Goal: Task Accomplishment & Management: Manage account settings

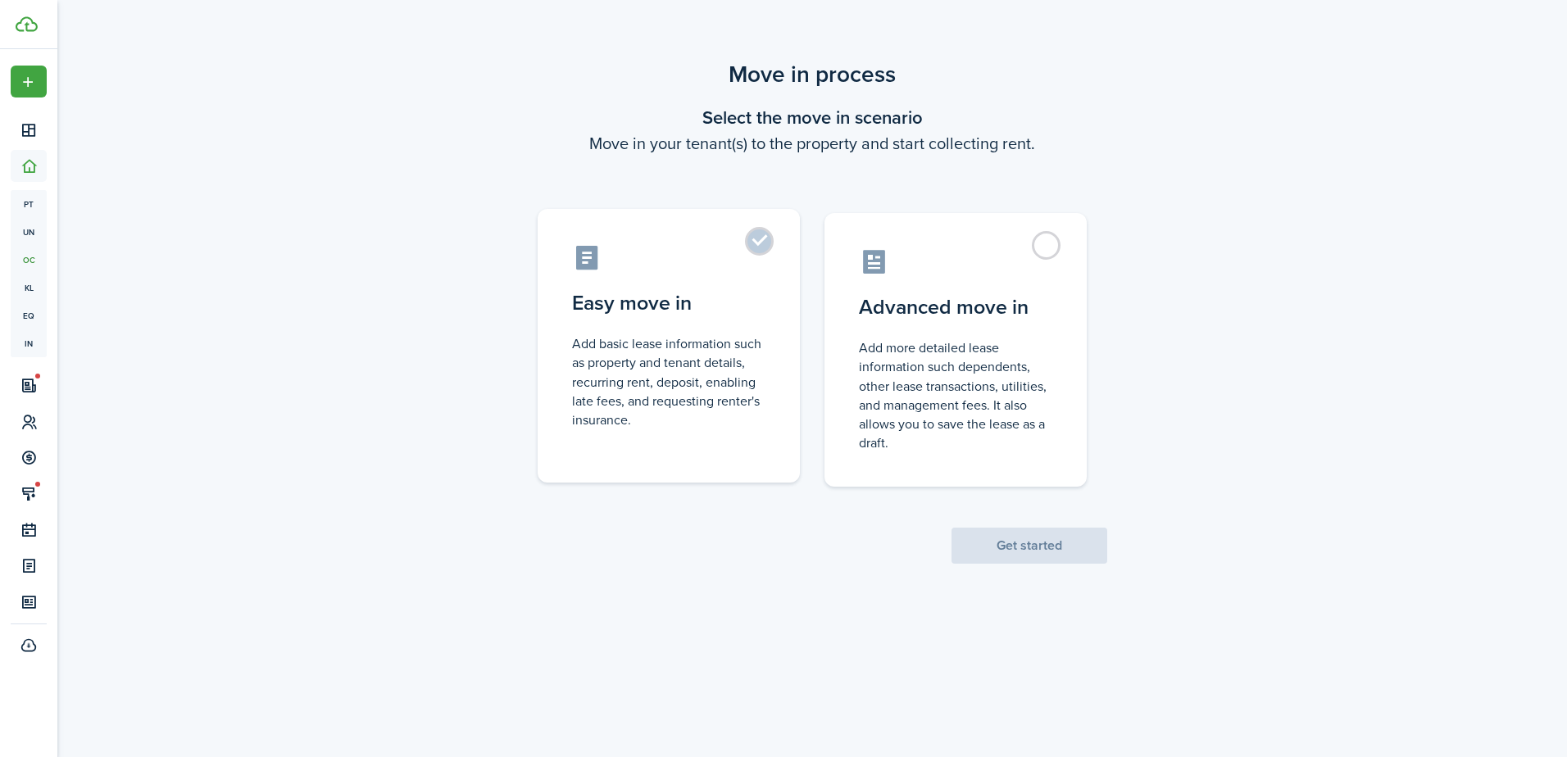
click at [716, 329] on label "Easy move in Add basic lease information such as property and tenant details, r…" at bounding box center [669, 346] width 262 height 274
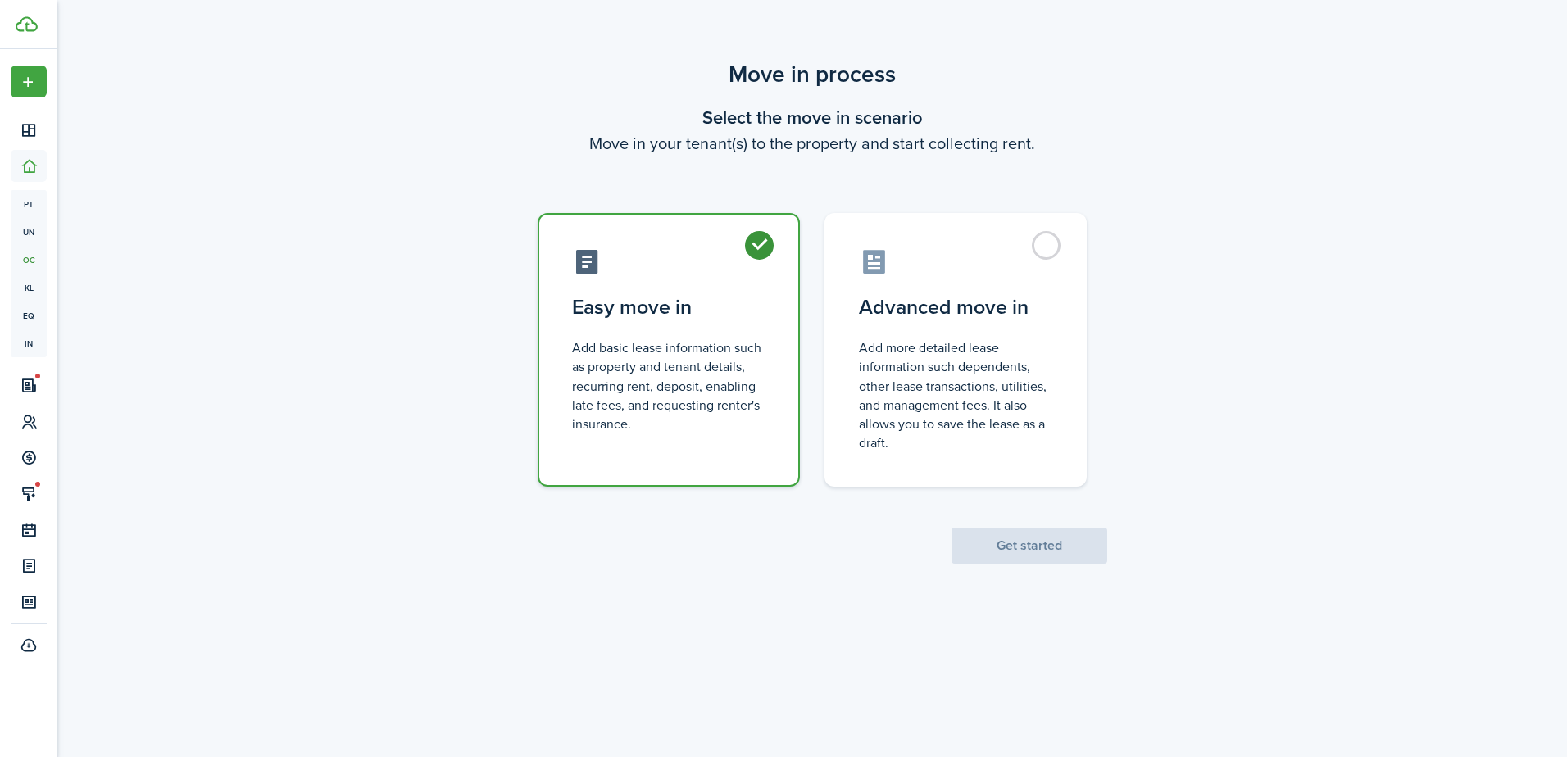
radio input "true"
click at [1015, 545] on button "Get started" at bounding box center [1030, 546] width 156 height 36
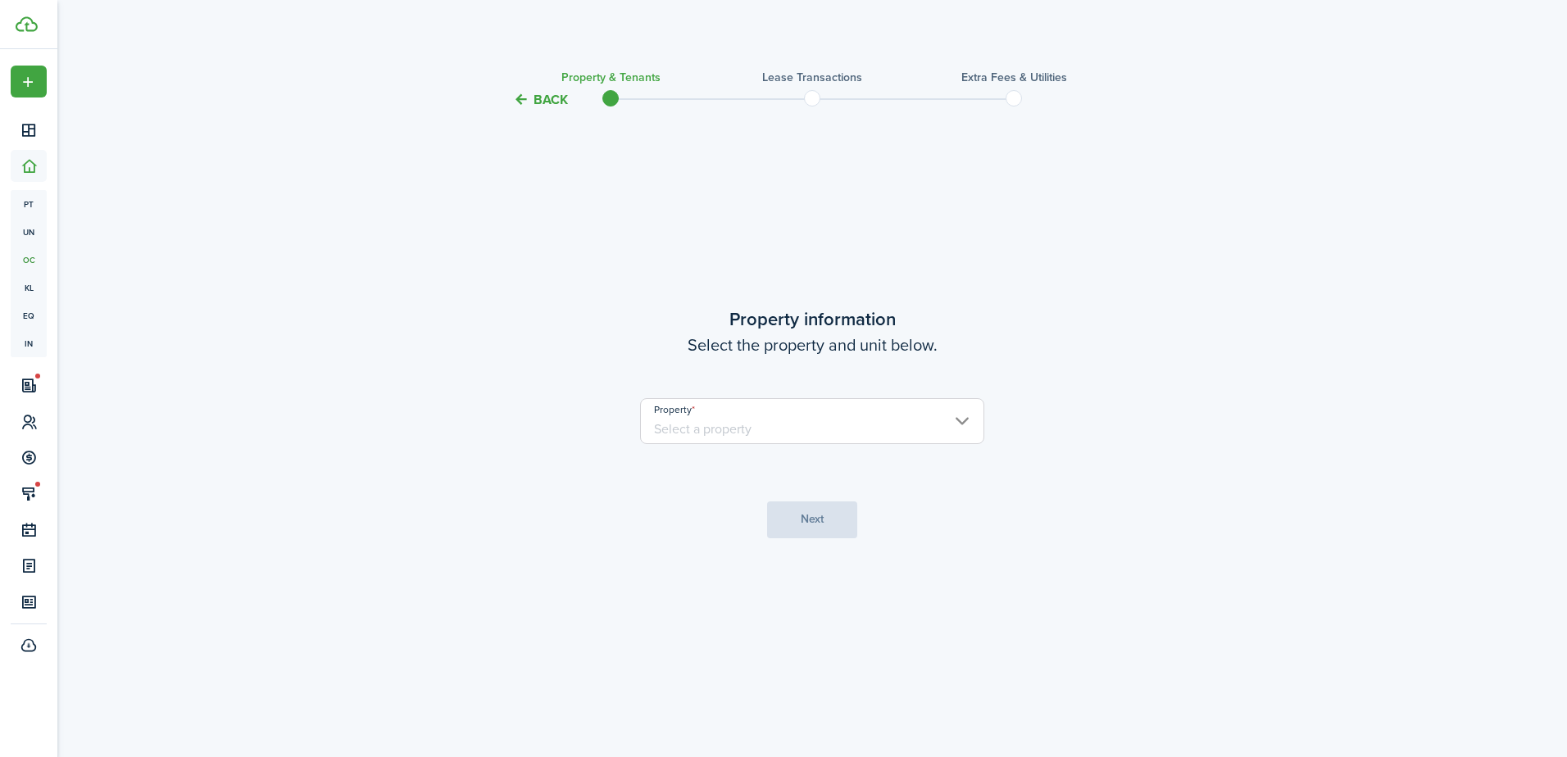
click at [812, 432] on input "Property" at bounding box center [812, 421] width 344 height 46
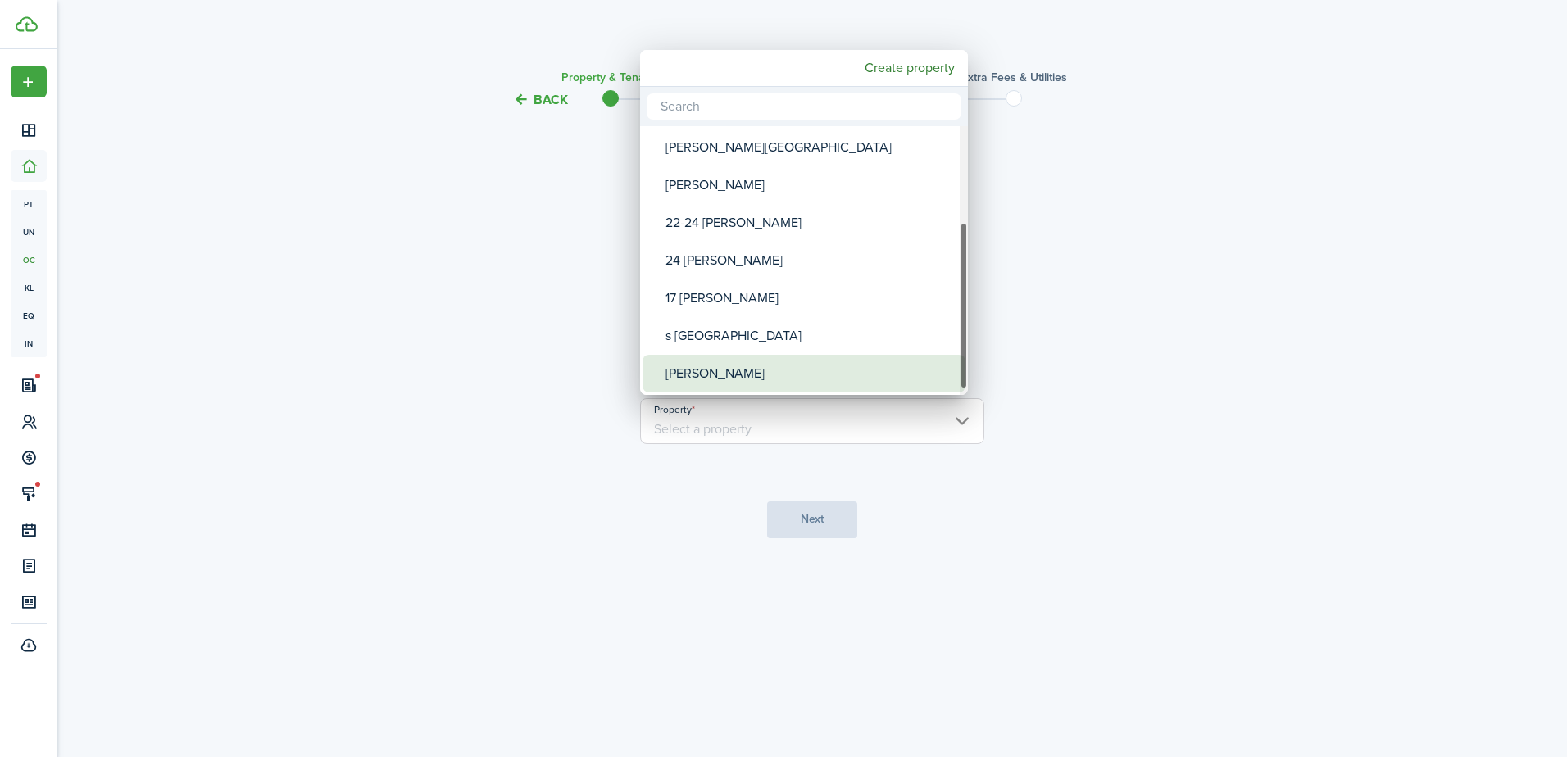
click at [784, 359] on div "[PERSON_NAME]" at bounding box center [811, 374] width 290 height 38
type input "[PERSON_NAME]"
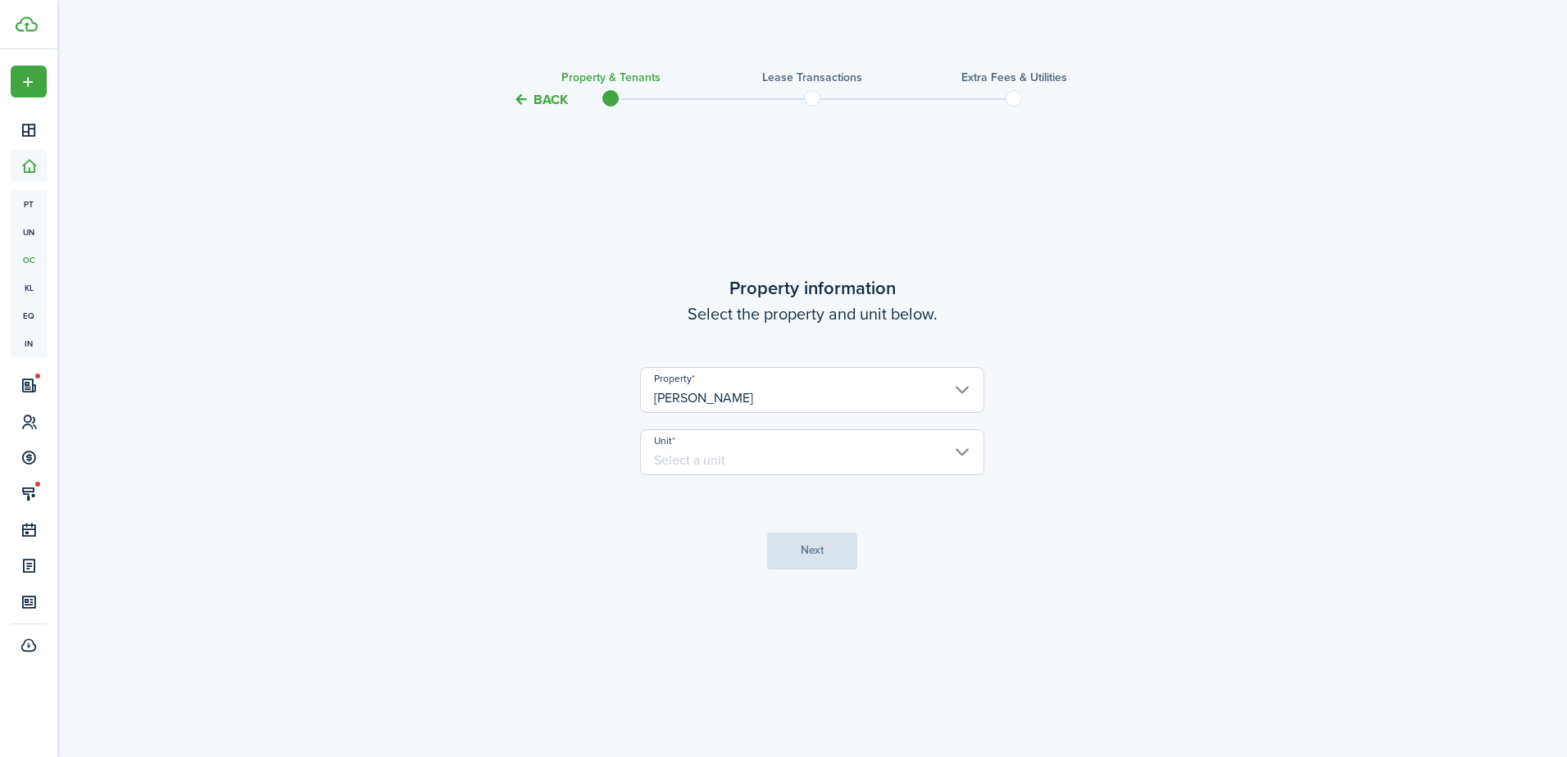
click at [820, 451] on input "Unit" at bounding box center [812, 452] width 344 height 46
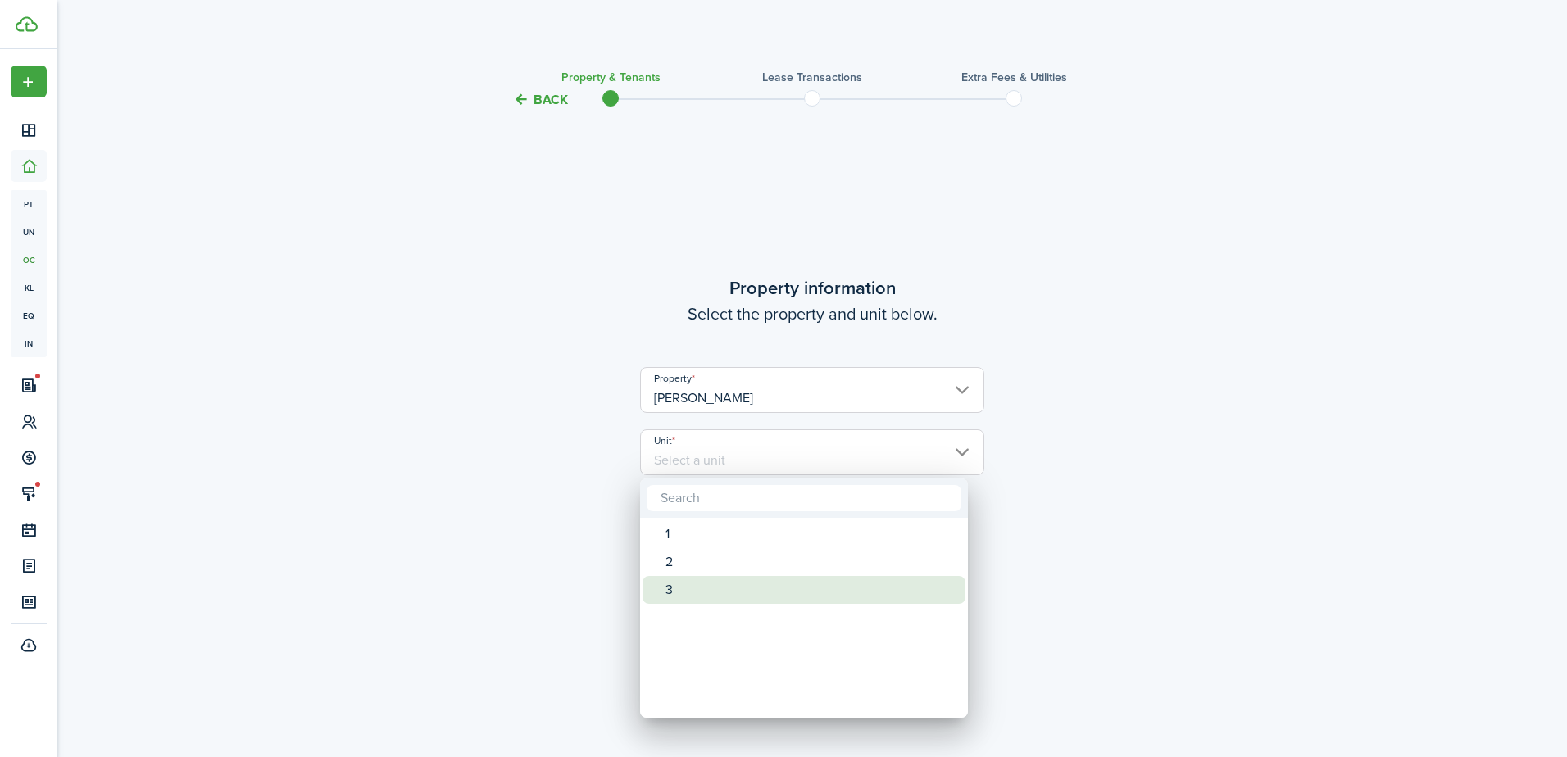
click at [778, 588] on div "3" at bounding box center [811, 590] width 290 height 28
type input "3"
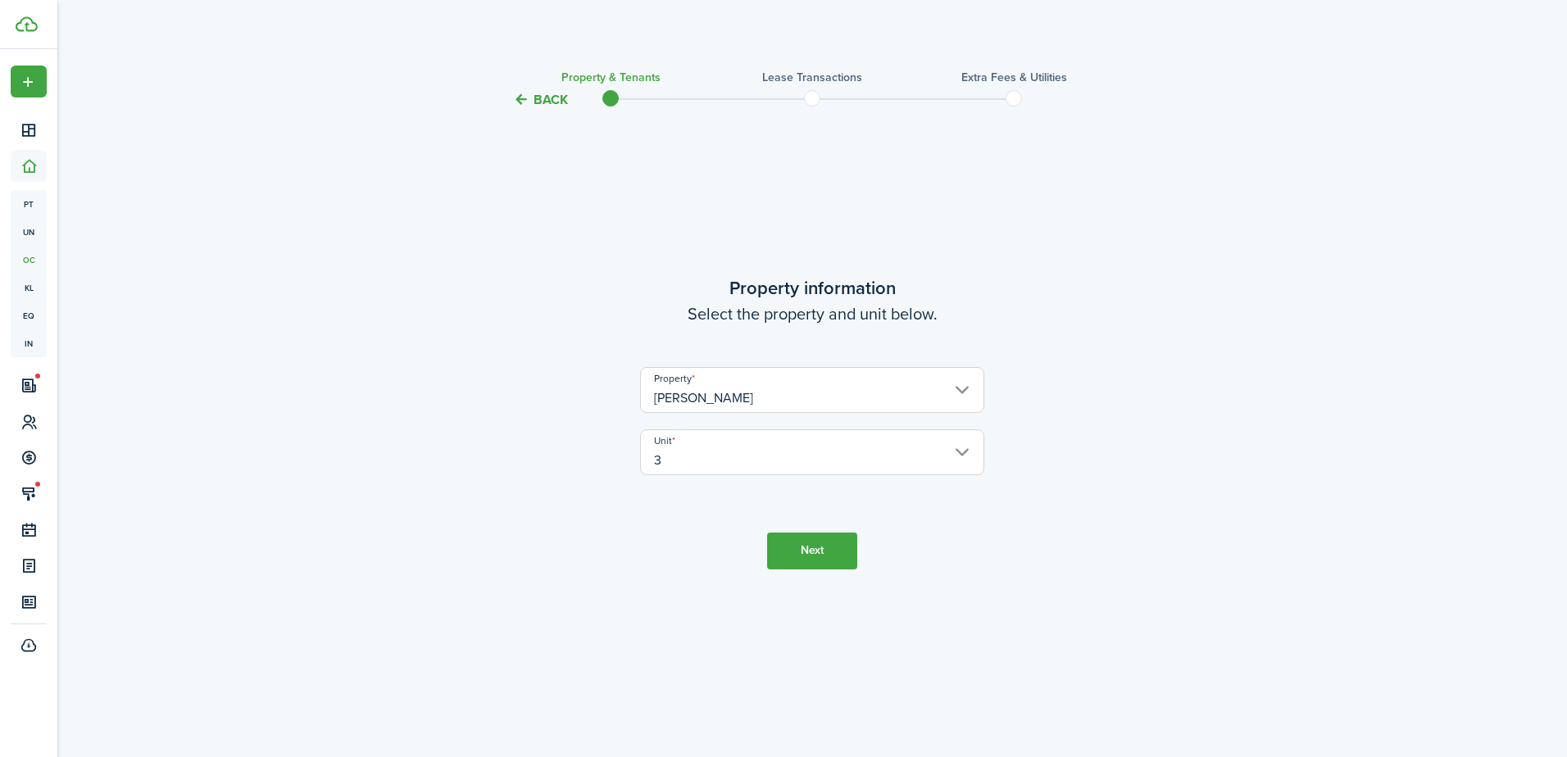
click at [840, 543] on button "Next" at bounding box center [812, 551] width 90 height 37
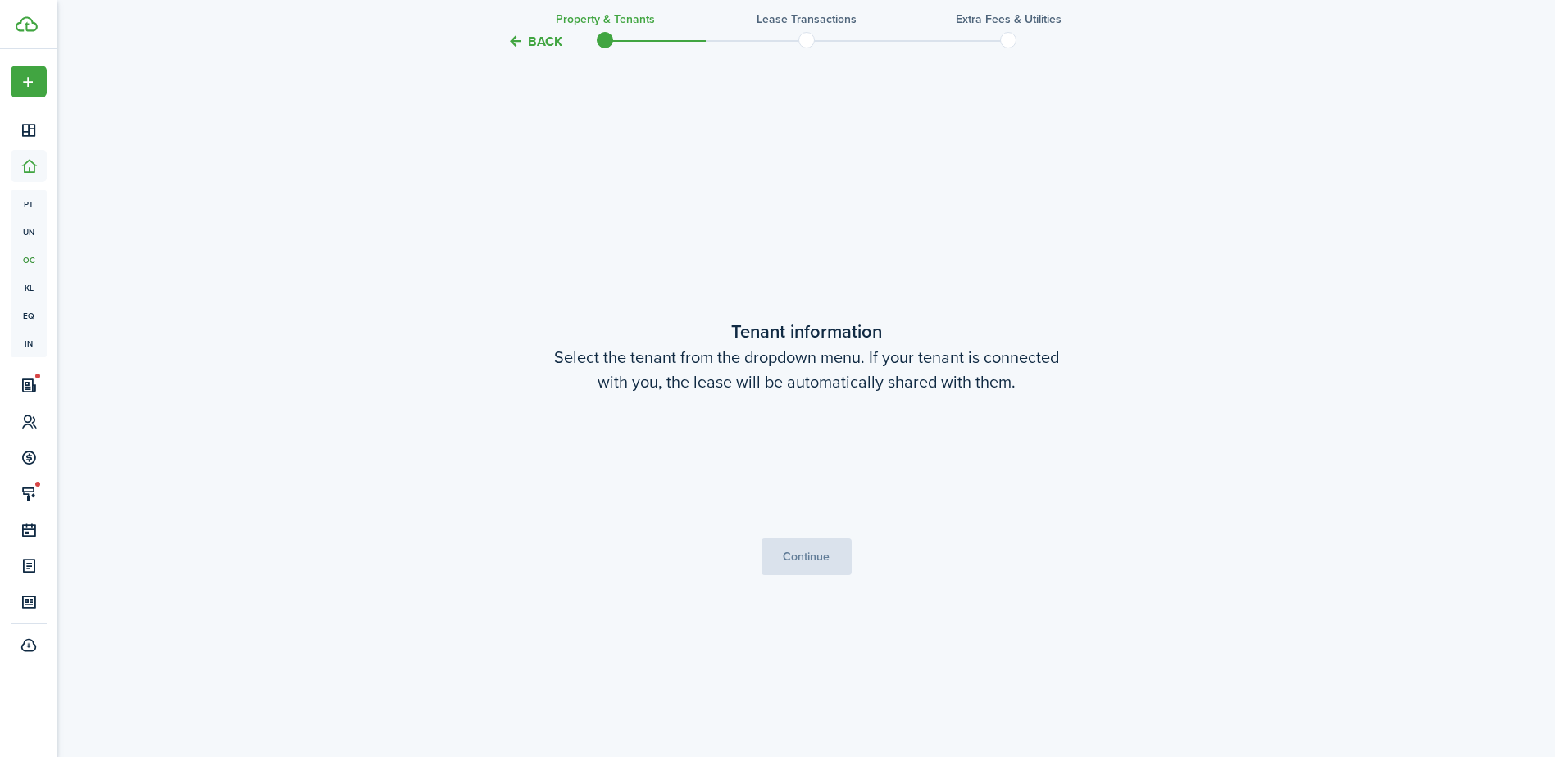
scroll to position [648, 0]
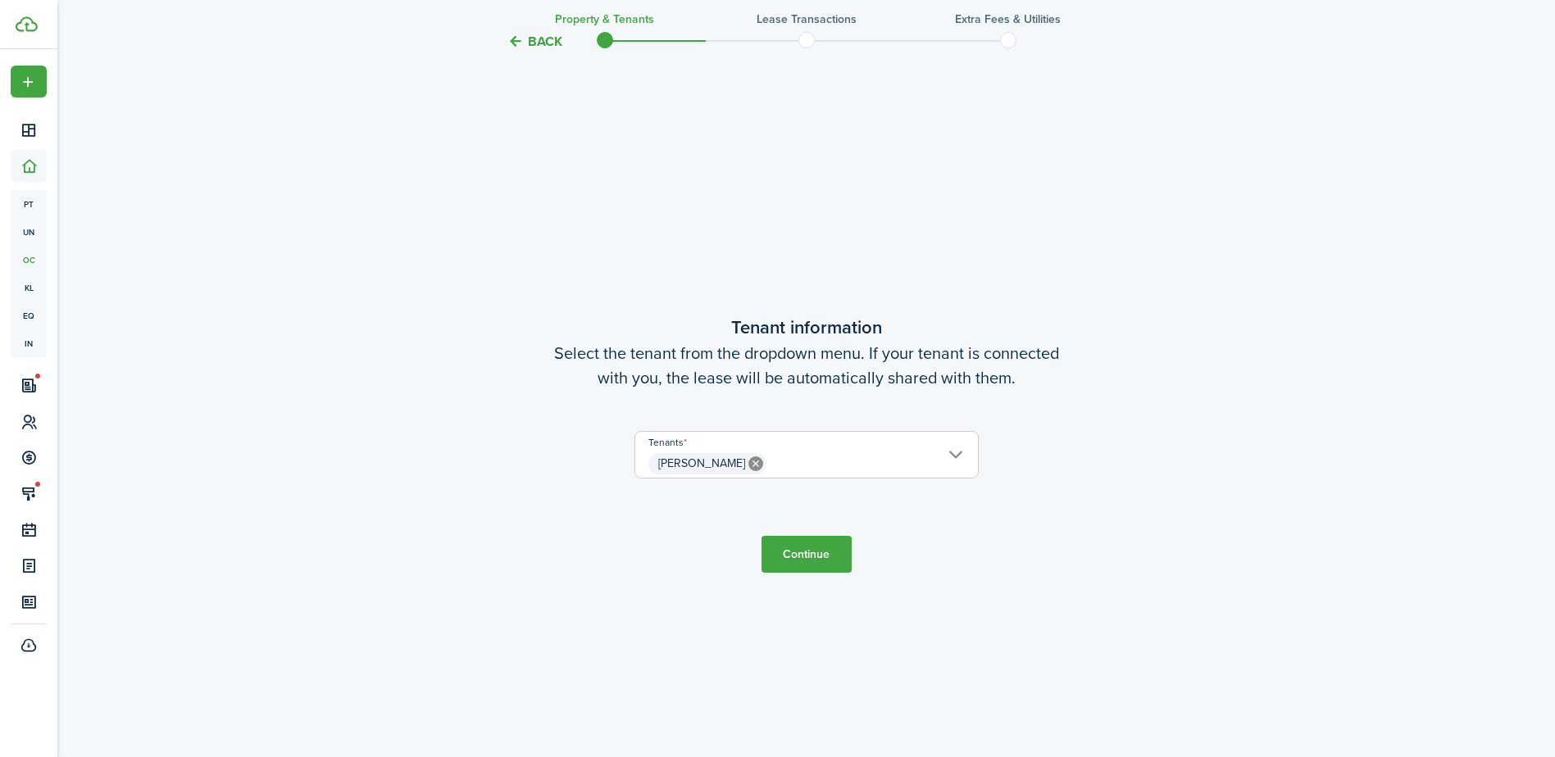
click at [807, 544] on button "Continue" at bounding box center [806, 554] width 90 height 37
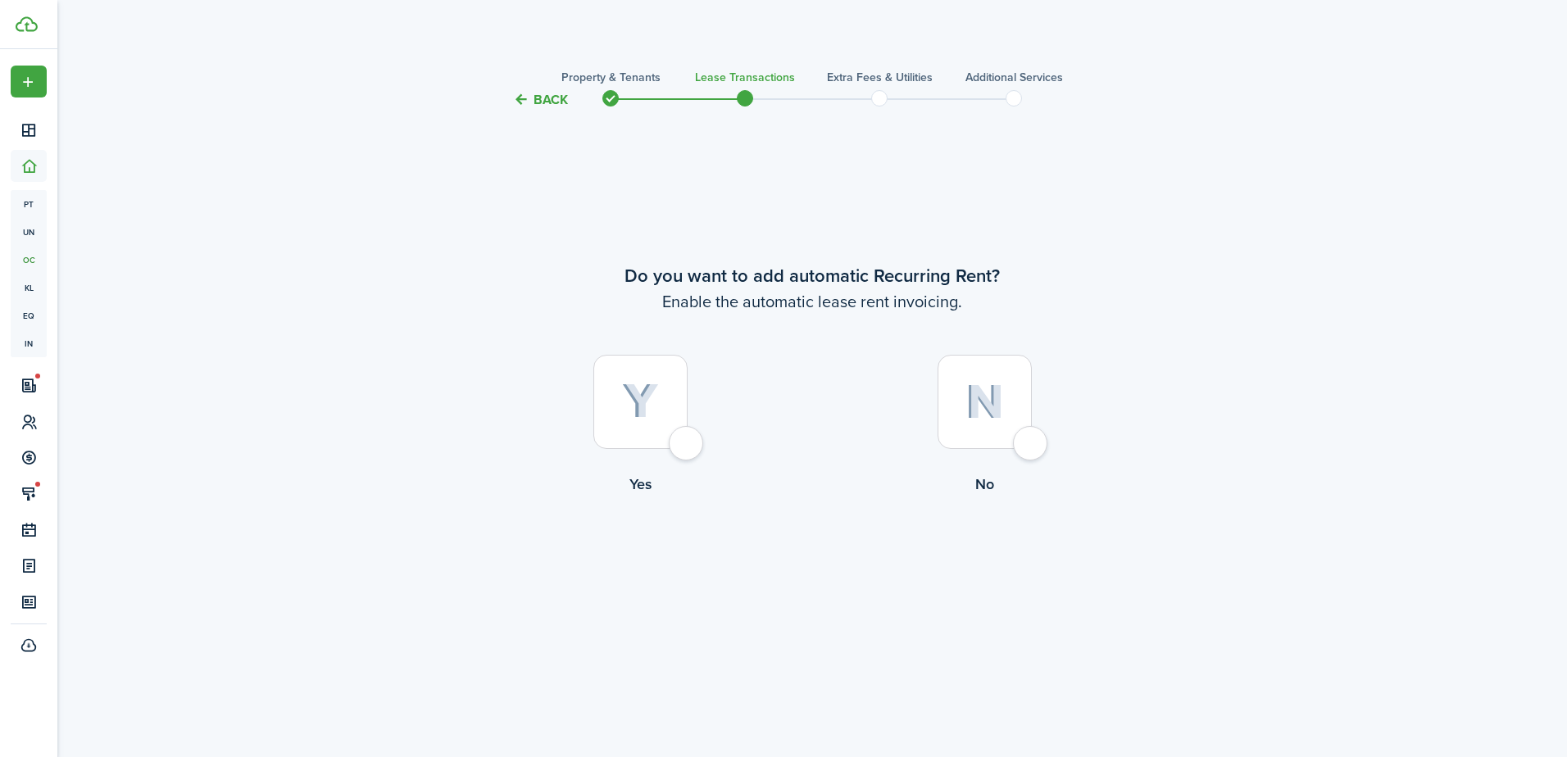
click at [688, 439] on div at bounding box center [640, 402] width 94 height 94
radio input "true"
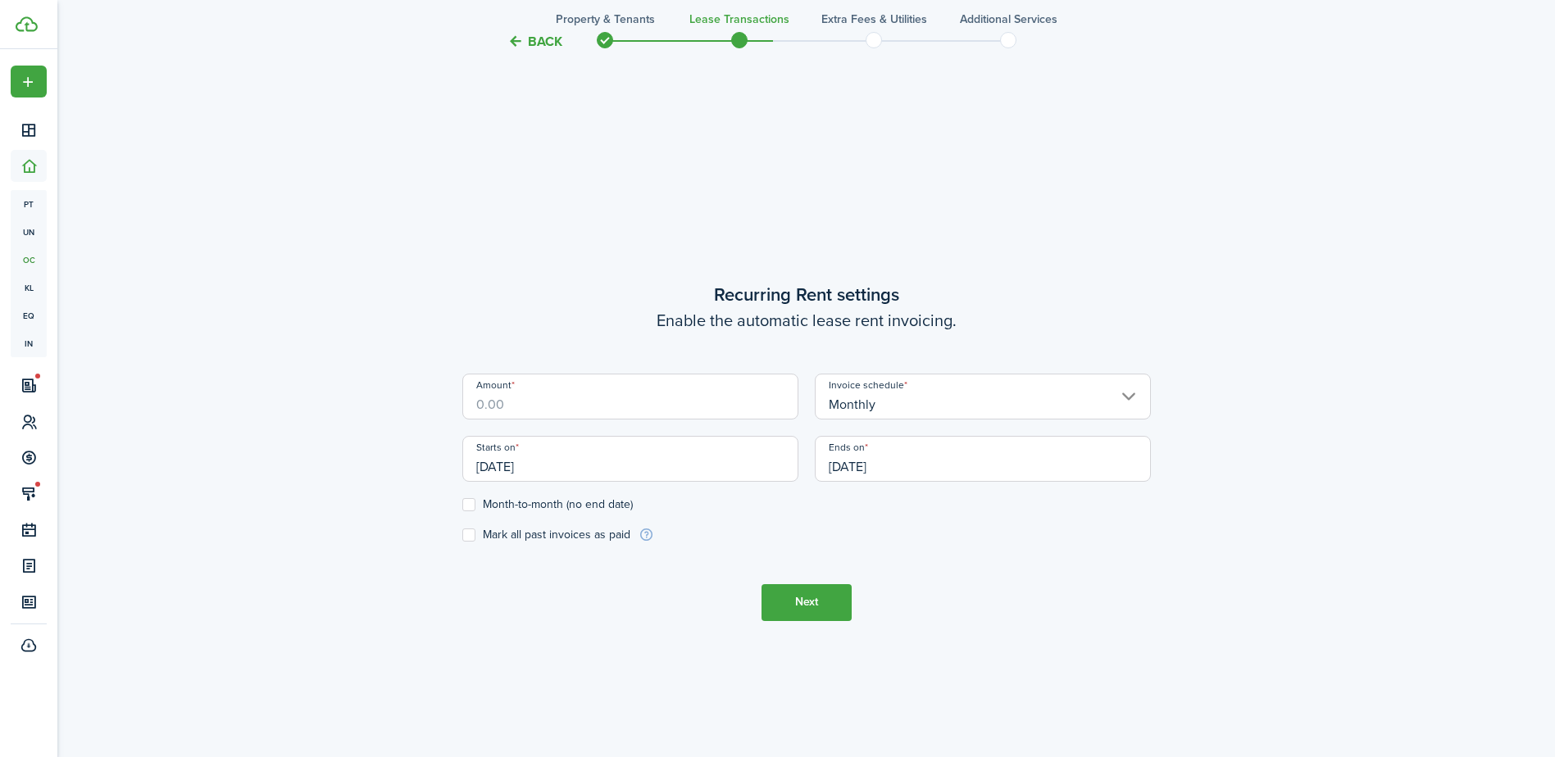
scroll to position [648, 0]
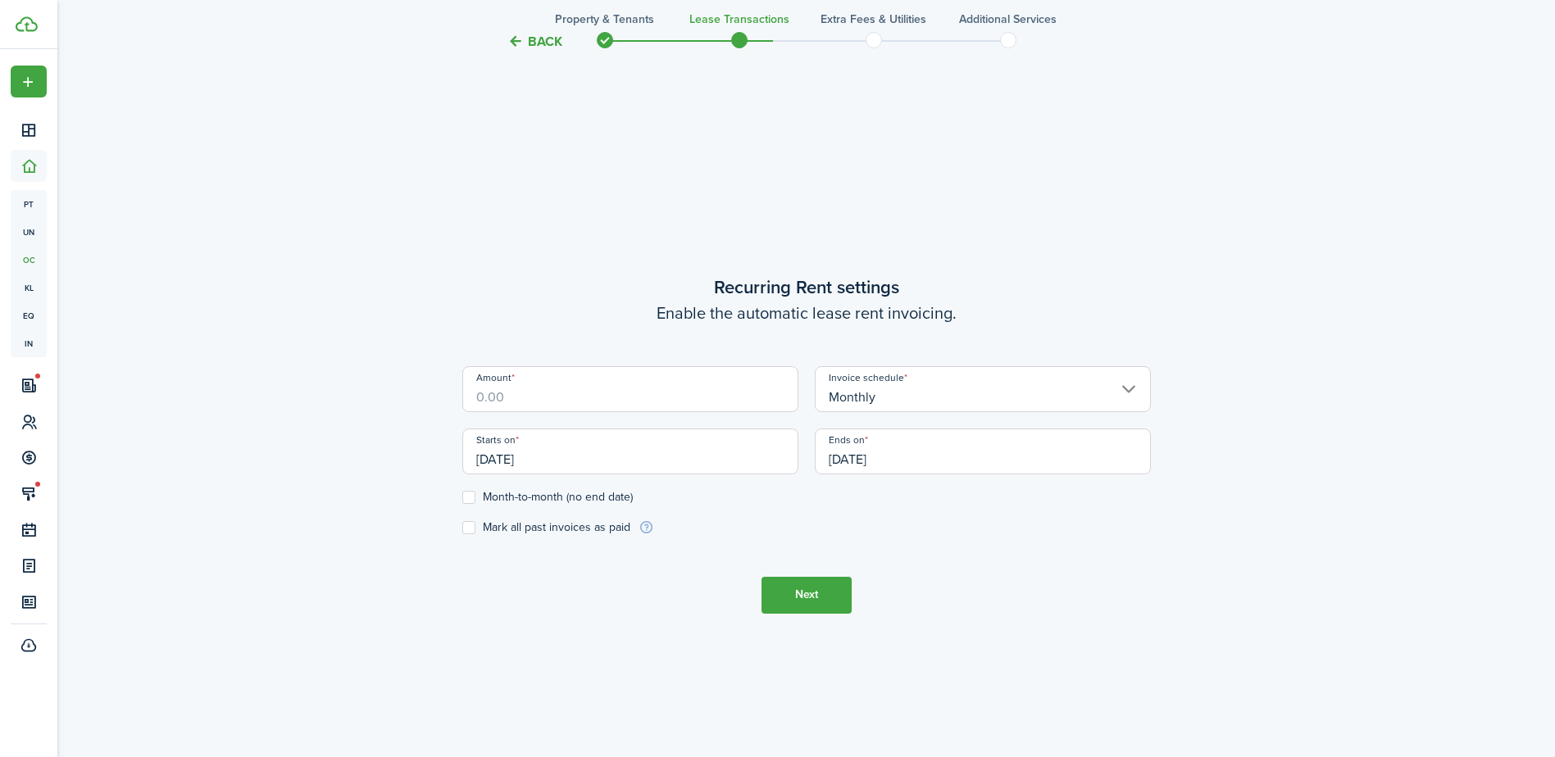
click at [503, 398] on input "Amount" at bounding box center [630, 389] width 336 height 46
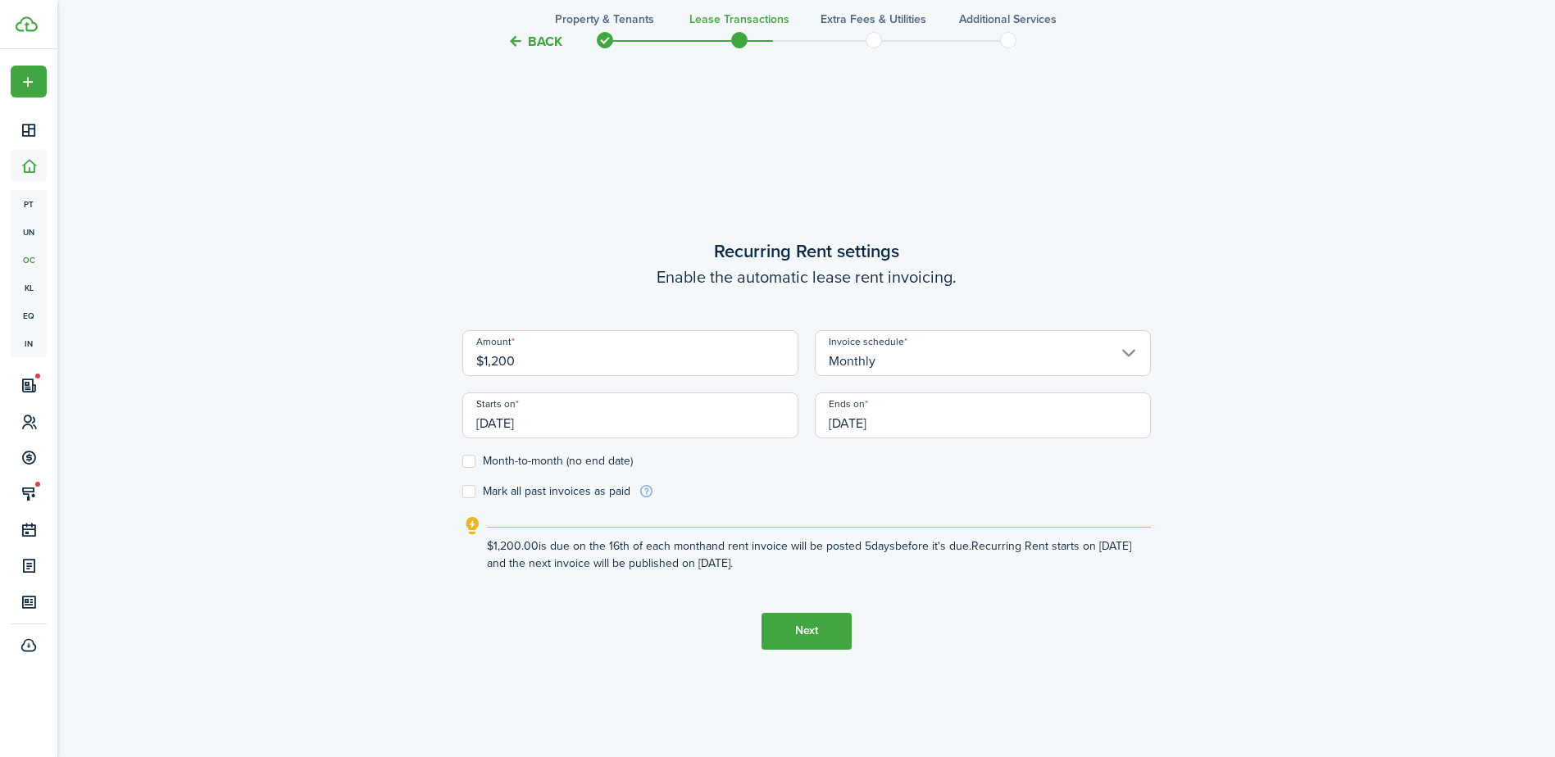
click at [564, 428] on input "[DATE]" at bounding box center [630, 416] width 336 height 46
type input "$1,200.00"
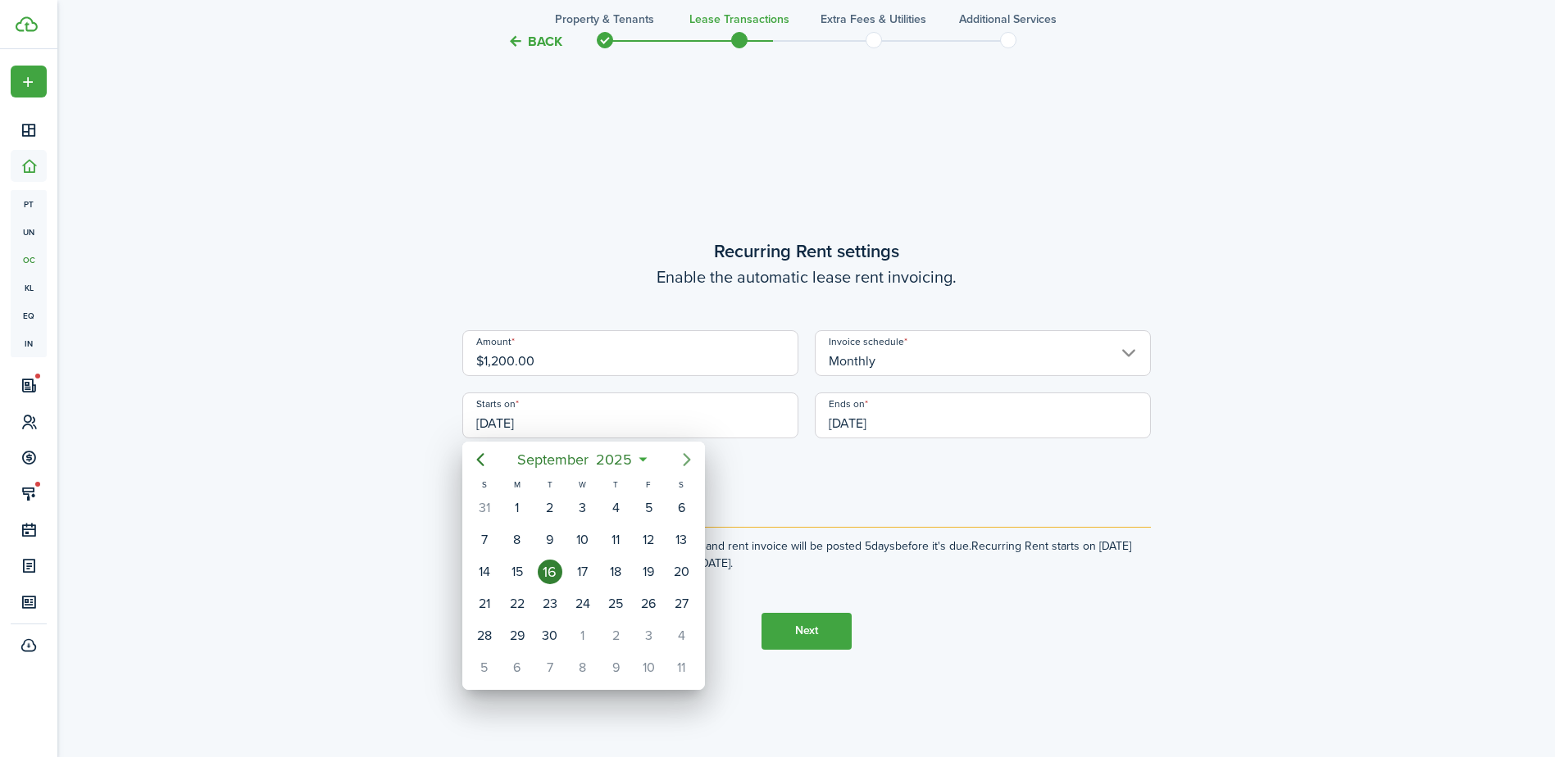
click at [686, 454] on icon "Next page" at bounding box center [687, 460] width 20 height 20
click at [583, 506] on div "1" at bounding box center [582, 508] width 25 height 25
type input "[DATE]"
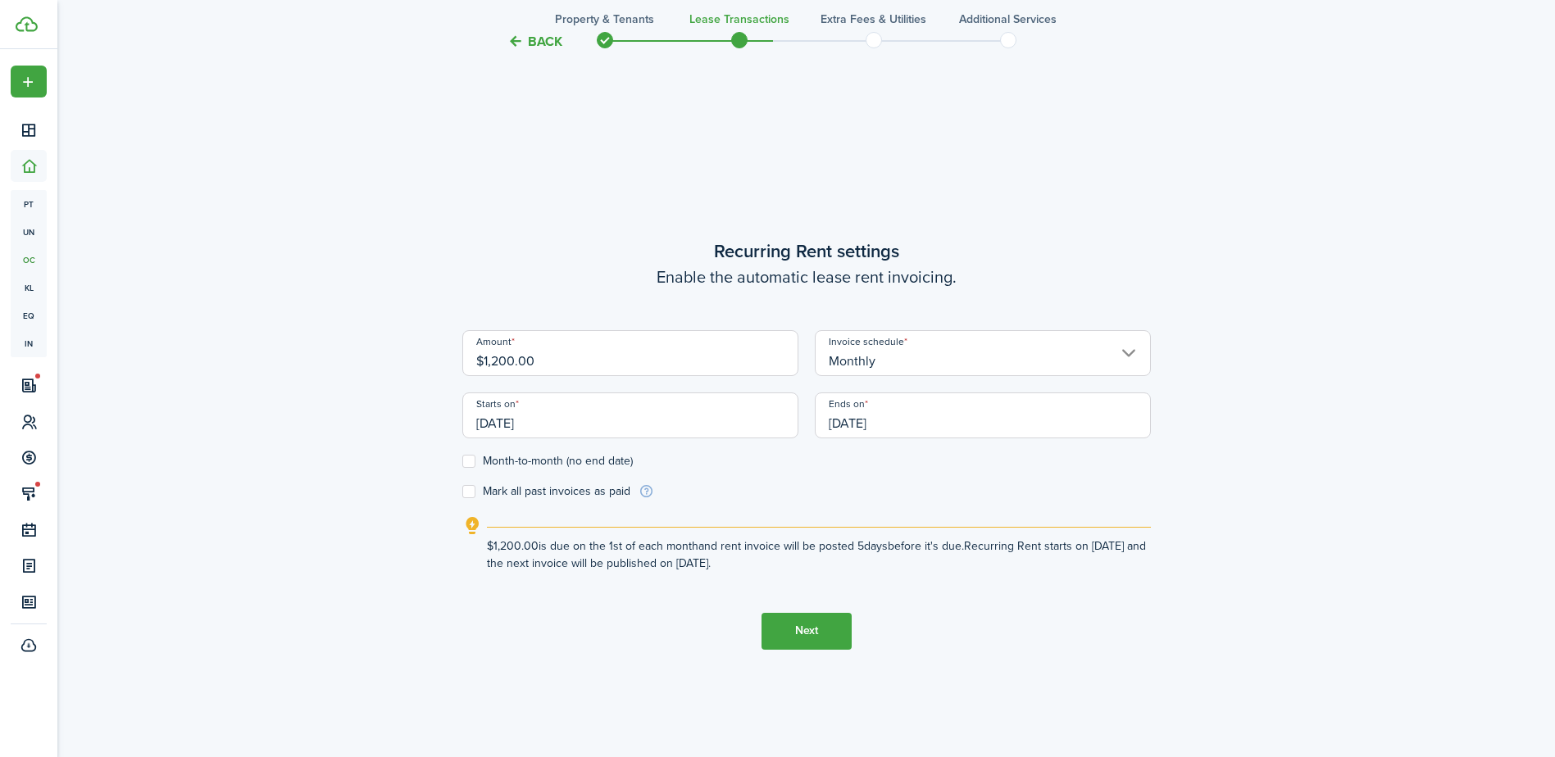
click at [909, 418] on input "[DATE]" at bounding box center [983, 416] width 336 height 46
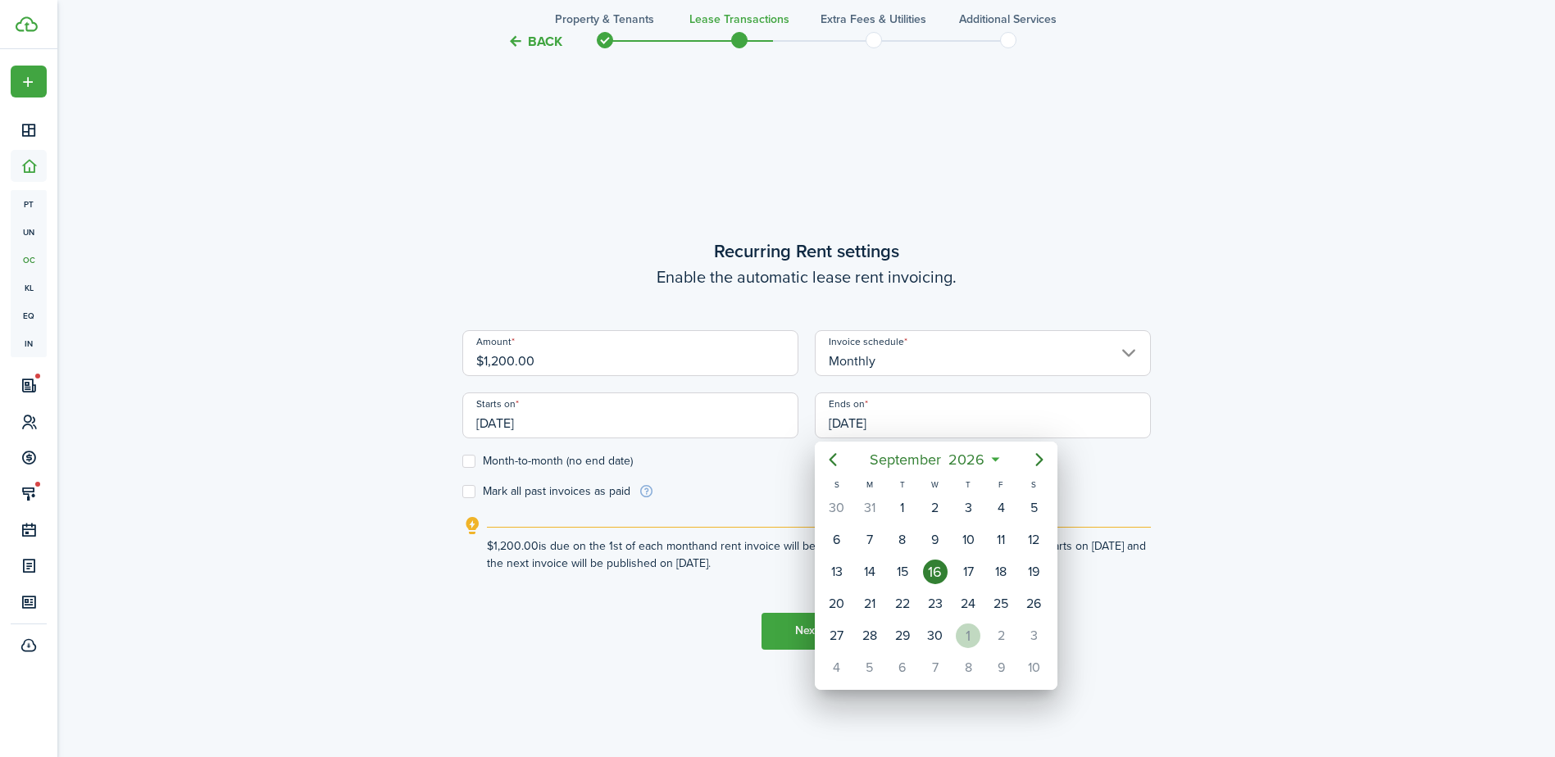
click at [966, 641] on div "1" at bounding box center [968, 636] width 25 height 25
type input "[DATE]"
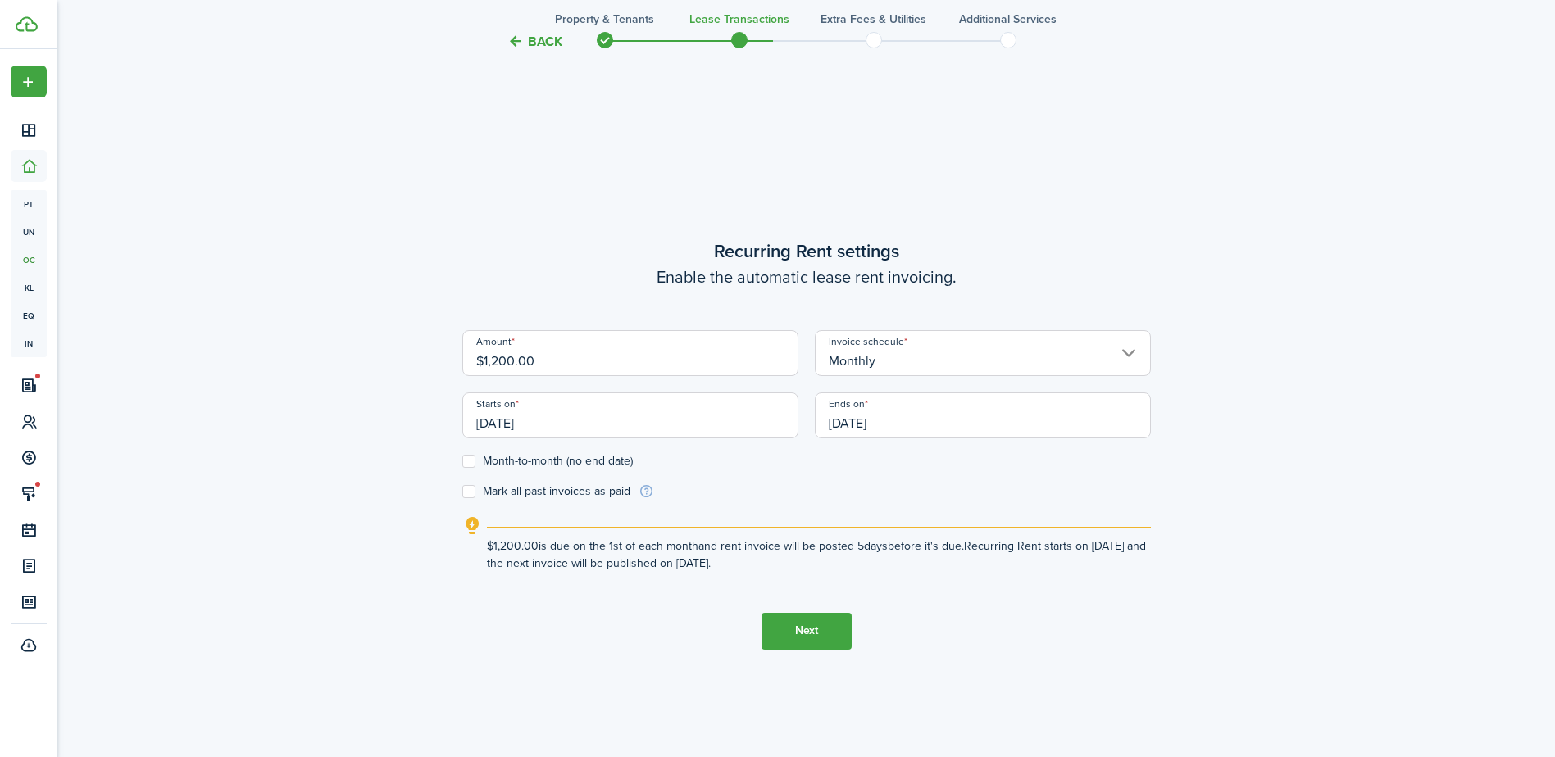
click at [792, 625] on button "Next" at bounding box center [806, 631] width 90 height 37
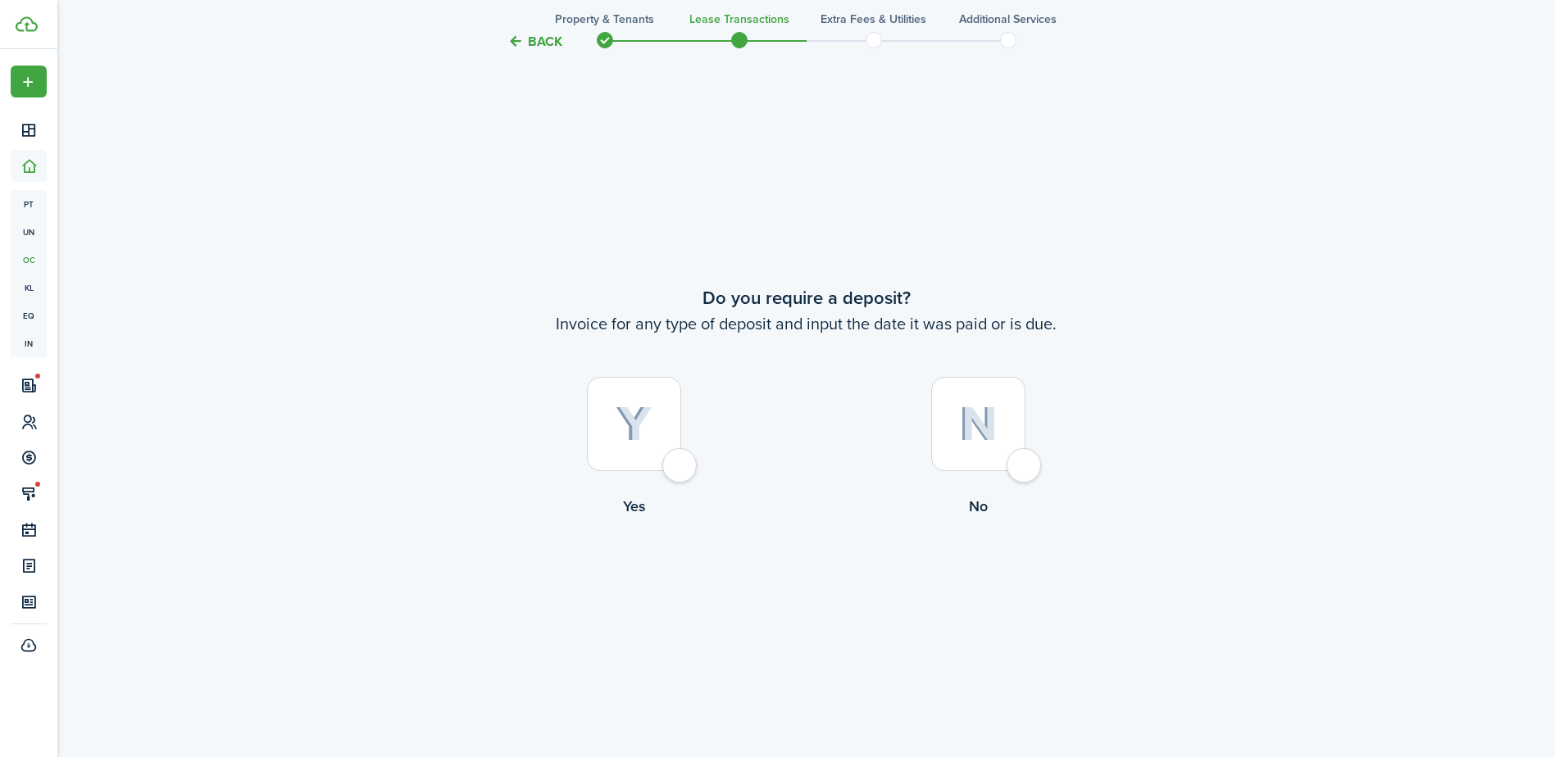
scroll to position [1405, 0]
click at [1025, 468] on div at bounding box center [978, 423] width 94 height 94
radio input "true"
click at [681, 462] on div at bounding box center [634, 423] width 94 height 94
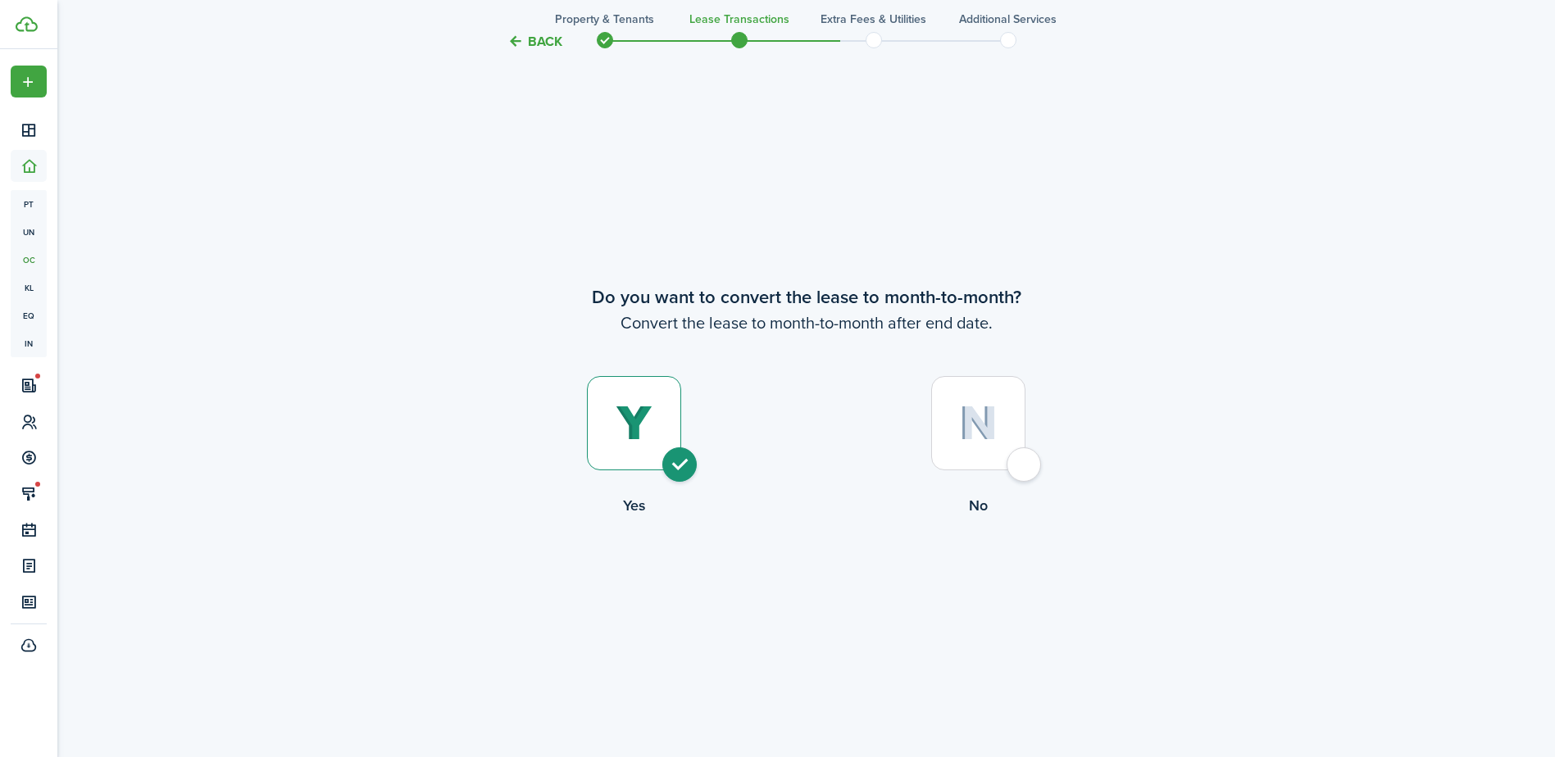
radio input "true"
click at [811, 584] on button "Continue" at bounding box center [806, 584] width 90 height 37
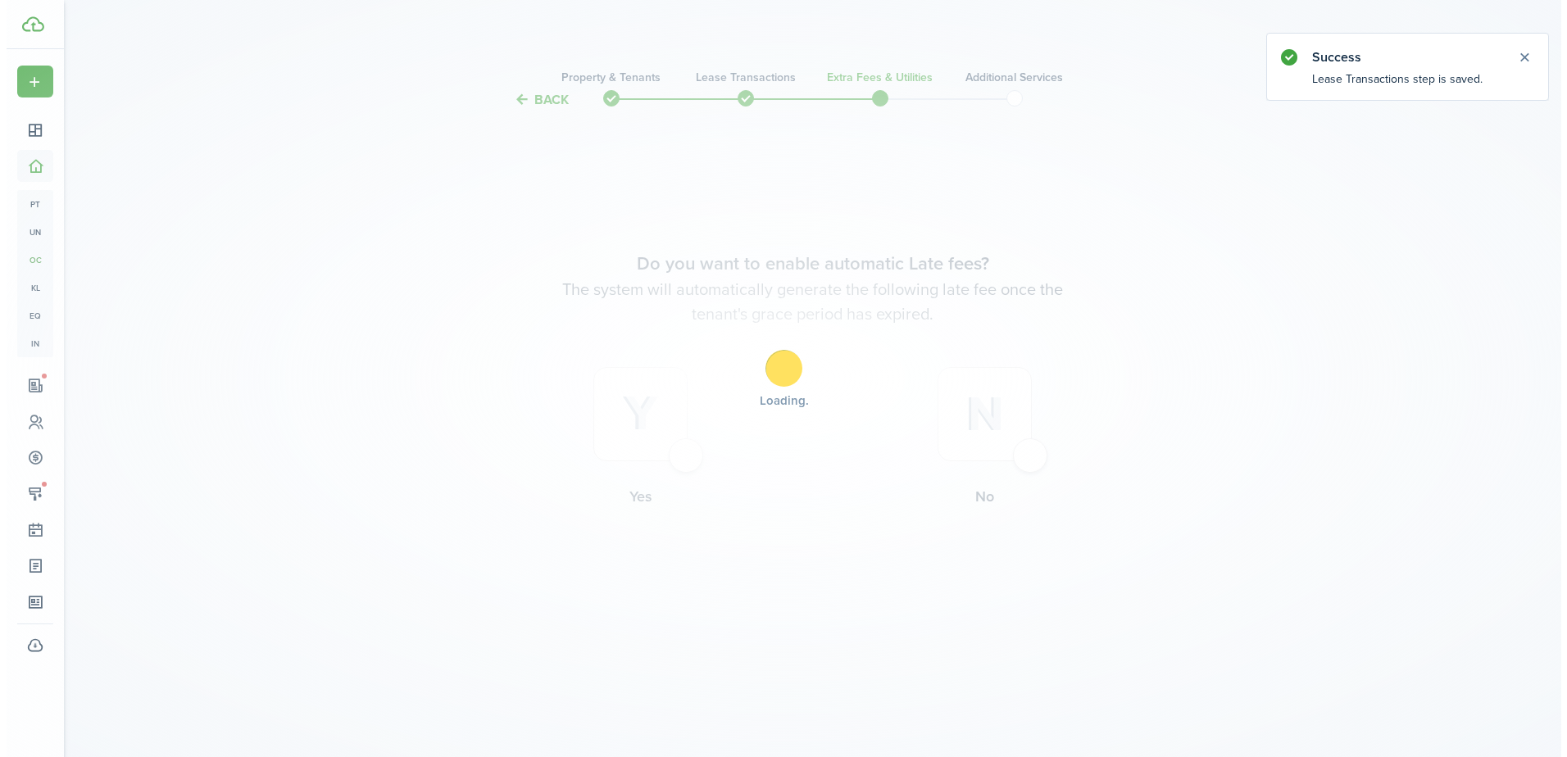
scroll to position [0, 0]
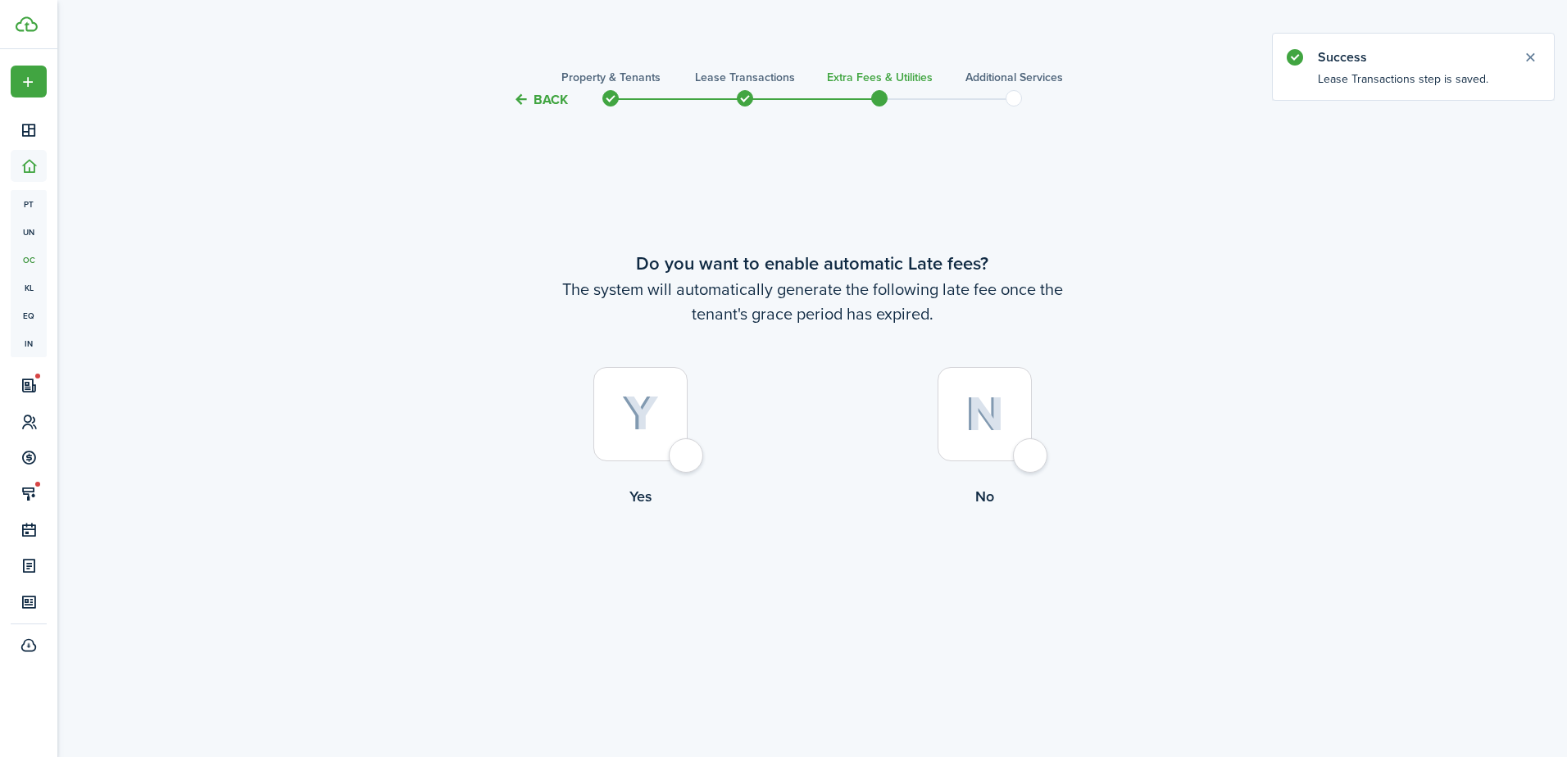
click at [688, 461] on div at bounding box center [640, 414] width 94 height 94
radio input "true"
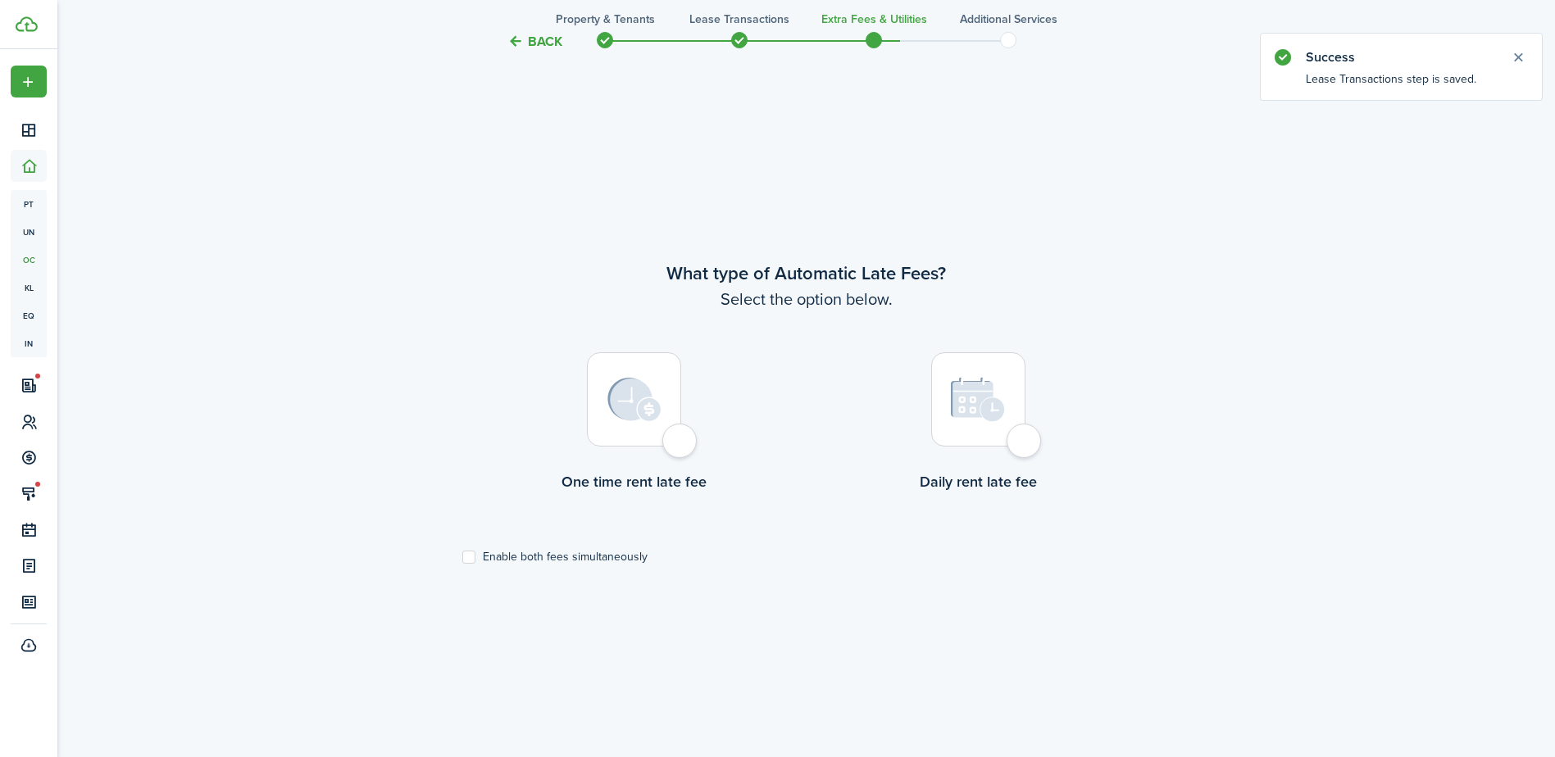
scroll to position [648, 0]
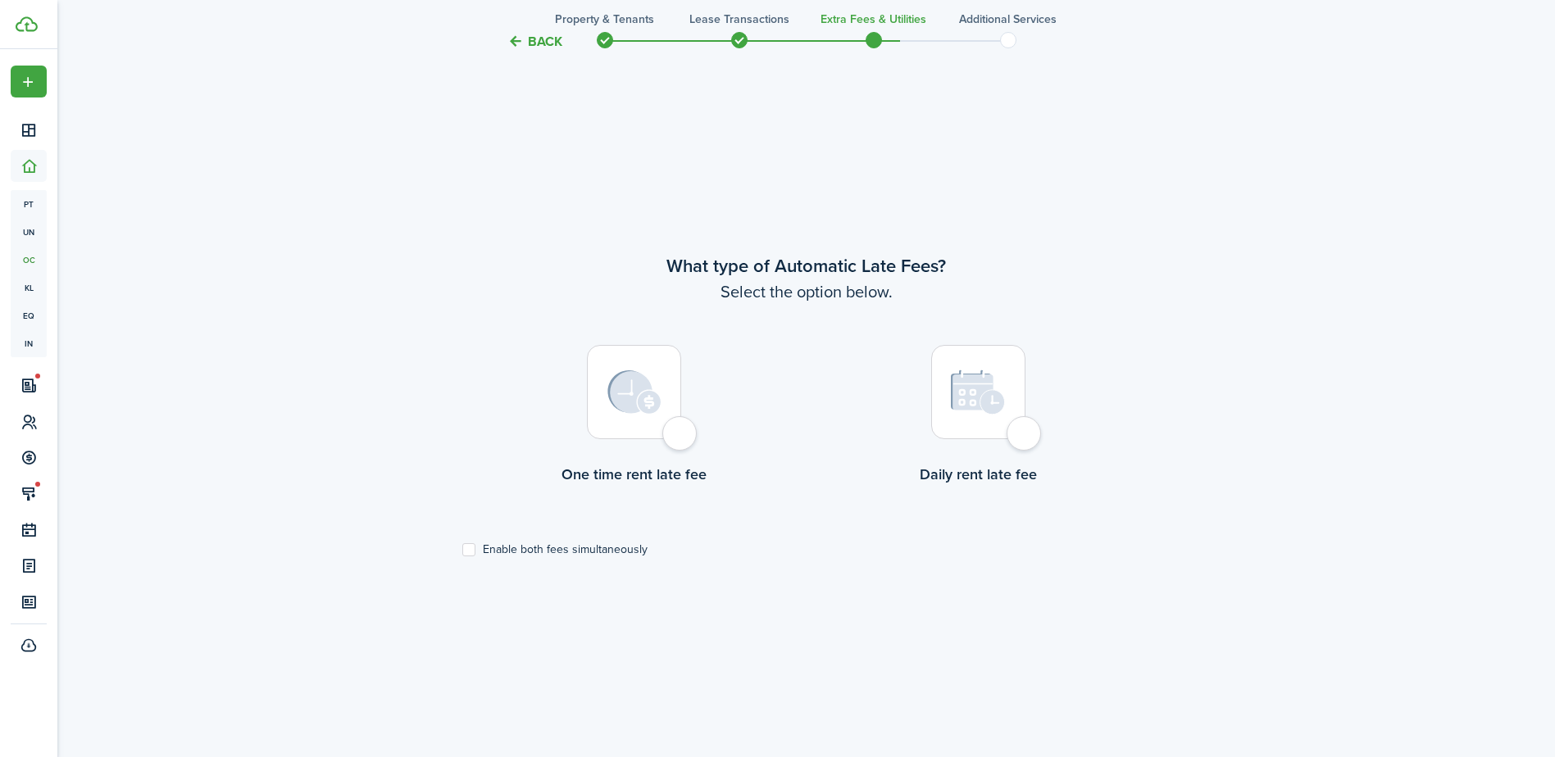
click at [681, 439] on div at bounding box center [634, 392] width 94 height 94
radio input "true"
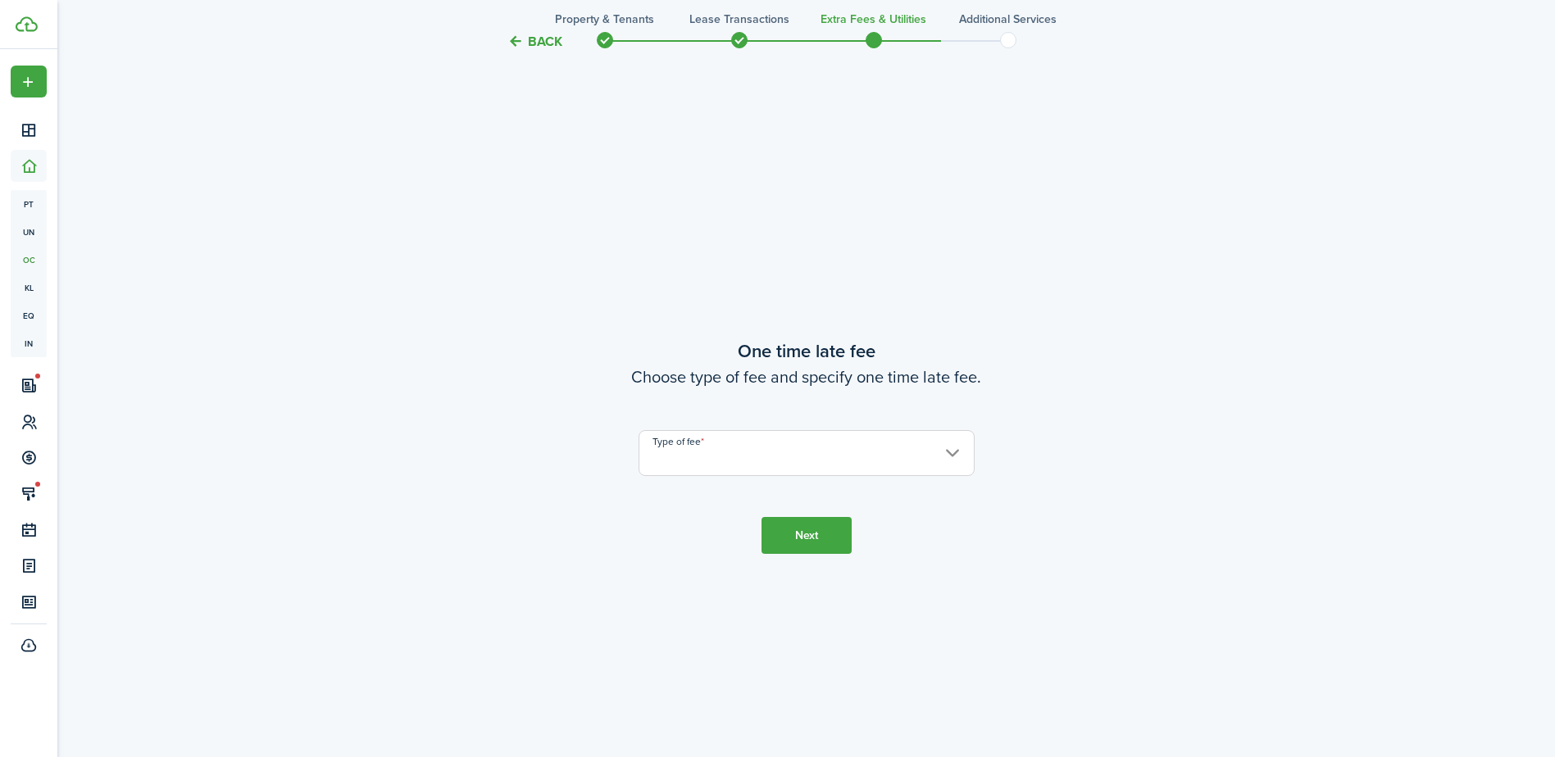
scroll to position [1405, 0]
click at [684, 446] on input "Type of fee" at bounding box center [806, 451] width 336 height 46
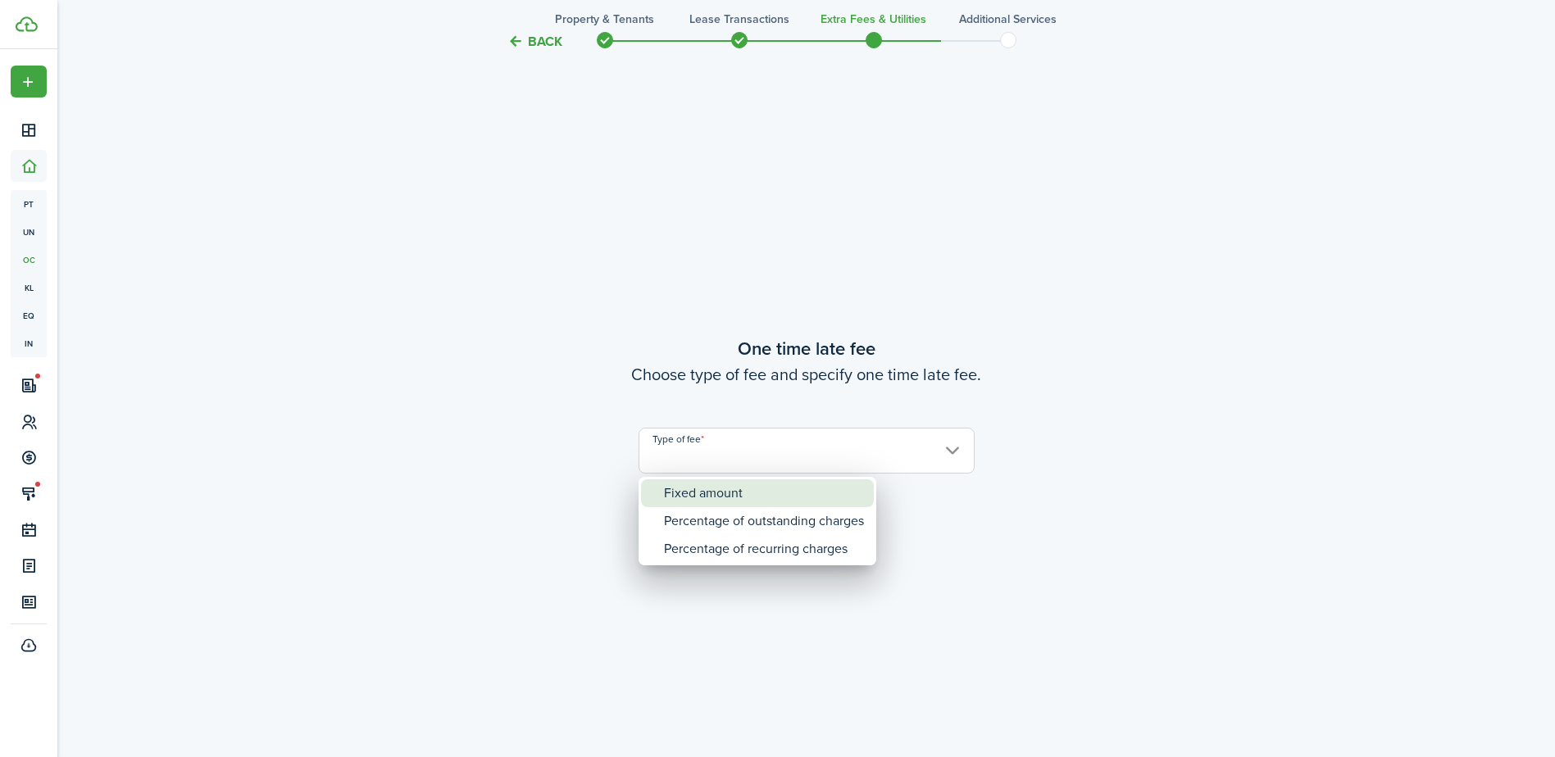
click at [693, 487] on div "Fixed amount" at bounding box center [764, 493] width 200 height 28
type input "Fixed amount"
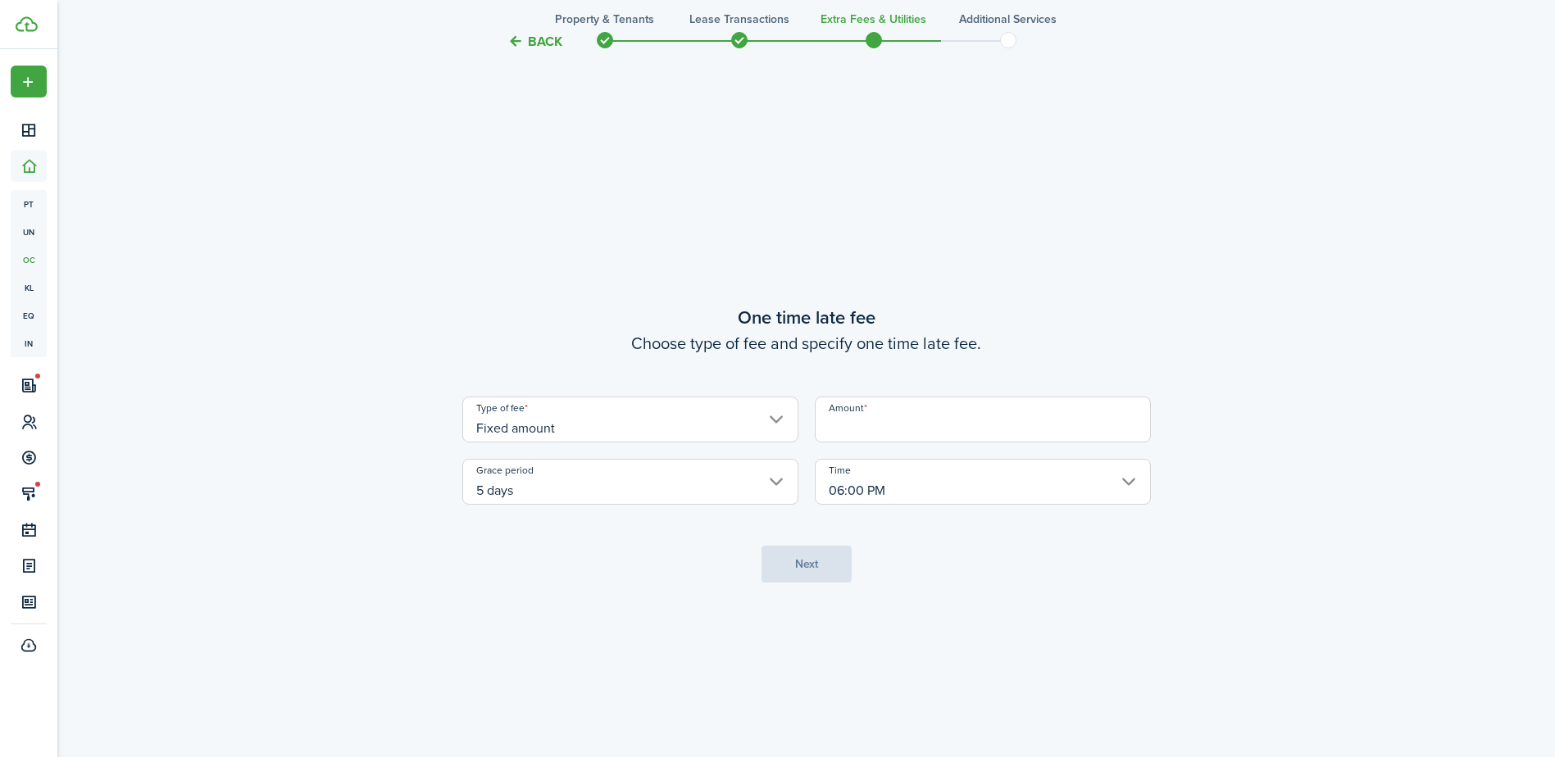
click at [874, 422] on input "Amount" at bounding box center [983, 420] width 336 height 46
type input "$50.00"
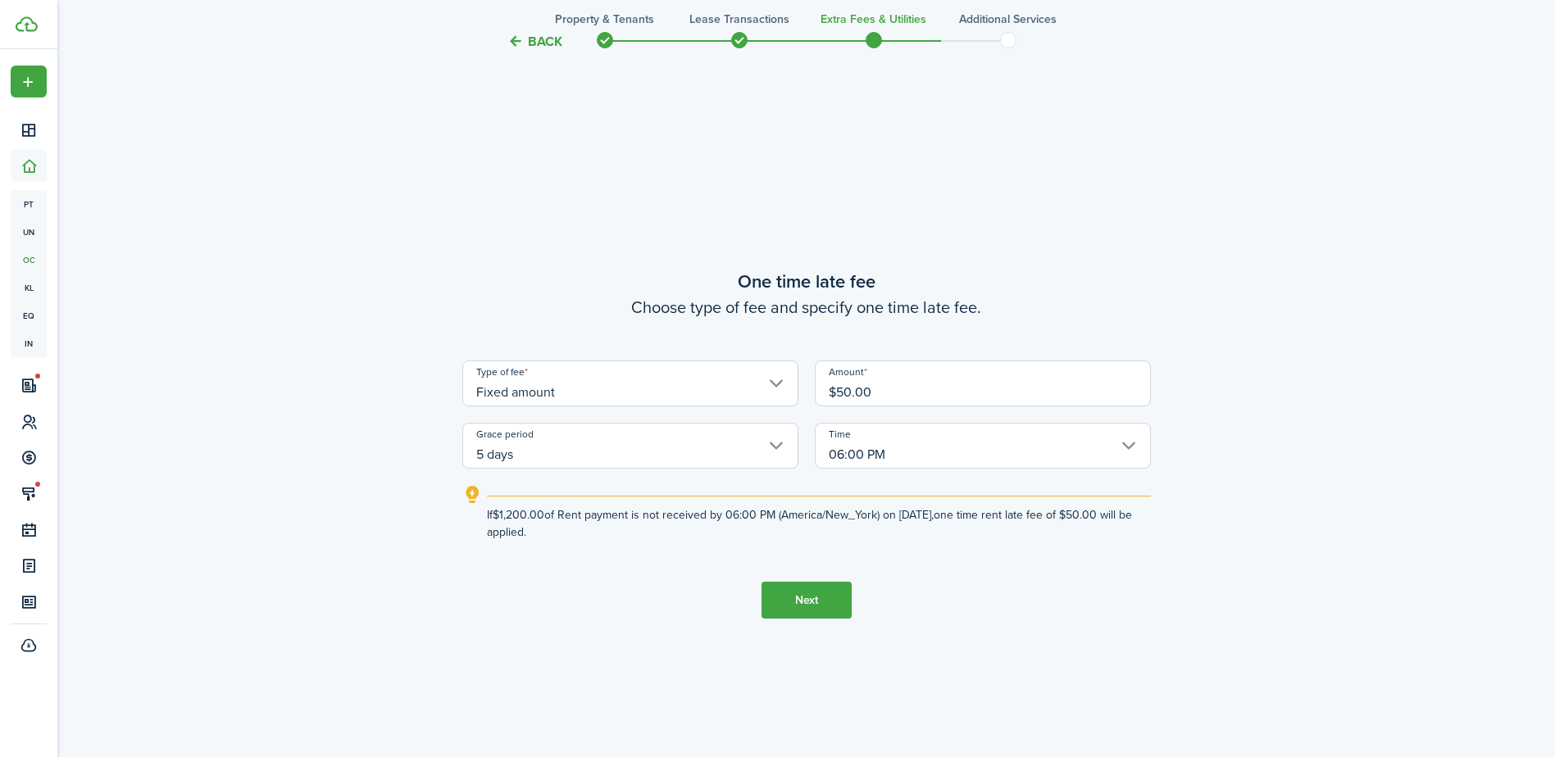
click at [716, 450] on input "5 days" at bounding box center [630, 446] width 336 height 46
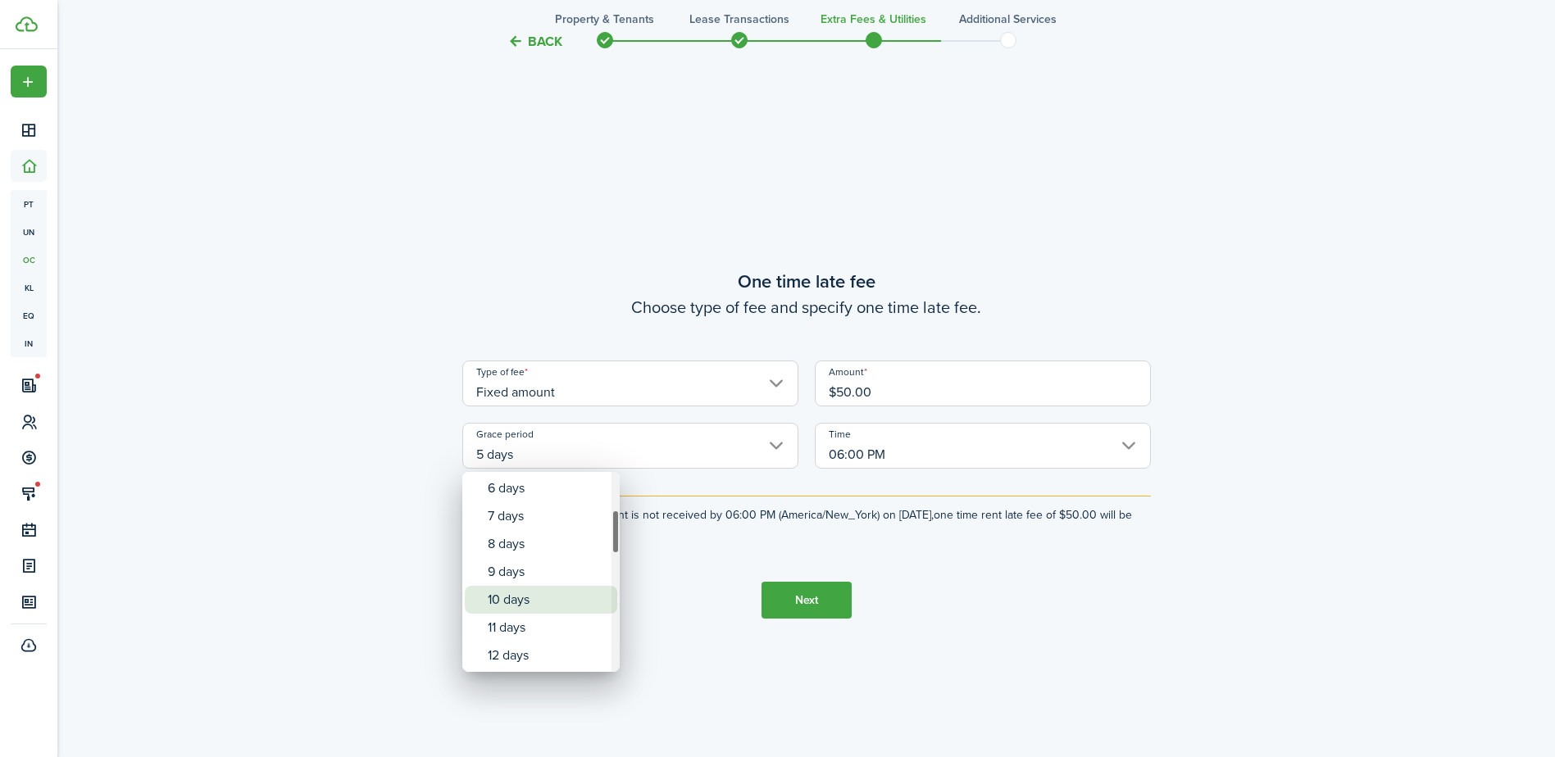
click at [573, 603] on div "10 days" at bounding box center [548, 600] width 120 height 28
type input "10 days"
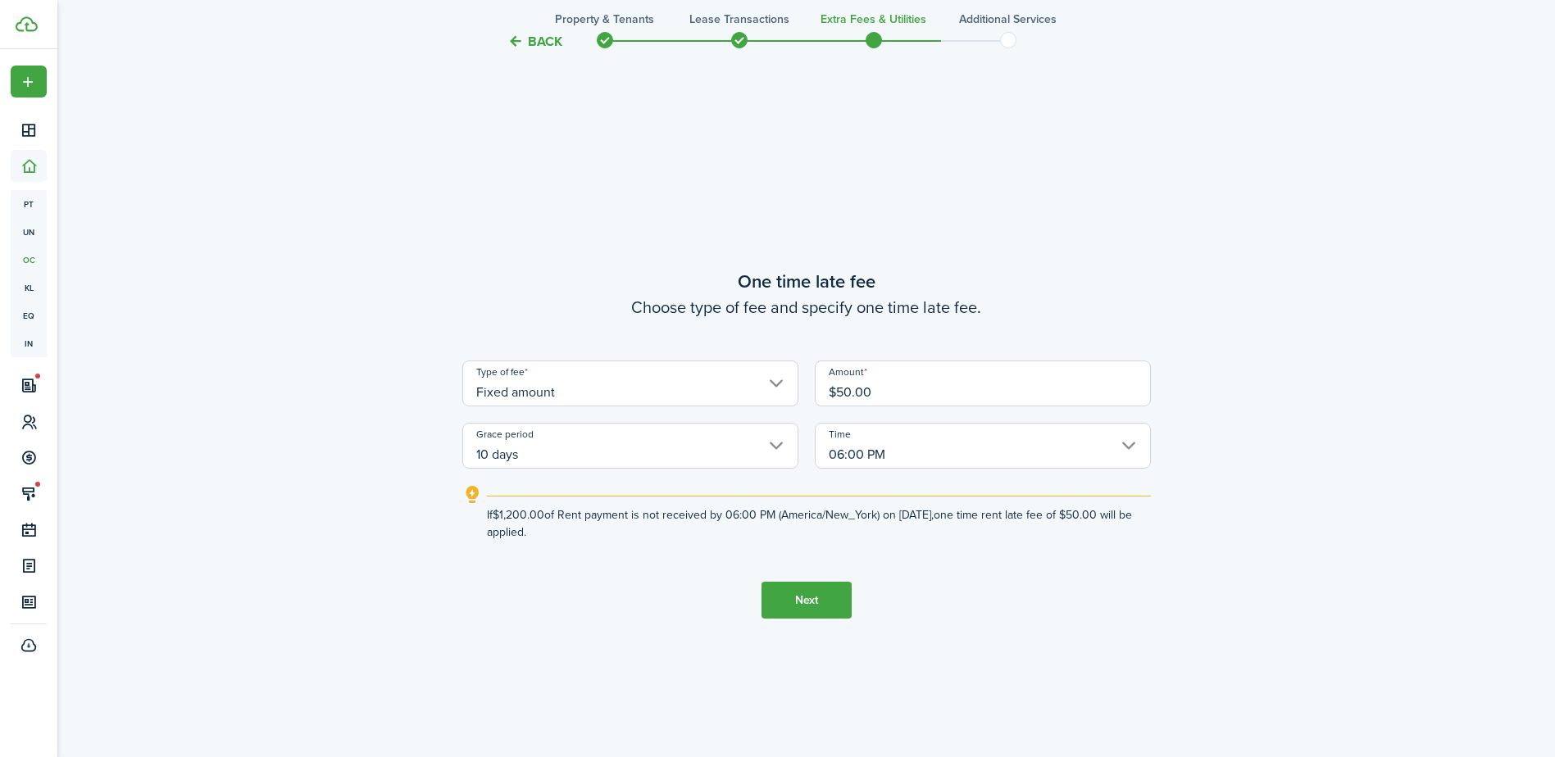
click at [1129, 442] on input "06:00 PM" at bounding box center [983, 446] width 336 height 46
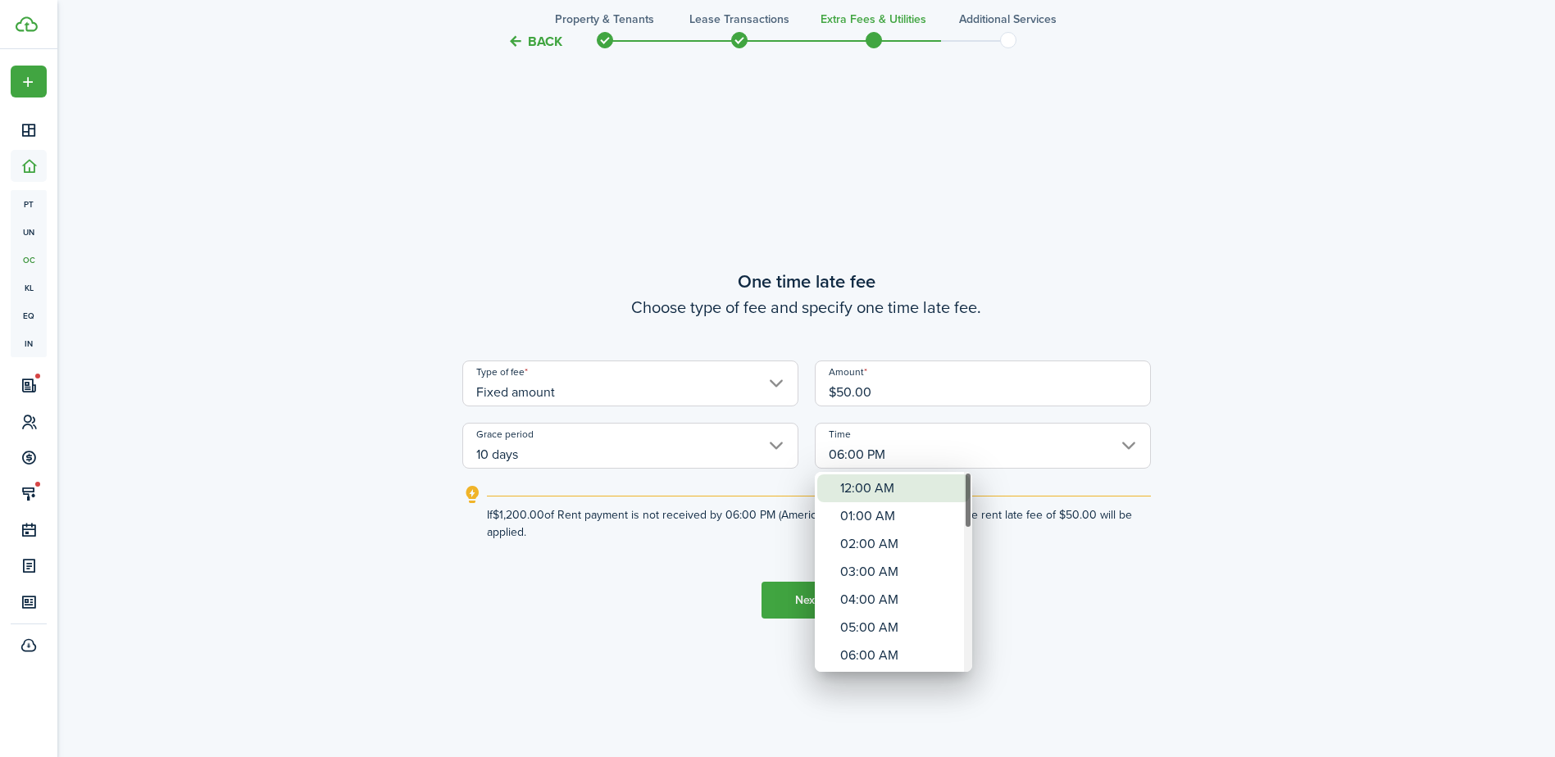
click at [901, 479] on div "12:00 AM" at bounding box center [900, 489] width 120 height 28
type input "12:00 AM"
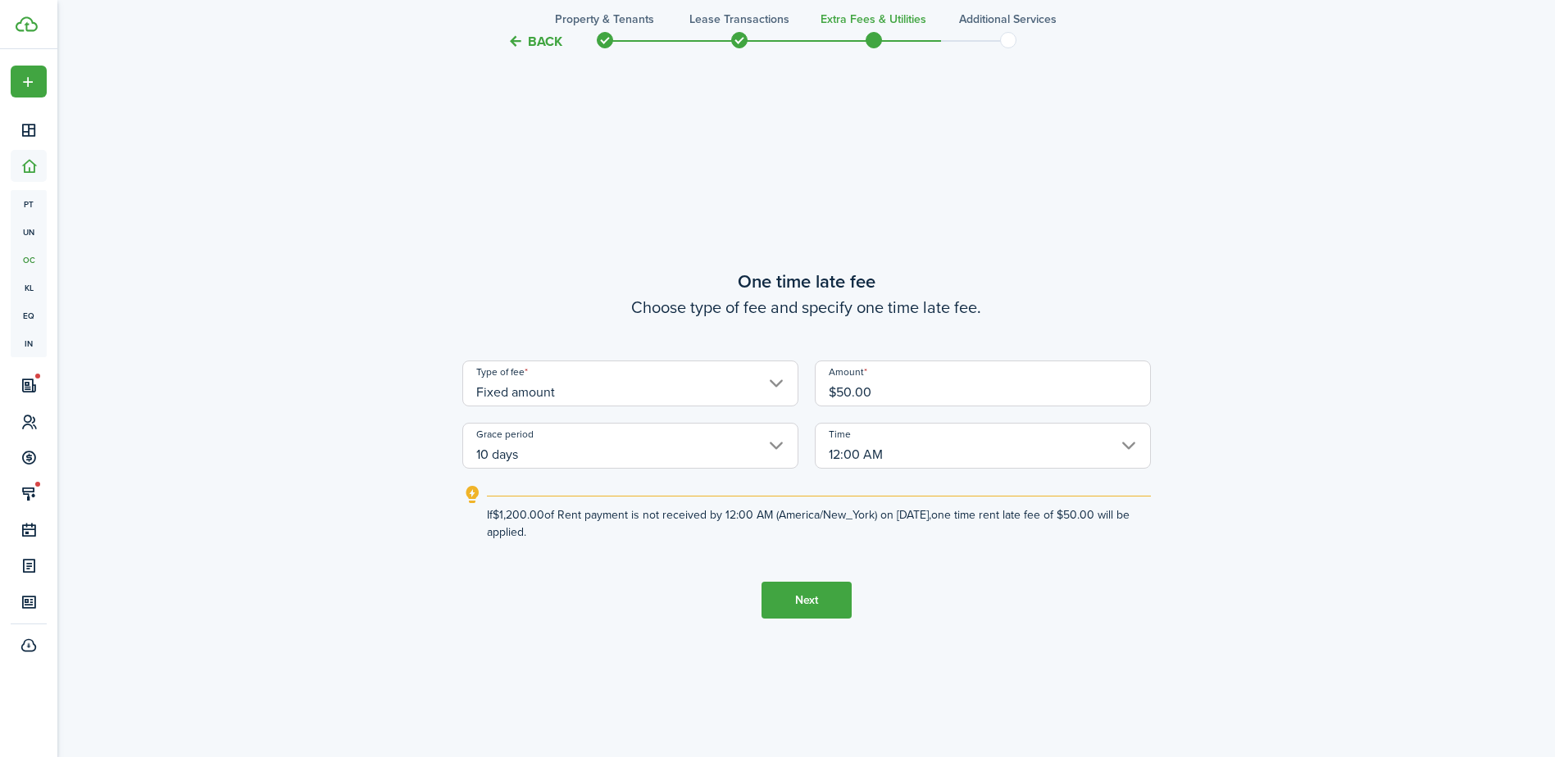
click at [788, 605] on button "Next" at bounding box center [806, 600] width 90 height 37
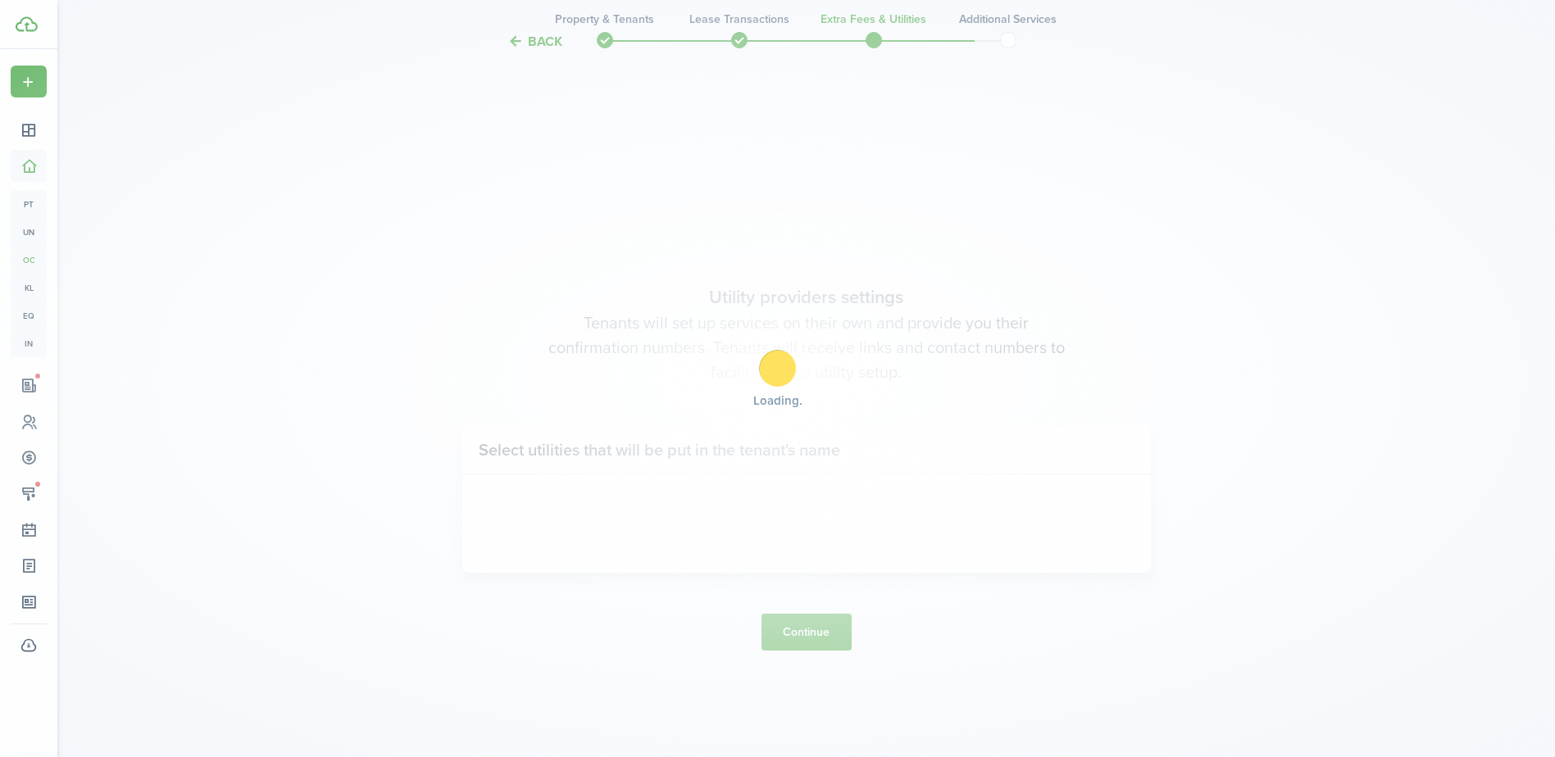
scroll to position [2162, 0]
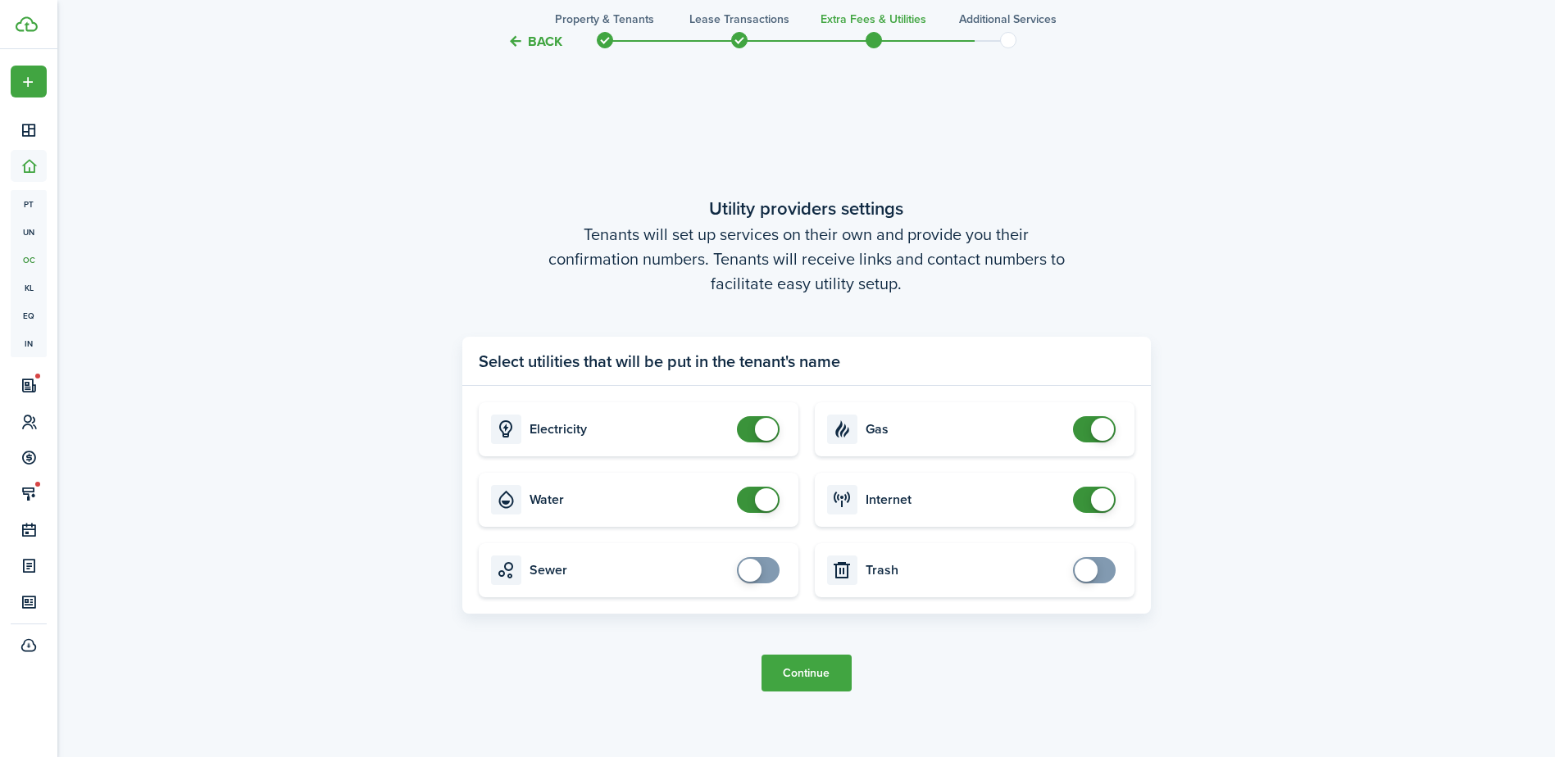
drag, startPoint x: 760, startPoint y: 505, endPoint x: 738, endPoint y: 503, distance: 22.2
checkbox input "false"
click at [755, 503] on span at bounding box center [766, 500] width 23 height 23
click at [847, 675] on button "Continue" at bounding box center [806, 673] width 90 height 37
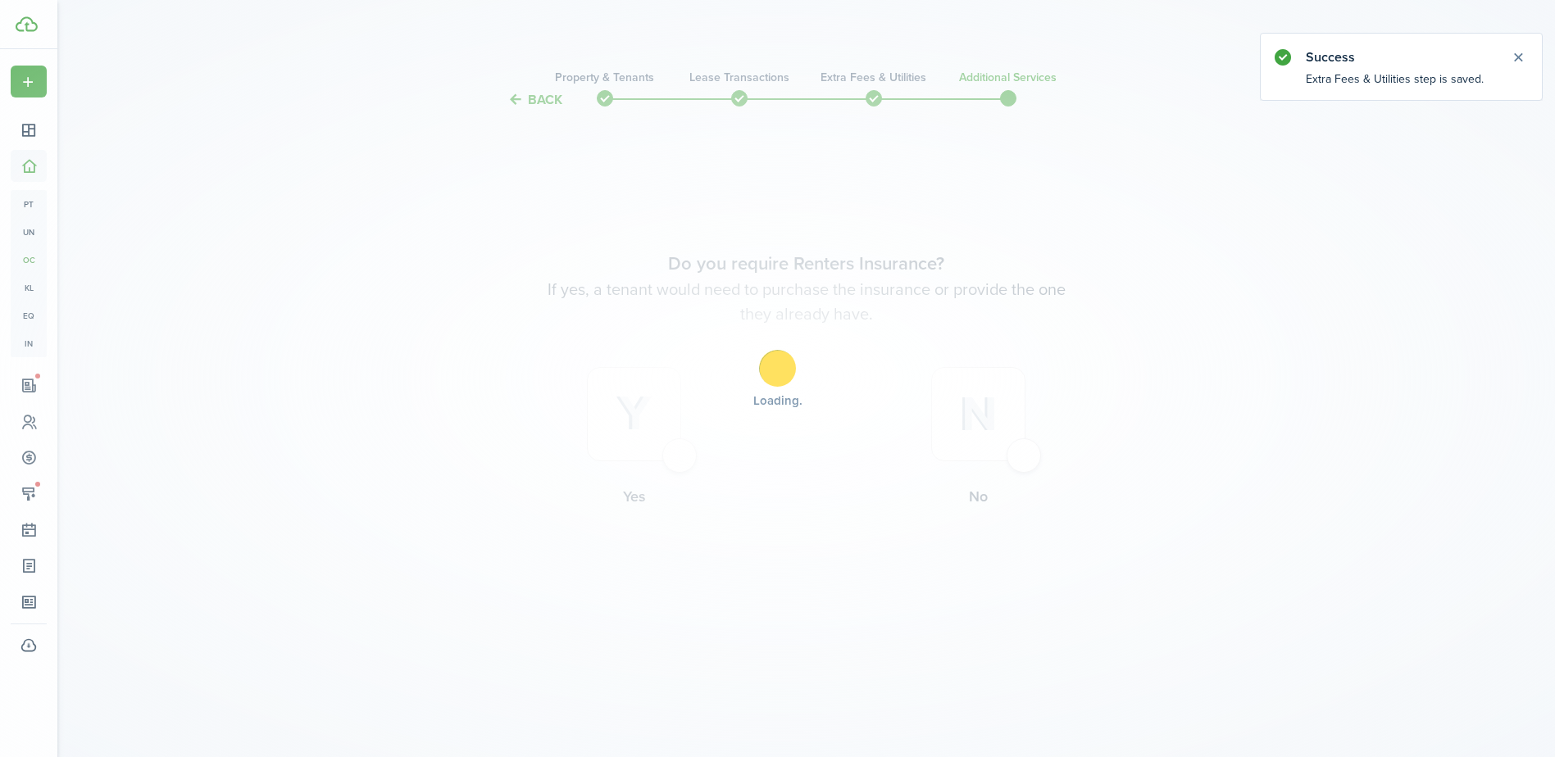
scroll to position [0, 0]
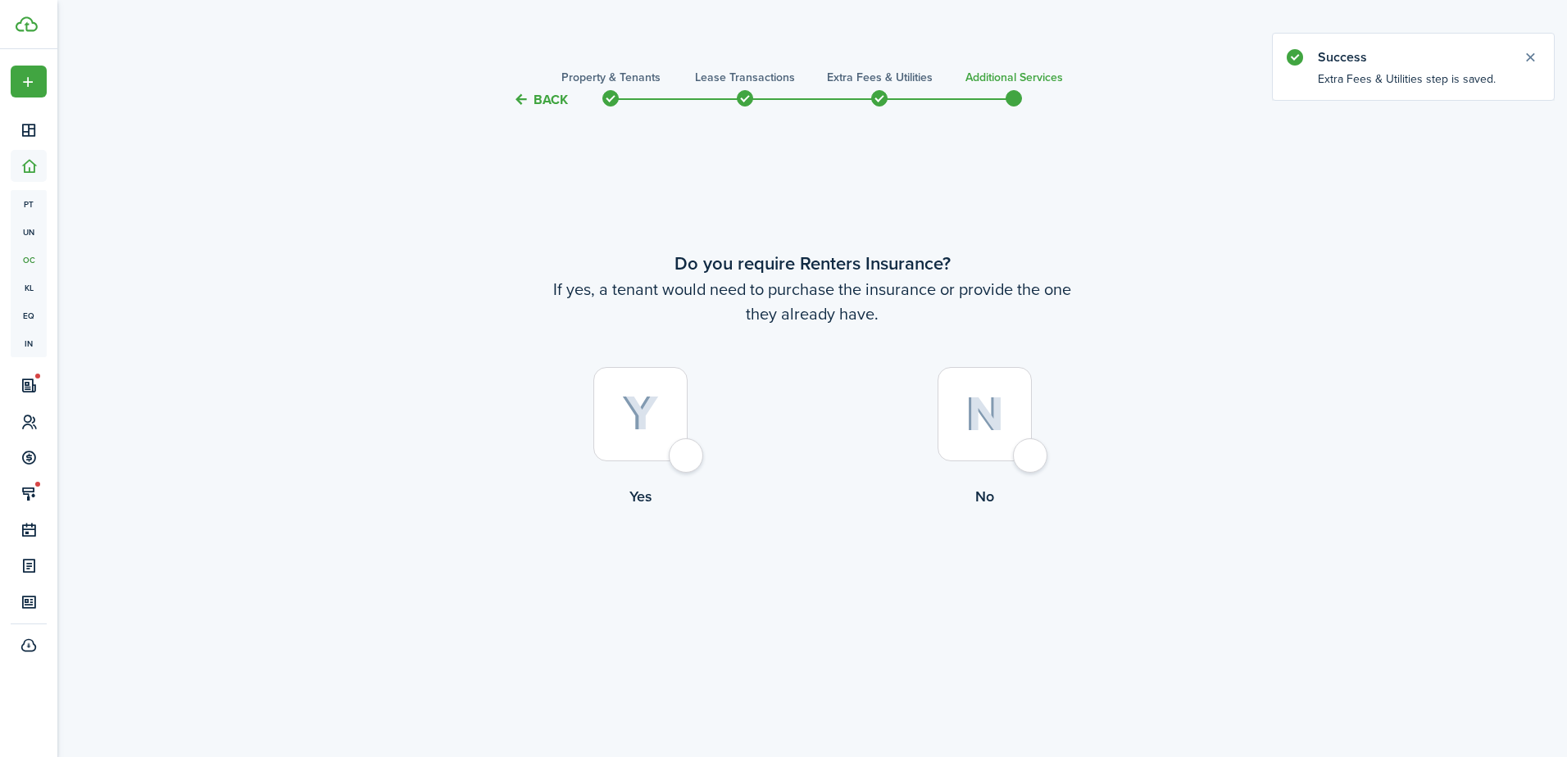
click at [1025, 461] on div at bounding box center [985, 414] width 94 height 94
radio input "true"
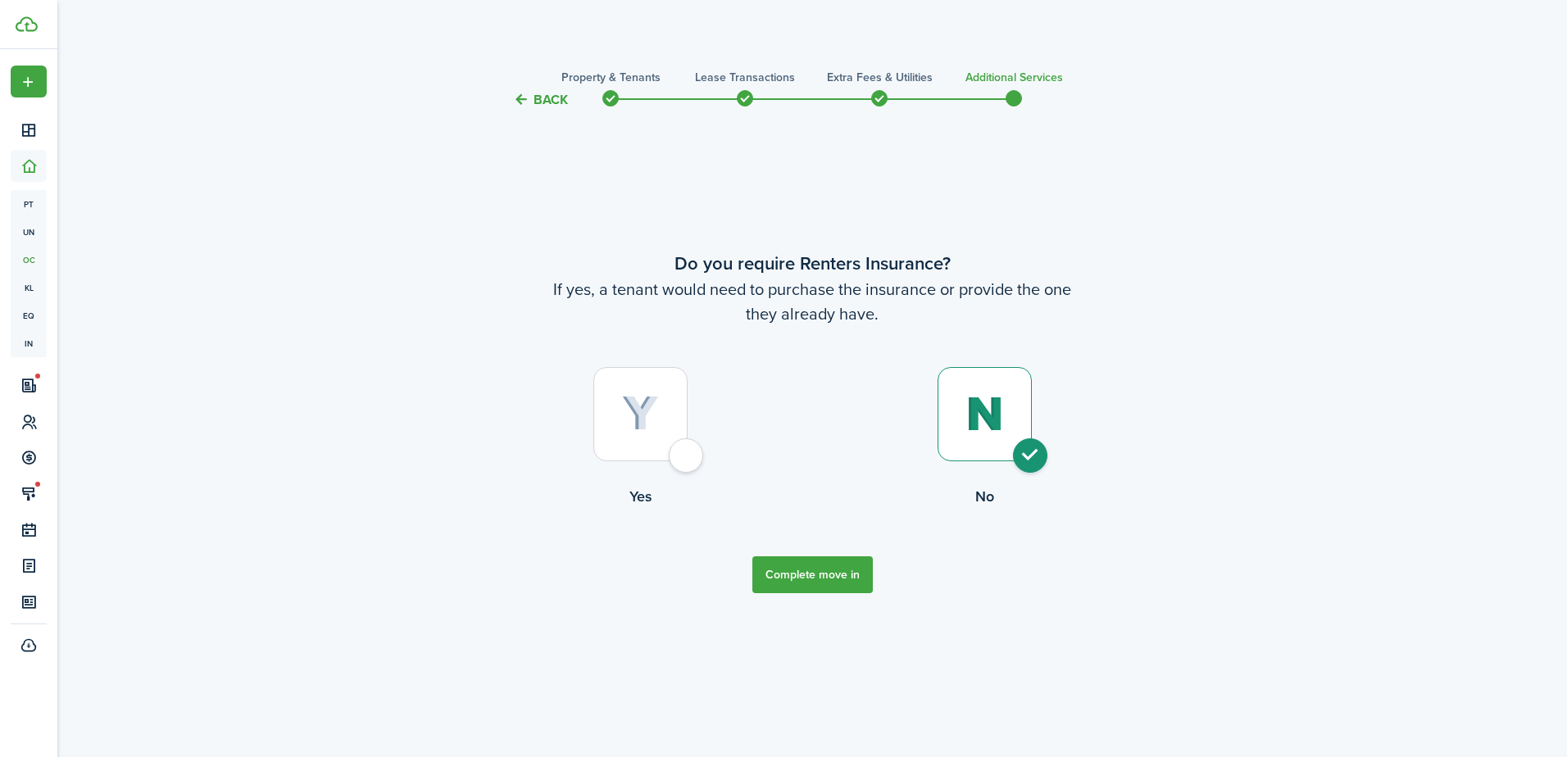
click at [831, 576] on button "Complete move in" at bounding box center [812, 575] width 120 height 37
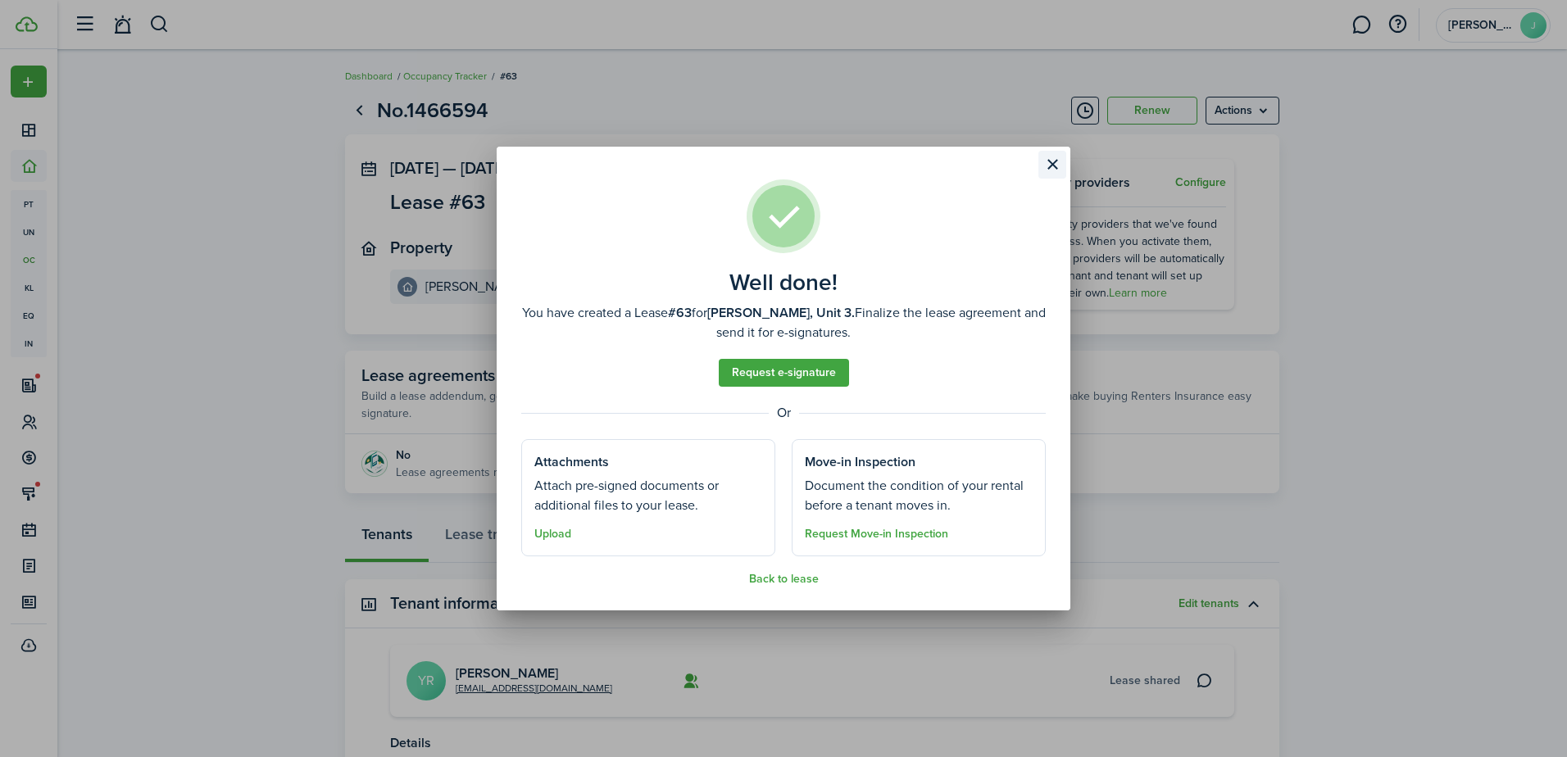
click at [1047, 174] on button "Close modal" at bounding box center [1052, 165] width 28 height 28
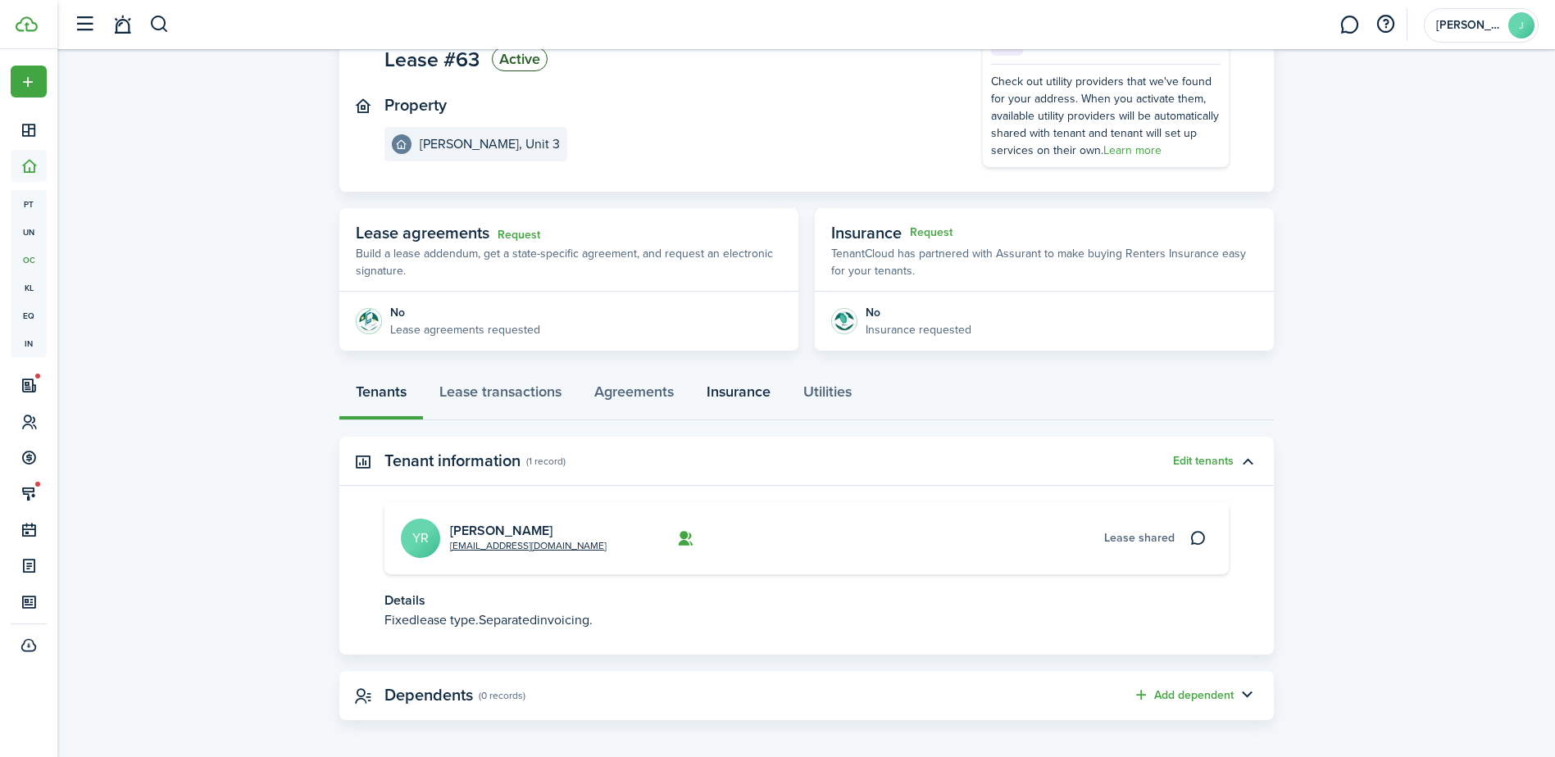
scroll to position [151, 0]
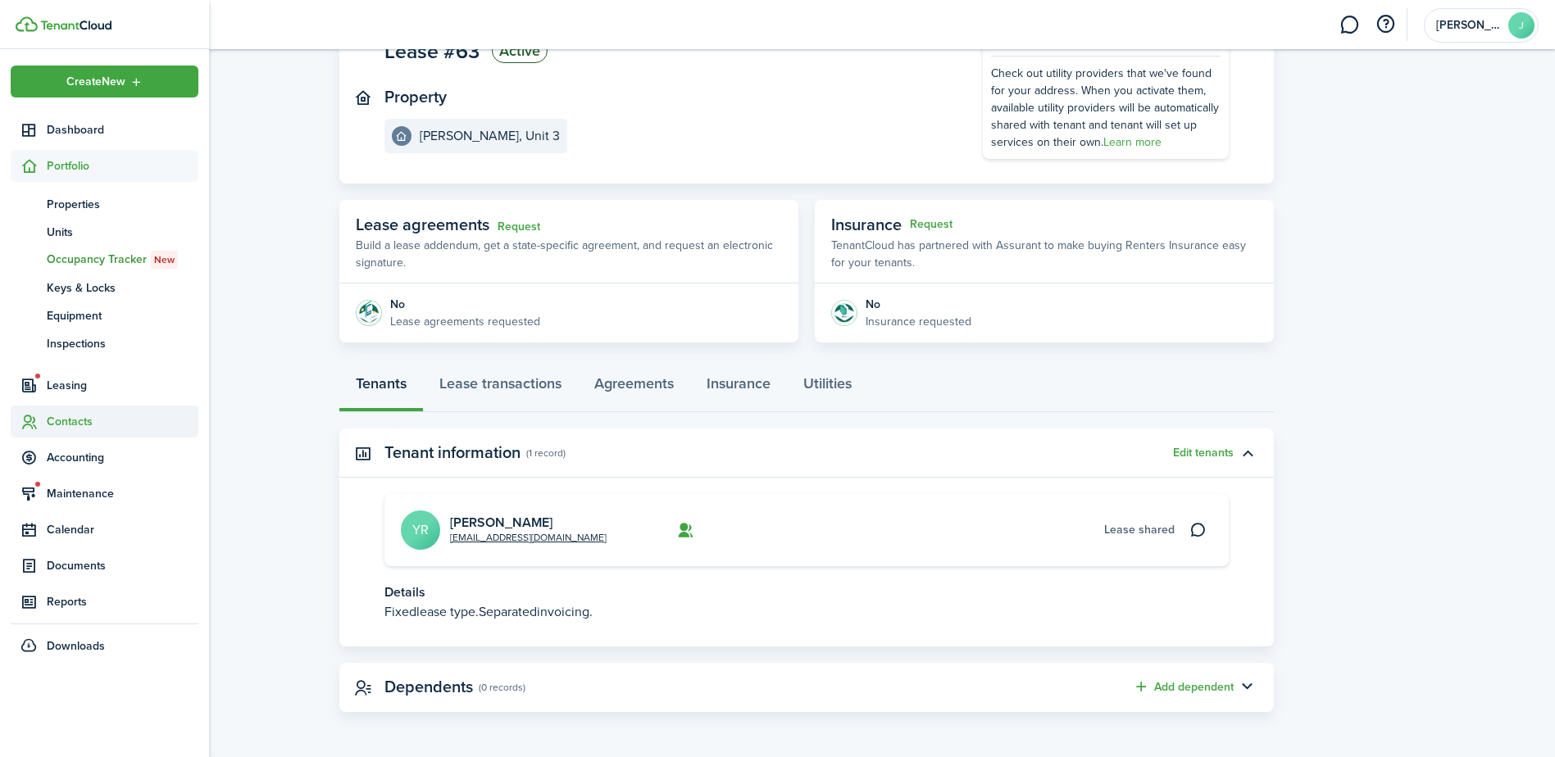
click at [85, 417] on span "Contacts" at bounding box center [123, 421] width 152 height 17
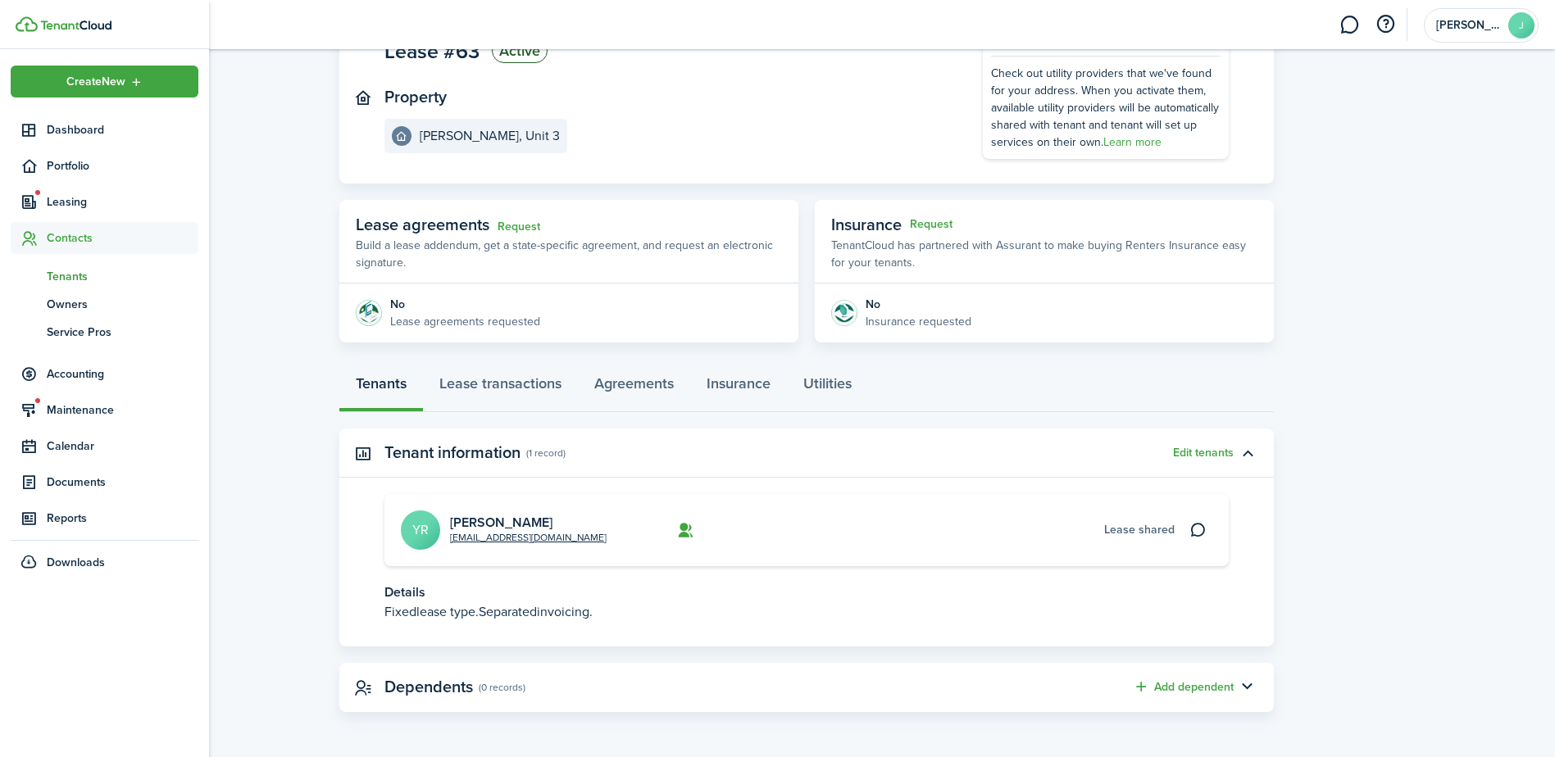
click at [89, 281] on span "Tenants" at bounding box center [123, 276] width 152 height 17
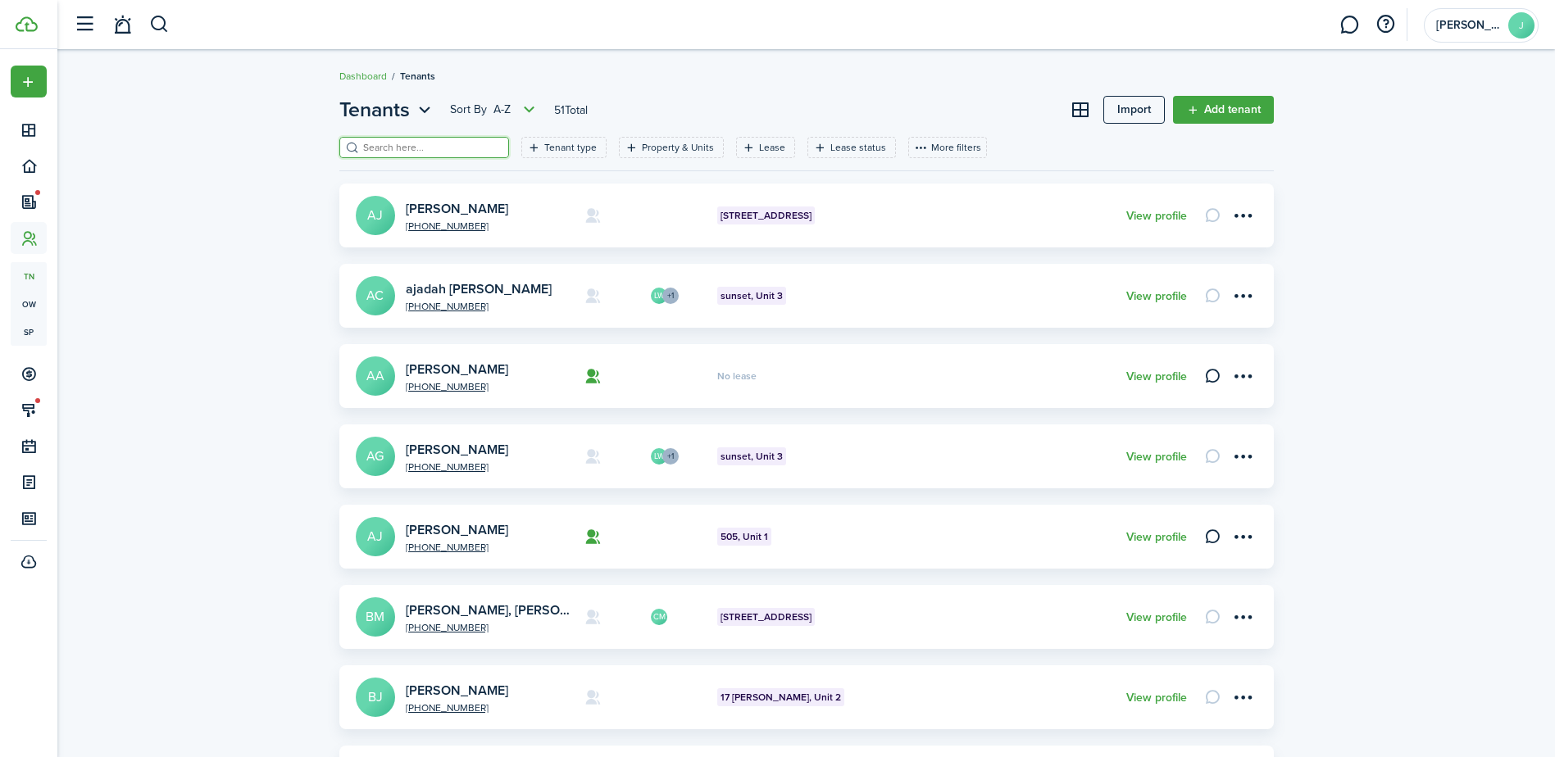
click at [370, 146] on input "search" at bounding box center [431, 148] width 144 height 16
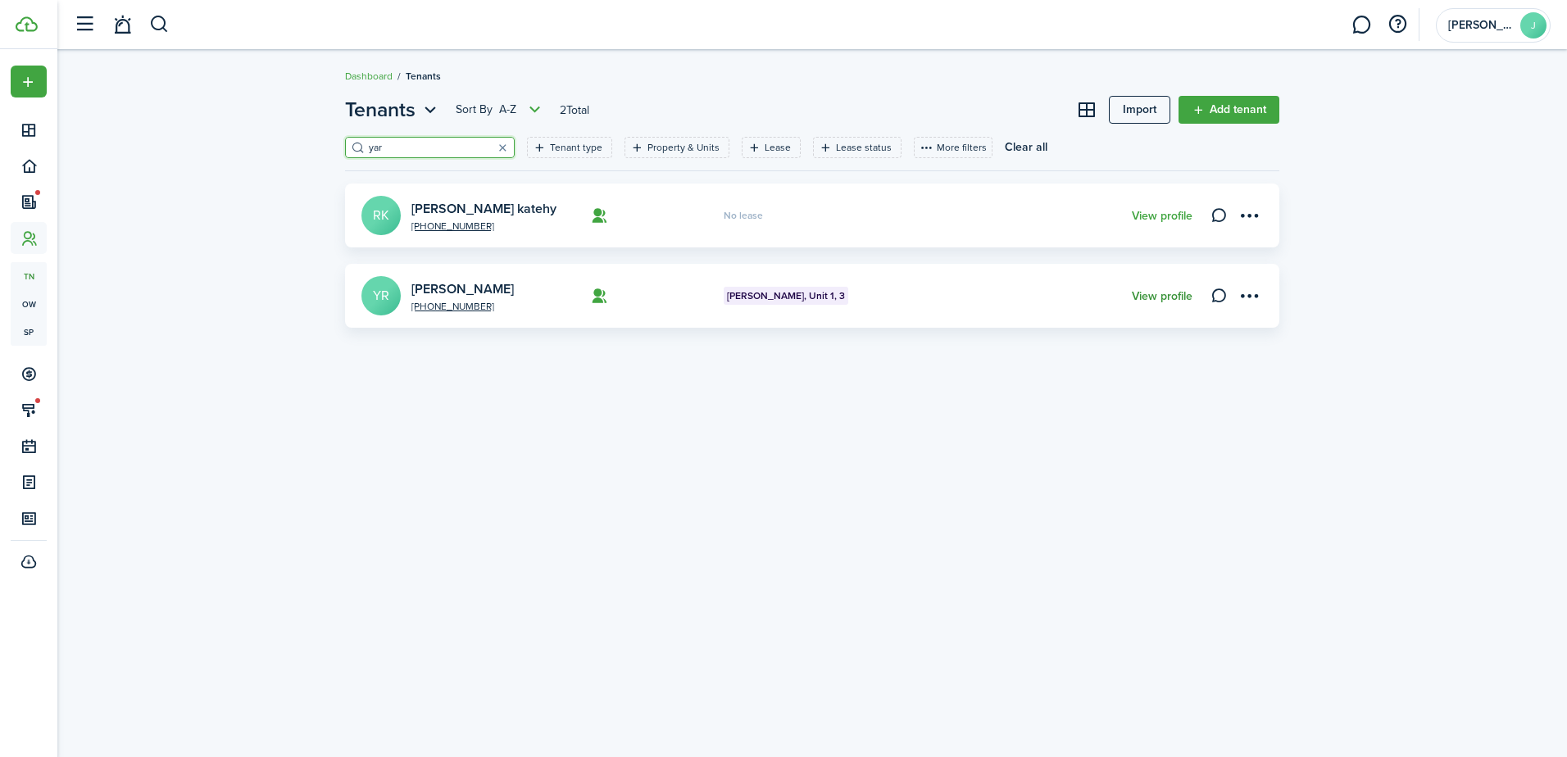
type input "yar"
click at [1181, 294] on link "View profile" at bounding box center [1162, 296] width 61 height 13
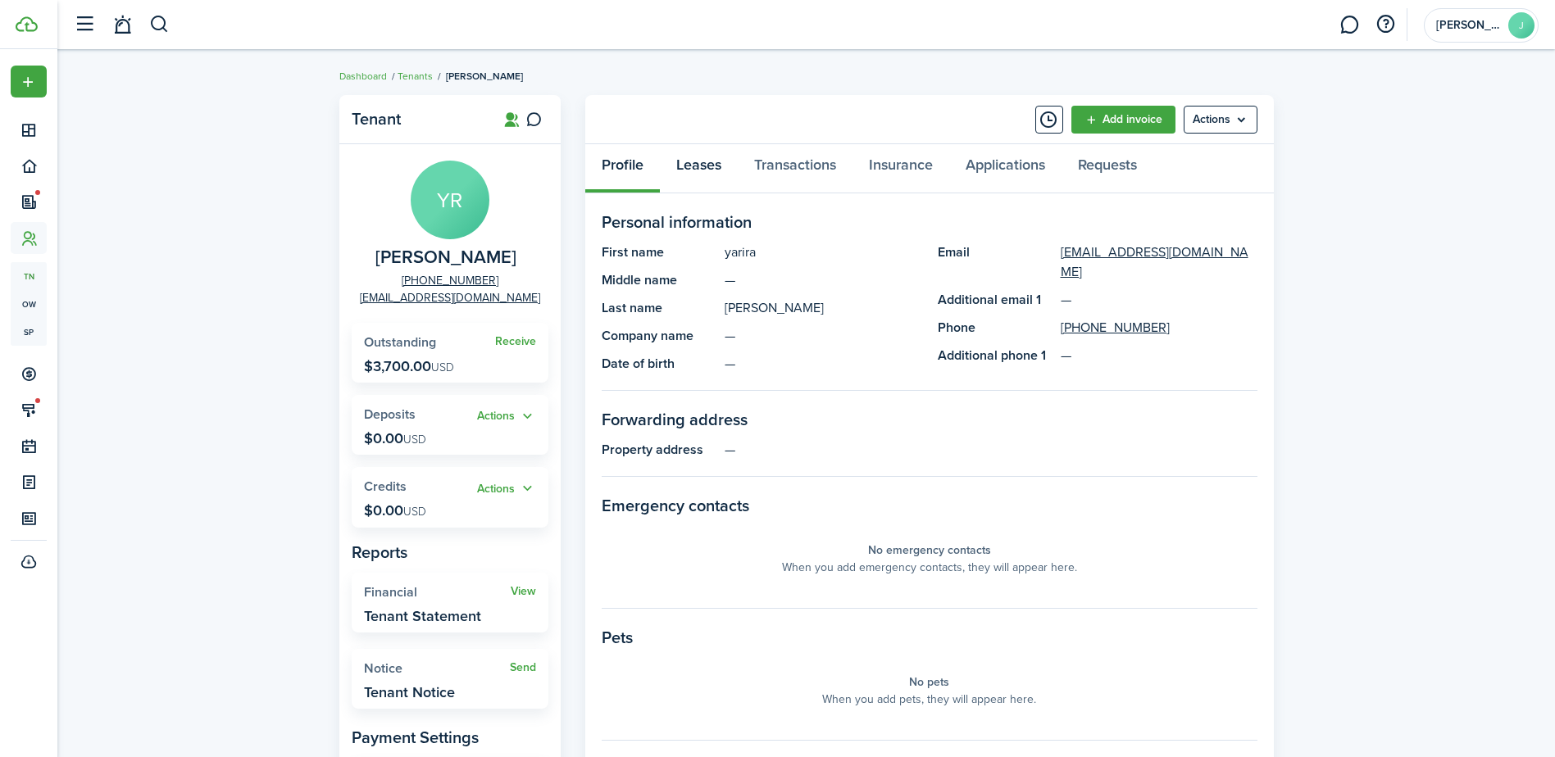
click at [690, 170] on link "Leases" at bounding box center [699, 168] width 78 height 49
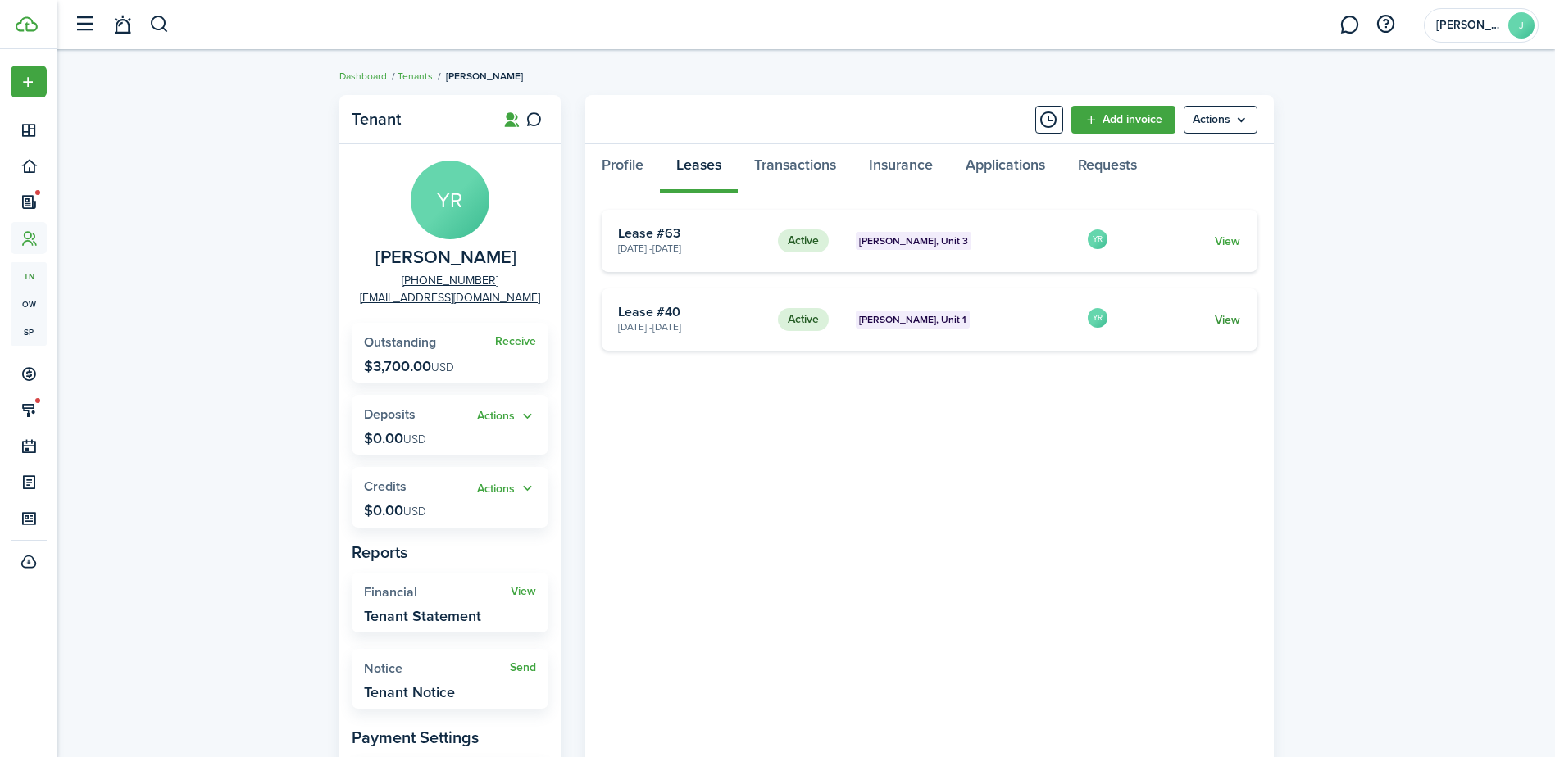
click at [1229, 322] on link "View" at bounding box center [1227, 319] width 25 height 17
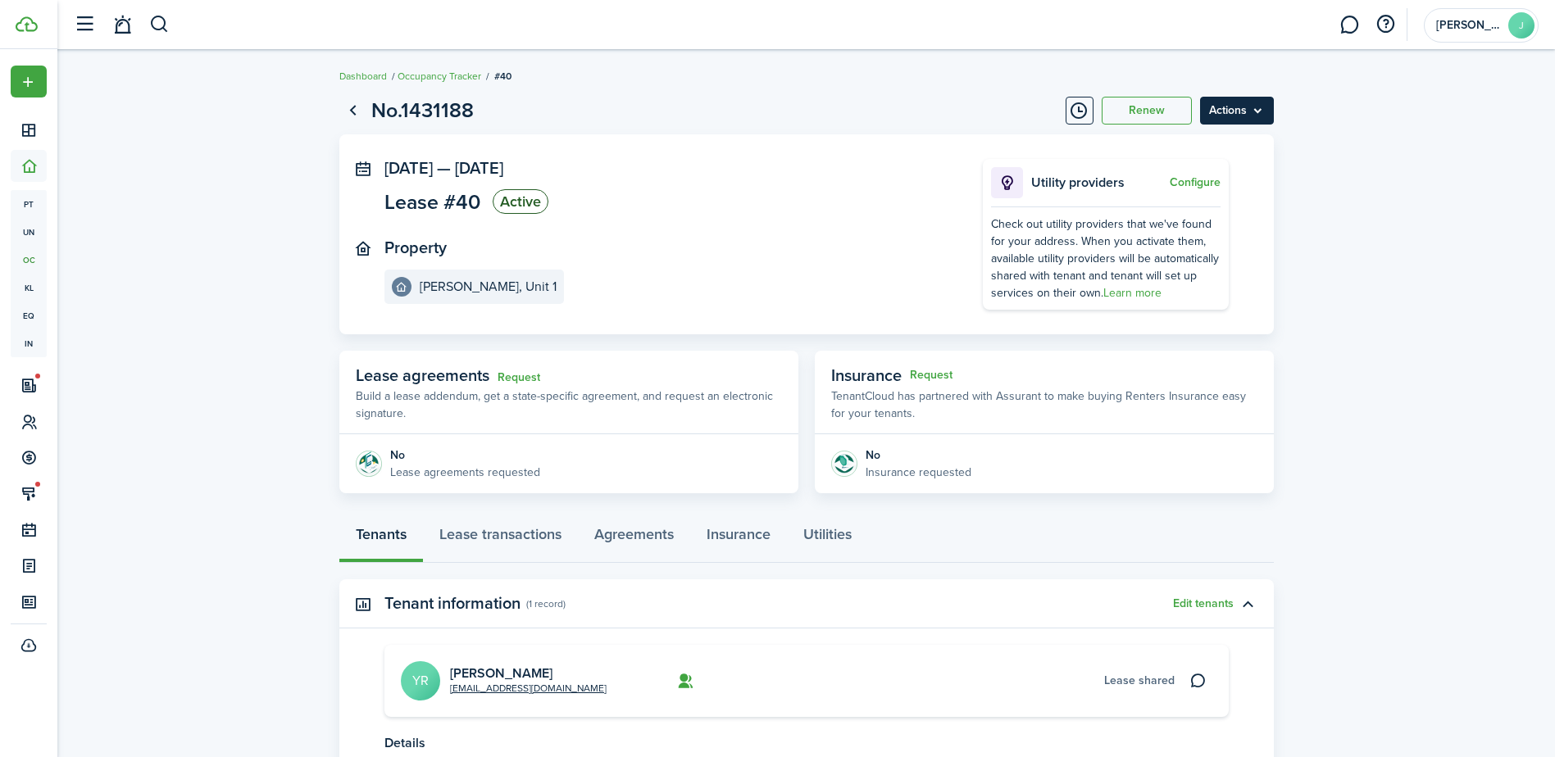
click at [1219, 102] on menu-btn "Actions" at bounding box center [1237, 111] width 74 height 28
click at [1221, 202] on link "End Lease" at bounding box center [1201, 204] width 143 height 28
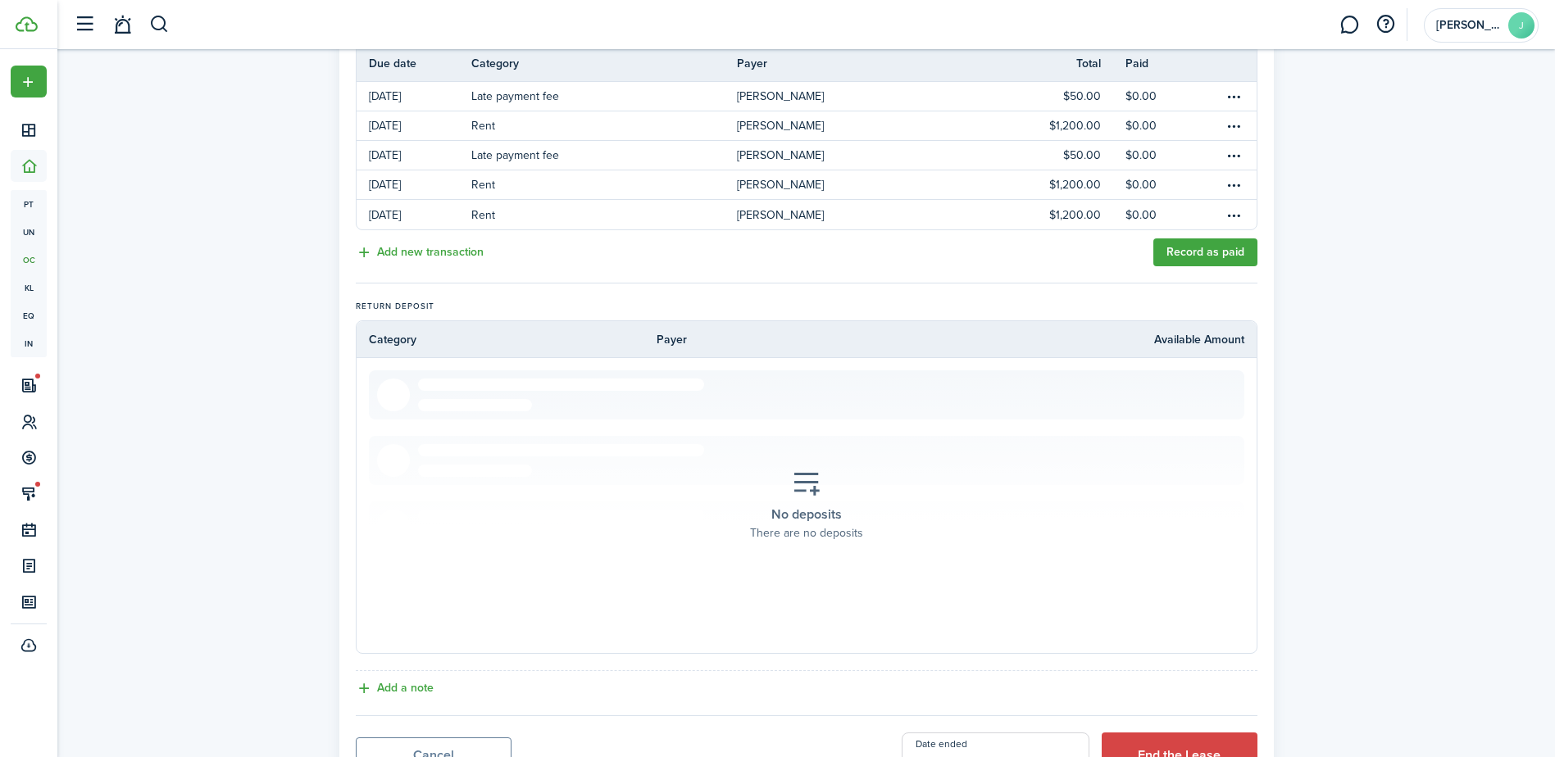
scroll to position [455, 0]
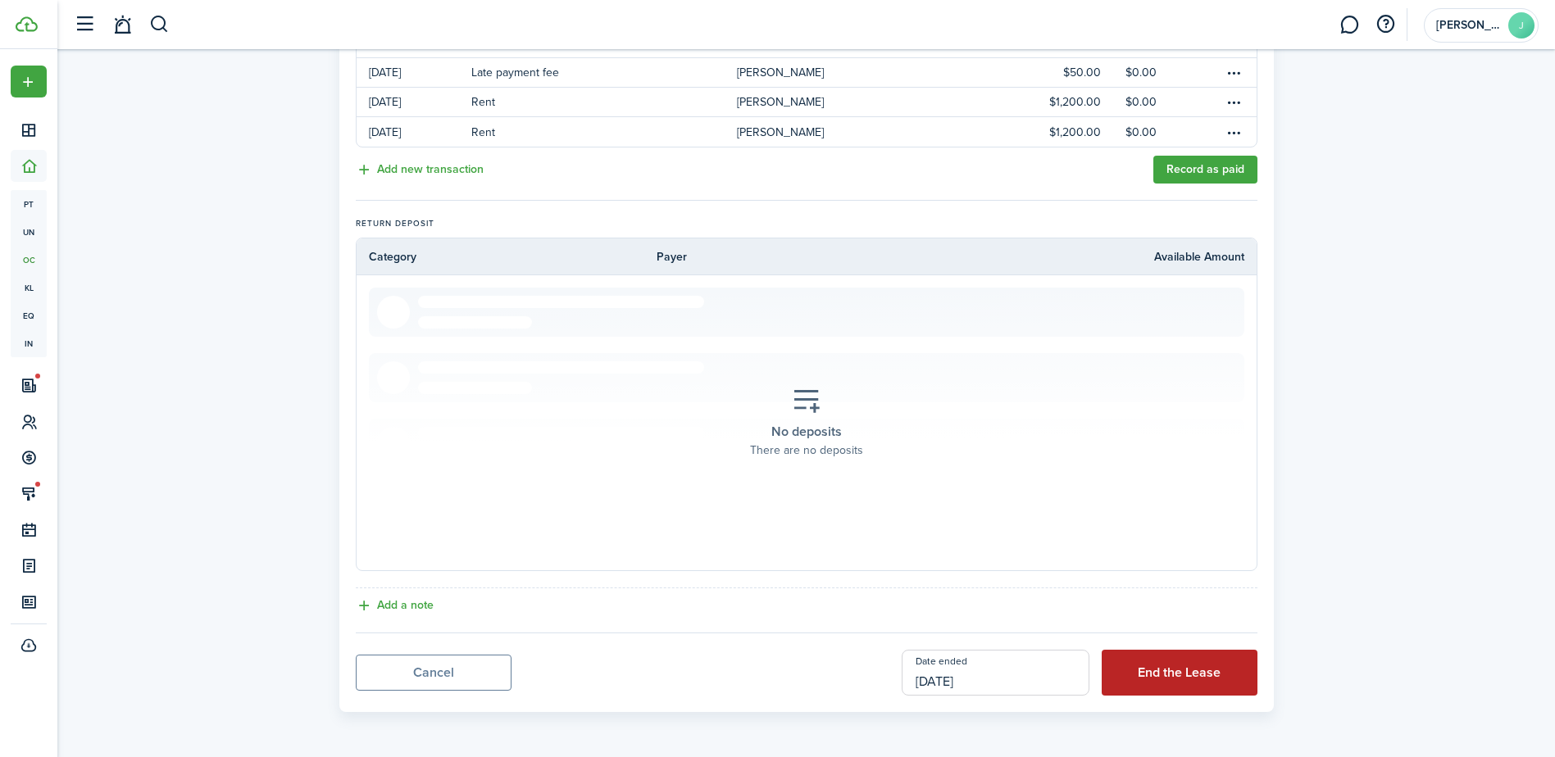
click at [1188, 675] on button "End the Lease" at bounding box center [1180, 673] width 156 height 46
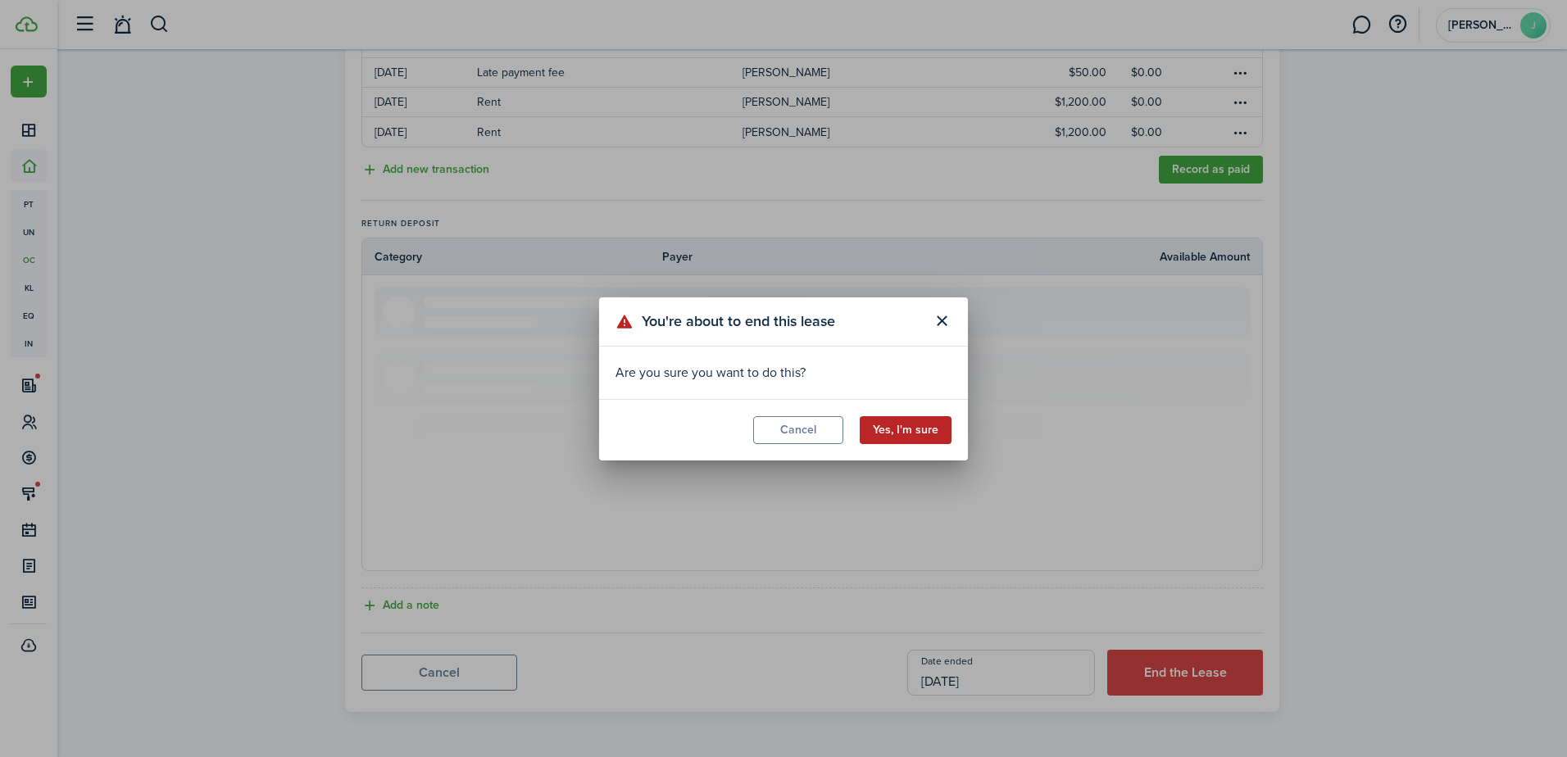
click at [904, 418] on button "Yes, I'm sure" at bounding box center [906, 430] width 92 height 28
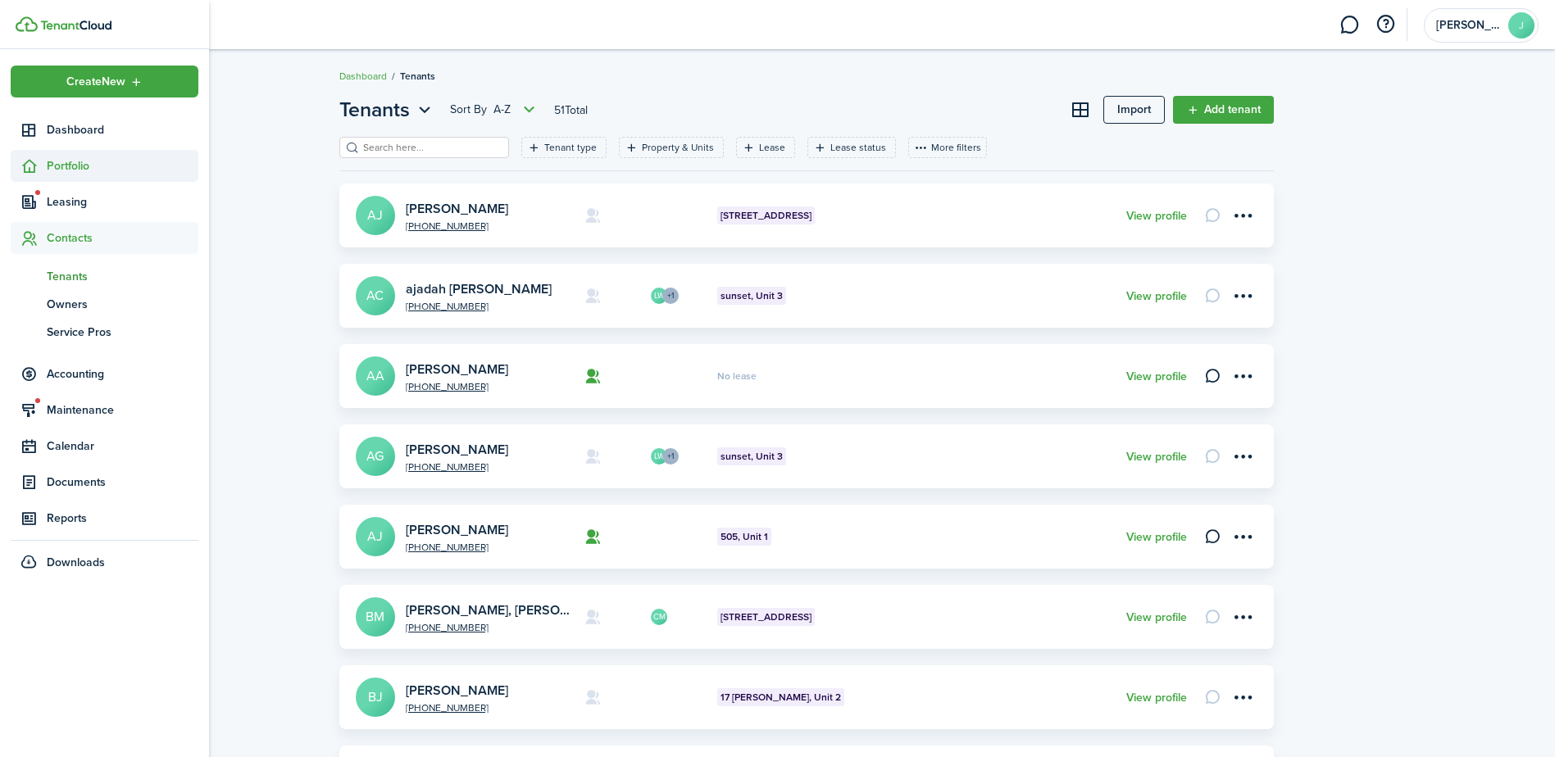
click at [70, 167] on span "Portfolio" at bounding box center [123, 165] width 152 height 17
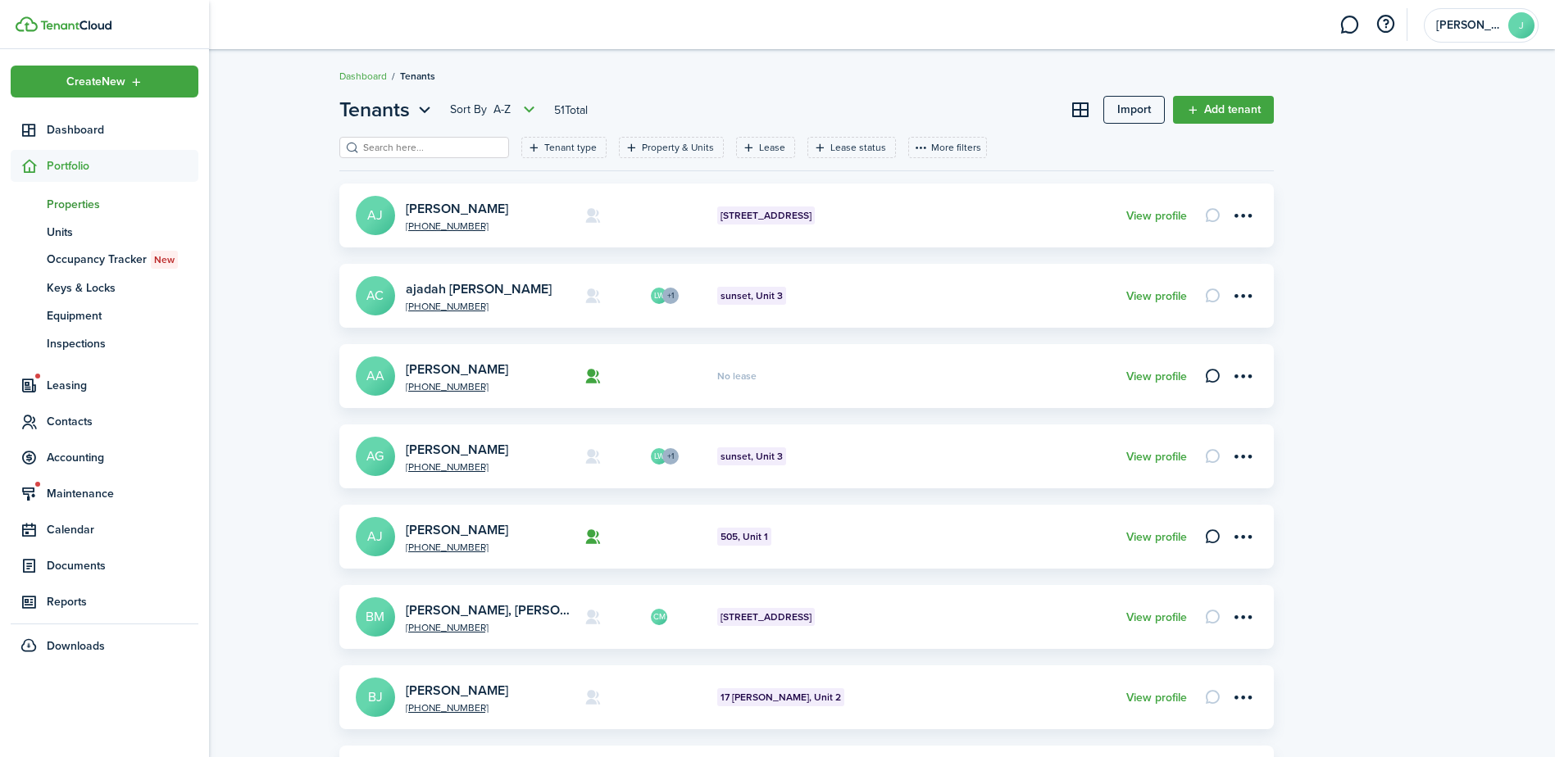
click at [90, 212] on span "Properties" at bounding box center [123, 204] width 152 height 17
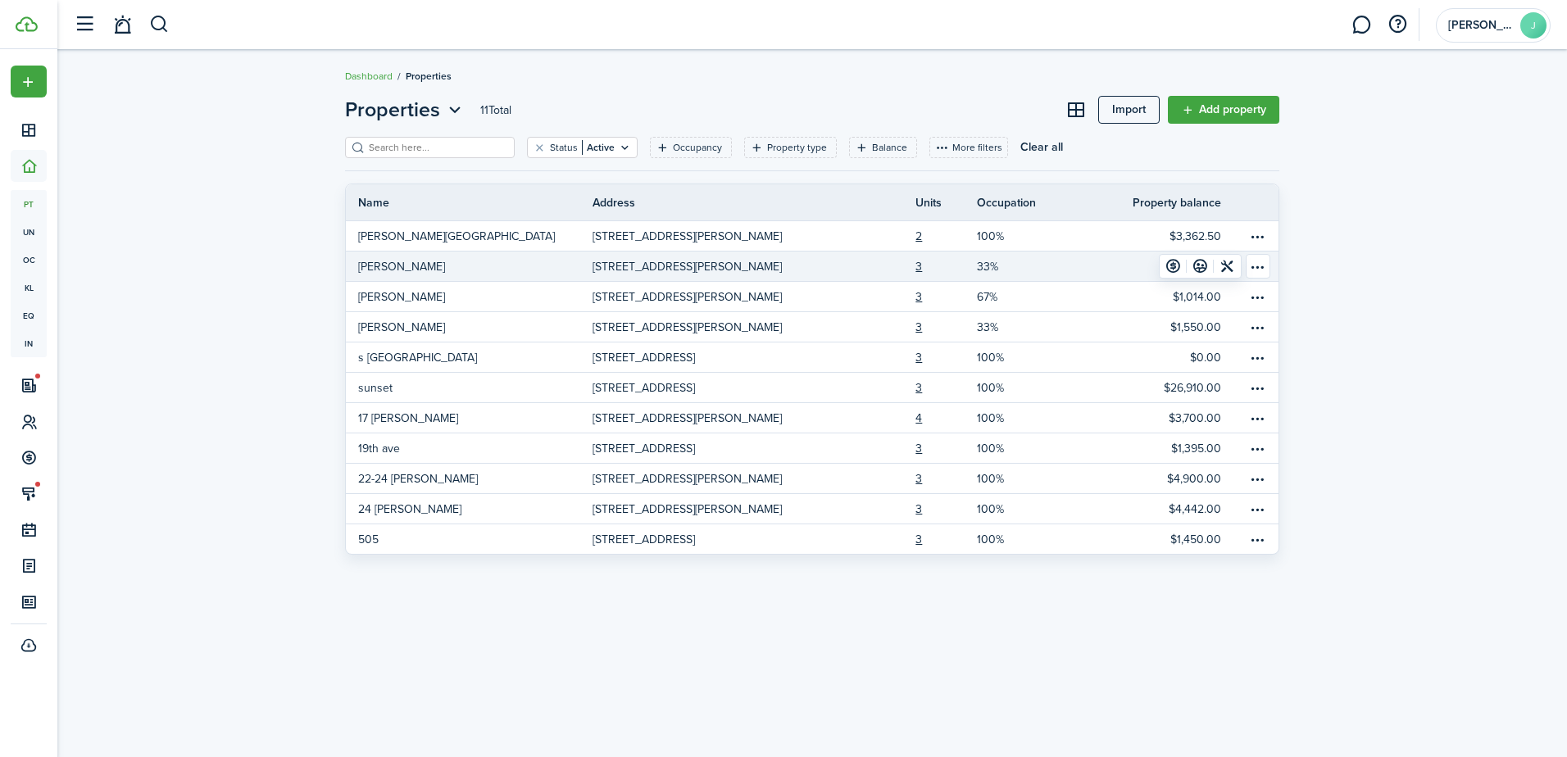
click at [1107, 266] on link "$3,700.00" at bounding box center [1153, 267] width 185 height 30
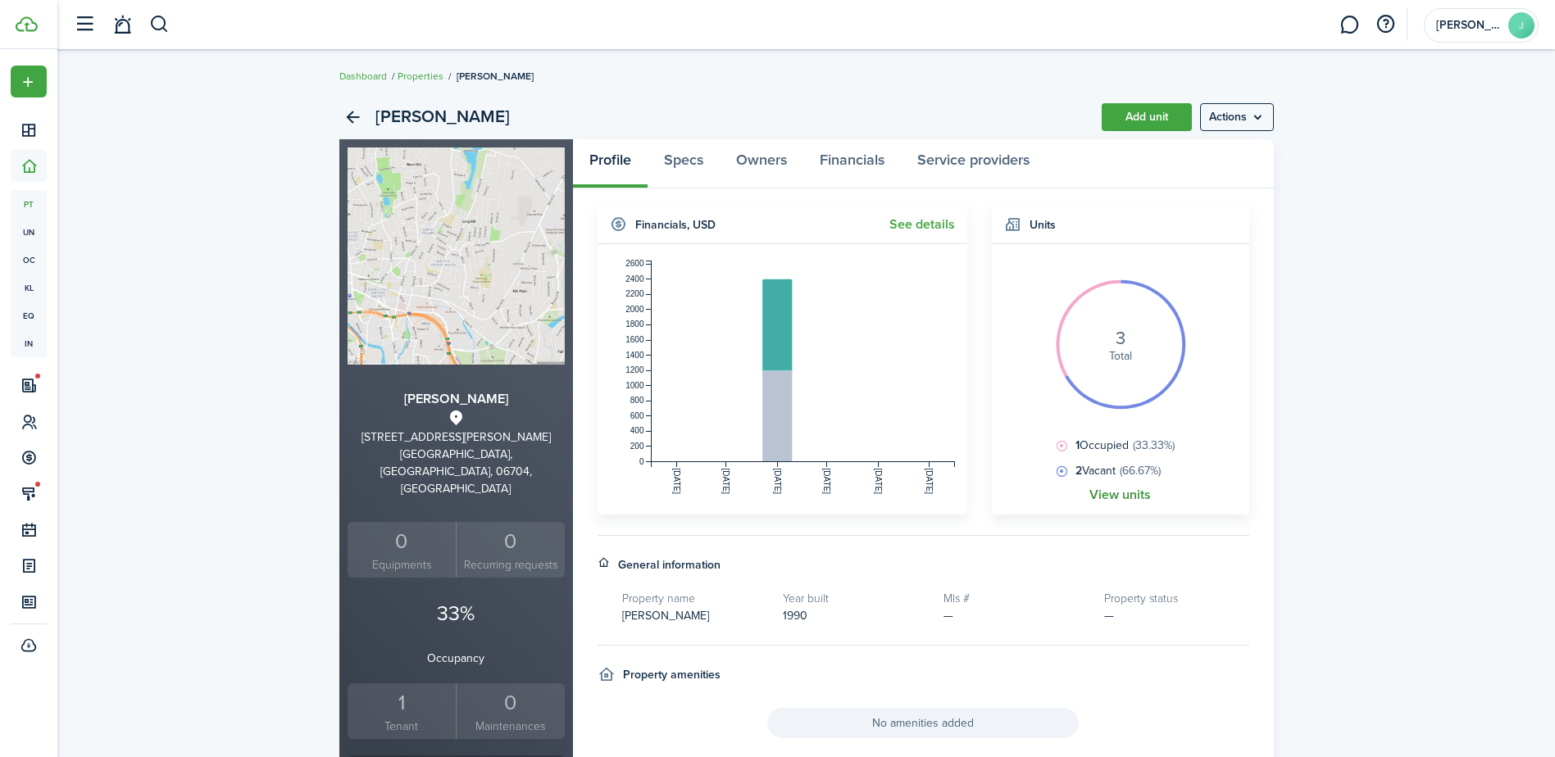
click at [1128, 501] on link "View units" at bounding box center [1119, 495] width 61 height 15
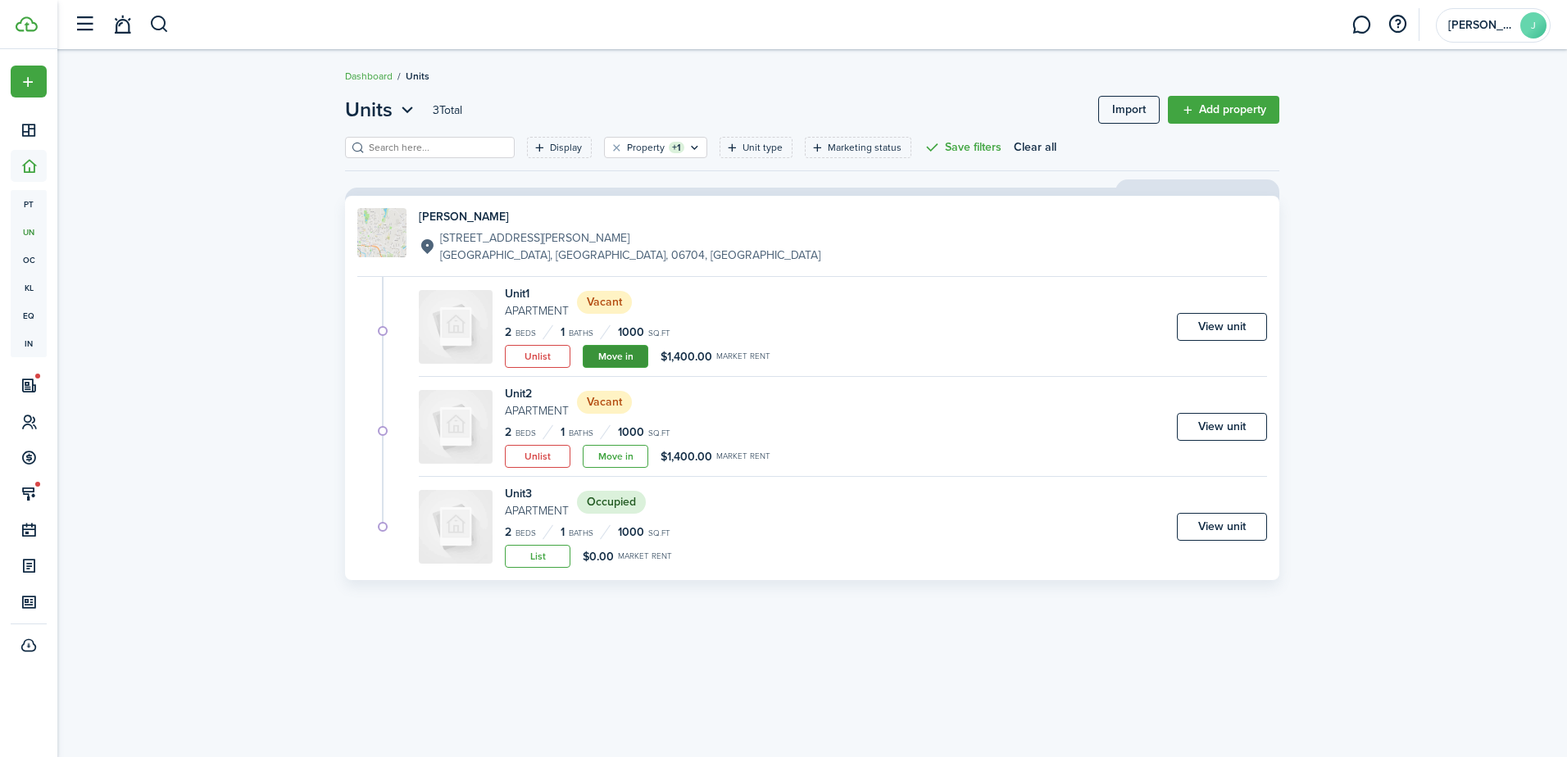
click at [616, 351] on link "Move in" at bounding box center [616, 356] width 66 height 23
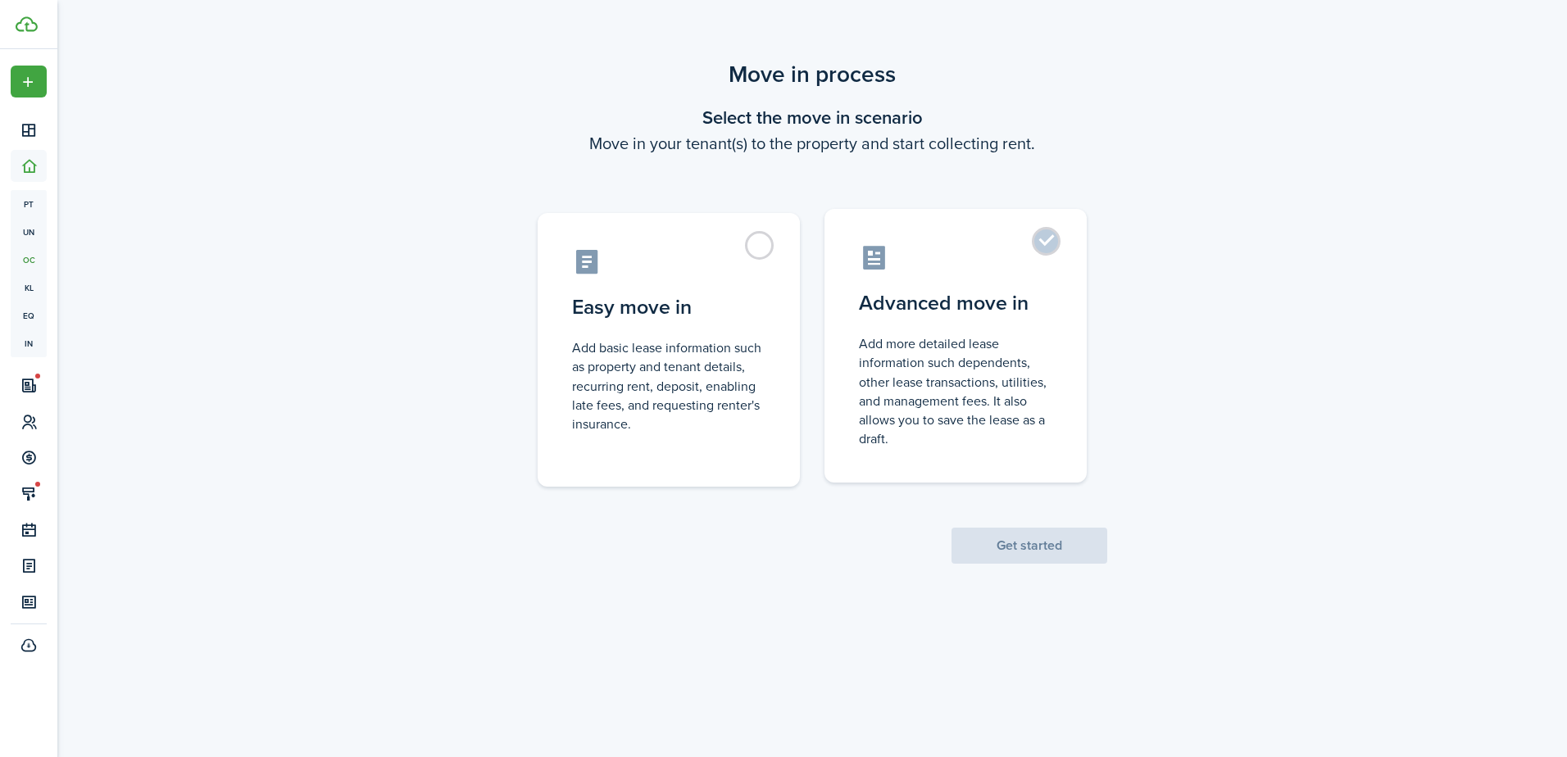
click at [929, 372] on control-radio-card-description "Add more detailed lease information such dependents, other lease transactions, …" at bounding box center [955, 391] width 193 height 114
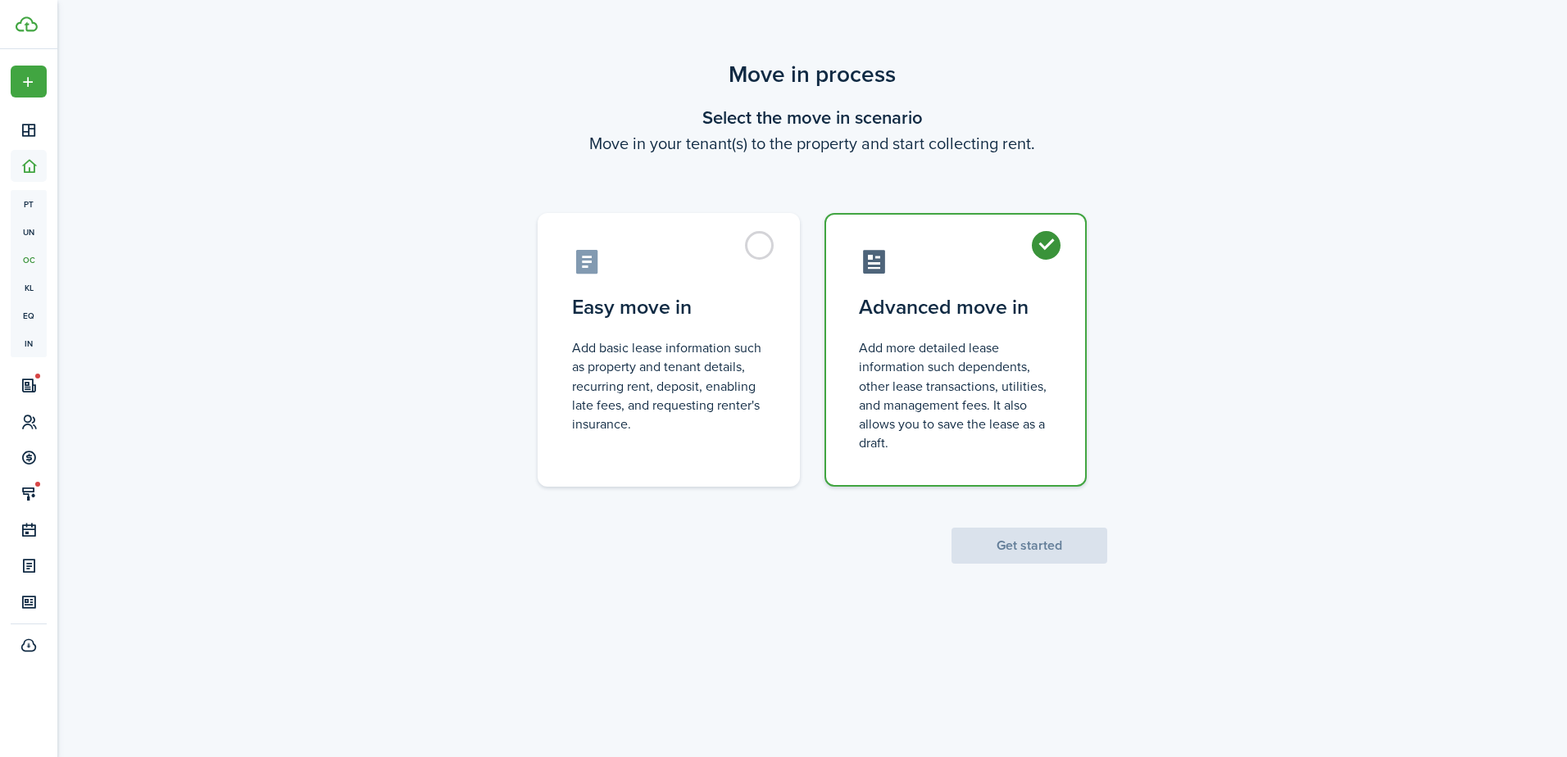
radio input "true"
click at [1069, 550] on button "Get started" at bounding box center [1030, 546] width 156 height 36
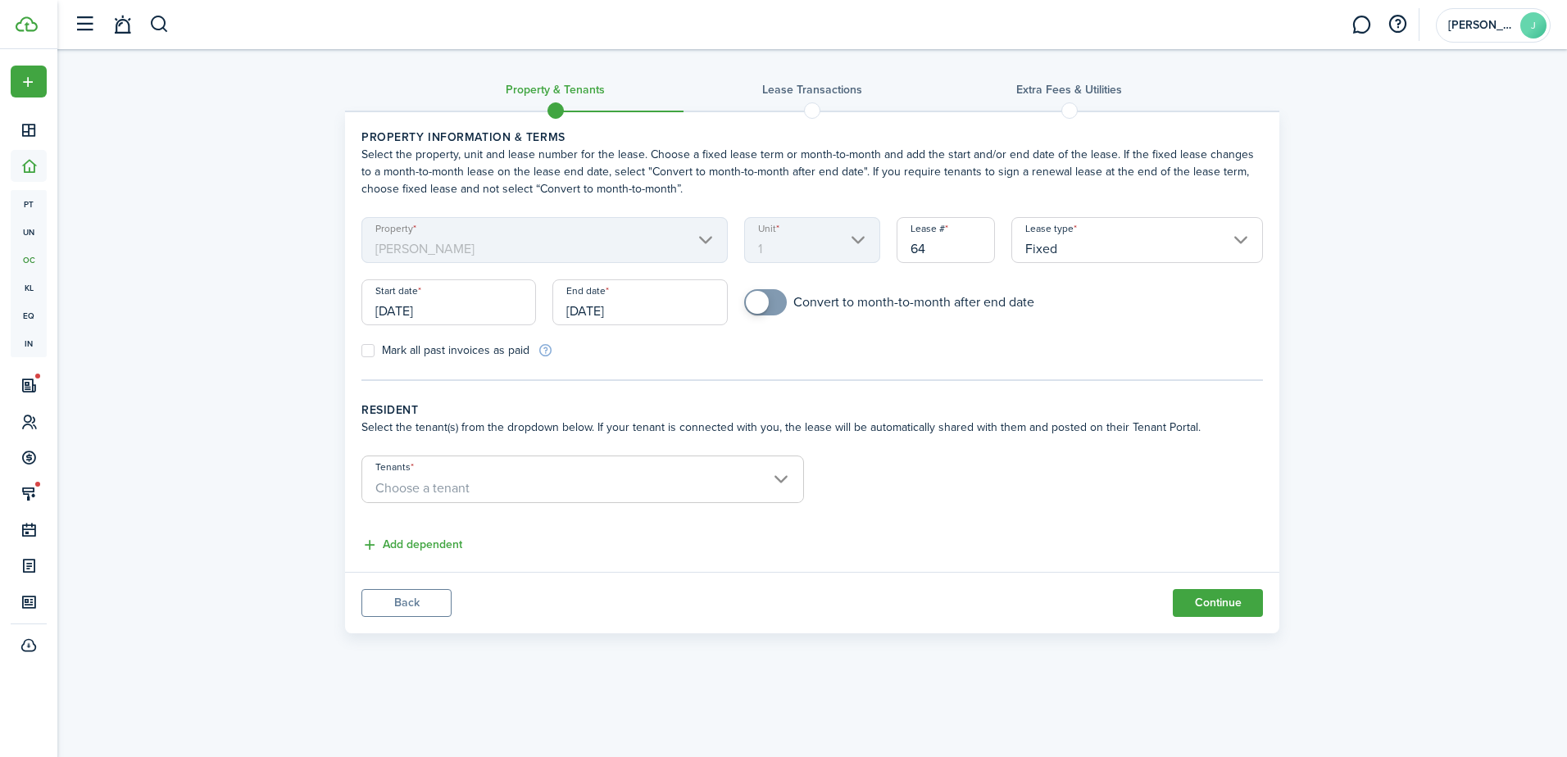
click at [402, 312] on input "[DATE]" at bounding box center [448, 302] width 175 height 46
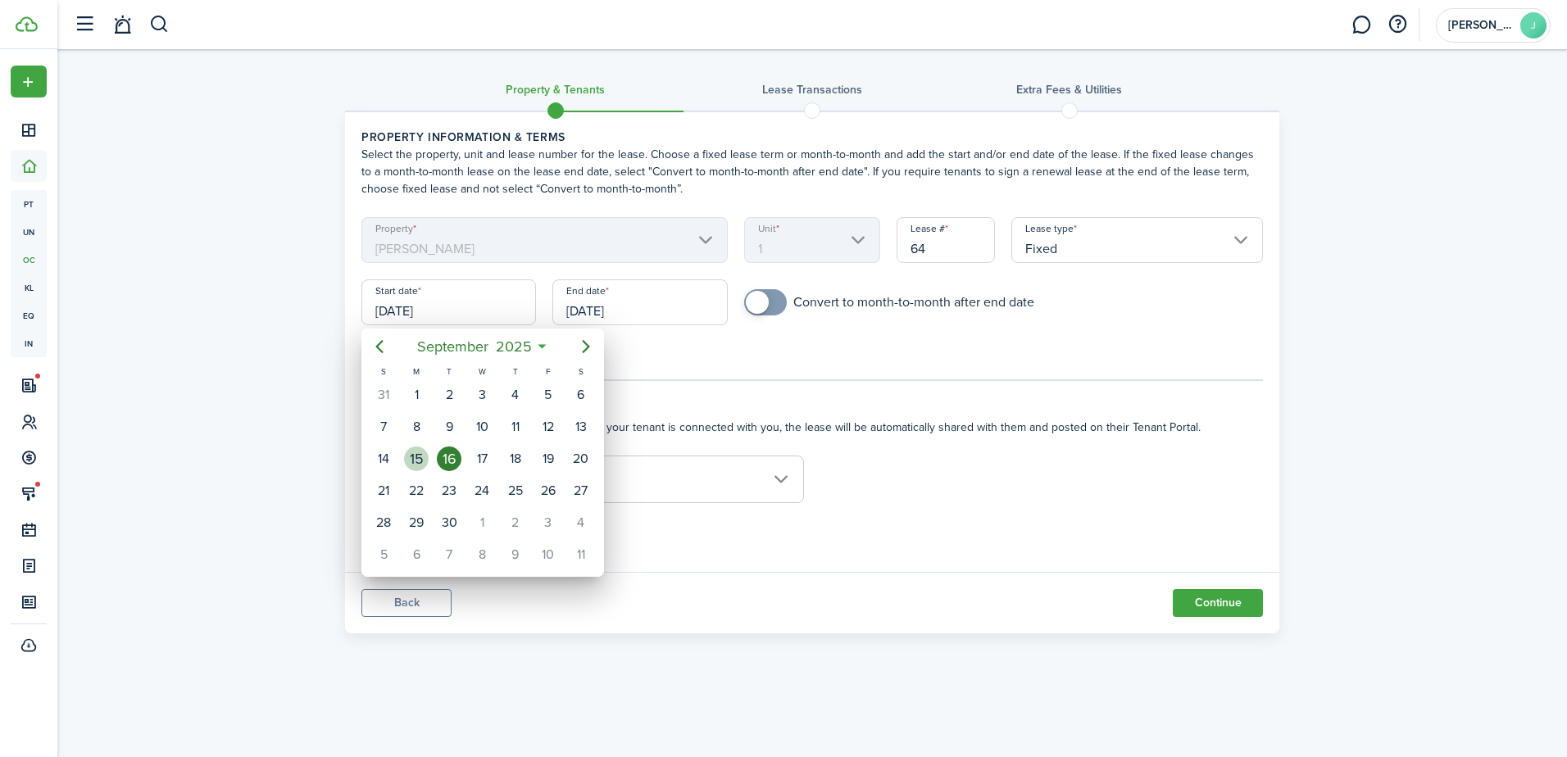
click at [414, 455] on div "15" at bounding box center [416, 459] width 25 height 25
type input "[DATE]"
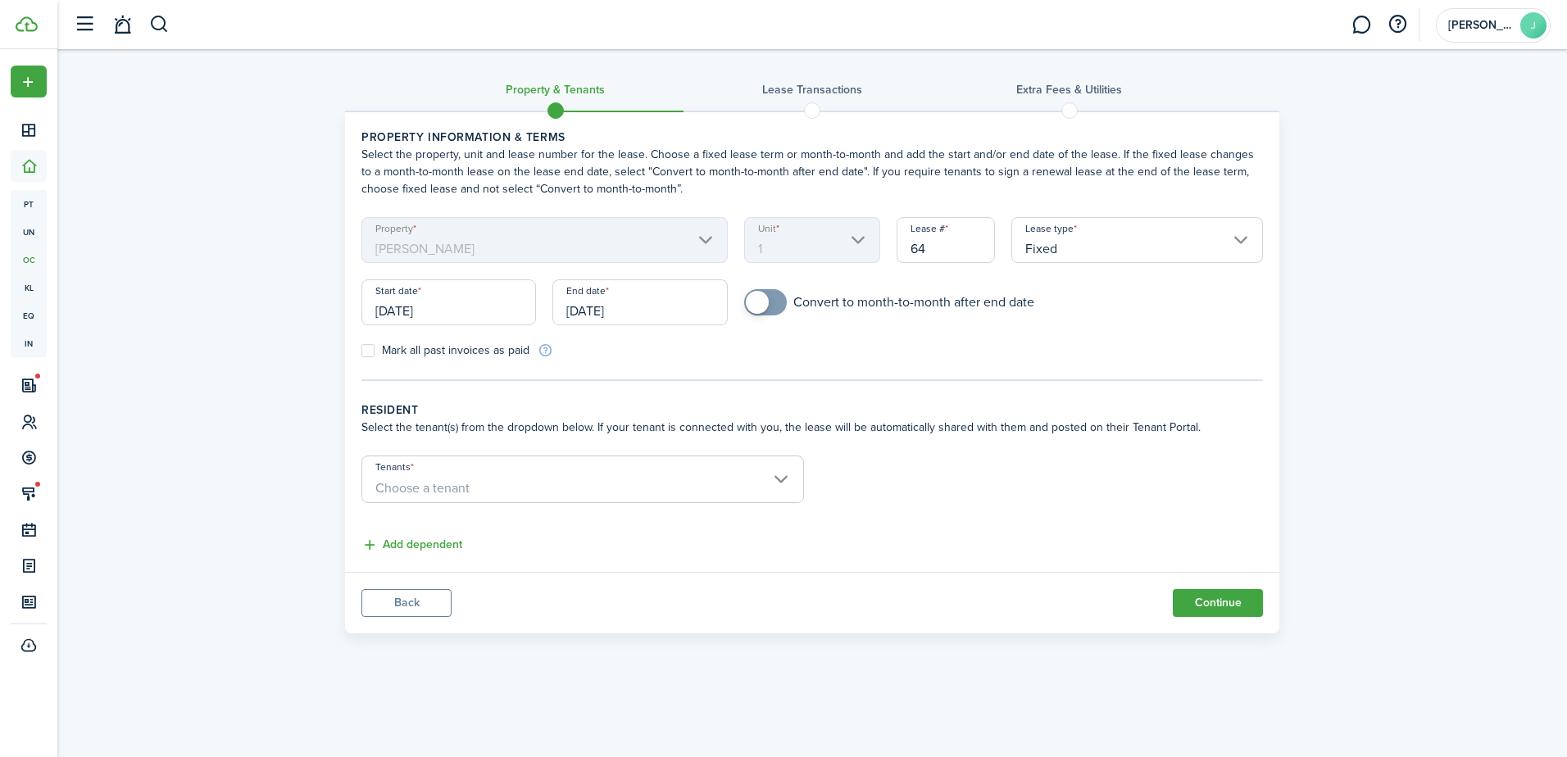
click at [599, 312] on input "[DATE]" at bounding box center [639, 302] width 175 height 46
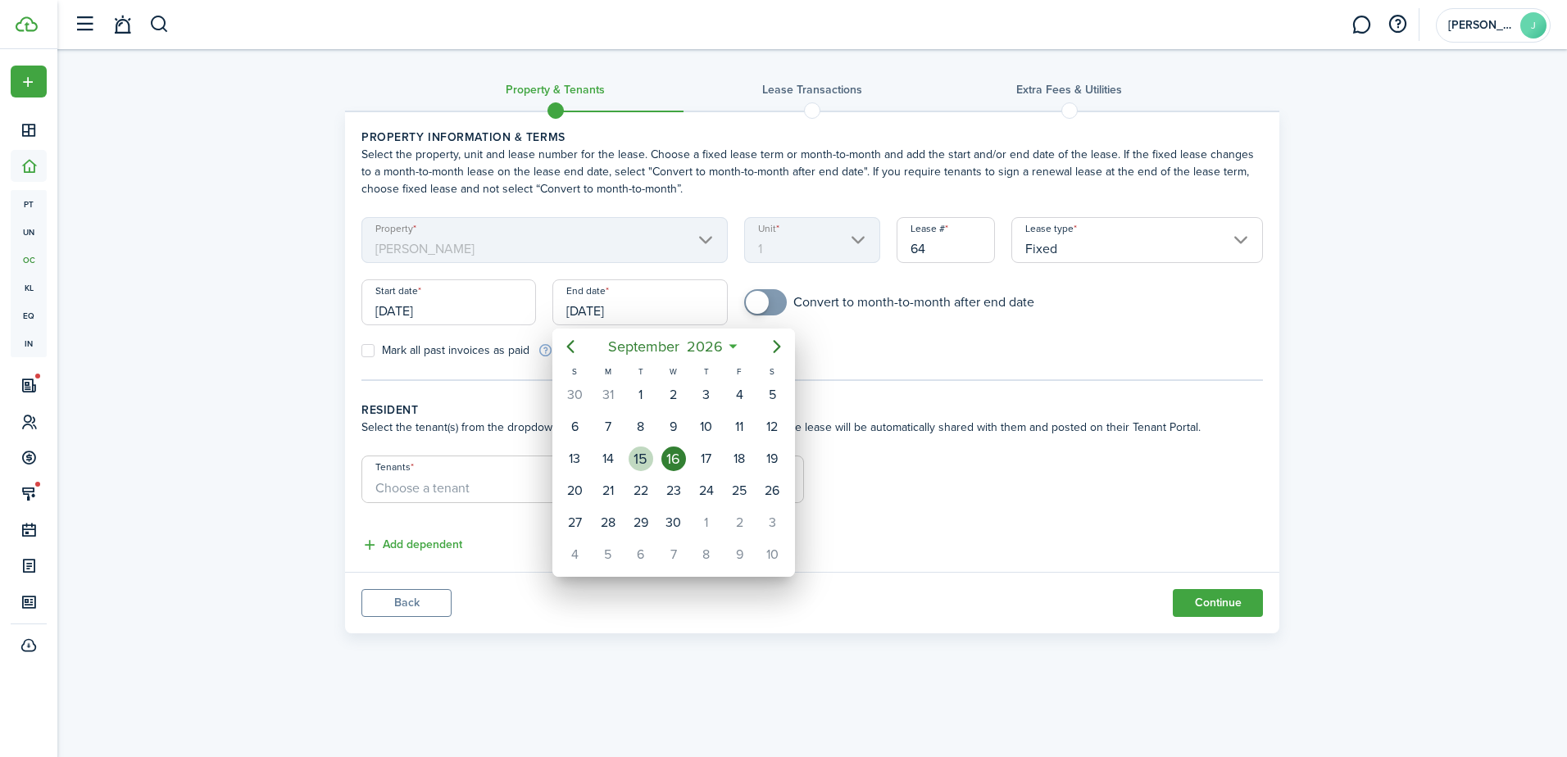
click at [643, 451] on div "15" at bounding box center [641, 459] width 25 height 25
type input "[DATE]"
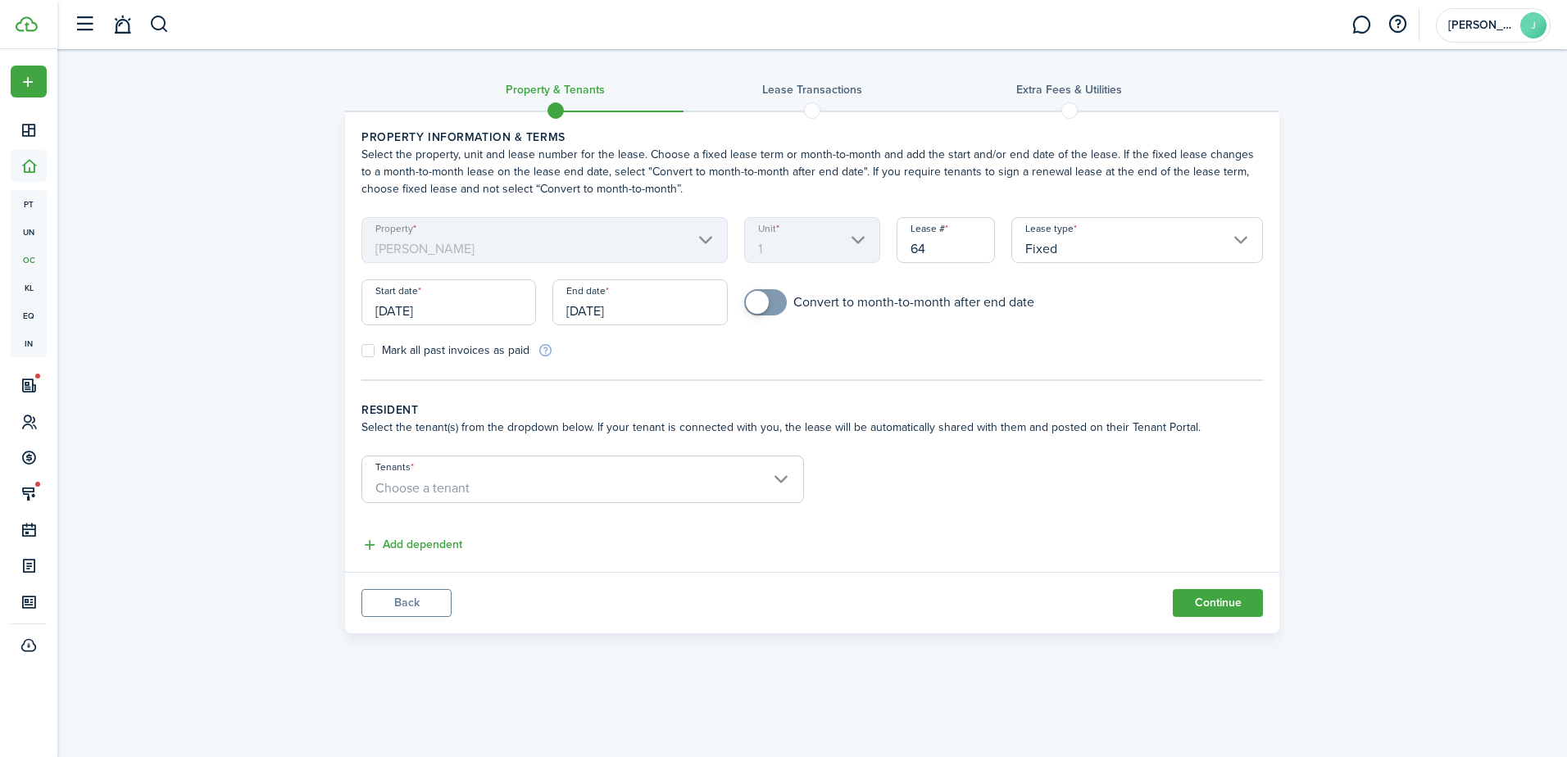
click at [579, 479] on span "Choose a tenant" at bounding box center [582, 489] width 441 height 28
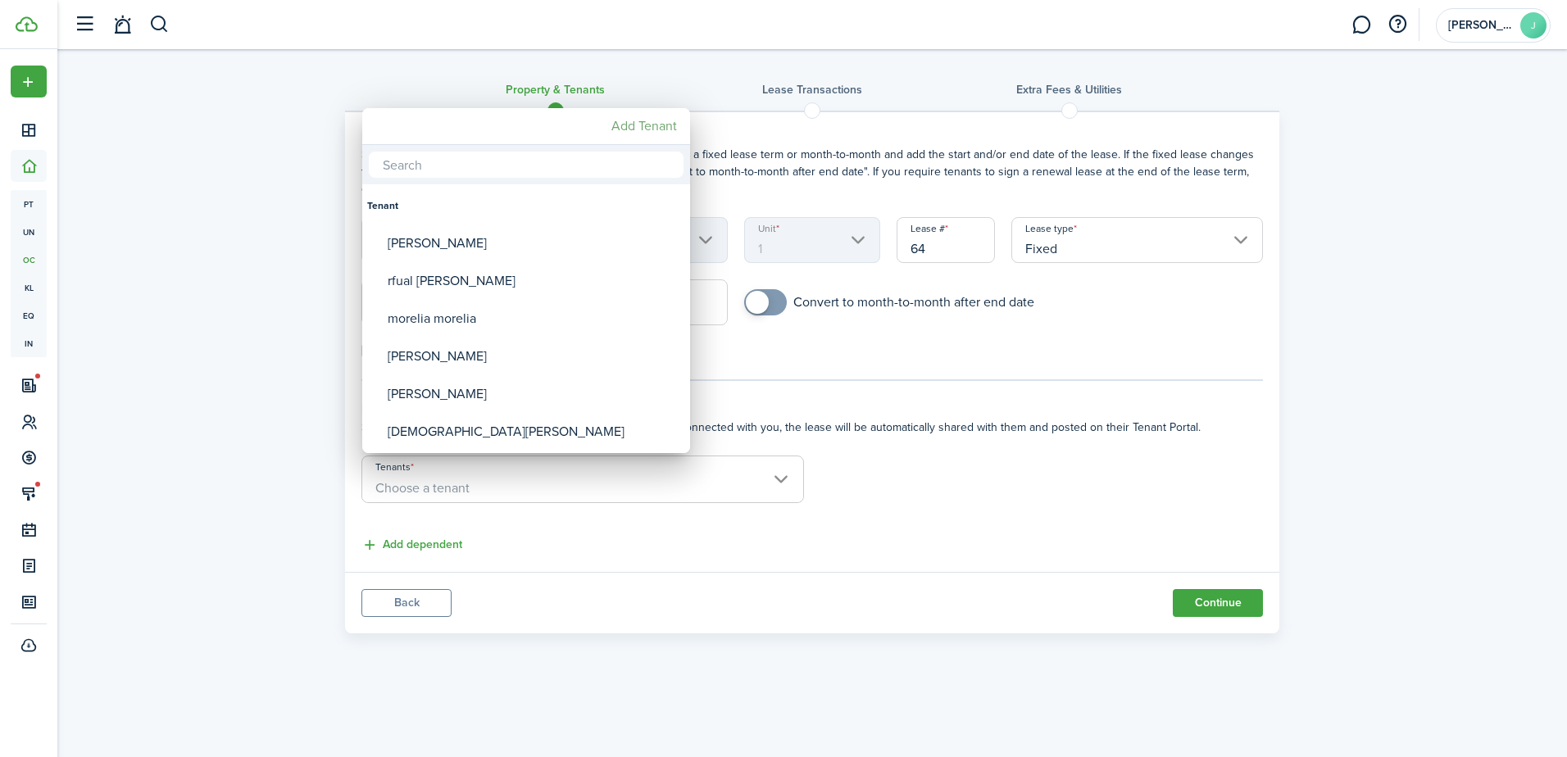
click at [619, 124] on mbsc-button "Add Tenant" at bounding box center [644, 126] width 79 height 30
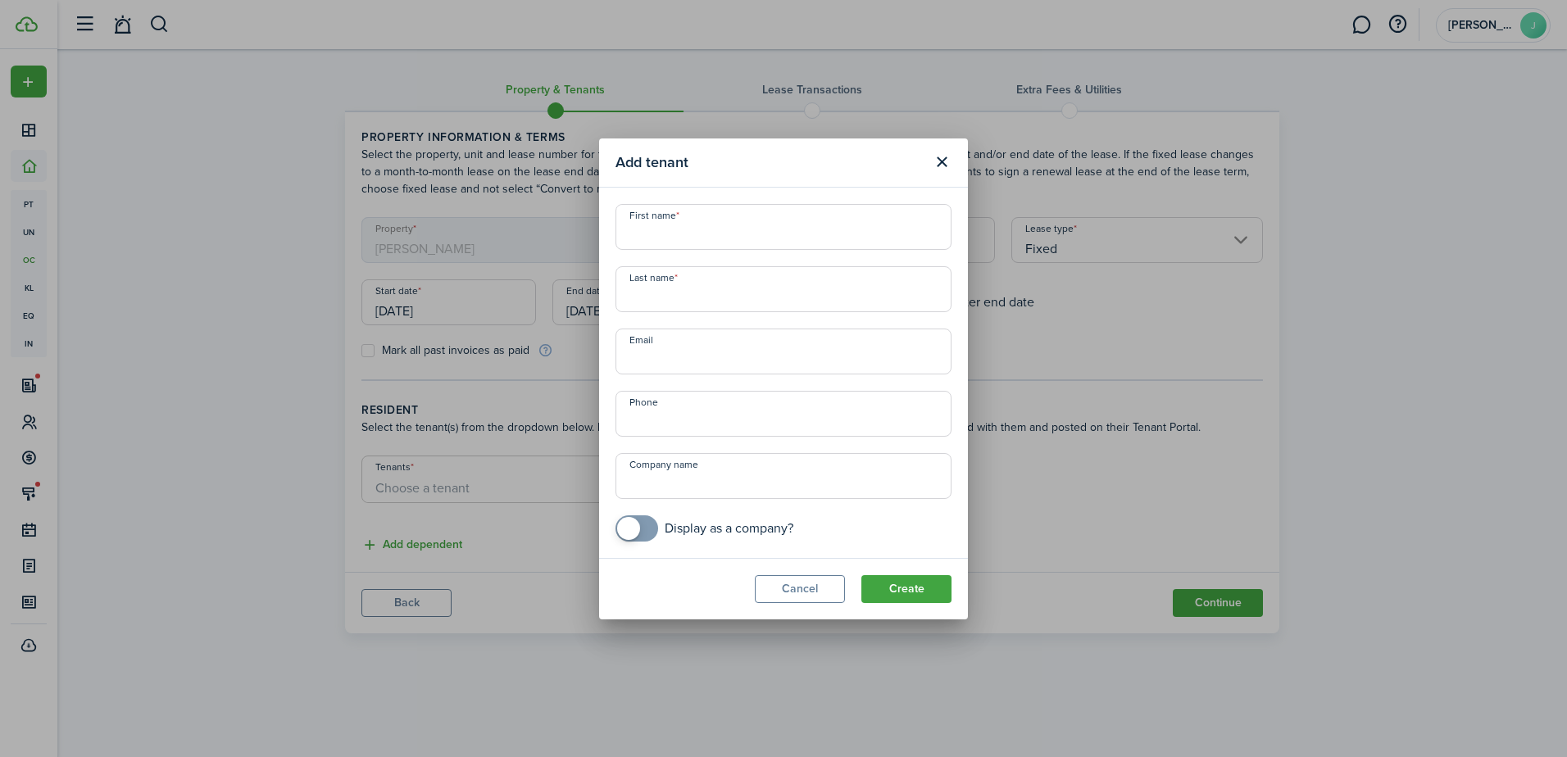
click at [630, 239] on input "First name" at bounding box center [784, 227] width 336 height 46
click at [661, 232] on input "First name" at bounding box center [784, 227] width 336 height 46
paste input "[PERSON_NAME]"
drag, startPoint x: 752, startPoint y: 237, endPoint x: 678, endPoint y: 239, distance: 74.6
click at [678, 239] on input "[PERSON_NAME]" at bounding box center [784, 227] width 336 height 46
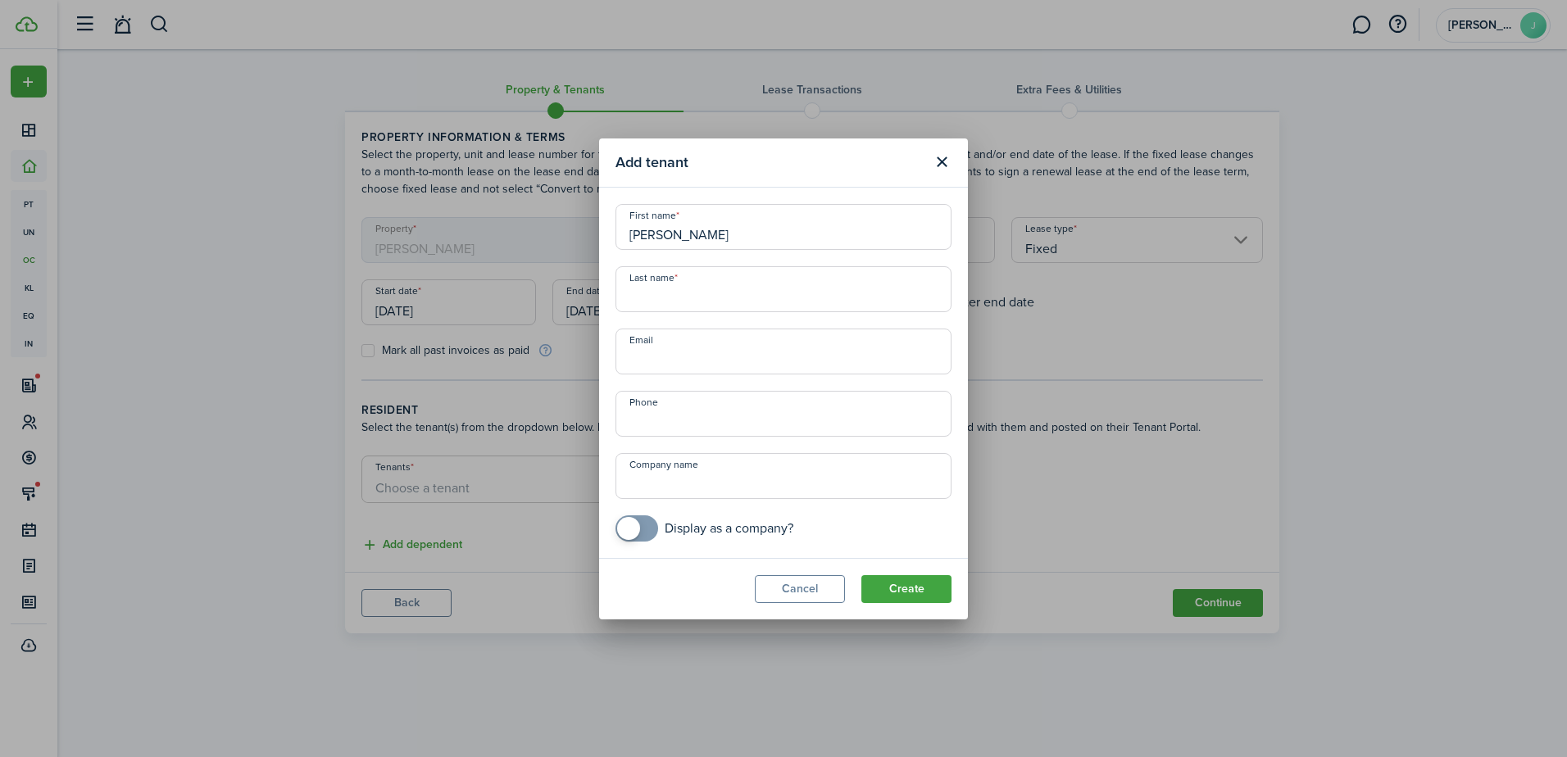
type input "[PERSON_NAME]"
click at [662, 301] on input "Last name" at bounding box center [784, 289] width 336 height 46
paste input "cardichon"
type input "cardichon"
drag, startPoint x: 753, startPoint y: 237, endPoint x: 681, endPoint y: 240, distance: 72.2
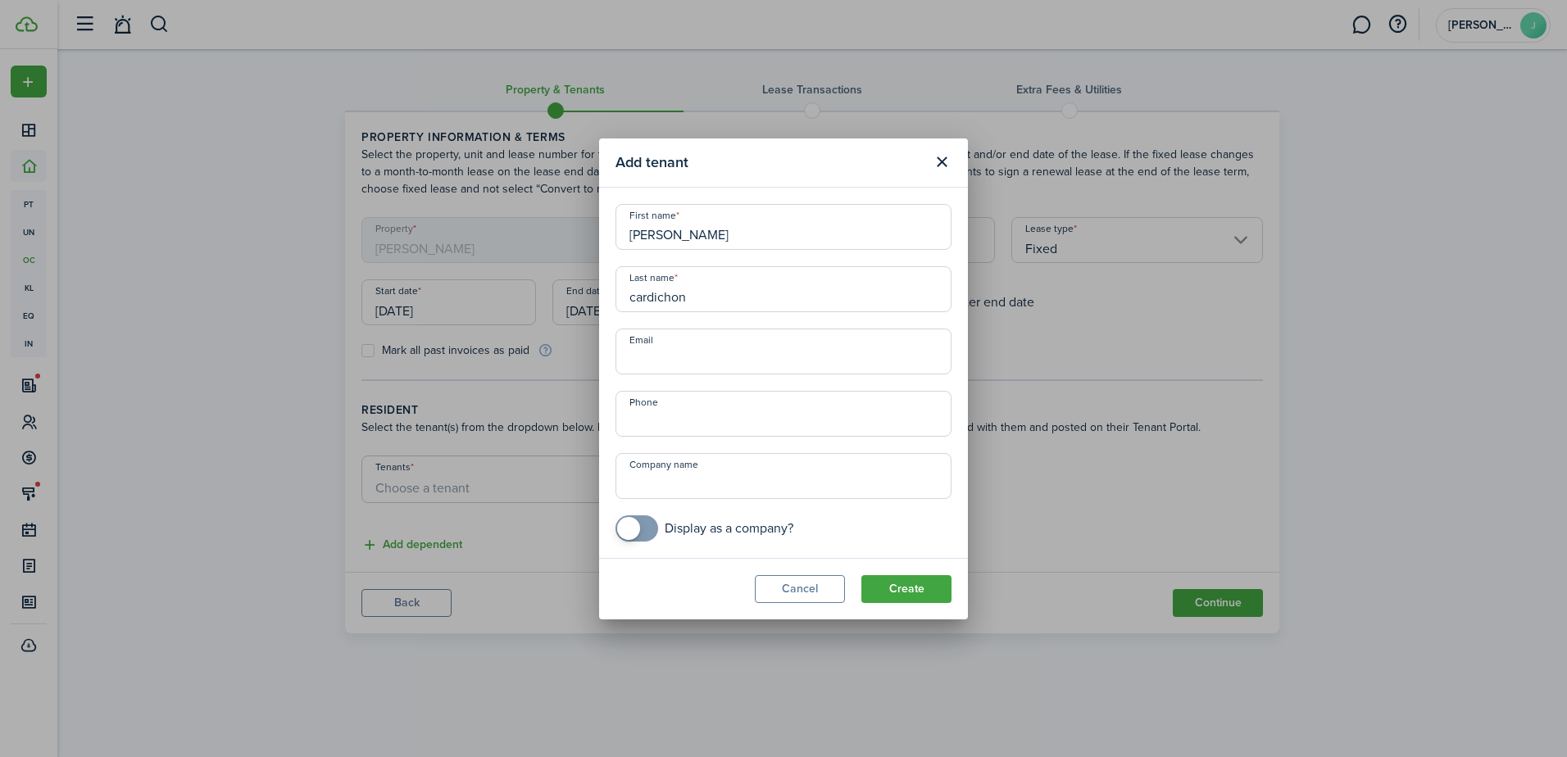
click at [681, 240] on input "[PERSON_NAME]" at bounding box center [784, 227] width 336 height 46
type input "[PERSON_NAME]"
click at [648, 367] on input "Email" at bounding box center [784, 352] width 336 height 46
click at [643, 355] on input "Email" at bounding box center [784, 352] width 336 height 46
paste input "[PERSON_NAME]"
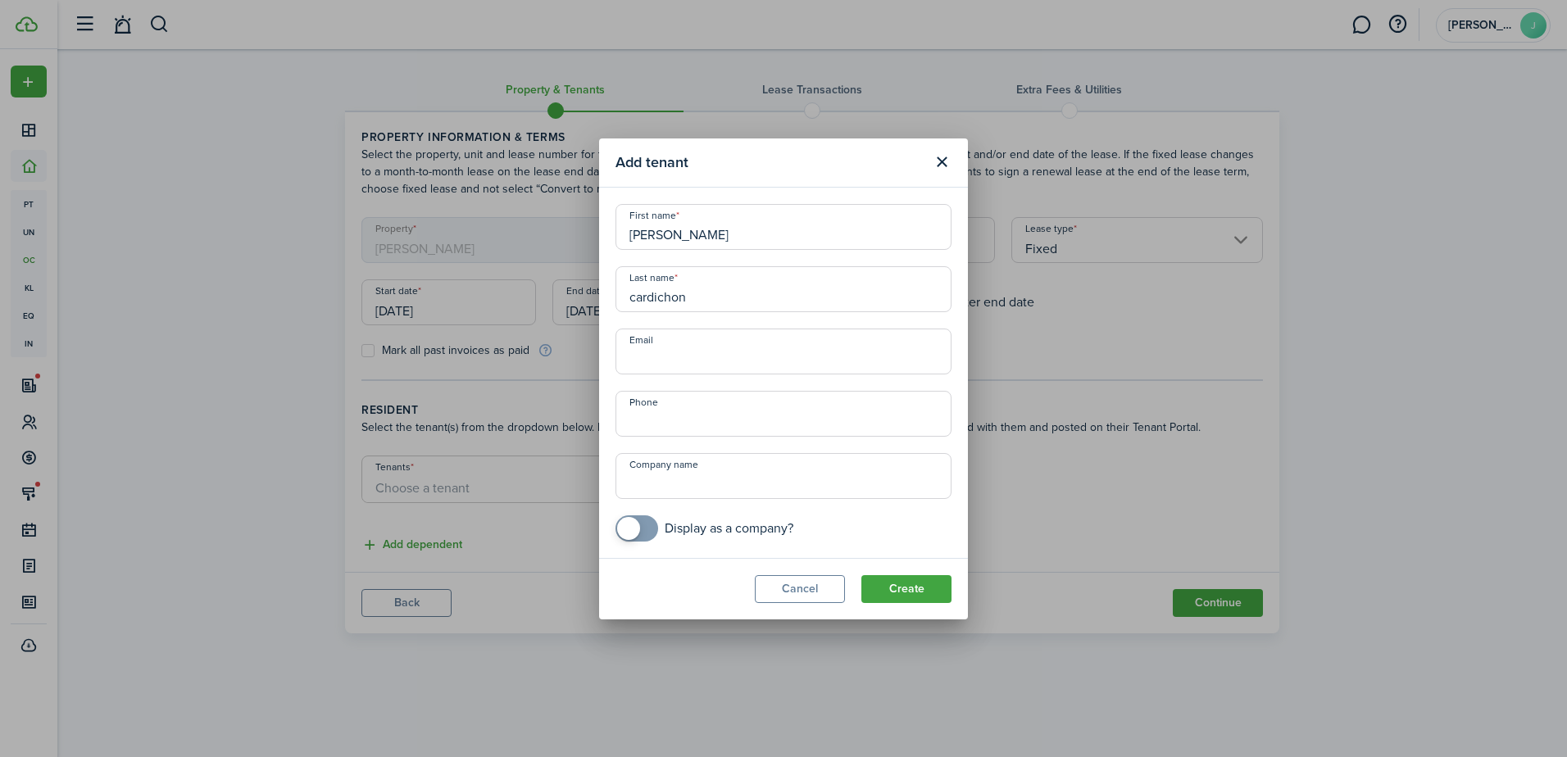
type input "[PERSON_NAME]"
drag, startPoint x: 743, startPoint y: 361, endPoint x: 611, endPoint y: 363, distance: 132.0
click at [611, 363] on div "Email [PERSON_NAME] Email is not valid" at bounding box center [783, 352] width 352 height 46
type input "[EMAIL_ADDRESS][DOMAIN_NAME]"
click at [664, 419] on input "+1" at bounding box center [784, 414] width 336 height 46
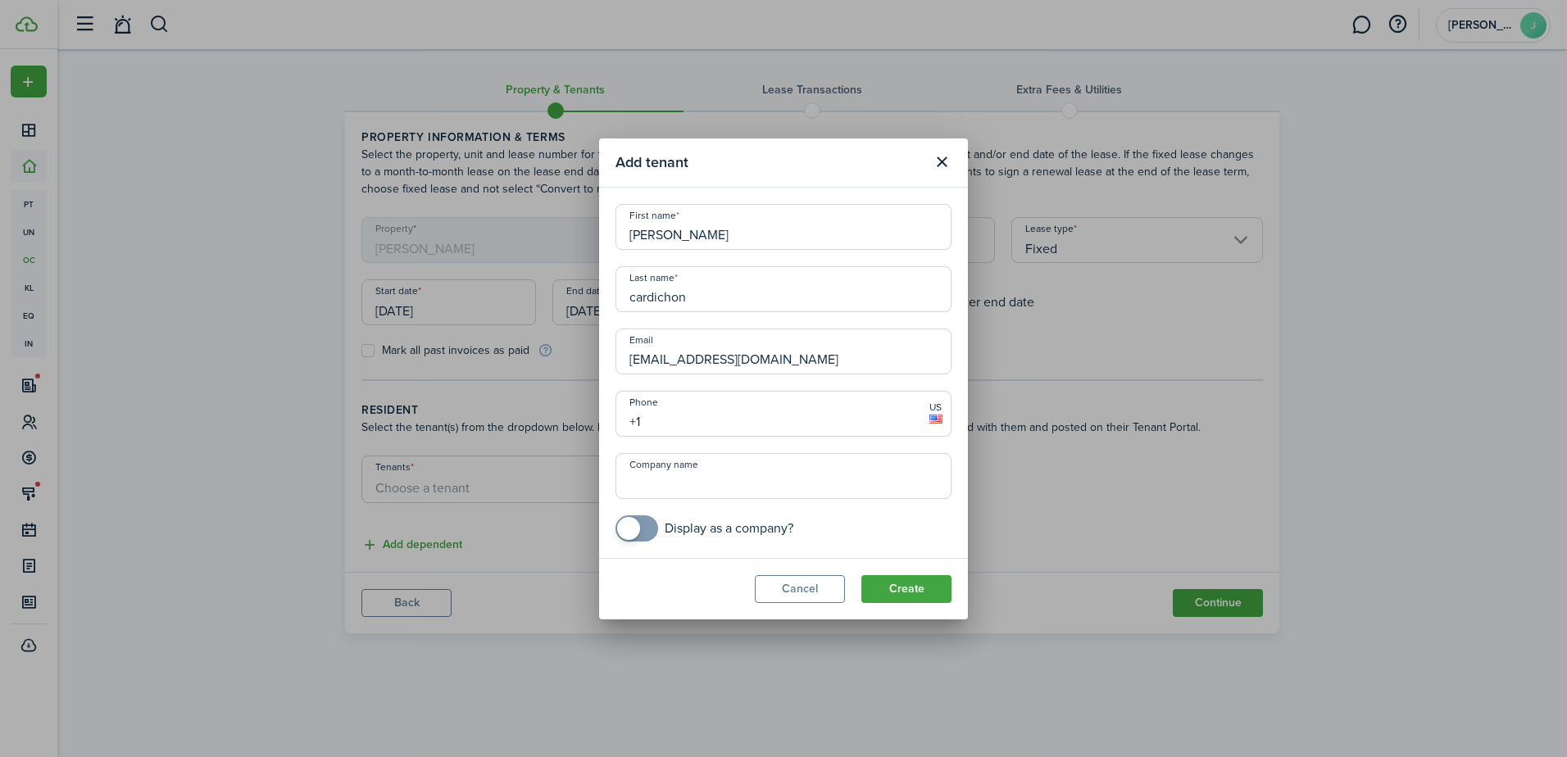
click at [677, 424] on input "+1" at bounding box center [784, 414] width 336 height 46
type input "[PHONE_NUMBER]"
click at [892, 586] on button "Create" at bounding box center [906, 589] width 90 height 28
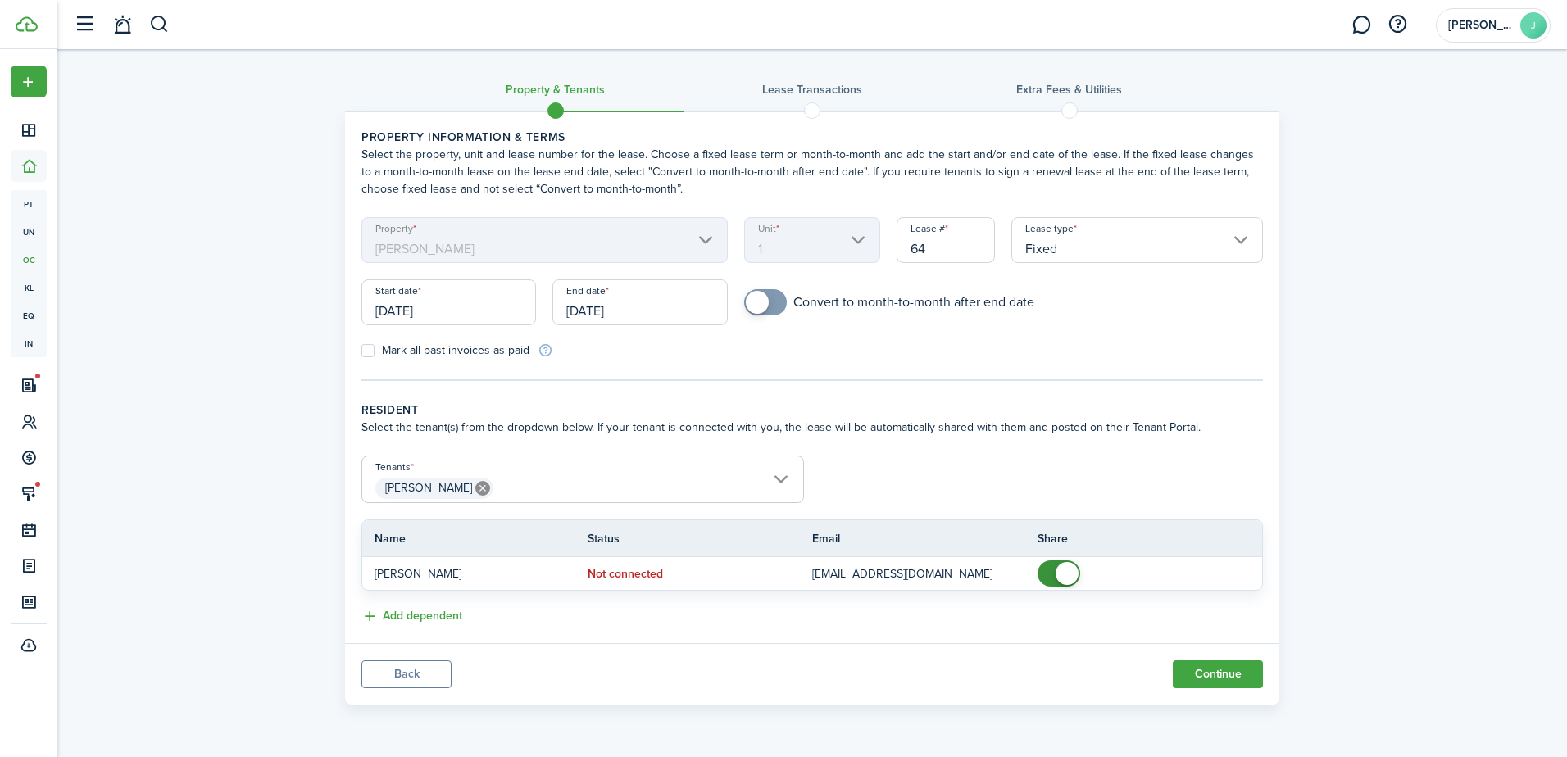
click at [752, 493] on span "[PERSON_NAME]" at bounding box center [582, 489] width 441 height 28
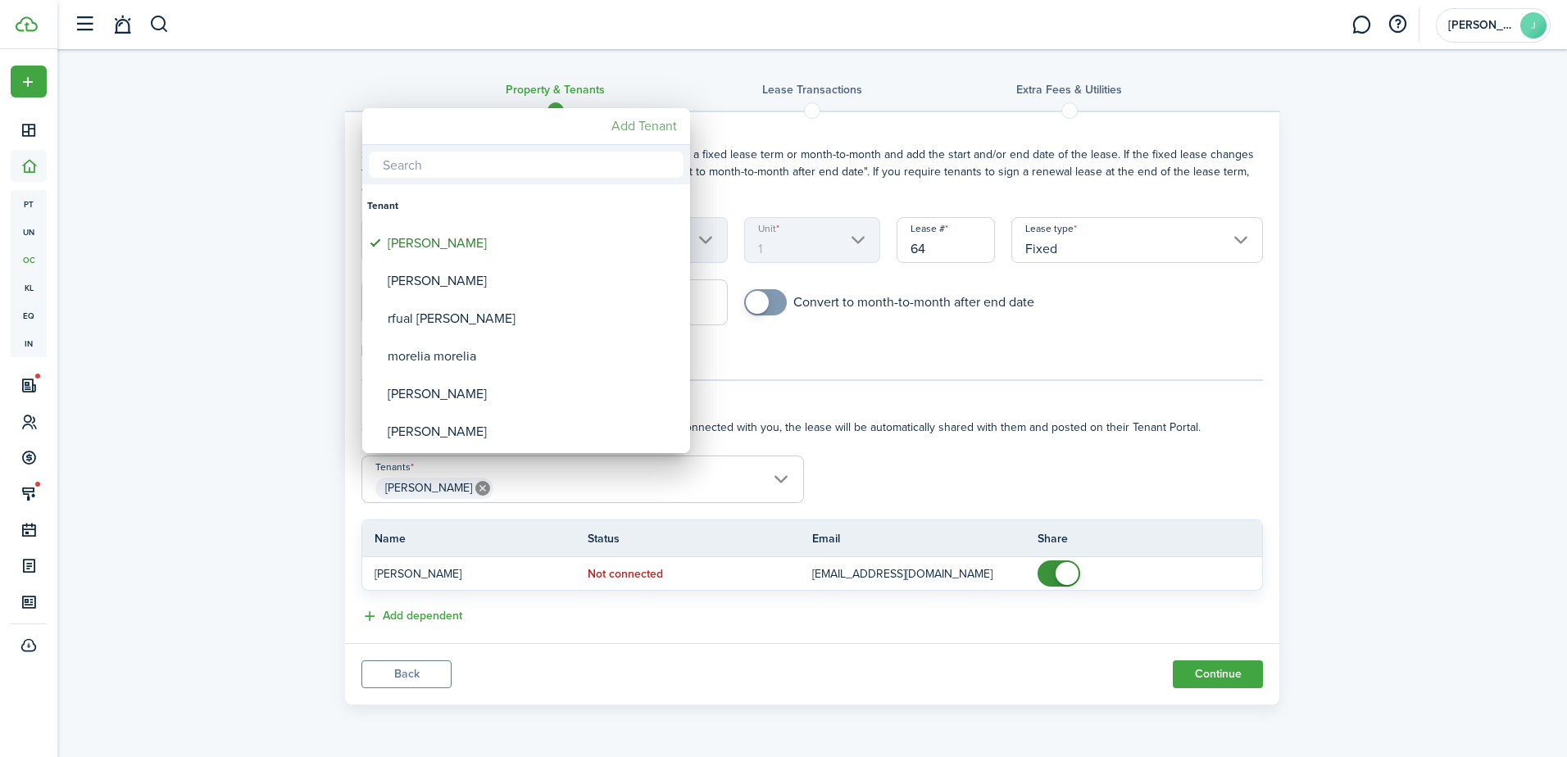
click at [635, 127] on mbsc-button "Add Tenant" at bounding box center [644, 126] width 79 height 30
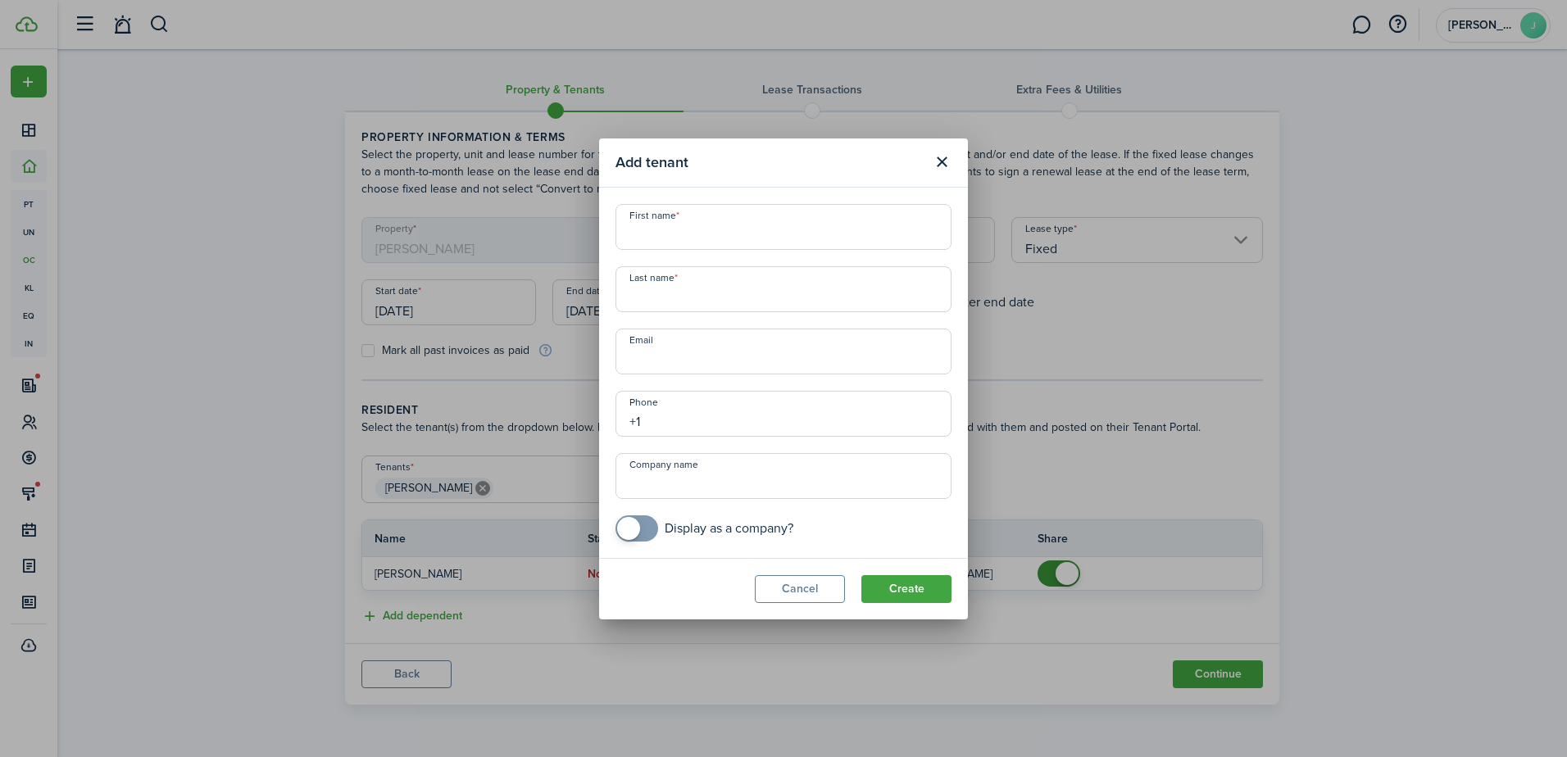
click at [663, 416] on input "+1" at bounding box center [784, 414] width 336 height 46
type input "[PHONE_NUMBER]"
click at [642, 366] on input "Email" at bounding box center [784, 352] width 336 height 46
type input "[EMAIL_ADDRESS][DOMAIN_NAME]"
click at [636, 230] on input "First name" at bounding box center [784, 227] width 336 height 46
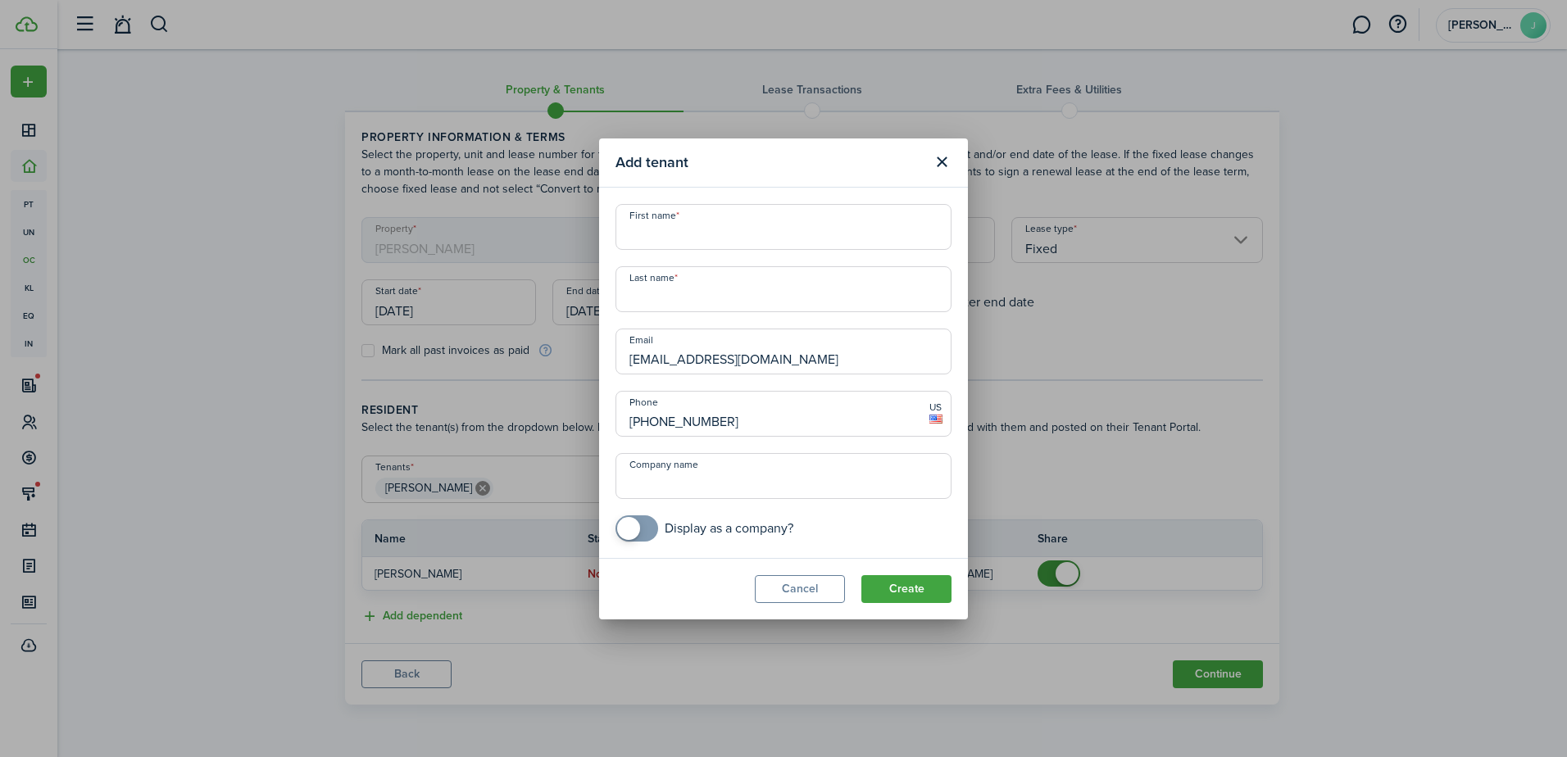
paste input "[PERSON_NAME]"
drag, startPoint x: 732, startPoint y: 235, endPoint x: 660, endPoint y: 239, distance: 72.2
click at [660, 239] on input "[PERSON_NAME]" at bounding box center [784, 227] width 336 height 46
type input "[PERSON_NAME]"
click at [653, 293] on input "Last name" at bounding box center [784, 289] width 336 height 46
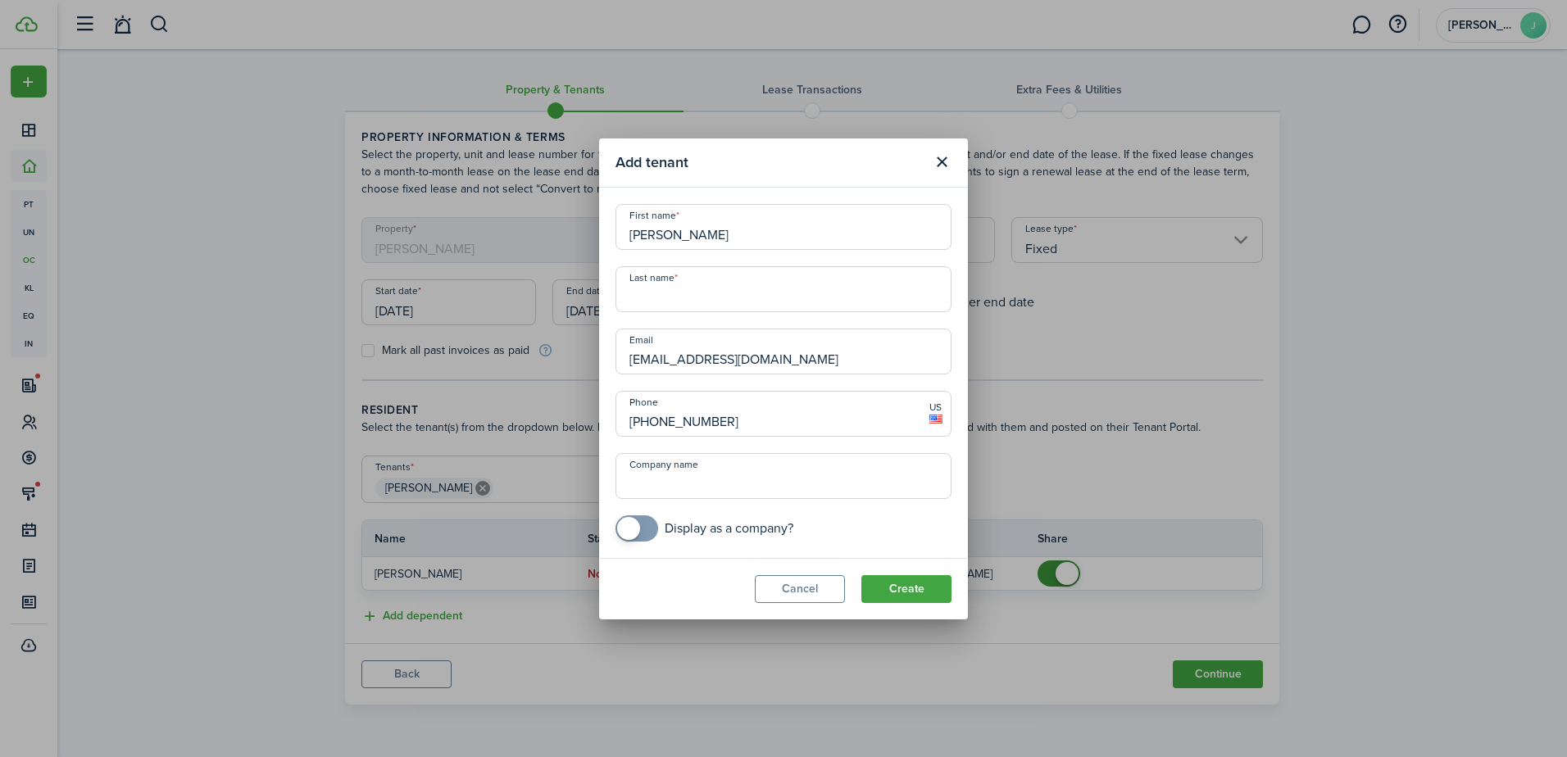
paste input "chardichon"
type input "chardichon"
drag, startPoint x: 737, startPoint y: 236, endPoint x: 661, endPoint y: 229, distance: 76.5
click at [661, 229] on input "[PERSON_NAME]" at bounding box center [784, 227] width 336 height 46
type input "[PERSON_NAME]"
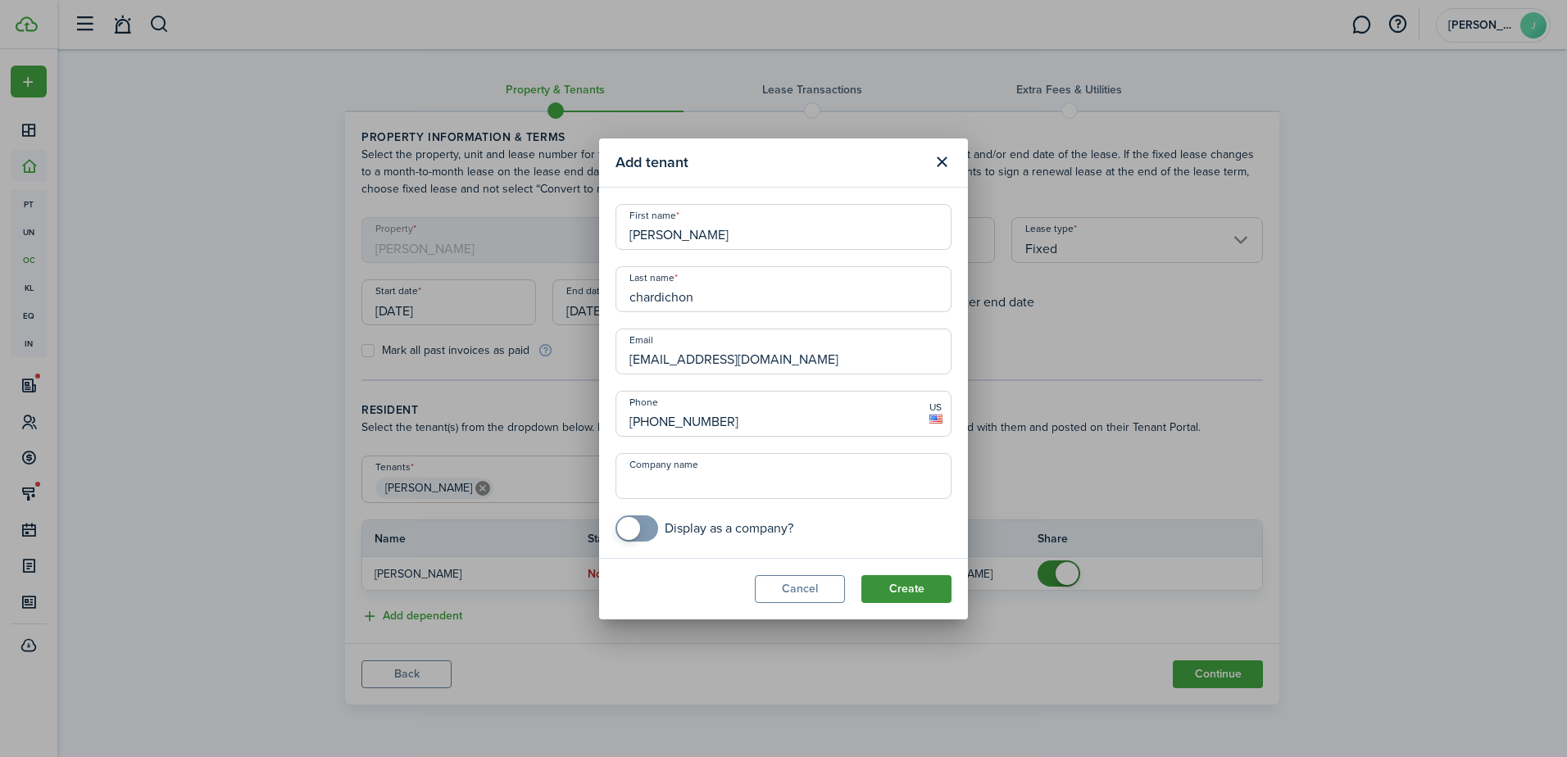
click at [893, 587] on button "Create" at bounding box center [906, 589] width 90 height 28
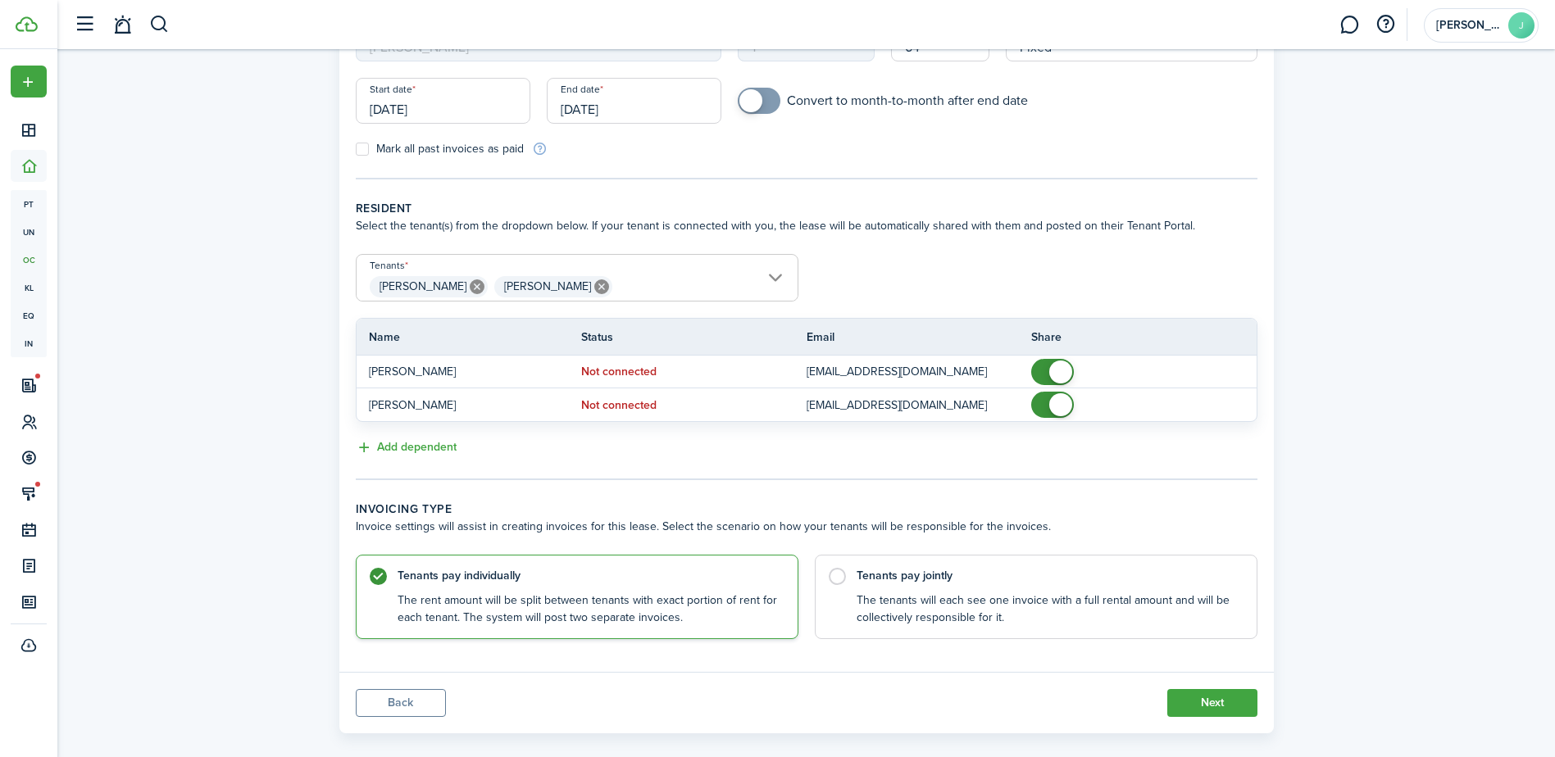
scroll to position [223, 0]
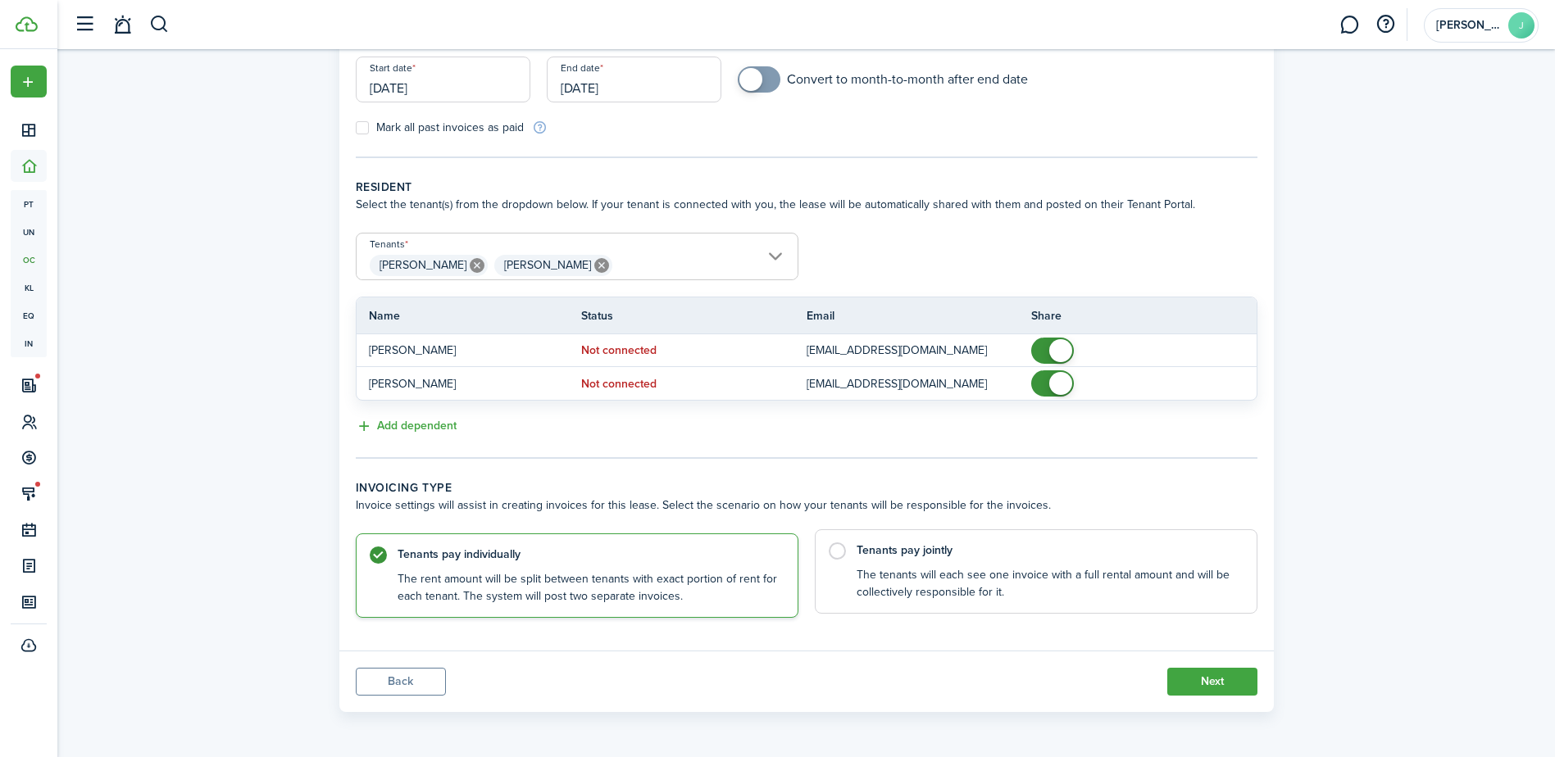
click at [911, 554] on control-radio-card-title "Tenants pay jointly" at bounding box center [1049, 551] width 384 height 16
radio input "false"
radio input "true"
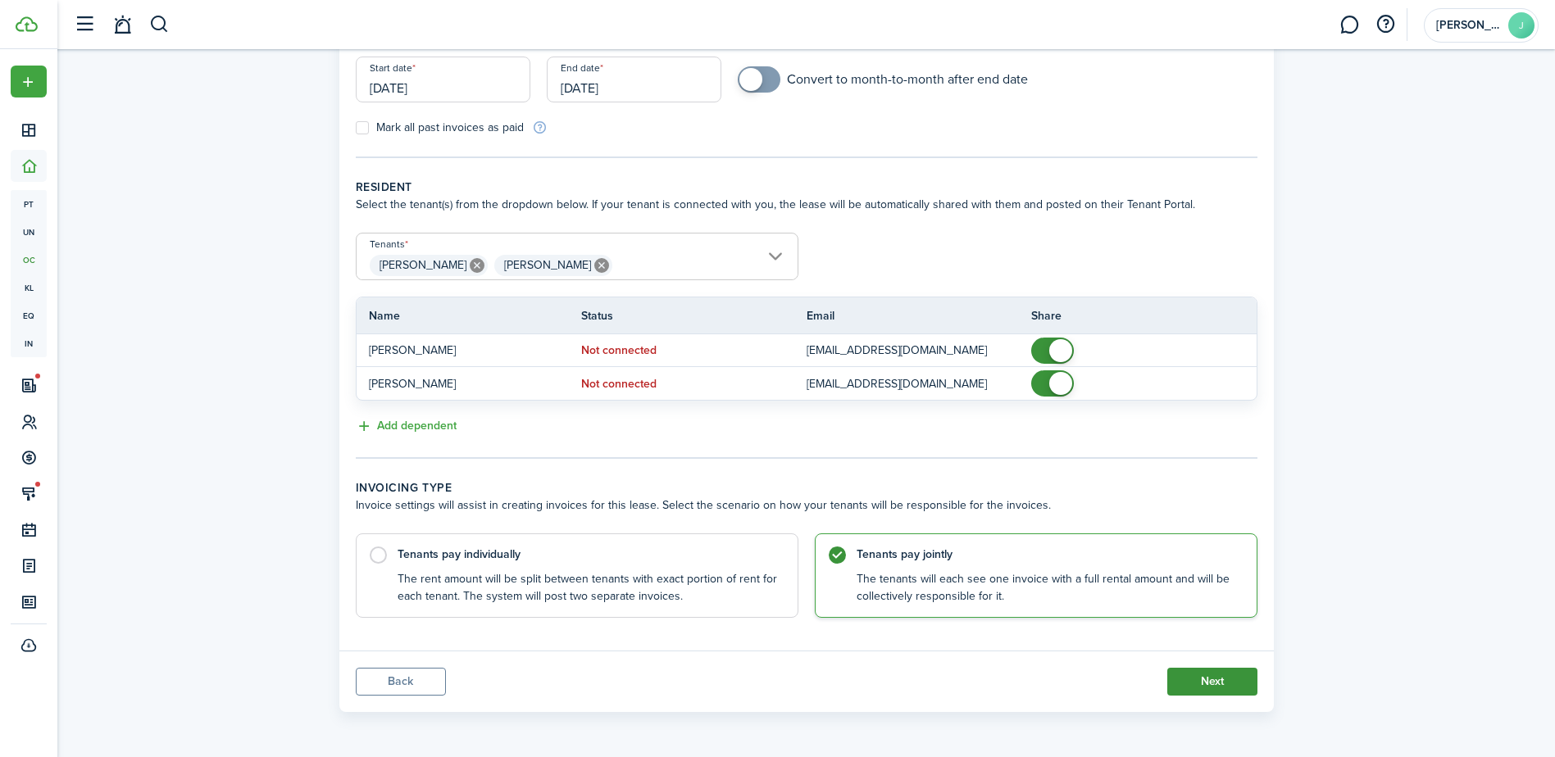
click at [1220, 684] on button "Next" at bounding box center [1212, 682] width 90 height 28
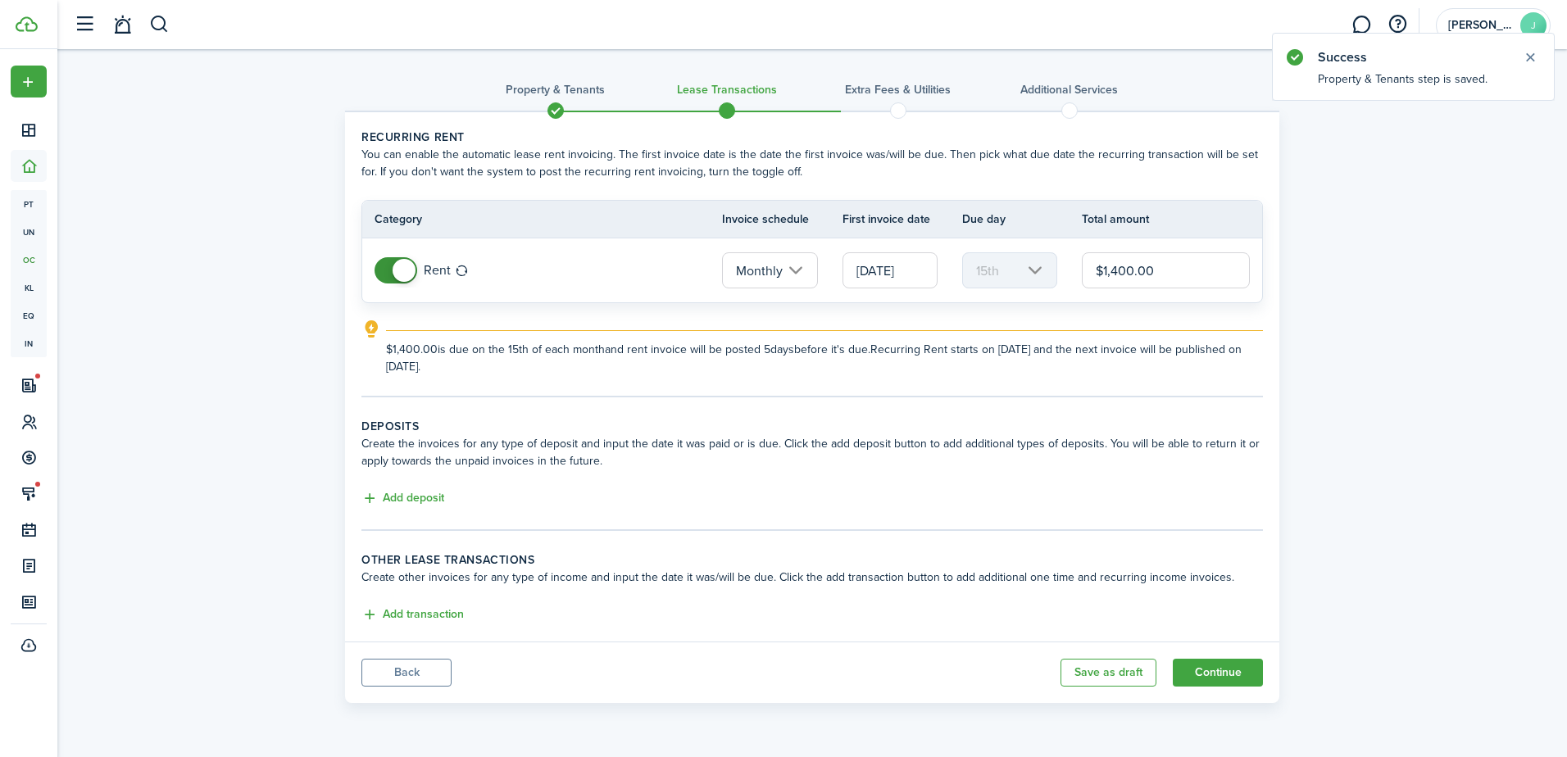
drag, startPoint x: 1120, startPoint y: 269, endPoint x: 1111, endPoint y: 270, distance: 8.4
click at [1111, 270] on input "$1,400.00" at bounding box center [1166, 270] width 168 height 36
click at [920, 273] on input "[DATE]" at bounding box center [890, 270] width 95 height 36
type input "$1,500.00"
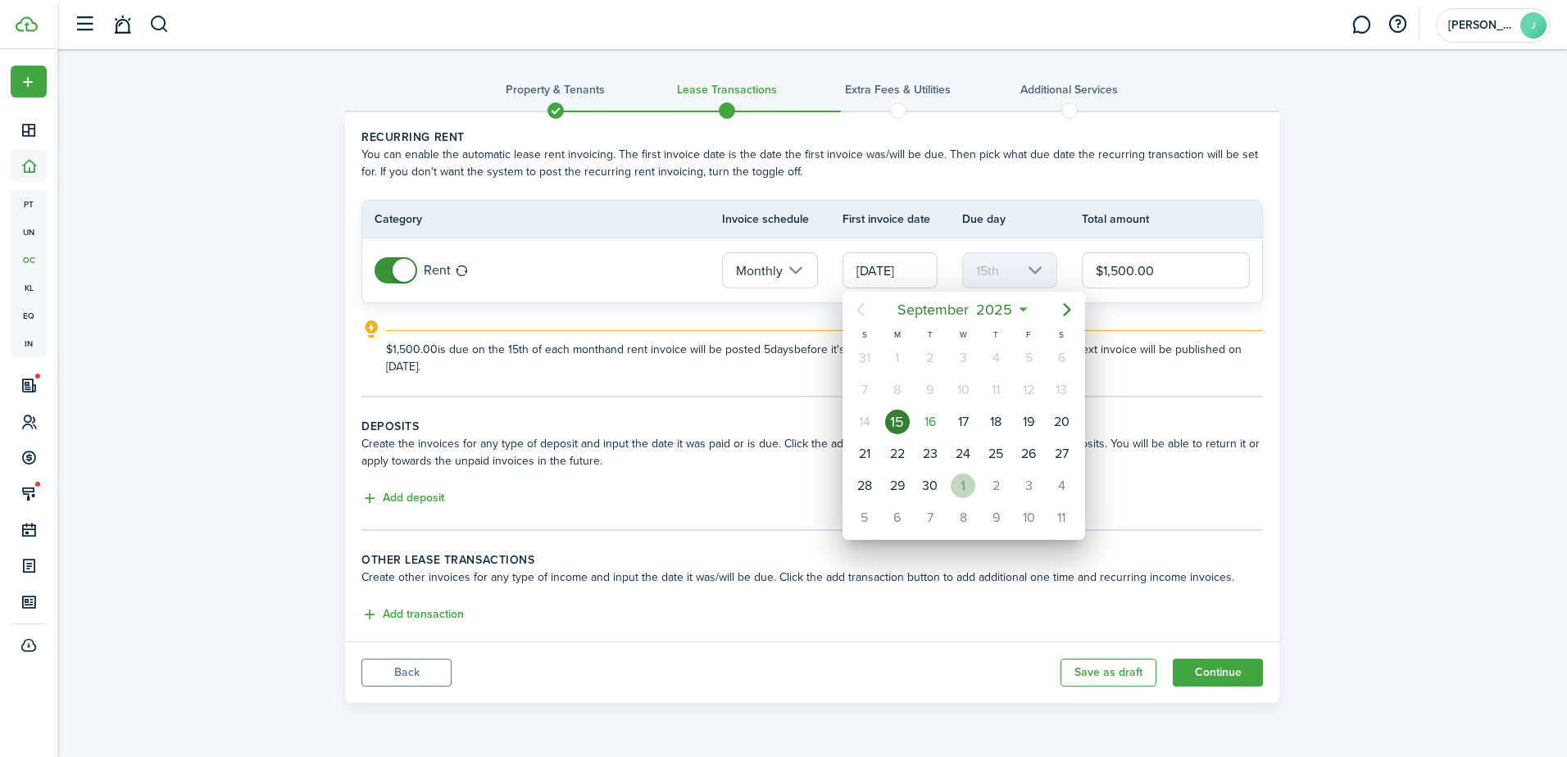
click at [955, 481] on div "1" at bounding box center [963, 486] width 25 height 25
type input "[DATE]"
type input "1st"
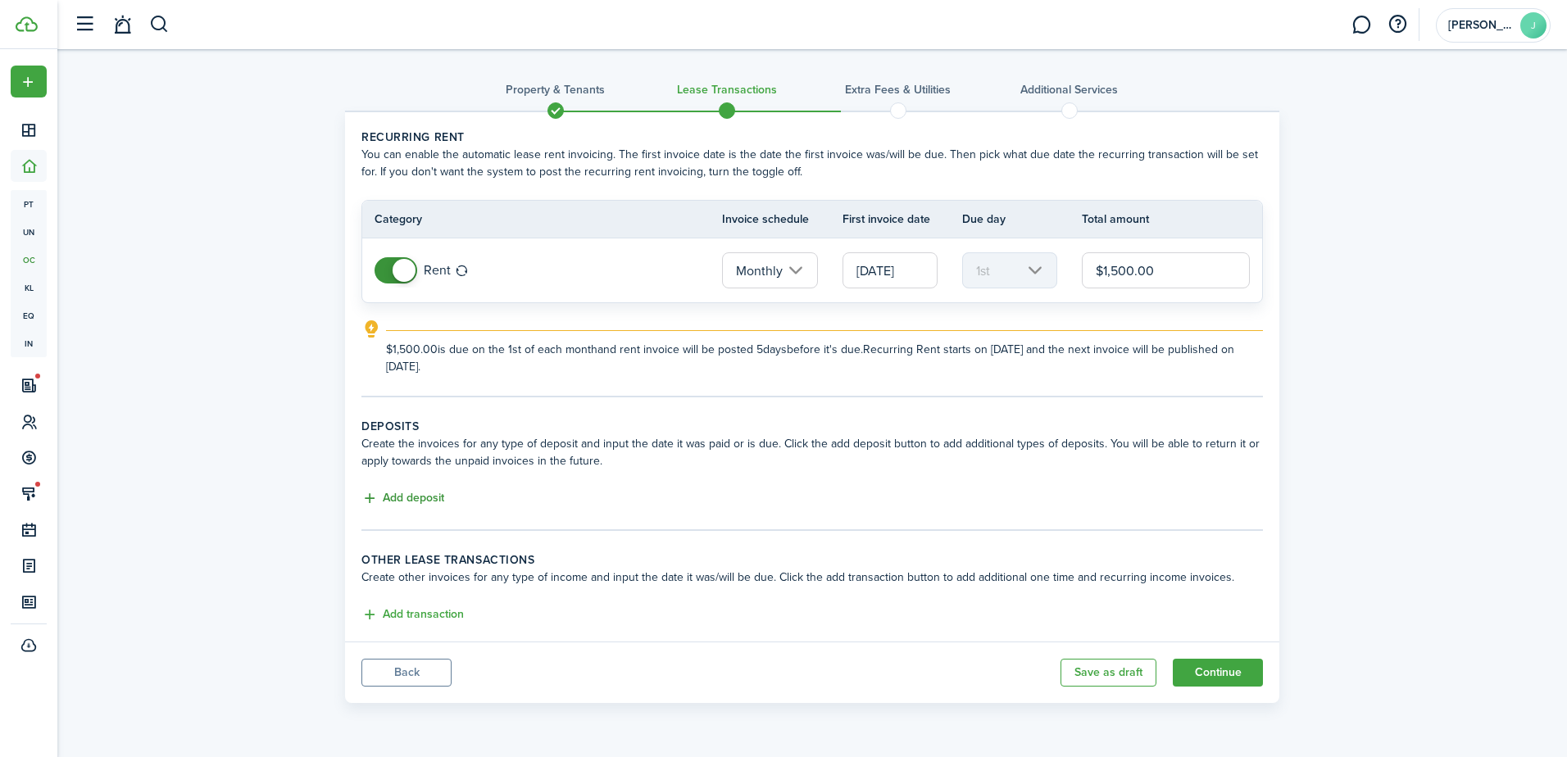
click at [386, 493] on button "Add deposit" at bounding box center [402, 498] width 83 height 19
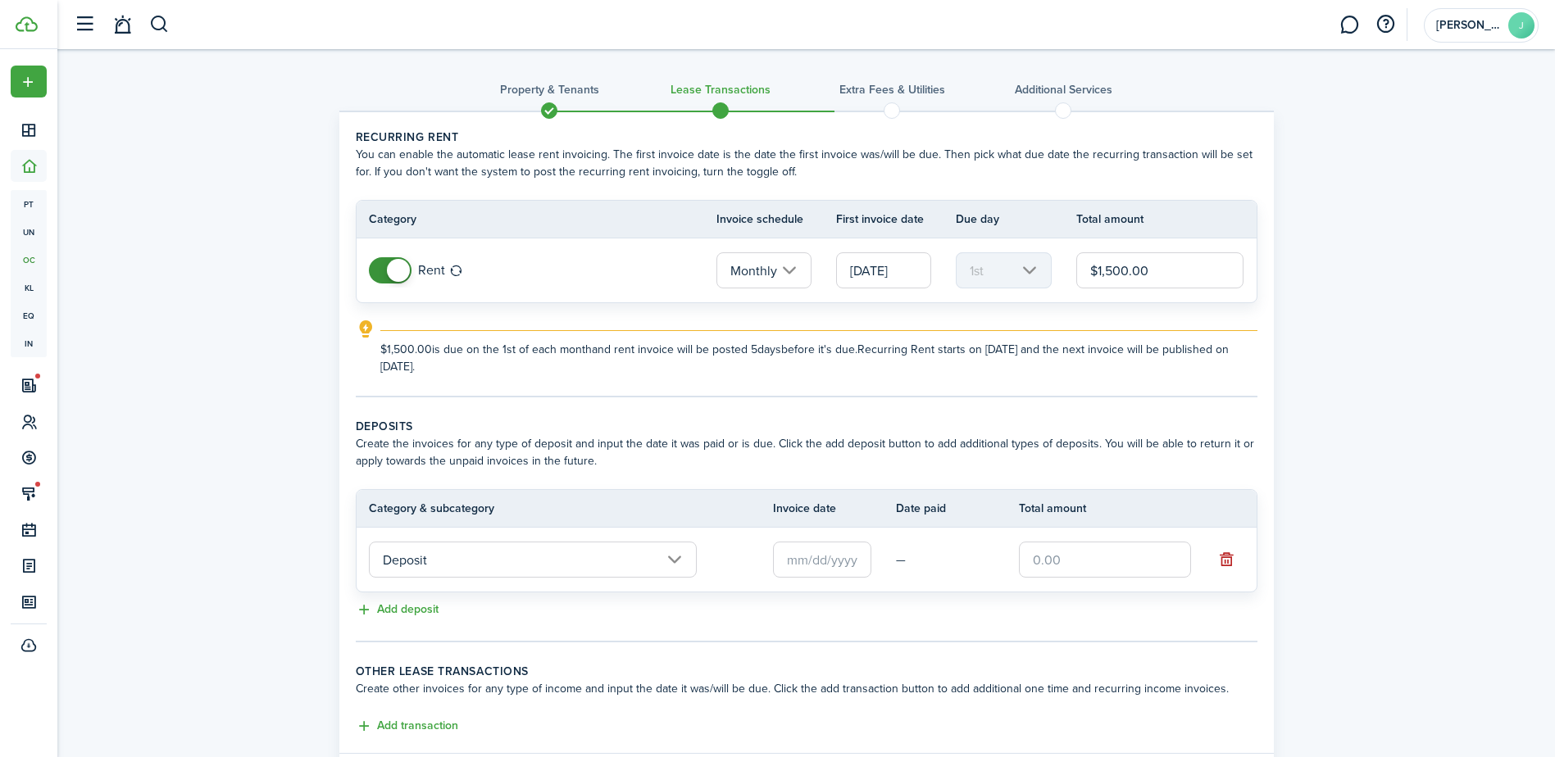
click at [1061, 557] on input "text" at bounding box center [1105, 560] width 172 height 36
click at [842, 564] on input "text" at bounding box center [822, 560] width 98 height 36
type input "$2,250.00"
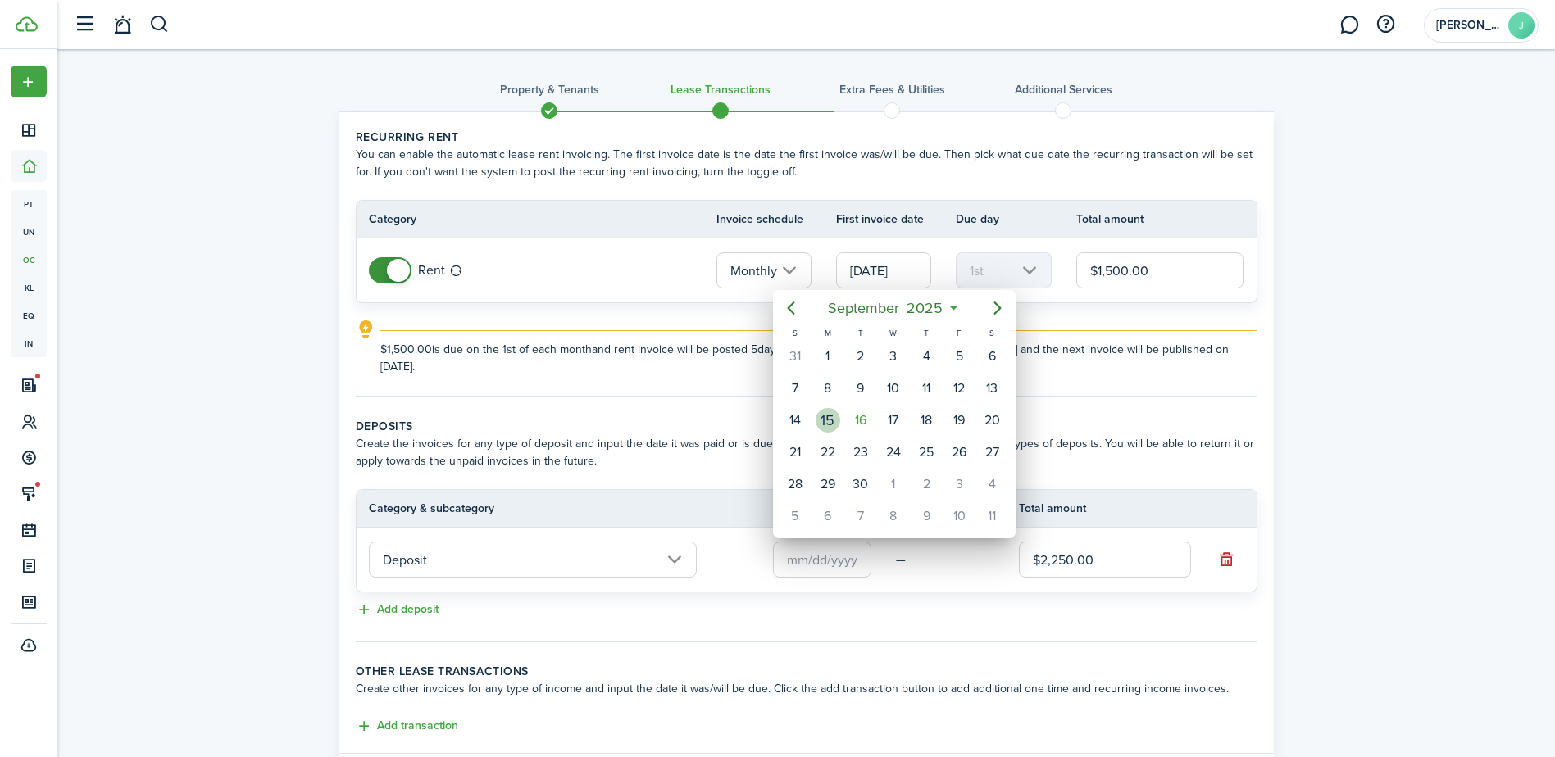
click at [833, 429] on div "15" at bounding box center [828, 420] width 25 height 25
type input "[DATE]"
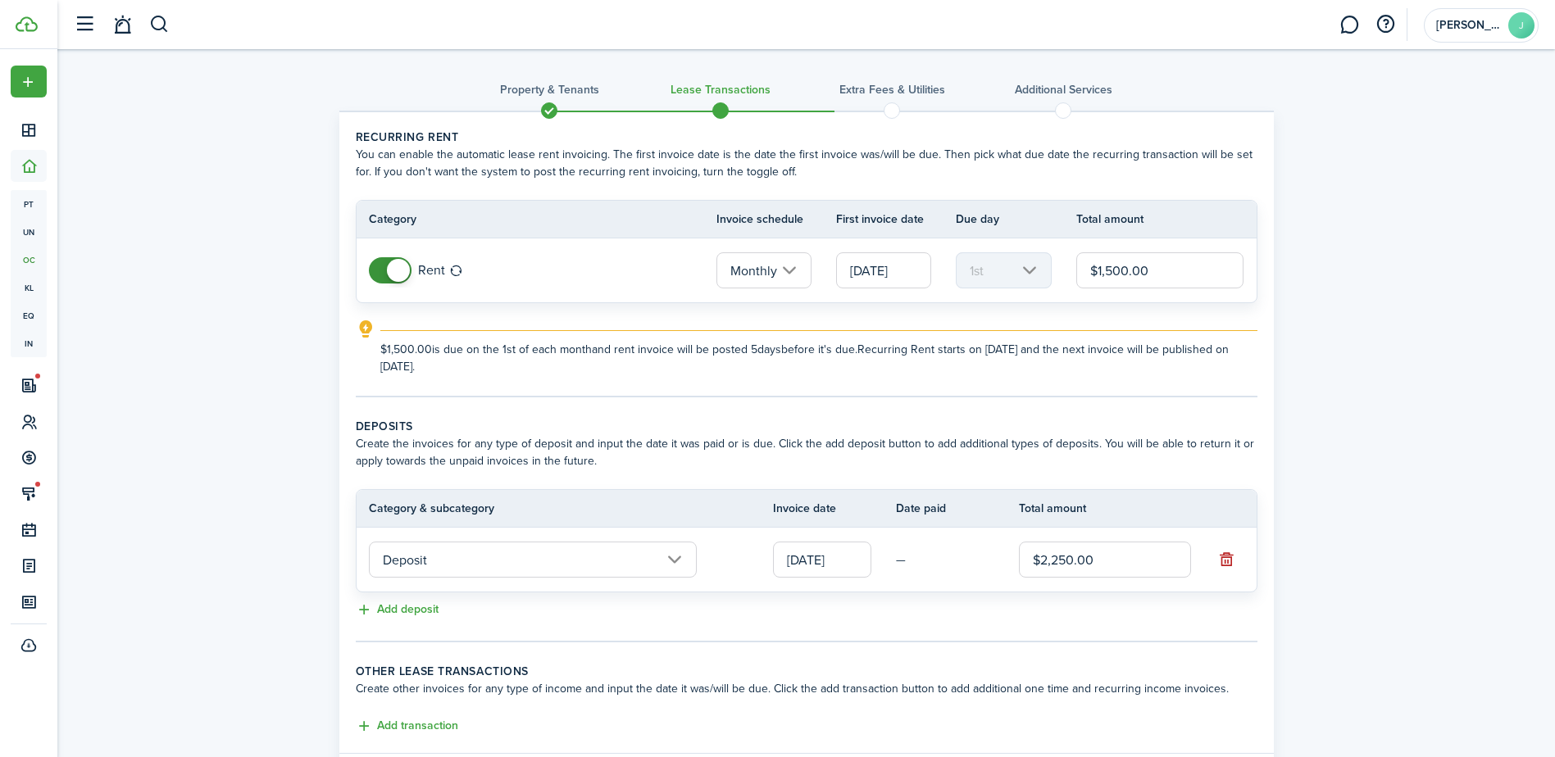
scroll to position [82, 0]
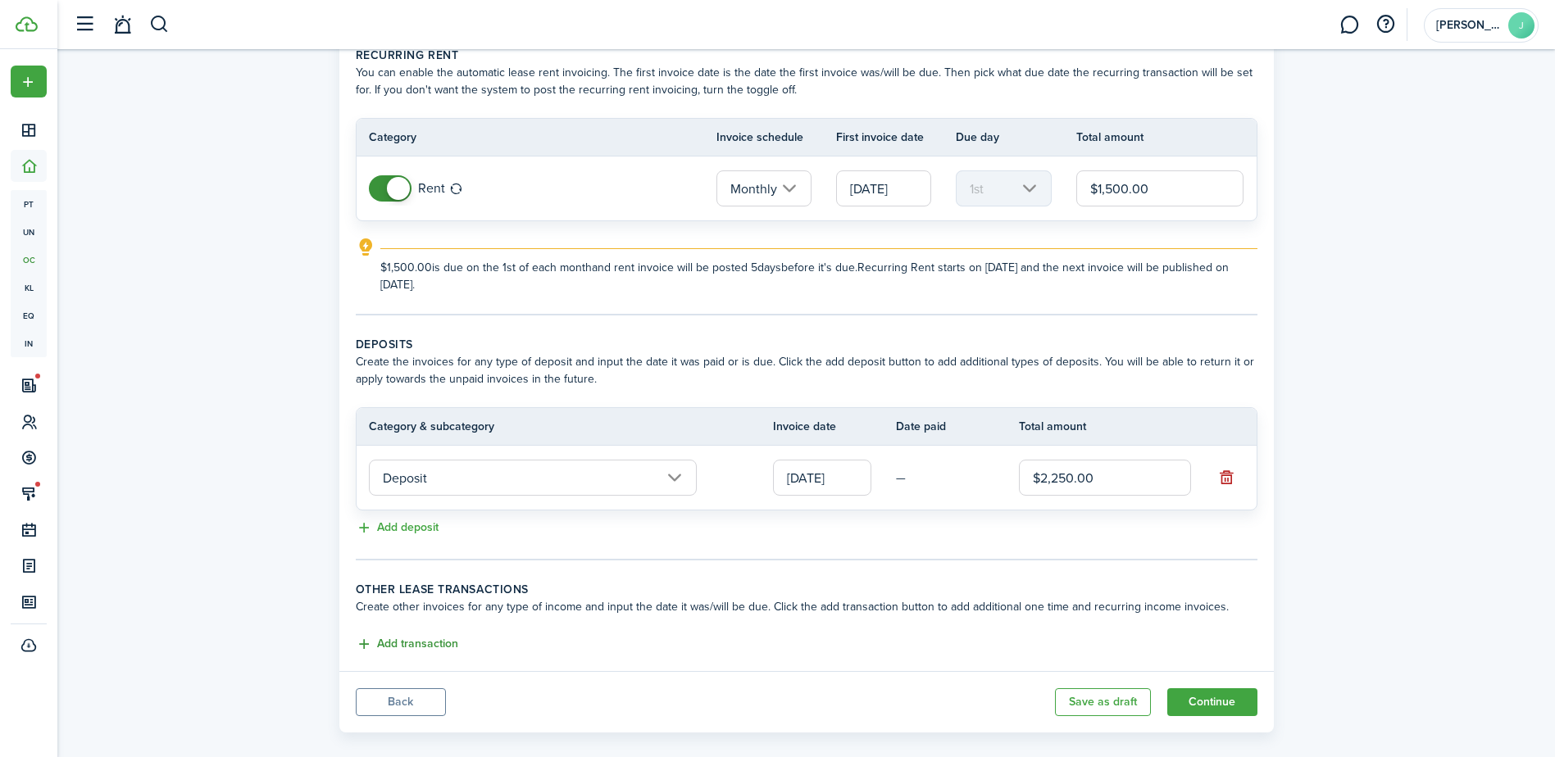
click at [378, 640] on button "Add transaction" at bounding box center [407, 644] width 102 height 19
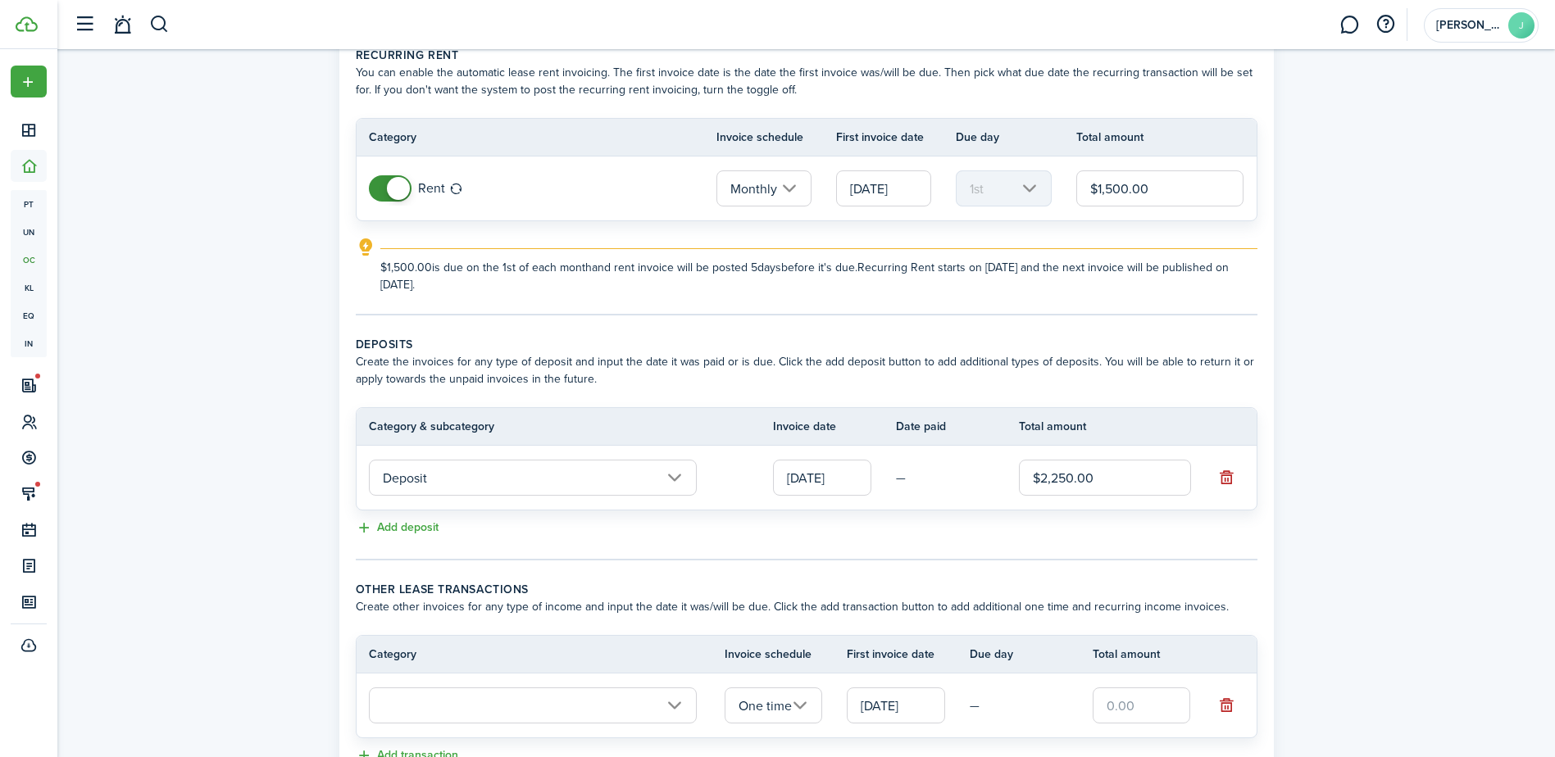
click at [431, 710] on input "text" at bounding box center [533, 706] width 328 height 36
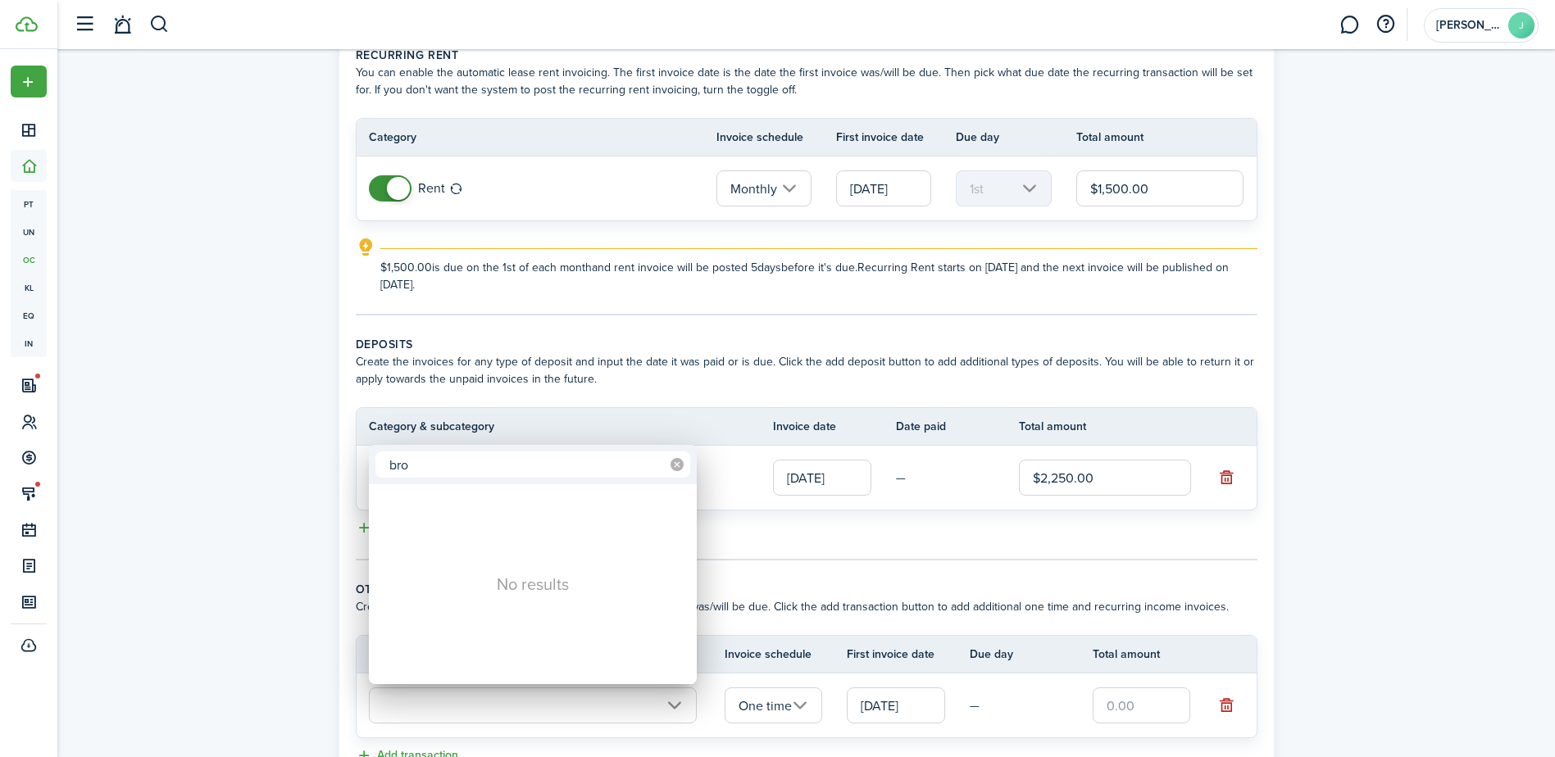
type input "bro"
click at [680, 468] on icon at bounding box center [676, 464] width 13 height 13
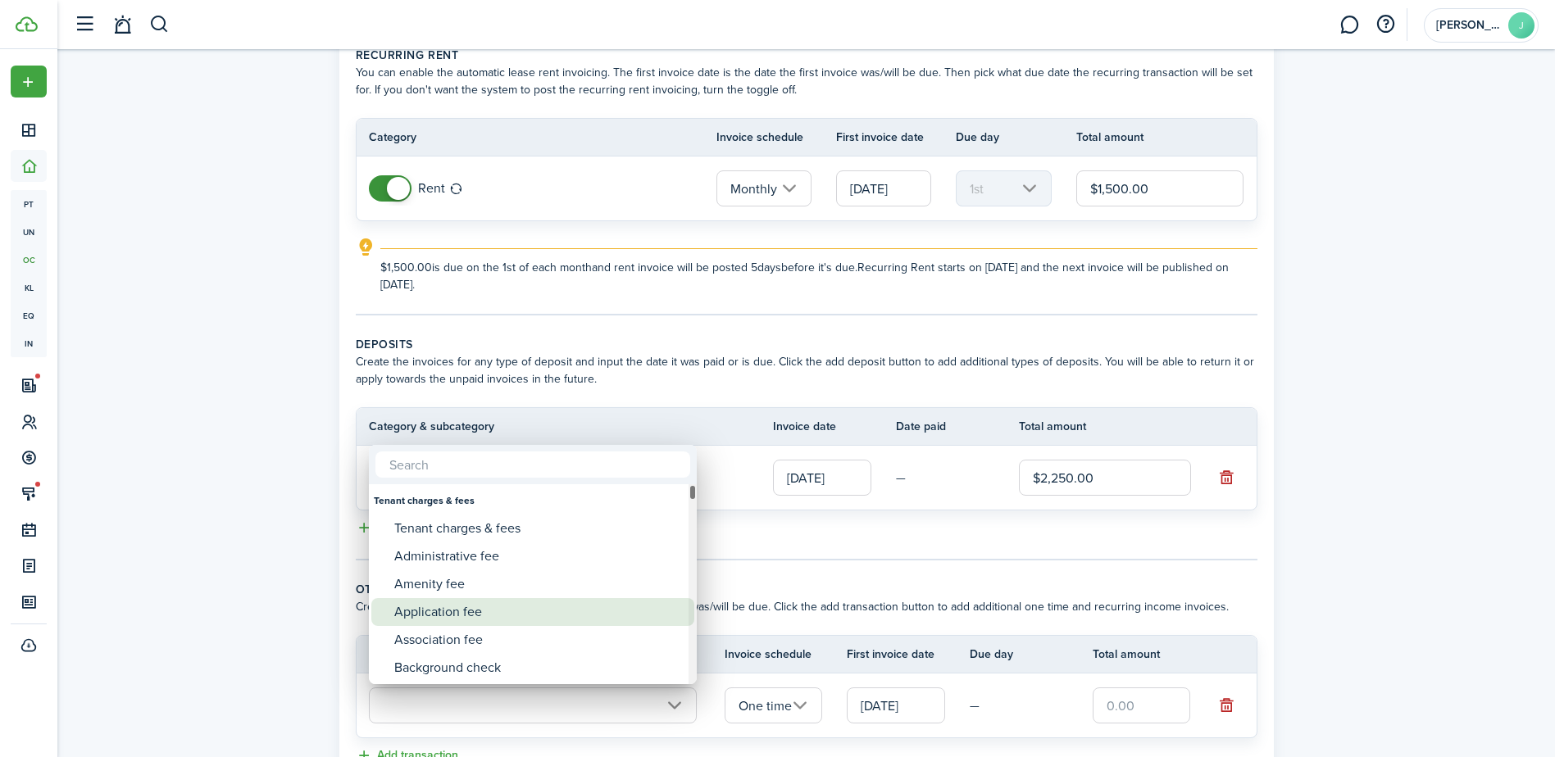
click at [472, 606] on div "Application fee" at bounding box center [539, 612] width 290 height 28
type input "Tenant charges & fees / Application fee"
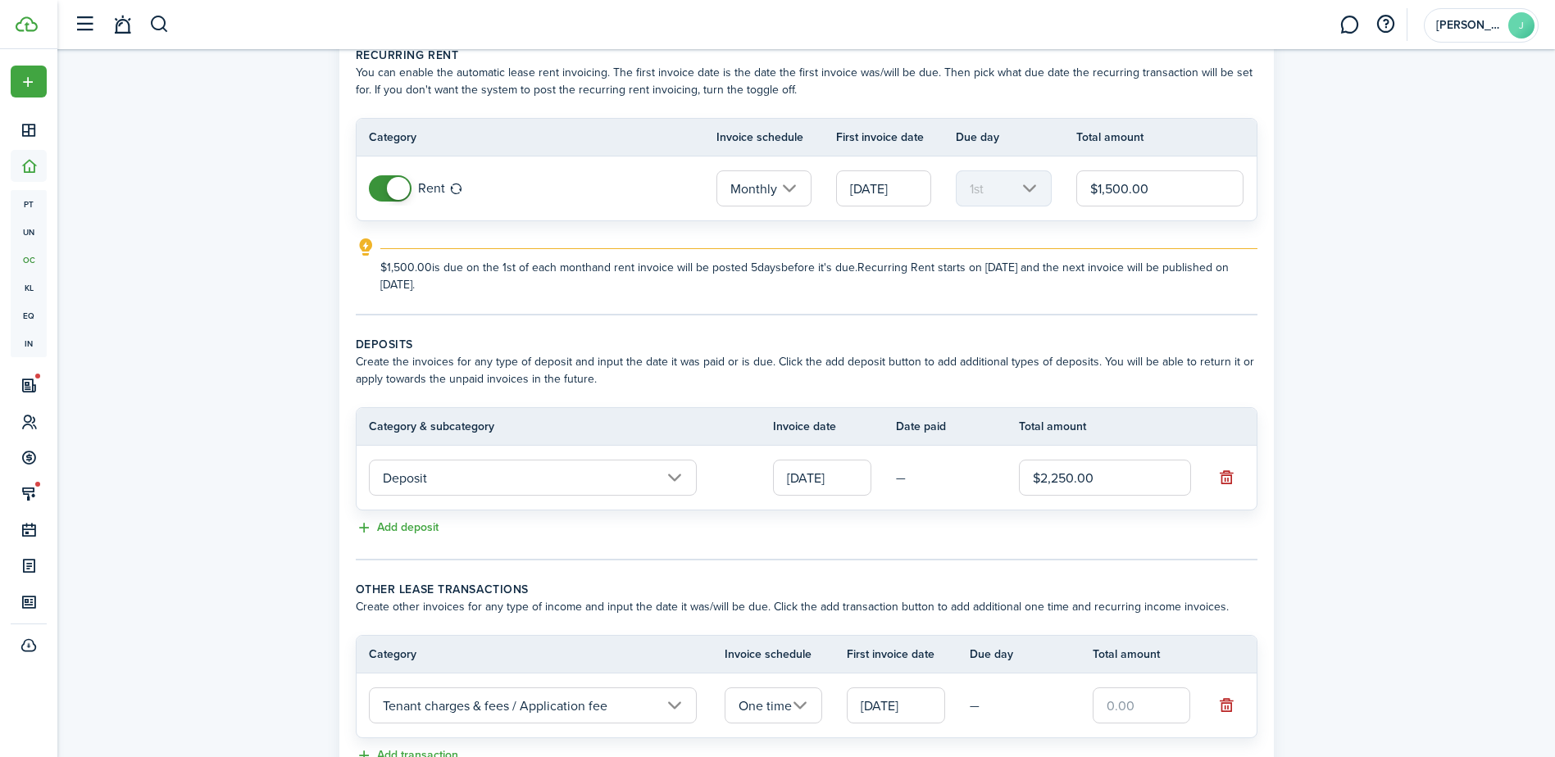
click at [1123, 705] on input "text" at bounding box center [1142, 706] width 98 height 36
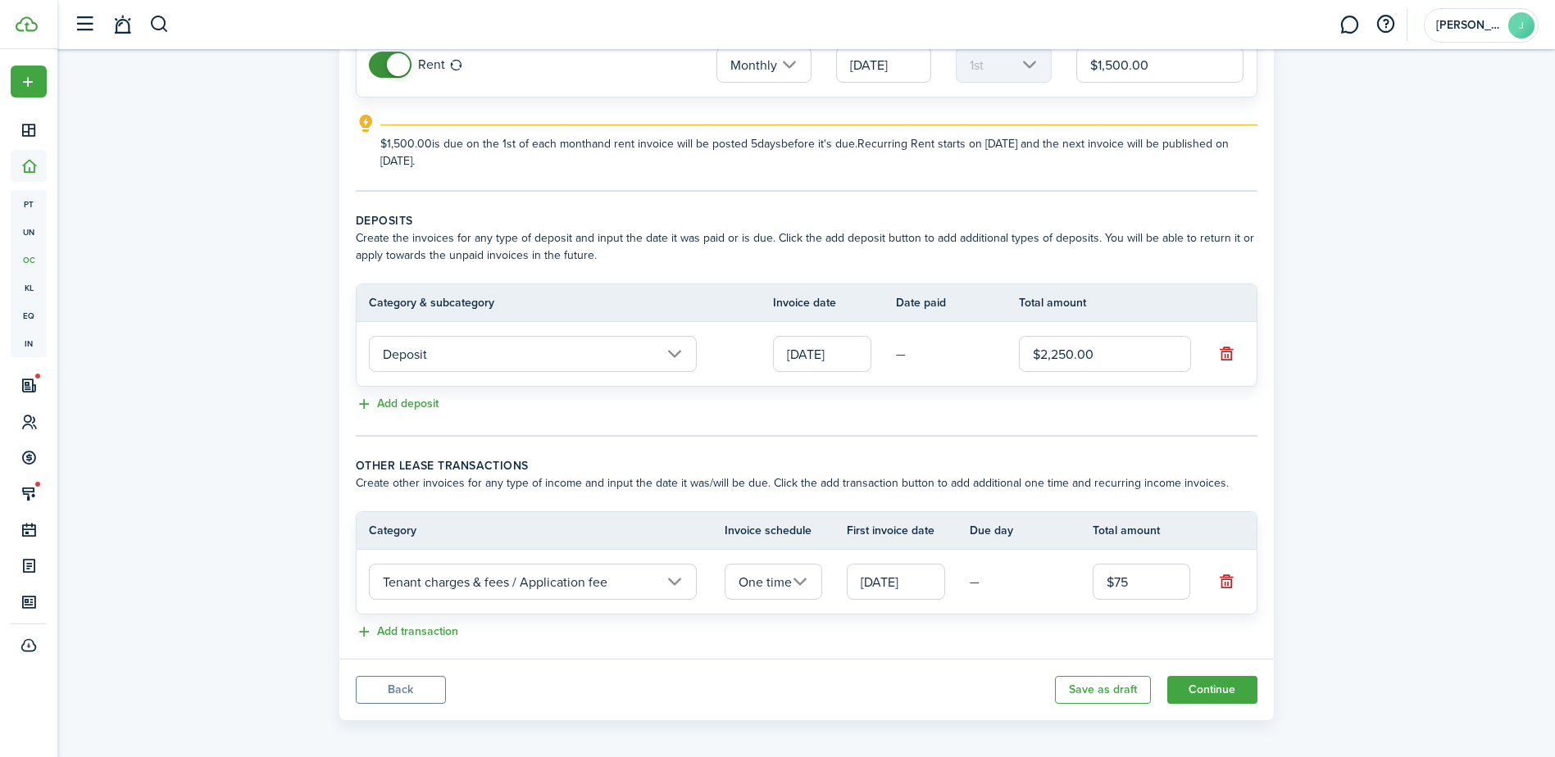
scroll to position [214, 0]
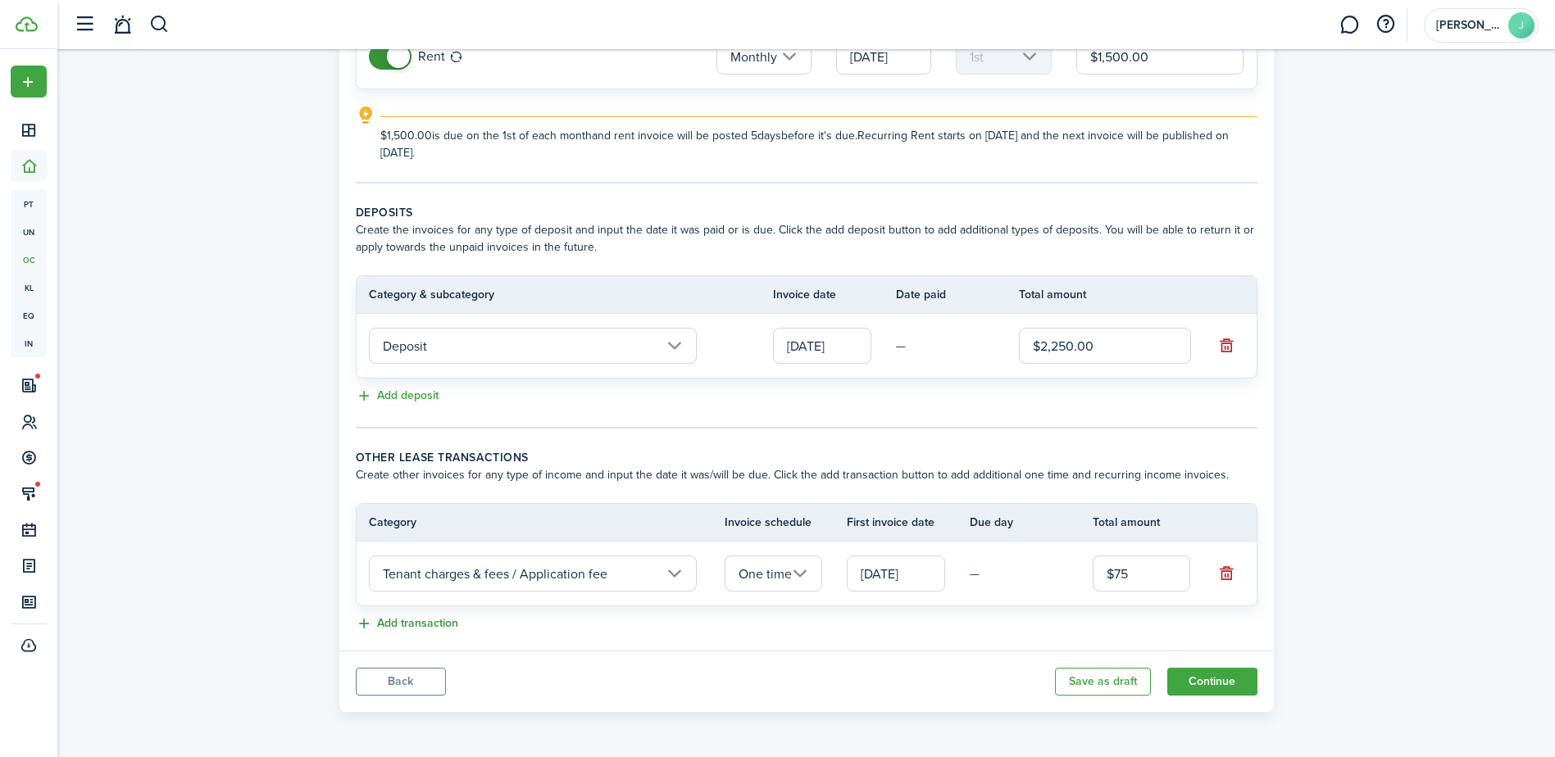
type input "$75.00"
click at [362, 625] on button "Add transaction" at bounding box center [407, 624] width 102 height 19
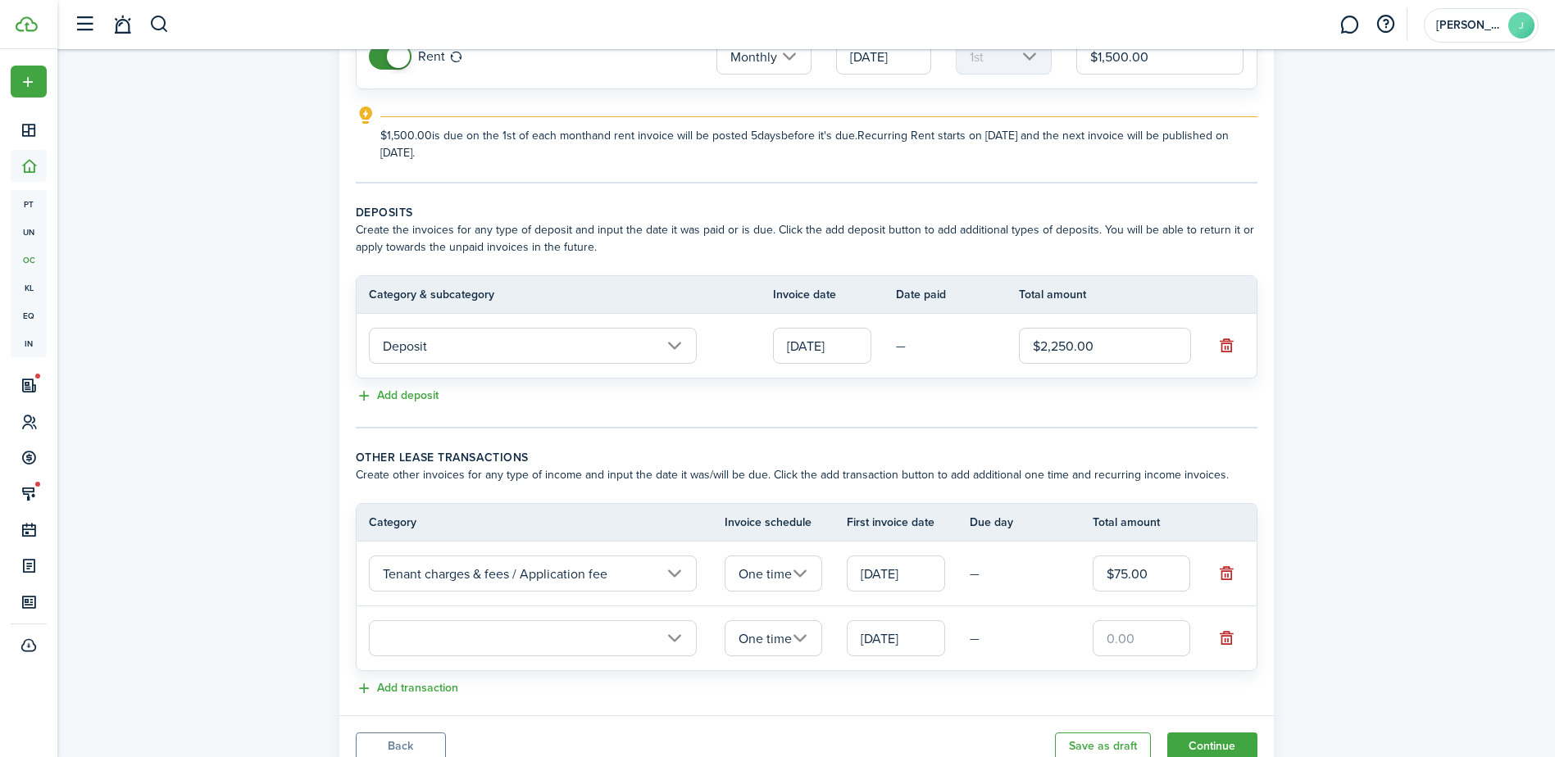
click at [430, 628] on input "text" at bounding box center [533, 638] width 328 height 36
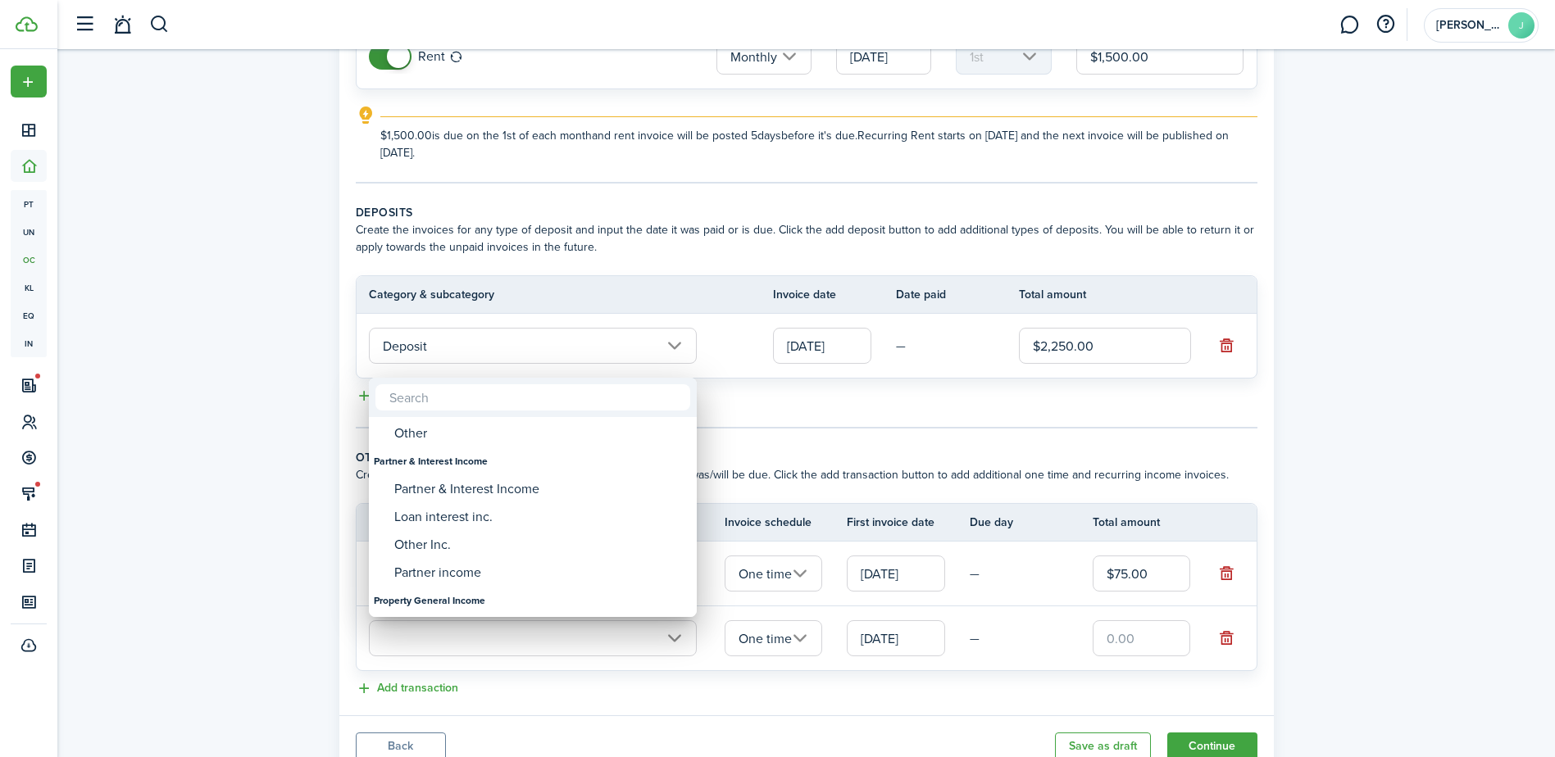
click at [790, 428] on div at bounding box center [777, 379] width 1817 height 1020
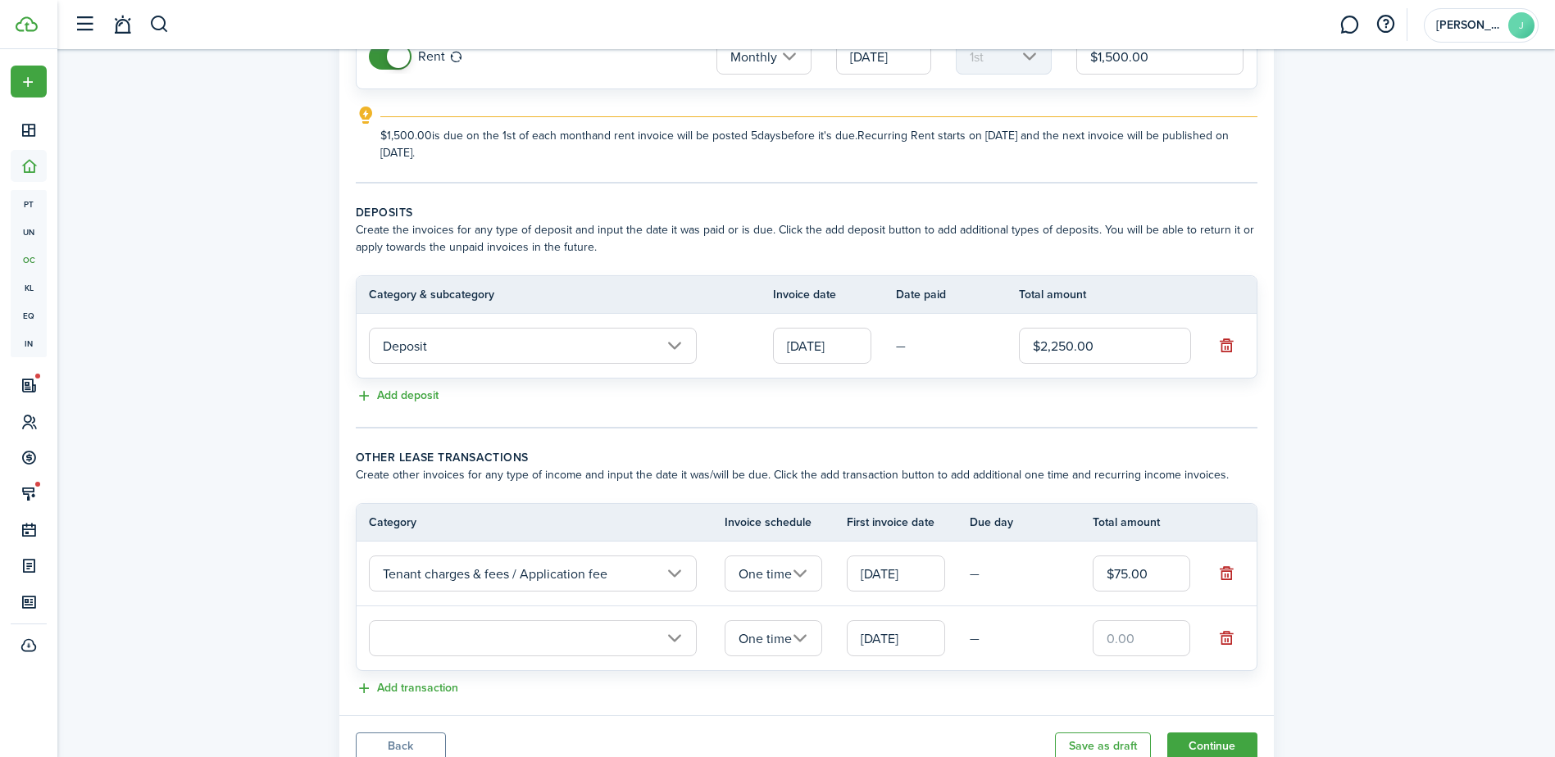
click at [678, 570] on input "Tenant charges & fees / Application fee" at bounding box center [533, 574] width 328 height 36
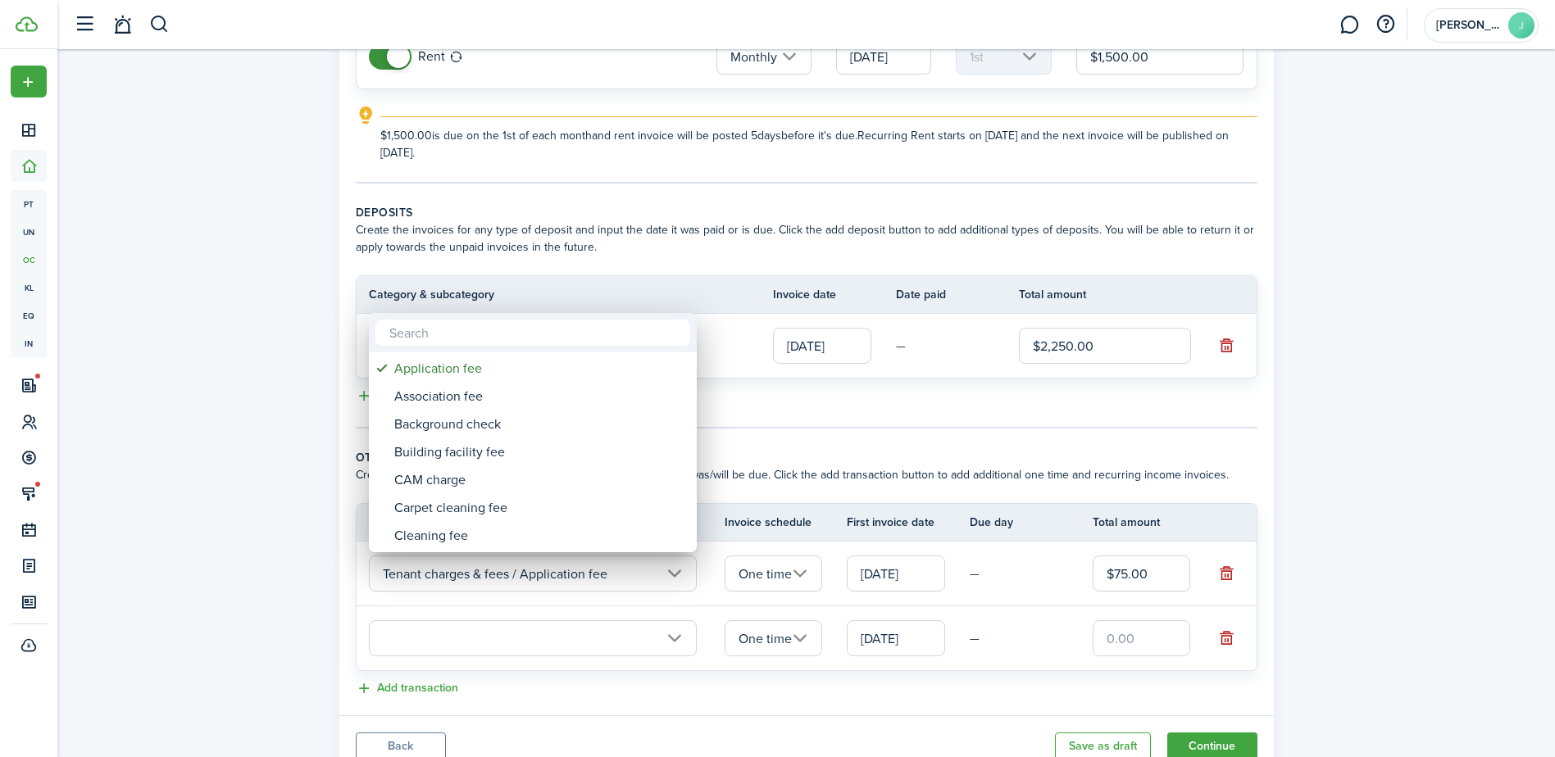
click at [662, 643] on div at bounding box center [777, 379] width 1817 height 1020
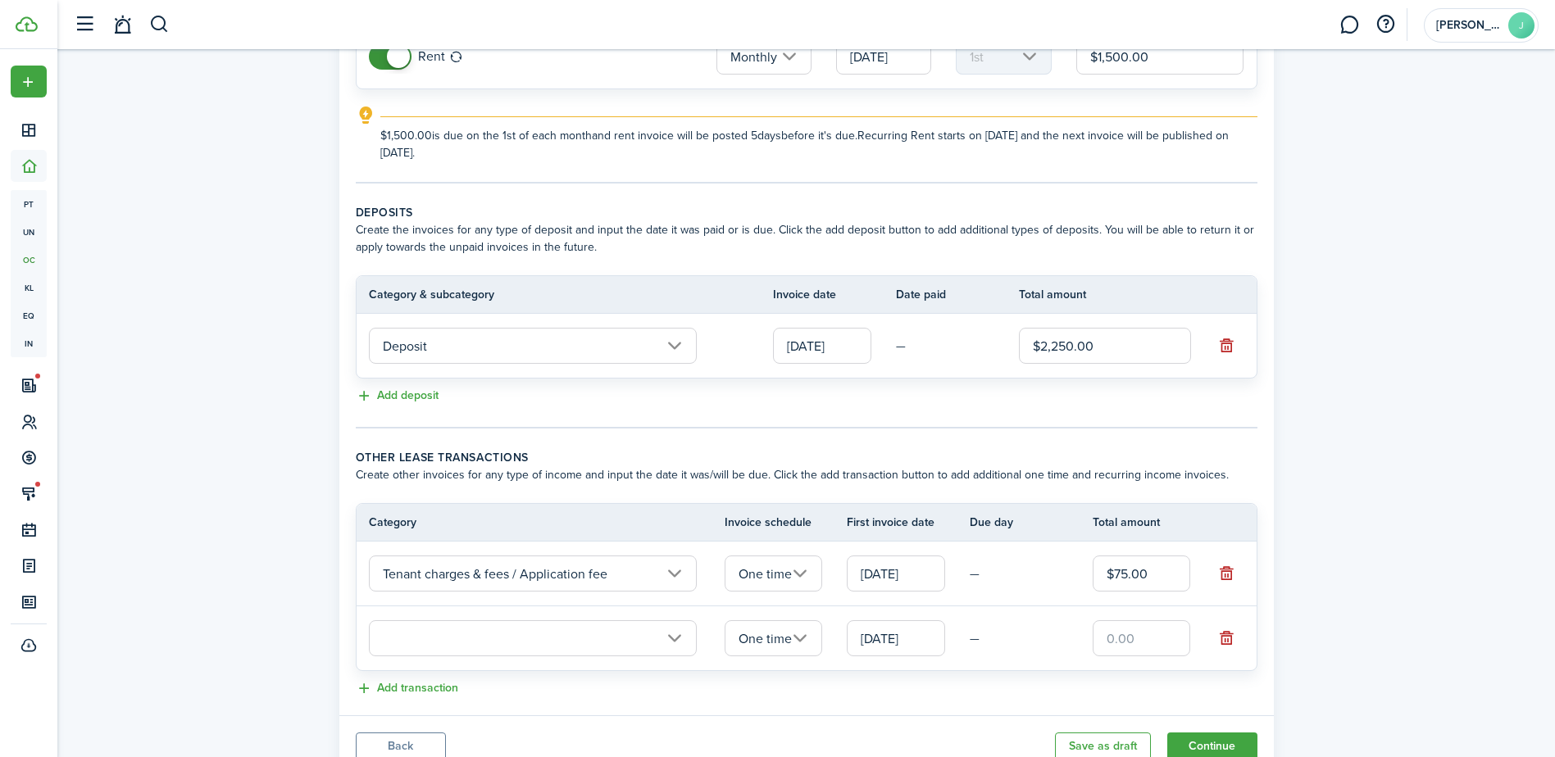
click at [662, 642] on input "text" at bounding box center [533, 638] width 328 height 36
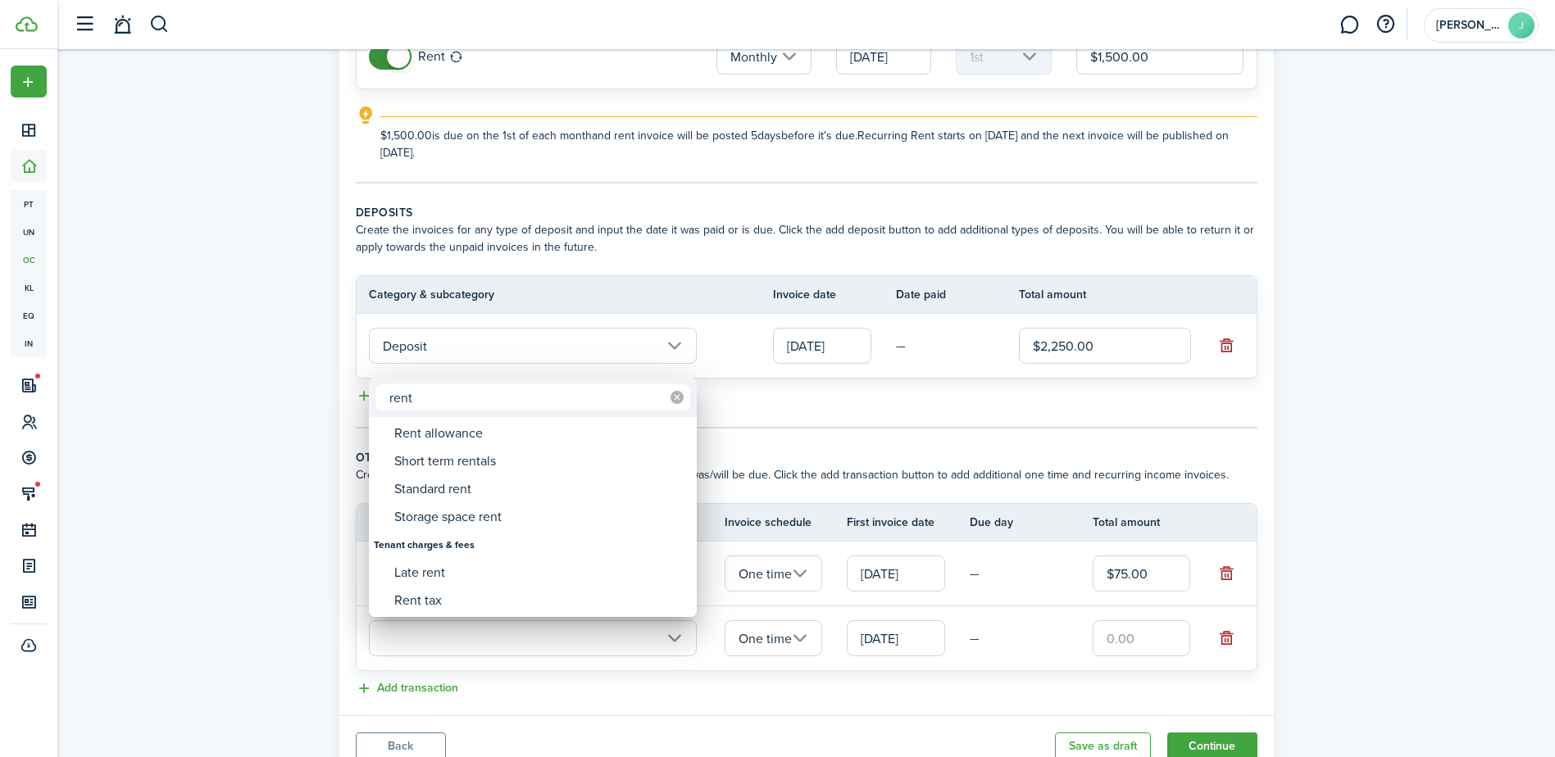
type input "rent"
click at [677, 402] on icon at bounding box center [676, 397] width 13 height 13
click at [1106, 637] on div at bounding box center [777, 379] width 1817 height 1020
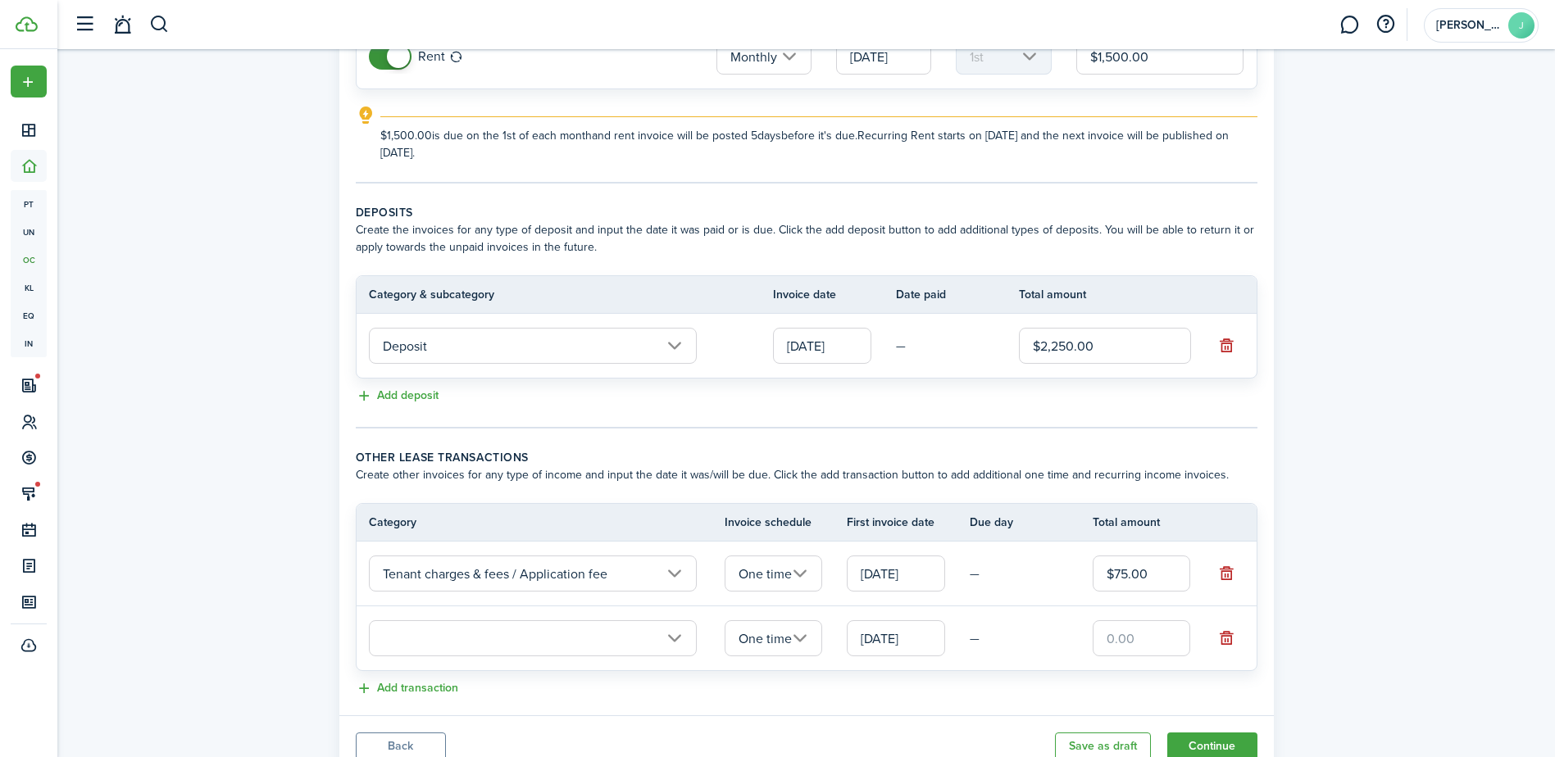
click at [1106, 637] on input "text" at bounding box center [1142, 638] width 98 height 36
click at [675, 637] on input "text" at bounding box center [533, 638] width 328 height 36
type input "$750.00"
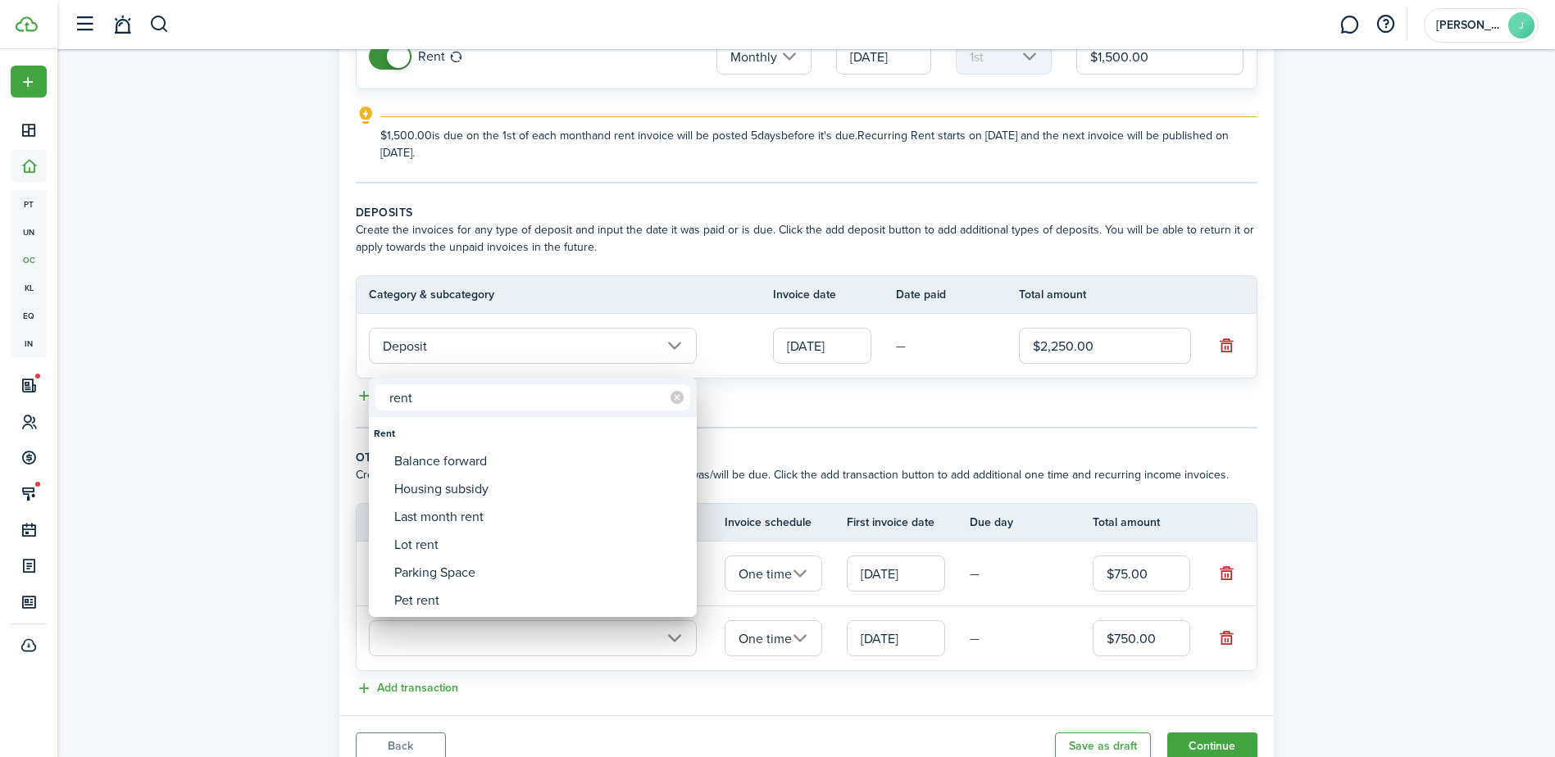
type input "rent"
click at [785, 648] on div at bounding box center [777, 379] width 1817 height 1020
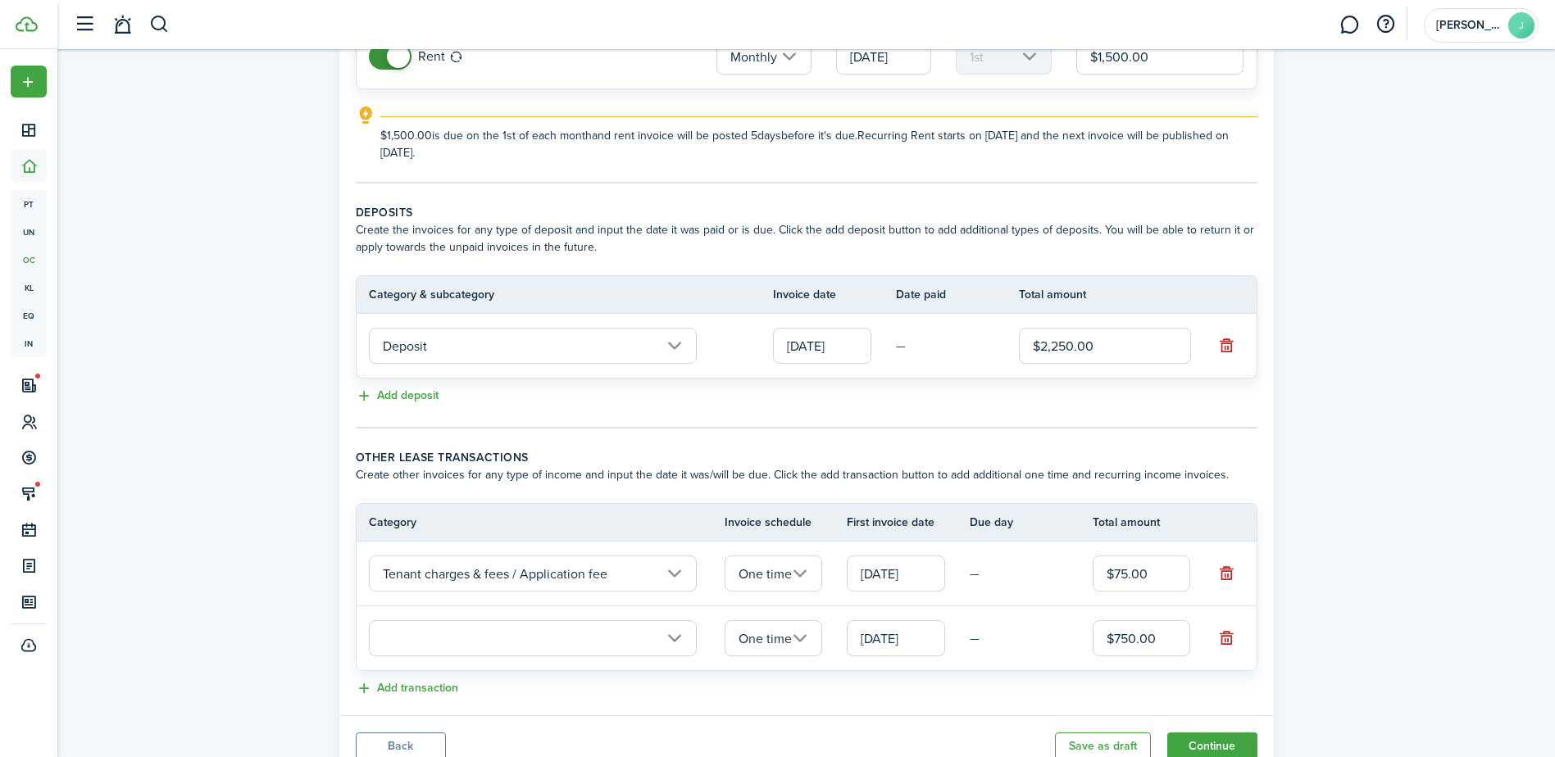
click at [781, 645] on input "One time" at bounding box center [774, 638] width 98 height 36
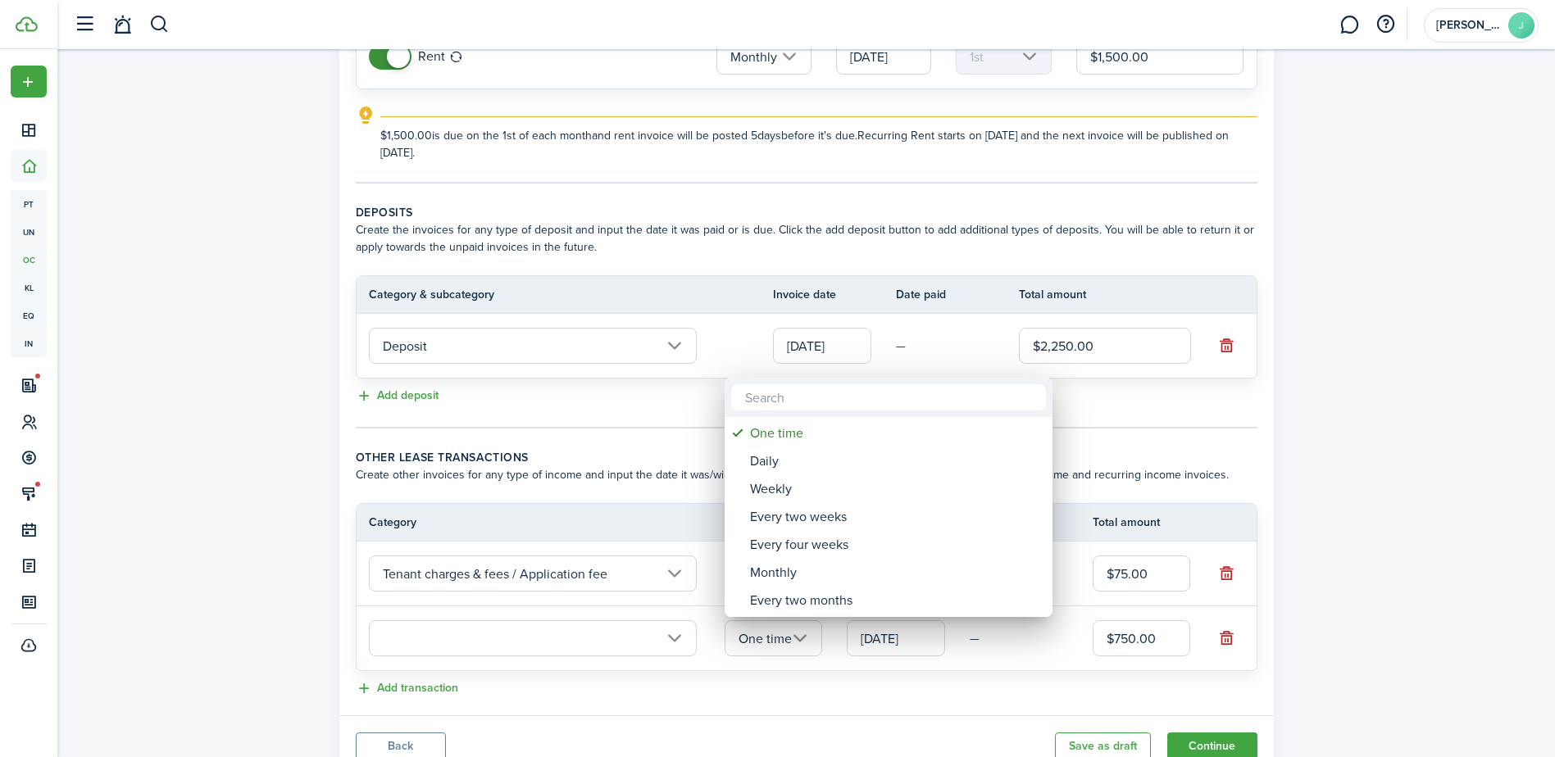
click at [557, 638] on div at bounding box center [777, 379] width 1817 height 1020
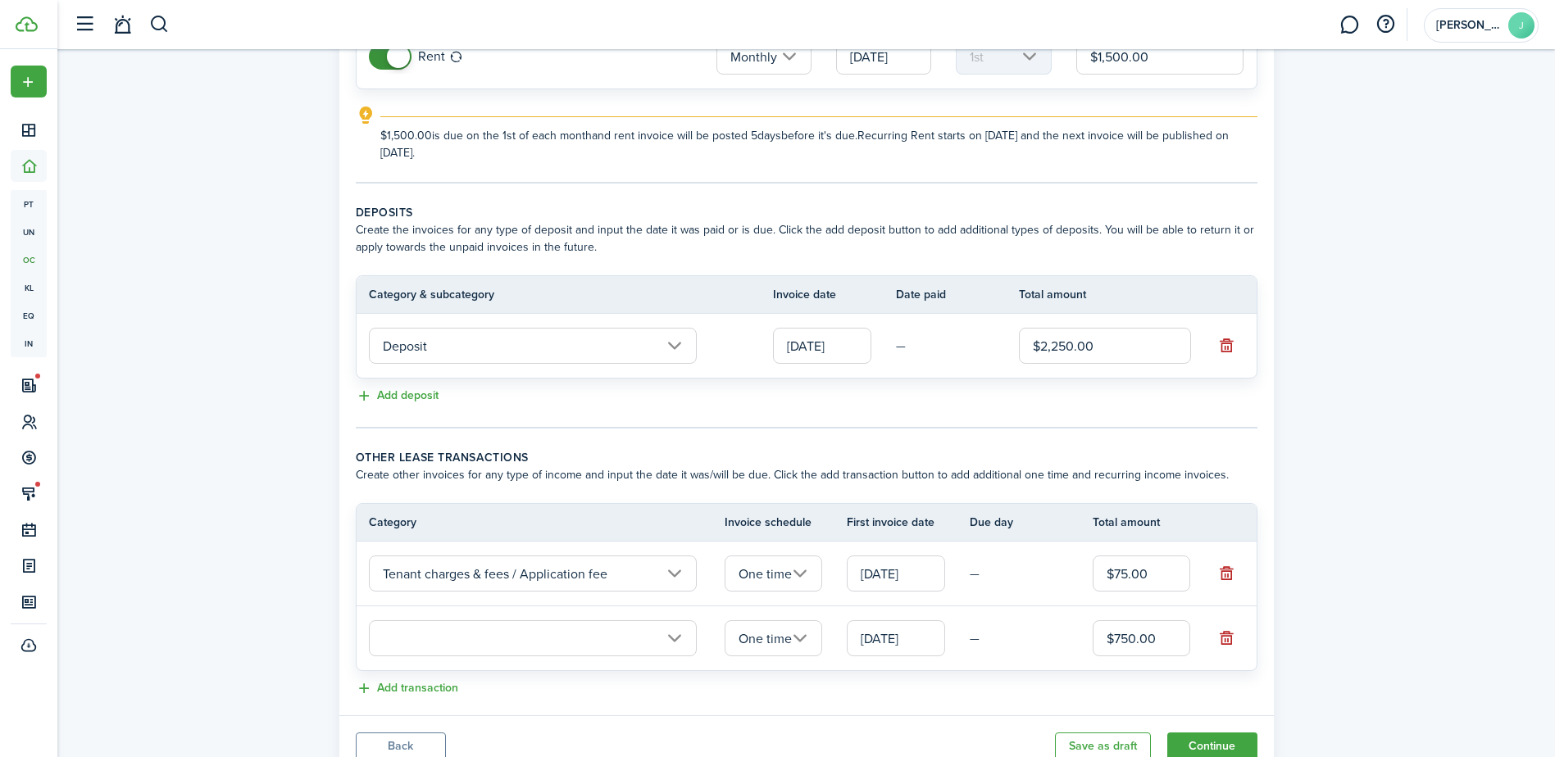
click at [674, 635] on input "text" at bounding box center [533, 638] width 328 height 36
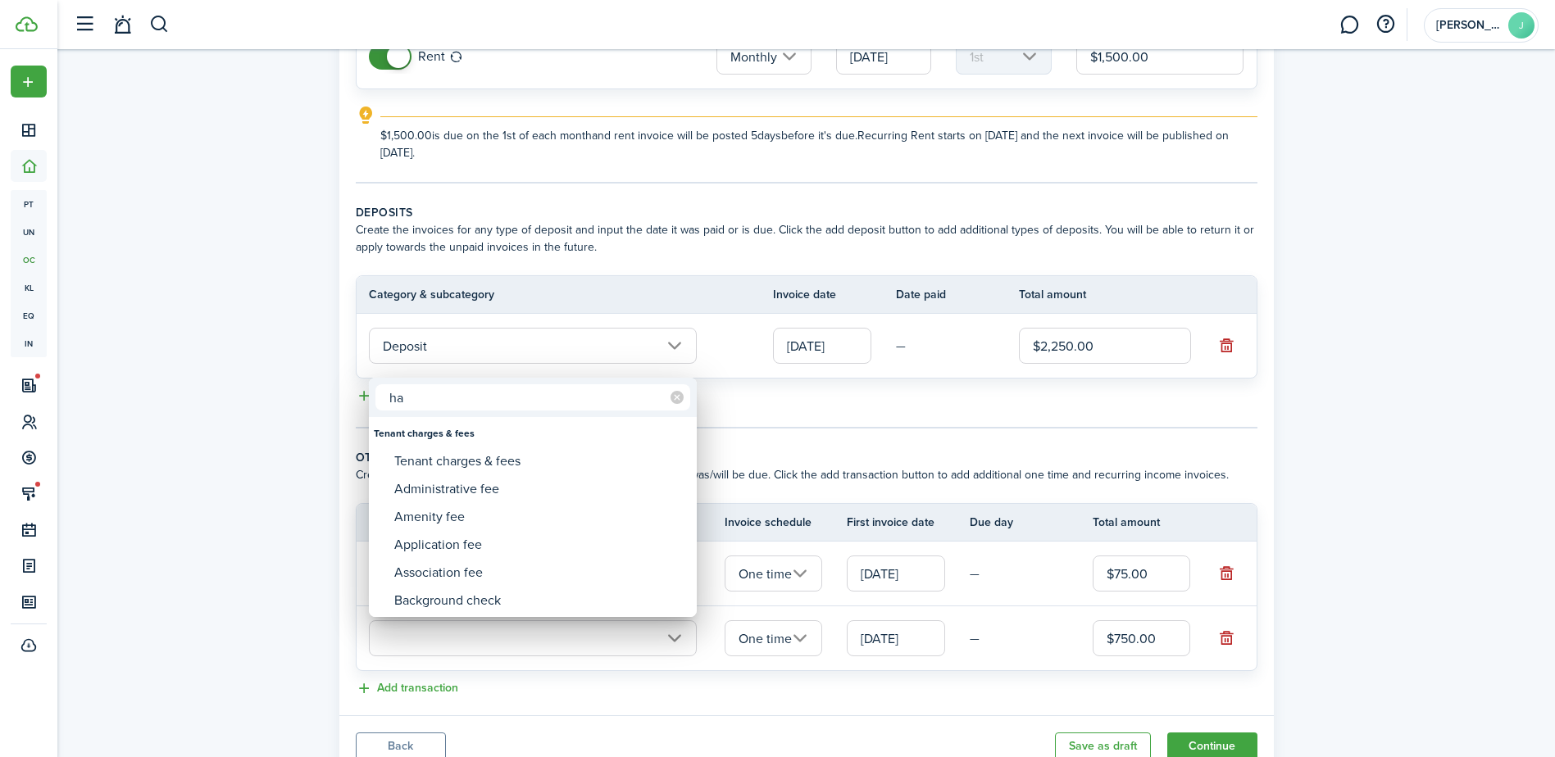
type input "h"
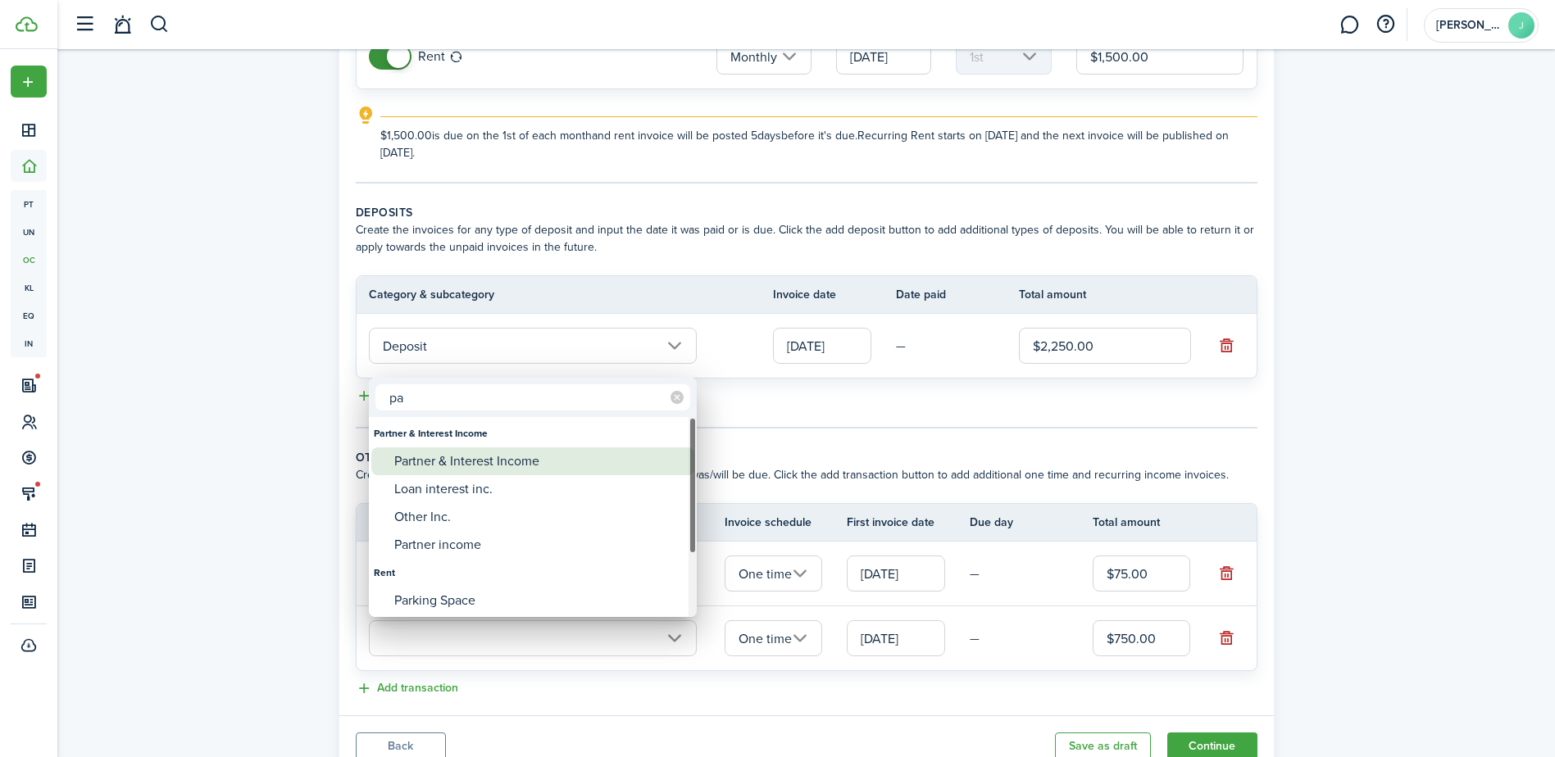
type input "p"
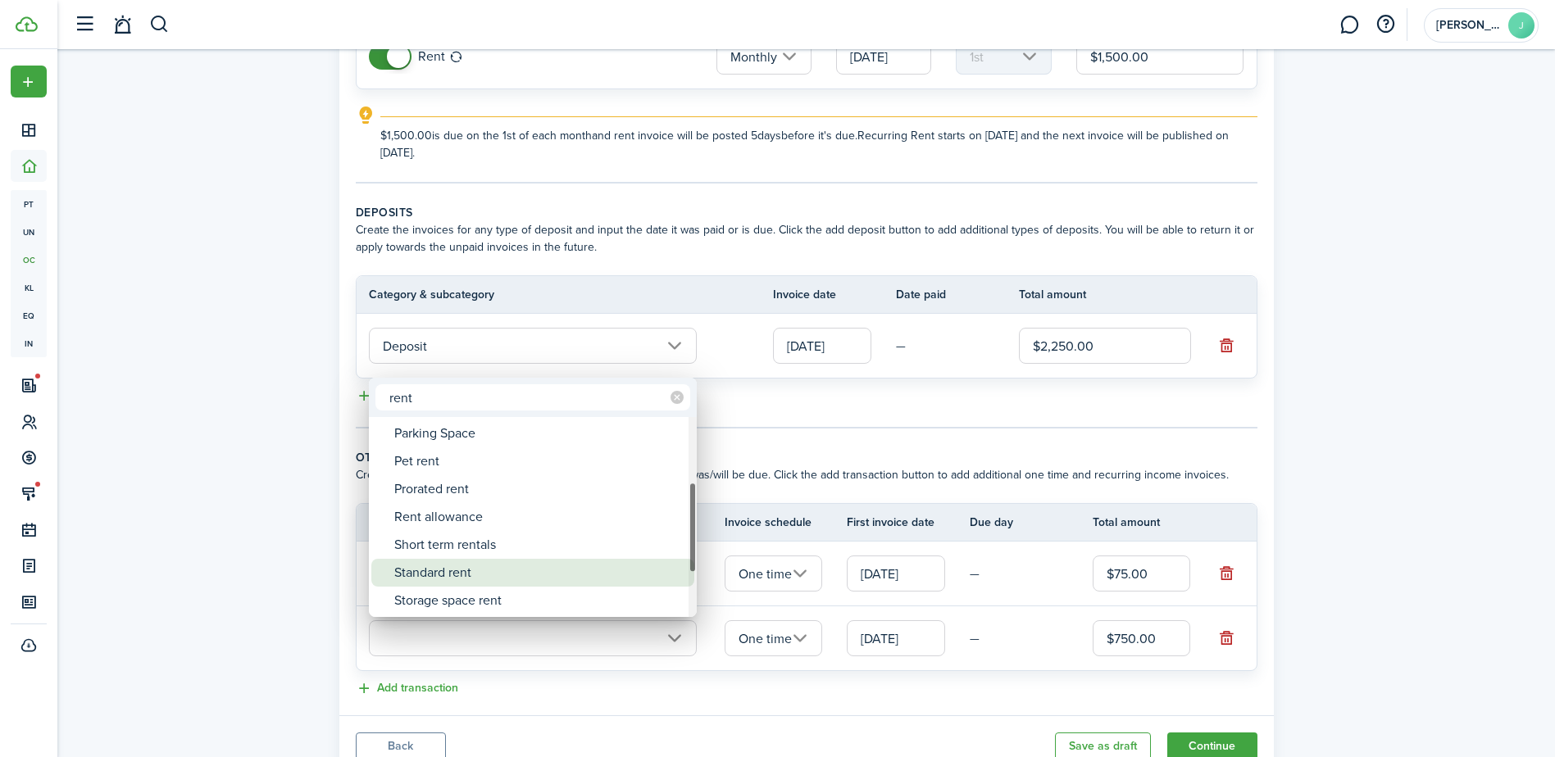
type input "rent"
click at [519, 567] on div "Standard rent" at bounding box center [539, 573] width 290 height 28
type input "Rent / Standard rent"
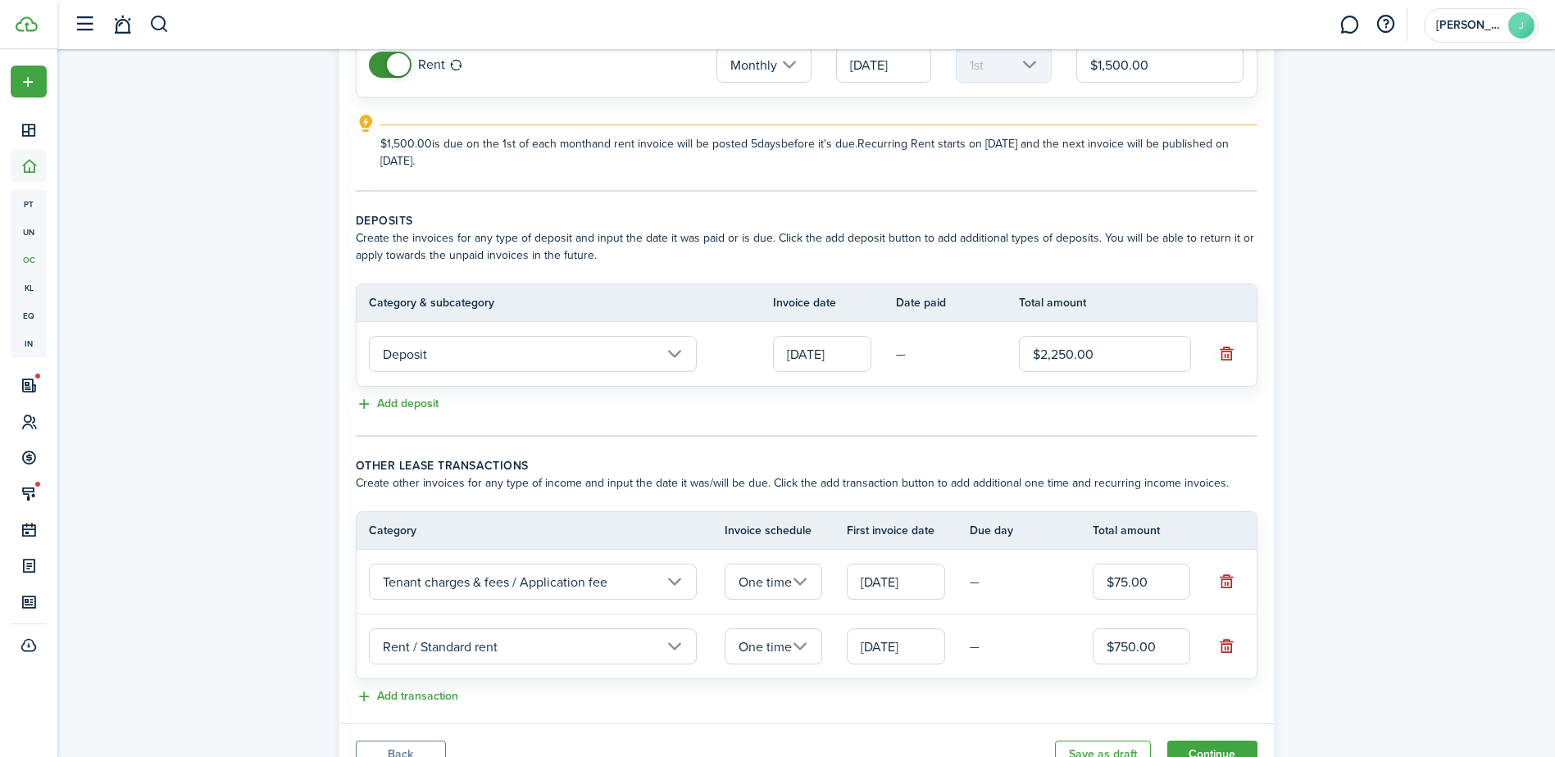
scroll to position [246, 0]
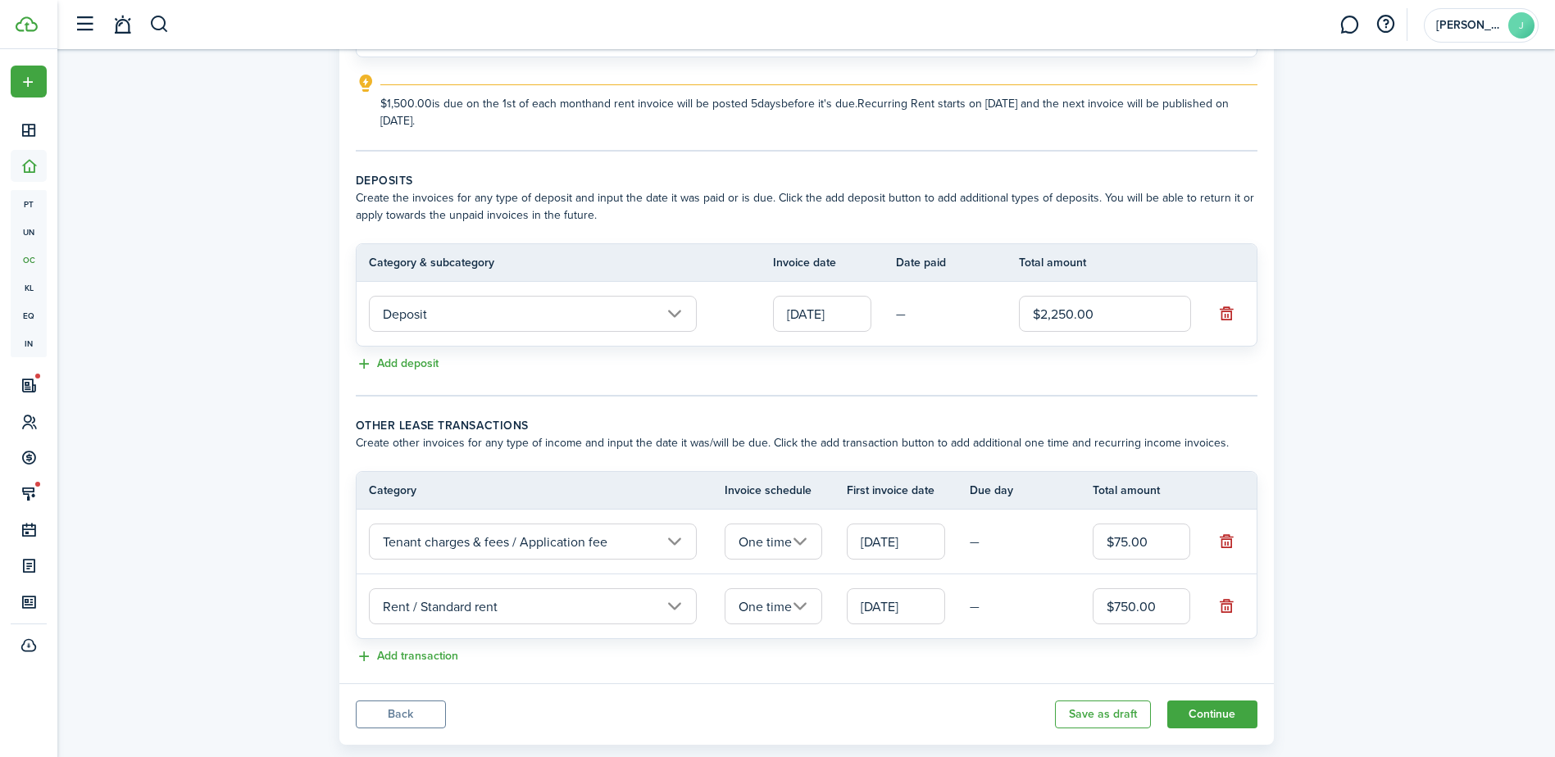
click at [436, 618] on input "Rent / Standard rent" at bounding box center [533, 607] width 328 height 36
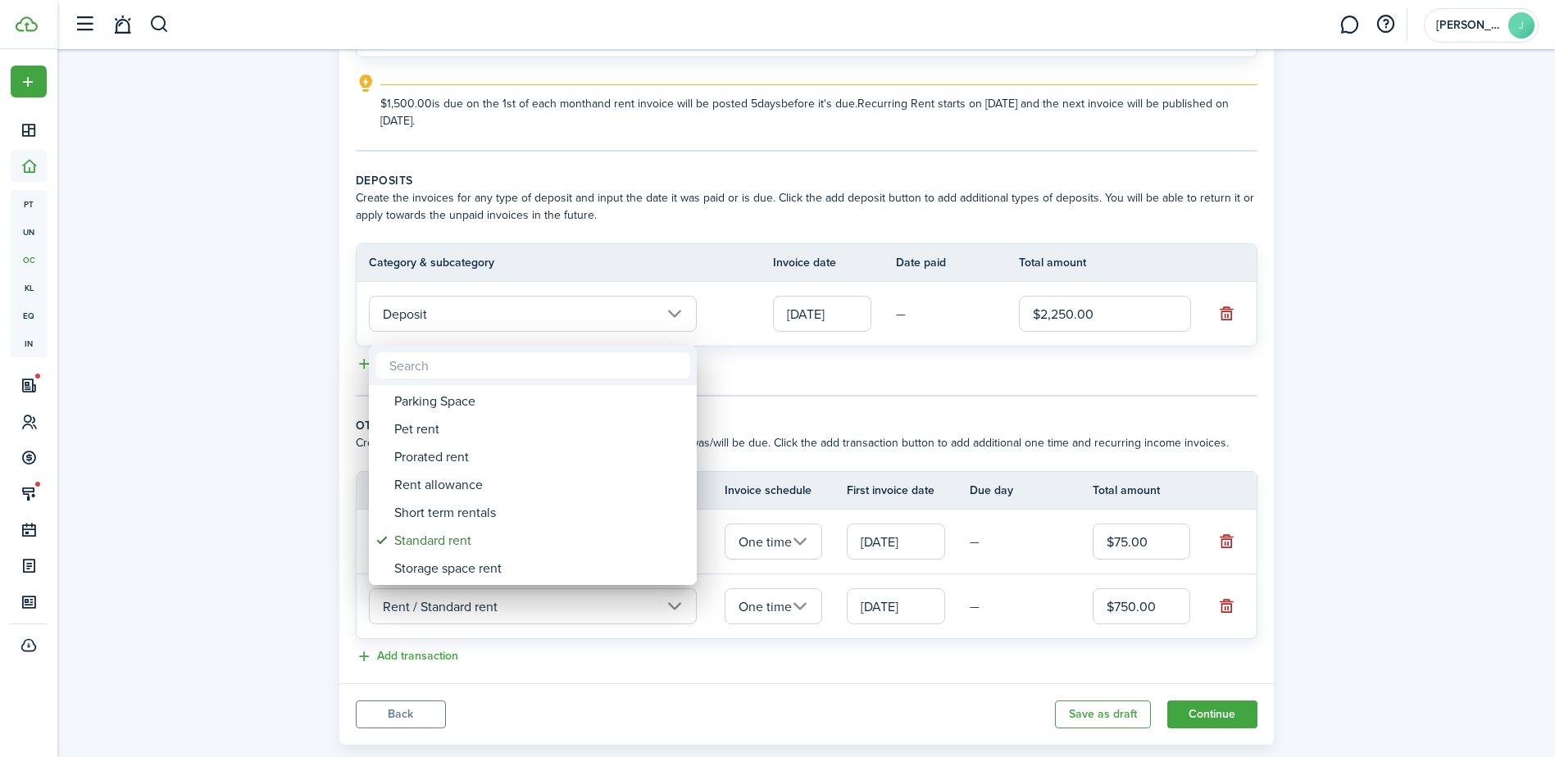
click at [305, 617] on div at bounding box center [777, 379] width 1817 height 1020
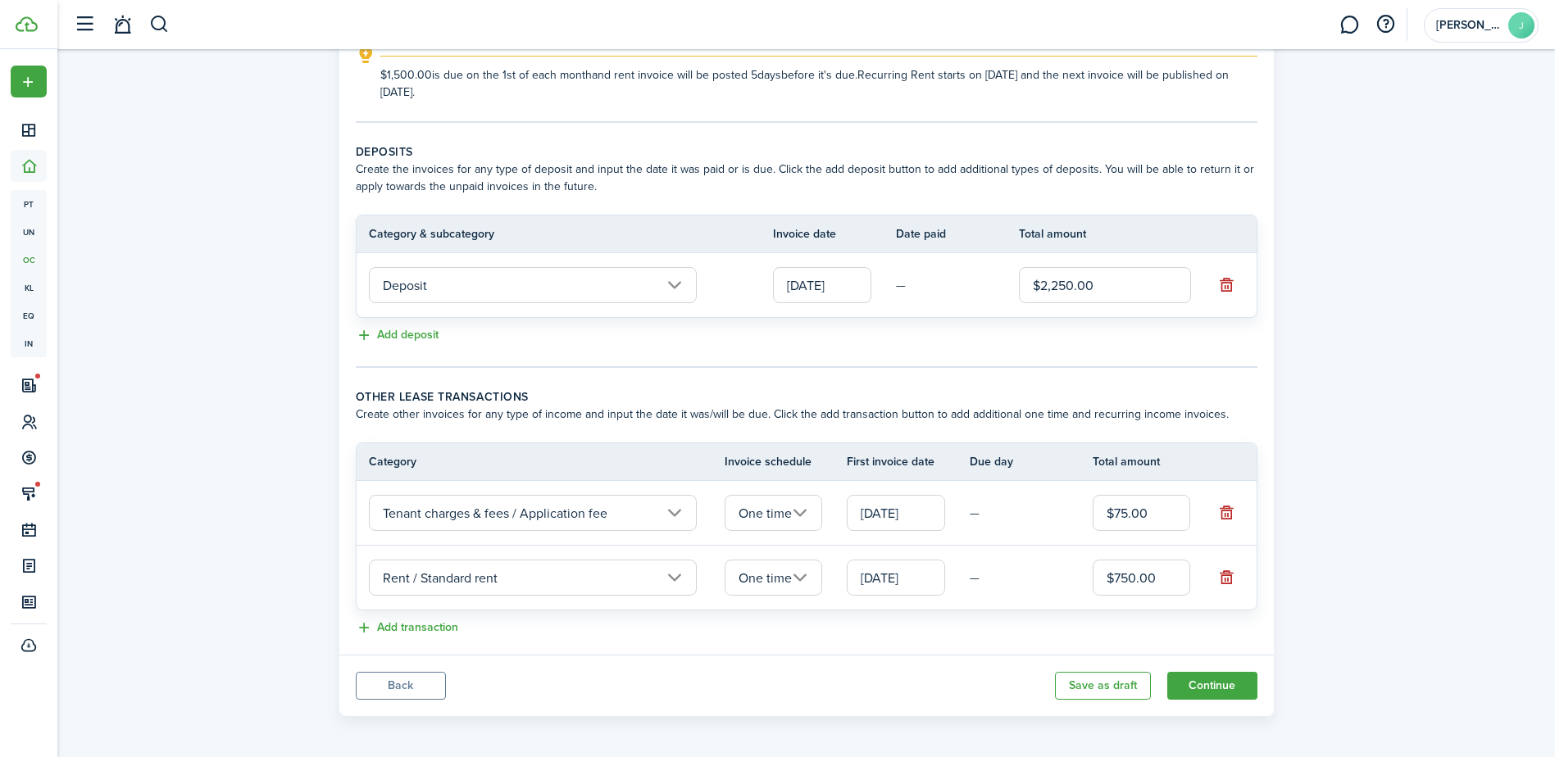
scroll to position [279, 0]
click at [1220, 509] on button "button" at bounding box center [1226, 509] width 23 height 23
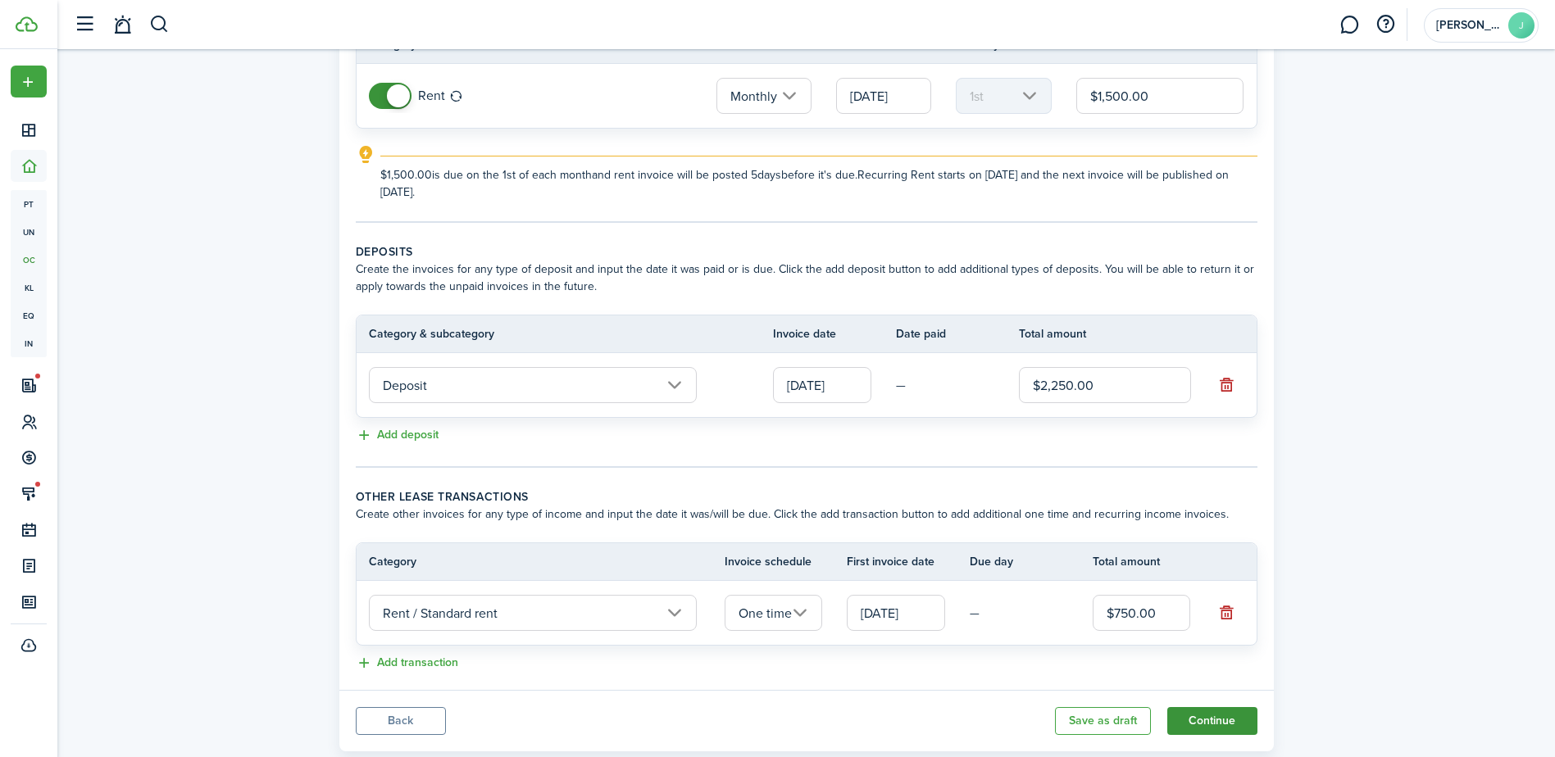
scroll to position [214, 0]
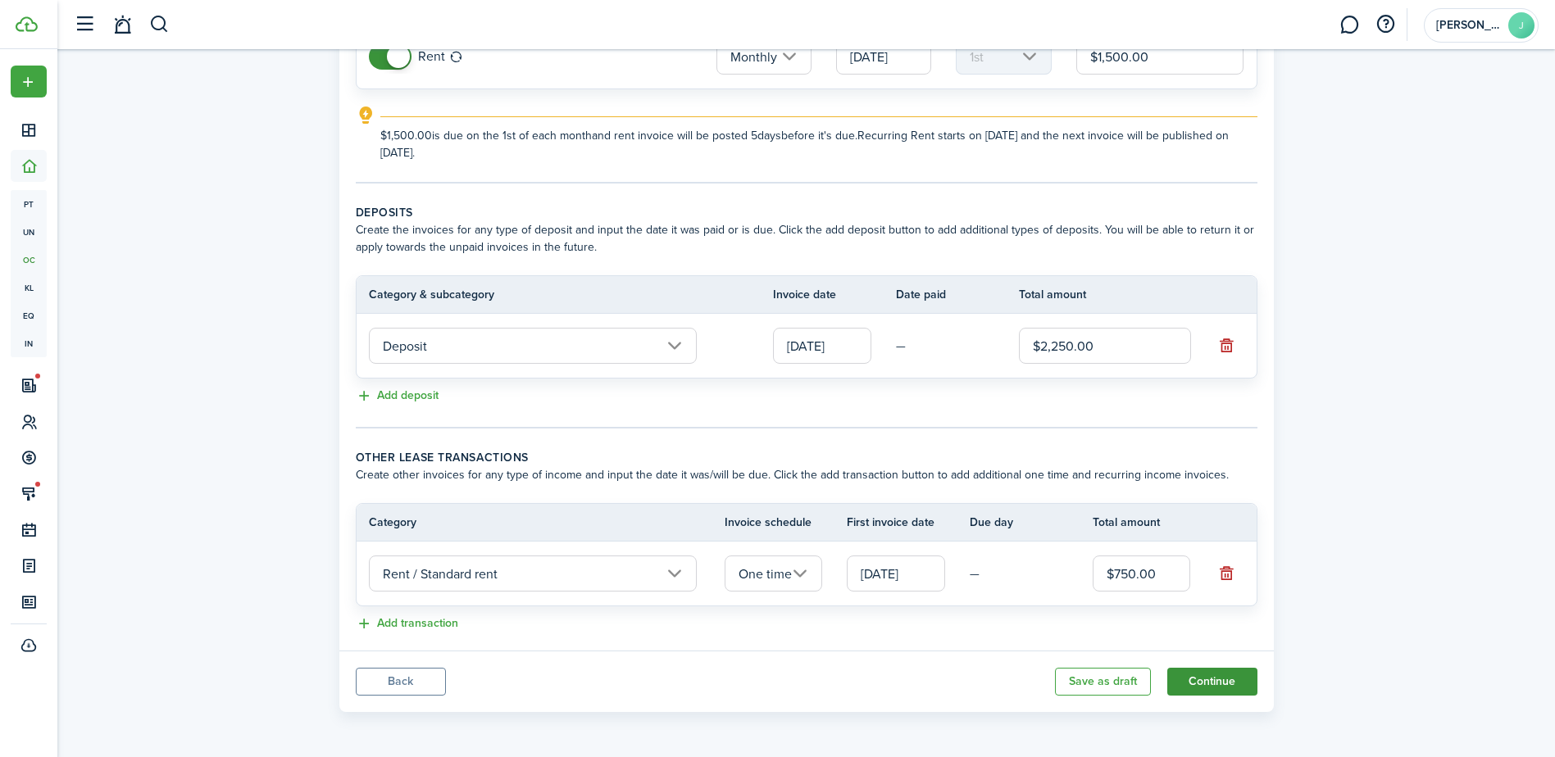
click at [1213, 682] on button "Continue" at bounding box center [1212, 682] width 90 height 28
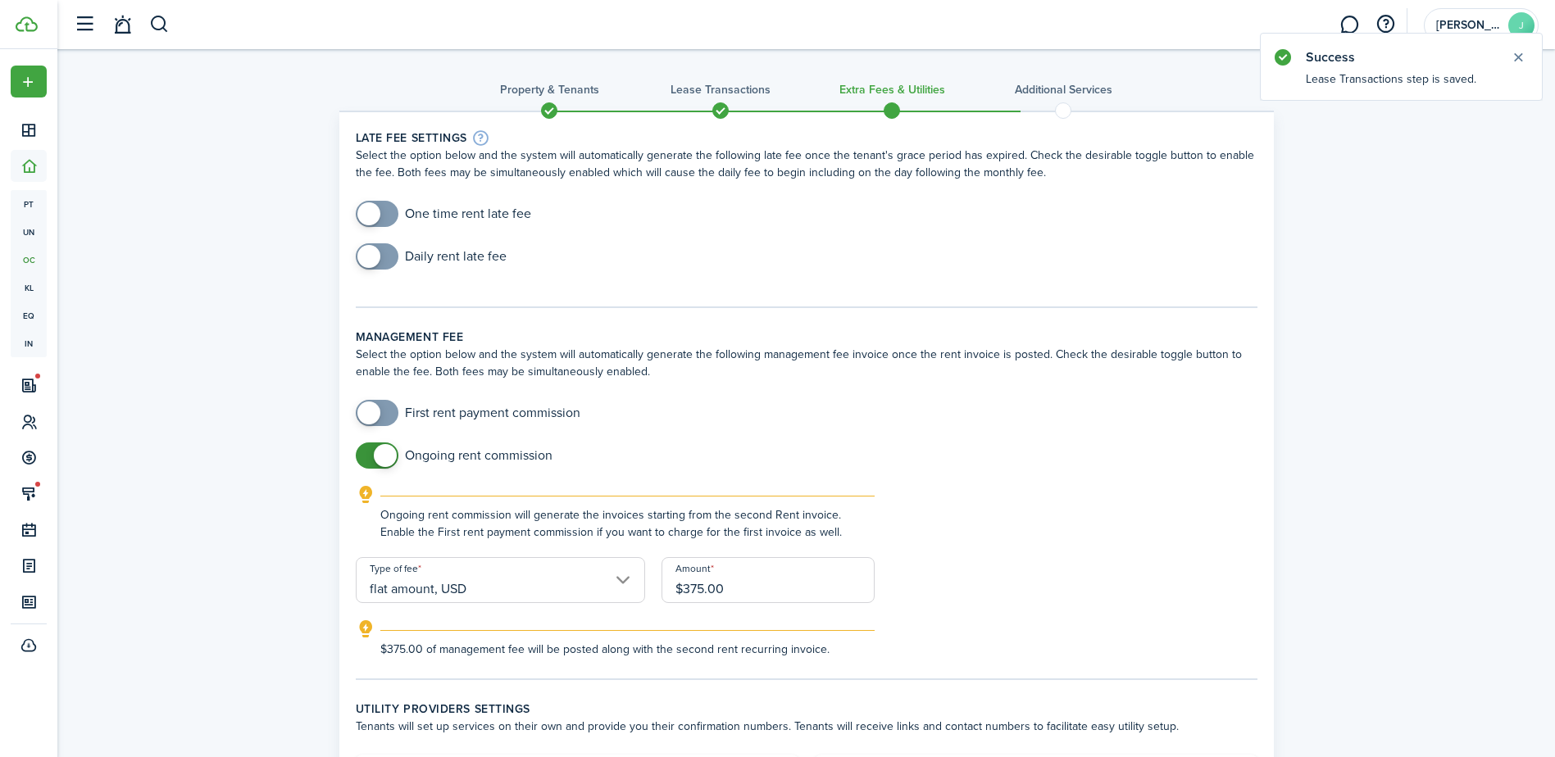
checkbox input "true"
click at [381, 205] on span at bounding box center [377, 214] width 16 height 26
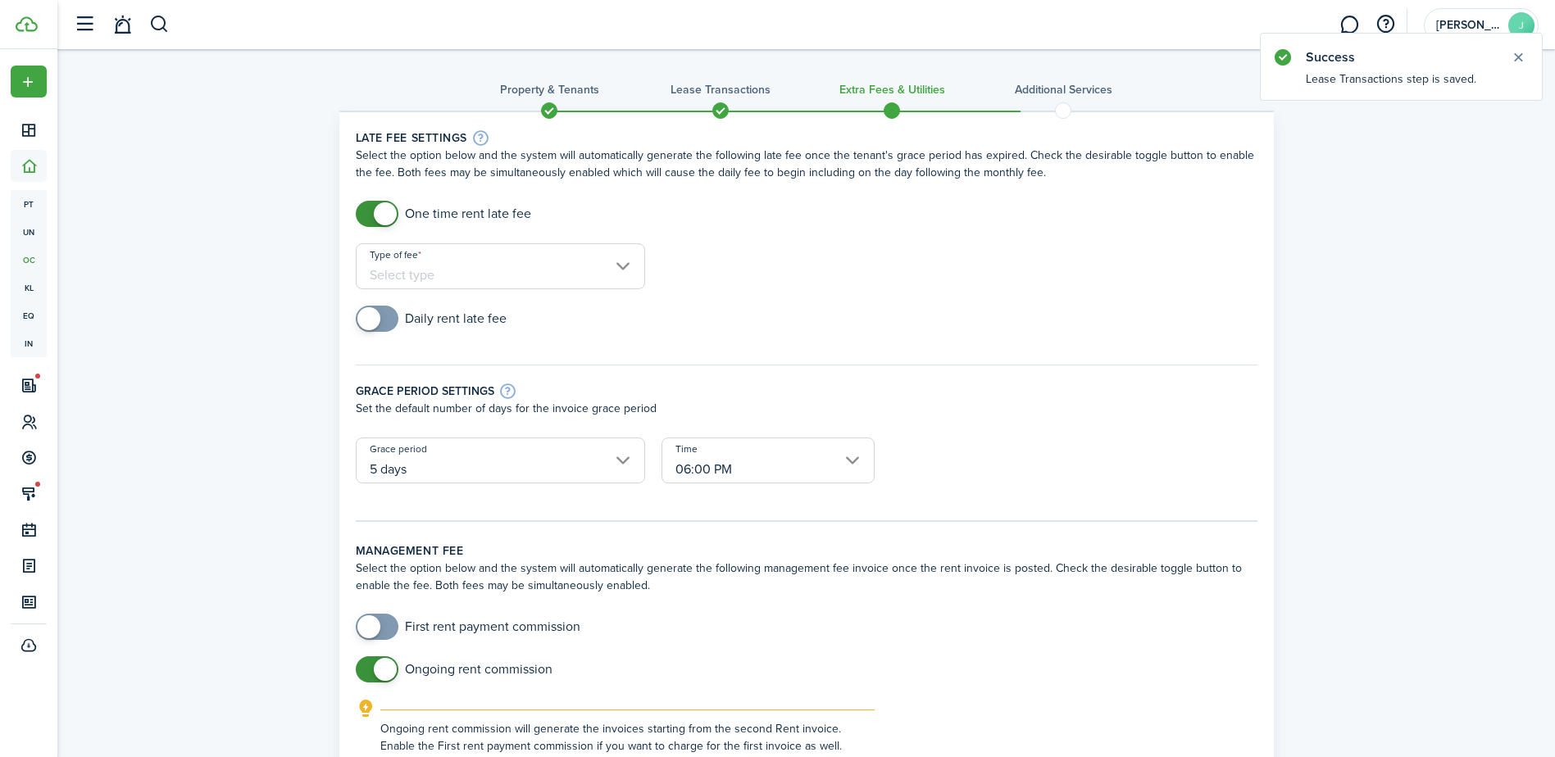
click at [474, 271] on input "Type of fee" at bounding box center [500, 266] width 289 height 46
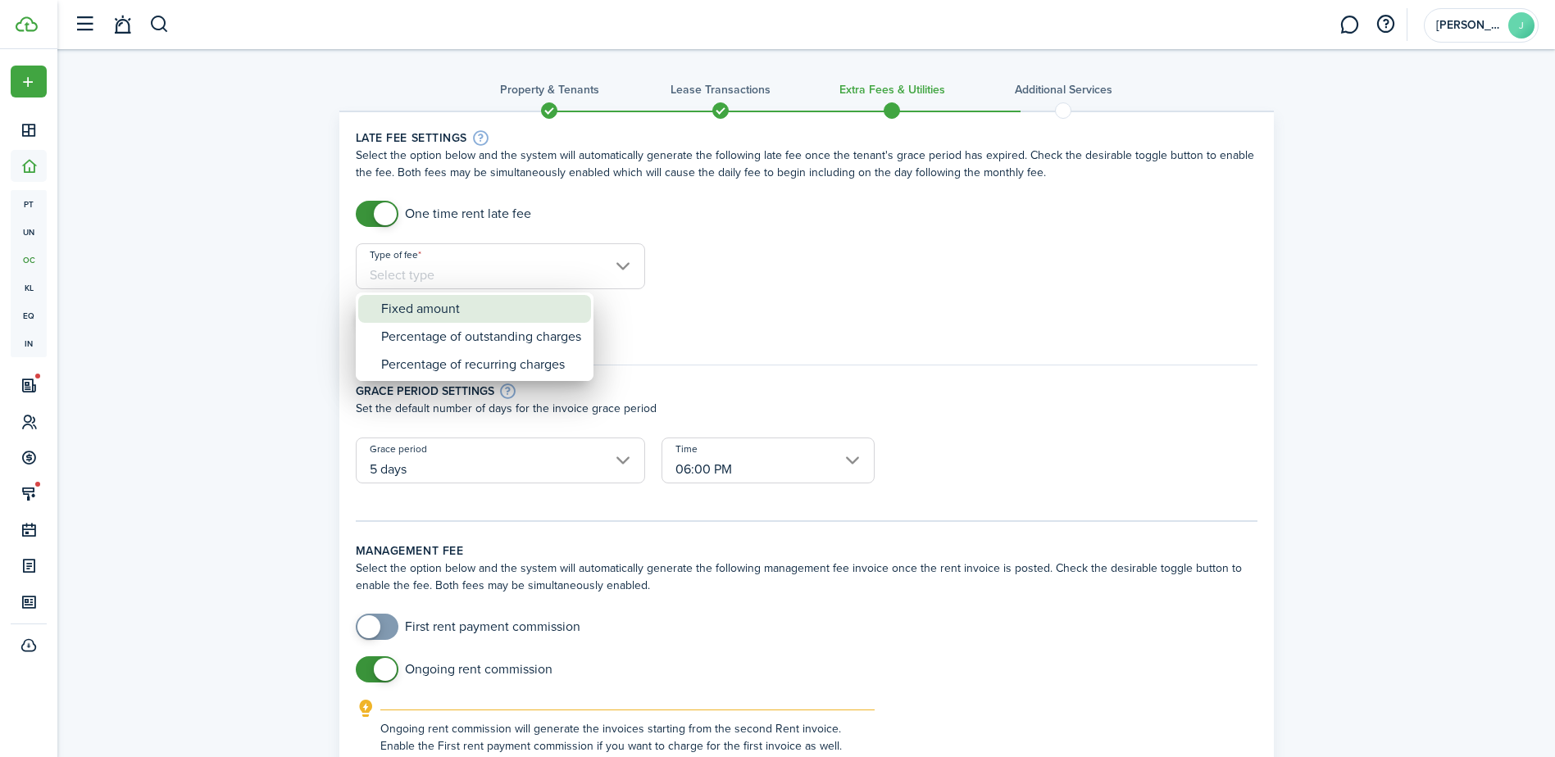
click at [477, 307] on div "Fixed amount" at bounding box center [481, 309] width 200 height 28
type input "Fixed amount"
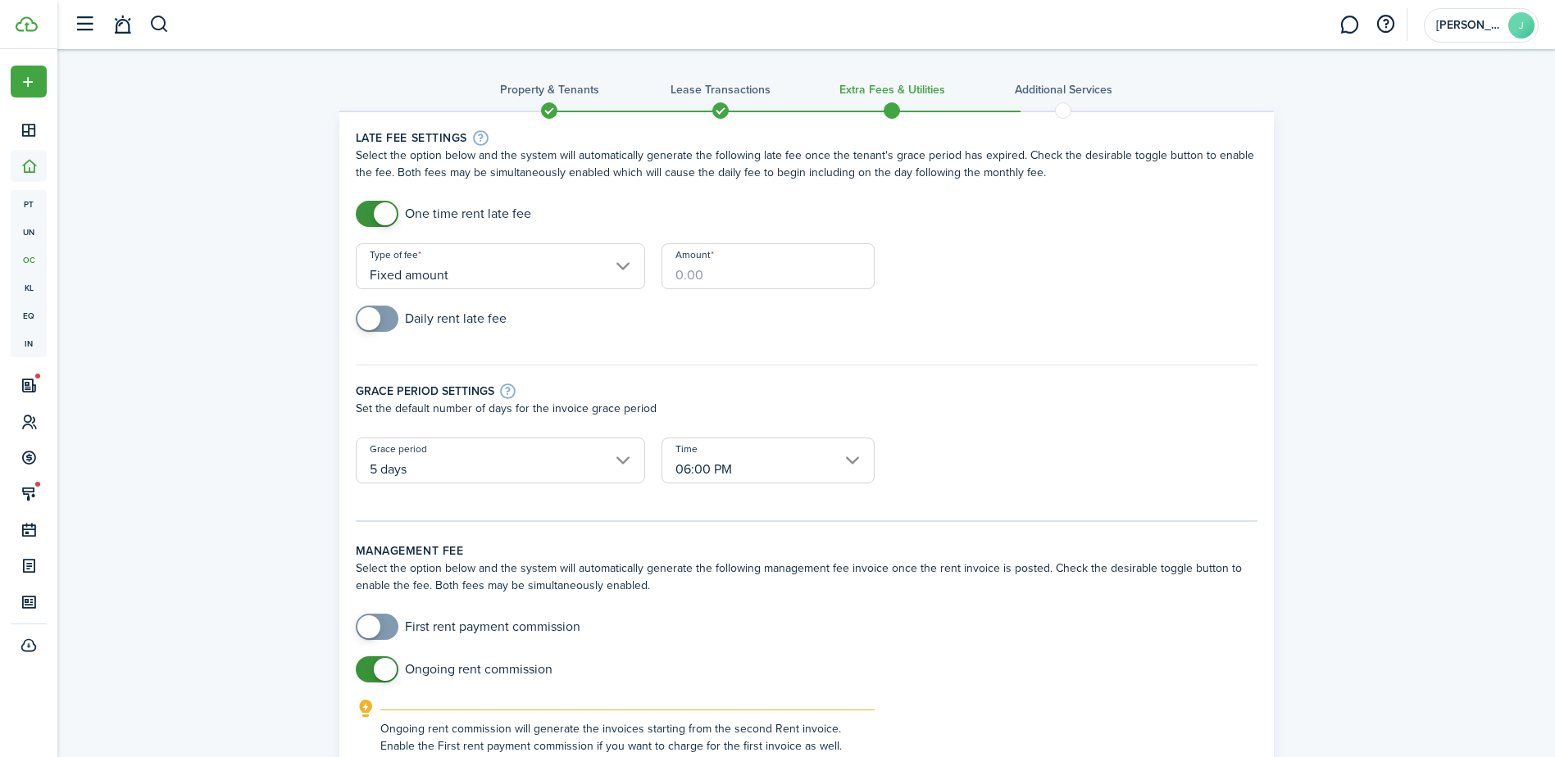
click at [725, 275] on input "Amount" at bounding box center [767, 266] width 213 height 46
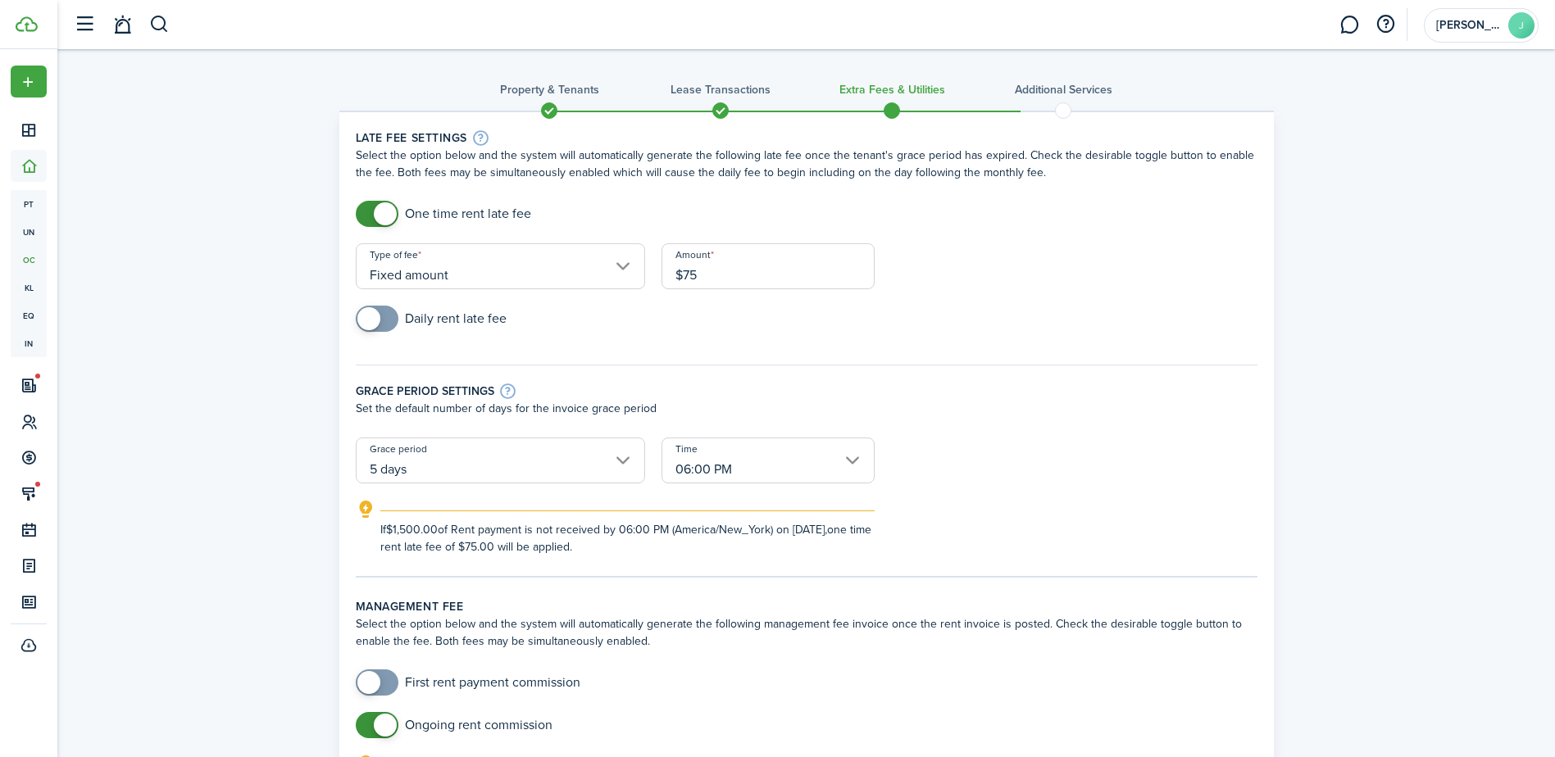
type input "$75.00"
click at [629, 461] on input "5 days" at bounding box center [500, 461] width 289 height 46
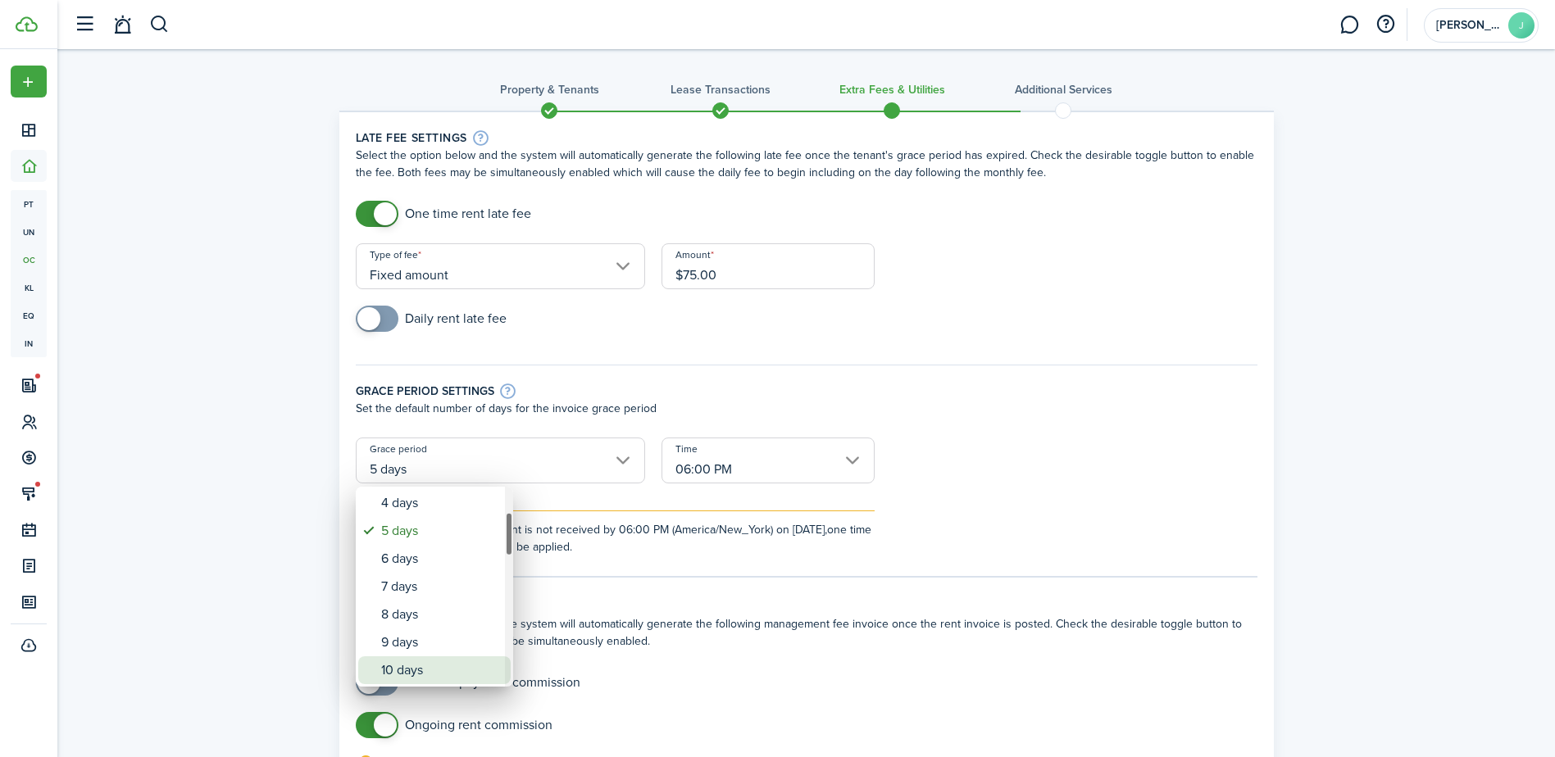
drag, startPoint x: 461, startPoint y: 666, endPoint x: 488, endPoint y: 657, distance: 28.5
click at [461, 666] on div "10 days" at bounding box center [441, 671] width 120 height 28
type input "10 days"
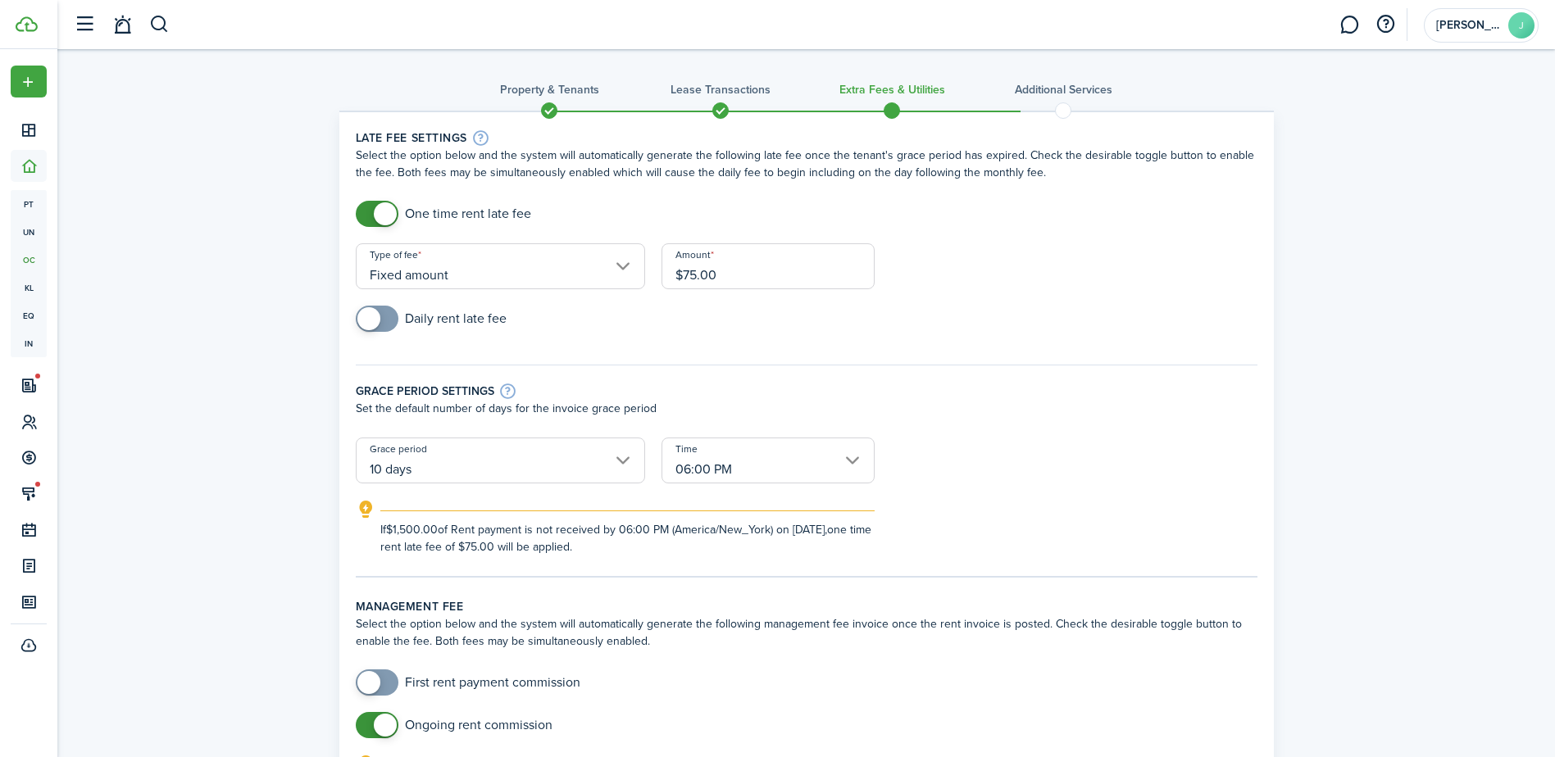
click at [800, 467] on input "06:00 PM" at bounding box center [767, 461] width 213 height 46
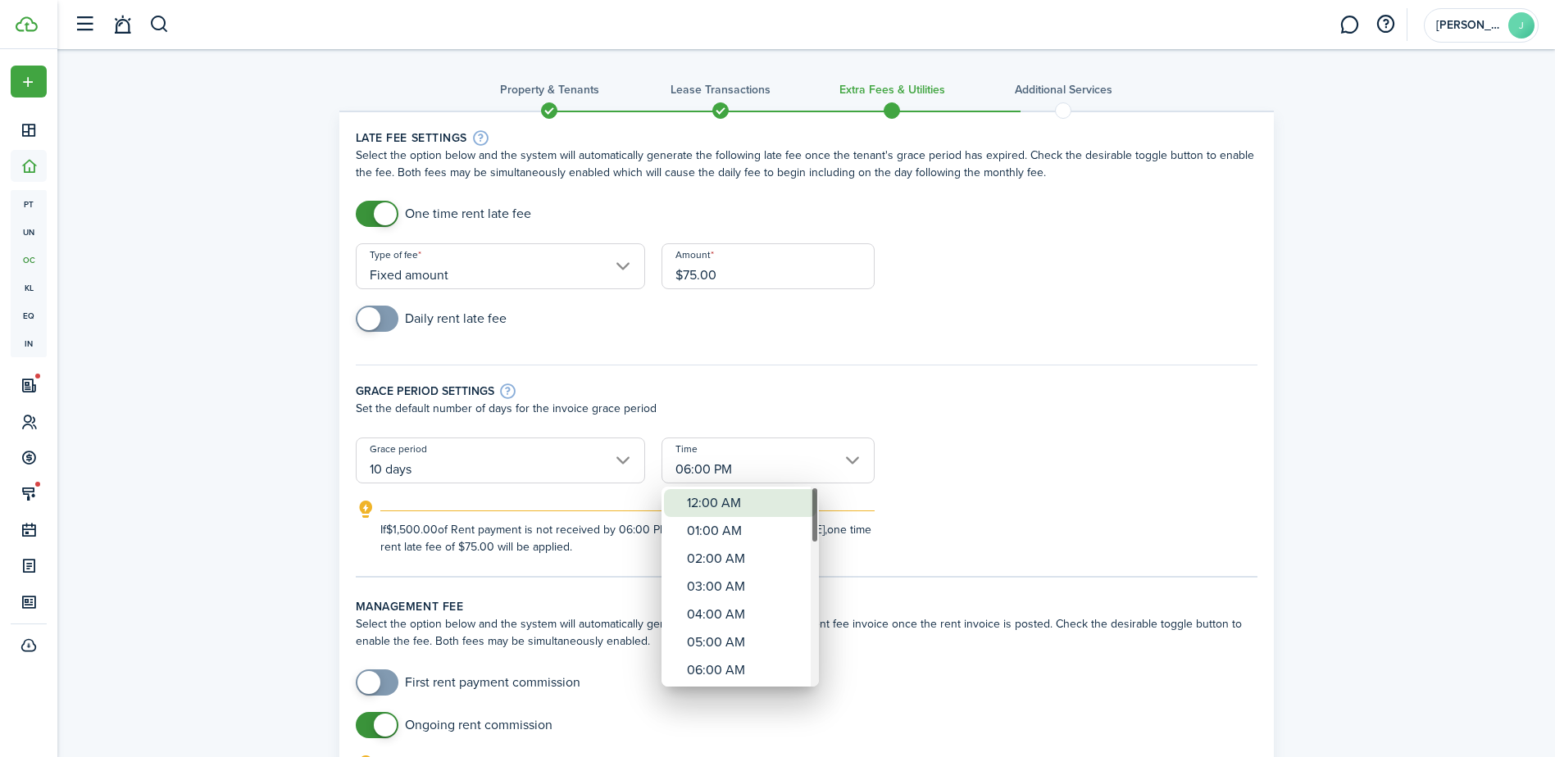
click at [797, 509] on div "12:00 AM" at bounding box center [747, 503] width 120 height 28
type input "12:00 AM"
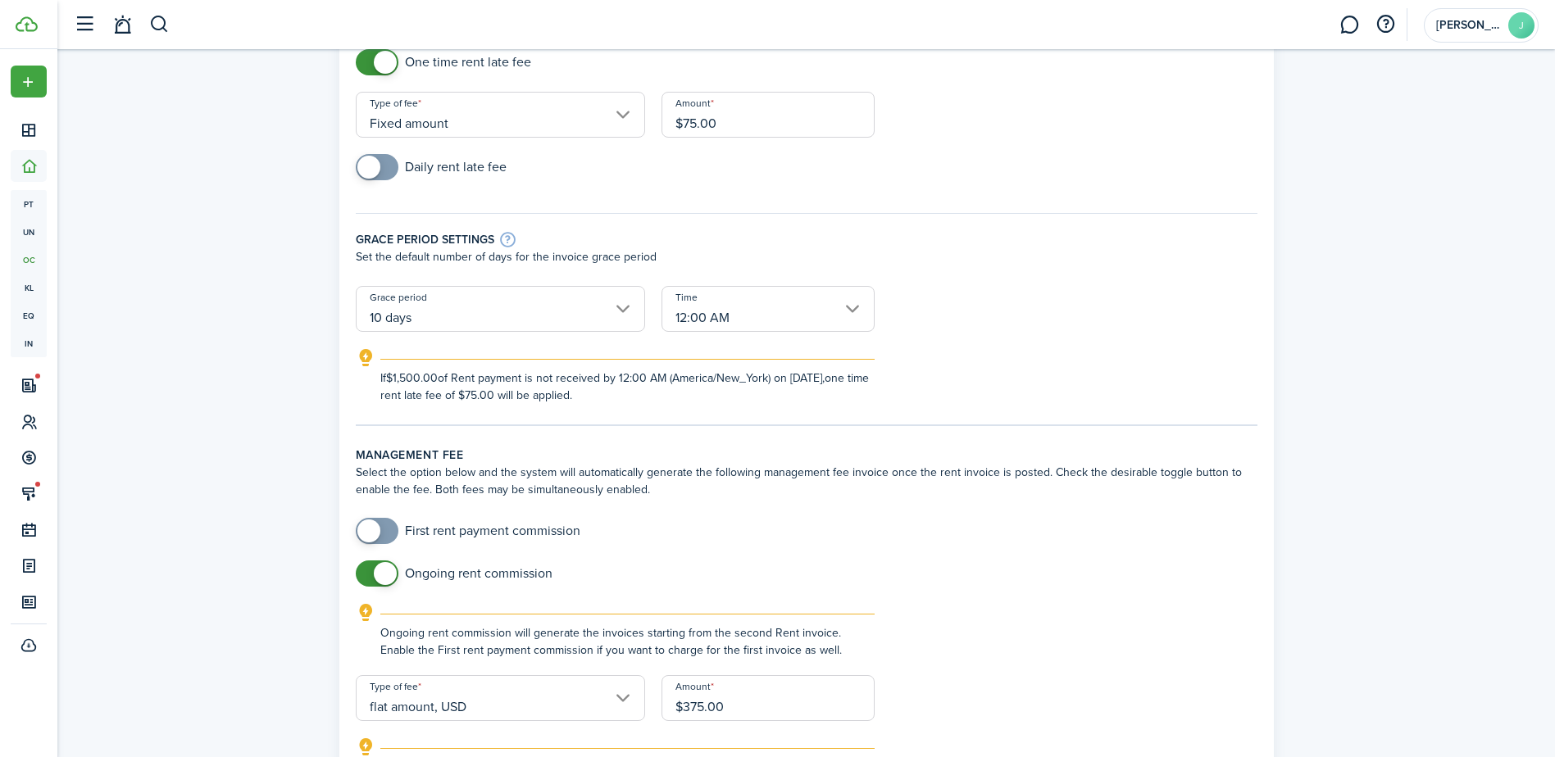
scroll to position [164, 0]
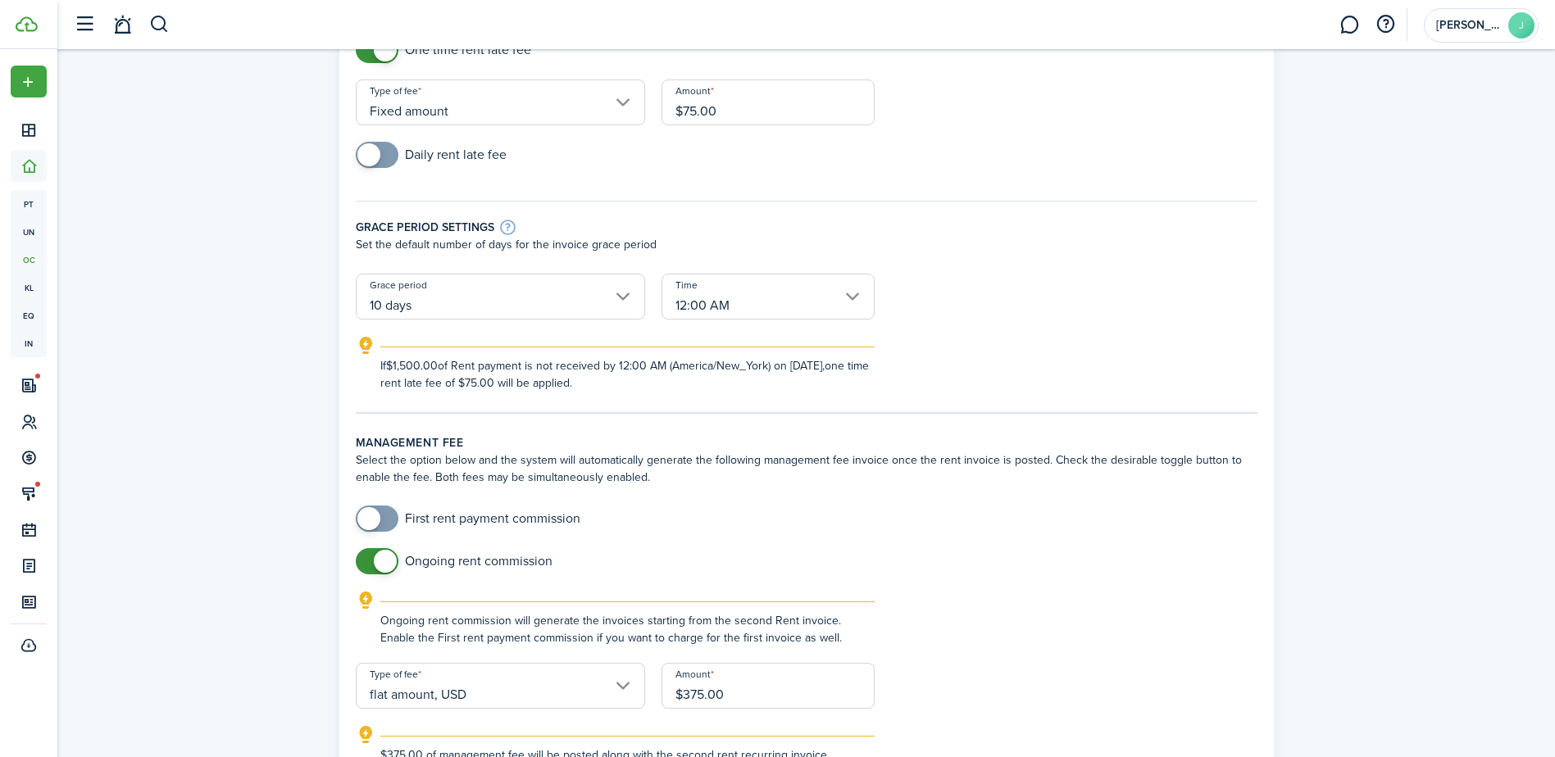
checkbox input "false"
click at [375, 572] on span at bounding box center [377, 561] width 16 height 26
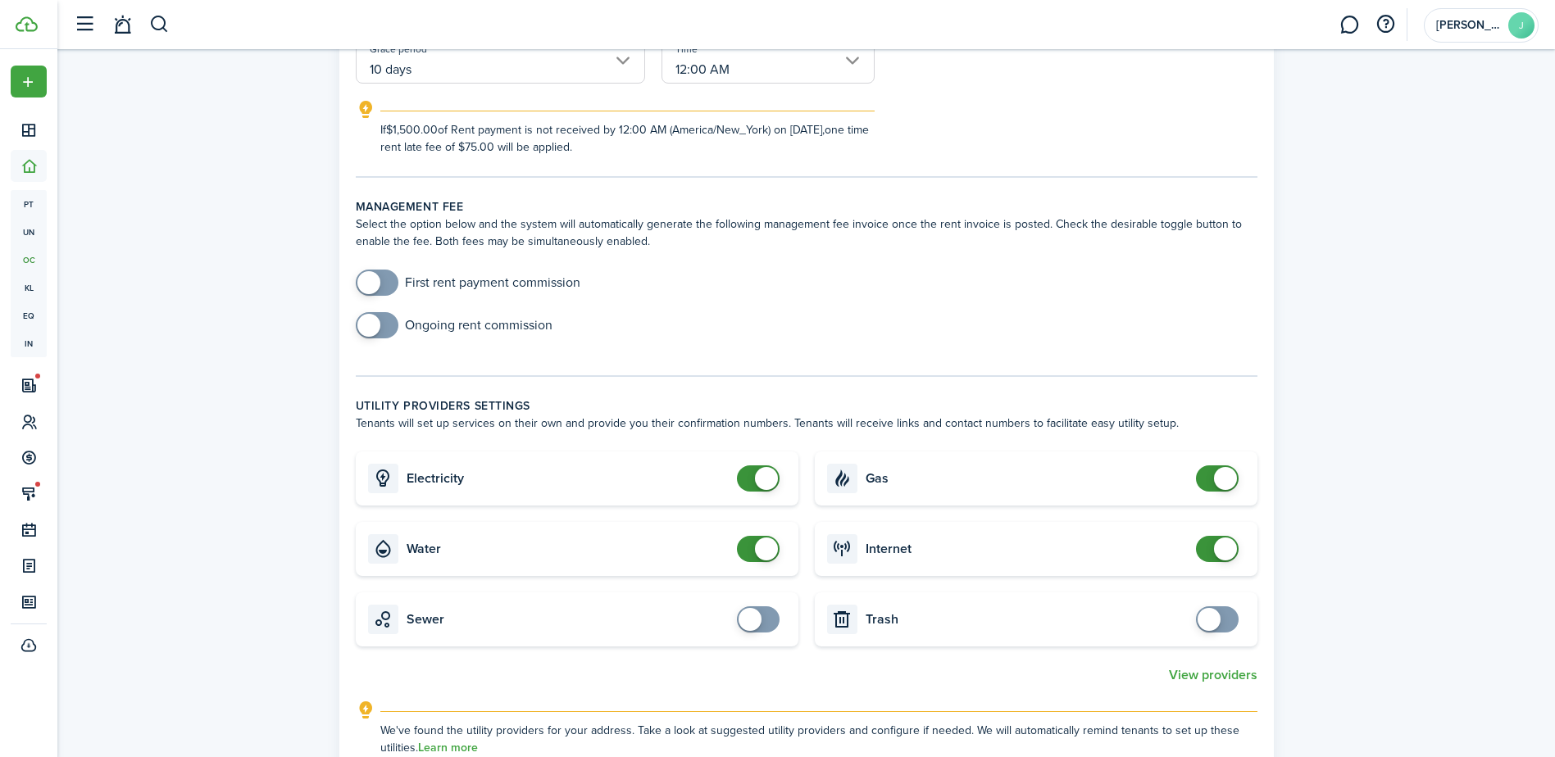
scroll to position [410, 0]
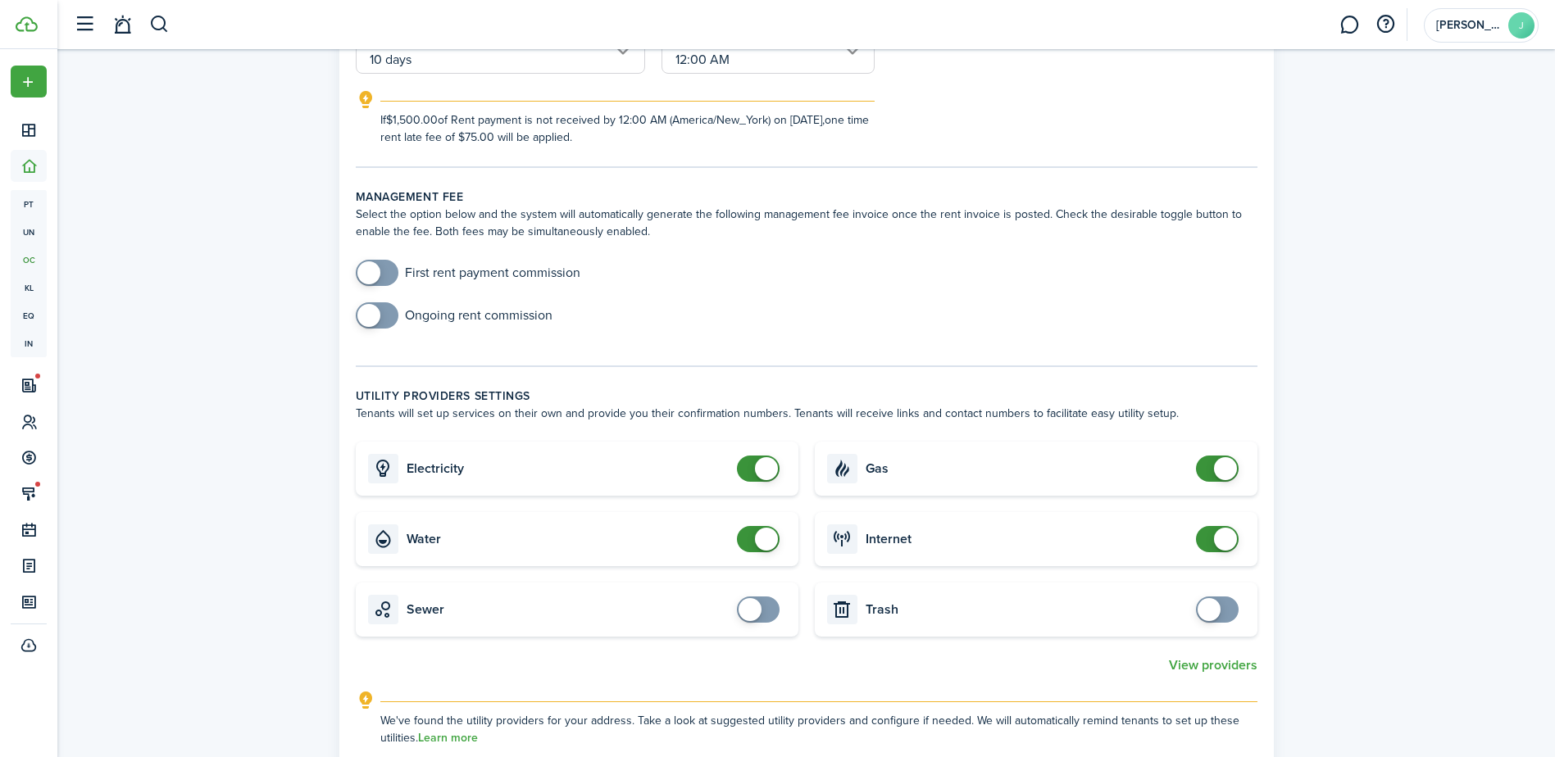
click at [752, 537] on span at bounding box center [758, 539] width 16 height 26
drag, startPoint x: 768, startPoint y: 542, endPoint x: 749, endPoint y: 539, distance: 19.1
checkbox input "false"
click at [767, 542] on span at bounding box center [766, 539] width 23 height 23
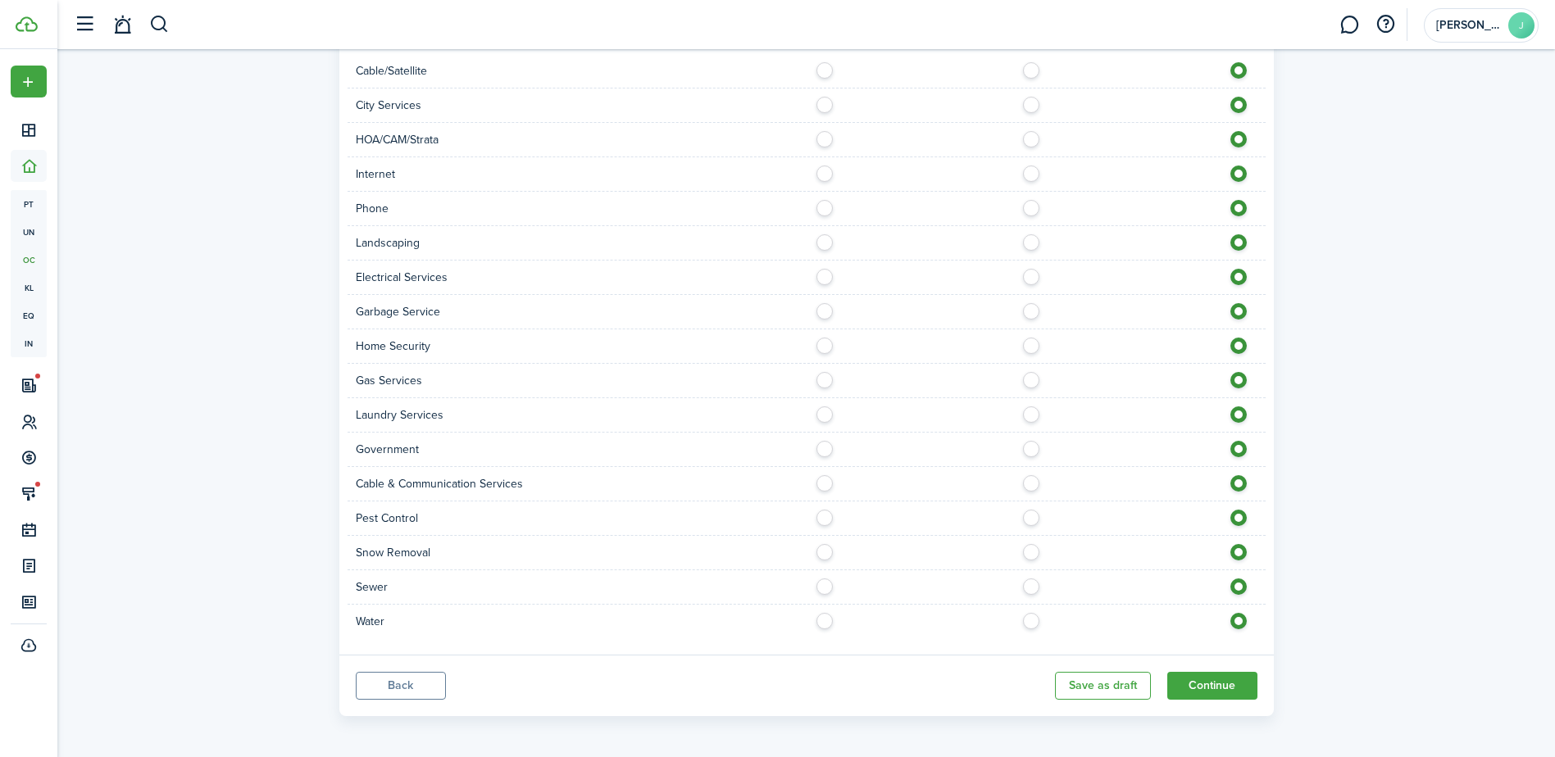
scroll to position [1249, 0]
click at [1208, 686] on button "Continue" at bounding box center [1212, 682] width 90 height 28
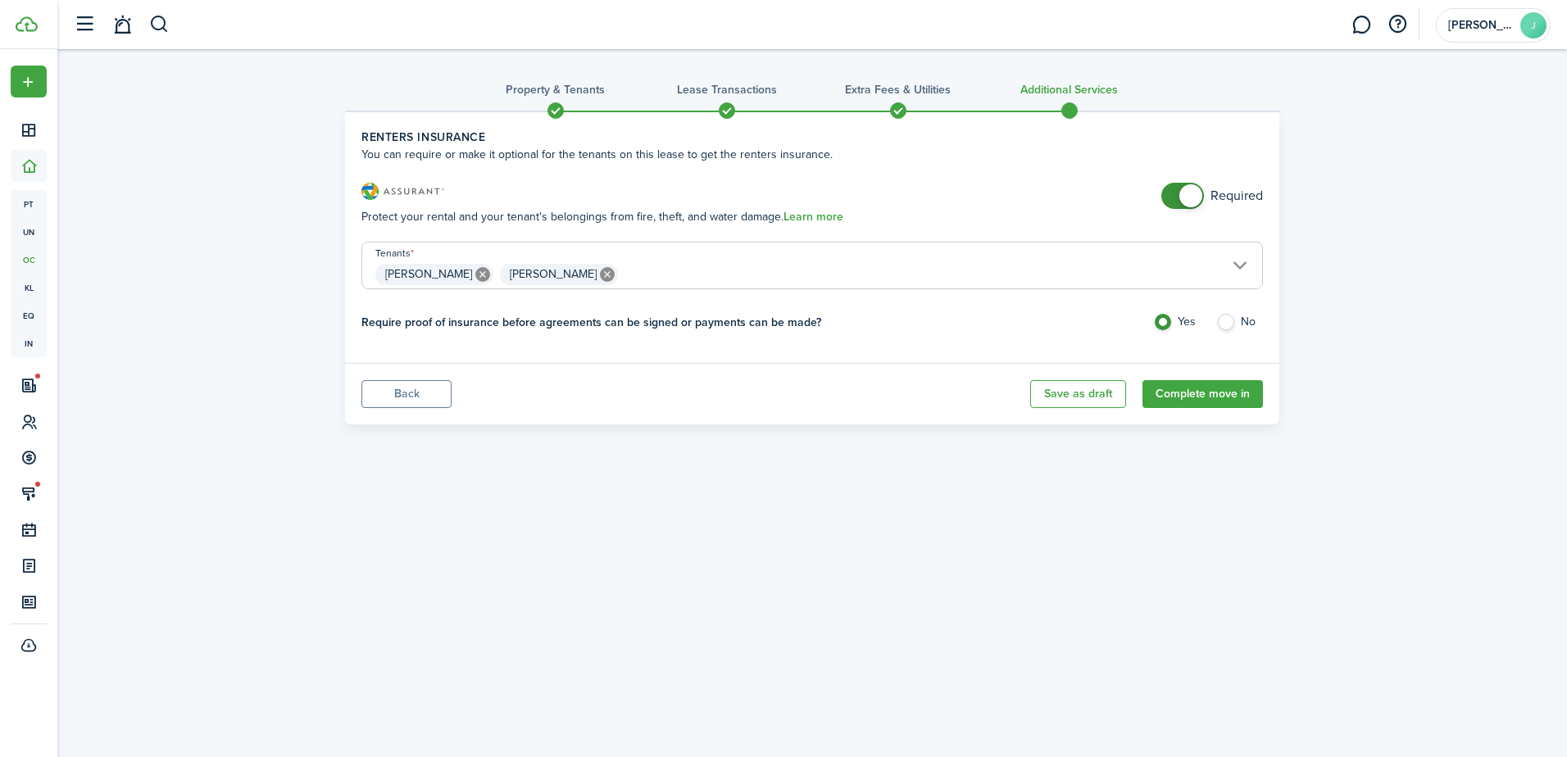
checkbox input "false"
click at [1175, 204] on span at bounding box center [1183, 196] width 16 height 26
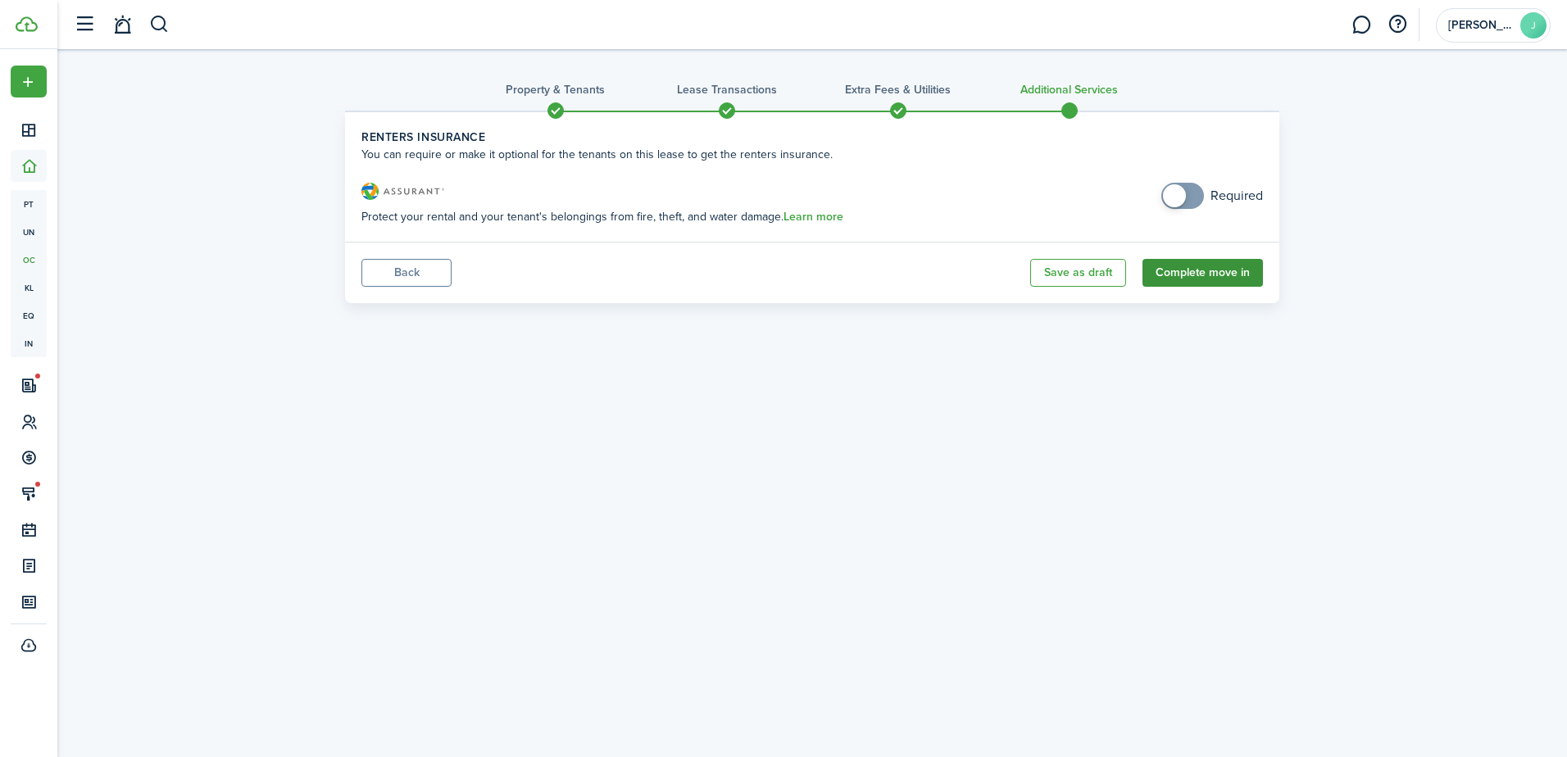
click at [1193, 271] on button "Complete move in" at bounding box center [1203, 273] width 120 height 28
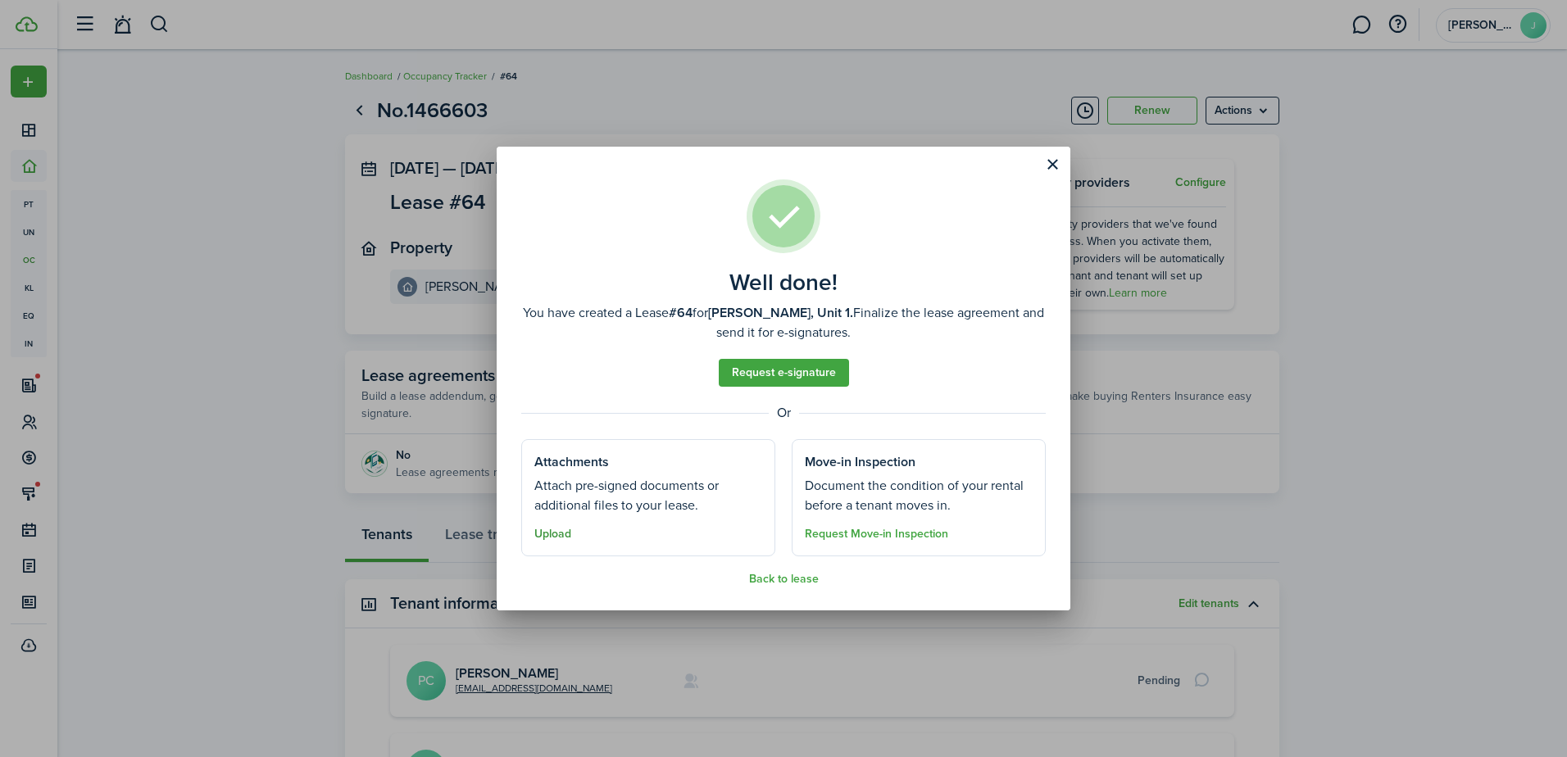
click at [561, 532] on button "Upload" at bounding box center [552, 534] width 37 height 13
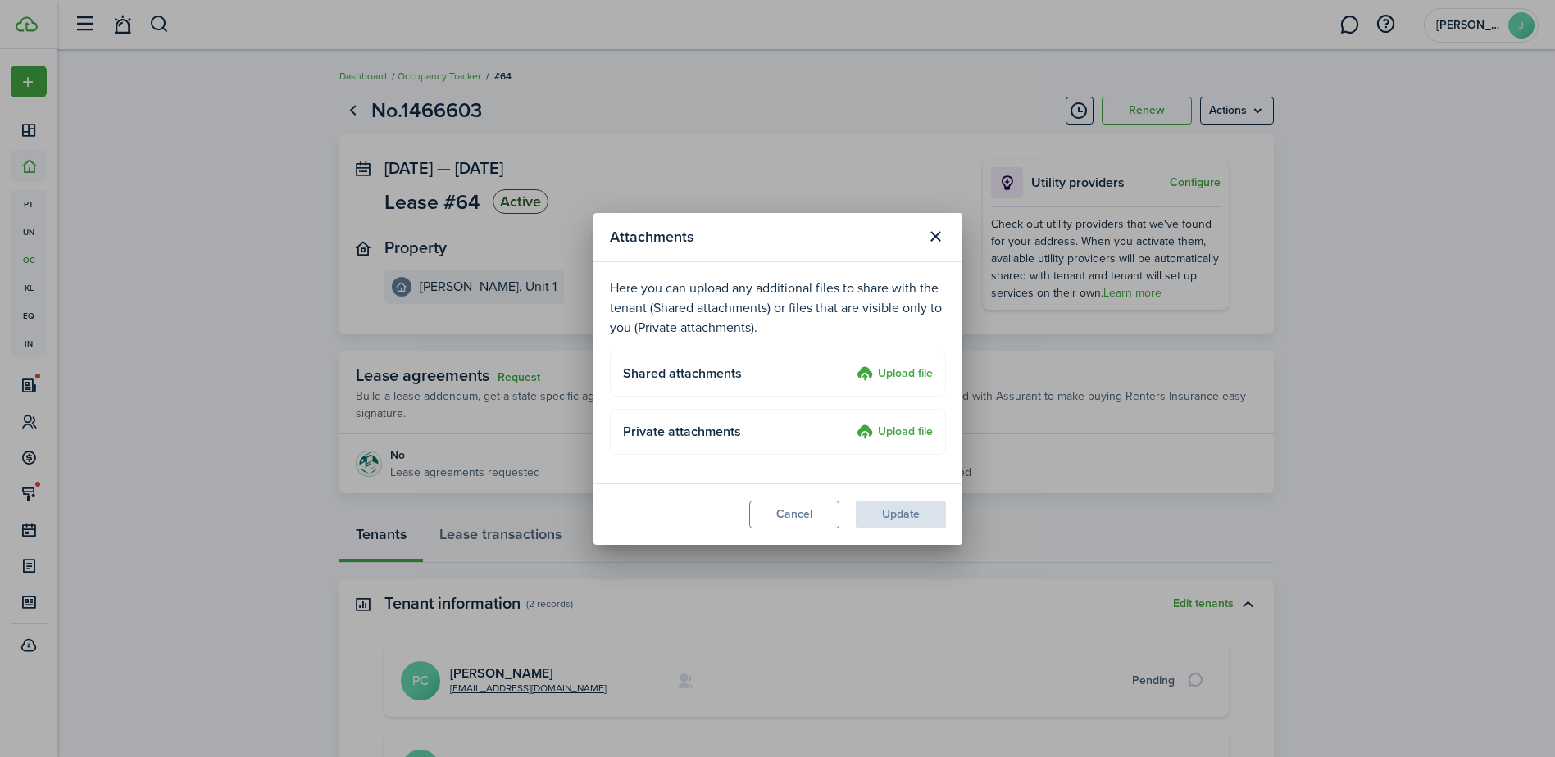
click at [883, 372] on label "Upload file" at bounding box center [895, 375] width 76 height 20
click at [851, 365] on input "Upload file" at bounding box center [851, 365] width 0 height 0
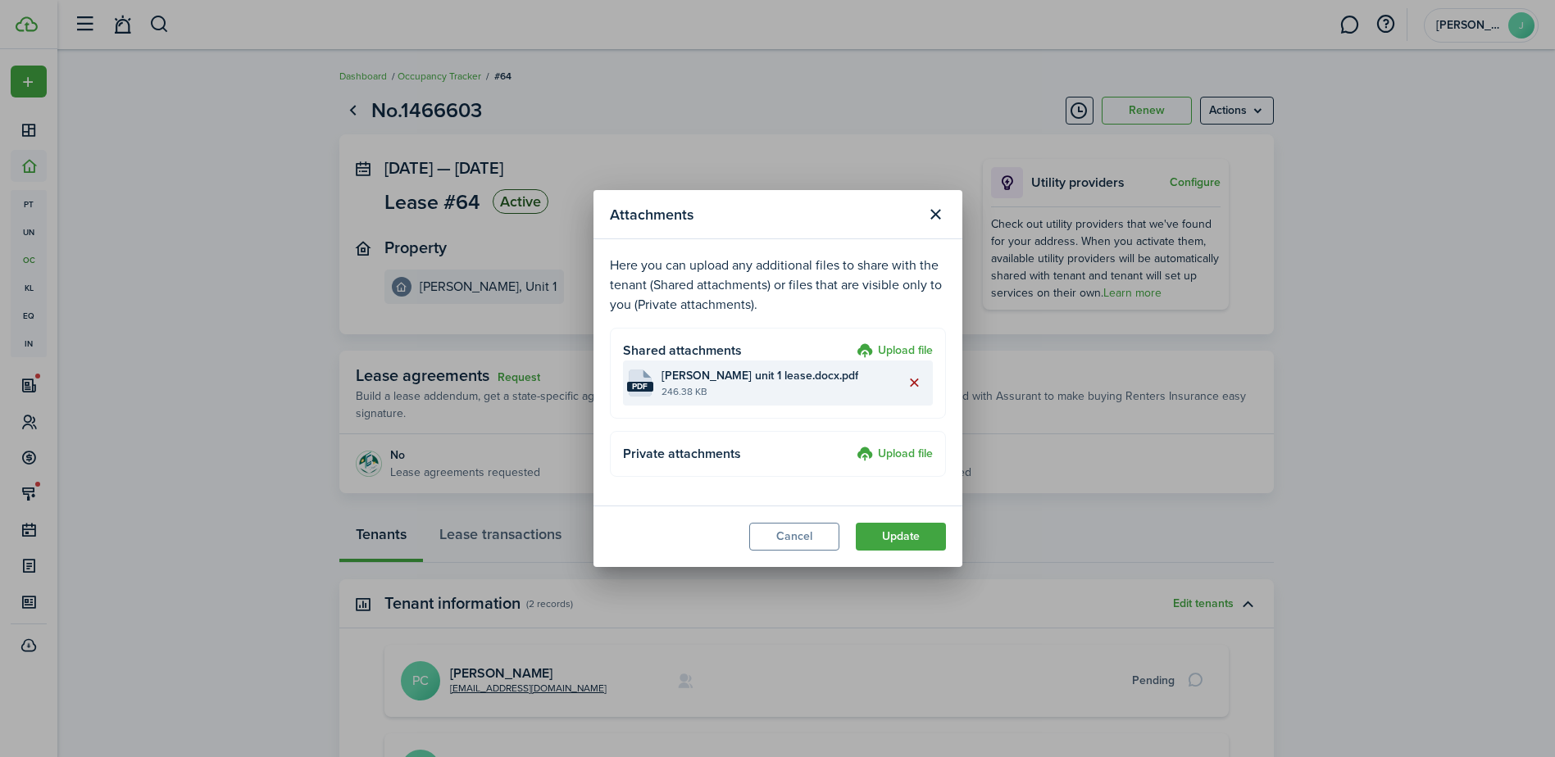
click at [913, 381] on button "Delete file" at bounding box center [915, 384] width 28 height 28
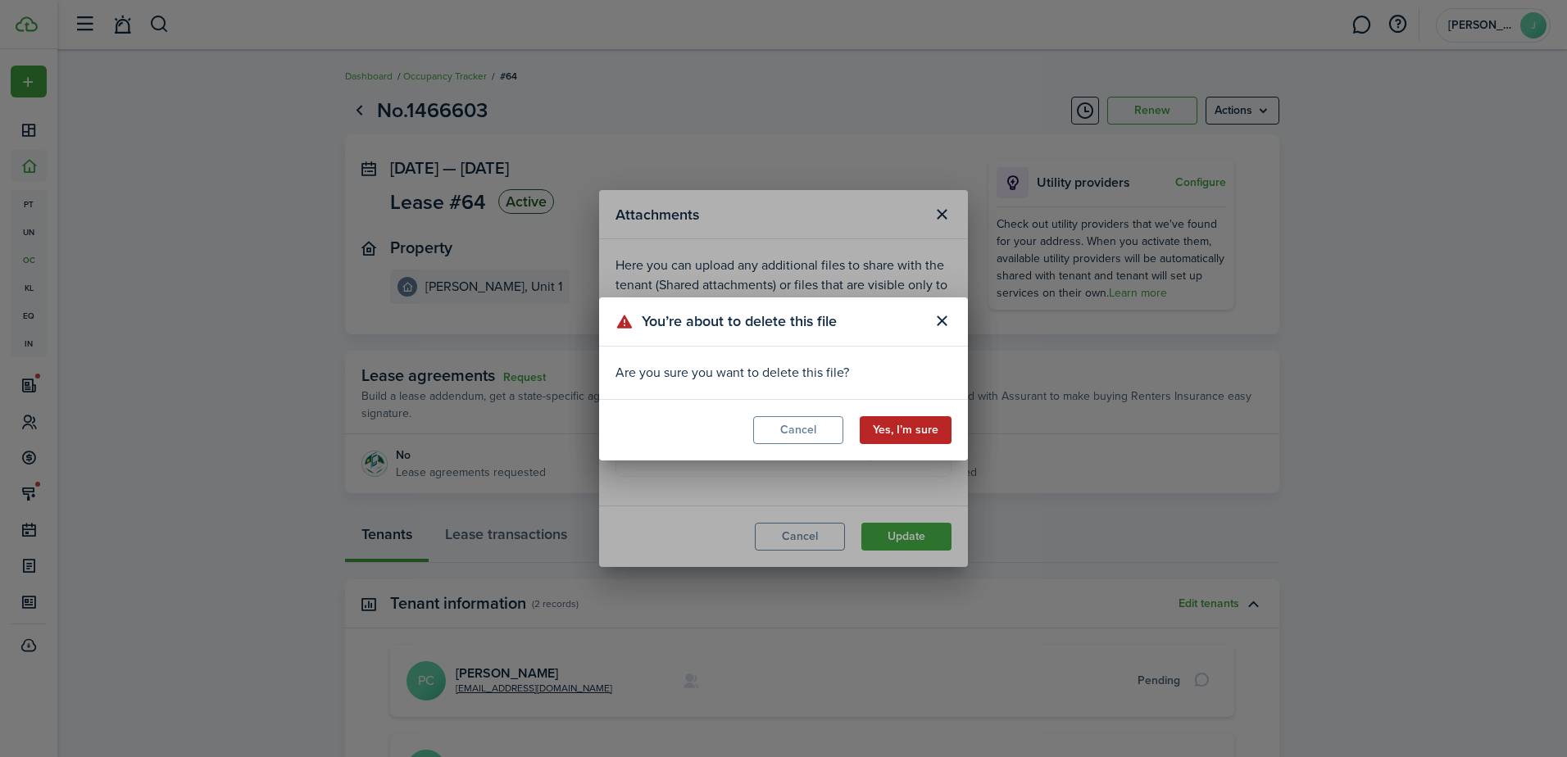
click at [885, 425] on button "Yes, I’m sure" at bounding box center [906, 430] width 92 height 28
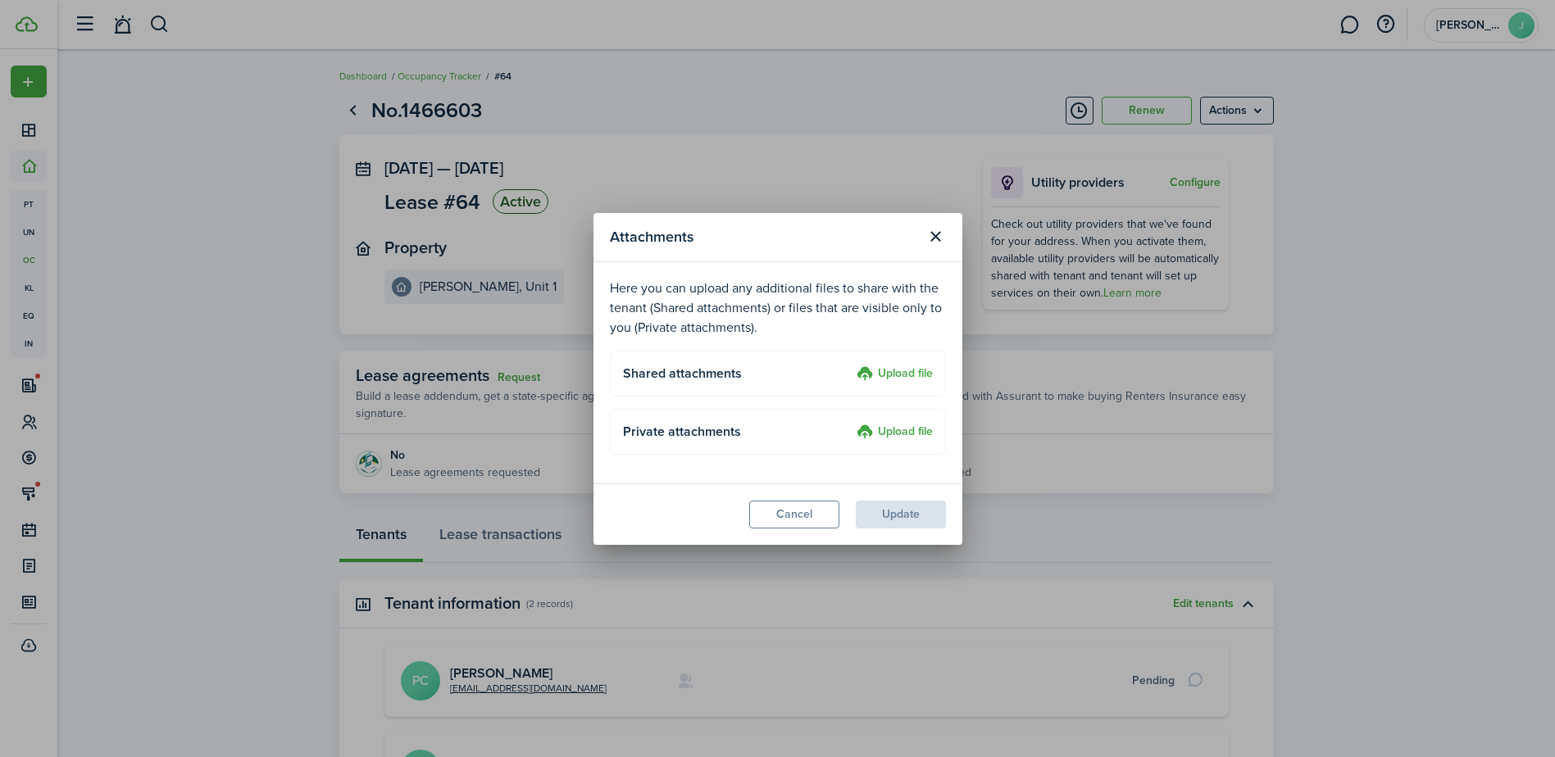
click at [866, 429] on label "Upload file" at bounding box center [895, 433] width 76 height 20
click at [851, 423] on input "Upload file" at bounding box center [851, 423] width 0 height 0
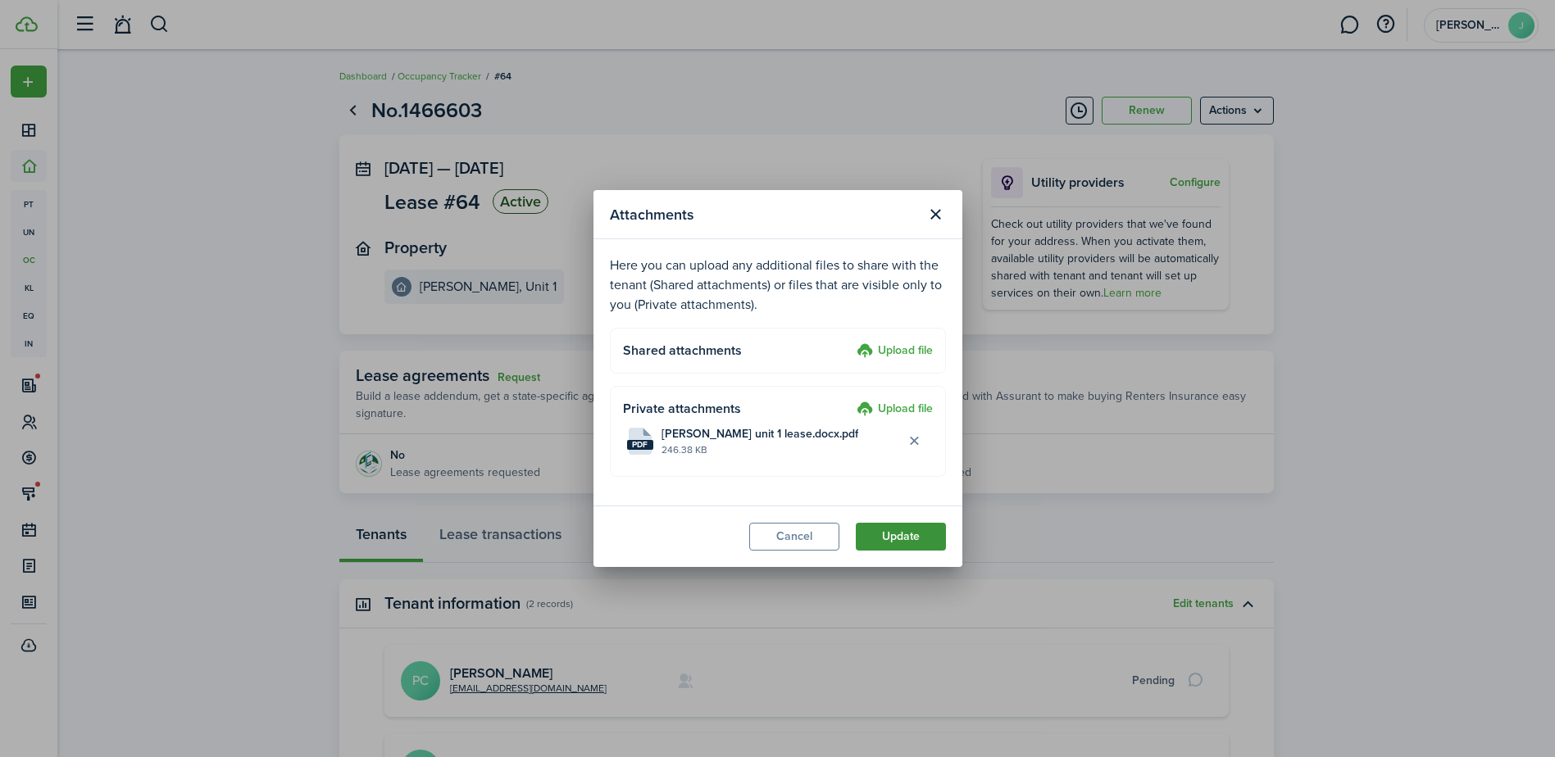
click at [905, 525] on button "Update" at bounding box center [901, 537] width 90 height 28
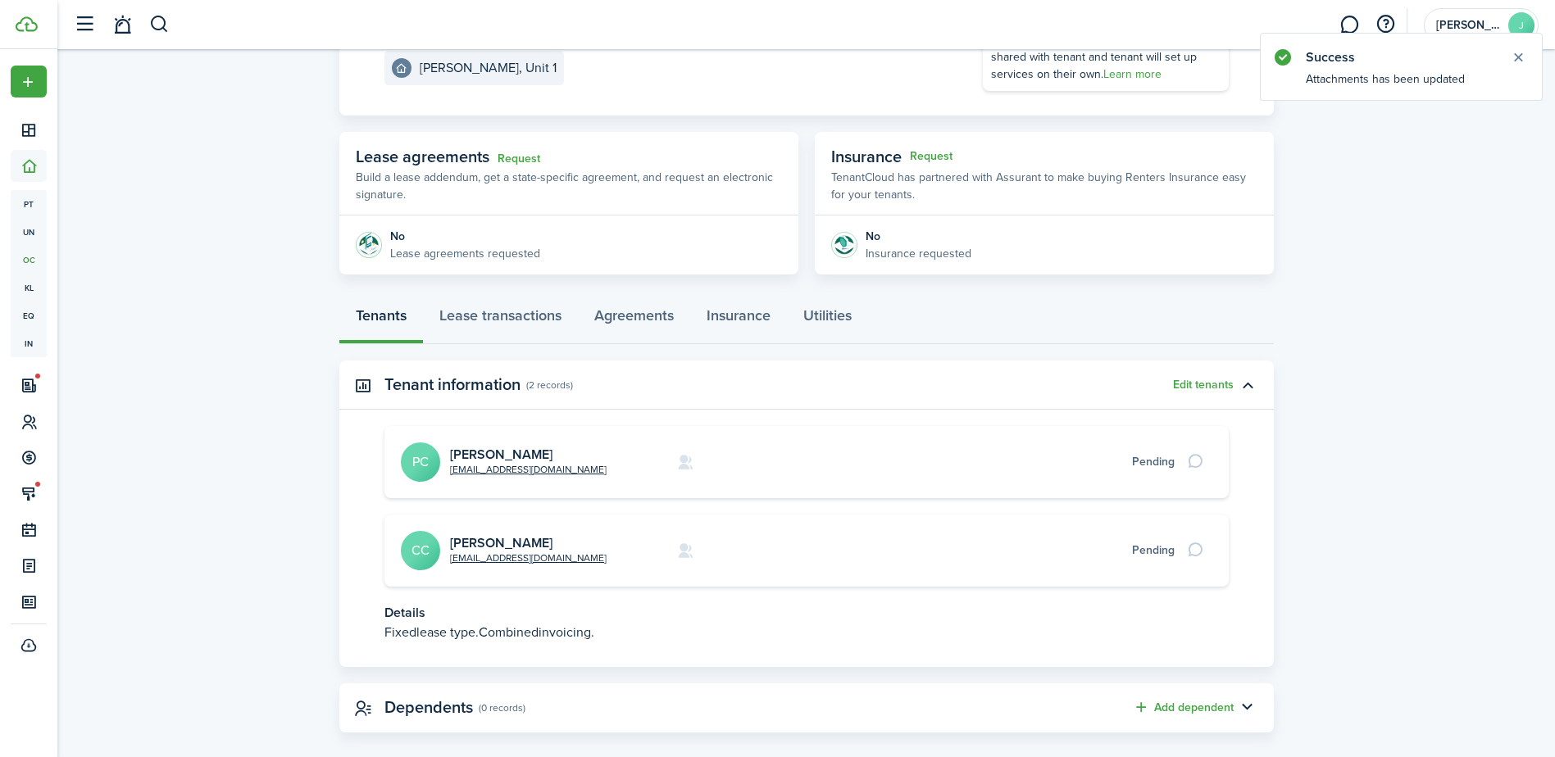
scroll to position [239, 0]
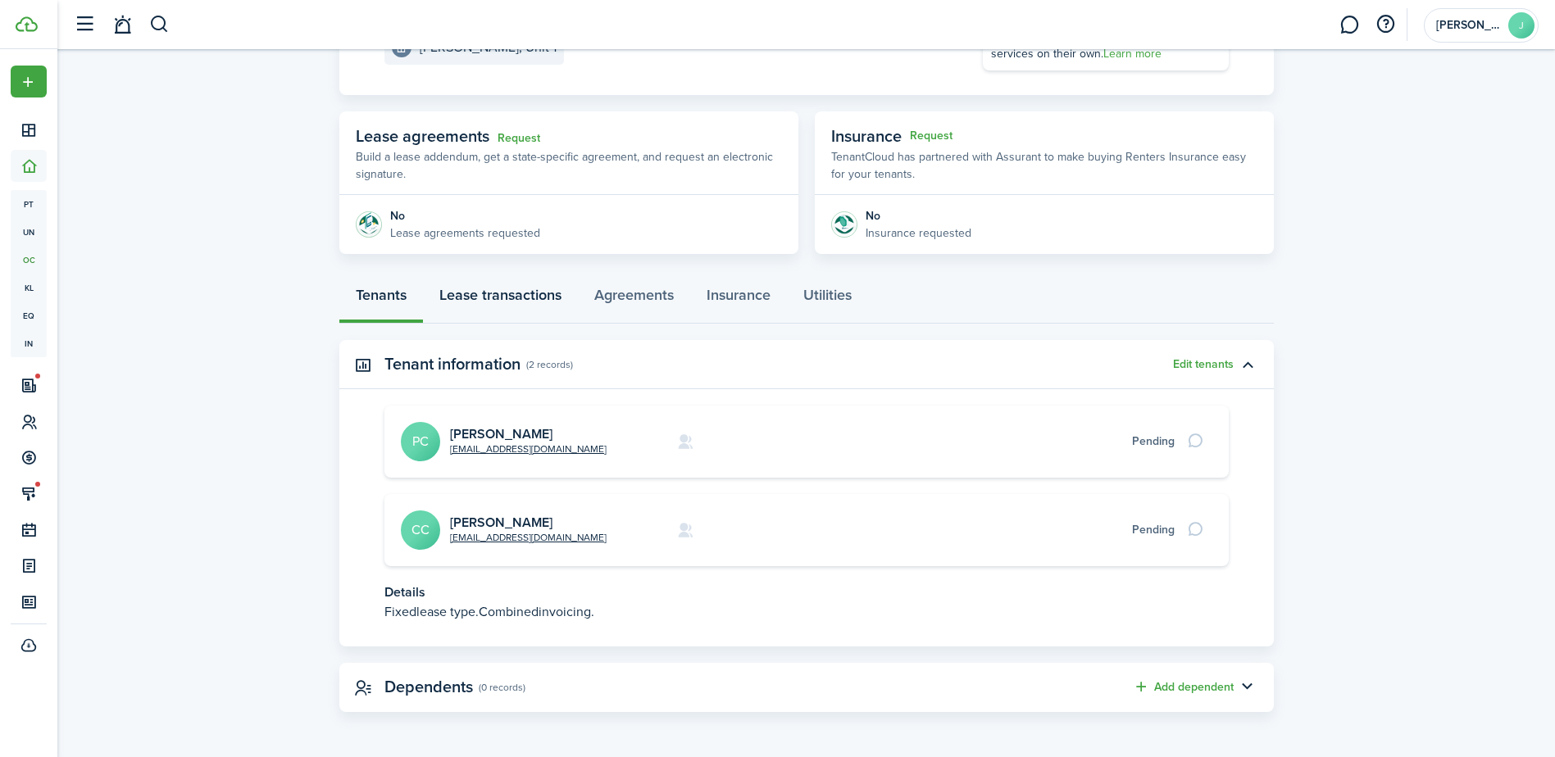
click at [516, 314] on link "Lease transactions" at bounding box center [500, 299] width 155 height 49
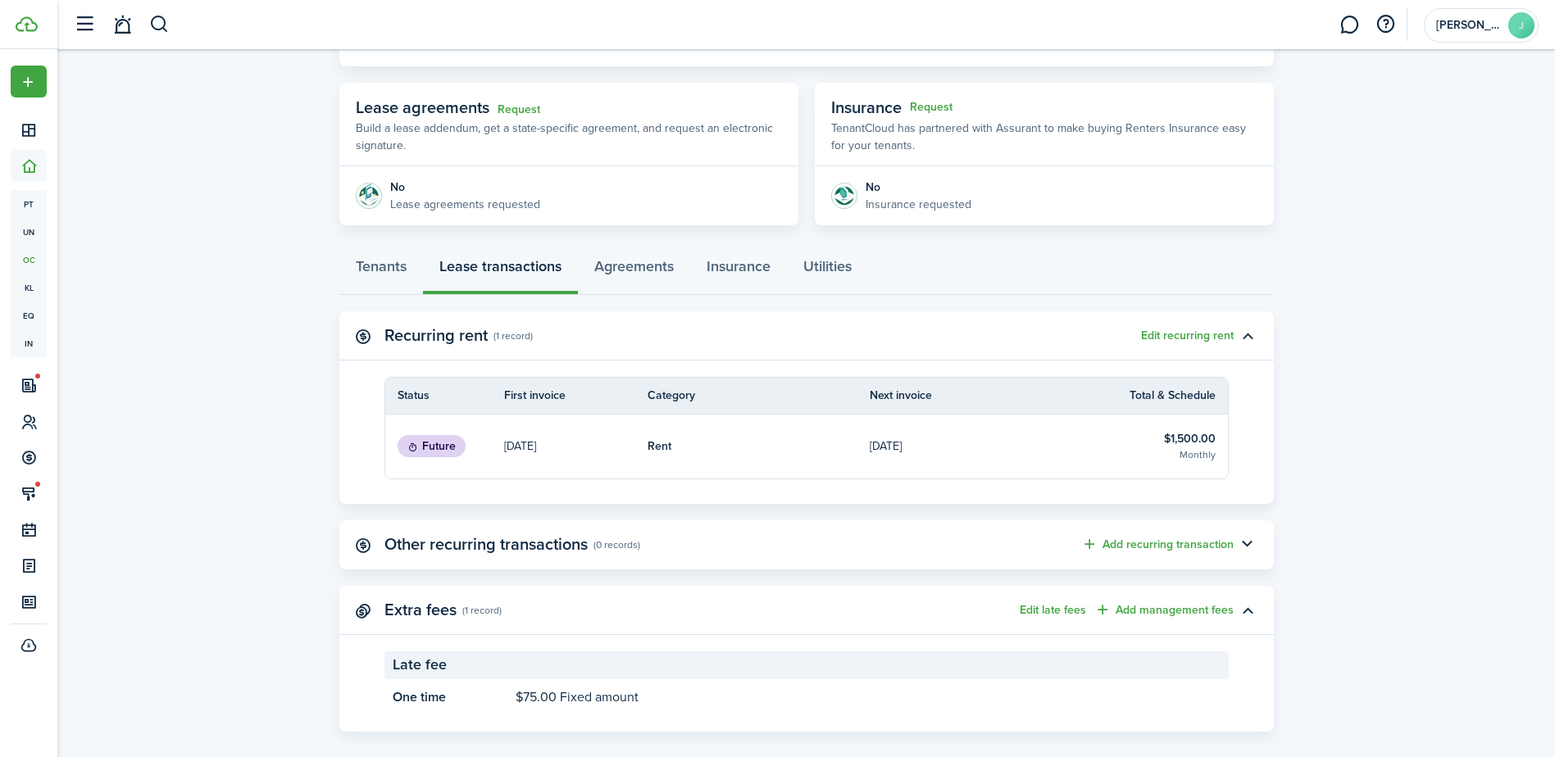
scroll to position [288, 0]
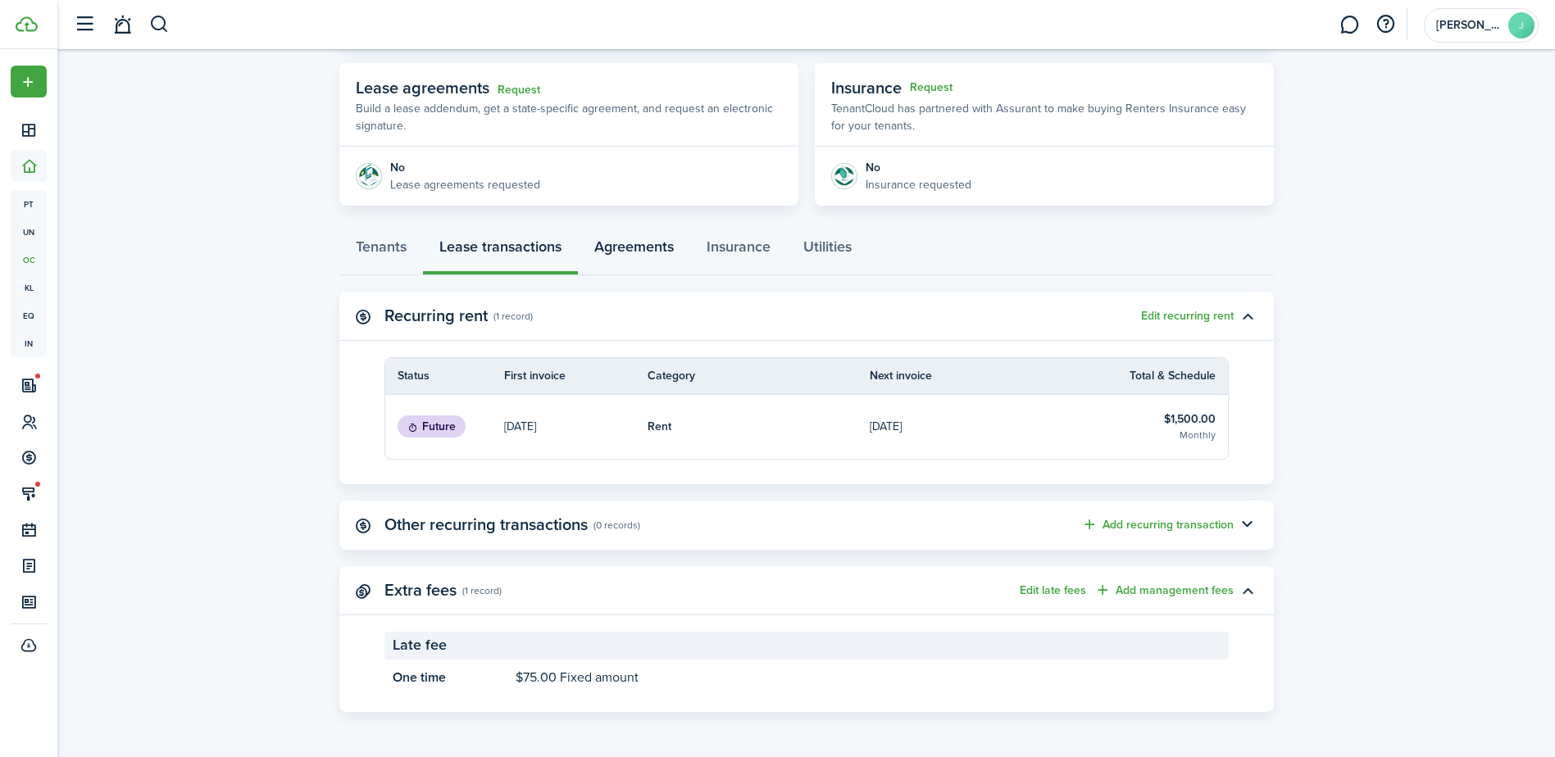
click at [638, 263] on link "Agreements" at bounding box center [634, 250] width 112 height 49
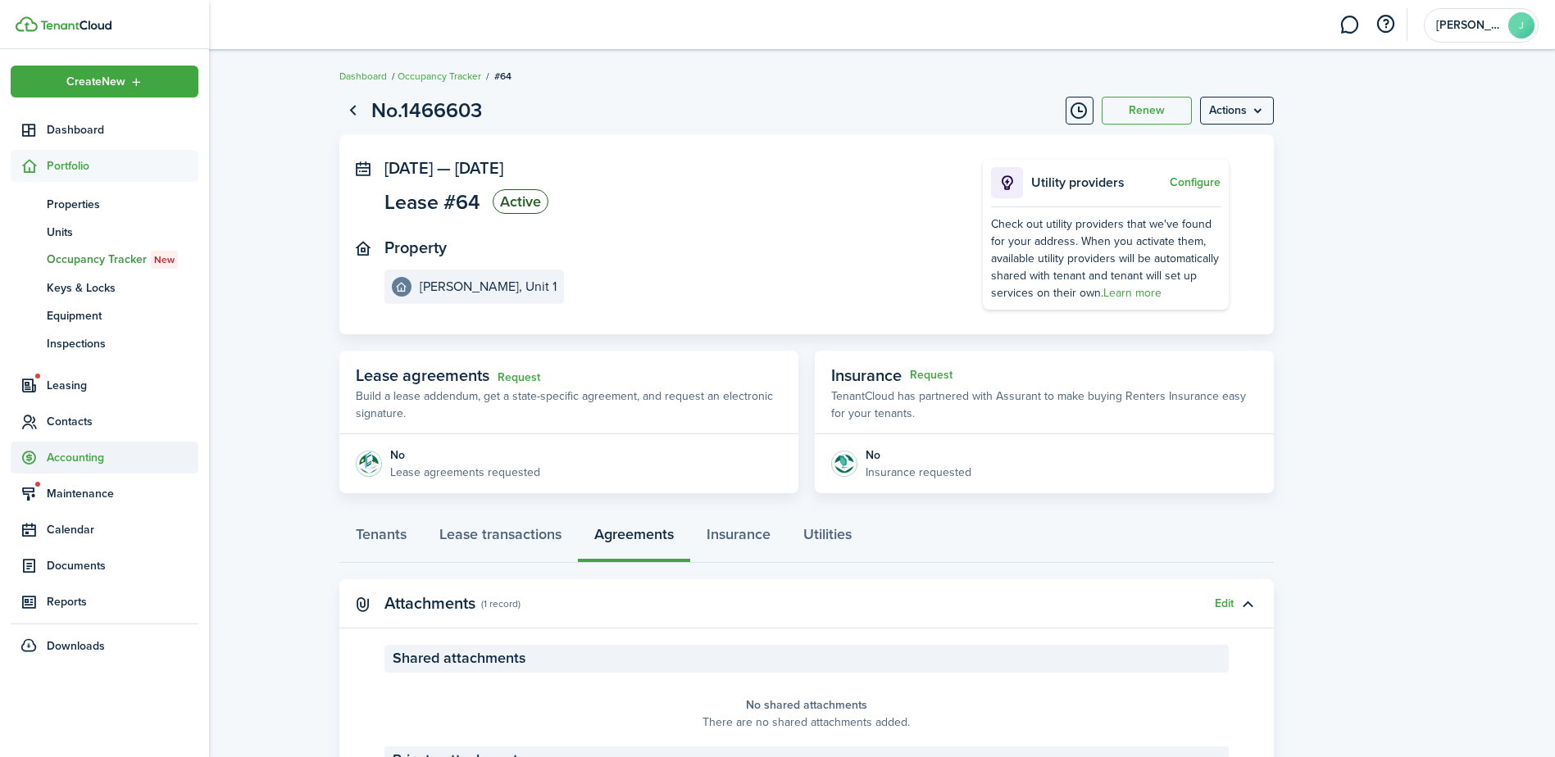
click at [105, 457] on span "Accounting" at bounding box center [123, 457] width 152 height 17
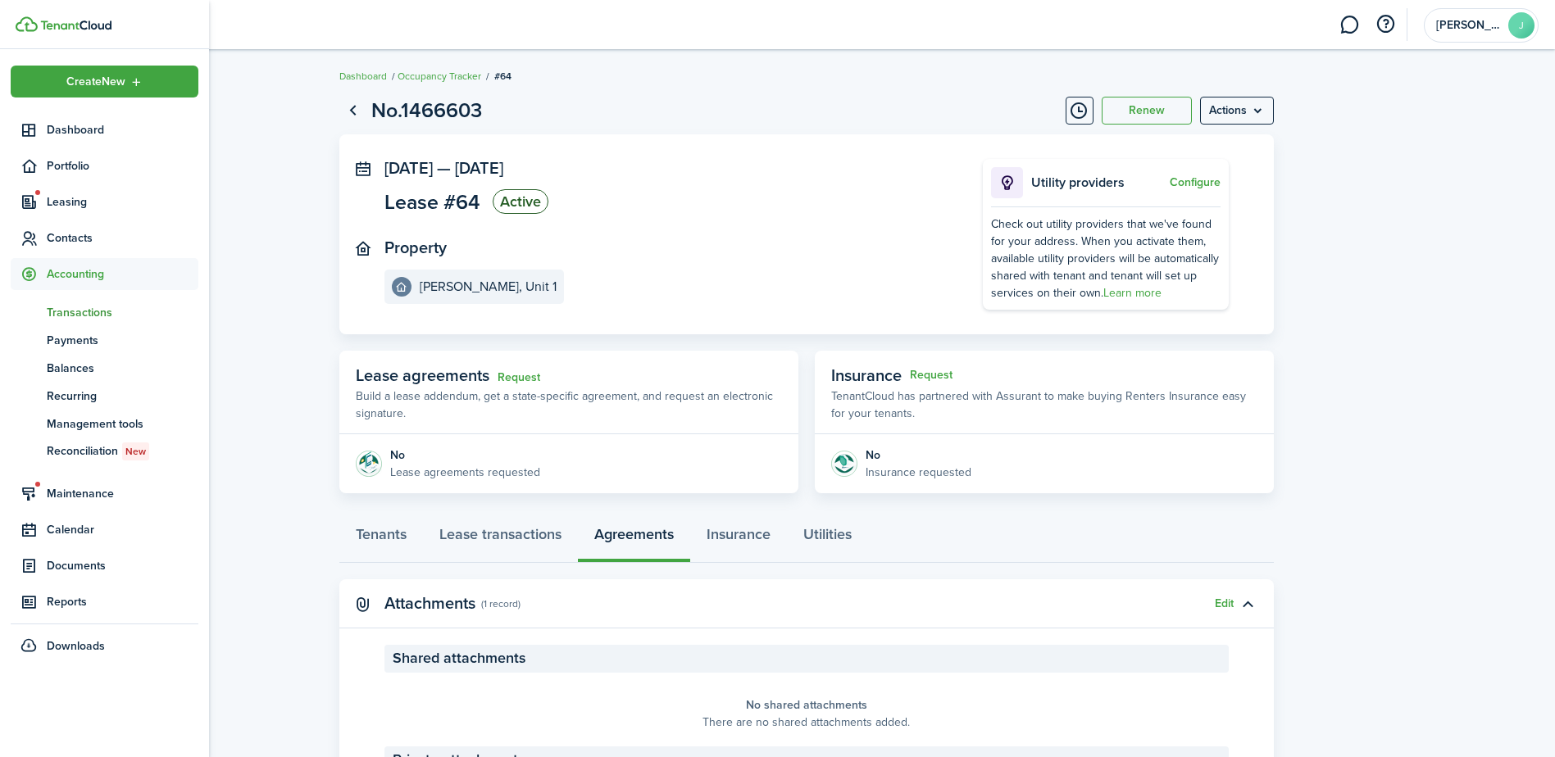
click at [113, 316] on span "Transactions" at bounding box center [123, 312] width 152 height 17
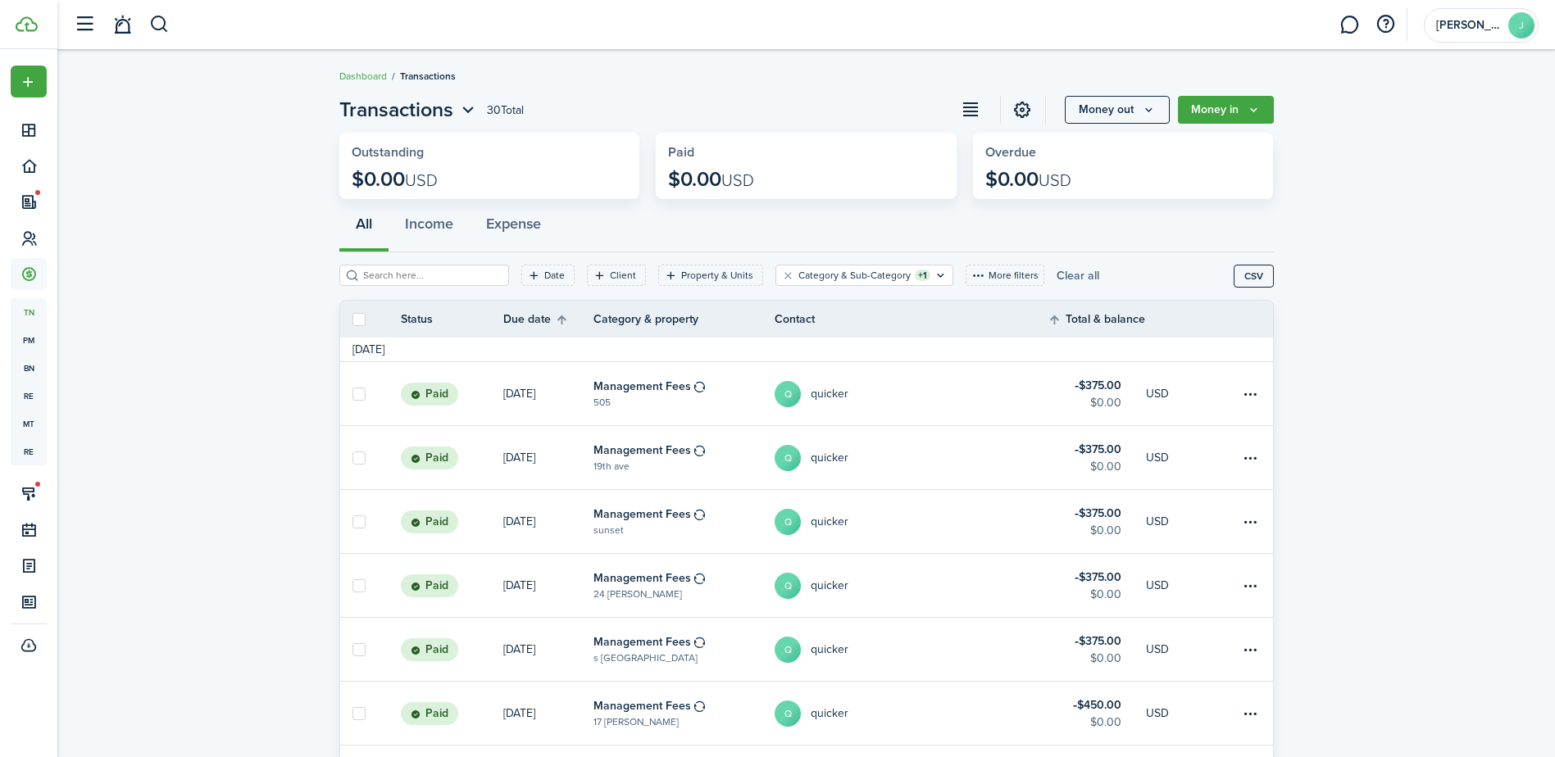
click at [1057, 273] on button "Clear all" at bounding box center [1078, 275] width 43 height 21
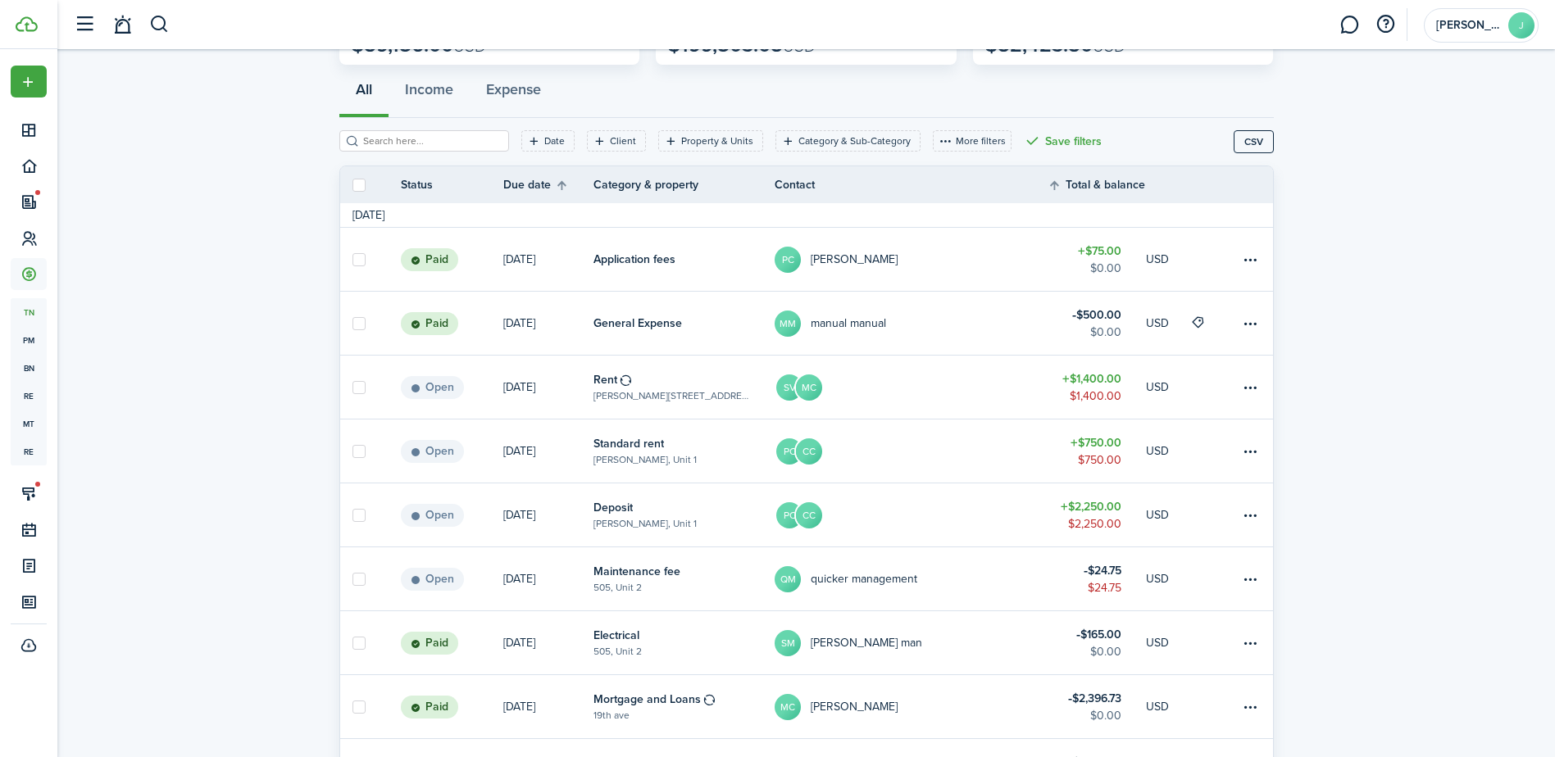
scroll to position [164, 0]
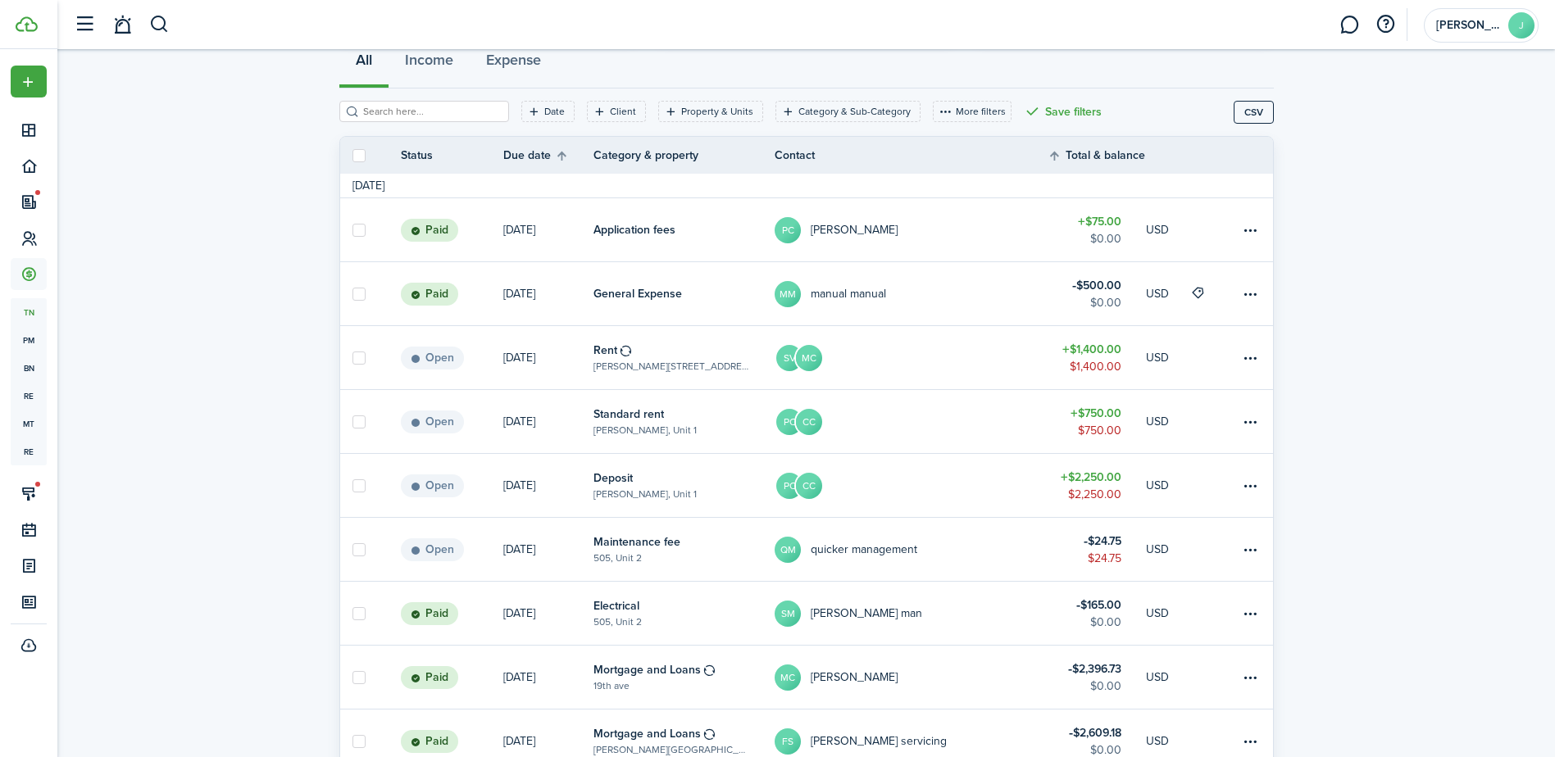
click at [356, 420] on label at bounding box center [358, 422] width 13 height 13
click at [352, 421] on input "checkbox" at bounding box center [352, 421] width 1 height 1
checkbox input "true"
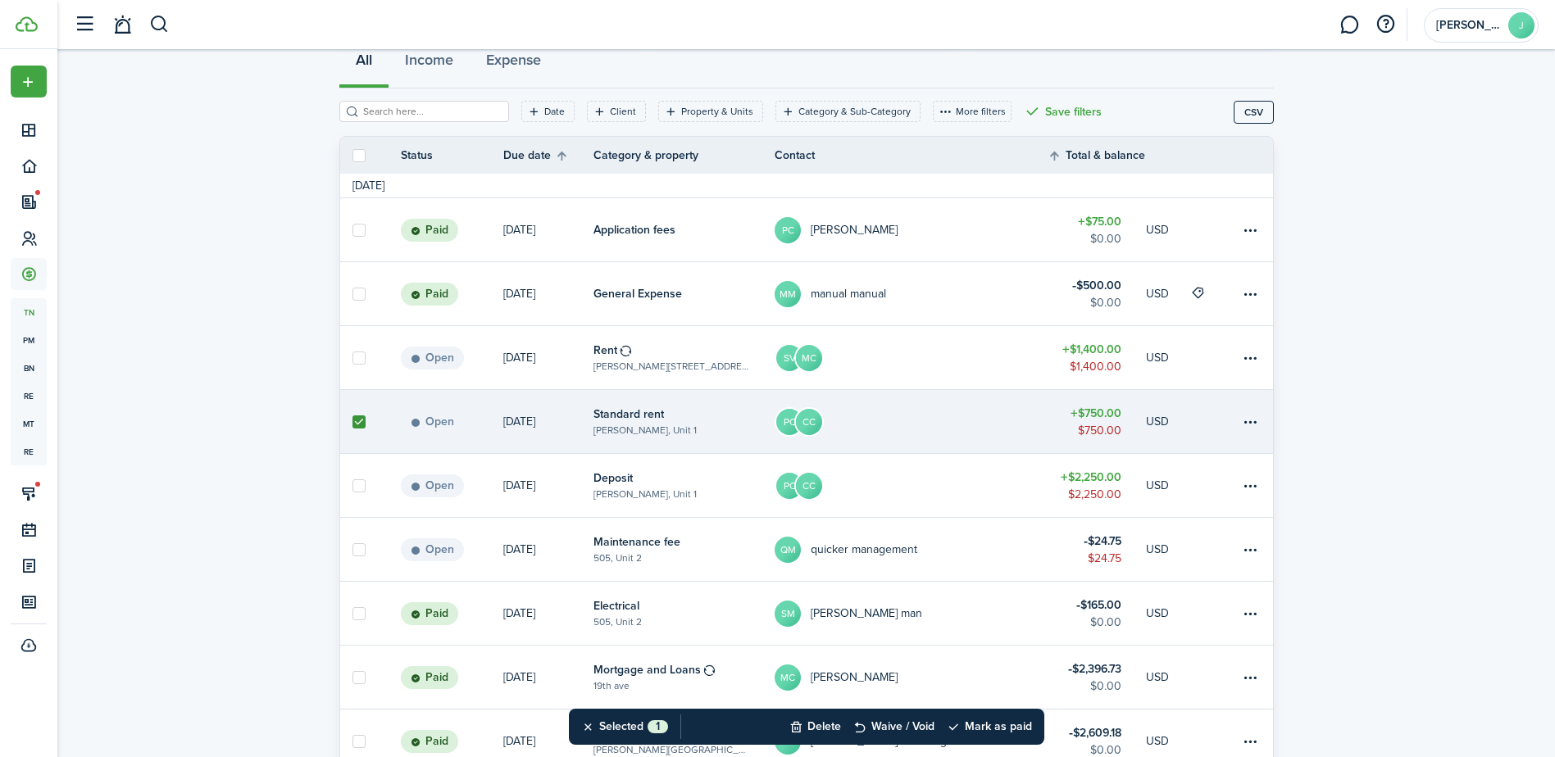
click at [357, 489] on label at bounding box center [358, 485] width 13 height 13
click at [352, 486] on input "checkbox" at bounding box center [352, 485] width 1 height 1
checkbox input "true"
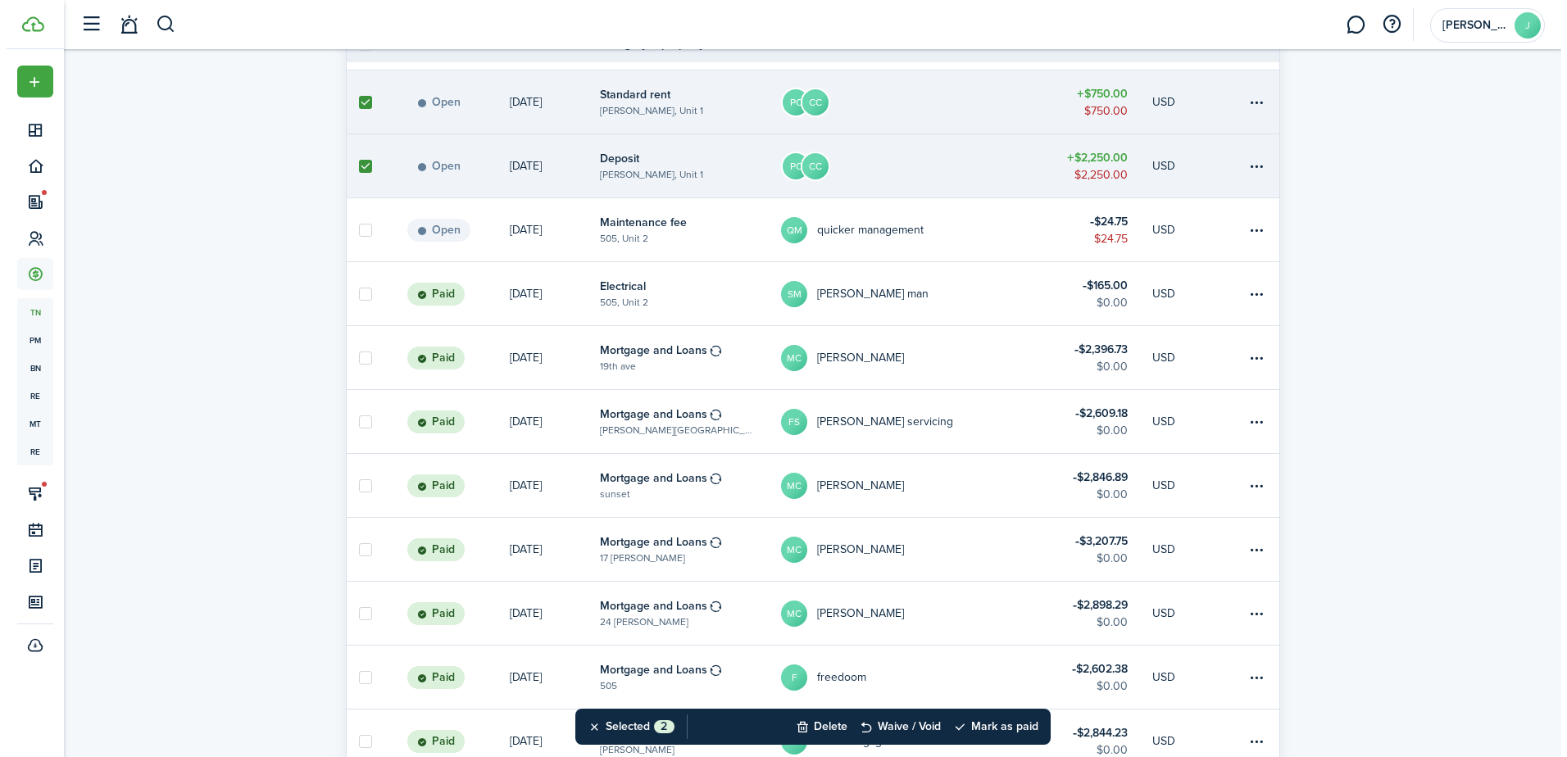
scroll to position [492, 0]
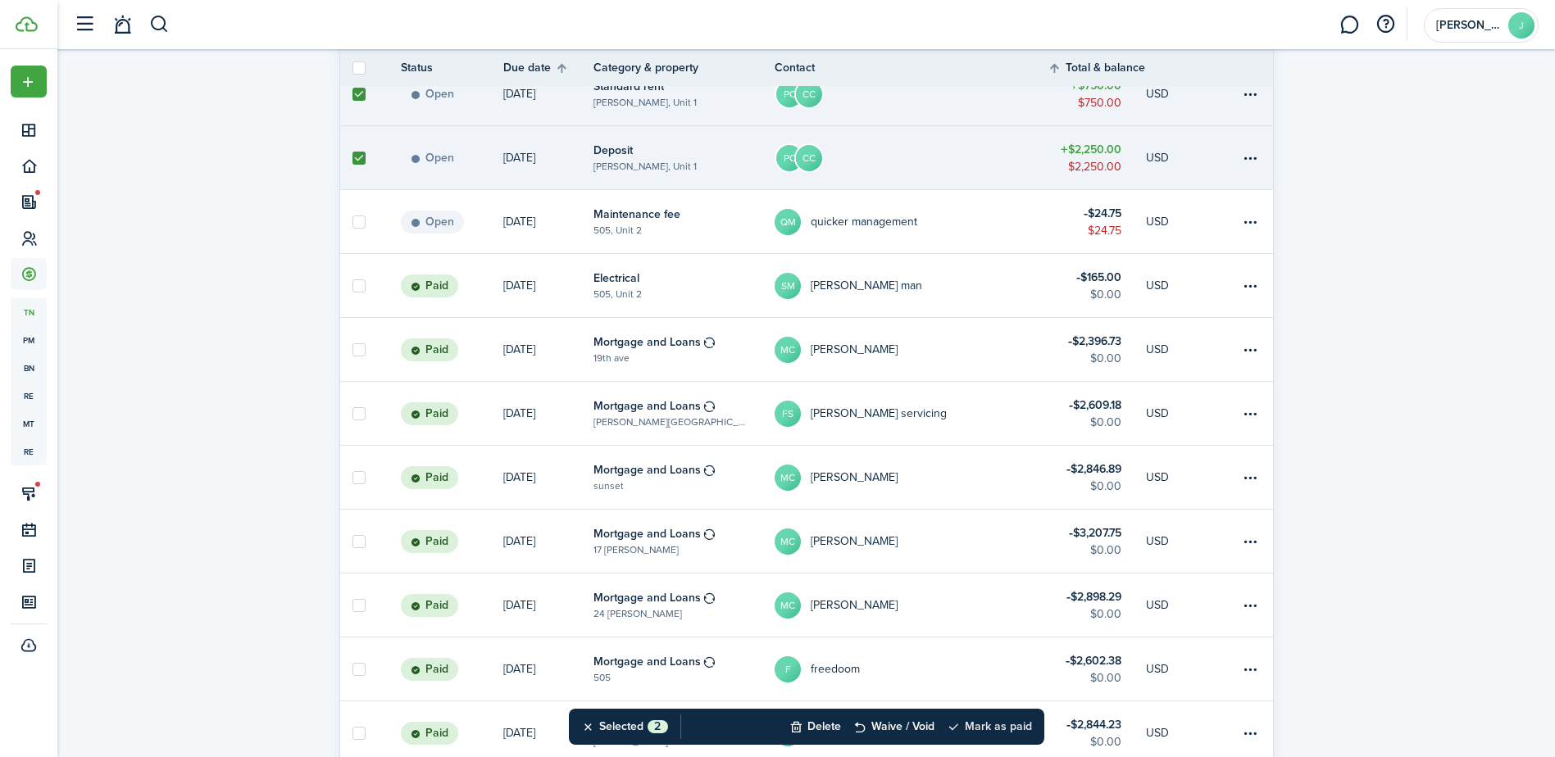
click at [976, 721] on button "Mark as paid" at bounding box center [989, 727] width 85 height 36
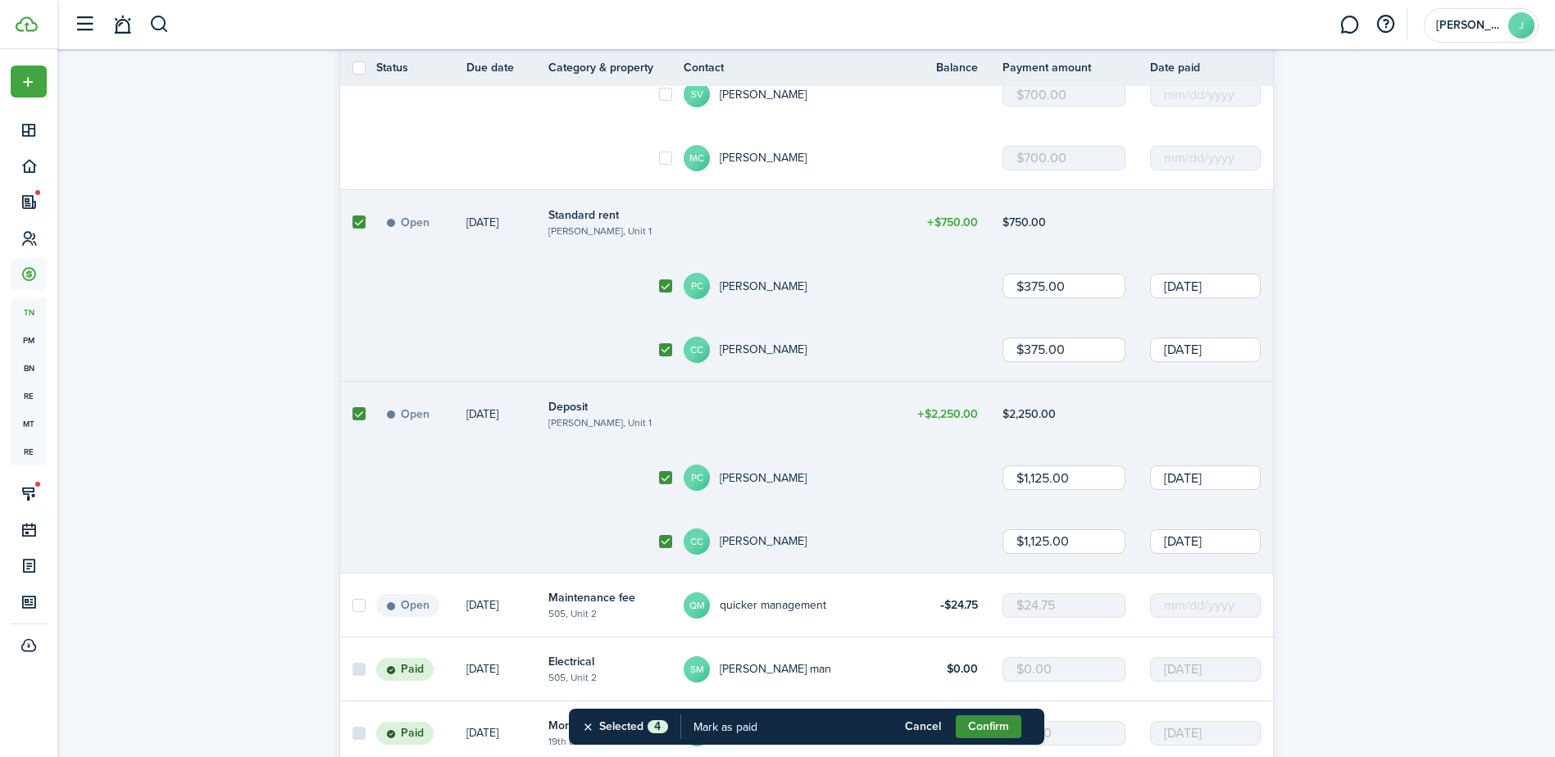
click at [989, 721] on button "Confirm" at bounding box center [989, 727] width 66 height 23
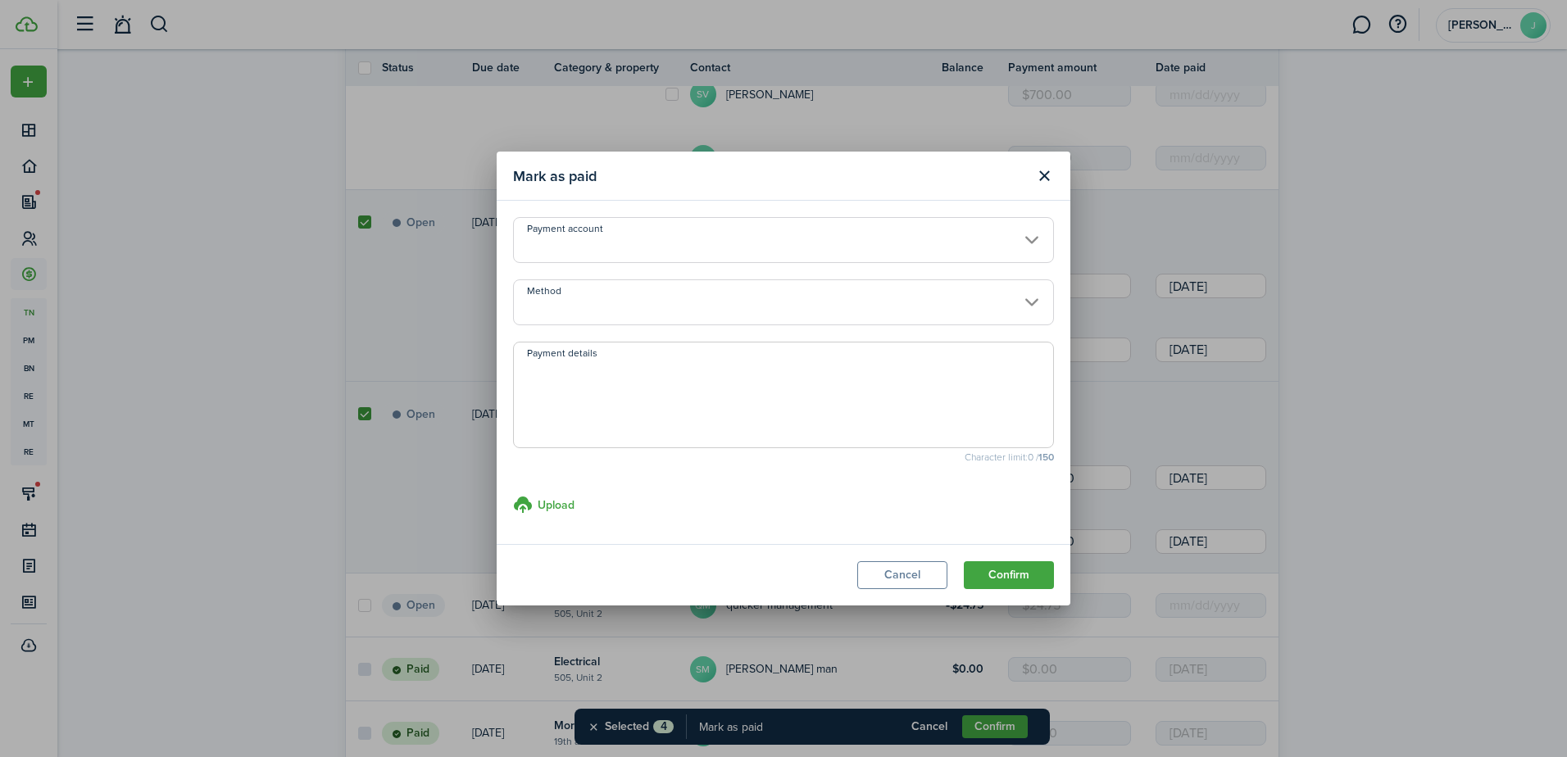
click at [929, 248] on input "Payment account" at bounding box center [783, 240] width 541 height 46
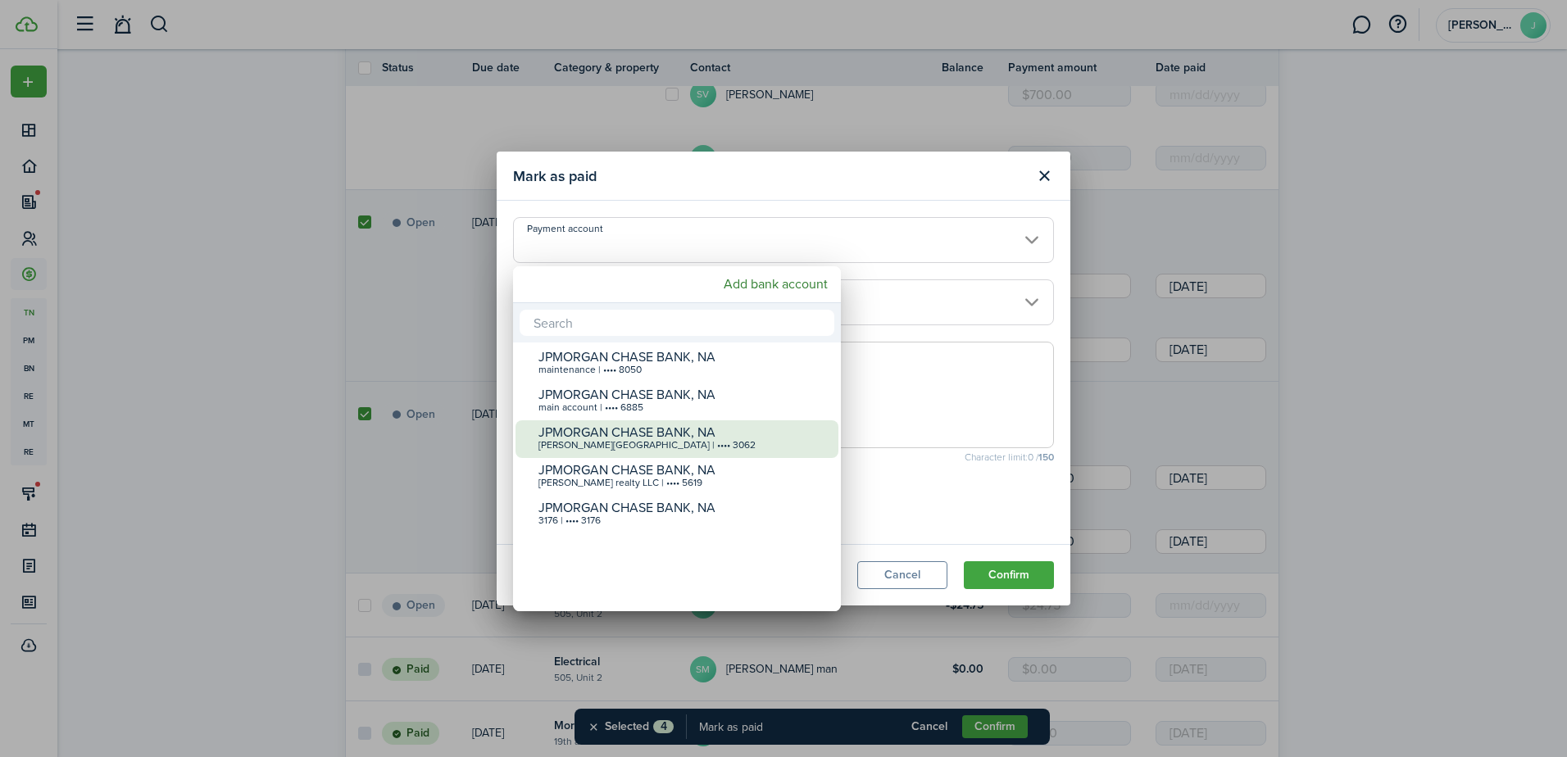
click at [791, 439] on div "JPMORGAN CHASE BANK, NA" at bounding box center [684, 432] width 290 height 15
type input "•••• •••• •••• 3062"
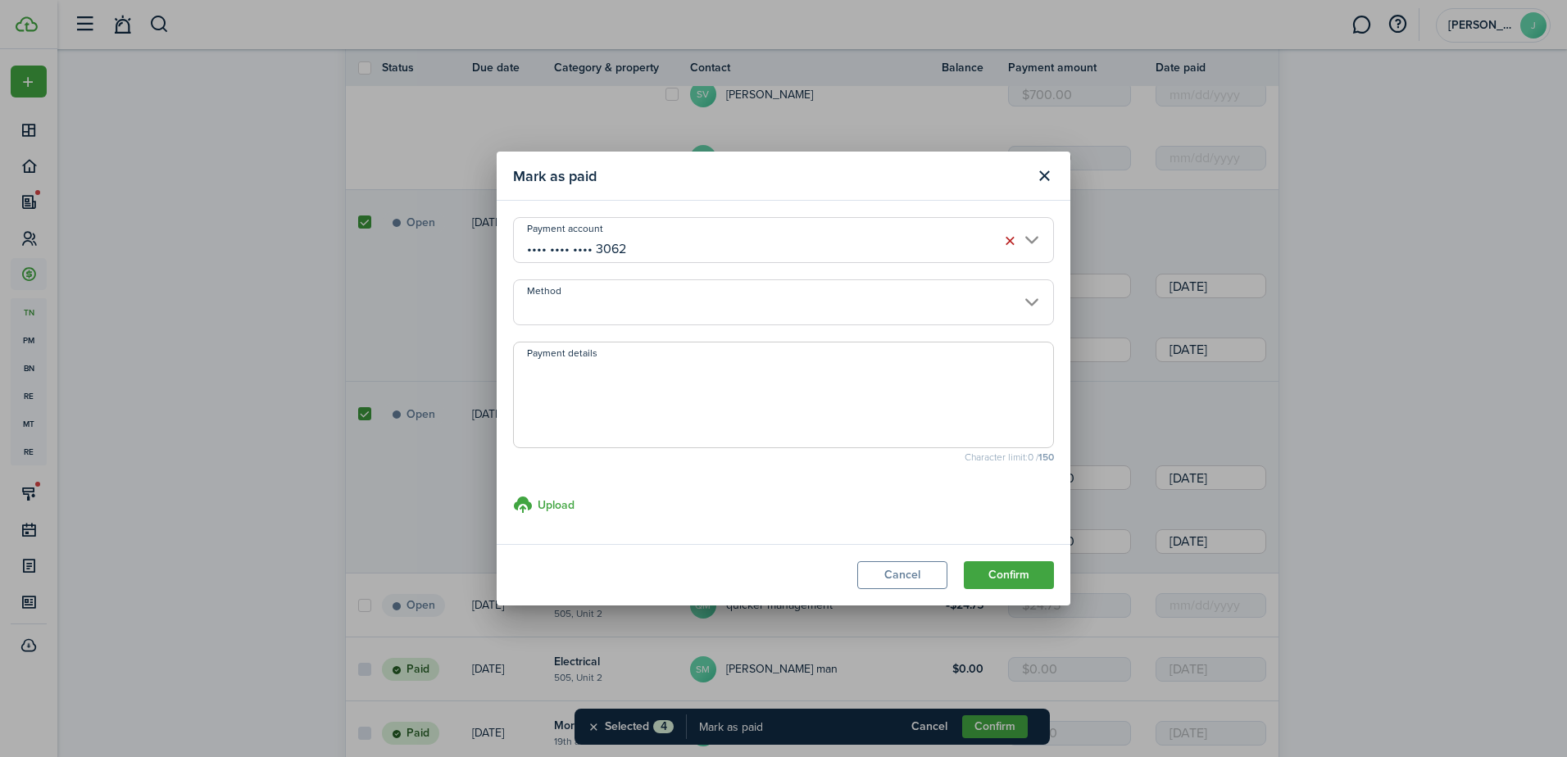
click at [763, 316] on input "Method" at bounding box center [783, 302] width 541 height 46
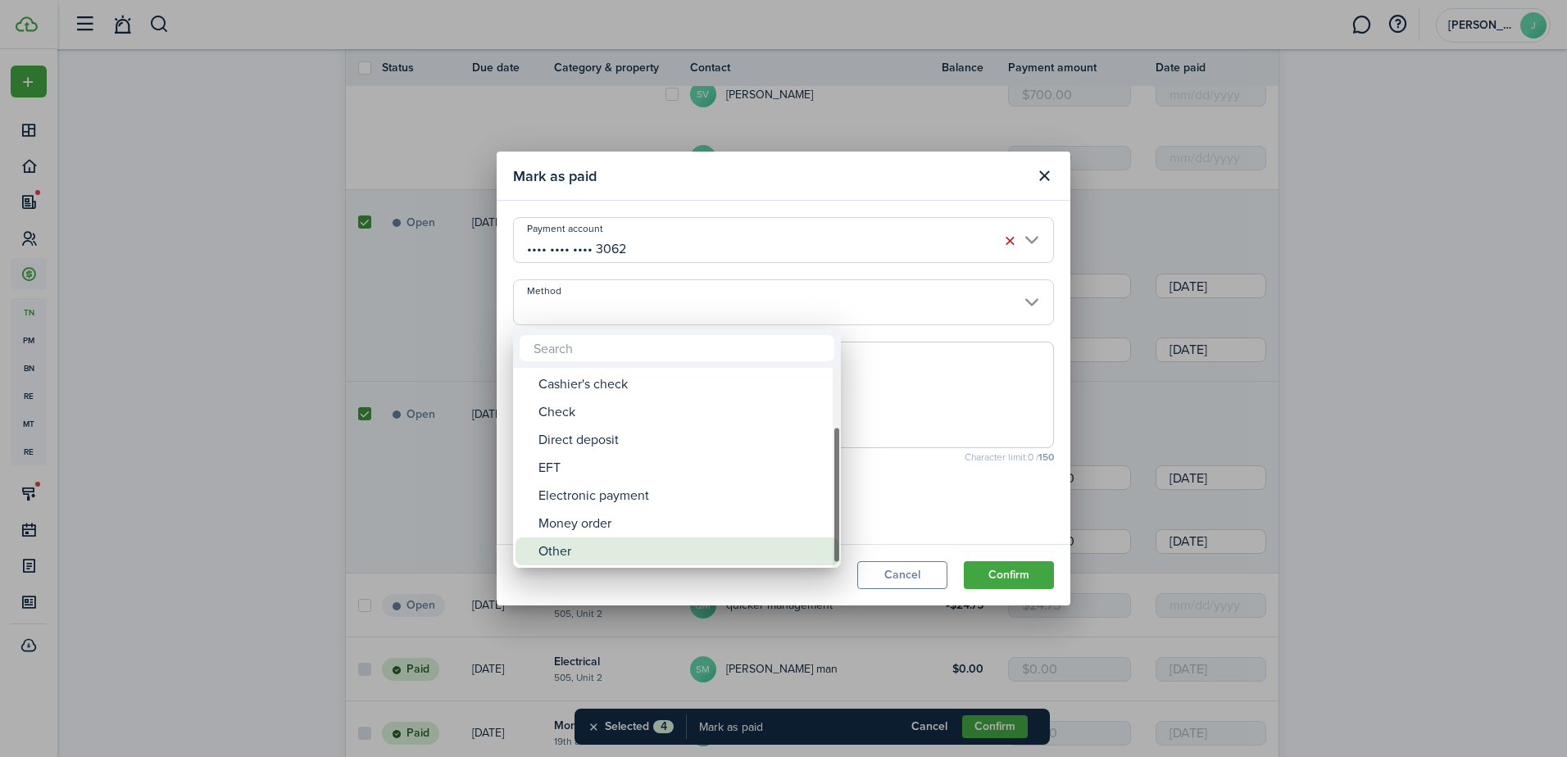
click at [661, 557] on div "Other" at bounding box center [684, 552] width 290 height 28
type input "Other"
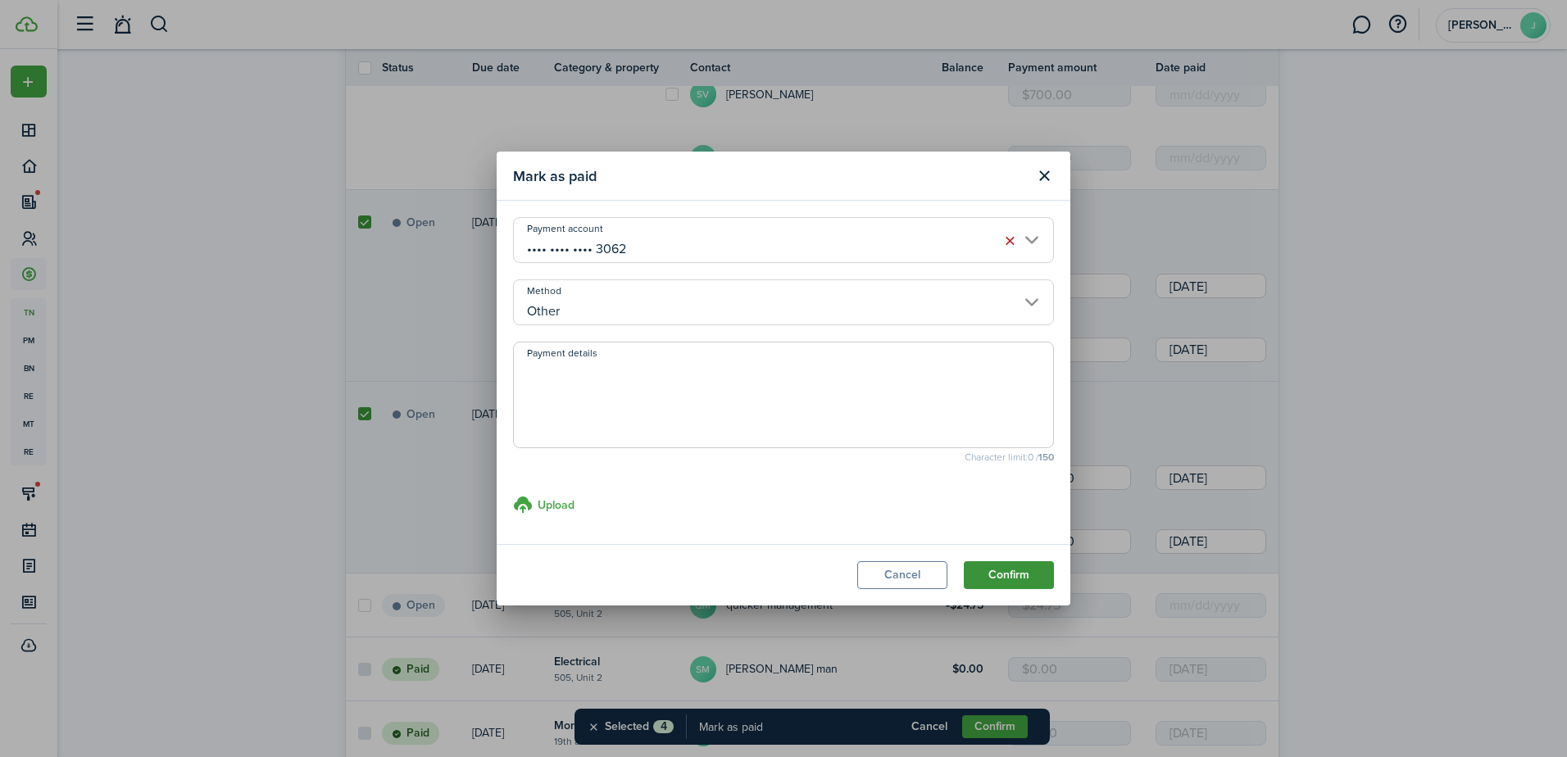
click at [1009, 571] on button "Confirm" at bounding box center [1009, 575] width 90 height 28
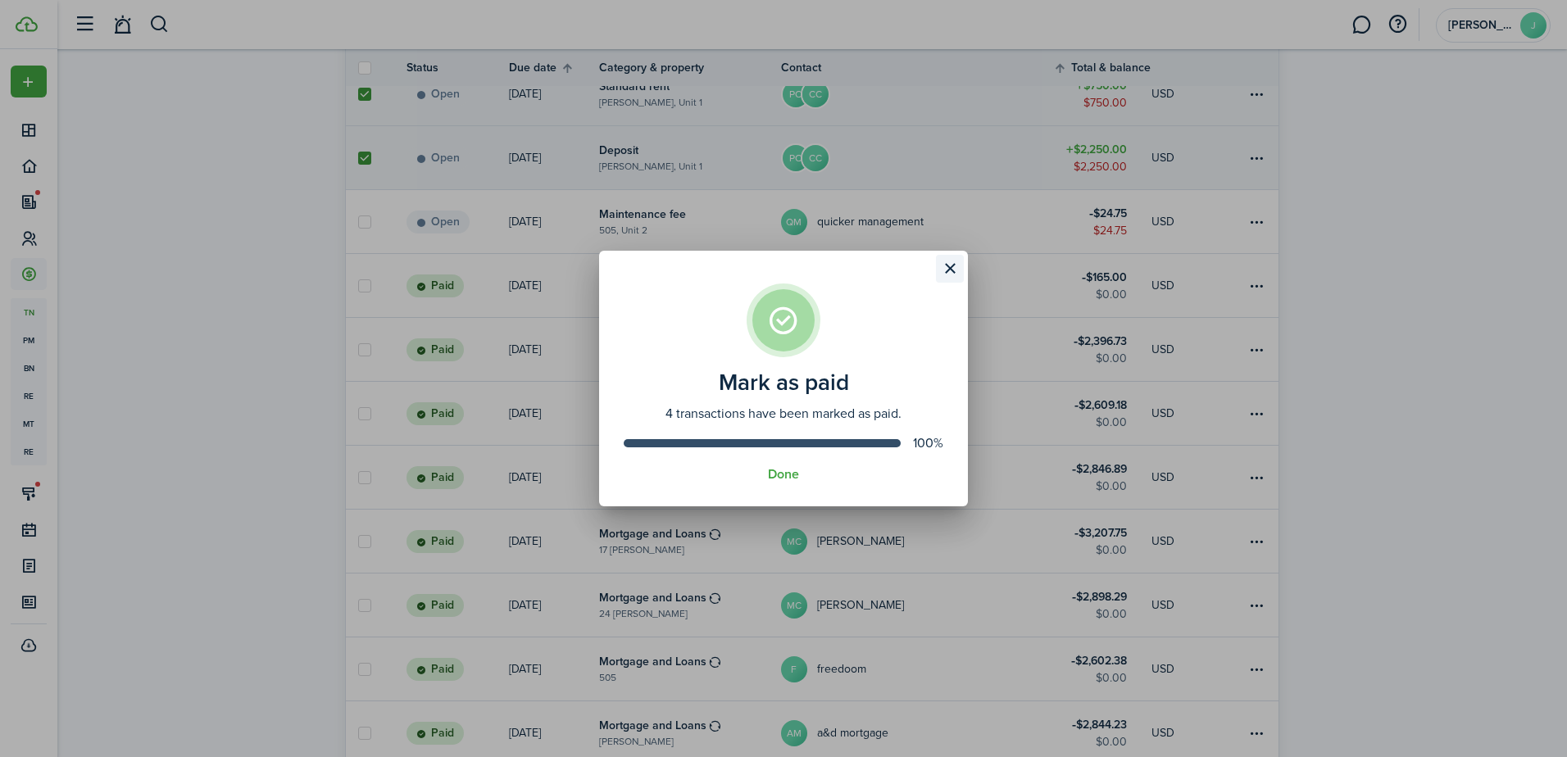
click at [948, 272] on button "Close modal" at bounding box center [950, 269] width 28 height 28
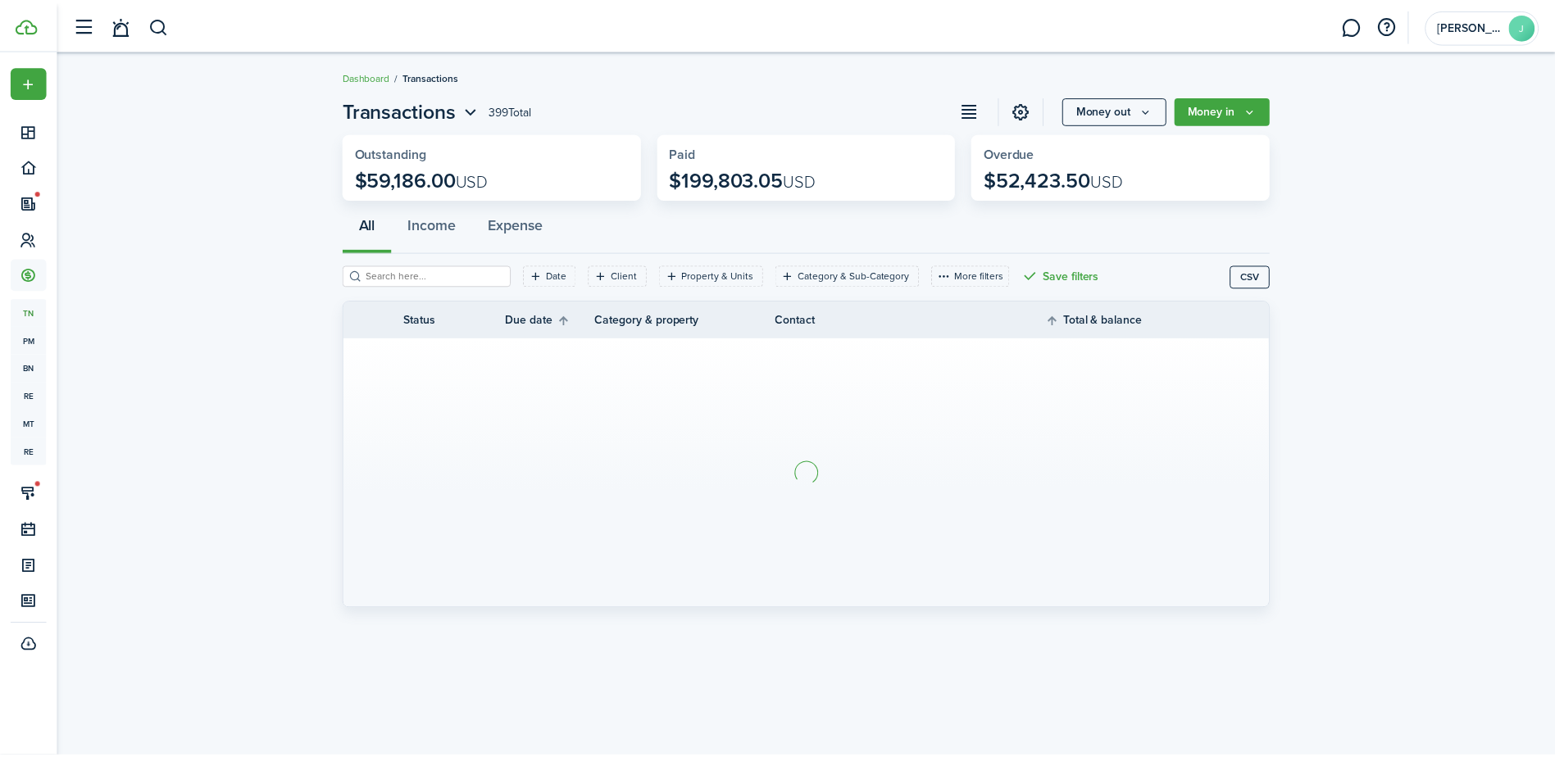
scroll to position [0, 0]
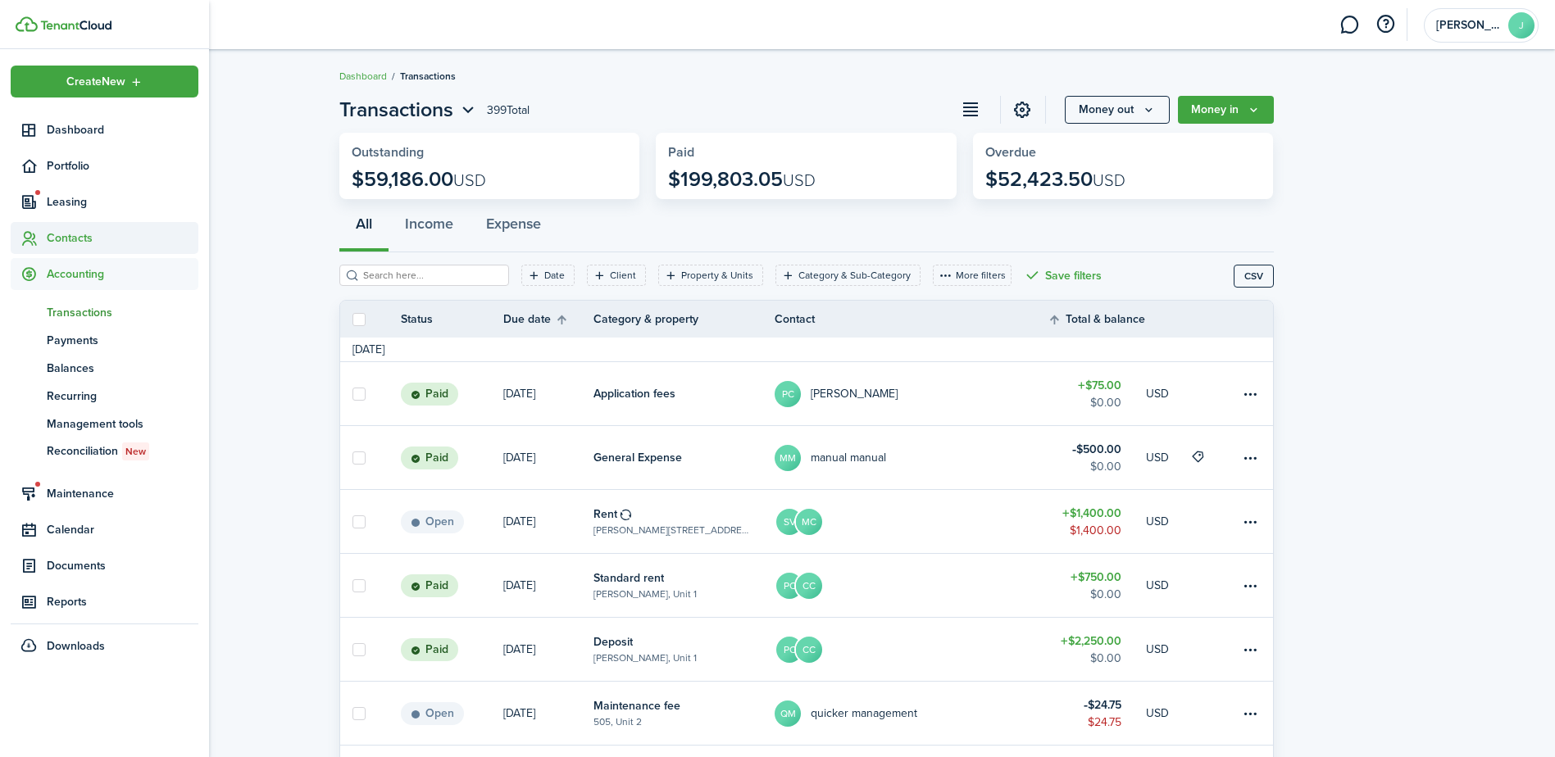
click at [80, 253] on span "Contacts" at bounding box center [105, 238] width 188 height 32
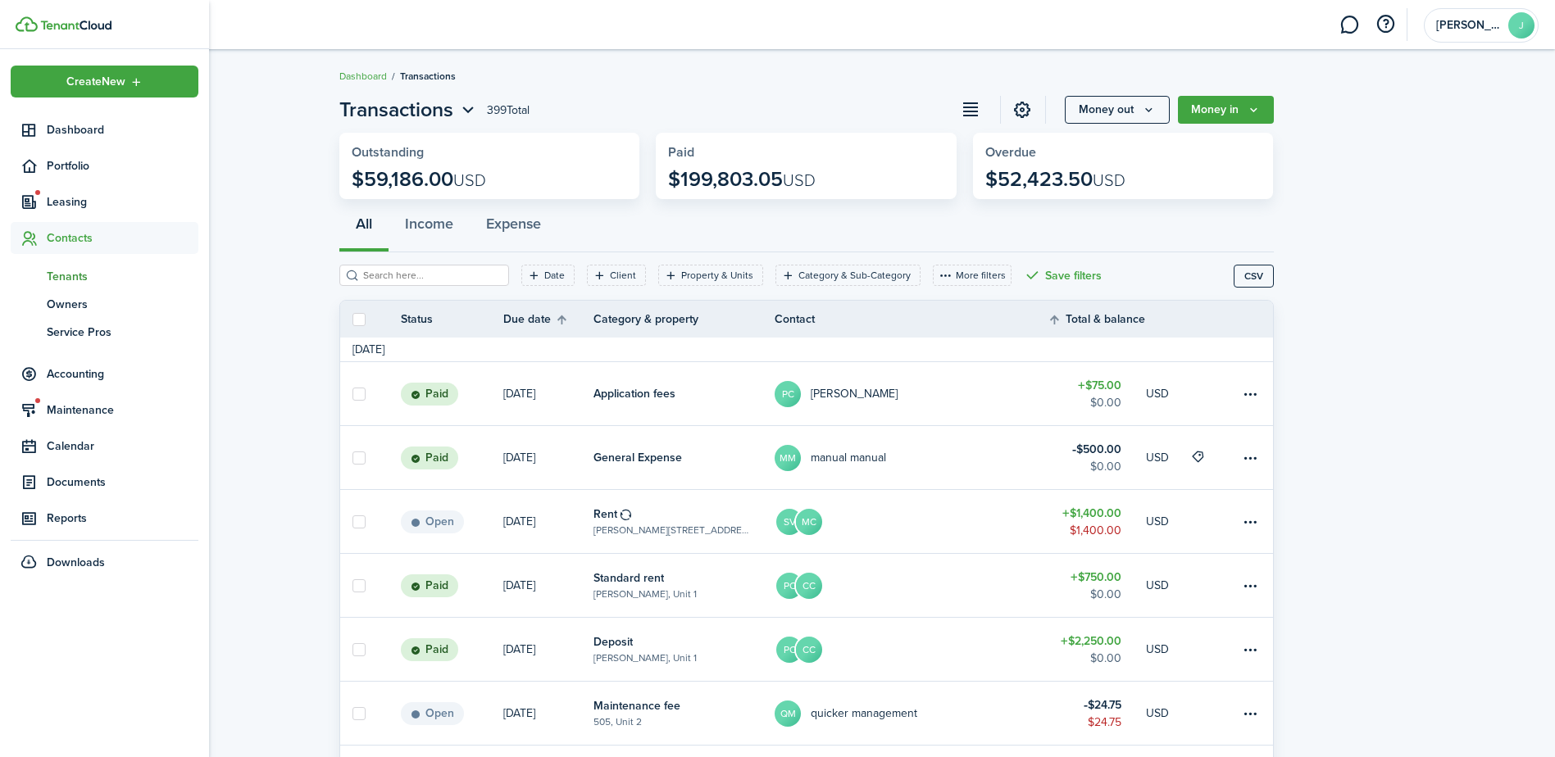
click at [83, 275] on span "Tenants" at bounding box center [123, 276] width 152 height 17
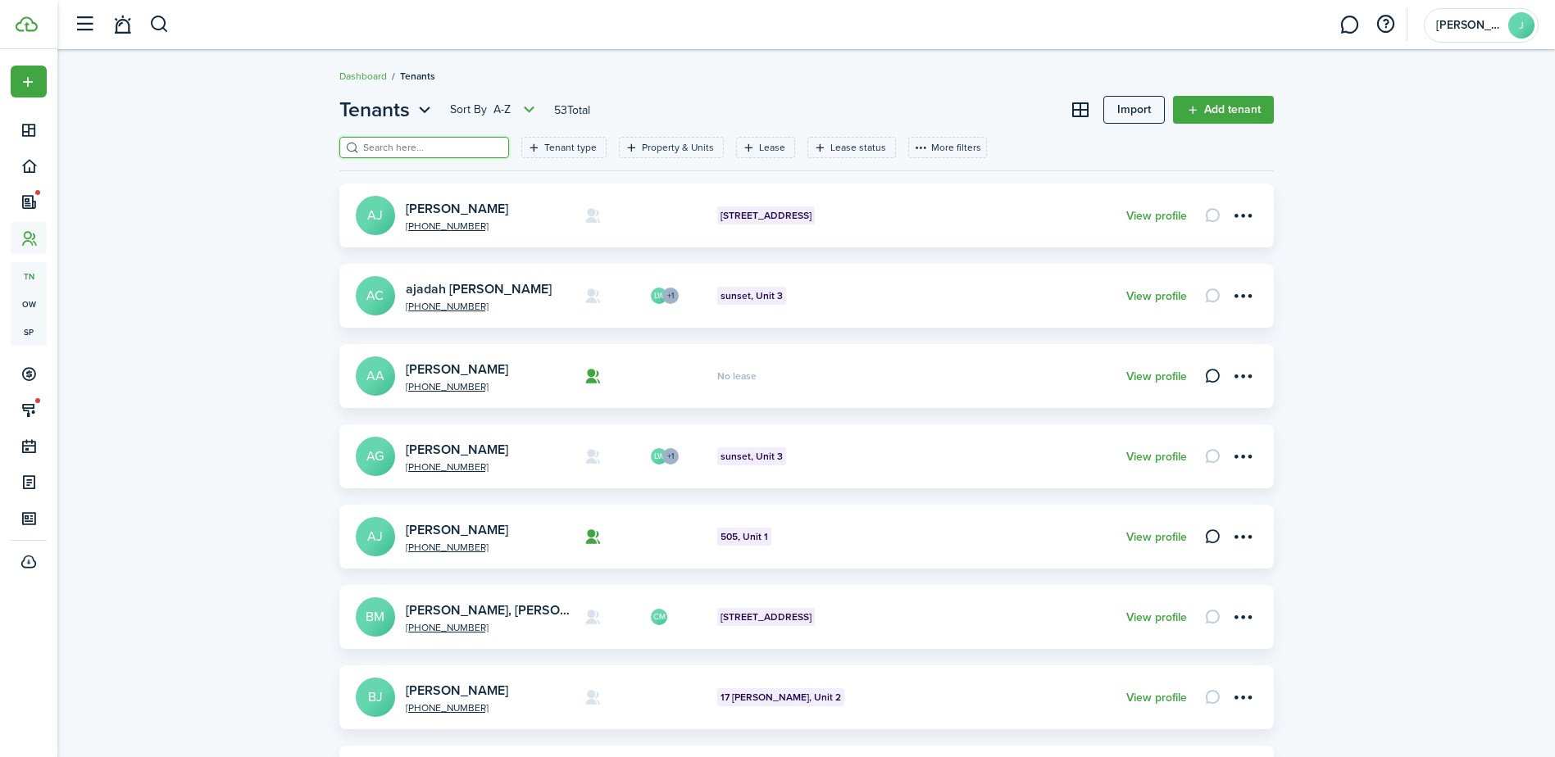
click at [372, 148] on input "search" at bounding box center [431, 148] width 144 height 16
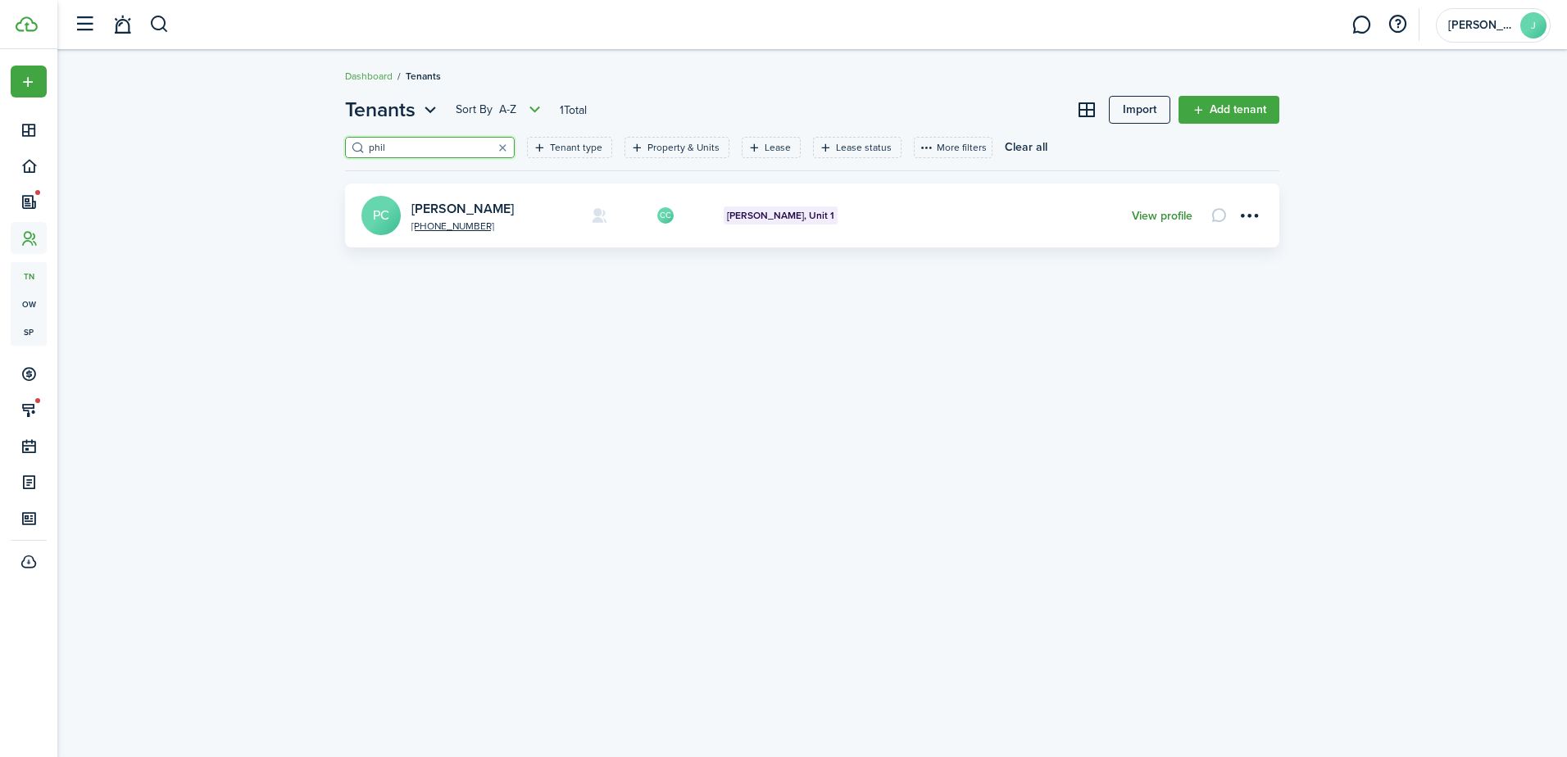
type input "phil"
click at [1155, 211] on link "View profile" at bounding box center [1162, 216] width 61 height 13
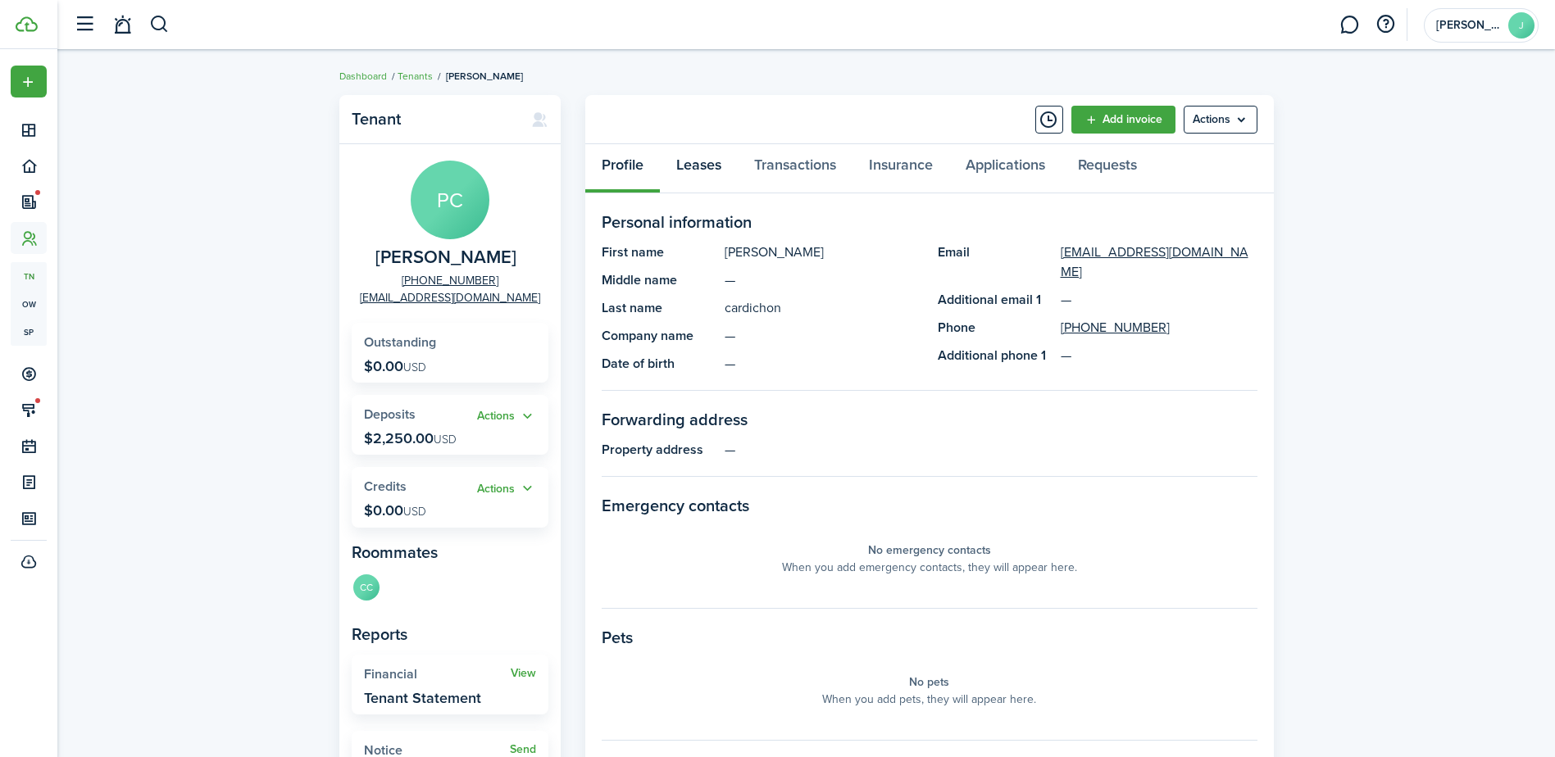
click at [706, 184] on link "Leases" at bounding box center [699, 168] width 78 height 49
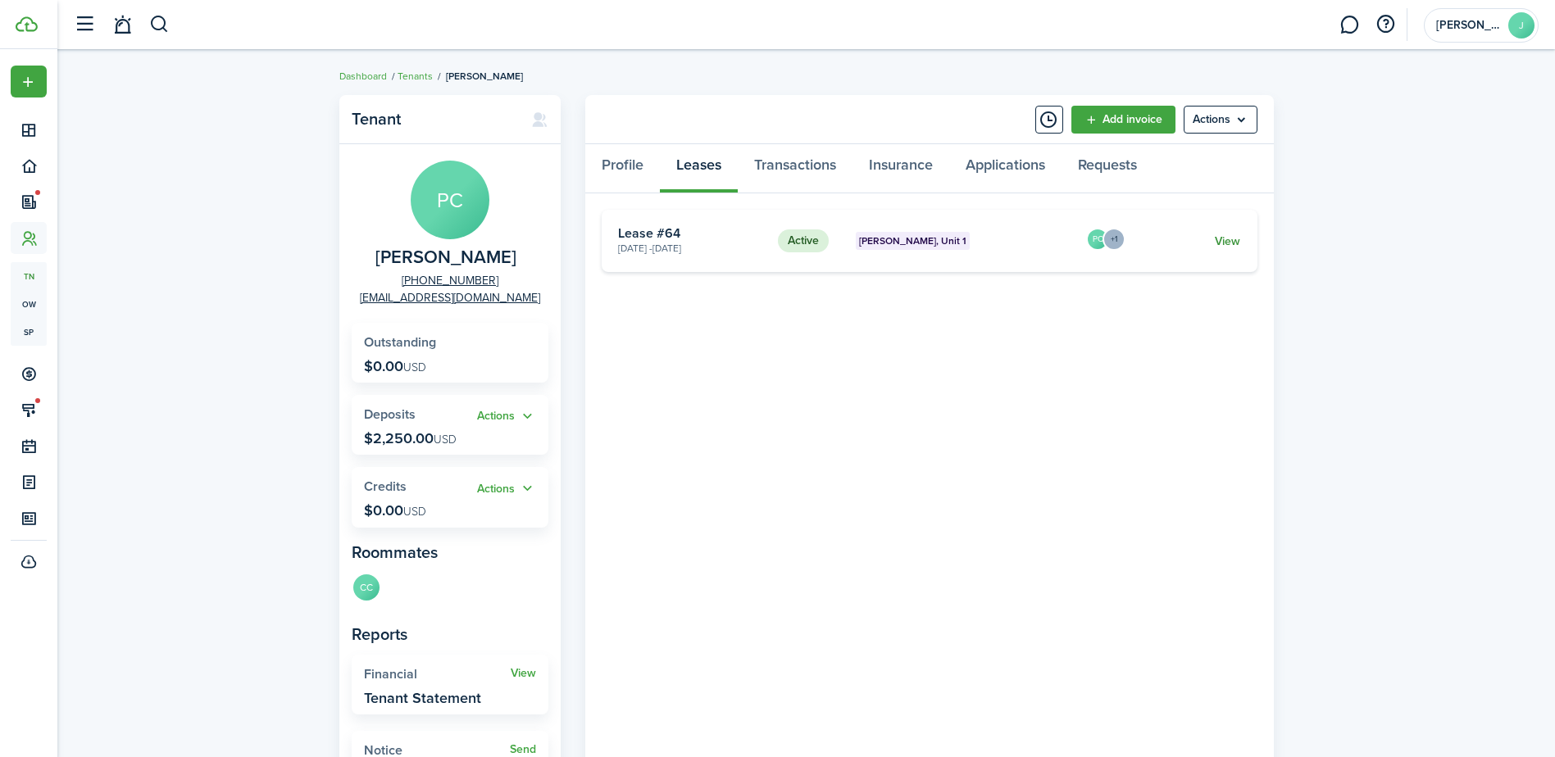
click at [1222, 245] on link "View" at bounding box center [1227, 241] width 25 height 17
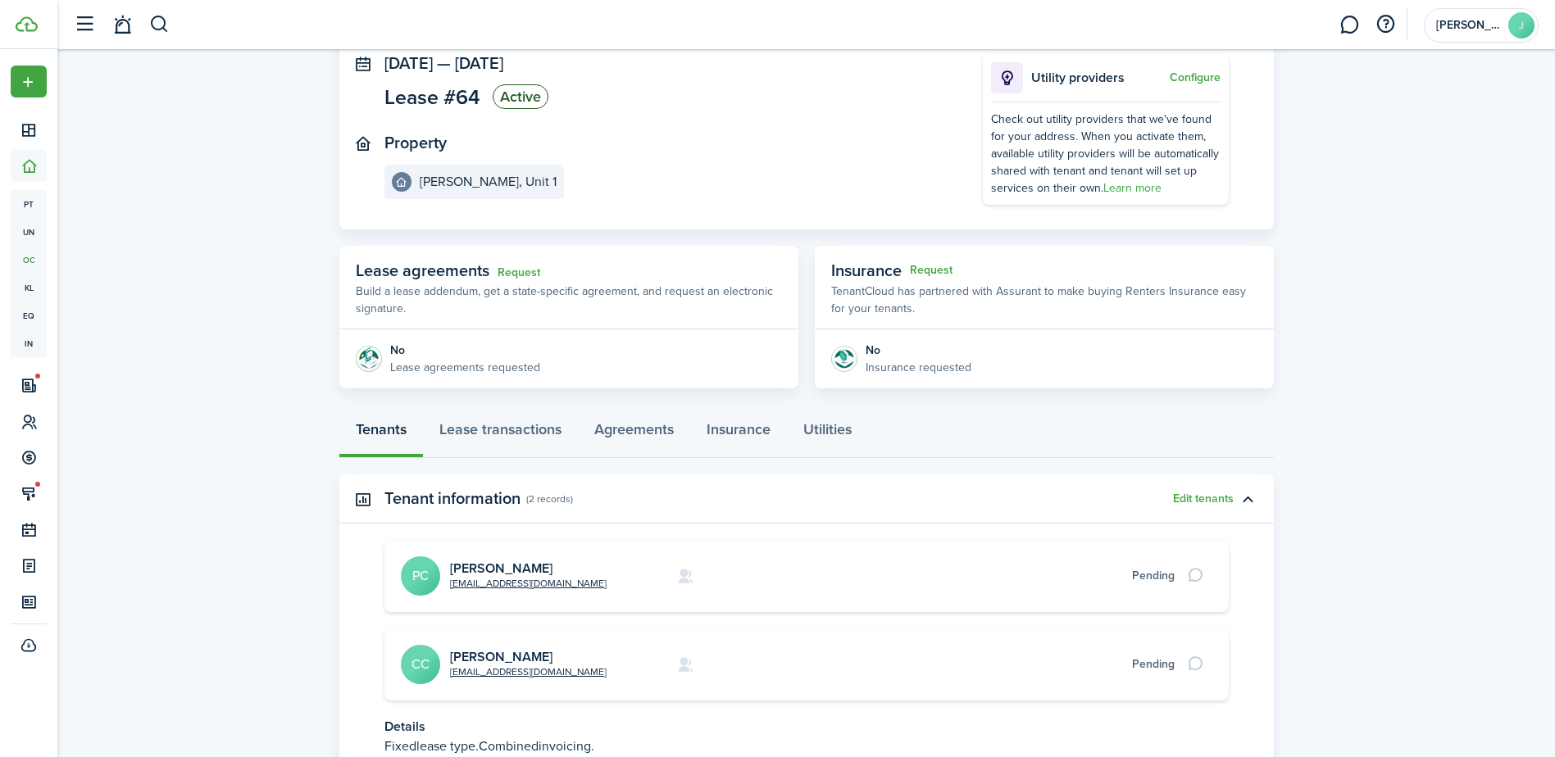
scroll to position [164, 0]
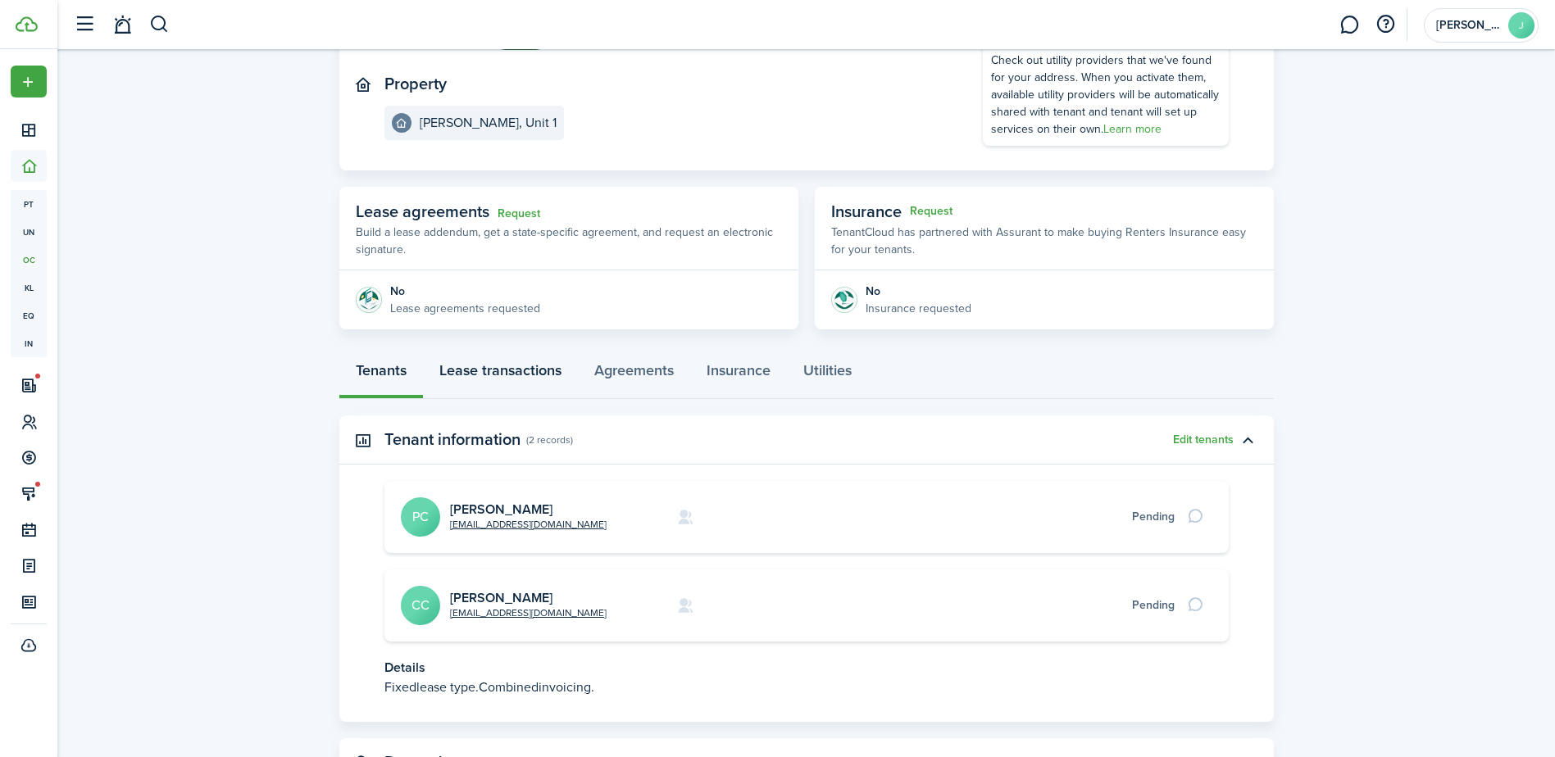
click at [502, 381] on link "Lease transactions" at bounding box center [500, 374] width 155 height 49
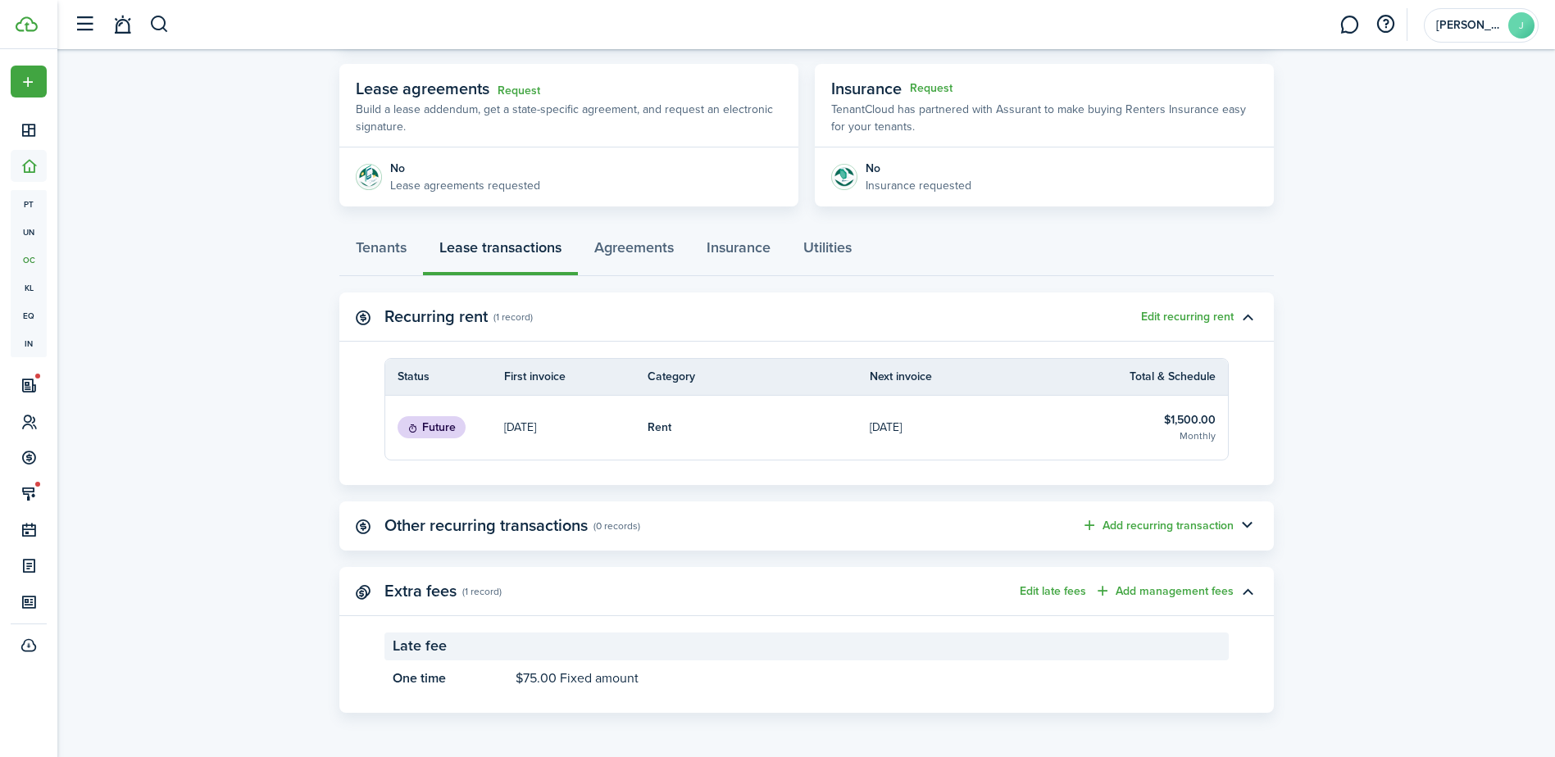
scroll to position [288, 0]
click at [800, 439] on link "Rent" at bounding box center [759, 427] width 223 height 64
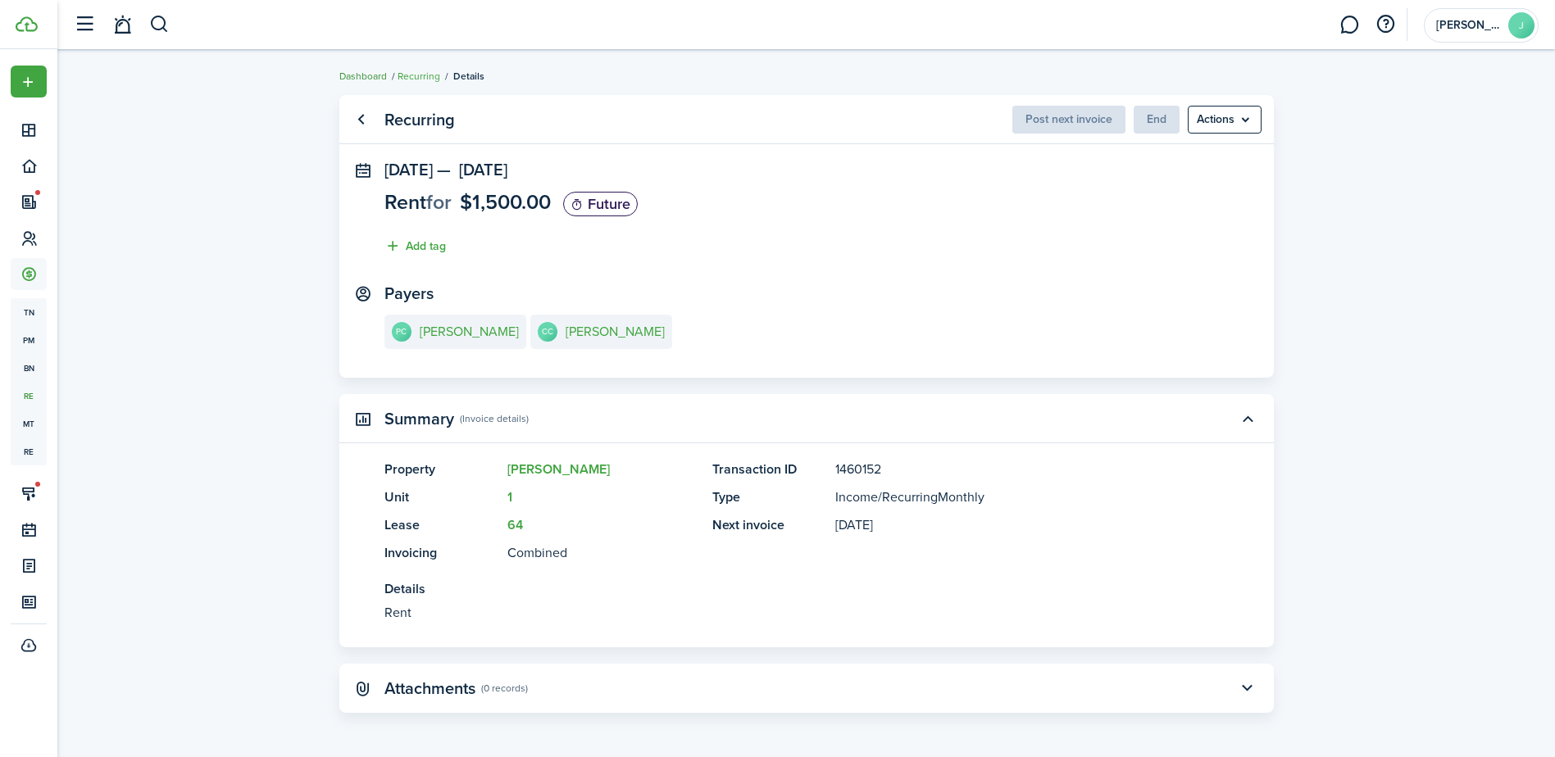
click at [375, 74] on link "Dashboard" at bounding box center [363, 76] width 48 height 15
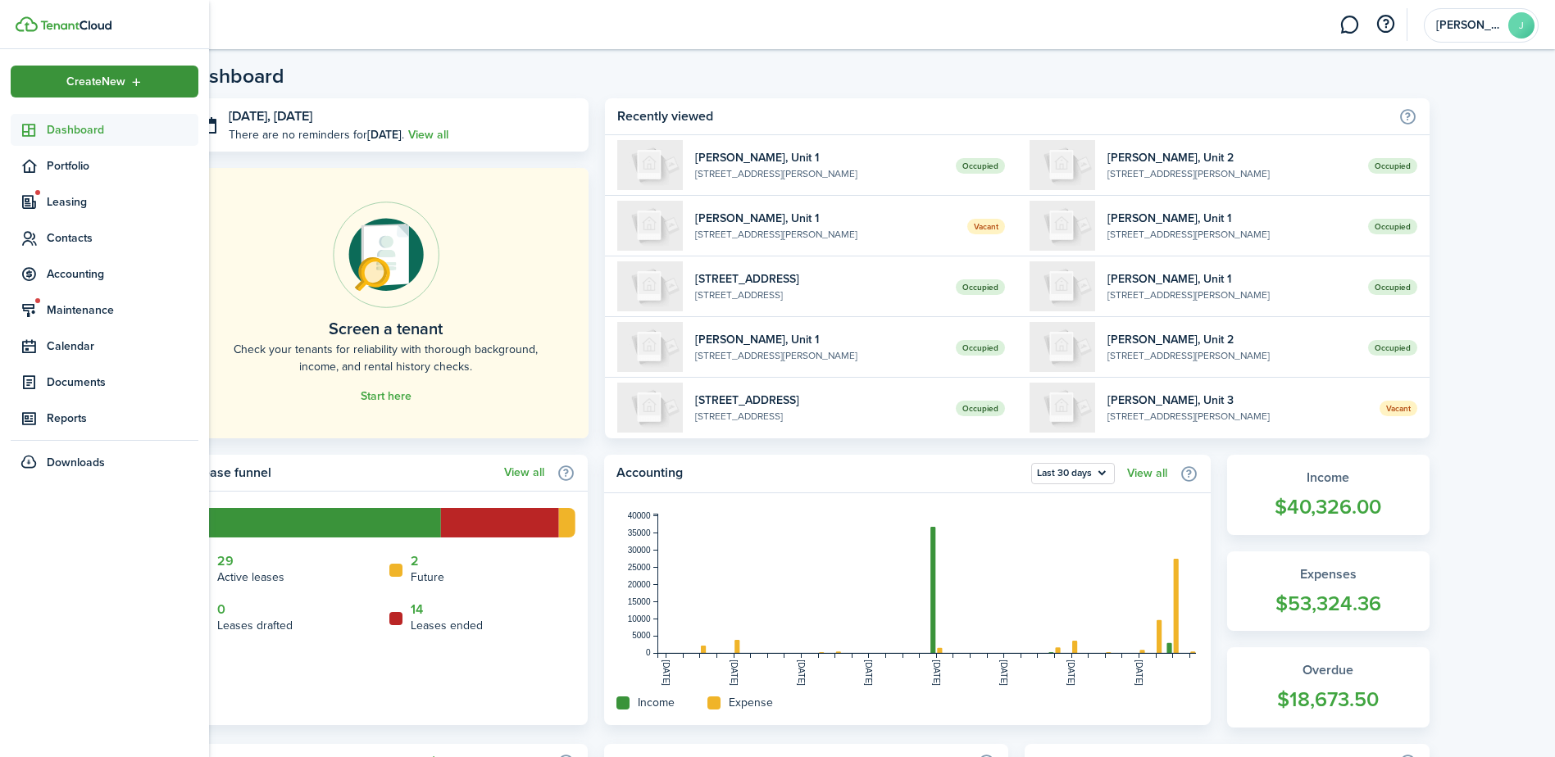
drag, startPoint x: 125, startPoint y: 80, endPoint x: 134, endPoint y: 79, distance: 10.0
click at [131, 80] on div "Create New" at bounding box center [105, 82] width 188 height 32
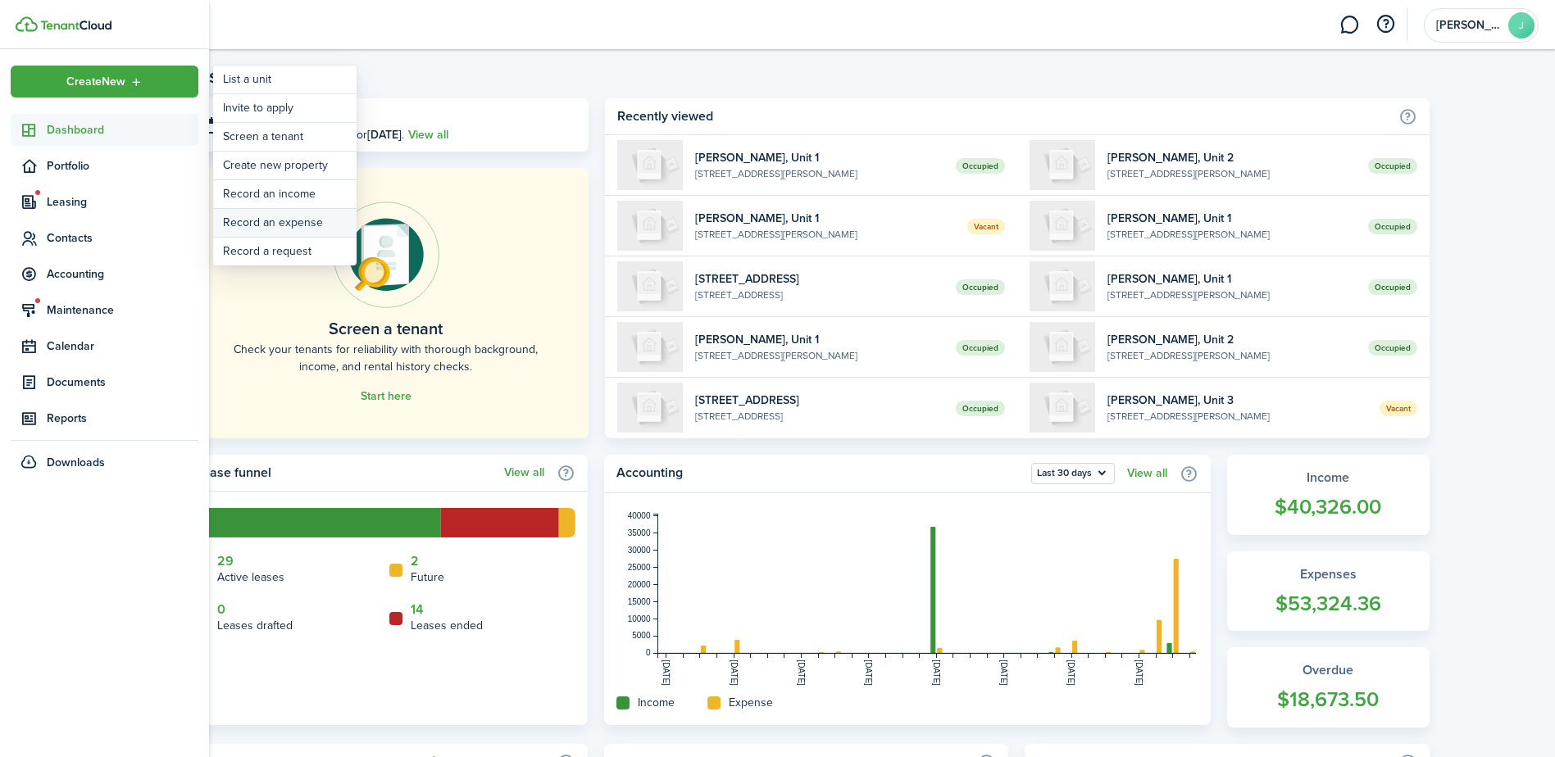
click at [275, 223] on link "Record an expense" at bounding box center [284, 223] width 143 height 28
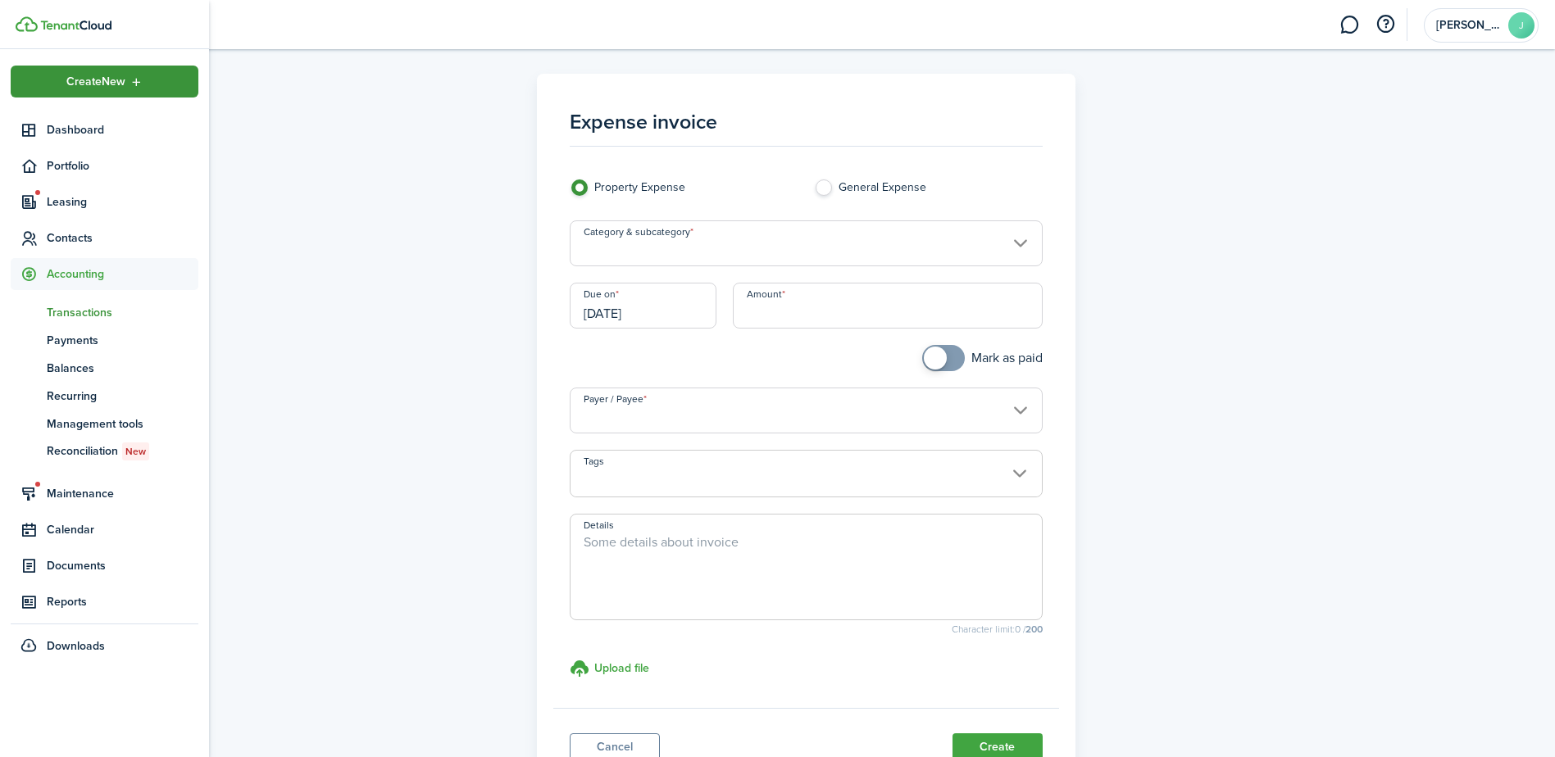
click at [52, 89] on div "Create New" at bounding box center [105, 82] width 188 height 32
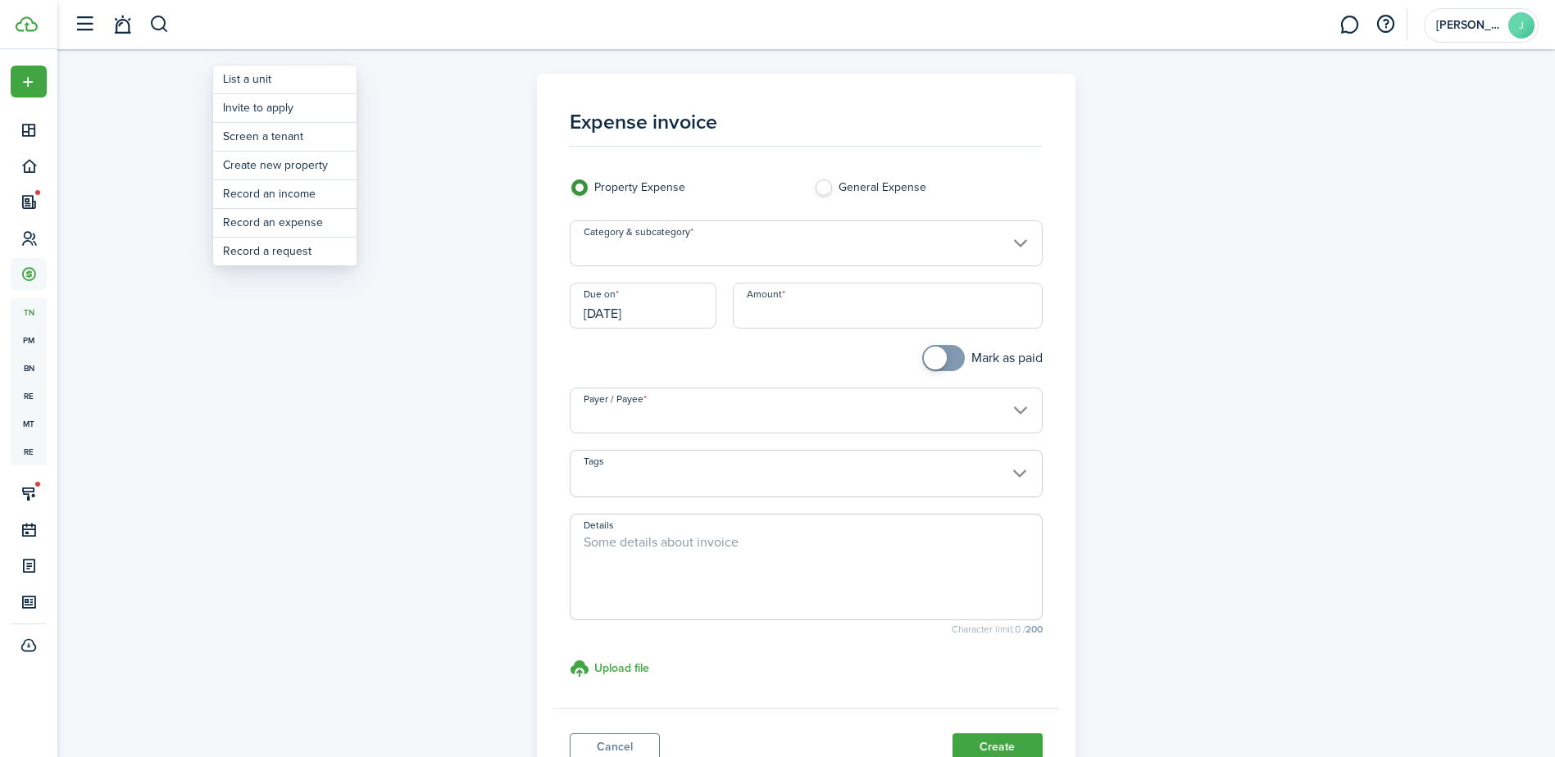
click at [418, 337] on div "Expense invoice Property Expense General Expense Category & subcategory Due on …" at bounding box center [806, 434] width 951 height 720
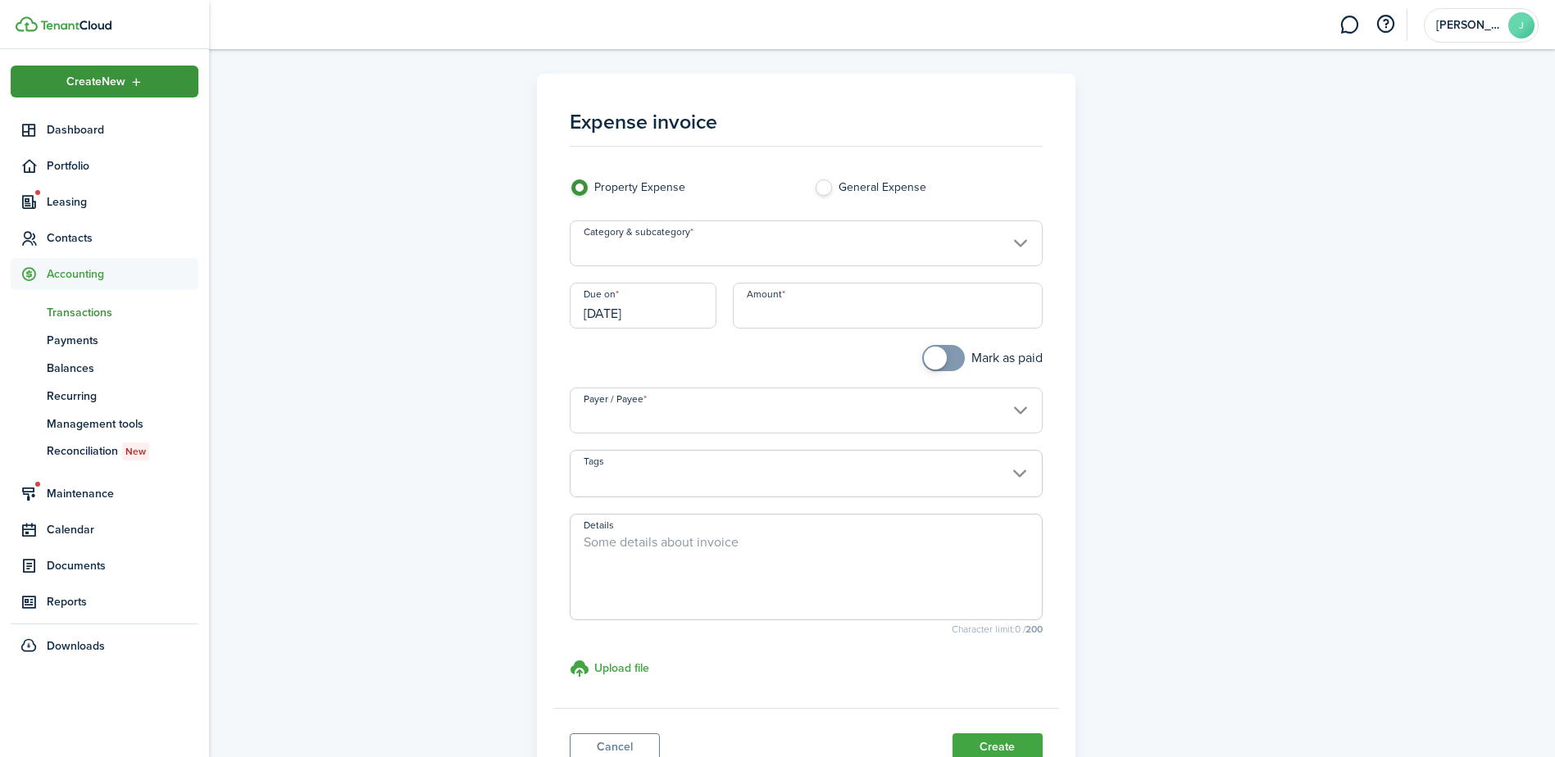
click at [171, 84] on div "Create New" at bounding box center [105, 82] width 188 height 32
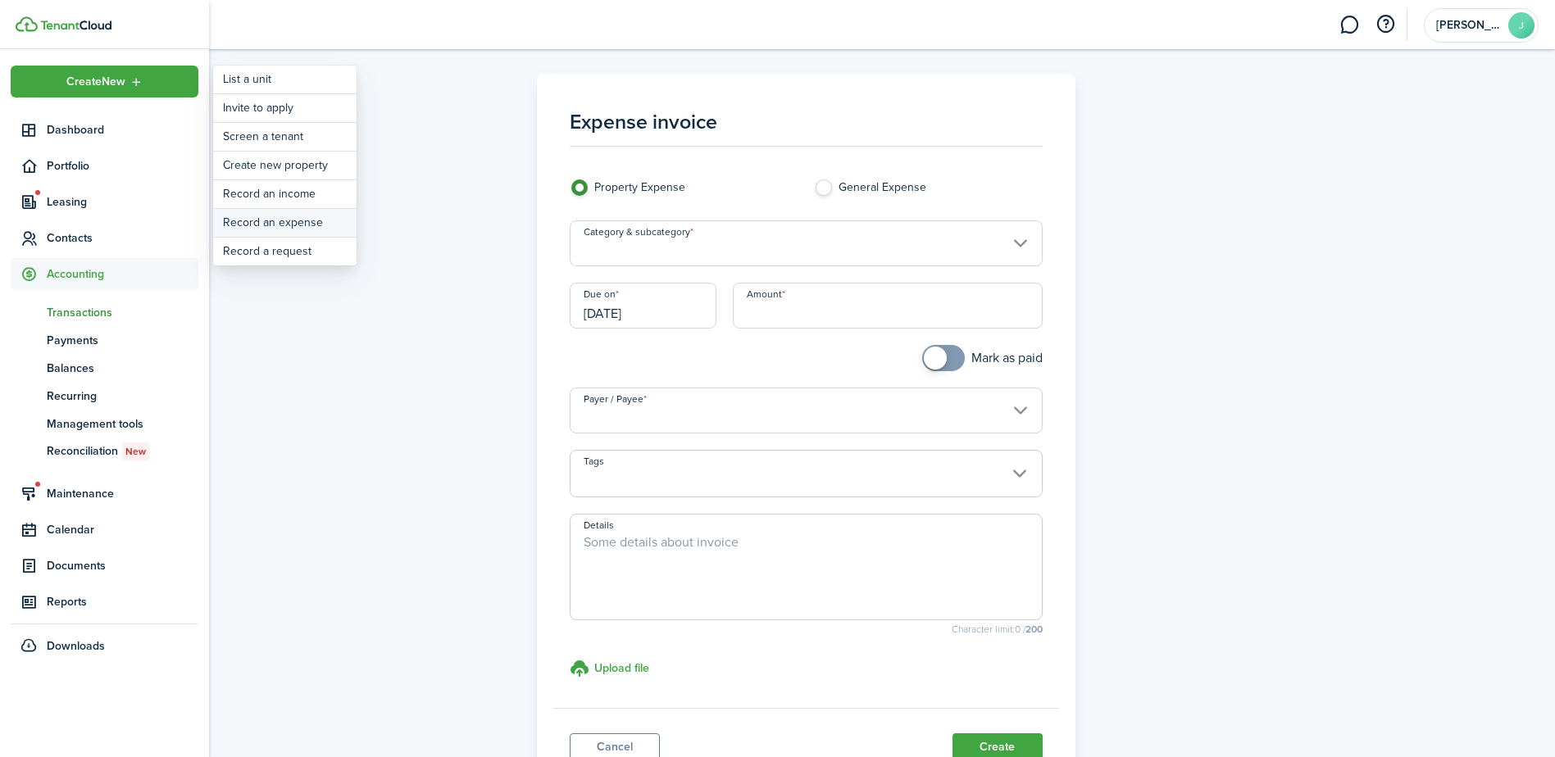
click at [274, 218] on link "Record an expense" at bounding box center [284, 223] width 143 height 28
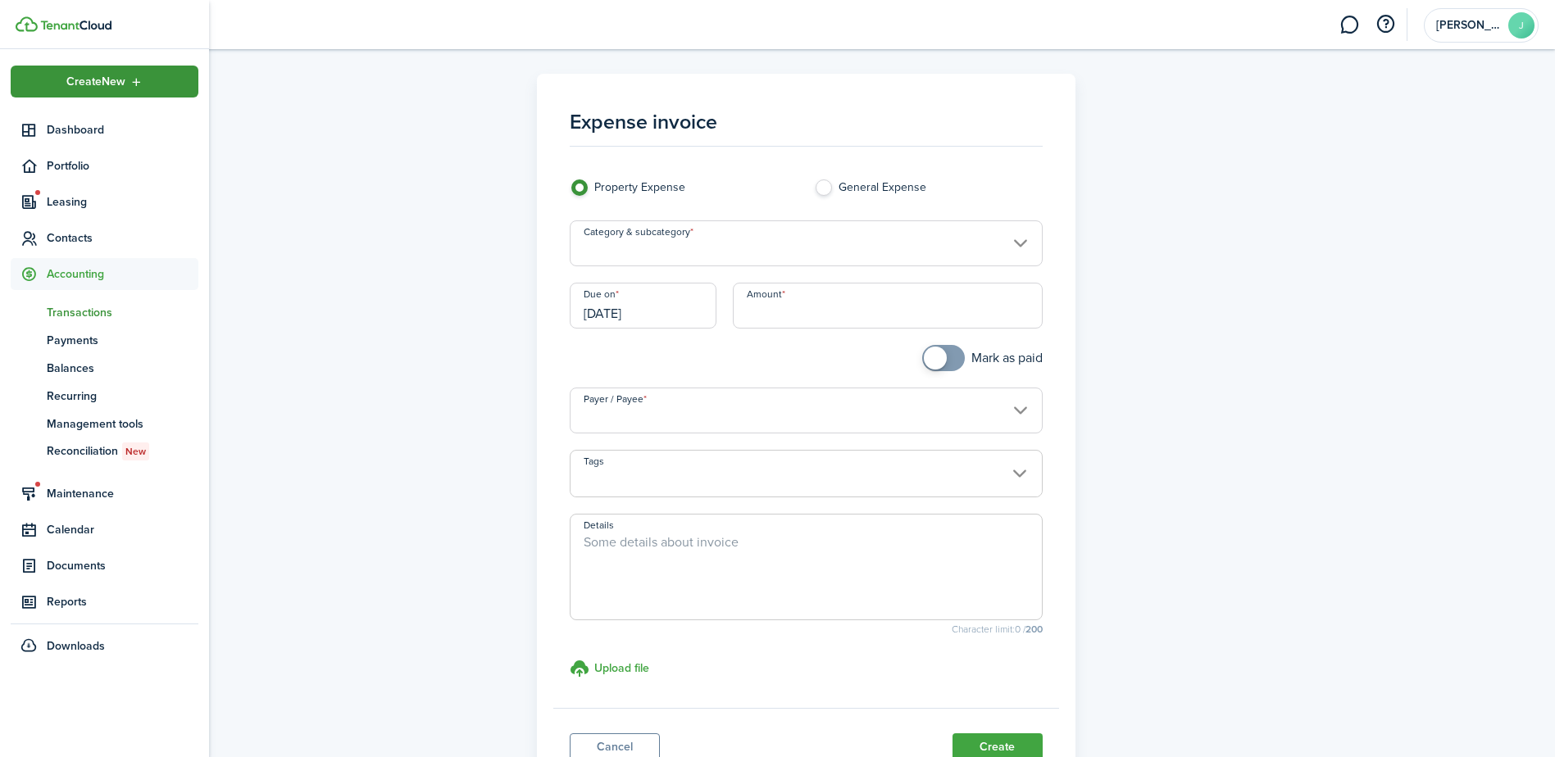
click at [48, 85] on div "Create New" at bounding box center [105, 82] width 188 height 32
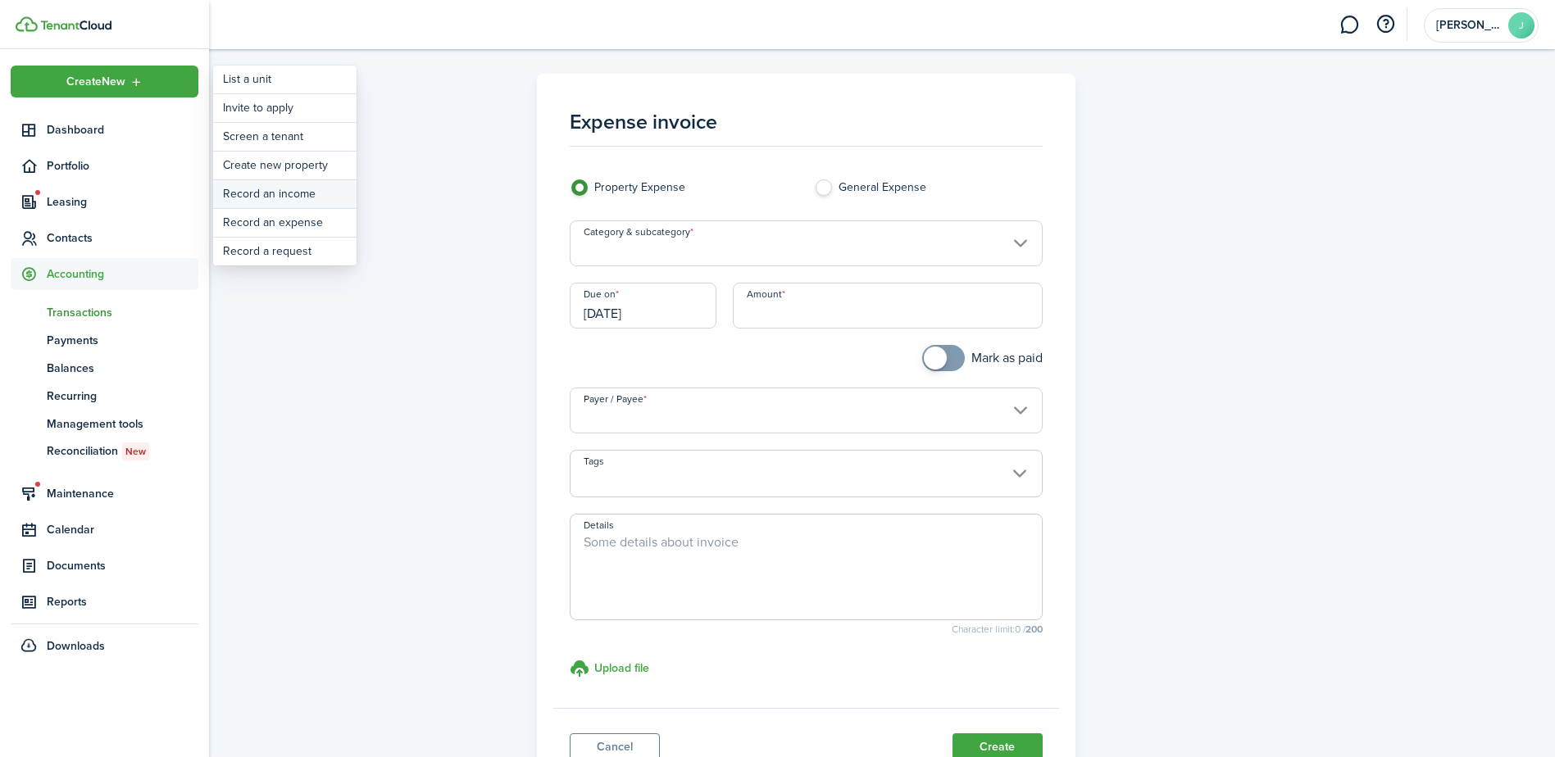
click at [279, 195] on link "Record an income" at bounding box center [284, 194] width 143 height 28
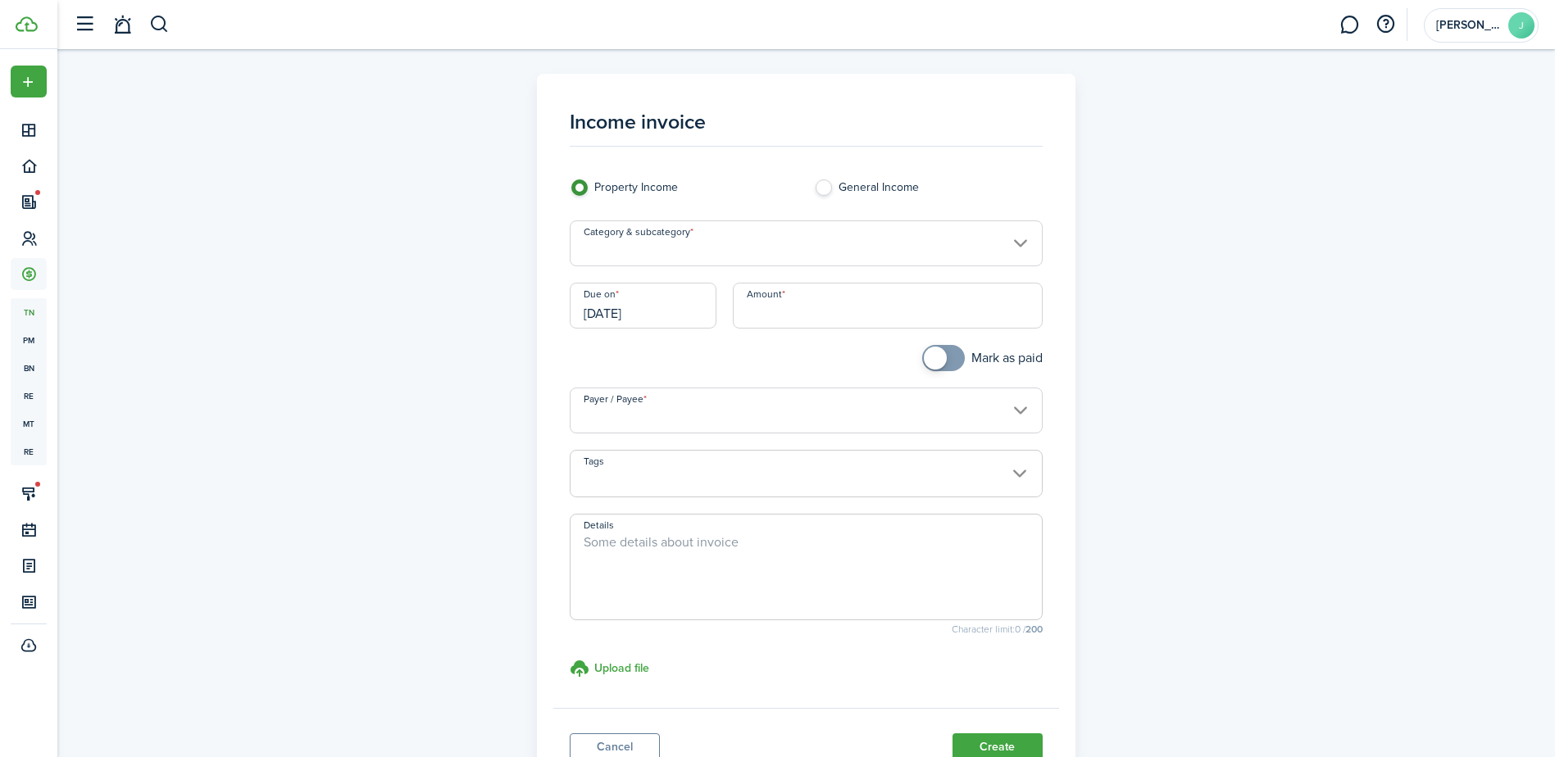
click at [820, 192] on label "General Income" at bounding box center [928, 192] width 228 height 25
radio input "false"
radio input "true"
click at [652, 470] on span at bounding box center [805, 483] width 471 height 28
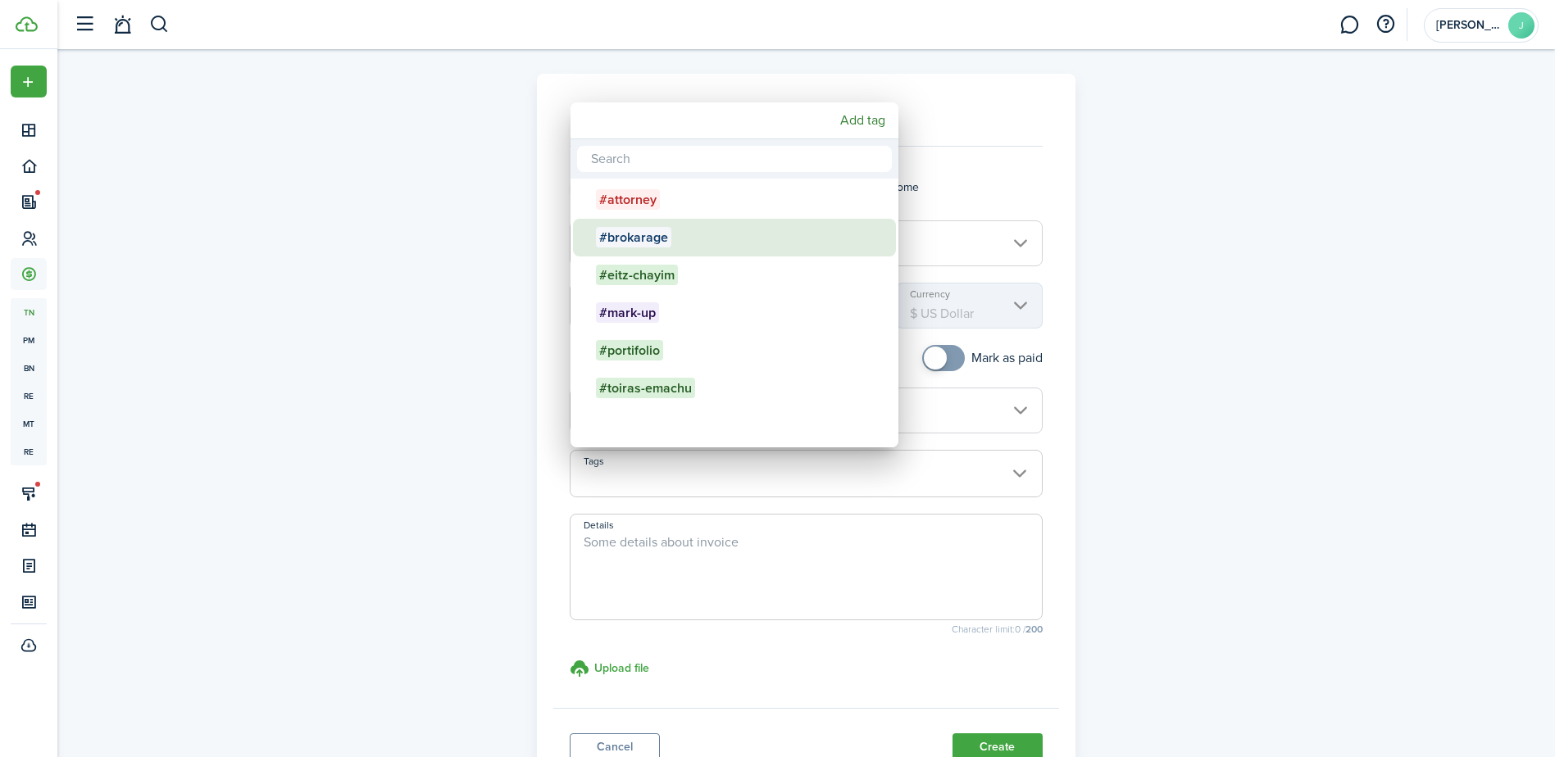
click at [712, 240] on div "#brokarage" at bounding box center [741, 238] width 290 height 38
type input "#brokarage"
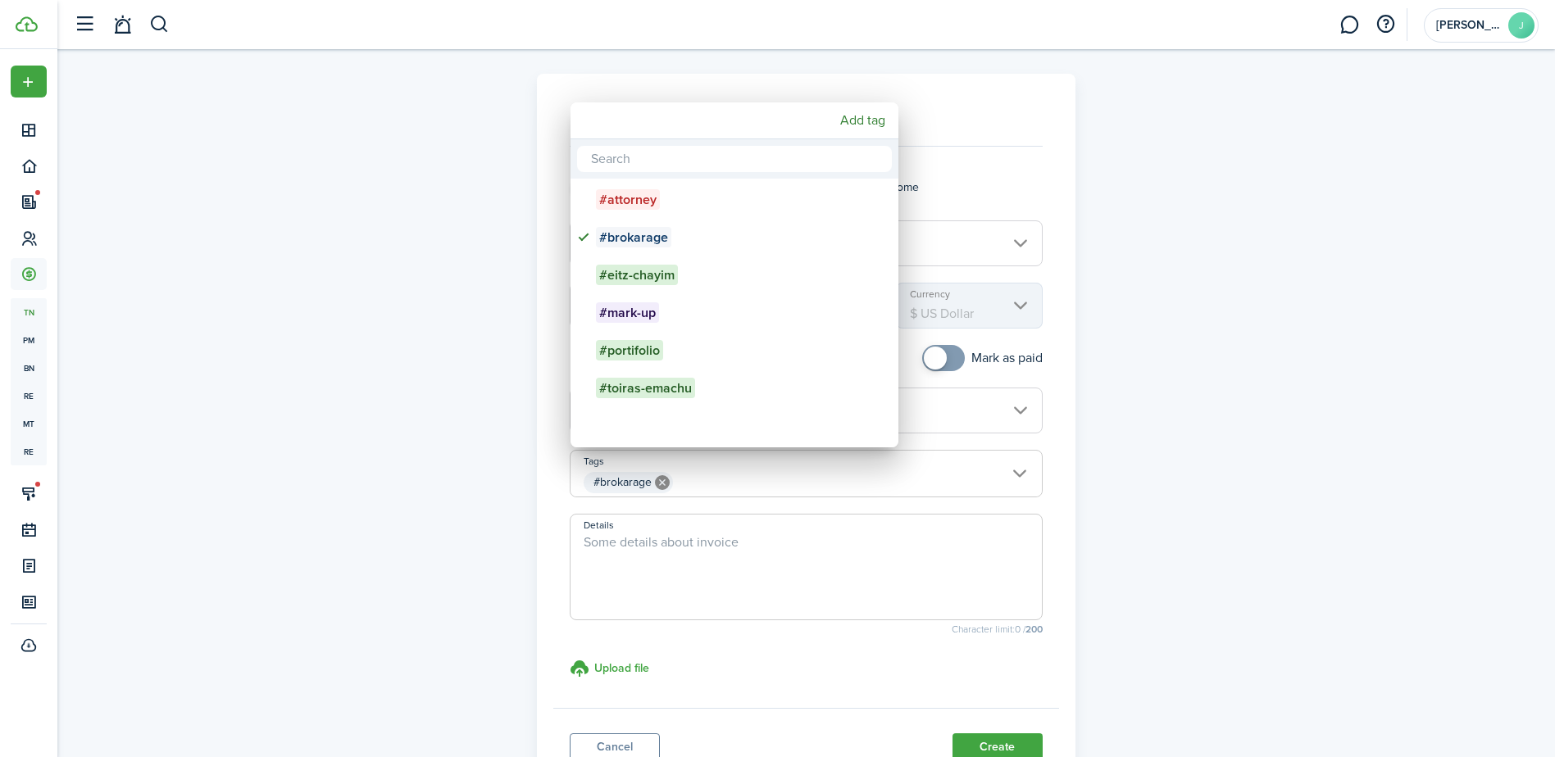
click at [997, 174] on div at bounding box center [777, 379] width 1817 height 1020
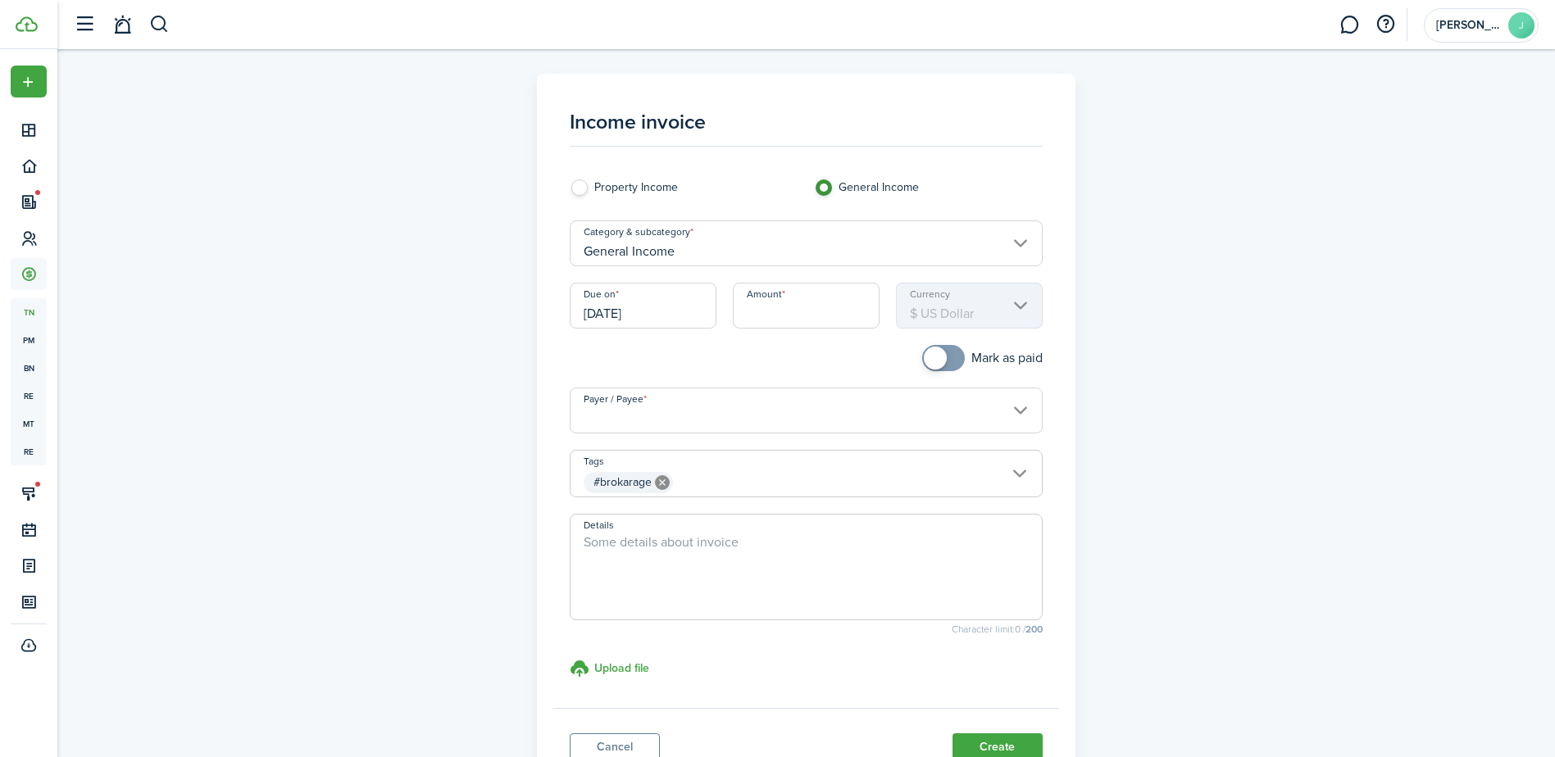
click at [848, 318] on input "Amount" at bounding box center [806, 306] width 147 height 46
click at [882, 421] on input "Payer / Payee" at bounding box center [806, 411] width 473 height 46
type input "$750.00"
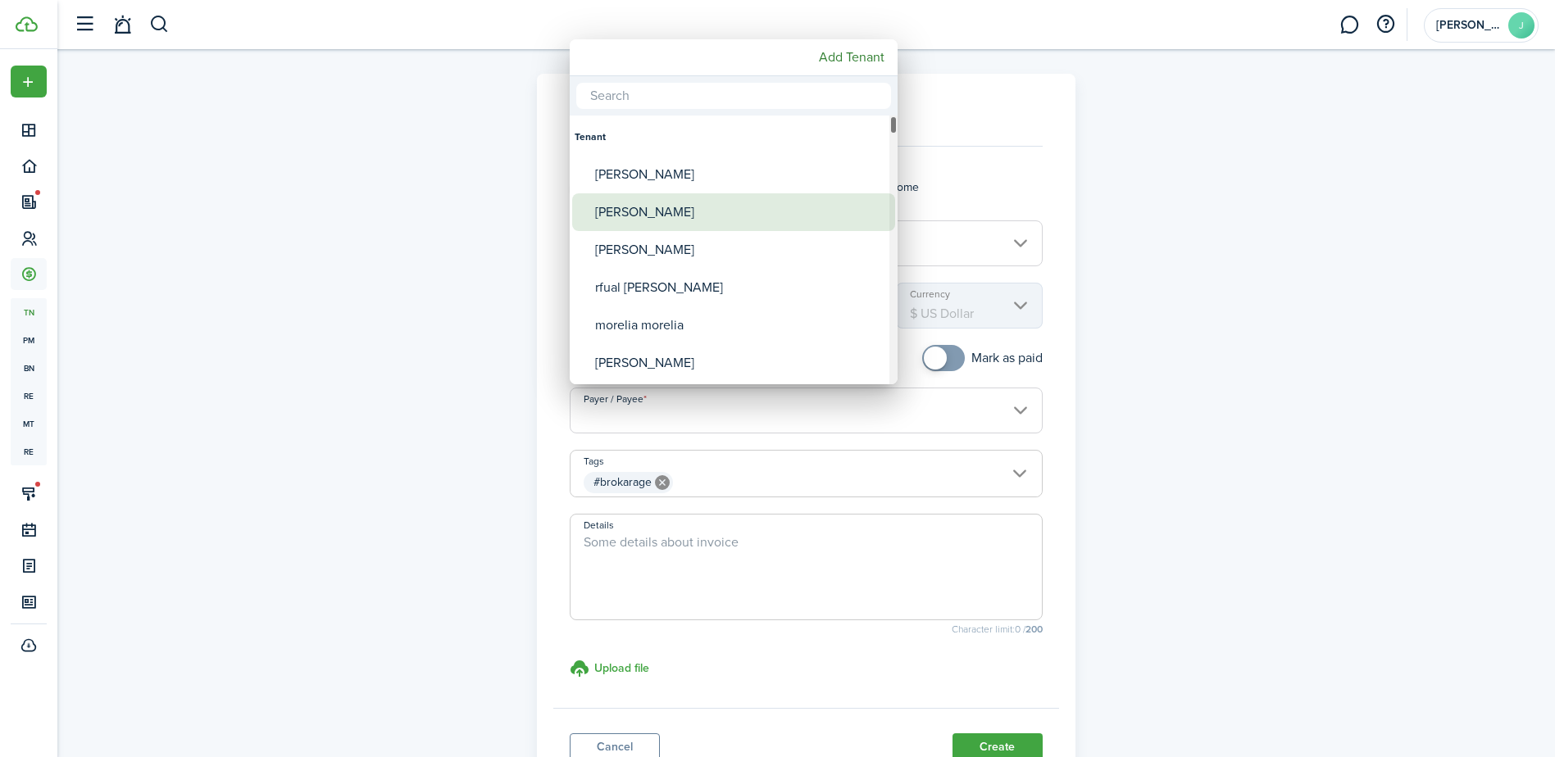
click at [807, 228] on div "[PERSON_NAME]" at bounding box center [740, 212] width 290 height 38
type input "[PERSON_NAME]"
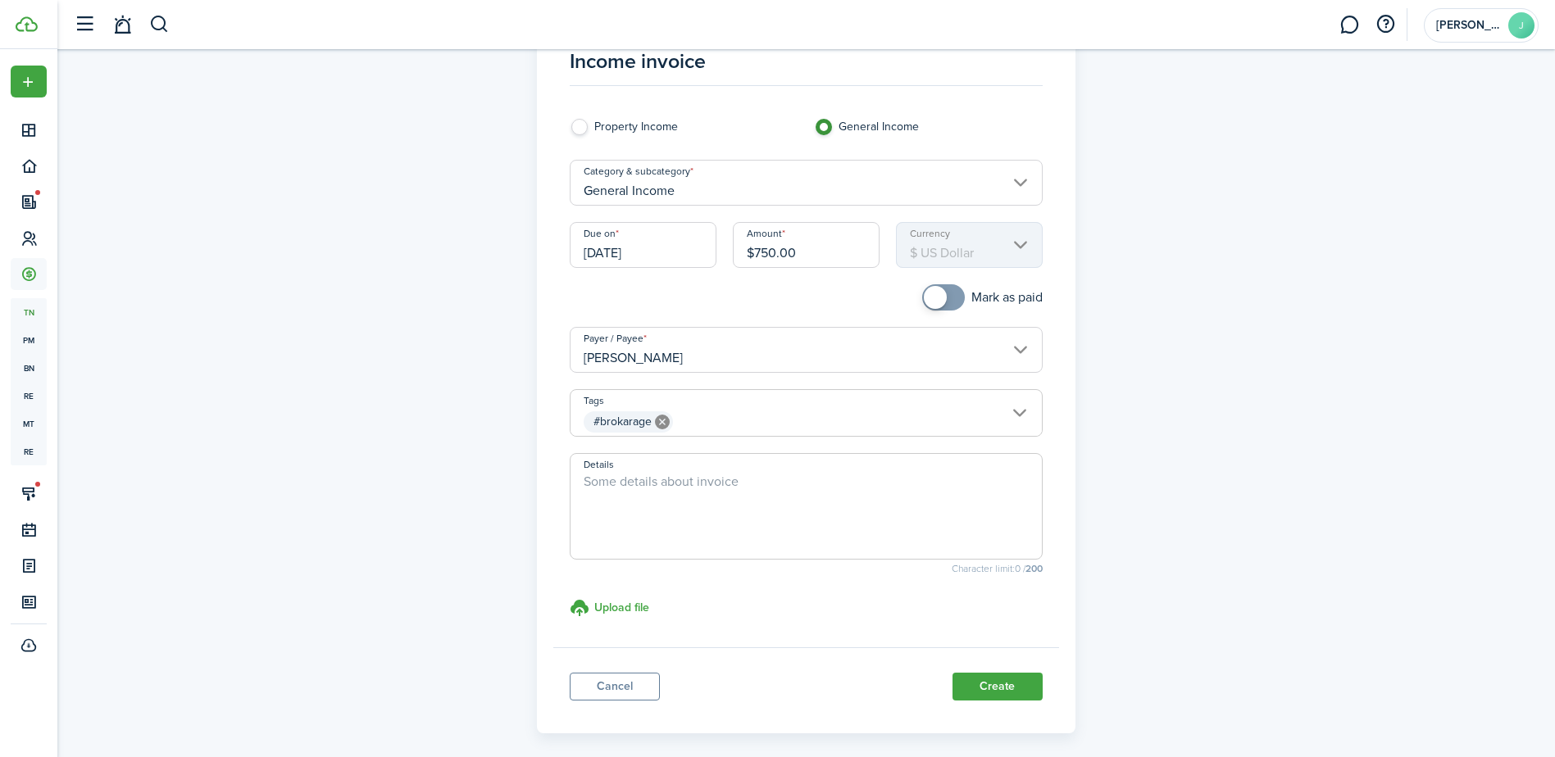
scroll to position [131, 0]
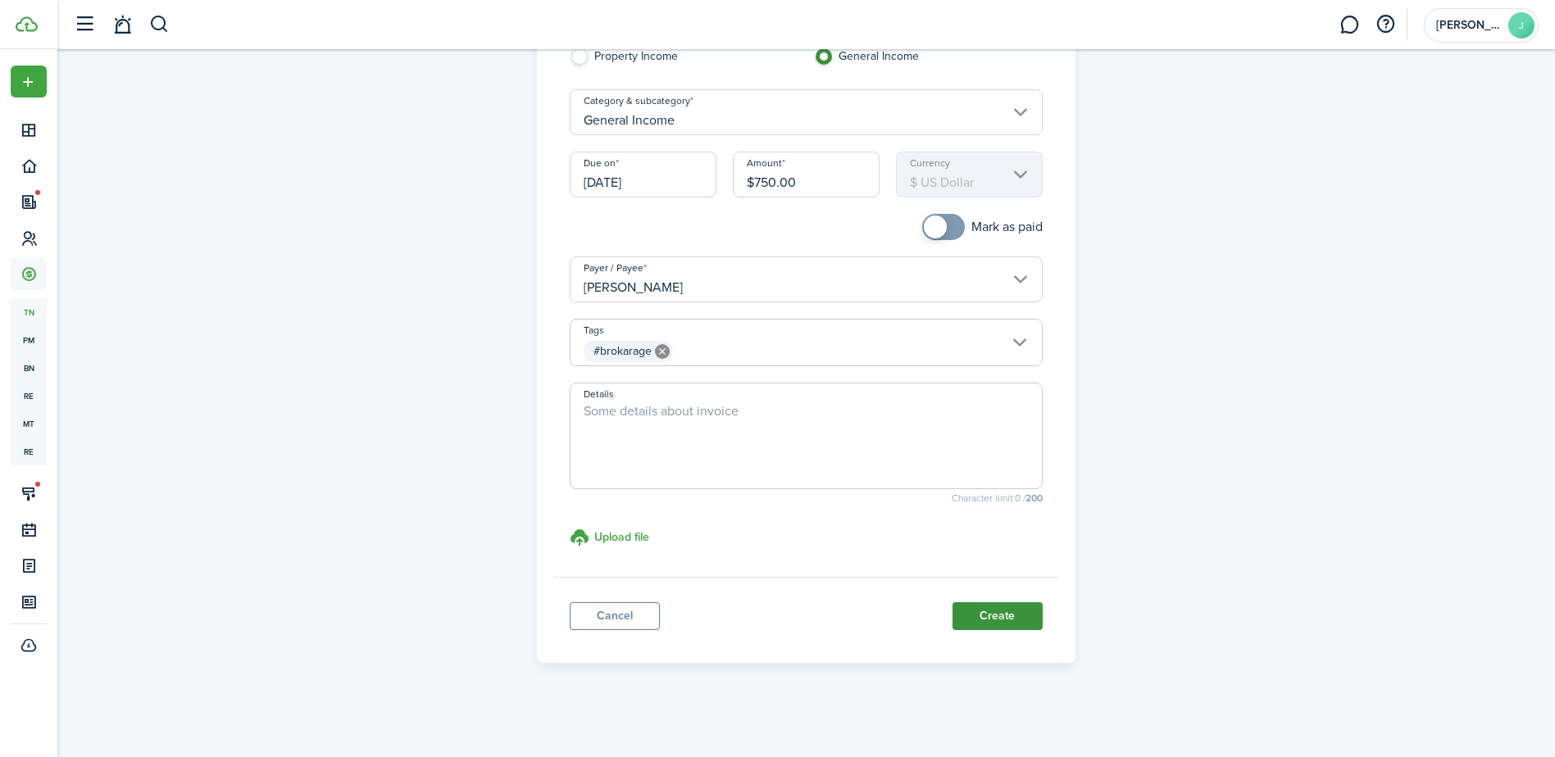
click at [1028, 604] on button "Create" at bounding box center [997, 616] width 90 height 28
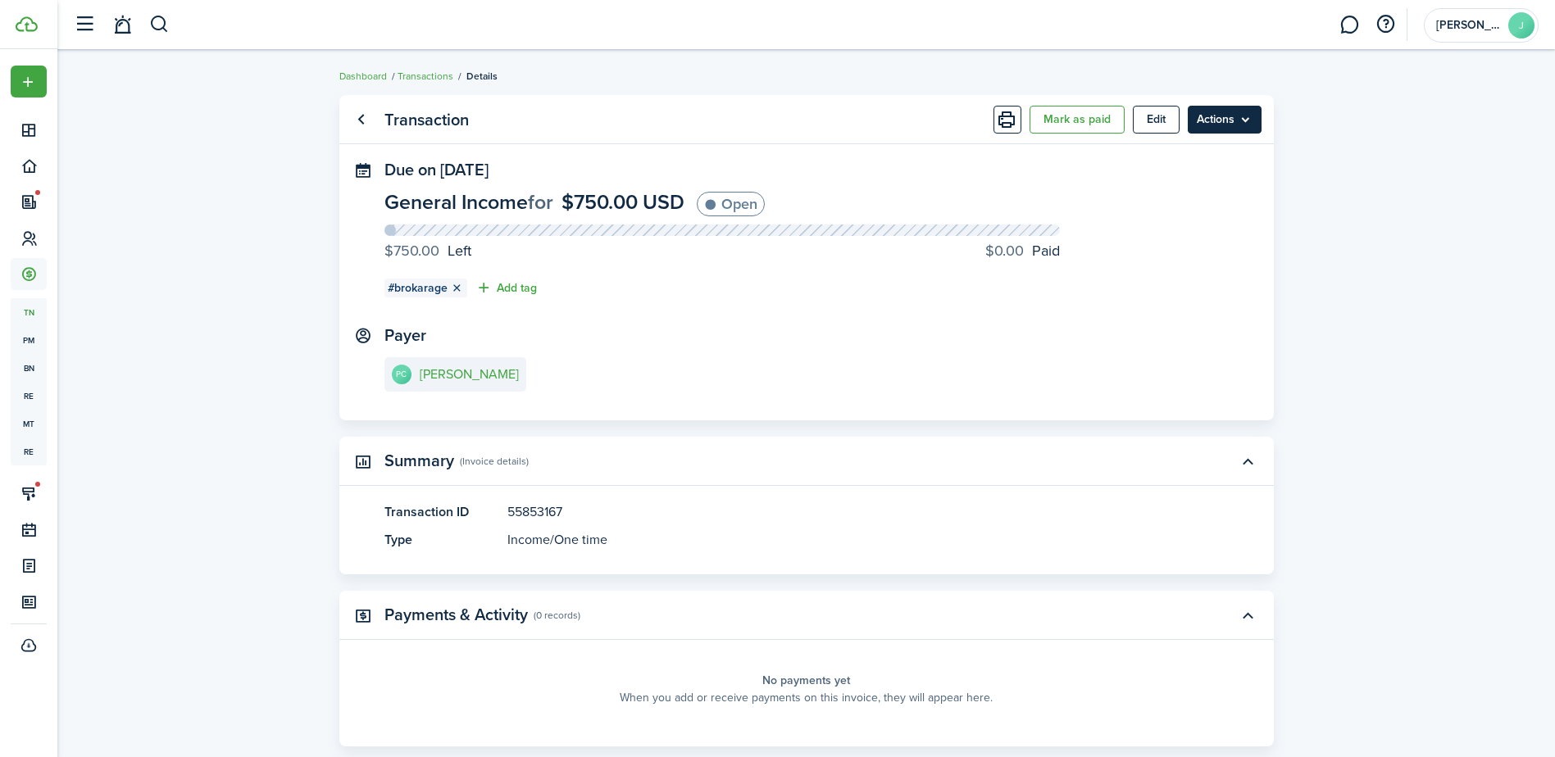
click at [1207, 112] on menu-btn "Actions" at bounding box center [1225, 120] width 74 height 28
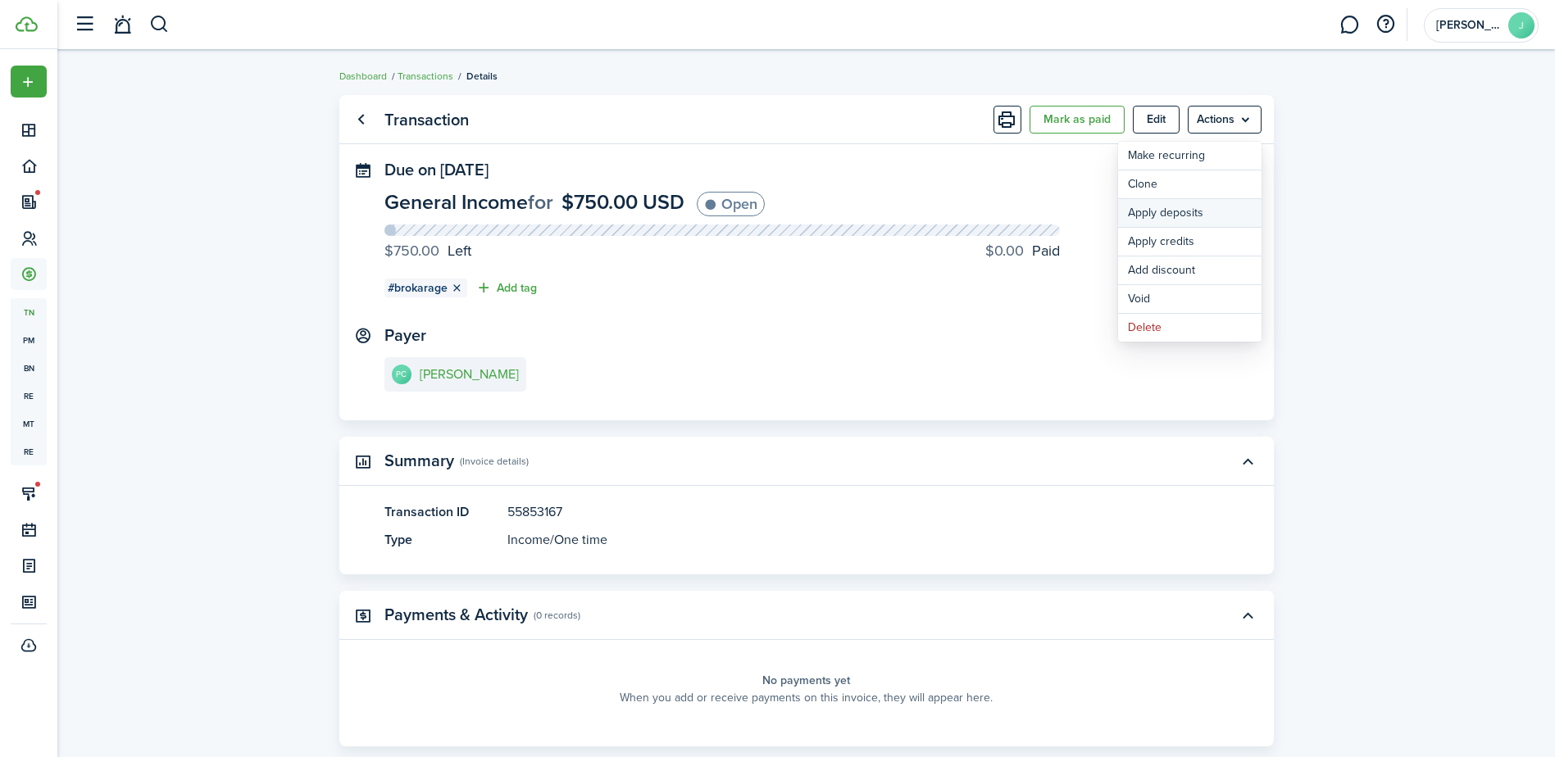
click at [1218, 208] on button "Apply deposits" at bounding box center [1189, 213] width 143 height 28
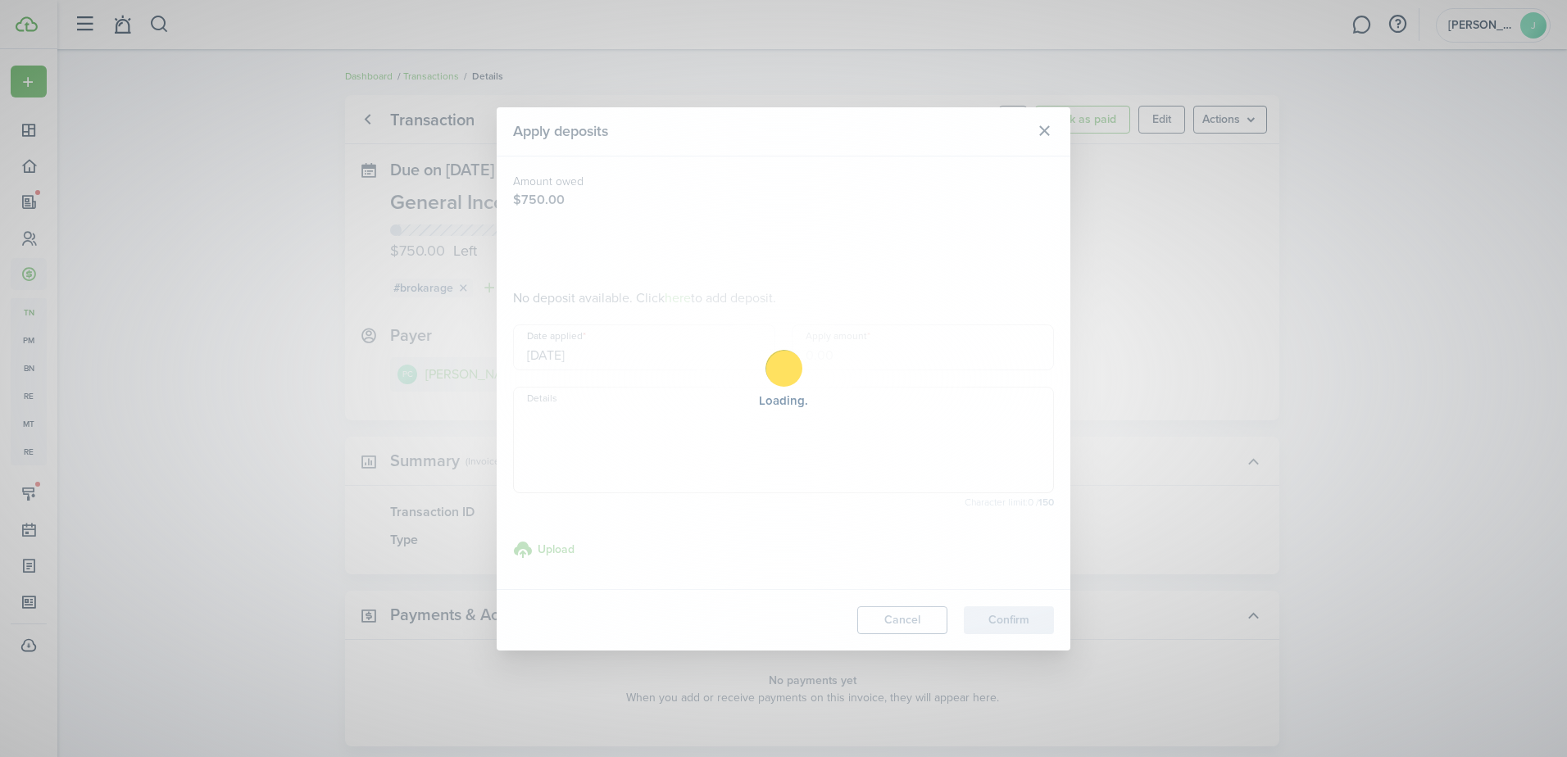
type input "$750.00"
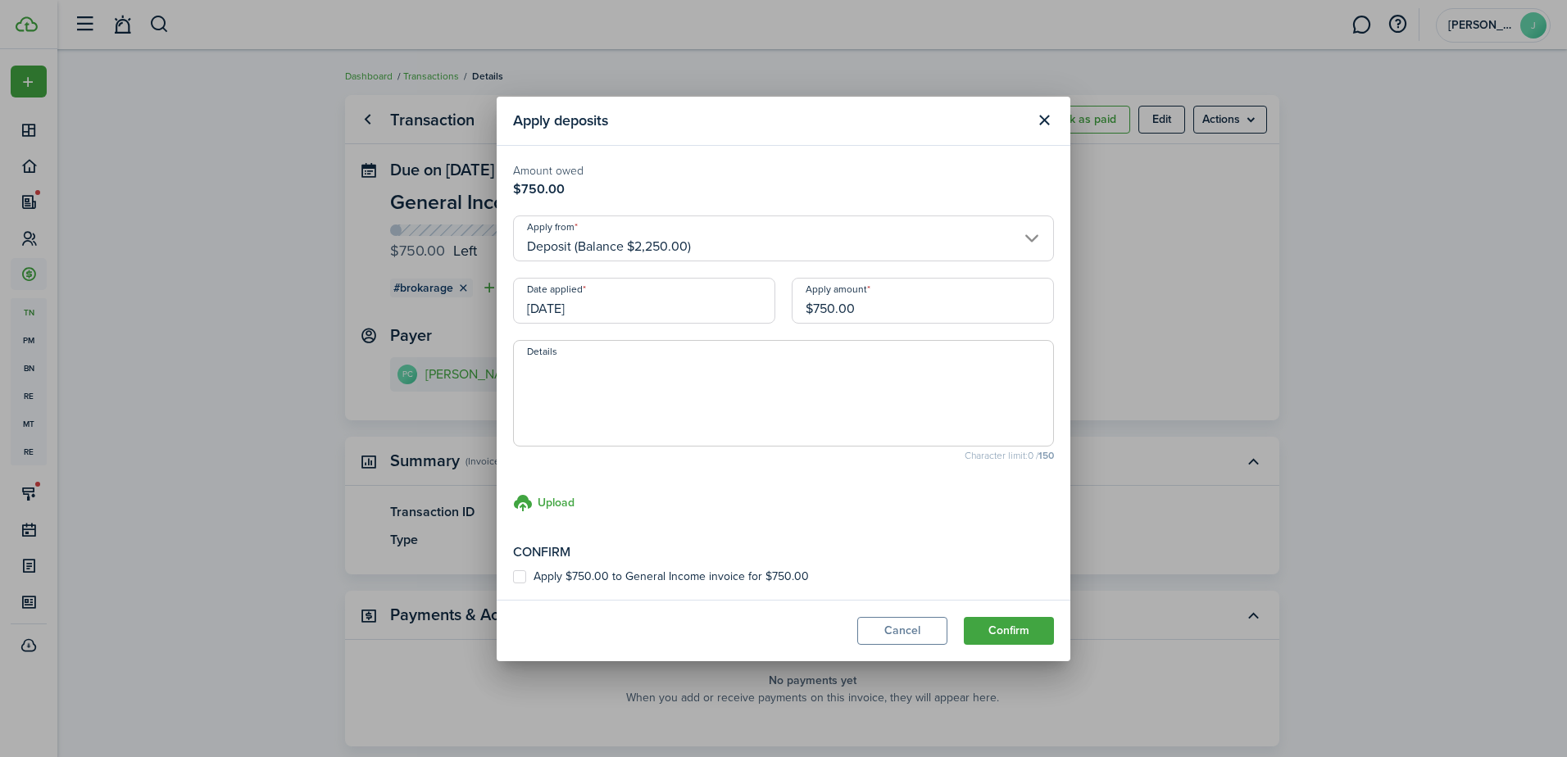
click at [524, 574] on label "Apply $750.00 to General Income invoice for $750.00" at bounding box center [661, 576] width 296 height 13
click at [513, 576] on input "Apply $750.00 to General Income invoice for $750.00" at bounding box center [512, 576] width 1 height 1
checkbox input "true"
click at [992, 629] on button "Confirm" at bounding box center [1009, 631] width 90 height 28
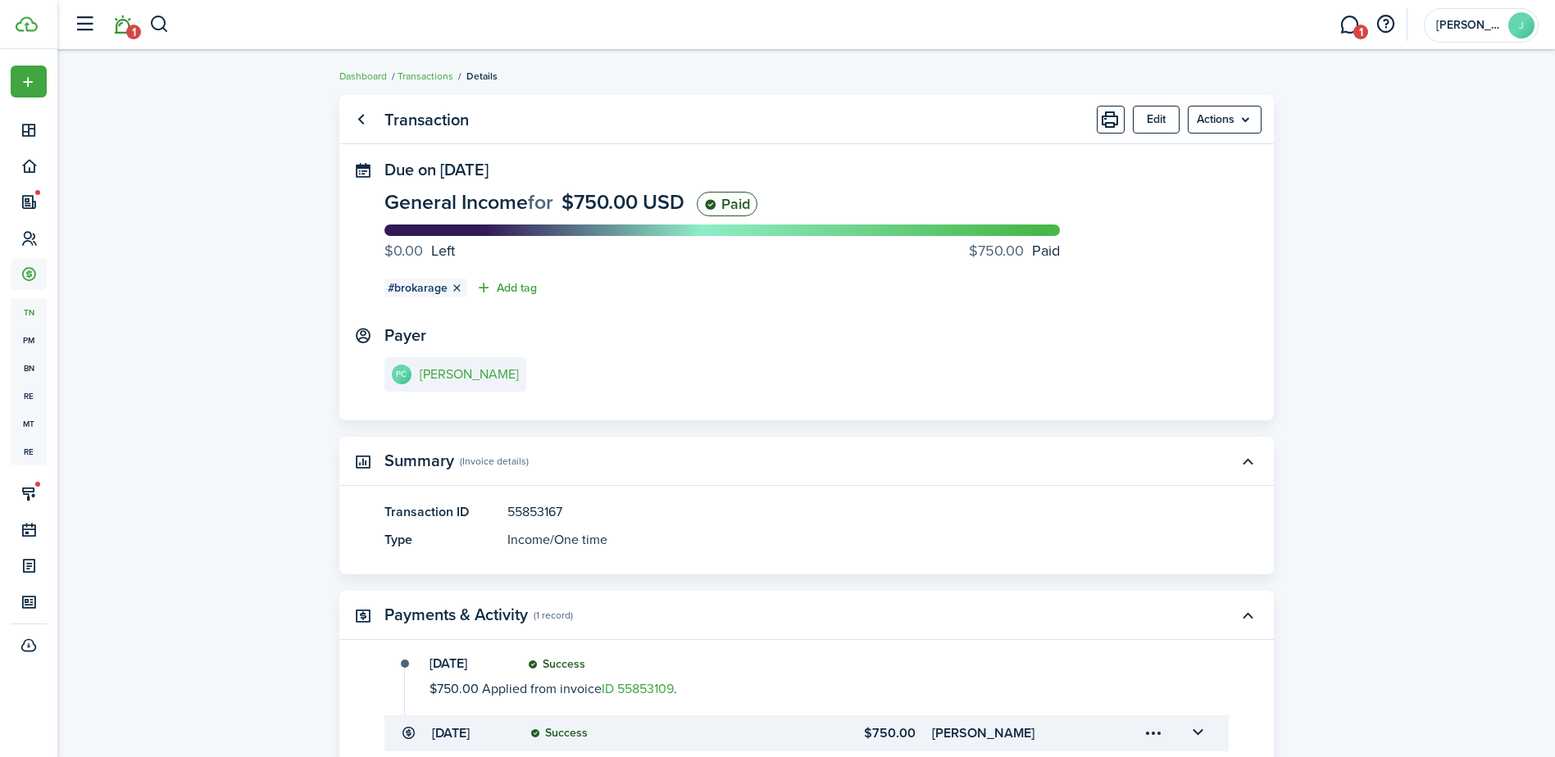
click at [126, 34] on span "1" at bounding box center [133, 32] width 15 height 15
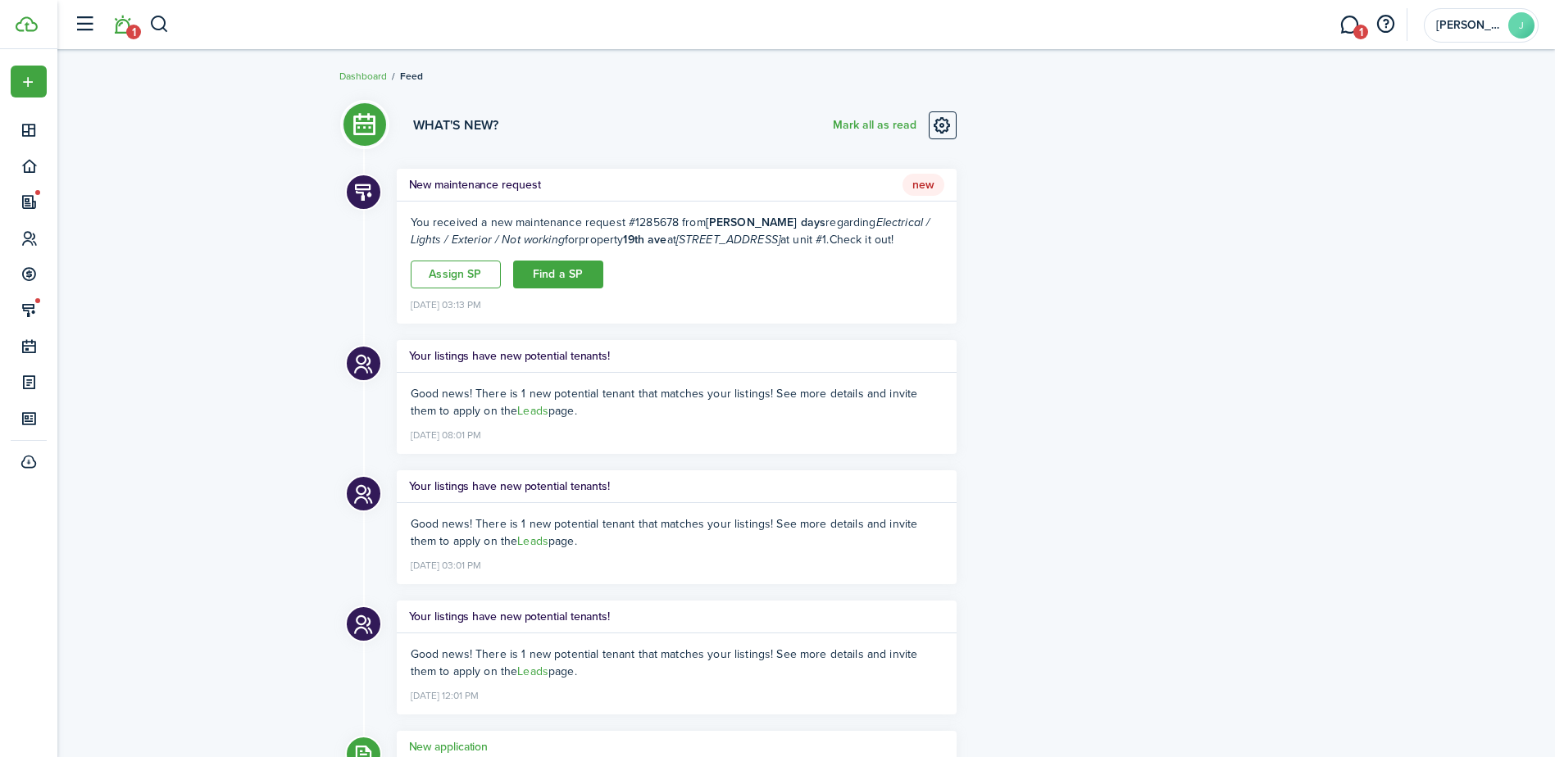
click at [919, 184] on span "New" at bounding box center [923, 185] width 42 height 23
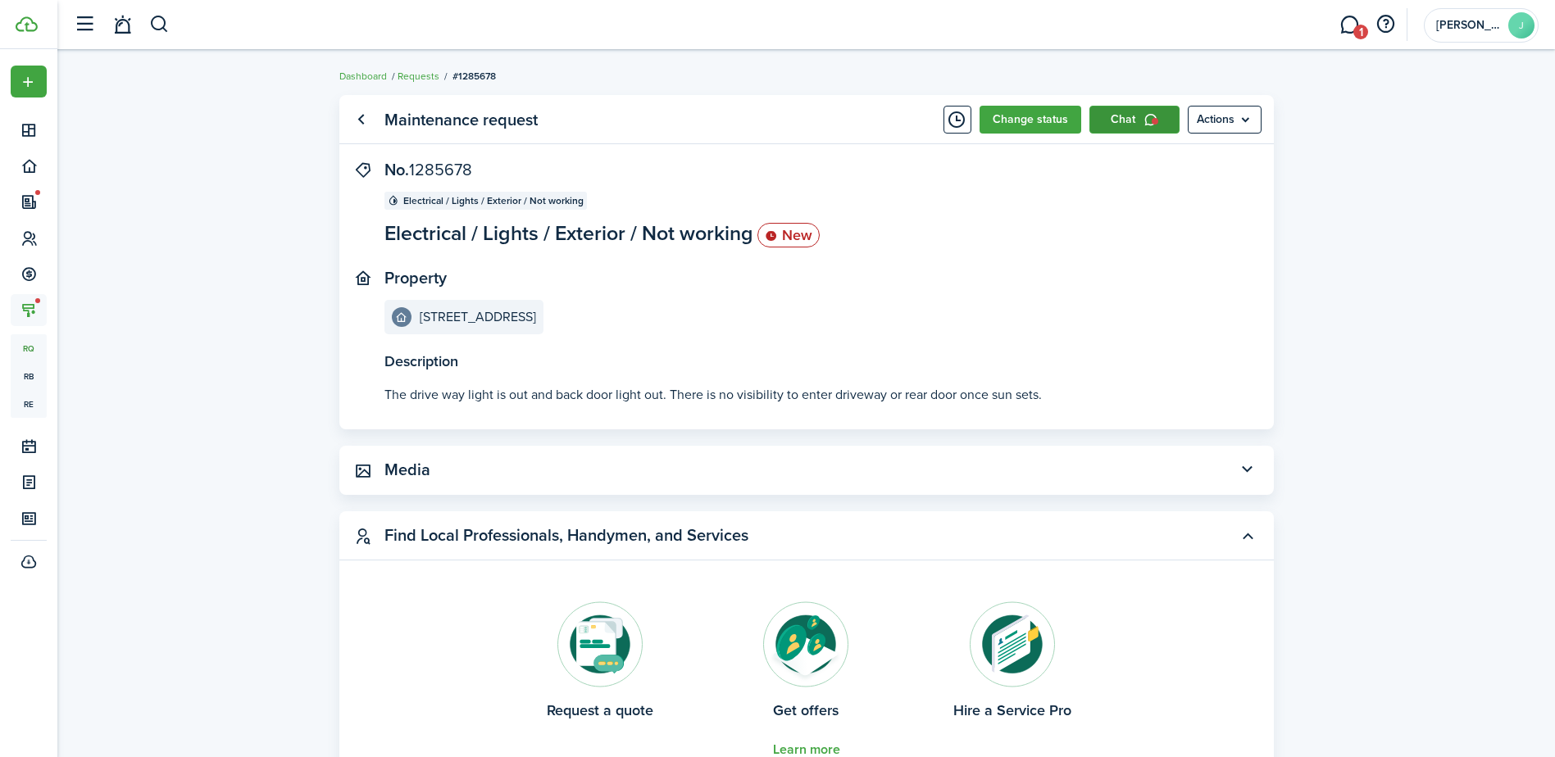
click at [1126, 125] on link "Chat" at bounding box center [1134, 120] width 90 height 28
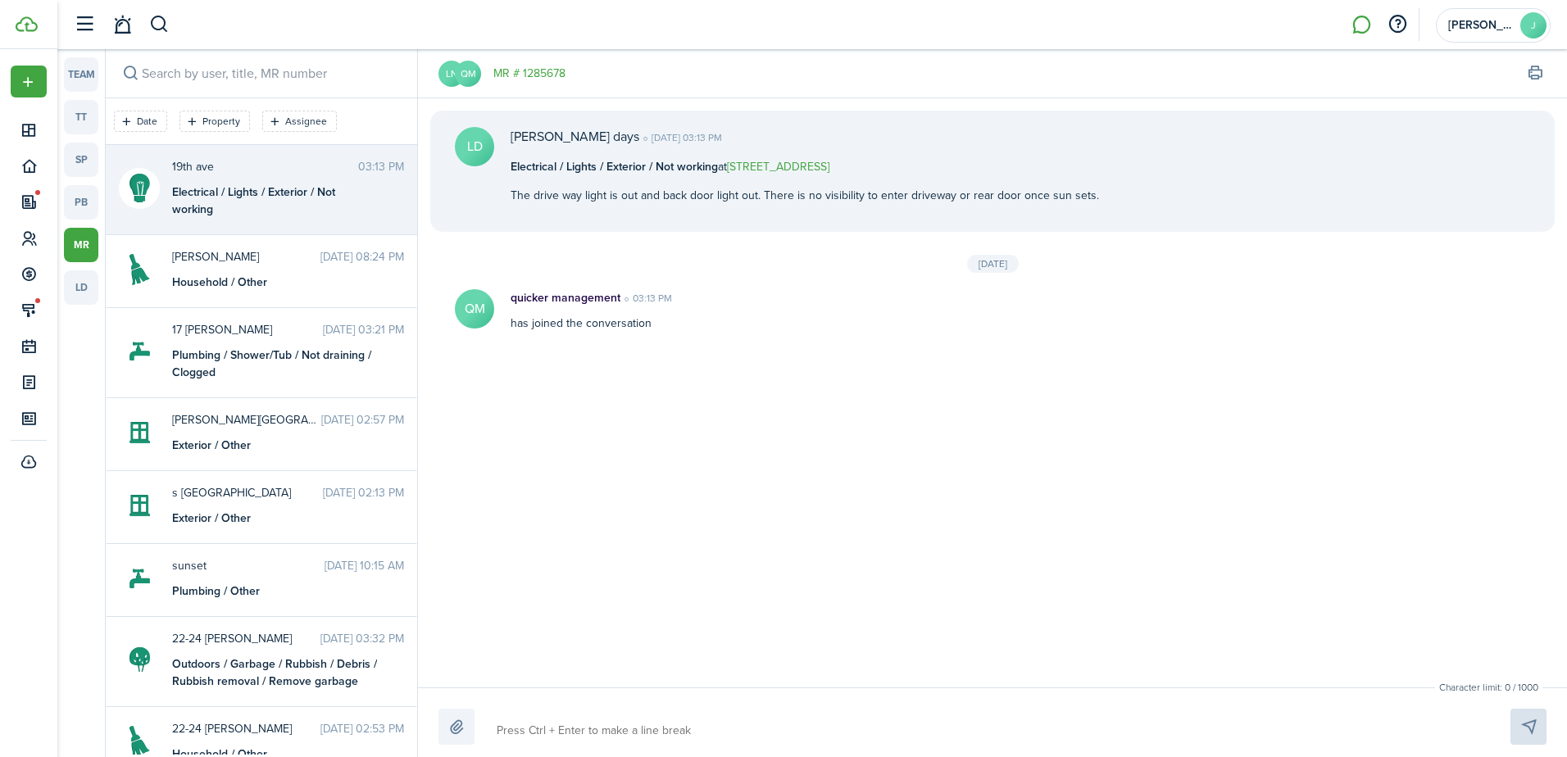
click at [329, 193] on div "Electrical / Lights / Exterior / Not working" at bounding box center [274, 201] width 205 height 34
click at [489, 726] on div at bounding box center [993, 727] width 1108 height 36
click at [524, 727] on textarea at bounding box center [984, 731] width 987 height 28
type textarea "thanks, do you think it's just needed a bulb change?"
click at [757, 727] on textarea "thanks, do you think it's just needed a bulb change?" at bounding box center [984, 731] width 987 height 28
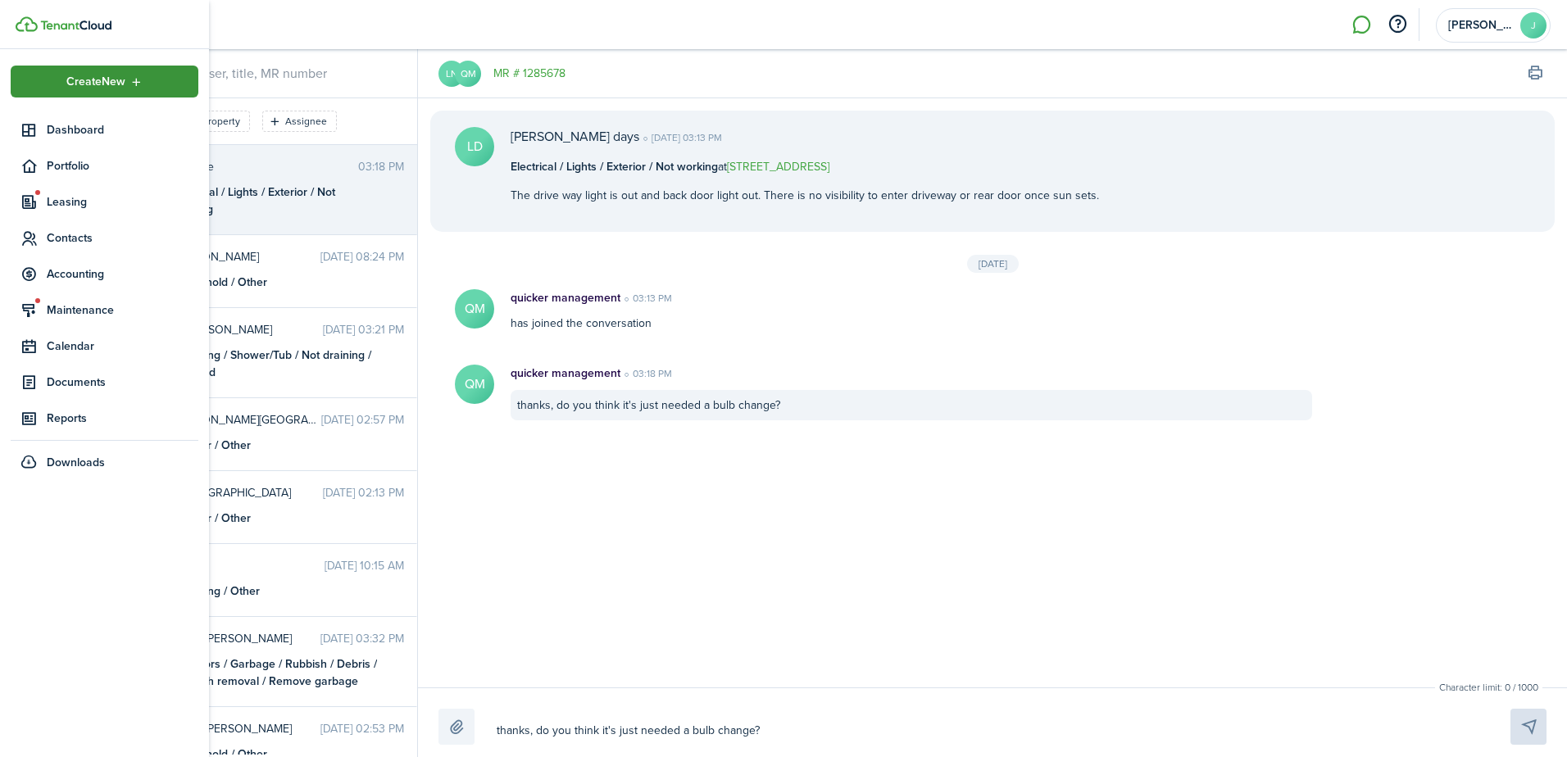
click at [154, 94] on div "Create New" at bounding box center [105, 82] width 188 height 32
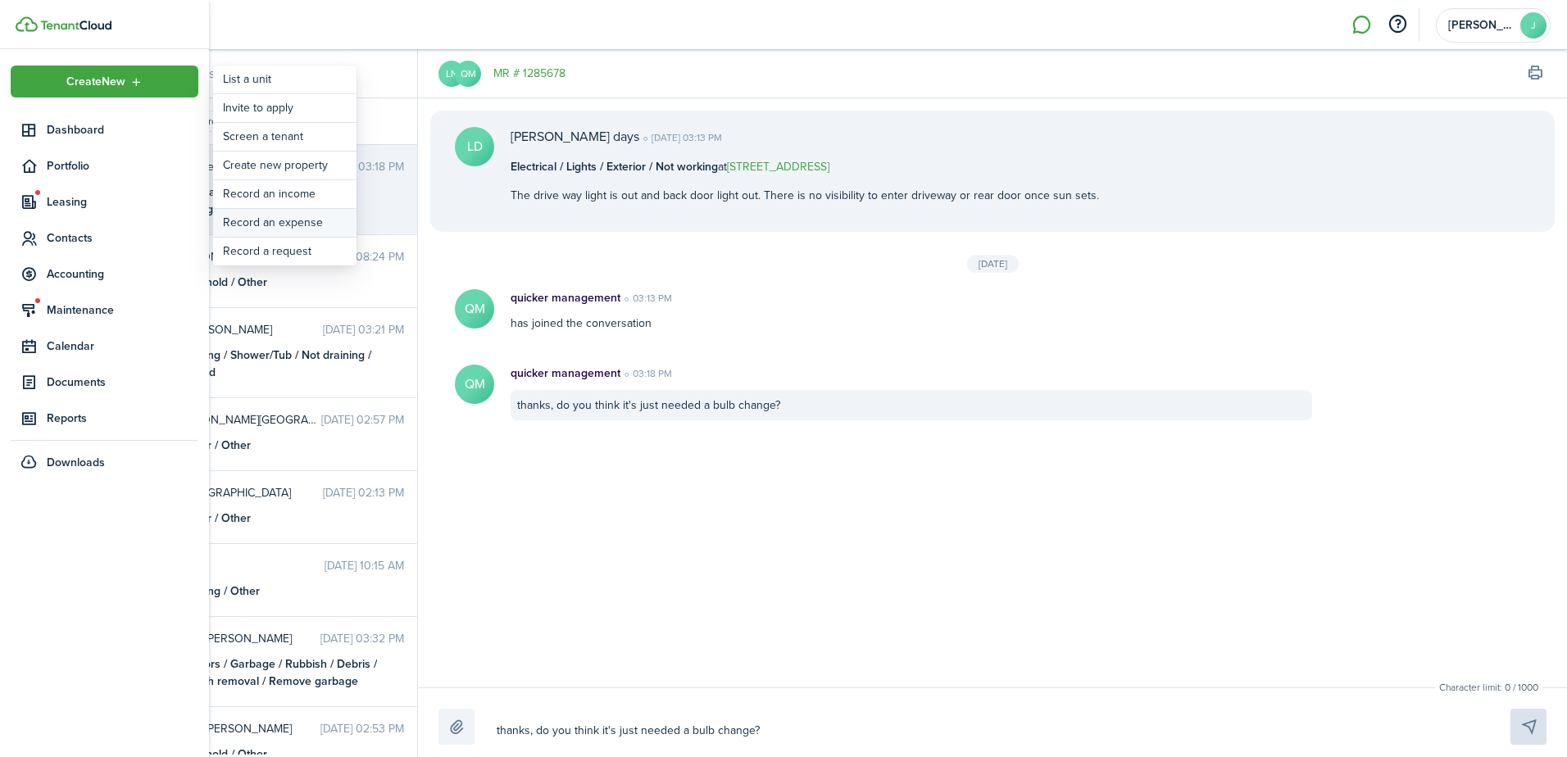
click at [308, 220] on link "Record an expense" at bounding box center [284, 223] width 143 height 28
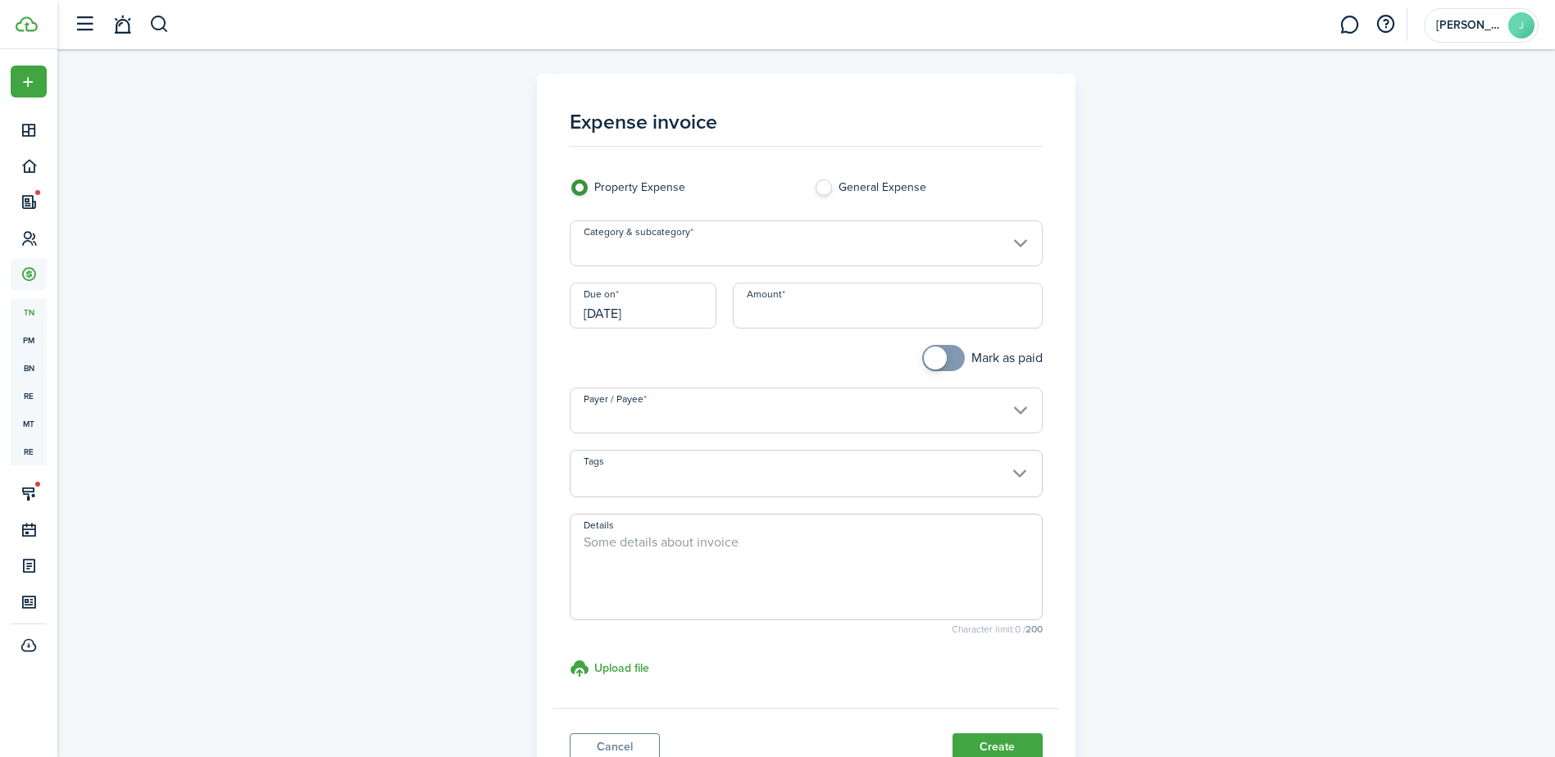
click at [817, 187] on label "General Expense" at bounding box center [928, 192] width 228 height 25
click at [806, 236] on input "General Expense" at bounding box center [806, 243] width 473 height 46
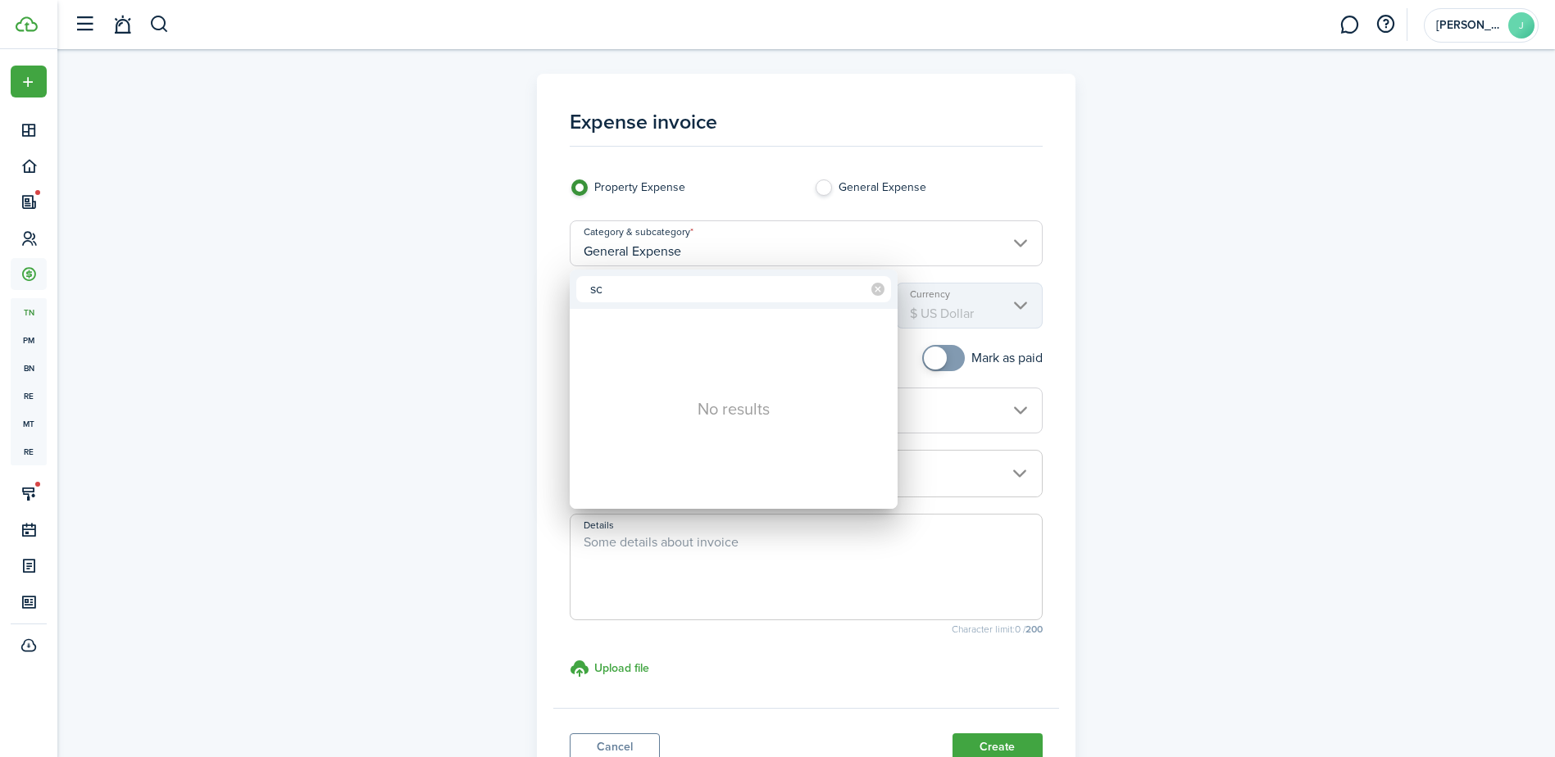
type input "s"
type input "back"
click at [879, 288] on icon at bounding box center [877, 289] width 13 height 13
click at [282, 179] on div at bounding box center [777, 379] width 1817 height 1020
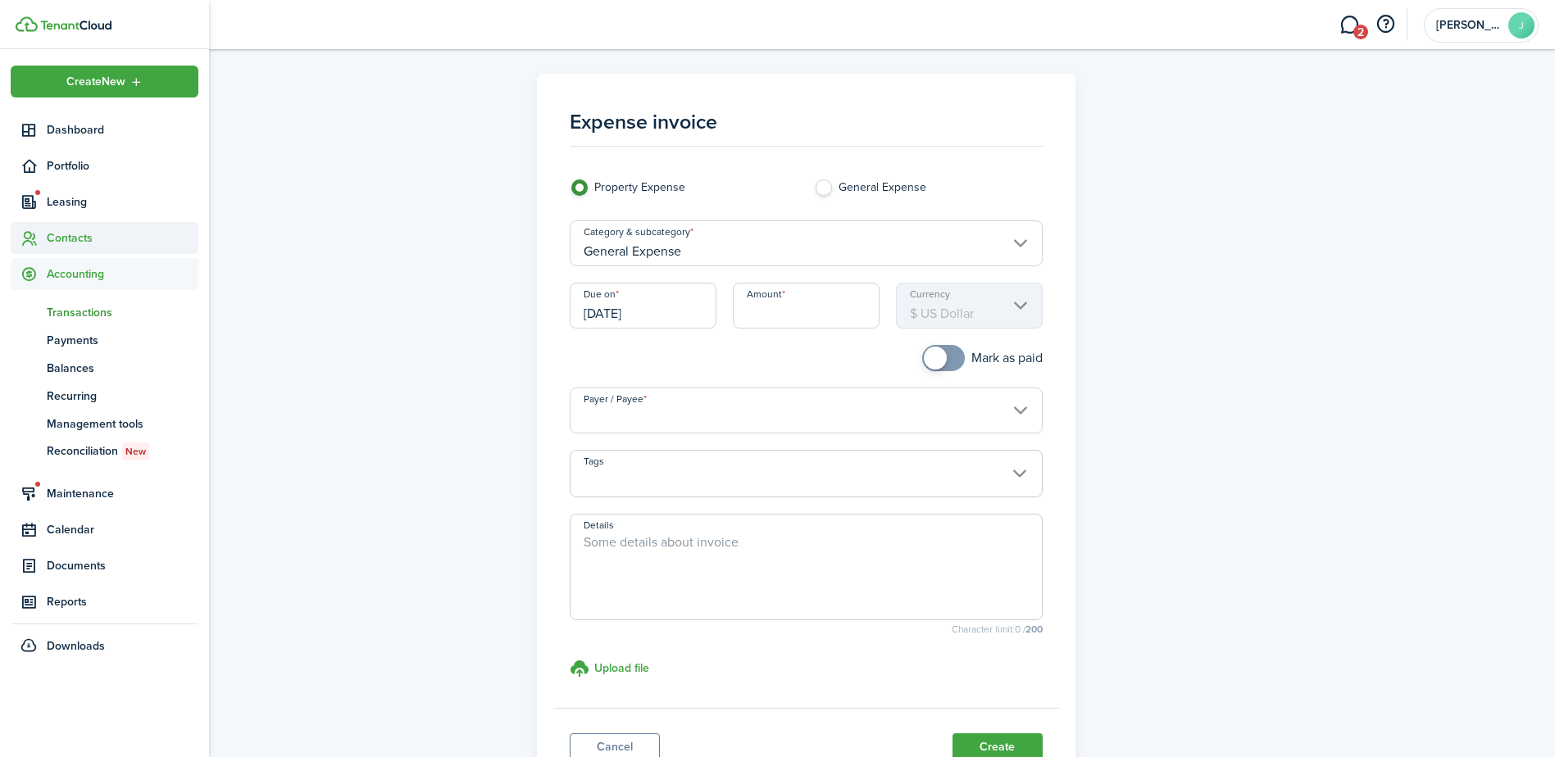
click at [42, 242] on sidebar-link-icon at bounding box center [29, 237] width 36 height 17
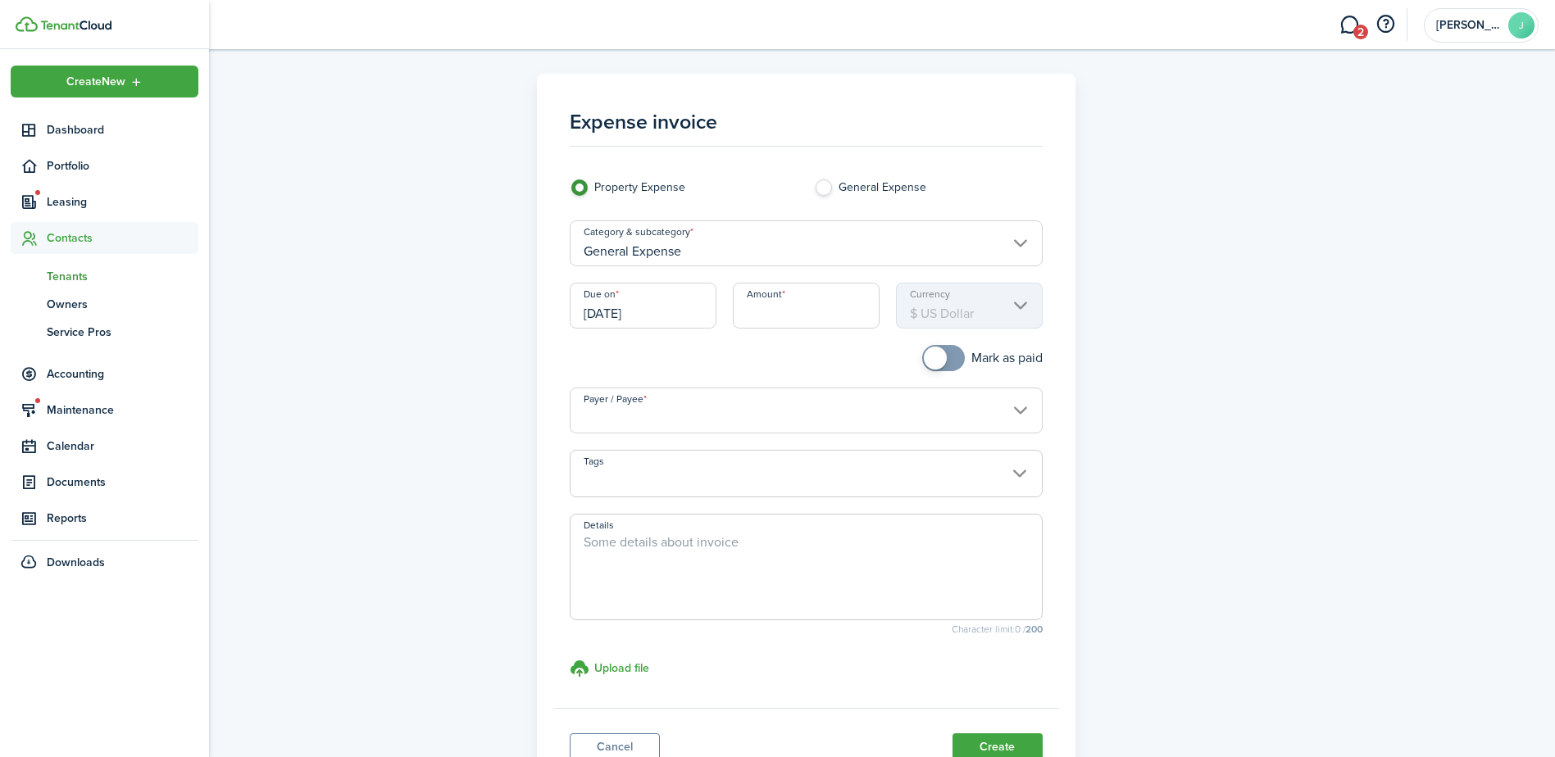
click at [78, 282] on span "Tenants" at bounding box center [123, 276] width 152 height 17
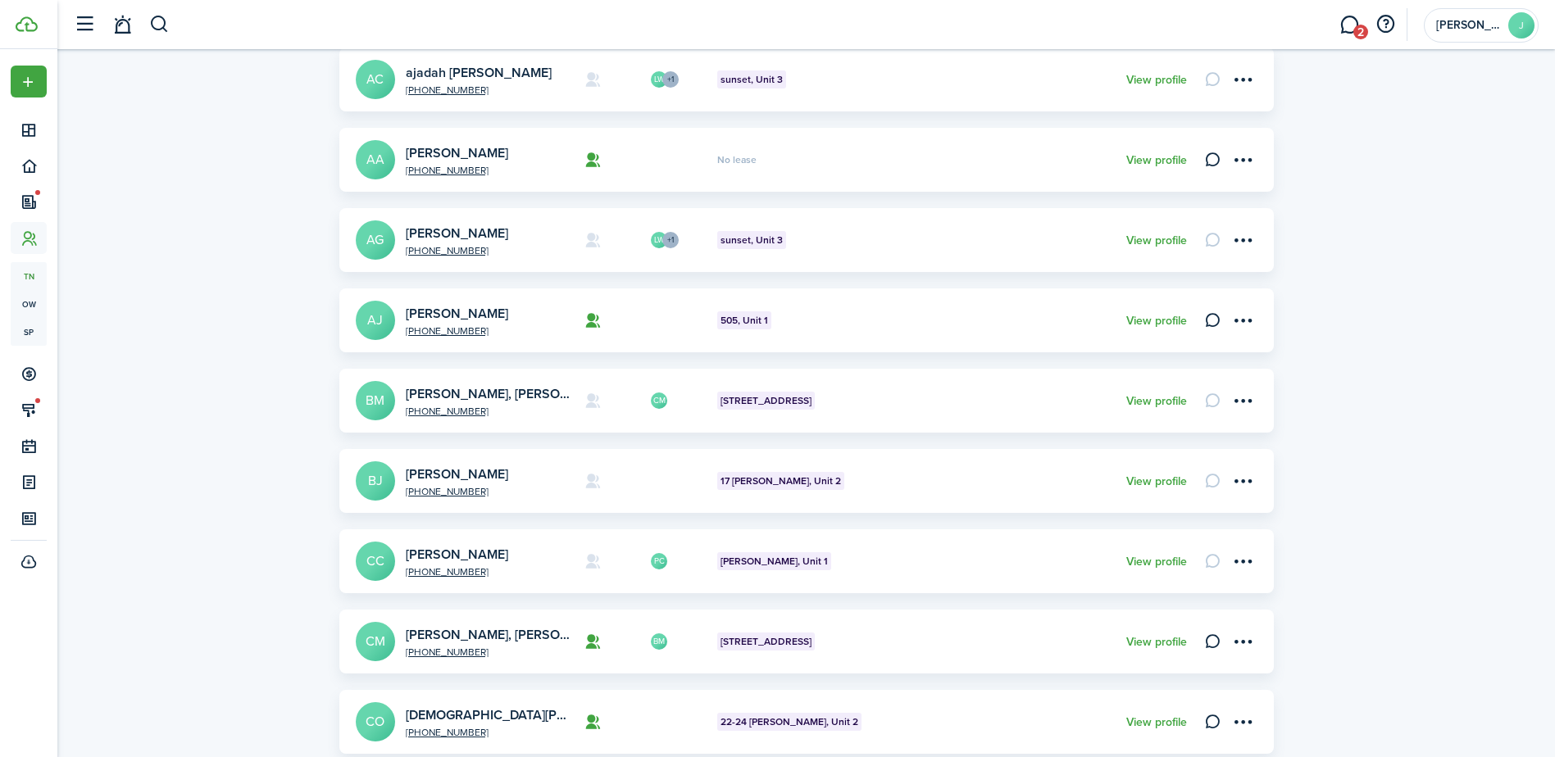
scroll to position [246, 0]
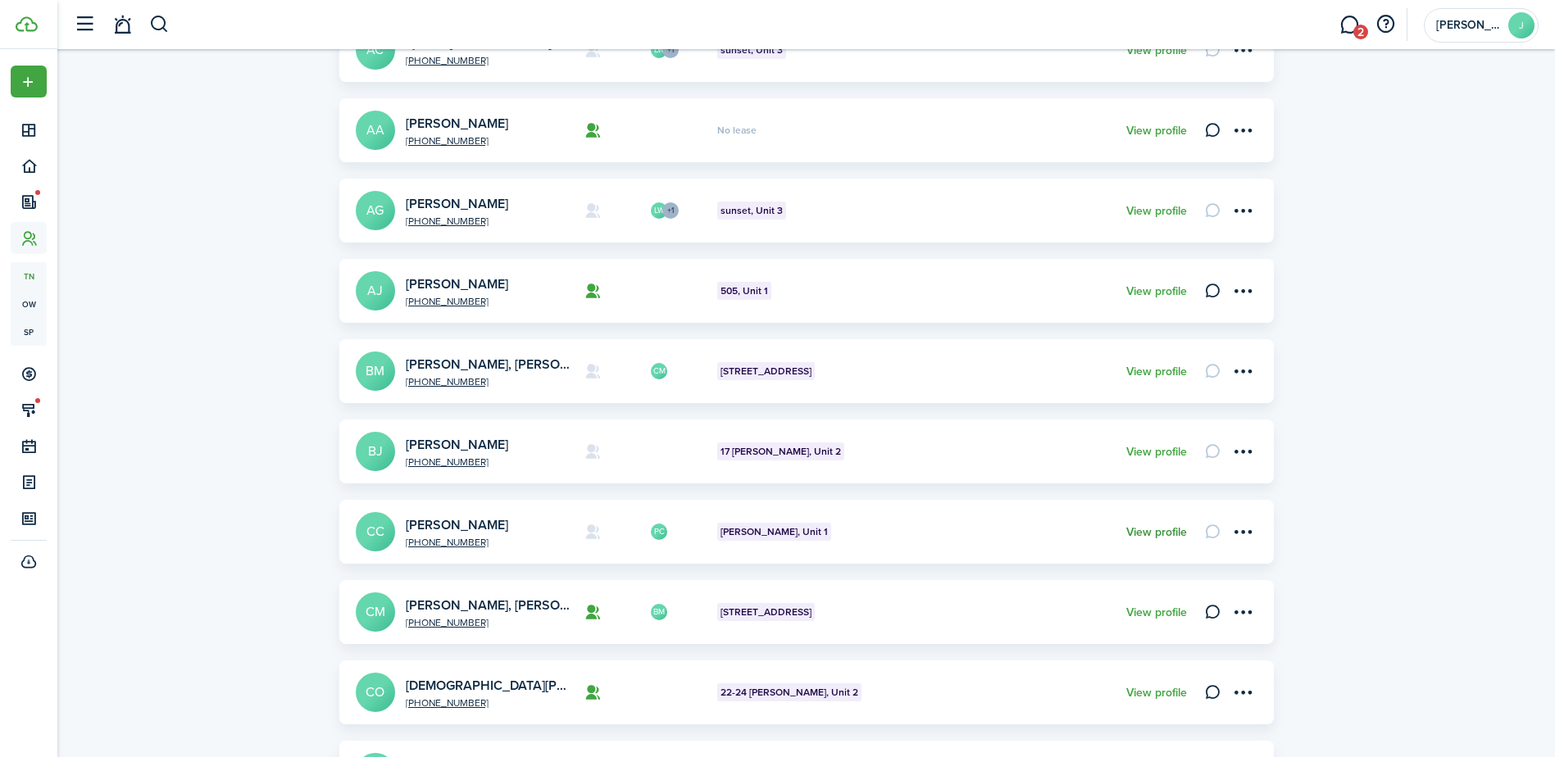
click at [1159, 534] on link "View profile" at bounding box center [1156, 532] width 61 height 13
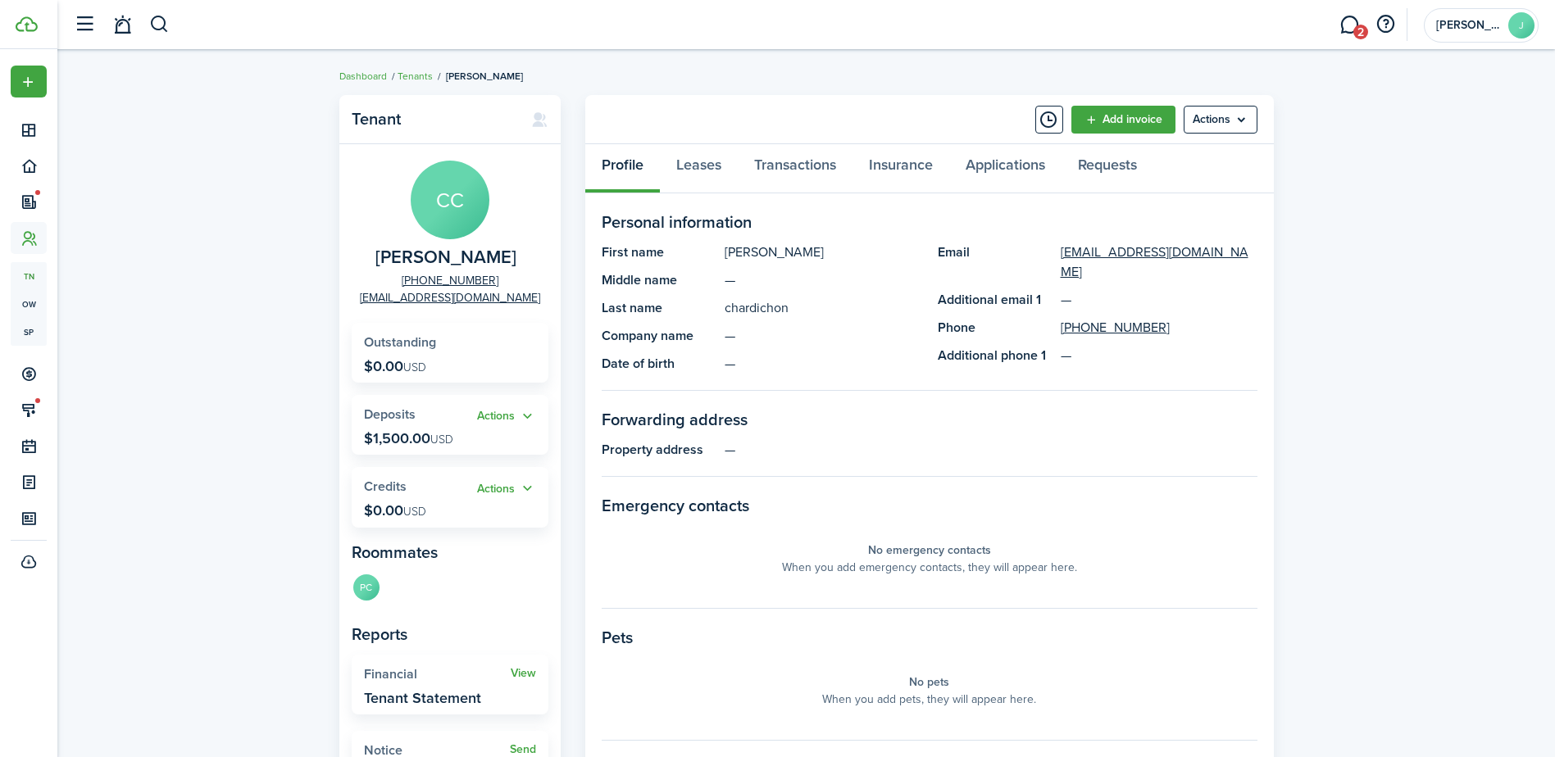
click at [517, 298] on panel-main-group "CC [PERSON_NAME] [PHONE_NUMBER] [EMAIL_ADDRESS][DOMAIN_NAME]" at bounding box center [450, 234] width 197 height 146
drag, startPoint x: 517, startPoint y: 298, endPoint x: 355, endPoint y: 292, distance: 162.4
click at [355, 292] on panel-main-group "CC [PERSON_NAME] [PHONE_NUMBER] [EMAIL_ADDRESS][DOMAIN_NAME]" at bounding box center [450, 234] width 197 height 146
copy link "[EMAIL_ADDRESS][DOMAIN_NAME]"
click at [413, 81] on link "Tenants" at bounding box center [415, 76] width 35 height 15
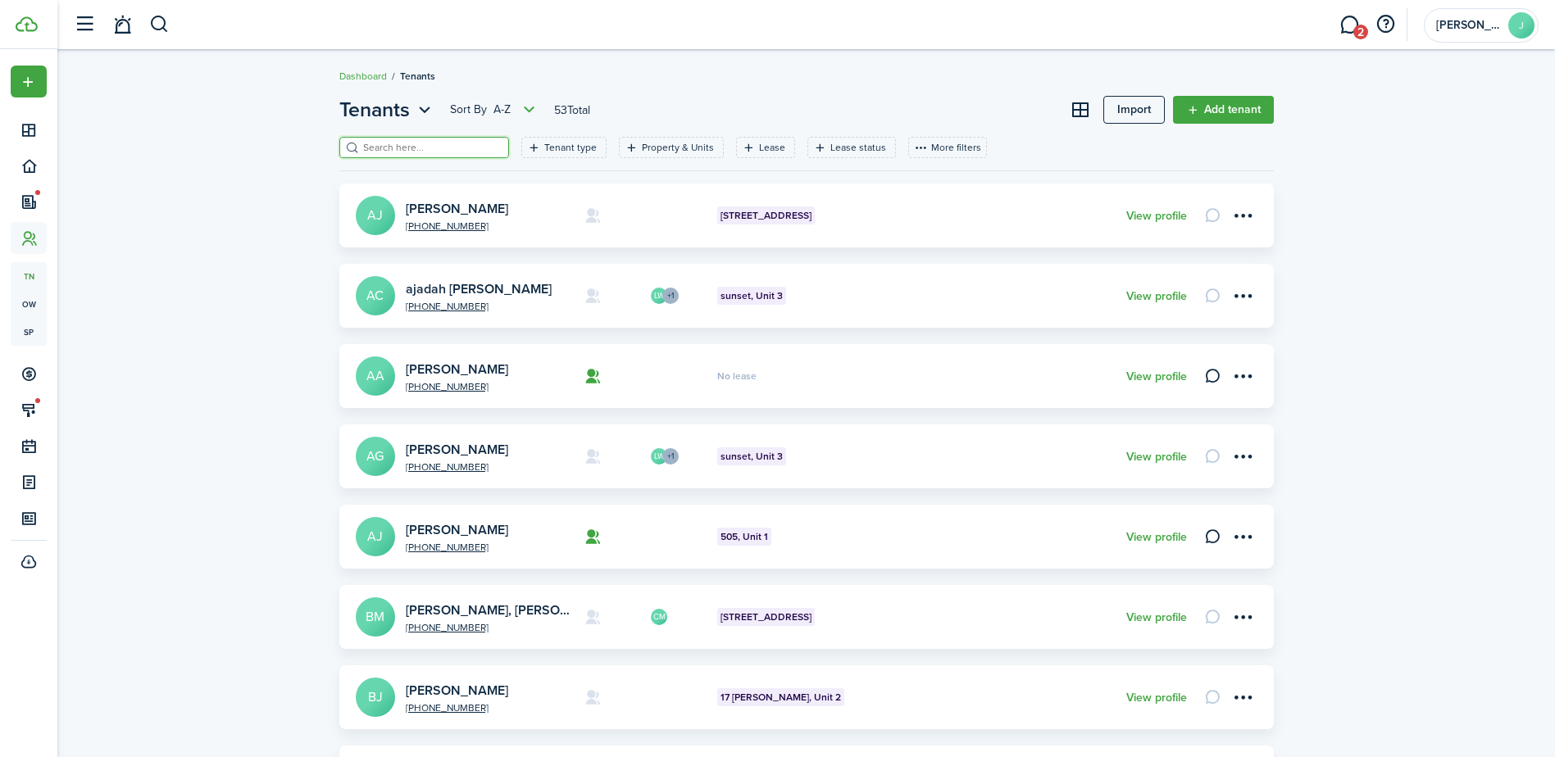
click at [374, 152] on input "search" at bounding box center [431, 148] width 144 height 16
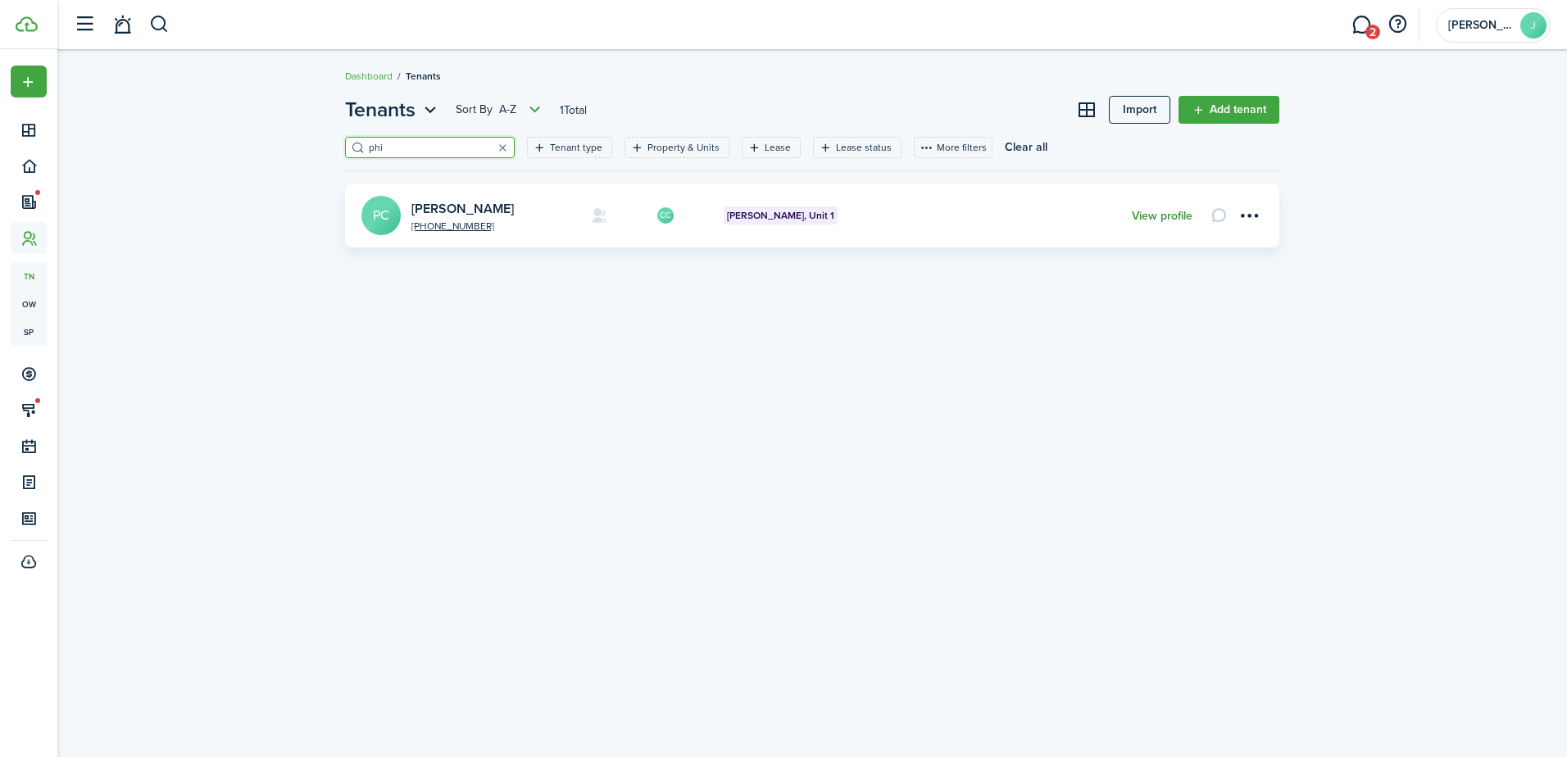
type input "phi"
click at [1148, 212] on link "View profile" at bounding box center [1162, 216] width 61 height 13
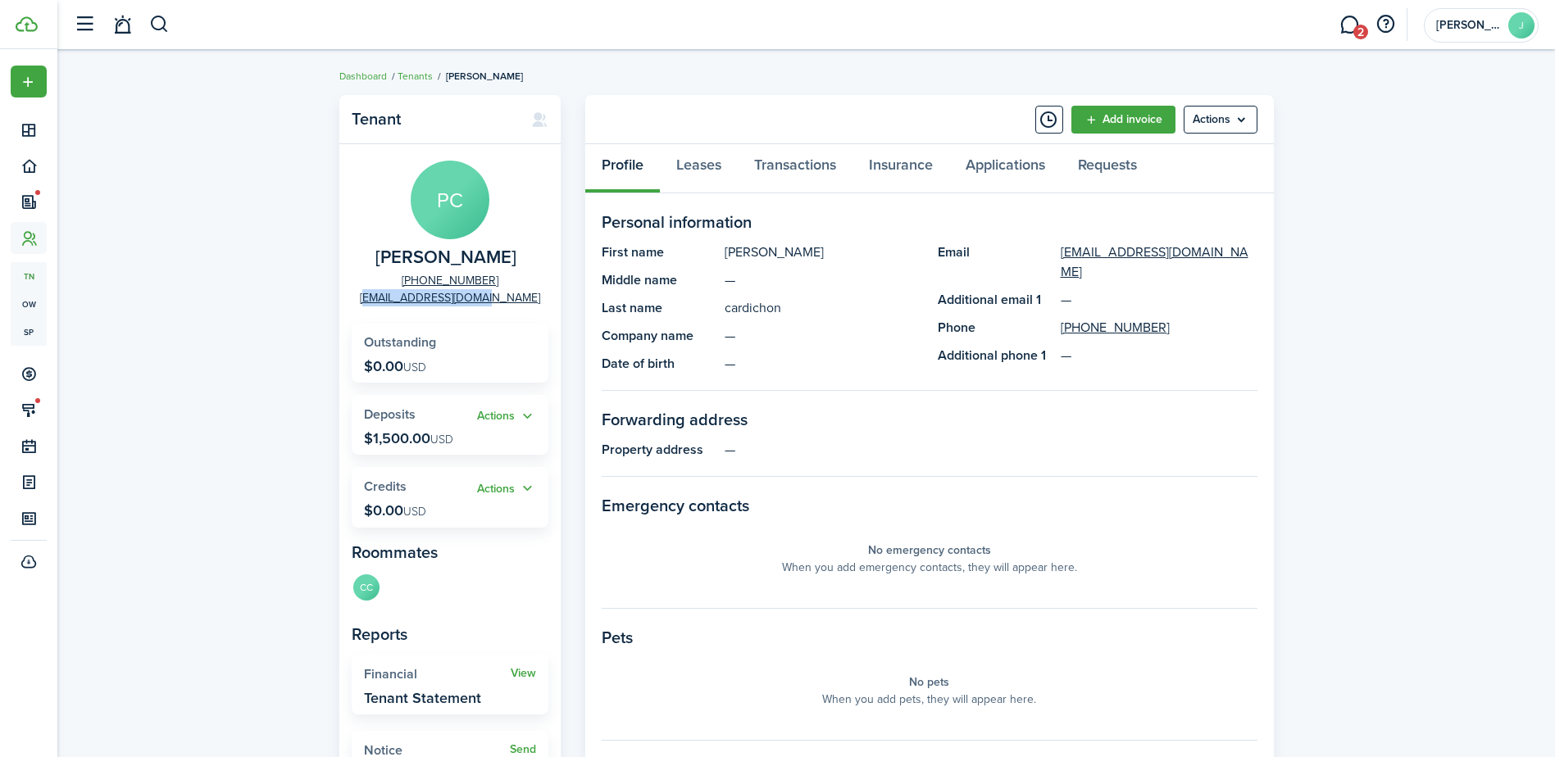
drag, startPoint x: 513, startPoint y: 304, endPoint x: 379, endPoint y: 314, distance: 134.0
click at [379, 314] on panel-main-body "PC [PERSON_NAME] [PHONE_NUMBER] [EMAIL_ADDRESS][DOMAIN_NAME] Outstanding $0.00 …" at bounding box center [449, 475] width 221 height 663
copy link "[EMAIL_ADDRESS][DOMAIN_NAME]"
click at [1356, 28] on span "2" at bounding box center [1360, 32] width 15 height 15
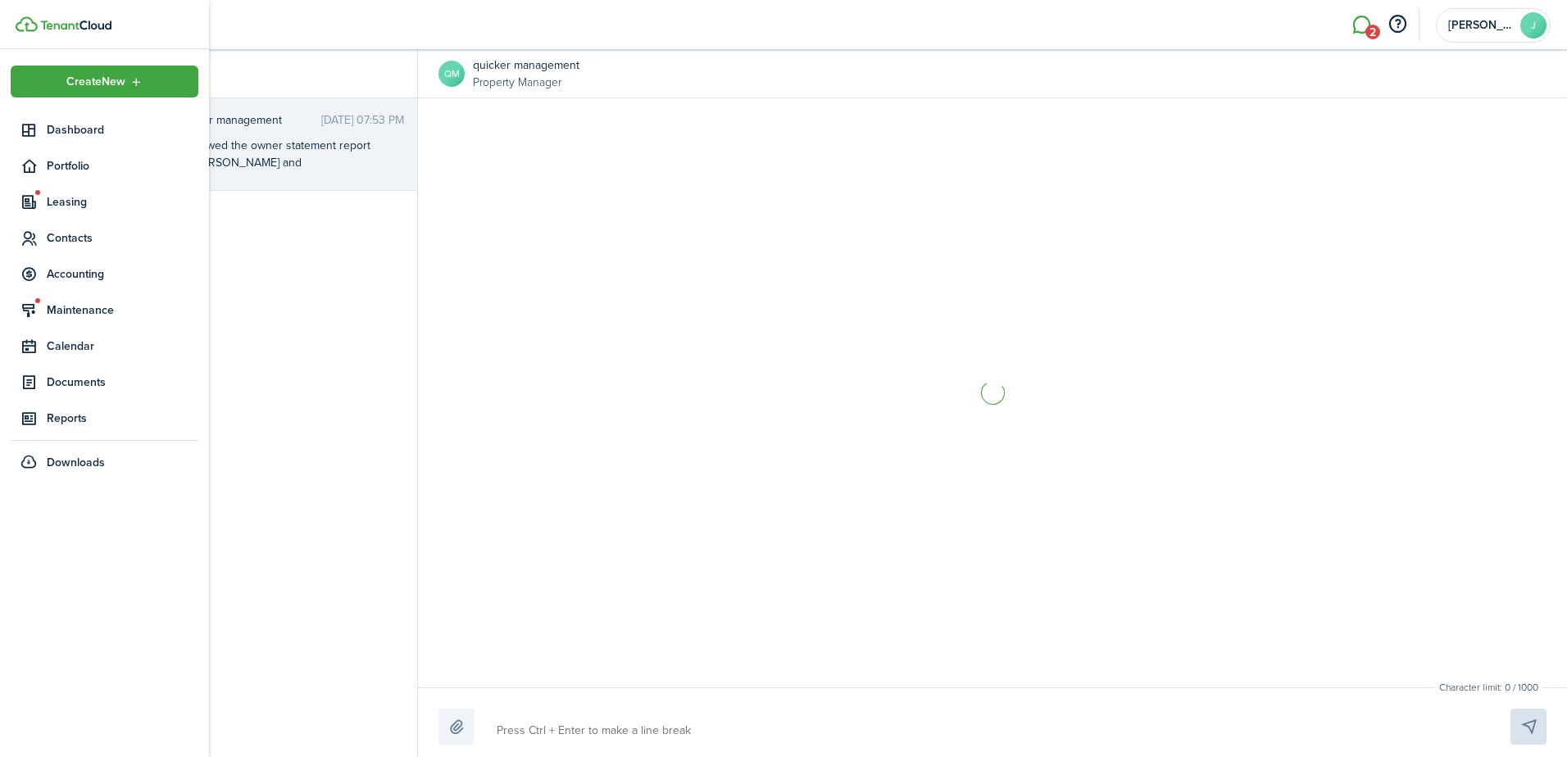
scroll to position [2619, 0]
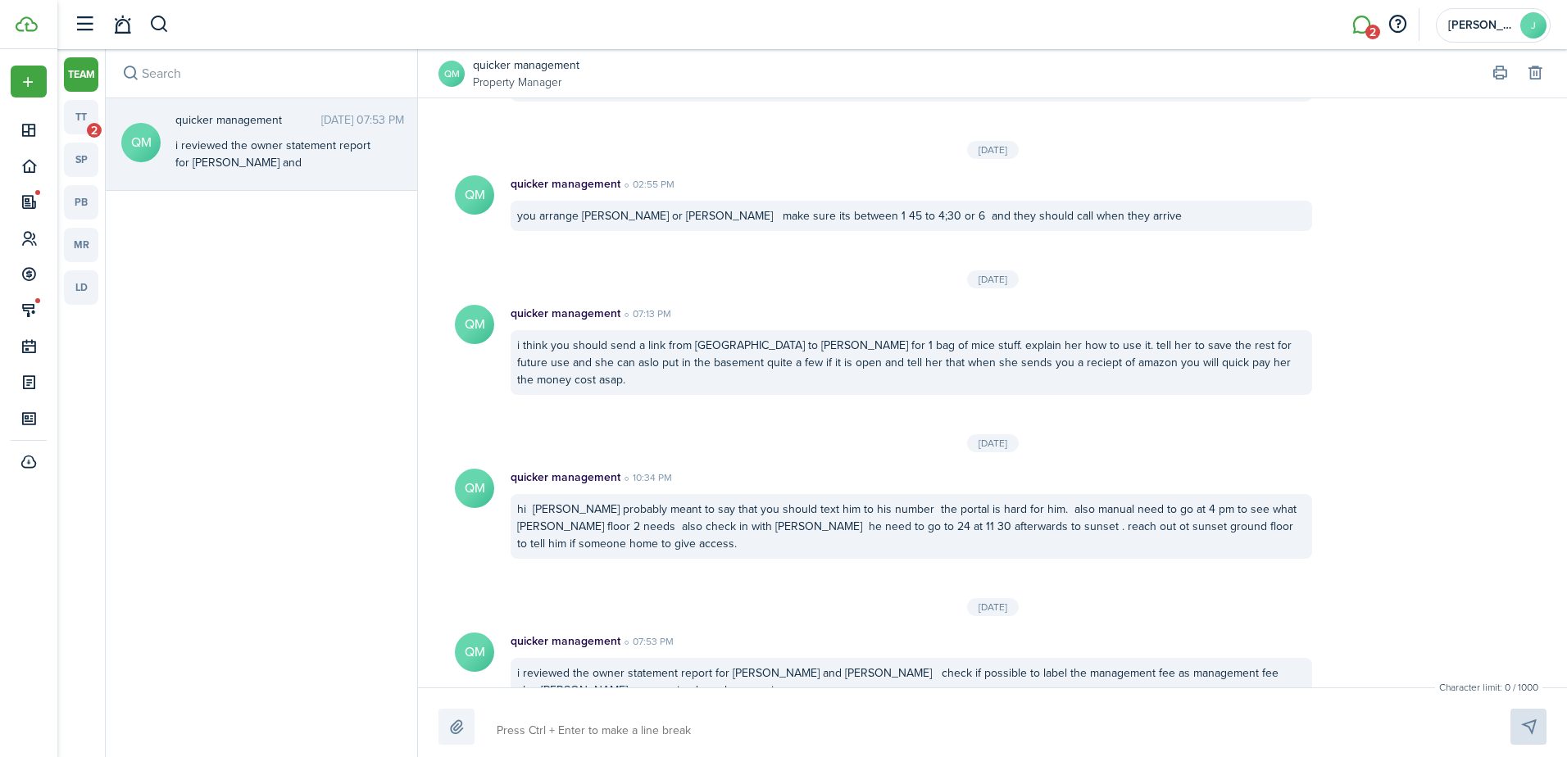
click at [98, 120] on messenger-channel-list-host "team tt 2 sp pb mr ld" at bounding box center [81, 403] width 48 height 708
click at [90, 120] on link "tt 2" at bounding box center [81, 117] width 34 height 34
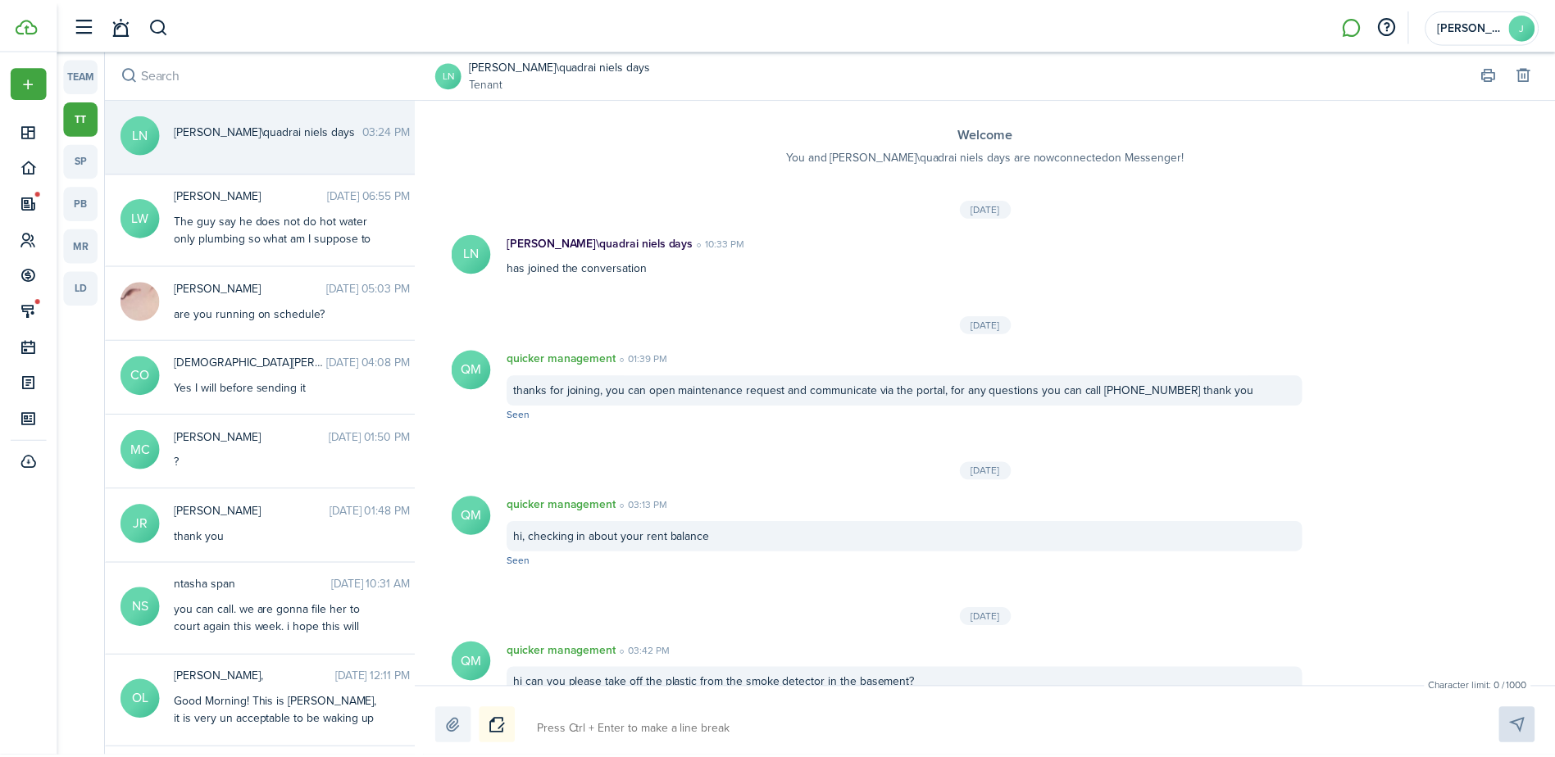
scroll to position [1099, 0]
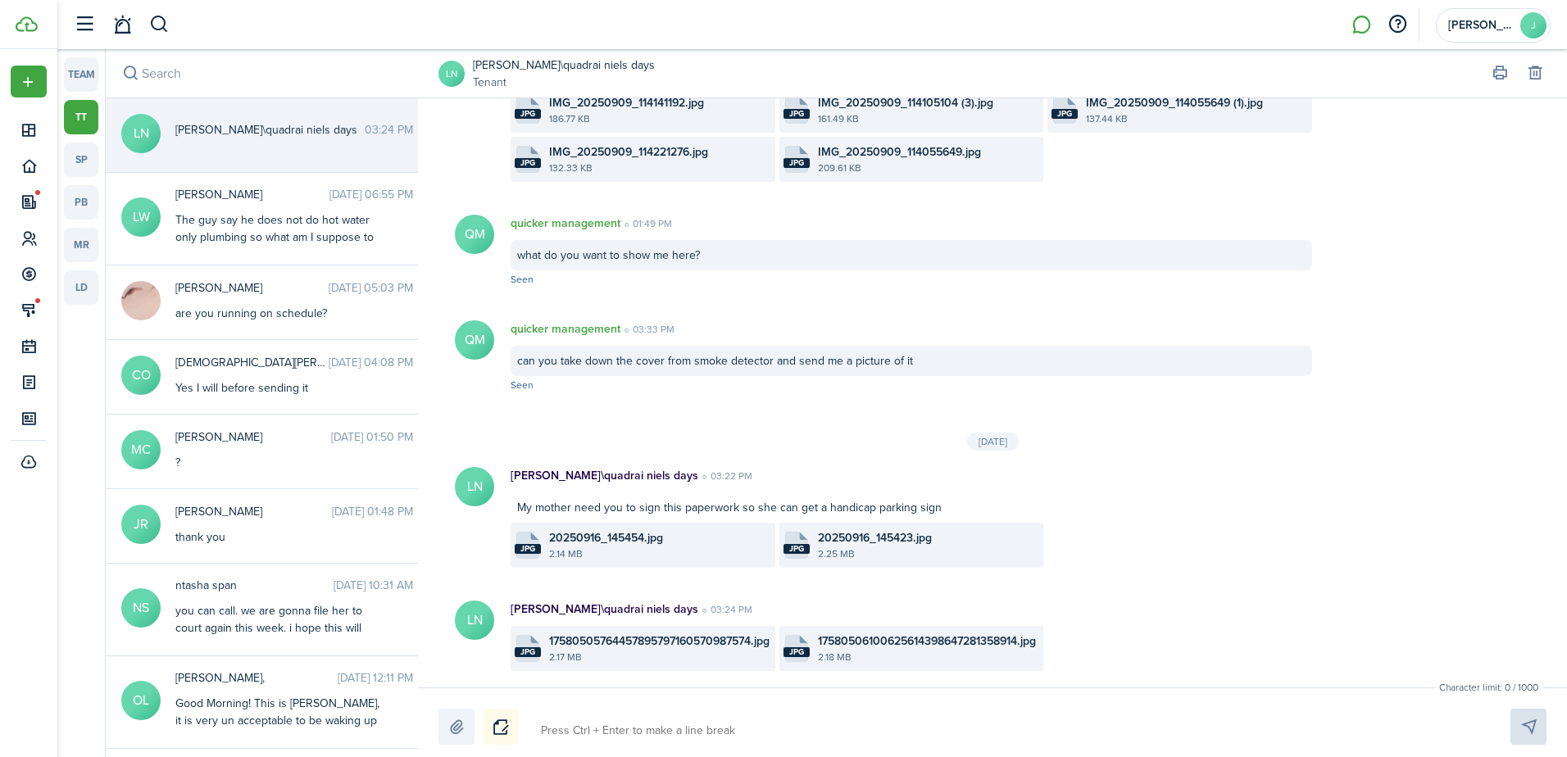
click at [673, 662] on file-size "2.17 MB" at bounding box center [660, 657] width 222 height 15
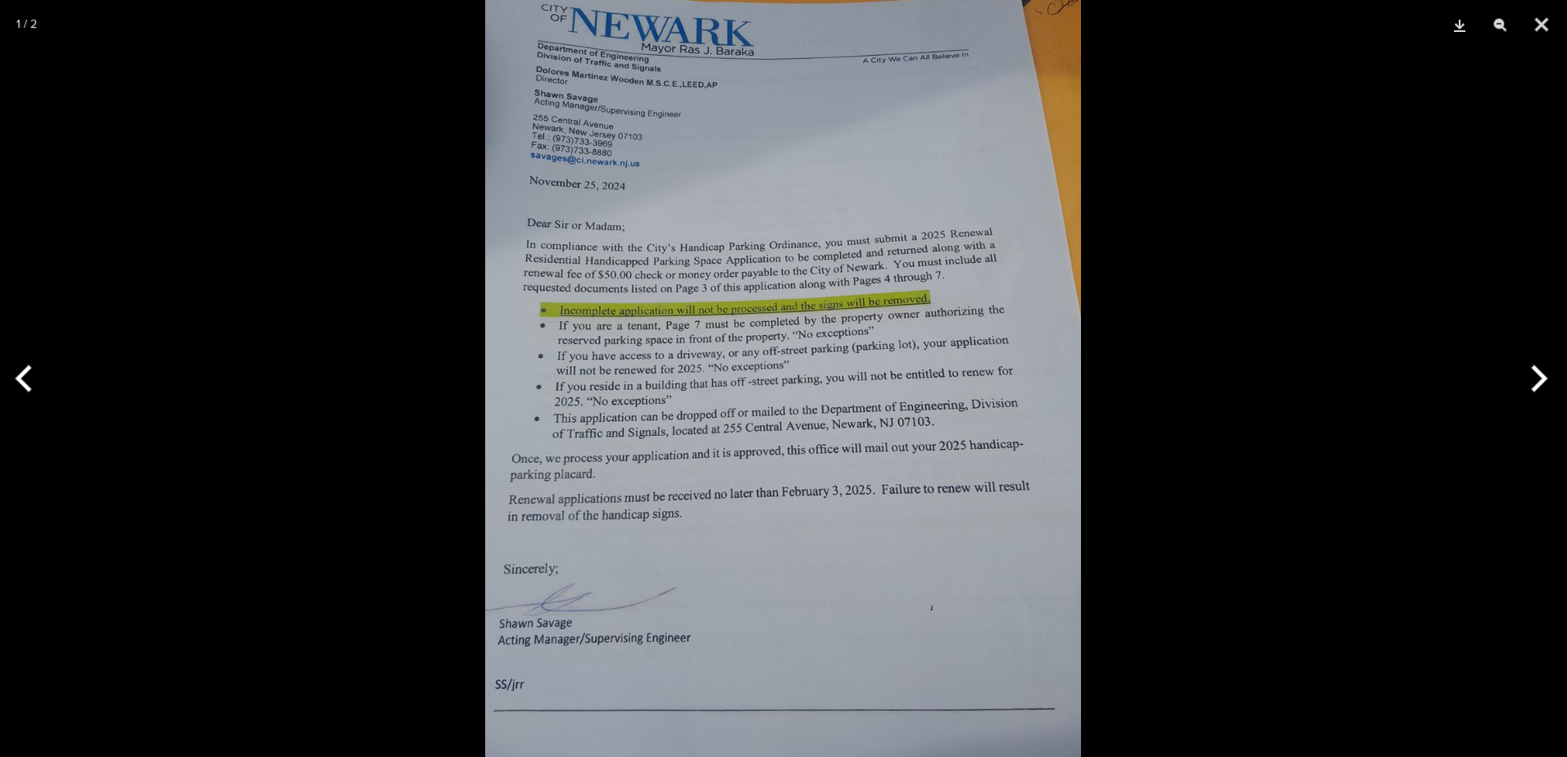
click at [1534, 380] on button "Next" at bounding box center [1536, 379] width 61 height 82
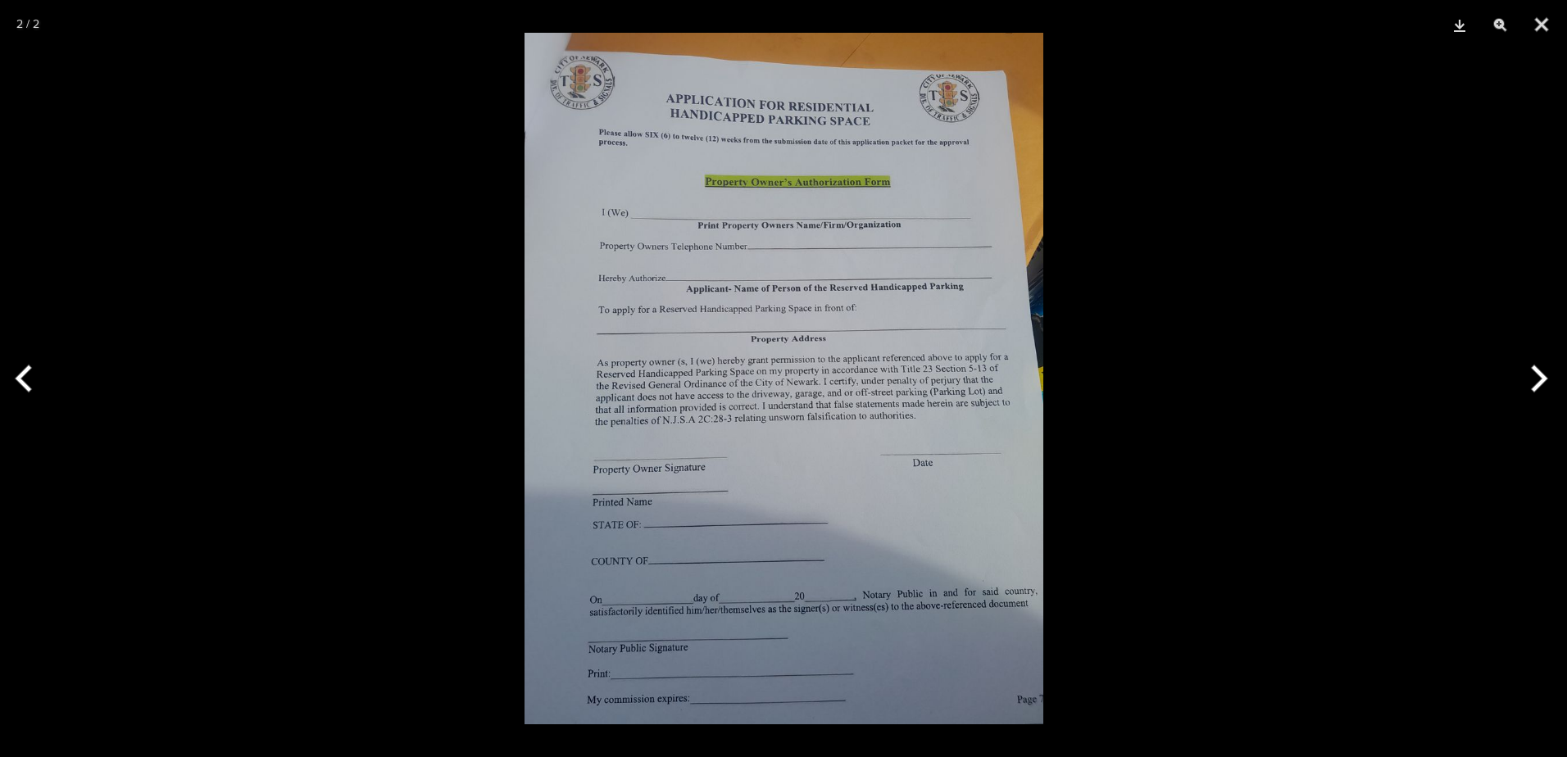
click at [1536, 380] on button "Next" at bounding box center [1536, 379] width 61 height 82
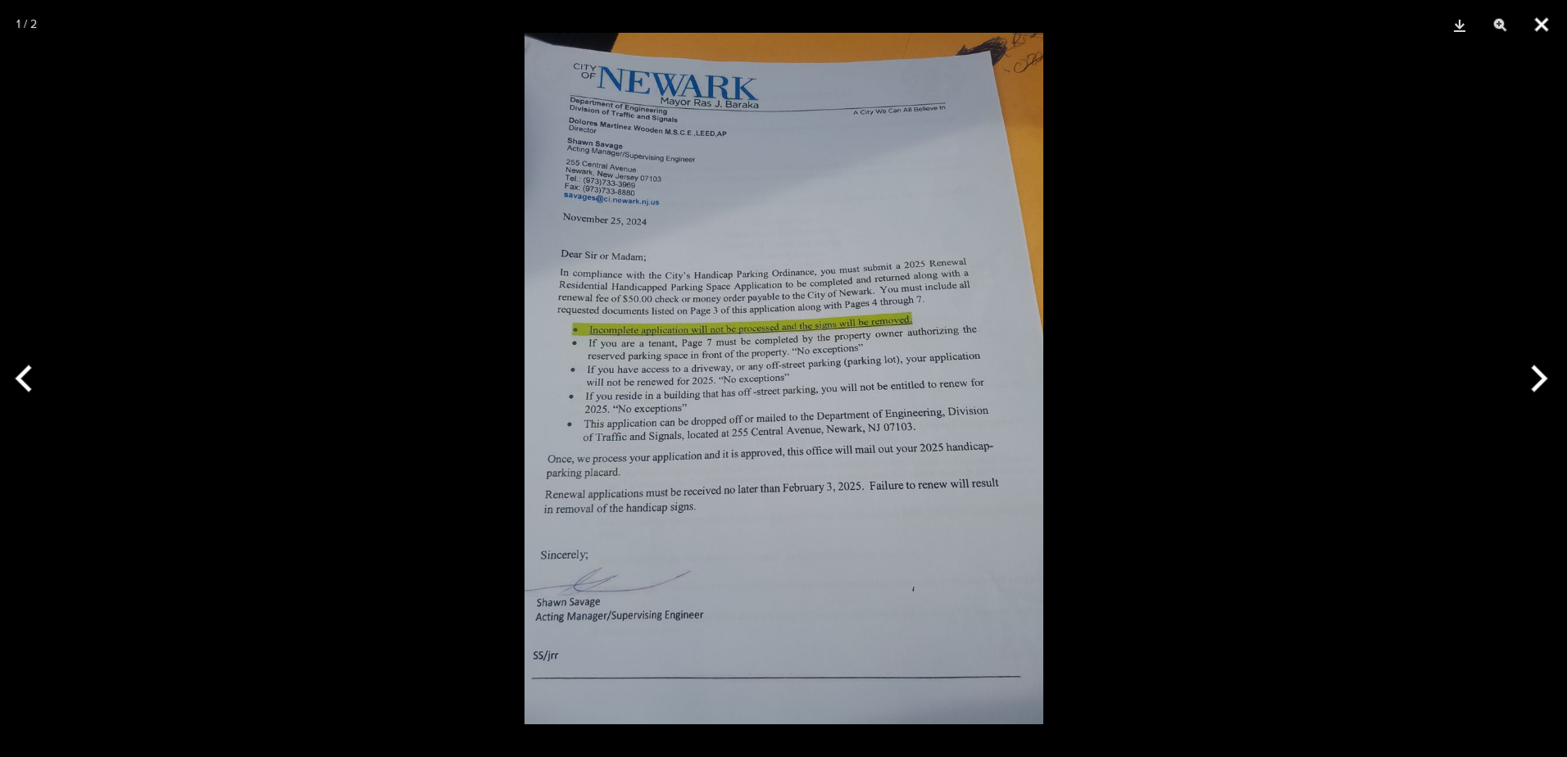
click at [1544, 18] on button "Close" at bounding box center [1541, 24] width 41 height 49
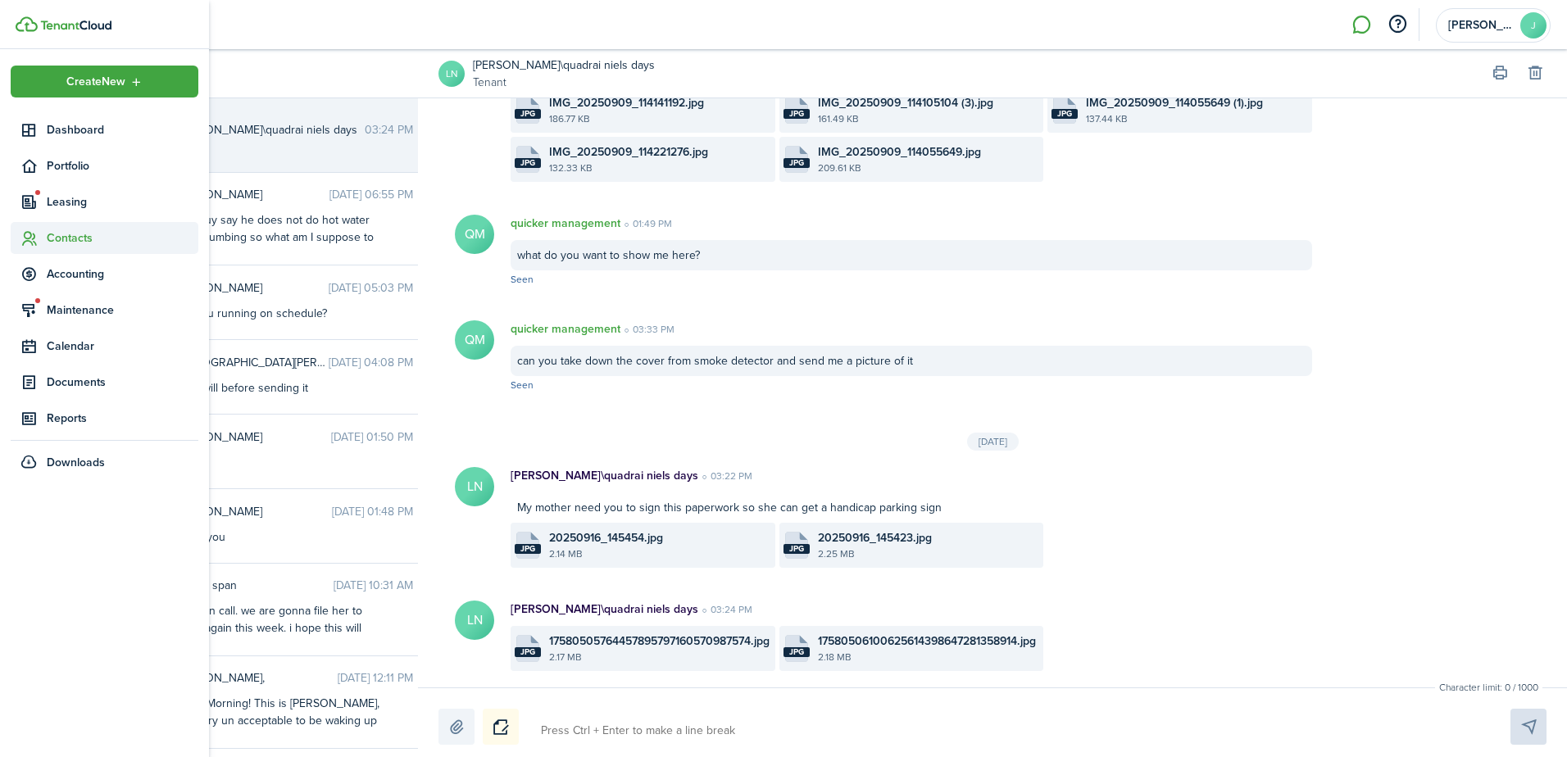
click at [80, 243] on span "Contacts" at bounding box center [123, 237] width 152 height 17
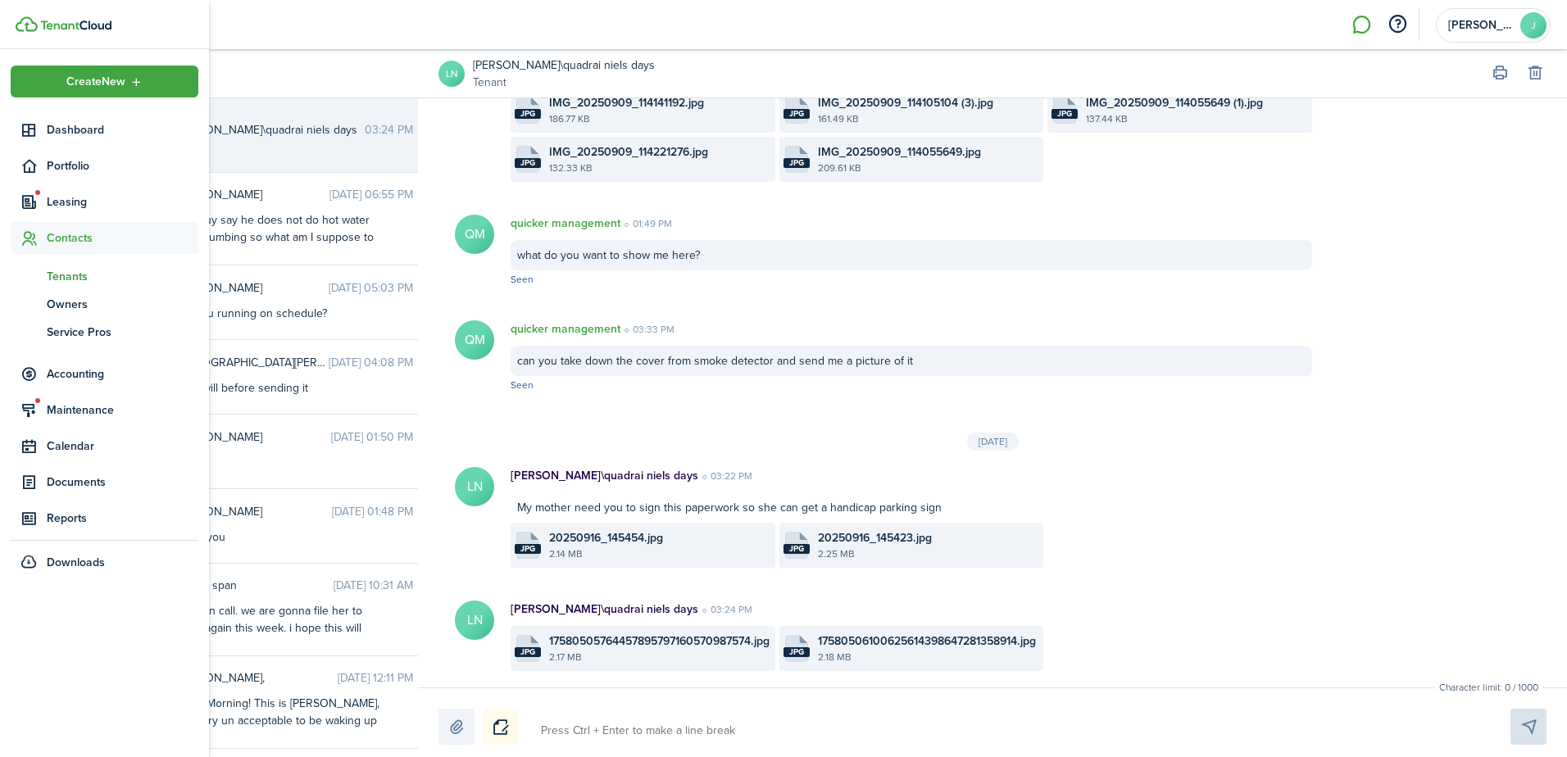
click at [91, 269] on span "Tenants" at bounding box center [123, 276] width 152 height 17
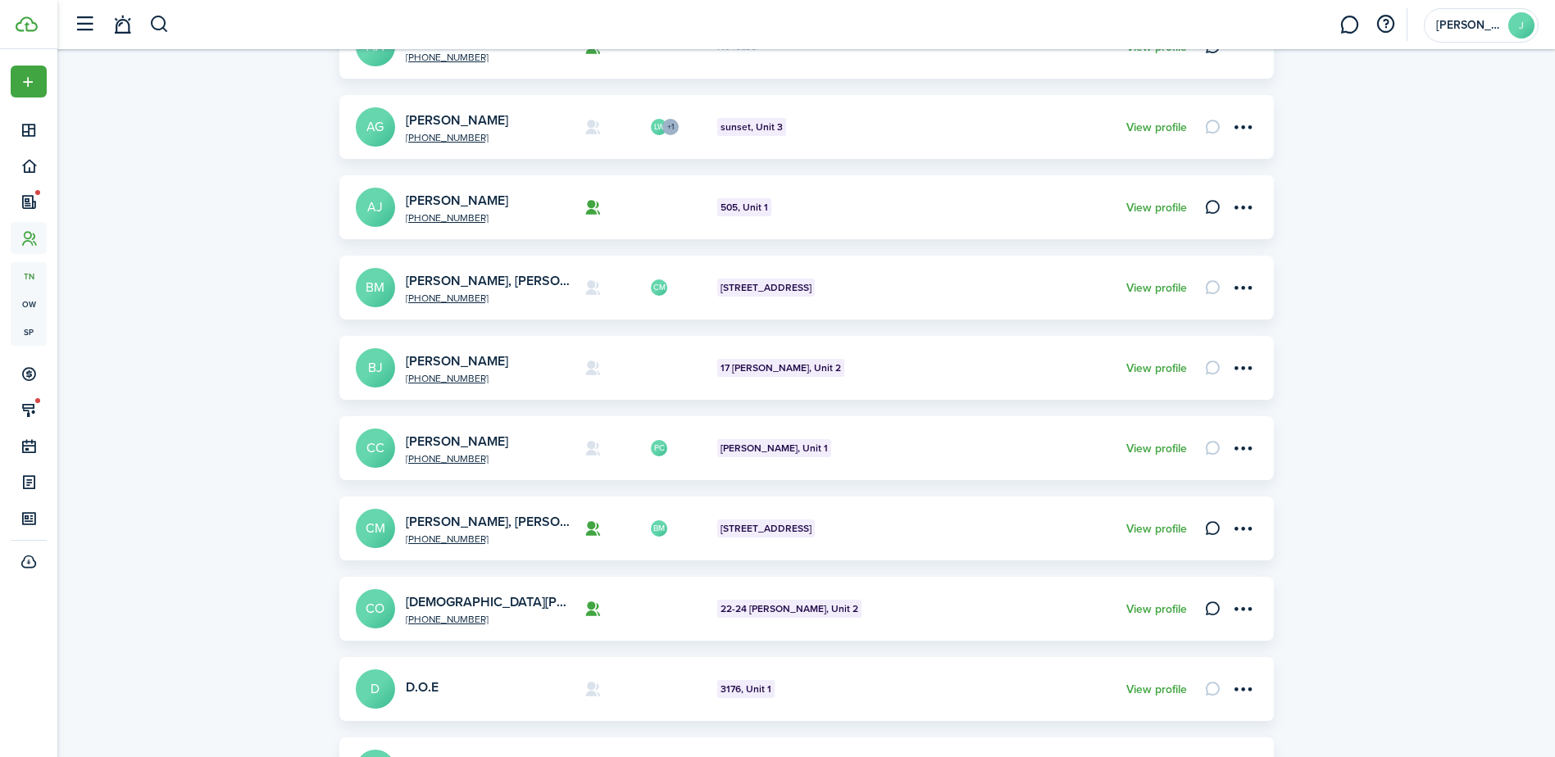
scroll to position [410, 0]
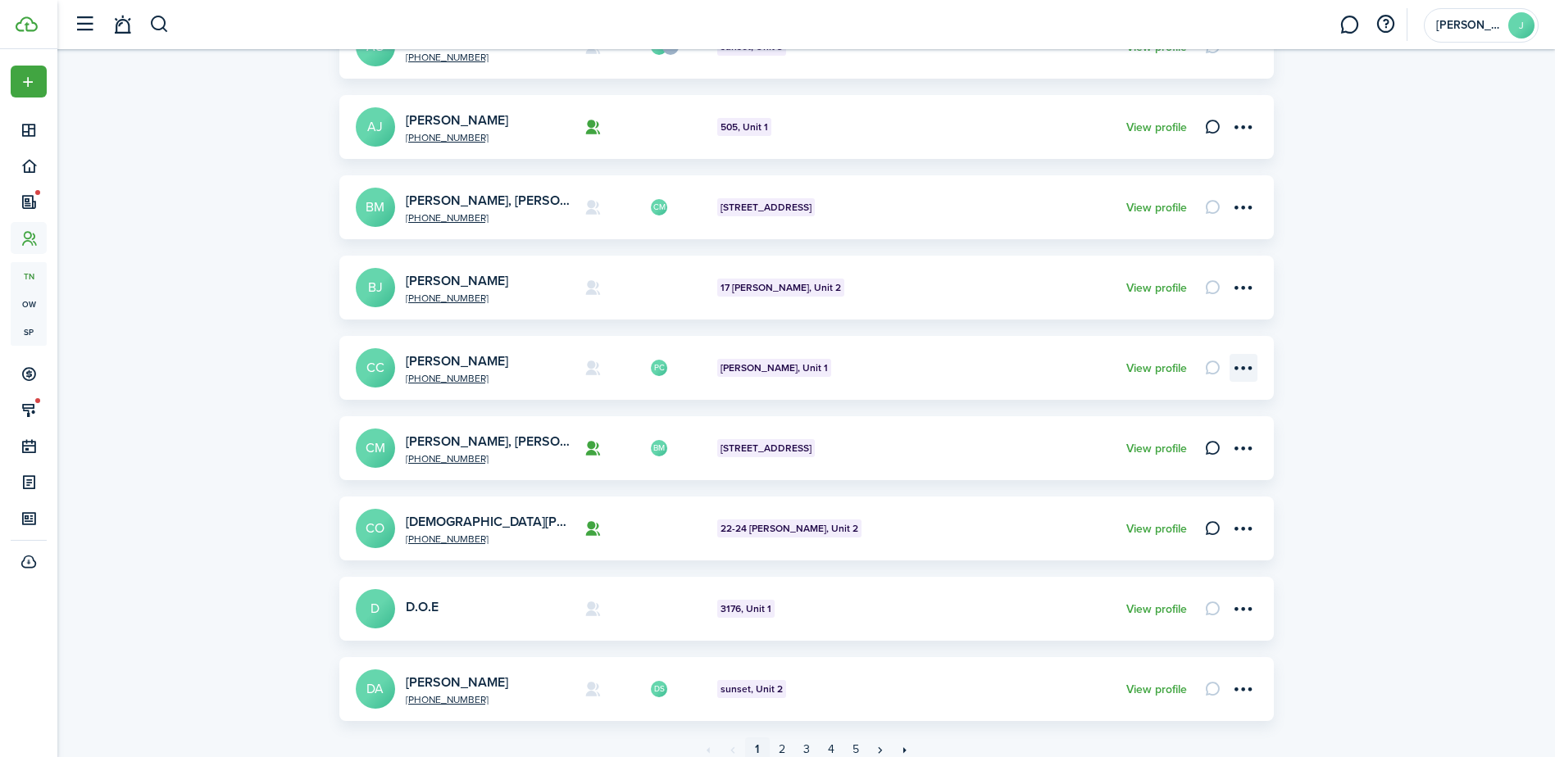
click at [1243, 370] on menu-btn-icon "Open menu" at bounding box center [1243, 368] width 28 height 28
click at [1207, 405] on link "Edit" at bounding box center [1185, 404] width 143 height 28
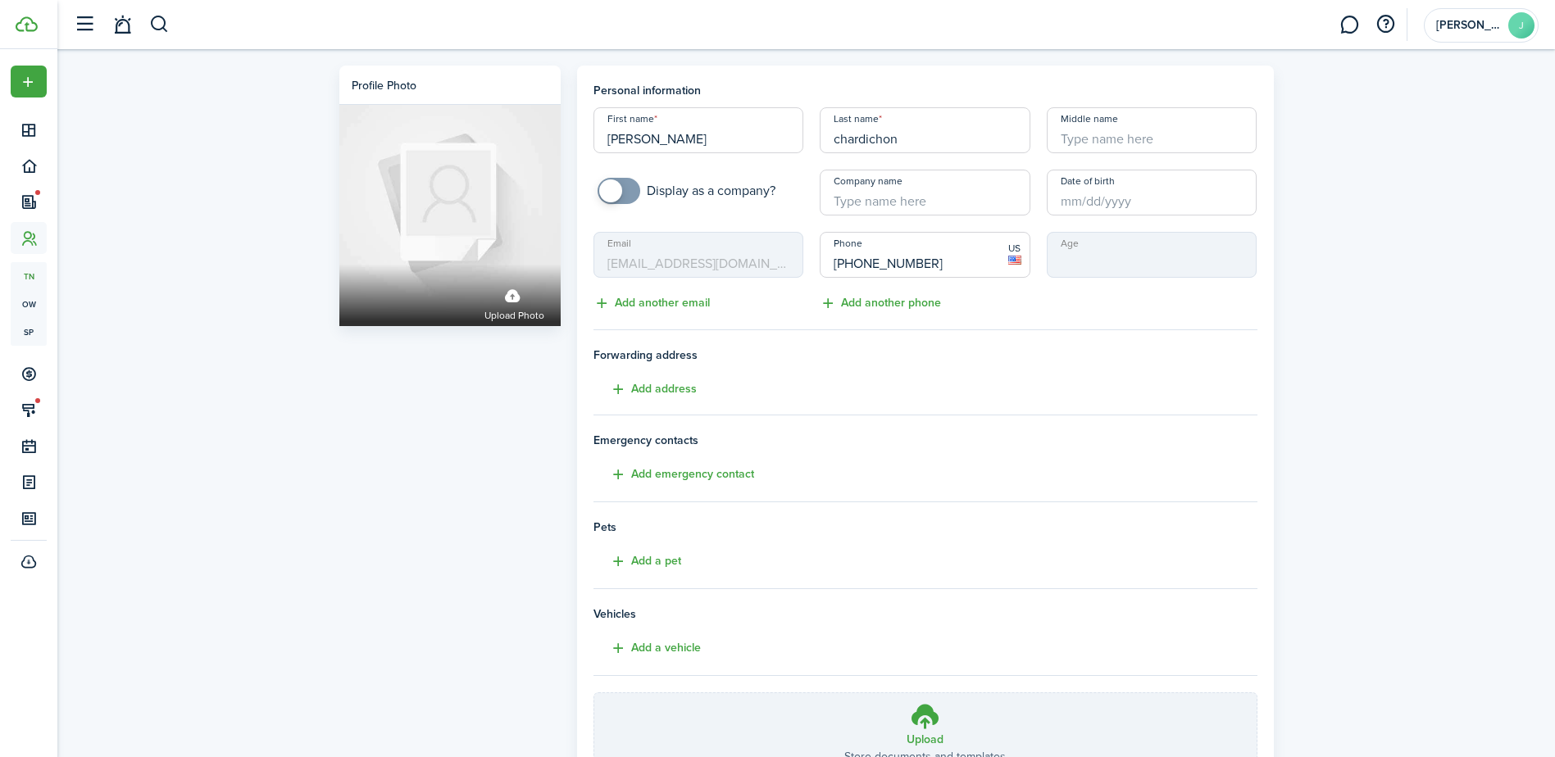
click at [765, 266] on mbsc-input "Email [EMAIL_ADDRESS][DOMAIN_NAME]" at bounding box center [698, 255] width 211 height 46
click at [777, 261] on mbsc-input "Email [EMAIL_ADDRESS][DOMAIN_NAME]" at bounding box center [698, 255] width 211 height 46
click at [666, 305] on button "Add another email" at bounding box center [651, 303] width 116 height 19
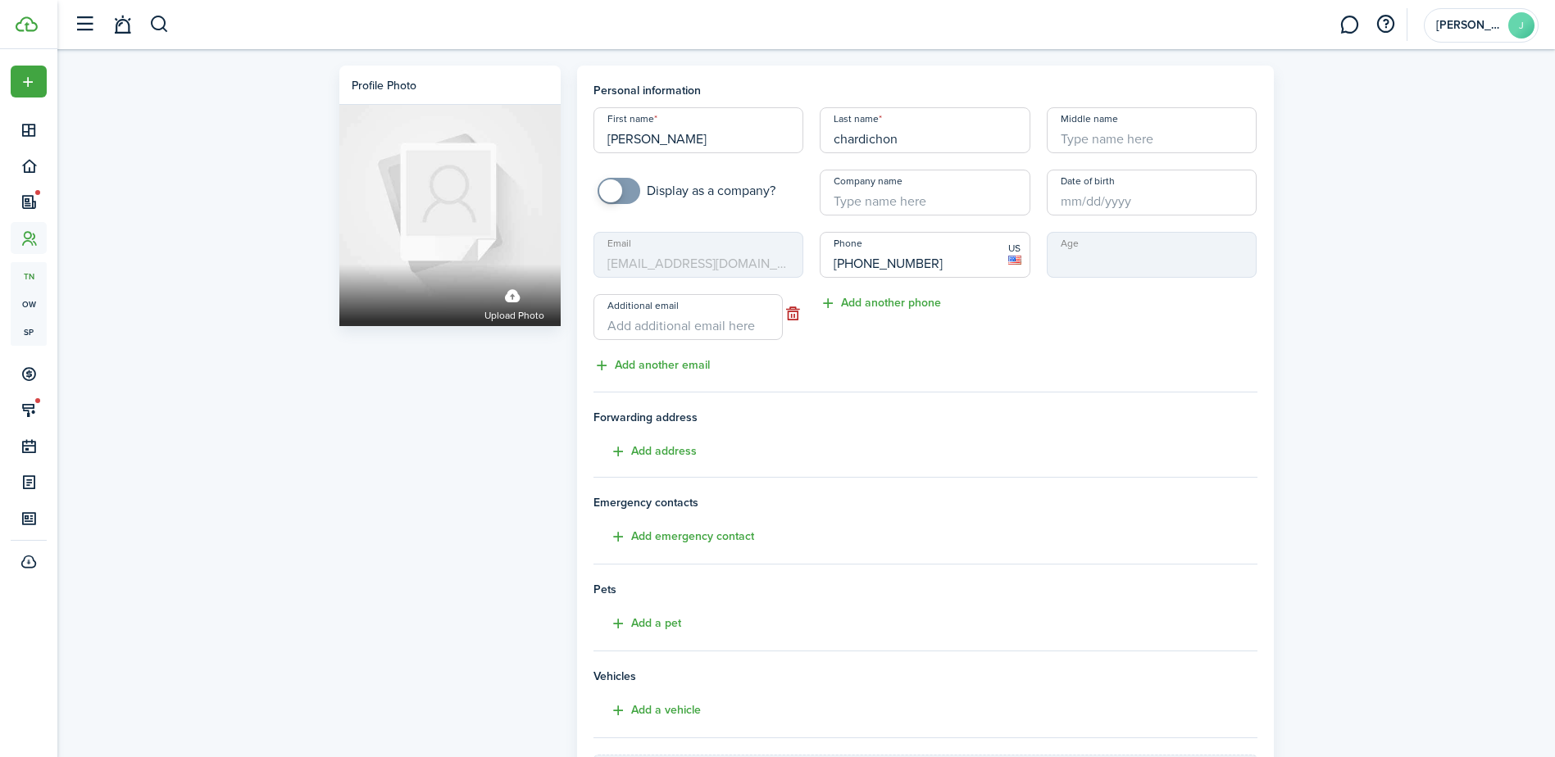
click at [661, 329] on input "Additional email" at bounding box center [687, 317] width 189 height 46
paste input "[EMAIL_ADDRESS][DOMAIN_NAME]"
click at [656, 325] on input "[EMAIL_ADDRESS][DOMAIN_NAME]" at bounding box center [687, 317] width 189 height 46
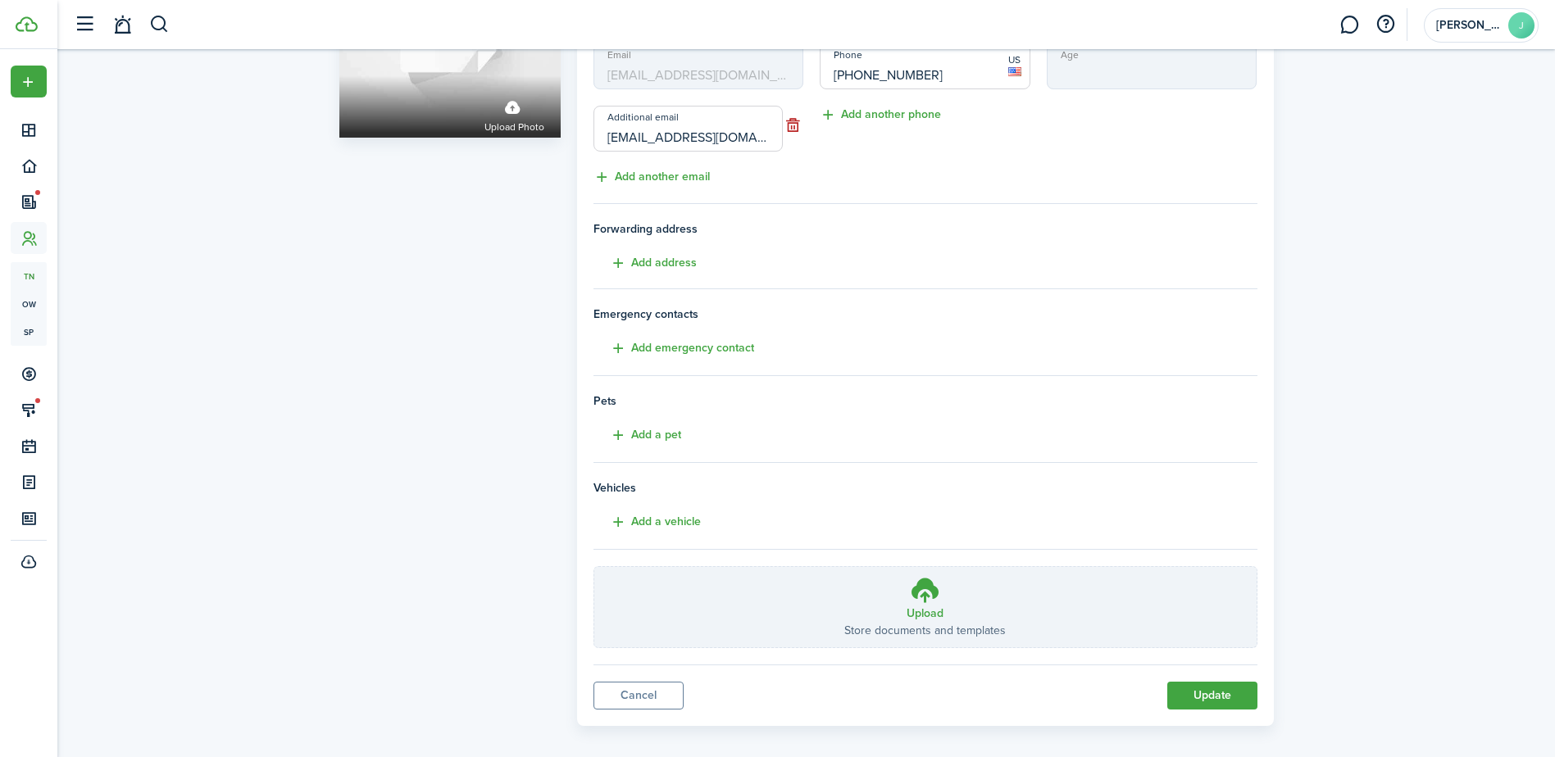
scroll to position [202, 0]
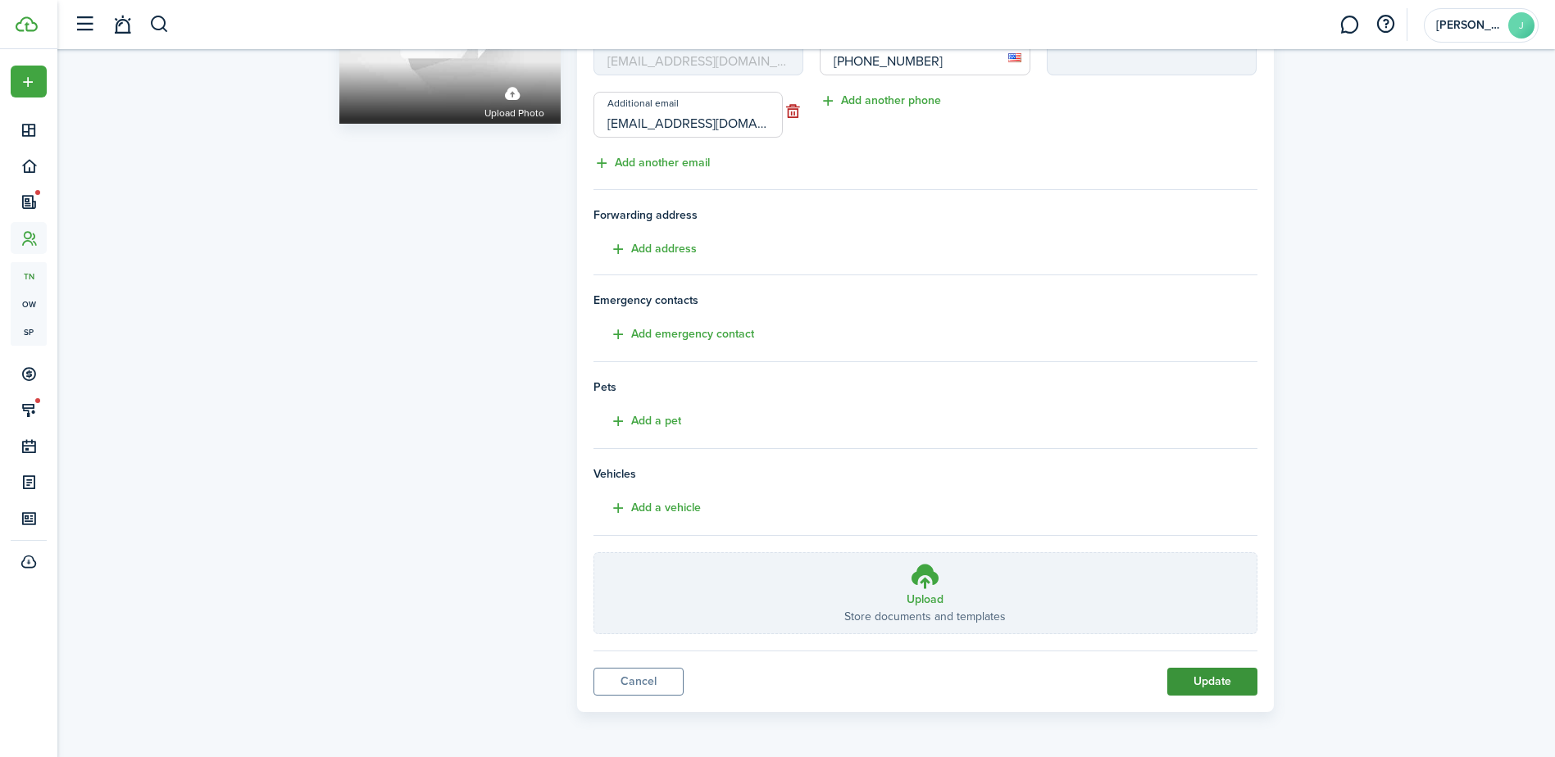
type input "[EMAIL_ADDRESS][DOMAIN_NAME]"
click at [1196, 679] on button "Update" at bounding box center [1212, 682] width 90 height 28
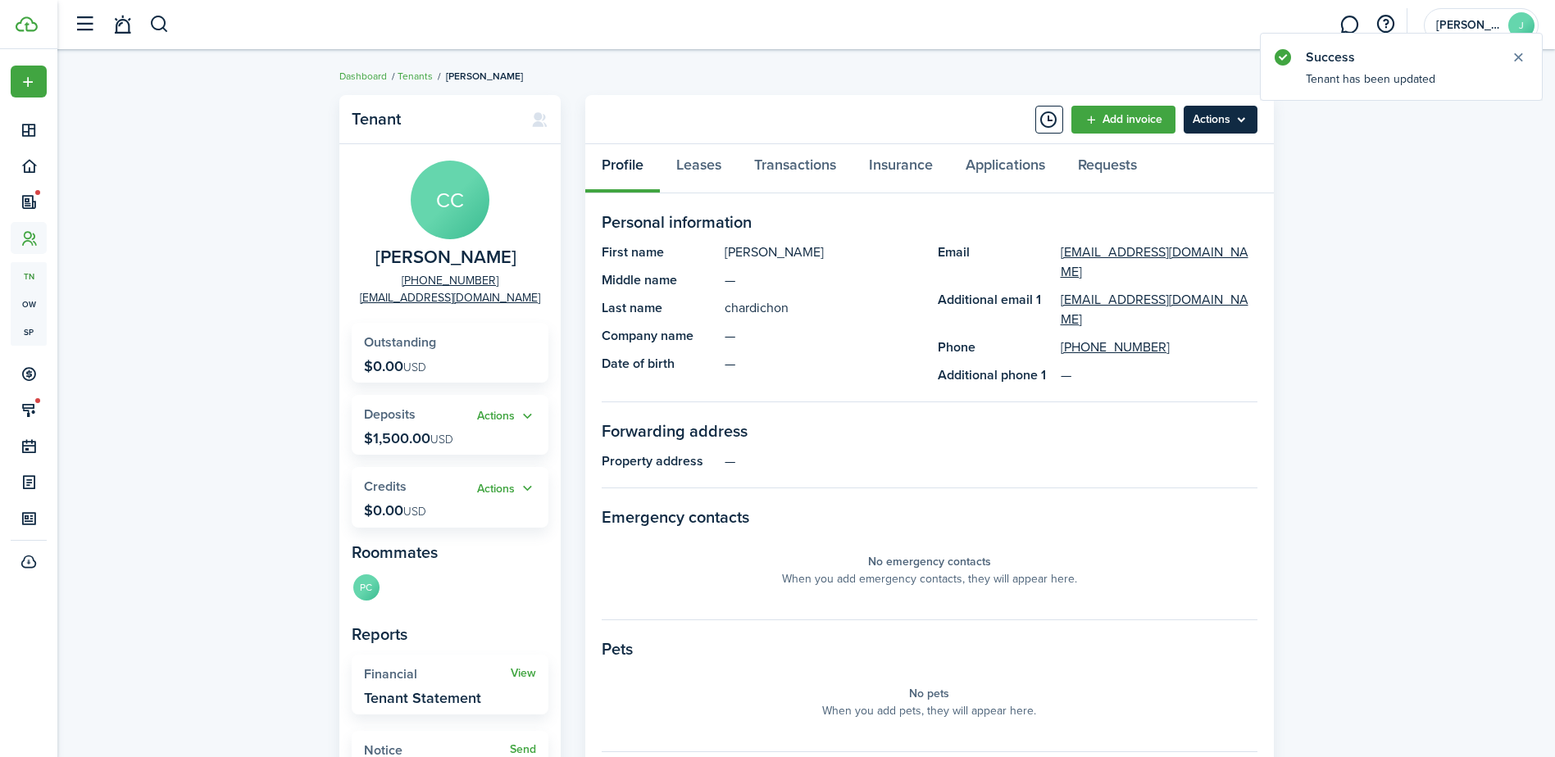
click at [1192, 112] on menu-btn "Actions" at bounding box center [1221, 120] width 74 height 28
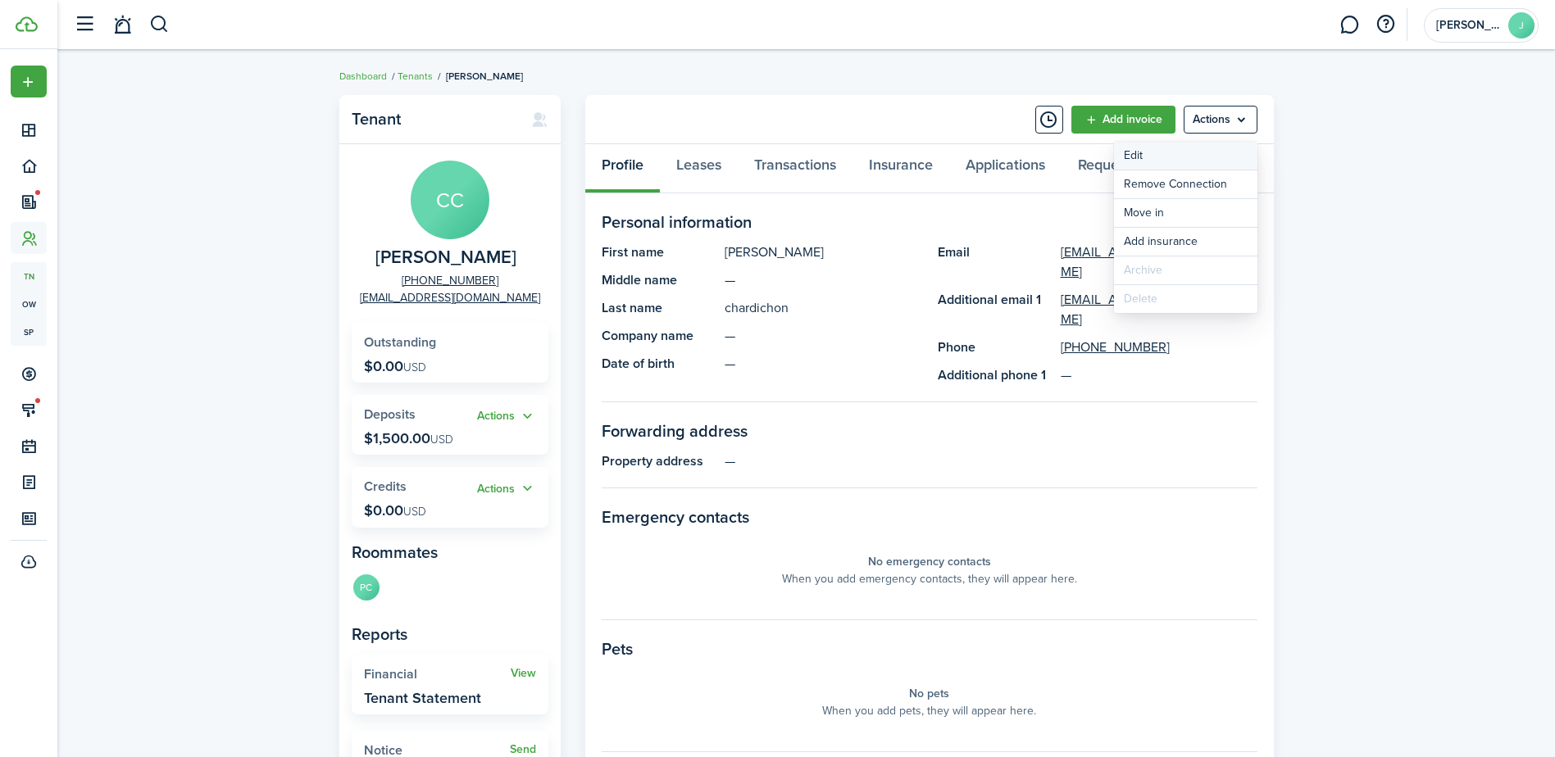
click at [1193, 153] on link "Edit" at bounding box center [1185, 156] width 143 height 28
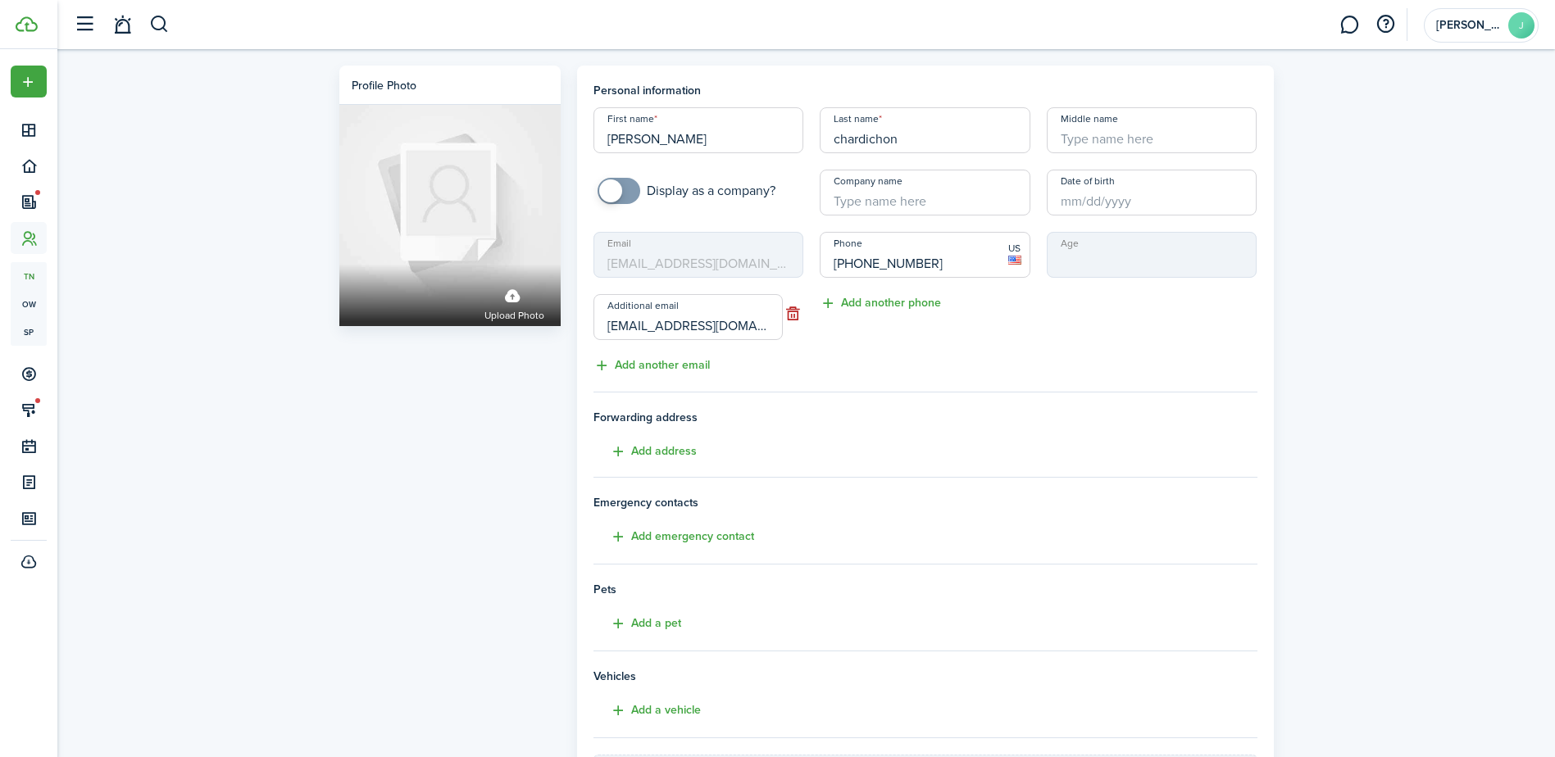
click at [797, 247] on mbsc-input "Email [EMAIL_ADDRESS][DOMAIN_NAME]" at bounding box center [698, 255] width 211 height 46
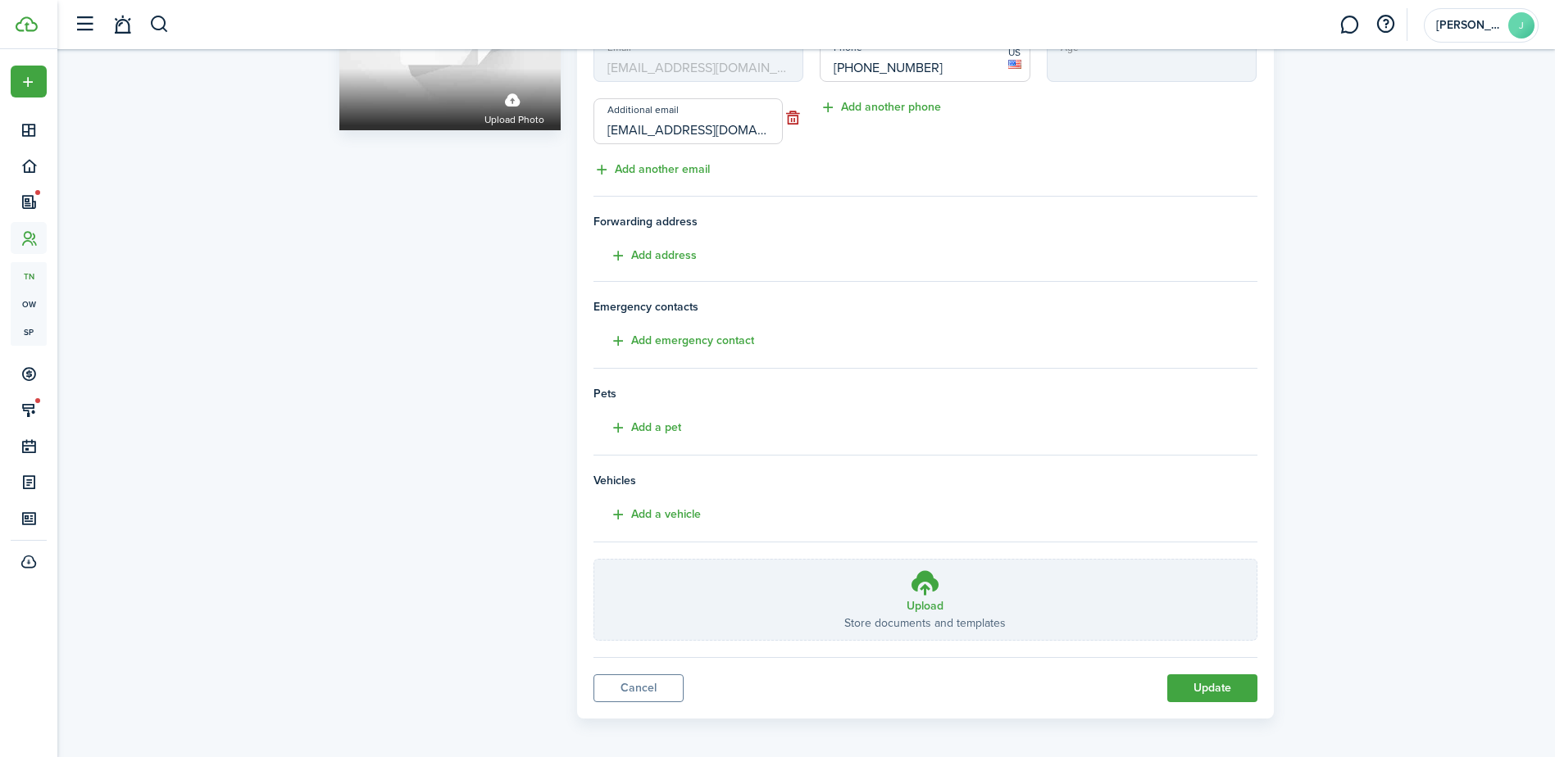
scroll to position [202, 0]
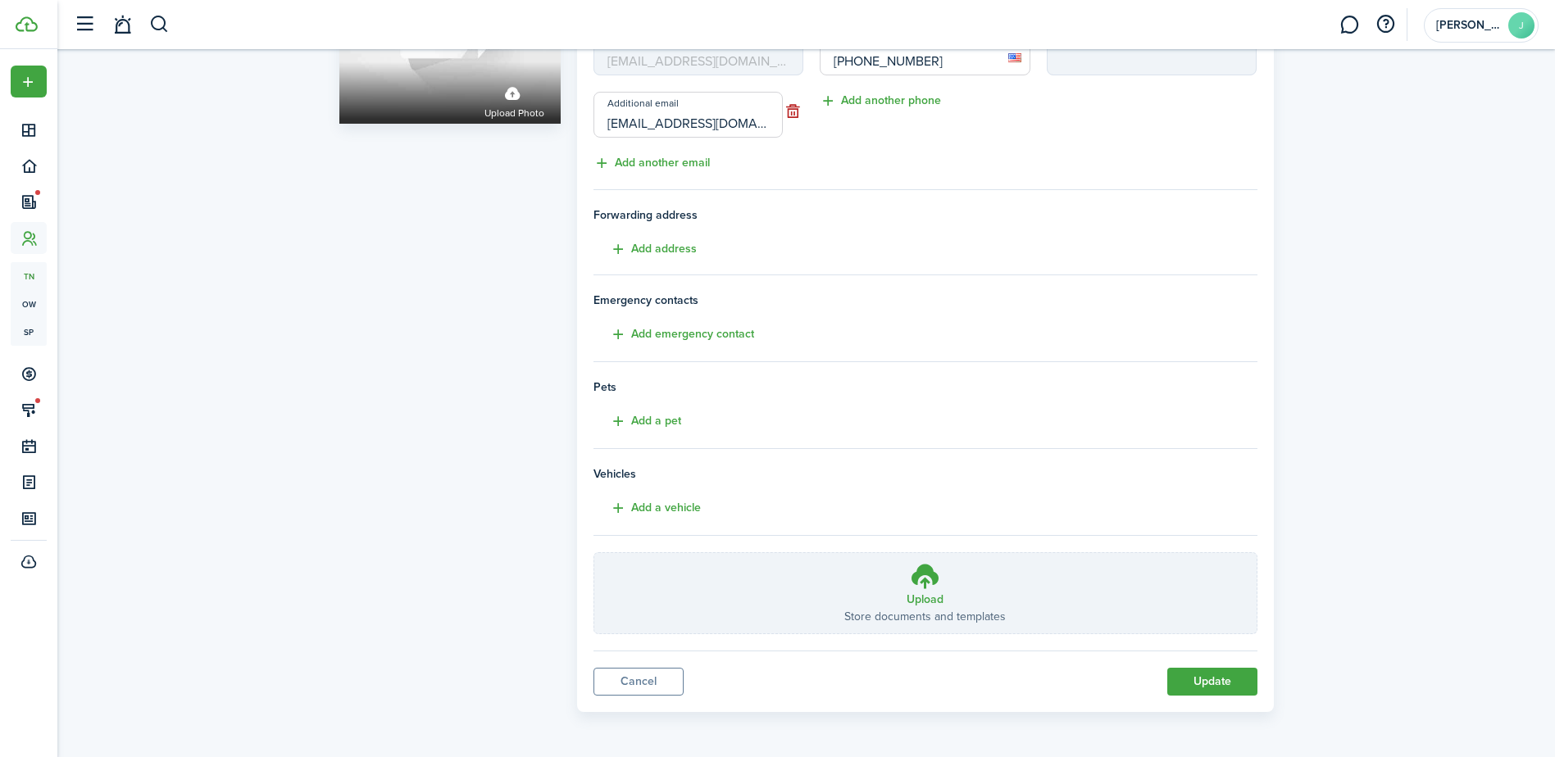
drag, startPoint x: 766, startPoint y: 124, endPoint x: 593, endPoint y: 135, distance: 172.5
click at [593, 135] on span "[EMAIL_ADDRESS][DOMAIN_NAME]" at bounding box center [687, 115] width 189 height 46
drag, startPoint x: 593, startPoint y: 135, endPoint x: 765, endPoint y: 119, distance: 172.1
click at [765, 119] on input "[EMAIL_ADDRESS][DOMAIN_NAME]" at bounding box center [687, 115] width 189 height 46
drag, startPoint x: 765, startPoint y: 119, endPoint x: 603, endPoint y: 137, distance: 162.5
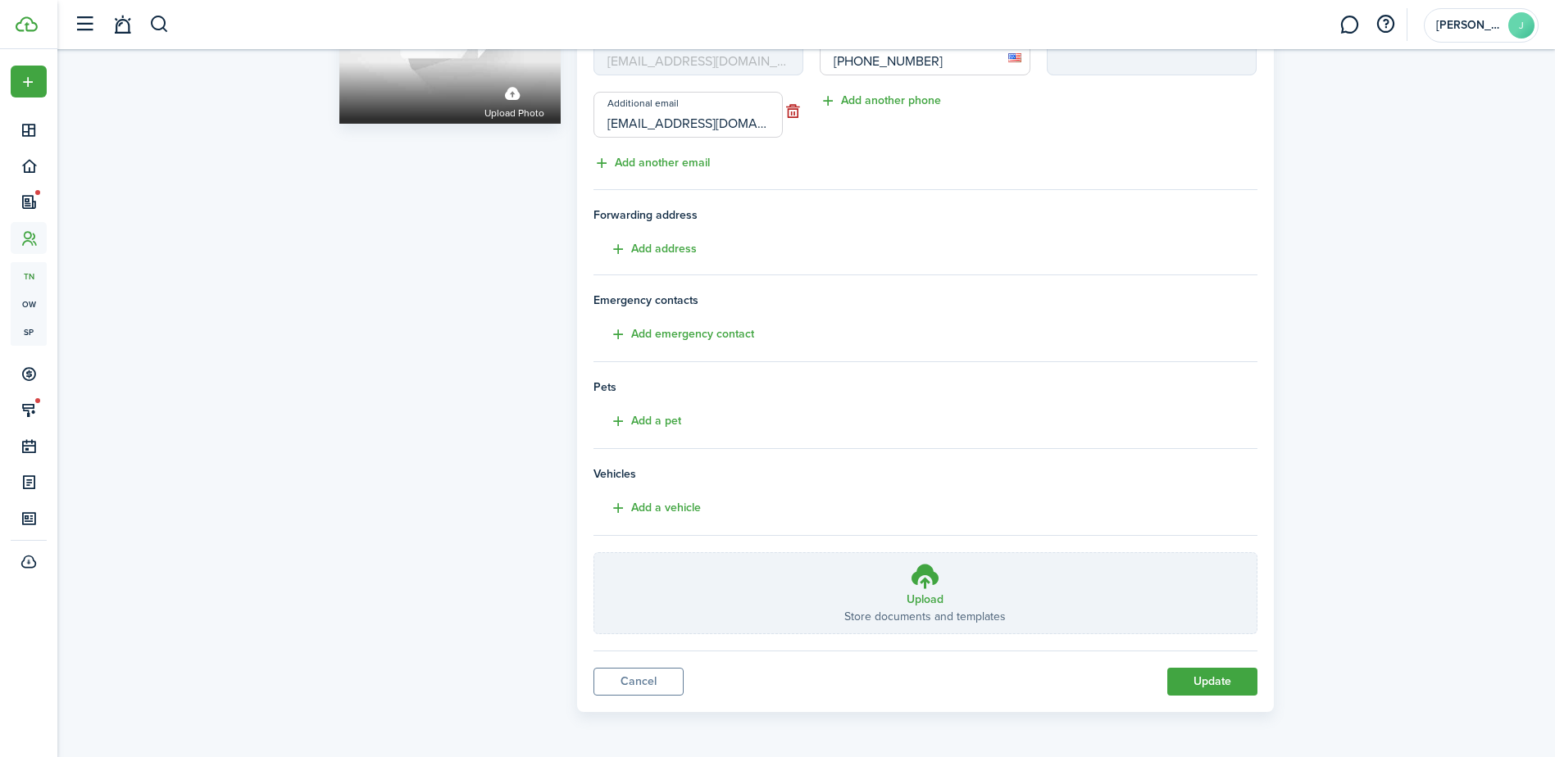
click at [603, 137] on input "[EMAIL_ADDRESS][DOMAIN_NAME]" at bounding box center [687, 115] width 189 height 46
click at [1236, 678] on button "Update" at bounding box center [1212, 682] width 90 height 28
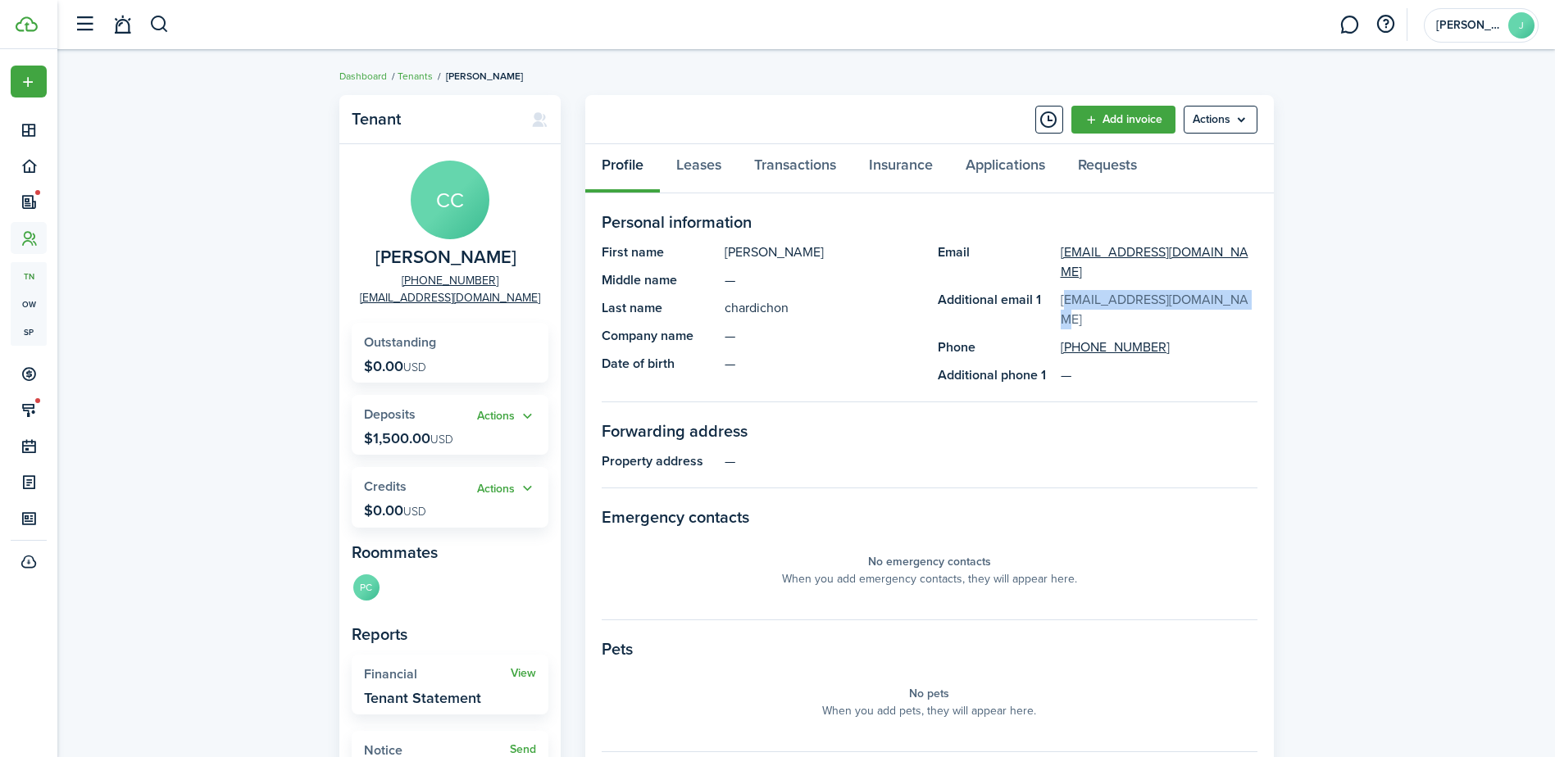
drag, startPoint x: 6, startPoint y: 645, endPoint x: 1061, endPoint y: 284, distance: 1115.1
click at [1061, 290] on panel-main-description "[EMAIL_ADDRESS][DOMAIN_NAME]" at bounding box center [1159, 309] width 197 height 39
copy link "[EMAIL_ADDRESS][DOMAIN_NAME]"
click at [164, 26] on button "button" at bounding box center [159, 25] width 20 height 28
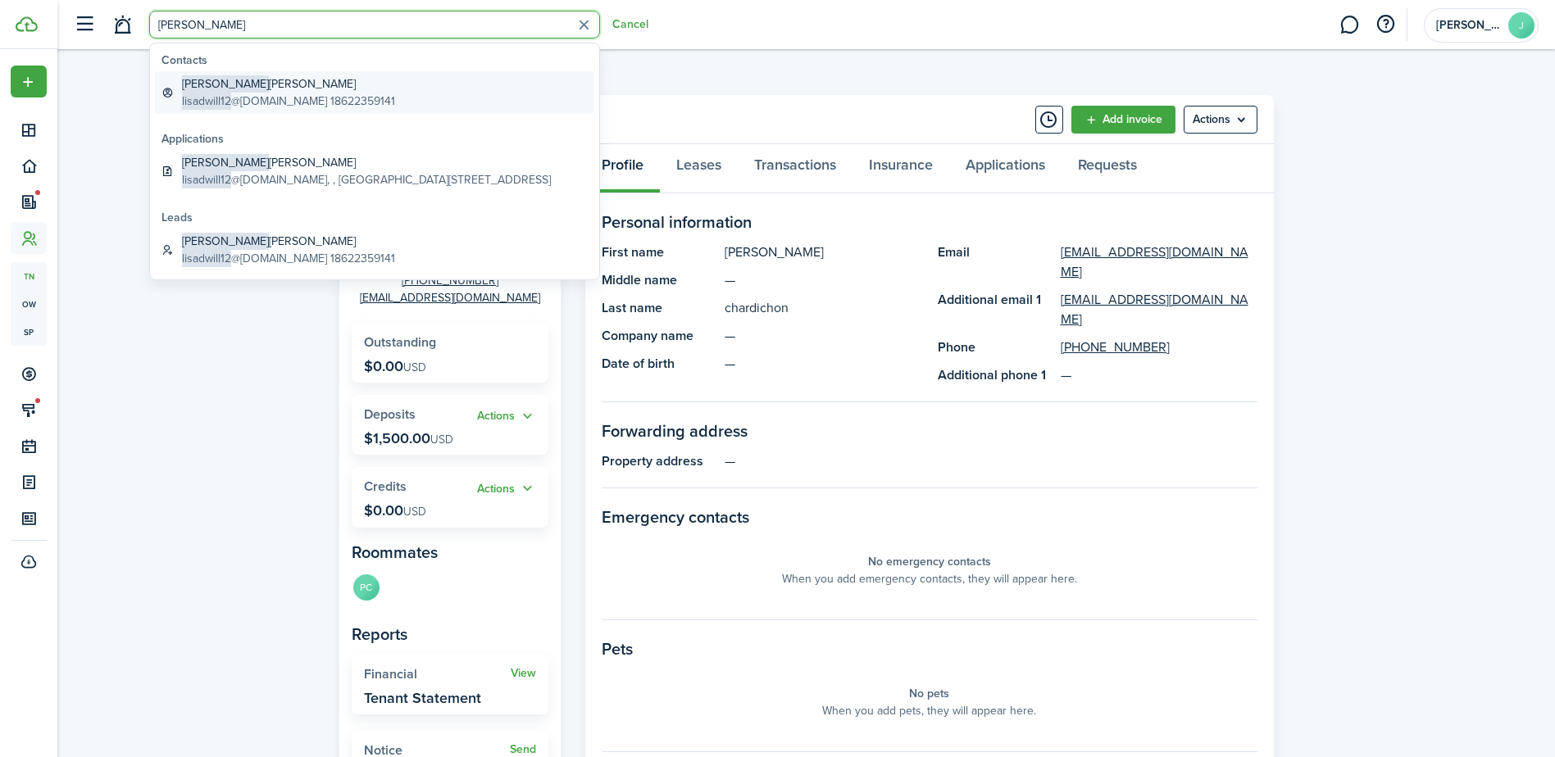
type input "[PERSON_NAME]"
click at [259, 102] on global-search-item-description "lisadwill12 @[DOMAIN_NAME] 18622359141" at bounding box center [288, 101] width 213 height 17
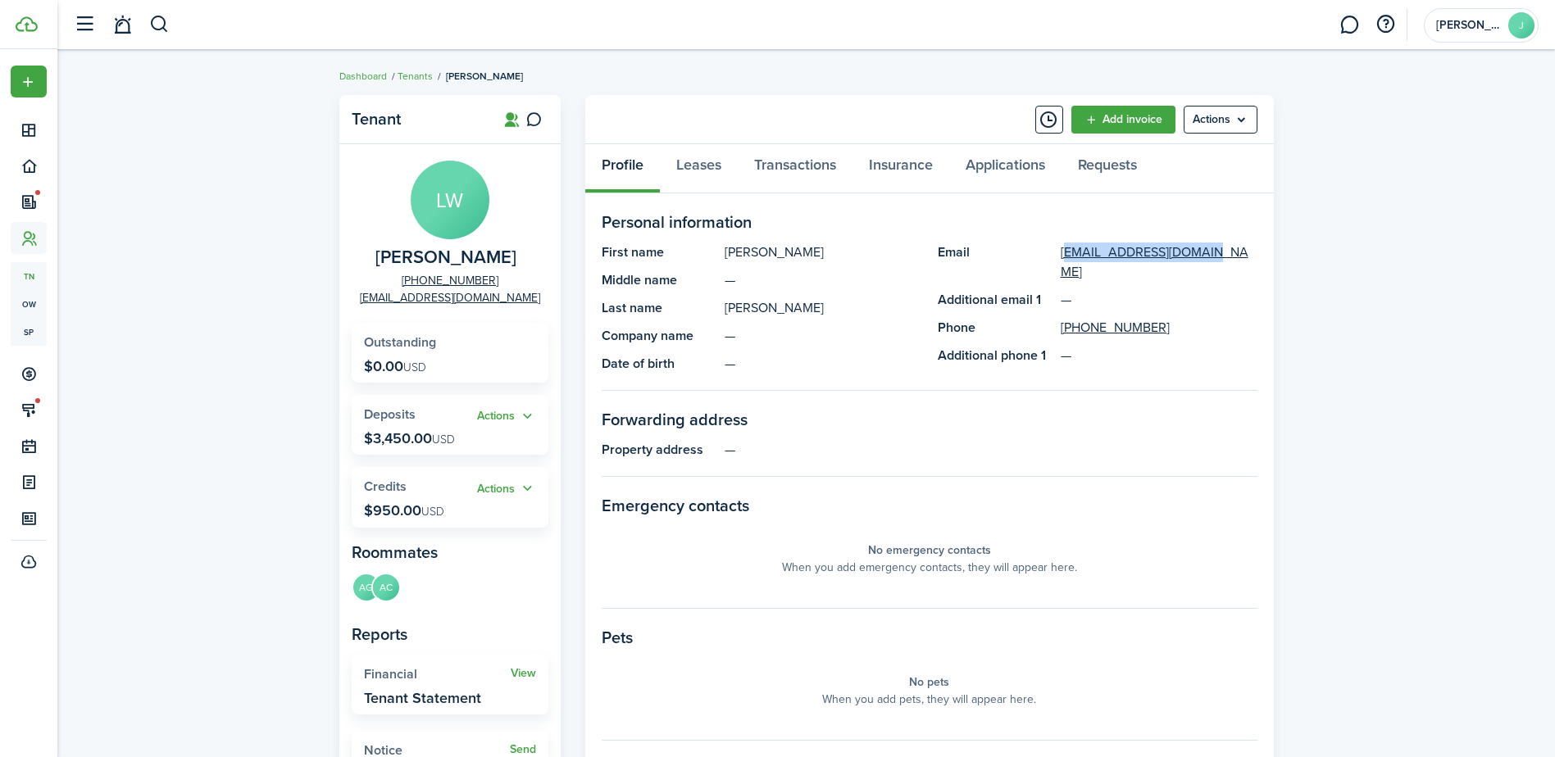
drag, startPoint x: 1211, startPoint y: 247, endPoint x: 1057, endPoint y: 246, distance: 153.3
click at [1057, 246] on panel-main-item "Email [EMAIL_ADDRESS][DOMAIN_NAME]" at bounding box center [1098, 262] width 320 height 39
copy link "[EMAIL_ADDRESS][DOMAIN_NAME]"
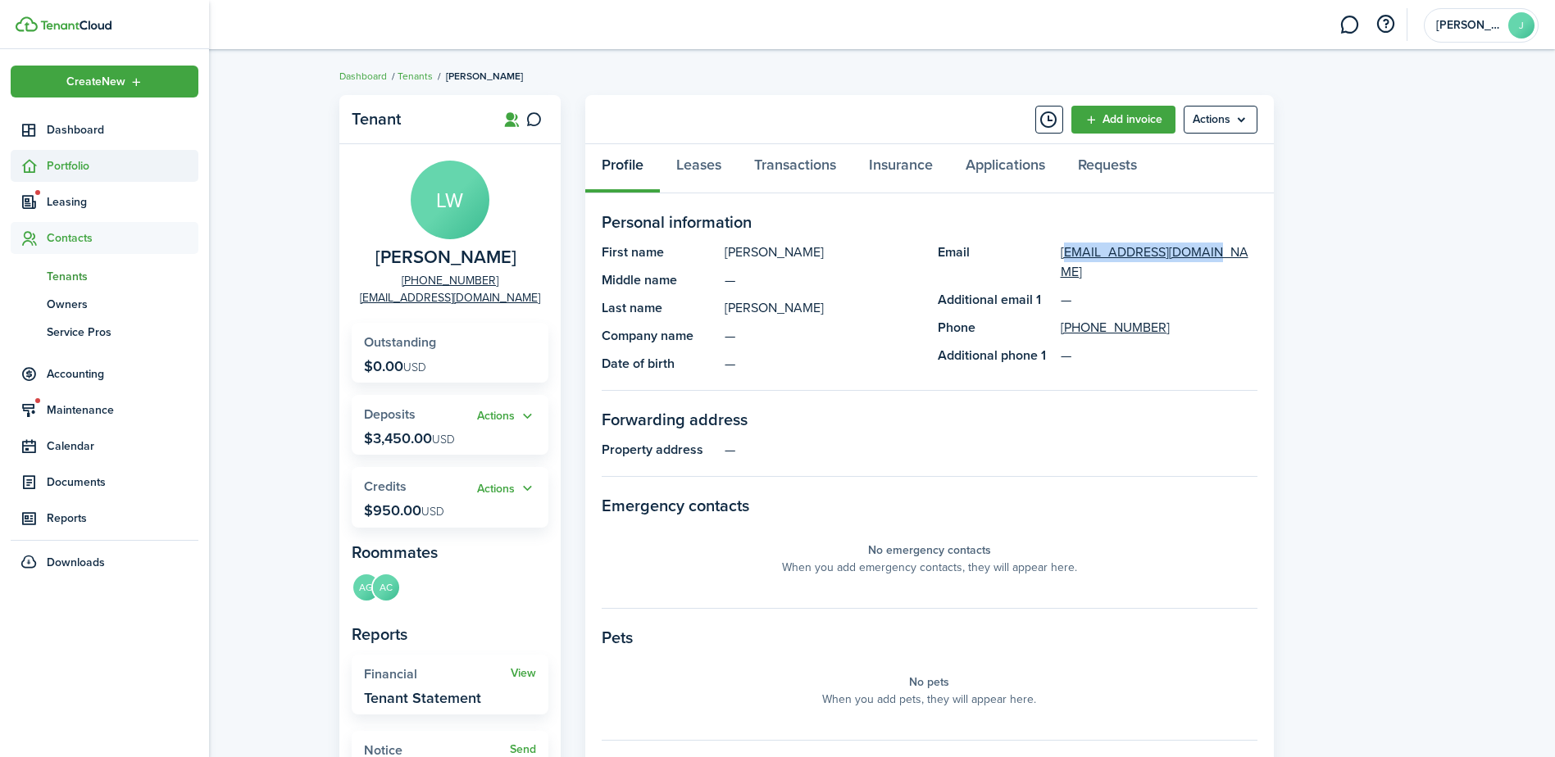
click at [28, 161] on icon at bounding box center [28, 166] width 17 height 16
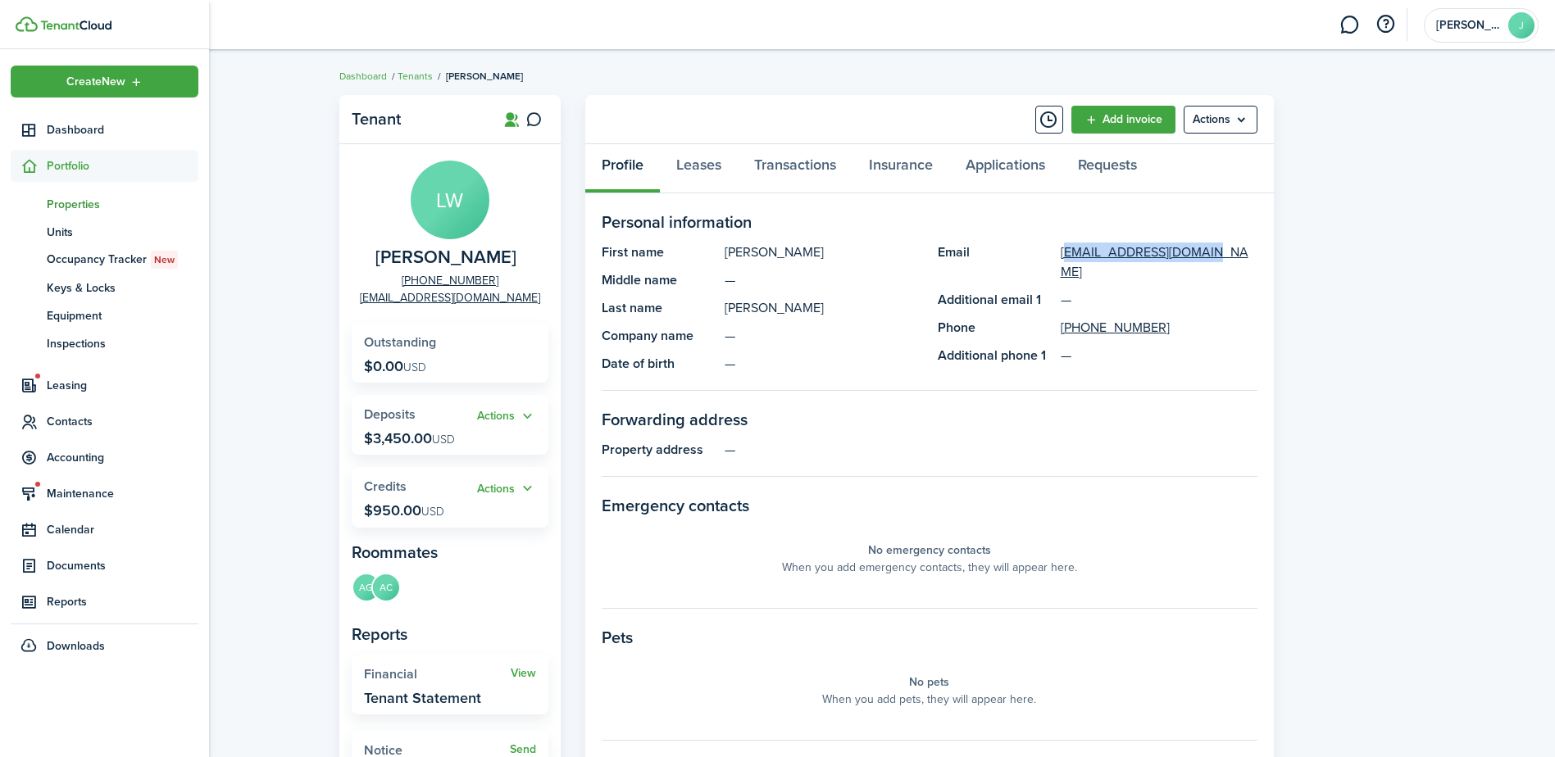
click at [125, 207] on span "Properties" at bounding box center [123, 204] width 152 height 17
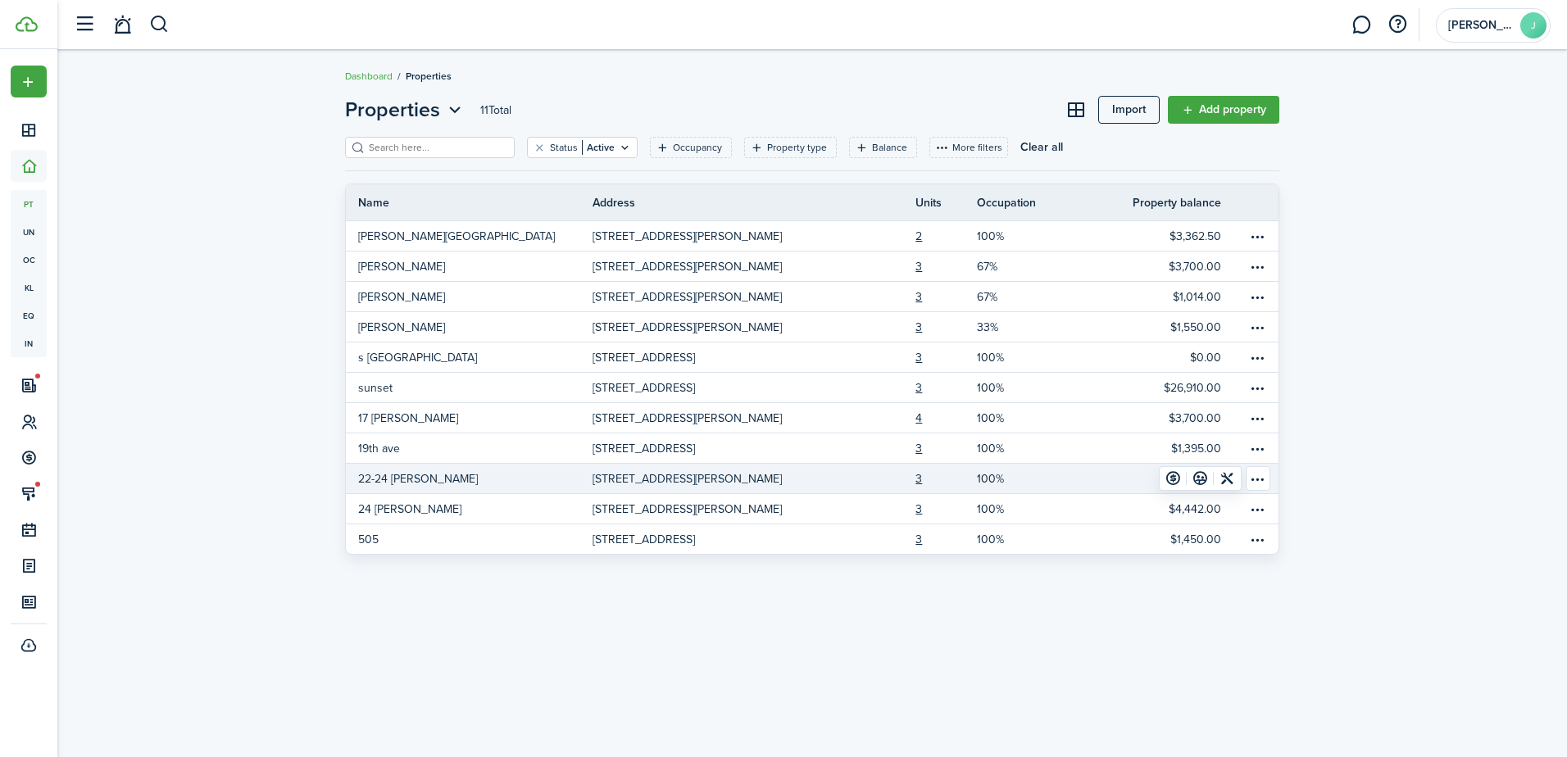
click at [496, 481] on link "22-24 [PERSON_NAME]" at bounding box center [469, 479] width 247 height 30
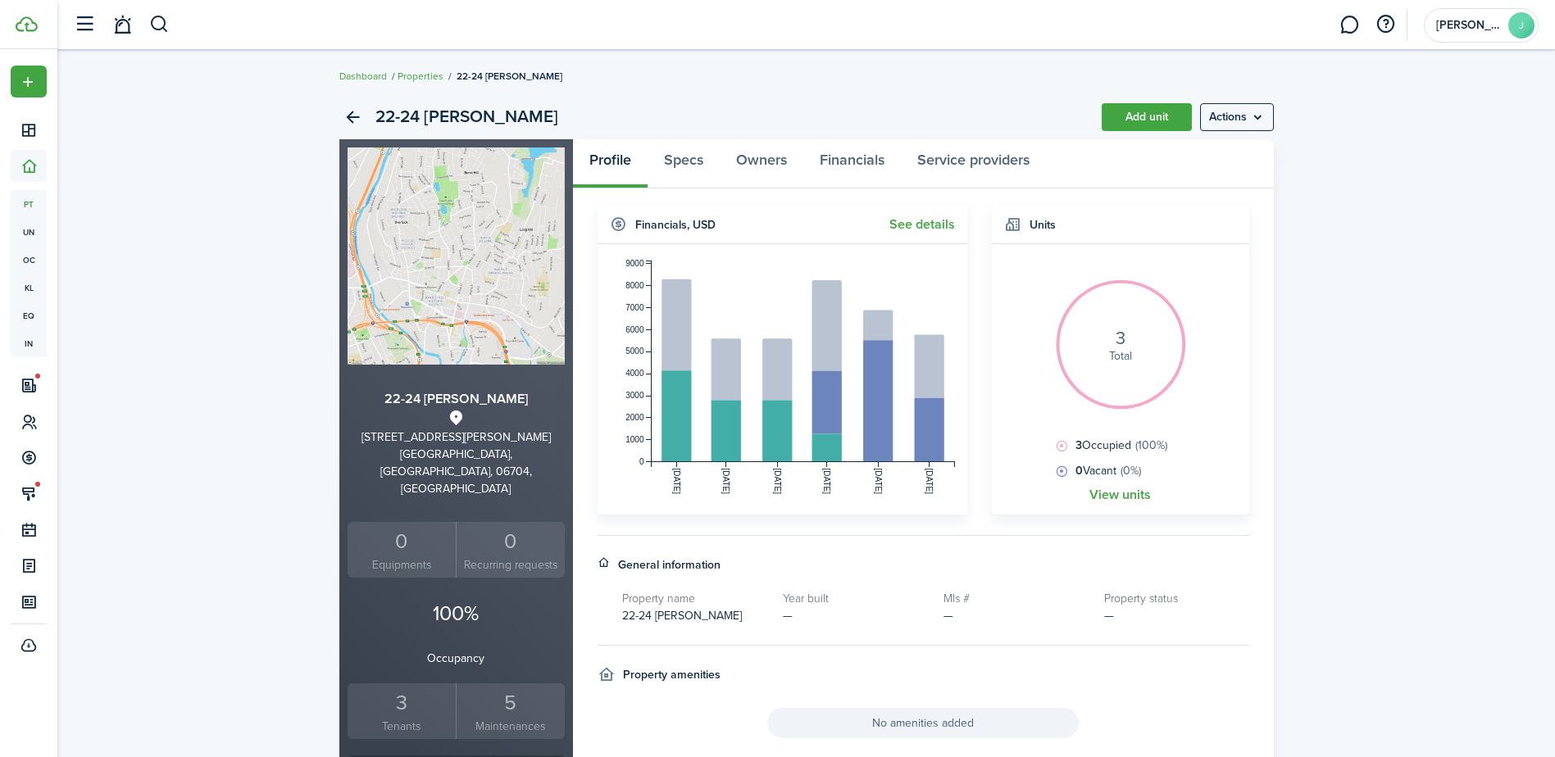
click at [404, 688] on div "3" at bounding box center [402, 703] width 101 height 31
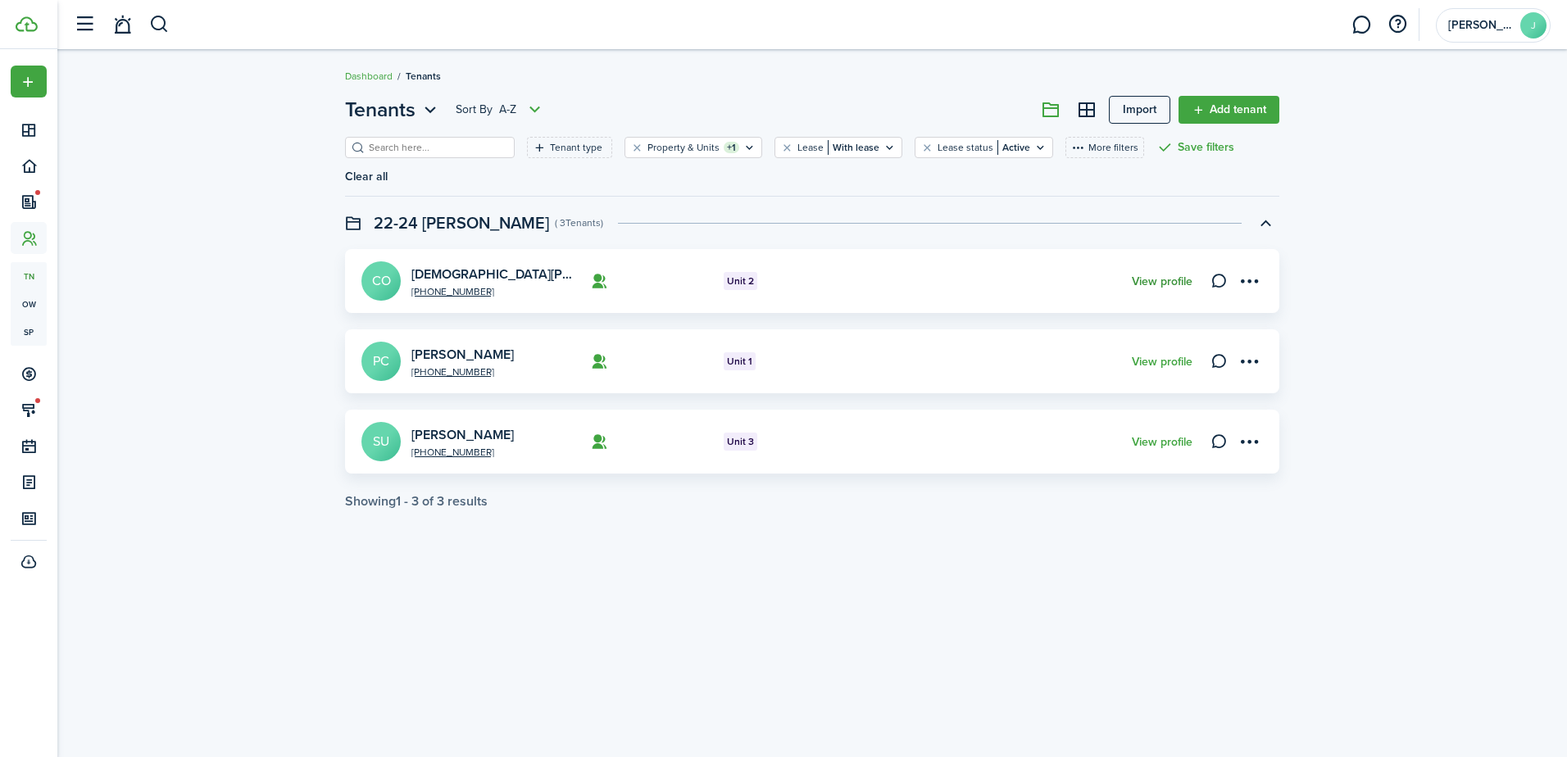
click at [1173, 275] on link "View profile" at bounding box center [1162, 281] width 61 height 13
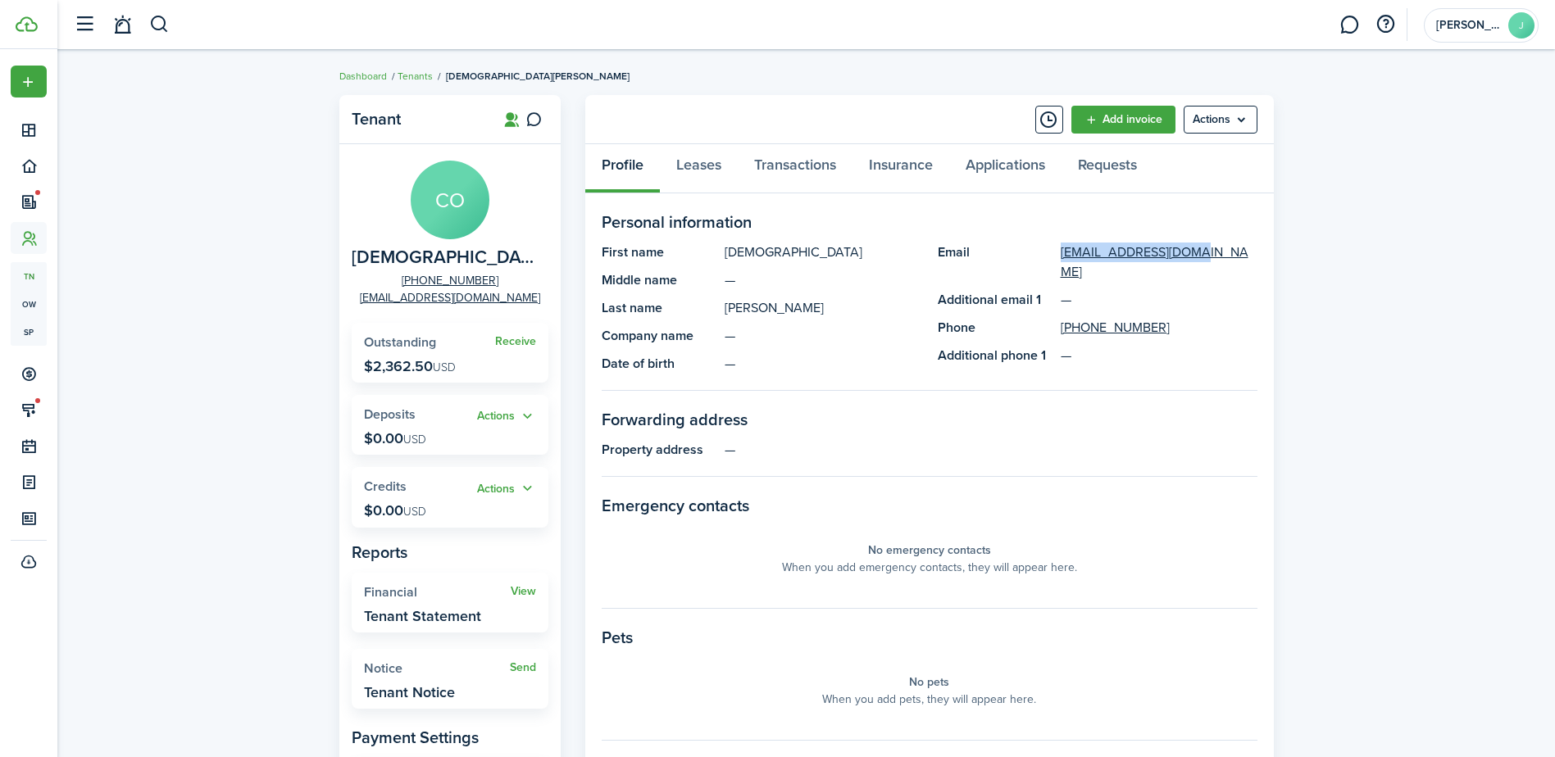
drag, startPoint x: 1200, startPoint y: 252, endPoint x: 1056, endPoint y: 253, distance: 144.3
click at [1056, 253] on panel-main-item "Email [EMAIL_ADDRESS][DOMAIN_NAME]" at bounding box center [1098, 262] width 320 height 39
copy panel-main-item "[EMAIL_ADDRESS][DOMAIN_NAME]"
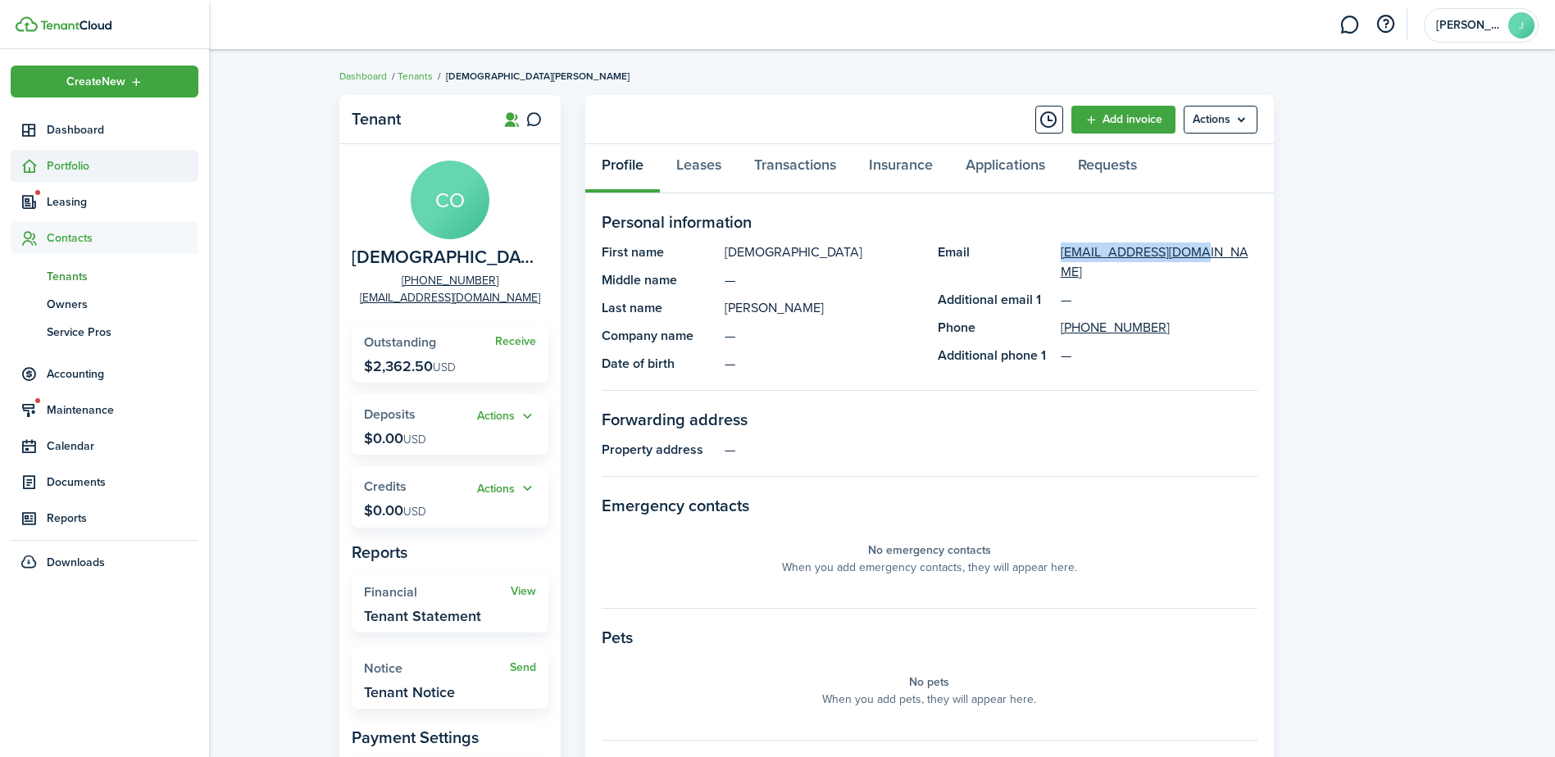
click at [74, 163] on span "Portfolio" at bounding box center [123, 165] width 152 height 17
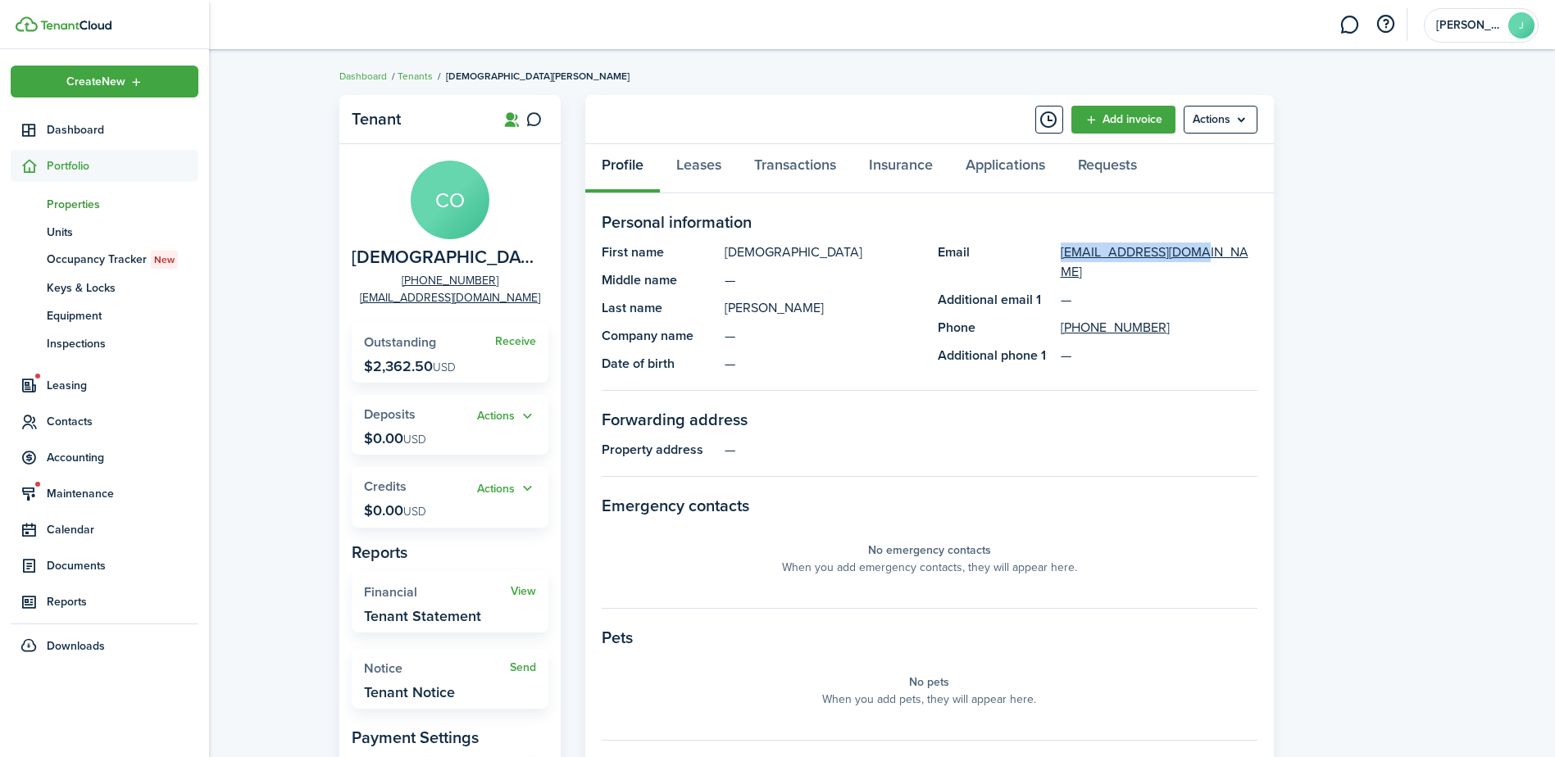
click at [103, 200] on span "Properties" at bounding box center [123, 204] width 152 height 17
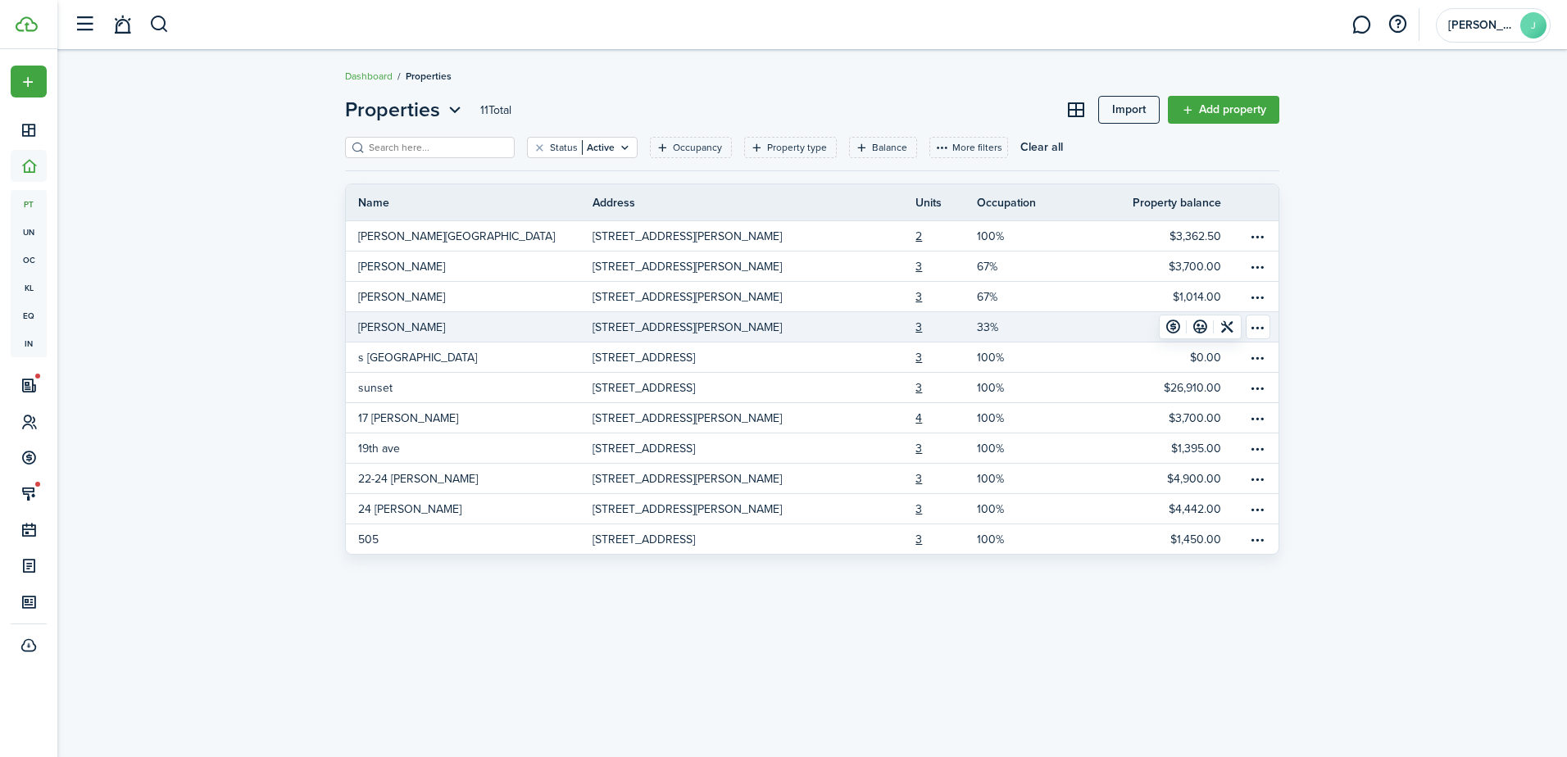
click at [529, 334] on link "[PERSON_NAME]" at bounding box center [469, 327] width 247 height 30
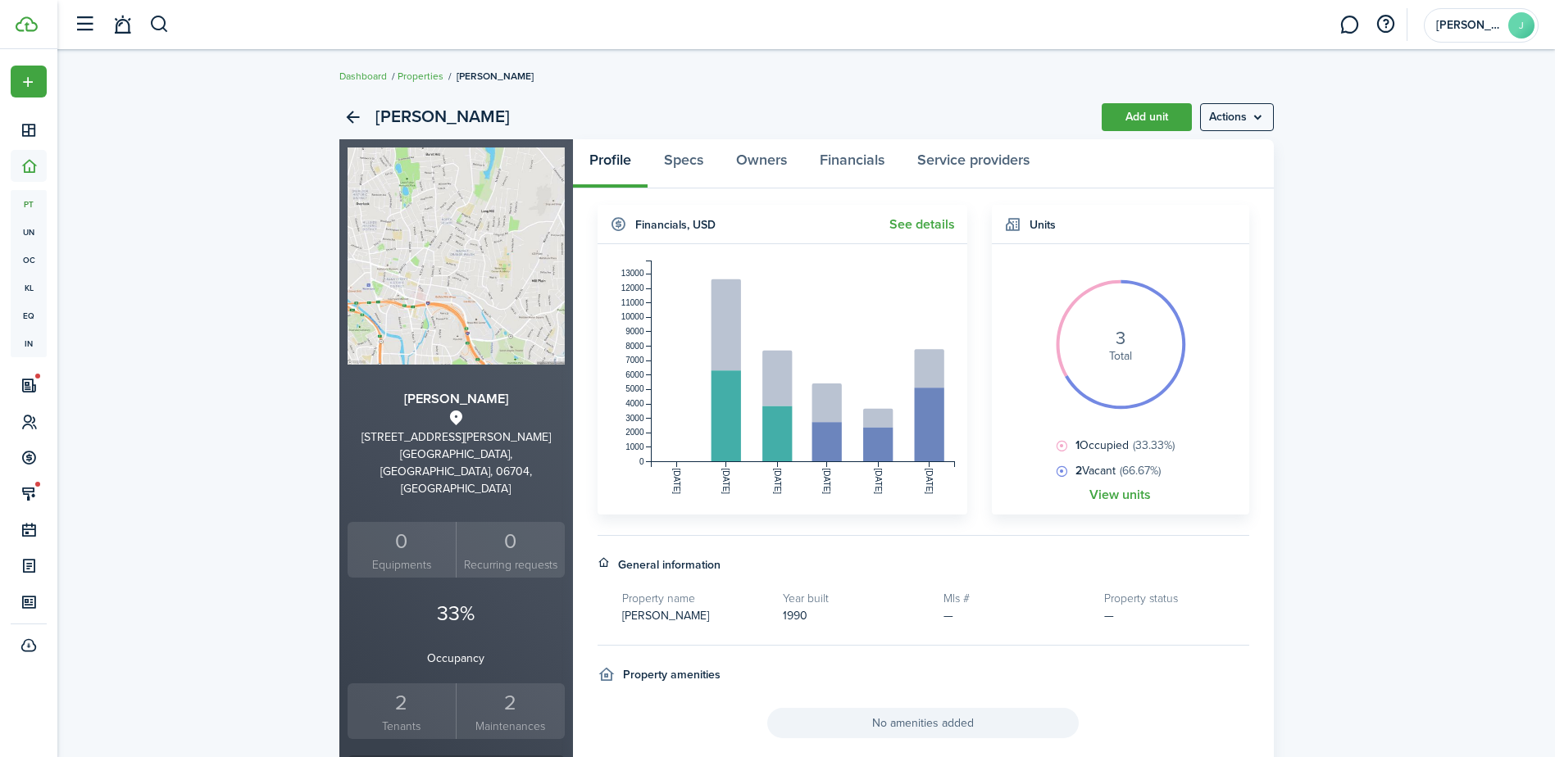
click at [409, 688] on div "2" at bounding box center [402, 703] width 101 height 31
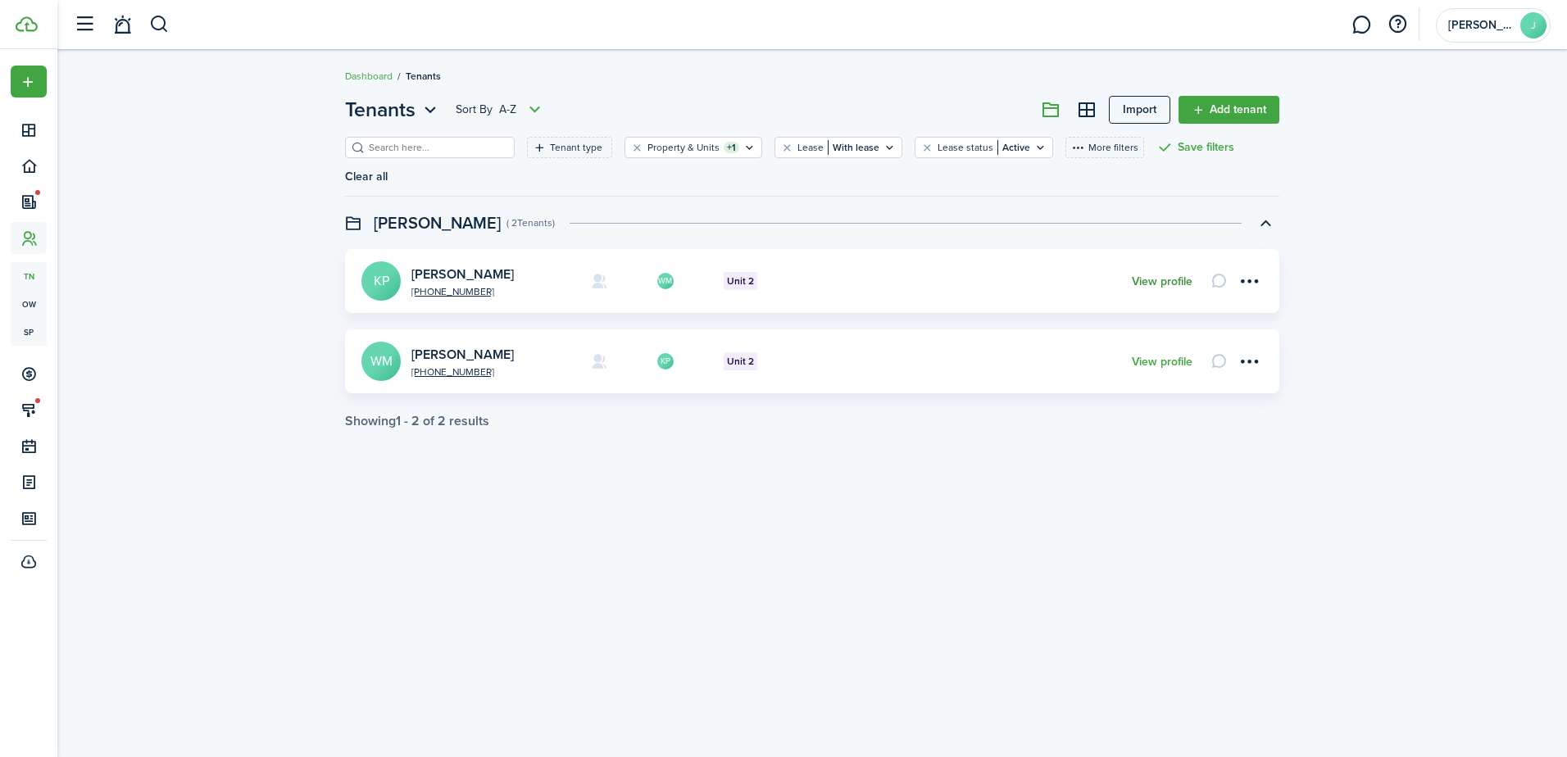
click at [1169, 275] on link "View profile" at bounding box center [1162, 281] width 61 height 13
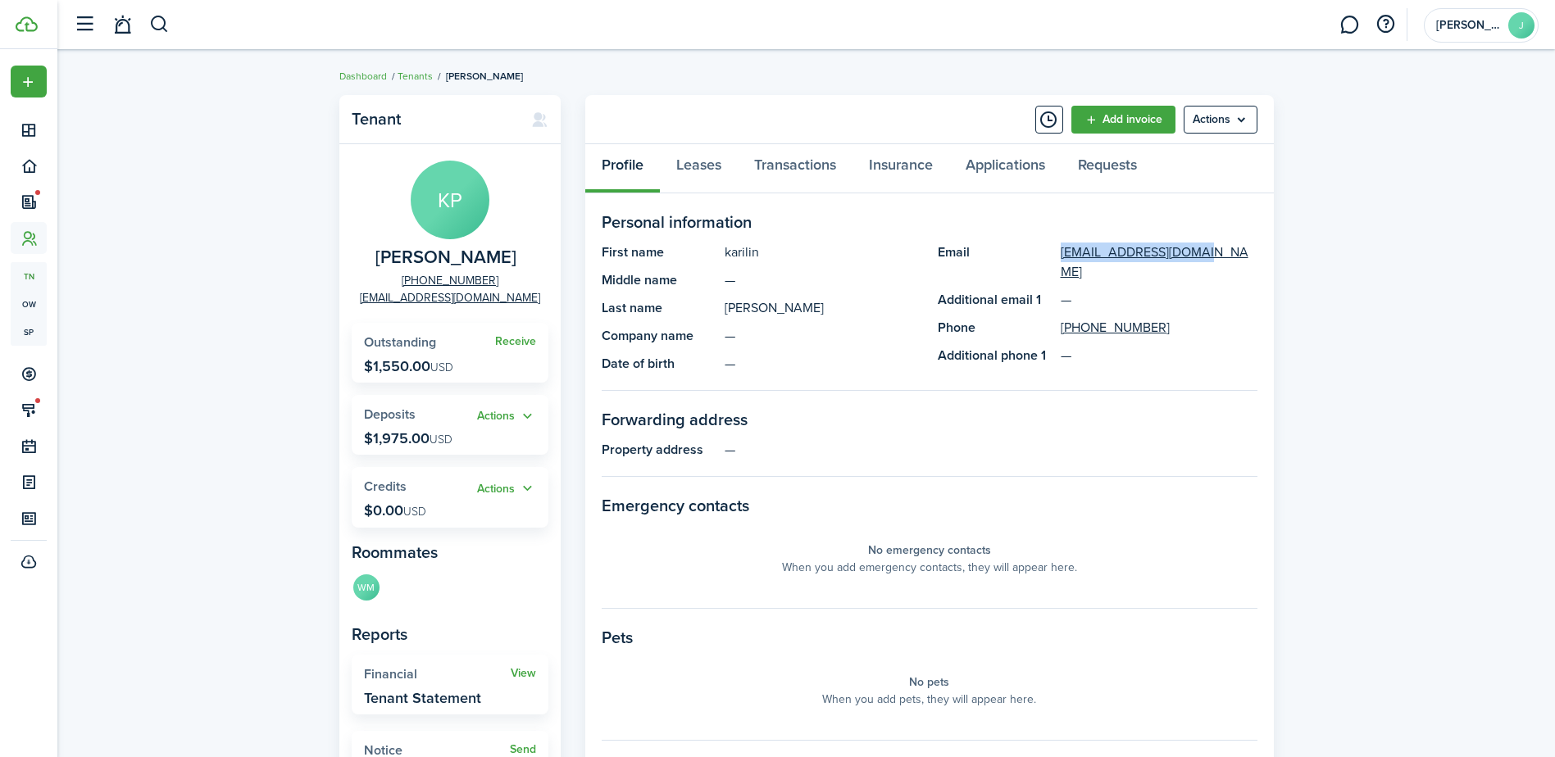
drag, startPoint x: 1167, startPoint y: 250, endPoint x: 1043, endPoint y: 260, distance: 124.2
click at [1043, 260] on panel-main-item "Email [EMAIL_ADDRESS][DOMAIN_NAME]" at bounding box center [1098, 262] width 320 height 39
copy panel-main-item "[EMAIL_ADDRESS][DOMAIN_NAME]"
click at [1349, 24] on link at bounding box center [1349, 25] width 31 height 42
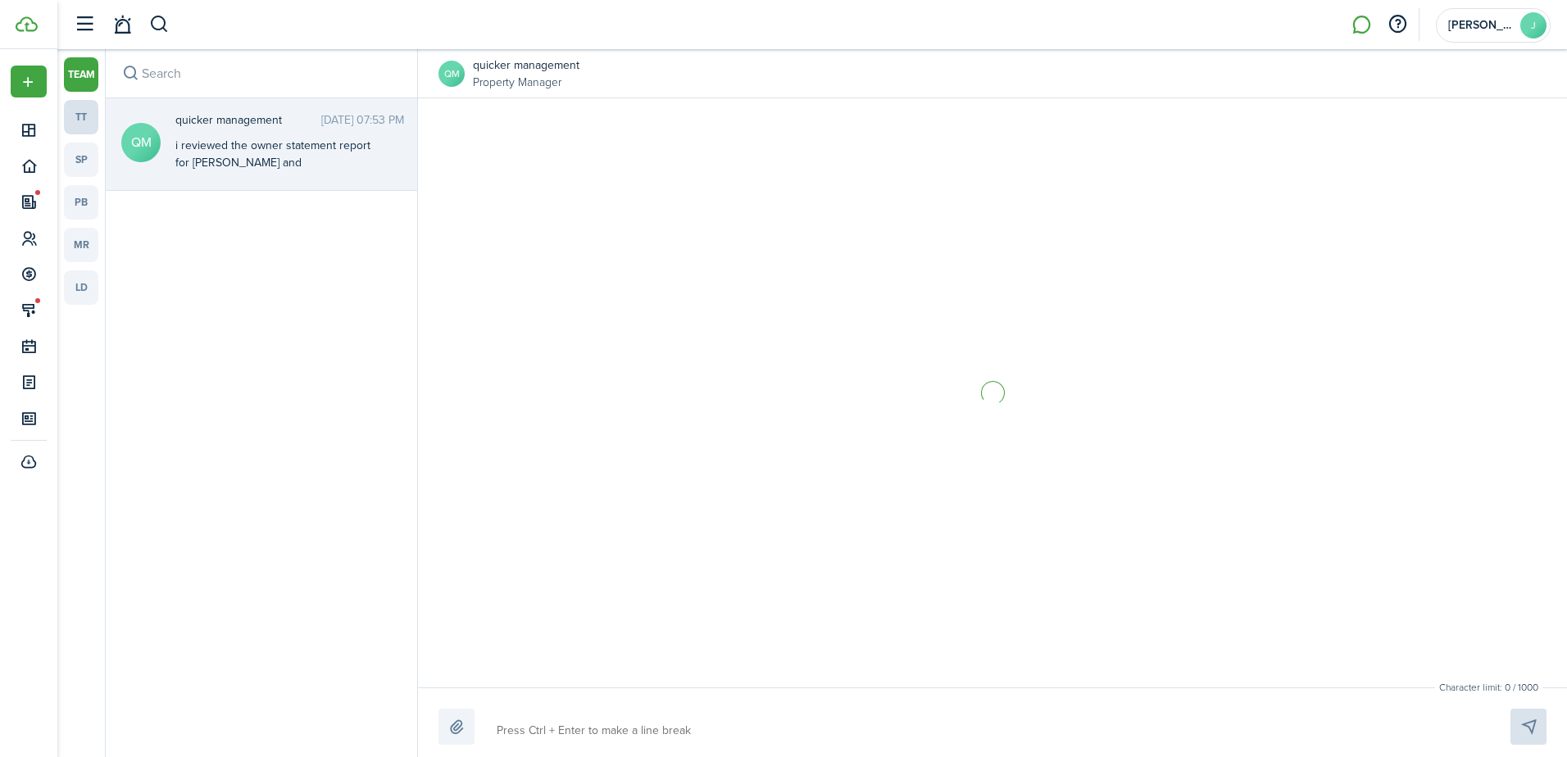
click at [86, 117] on link "tt" at bounding box center [81, 117] width 34 height 34
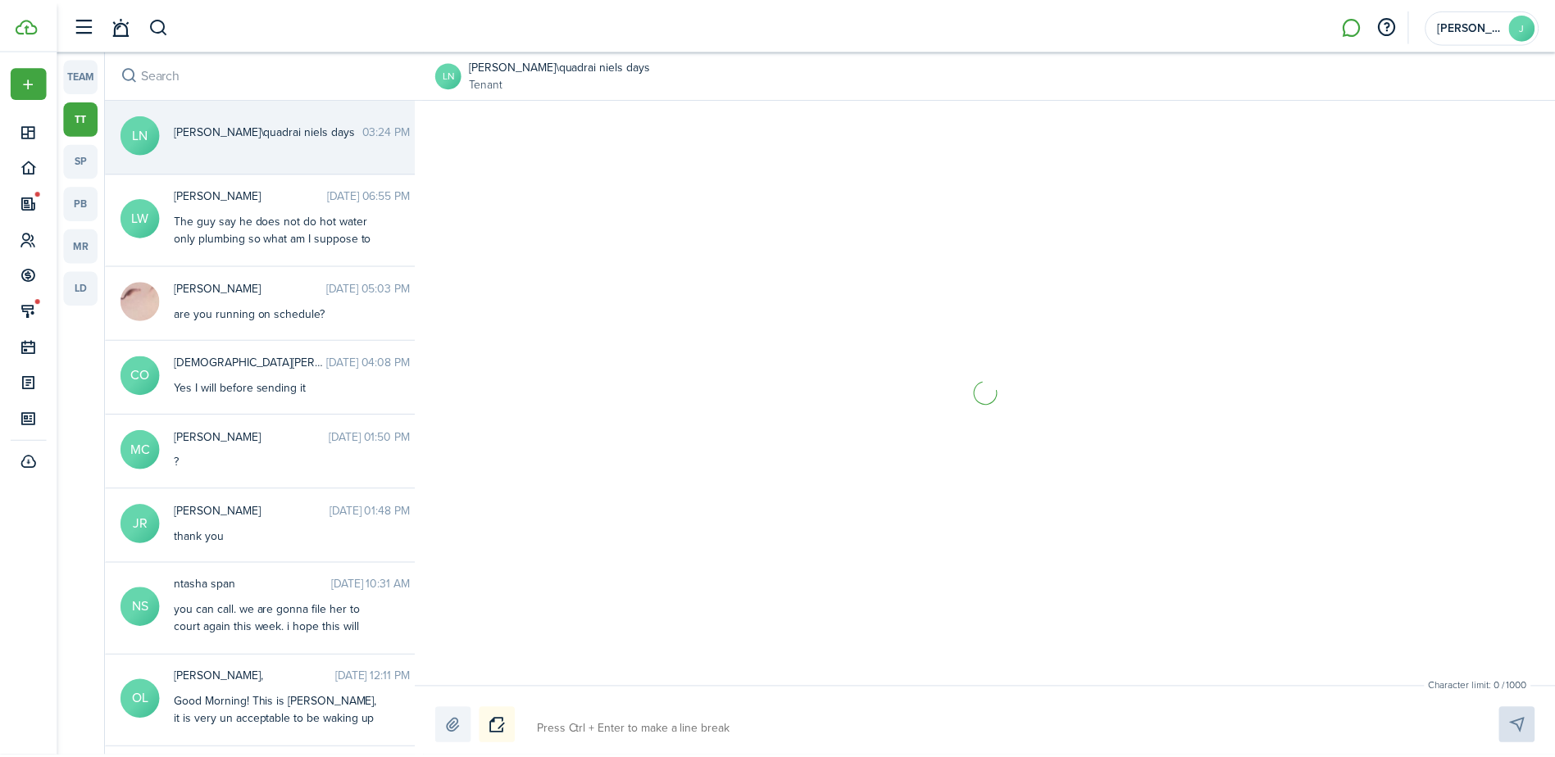
scroll to position [1099, 0]
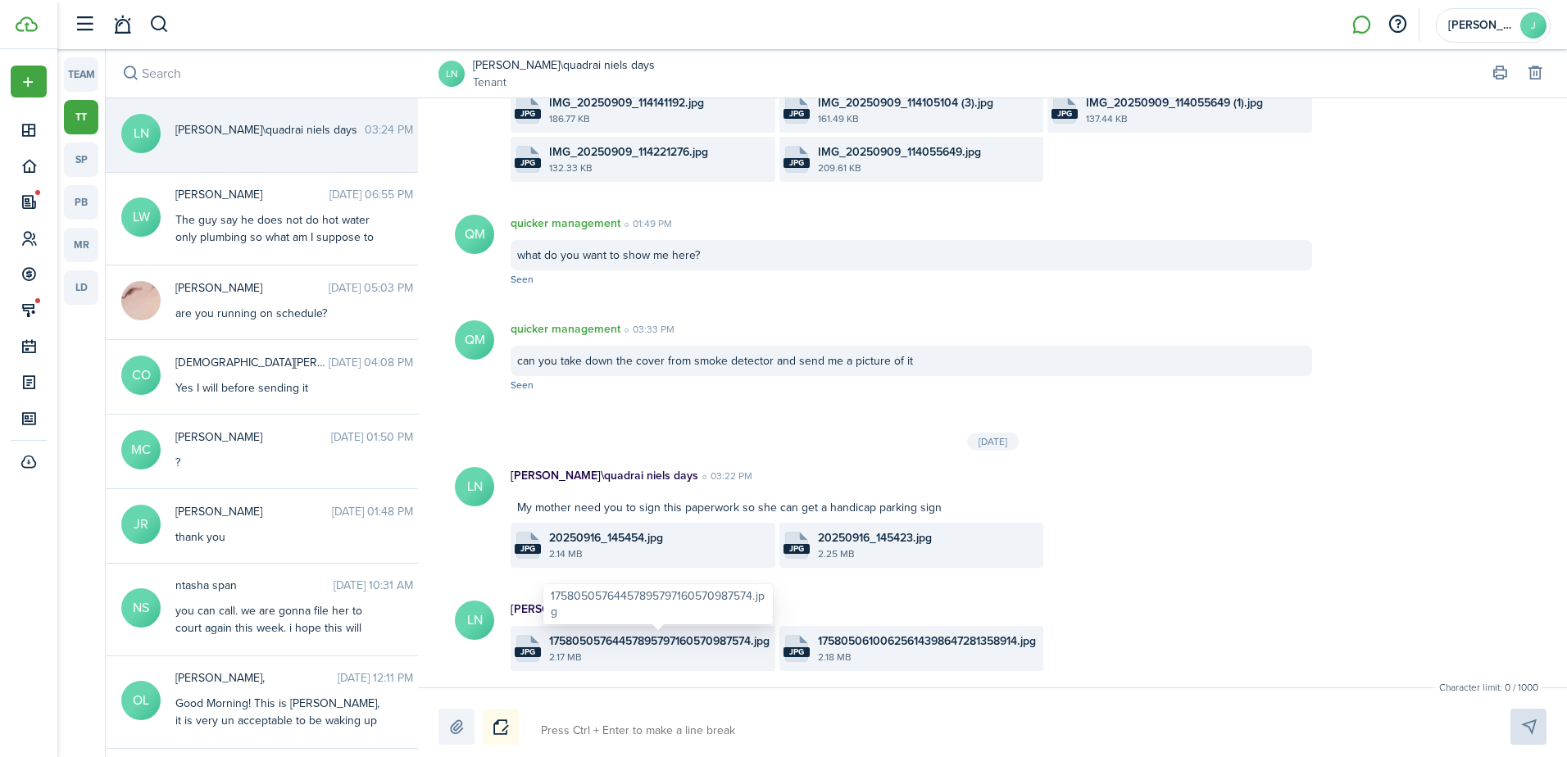
click at [606, 645] on span "17580505764457895797160570987574.jpg" at bounding box center [659, 641] width 220 height 17
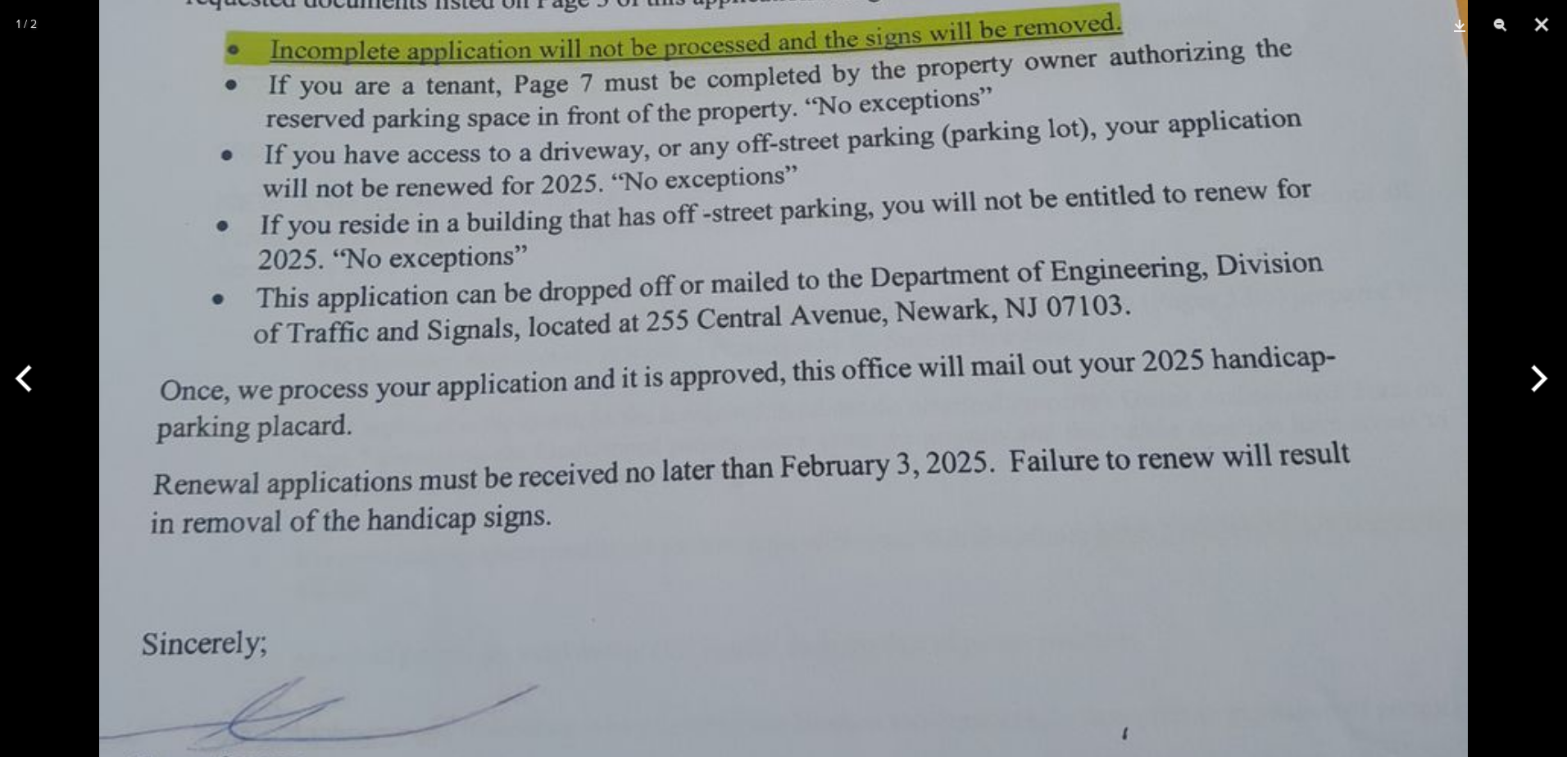
click at [18, 383] on button "Previous" at bounding box center [30, 379] width 61 height 82
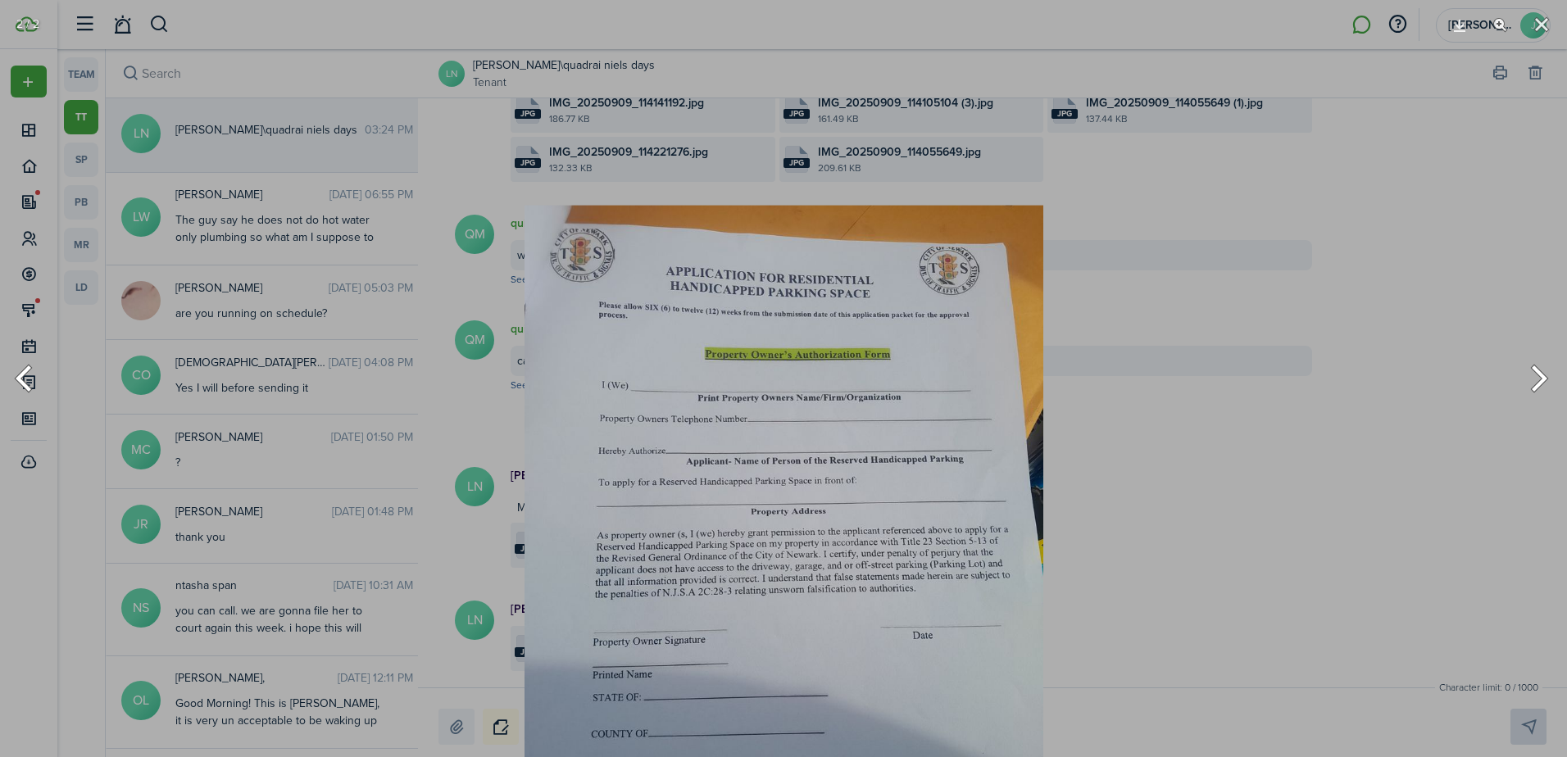
click at [629, 663] on img at bounding box center [784, 552] width 519 height 692
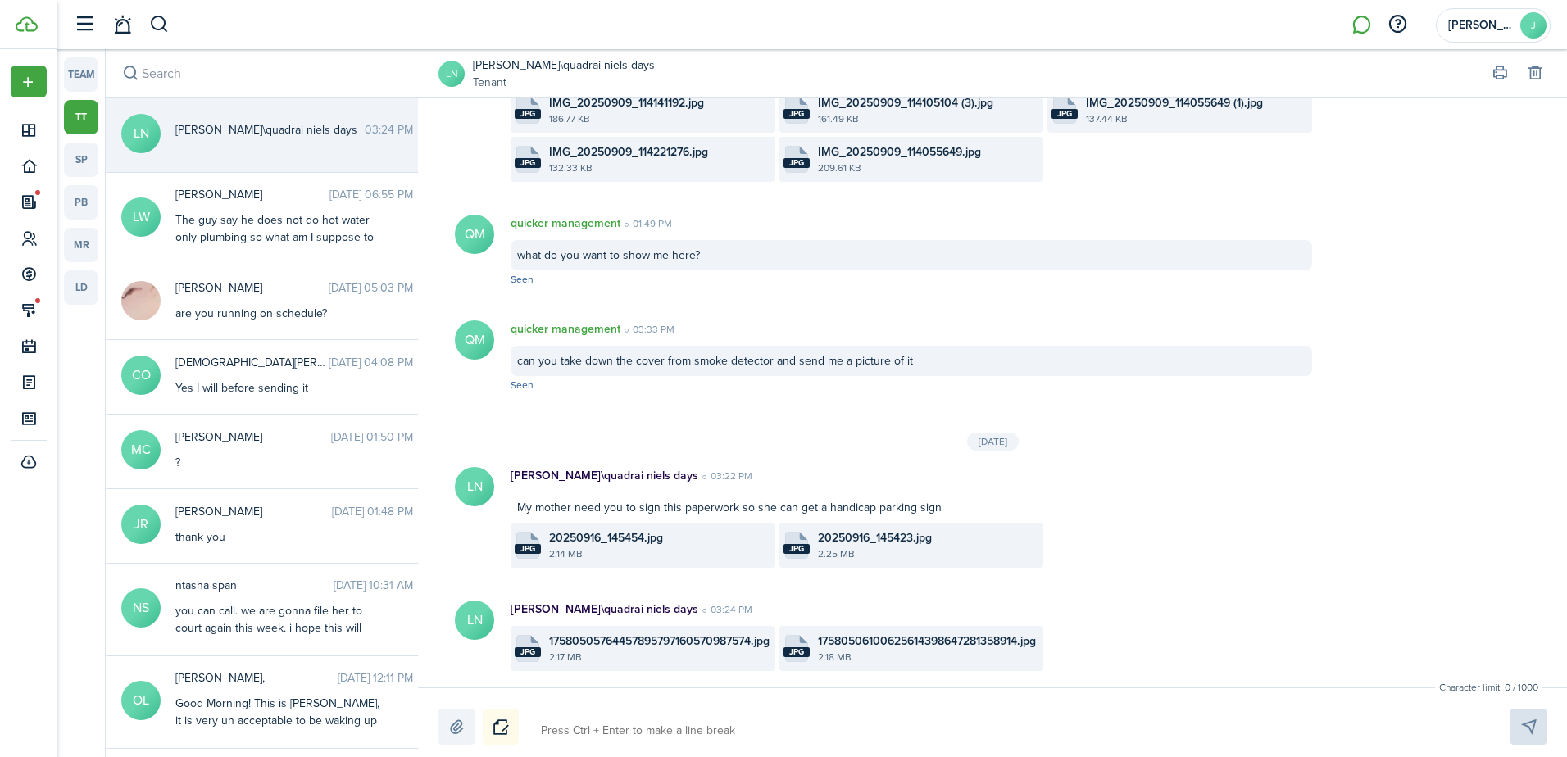
click at [886, 660] on file-size "2.18 MB" at bounding box center [929, 657] width 222 height 15
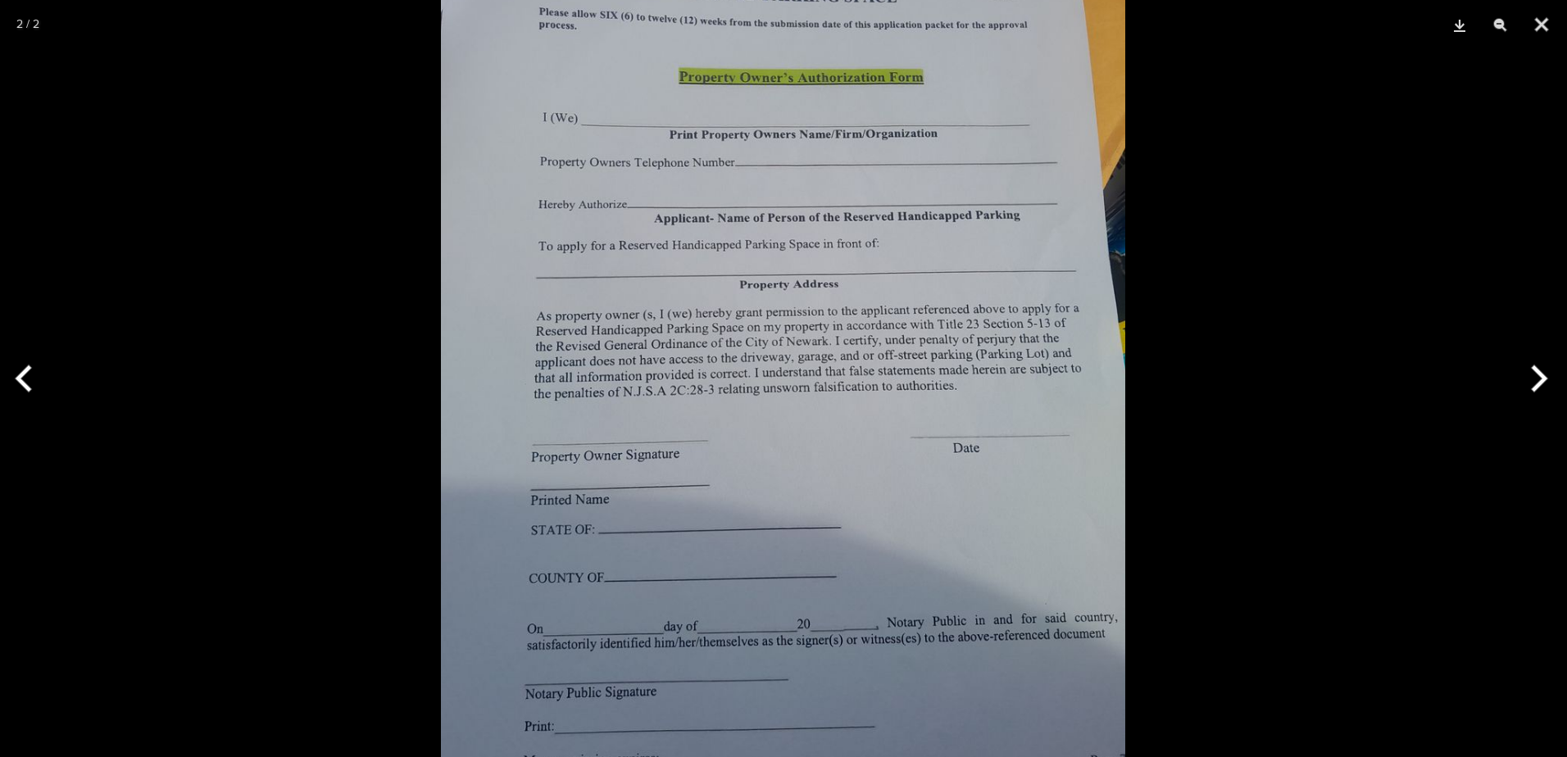
click at [30, 377] on button "Previous" at bounding box center [30, 379] width 61 height 82
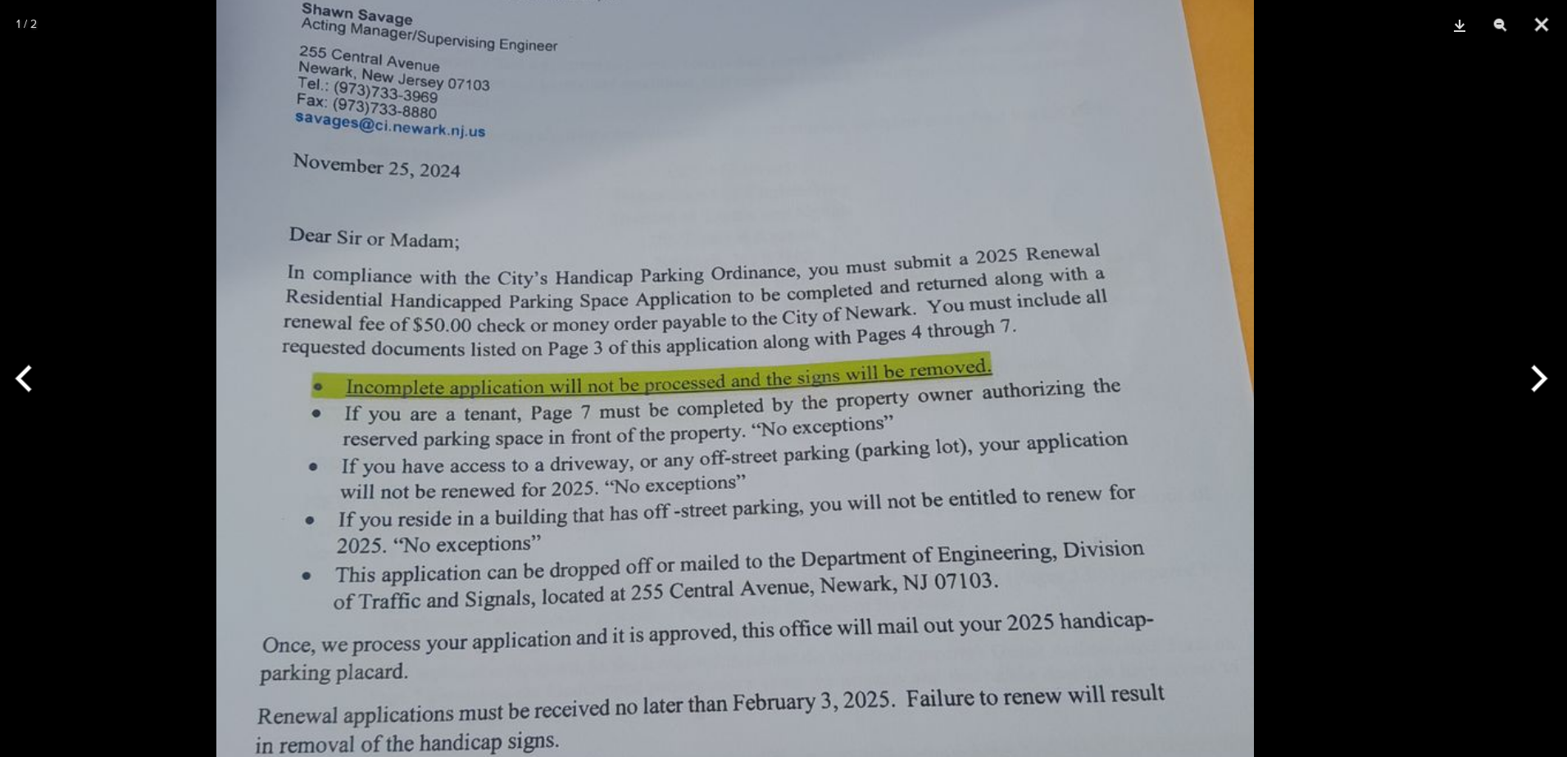
click at [674, 660] on img at bounding box center [735, 485] width 1038 height 1384
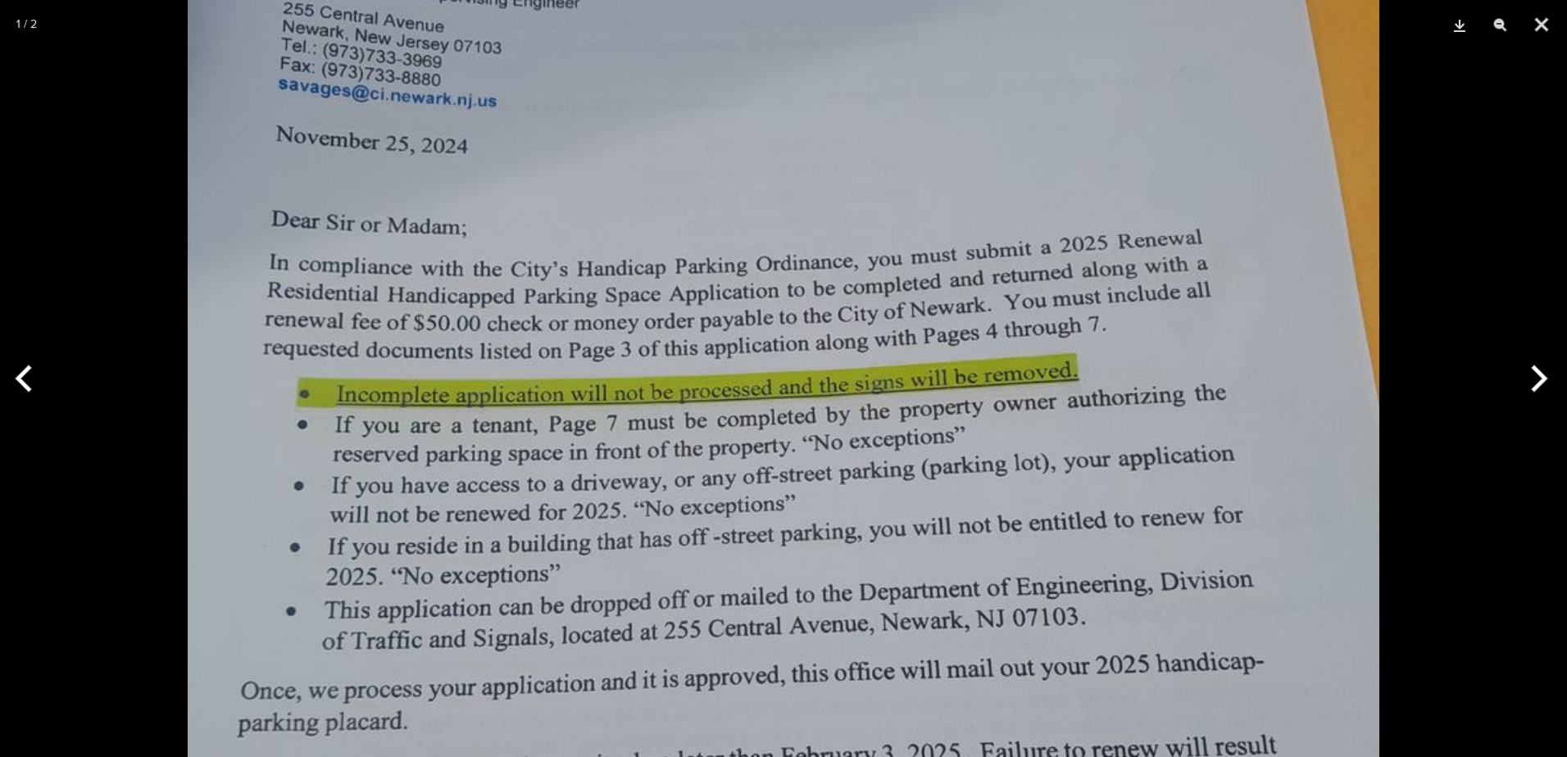
click at [1538, 370] on button "Next" at bounding box center [1536, 379] width 61 height 82
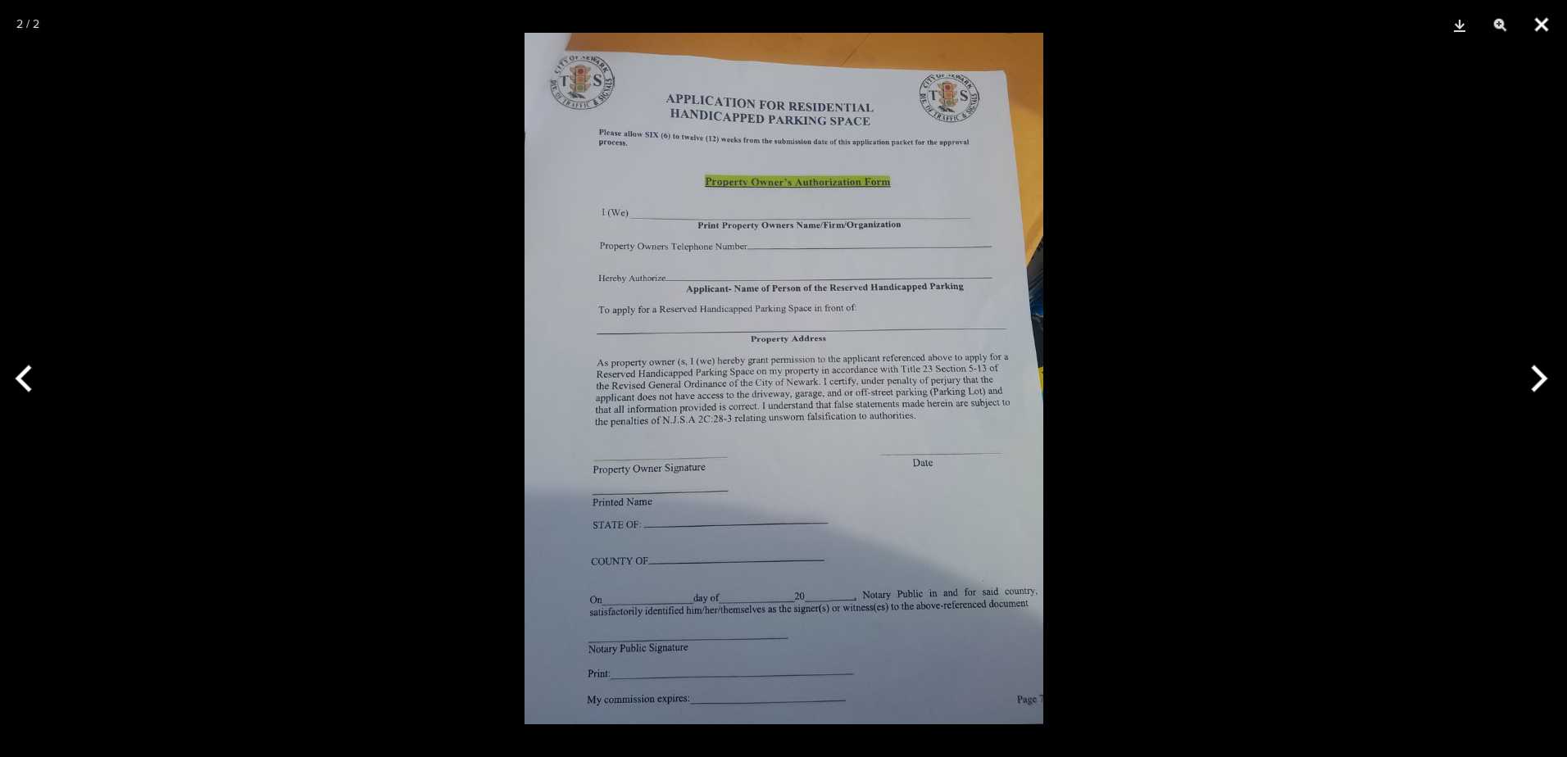
click at [1547, 21] on button "Close" at bounding box center [1541, 24] width 41 height 49
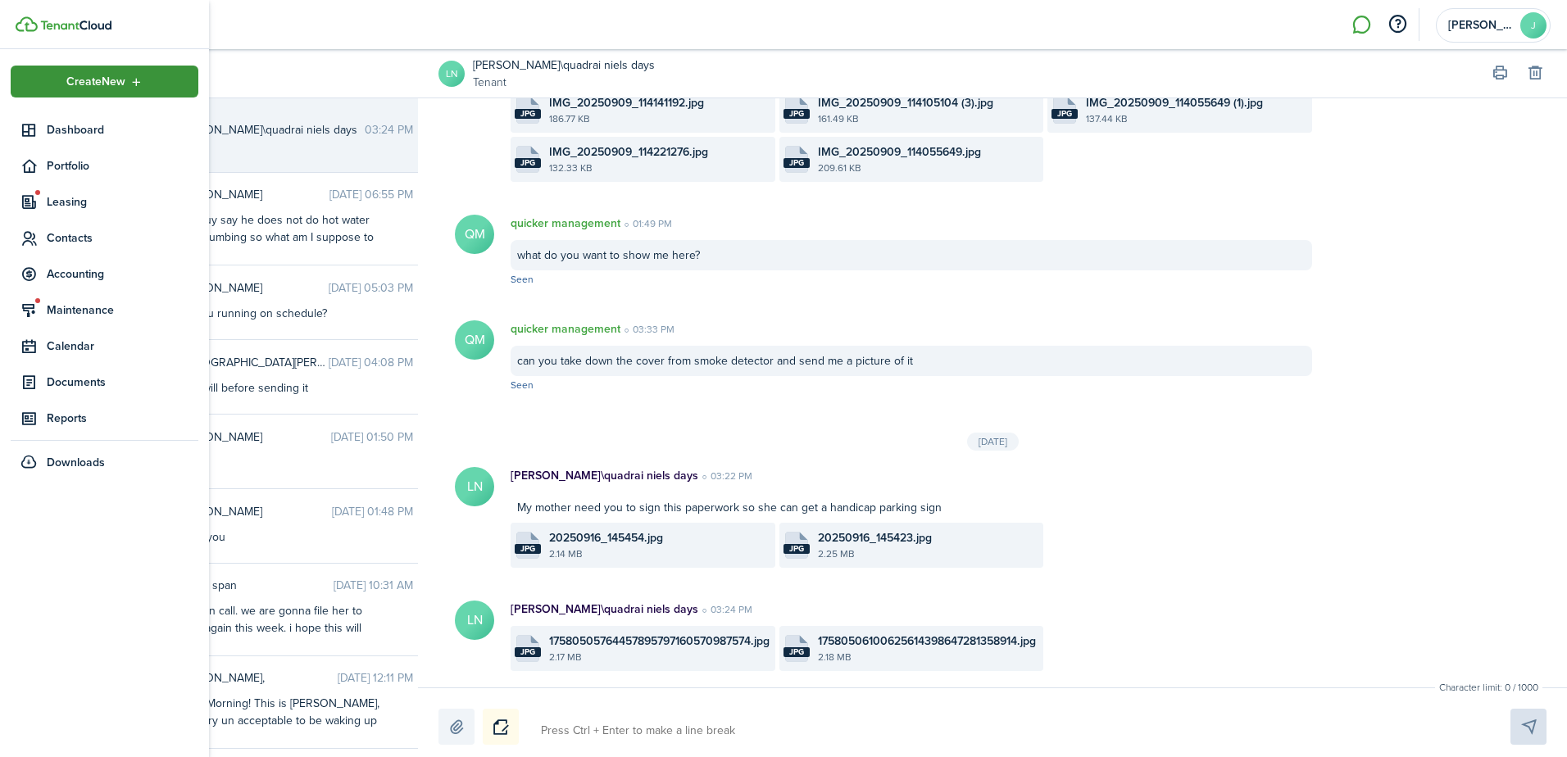
click at [164, 91] on div "Create New" at bounding box center [105, 82] width 188 height 32
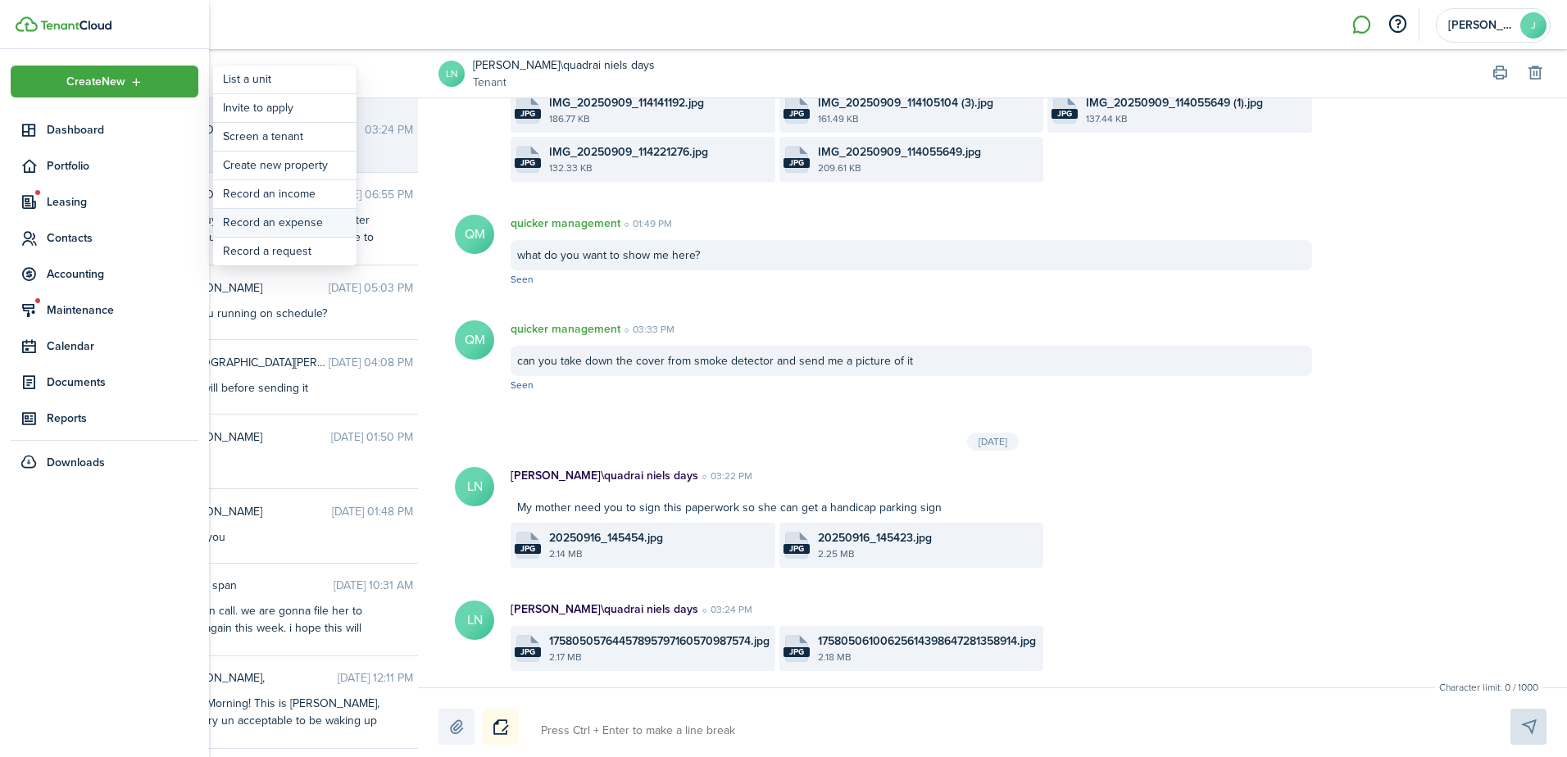
click at [269, 219] on link "Record an expense" at bounding box center [284, 223] width 143 height 28
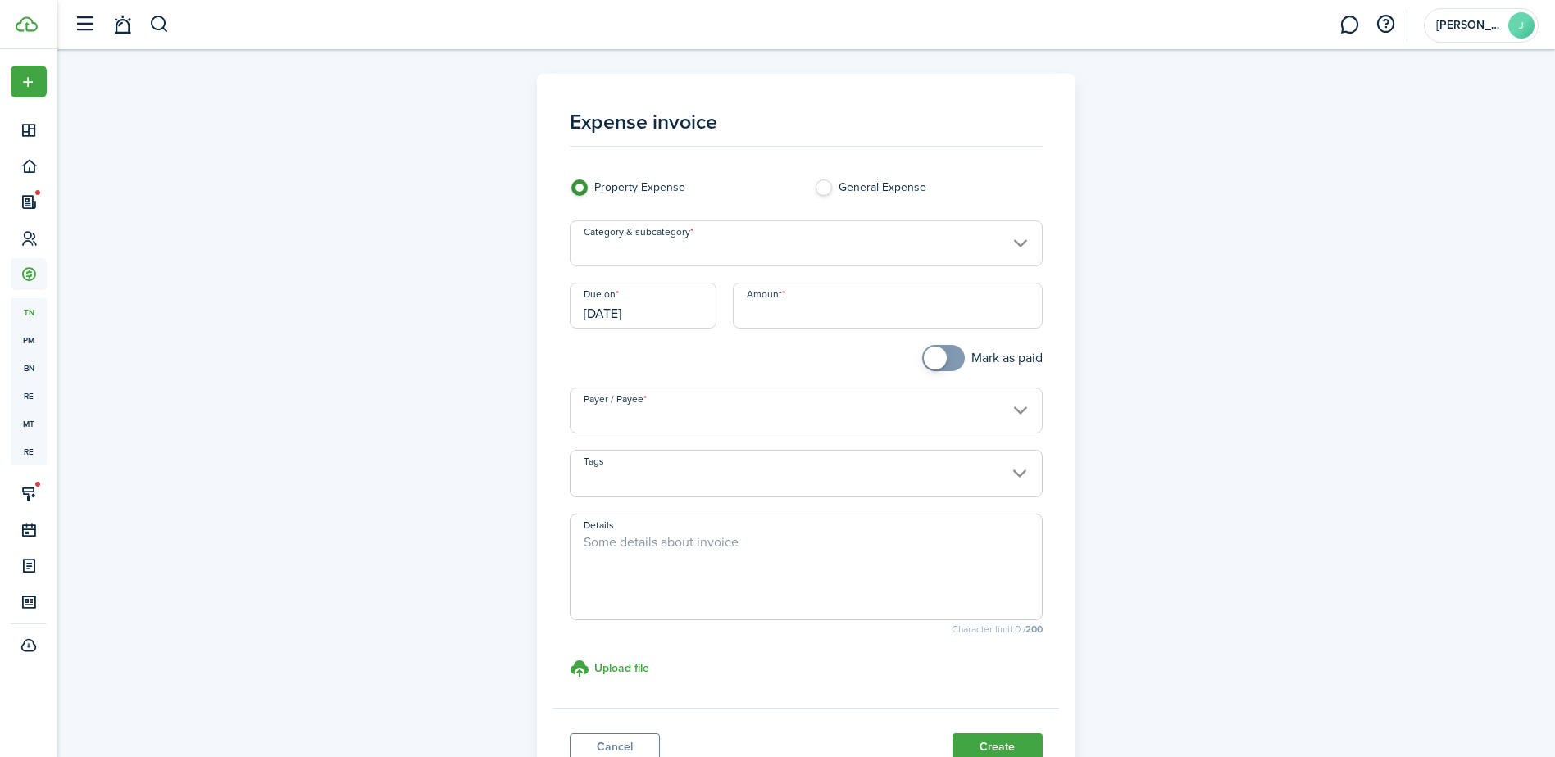
click at [651, 251] on input "Category & subcategory" at bounding box center [806, 243] width 473 height 46
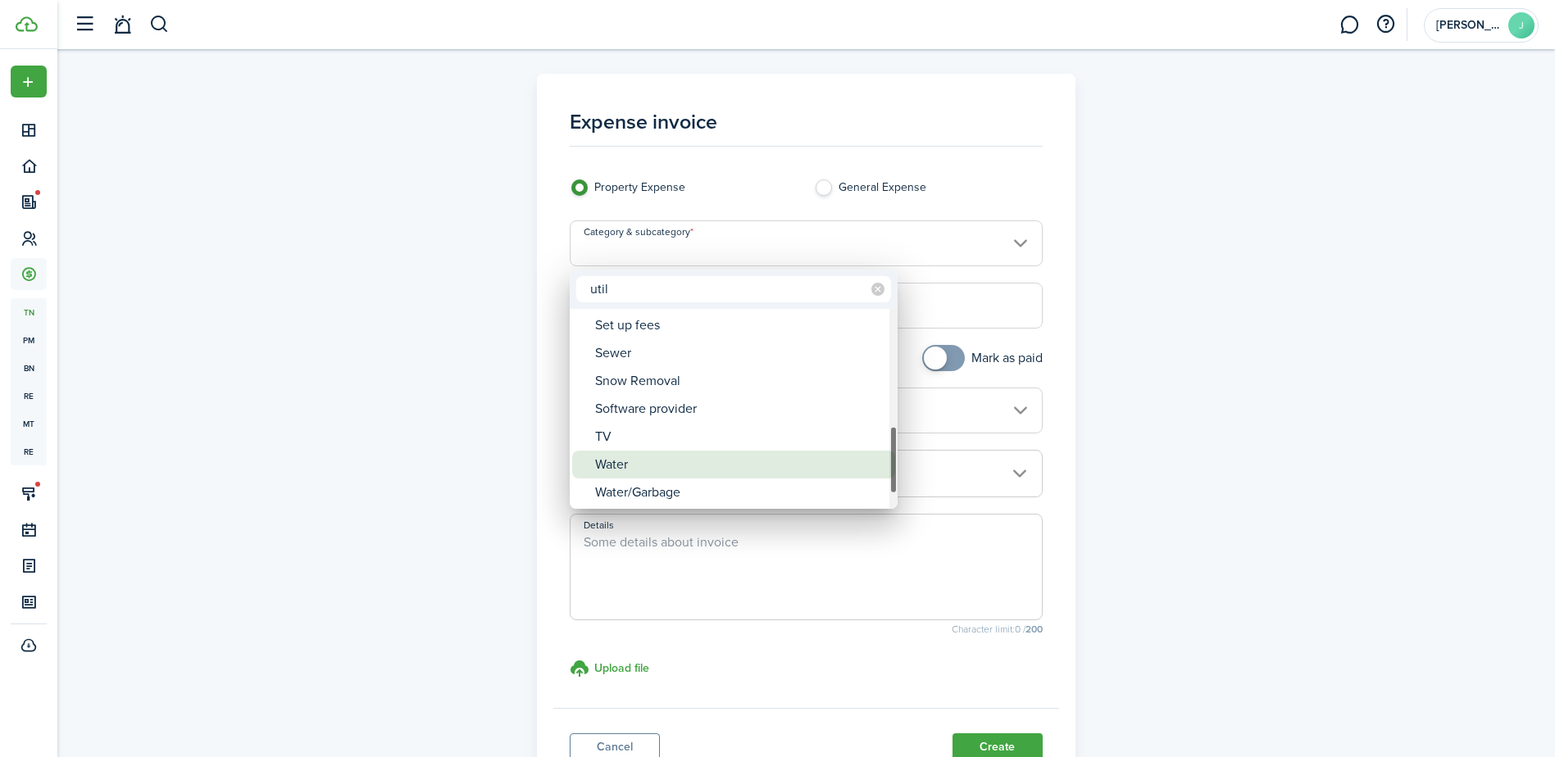
type input "util"
click at [677, 475] on div "Water" at bounding box center [740, 465] width 290 height 28
type input "Utilities / Water"
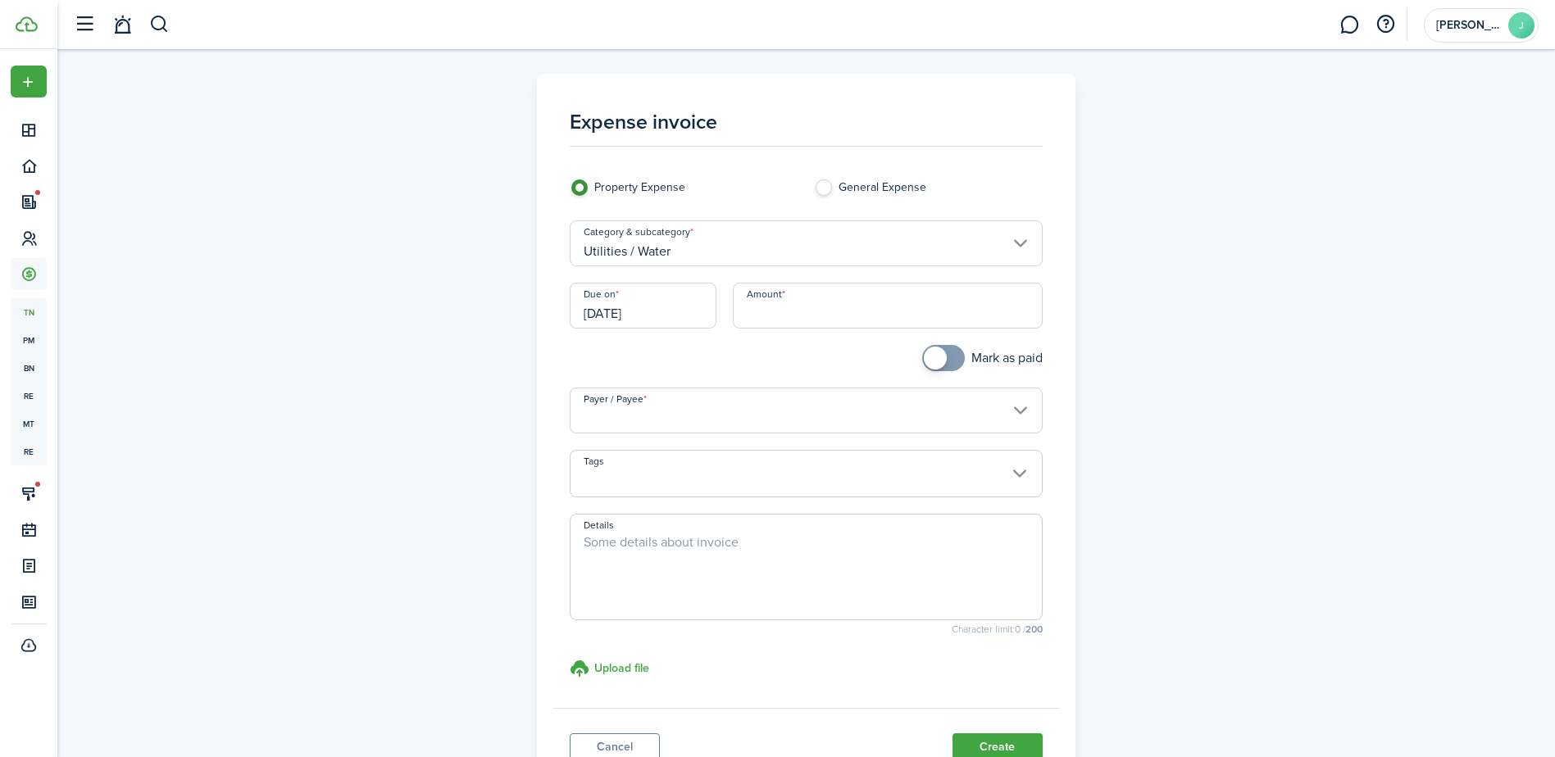
click at [746, 323] on input "Amount" at bounding box center [888, 306] width 310 height 46
type input "$169.65"
click at [640, 423] on input "Payer / Payee" at bounding box center [806, 411] width 473 height 46
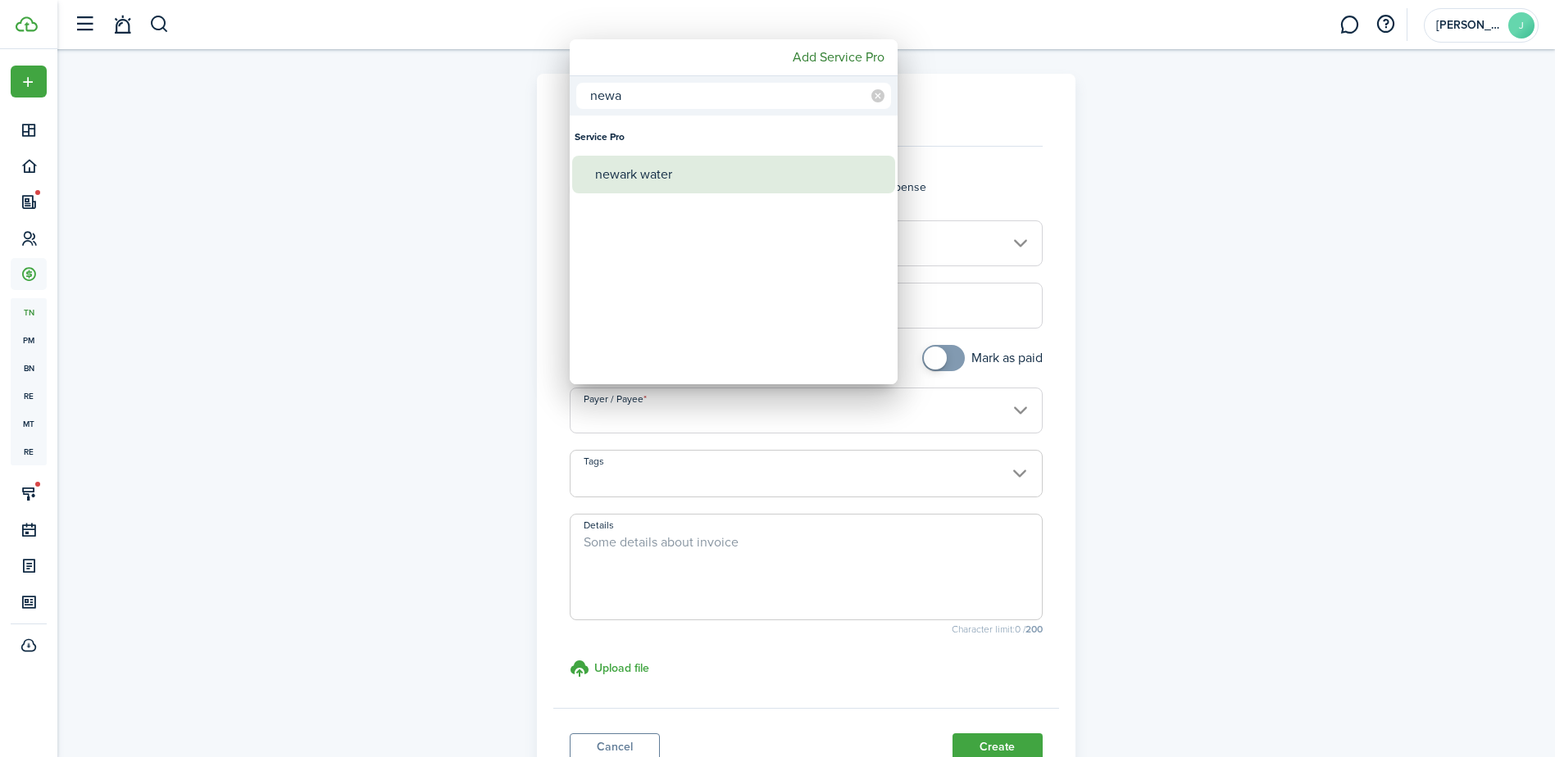
type input "newa"
click at [664, 177] on div "newark water" at bounding box center [740, 175] width 290 height 38
type input "newark water"
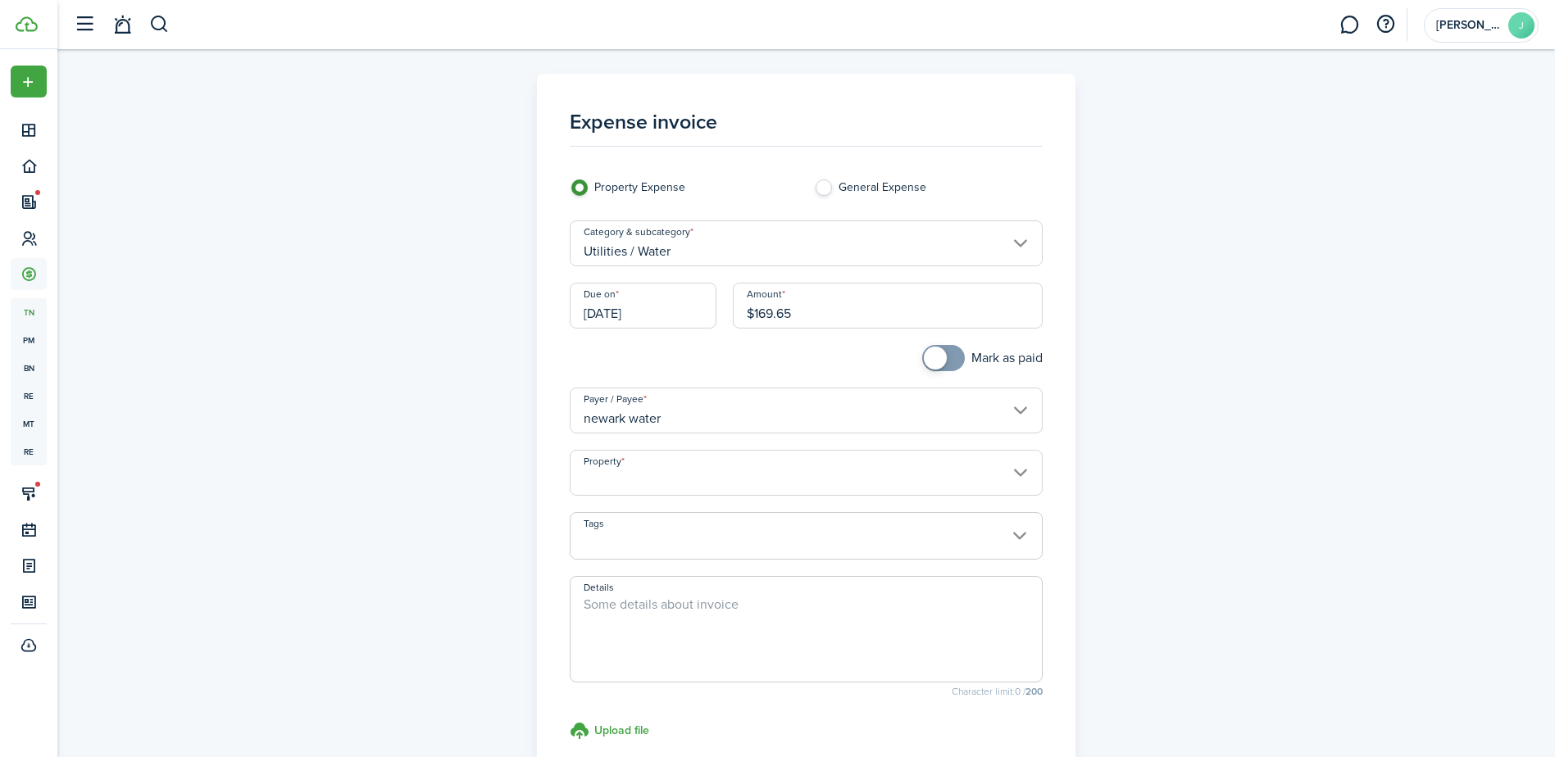
checkbox input "true"
click at [952, 357] on span at bounding box center [943, 358] width 16 height 26
click at [885, 481] on input "Property" at bounding box center [806, 473] width 473 height 46
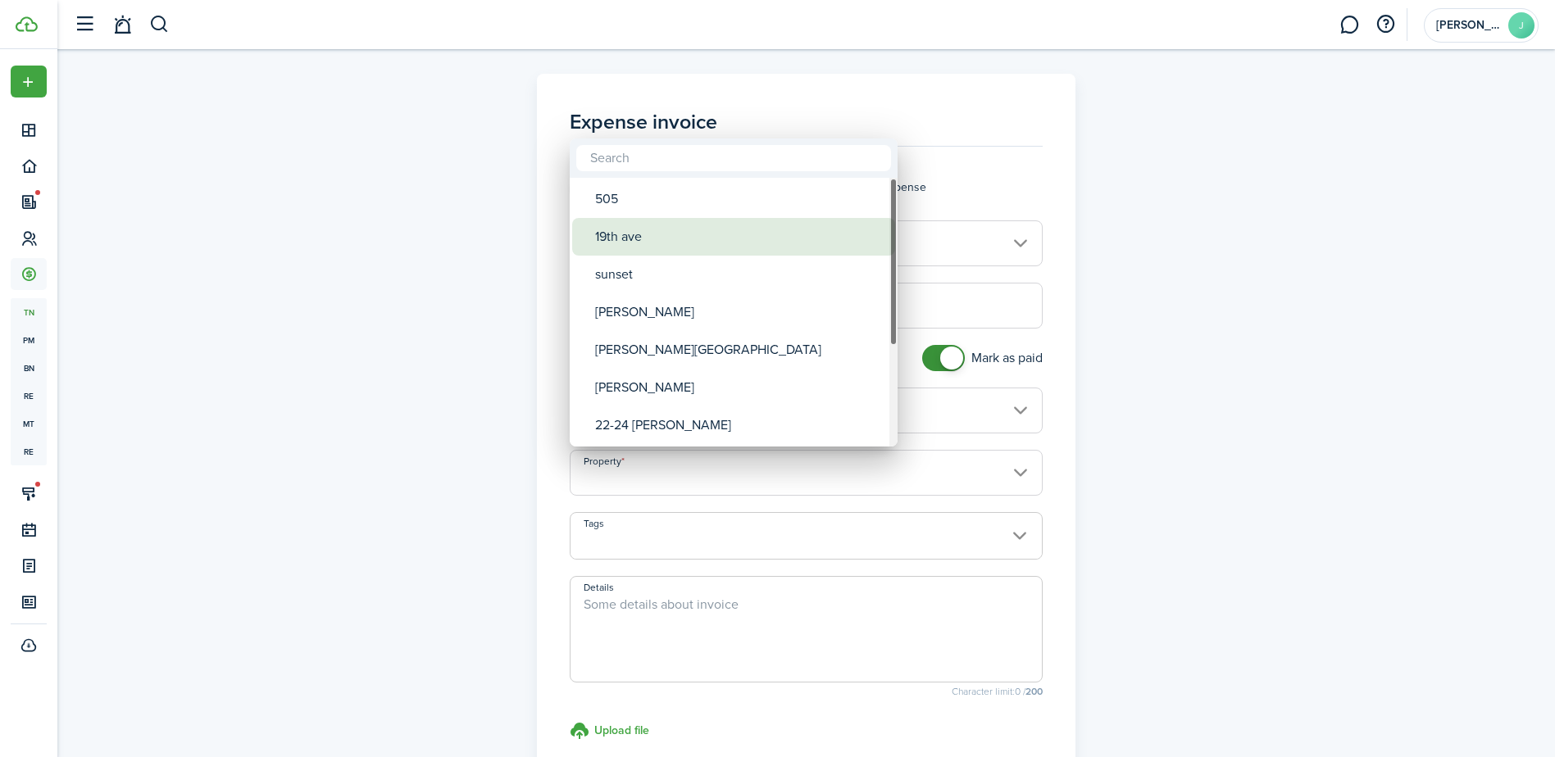
click at [757, 244] on div "19th ave" at bounding box center [740, 237] width 290 height 38
type input "19th ave"
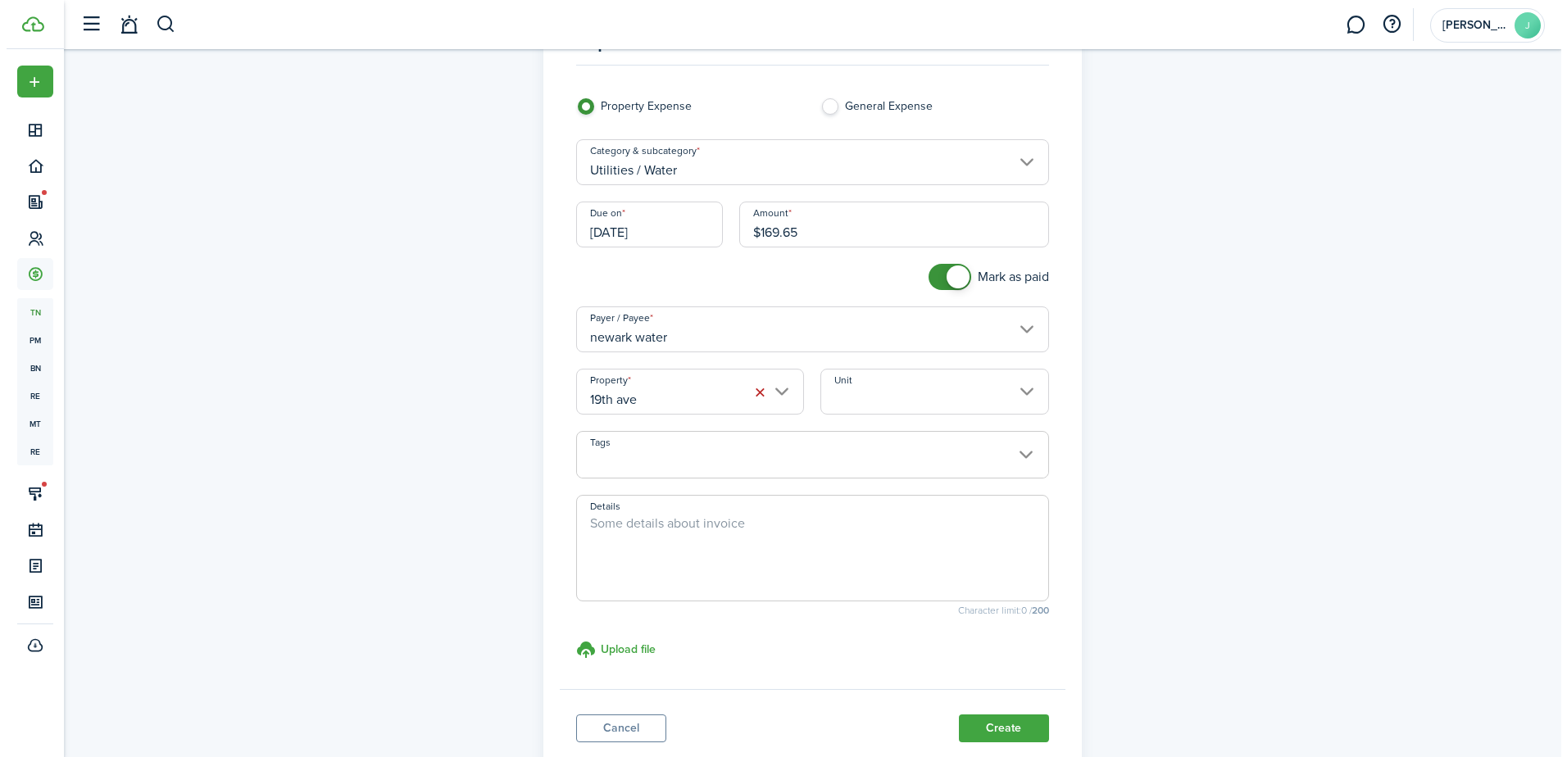
scroll to position [193, 0]
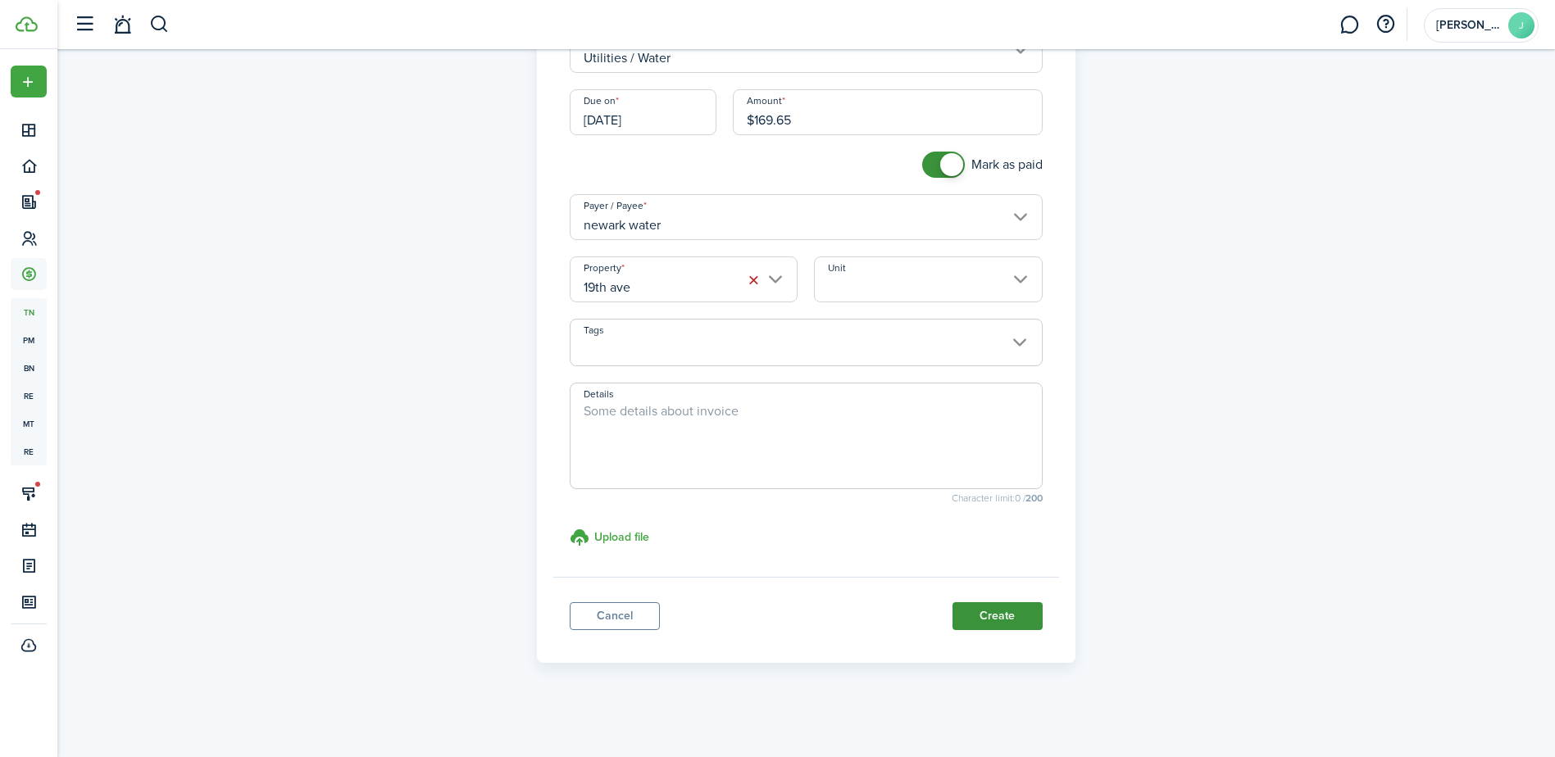
click at [999, 617] on button "Create" at bounding box center [997, 616] width 90 height 28
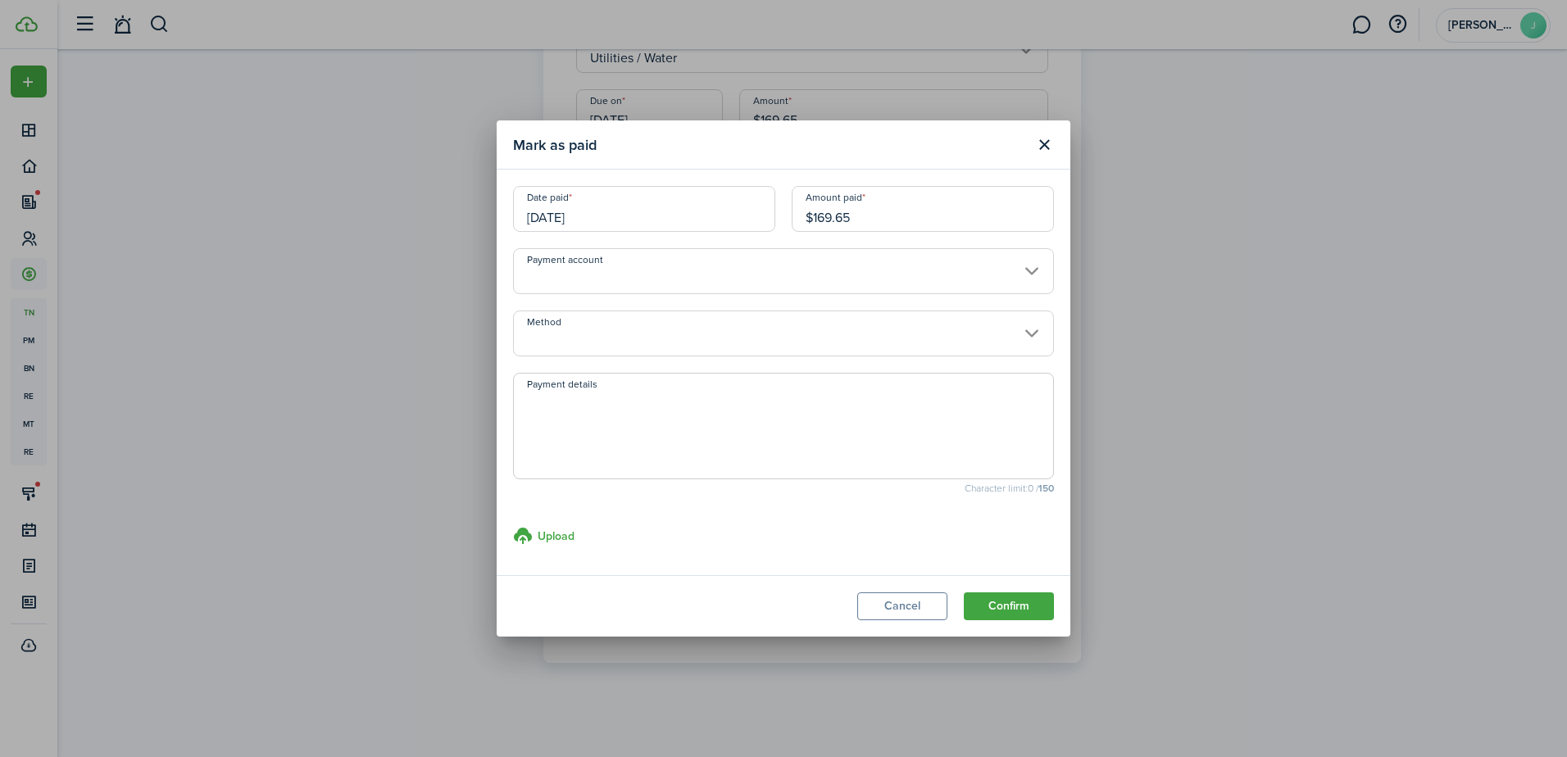
click at [893, 264] on input "Payment account" at bounding box center [783, 271] width 541 height 46
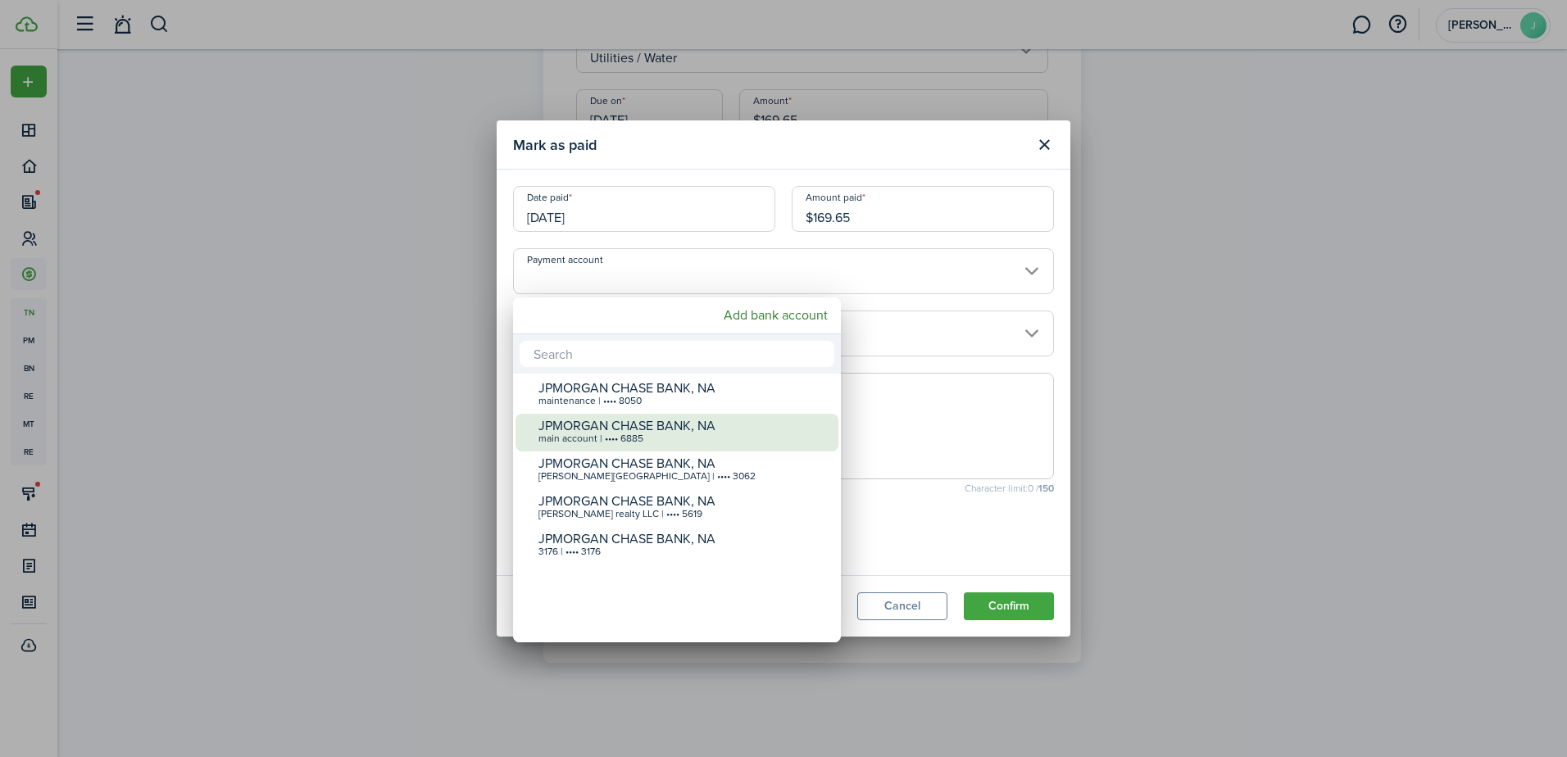
click at [783, 425] on div "JPMORGAN CHASE BANK, NA" at bounding box center [684, 426] width 290 height 15
type input "•••• •••• •••• 6885"
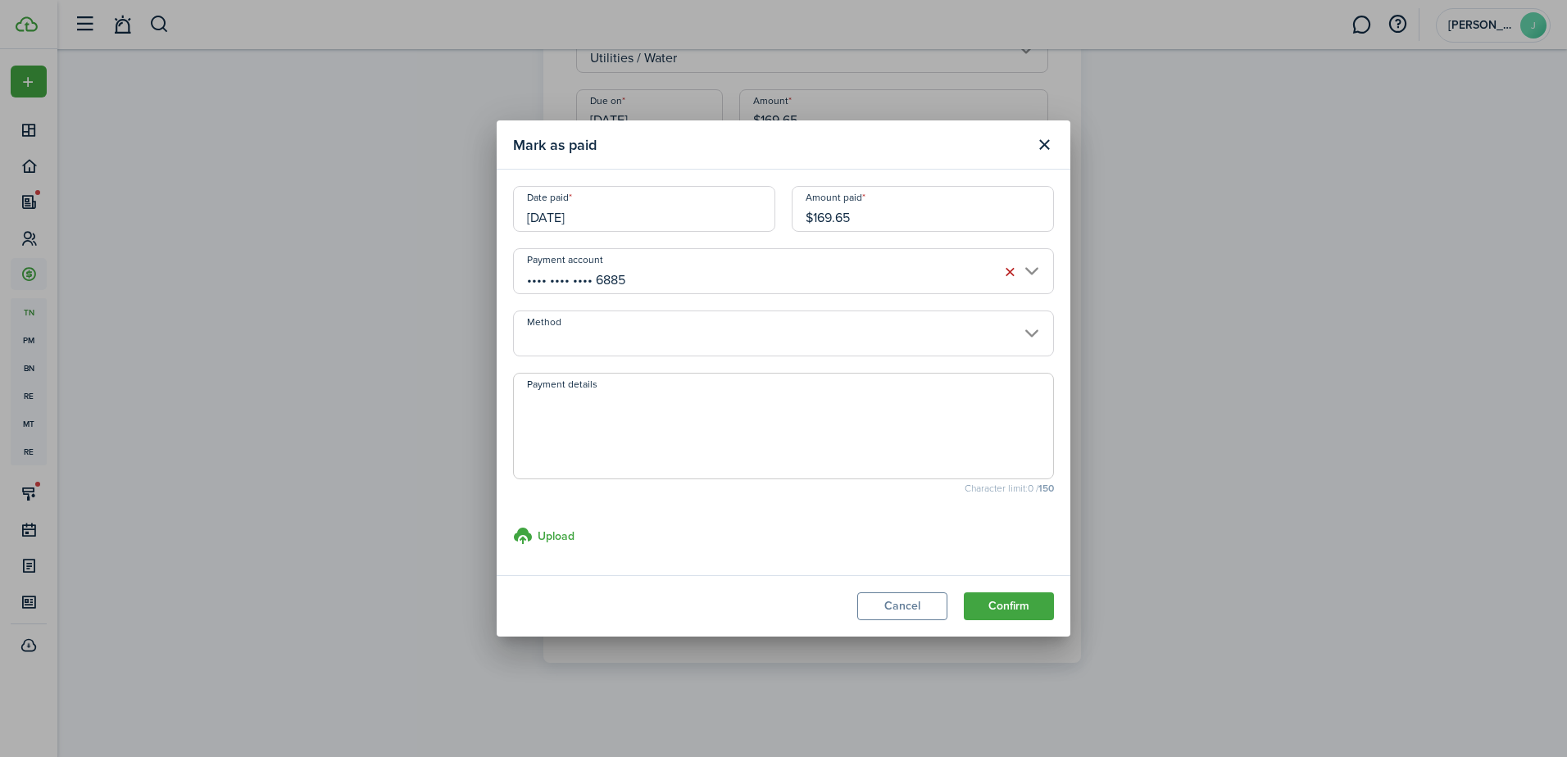
click at [960, 326] on input "Method" at bounding box center [783, 334] width 541 height 46
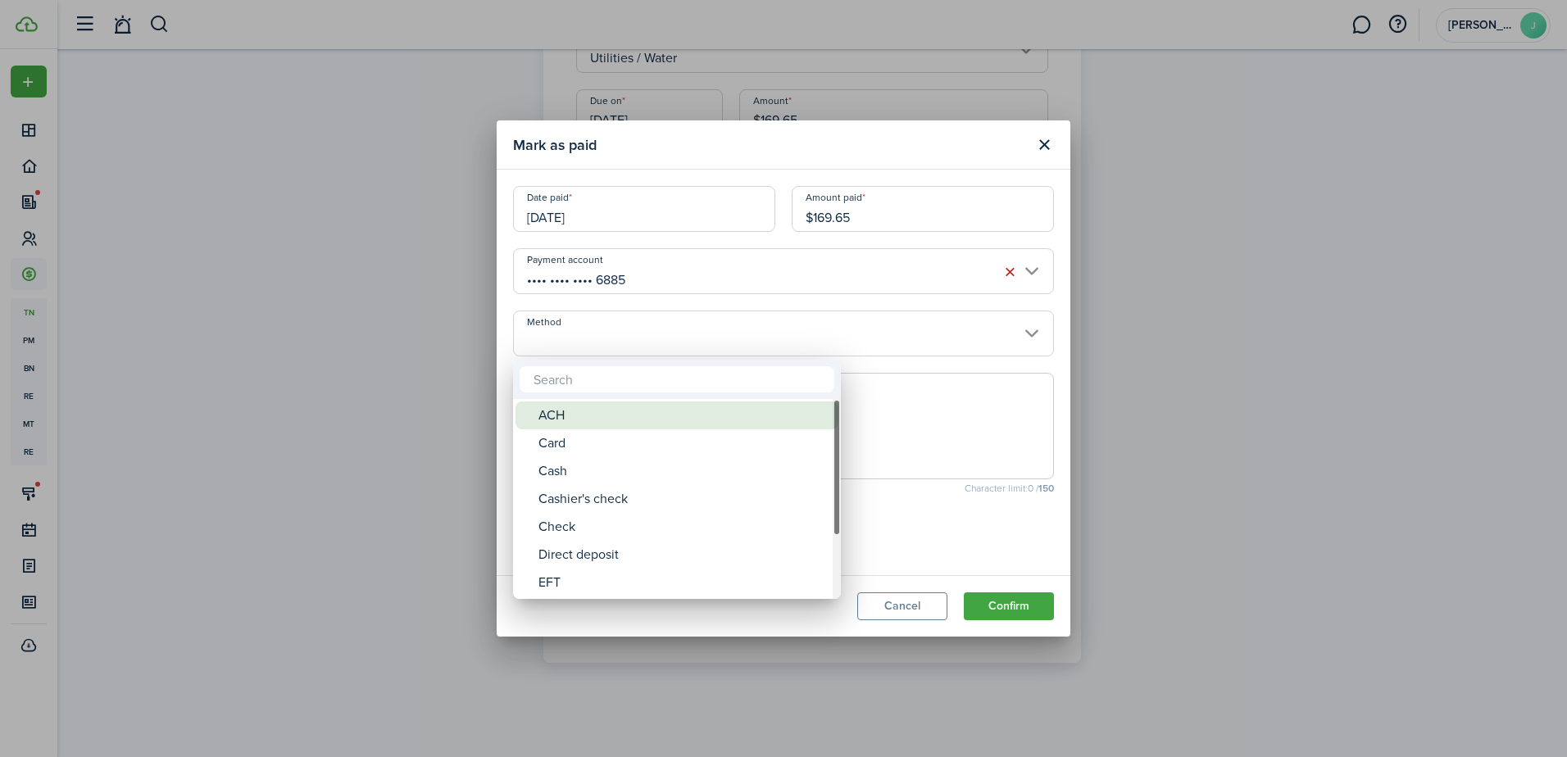
click at [815, 422] on div "ACH" at bounding box center [684, 416] width 290 height 28
type input "ACH"
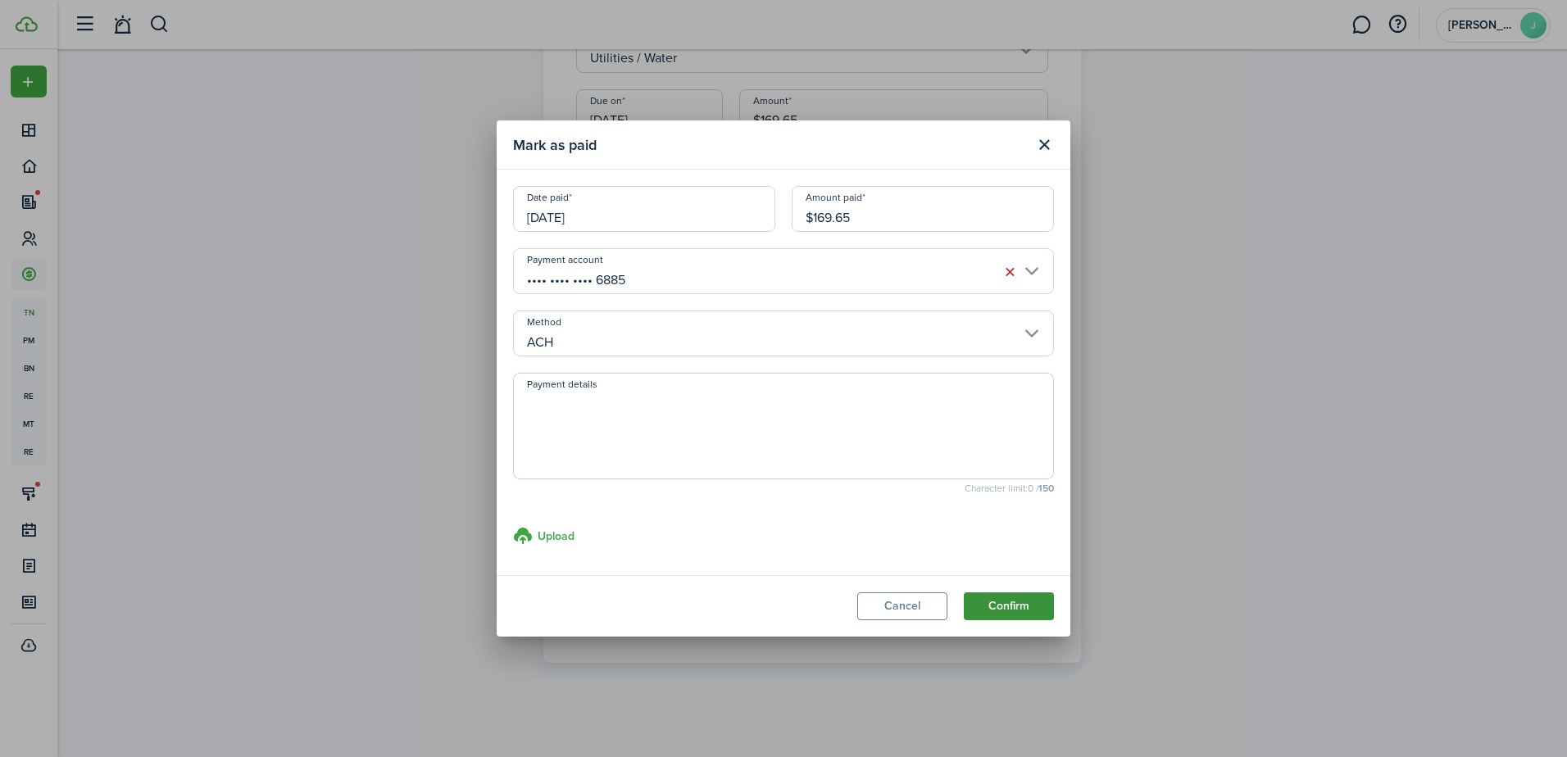
click at [985, 605] on button "Confirm" at bounding box center [1009, 607] width 90 height 28
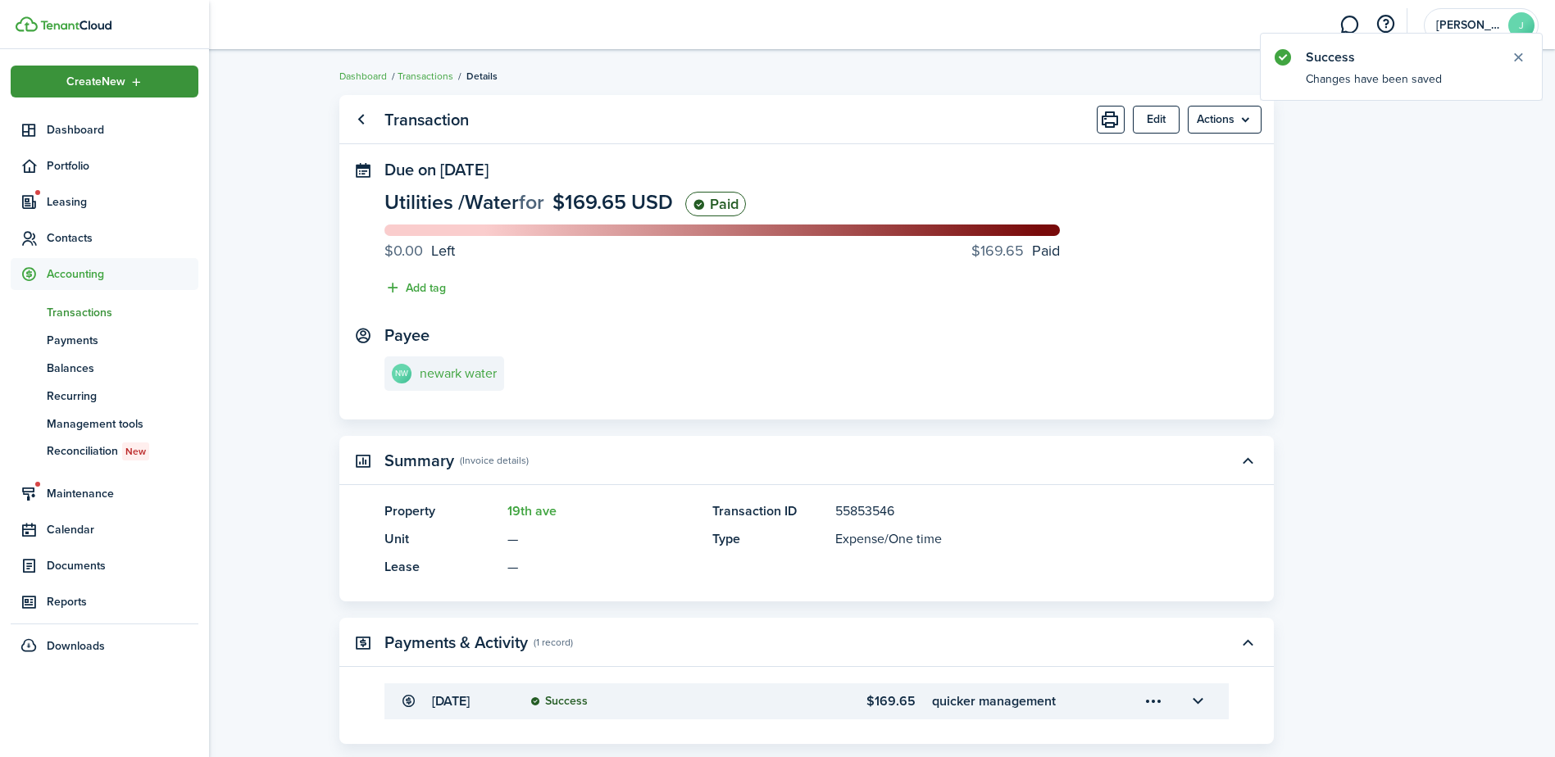
click at [42, 89] on div "Create New" at bounding box center [105, 82] width 188 height 32
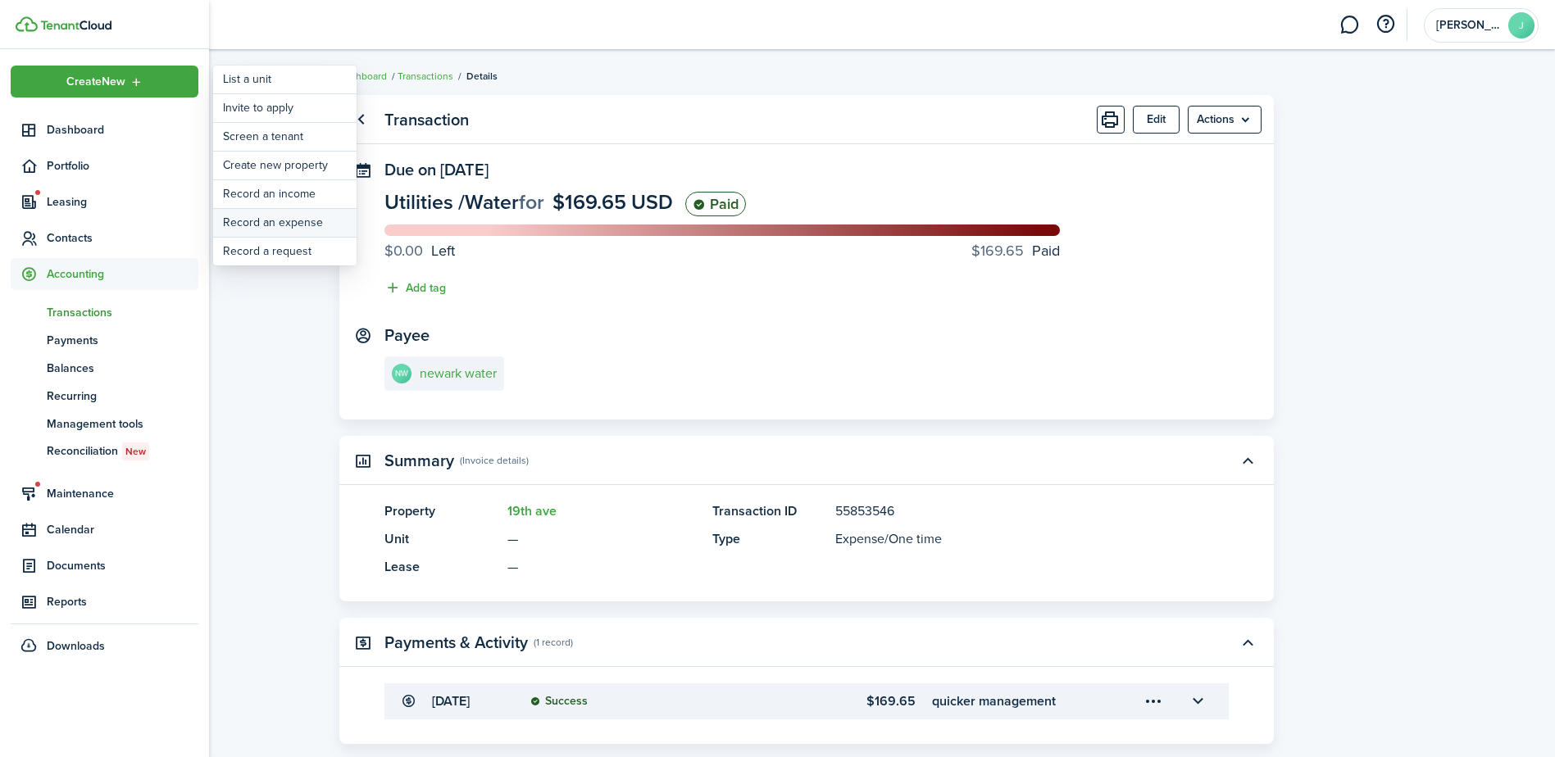
click at [300, 219] on link "Record an expense" at bounding box center [284, 223] width 143 height 28
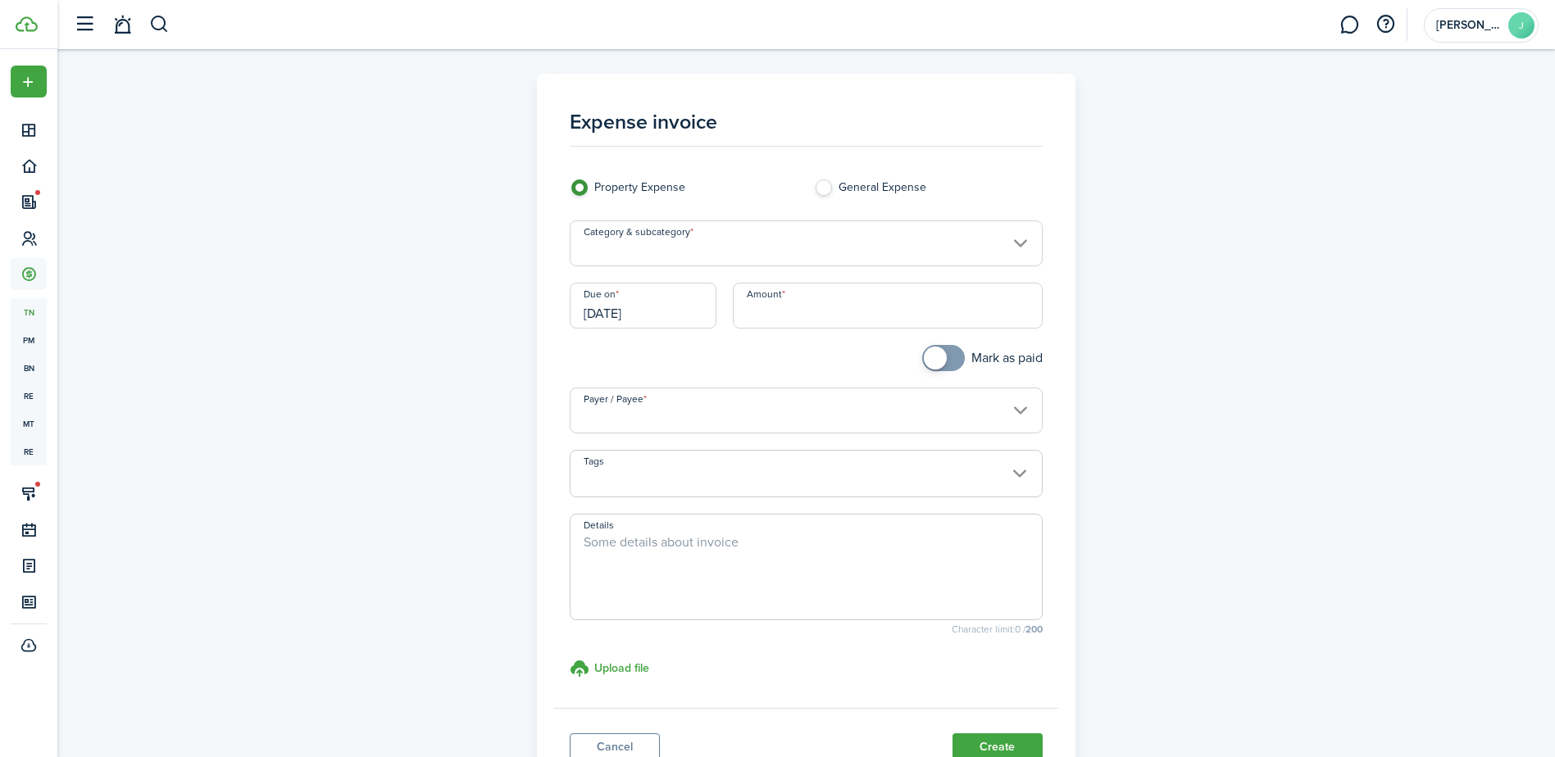
click at [684, 251] on input "Category & subcategory" at bounding box center [806, 243] width 473 height 46
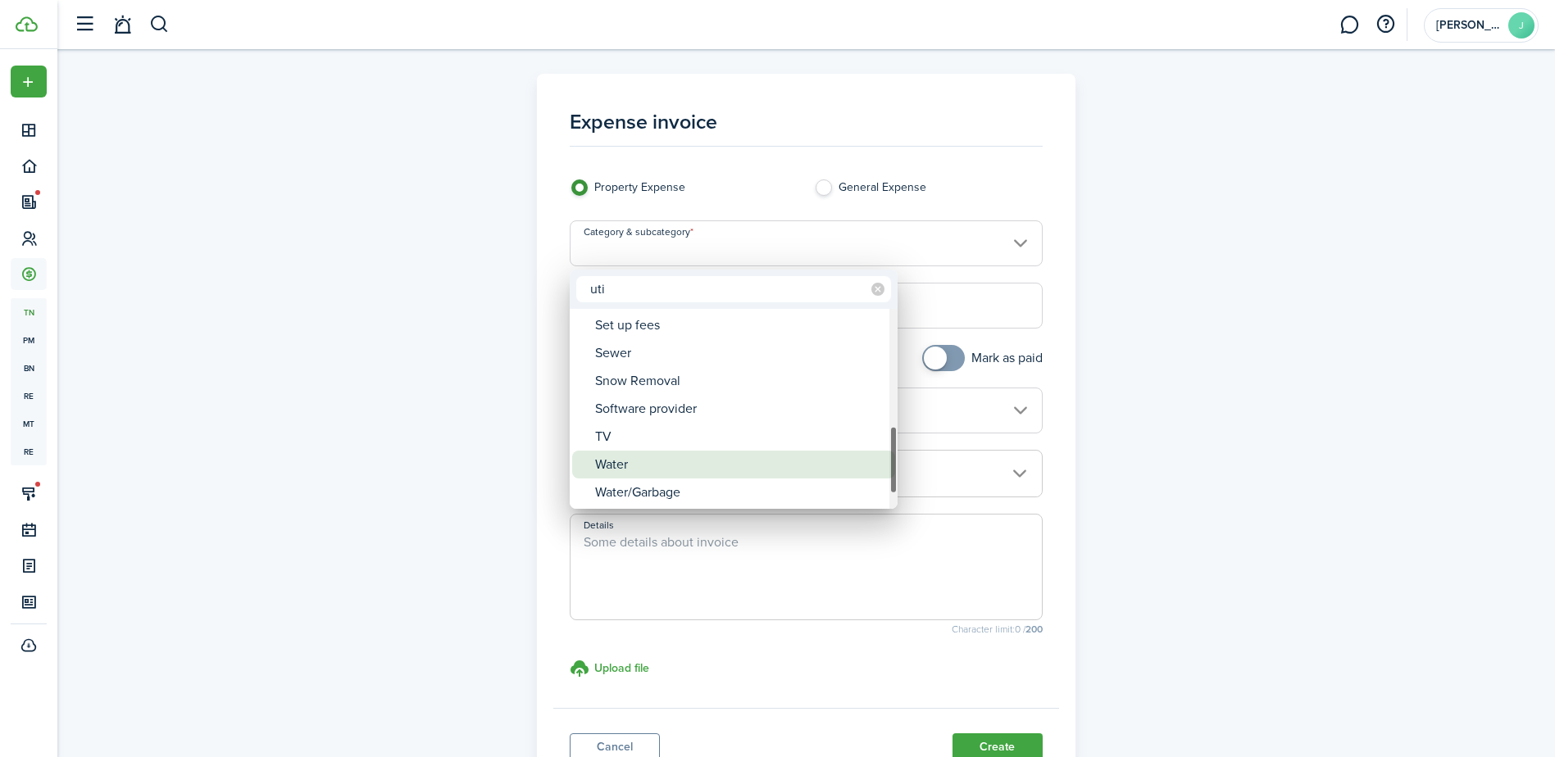
type input "uti"
click at [675, 457] on div "Water" at bounding box center [740, 465] width 290 height 28
type input "Utilities / Water"
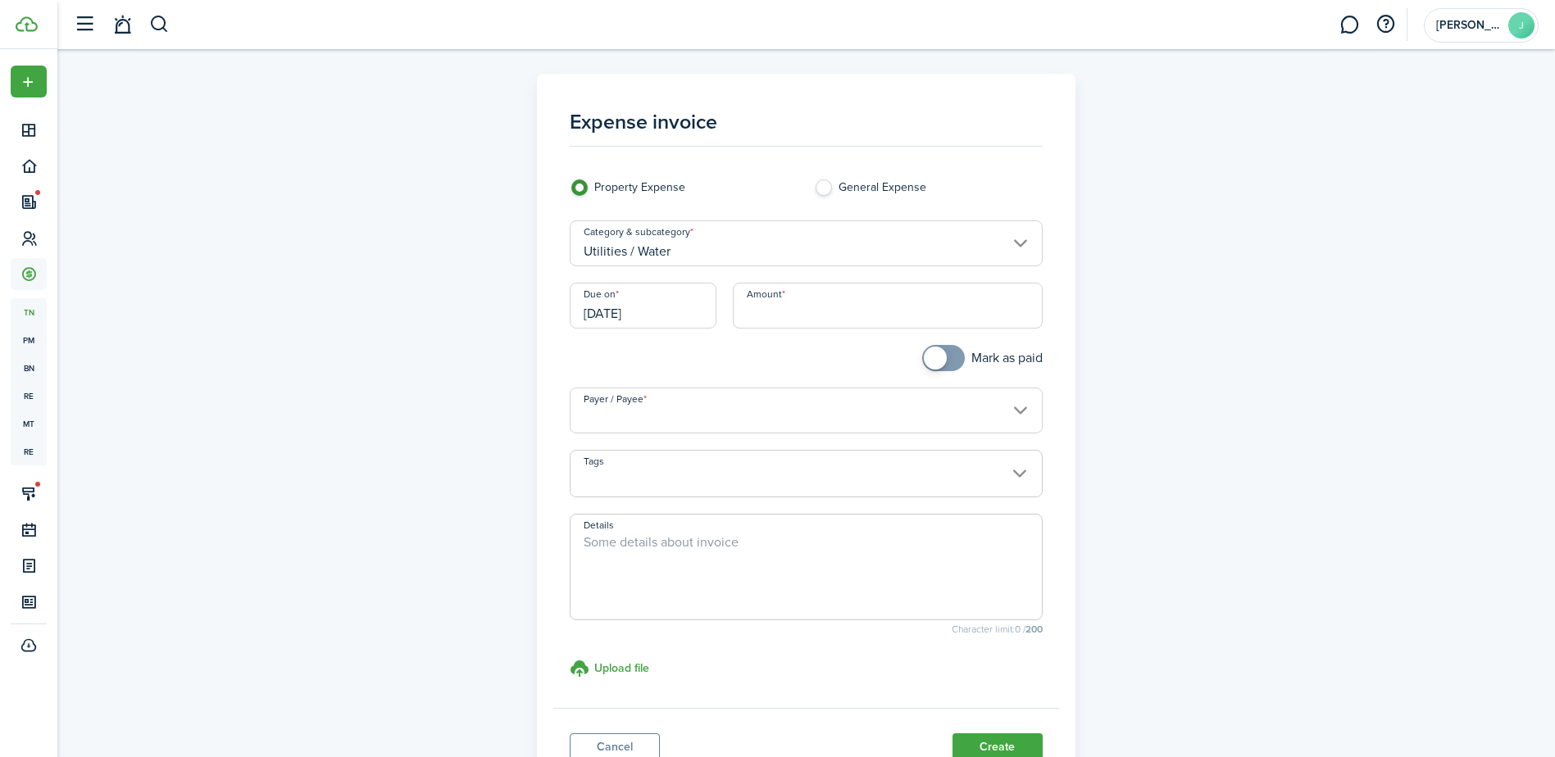
click at [832, 307] on input "Amount" at bounding box center [888, 306] width 310 height 46
click at [592, 407] on input "Payer / Payee" at bounding box center [806, 411] width 473 height 46
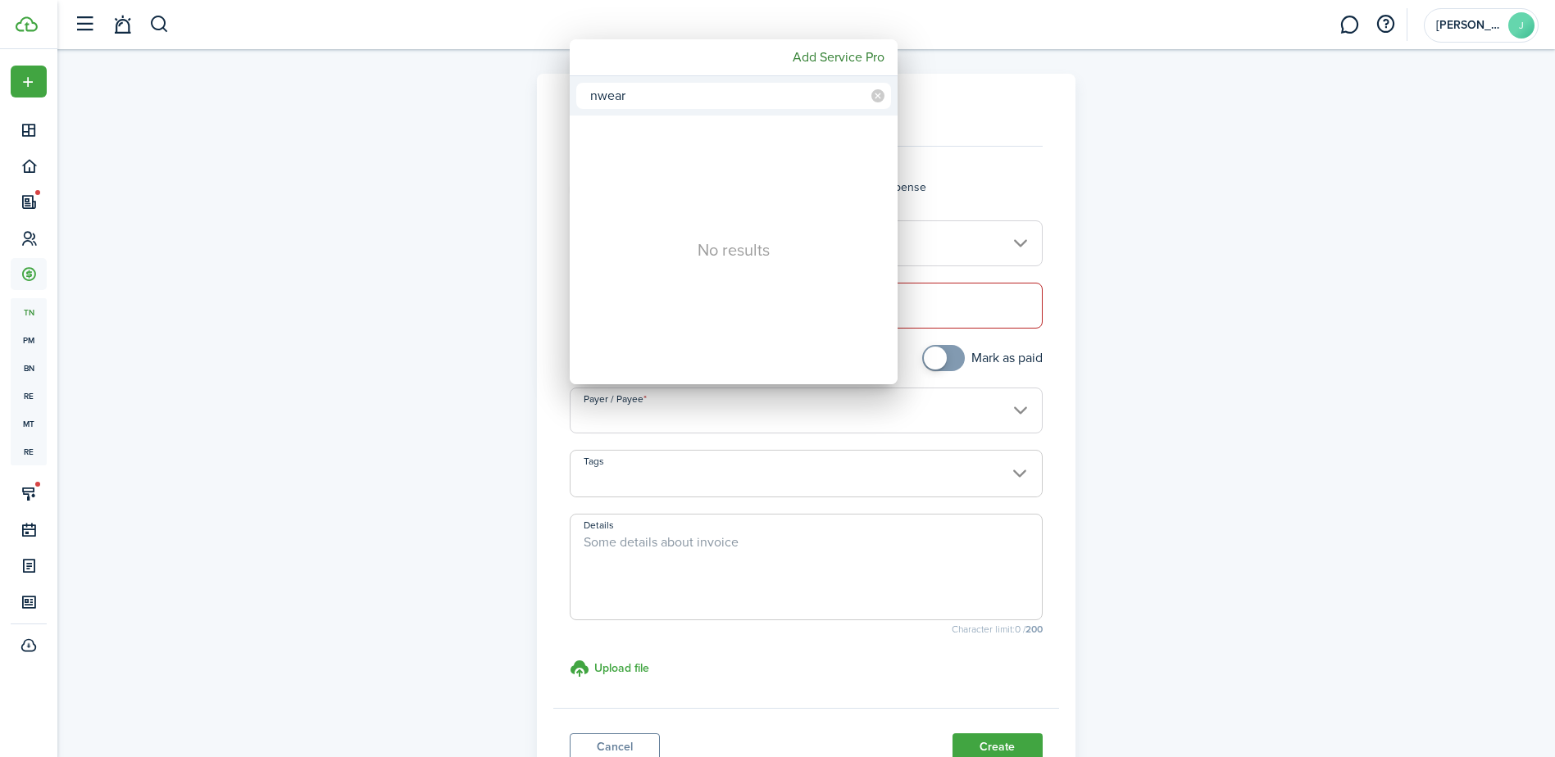
type input "nwear"
click at [708, 229] on div "No results" at bounding box center [734, 250] width 328 height 269
click at [958, 126] on div at bounding box center [777, 379] width 1817 height 1020
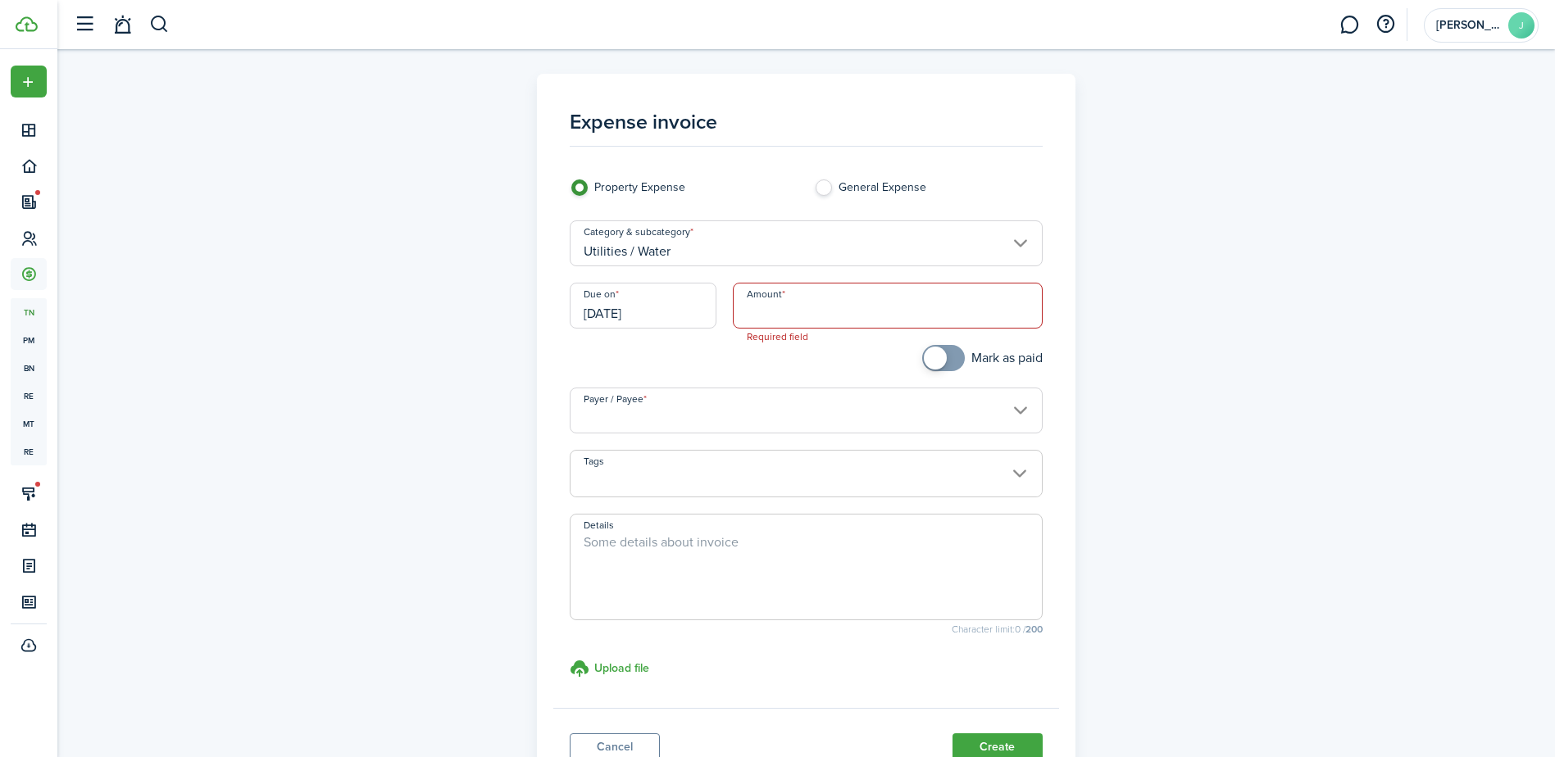
click at [600, 745] on link "Cancel" at bounding box center [615, 748] width 90 height 28
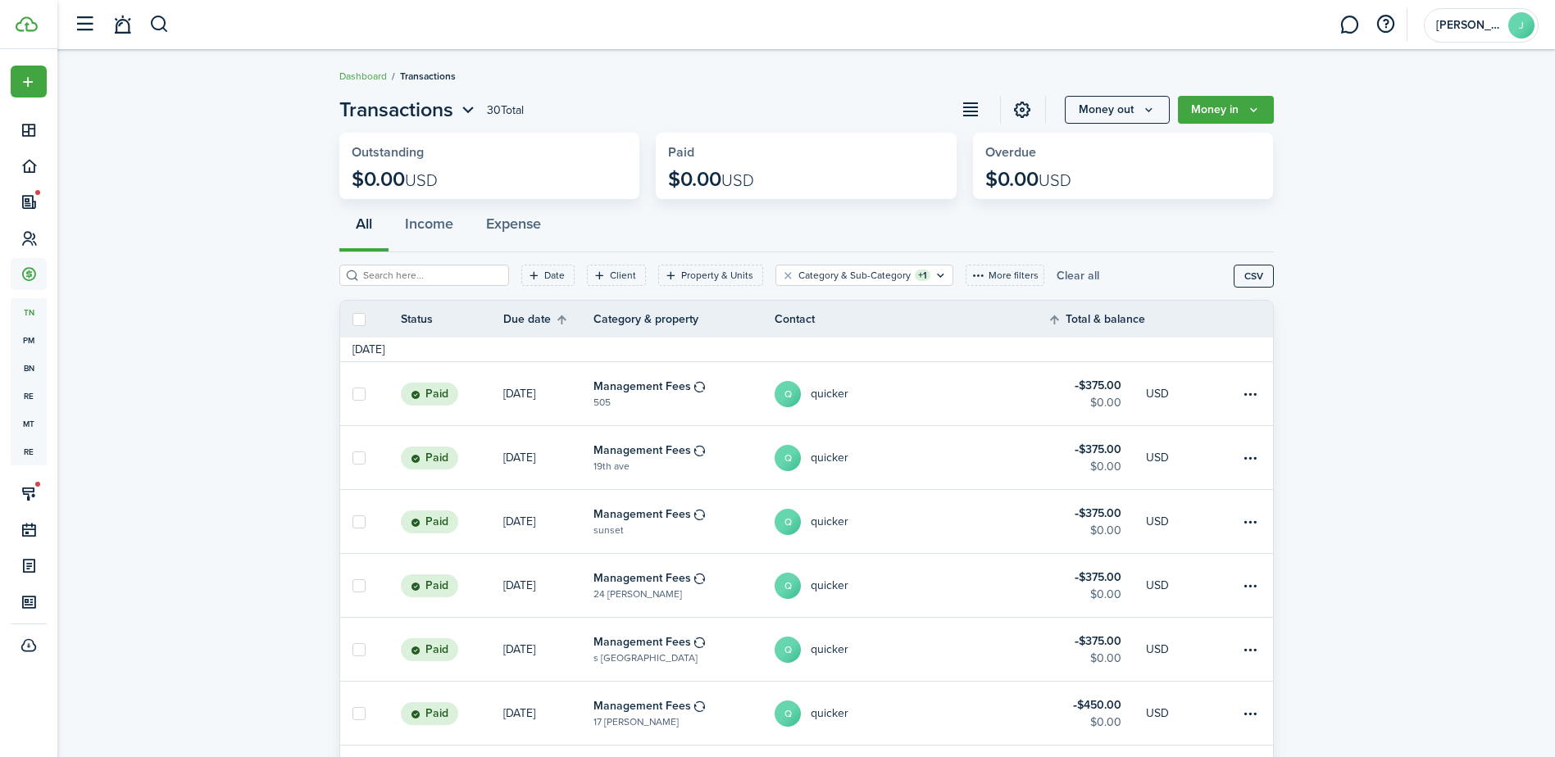
click at [1057, 273] on button "Clear all" at bounding box center [1078, 275] width 43 height 21
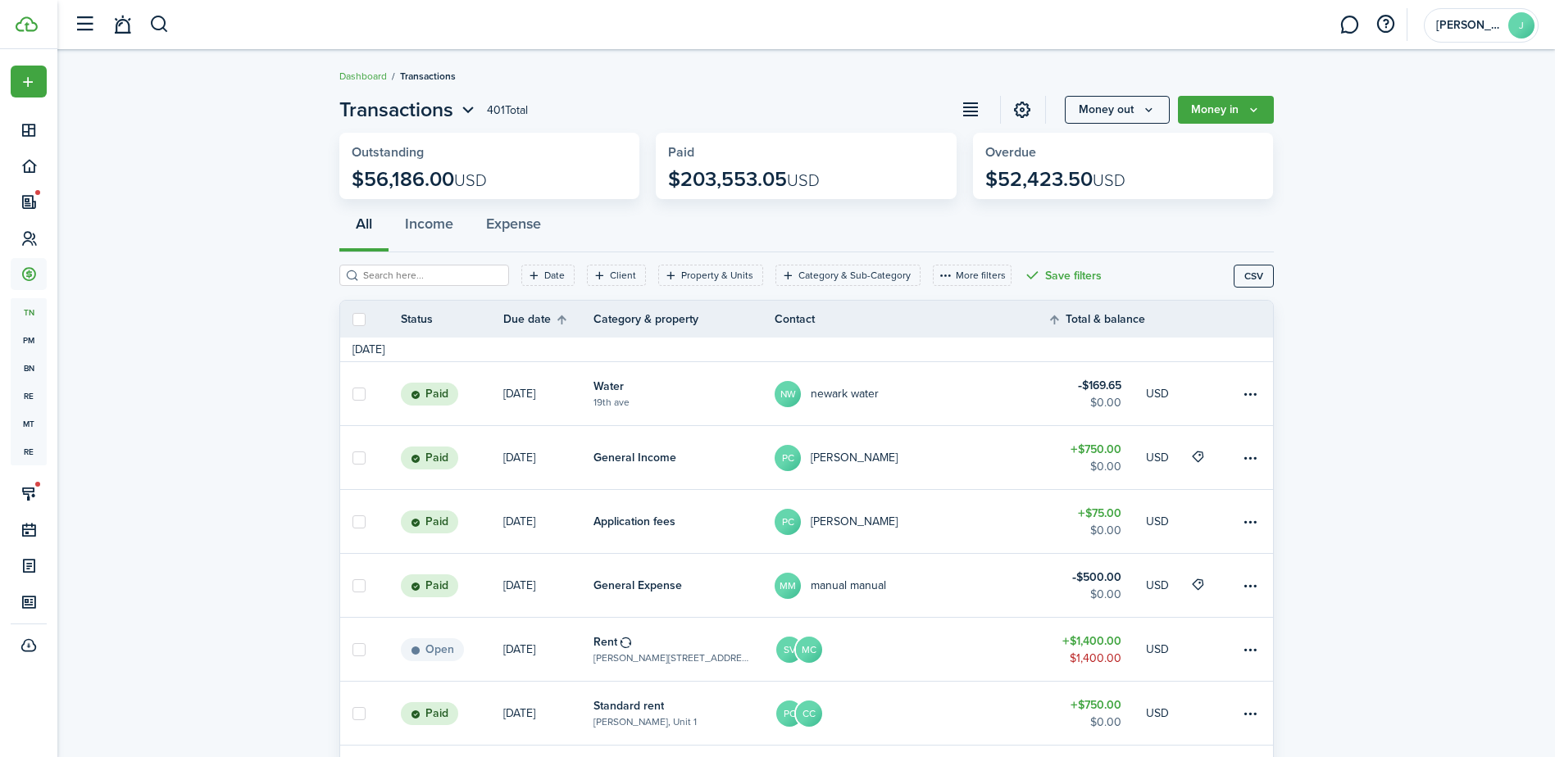
click at [1032, 399] on link "NW newark water" at bounding box center [911, 393] width 272 height 63
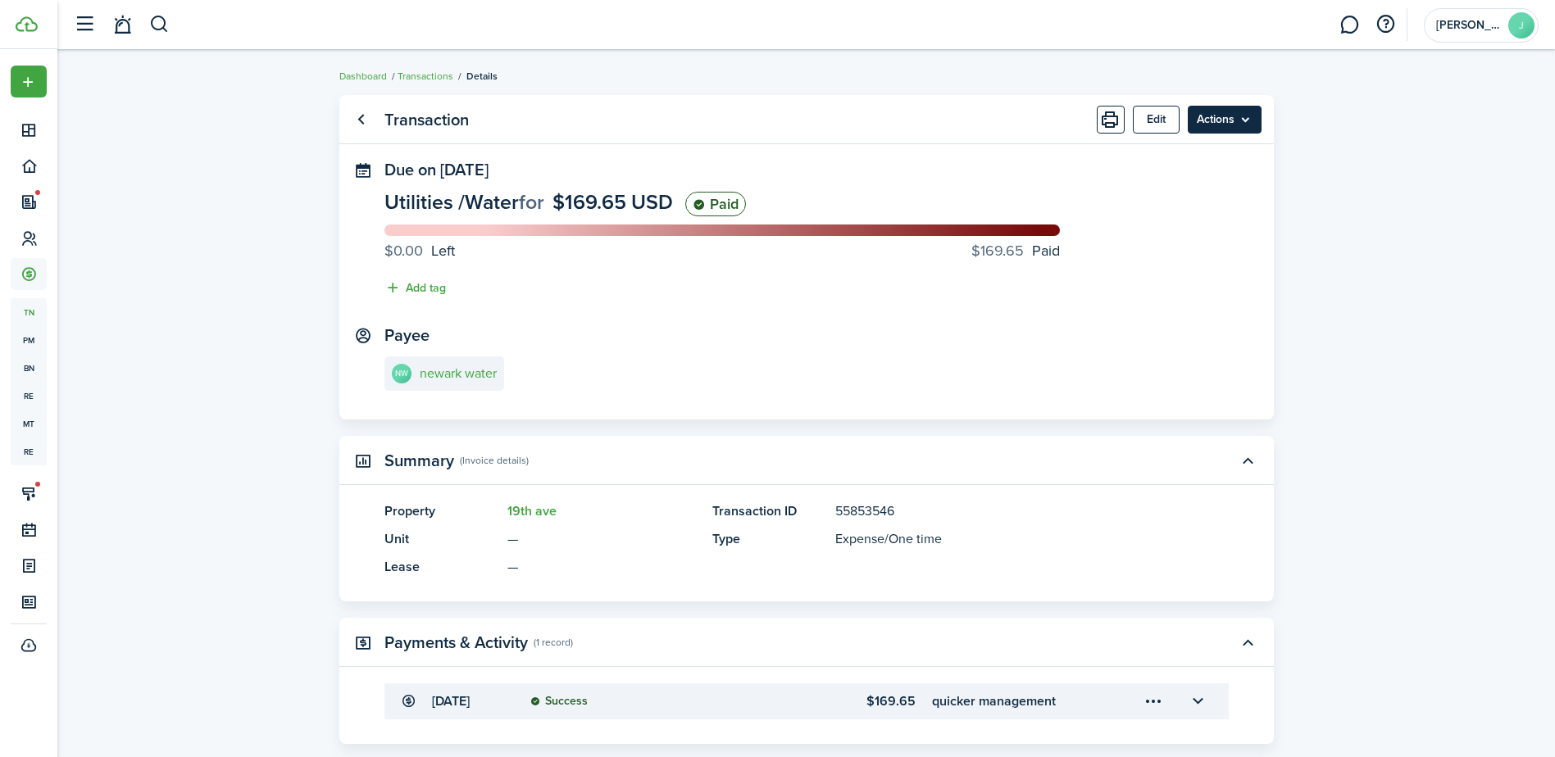
click at [1205, 122] on menu-btn "Actions" at bounding box center [1225, 120] width 74 height 28
click at [1199, 183] on link "Clone" at bounding box center [1189, 184] width 143 height 28
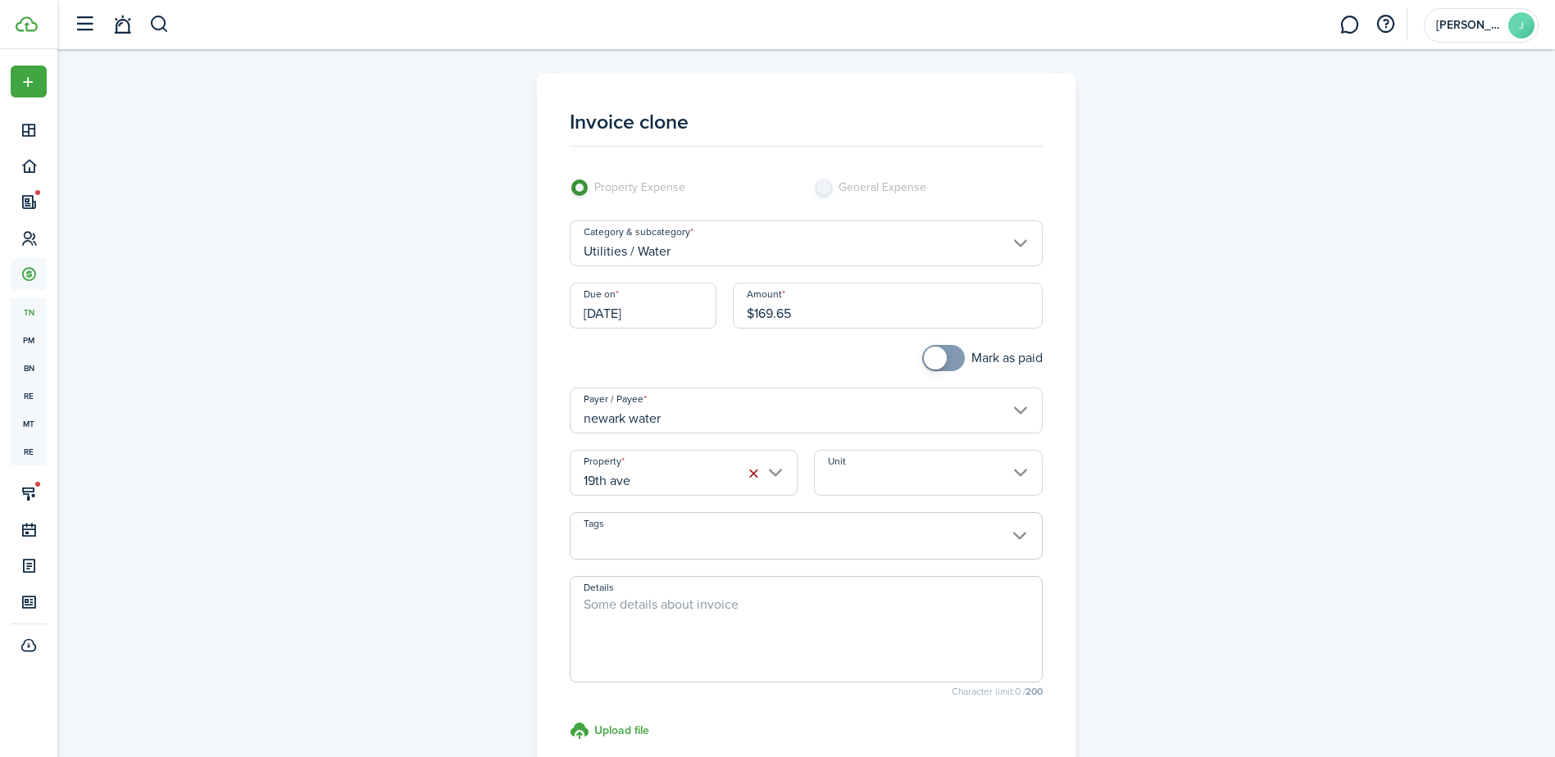
click at [755, 472] on button "button" at bounding box center [753, 473] width 23 height 23
click at [764, 482] on input "Property" at bounding box center [806, 473] width 473 height 46
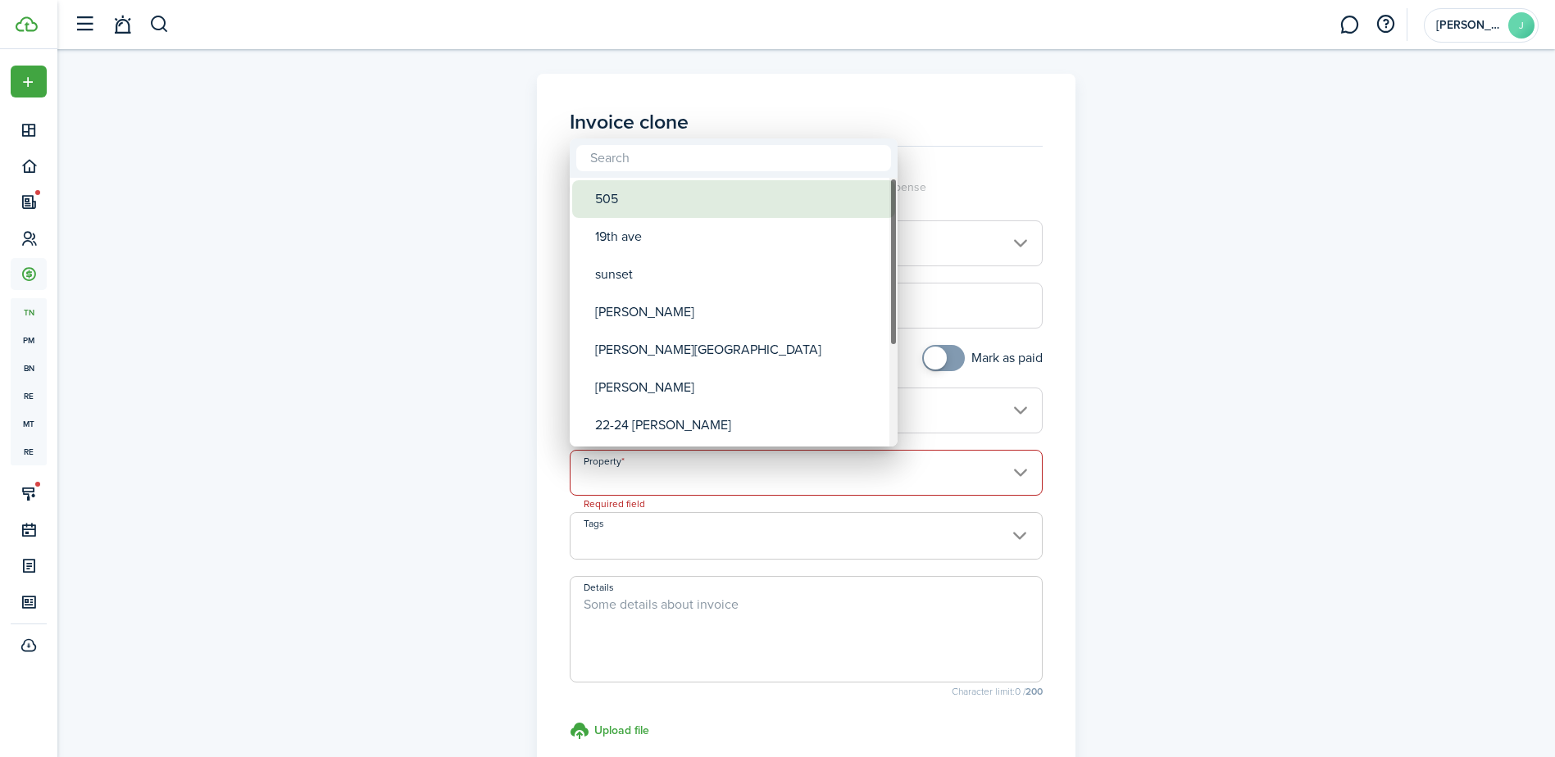
click at [751, 207] on div "505" at bounding box center [740, 199] width 290 height 38
type input "505"
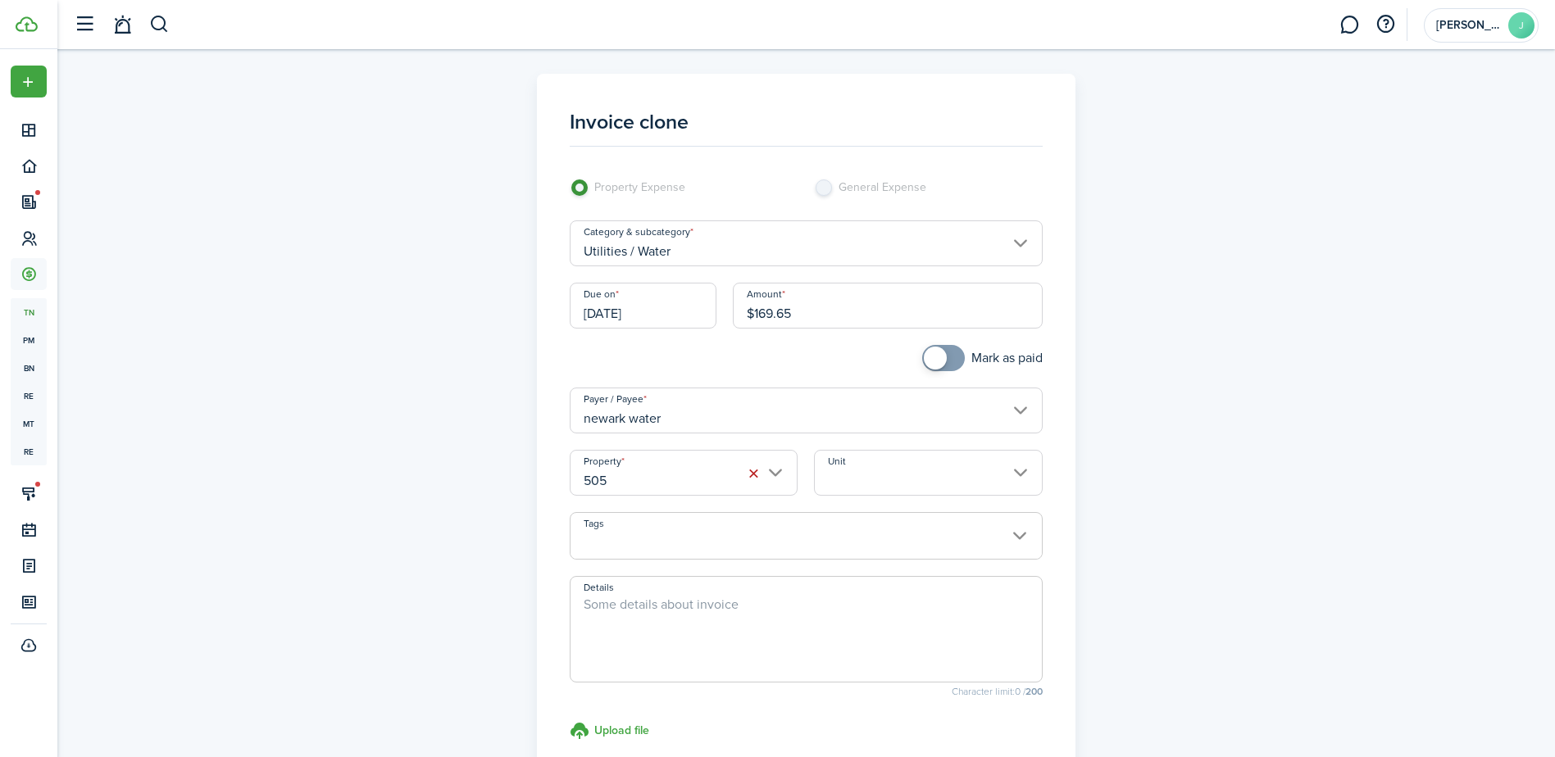
checkbox input "true"
click at [952, 357] on span at bounding box center [943, 358] width 16 height 26
click at [869, 314] on input "$169.65" at bounding box center [888, 306] width 310 height 46
drag, startPoint x: 794, startPoint y: 314, endPoint x: 752, endPoint y: 319, distance: 42.1
click at [752, 319] on input "$169.65" at bounding box center [888, 306] width 310 height 46
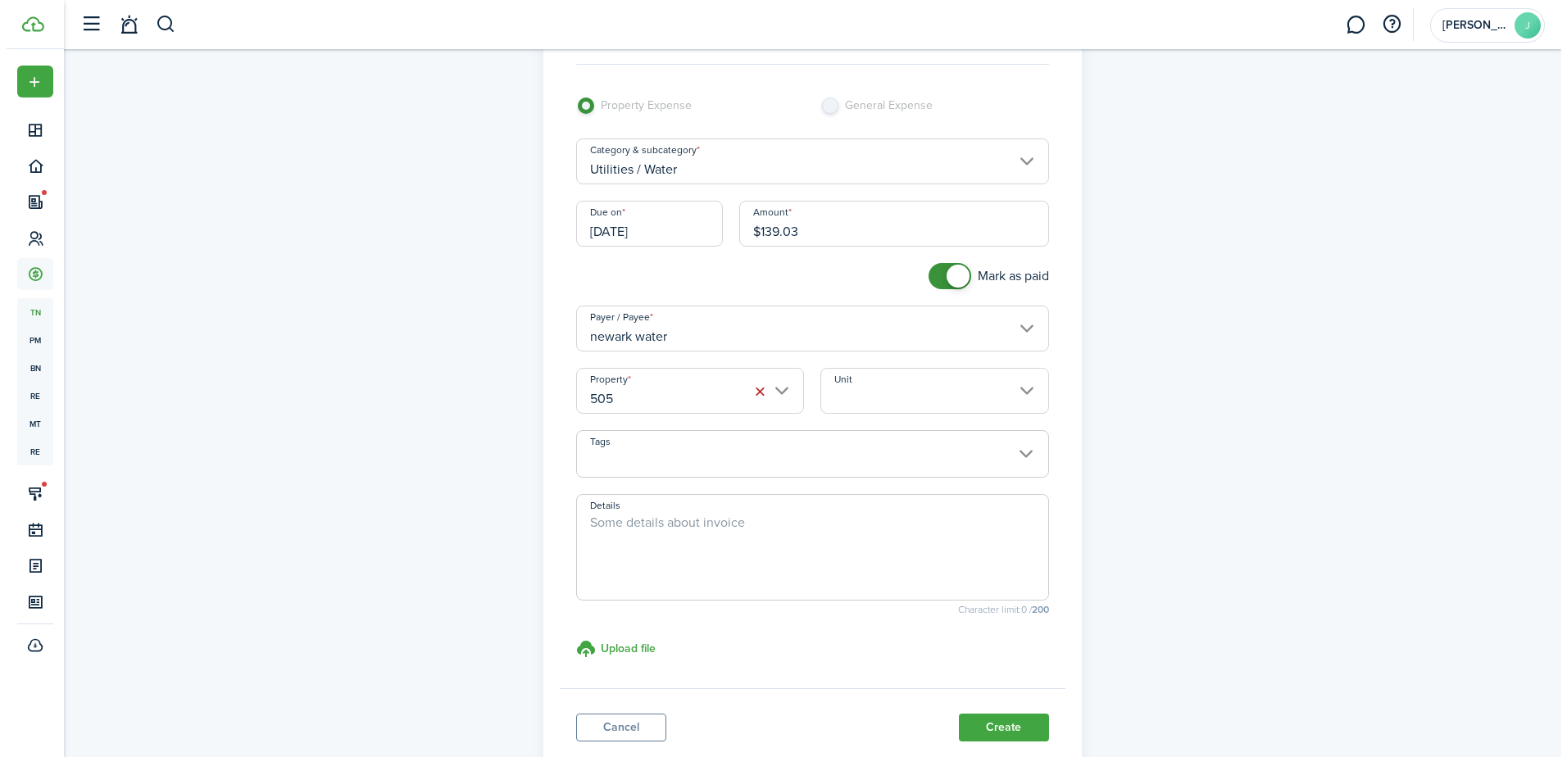
scroll to position [193, 0]
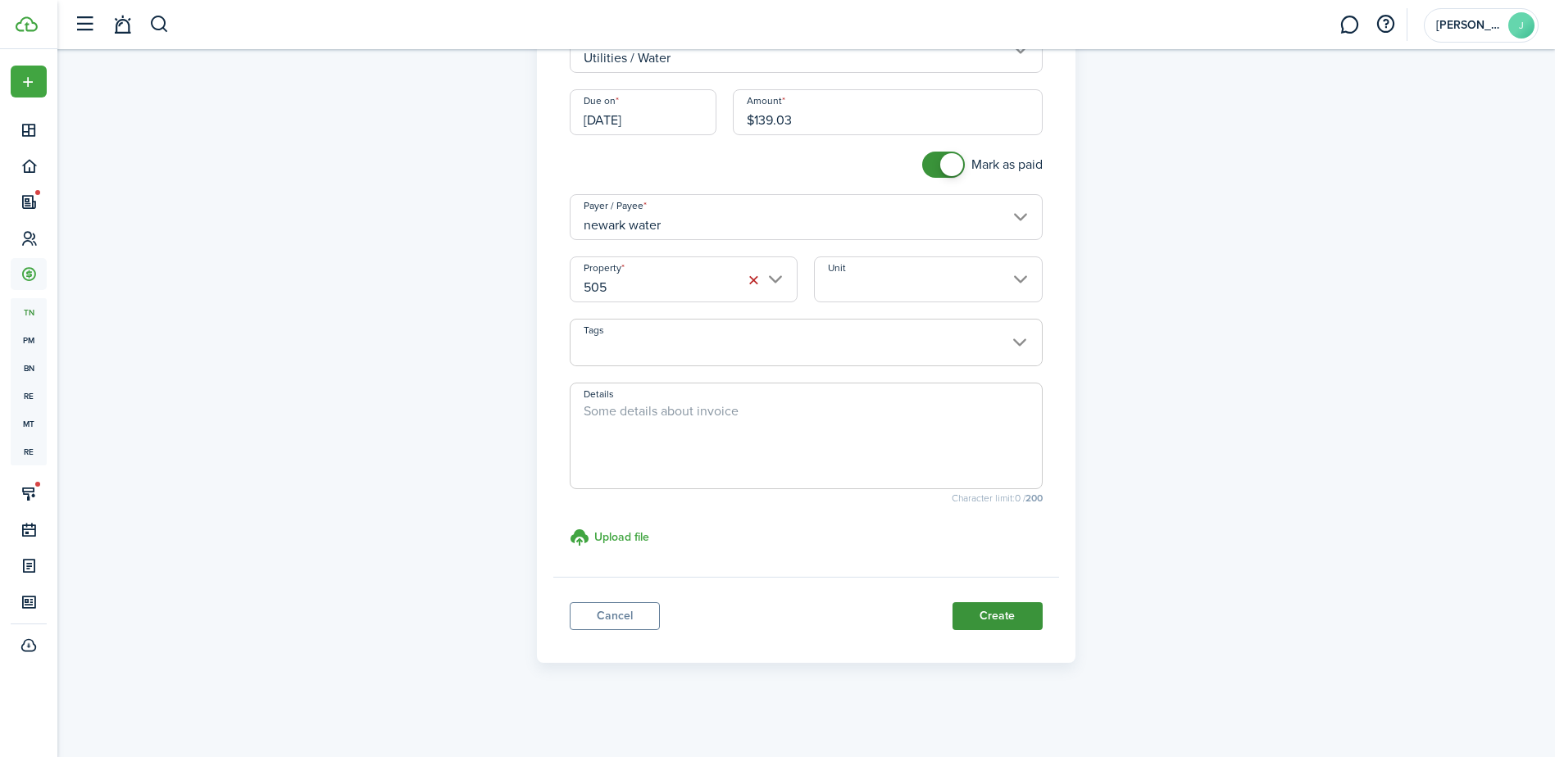
type input "$139.03"
click at [988, 613] on button "Create" at bounding box center [997, 616] width 90 height 28
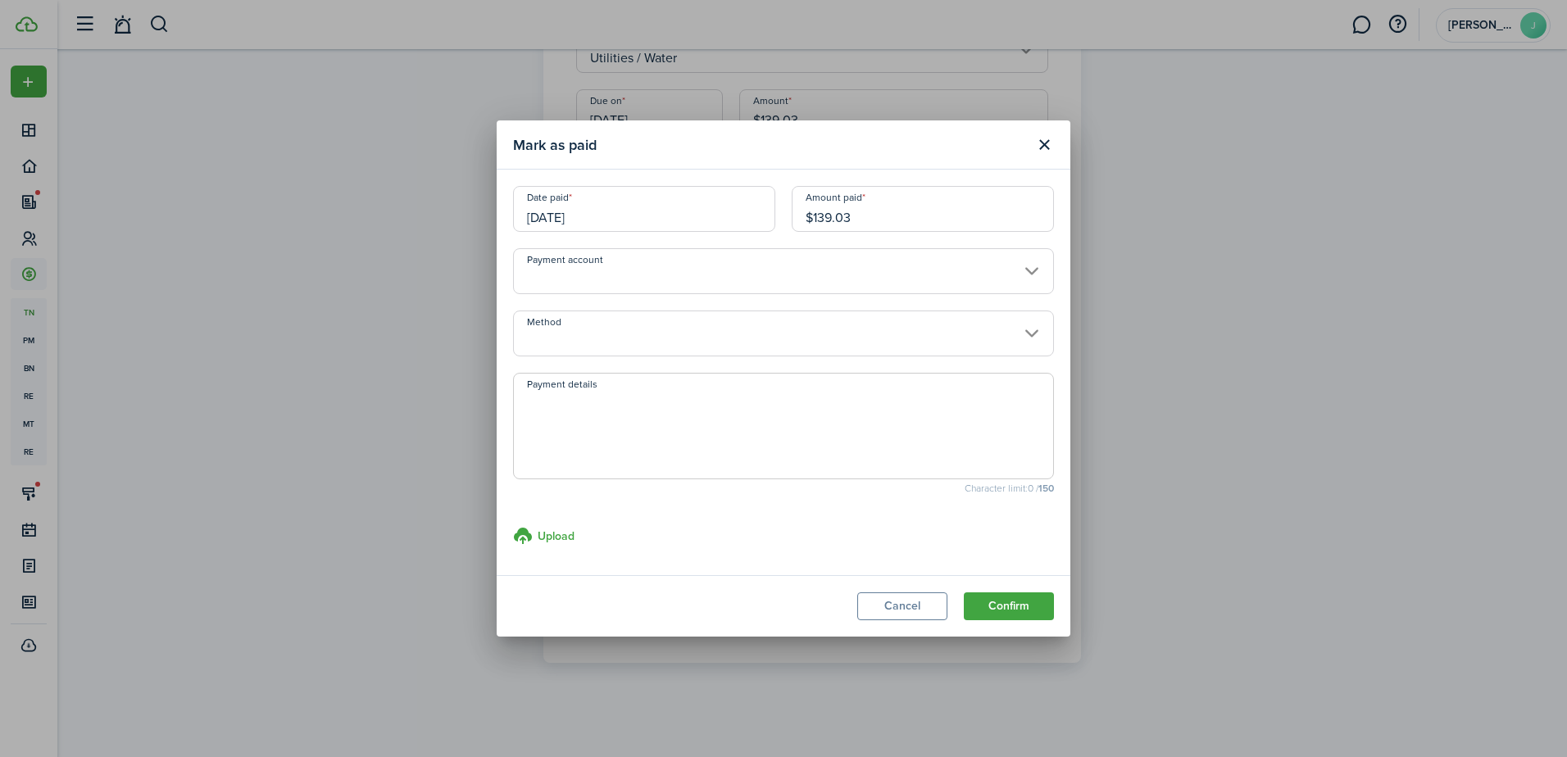
click at [975, 273] on input "Payment account" at bounding box center [783, 271] width 541 height 46
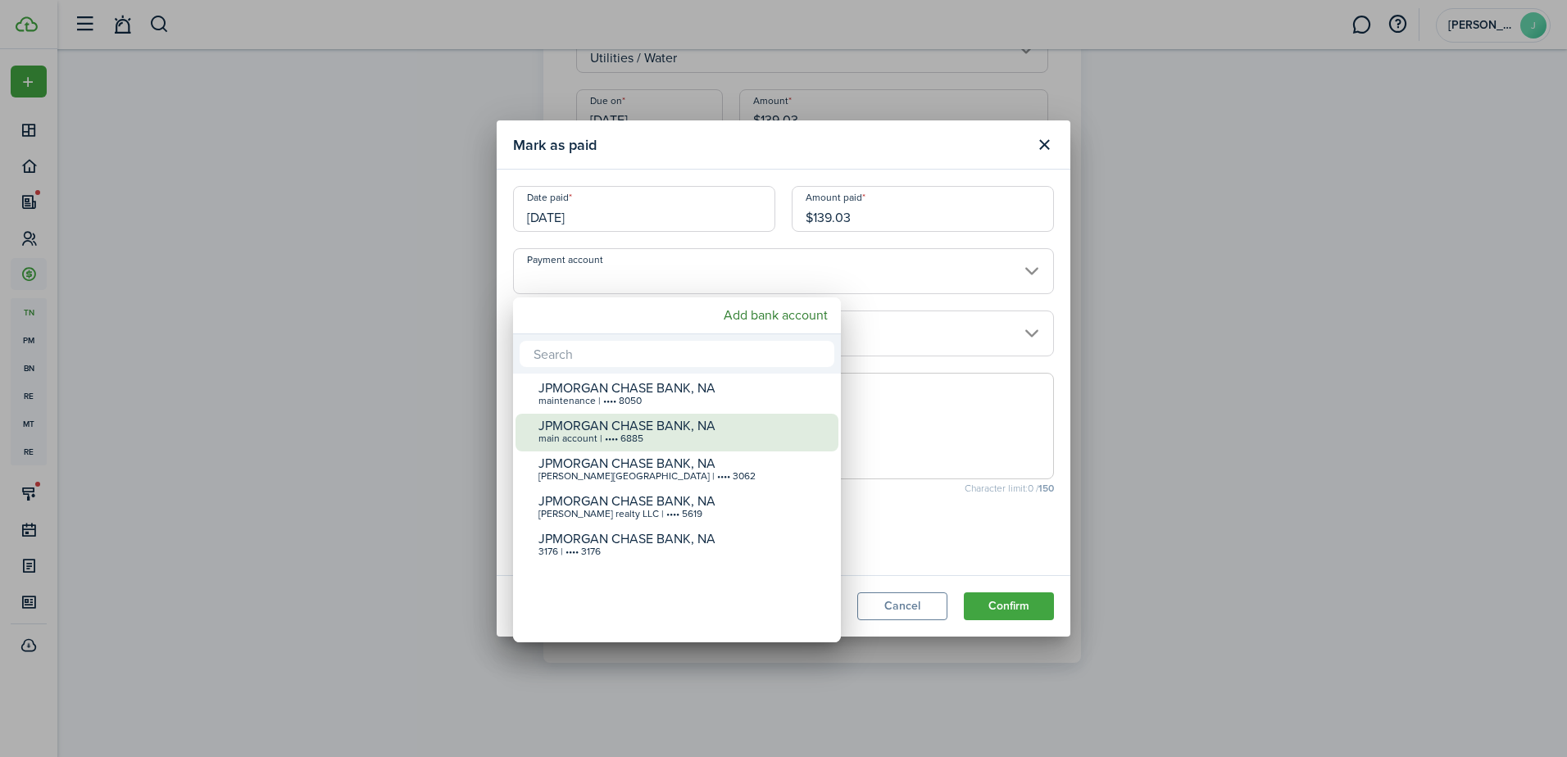
click at [799, 432] on div "JPMORGAN CHASE BANK, NA" at bounding box center [684, 426] width 290 height 15
type input "•••• •••• •••• 6885"
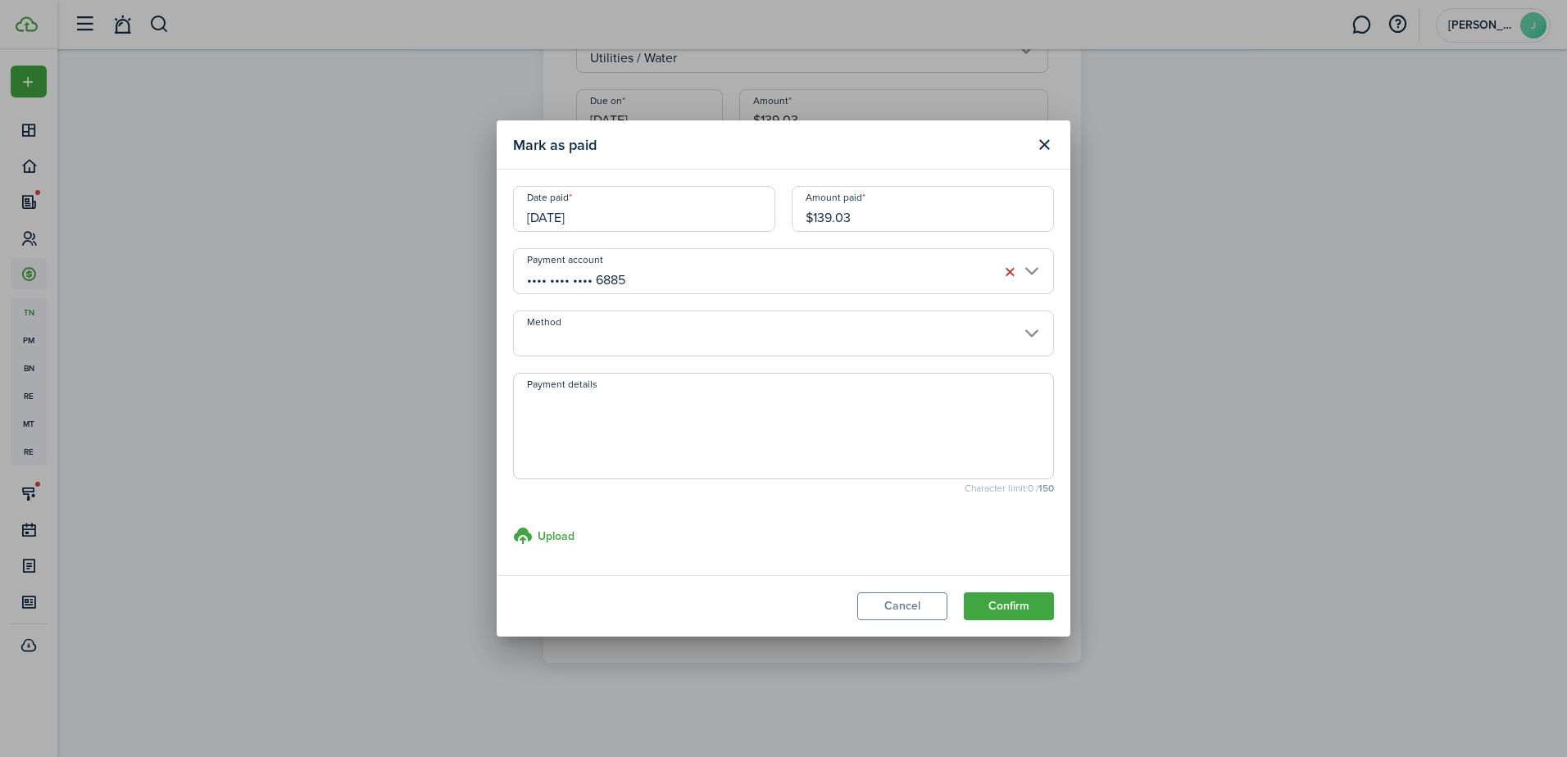
click at [957, 332] on input "Method" at bounding box center [783, 334] width 541 height 46
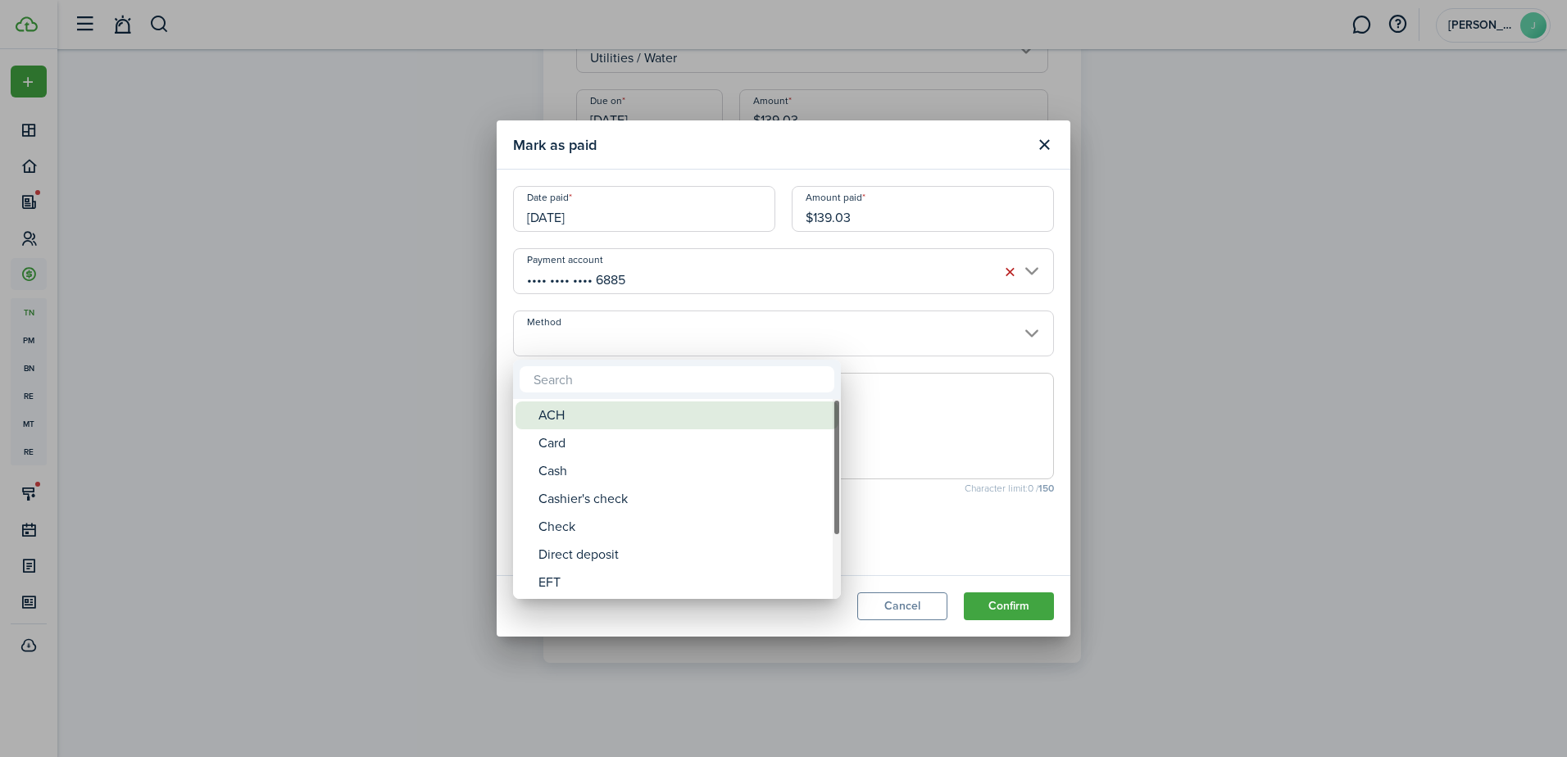
click at [800, 402] on div "ACH" at bounding box center [684, 416] width 290 height 28
type input "ACH"
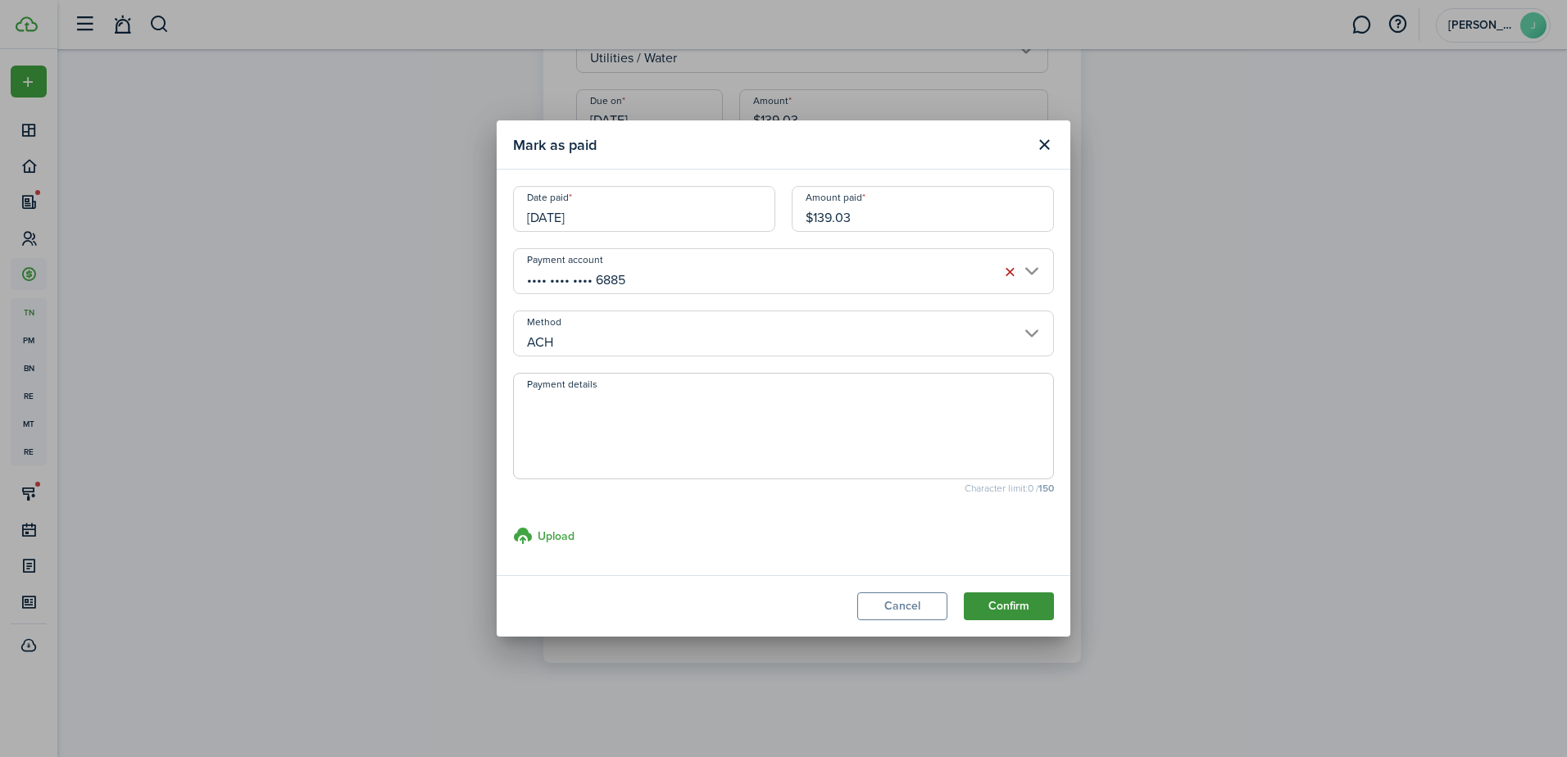
click at [997, 600] on button "Confirm" at bounding box center [1009, 607] width 90 height 28
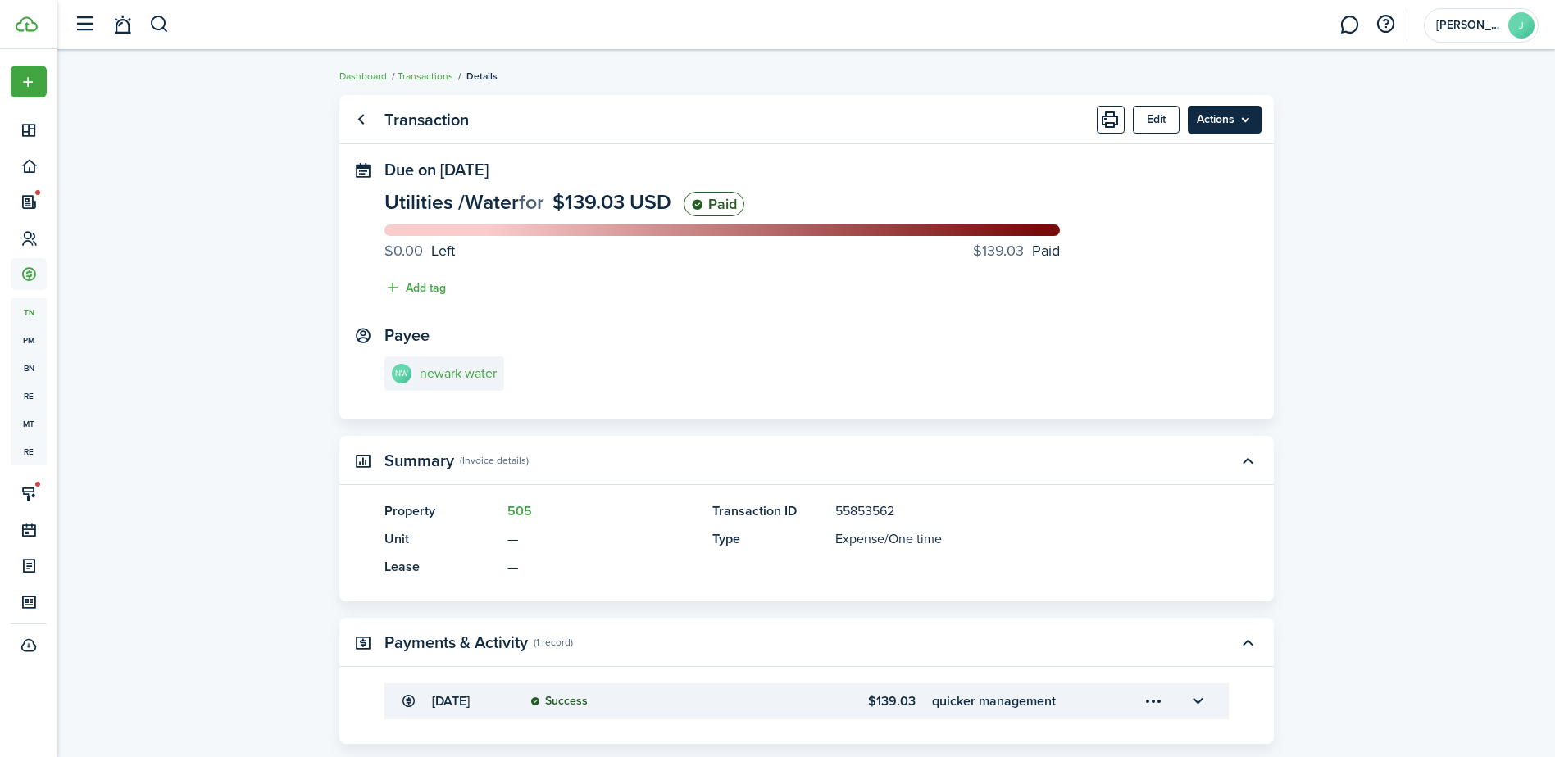
click at [1198, 122] on menu-btn "Actions" at bounding box center [1225, 120] width 74 height 28
click at [1184, 180] on link "Clone" at bounding box center [1189, 184] width 143 height 28
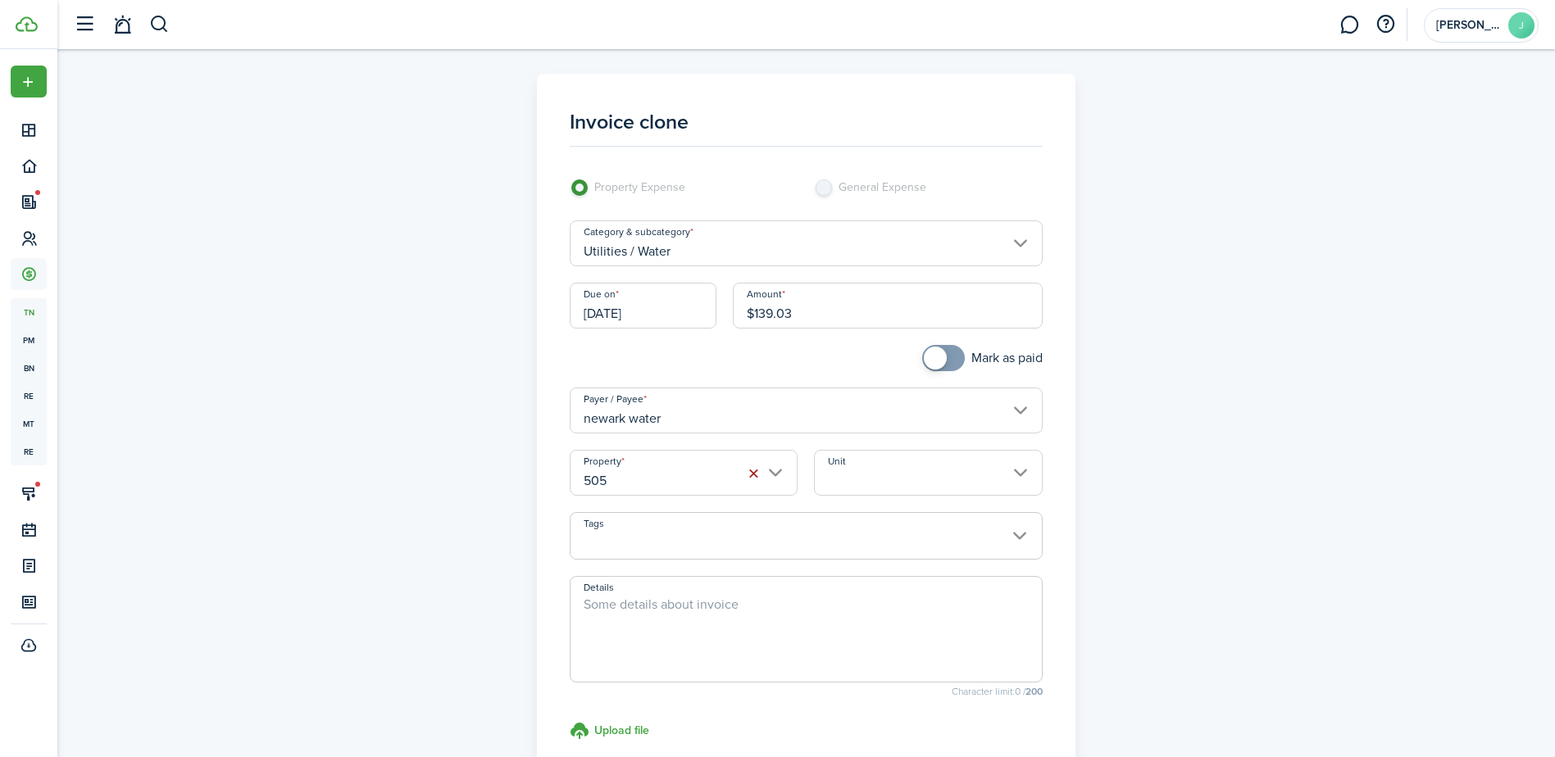
click at [756, 469] on button "button" at bounding box center [753, 473] width 23 height 23
click at [766, 469] on input "Property" at bounding box center [806, 473] width 473 height 46
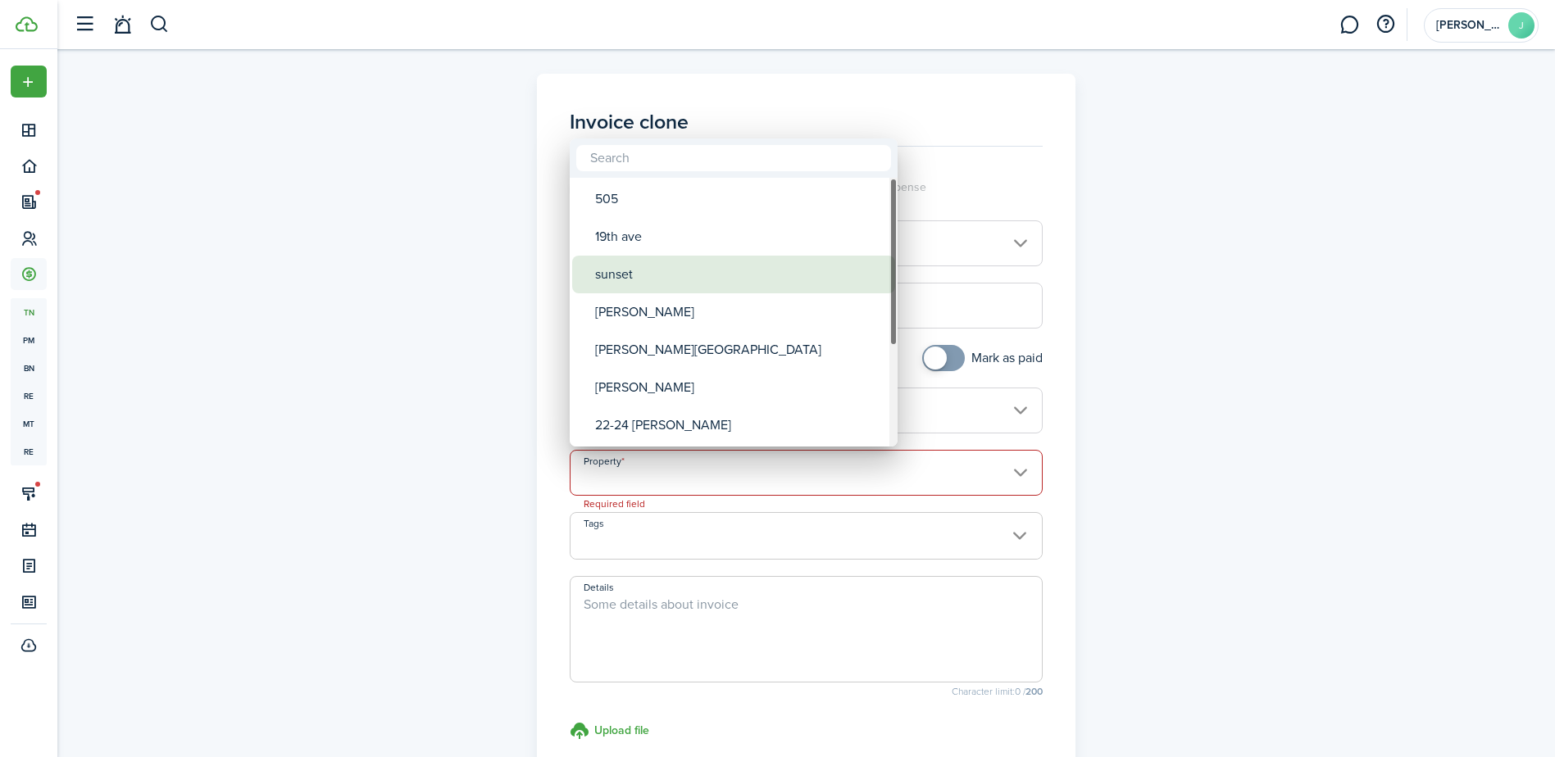
click at [790, 277] on div "sunset" at bounding box center [740, 275] width 290 height 38
type input "sunset"
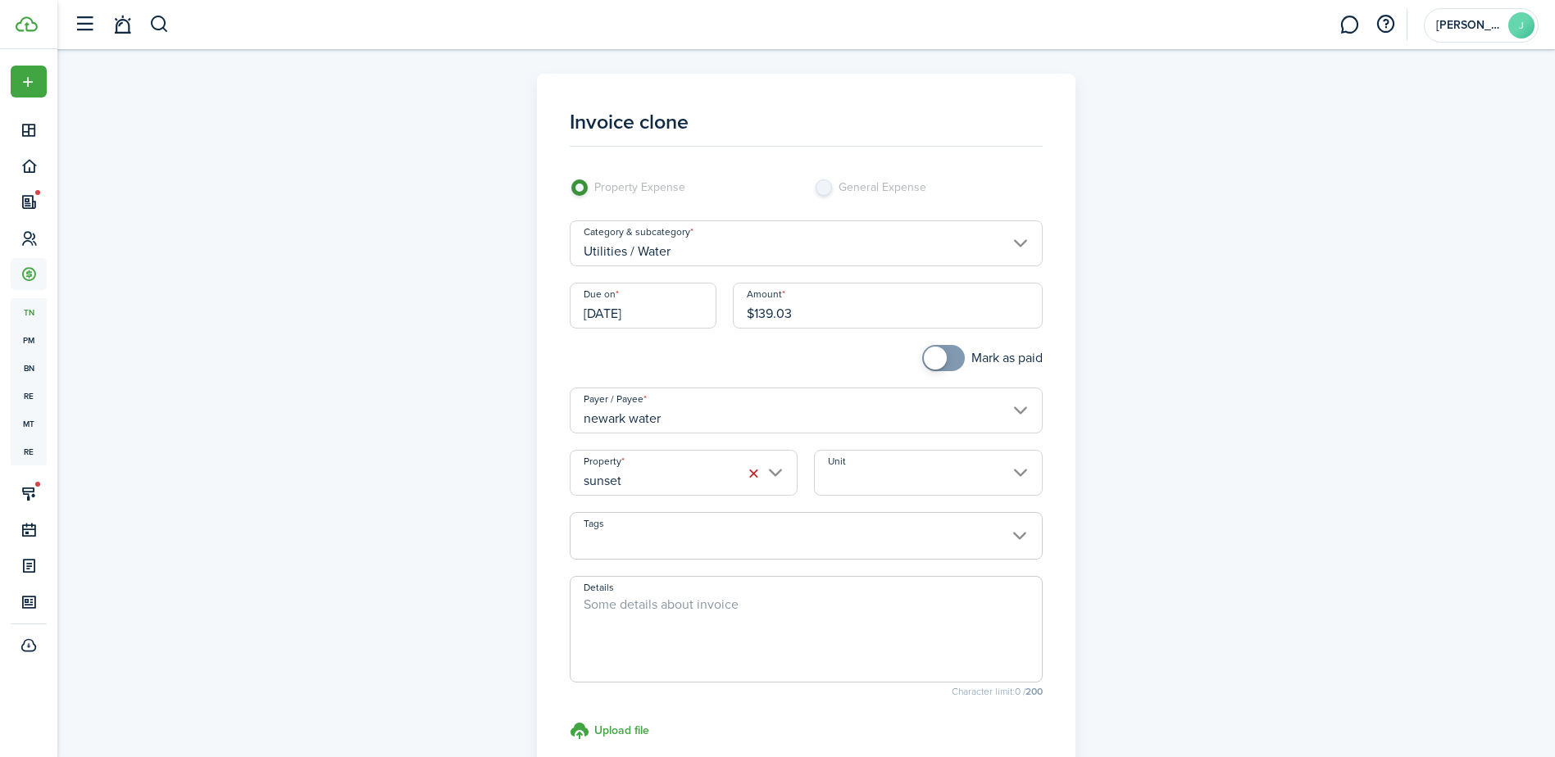
checkbox input "true"
click at [947, 353] on span at bounding box center [943, 358] width 16 height 26
drag, startPoint x: 861, startPoint y: 316, endPoint x: 850, endPoint y: 320, distance: 11.1
click at [850, 320] on input "$139.03" at bounding box center [888, 306] width 310 height 46
drag, startPoint x: 798, startPoint y: 311, endPoint x: 754, endPoint y: 316, distance: 44.5
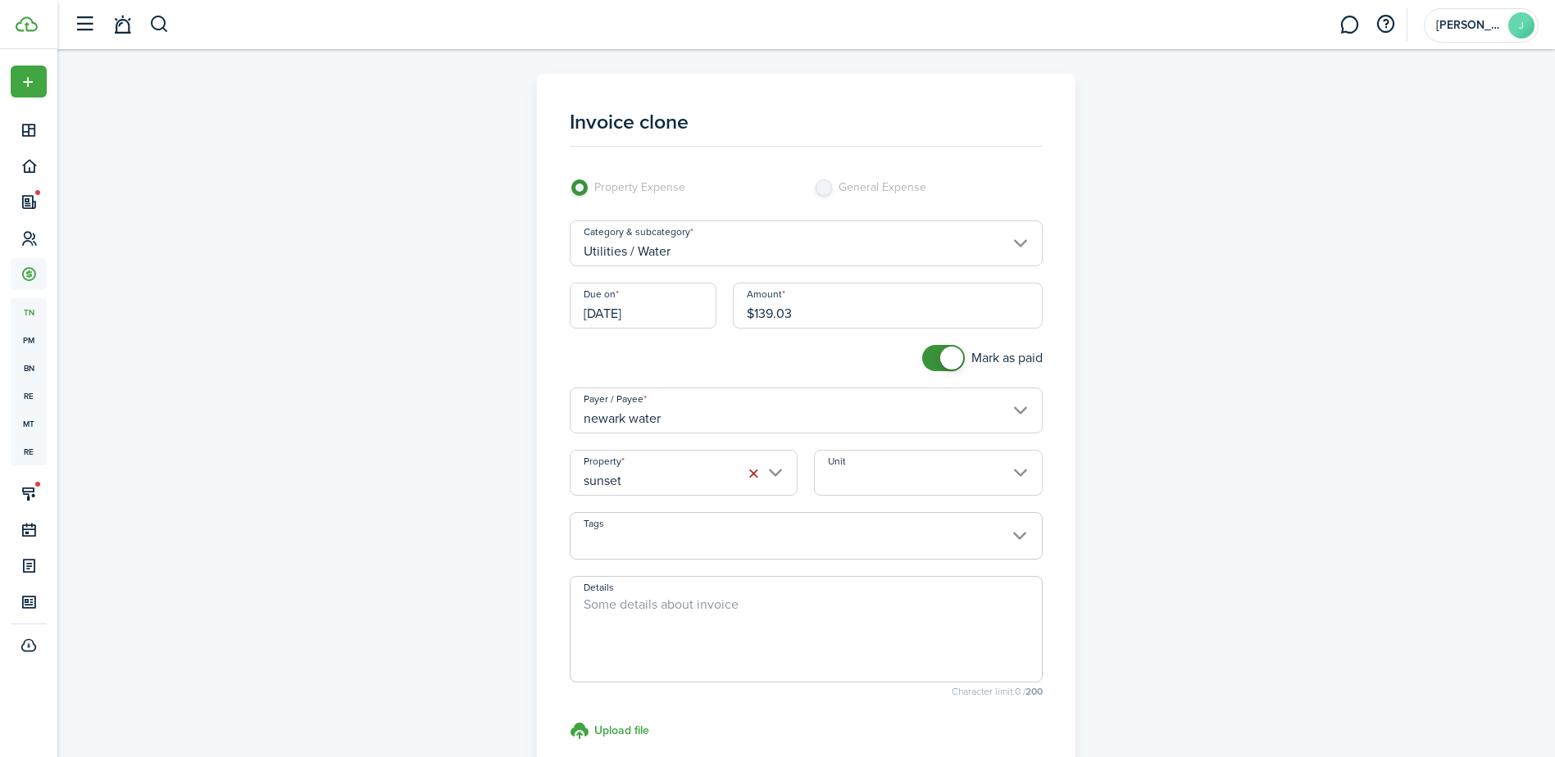
click at [754, 316] on input "$139.03" at bounding box center [888, 306] width 310 height 46
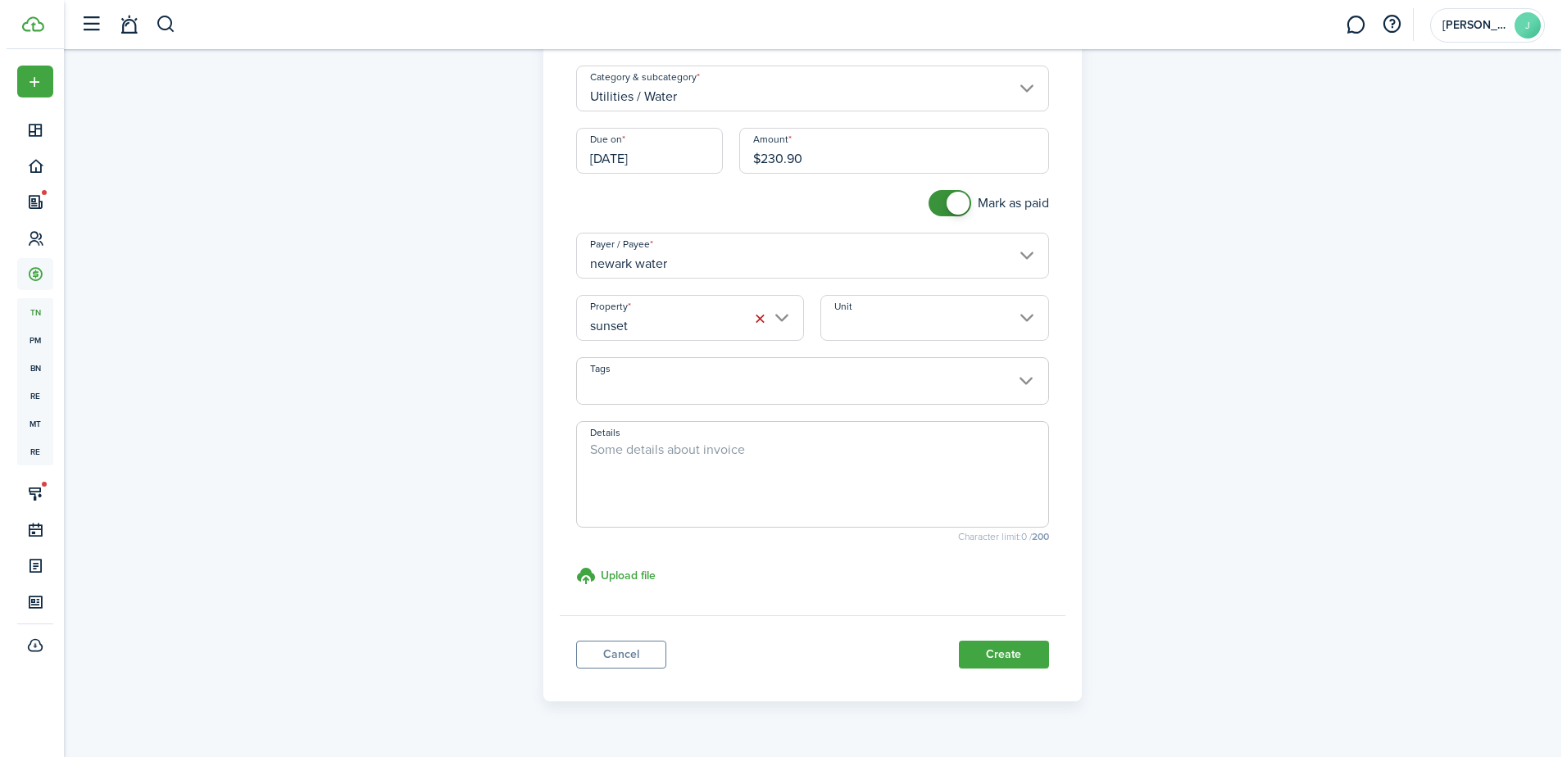
scroll to position [193, 0]
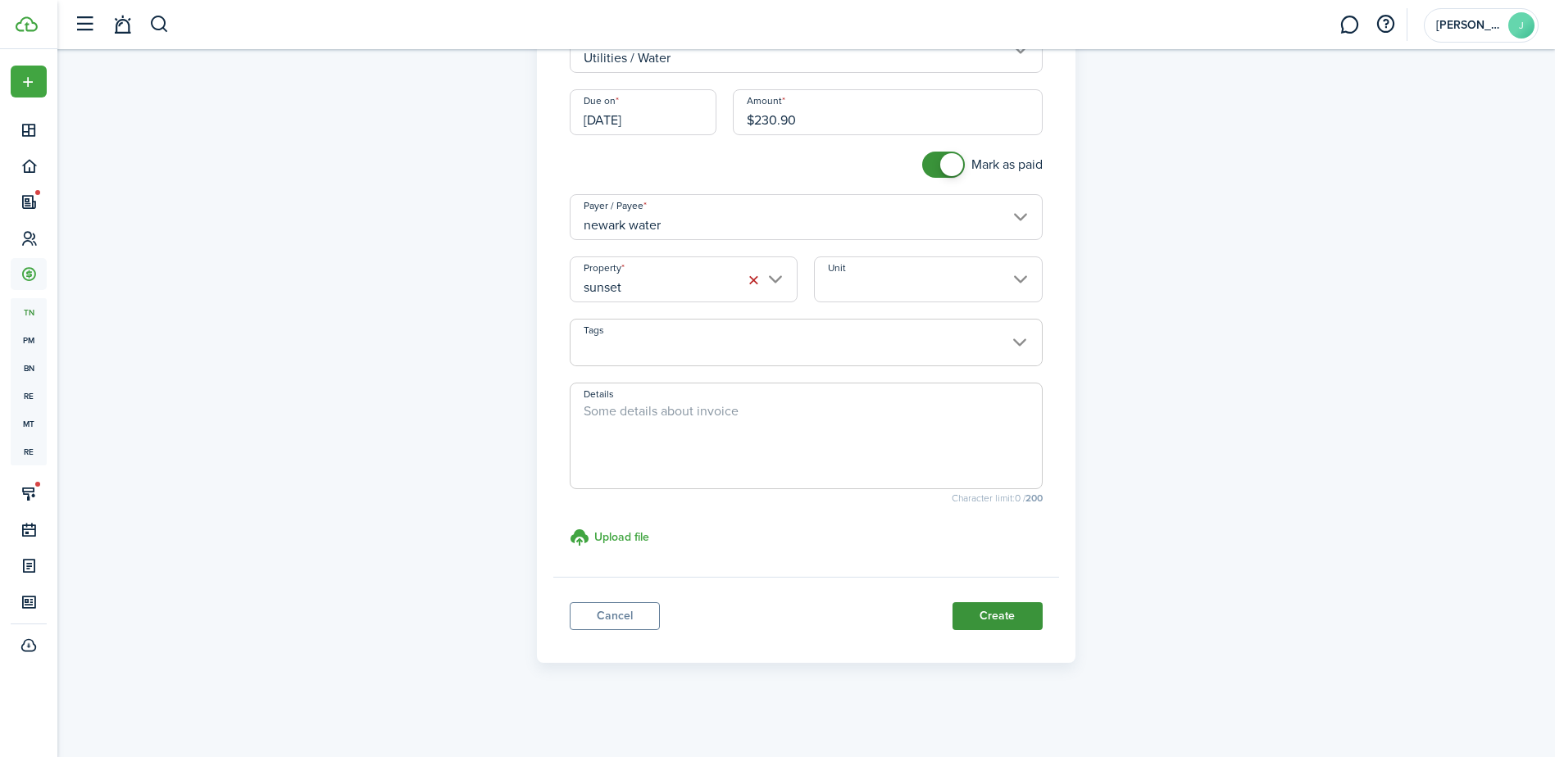
type input "$230.90"
click at [970, 602] on button "Create" at bounding box center [997, 616] width 90 height 28
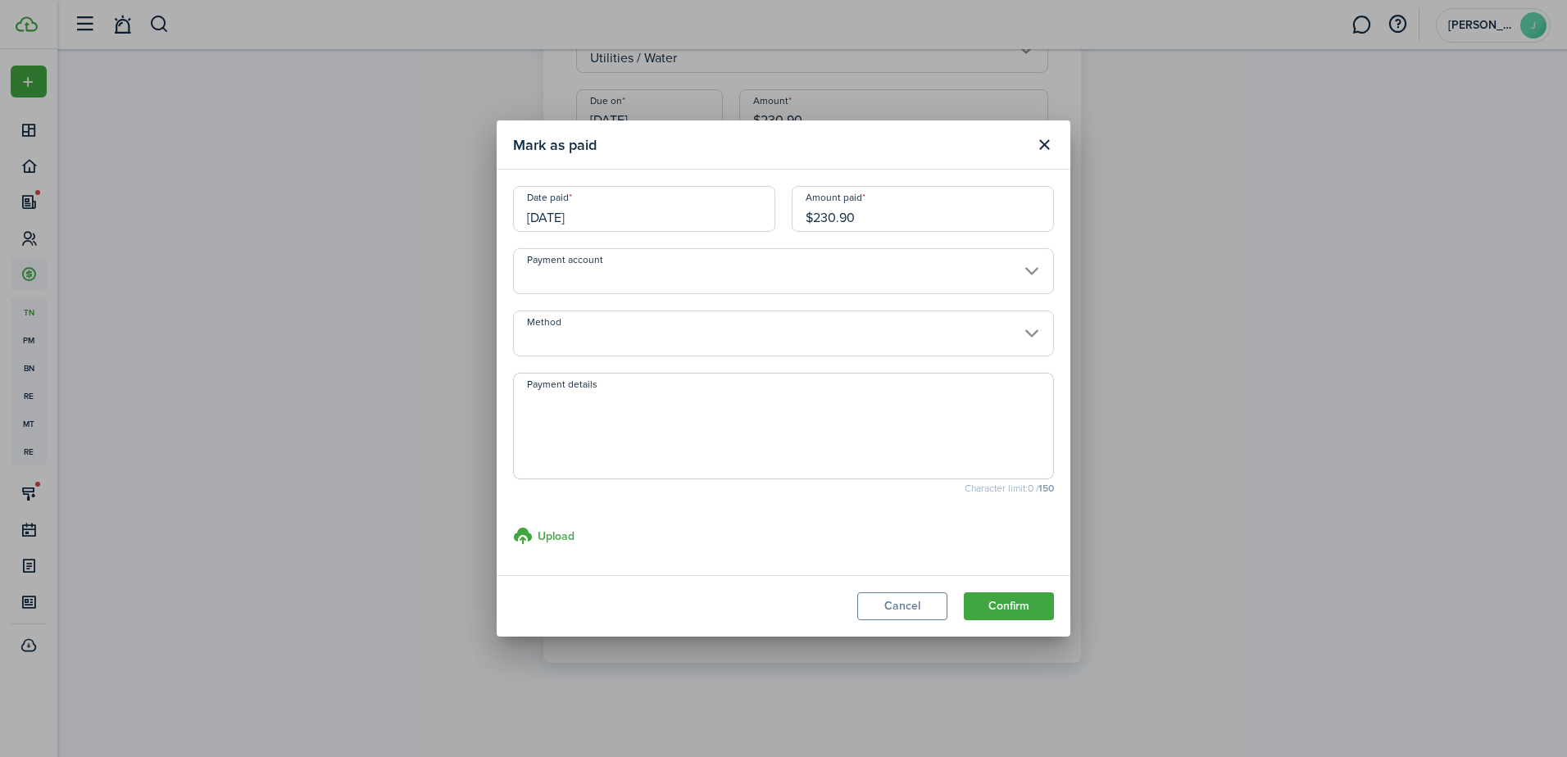
click at [913, 280] on input "Payment account" at bounding box center [783, 271] width 541 height 46
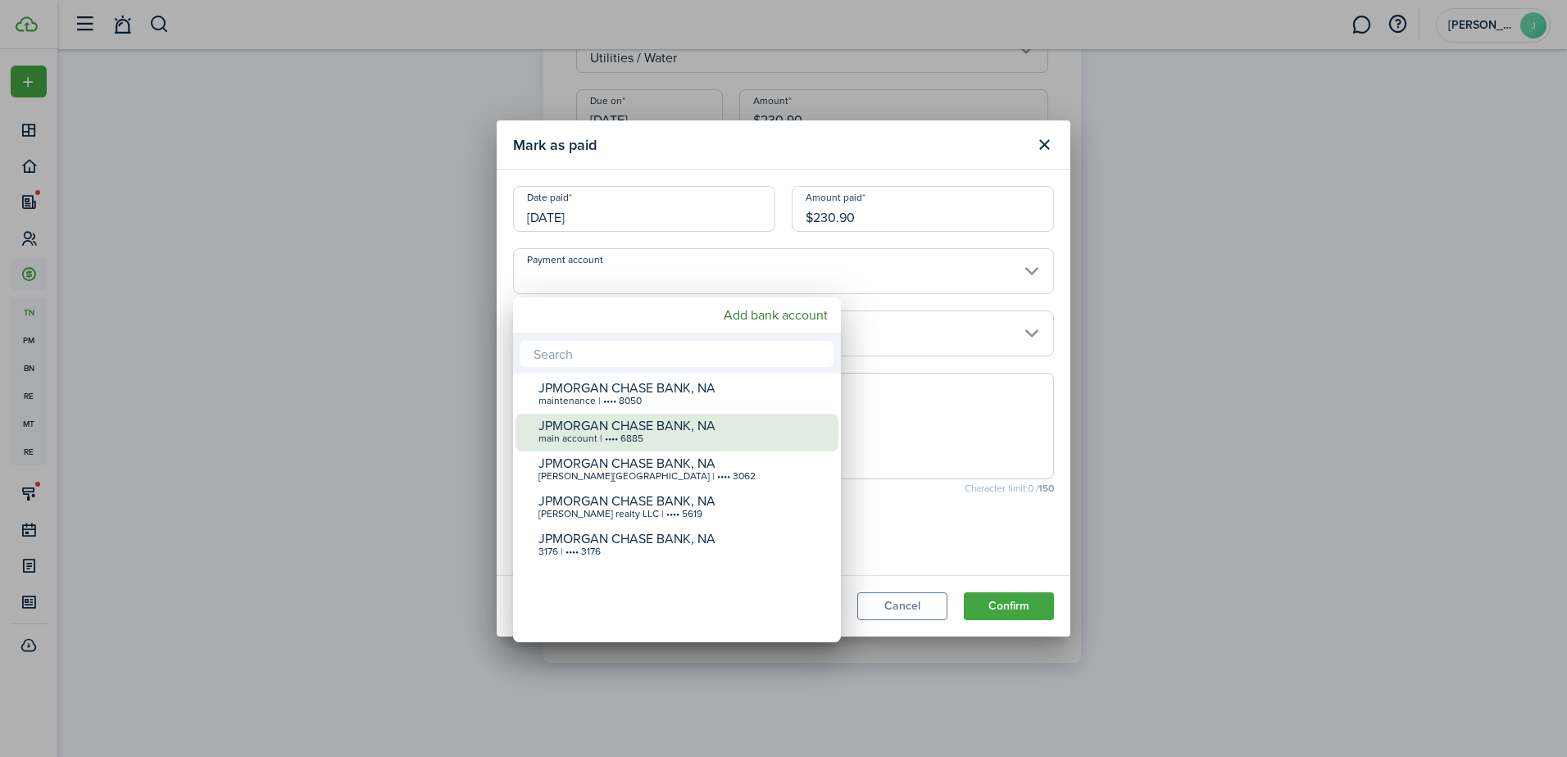
click at [828, 429] on div "JPMORGAN CHASE BANK, NA" at bounding box center [684, 426] width 290 height 15
type input "•••• •••• •••• 6885"
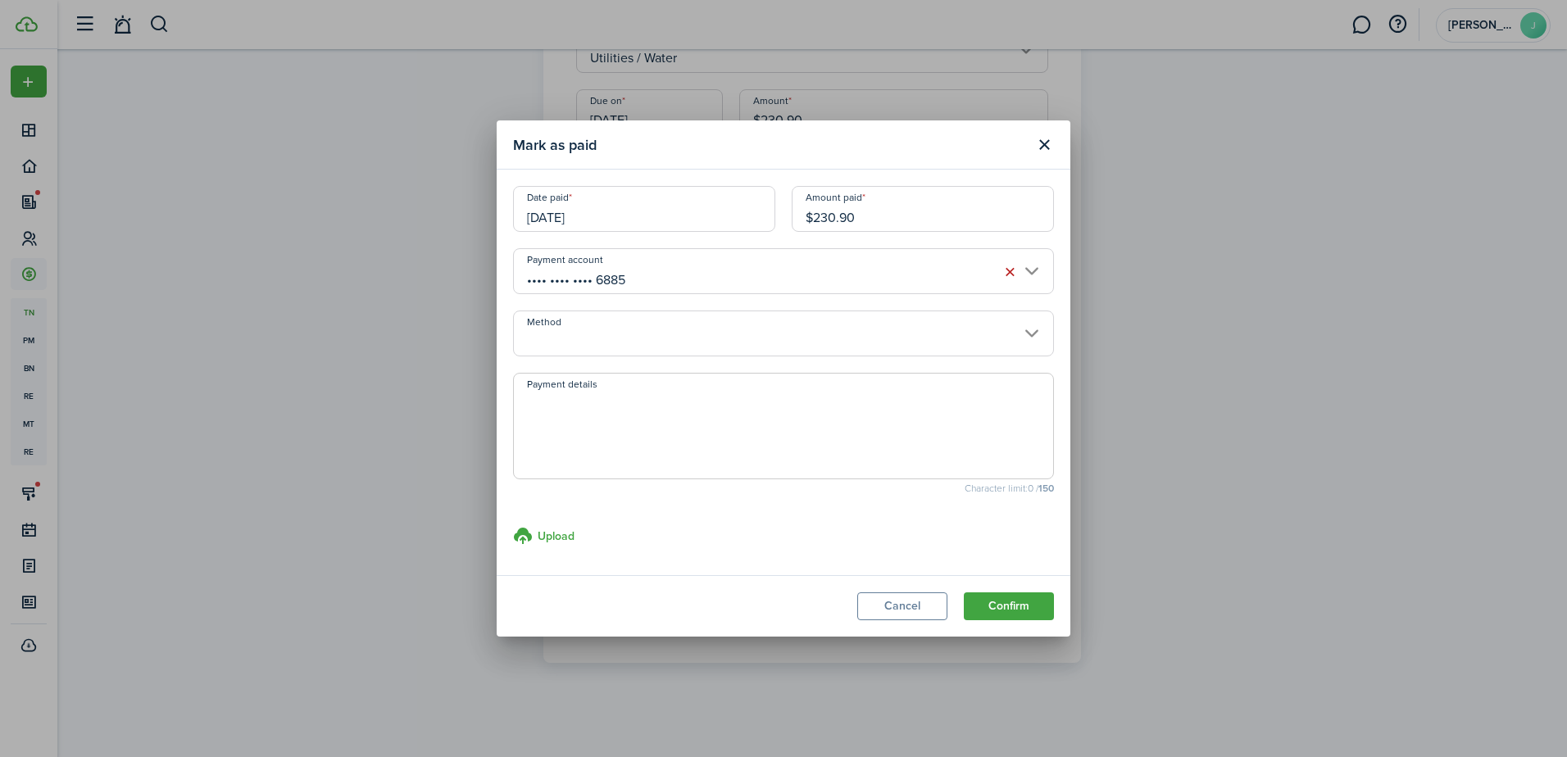
click at [943, 343] on input "Method" at bounding box center [783, 334] width 541 height 46
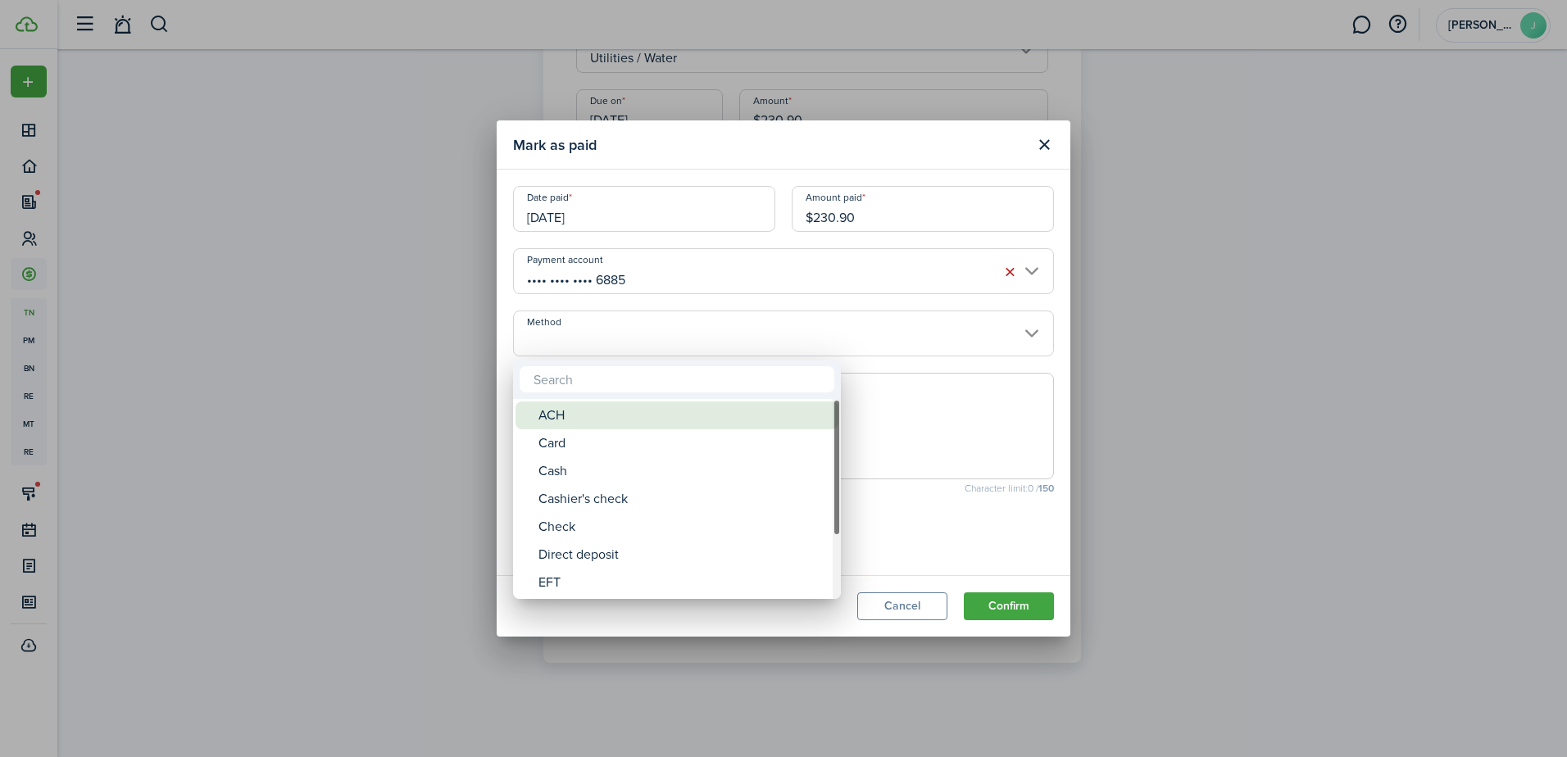
click at [816, 413] on div "ACH" at bounding box center [684, 416] width 290 height 28
type input "ACH"
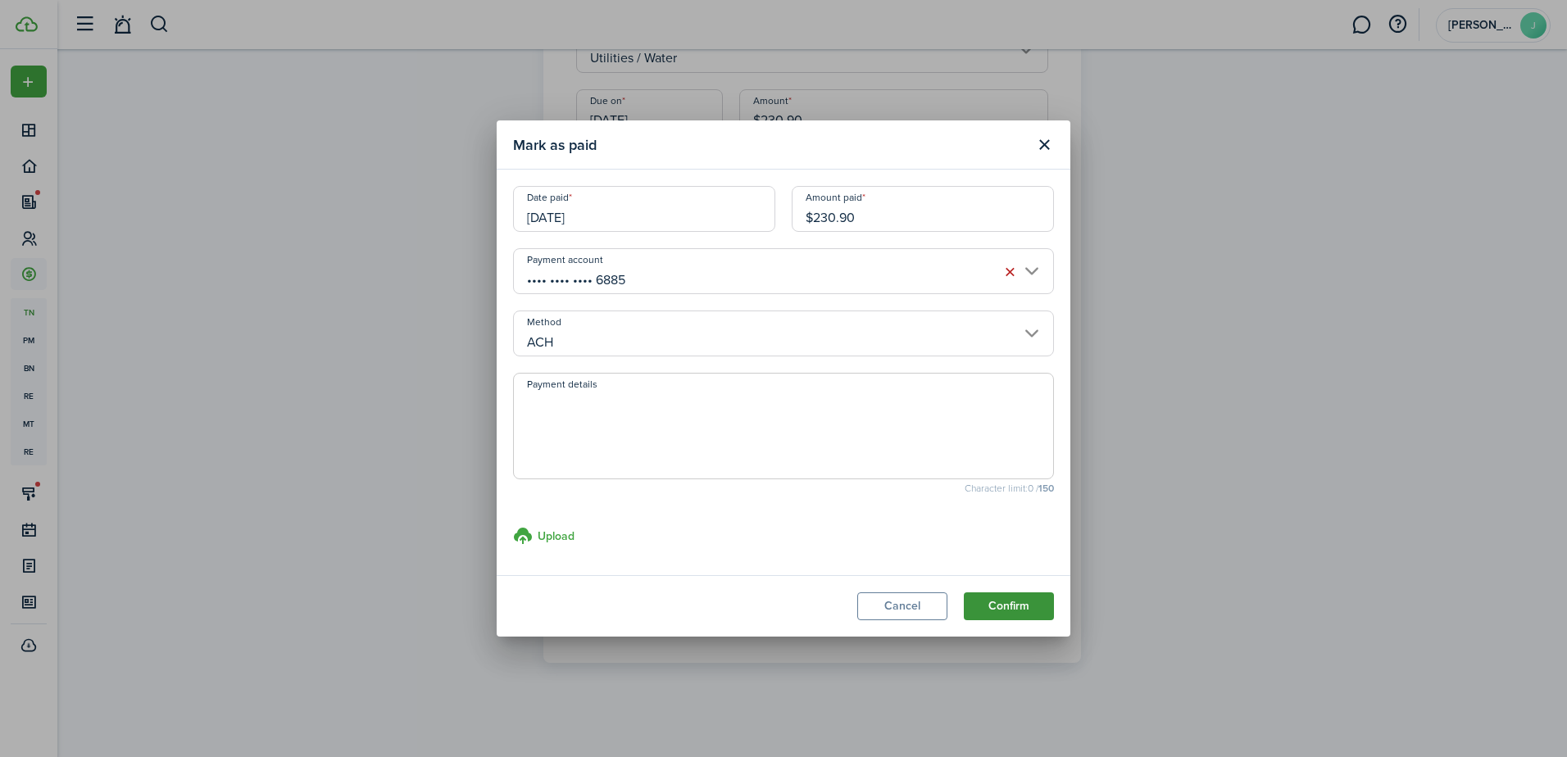
click at [1017, 607] on button "Confirm" at bounding box center [1009, 607] width 90 height 28
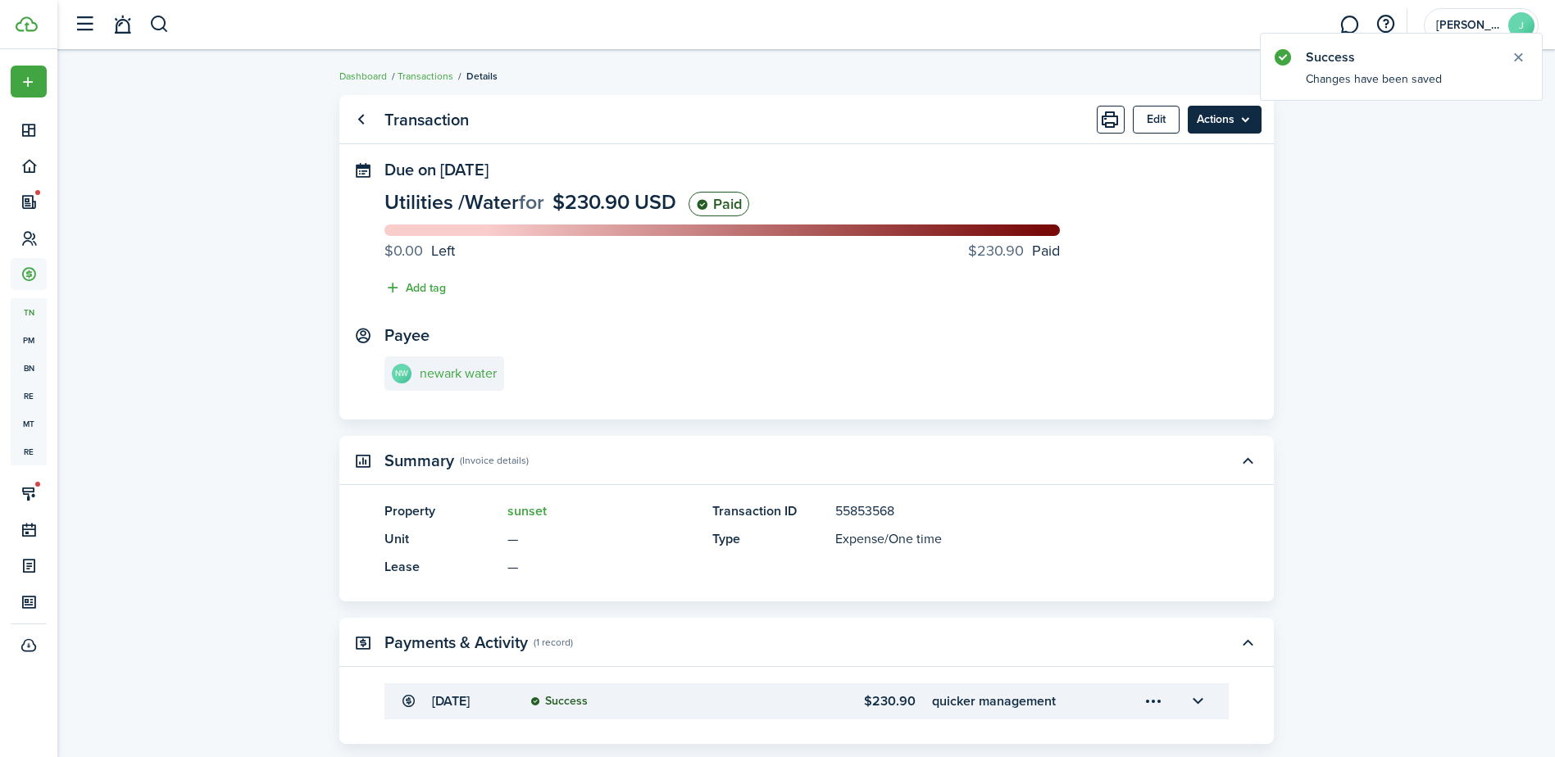
click at [1197, 112] on menu-btn "Actions" at bounding box center [1225, 120] width 74 height 28
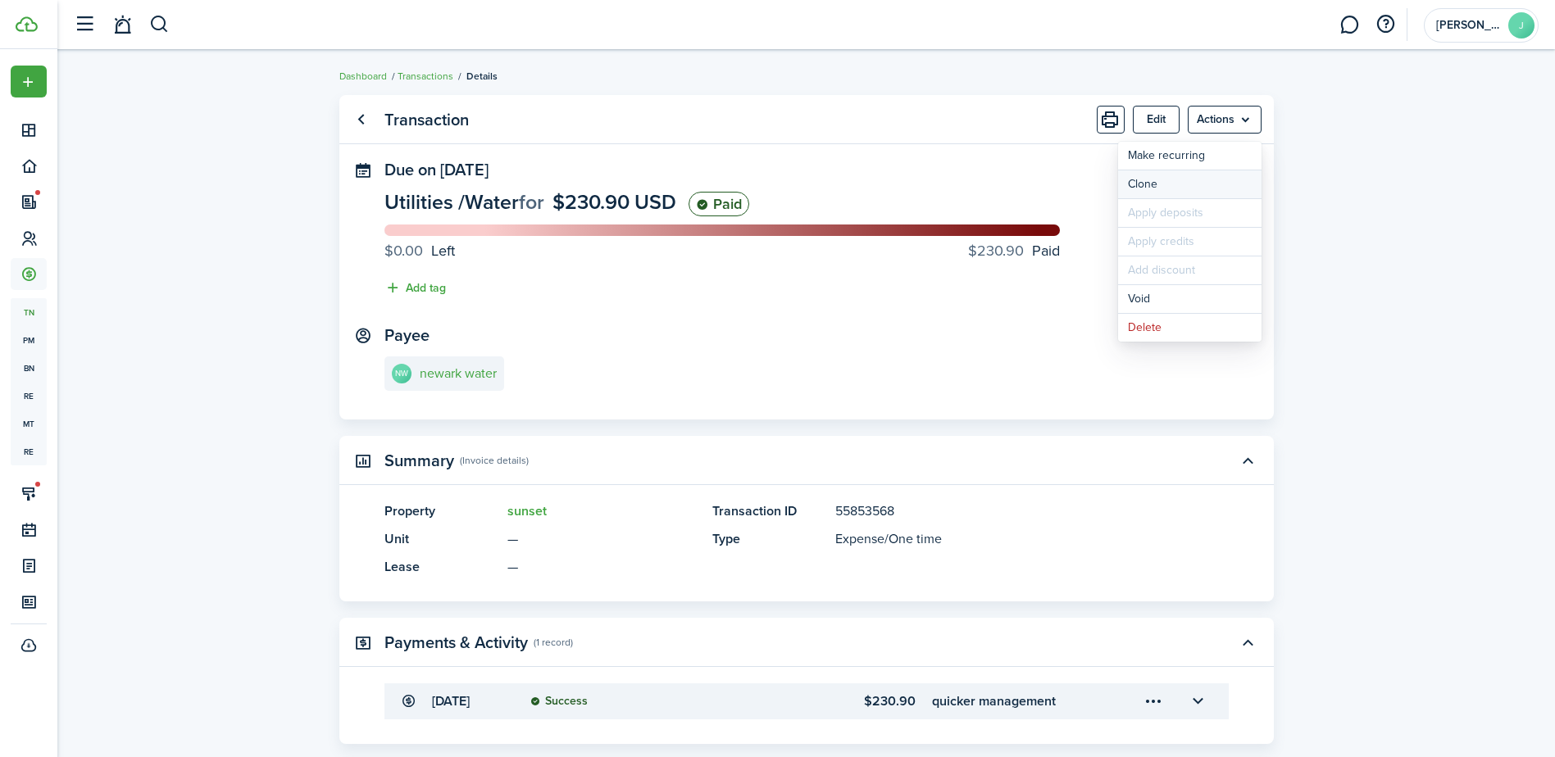
click at [1158, 189] on link "Clone" at bounding box center [1189, 184] width 143 height 28
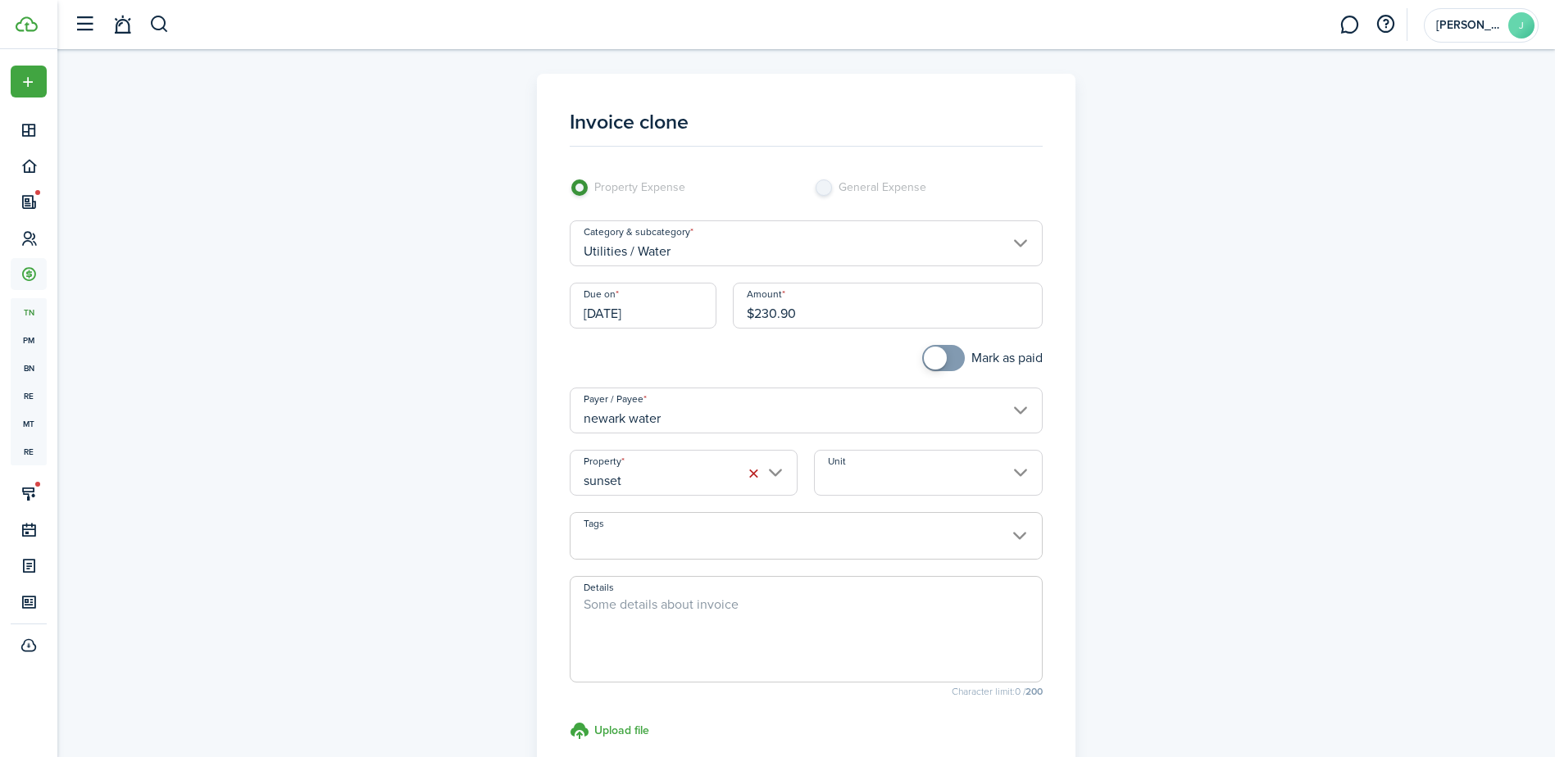
click at [769, 473] on input "sunset" at bounding box center [684, 473] width 228 height 46
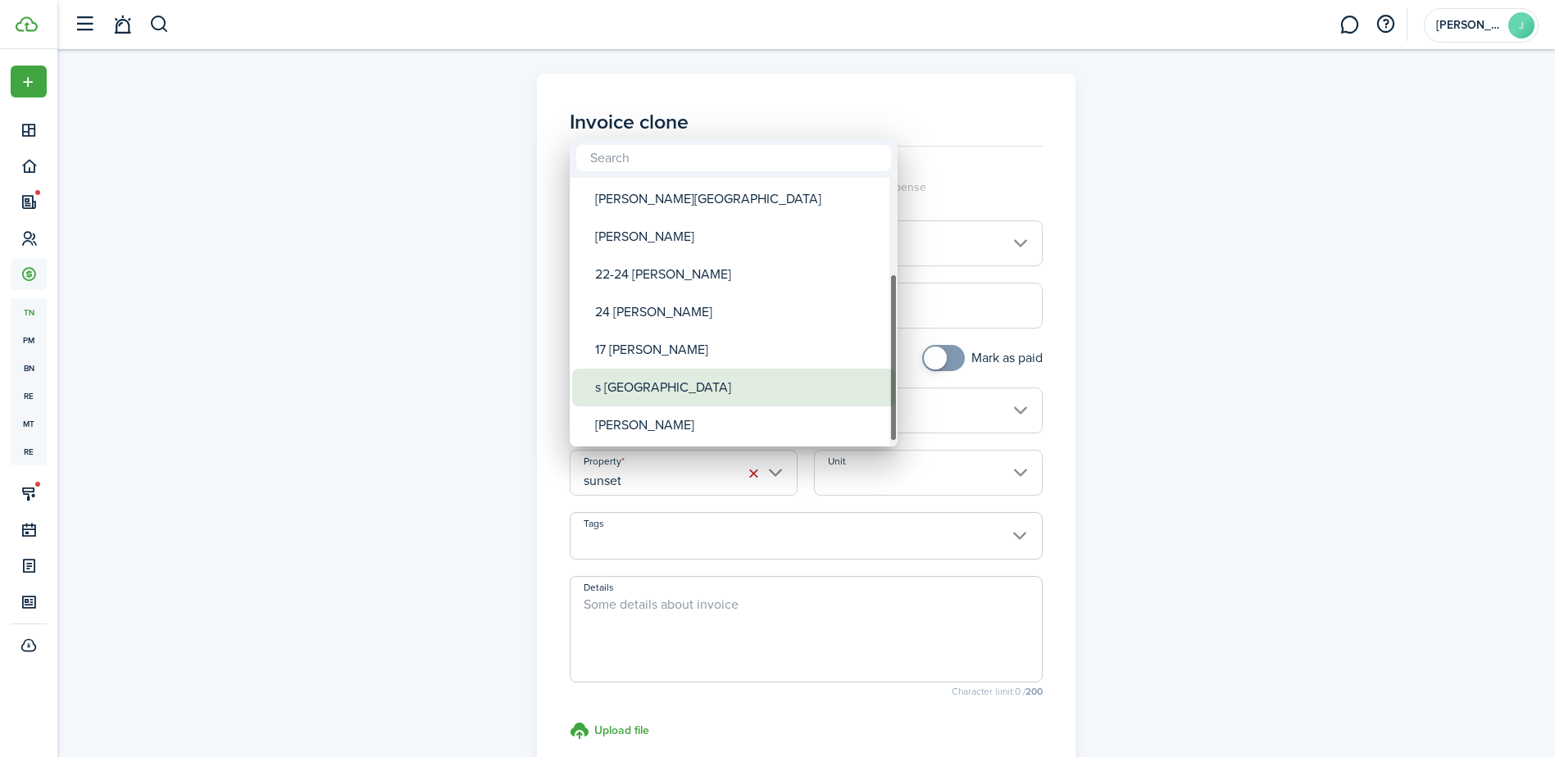
click at [751, 392] on div "s [GEOGRAPHIC_DATA]" at bounding box center [740, 388] width 290 height 38
type input "s [GEOGRAPHIC_DATA]"
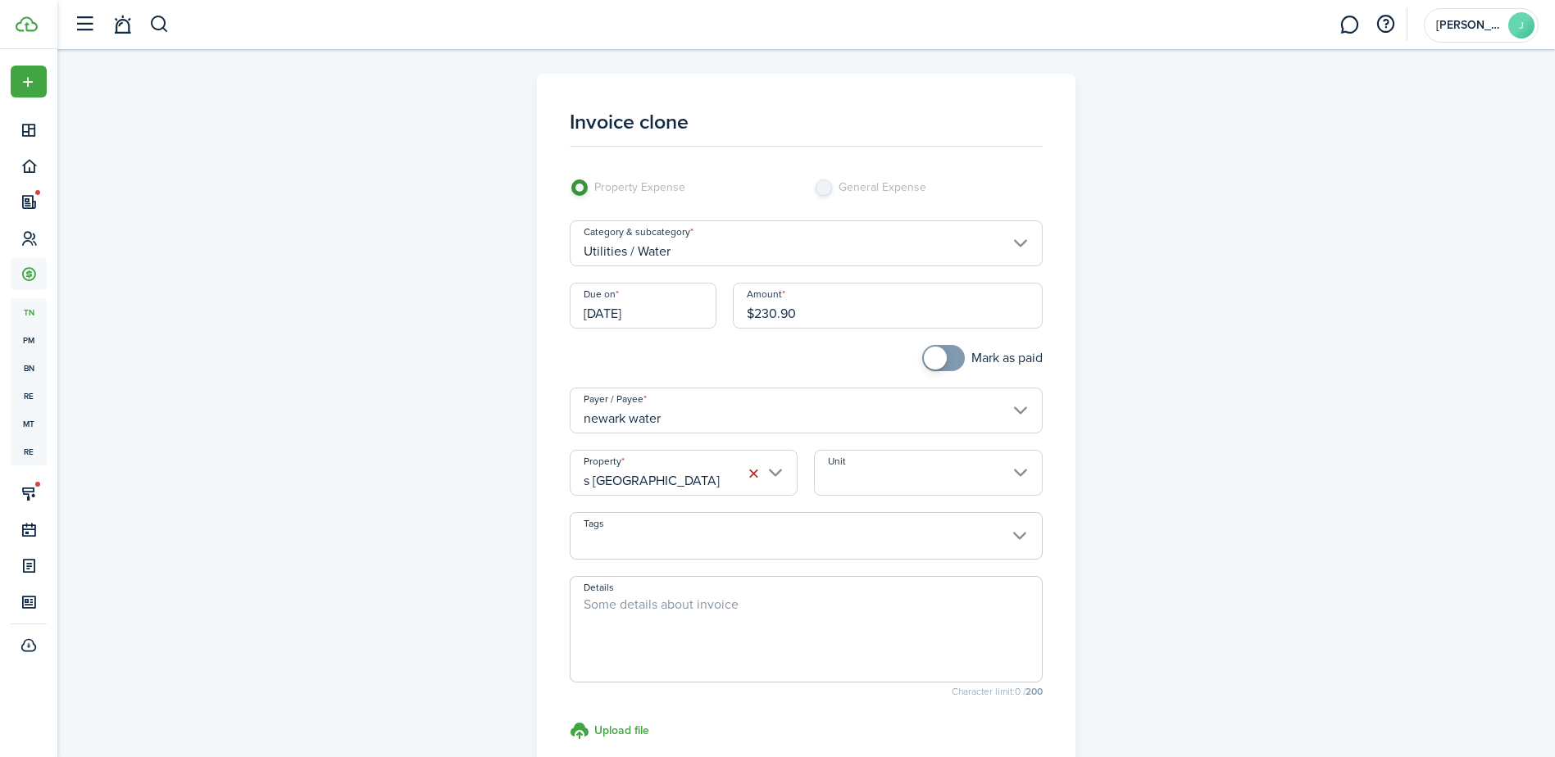
drag, startPoint x: 825, startPoint y: 310, endPoint x: 757, endPoint y: 313, distance: 68.9
click at [757, 313] on input "$230.90" at bounding box center [888, 306] width 310 height 46
checkbox input "true"
click at [947, 361] on span at bounding box center [943, 358] width 16 height 26
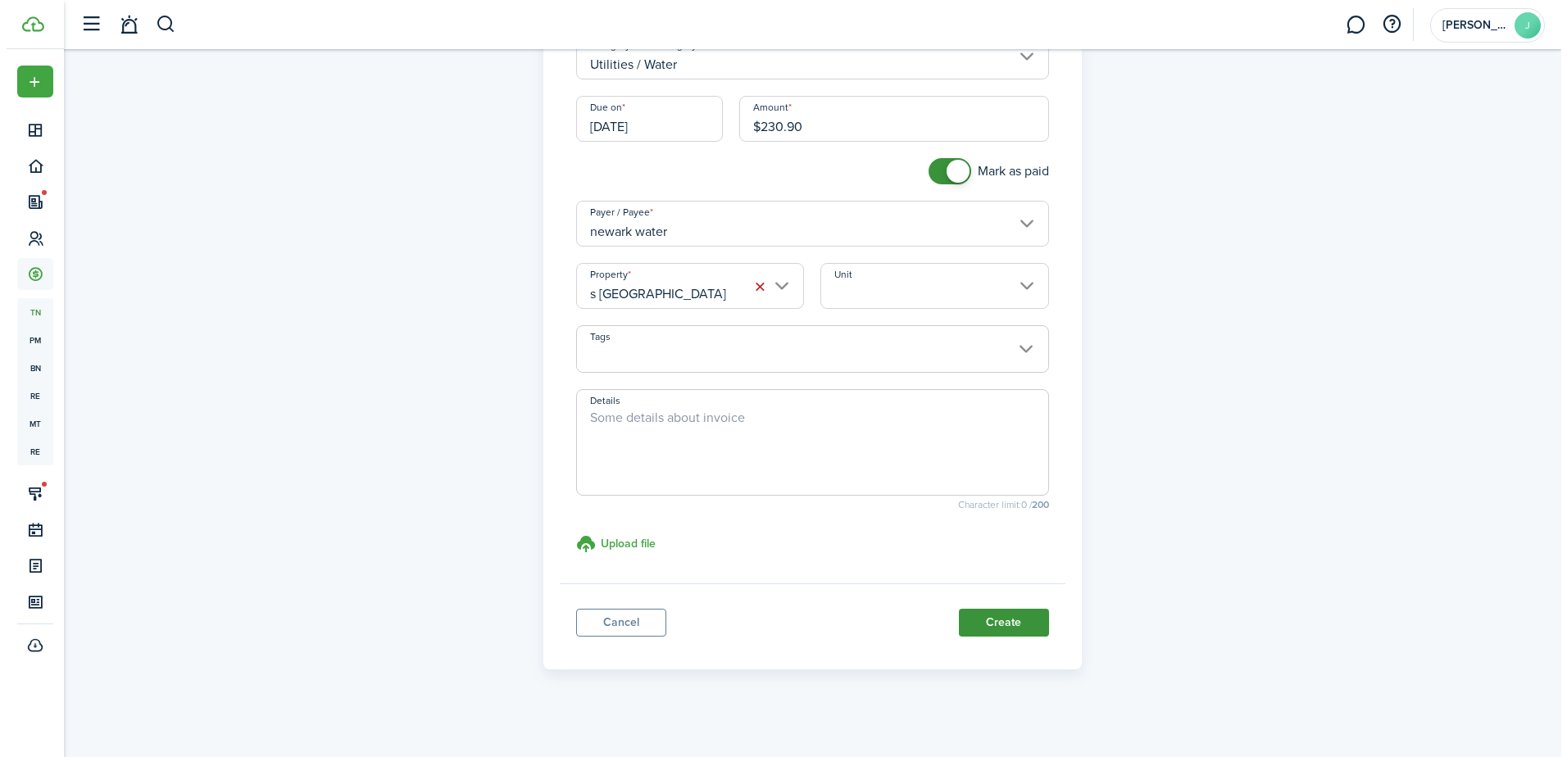
scroll to position [193, 0]
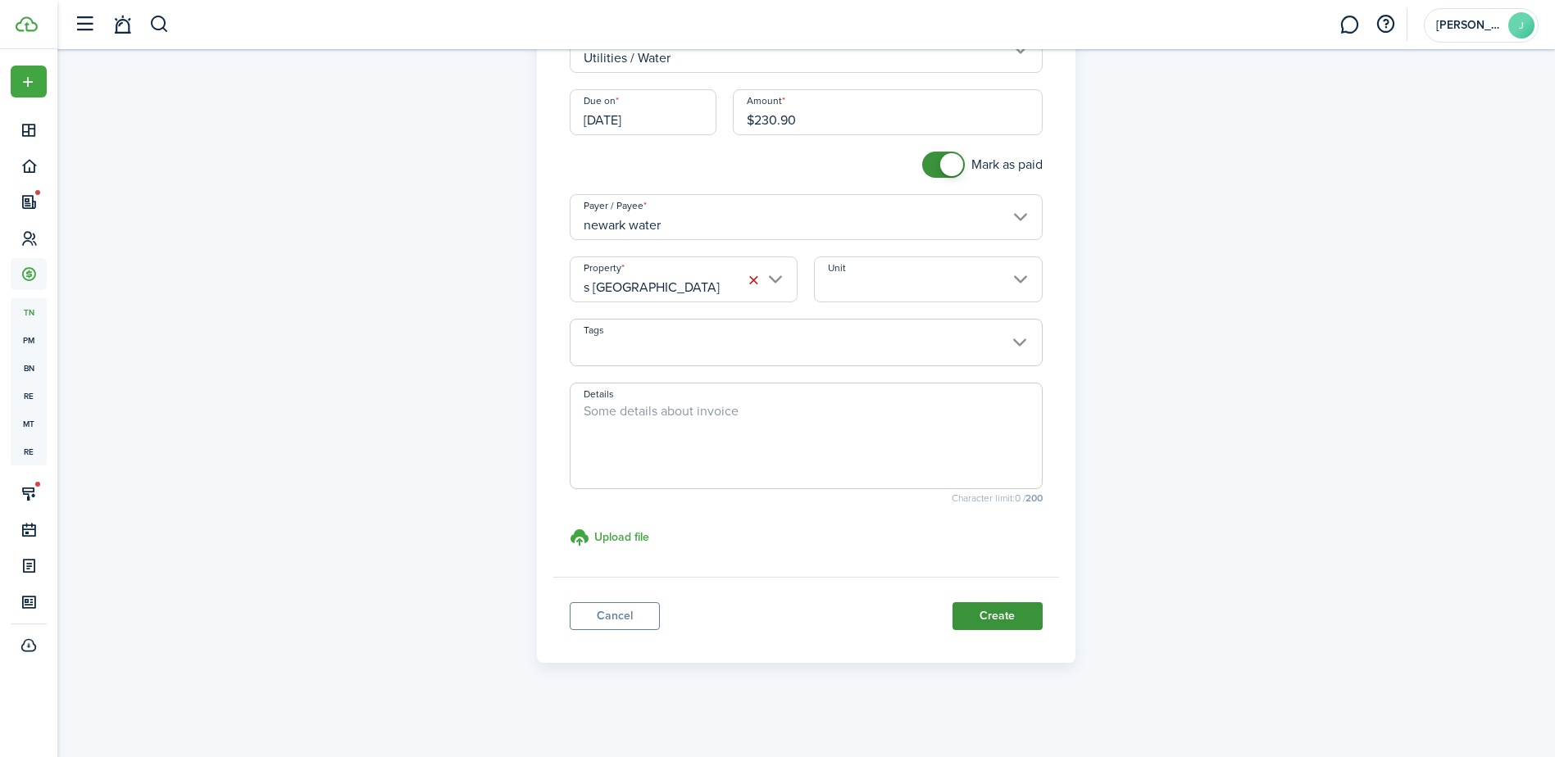
click at [994, 621] on button "Create" at bounding box center [997, 616] width 90 height 28
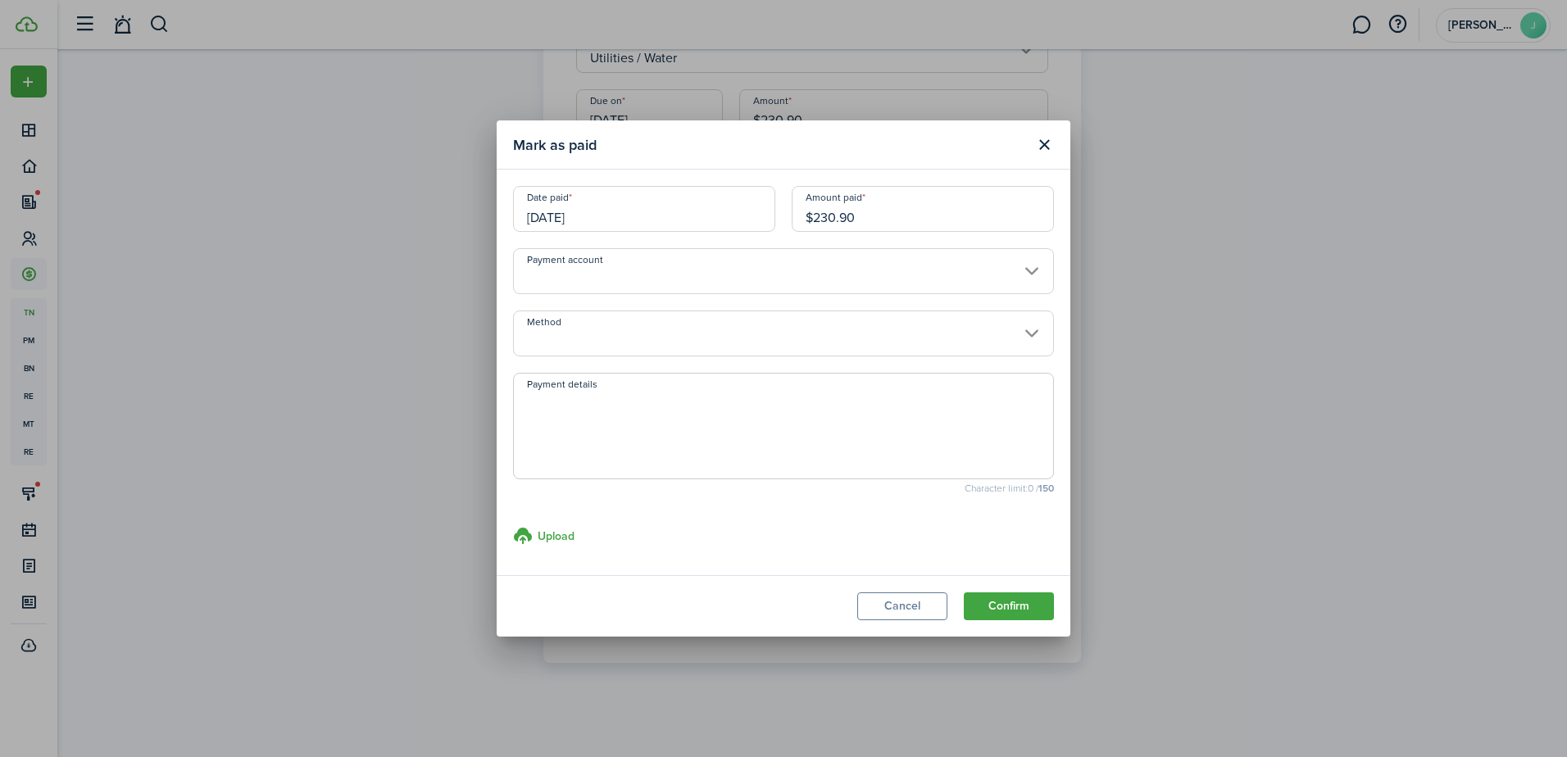
click at [959, 281] on input "Payment account" at bounding box center [783, 271] width 541 height 46
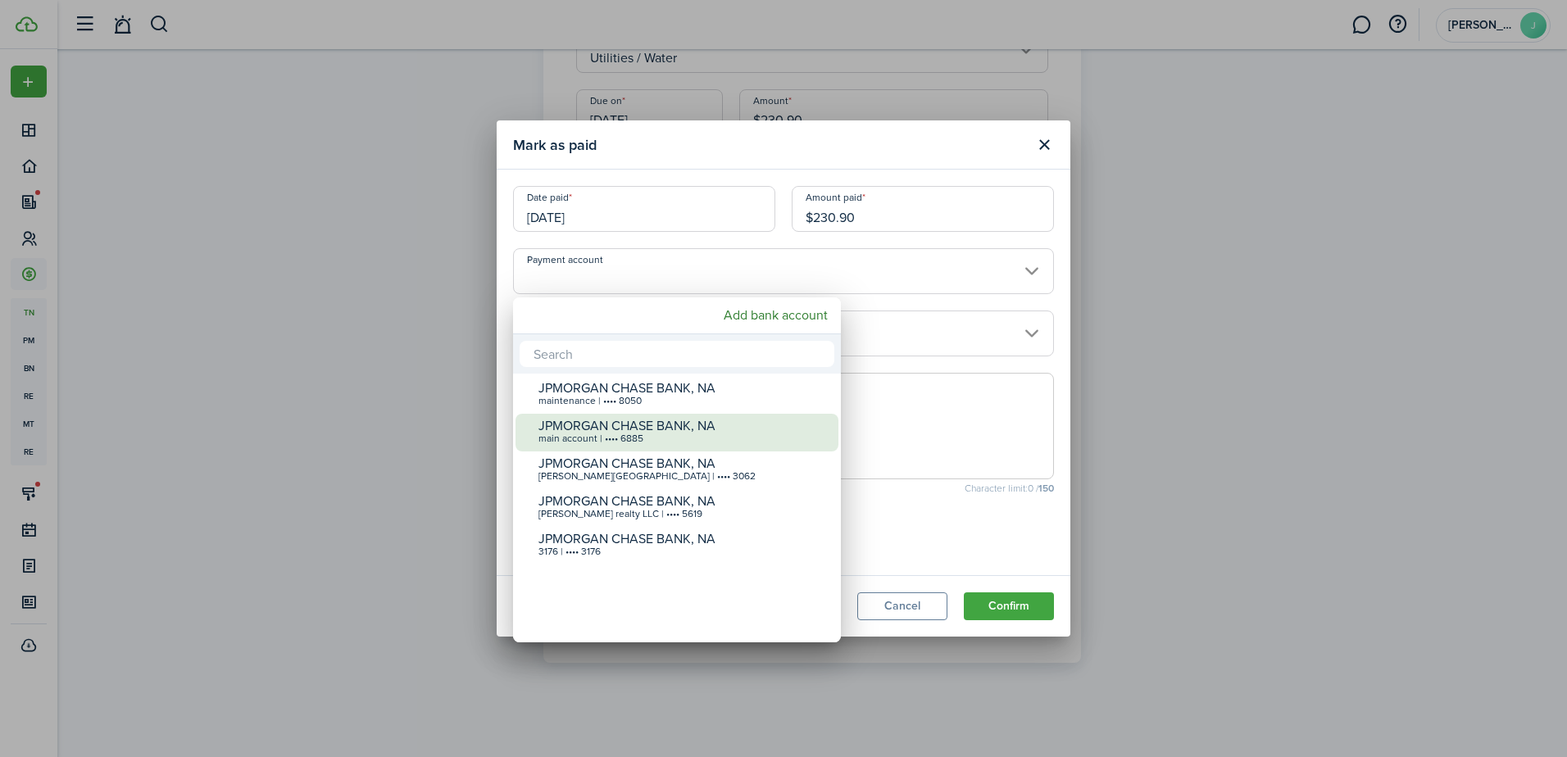
click at [774, 440] on div "main account | •••• 6885" at bounding box center [684, 439] width 290 height 11
type input "•••• •••• •••• 6885"
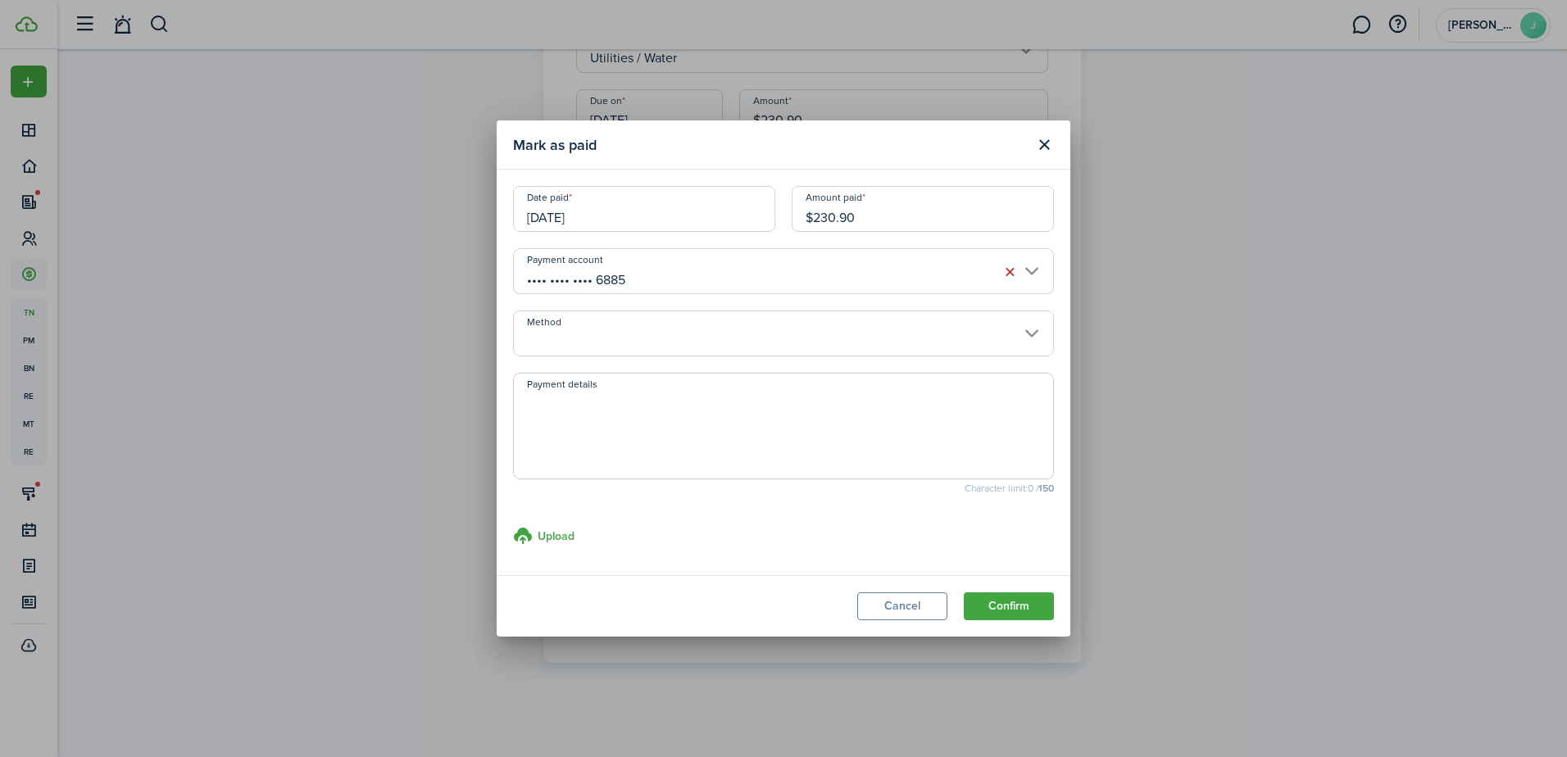
click at [940, 343] on input "Method" at bounding box center [783, 334] width 541 height 46
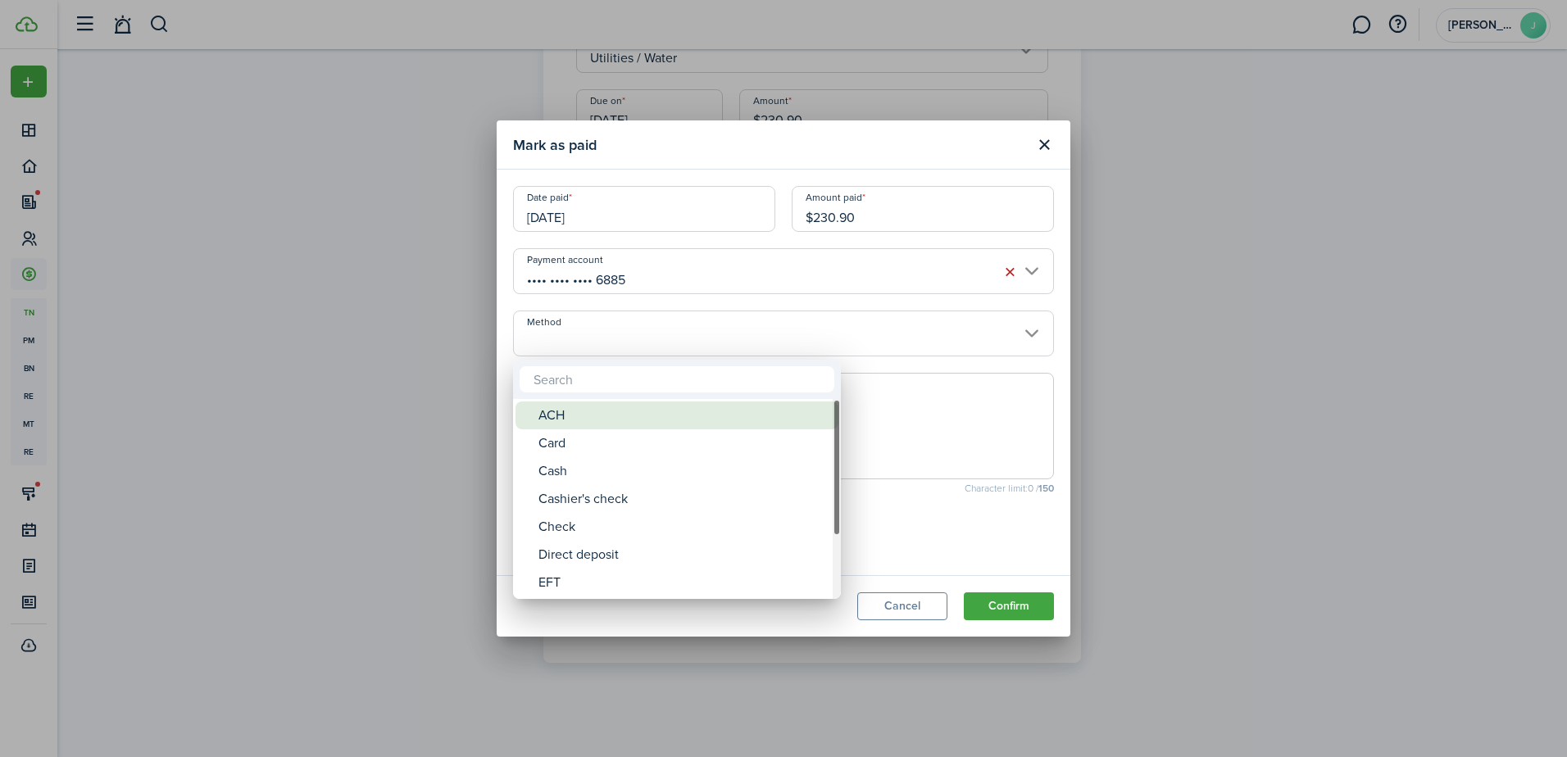
click at [760, 412] on div "ACH" at bounding box center [684, 416] width 290 height 28
type input "ACH"
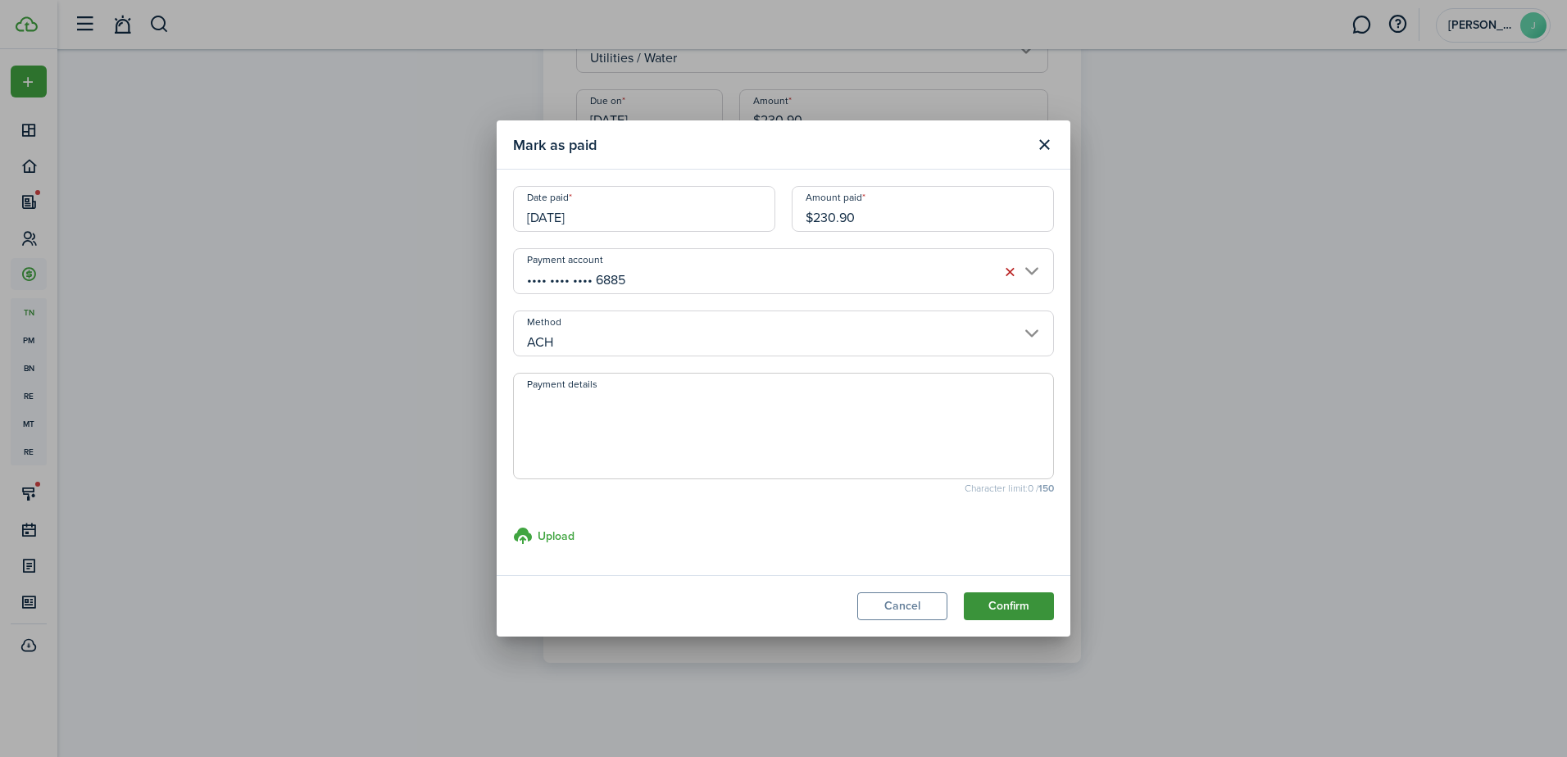
click at [1034, 596] on button "Confirm" at bounding box center [1009, 607] width 90 height 28
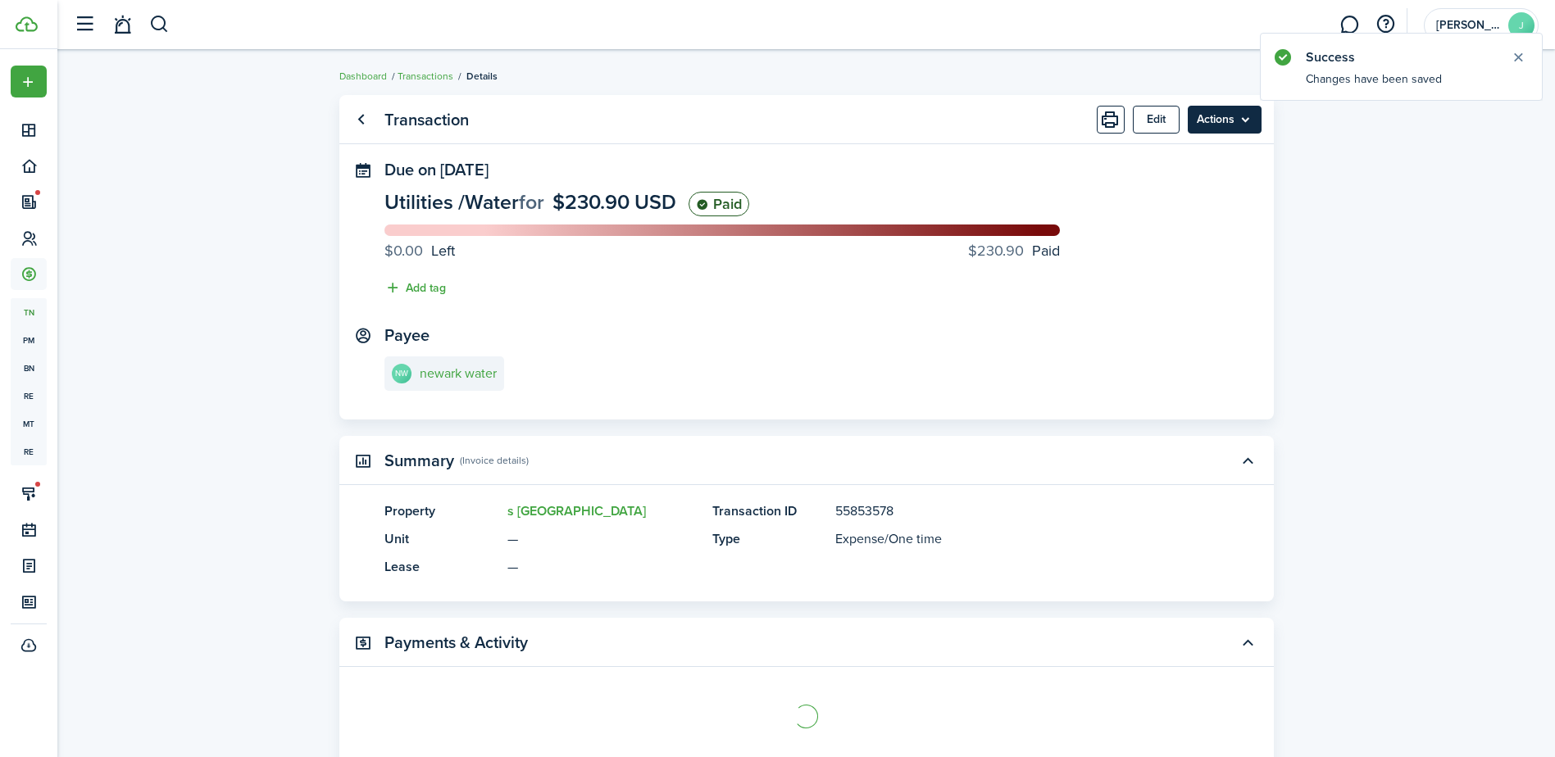
click at [1244, 126] on menu-btn "Actions" at bounding box center [1225, 120] width 74 height 28
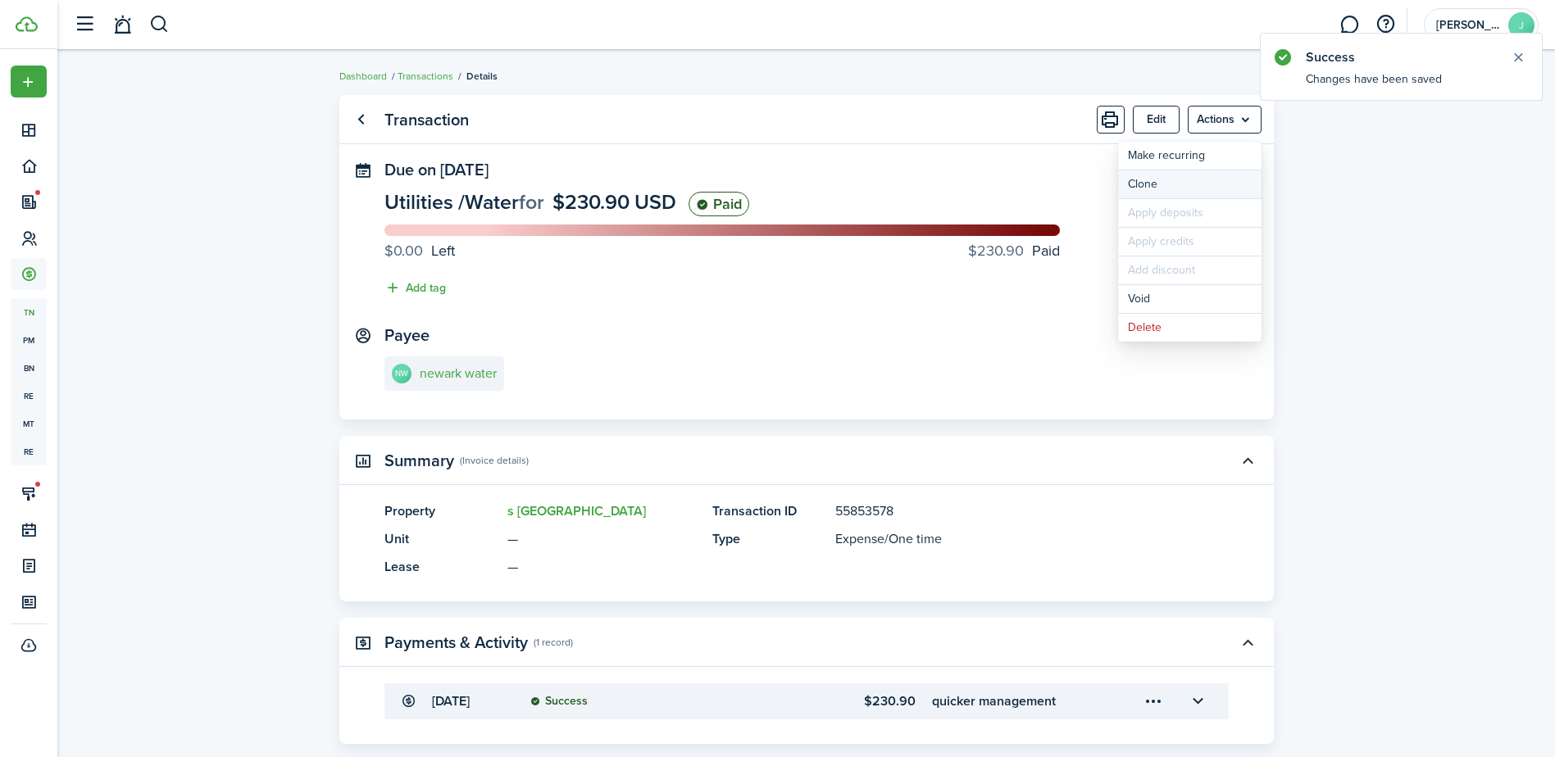
click at [1197, 181] on link "Clone" at bounding box center [1189, 184] width 143 height 28
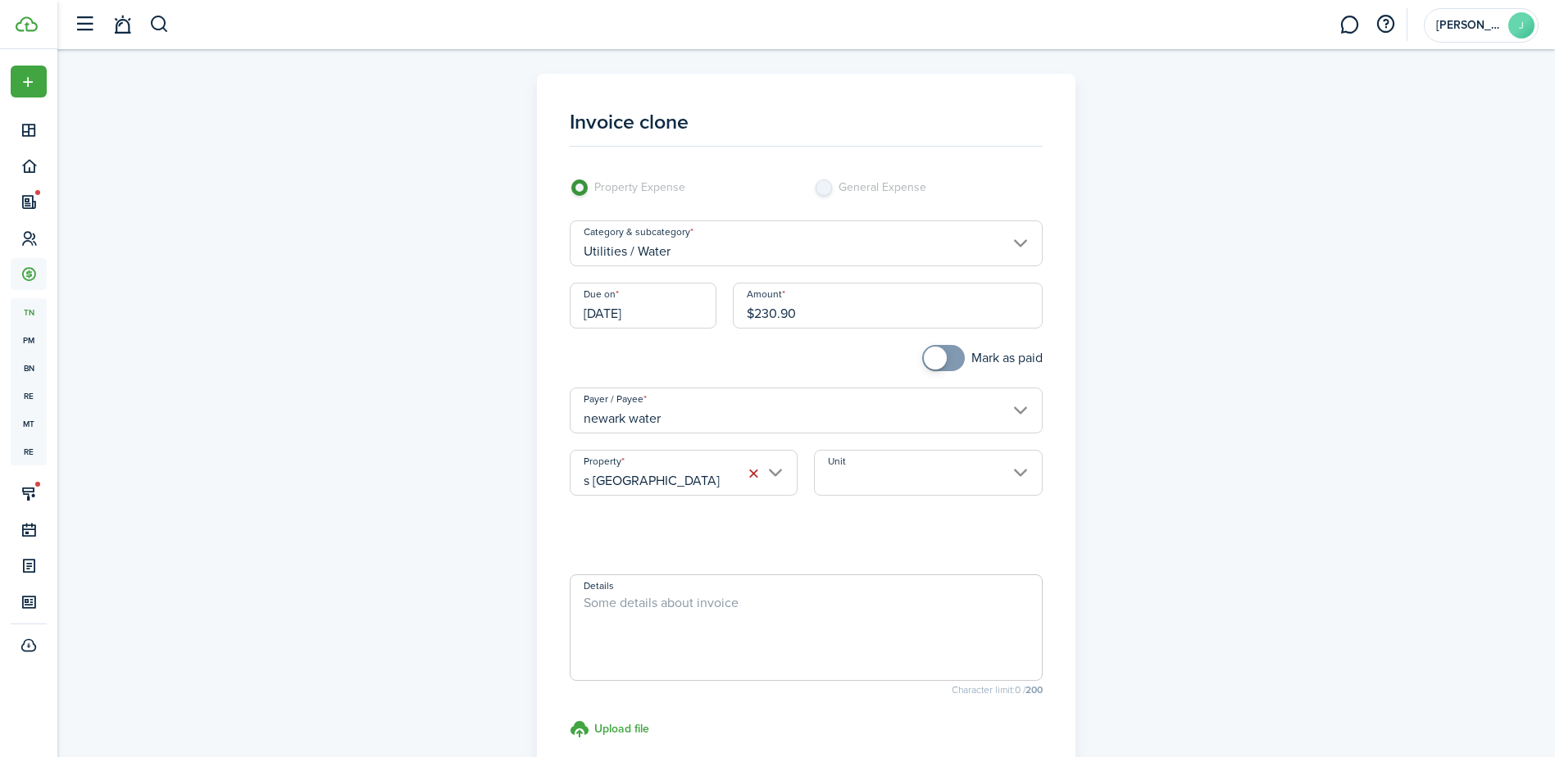
click at [756, 487] on input "s [GEOGRAPHIC_DATA]" at bounding box center [684, 473] width 228 height 46
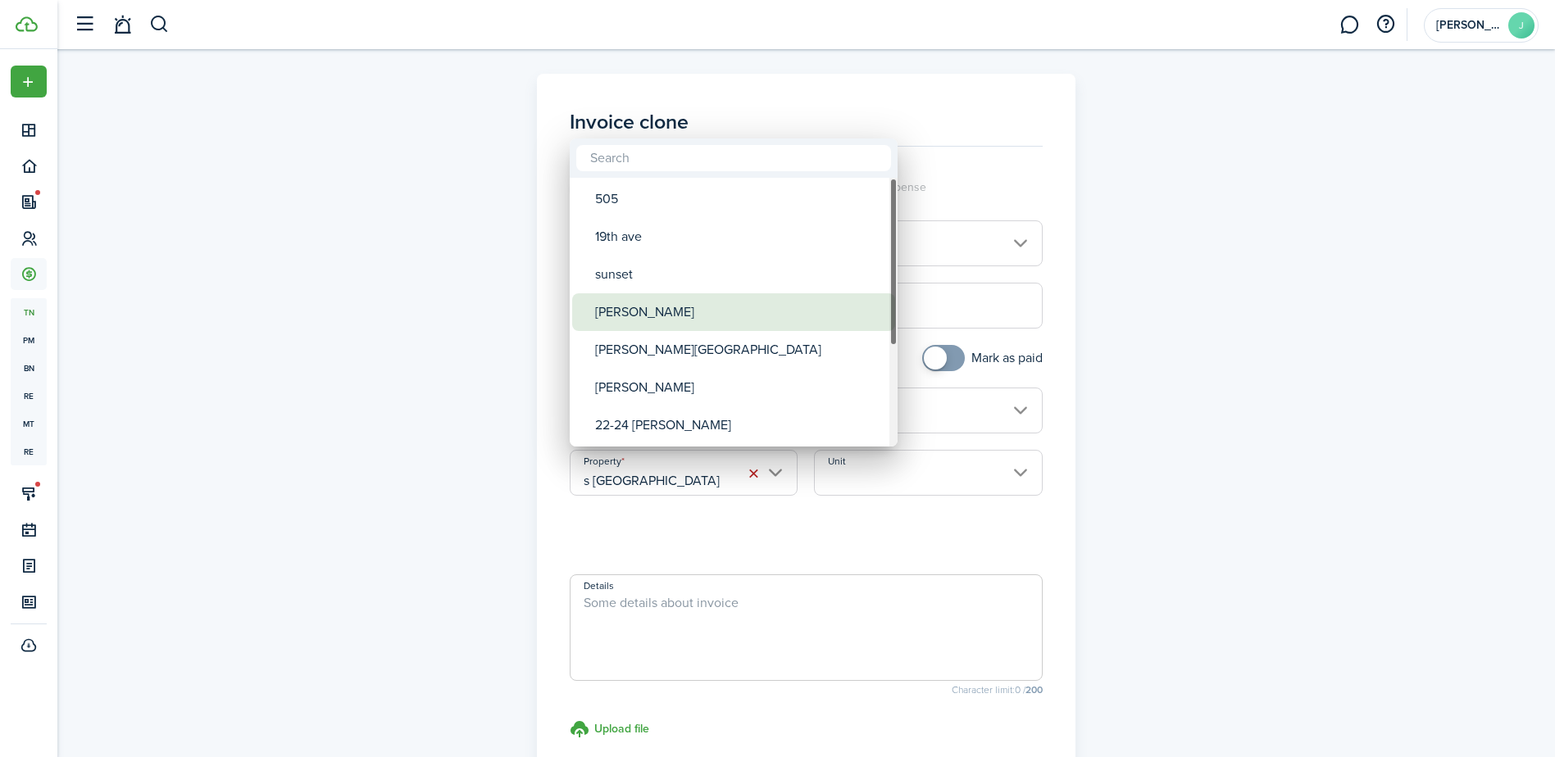
click at [707, 316] on div "[PERSON_NAME]" at bounding box center [740, 312] width 290 height 38
type input "[PERSON_NAME]"
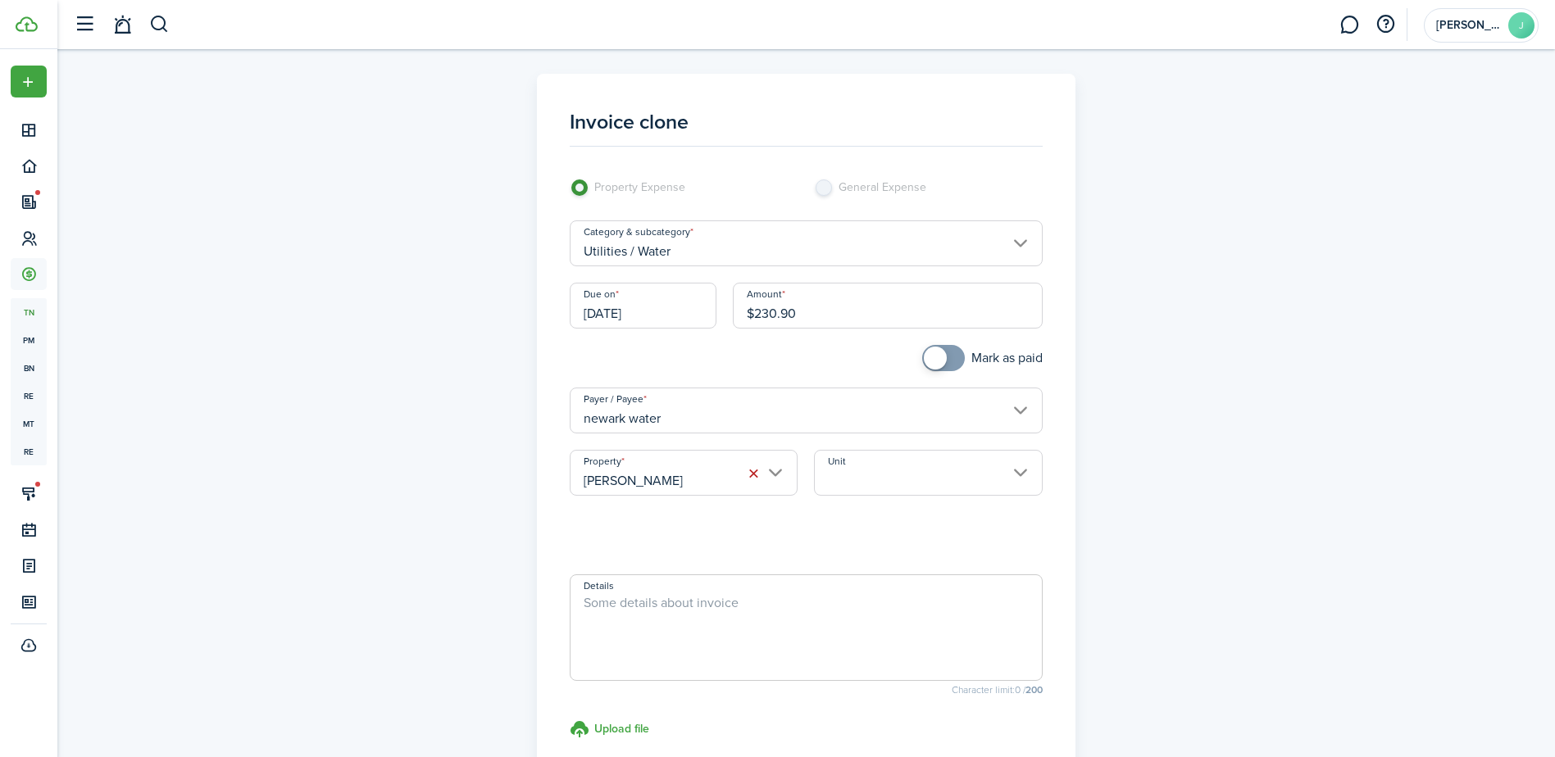
checkbox input "true"
click at [952, 361] on span at bounding box center [943, 358] width 16 height 26
drag, startPoint x: 786, startPoint y: 310, endPoint x: 808, endPoint y: 316, distance: 22.9
click at [808, 316] on input "$230.90" at bounding box center [888, 306] width 310 height 46
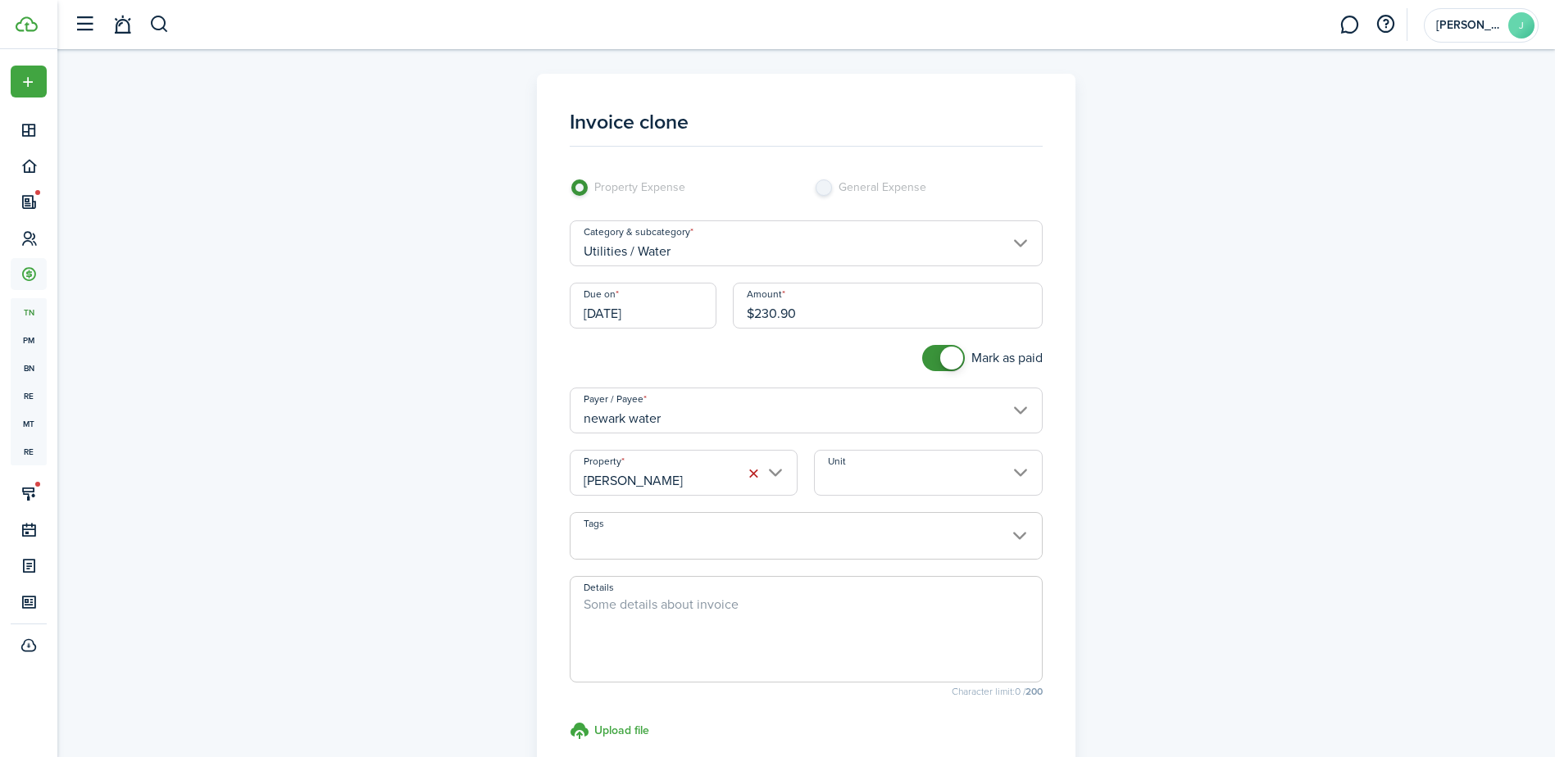
drag, startPoint x: 797, startPoint y: 317, endPoint x: 752, endPoint y: 321, distance: 45.3
click at [752, 321] on input "$230.90" at bounding box center [888, 306] width 310 height 46
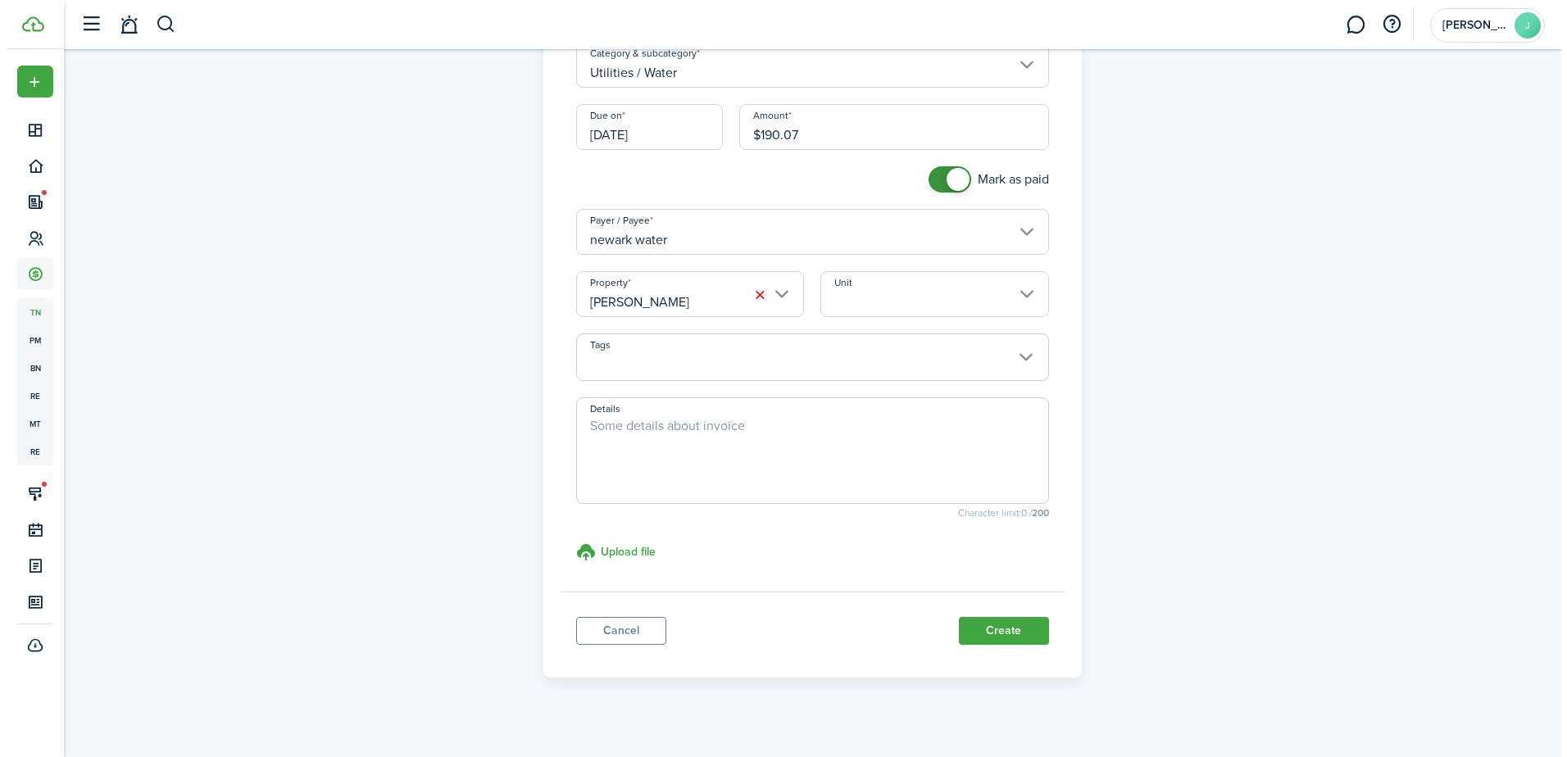
scroll to position [193, 0]
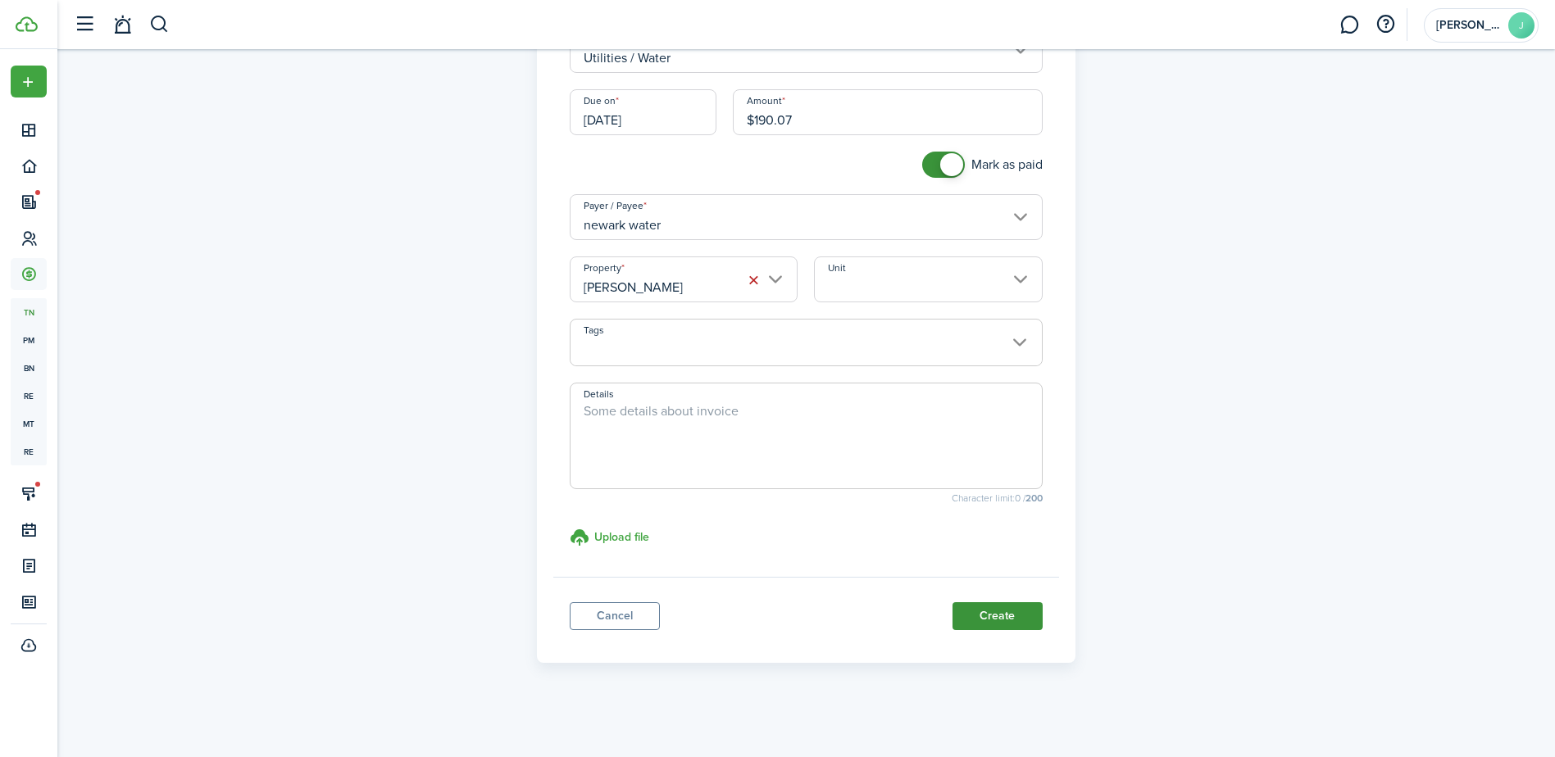
type input "$190.07"
click at [979, 610] on button "Create" at bounding box center [997, 616] width 90 height 28
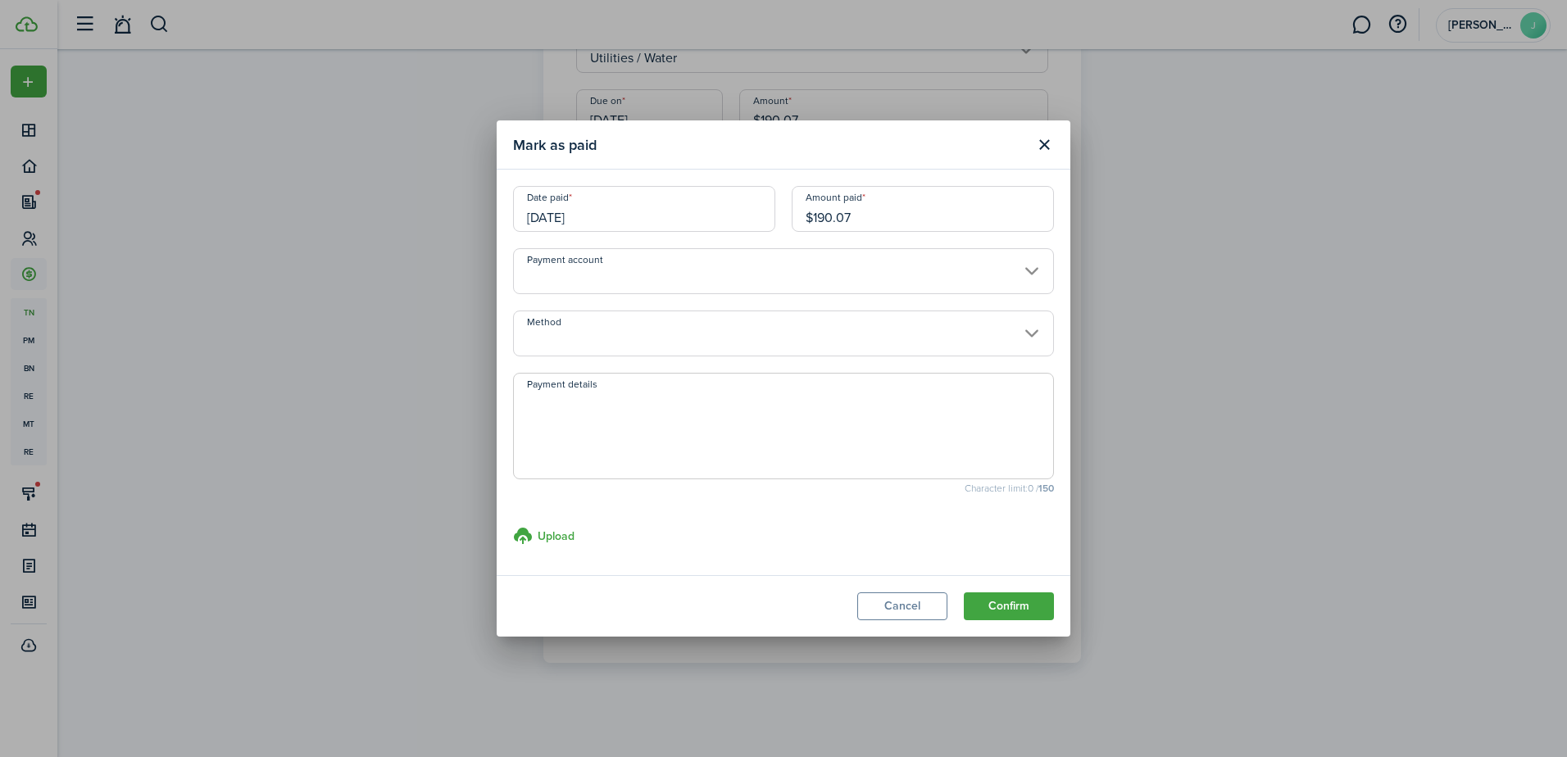
click at [991, 279] on input "Payment account" at bounding box center [783, 271] width 541 height 46
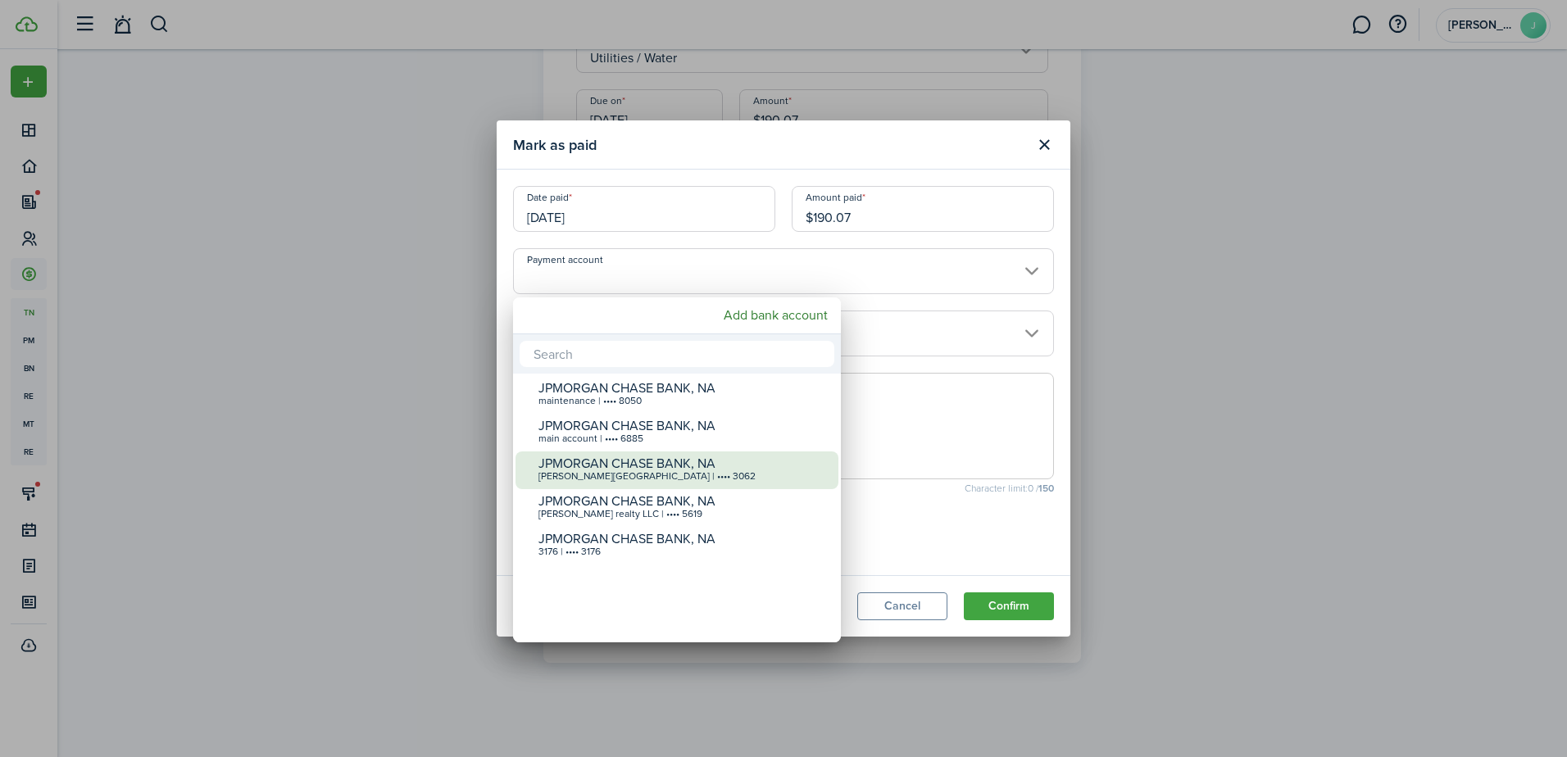
click at [775, 463] on div "JPMORGAN CHASE BANK, NA" at bounding box center [684, 464] width 290 height 15
type input "•••• •••• •••• 3062"
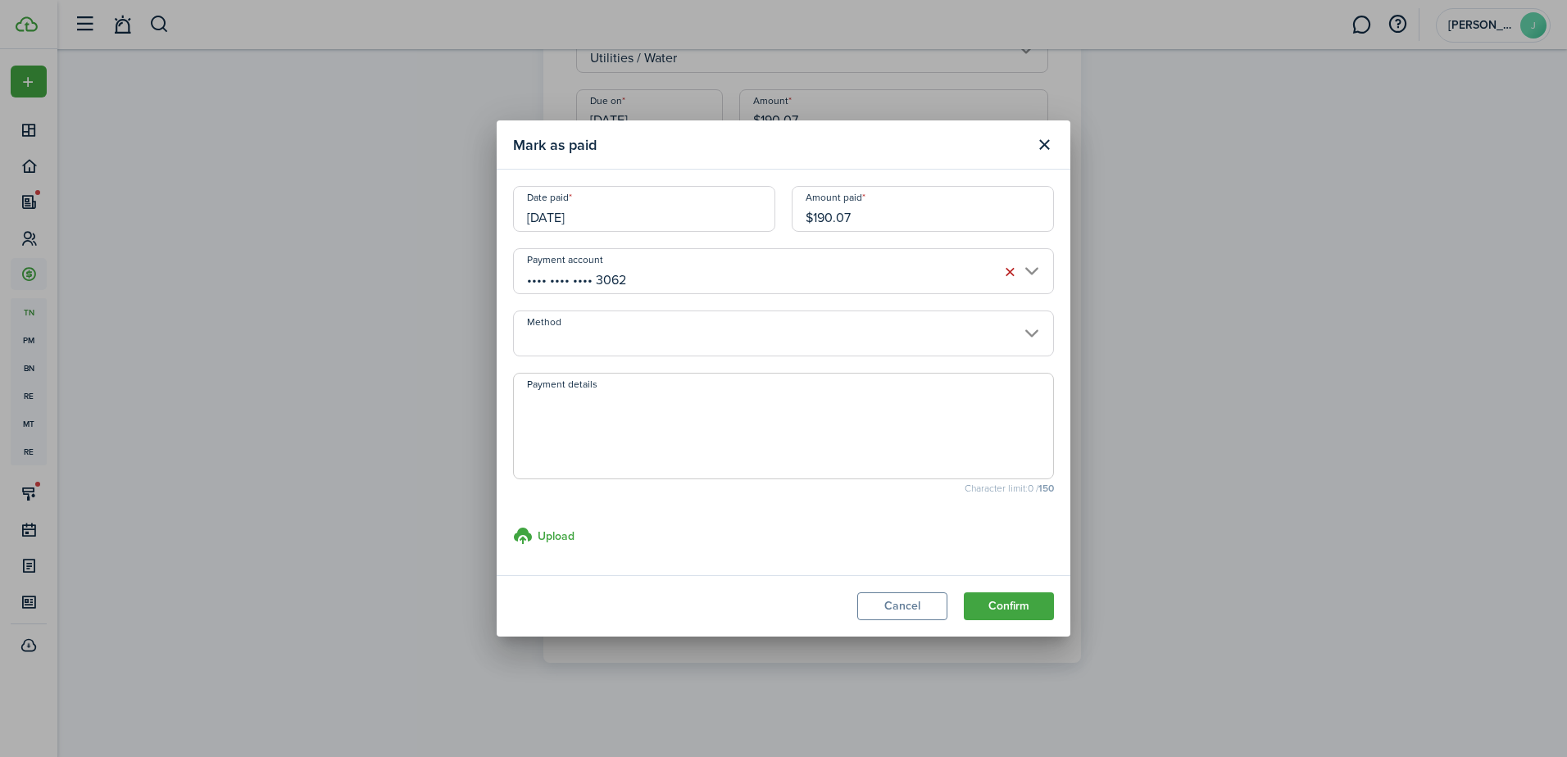
drag, startPoint x: 984, startPoint y: 305, endPoint x: 987, endPoint y: 323, distance: 18.3
click at [984, 310] on reconciliation-bank-account-select "Payment account •••• •••• •••• 3062" at bounding box center [783, 279] width 541 height 62
click at [988, 325] on input "Method" at bounding box center [783, 334] width 541 height 46
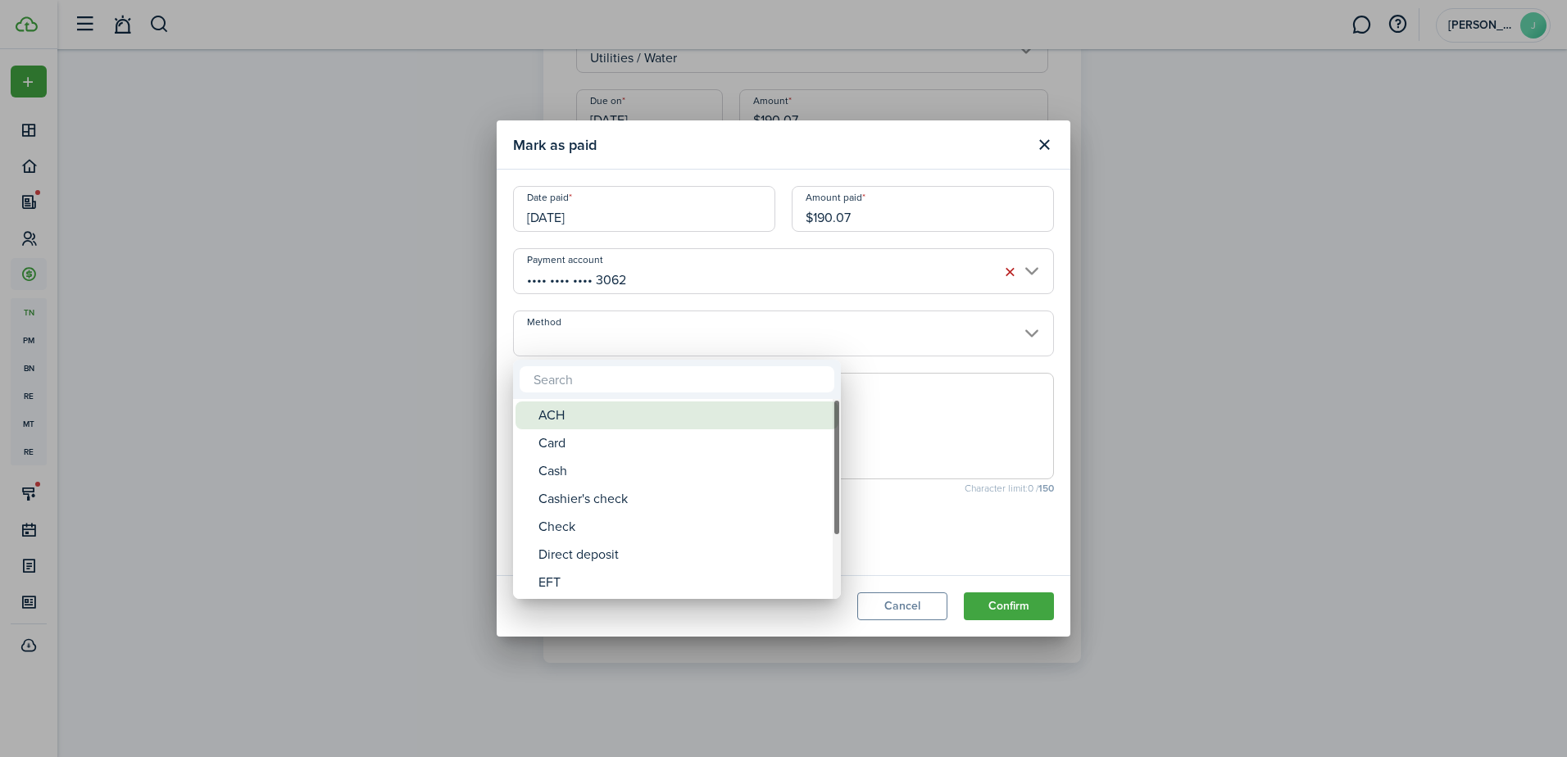
click at [814, 414] on div "ACH" at bounding box center [684, 416] width 290 height 28
type input "ACH"
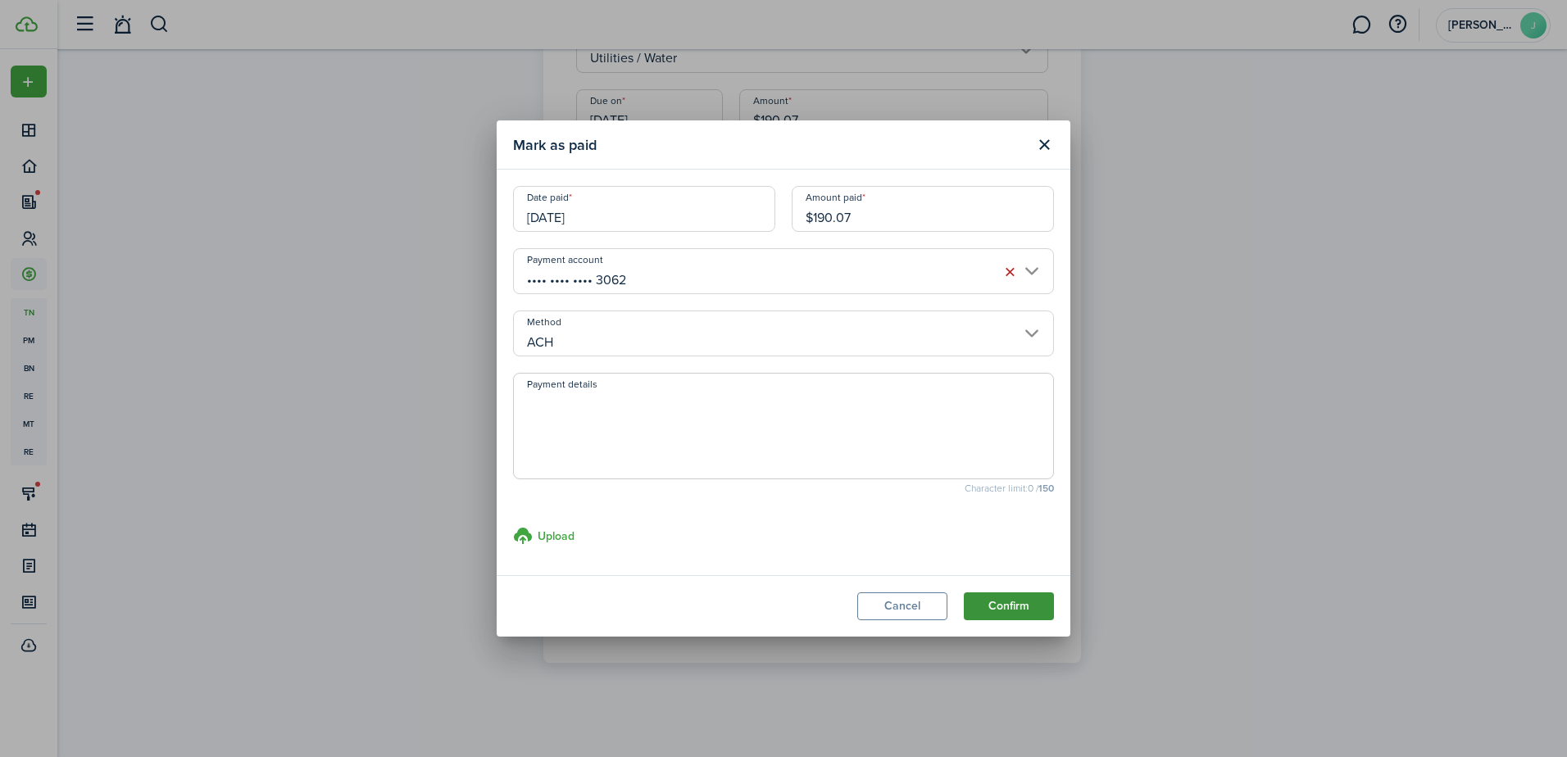
click at [992, 607] on button "Confirm" at bounding box center [1009, 607] width 90 height 28
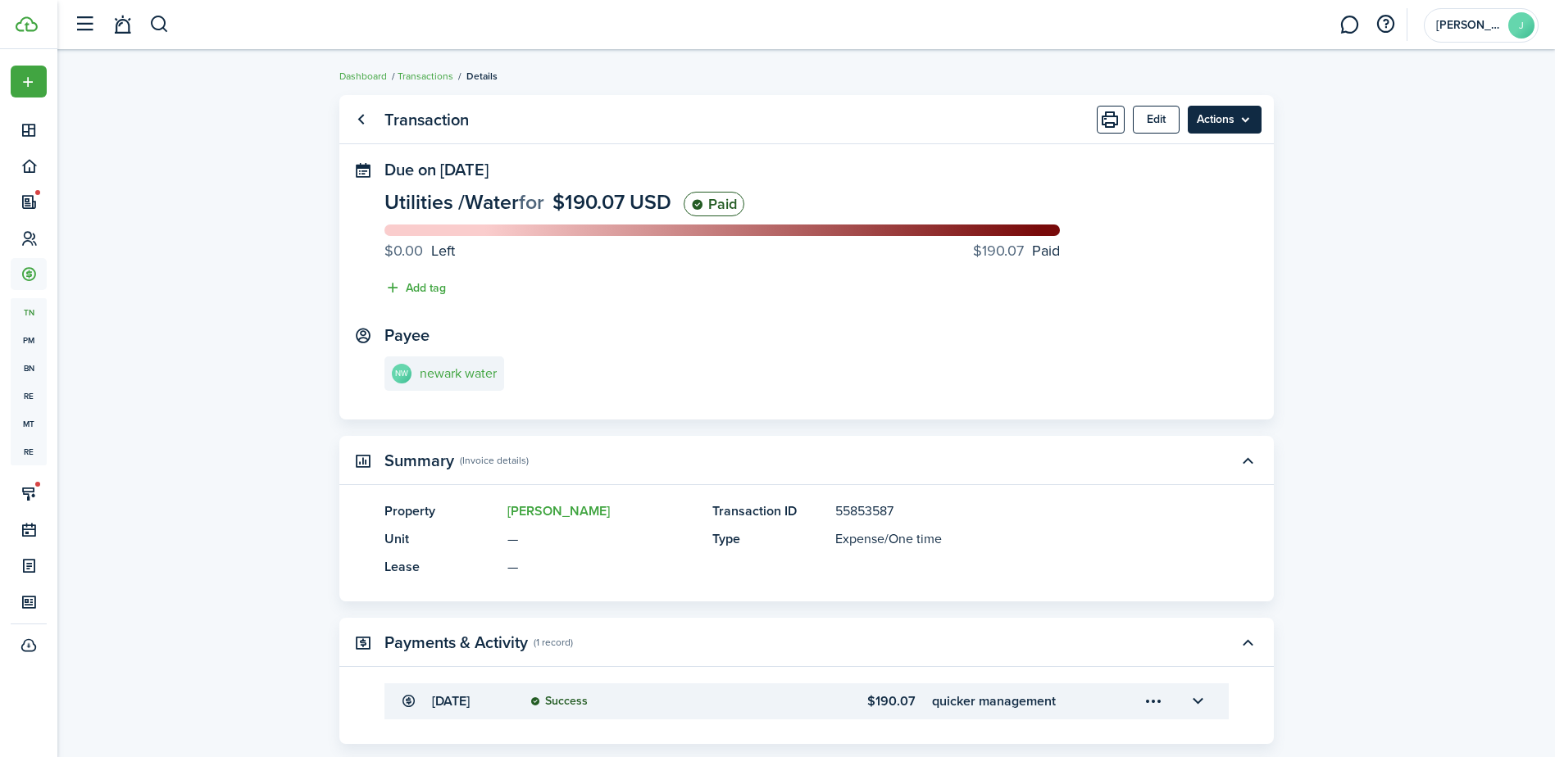
click at [1246, 116] on menu-btn "Actions" at bounding box center [1225, 120] width 74 height 28
click at [1207, 183] on link "Clone" at bounding box center [1189, 184] width 143 height 28
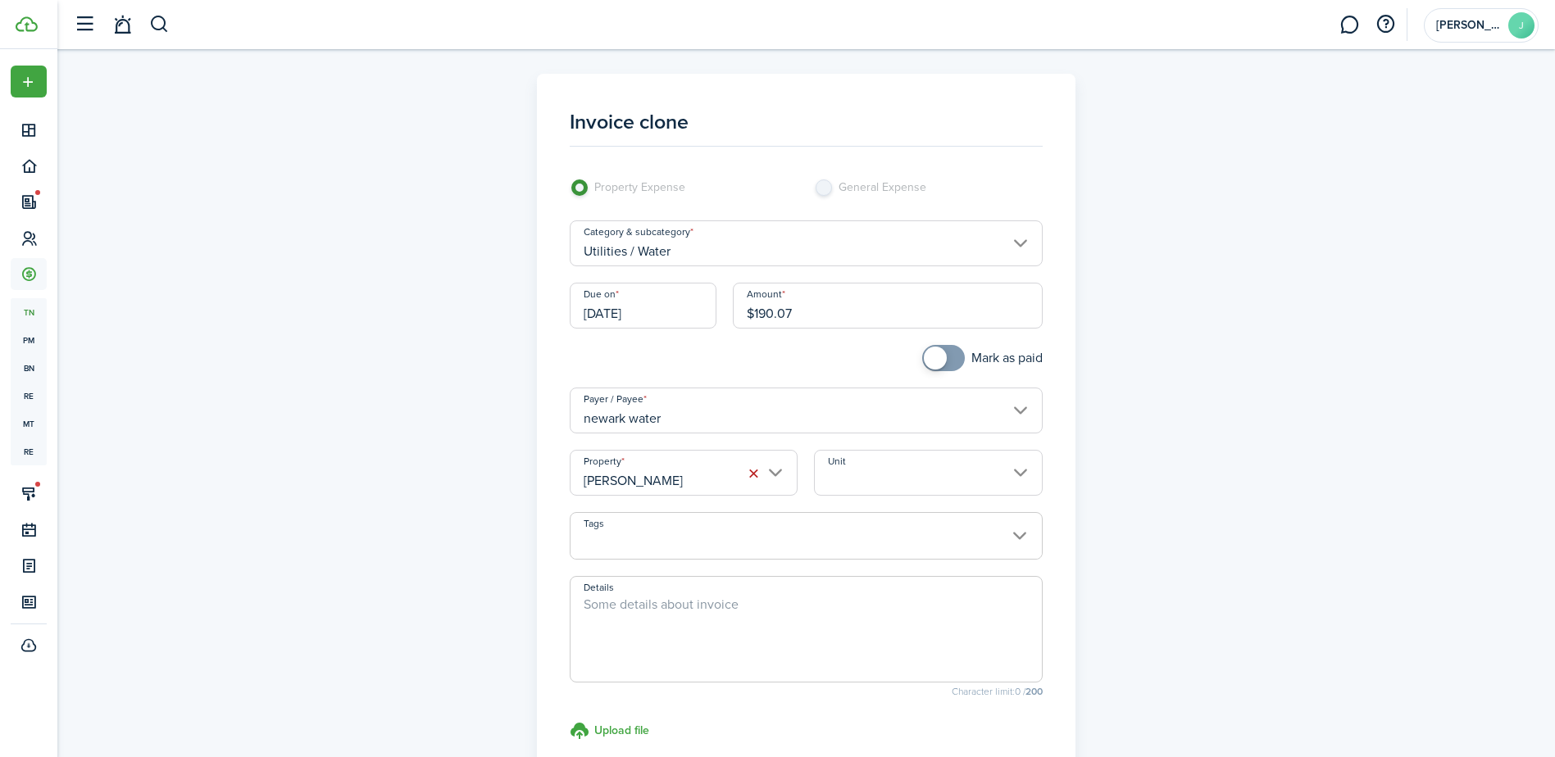
click at [1015, 244] on input "Utilities / Water" at bounding box center [806, 243] width 473 height 46
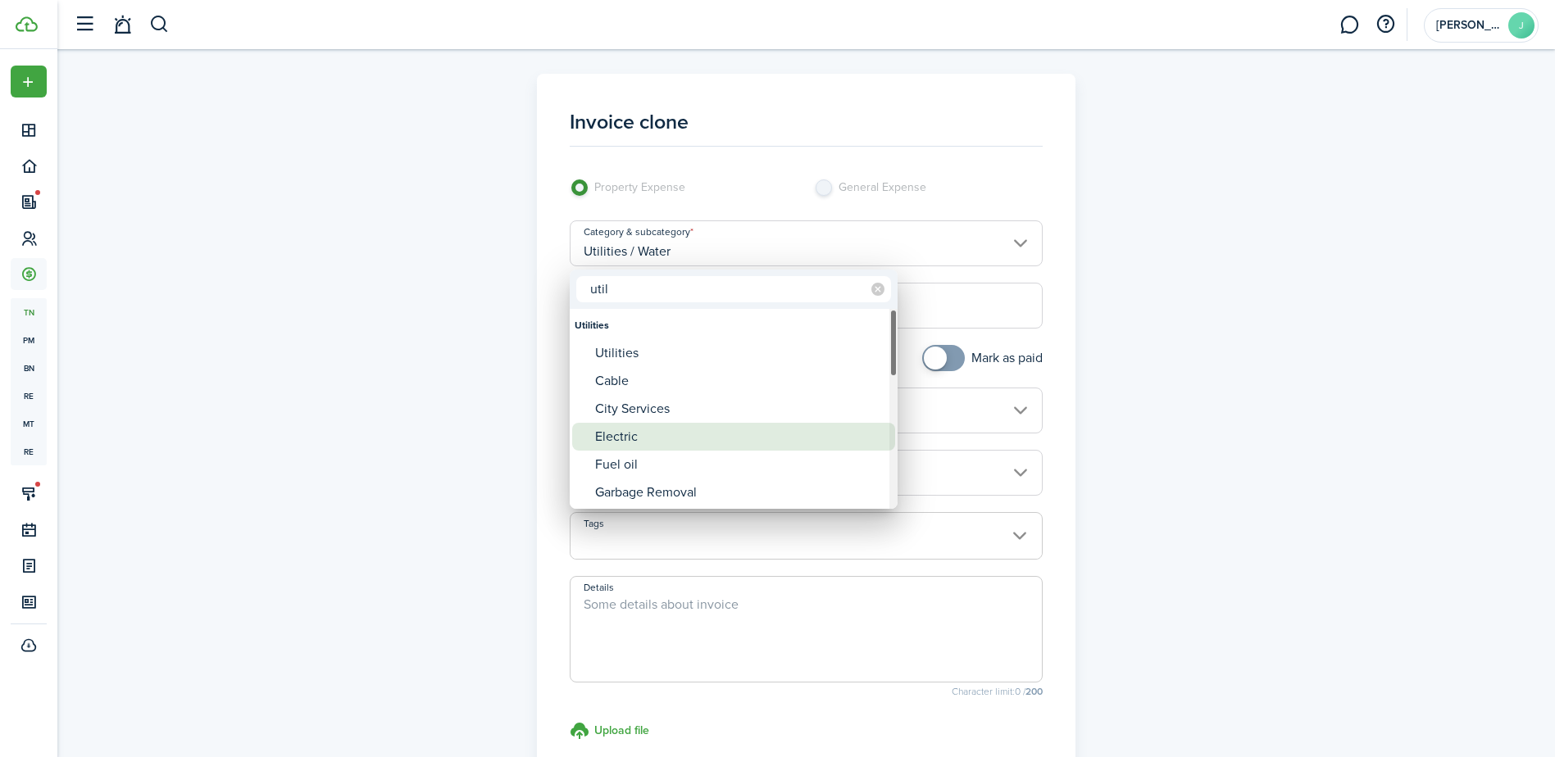
type input "util"
click at [764, 443] on div "Electric" at bounding box center [740, 437] width 290 height 28
type input "Utilities / Electric"
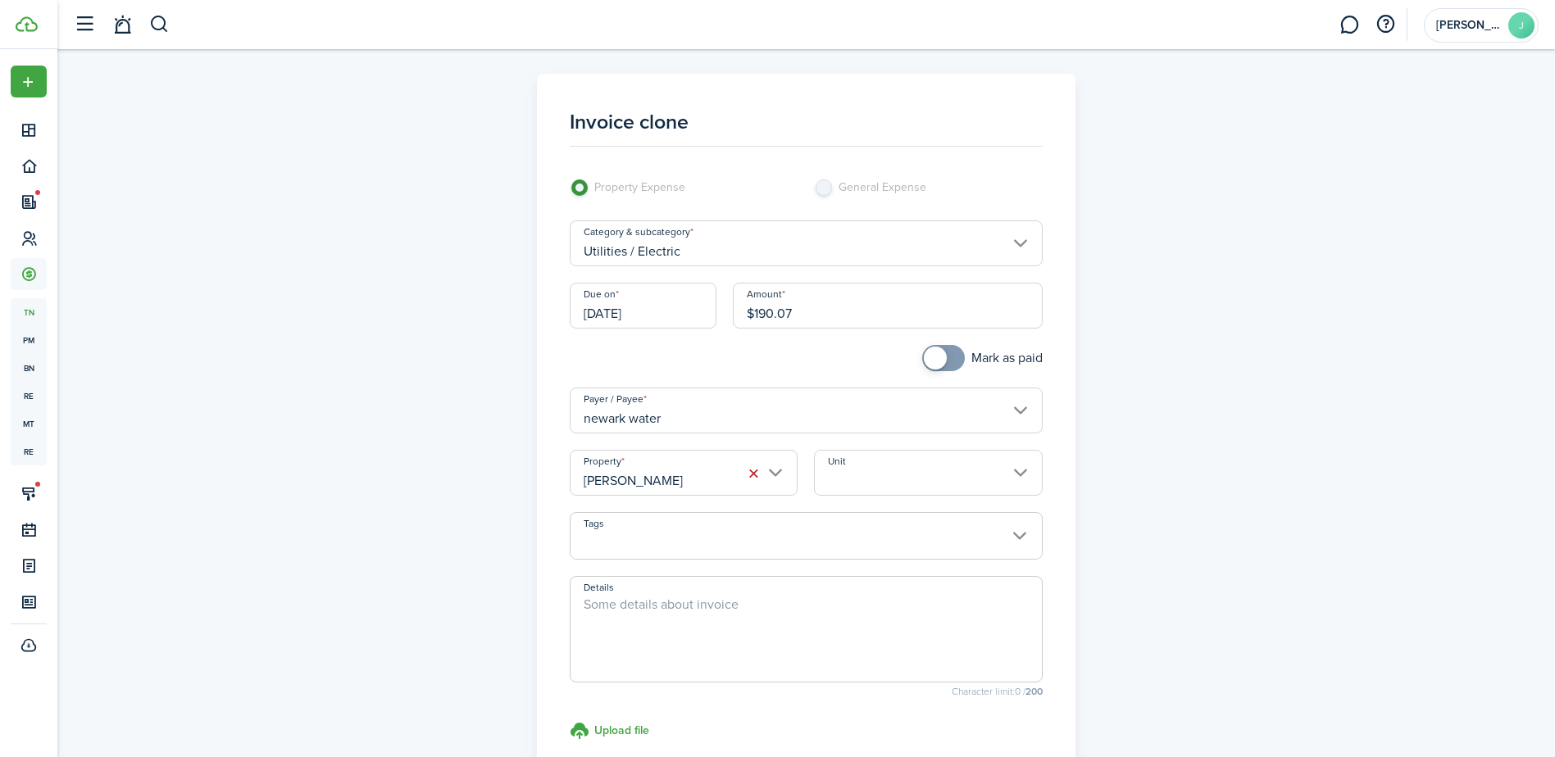
click at [693, 416] on input "newark water" at bounding box center [806, 411] width 473 height 46
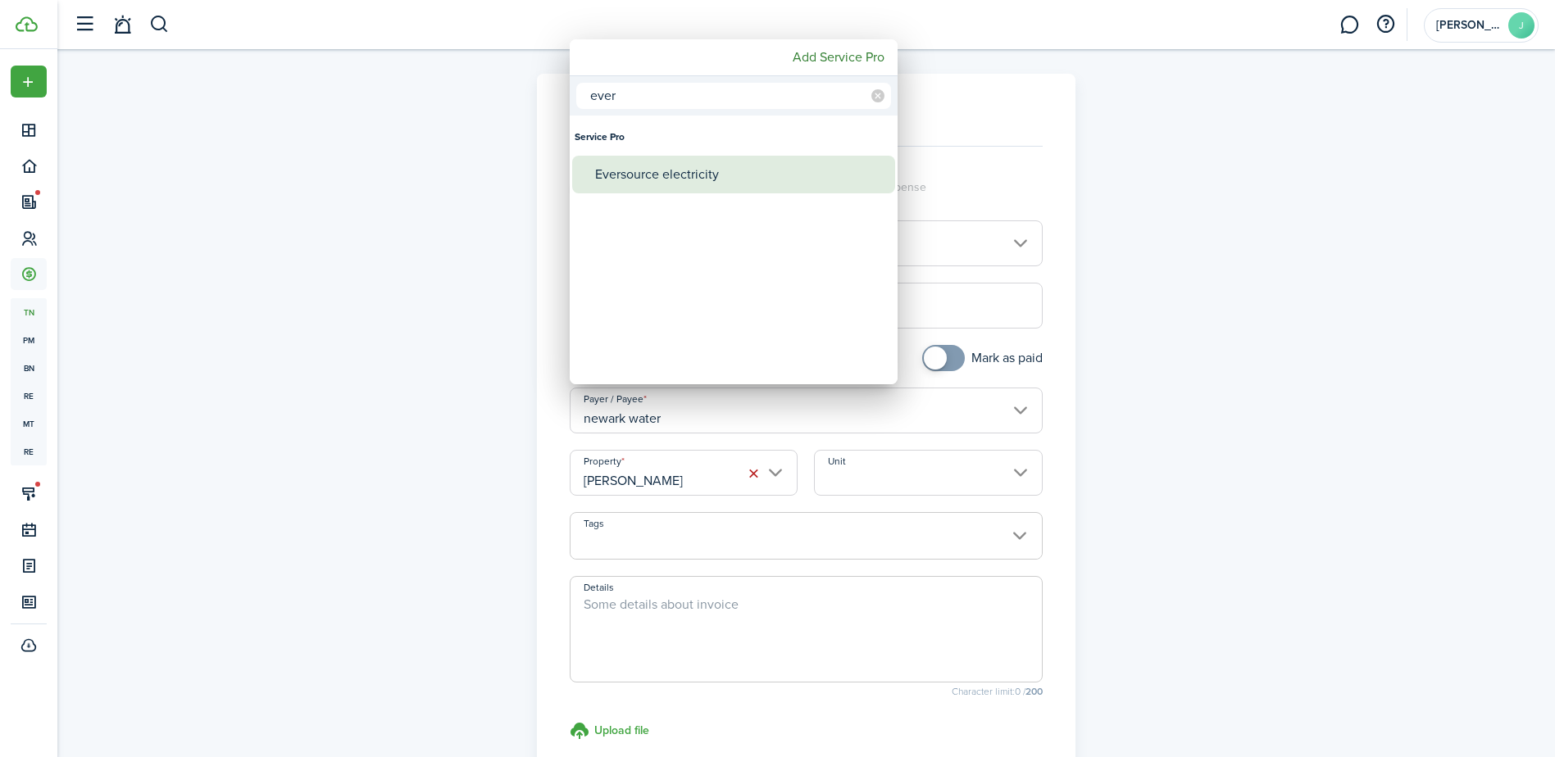
type input "ever"
click at [736, 179] on div "Eversource electricity" at bounding box center [740, 175] width 290 height 38
type input "Eversource electricity"
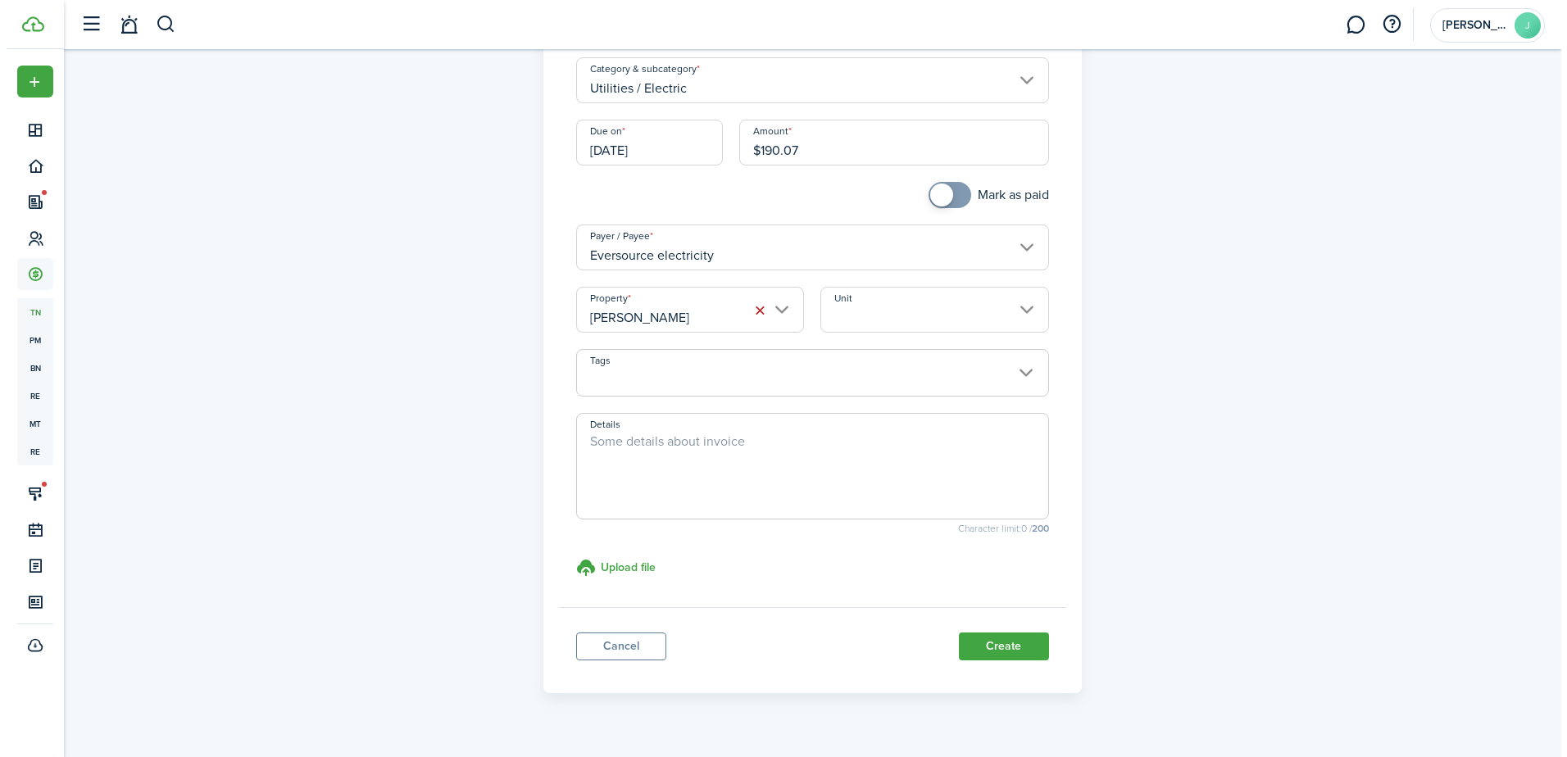
scroll to position [164, 0]
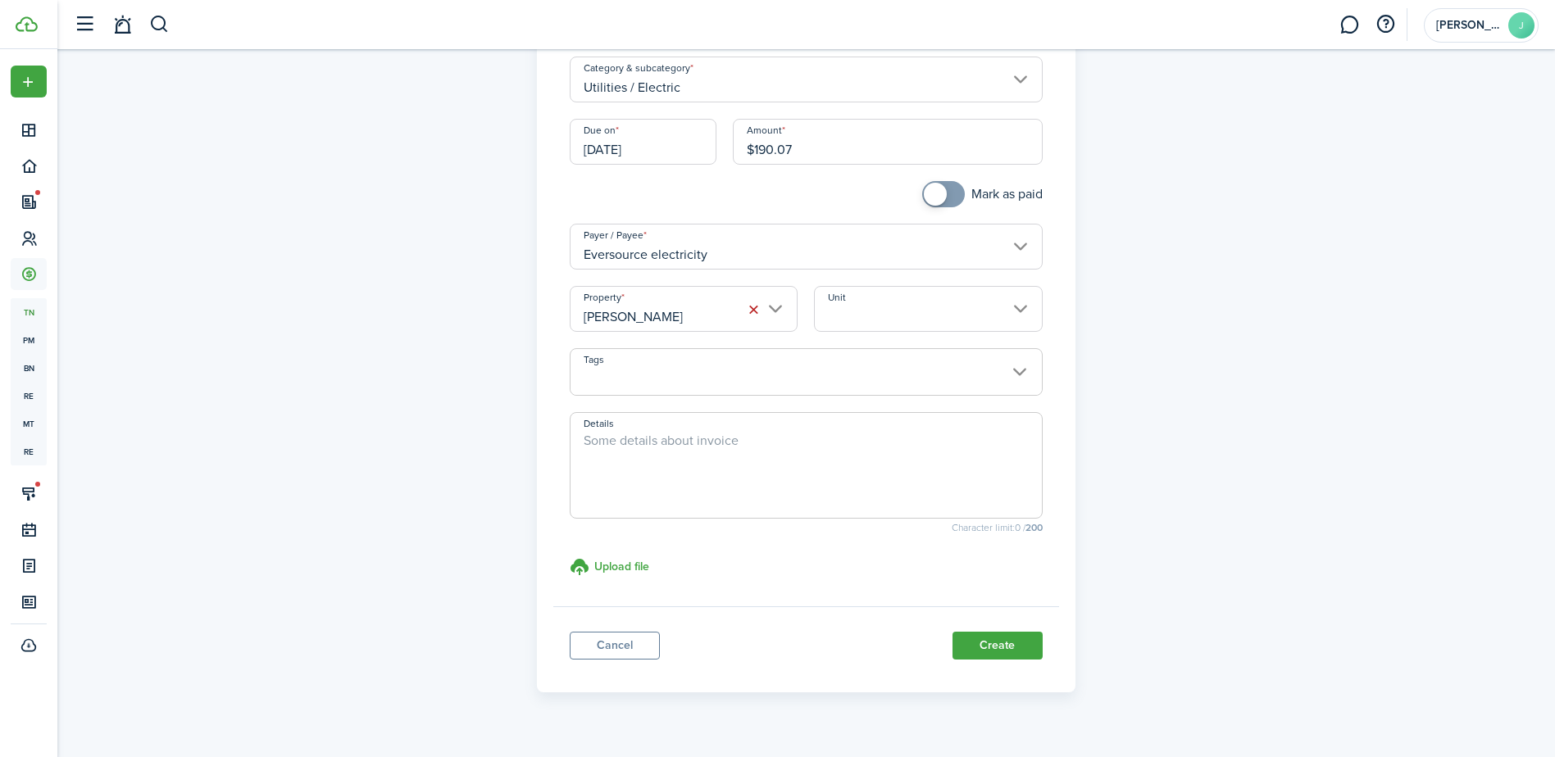
click at [773, 316] on input "[PERSON_NAME]" at bounding box center [684, 309] width 228 height 46
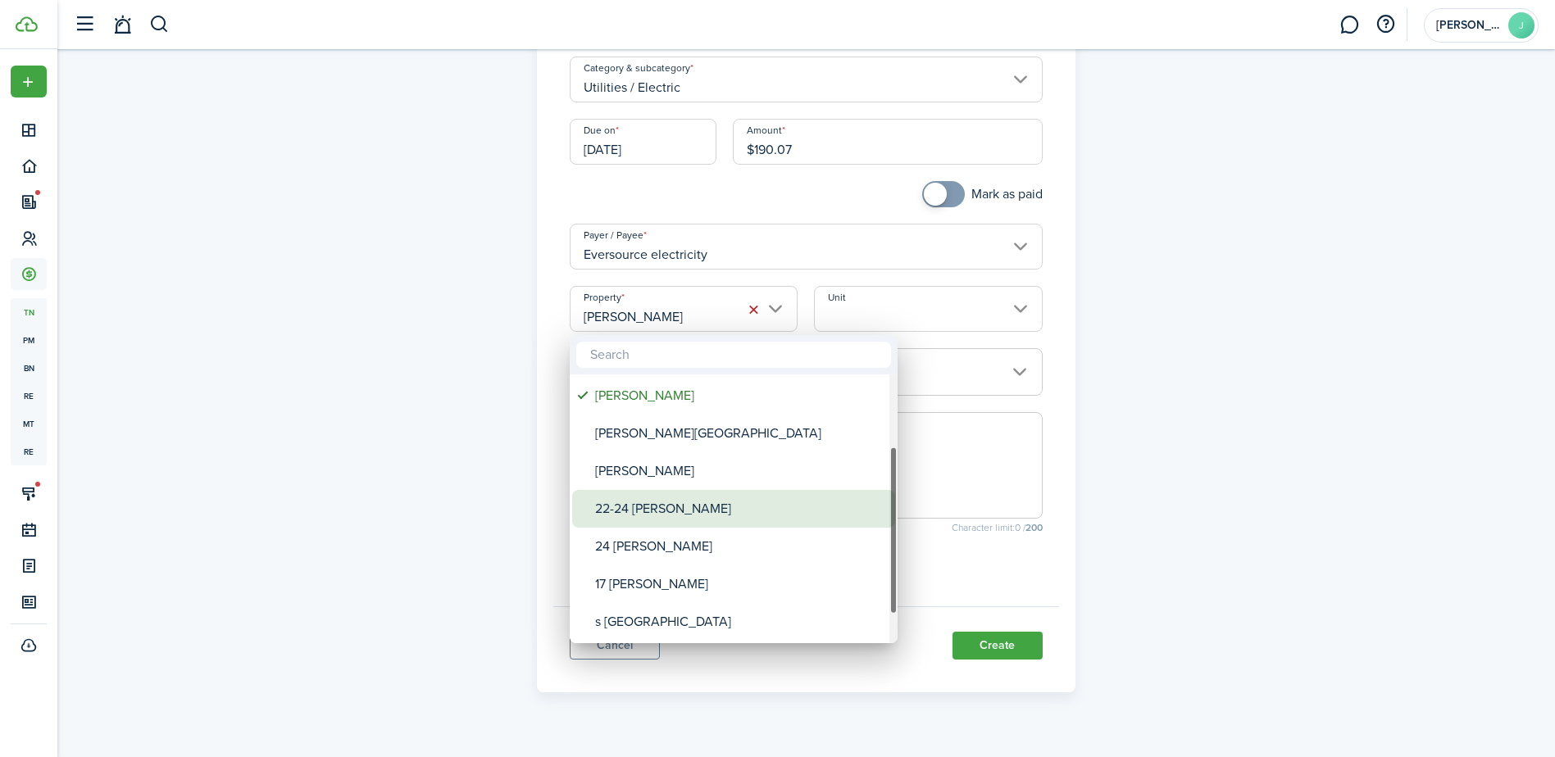
click at [687, 510] on div "22-24 [PERSON_NAME]" at bounding box center [740, 509] width 290 height 38
type input "22-24 [PERSON_NAME]"
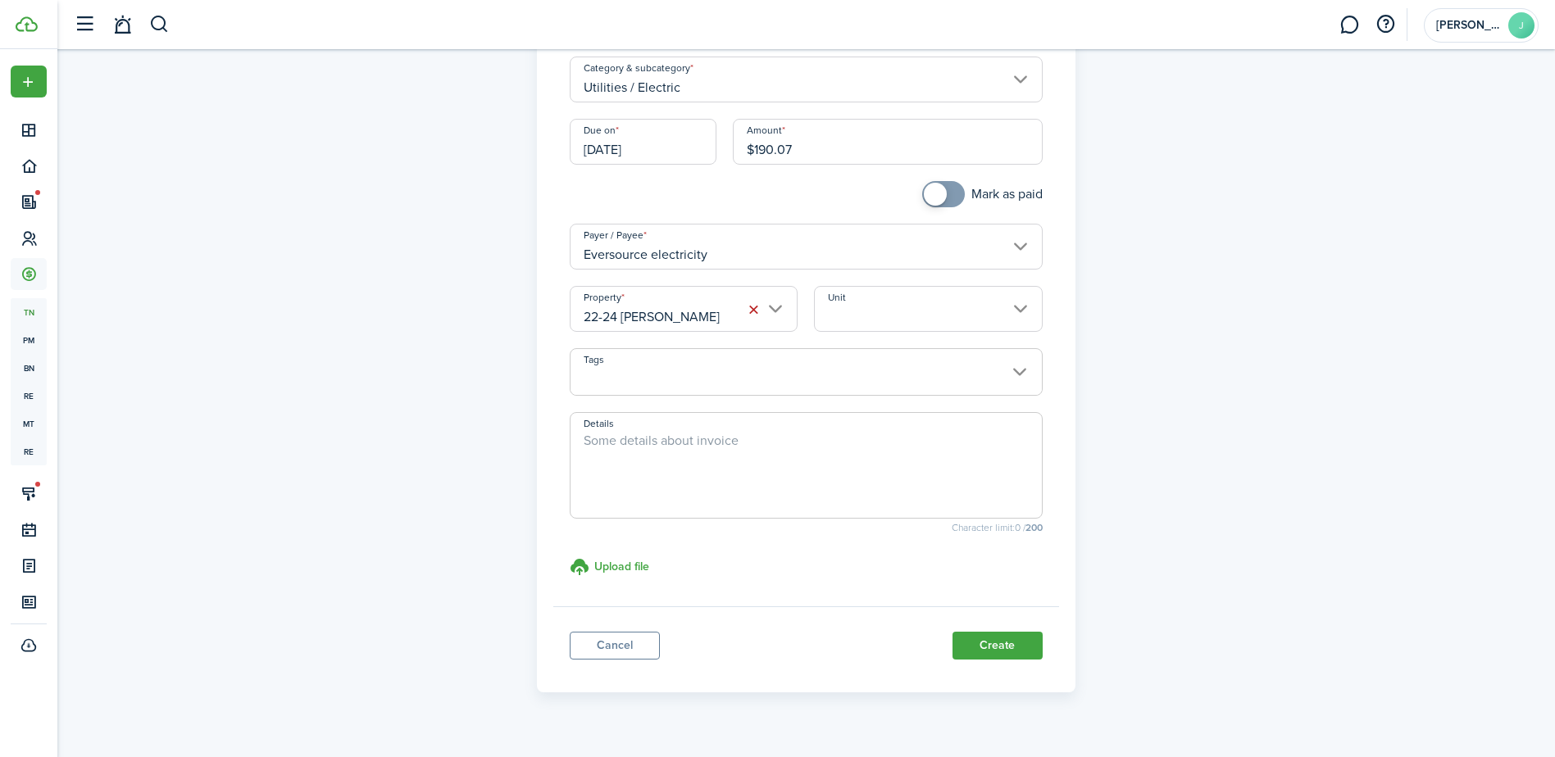
checkbox input "true"
click at [948, 184] on span at bounding box center [943, 194] width 16 height 26
drag, startPoint x: 808, startPoint y: 154, endPoint x: 757, endPoint y: 148, distance: 52.1
click at [757, 148] on input "$190.07" at bounding box center [888, 142] width 310 height 46
type input "$247.84"
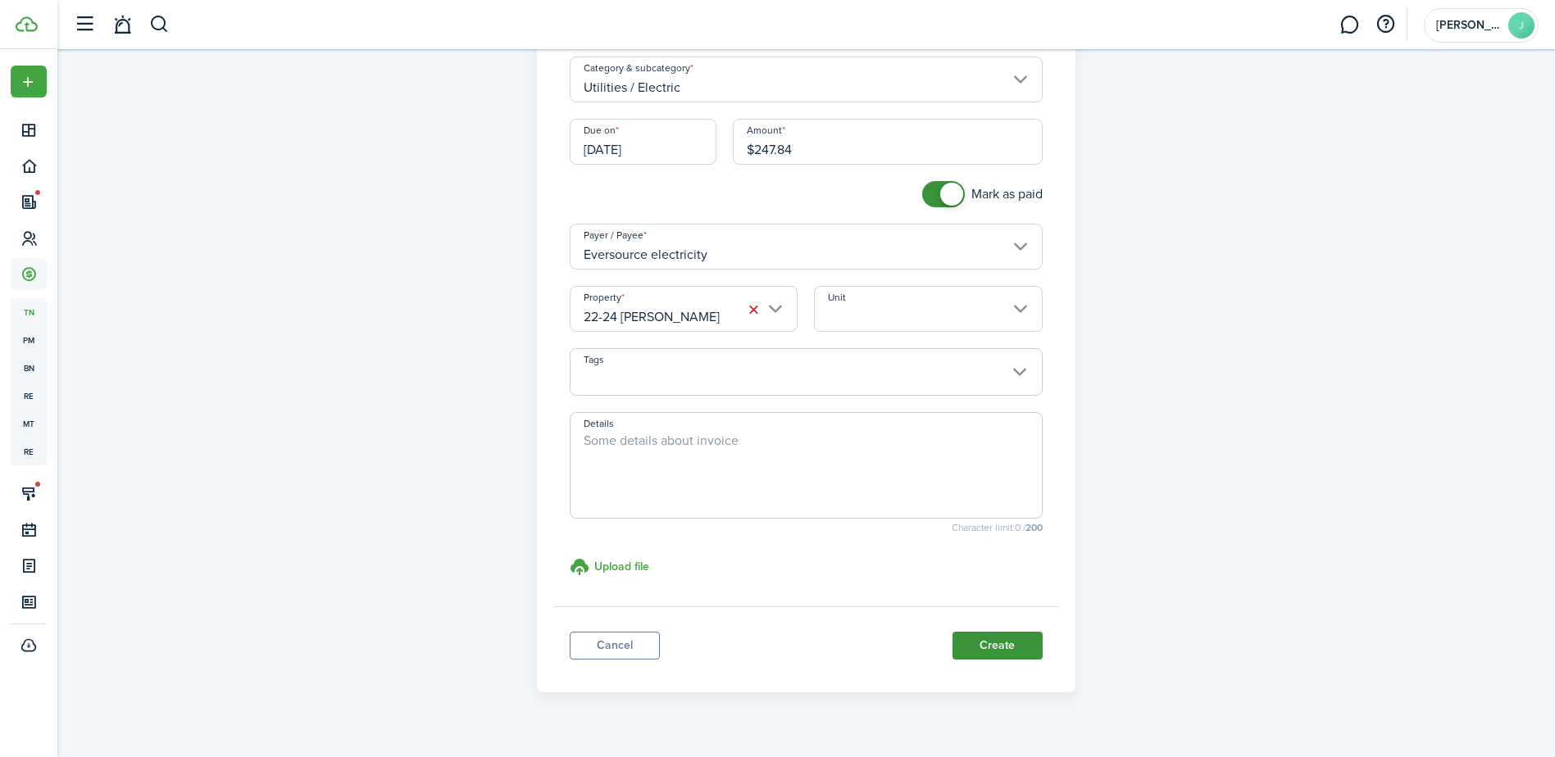
click at [973, 635] on button "Create" at bounding box center [997, 646] width 90 height 28
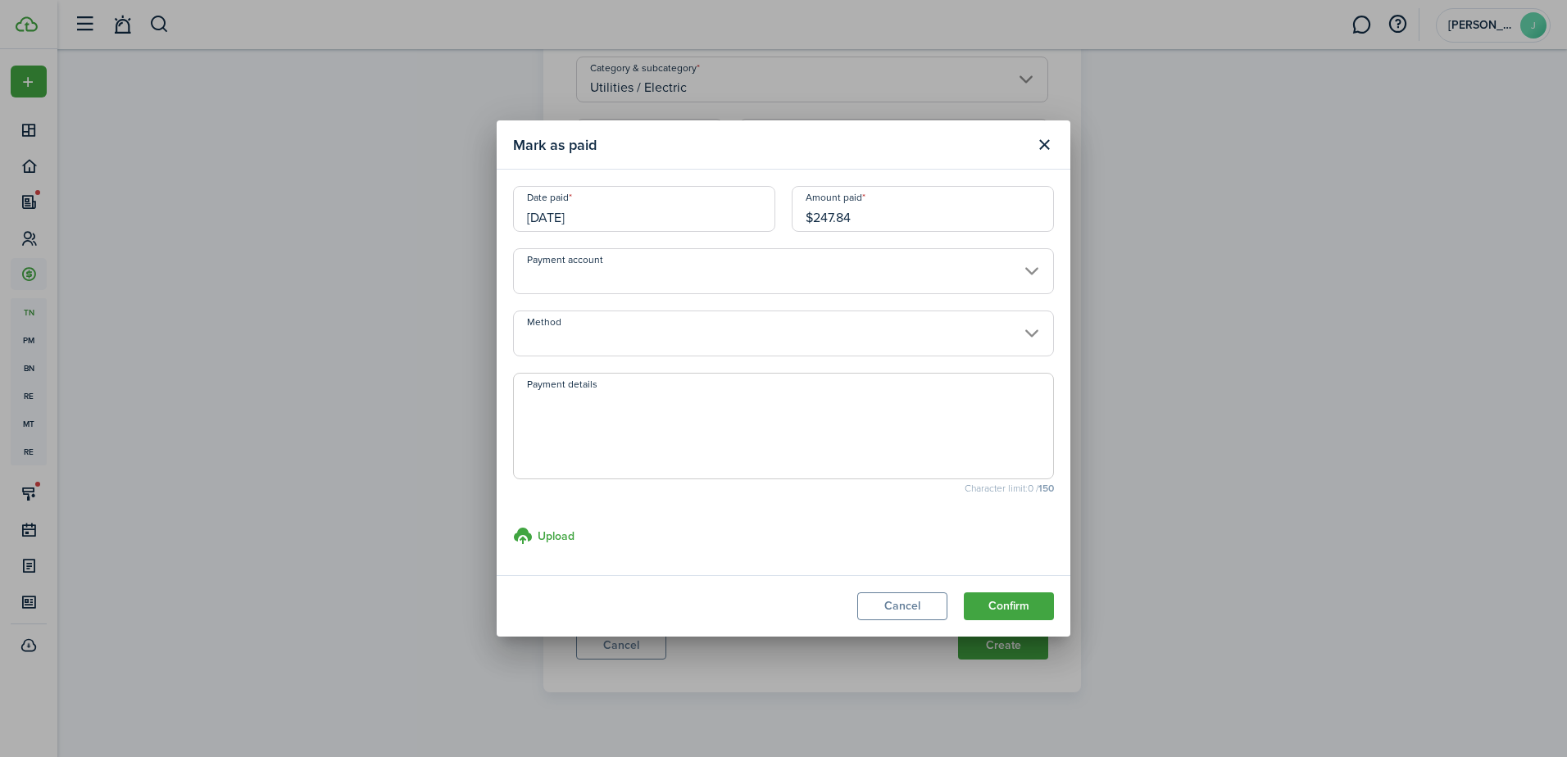
click at [948, 284] on input "Payment account" at bounding box center [783, 271] width 541 height 46
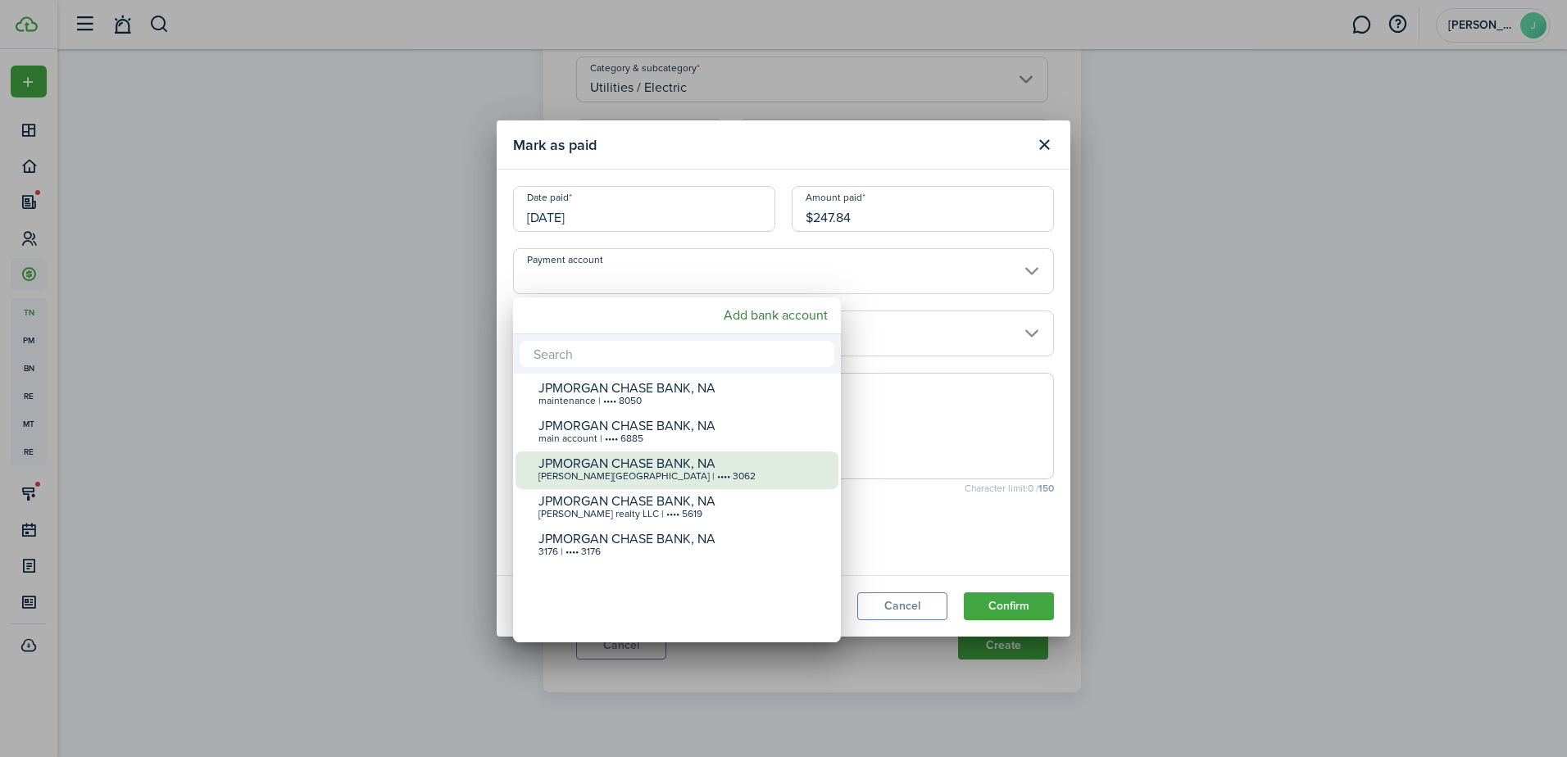
click at [775, 467] on div "JPMORGAN CHASE BANK, NA" at bounding box center [684, 464] width 290 height 15
type input "•••• •••• •••• 3062"
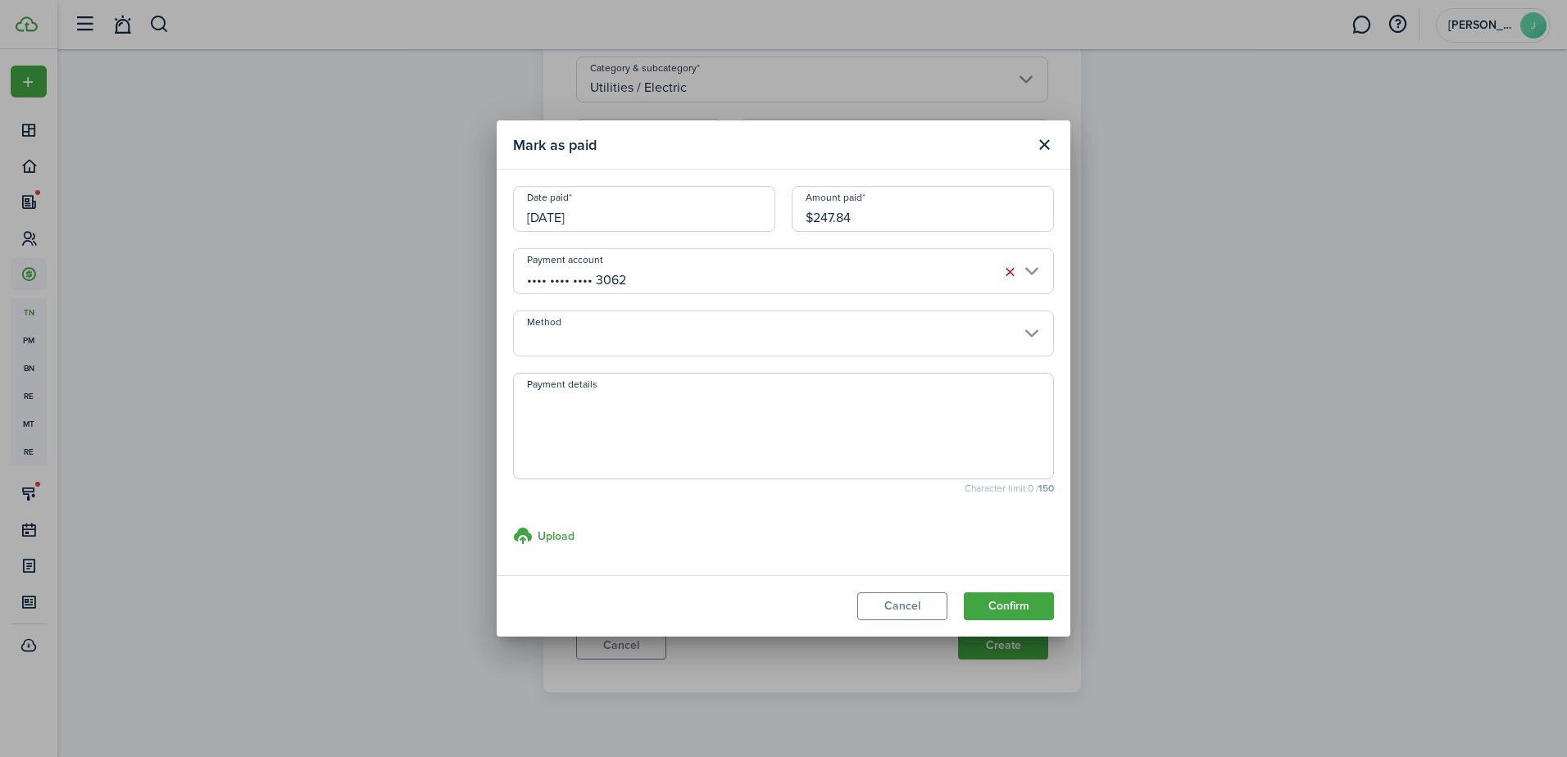
click at [964, 335] on input "Method" at bounding box center [783, 334] width 541 height 46
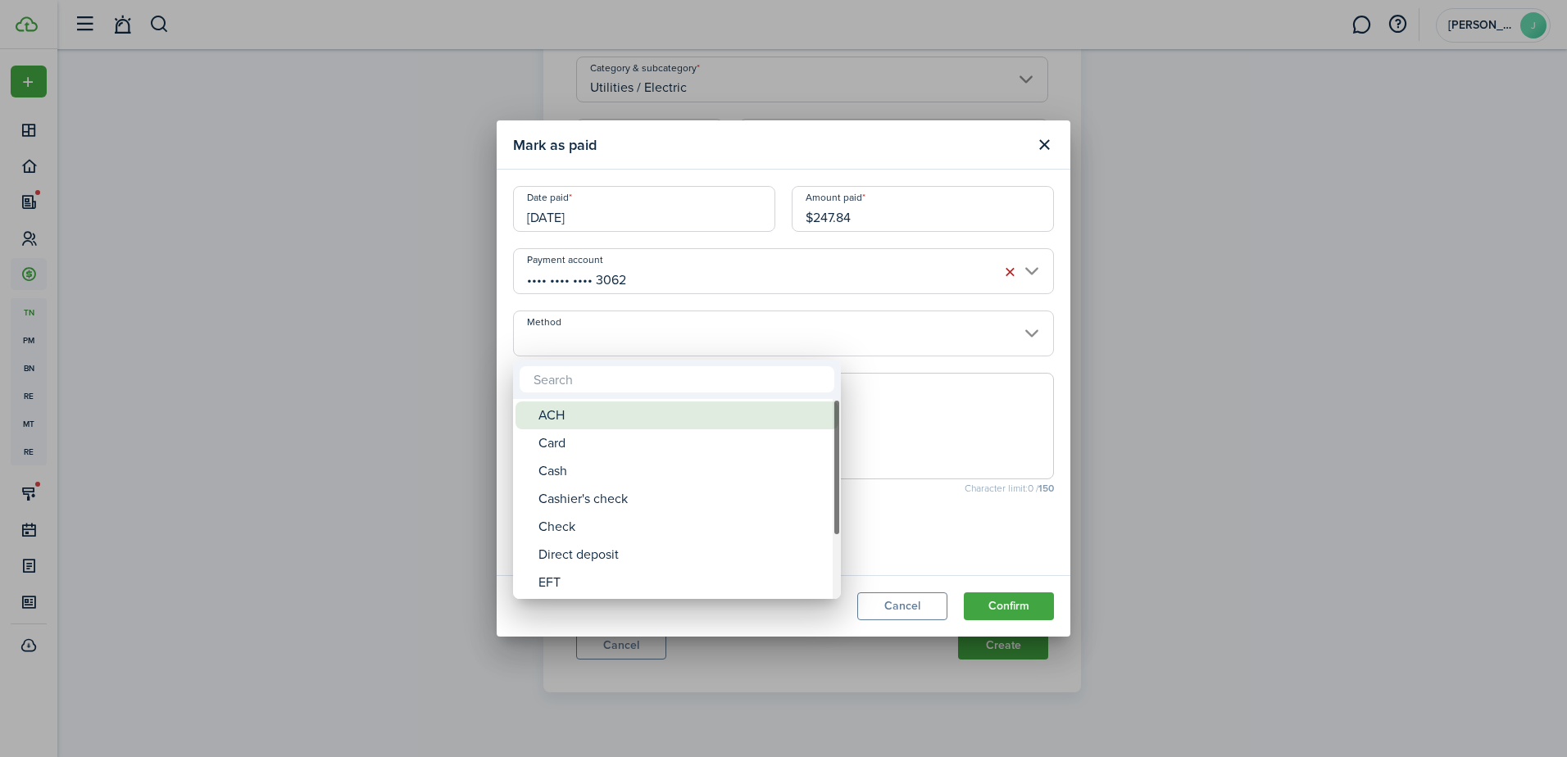
click at [830, 423] on mbsc-wheel-item "ACH" at bounding box center [677, 416] width 323 height 28
type input "ACH"
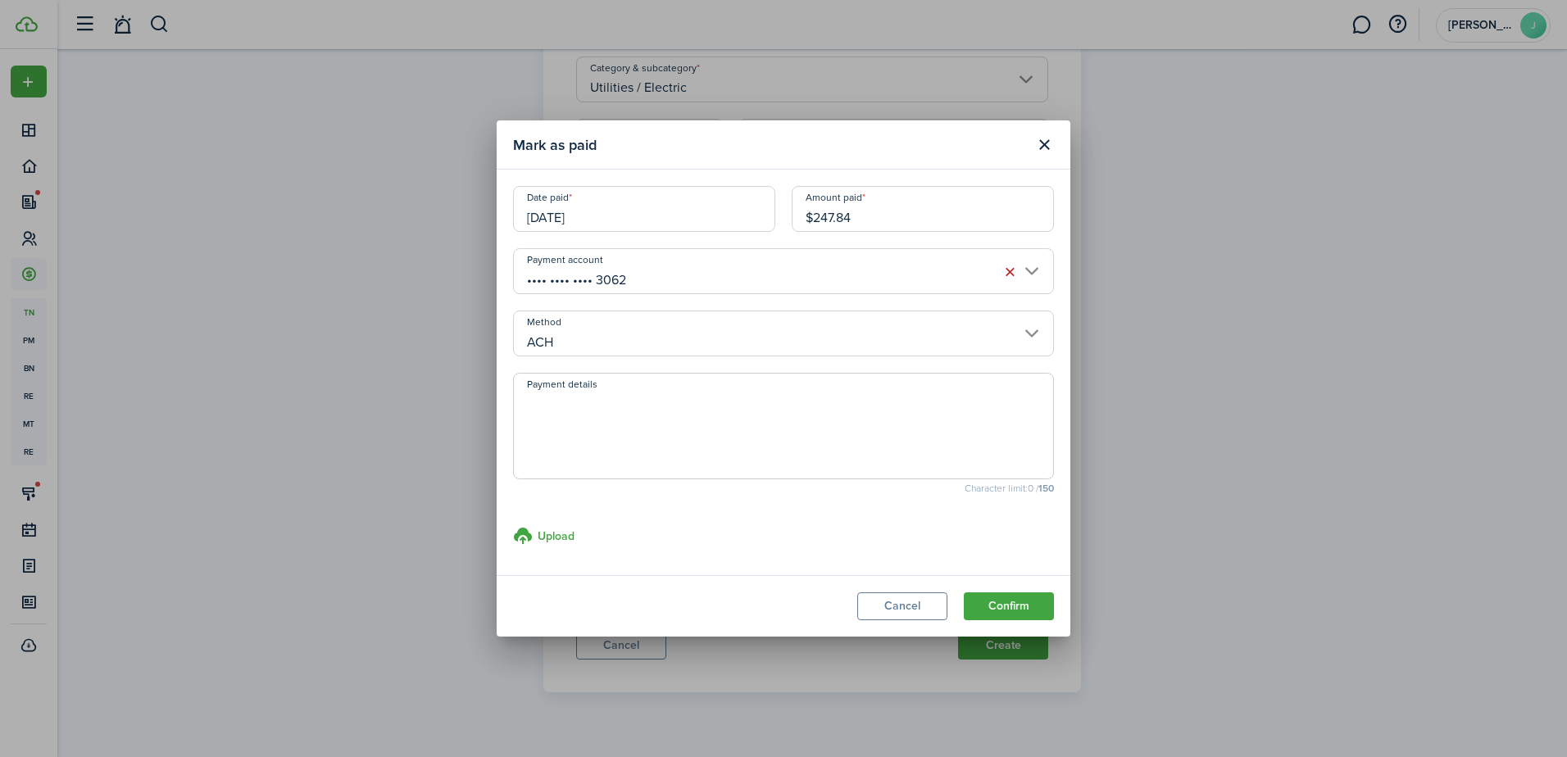
click at [976, 613] on button "Confirm" at bounding box center [1009, 607] width 90 height 28
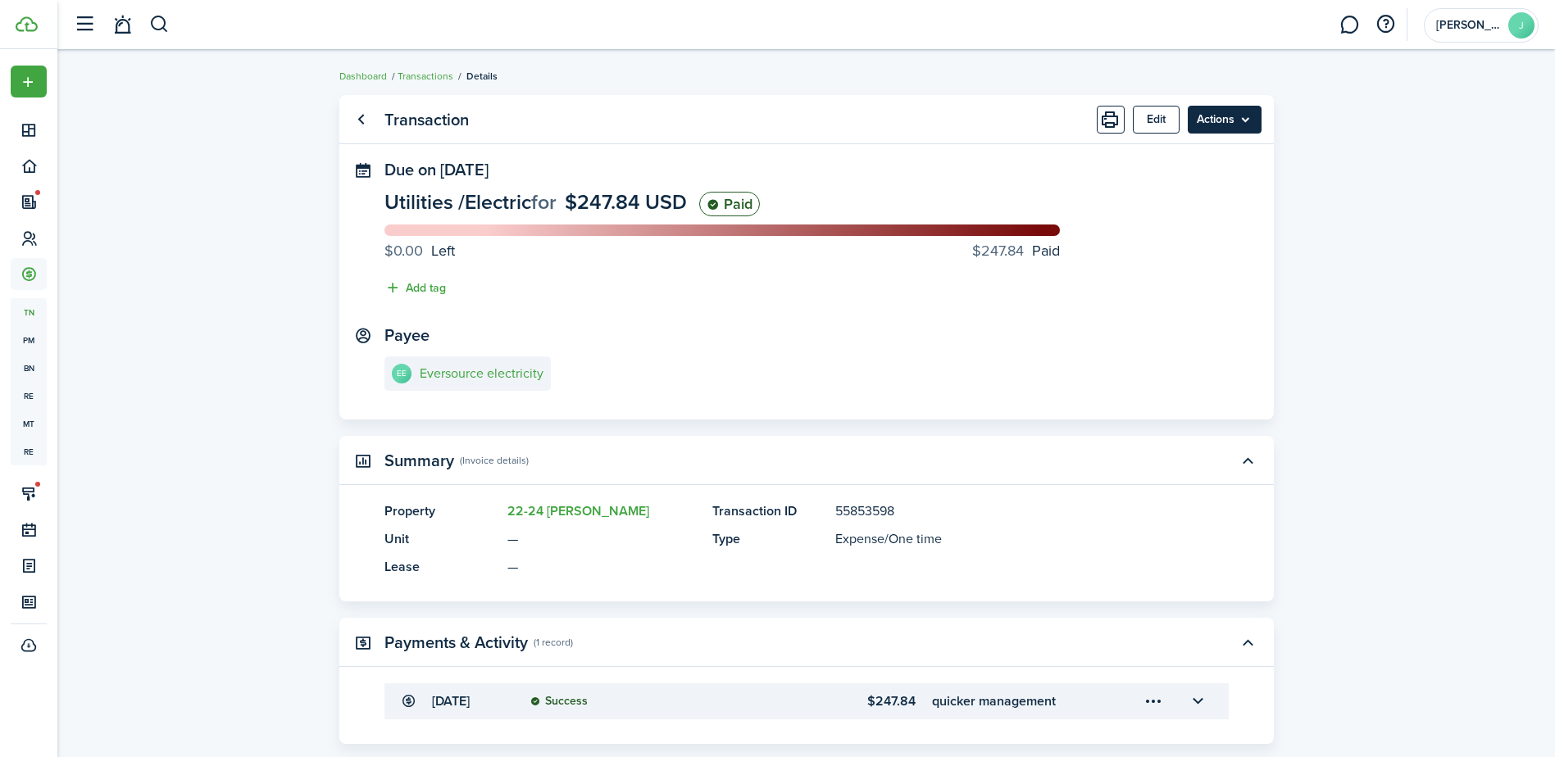
click at [1220, 121] on menu-btn "Actions" at bounding box center [1225, 120] width 74 height 28
click at [1215, 178] on link "Clone" at bounding box center [1189, 184] width 143 height 28
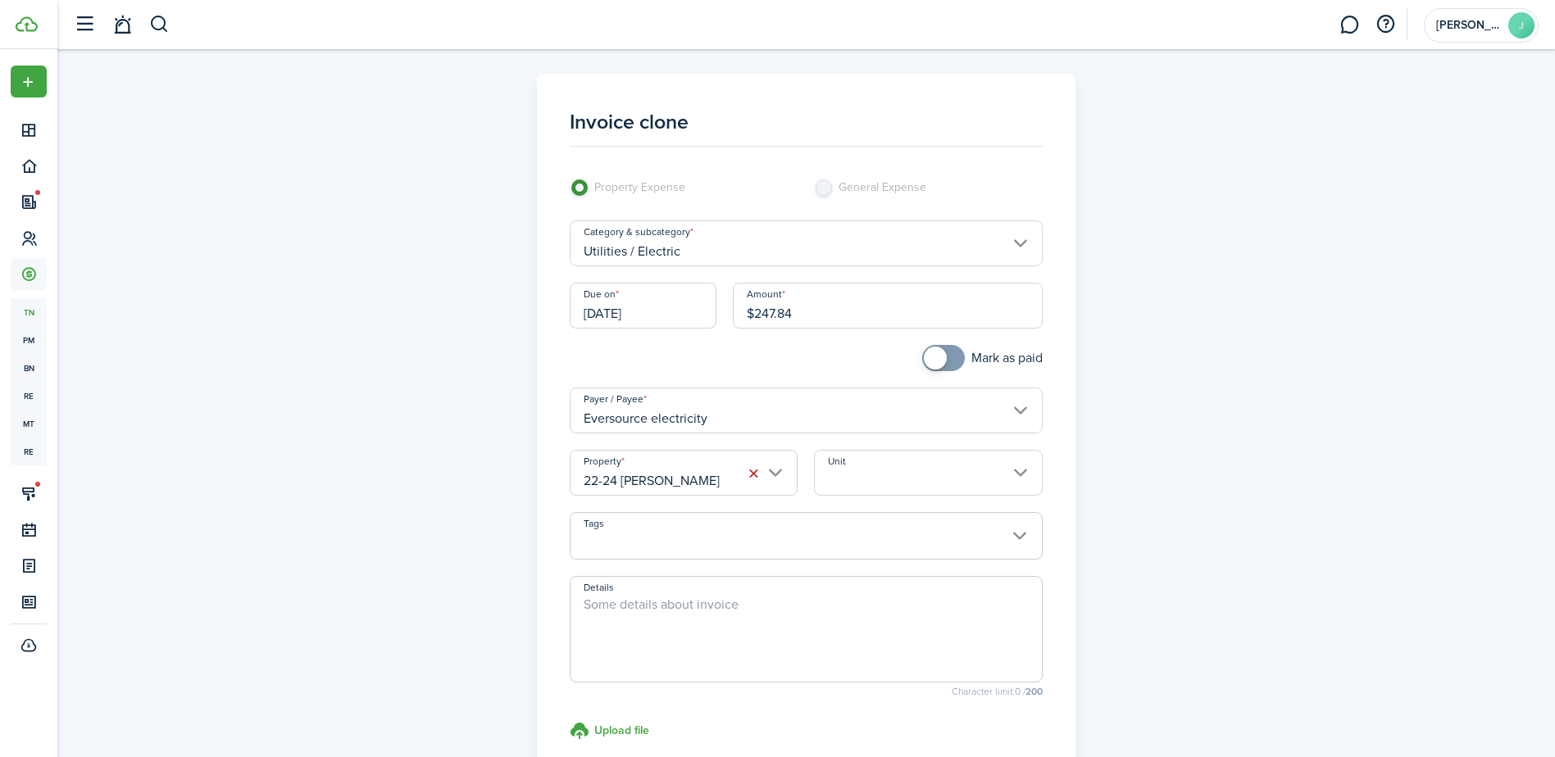
click at [823, 259] on input "Utilities / Electric" at bounding box center [806, 243] width 473 height 46
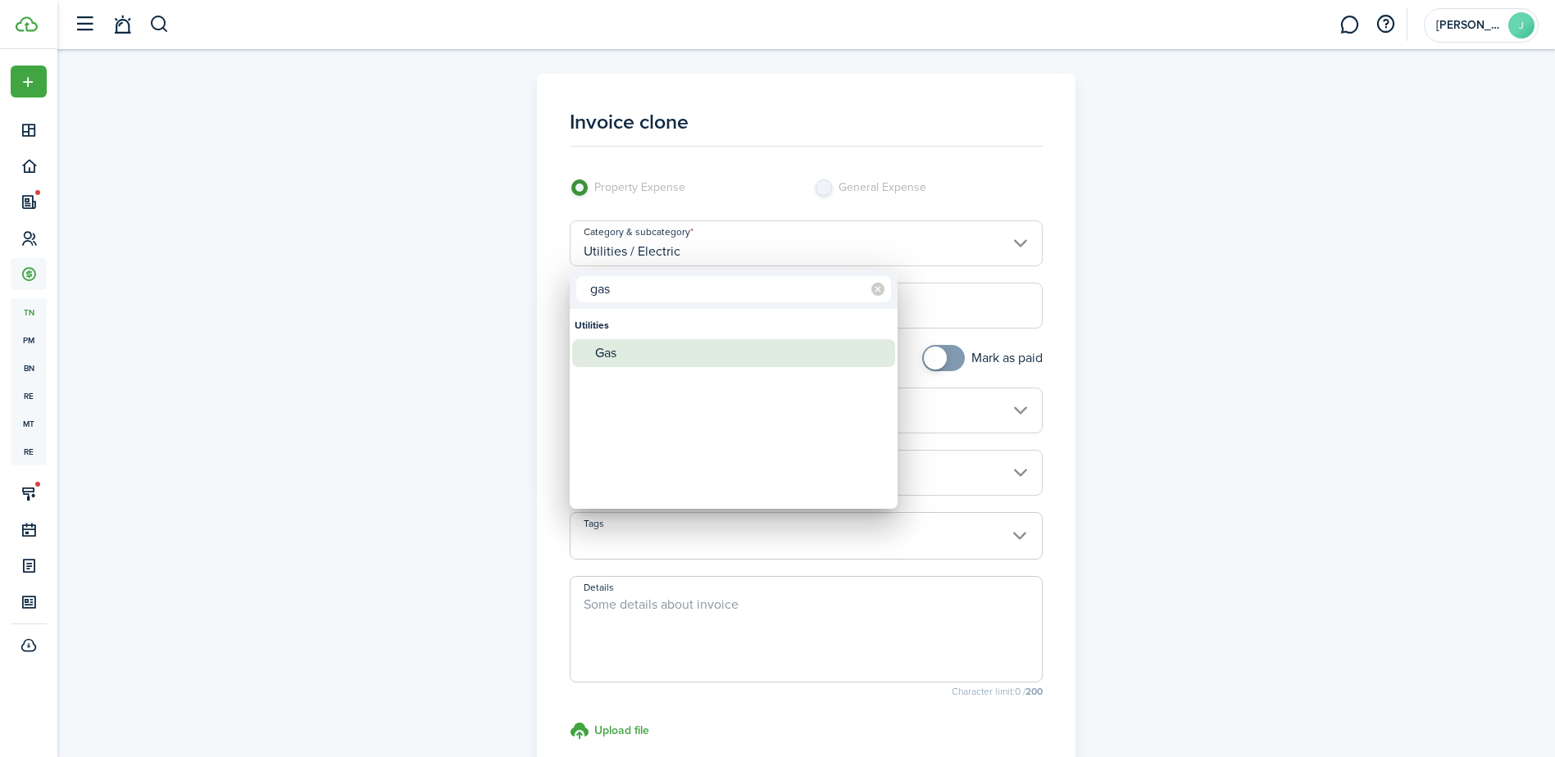
type input "gas"
click at [725, 348] on div "Gas" at bounding box center [740, 353] width 290 height 28
type input "Utilities / Gas"
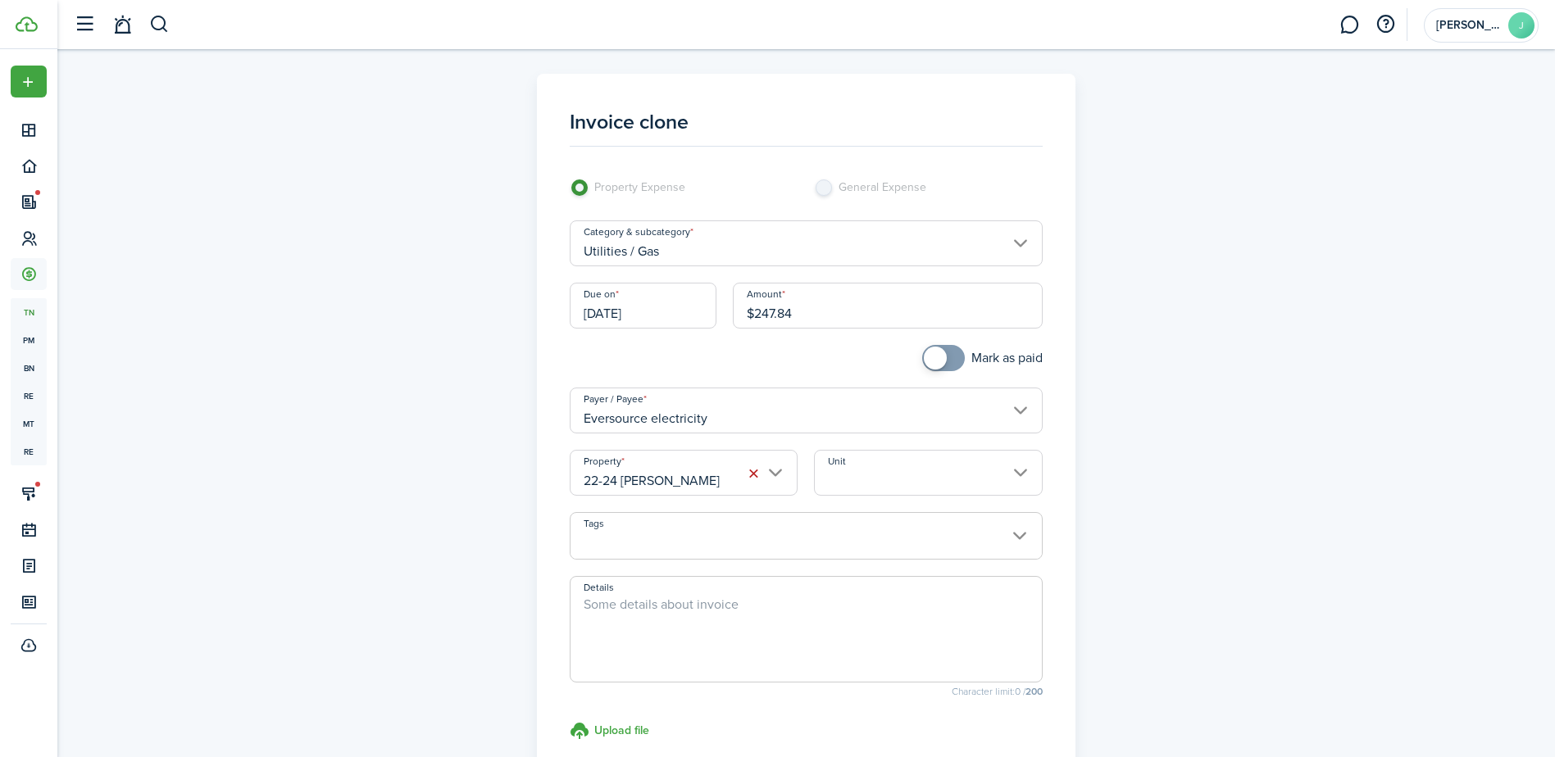
drag, startPoint x: 829, startPoint y: 316, endPoint x: 755, endPoint y: 321, distance: 74.8
click at [755, 321] on input "$247.84" at bounding box center [888, 306] width 310 height 46
type input "$28.68"
checkbox input "true"
click at [952, 351] on span at bounding box center [943, 358] width 16 height 26
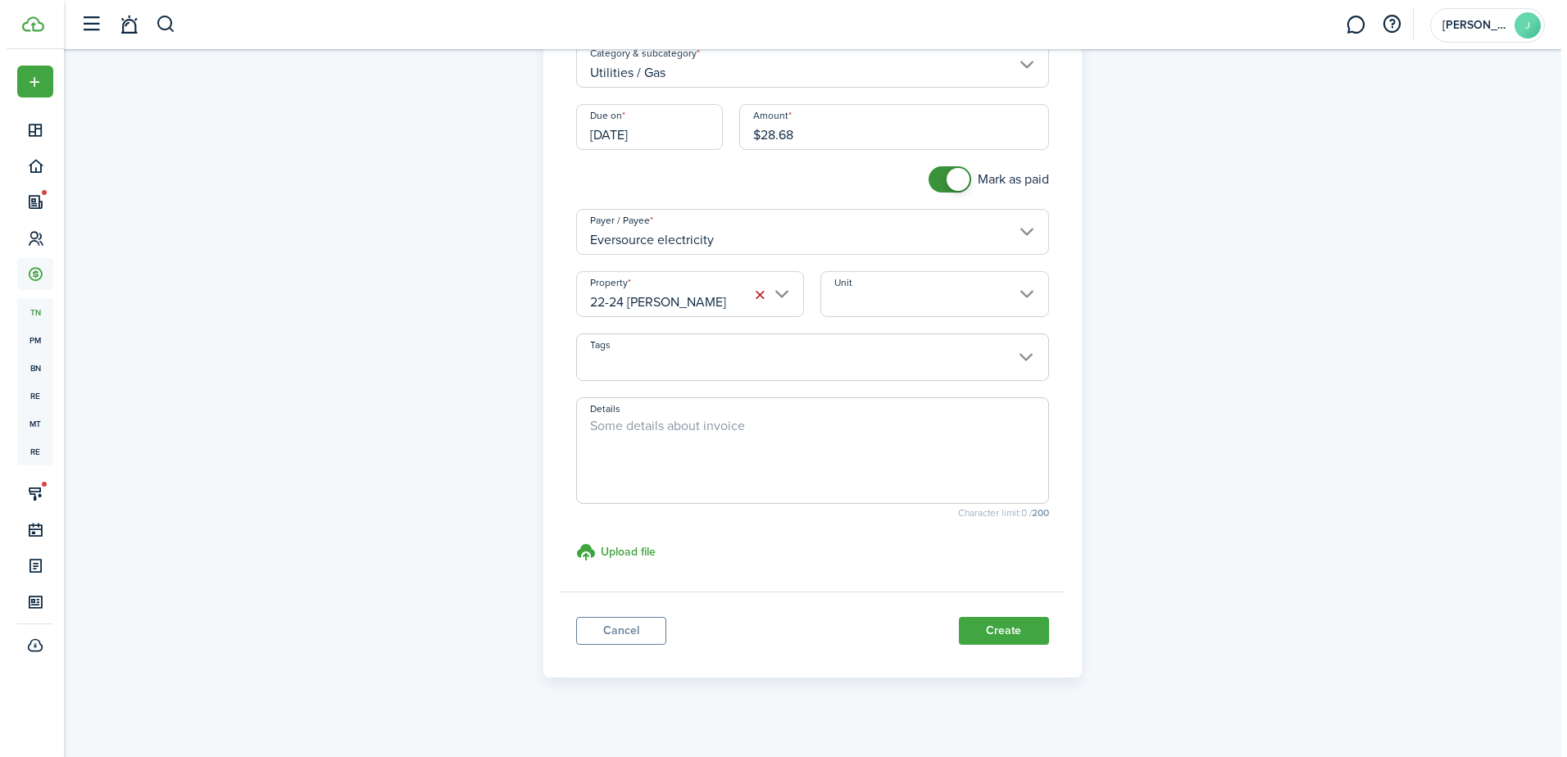
scroll to position [193, 0]
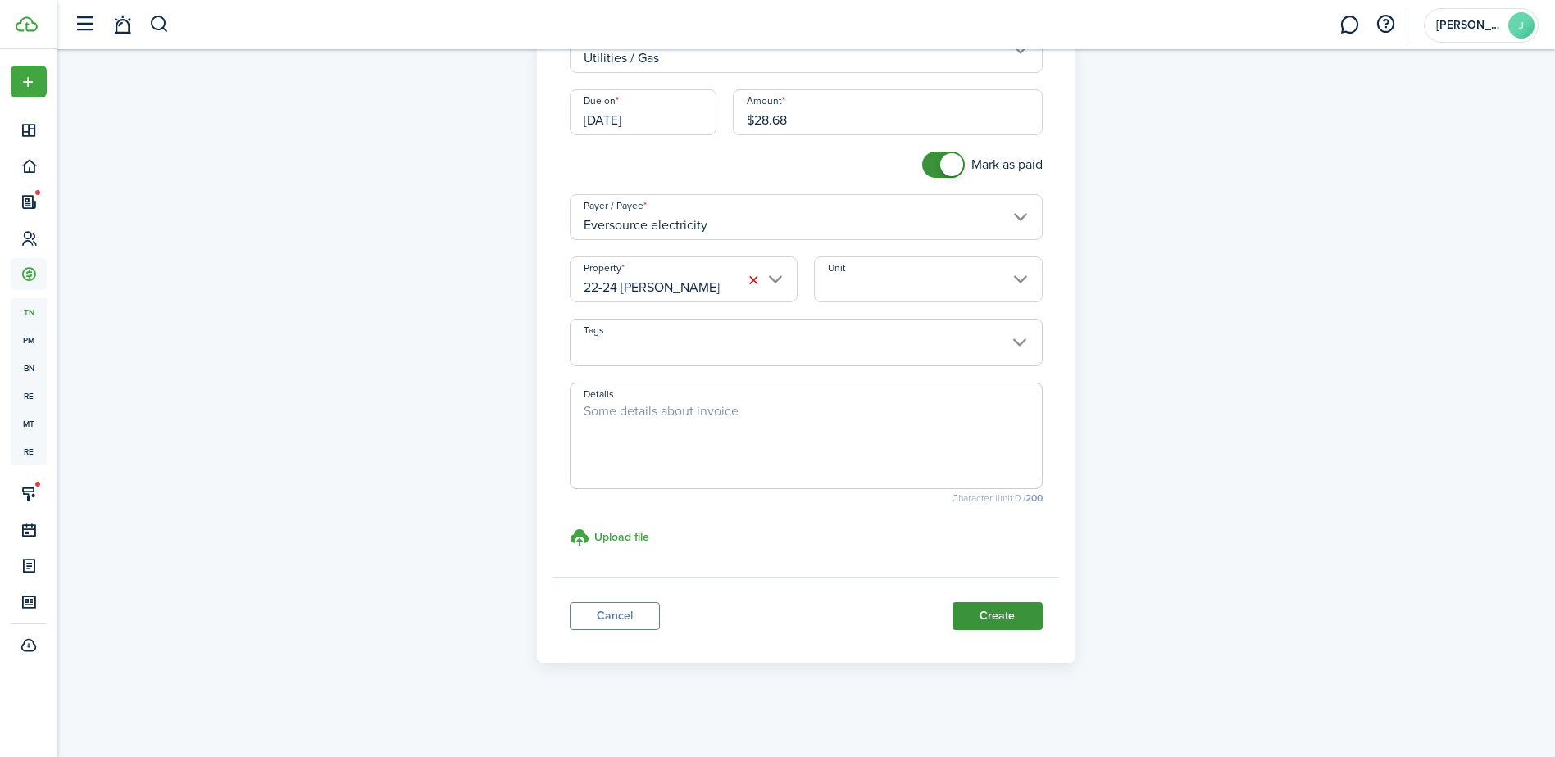
click at [986, 614] on button "Create" at bounding box center [997, 616] width 90 height 28
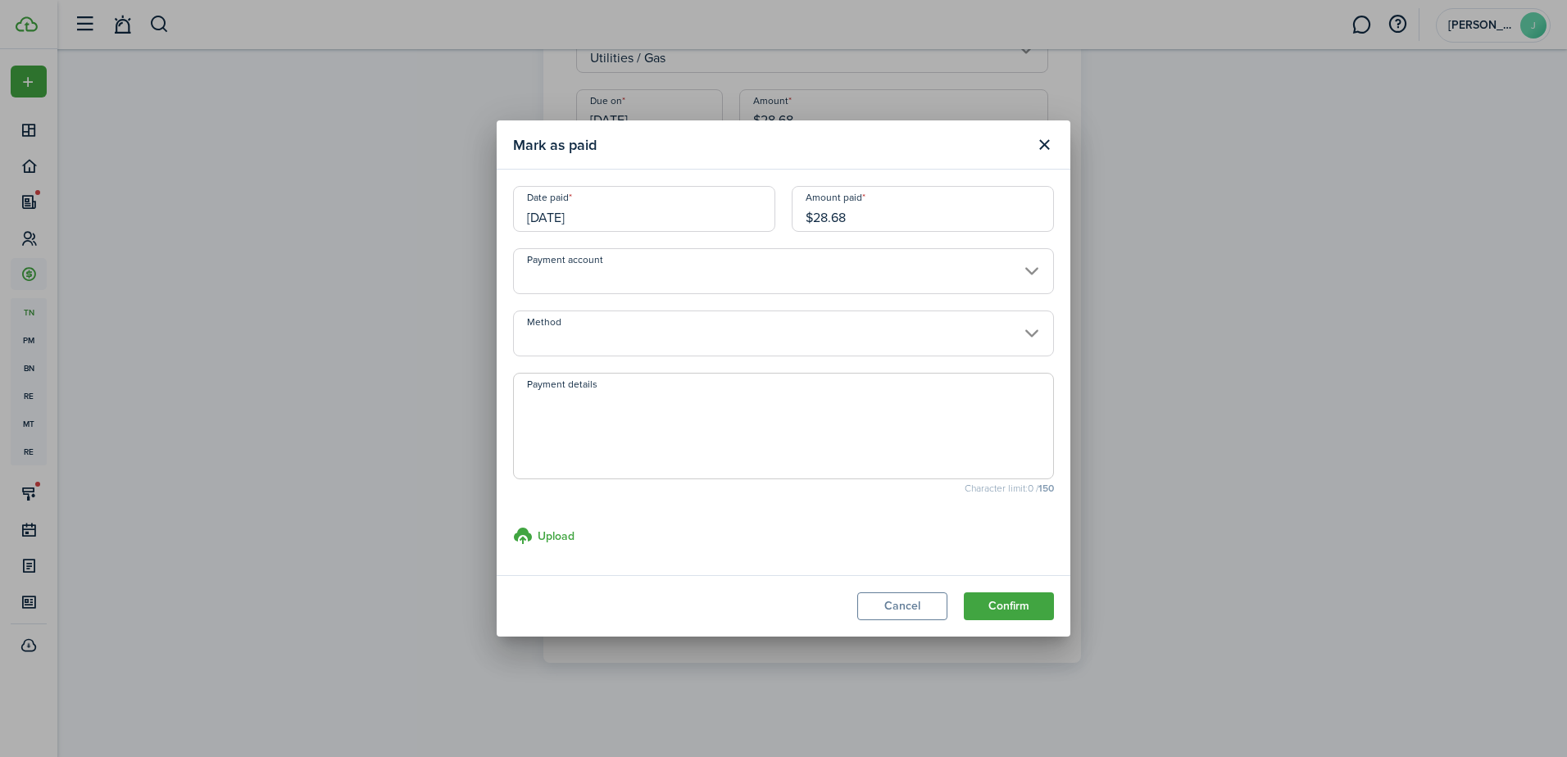
click at [967, 282] on input "Payment account" at bounding box center [783, 271] width 541 height 46
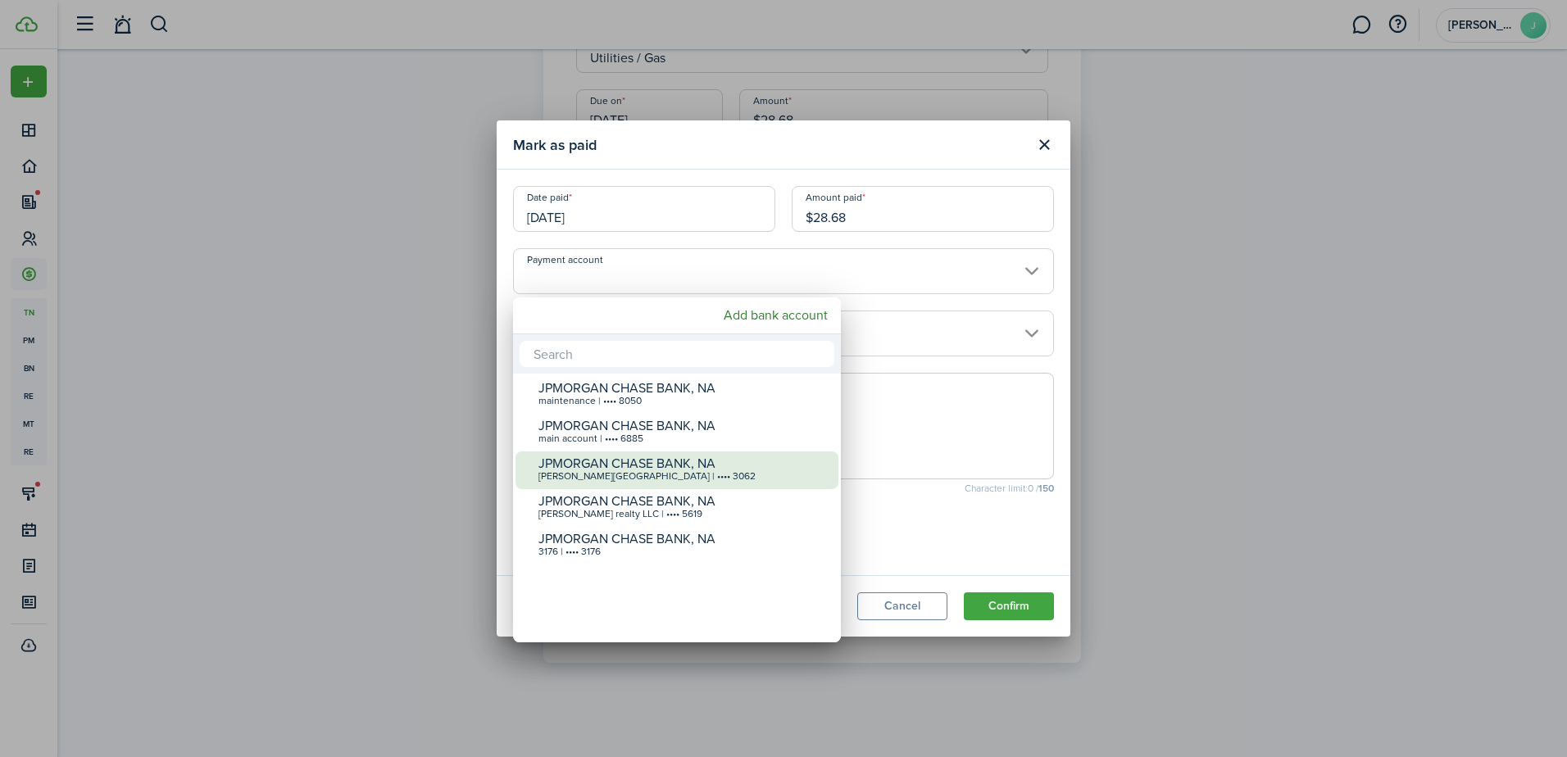
drag, startPoint x: 771, startPoint y: 461, endPoint x: 805, endPoint y: 466, distance: 34.1
click at [777, 461] on div "JPMORGAN CHASE BANK, NA" at bounding box center [684, 464] width 290 height 15
type input "•••• •••• •••• 3062"
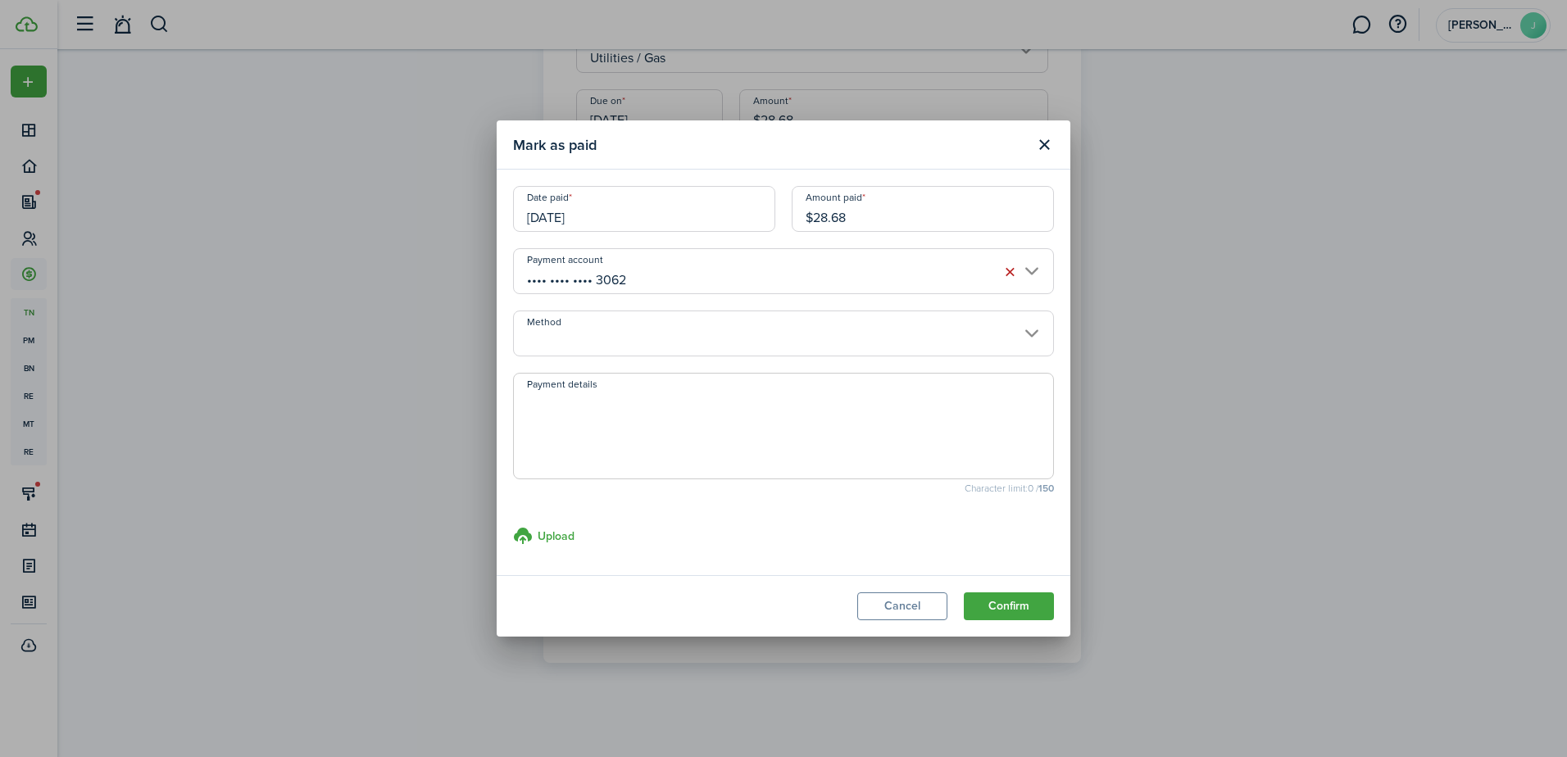
click at [874, 327] on input "Method" at bounding box center [783, 334] width 541 height 46
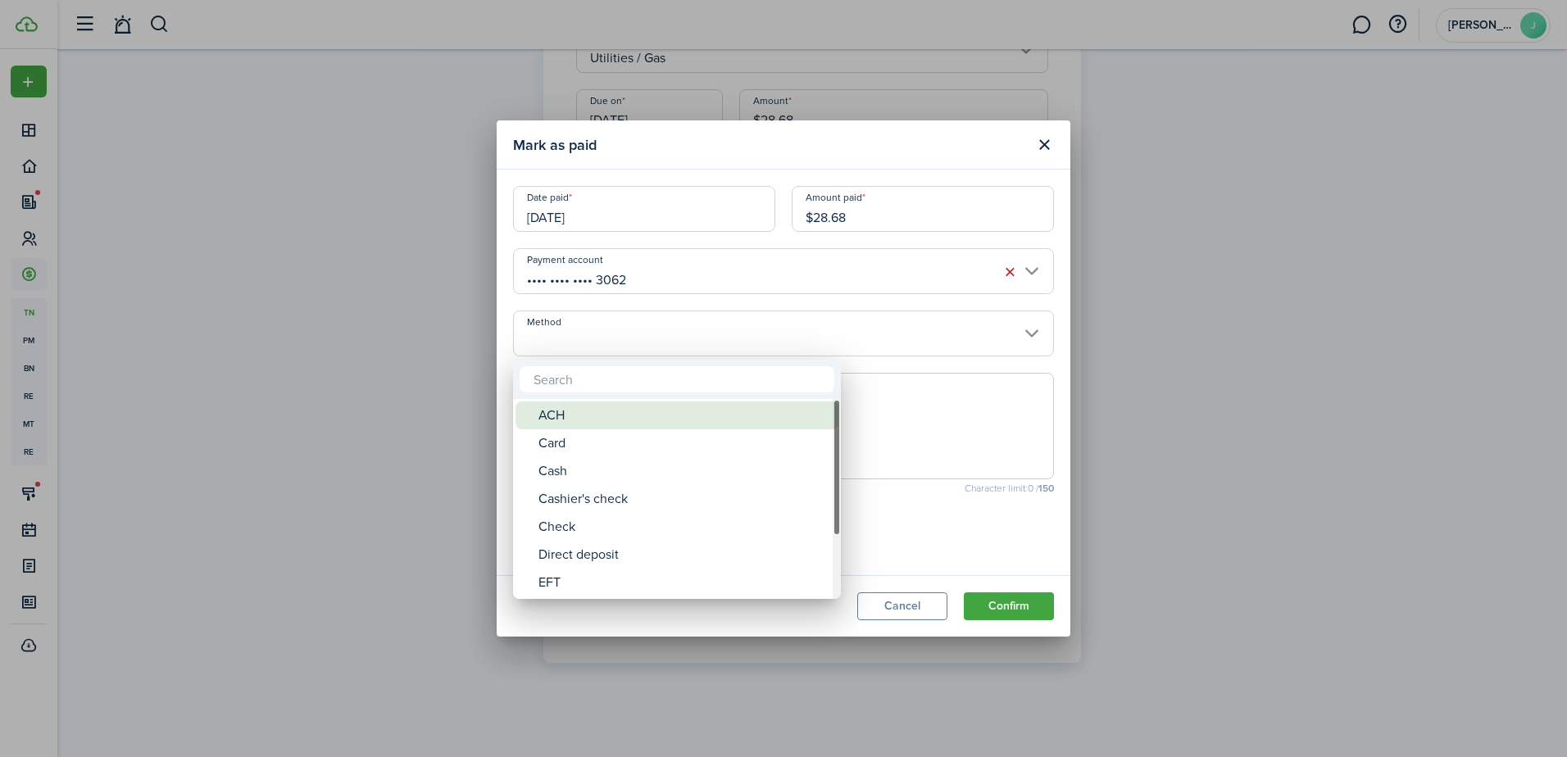
click at [780, 412] on div "ACH" at bounding box center [684, 416] width 290 height 28
type input "ACH"
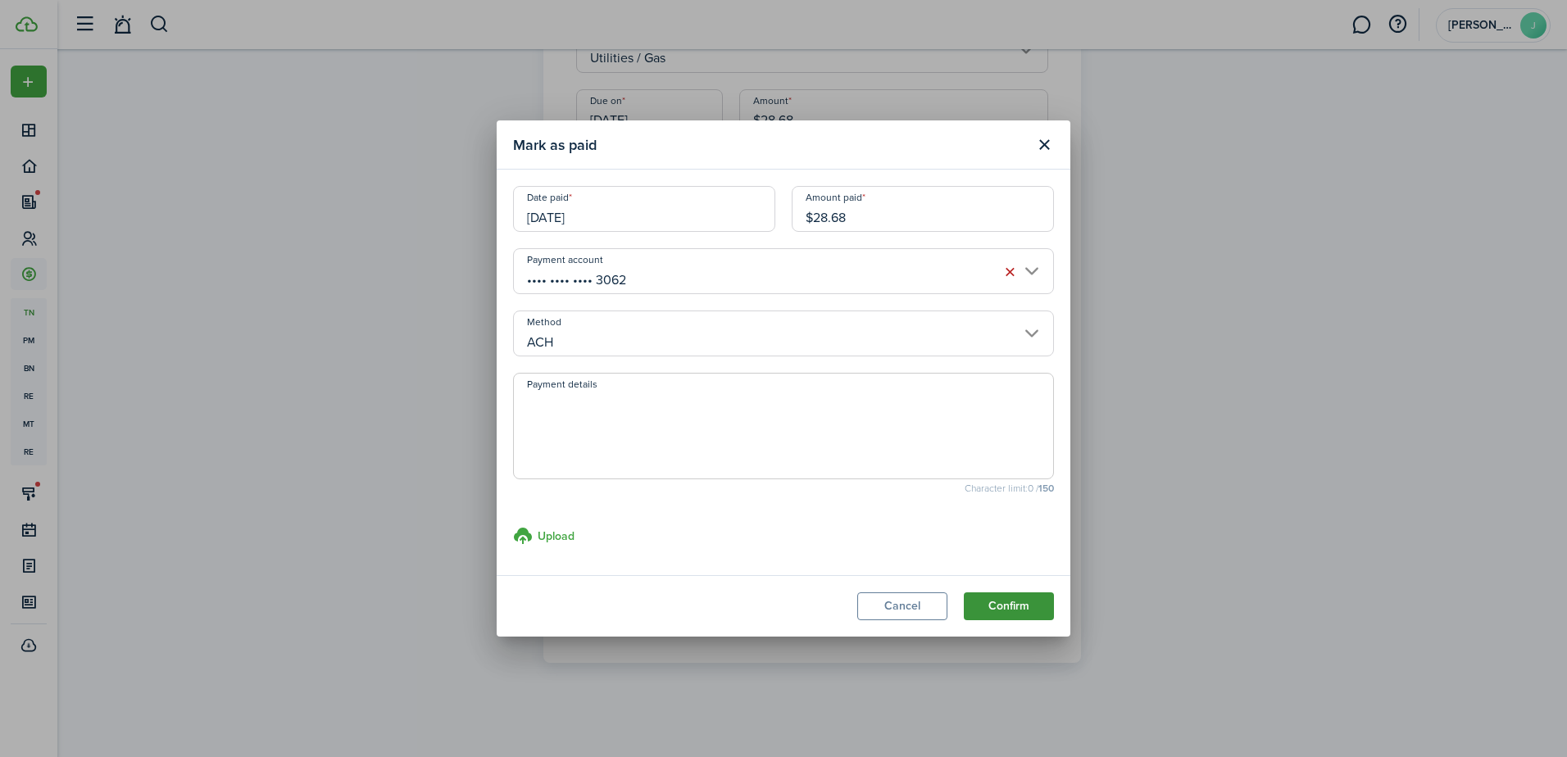
click at [1002, 595] on button "Confirm" at bounding box center [1009, 607] width 90 height 28
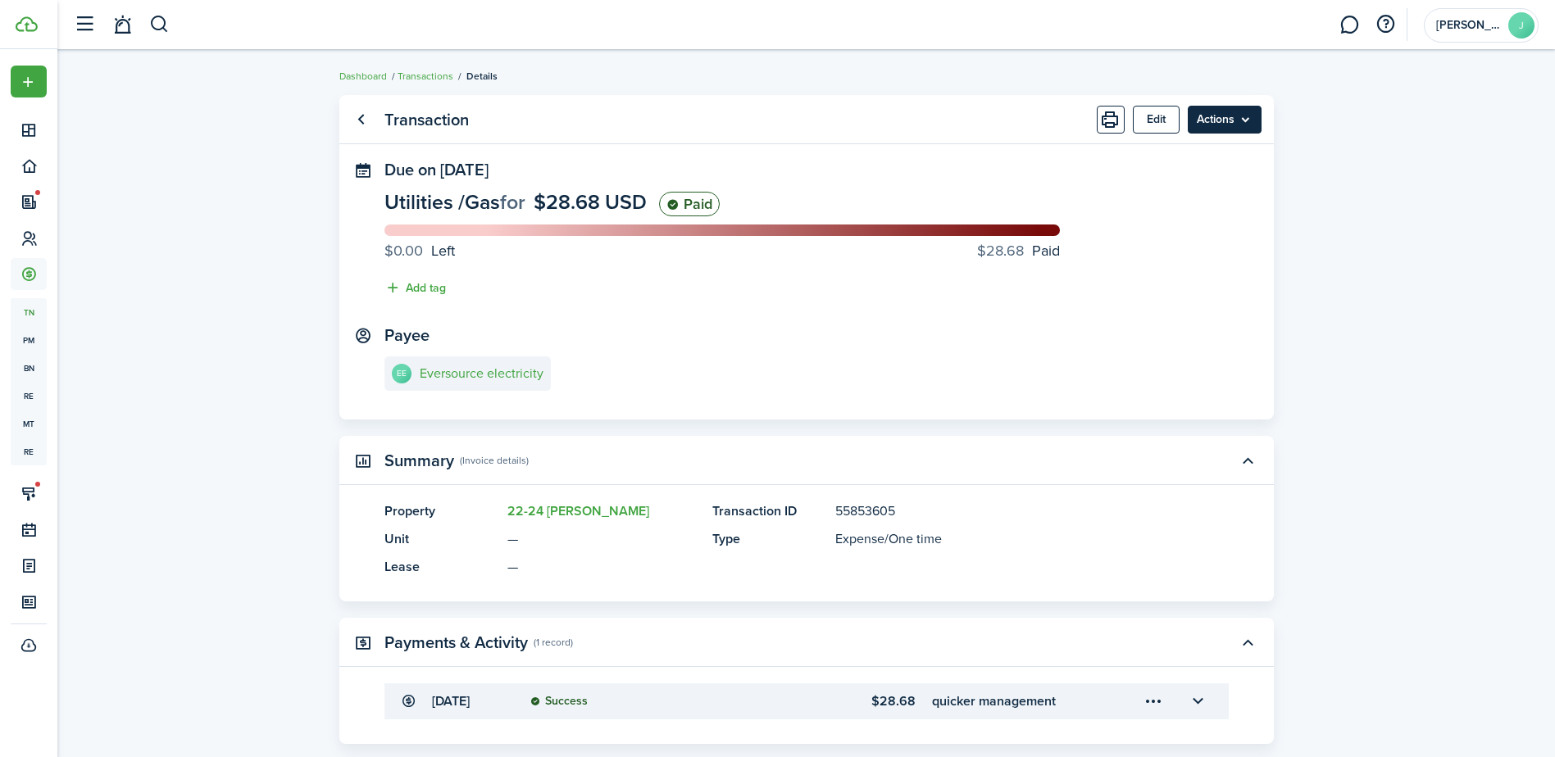
click at [1240, 116] on menu-btn "Actions" at bounding box center [1225, 120] width 74 height 28
click at [1207, 180] on link "Clone" at bounding box center [1189, 184] width 143 height 28
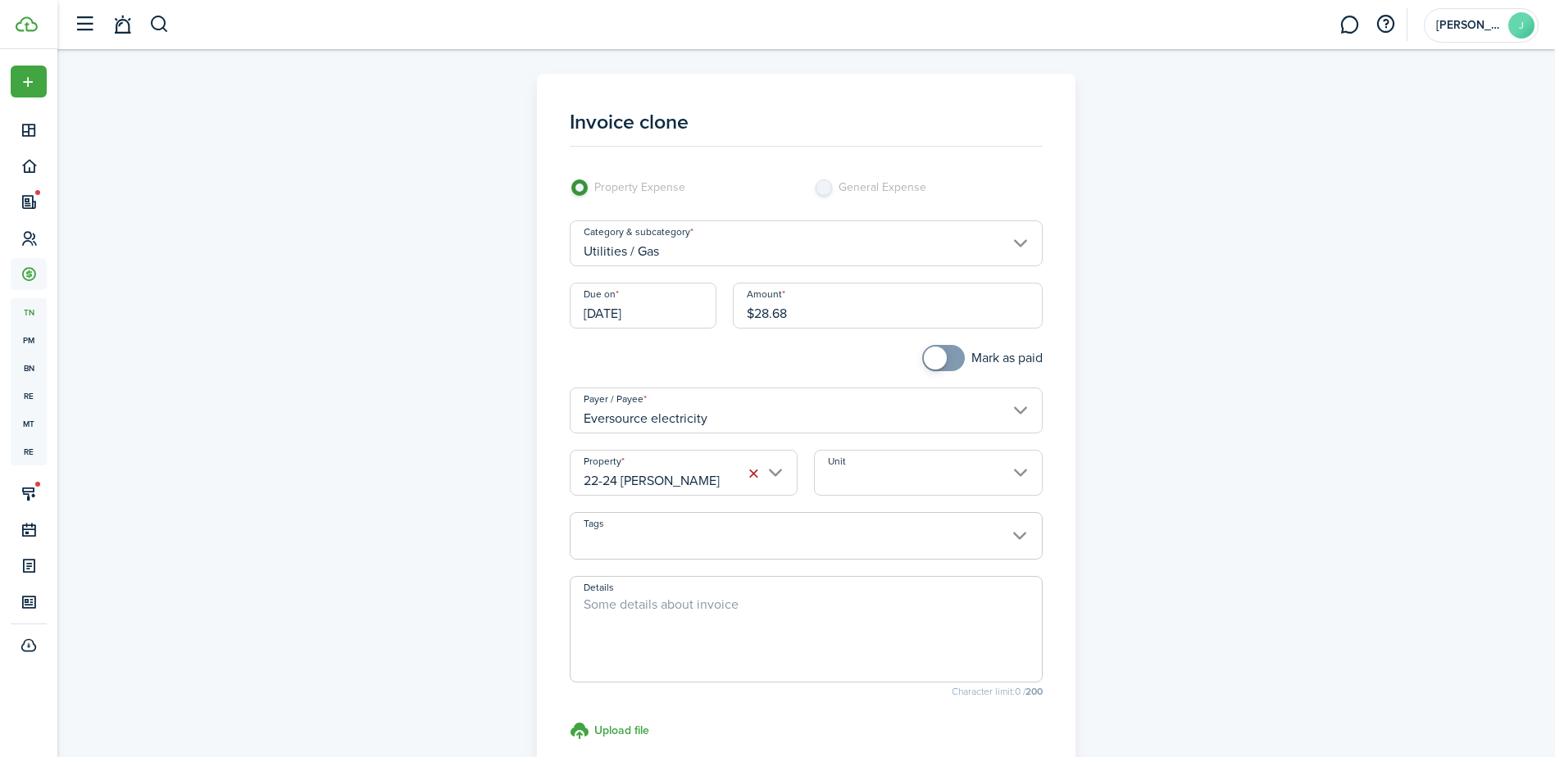
click at [899, 255] on input "Utilities / Gas" at bounding box center [806, 243] width 473 height 46
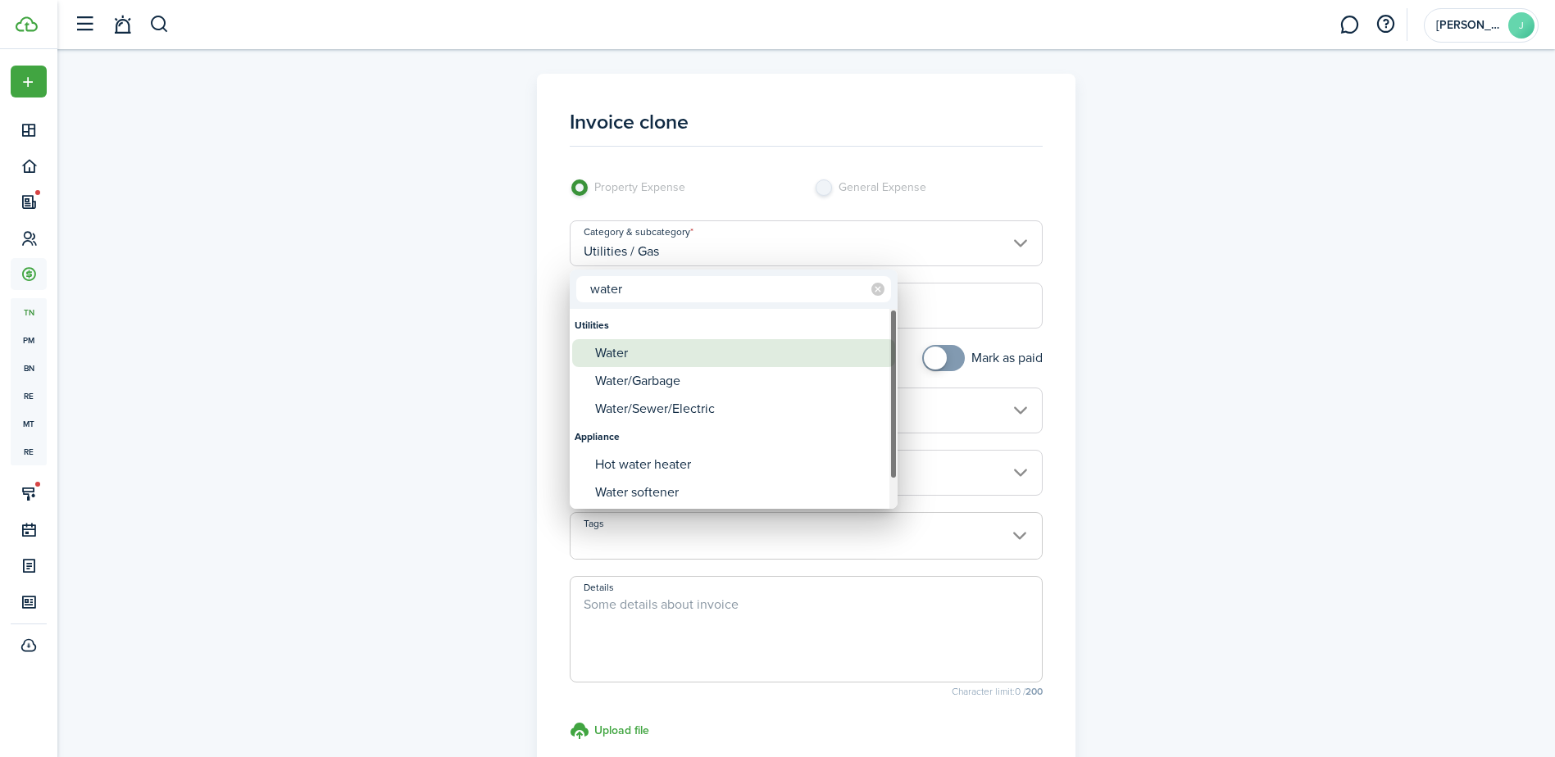
type input "water"
click at [829, 353] on div "Water" at bounding box center [740, 353] width 290 height 28
type input "Utilities / Water"
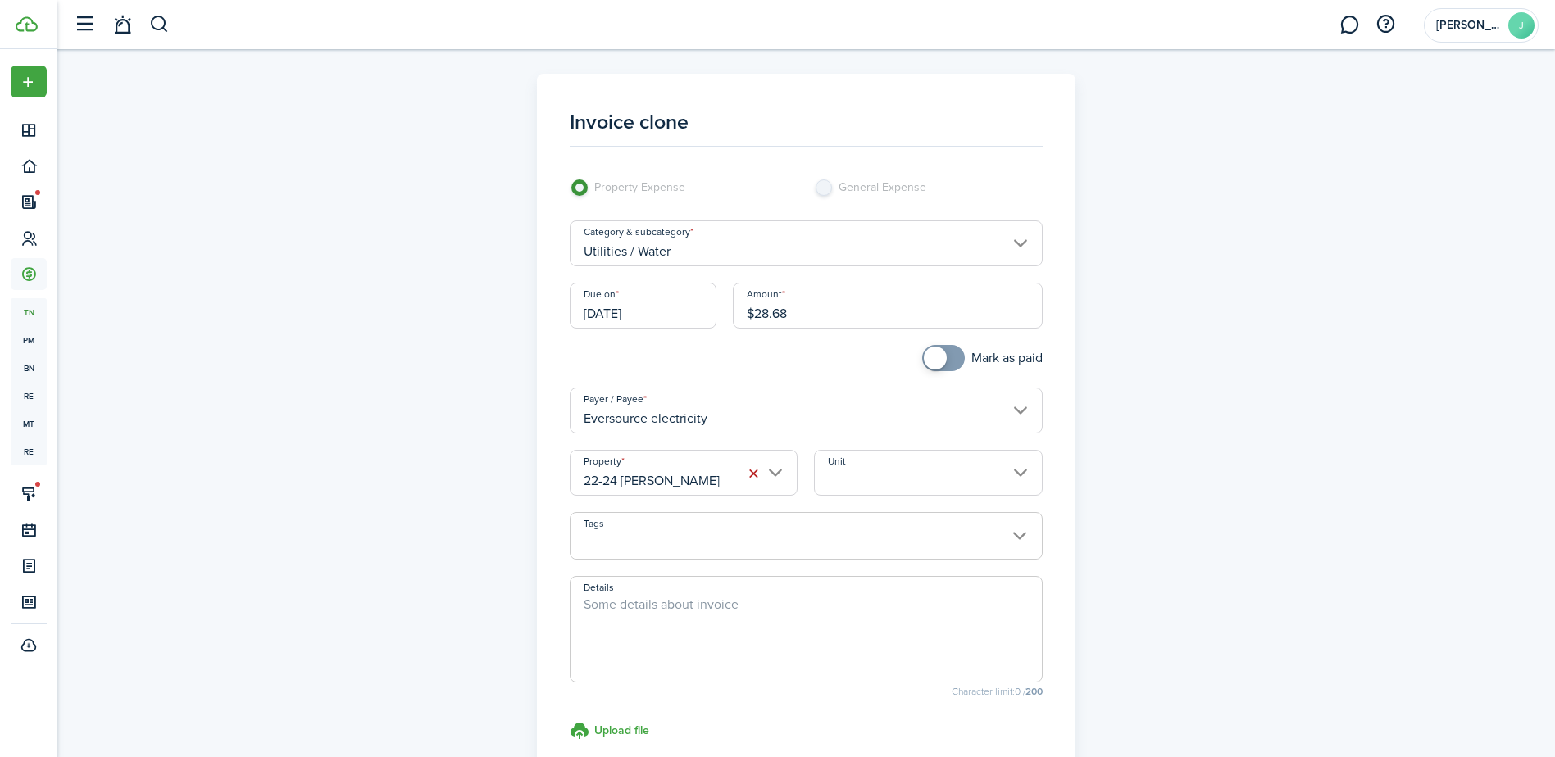
click at [751, 414] on input "Eversource electricity" at bounding box center [806, 411] width 473 height 46
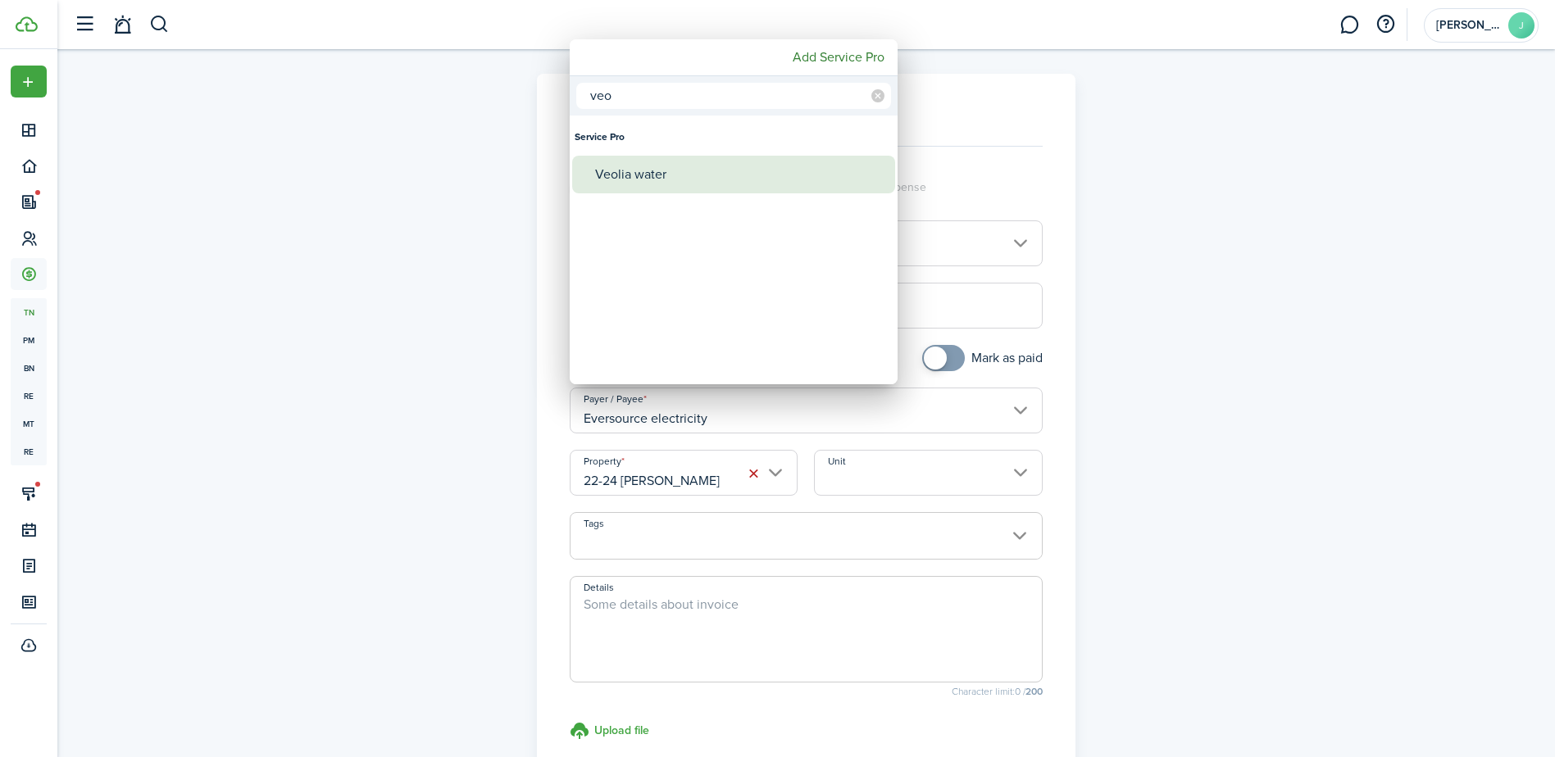
type input "veo"
click at [705, 170] on div "Veolia water" at bounding box center [740, 175] width 290 height 38
type input "Veolia water"
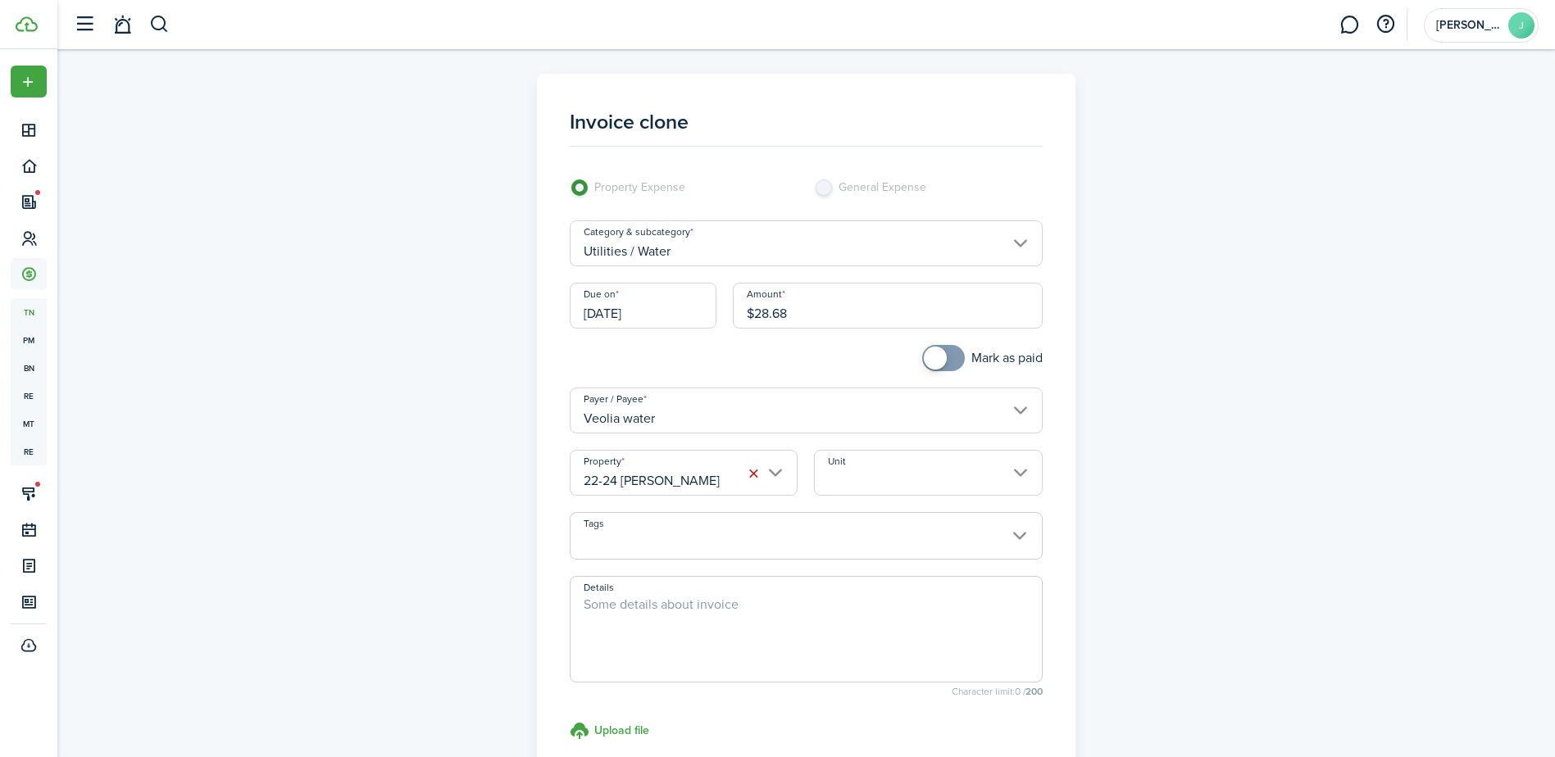
click at [709, 476] on input "22-24 [PERSON_NAME]" at bounding box center [684, 473] width 228 height 46
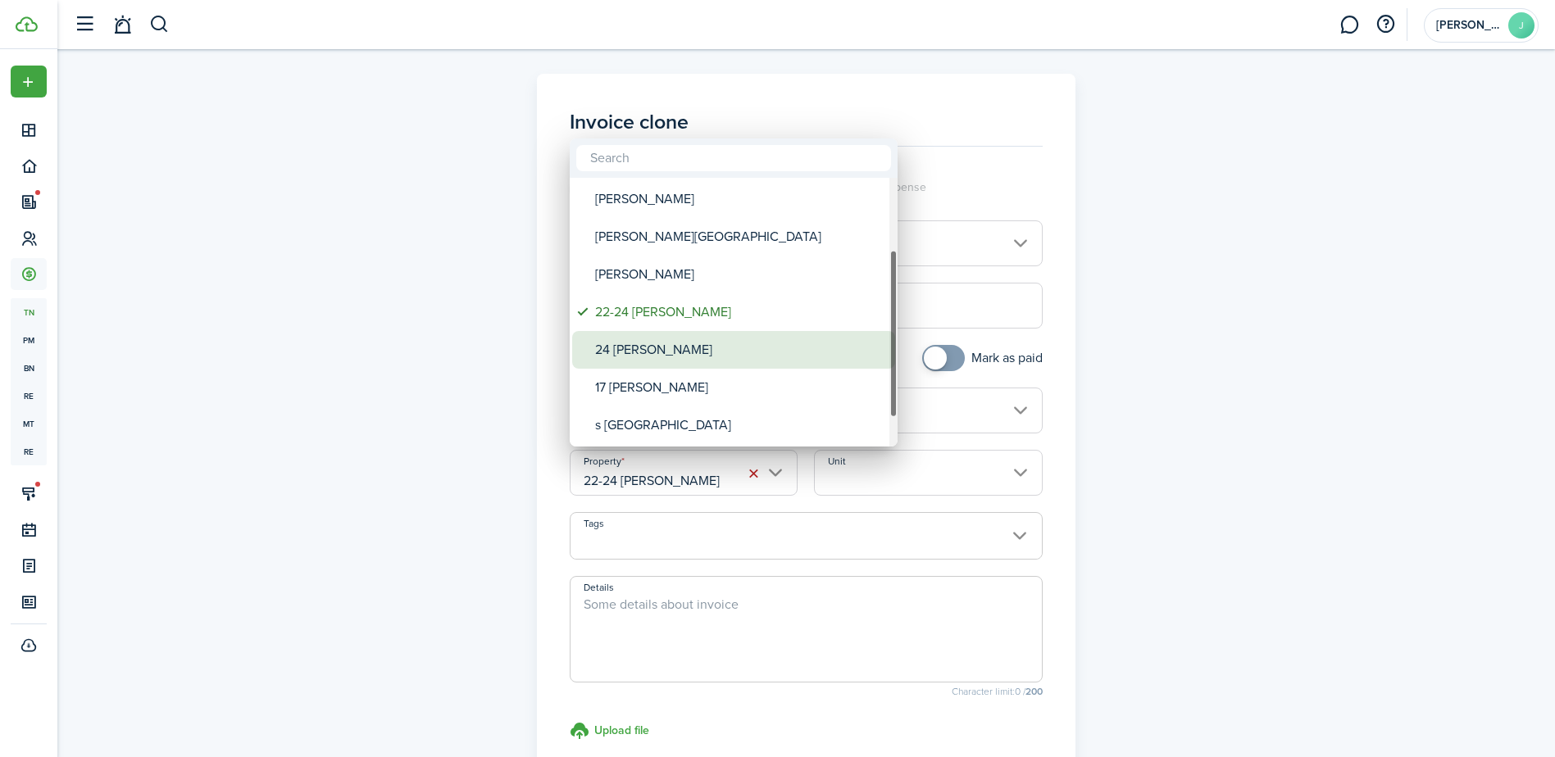
click at [706, 357] on div "24 [PERSON_NAME]" at bounding box center [740, 350] width 290 height 38
type input "24 [PERSON_NAME]"
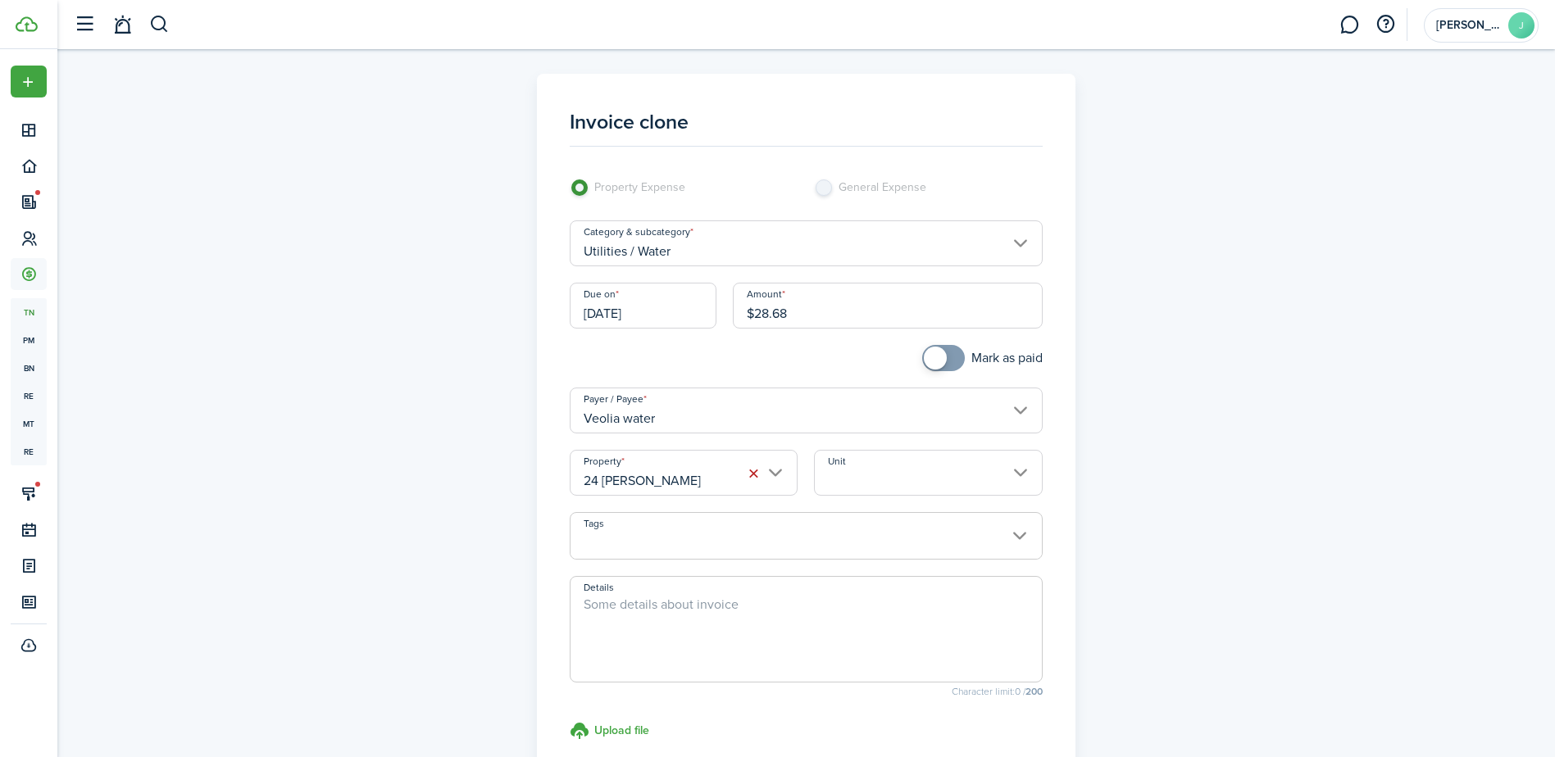
checkbox input "true"
click at [949, 357] on span at bounding box center [943, 358] width 16 height 26
drag, startPoint x: 798, startPoint y: 316, endPoint x: 751, endPoint y: 313, distance: 47.6
click at [751, 313] on input "$28.68" at bounding box center [888, 306] width 310 height 46
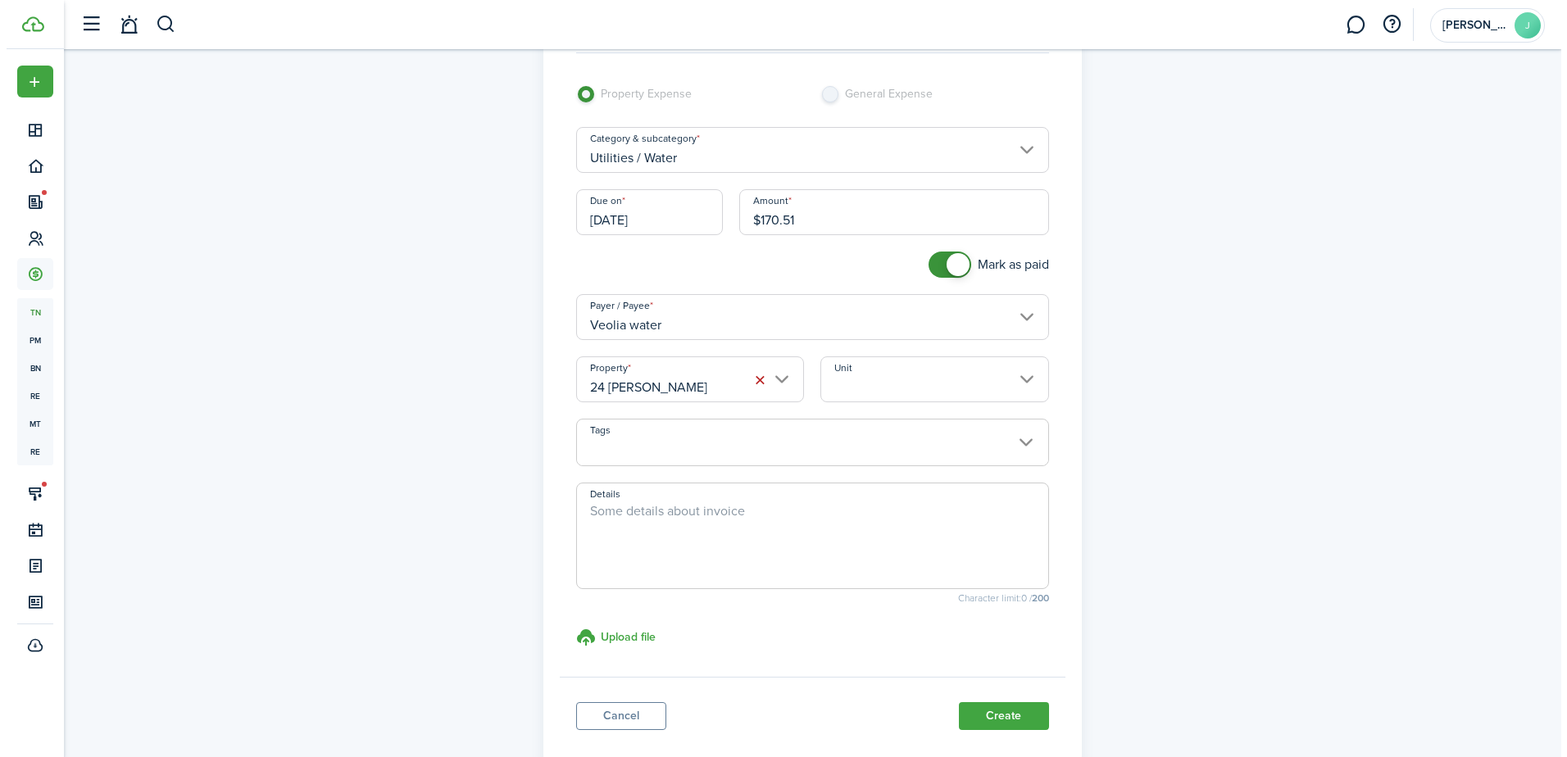
scroll to position [193, 0]
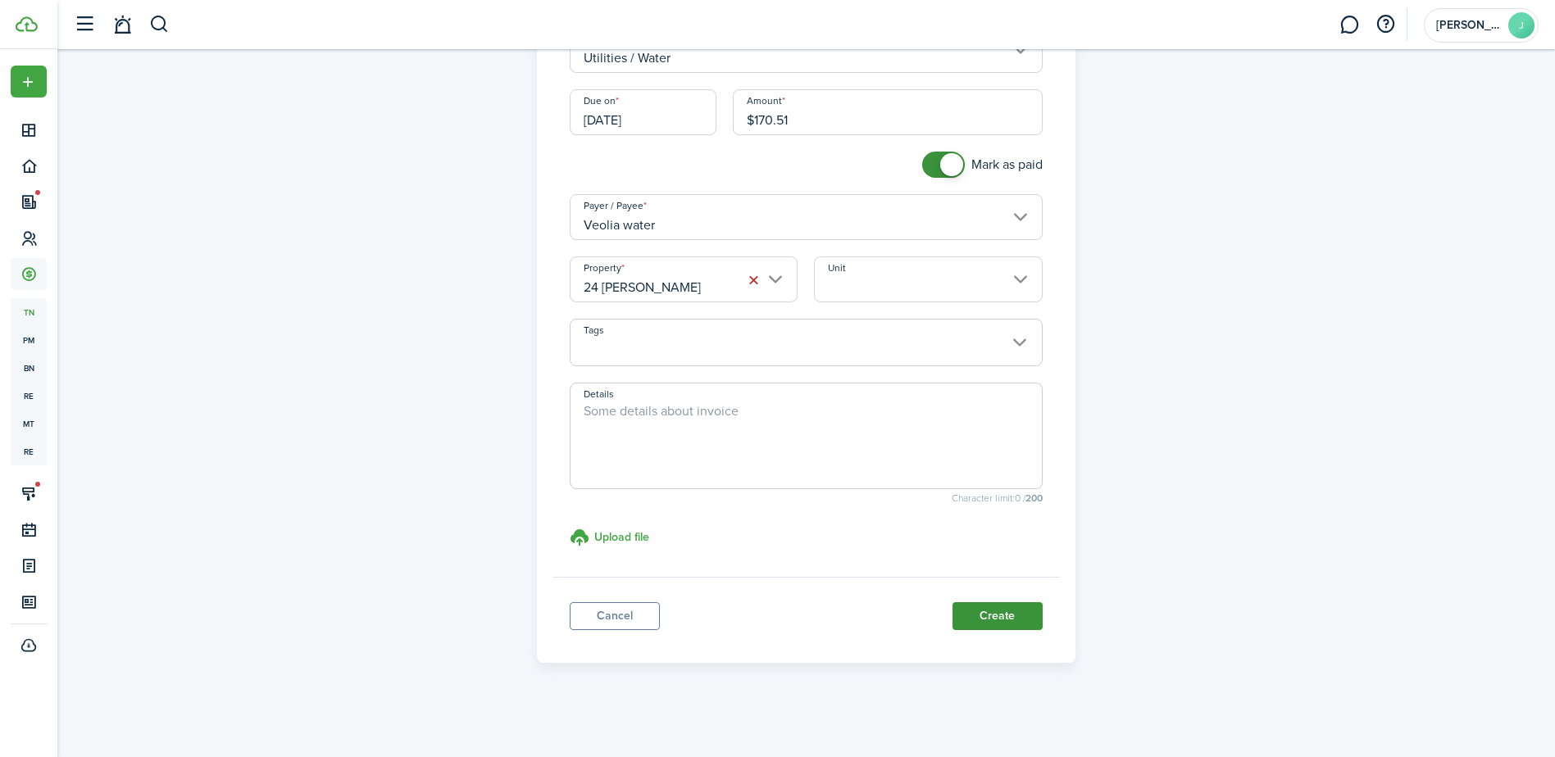
type input "$170.51"
click at [1016, 606] on button "Create" at bounding box center [997, 616] width 90 height 28
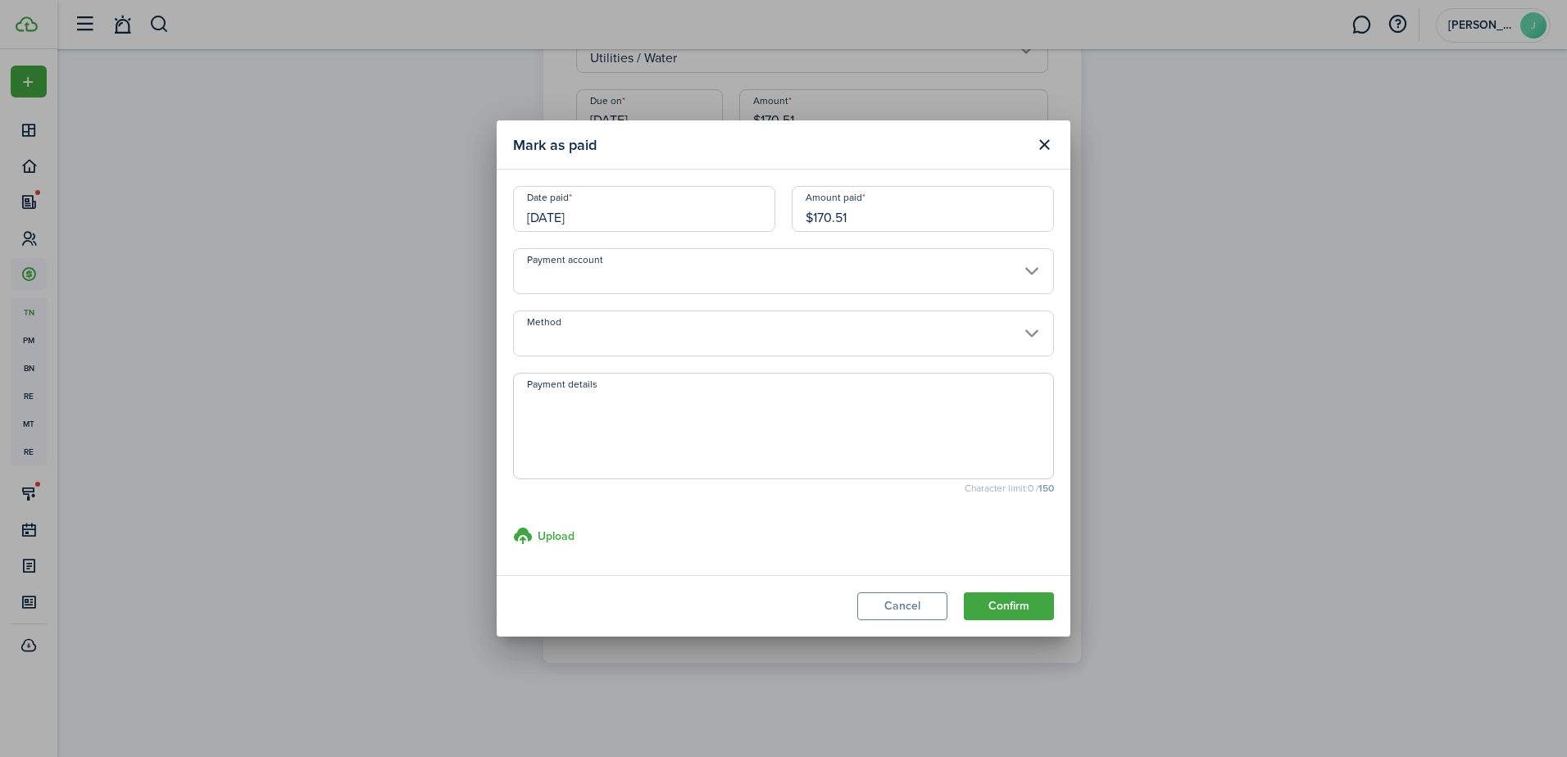
click at [950, 268] on input "Payment account" at bounding box center [783, 271] width 541 height 46
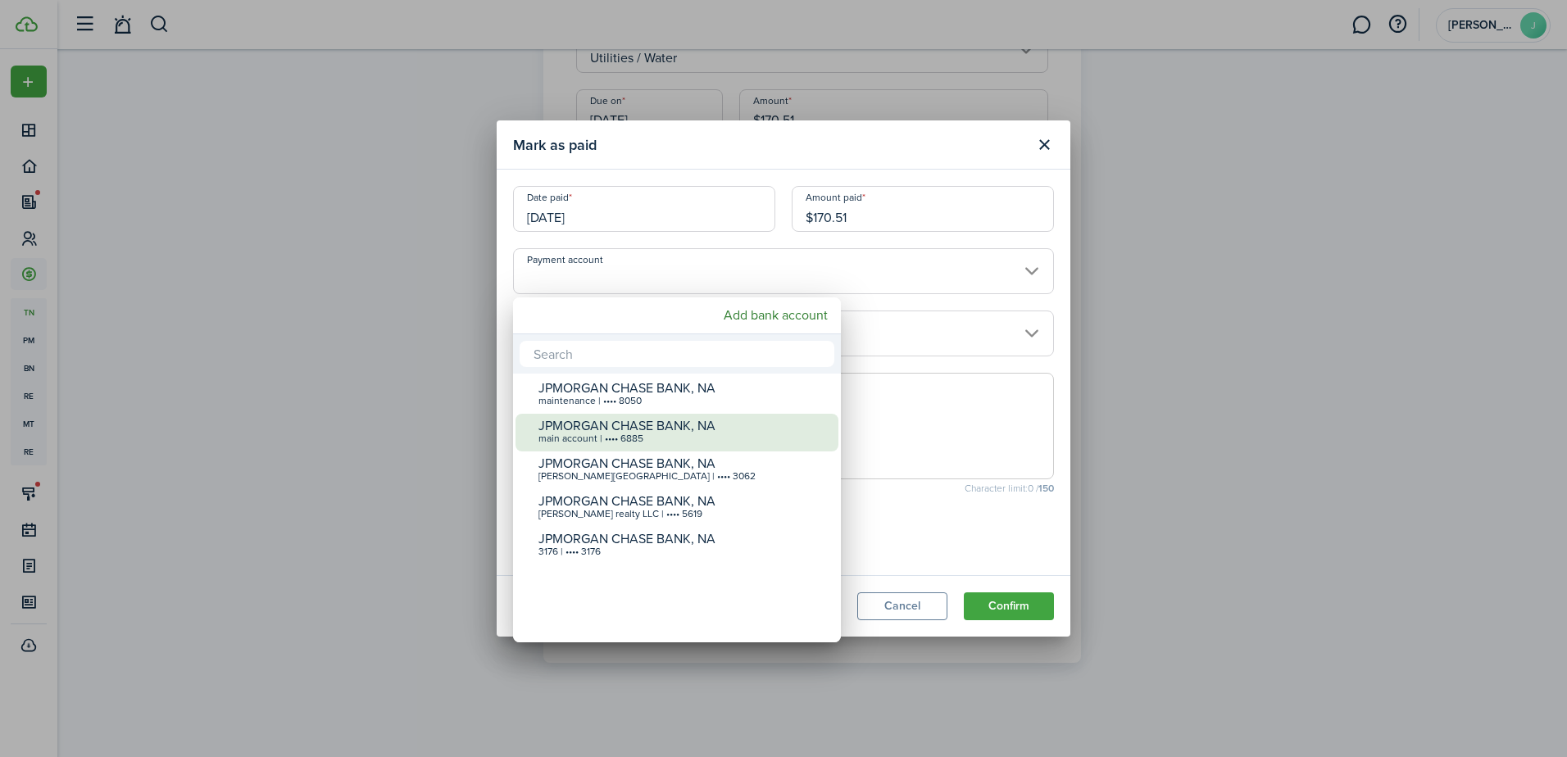
click at [820, 433] on div "JPMORGAN CHASE BANK, NA" at bounding box center [684, 426] width 290 height 15
type input "•••• •••• •••• 6885"
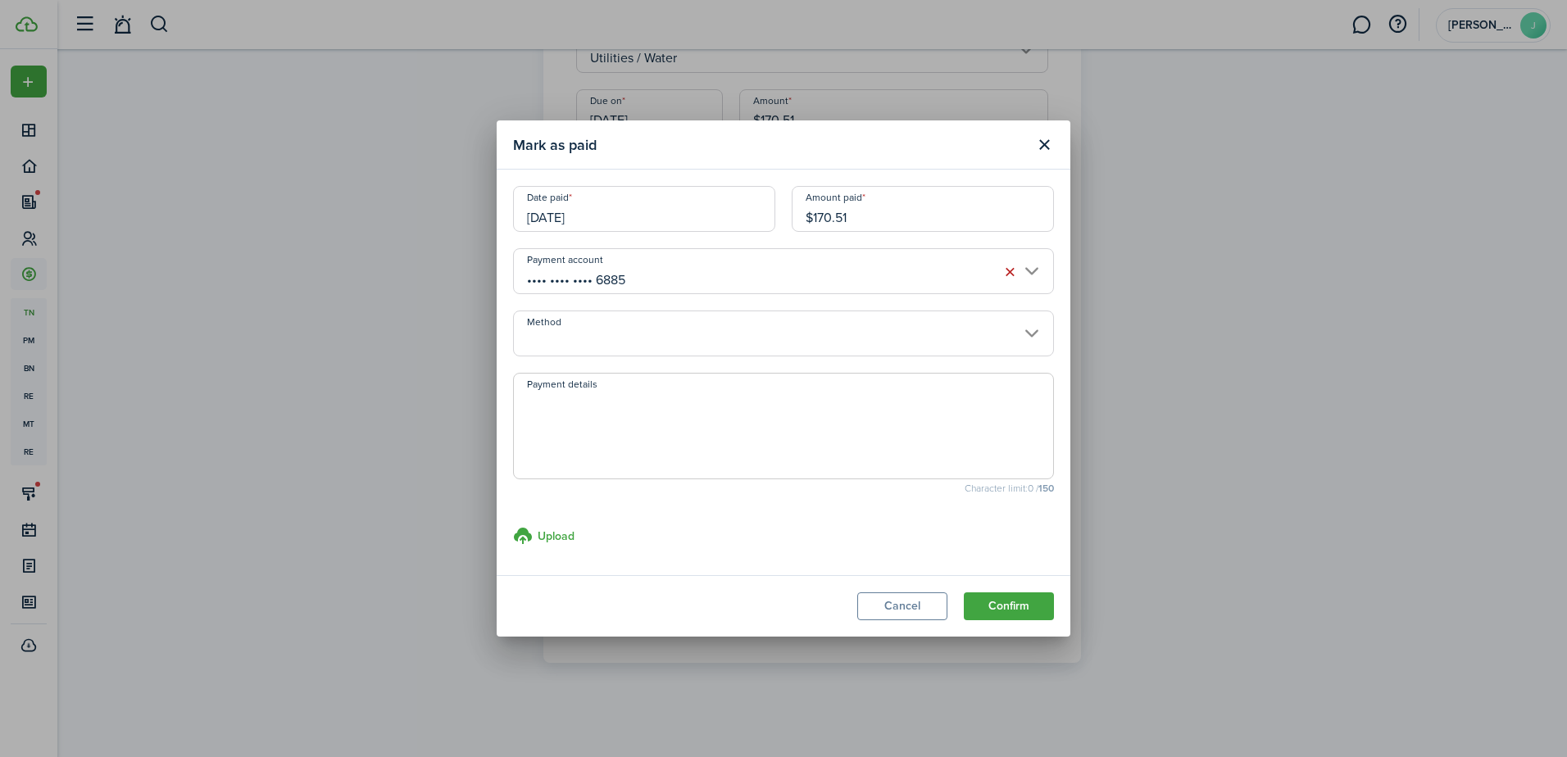
click at [989, 332] on input "Method" at bounding box center [783, 334] width 541 height 46
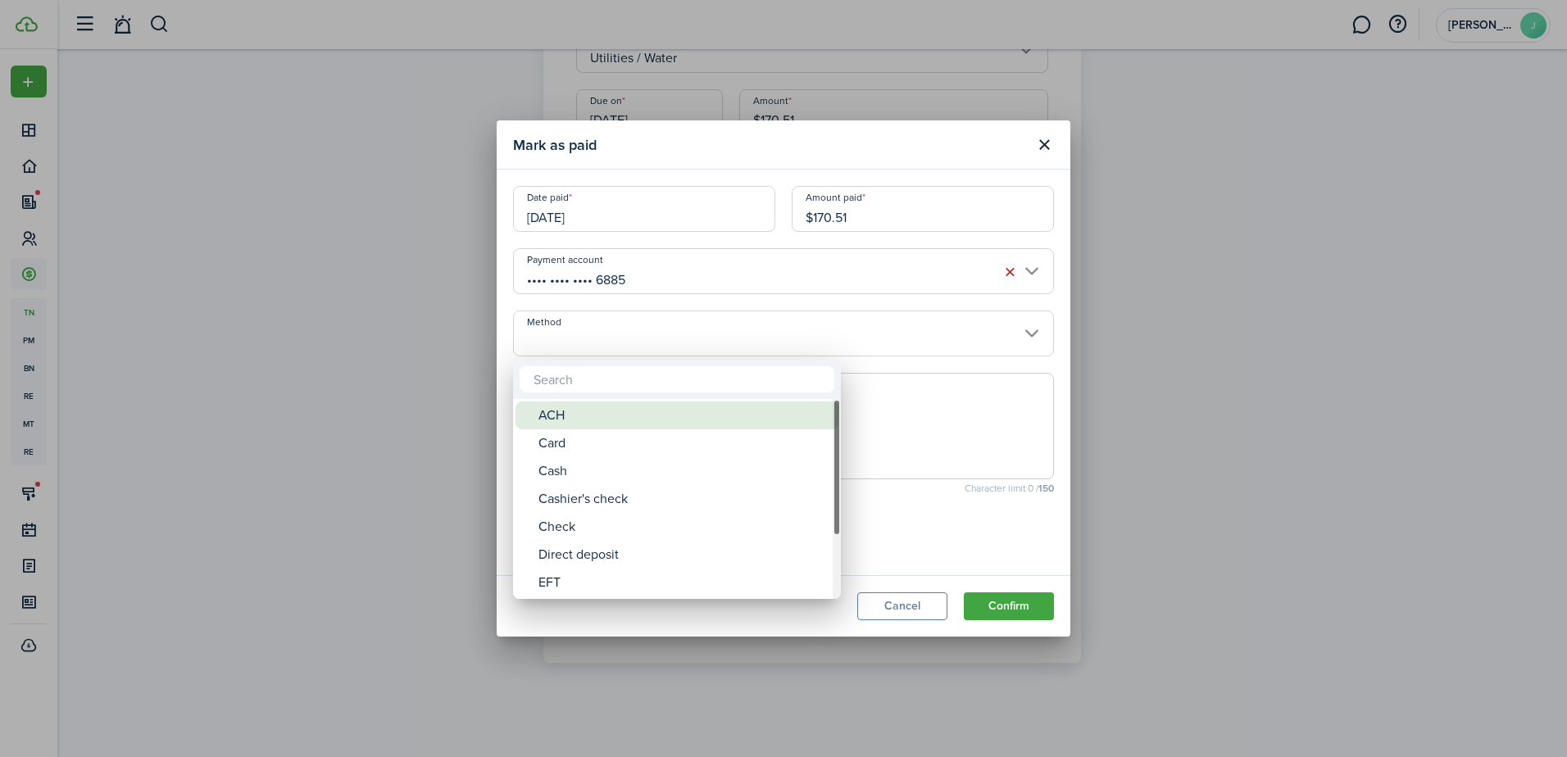
click at [826, 410] on div "ACH" at bounding box center [684, 416] width 290 height 28
type input "ACH"
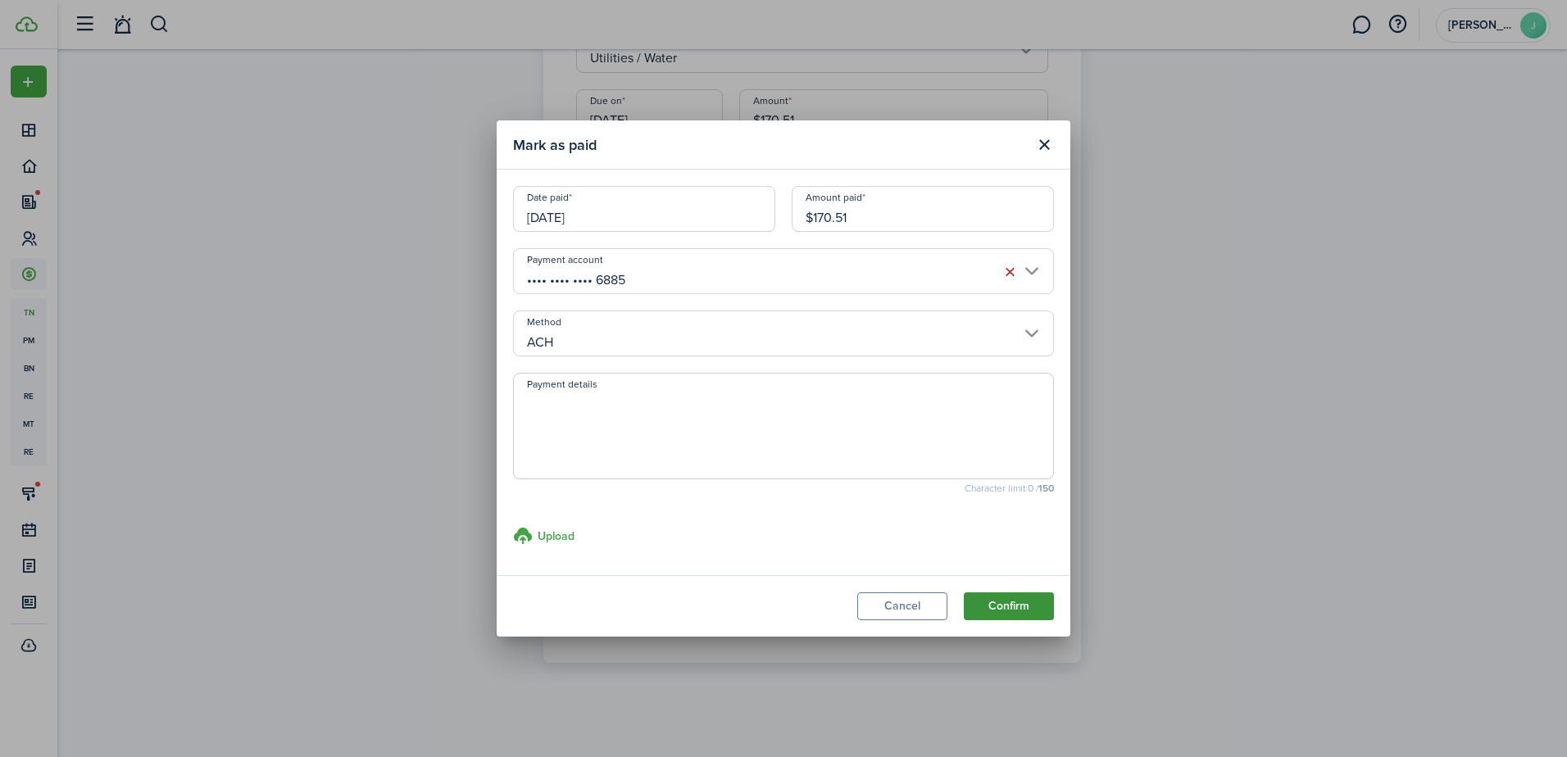
click at [1029, 599] on button "Confirm" at bounding box center [1009, 607] width 90 height 28
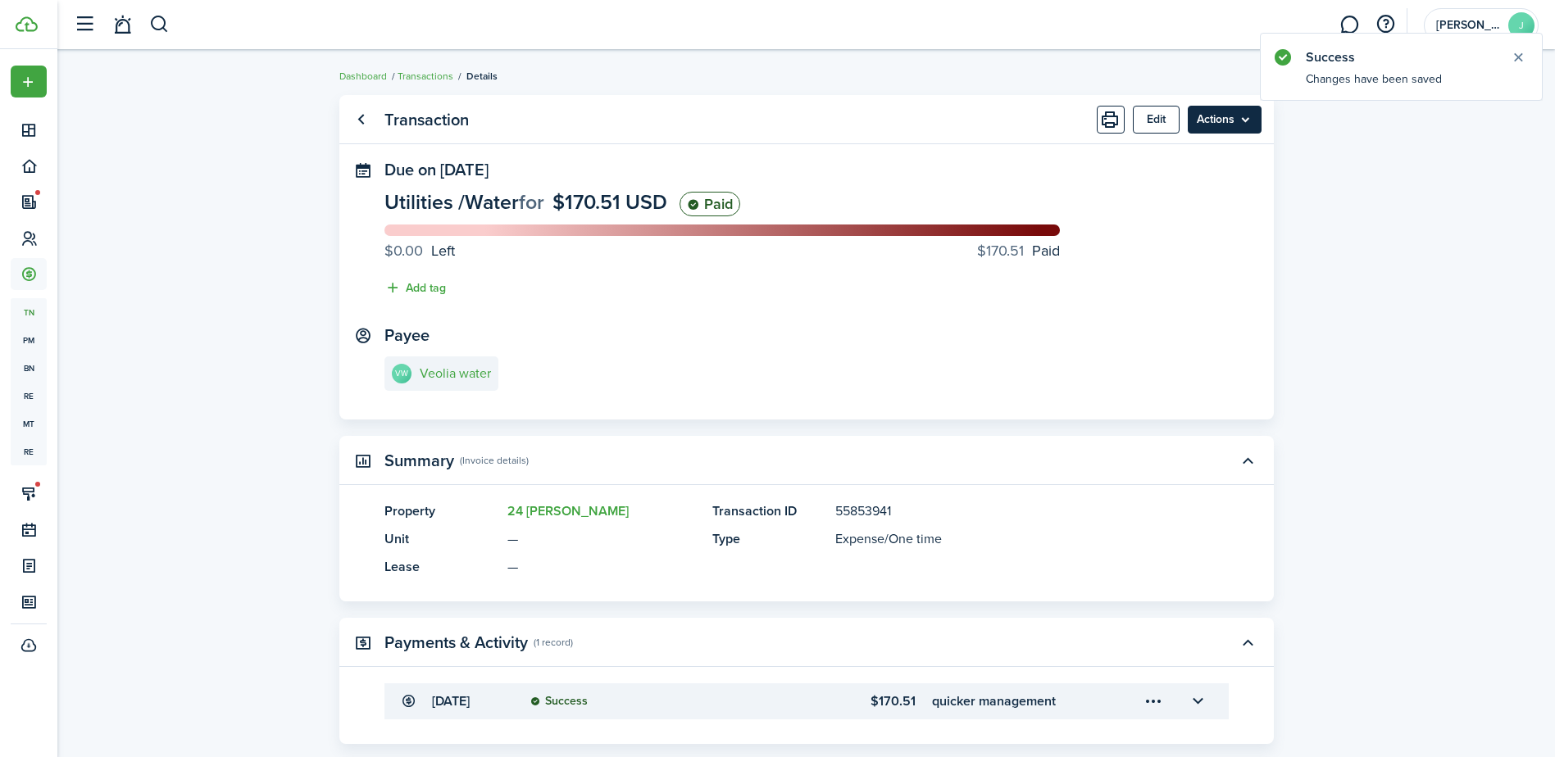
click at [1214, 116] on menu-btn "Actions" at bounding box center [1225, 120] width 74 height 28
click at [1207, 188] on link "Clone" at bounding box center [1189, 184] width 143 height 28
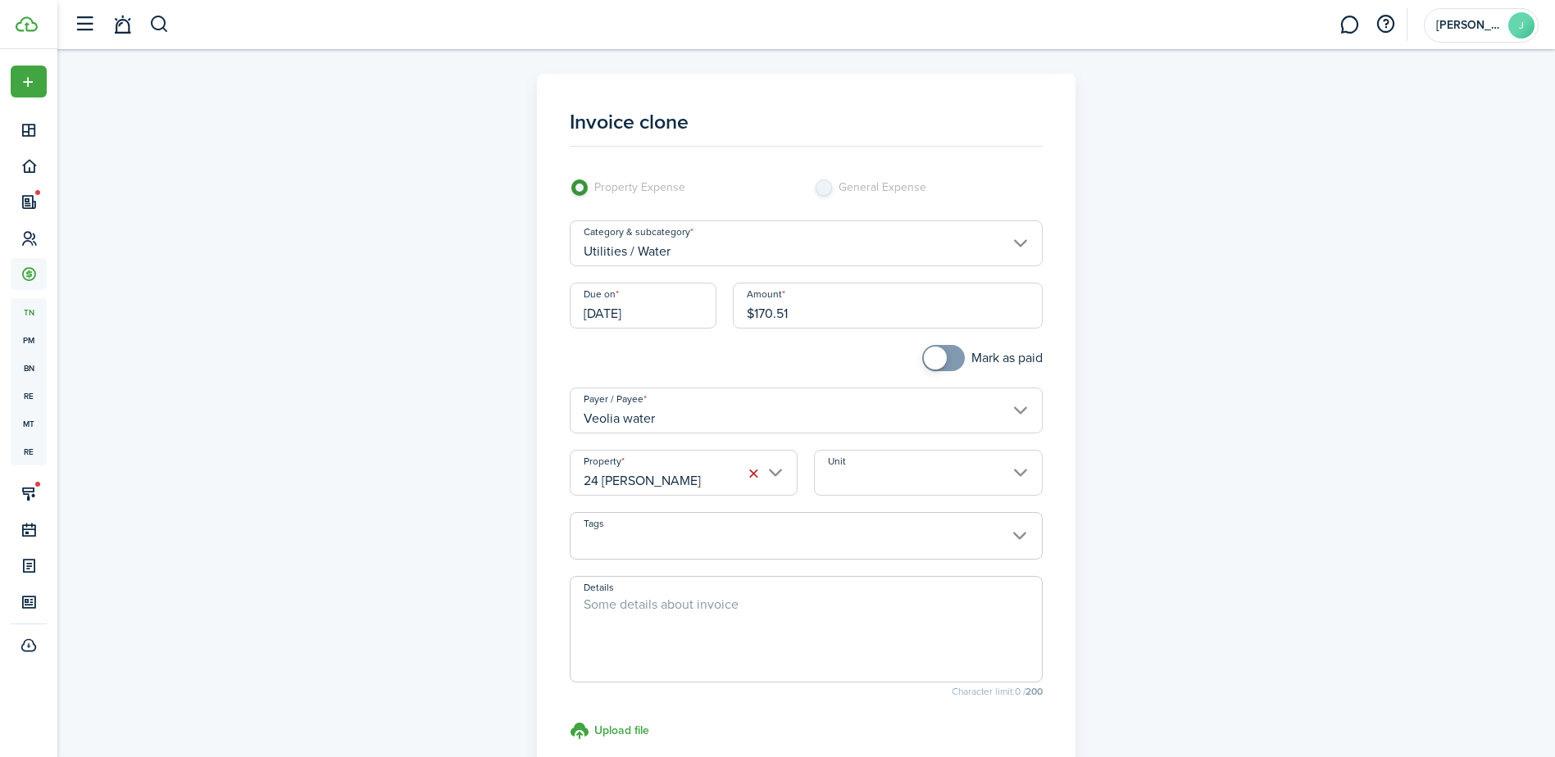
click at [783, 477] on input "24 [PERSON_NAME]" at bounding box center [684, 473] width 228 height 46
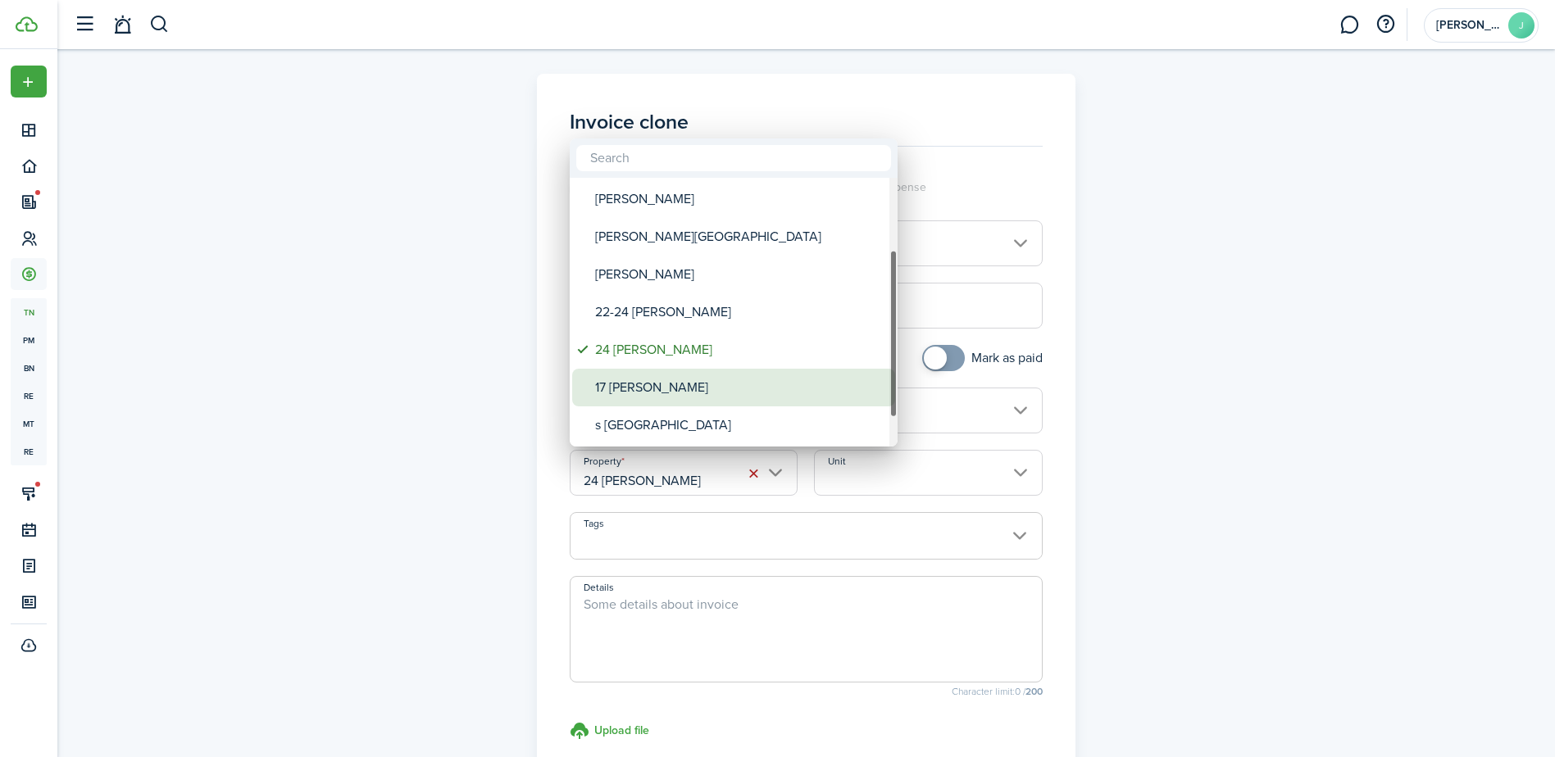
click at [784, 395] on div "17 [PERSON_NAME]" at bounding box center [740, 388] width 290 height 38
type input "17 [PERSON_NAME]"
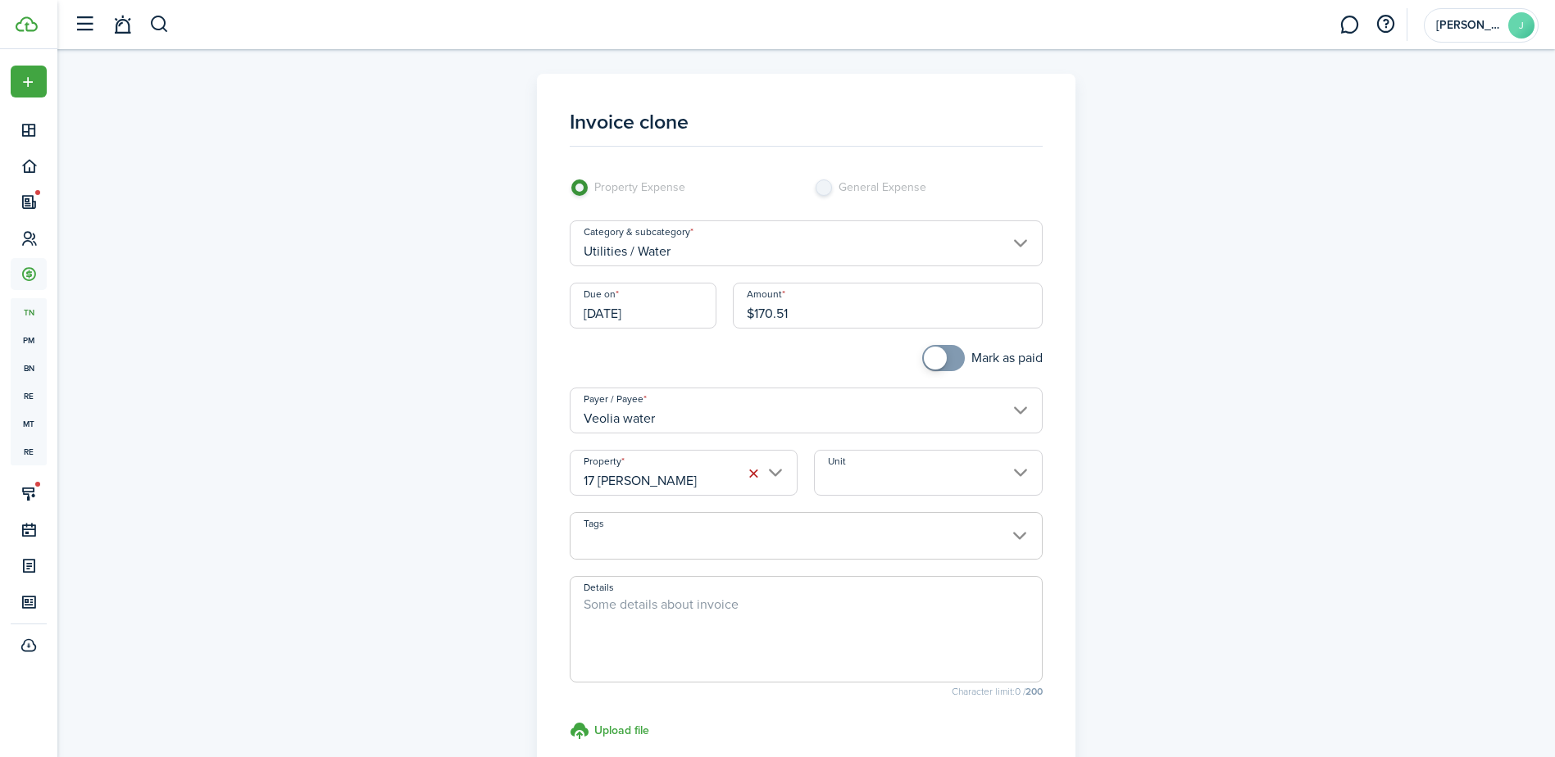
drag, startPoint x: 791, startPoint y: 316, endPoint x: 755, endPoint y: 318, distance: 36.1
click at [755, 318] on input "$170.51" at bounding box center [888, 306] width 310 height 46
type input "$206.76"
click at [942, 366] on span at bounding box center [943, 358] width 16 height 26
checkbox input "true"
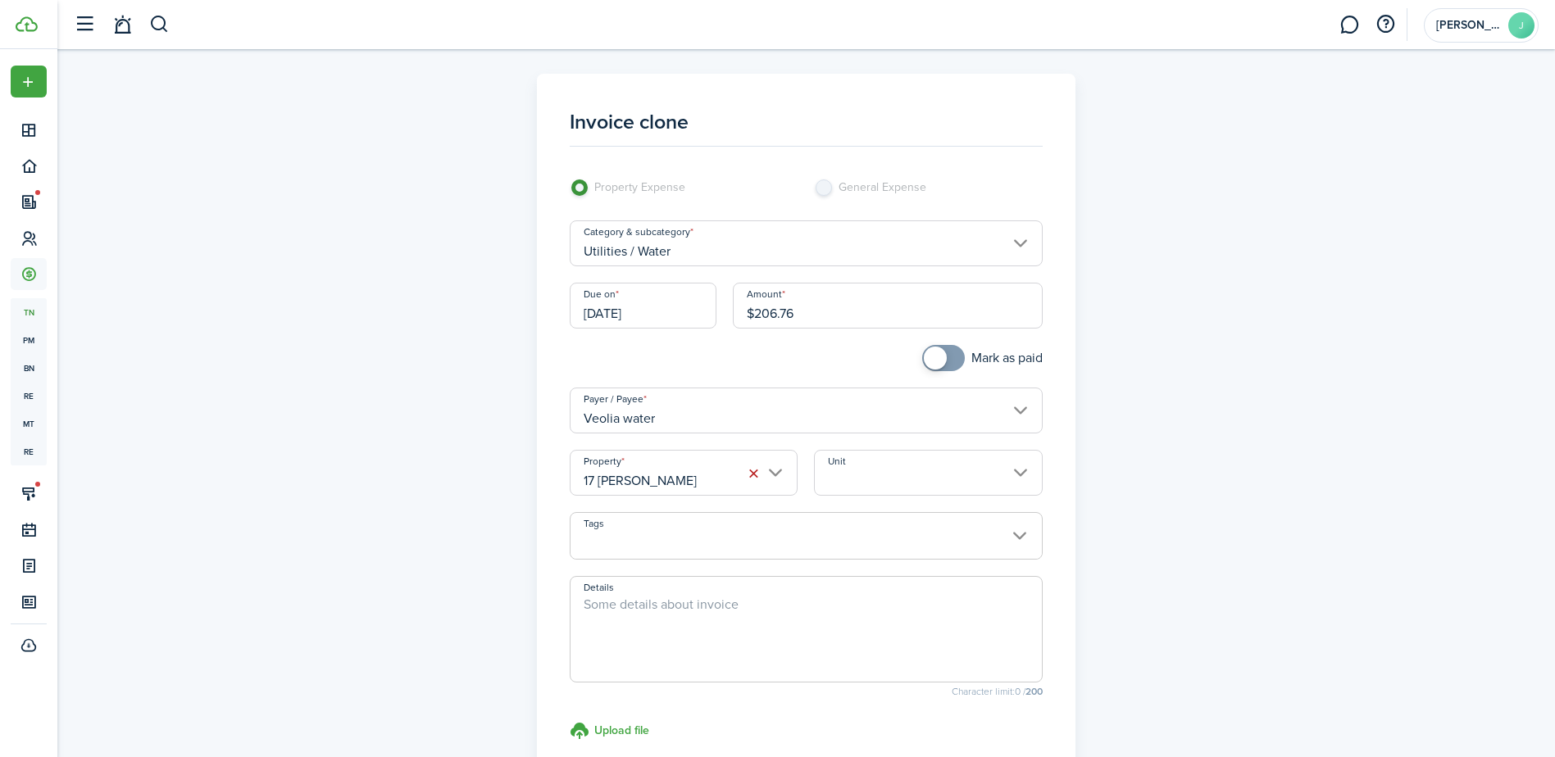
click at [945, 363] on span at bounding box center [943, 358] width 16 height 26
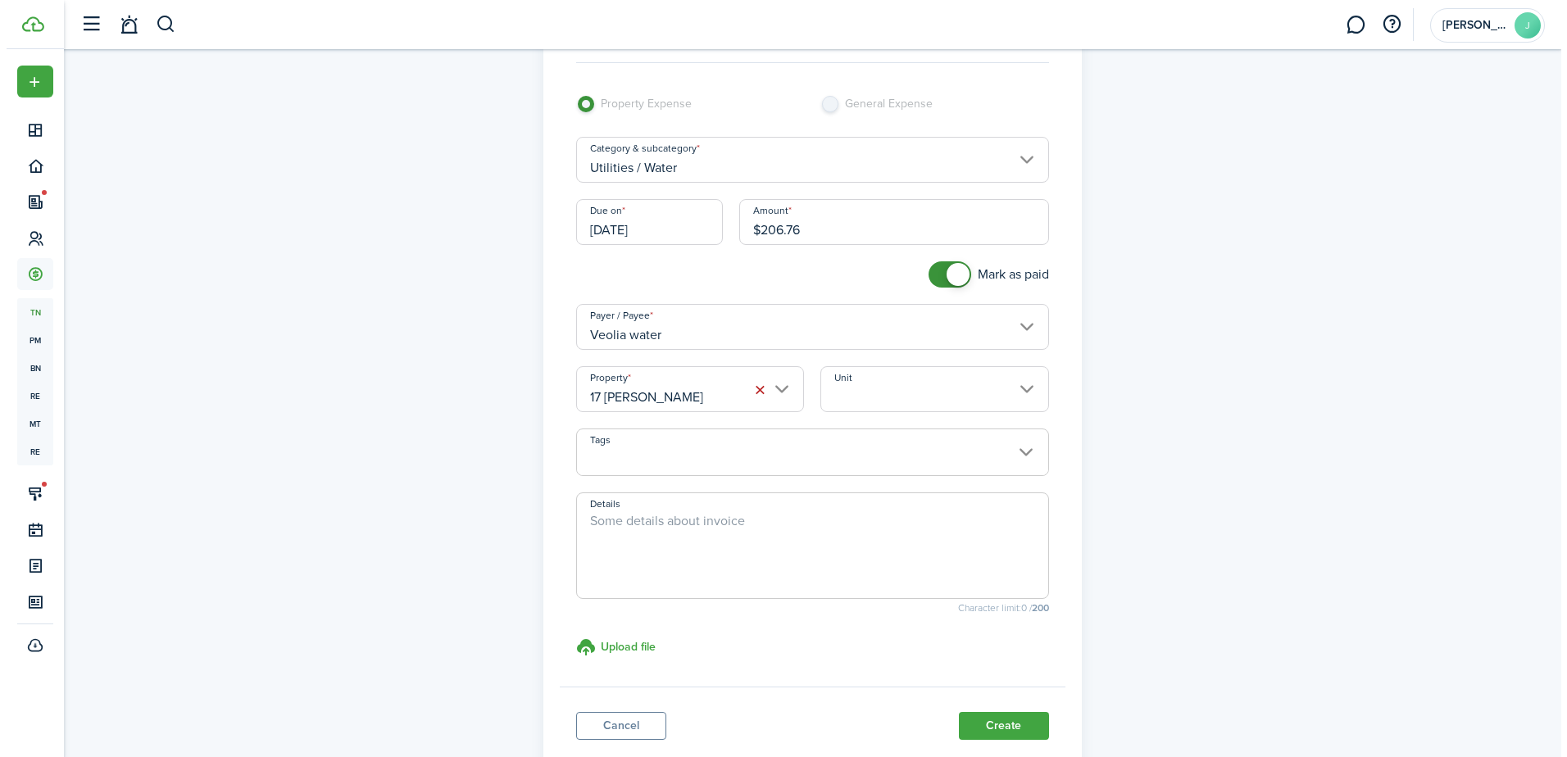
scroll to position [164, 0]
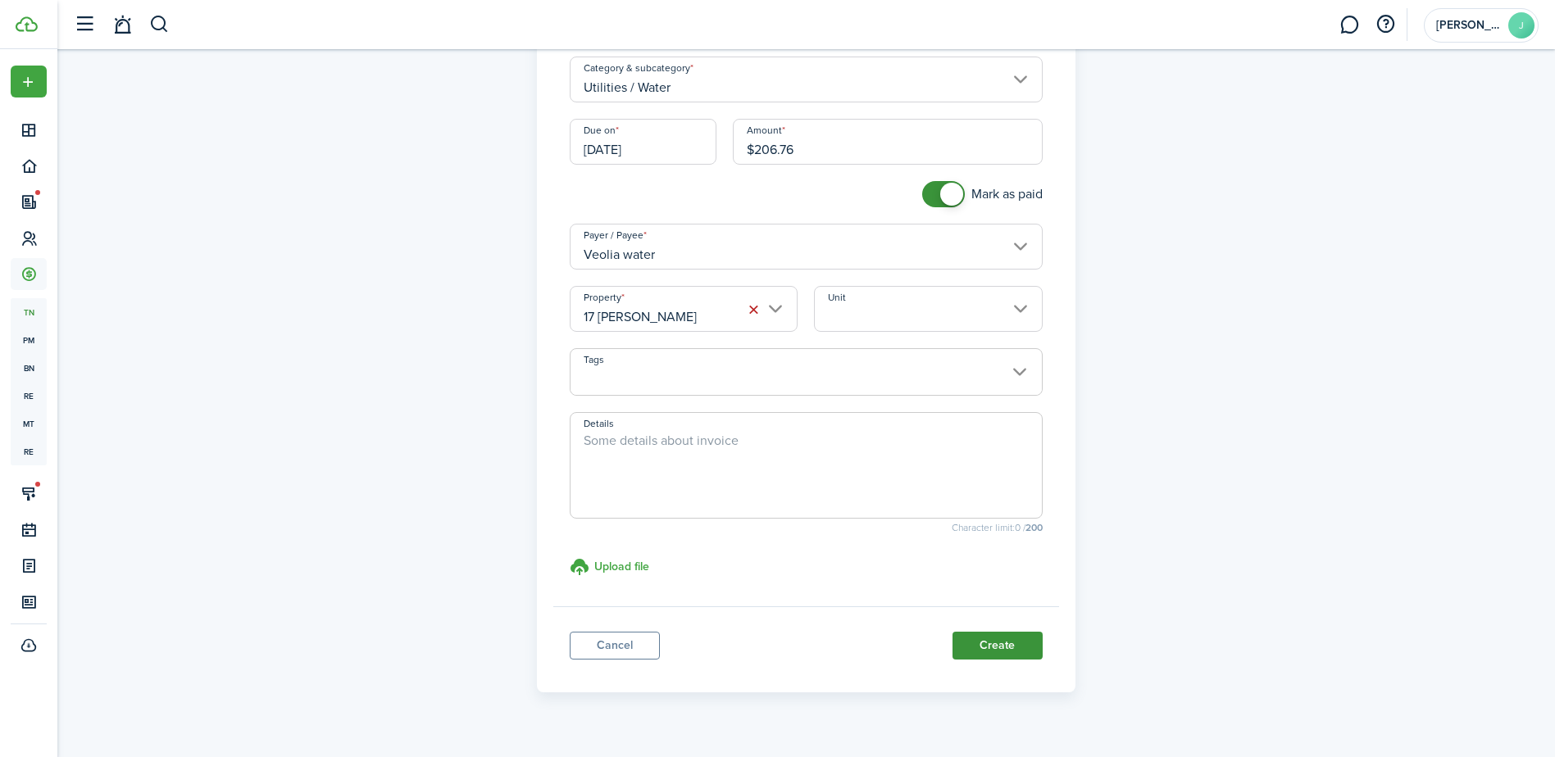
click at [979, 654] on button "Create" at bounding box center [997, 646] width 90 height 28
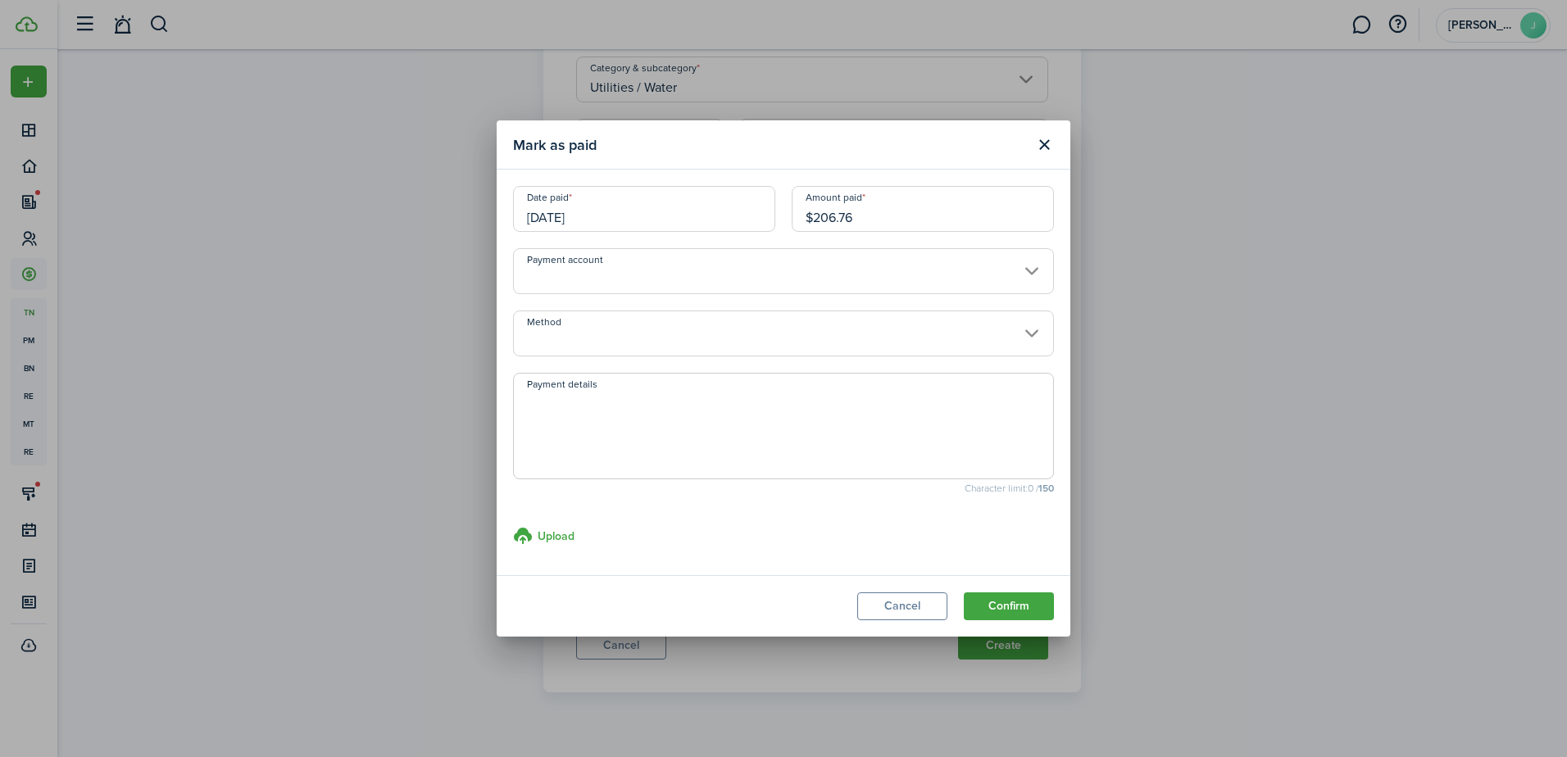
click at [1006, 278] on input "Payment account" at bounding box center [783, 271] width 541 height 46
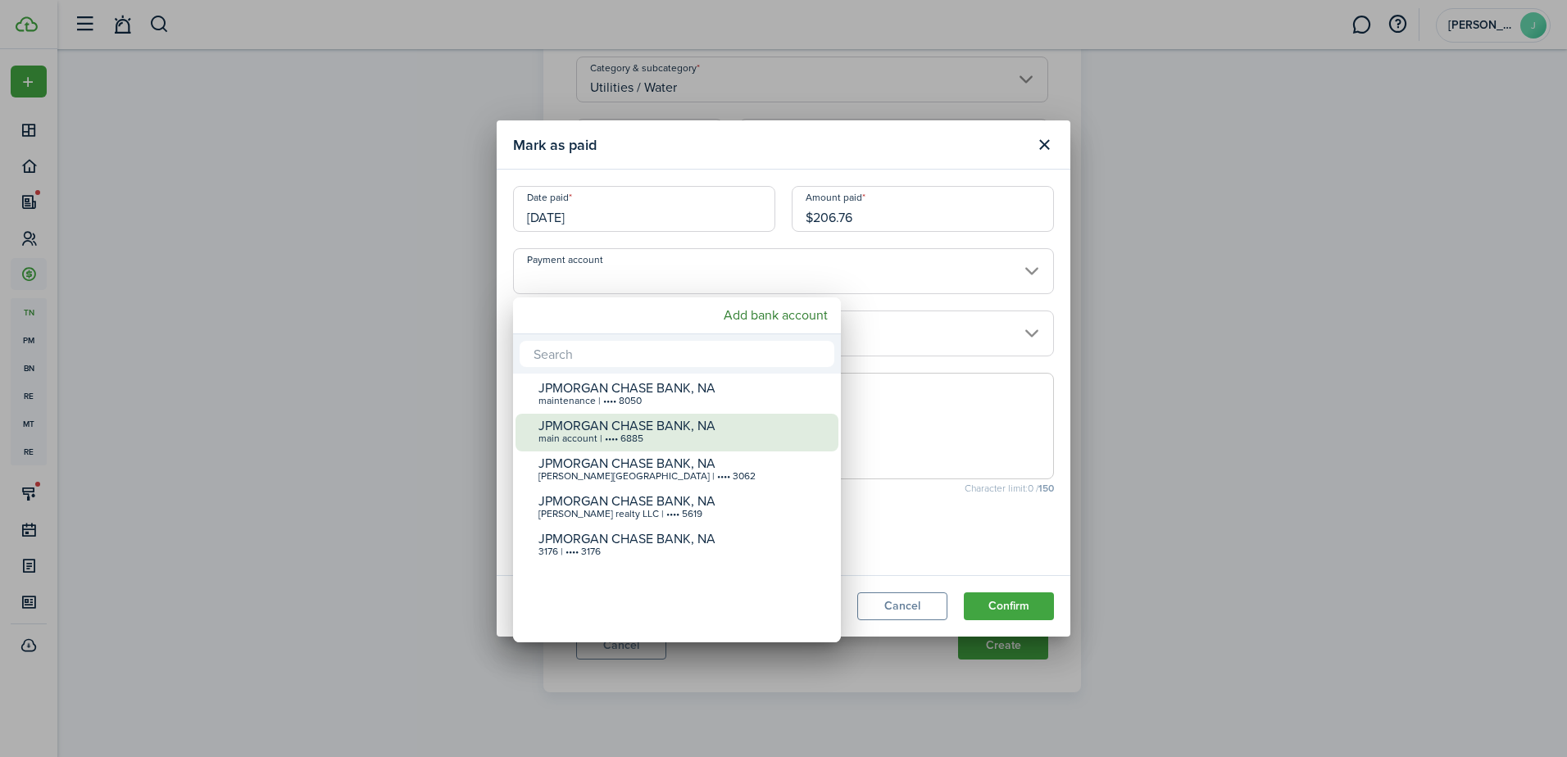
click at [808, 439] on div "main account | •••• 6885" at bounding box center [684, 439] width 290 height 11
type input "•••• •••• •••• 6885"
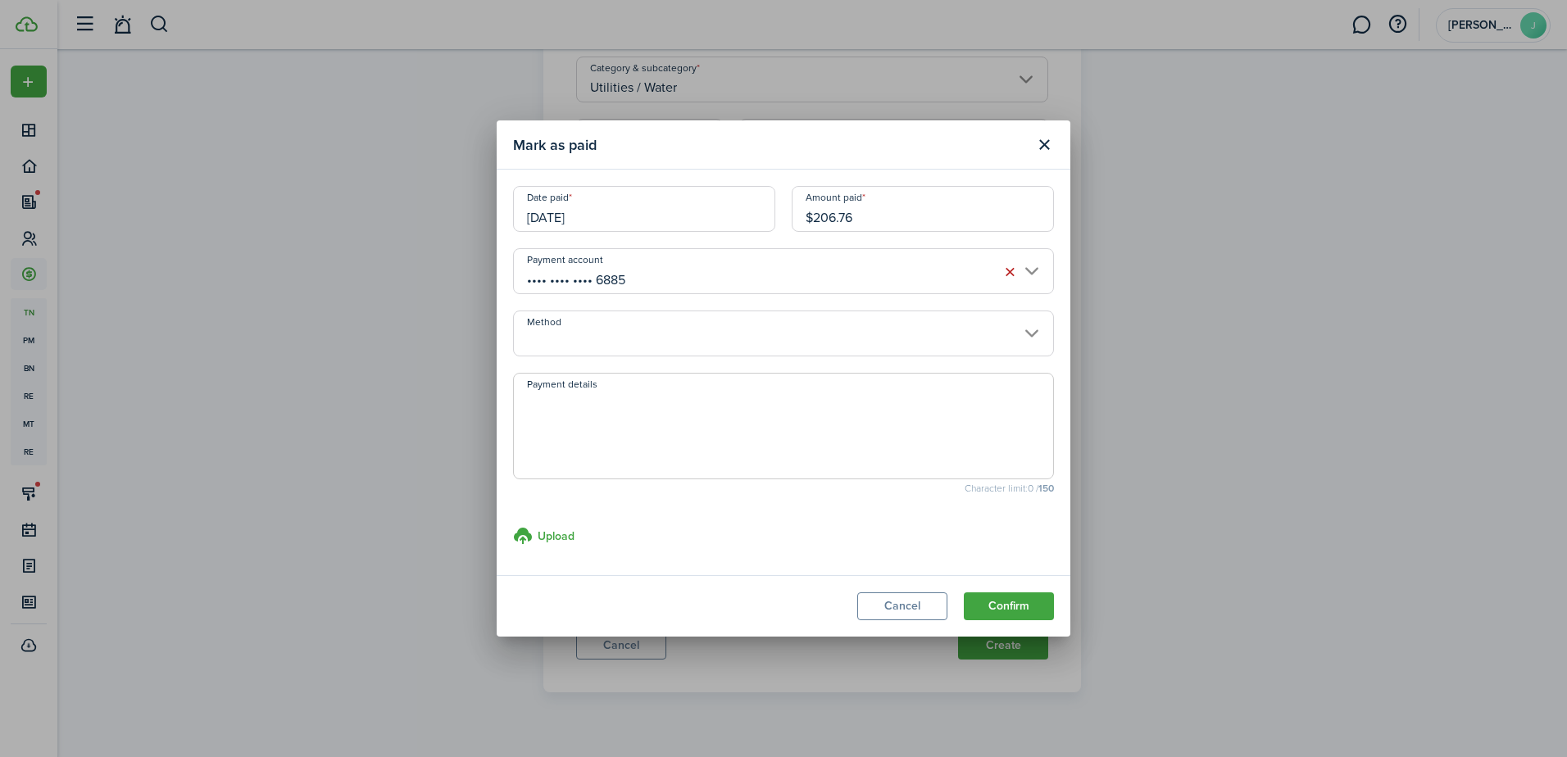
click at [863, 333] on input "Method" at bounding box center [783, 334] width 541 height 46
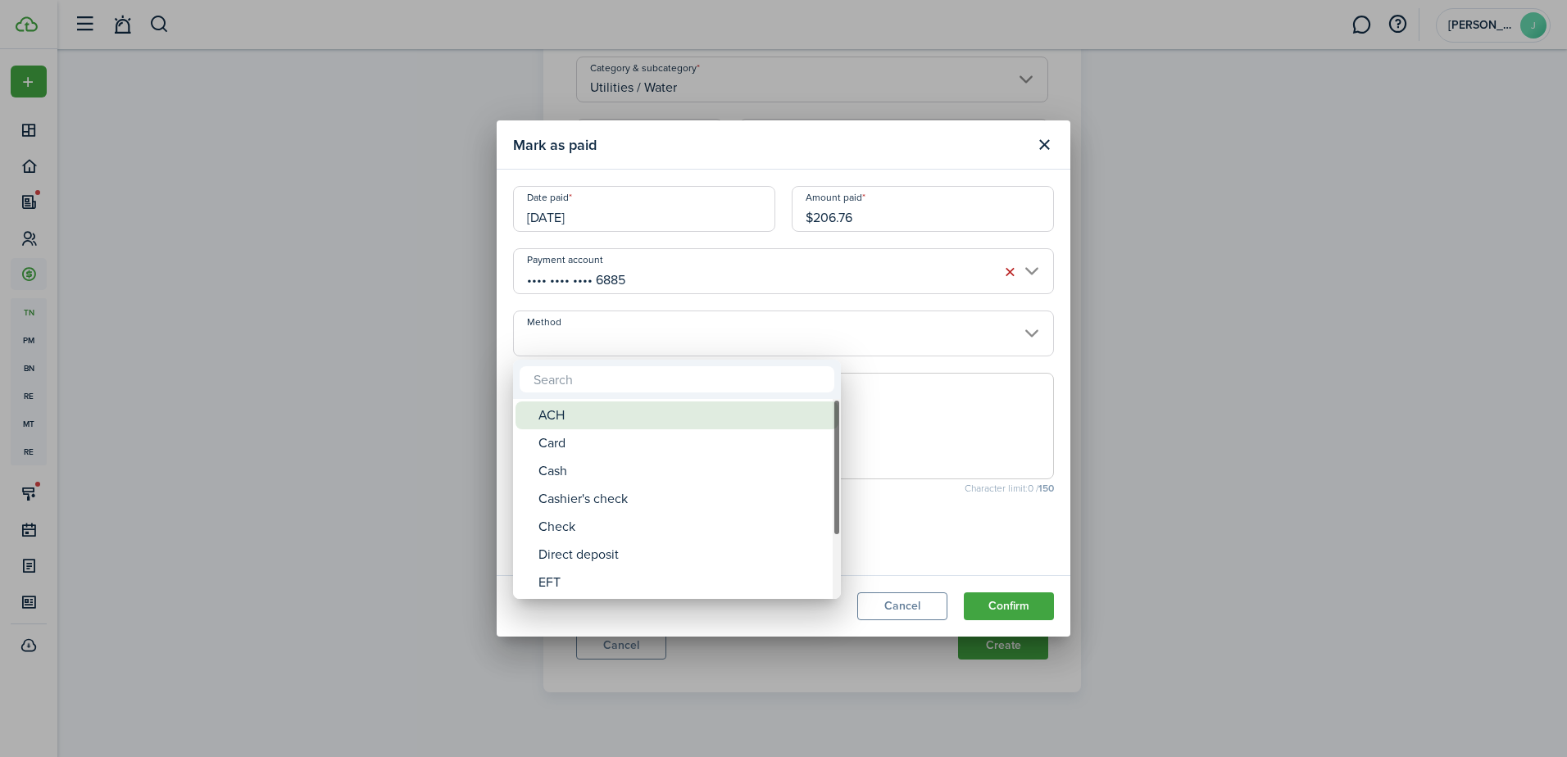
click at [773, 426] on div "ACH" at bounding box center [684, 416] width 290 height 28
type input "ACH"
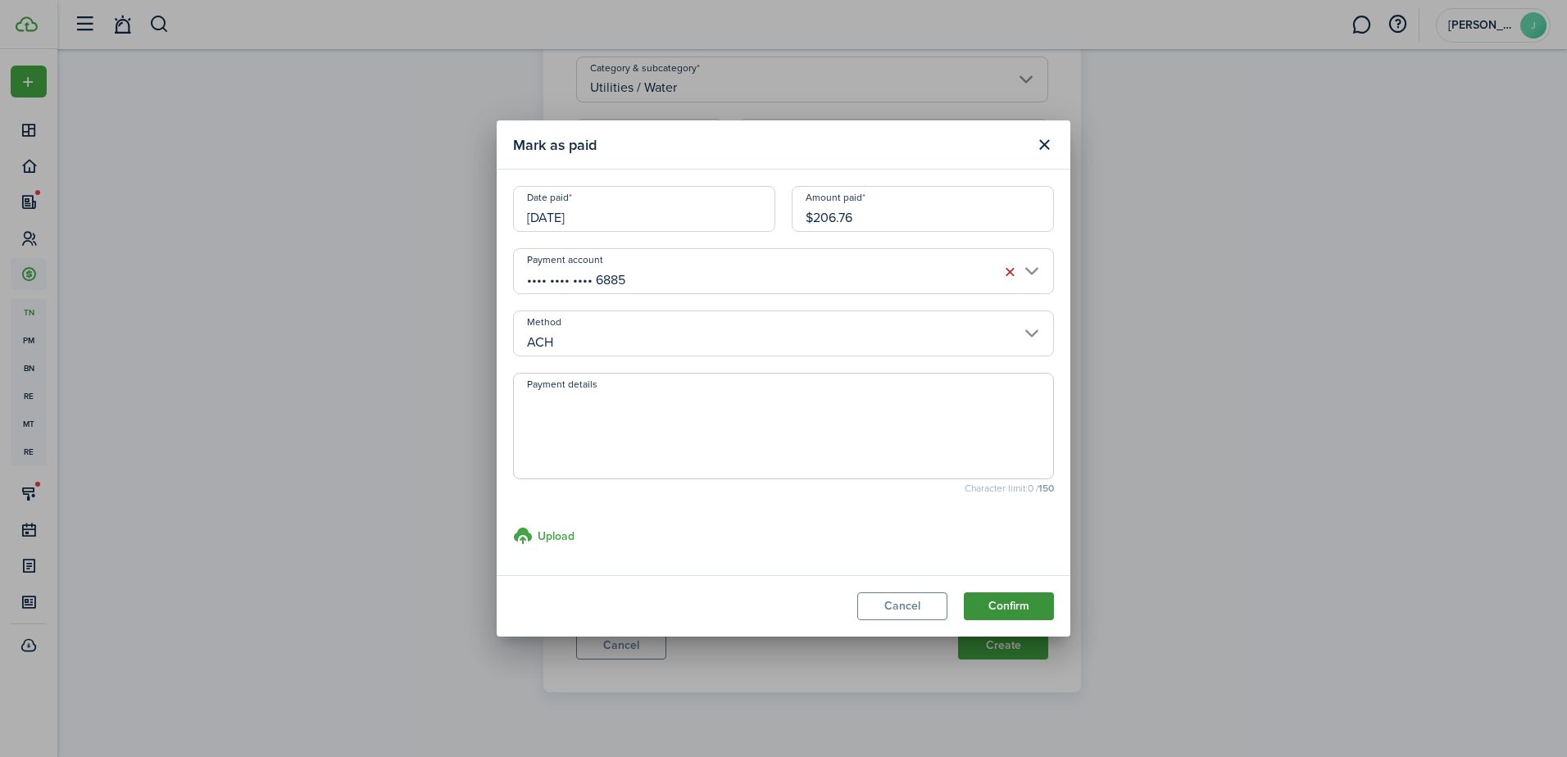
click at [988, 602] on button "Confirm" at bounding box center [1009, 607] width 90 height 28
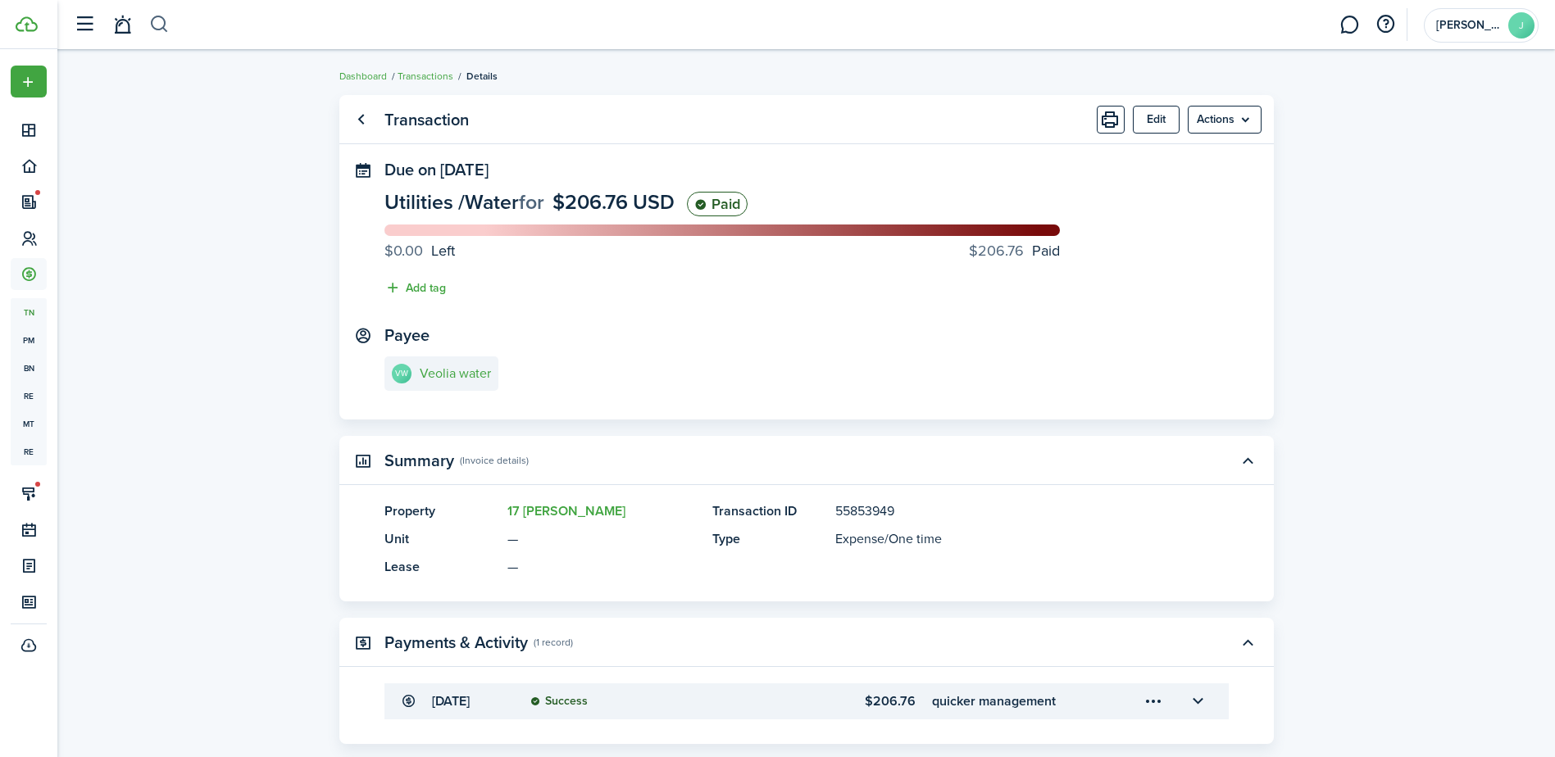
click at [160, 25] on button "button" at bounding box center [159, 25] width 20 height 28
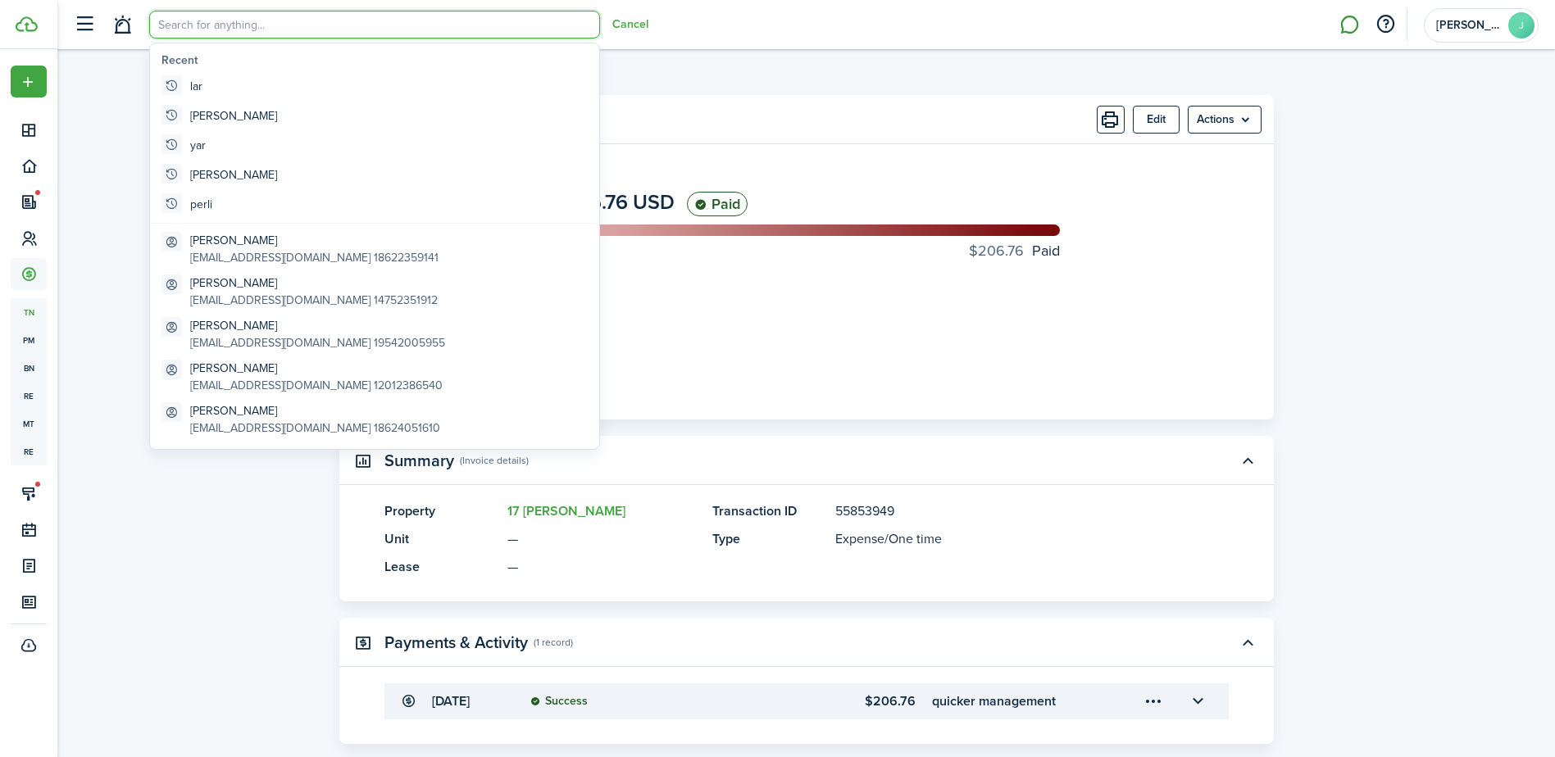
click at [1348, 26] on link at bounding box center [1349, 25] width 31 height 42
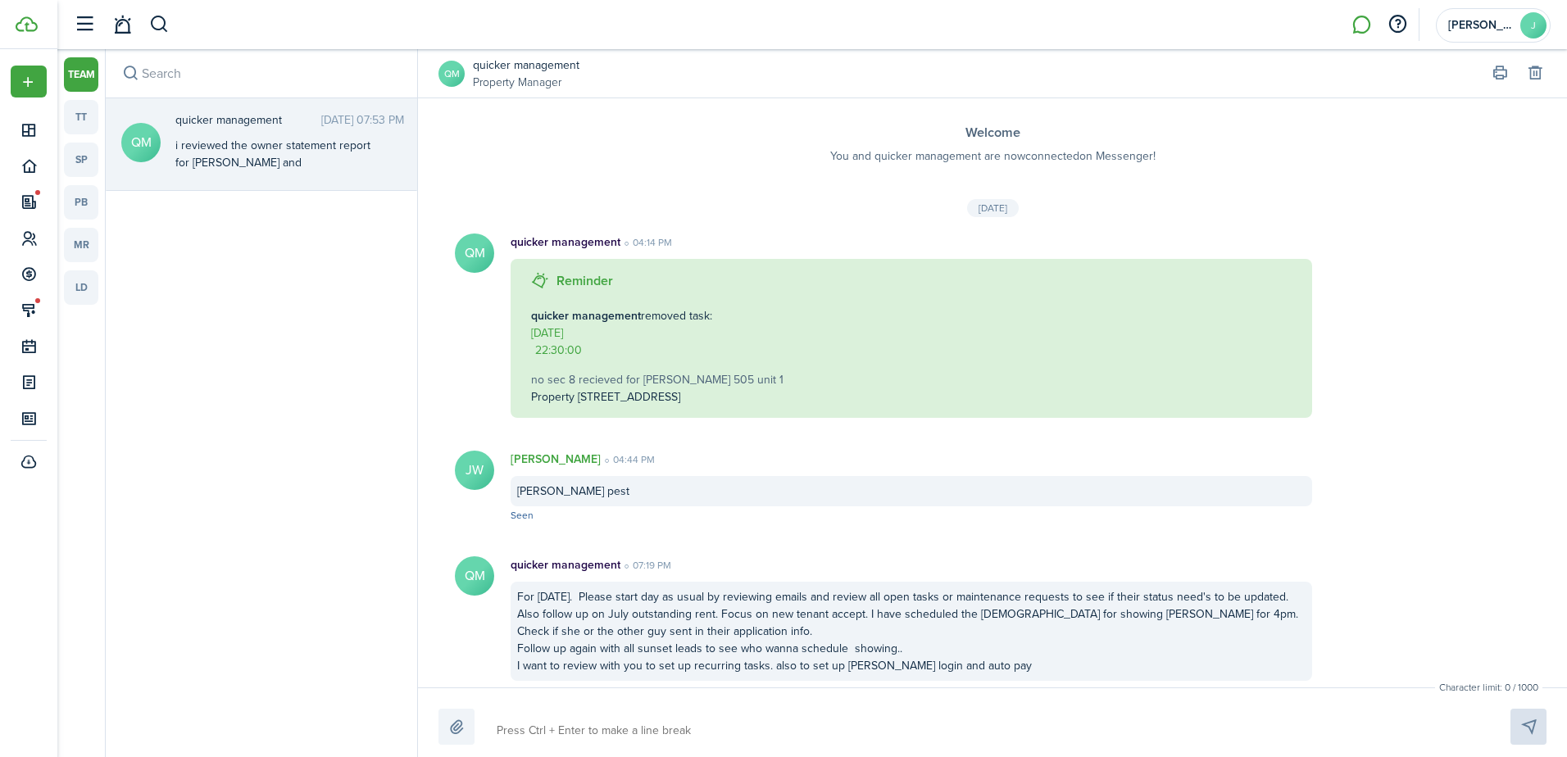
scroll to position [2619, 0]
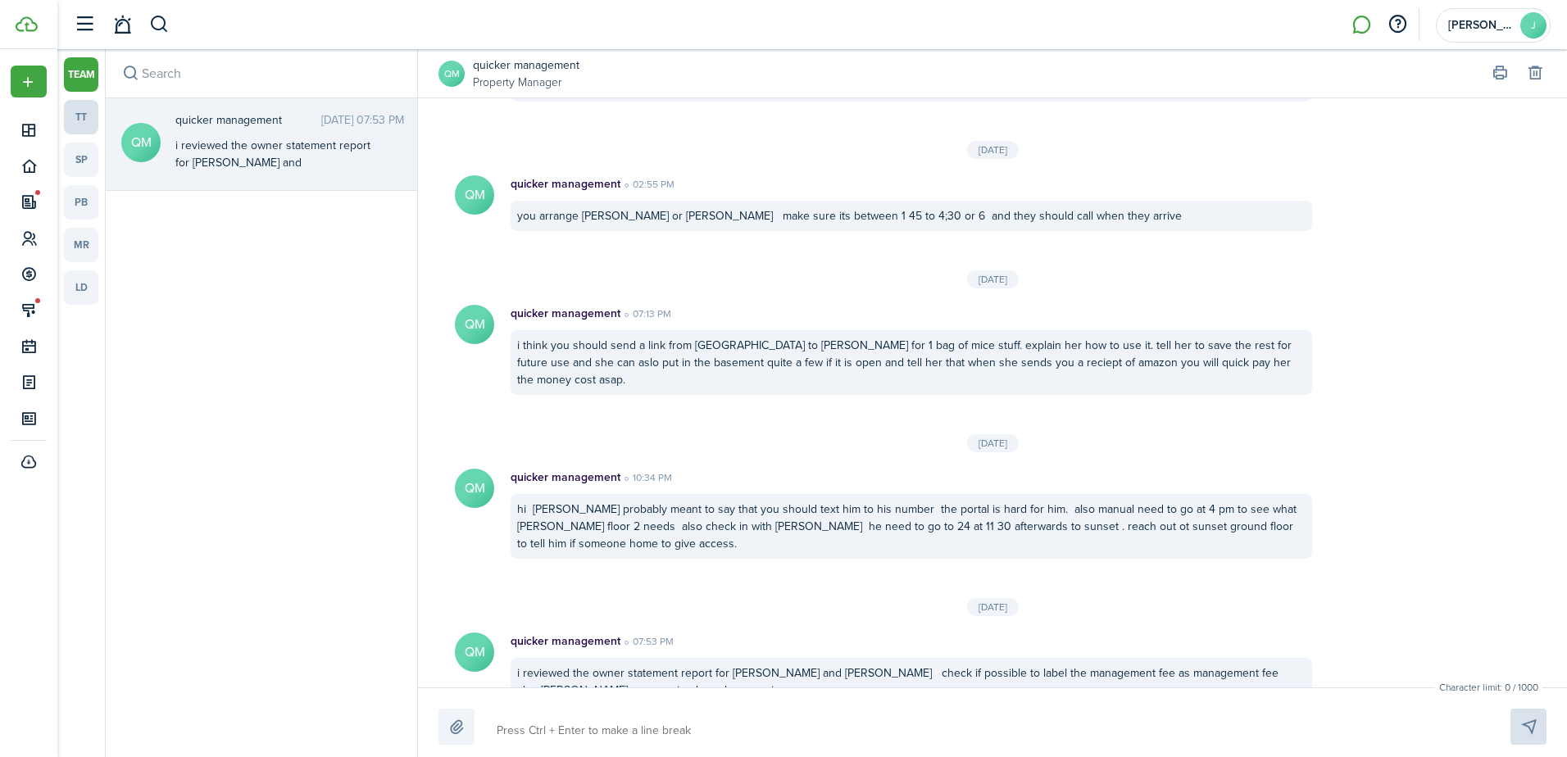
click at [96, 116] on link "tt" at bounding box center [81, 117] width 34 height 34
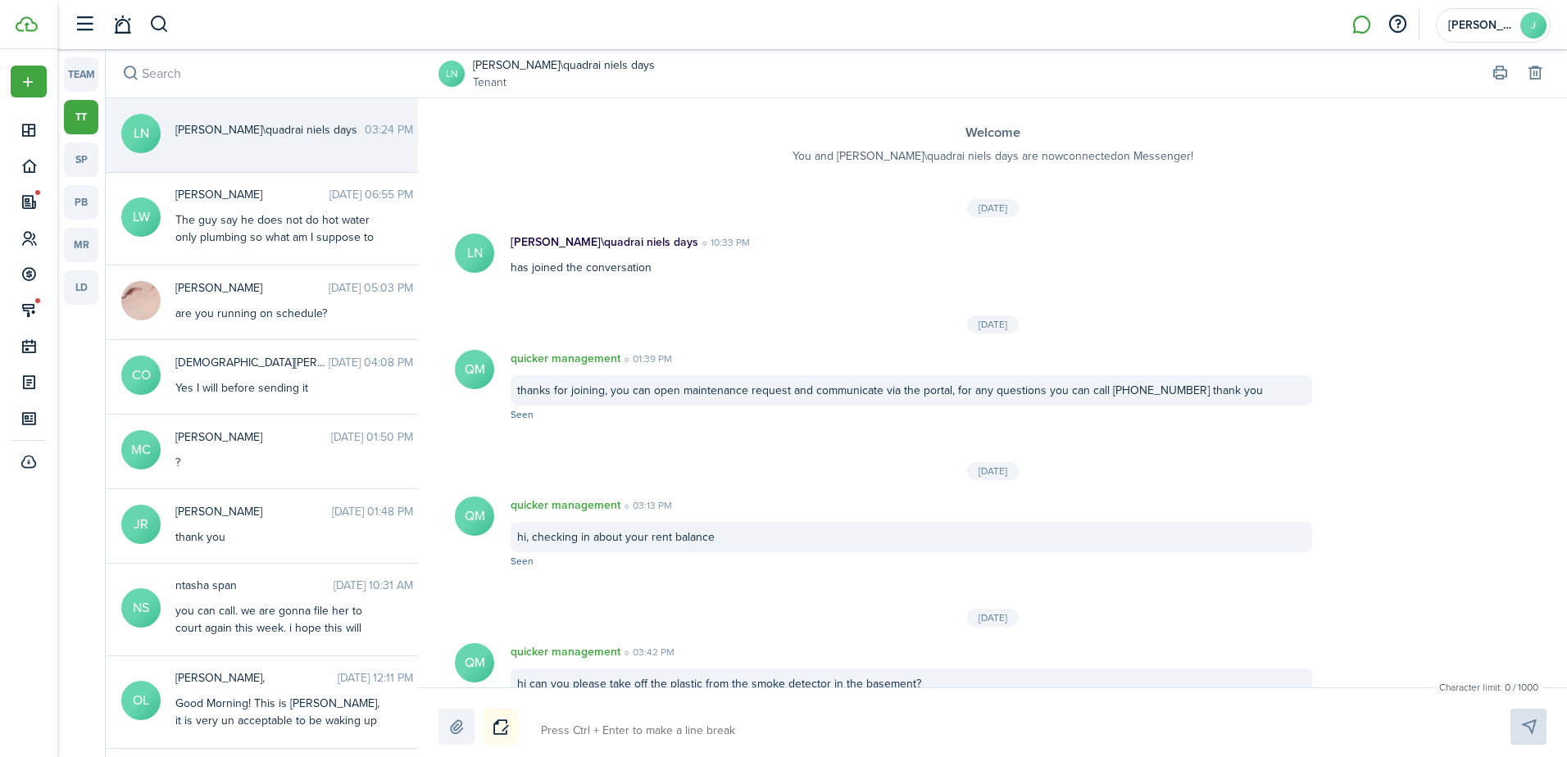
scroll to position [1099, 0]
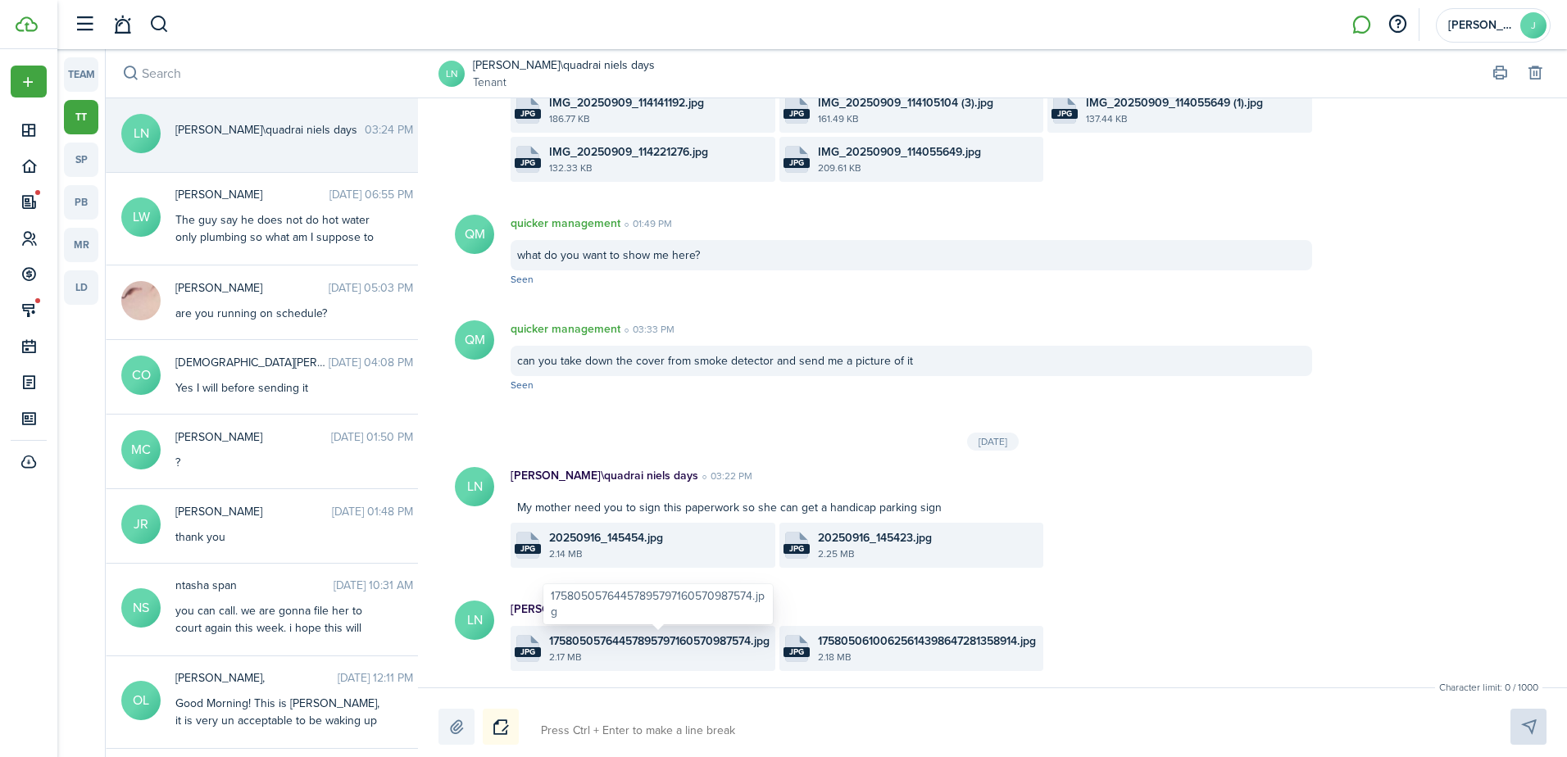
click at [604, 640] on span "17580505764457895797160570987574.jpg" at bounding box center [659, 641] width 220 height 17
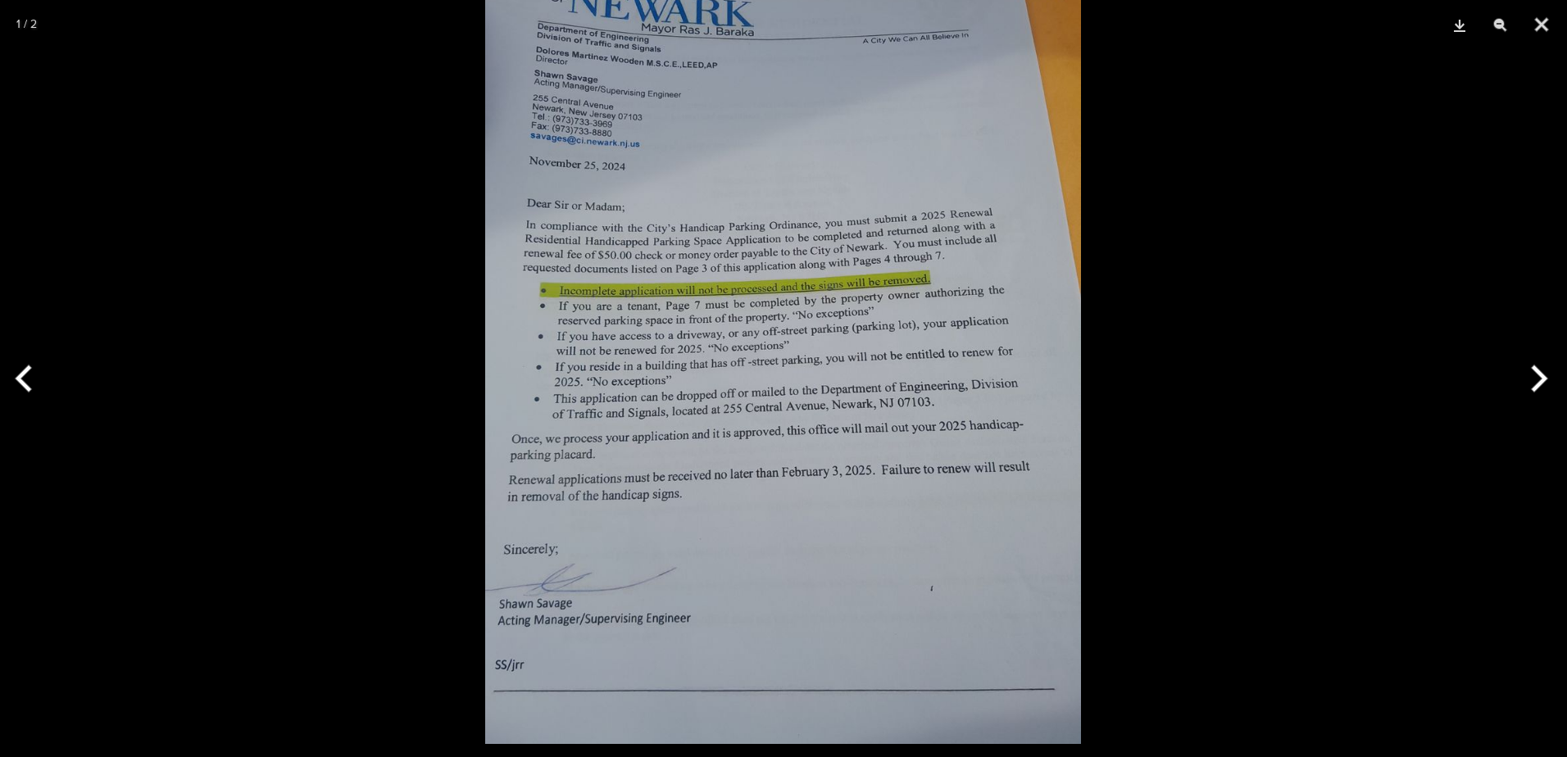
click at [1544, 370] on button "Next" at bounding box center [1536, 379] width 61 height 82
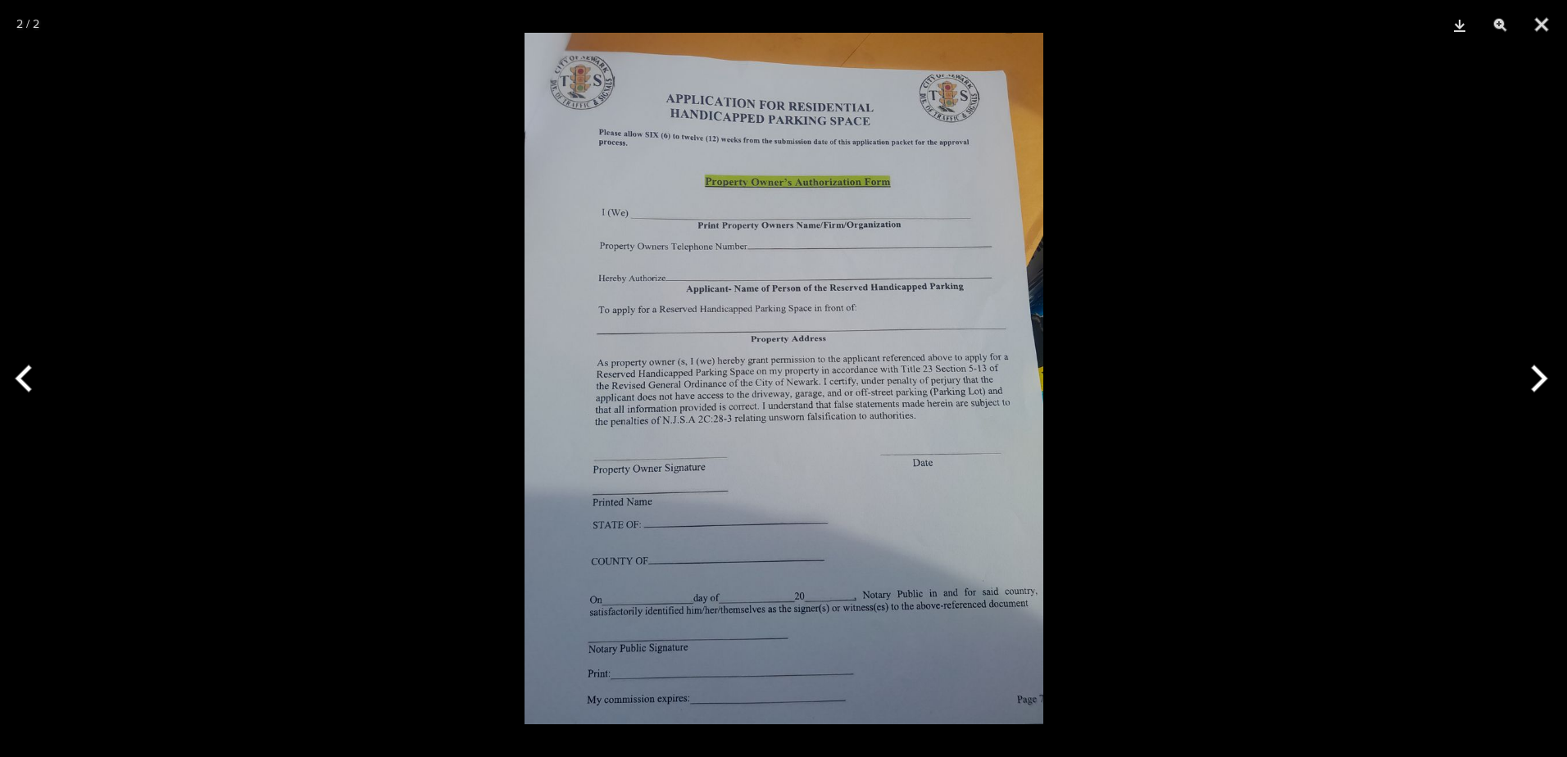
click at [27, 377] on button "Previous" at bounding box center [30, 379] width 61 height 82
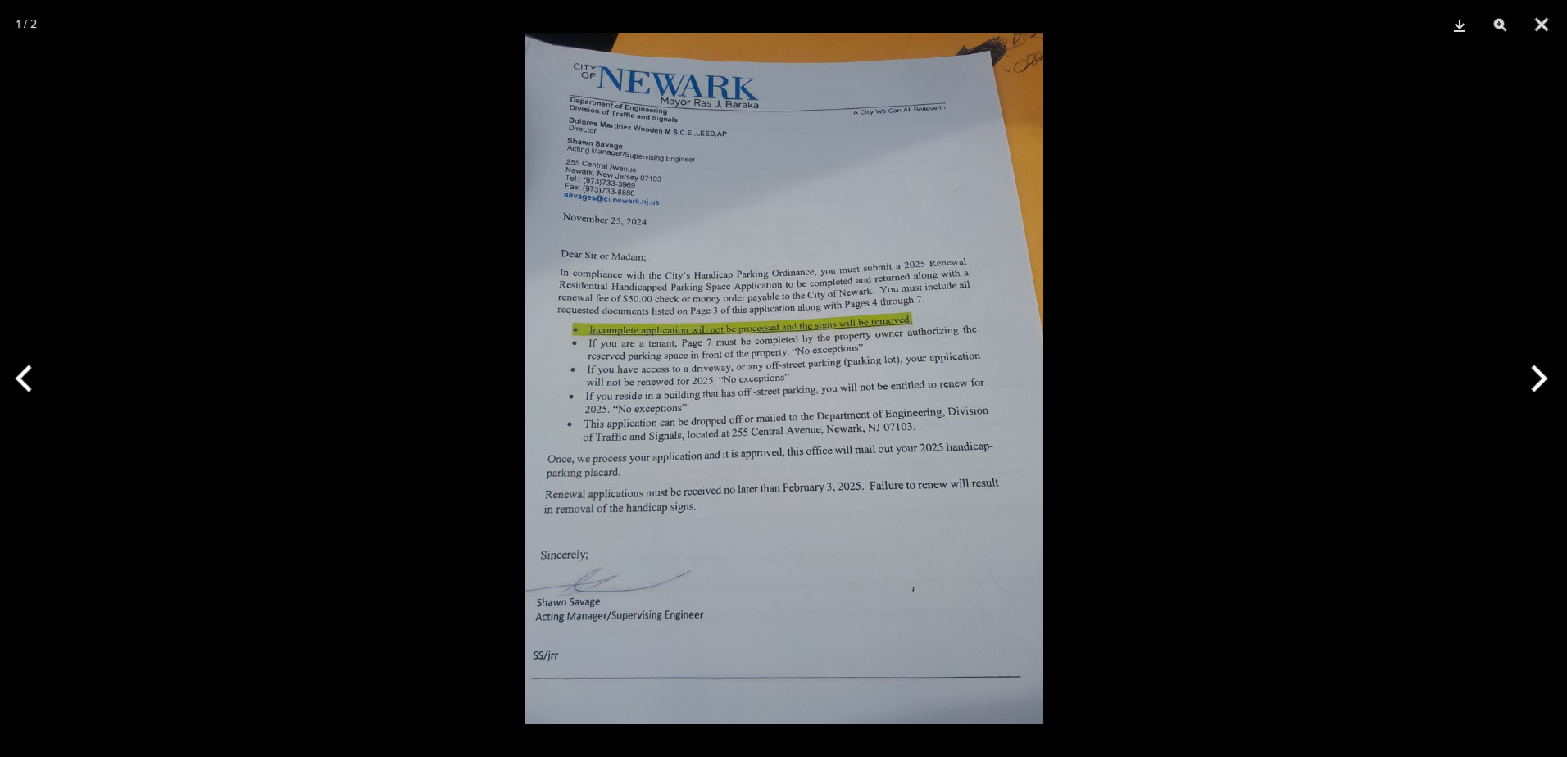
click at [28, 377] on button "Previous" at bounding box center [30, 379] width 61 height 82
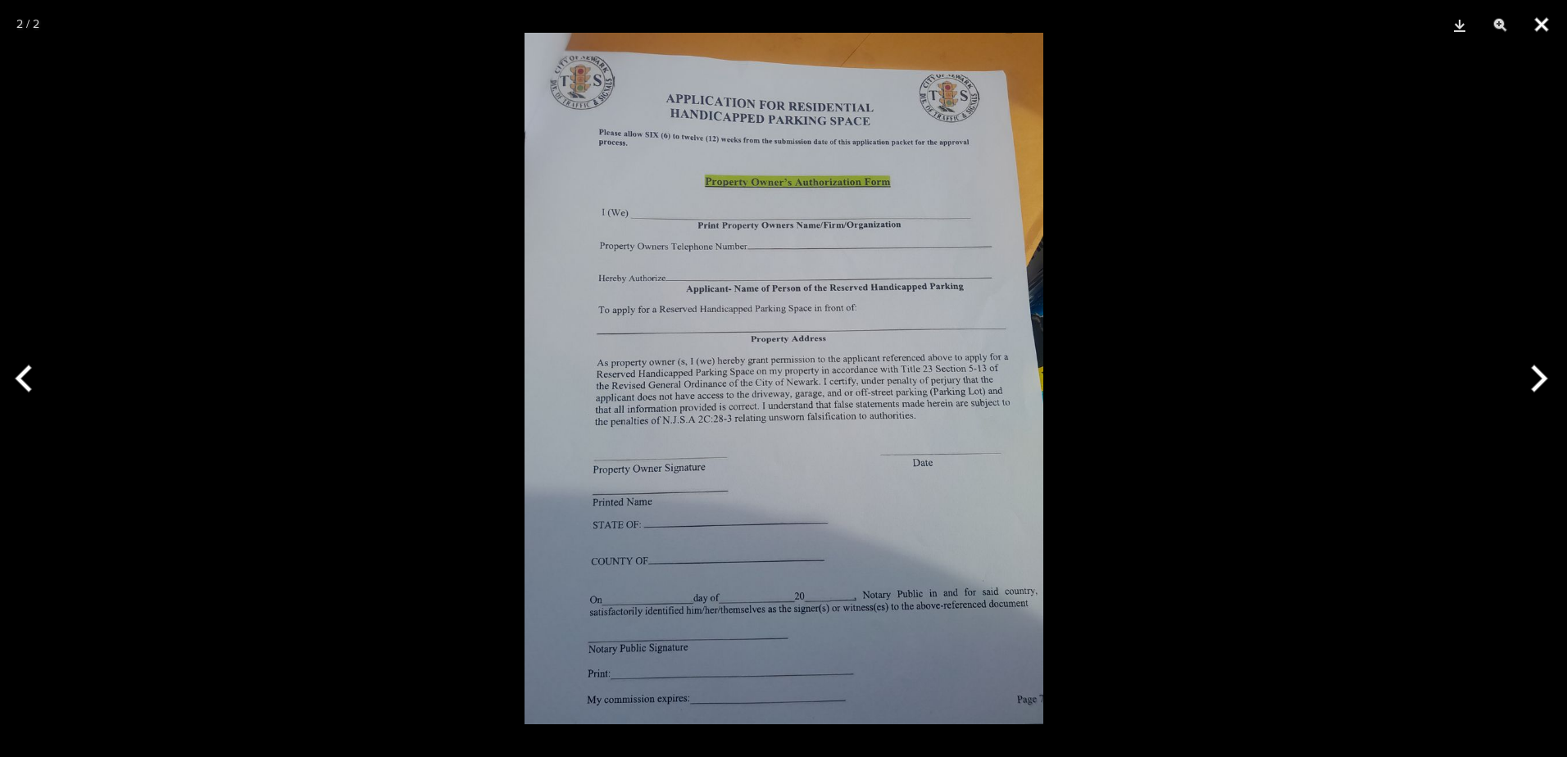
click at [1529, 27] on button "Close" at bounding box center [1541, 24] width 41 height 49
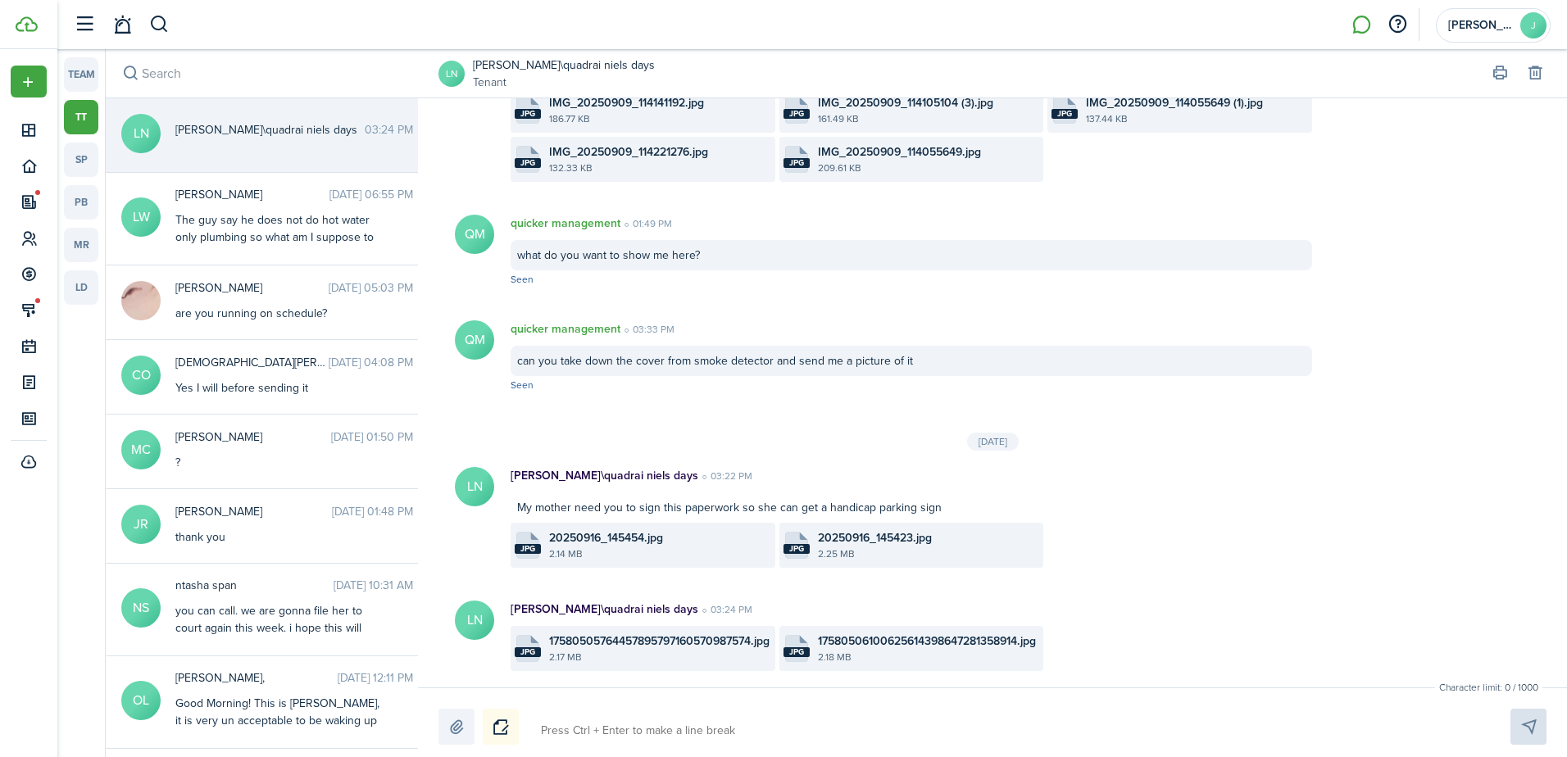
click at [607, 715] on div at bounding box center [993, 727] width 1108 height 36
click at [593, 729] on textarea at bounding box center [1006, 731] width 943 height 28
click at [696, 549] on file-size "2.14 MB" at bounding box center [660, 554] width 222 height 15
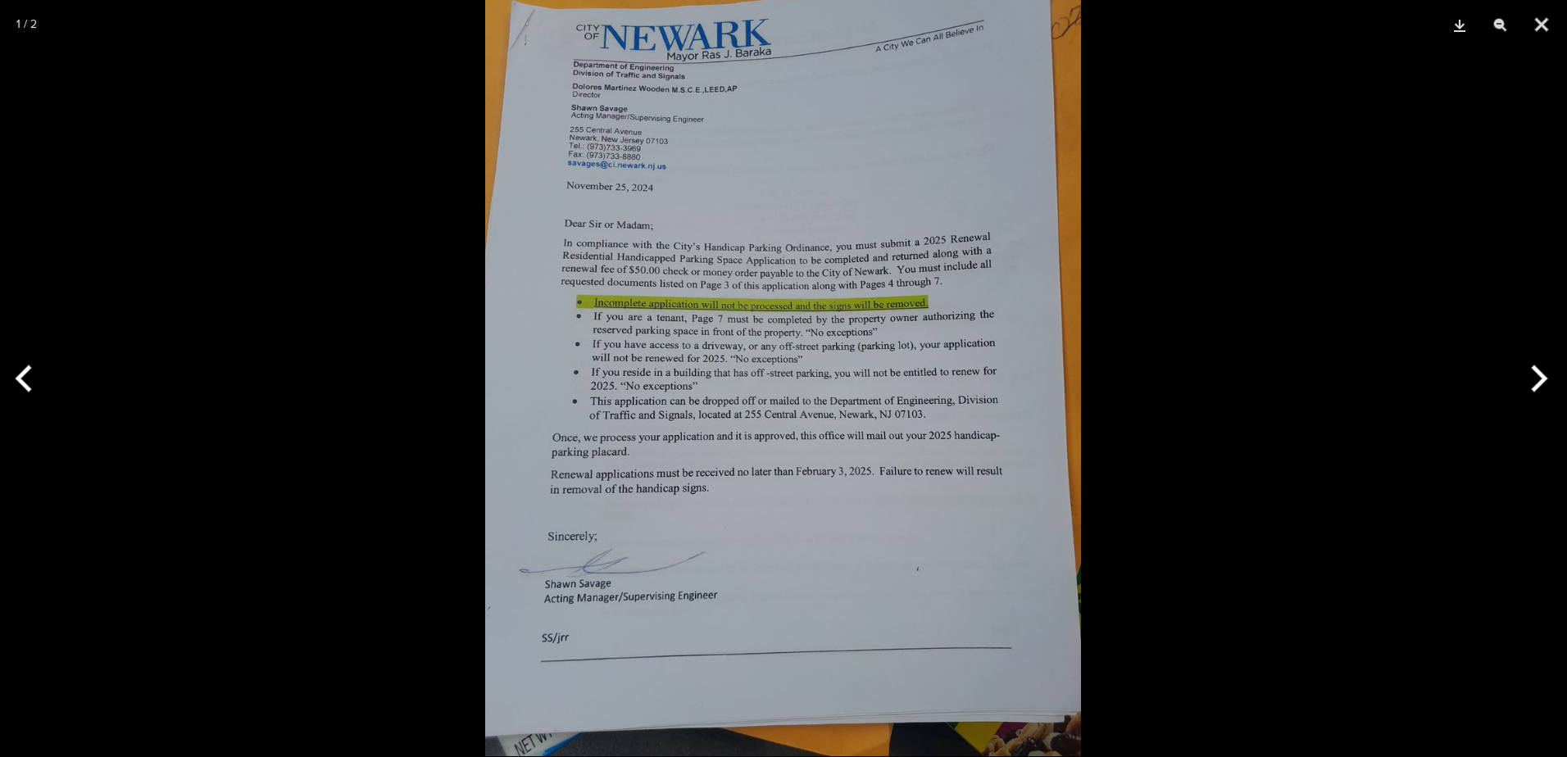
click at [1545, 384] on button "Next" at bounding box center [1536, 379] width 61 height 82
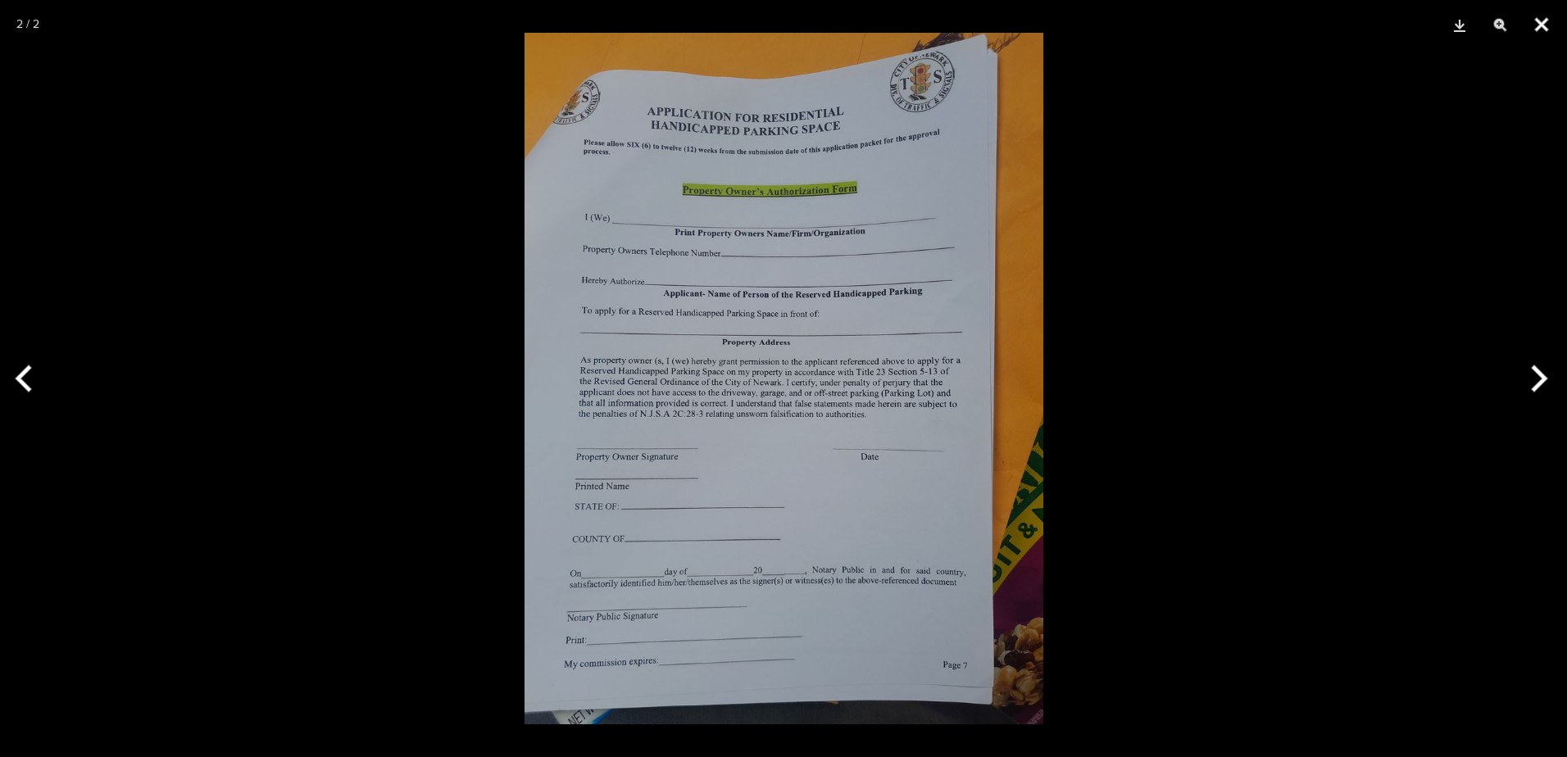
click at [1534, 28] on button "Close" at bounding box center [1541, 24] width 41 height 49
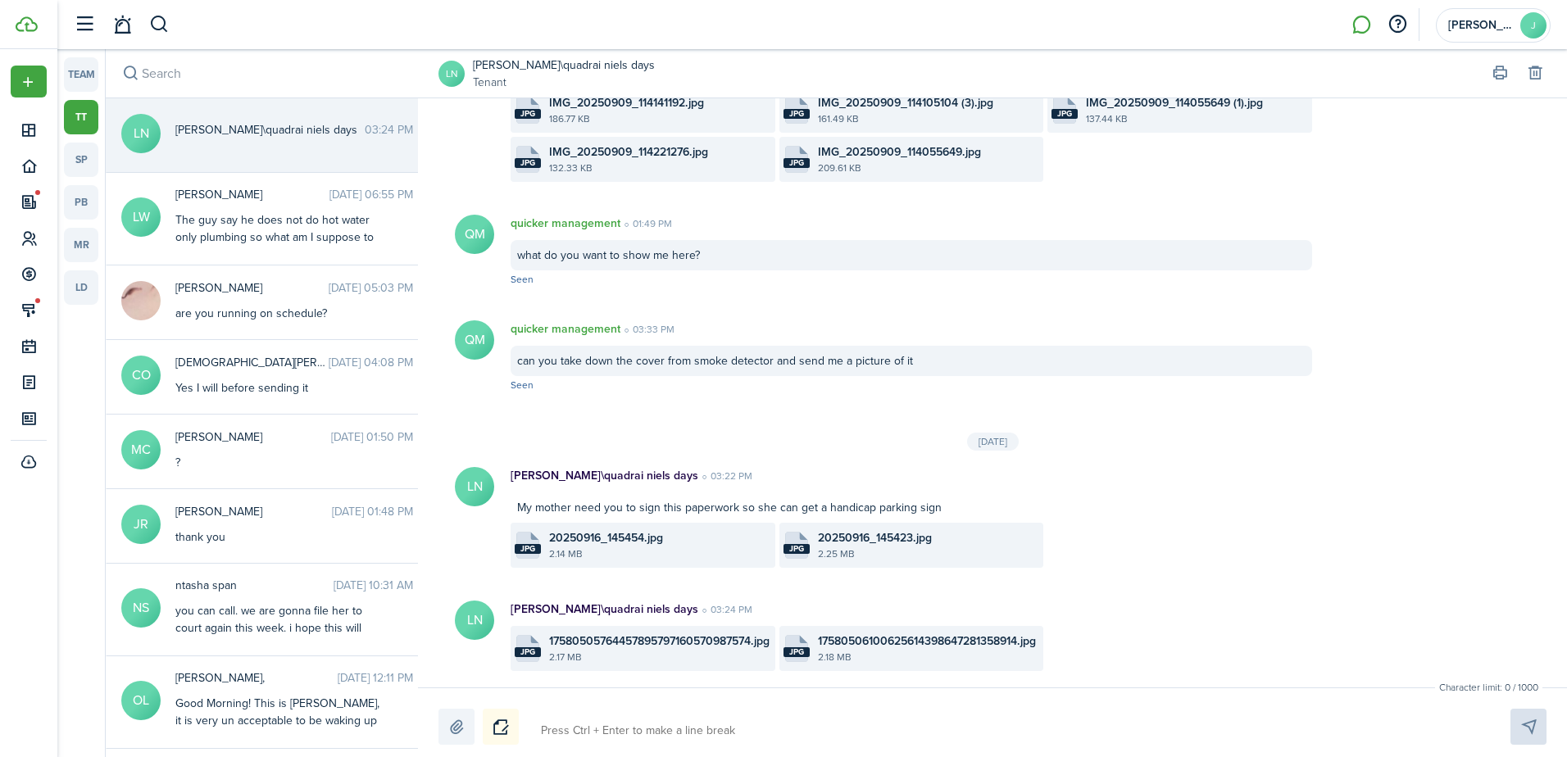
click at [640, 720] on textarea at bounding box center [1006, 731] width 943 height 28
type textarea "do you have a link where i can find this form and print it out clearly?"
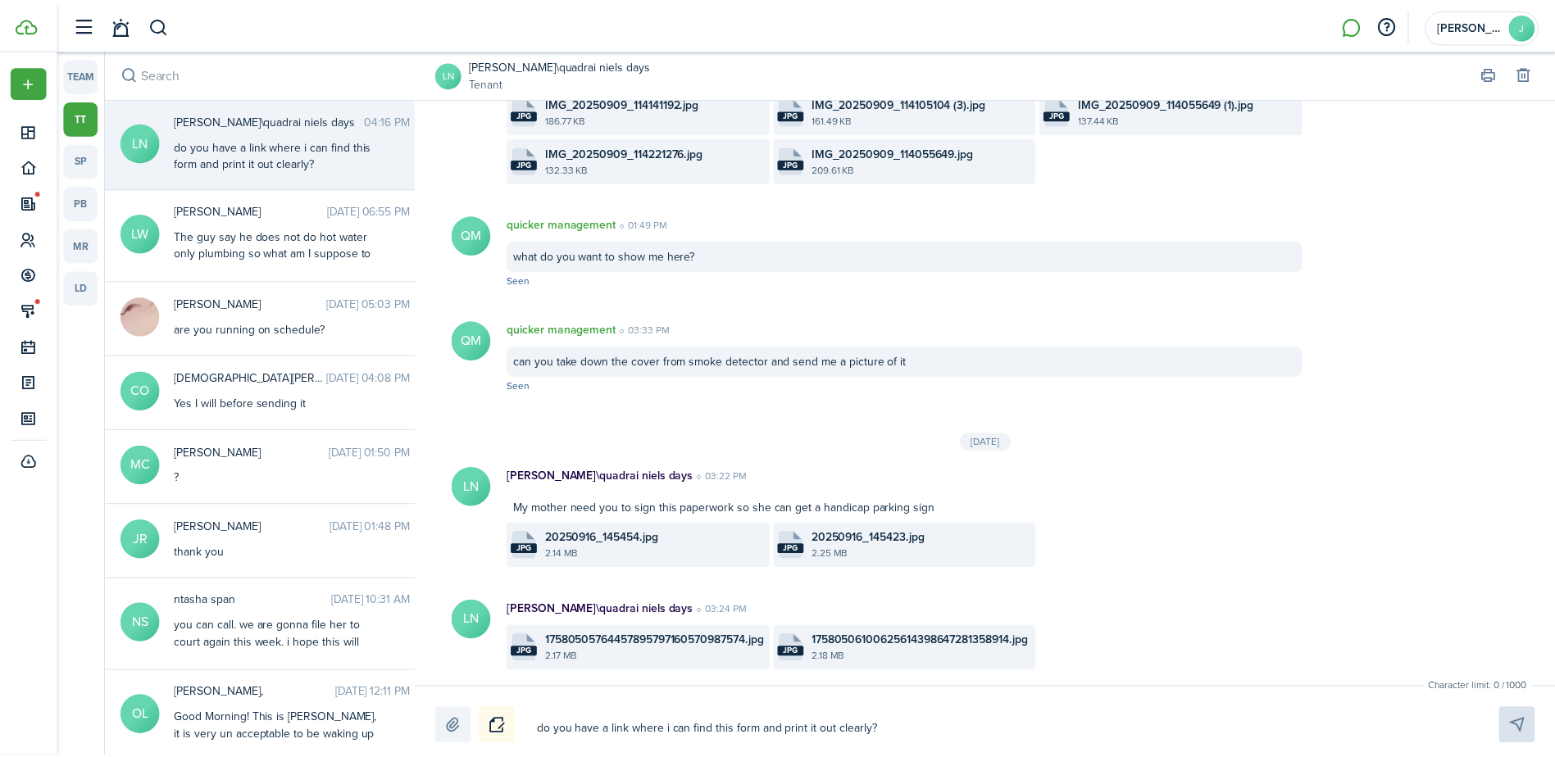
scroll to position [1205, 0]
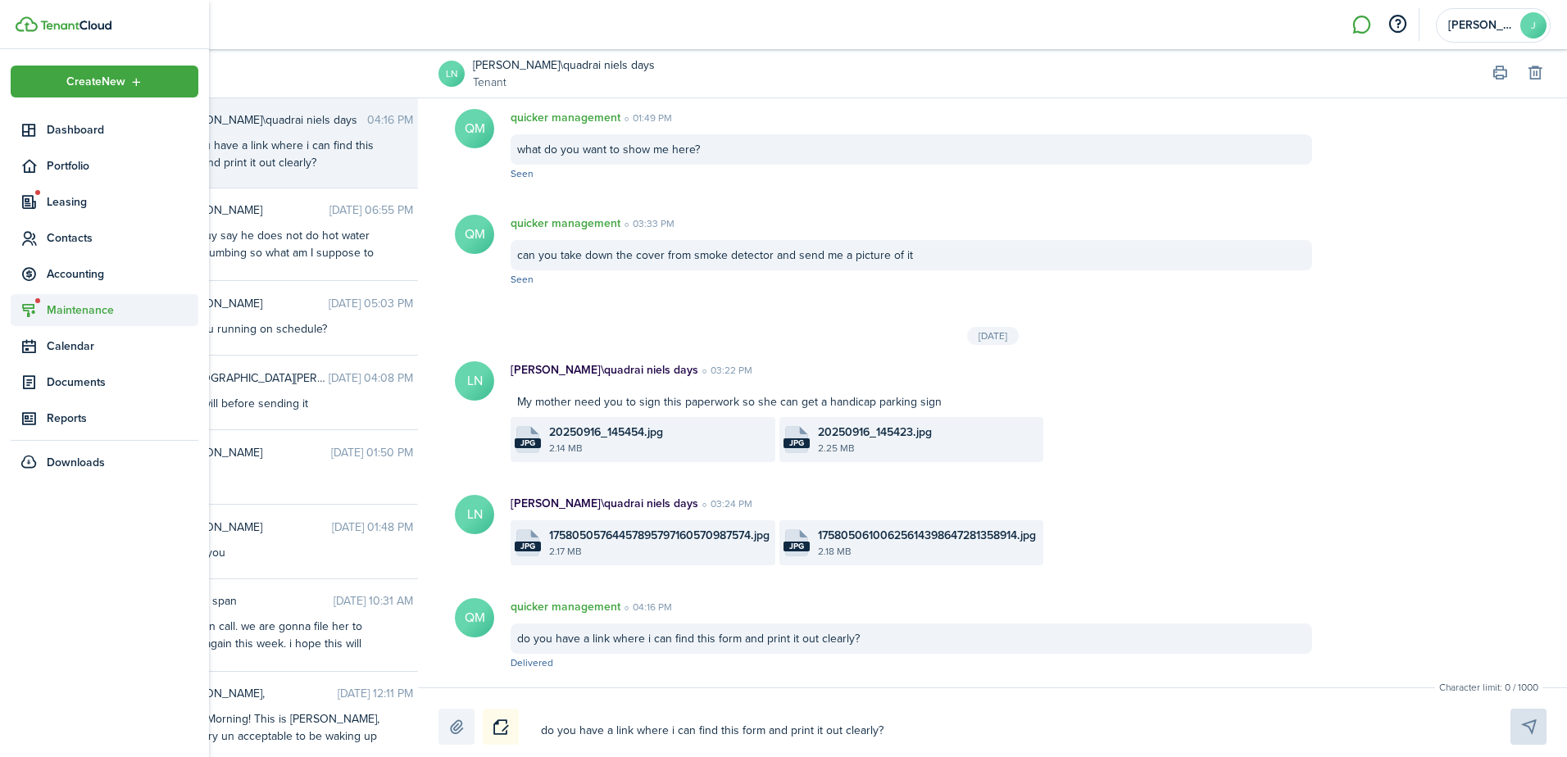
click at [45, 294] on span "Maintenance" at bounding box center [105, 310] width 188 height 32
click at [72, 374] on span "Requests Board" at bounding box center [123, 376] width 152 height 17
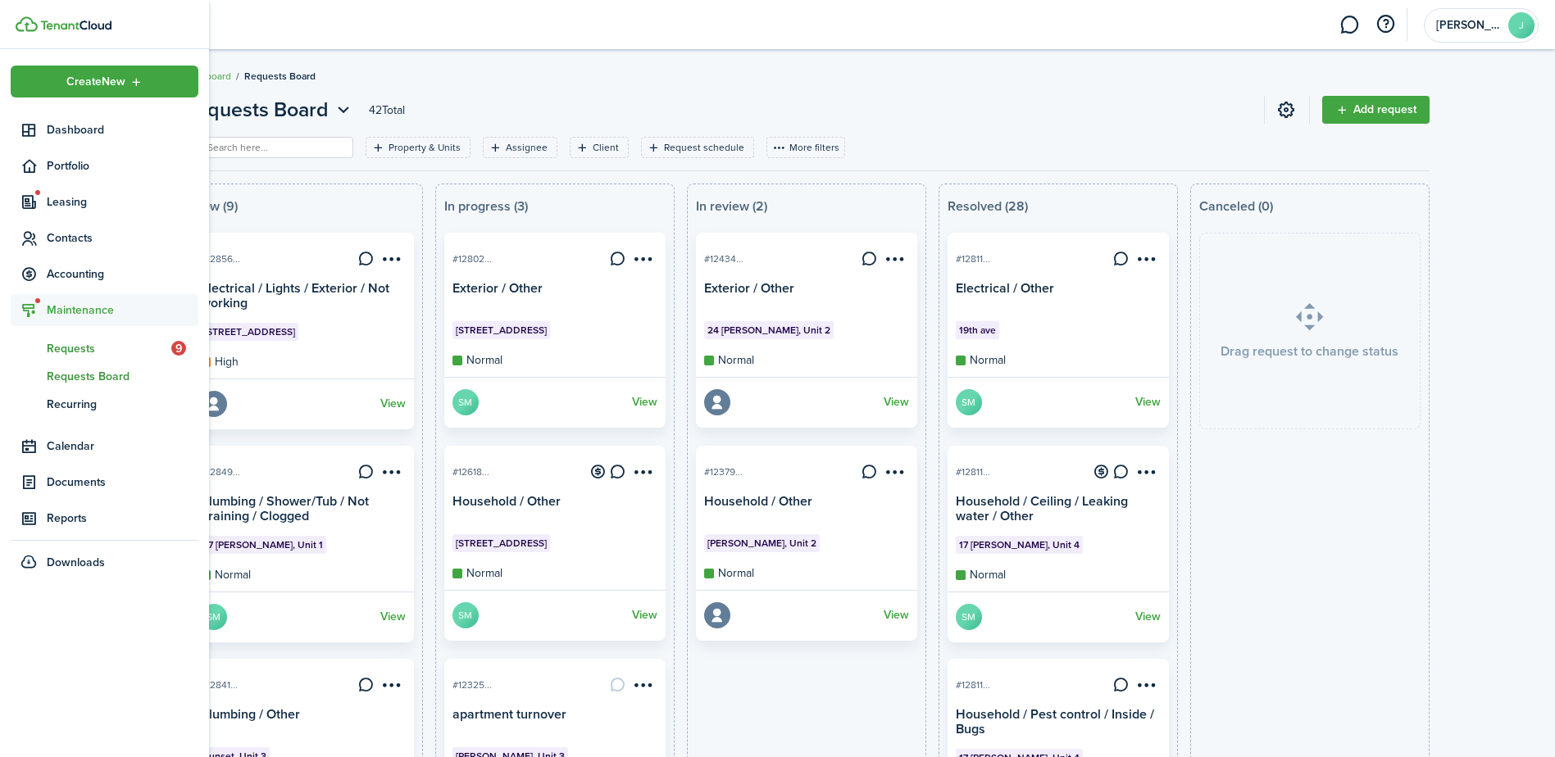
click at [48, 342] on span "Requests" at bounding box center [109, 348] width 125 height 17
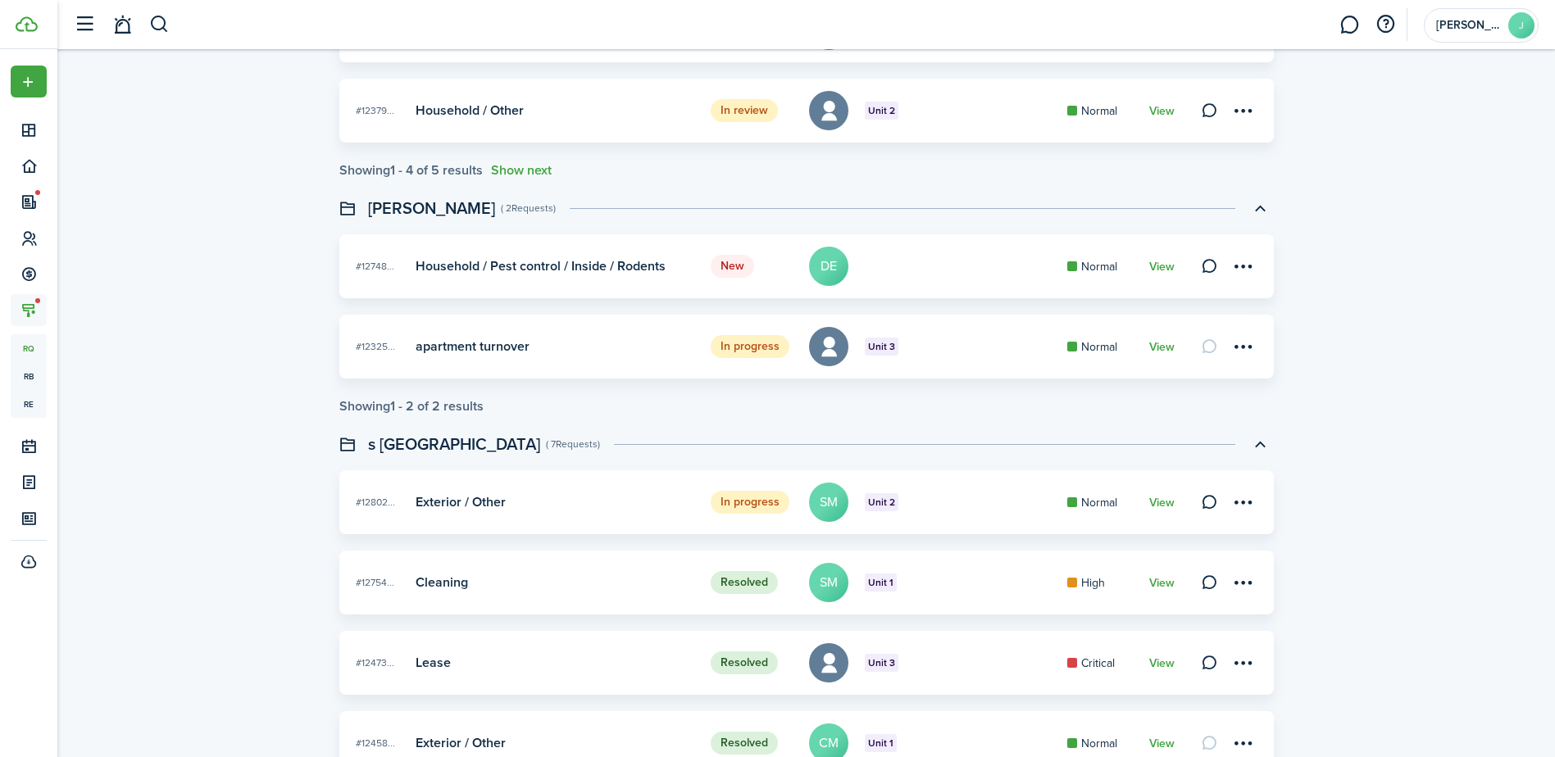
scroll to position [656, 0]
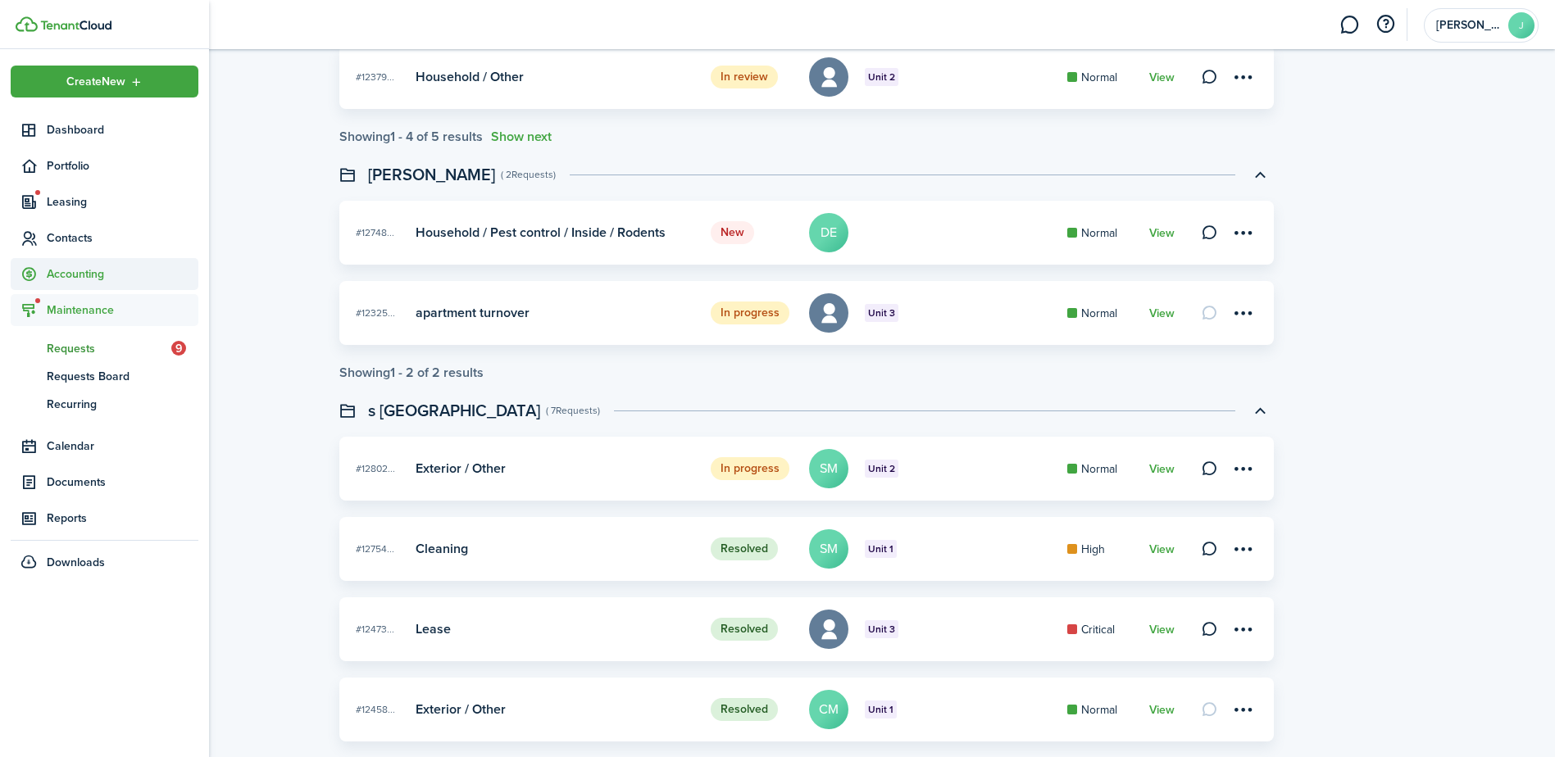
click at [78, 270] on span "Accounting" at bounding box center [123, 274] width 152 height 17
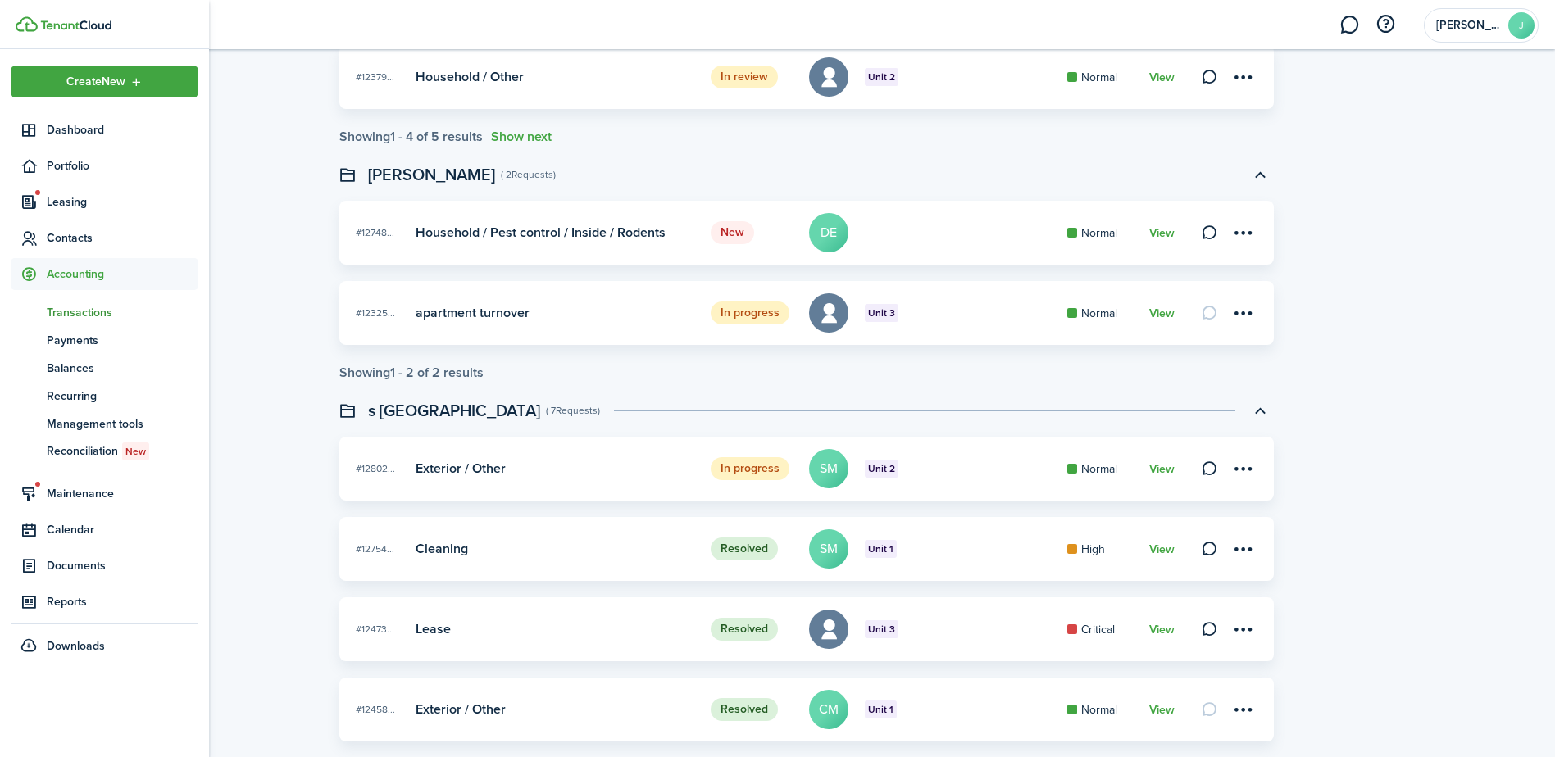
click at [83, 318] on span "Transactions" at bounding box center [123, 312] width 152 height 17
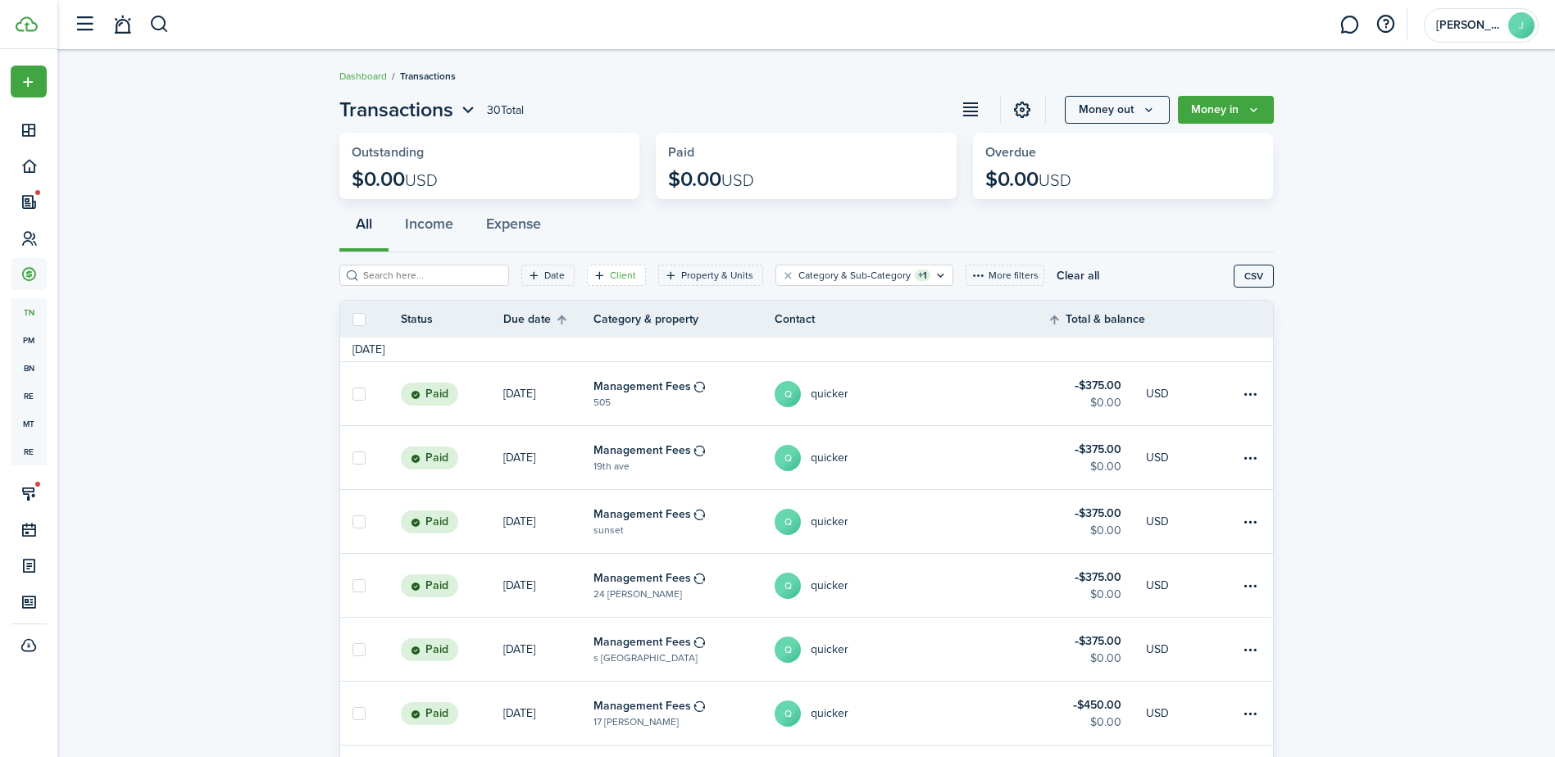
click at [616, 275] on filter-tag-label "Client" at bounding box center [623, 275] width 26 height 15
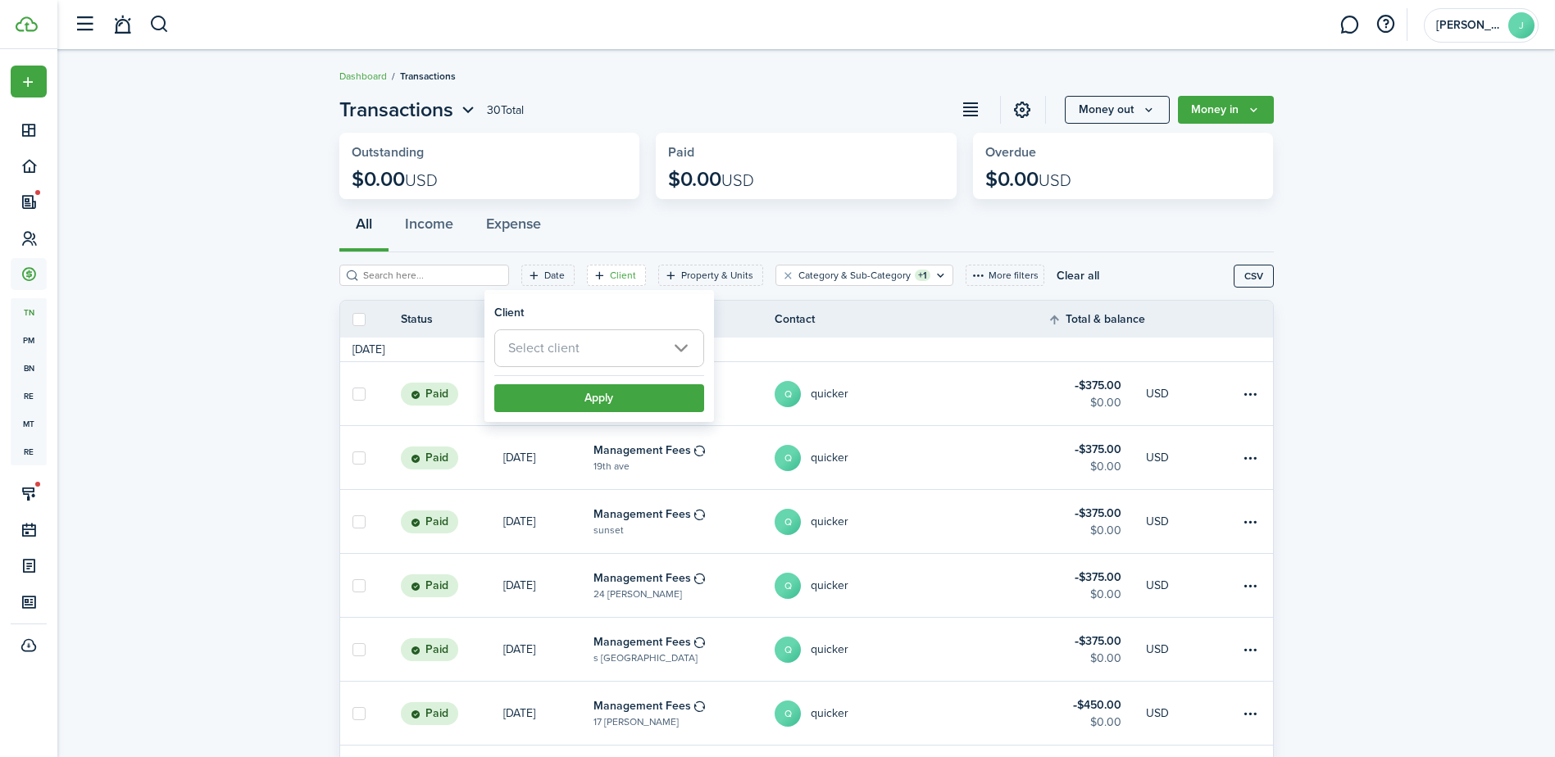
click at [611, 345] on span "Select client" at bounding box center [599, 348] width 208 height 36
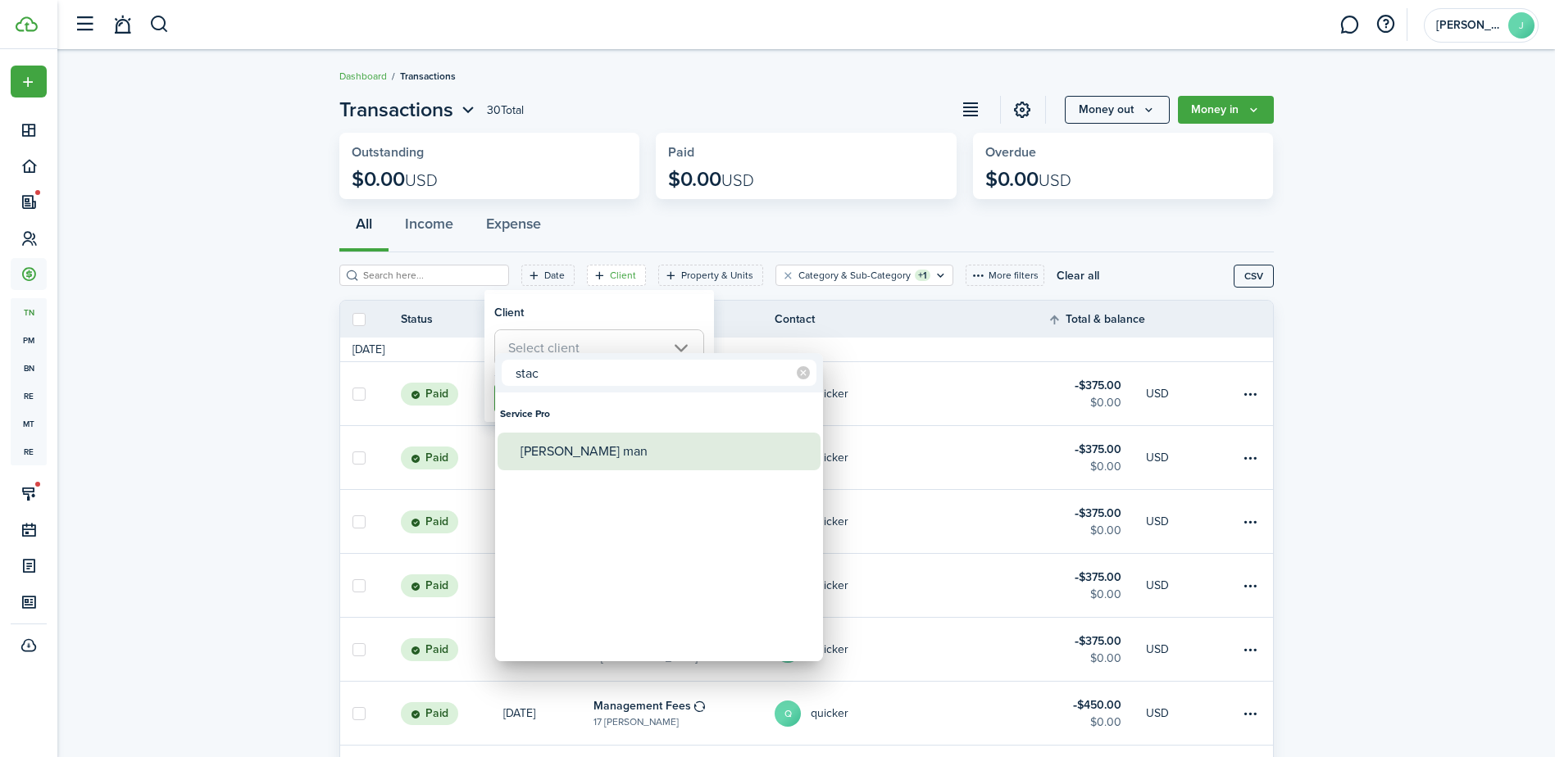
type input "stac"
click at [626, 451] on div "[PERSON_NAME] man" at bounding box center [665, 452] width 290 height 38
type input "[PERSON_NAME] man"
click at [919, 277] on div at bounding box center [777, 379] width 1817 height 1020
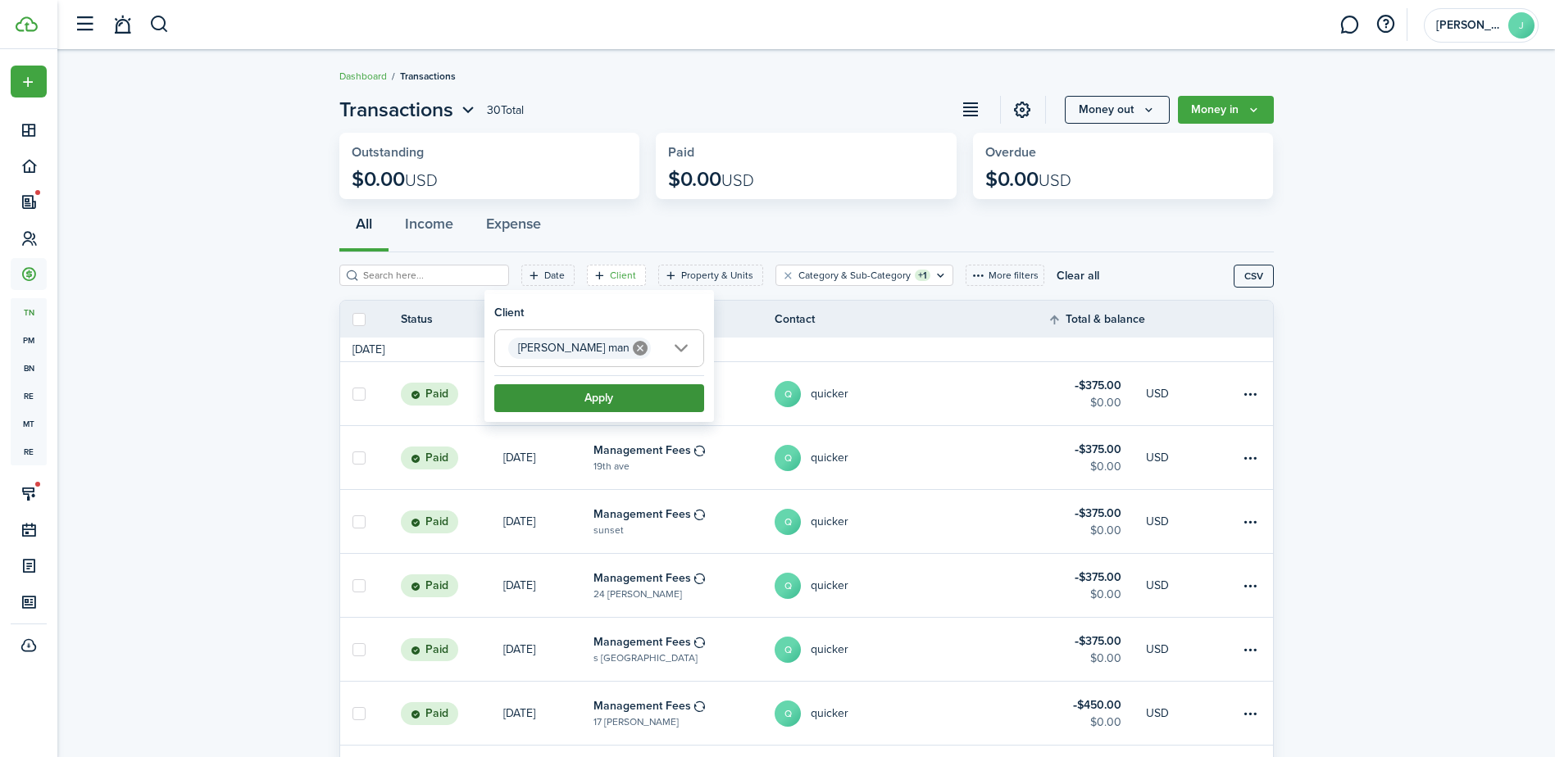
click at [657, 397] on button "Apply" at bounding box center [599, 398] width 210 height 28
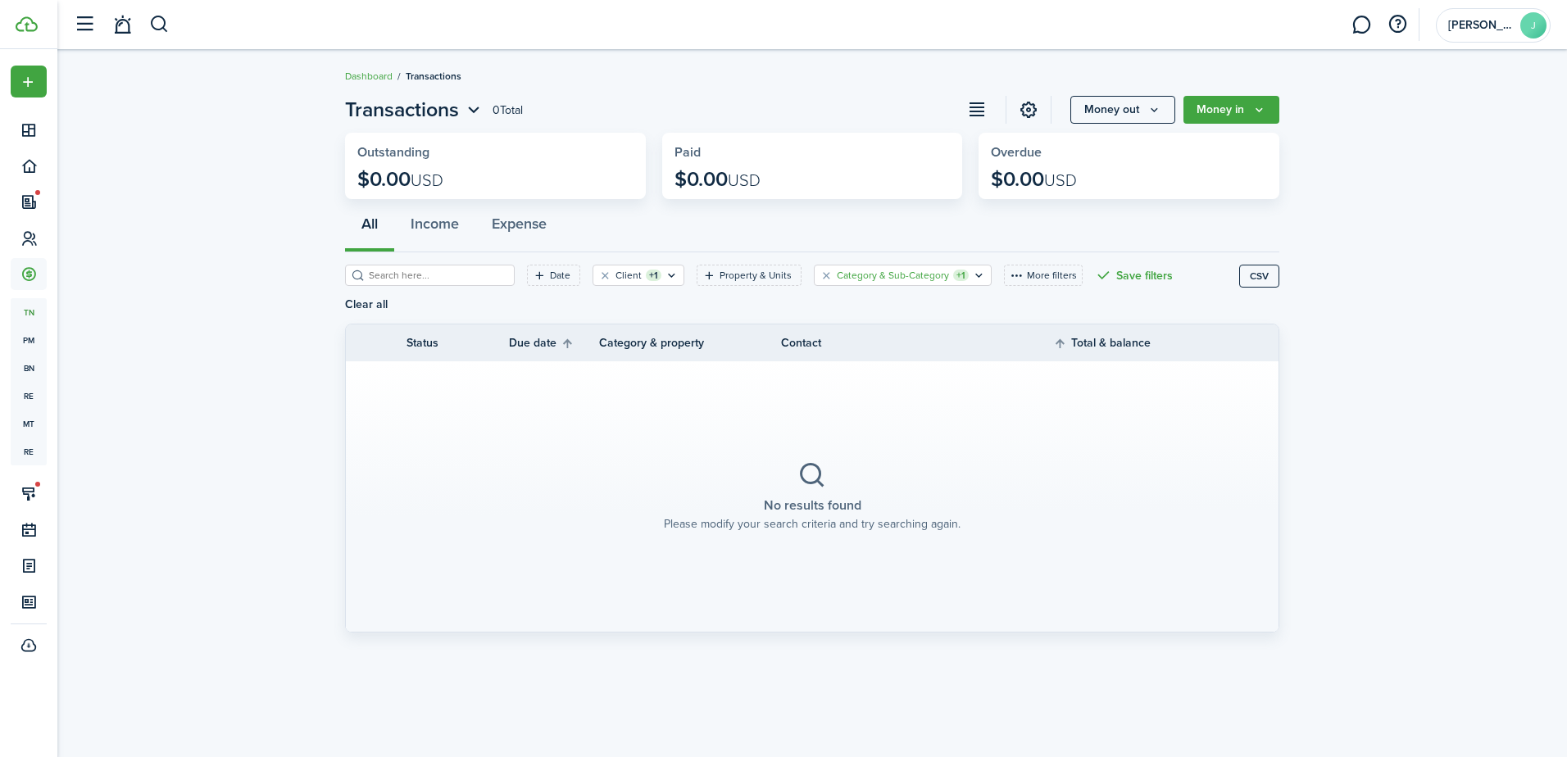
click at [869, 275] on filter-tag-label "Category & Sub-Category" at bounding box center [893, 275] width 112 height 15
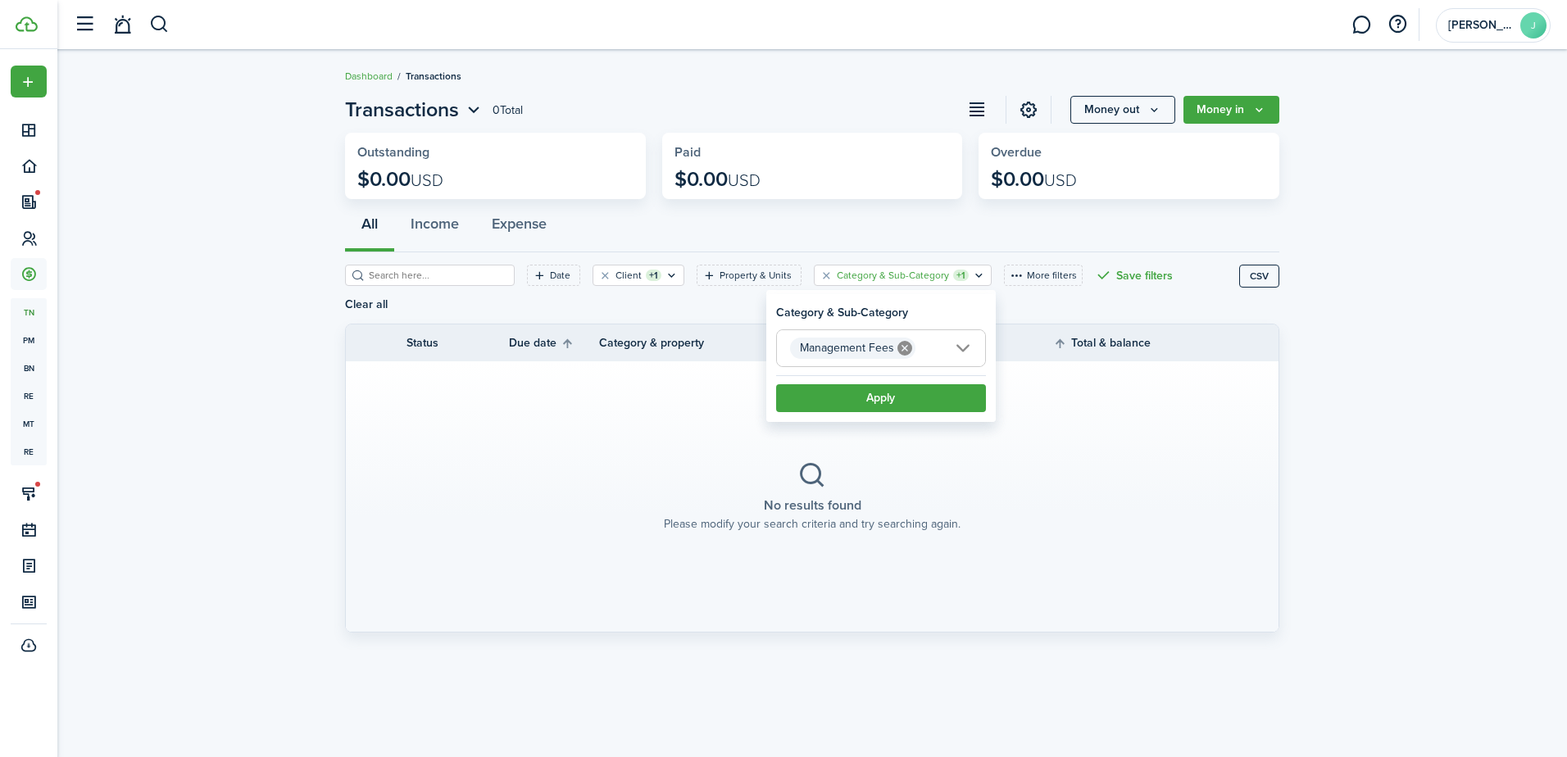
click at [899, 345] on icon at bounding box center [905, 348] width 15 height 15
click at [888, 392] on button "Apply" at bounding box center [881, 398] width 210 height 28
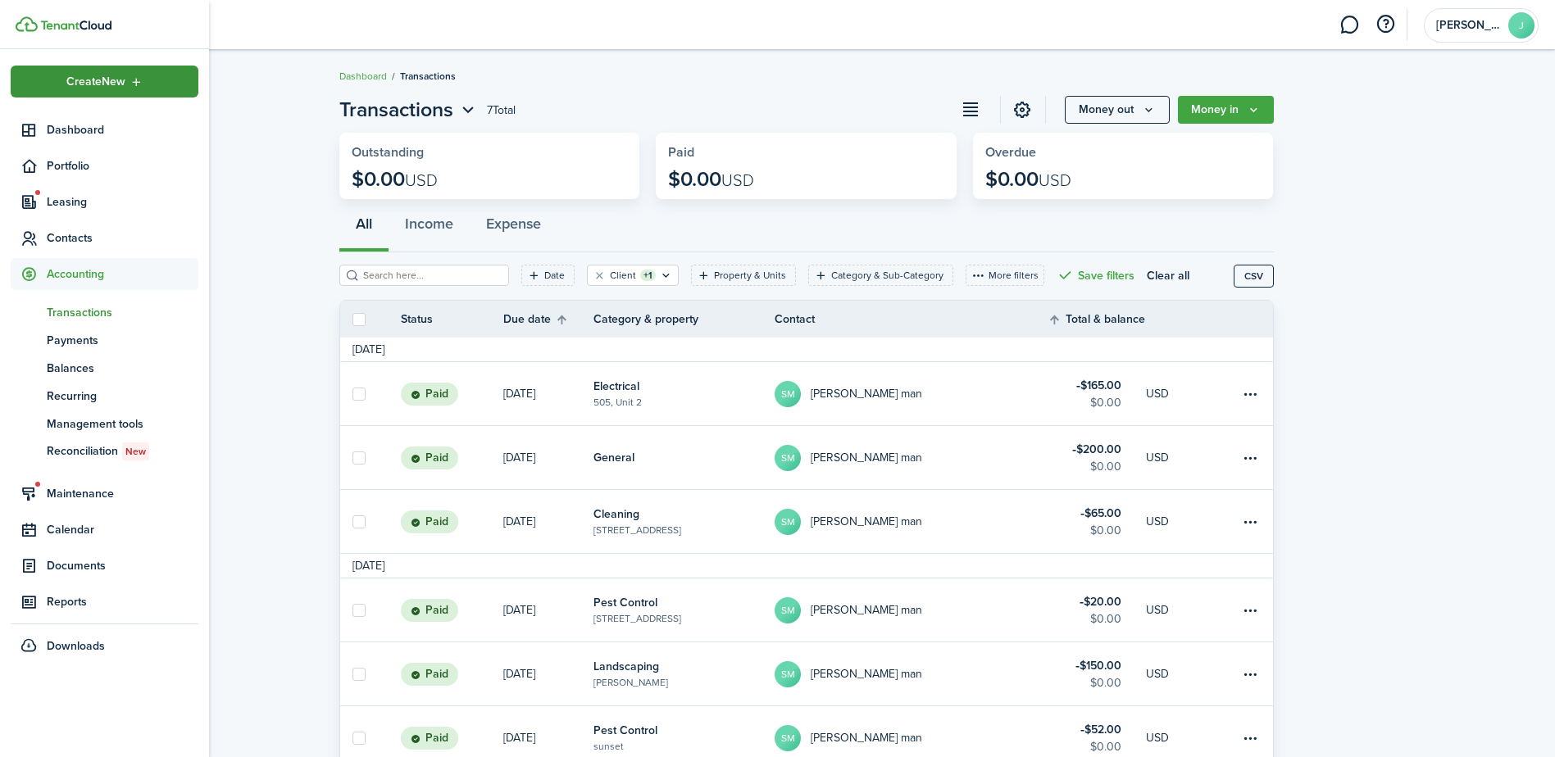
click at [50, 86] on div "Create New" at bounding box center [105, 82] width 188 height 32
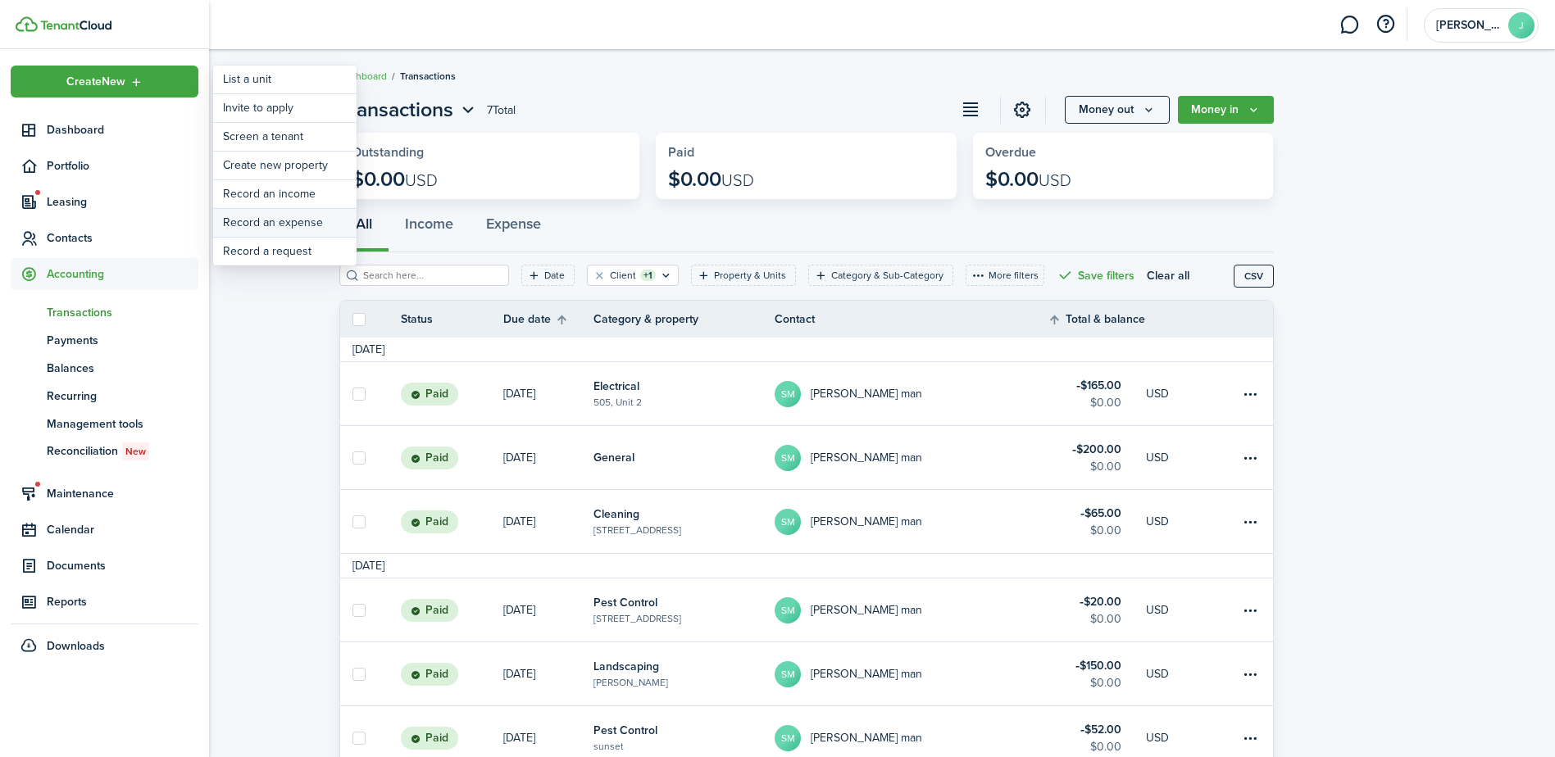
click at [244, 218] on link "Record an expense" at bounding box center [284, 223] width 143 height 28
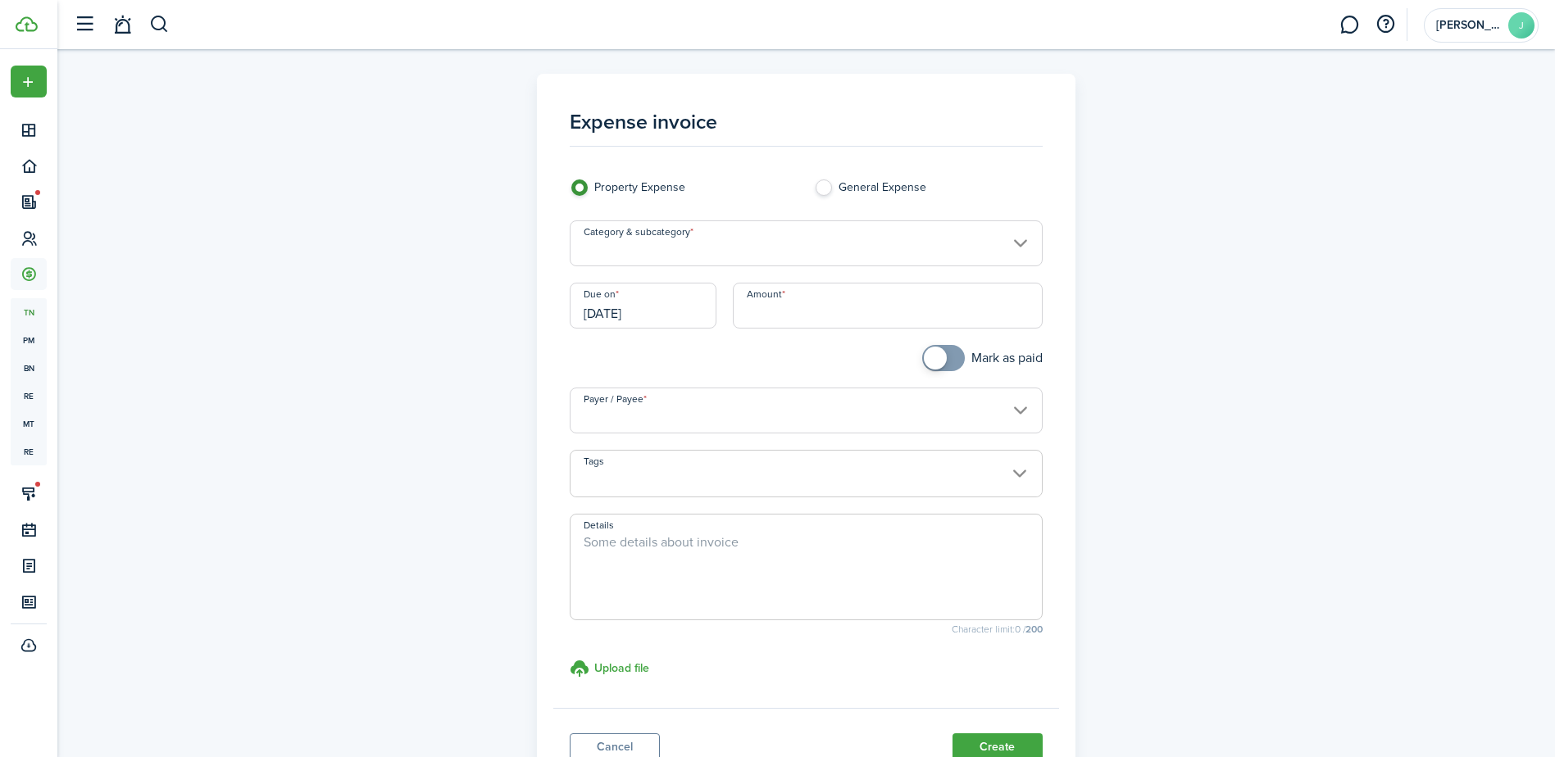
click at [407, 233] on div "Expense invoice Property Expense General Expense Category & subcategory Due on …" at bounding box center [806, 434] width 951 height 720
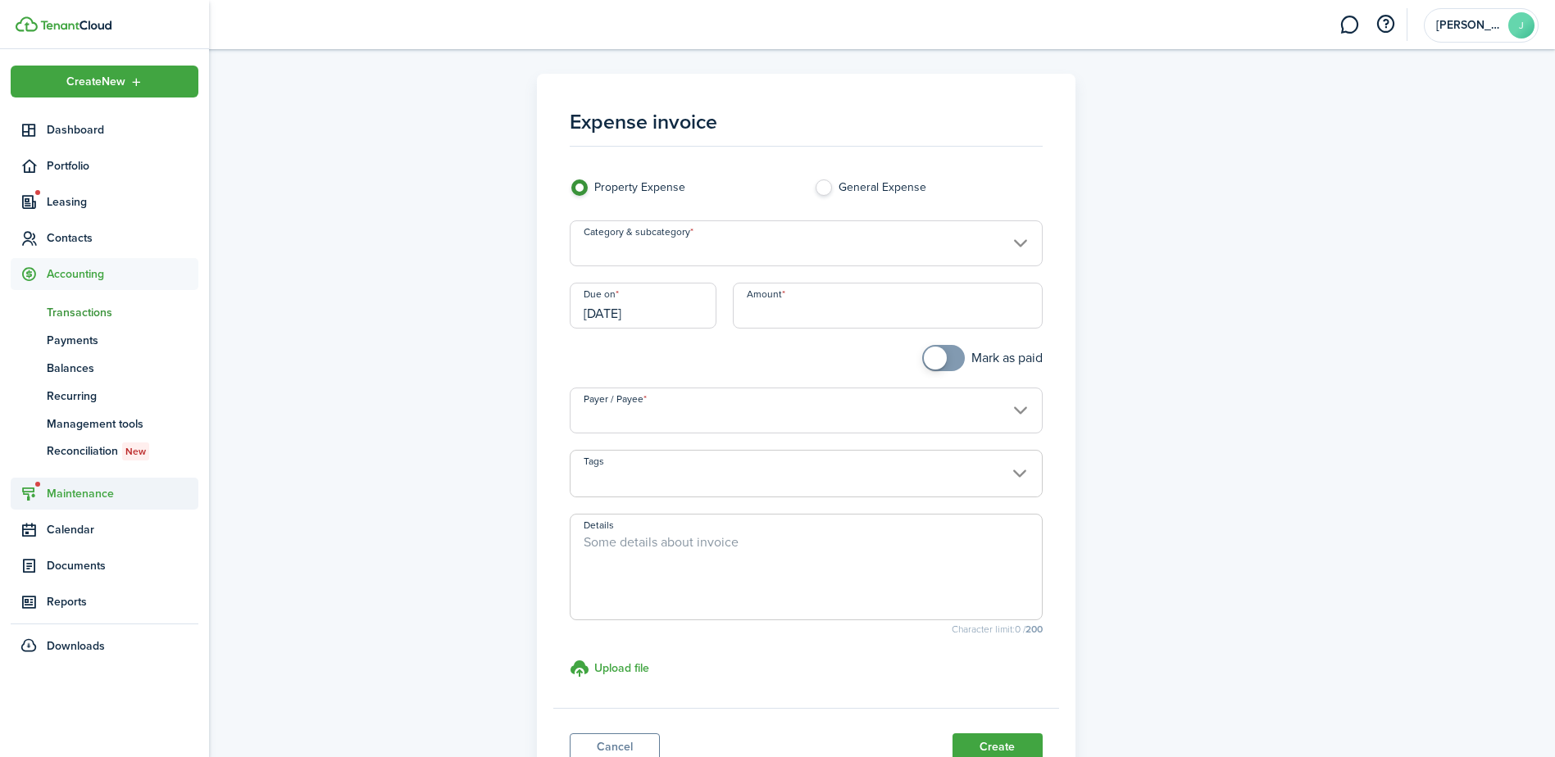
click at [63, 496] on span "Maintenance" at bounding box center [123, 493] width 152 height 17
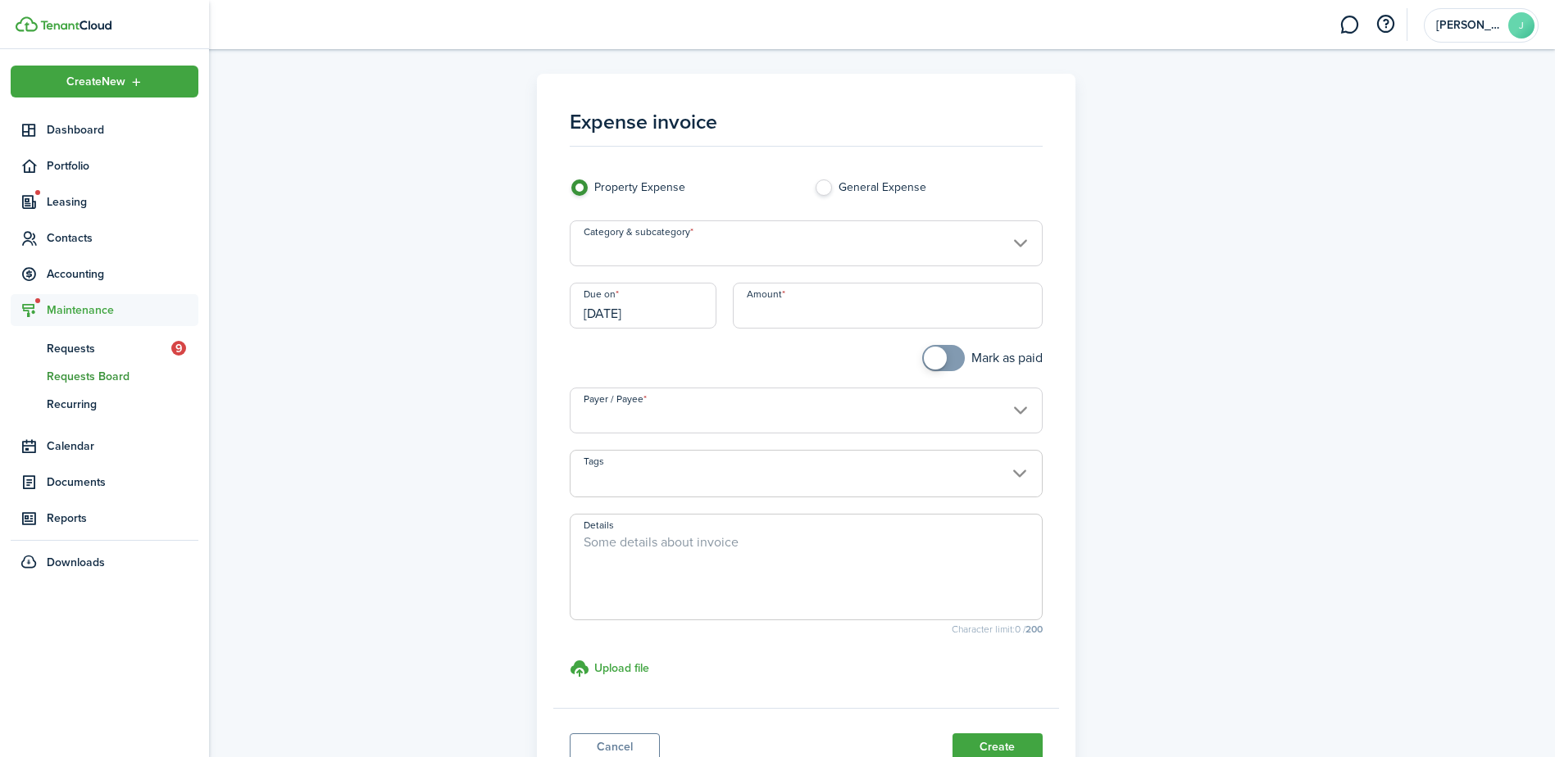
click at [84, 370] on span "Requests Board" at bounding box center [123, 376] width 152 height 17
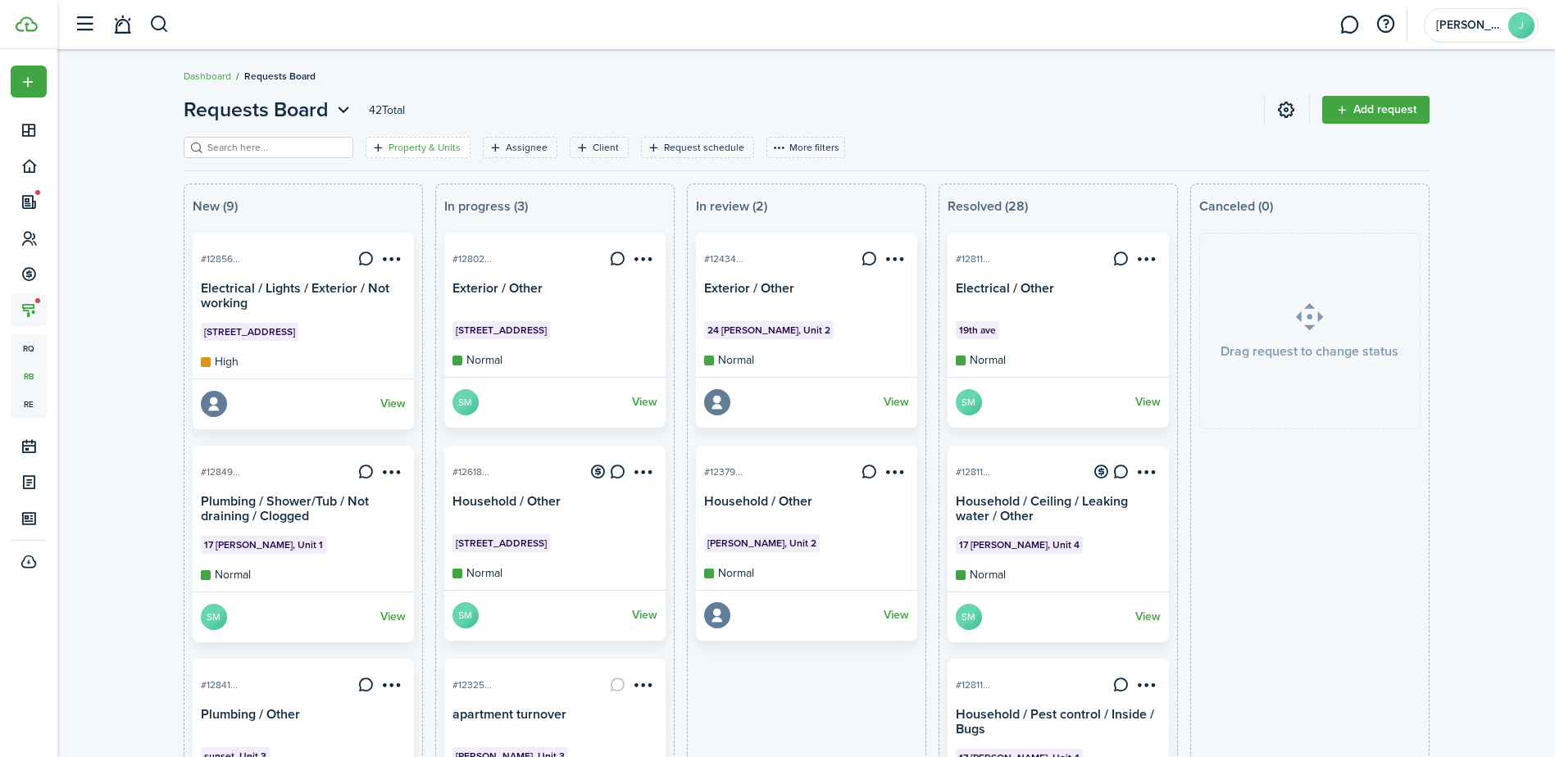
click at [435, 142] on filter-tag-label "Property & Units" at bounding box center [425, 147] width 72 height 15
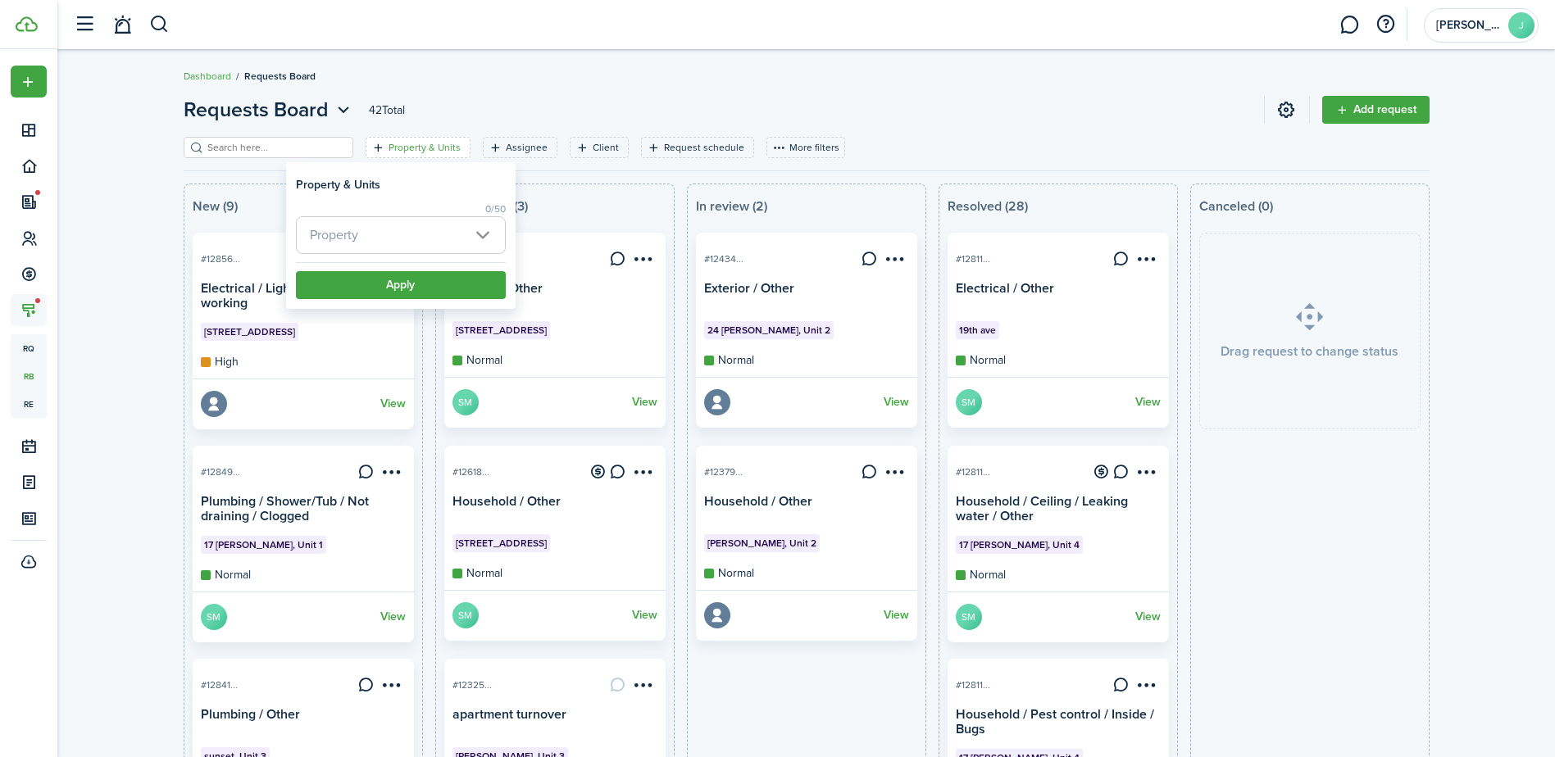
click at [450, 222] on span "Property" at bounding box center [401, 235] width 208 height 36
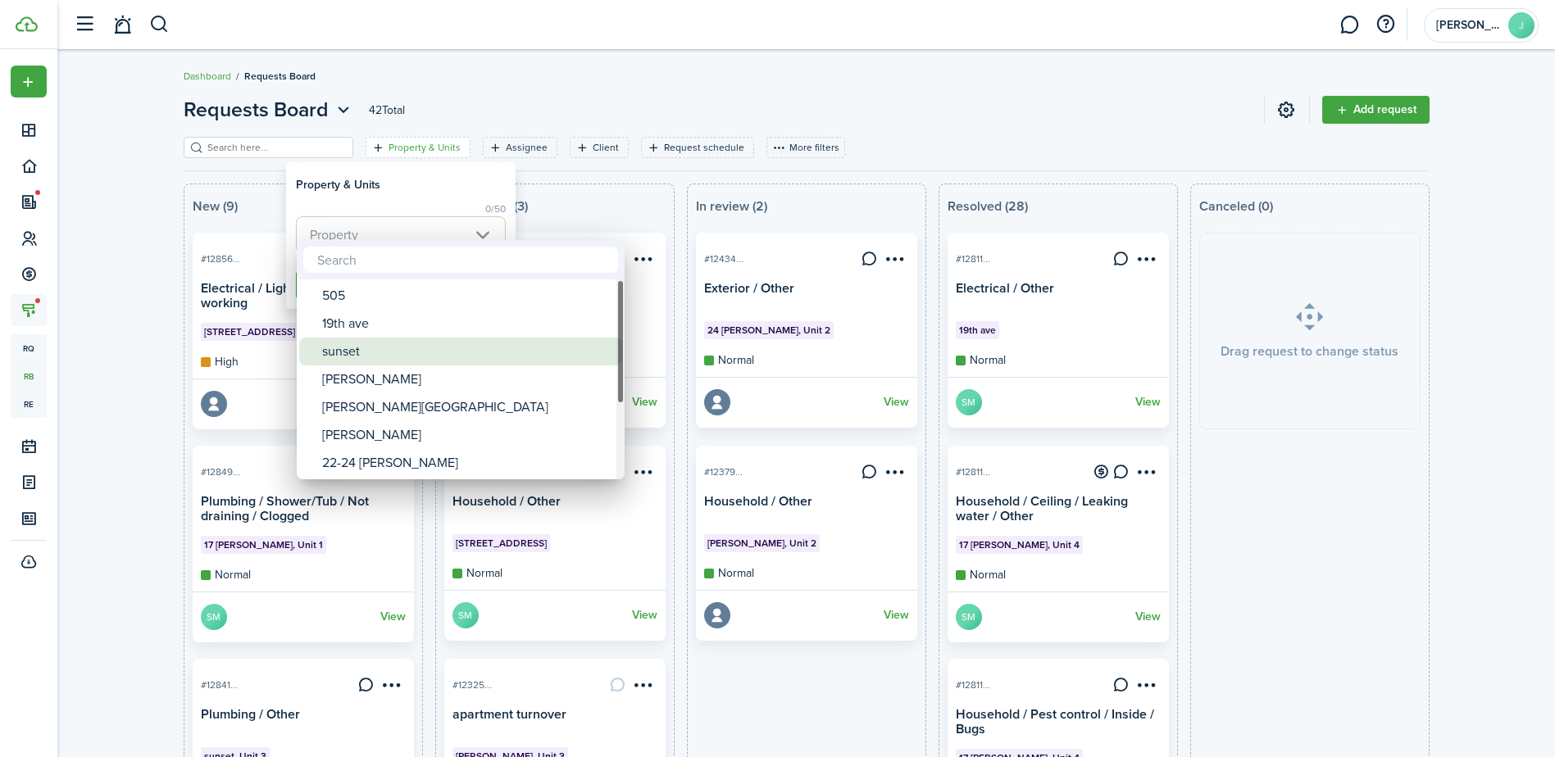
click at [411, 356] on div "sunset" at bounding box center [467, 352] width 290 height 28
type input "sunset"
click at [560, 213] on div at bounding box center [777, 379] width 1817 height 1020
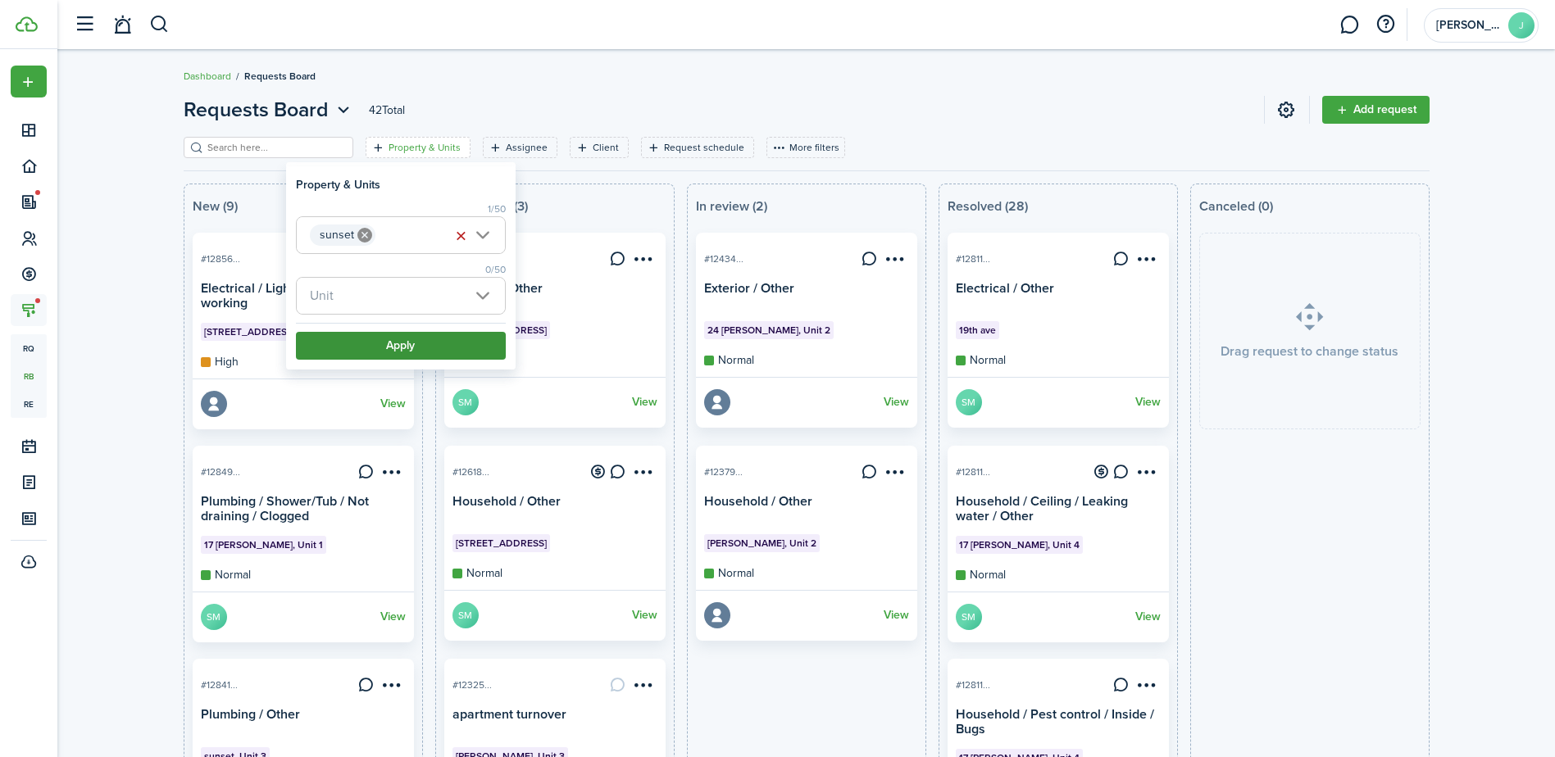
click at [417, 352] on button "Apply" at bounding box center [401, 346] width 210 height 28
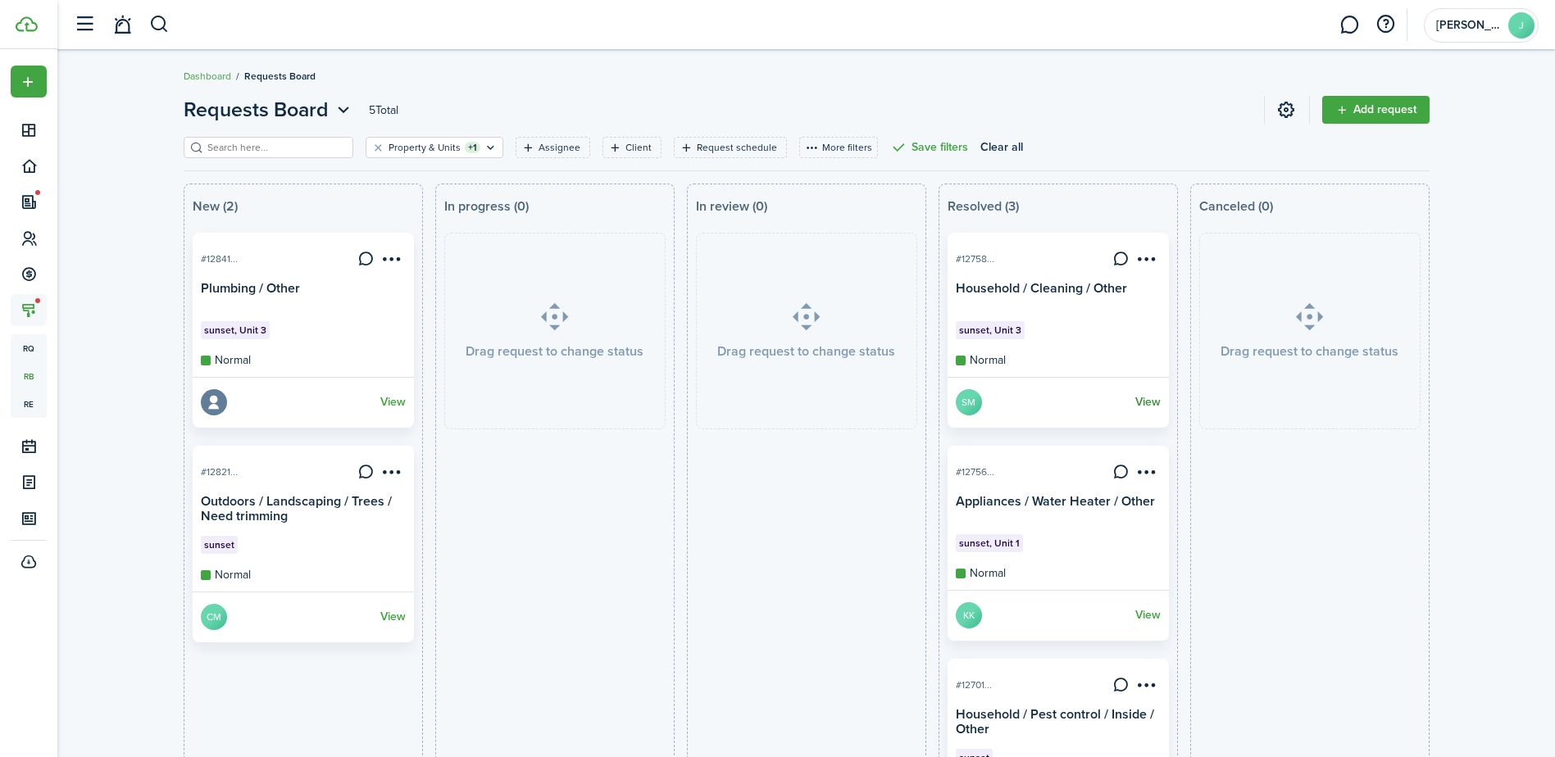
click at [1147, 404] on link "View" at bounding box center [1147, 402] width 25 height 26
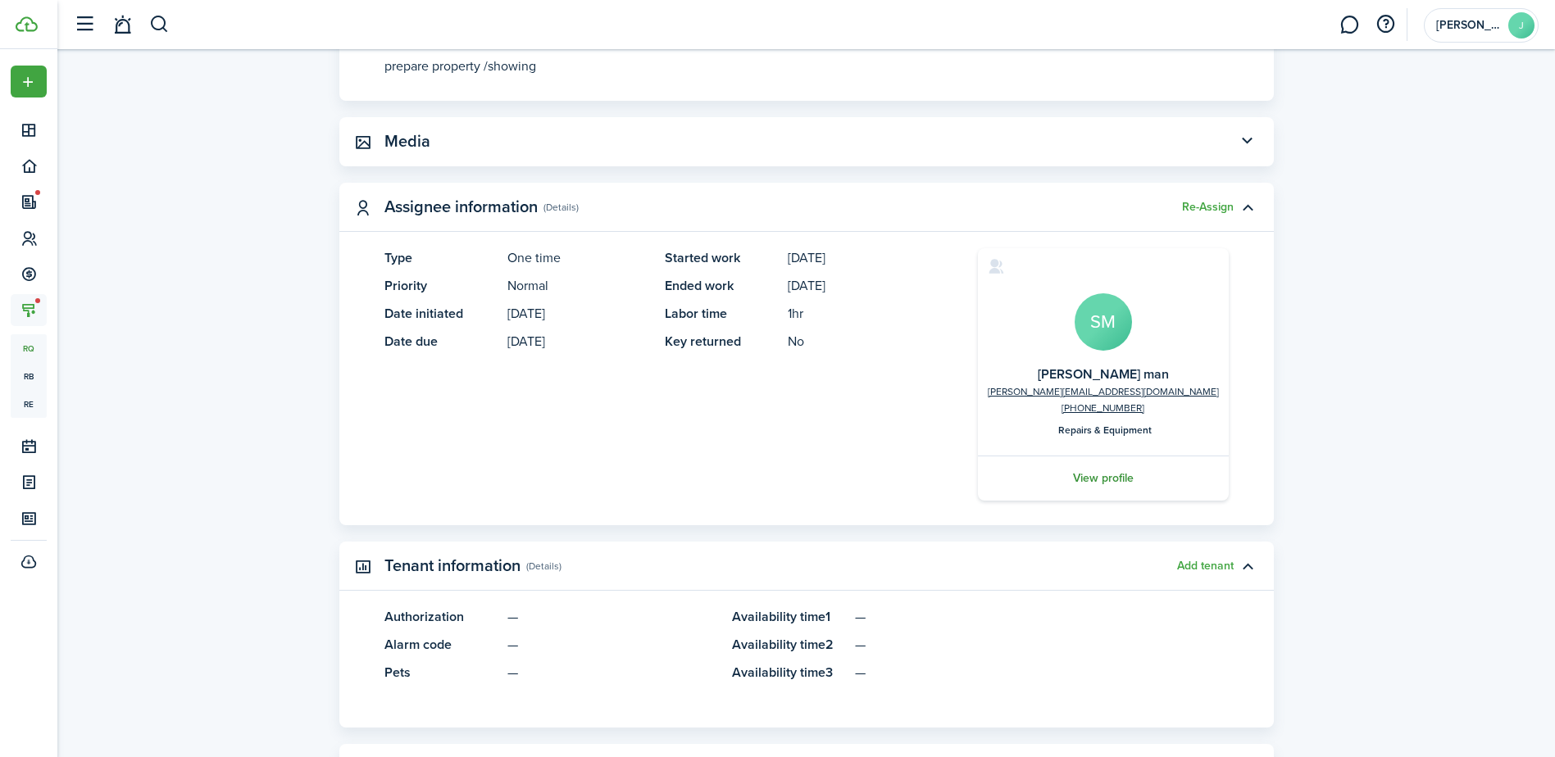
scroll to position [640, 0]
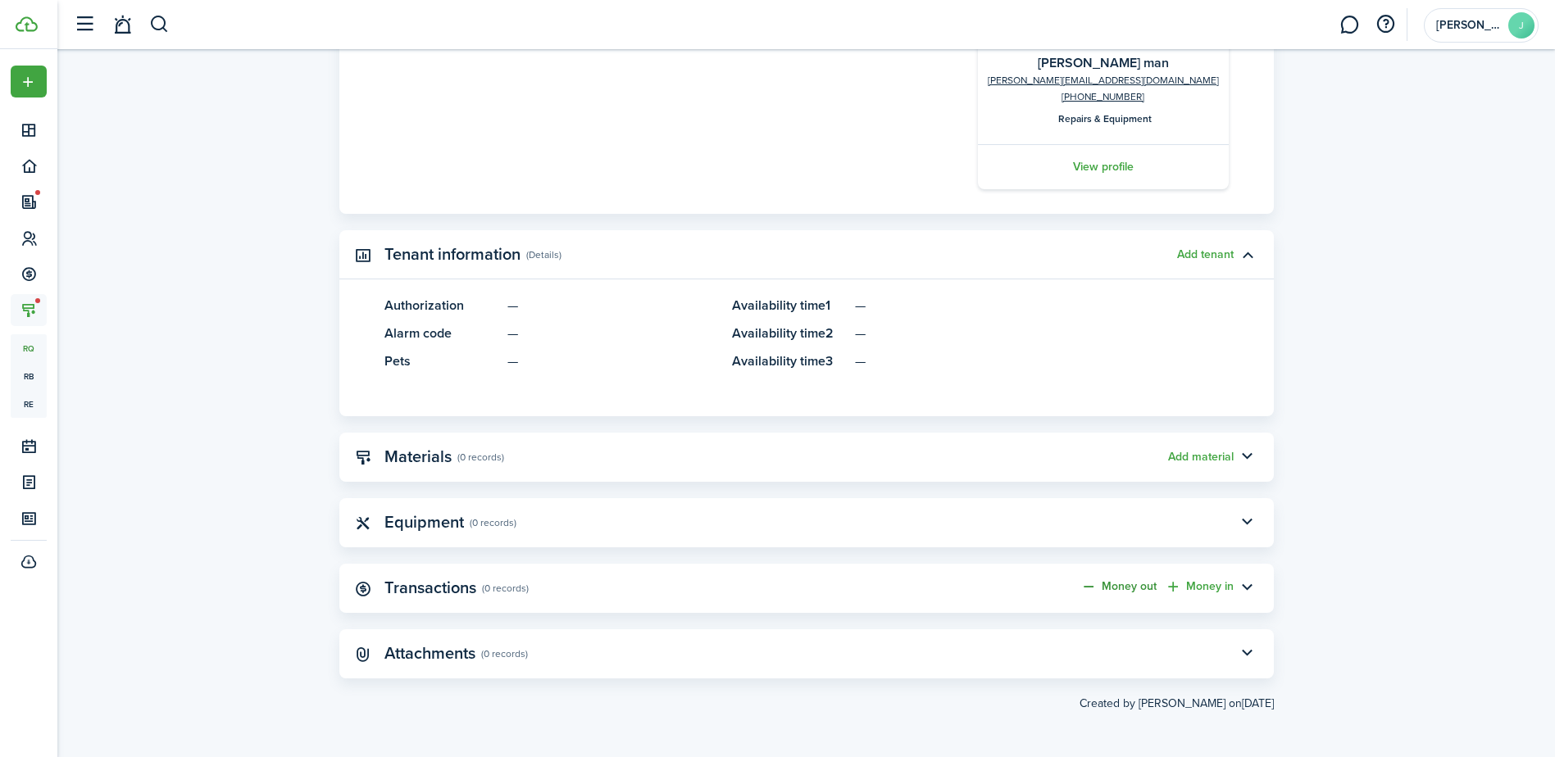
click at [1146, 581] on link "Money out" at bounding box center [1118, 587] width 76 height 16
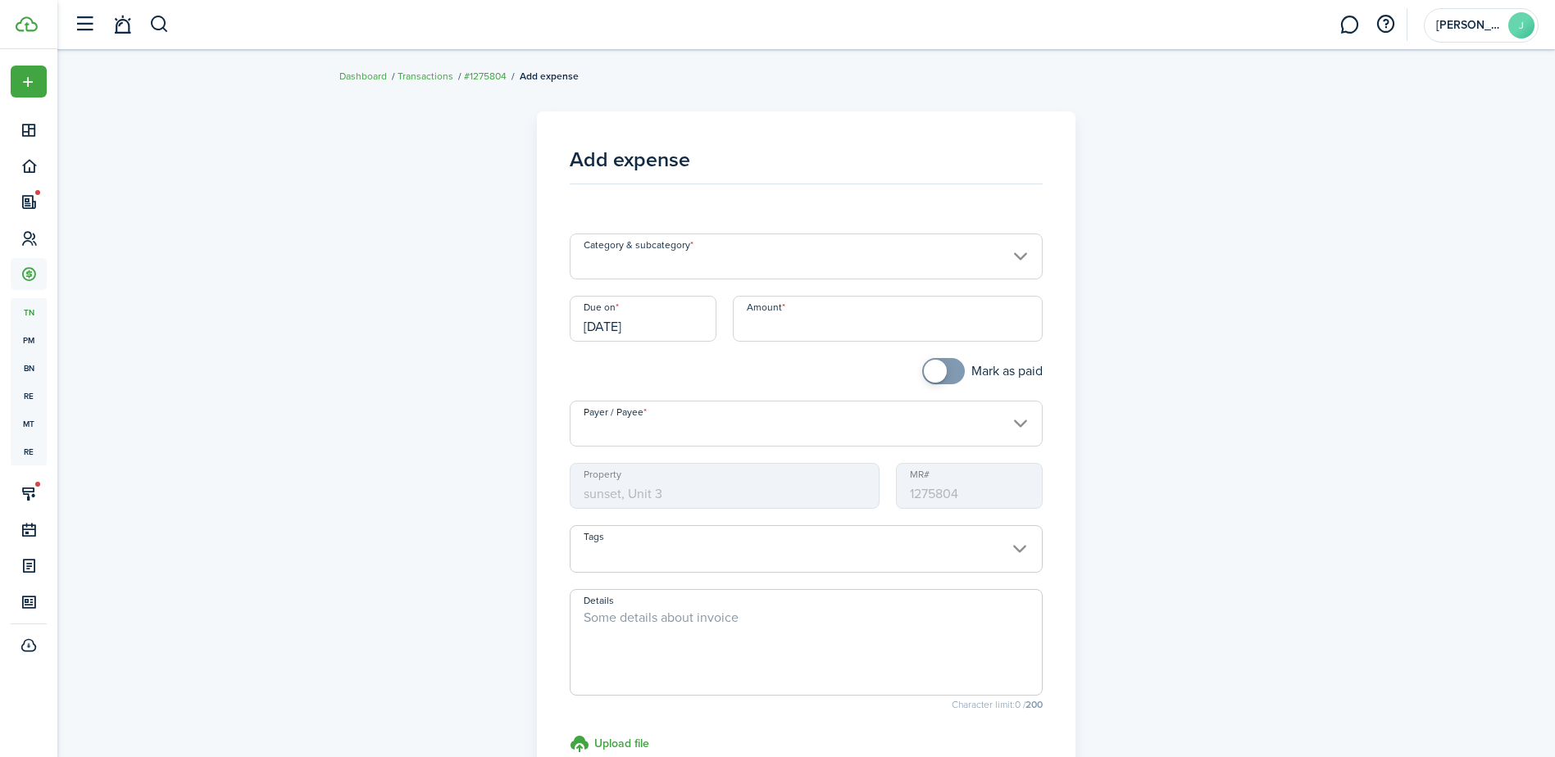
click at [773, 258] on input "Category & subcategory" at bounding box center [806, 257] width 473 height 46
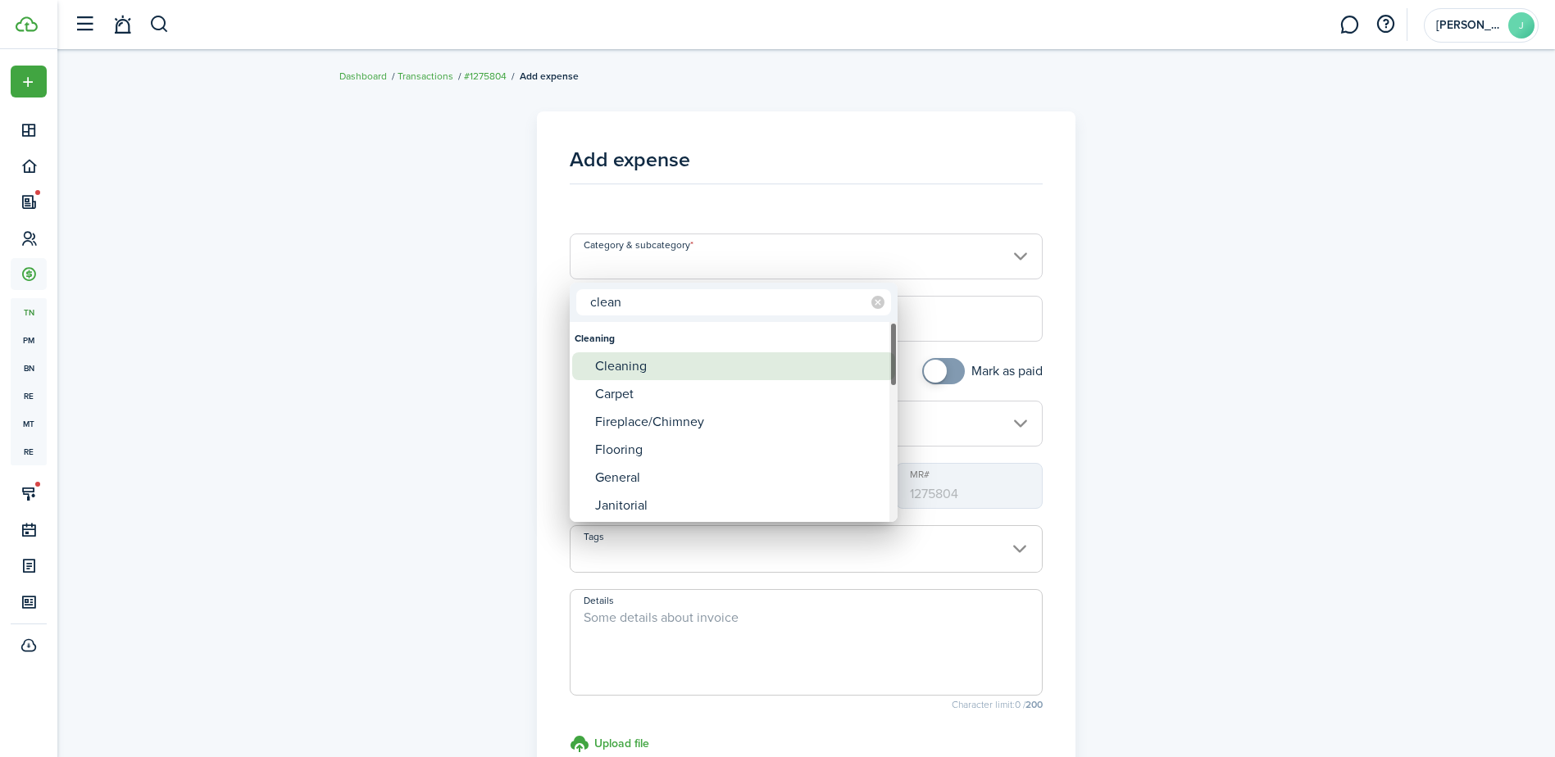
type input "clean"
click at [721, 362] on div "Cleaning" at bounding box center [740, 366] width 290 height 28
type input "Cleaning"
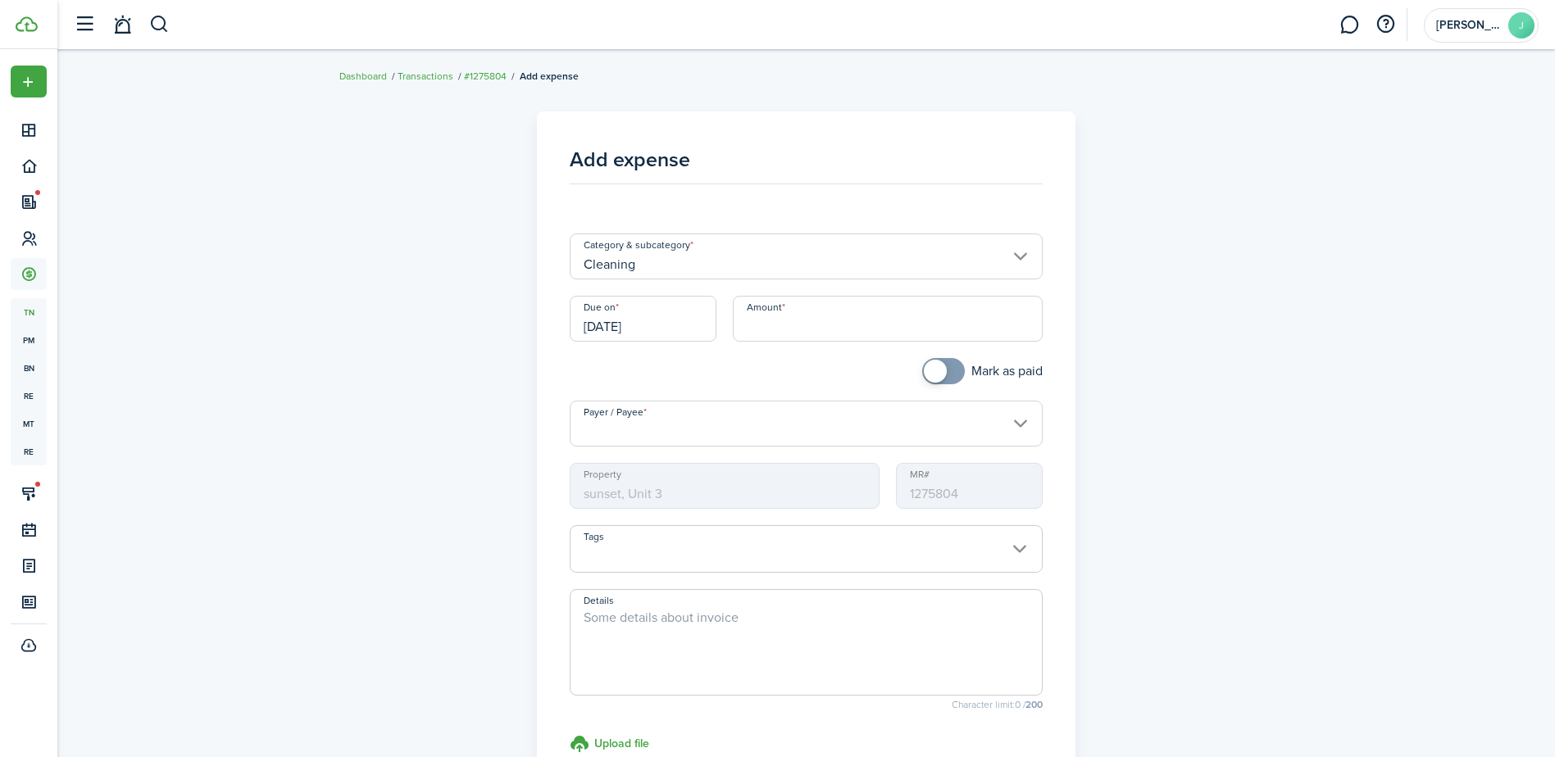
click at [789, 328] on input "Amount" at bounding box center [888, 319] width 310 height 46
type input "$165"
checkbox input "true"
click at [944, 363] on span at bounding box center [943, 371] width 16 height 26
click at [936, 416] on input "Payer / Payee" at bounding box center [806, 424] width 473 height 46
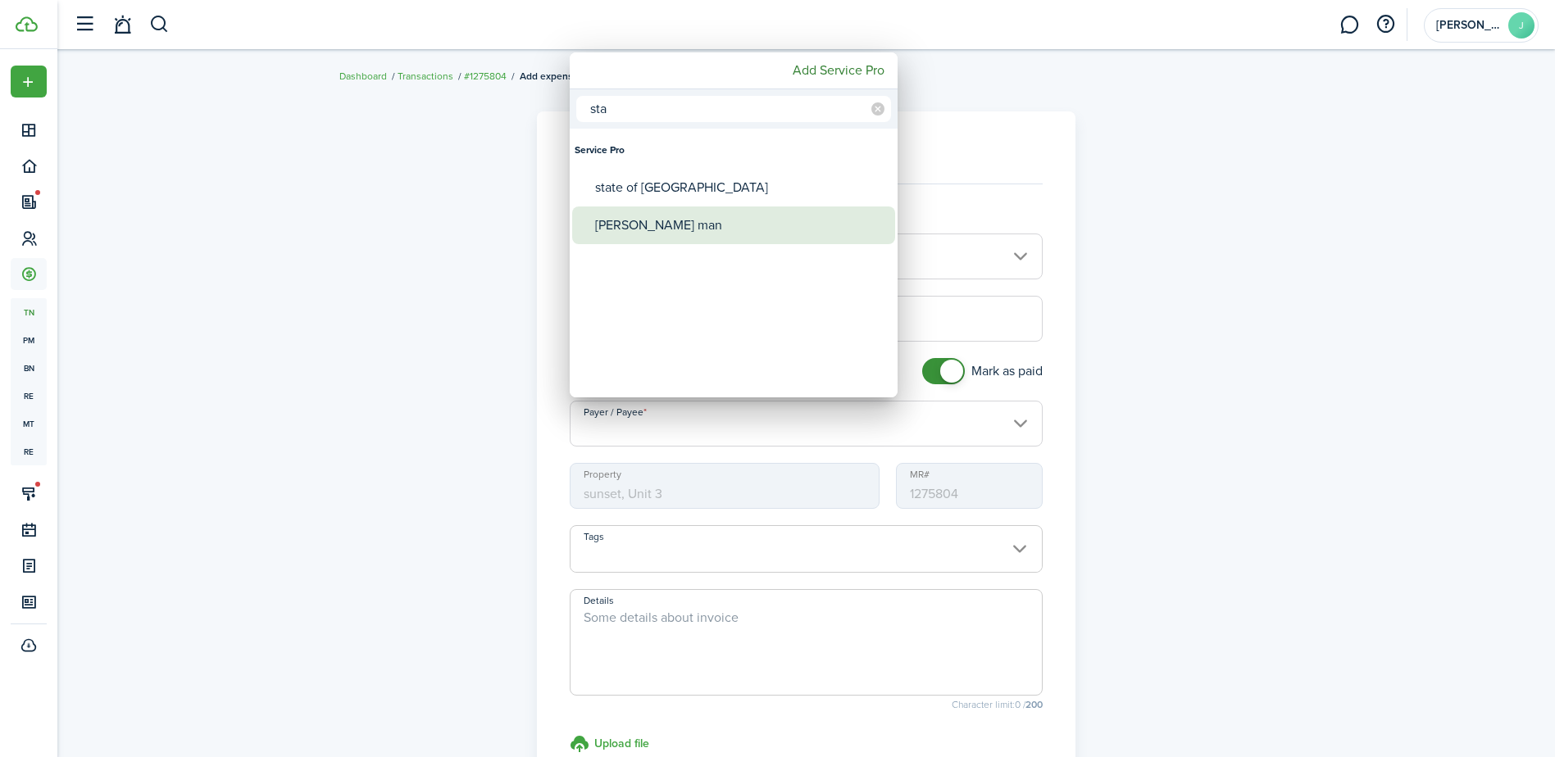
type input "sta"
click at [808, 224] on div "[PERSON_NAME] man" at bounding box center [740, 226] width 290 height 38
type input "[PERSON_NAME] man"
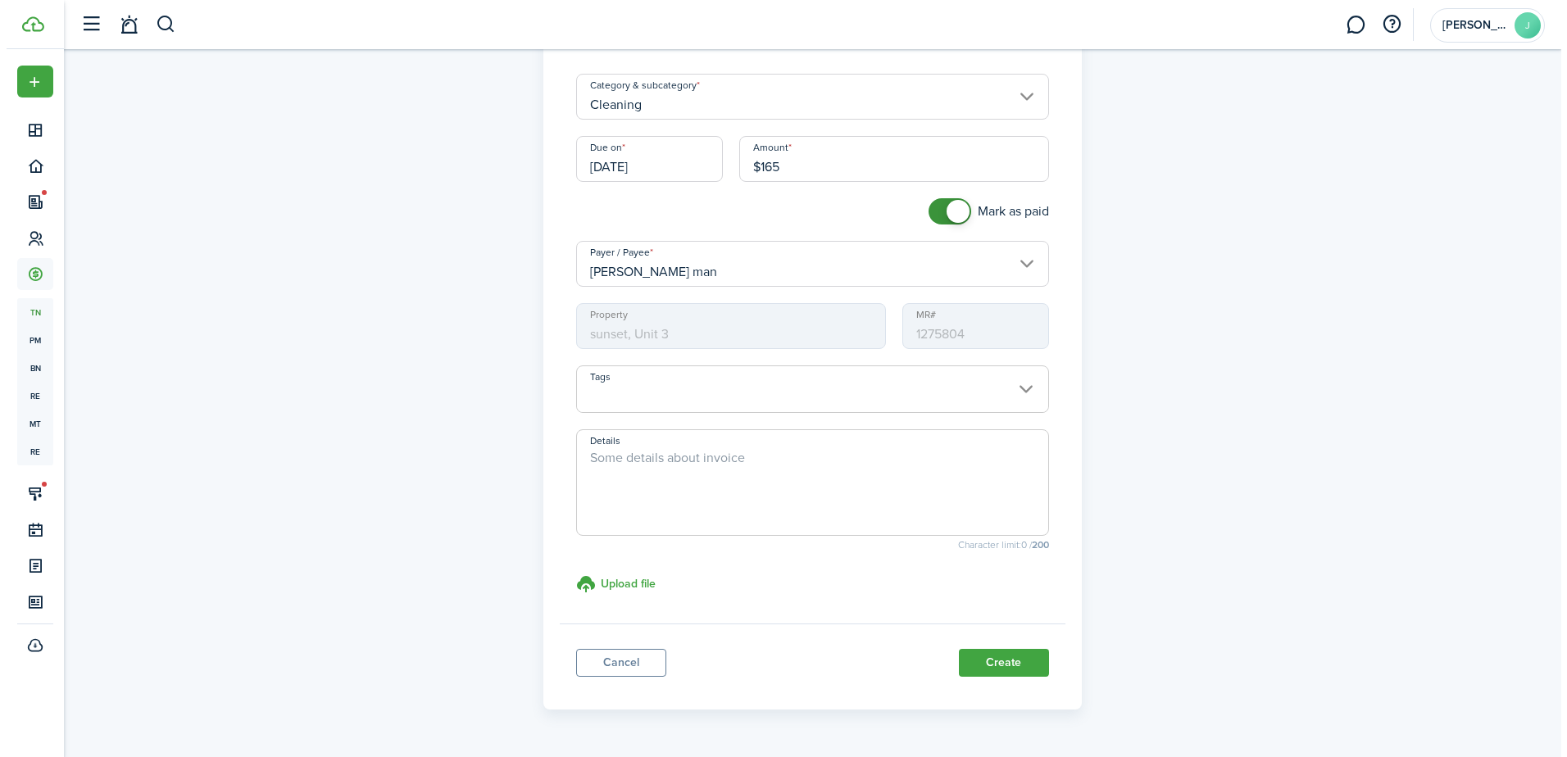
scroll to position [164, 0]
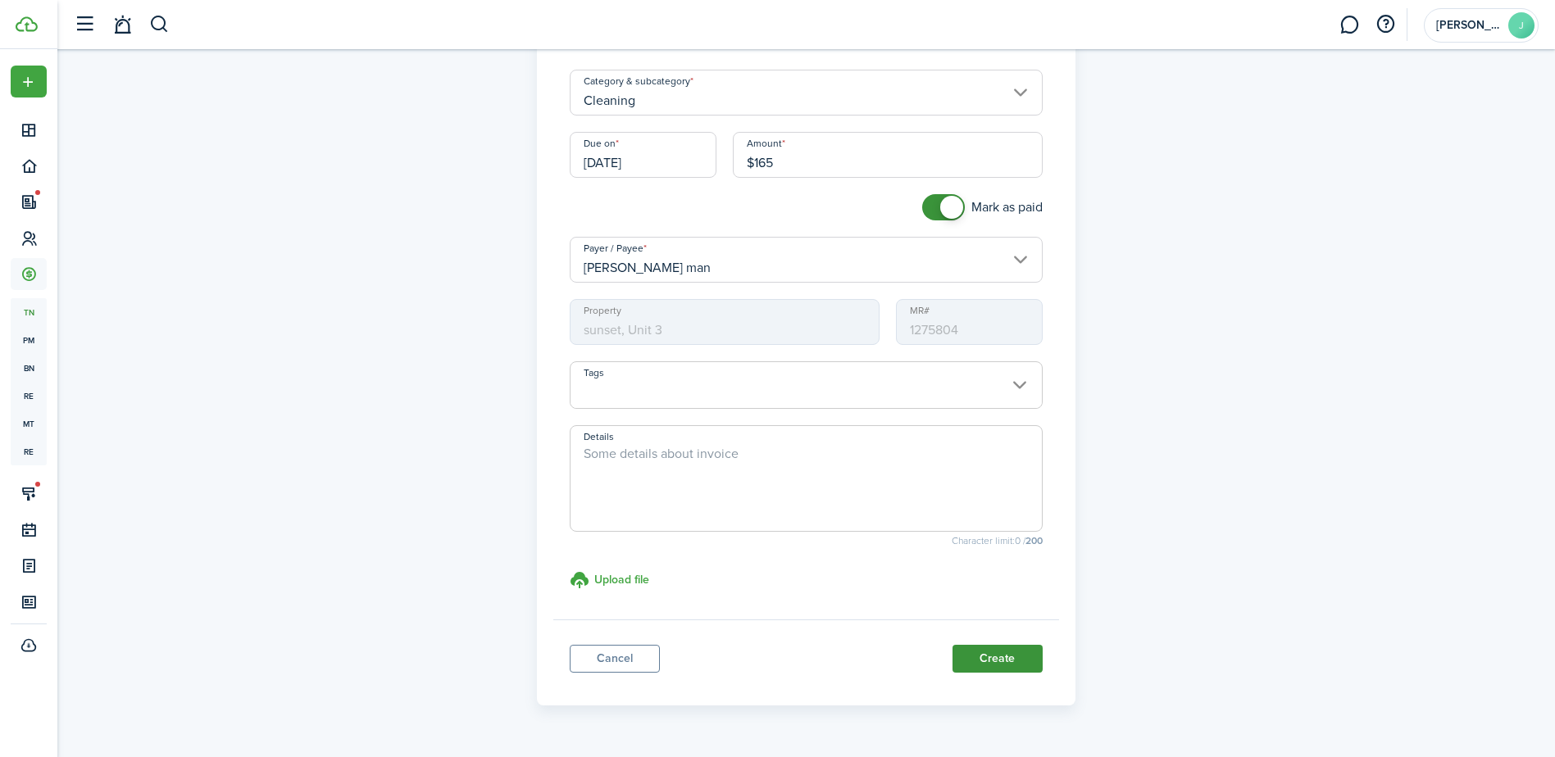
click at [988, 655] on button "Create" at bounding box center [997, 659] width 90 height 28
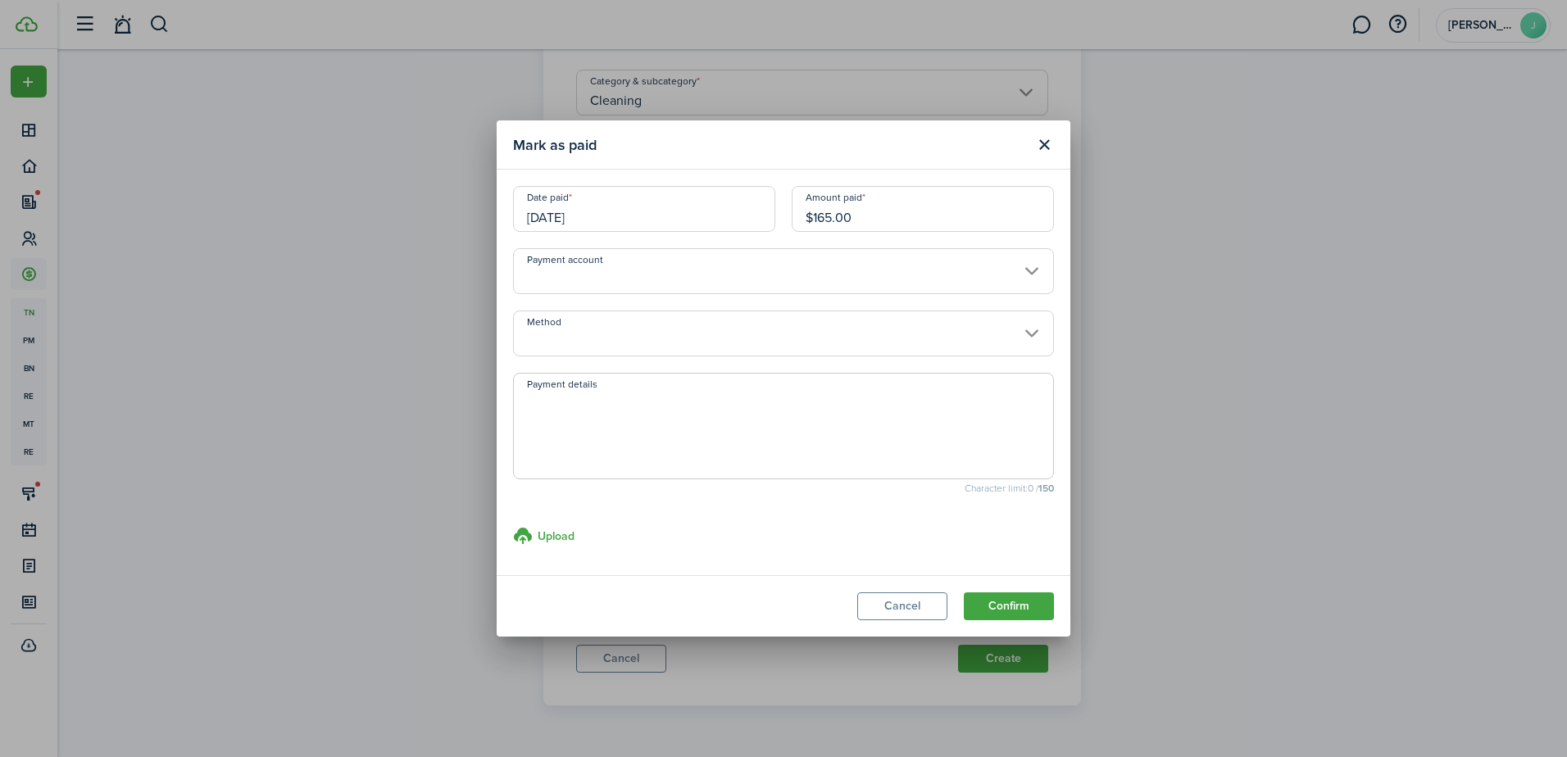
click at [958, 282] on input "Payment account" at bounding box center [783, 271] width 541 height 46
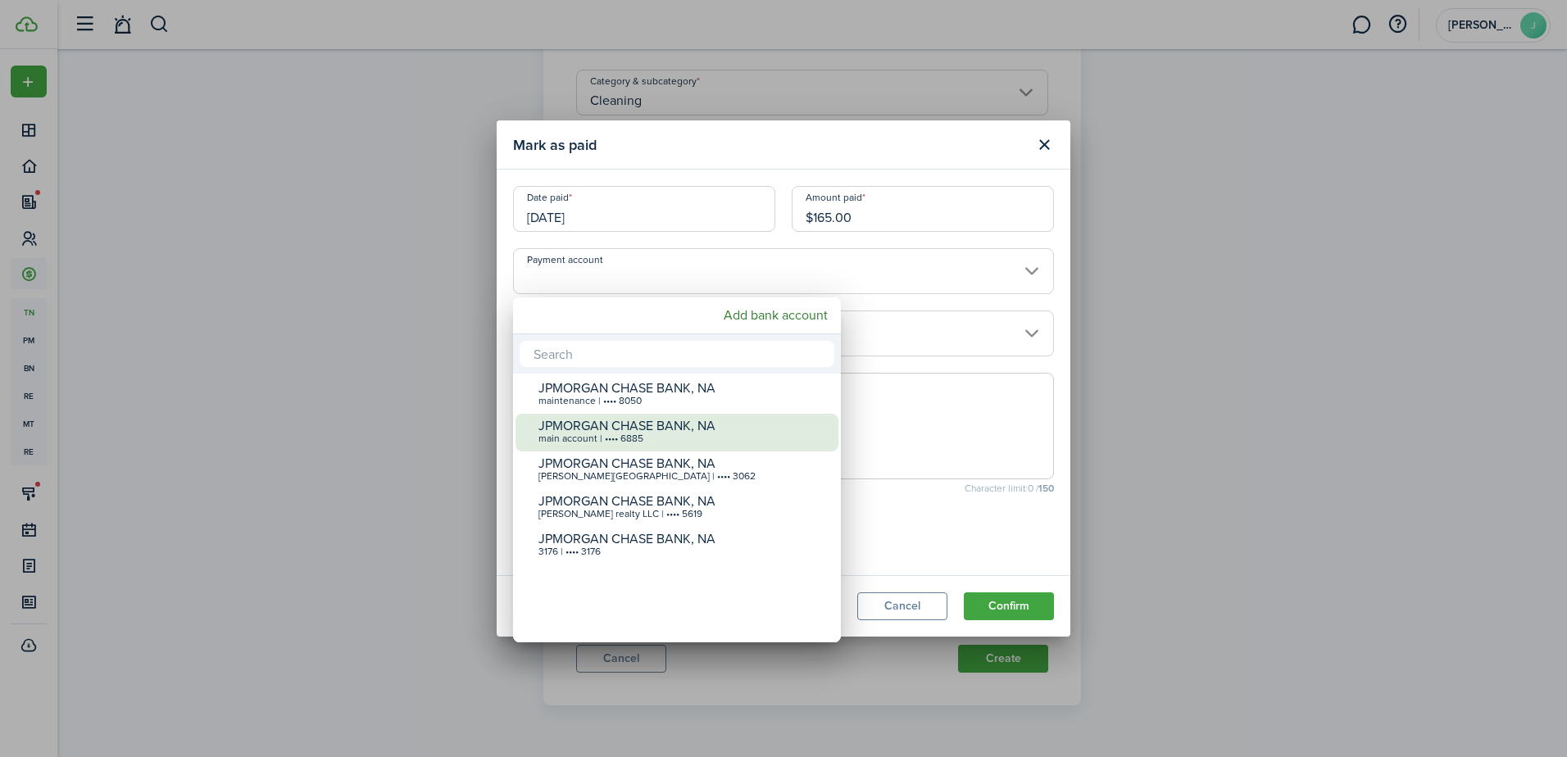
click at [744, 431] on div "JPMORGAN CHASE BANK, NA" at bounding box center [684, 426] width 290 height 15
type input "•••• •••• •••• 6885"
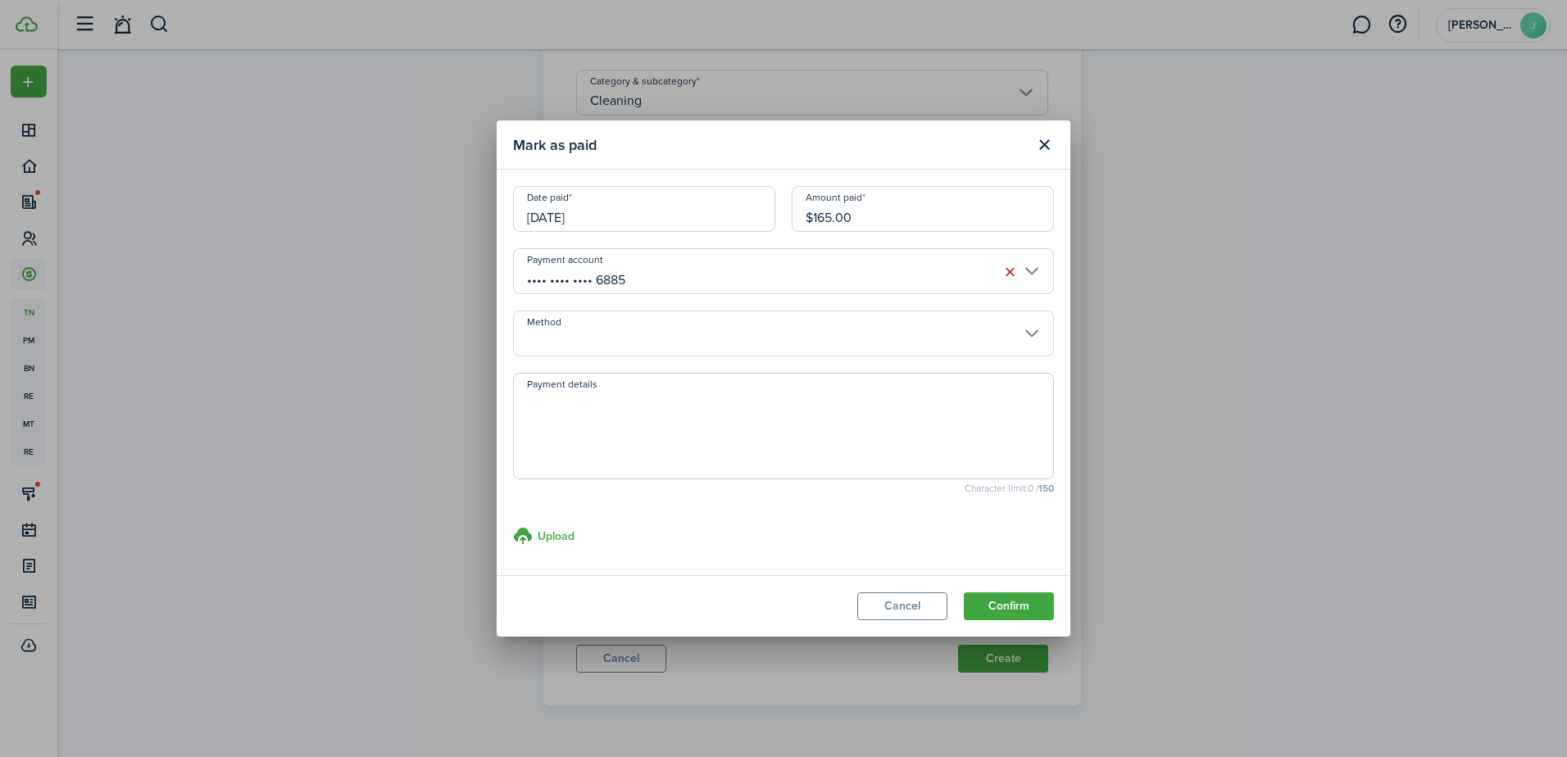
click at [734, 325] on input "Method" at bounding box center [783, 334] width 541 height 46
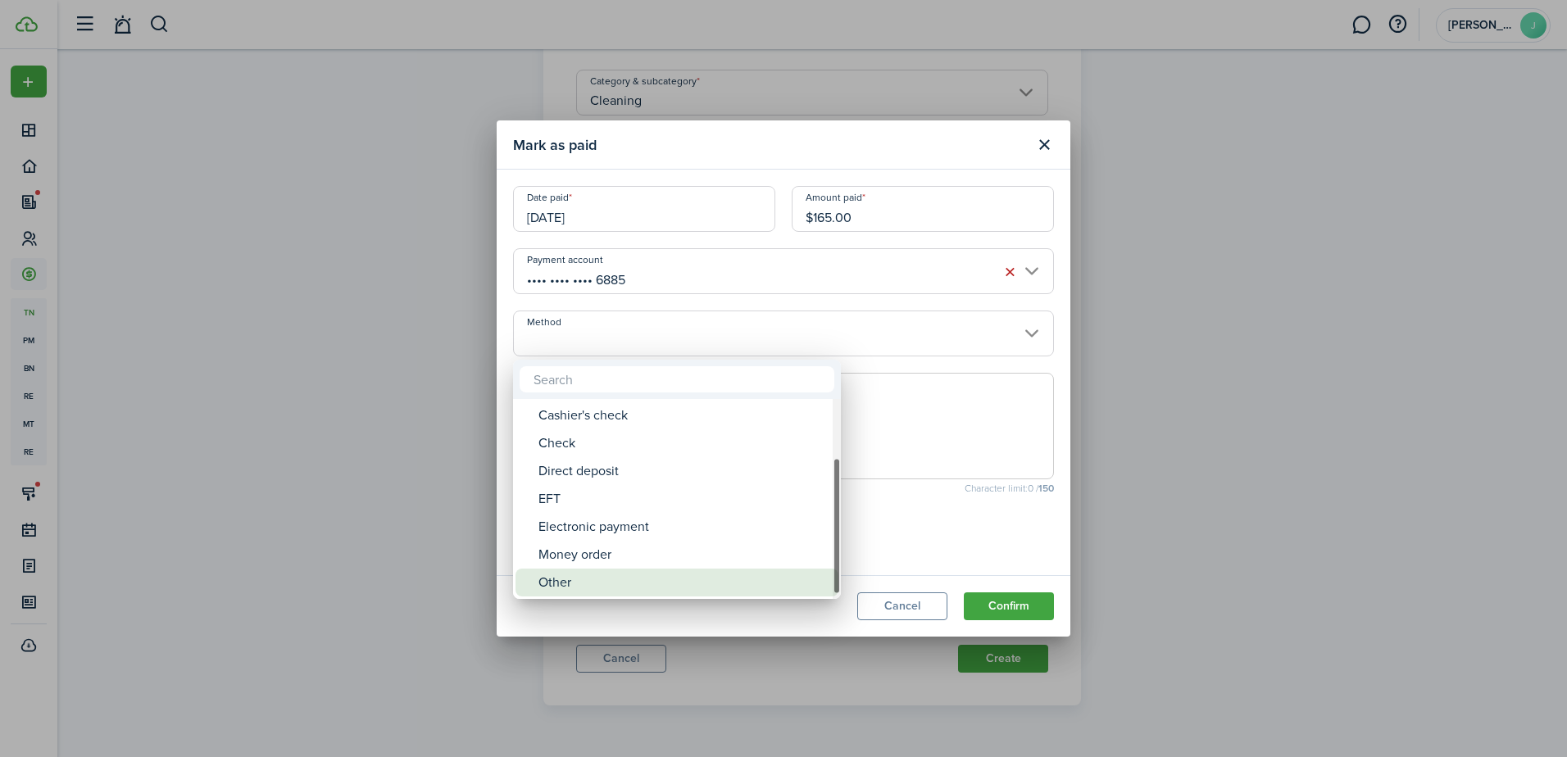
click at [704, 582] on div "Other" at bounding box center [684, 583] width 290 height 28
type input "Other"
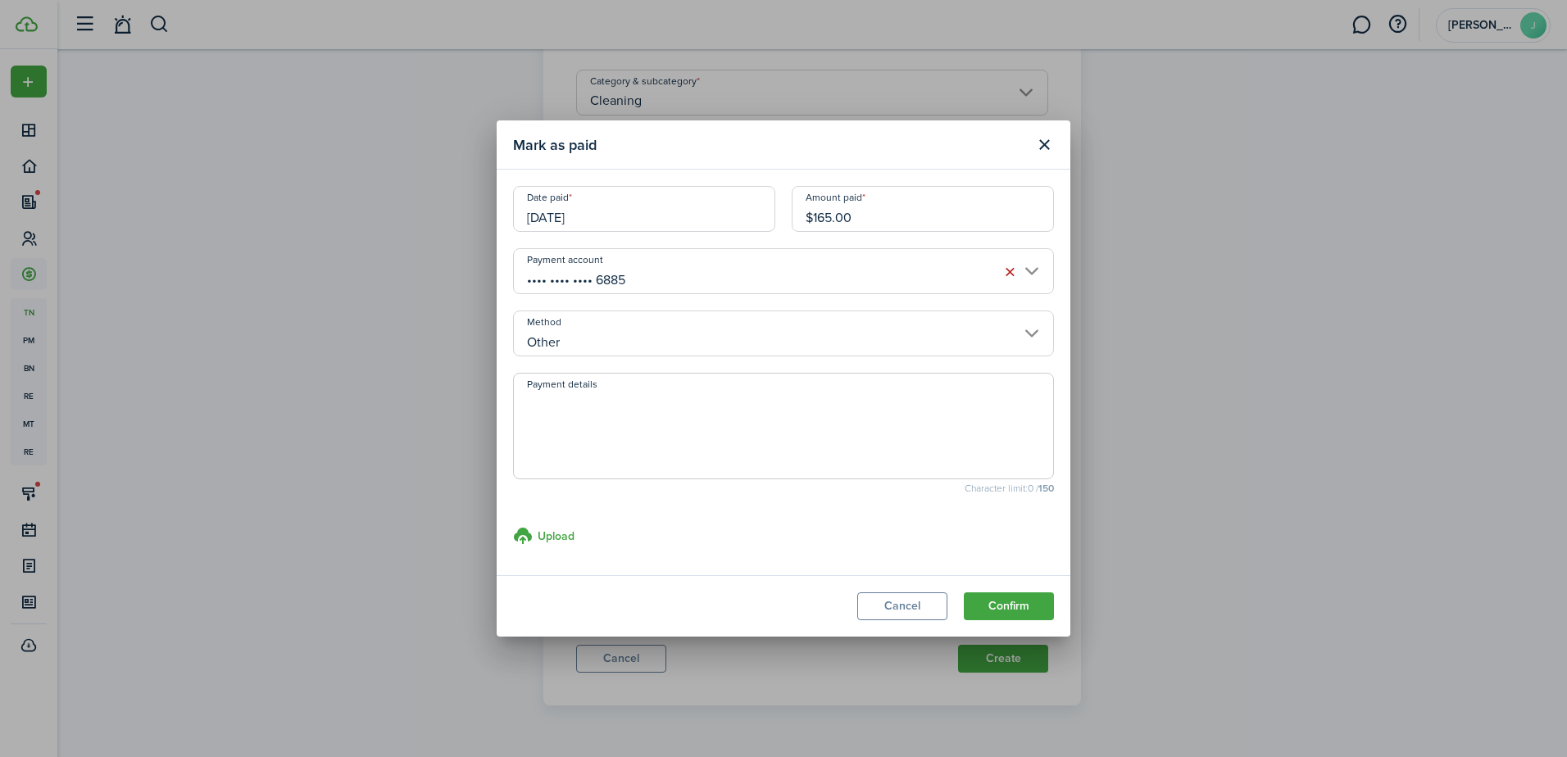
click at [642, 420] on textarea "Payment details" at bounding box center [783, 431] width 539 height 79
click at [581, 403] on textarea "partial of 320" at bounding box center [783, 431] width 539 height 79
click at [616, 402] on textarea "partial of $320" at bounding box center [783, 431] width 539 height 79
drag, startPoint x: 679, startPoint y: 401, endPoint x: 501, endPoint y: 404, distance: 178.7
click at [501, 404] on modal-body "Date paid [DATE] Amount paid $165.00 Payment account •••• •••• •••• 6885 Method…" at bounding box center [784, 373] width 574 height 406
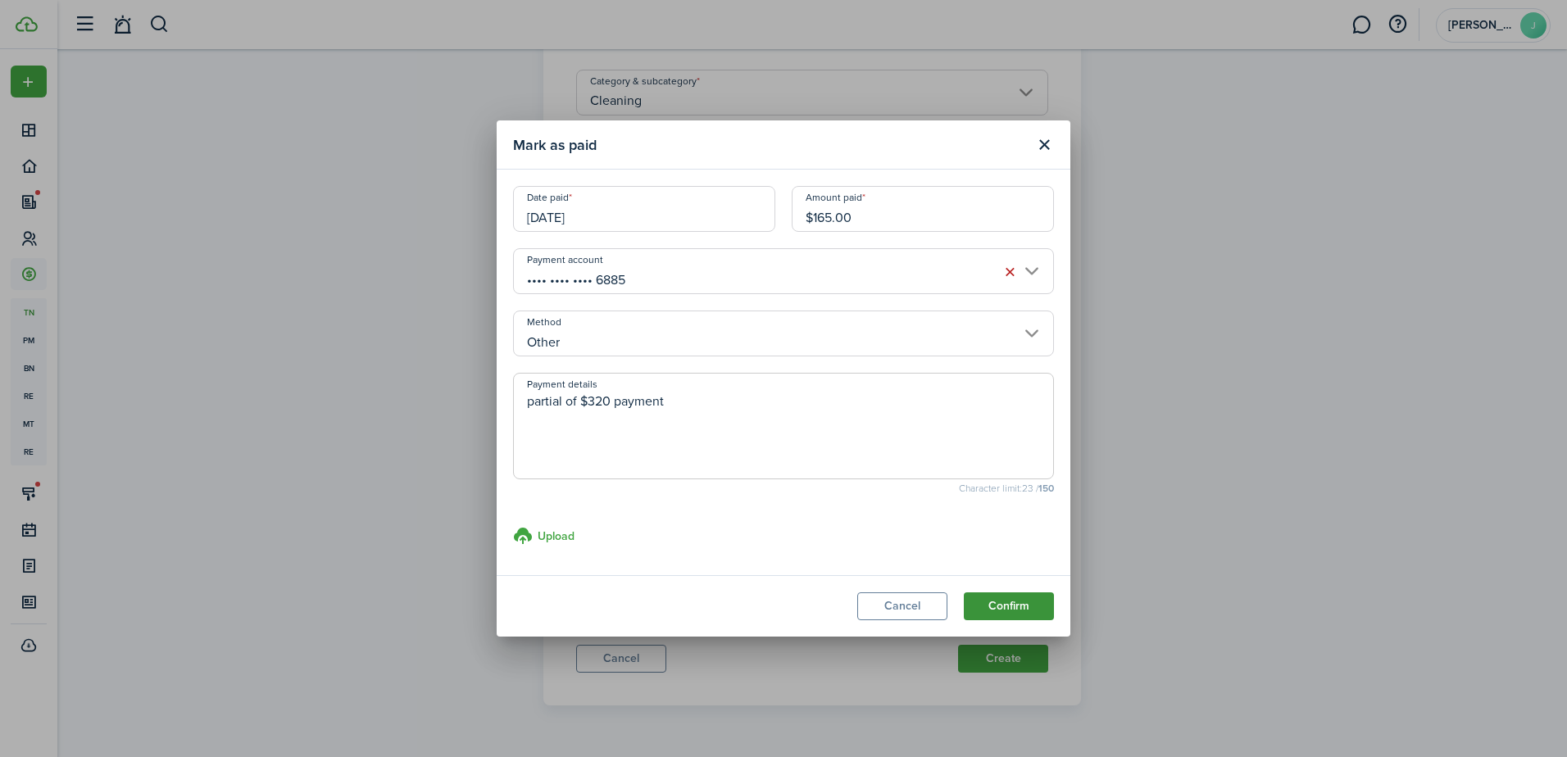
type textarea "partial of $320 payment"
click at [989, 611] on button "Confirm" at bounding box center [1009, 607] width 90 height 28
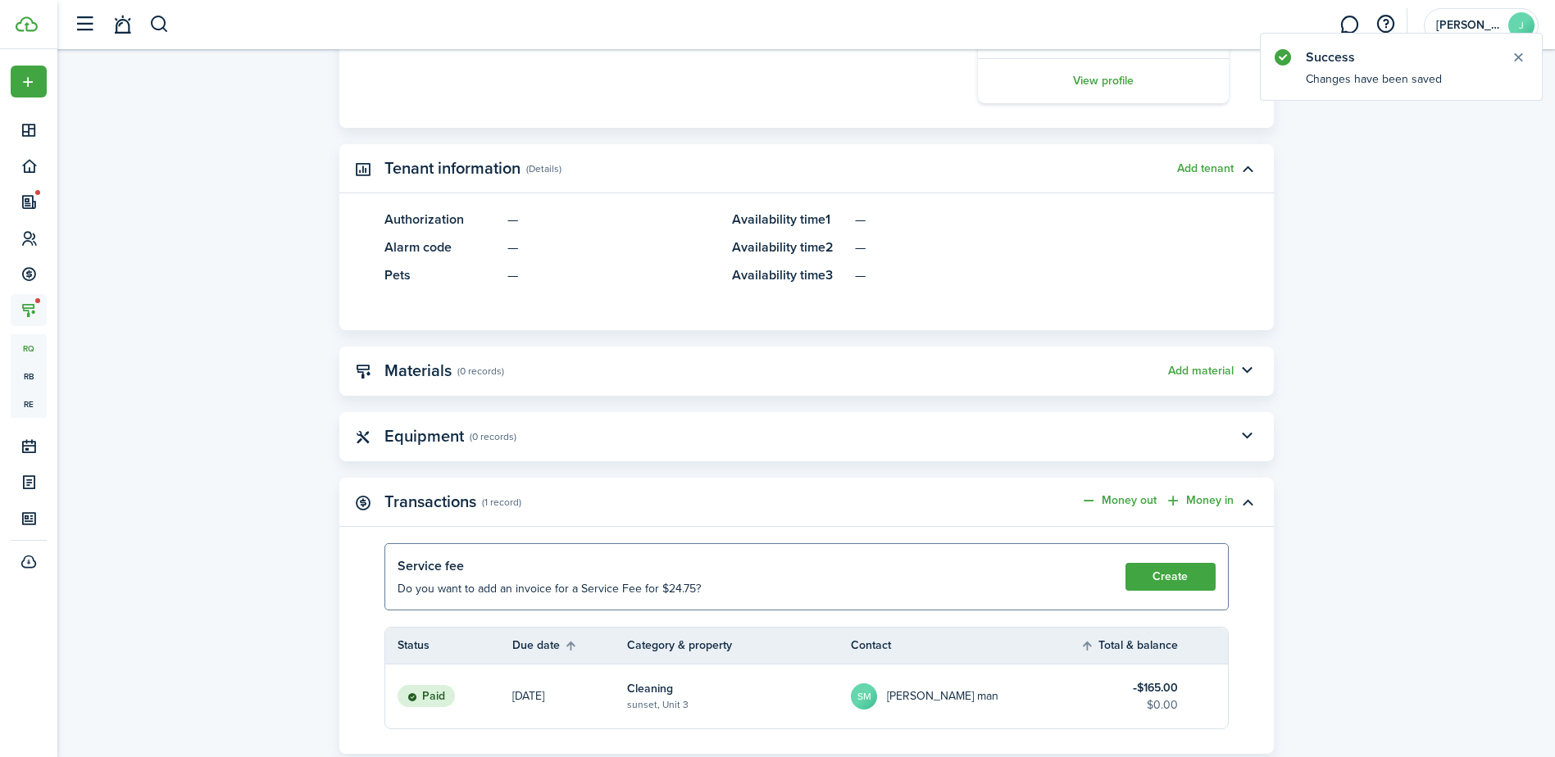
scroll to position [738, 0]
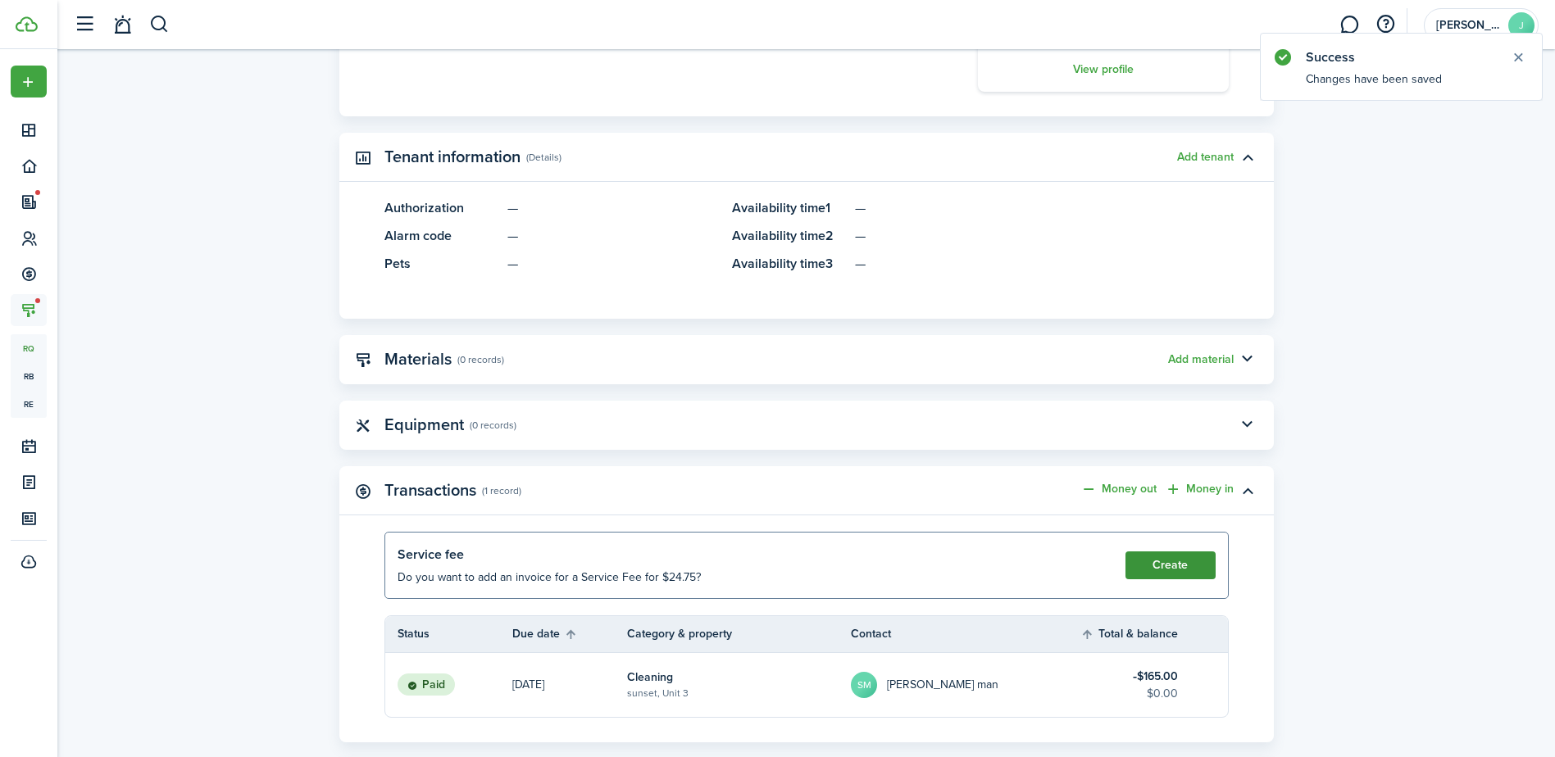
click at [1158, 570] on button "Create" at bounding box center [1170, 566] width 90 height 28
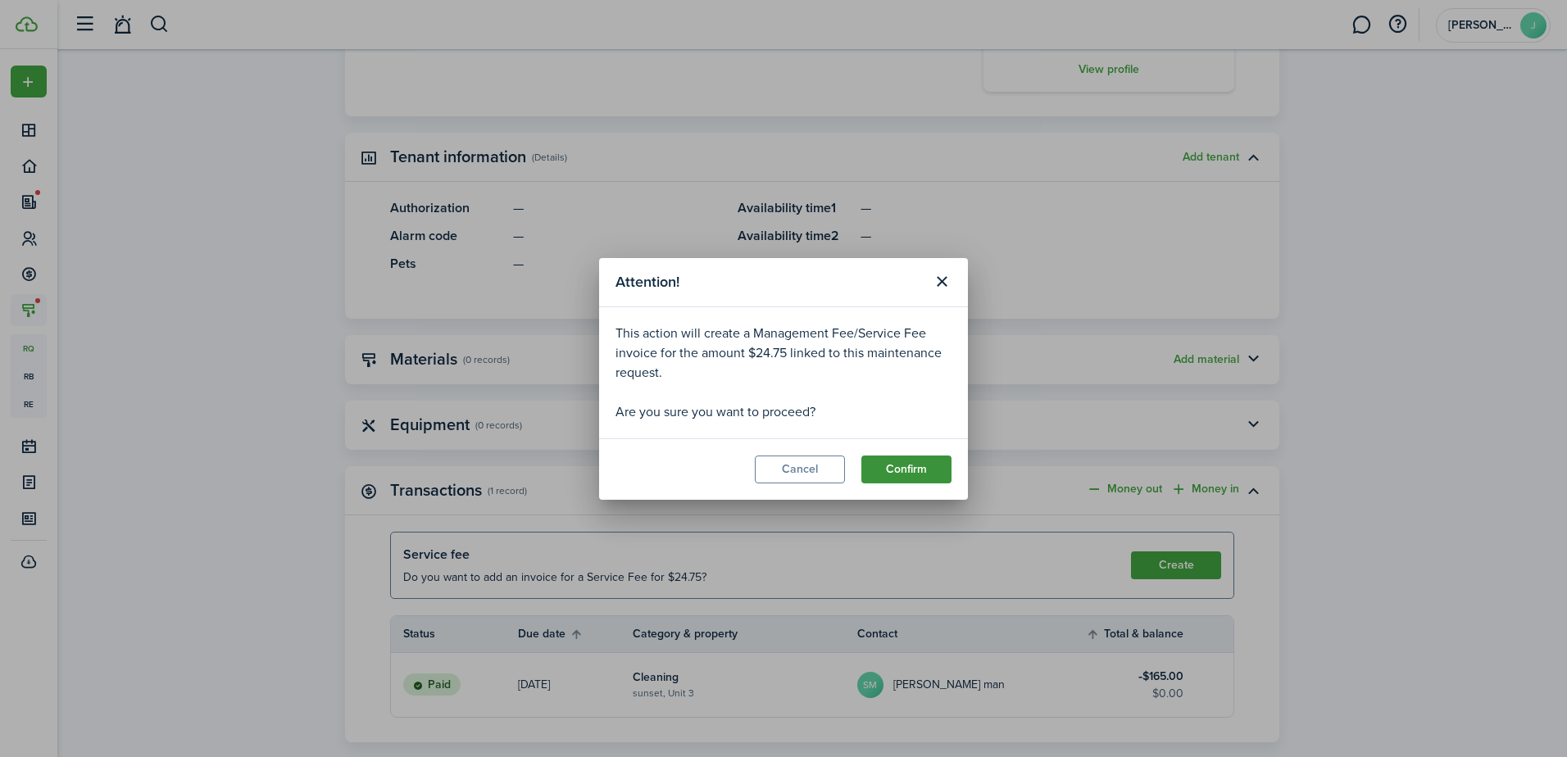
click at [916, 469] on button "Confirm" at bounding box center [906, 470] width 90 height 28
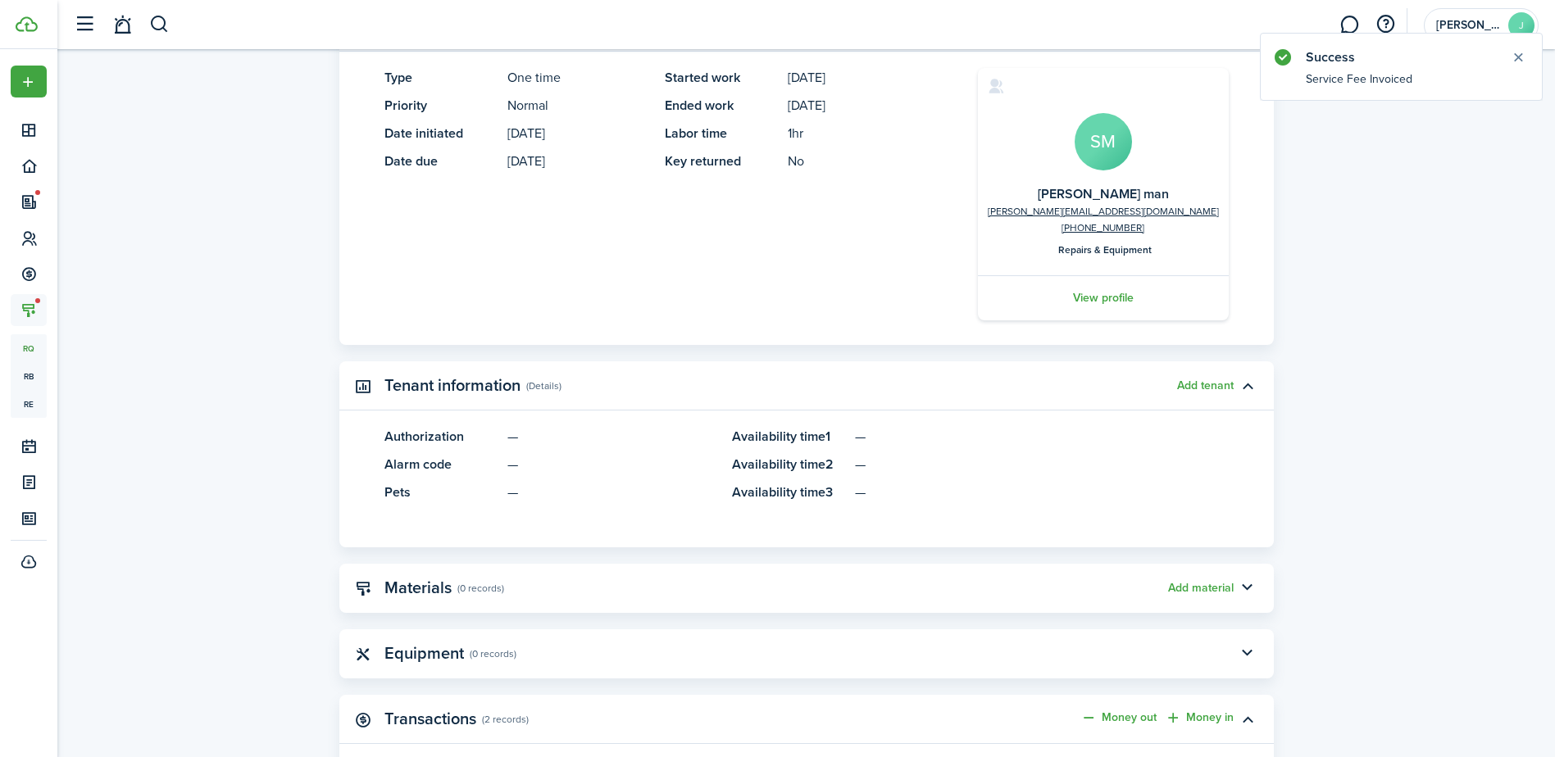
scroll to position [359, 0]
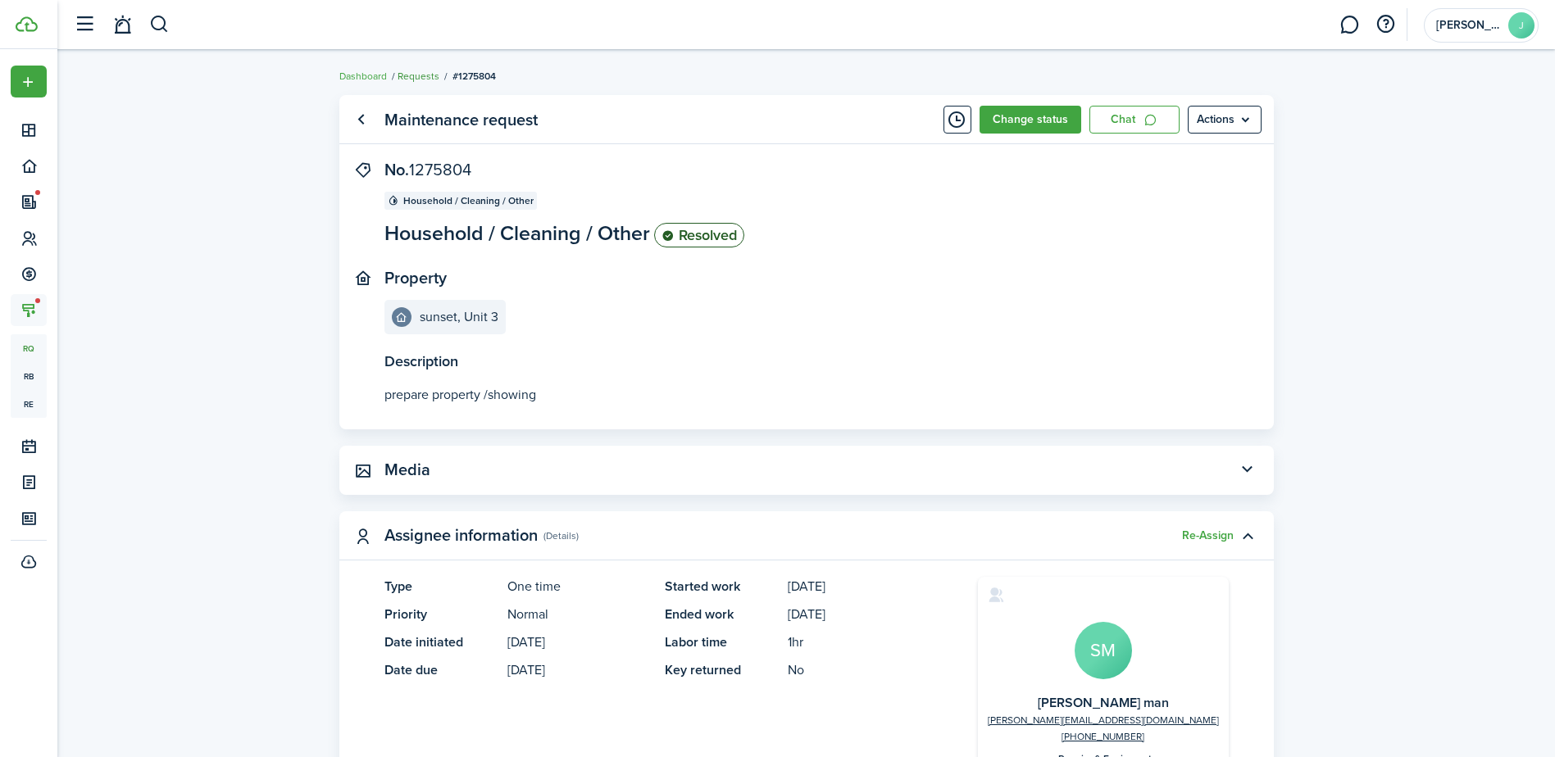
click at [429, 77] on link "Requests" at bounding box center [419, 76] width 42 height 15
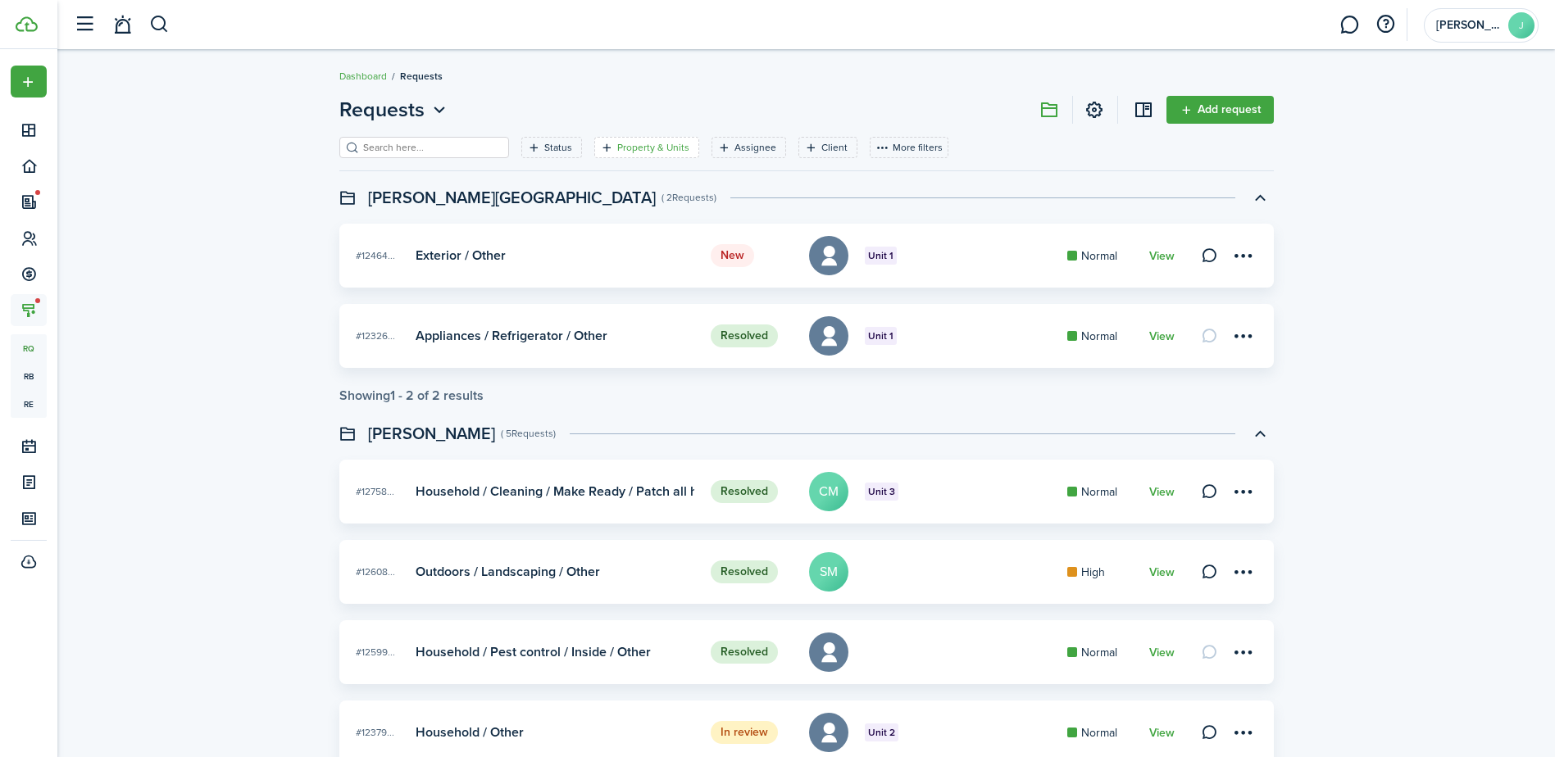
click at [629, 151] on filter-tag-label "Property & Units" at bounding box center [653, 147] width 72 height 15
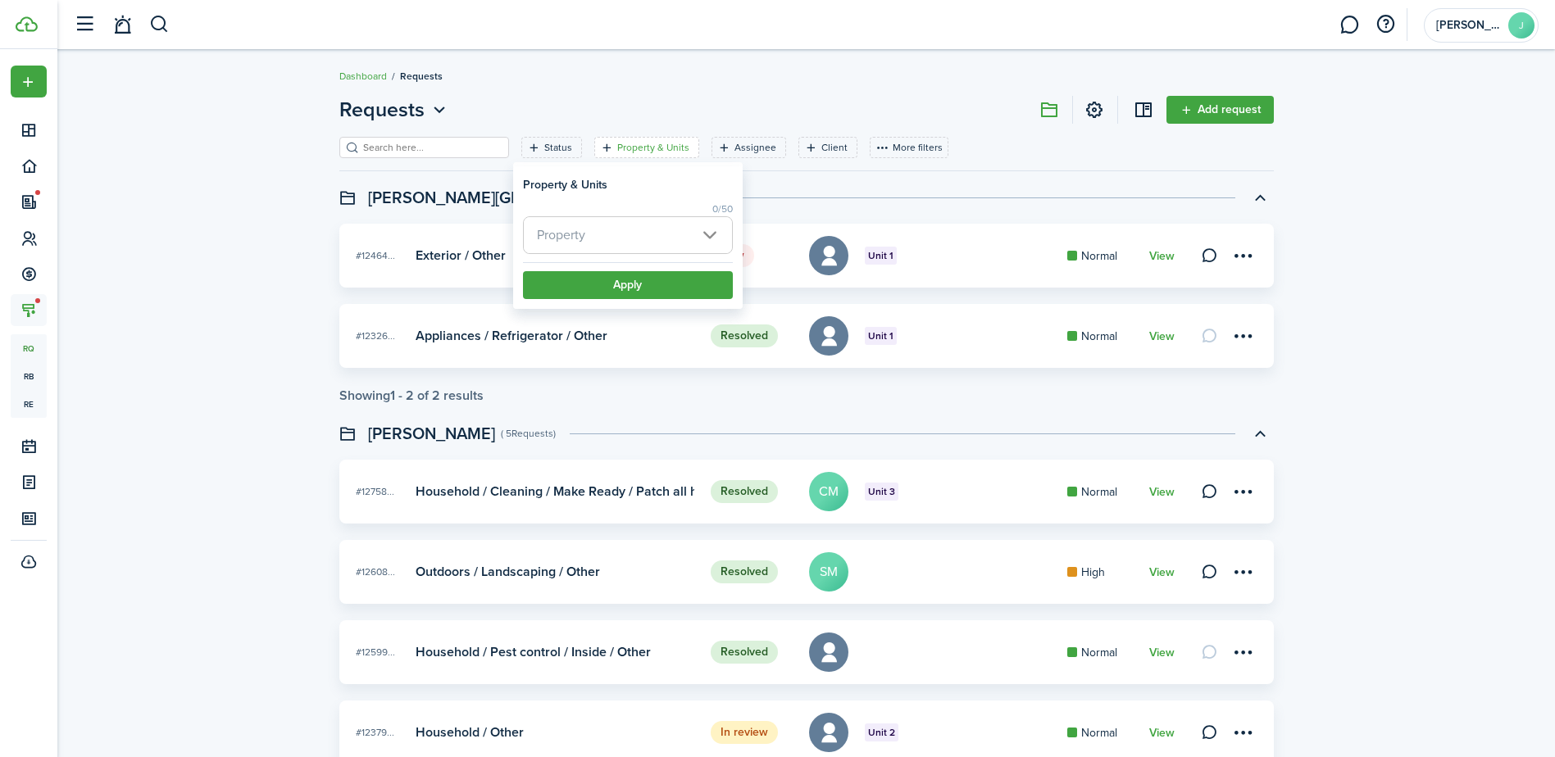
click at [708, 235] on span "Property" at bounding box center [628, 235] width 208 height 36
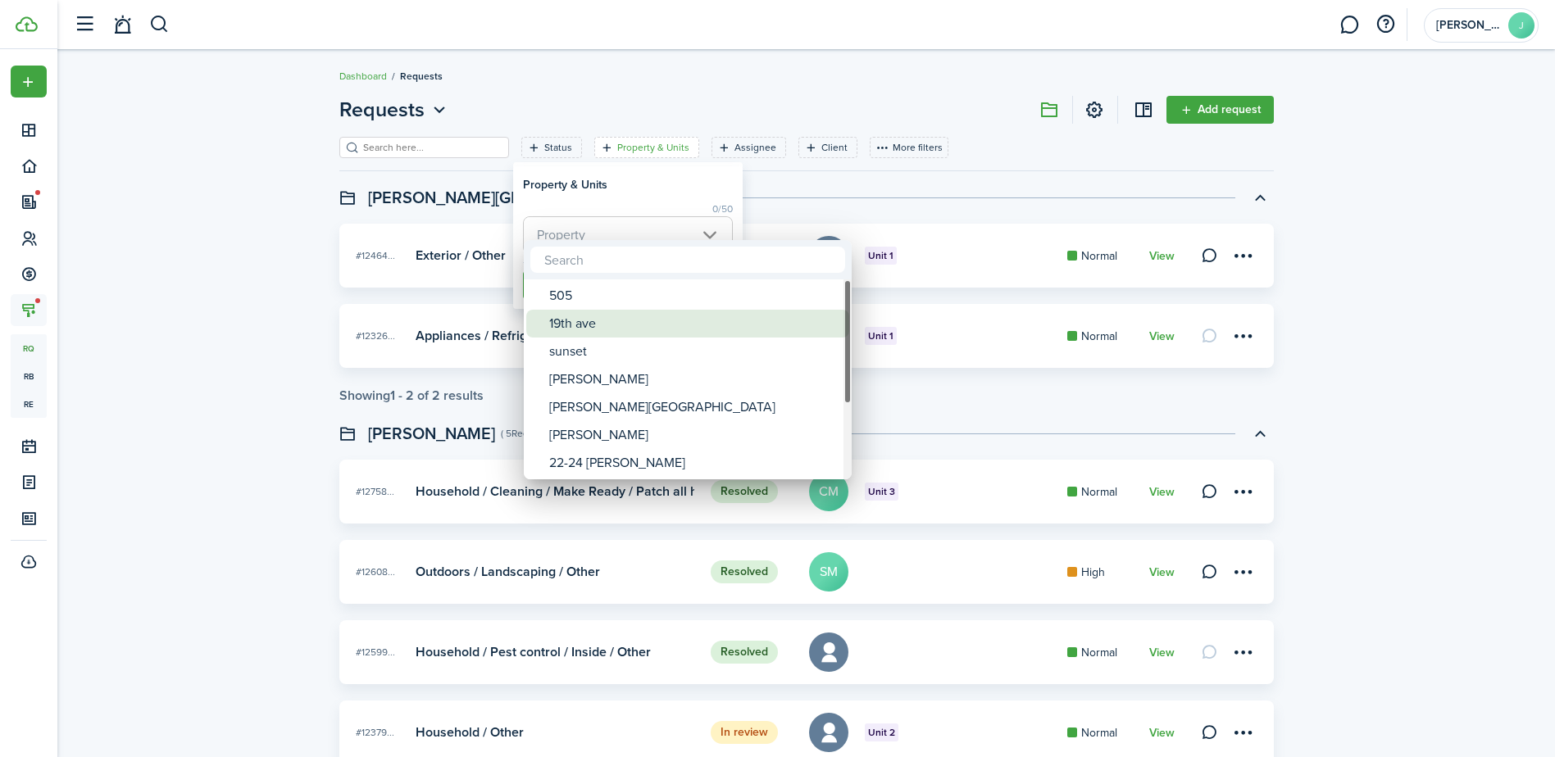
click at [695, 325] on div "19th ave" at bounding box center [694, 324] width 290 height 28
type input "19th ave"
click at [789, 196] on div at bounding box center [777, 379] width 1817 height 1020
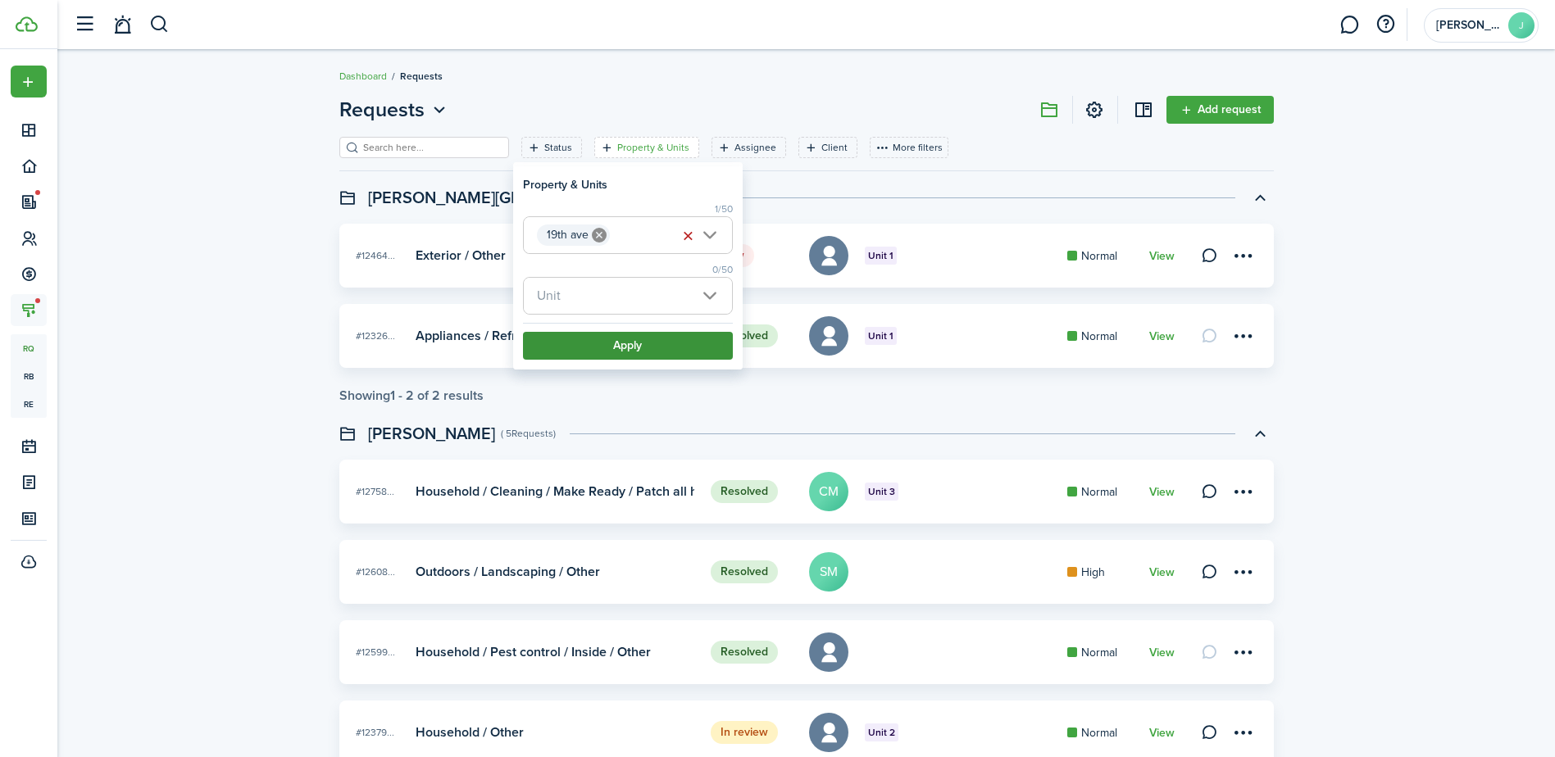
click at [667, 350] on button "Apply" at bounding box center [628, 346] width 210 height 28
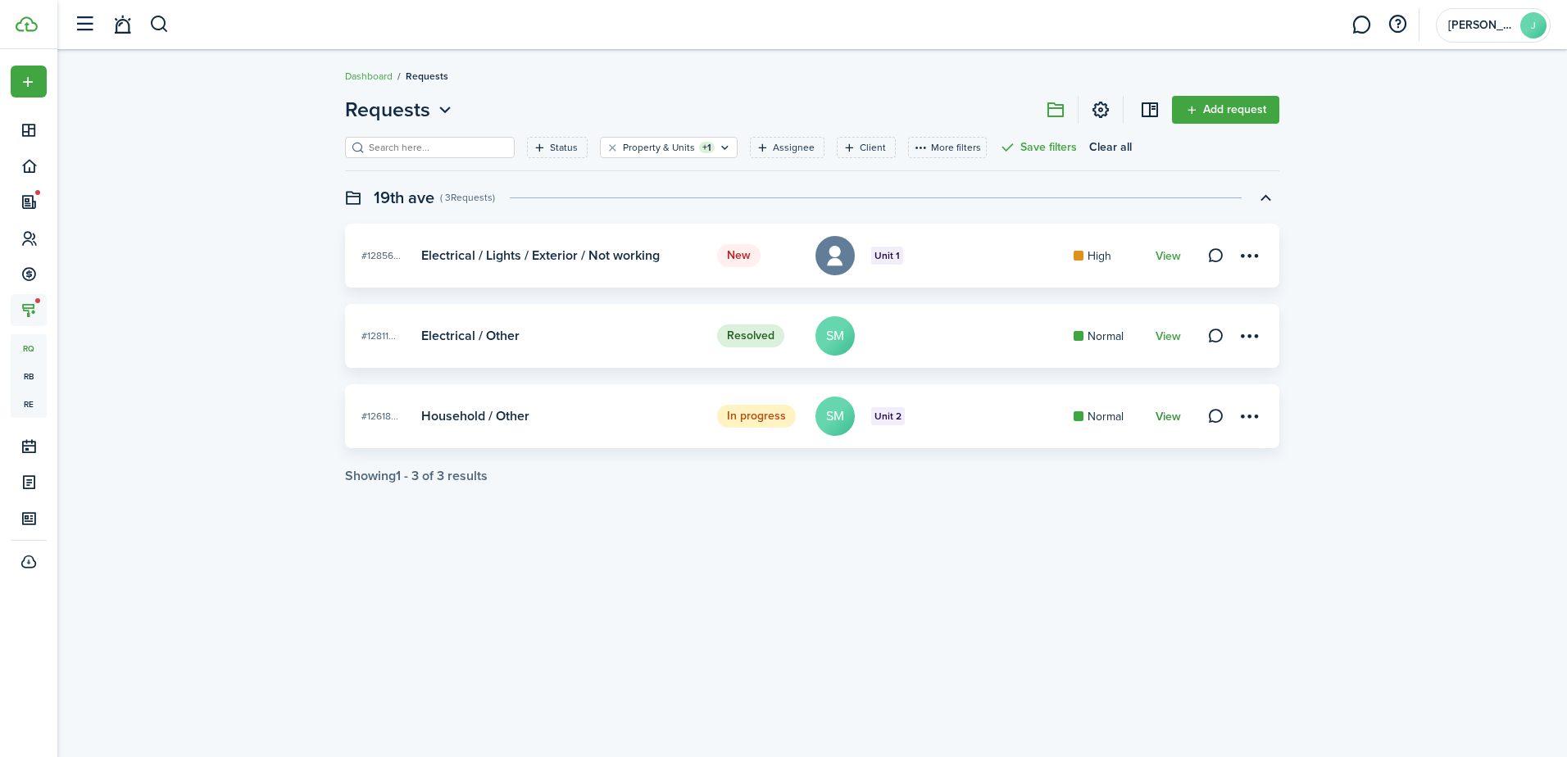
click at [1165, 413] on link "View" at bounding box center [1168, 417] width 25 height 13
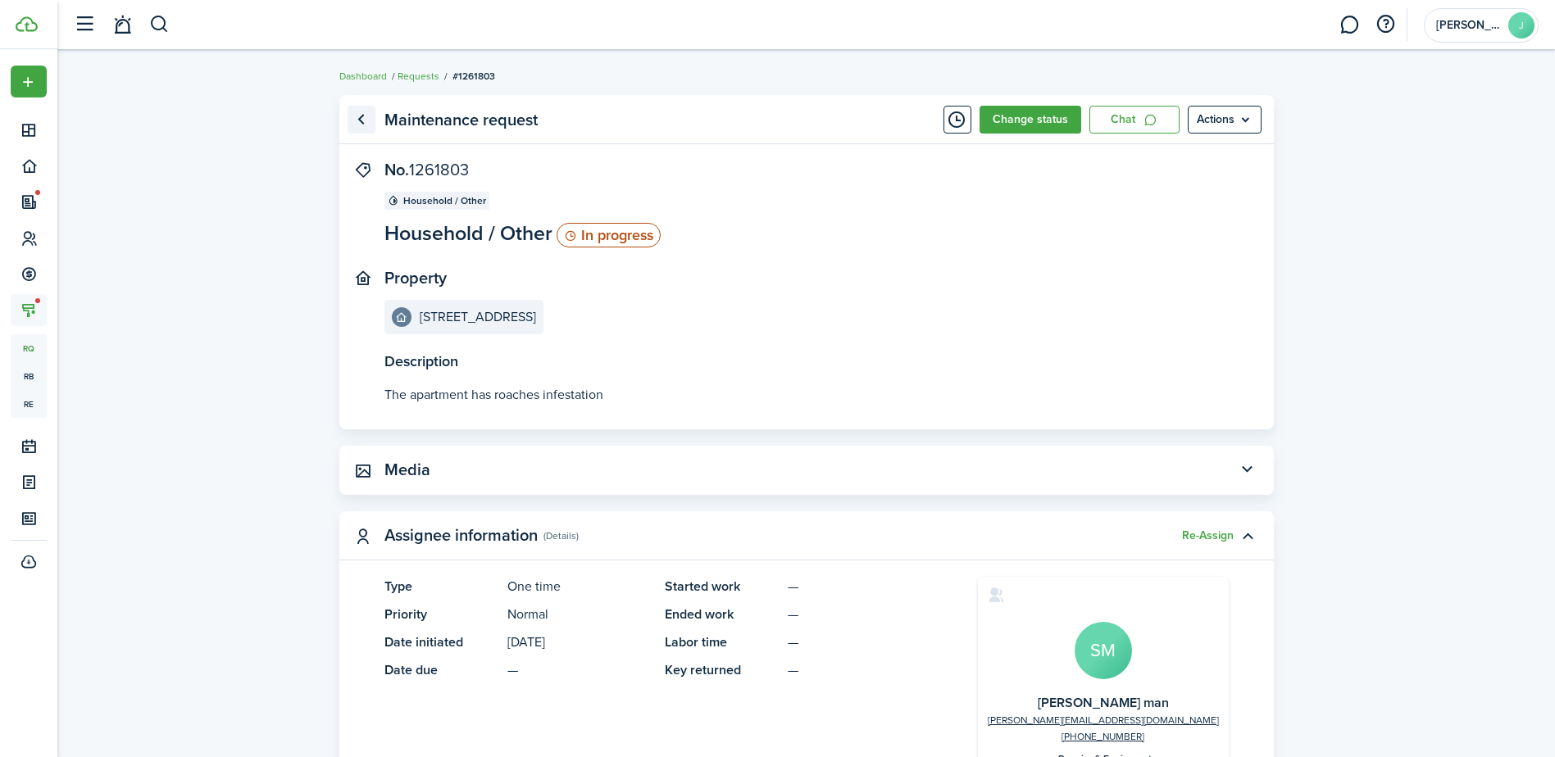
click at [367, 111] on link "Go back" at bounding box center [362, 120] width 28 height 28
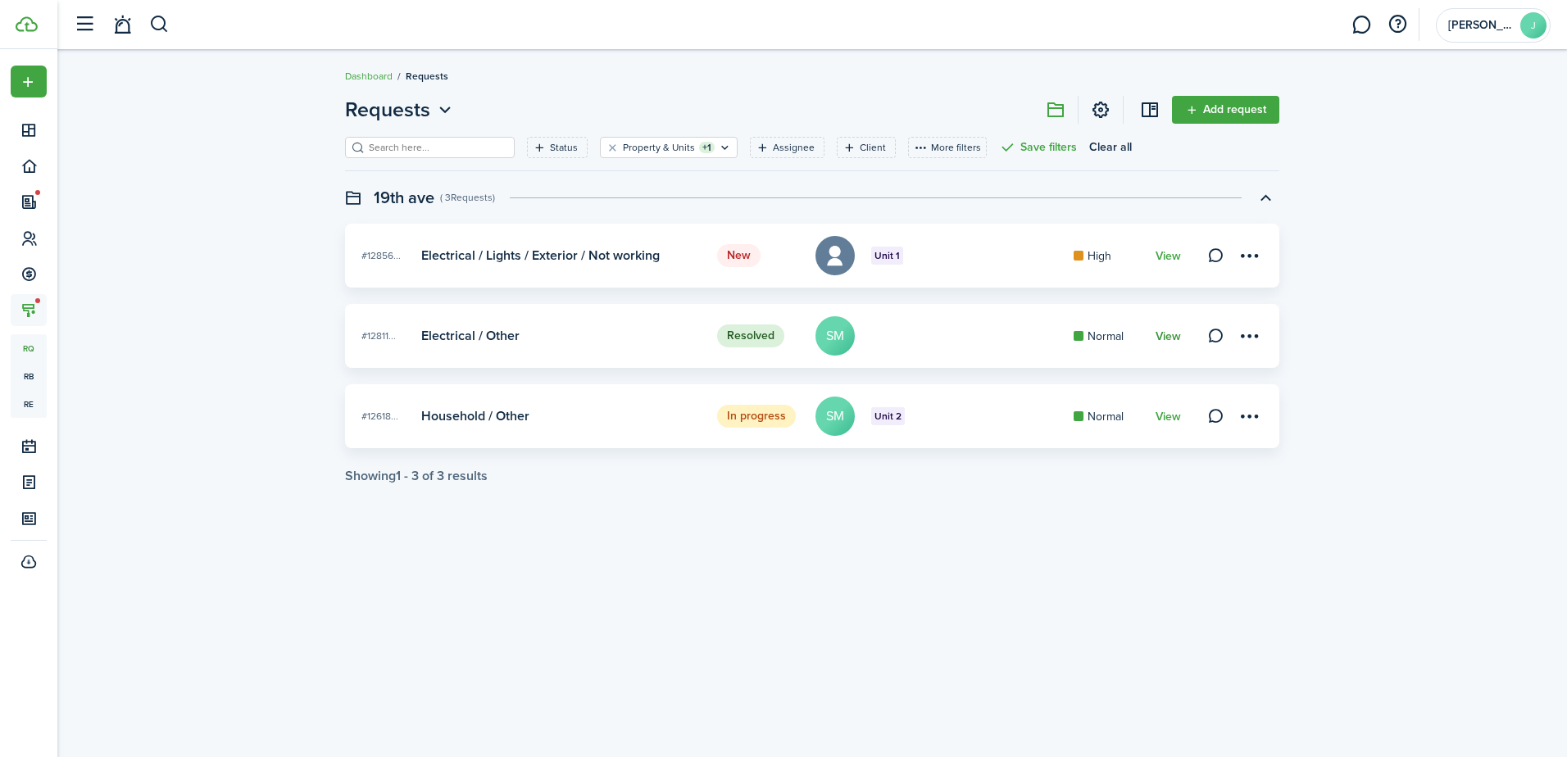
click at [1163, 340] on link "View" at bounding box center [1168, 336] width 25 height 13
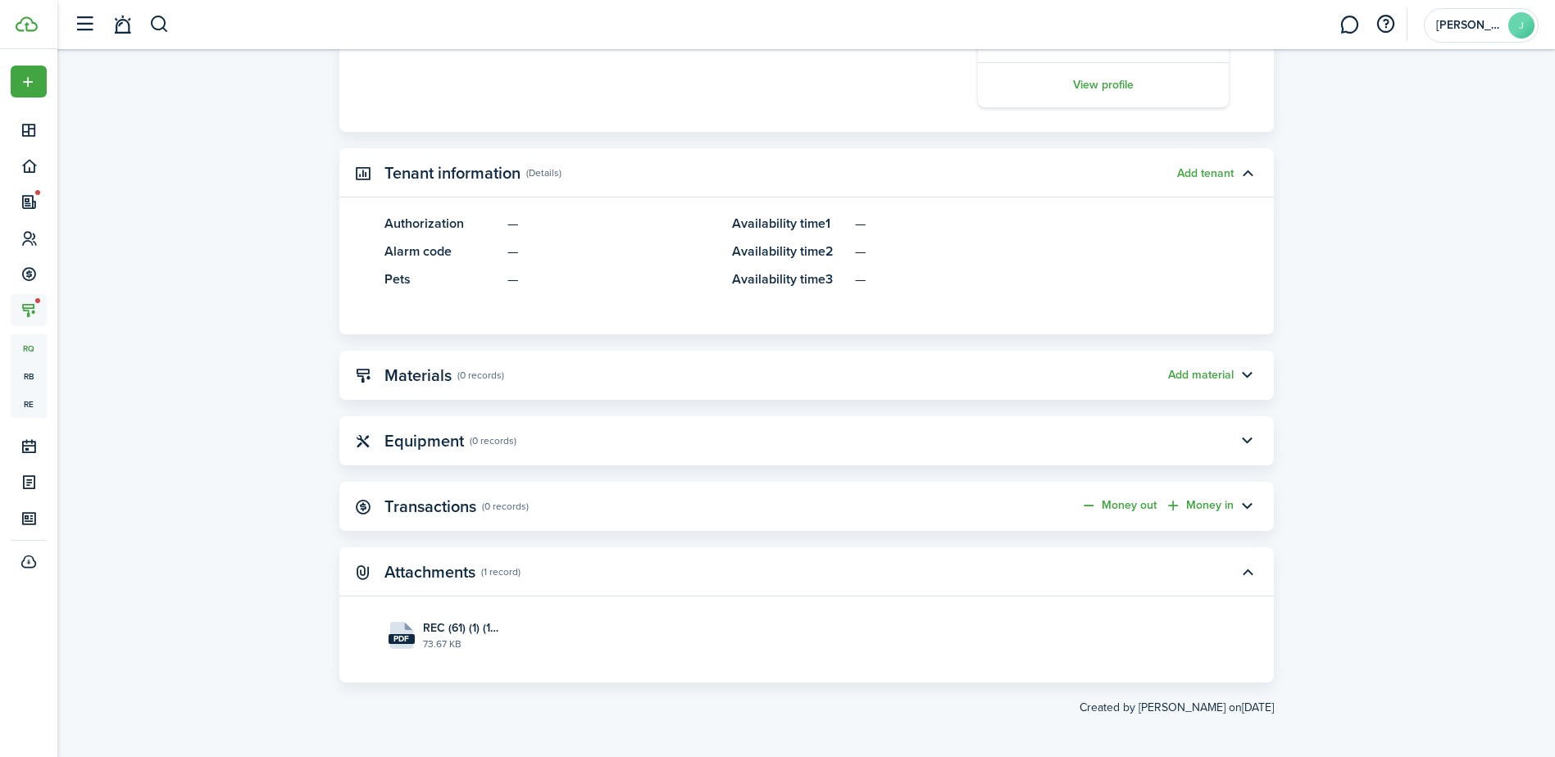
scroll to position [897, 0]
click at [1114, 500] on link "Money out" at bounding box center [1118, 501] width 76 height 16
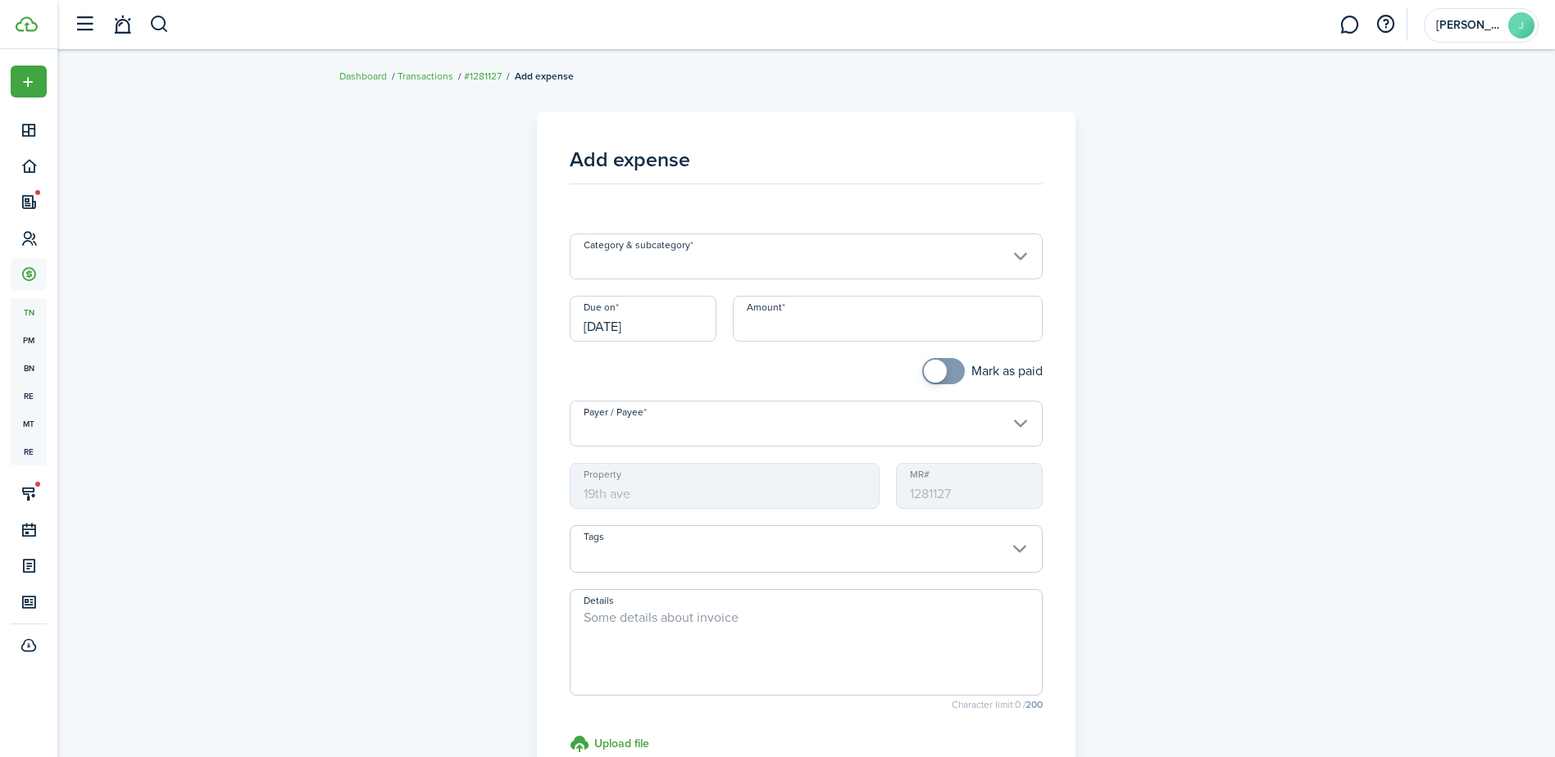
click at [765, 268] on input "Category & subcategory" at bounding box center [806, 257] width 473 height 46
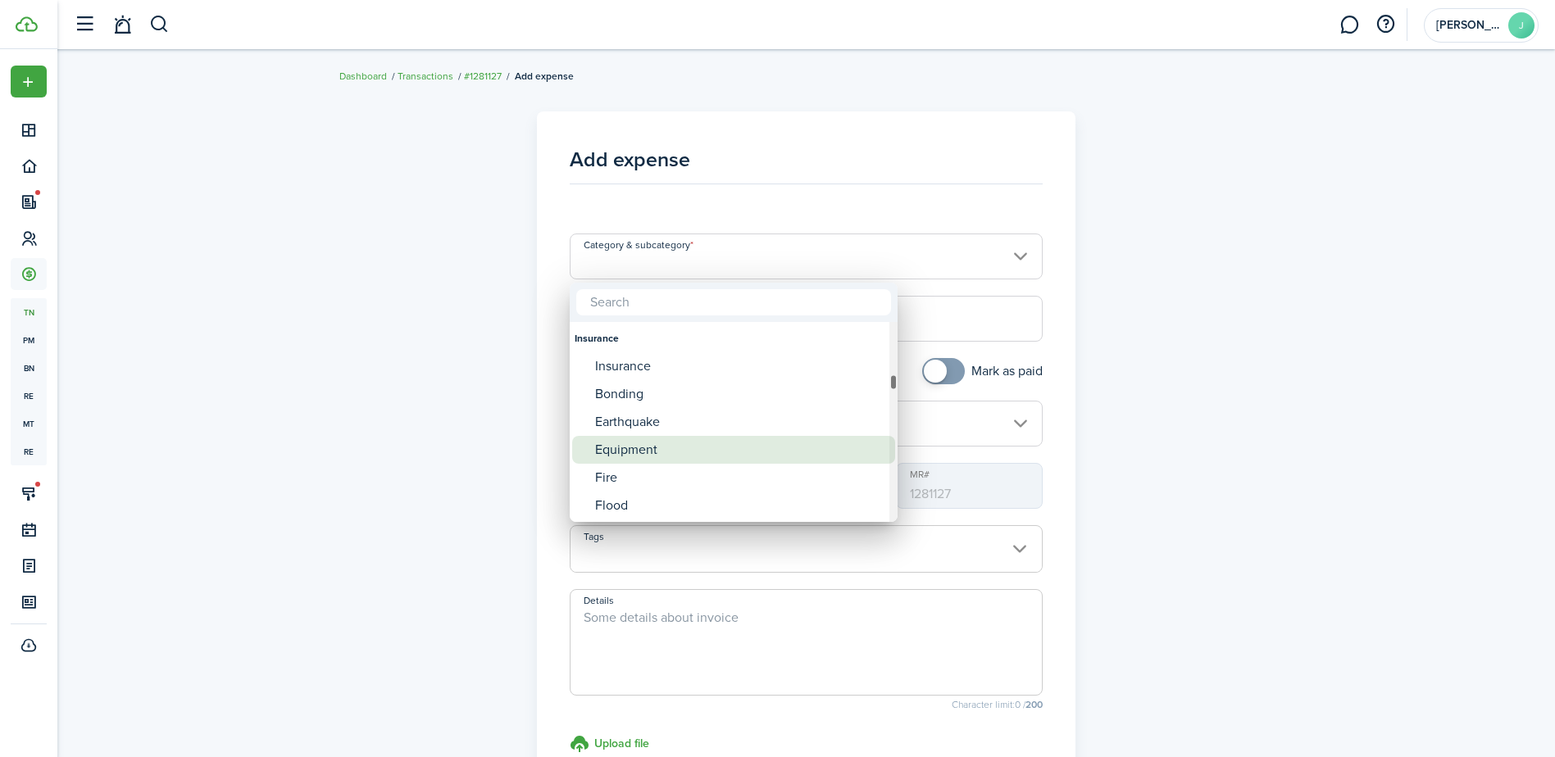
click at [829, 451] on div "Equipment" at bounding box center [740, 450] width 290 height 28
type input "Insurance / Equipment"
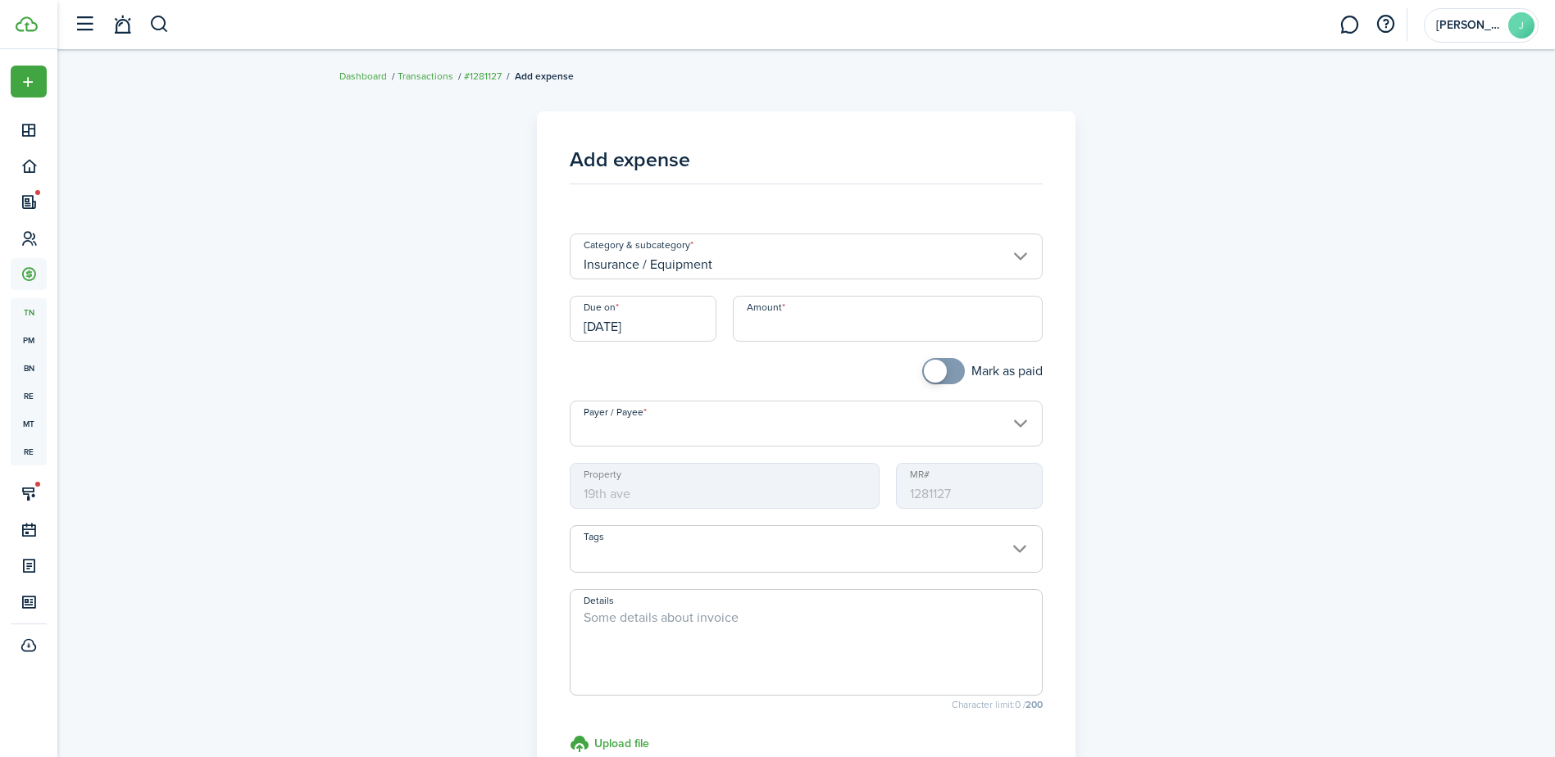
click at [827, 326] on input "Amount" at bounding box center [888, 319] width 310 height 46
type input "$25.00"
checkbox input "true"
click at [943, 370] on span at bounding box center [935, 371] width 23 height 23
click at [925, 432] on input "Payer / Payee" at bounding box center [806, 424] width 473 height 46
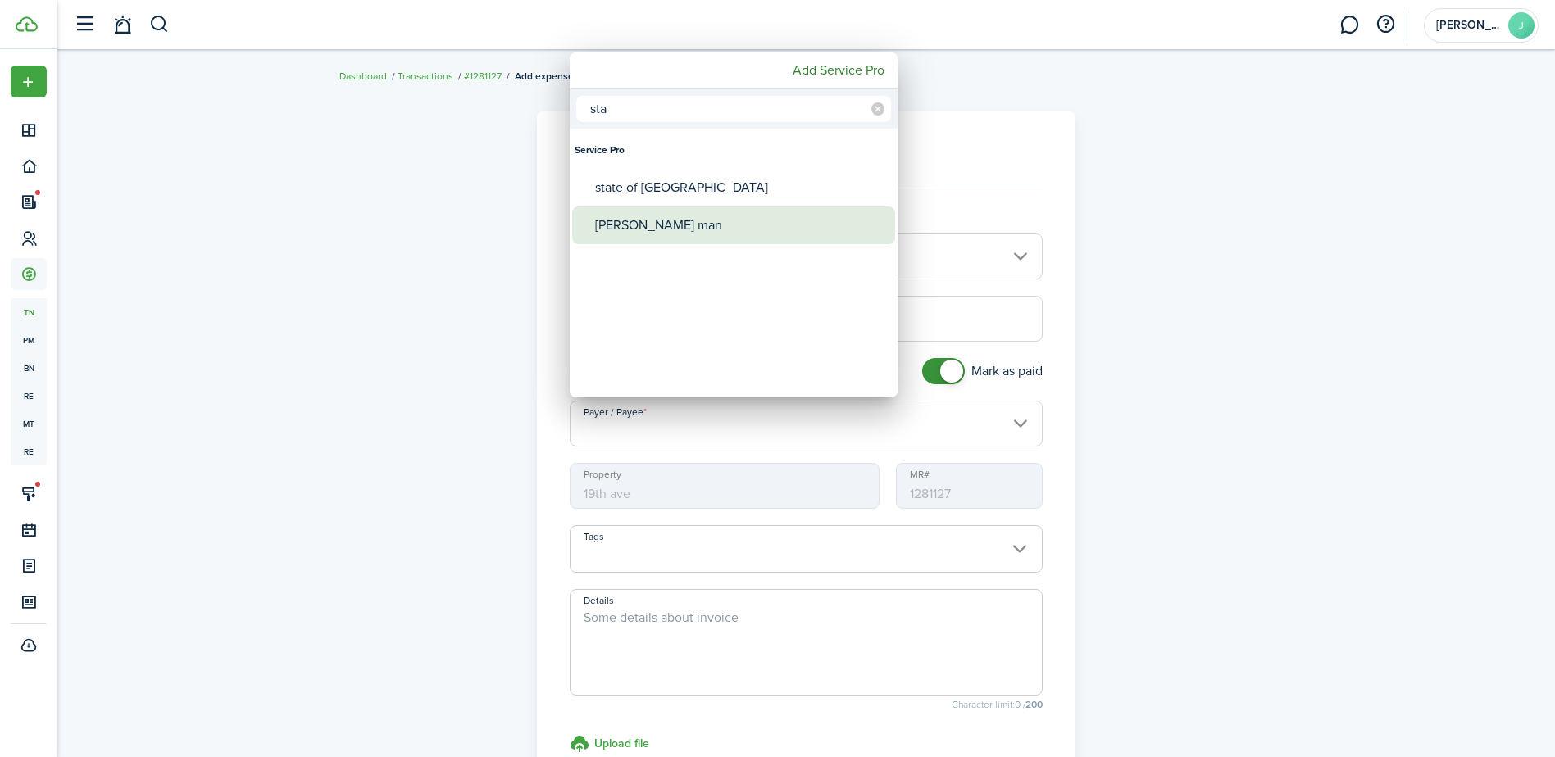
type input "sta"
click at [817, 228] on div "[PERSON_NAME] man" at bounding box center [740, 226] width 290 height 38
type input "[PERSON_NAME] man"
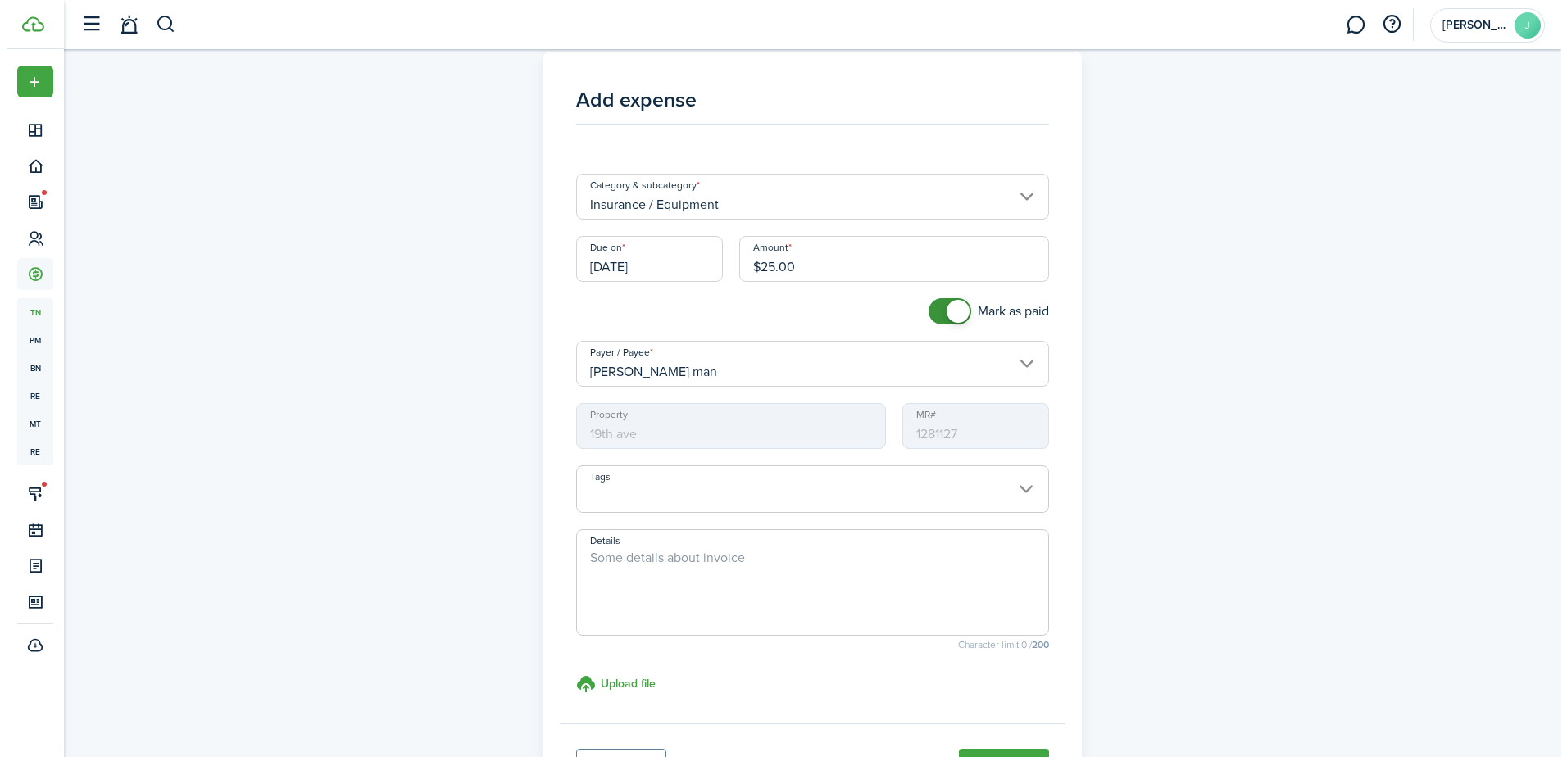
scroll to position [207, 0]
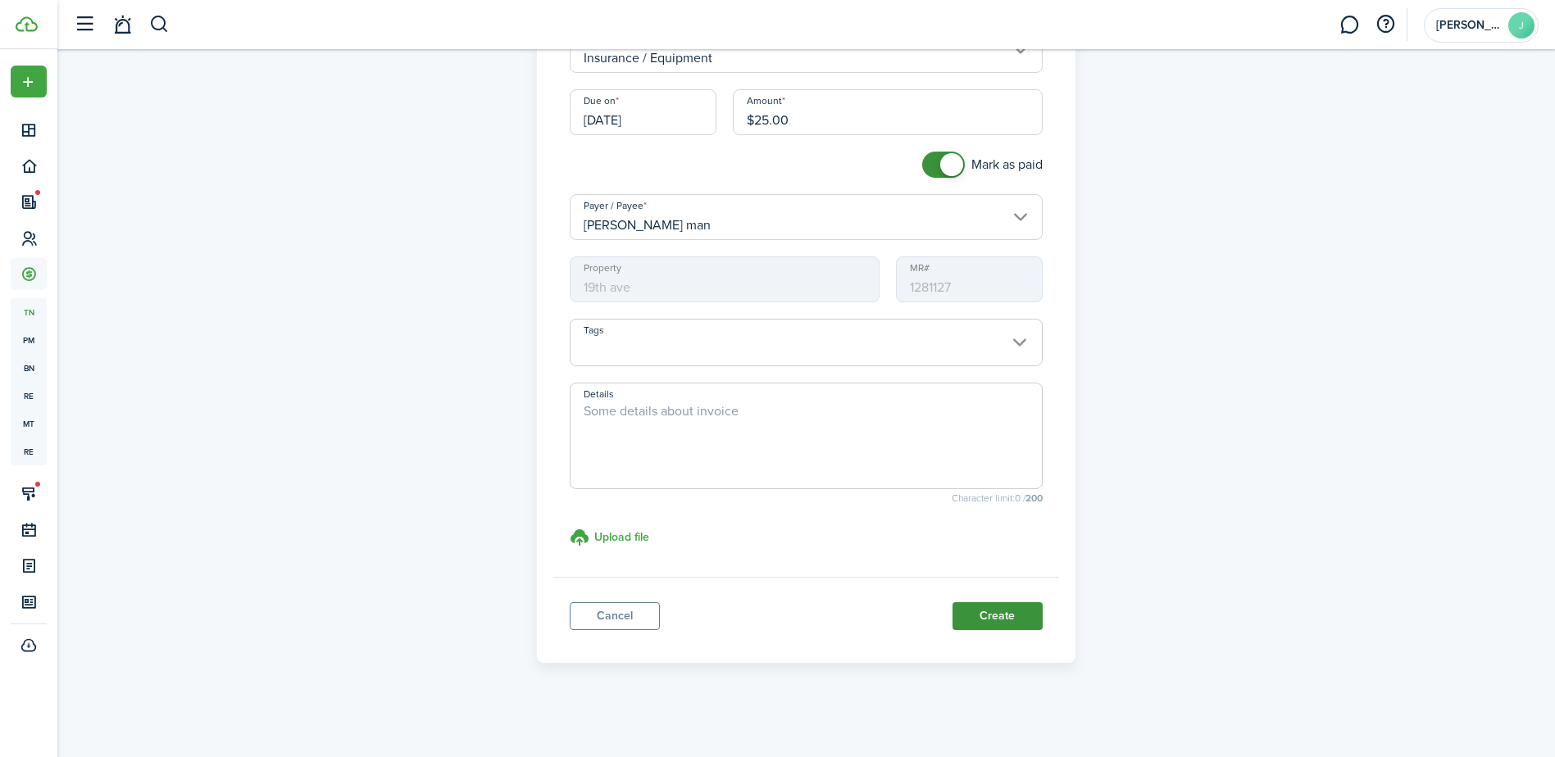
click at [975, 612] on button "Create" at bounding box center [997, 616] width 90 height 28
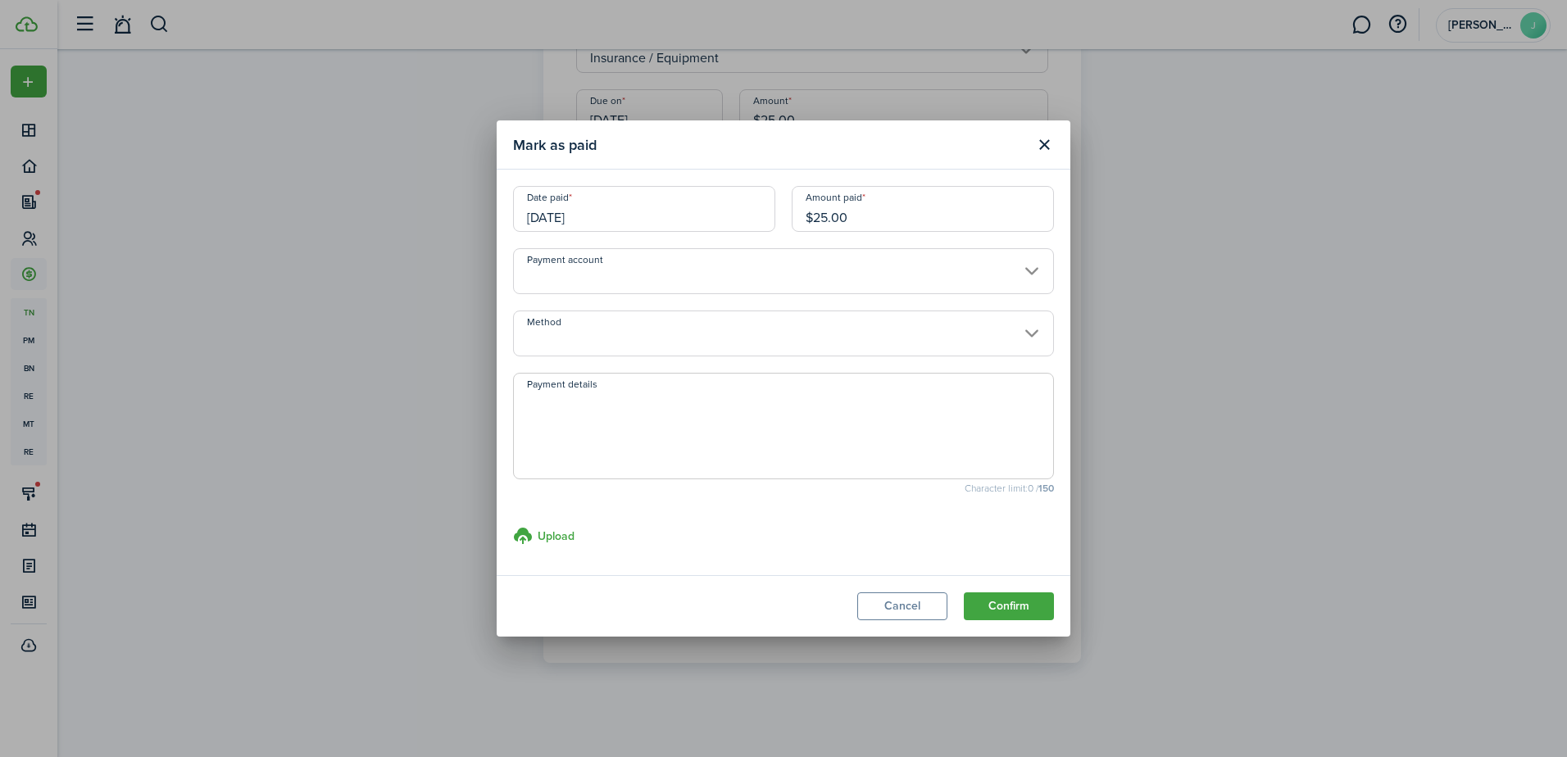
click at [887, 275] on input "Payment account" at bounding box center [783, 271] width 541 height 46
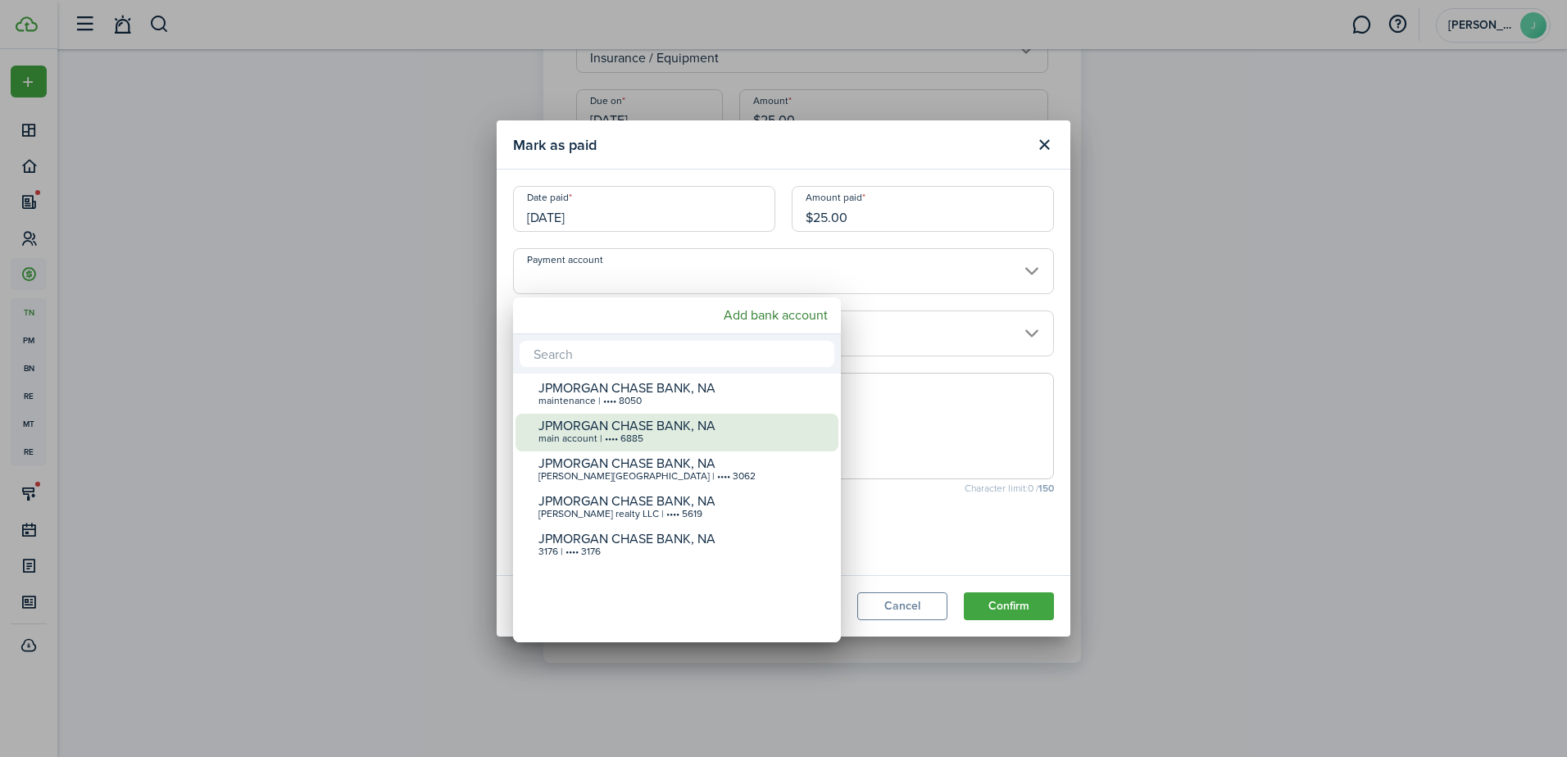
click at [822, 422] on div "JPMORGAN CHASE BANK, NA" at bounding box center [684, 426] width 290 height 15
type input "•••• •••• •••• 6885"
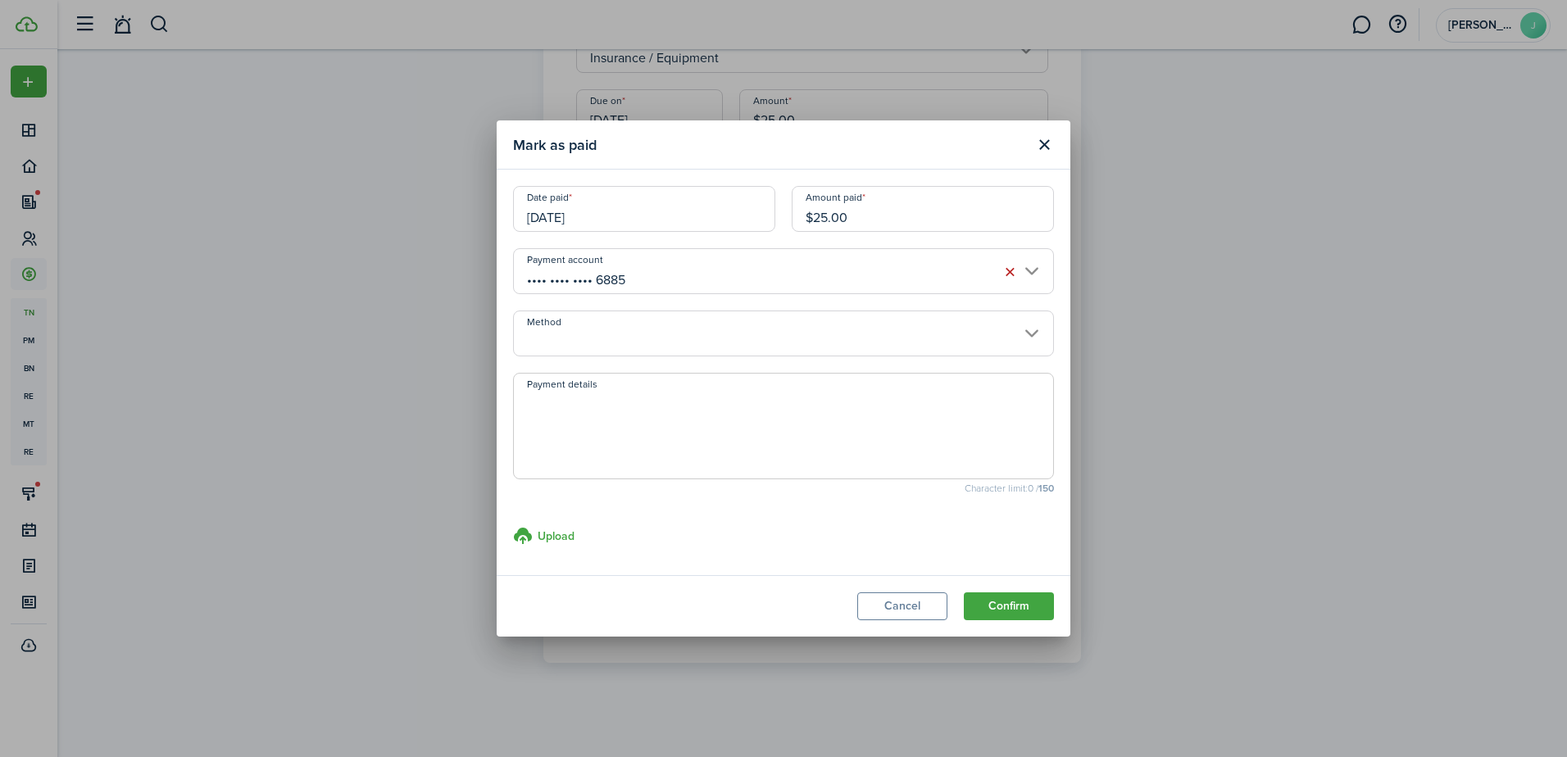
click at [869, 338] on input "Method" at bounding box center [783, 334] width 541 height 46
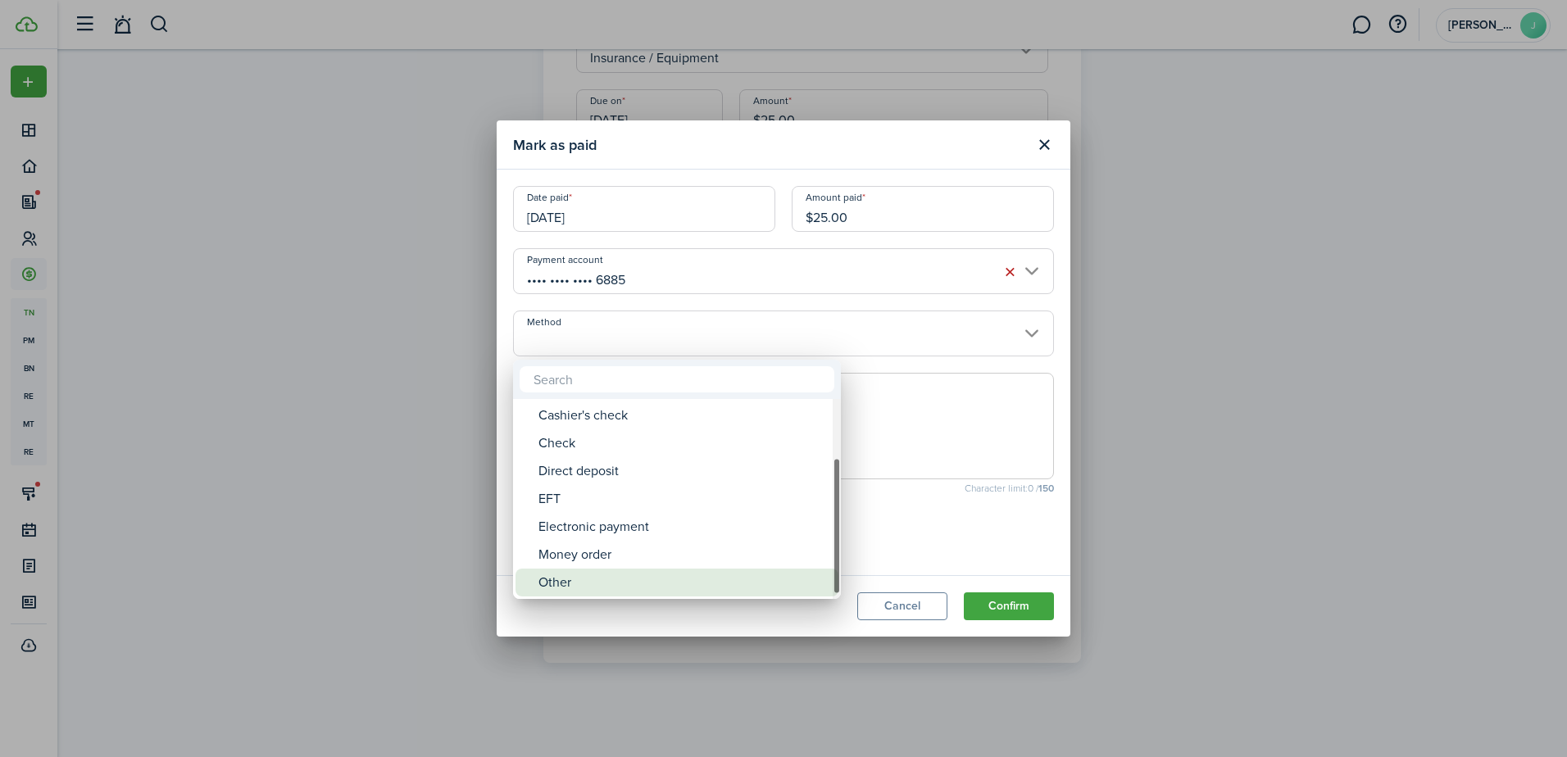
click at [794, 592] on div "Other" at bounding box center [684, 583] width 290 height 28
type input "Other"
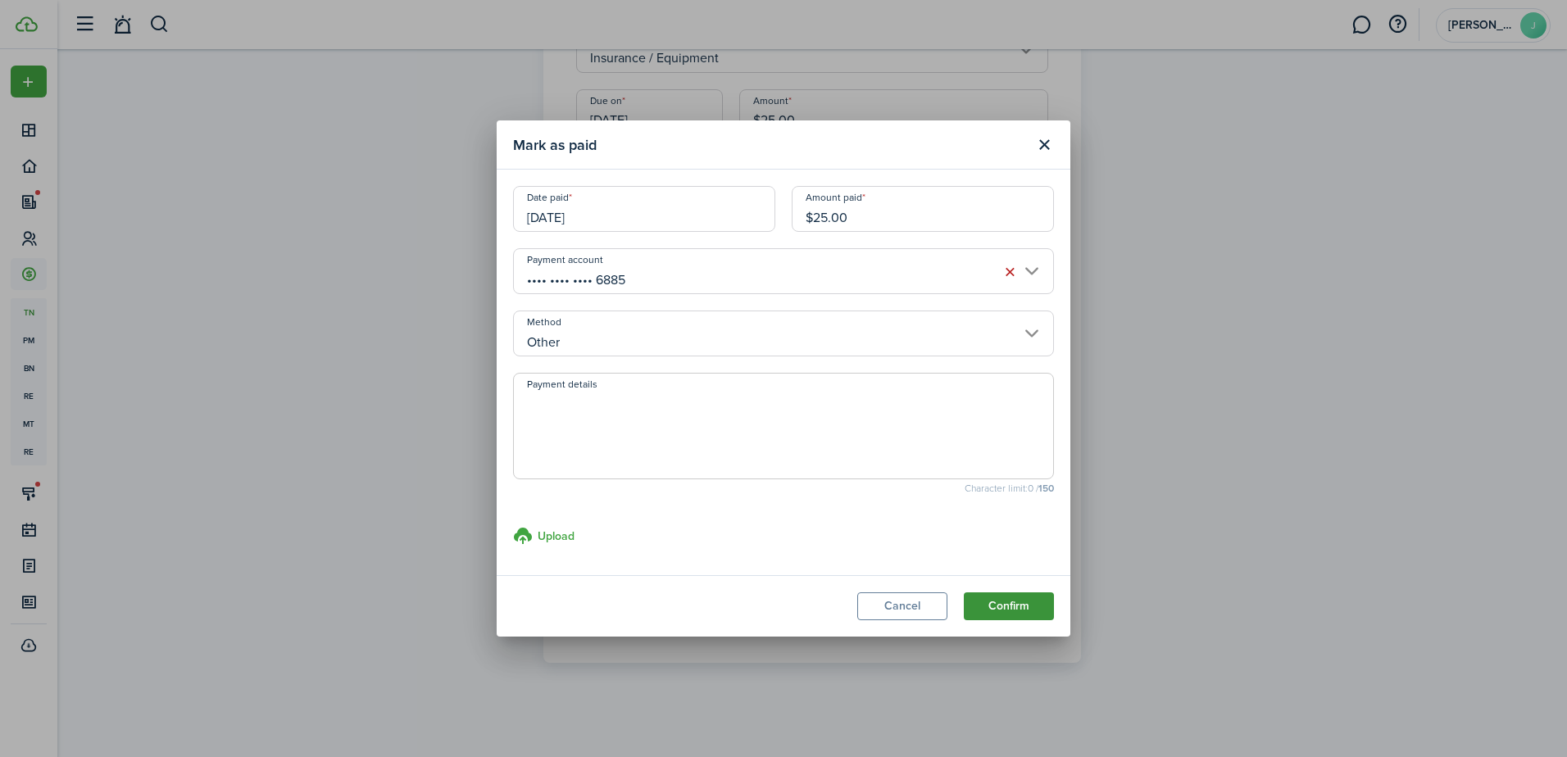
click at [1046, 612] on button "Confirm" at bounding box center [1009, 607] width 90 height 28
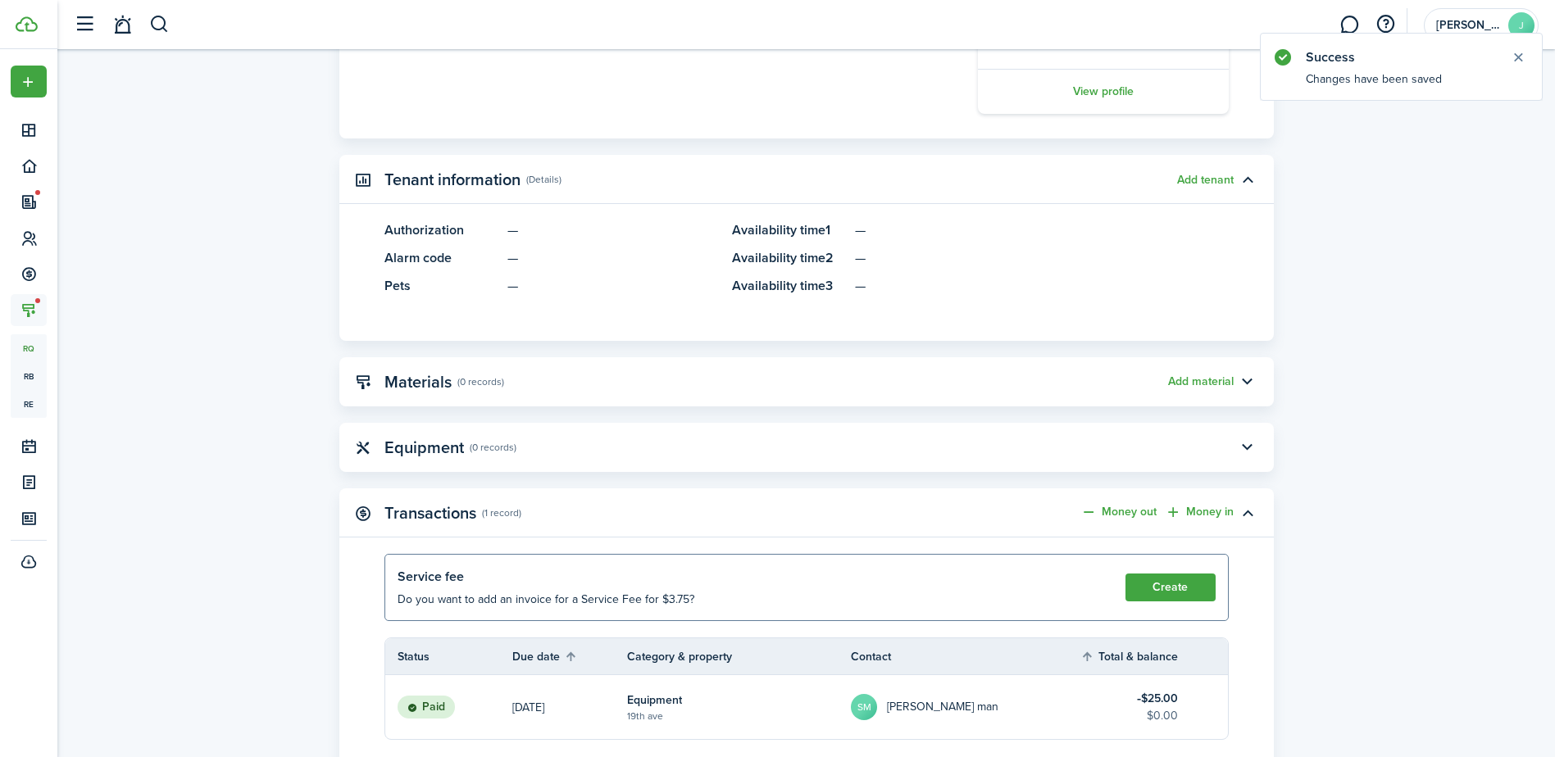
scroll to position [1066, 0]
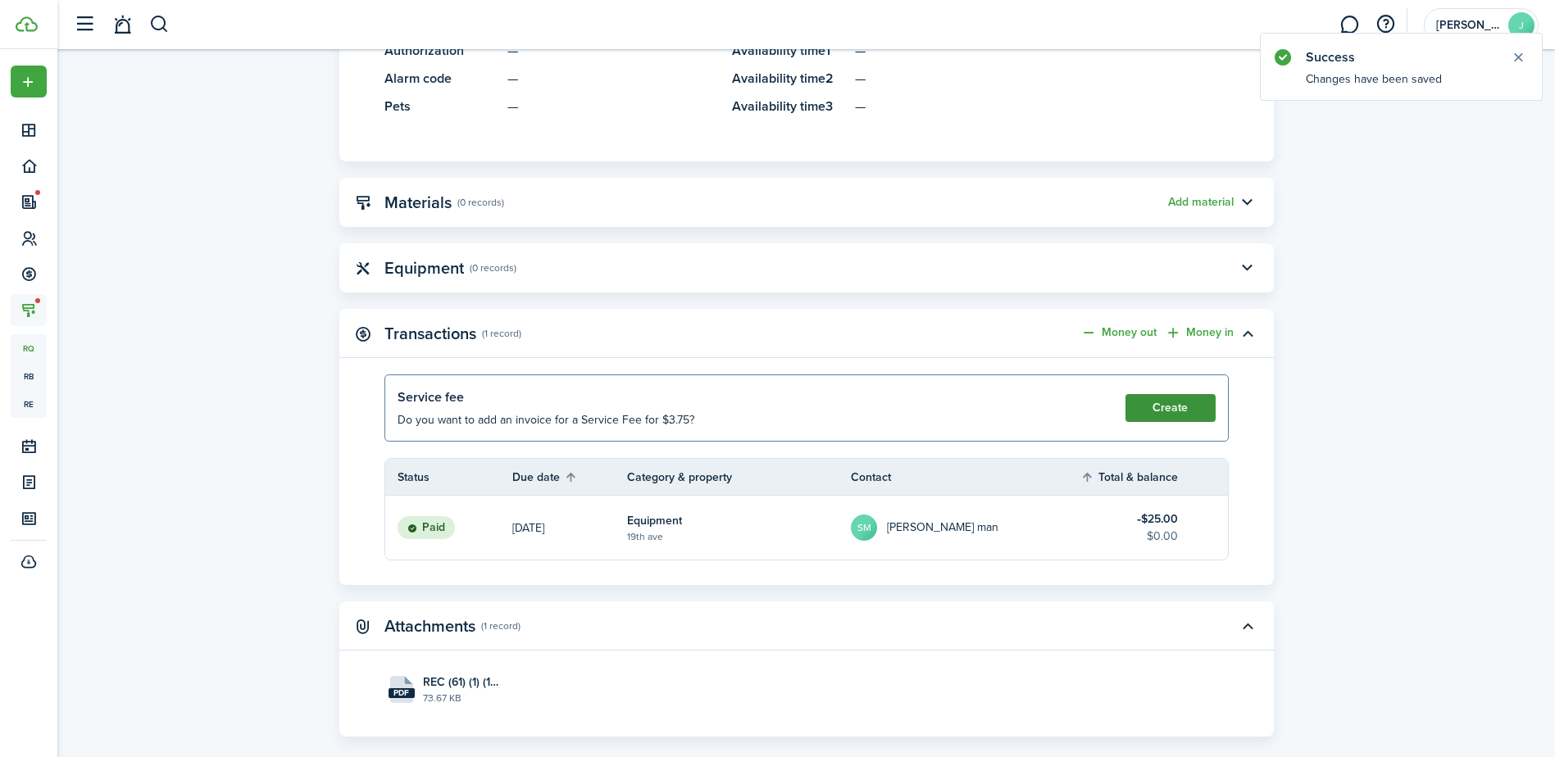
click at [1166, 407] on button "Create" at bounding box center [1170, 408] width 90 height 28
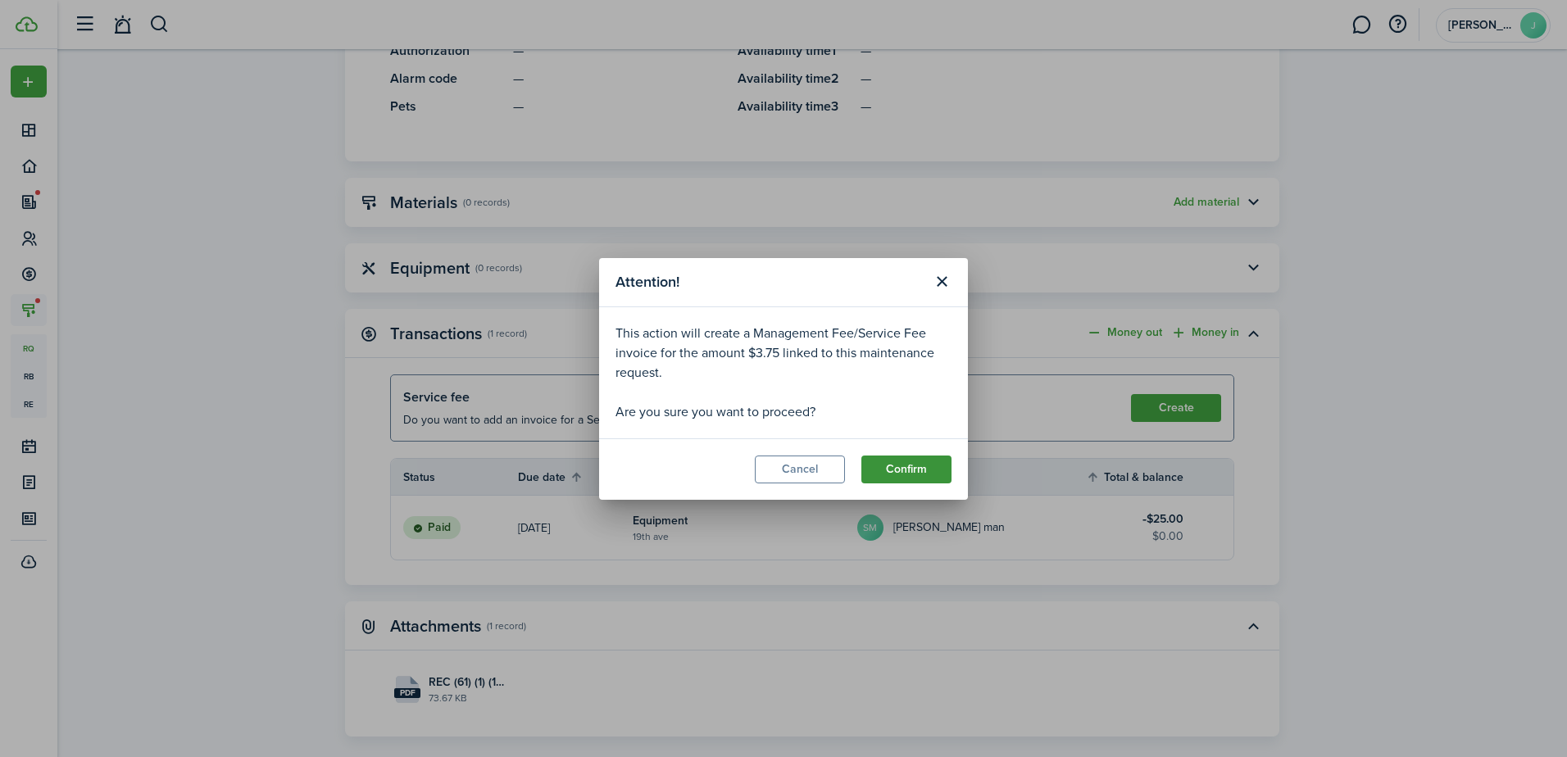
click at [905, 457] on button "Confirm" at bounding box center [906, 470] width 90 height 28
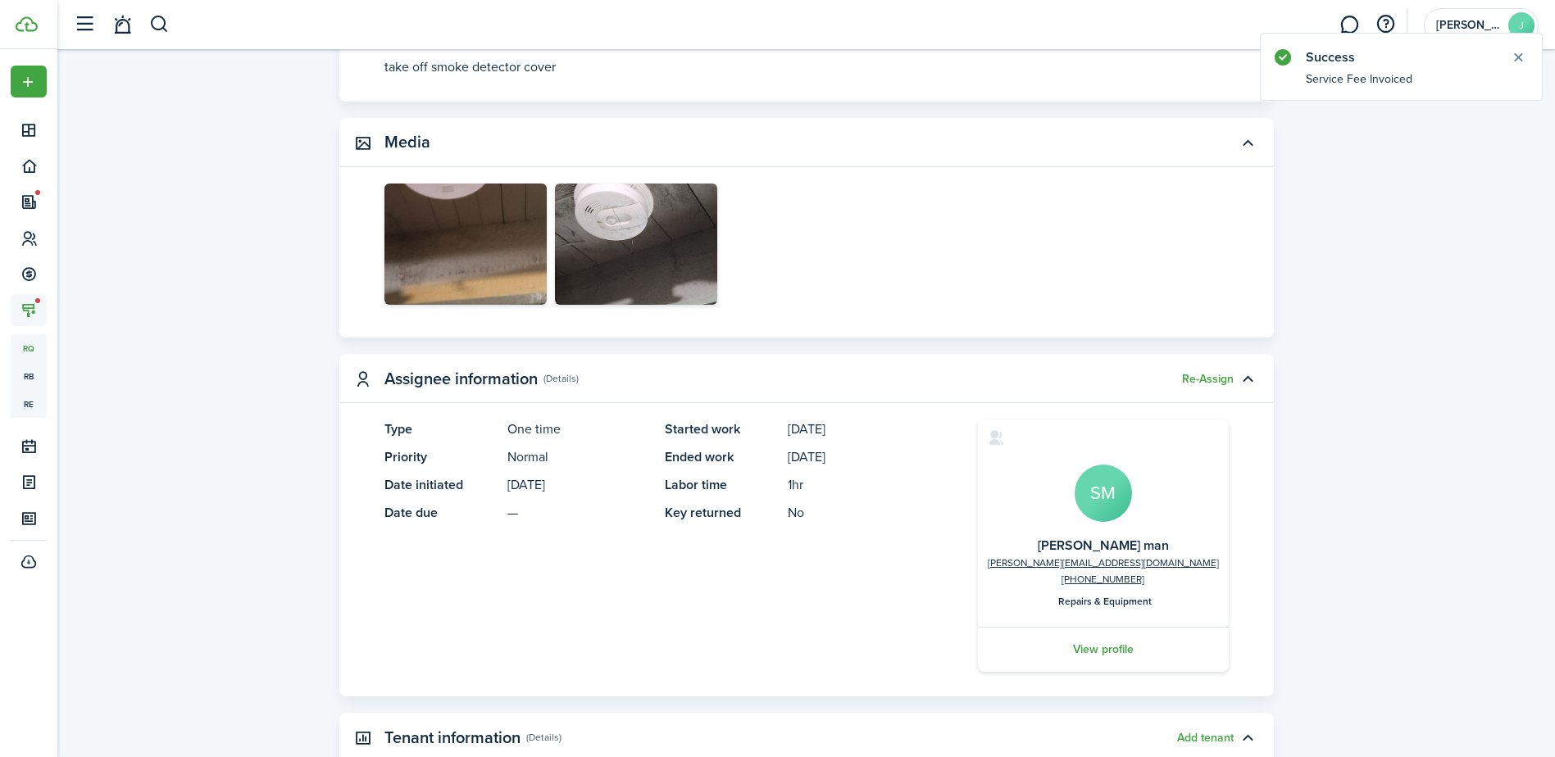
scroll to position [0, 0]
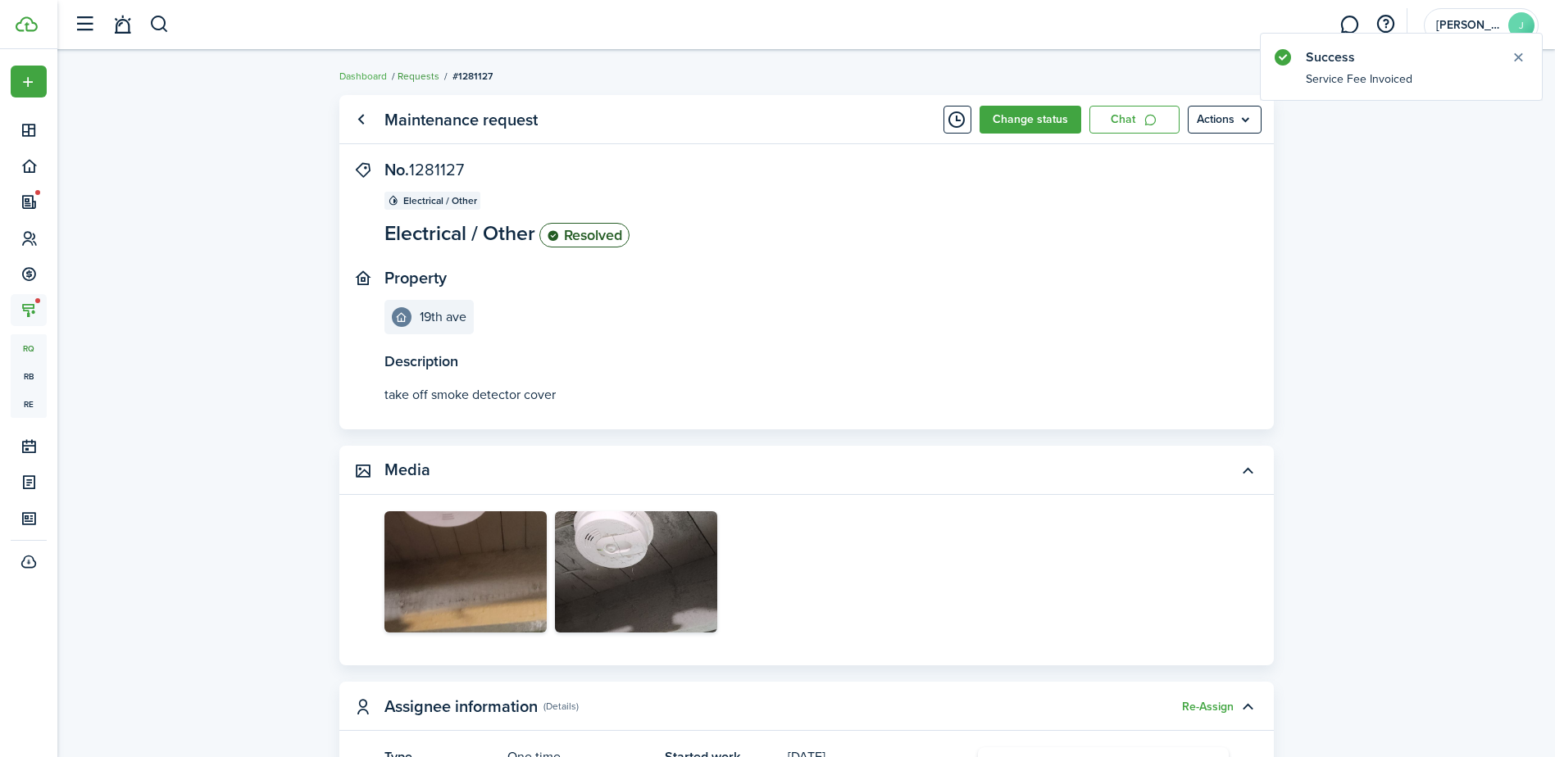
click at [407, 76] on link "Requests" at bounding box center [419, 76] width 42 height 15
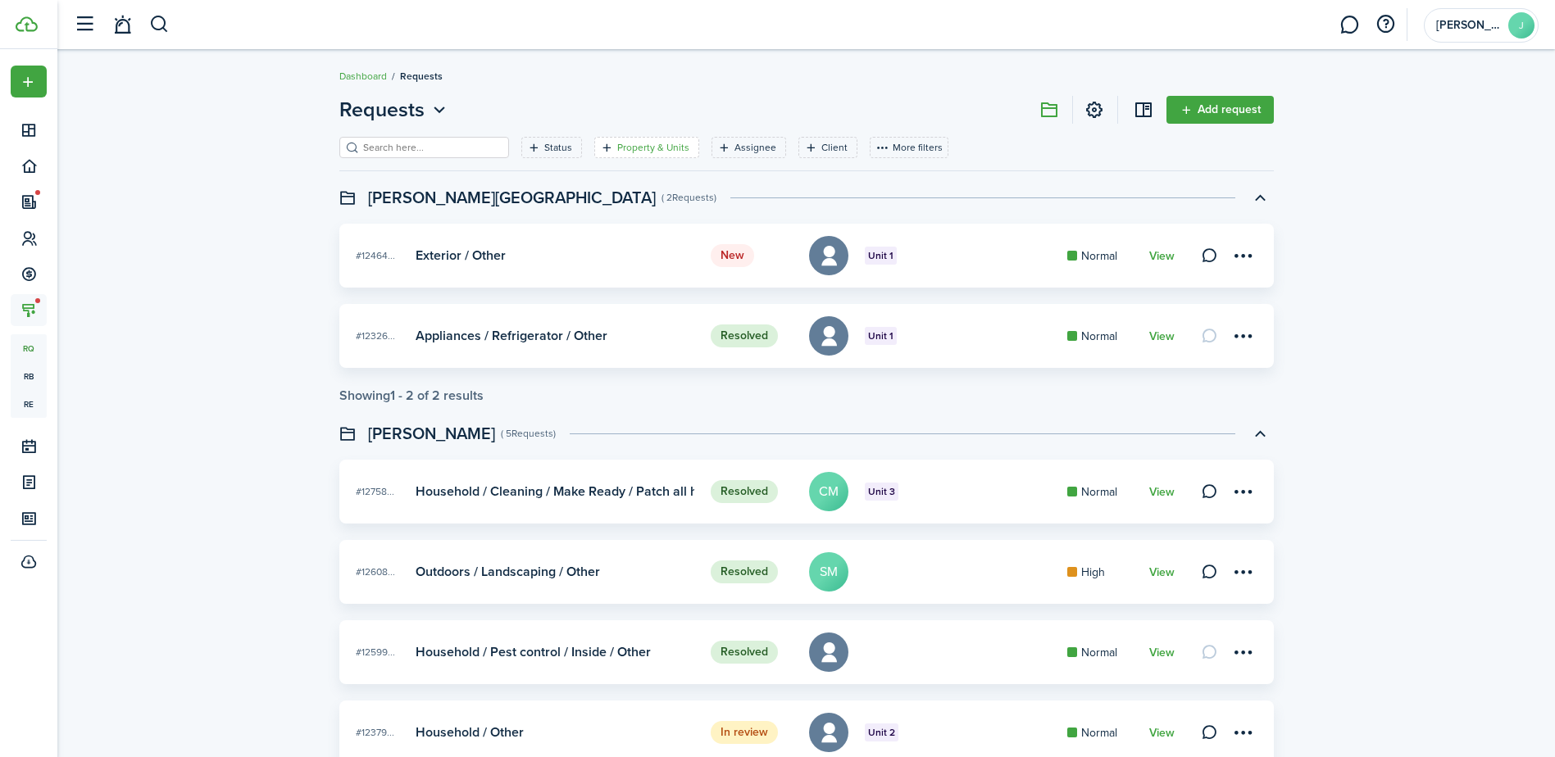
click at [620, 148] on filter-tag-label "Property & Units" at bounding box center [653, 147] width 72 height 15
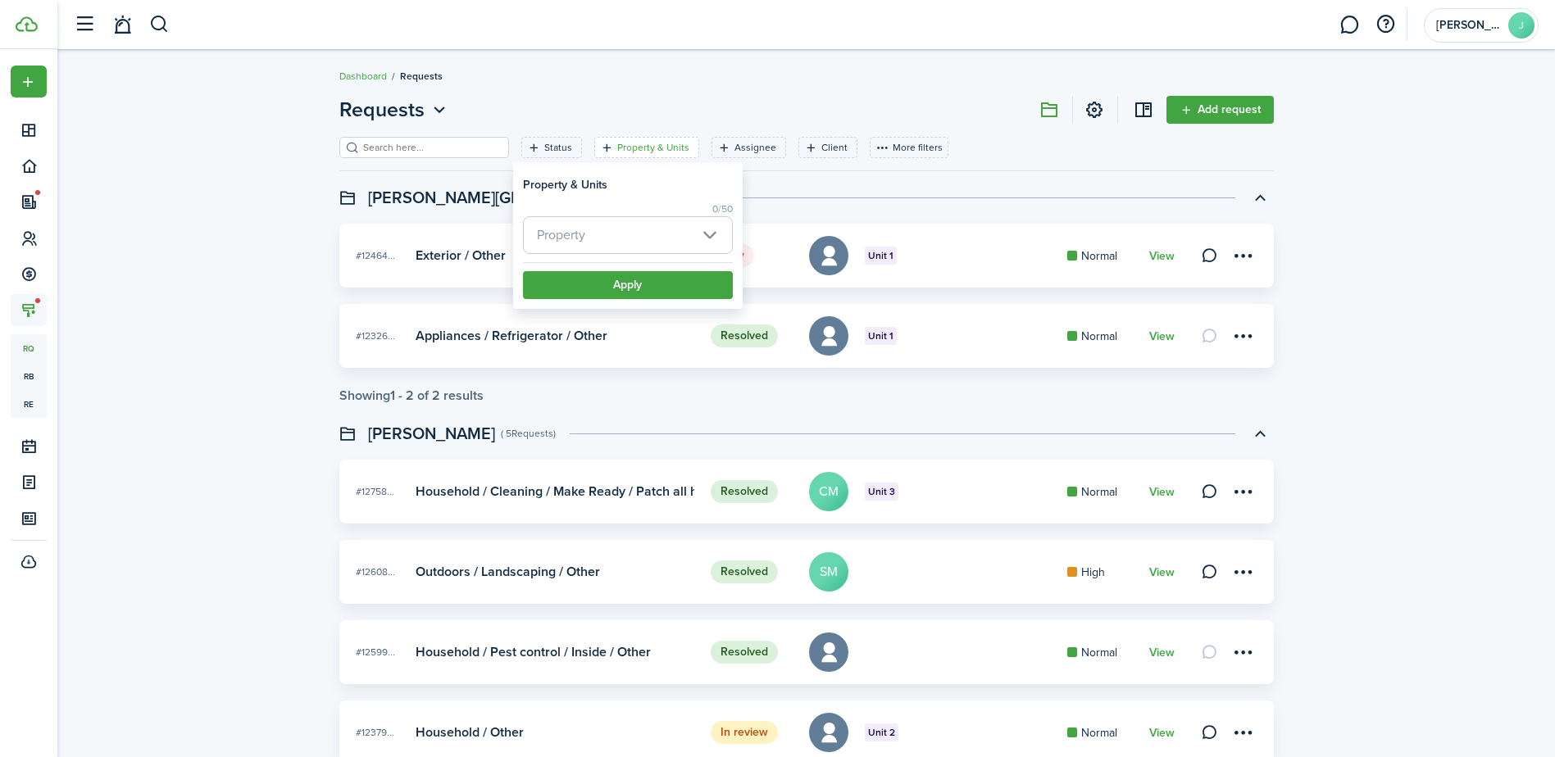
click at [643, 239] on span "Property" at bounding box center [628, 235] width 208 height 36
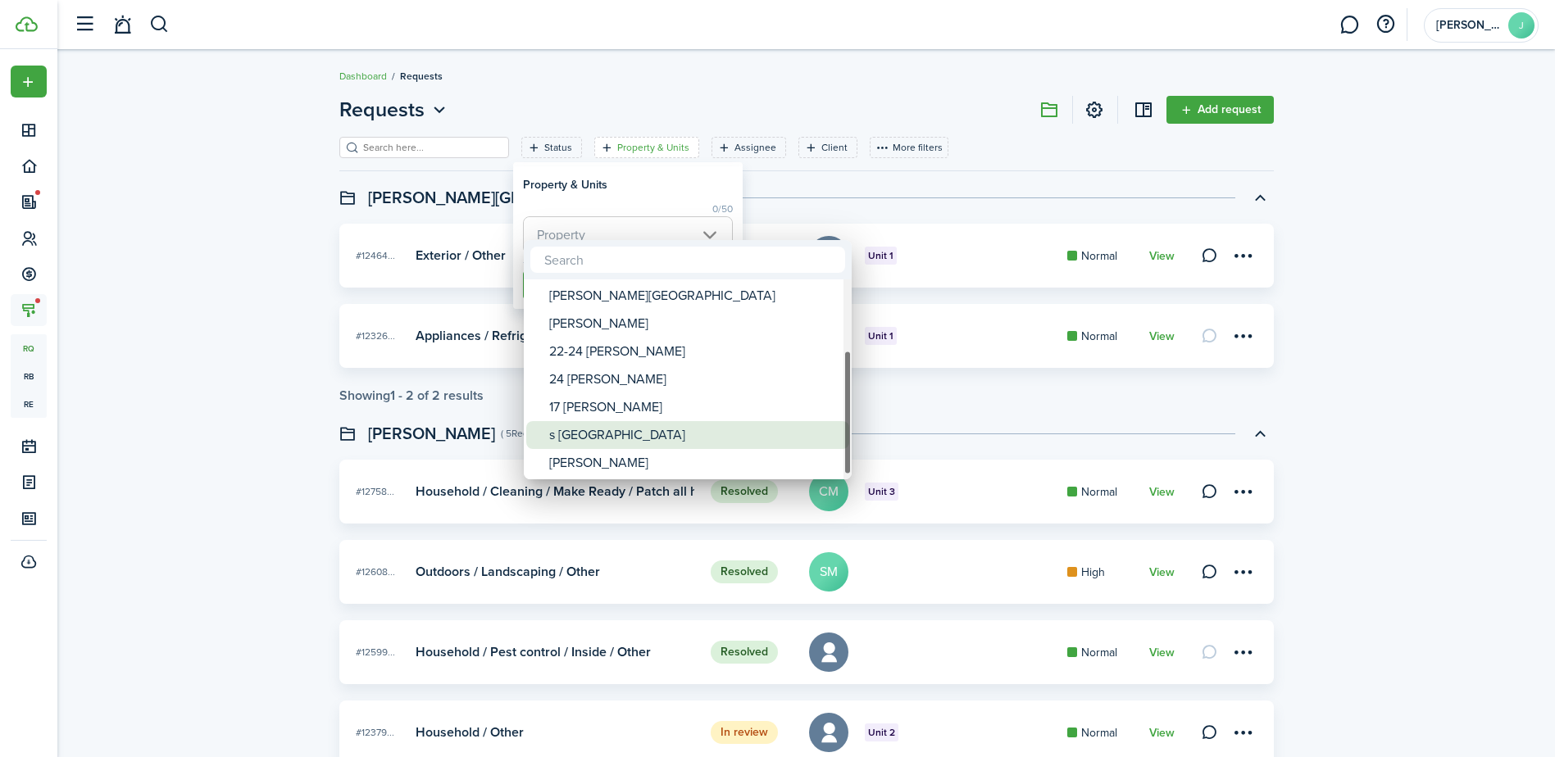
click at [652, 434] on div "s [GEOGRAPHIC_DATA]" at bounding box center [694, 435] width 290 height 28
type input "s [GEOGRAPHIC_DATA]"
click at [954, 195] on div at bounding box center [777, 379] width 1817 height 1020
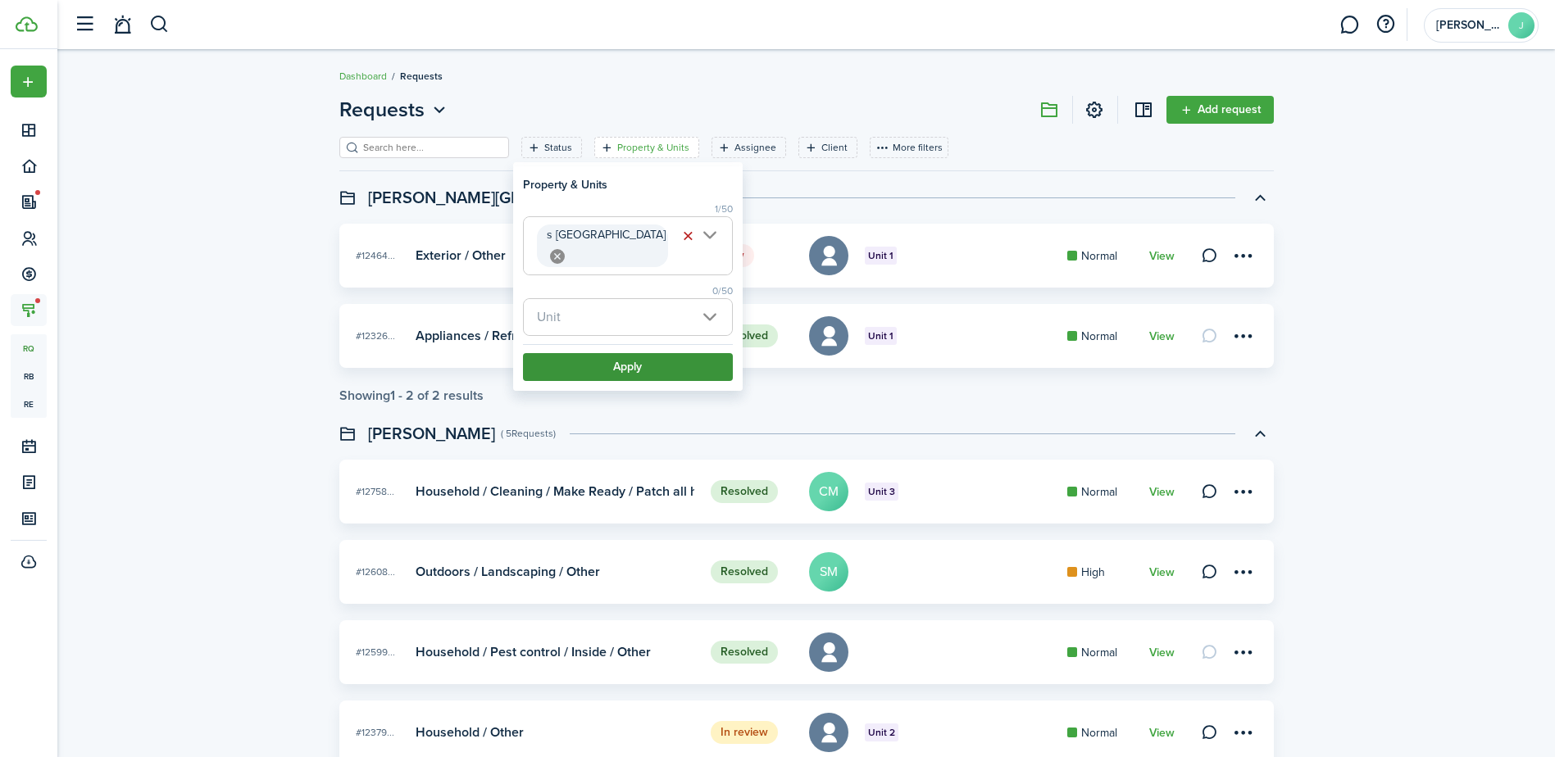
click at [673, 353] on button "Apply" at bounding box center [628, 367] width 210 height 28
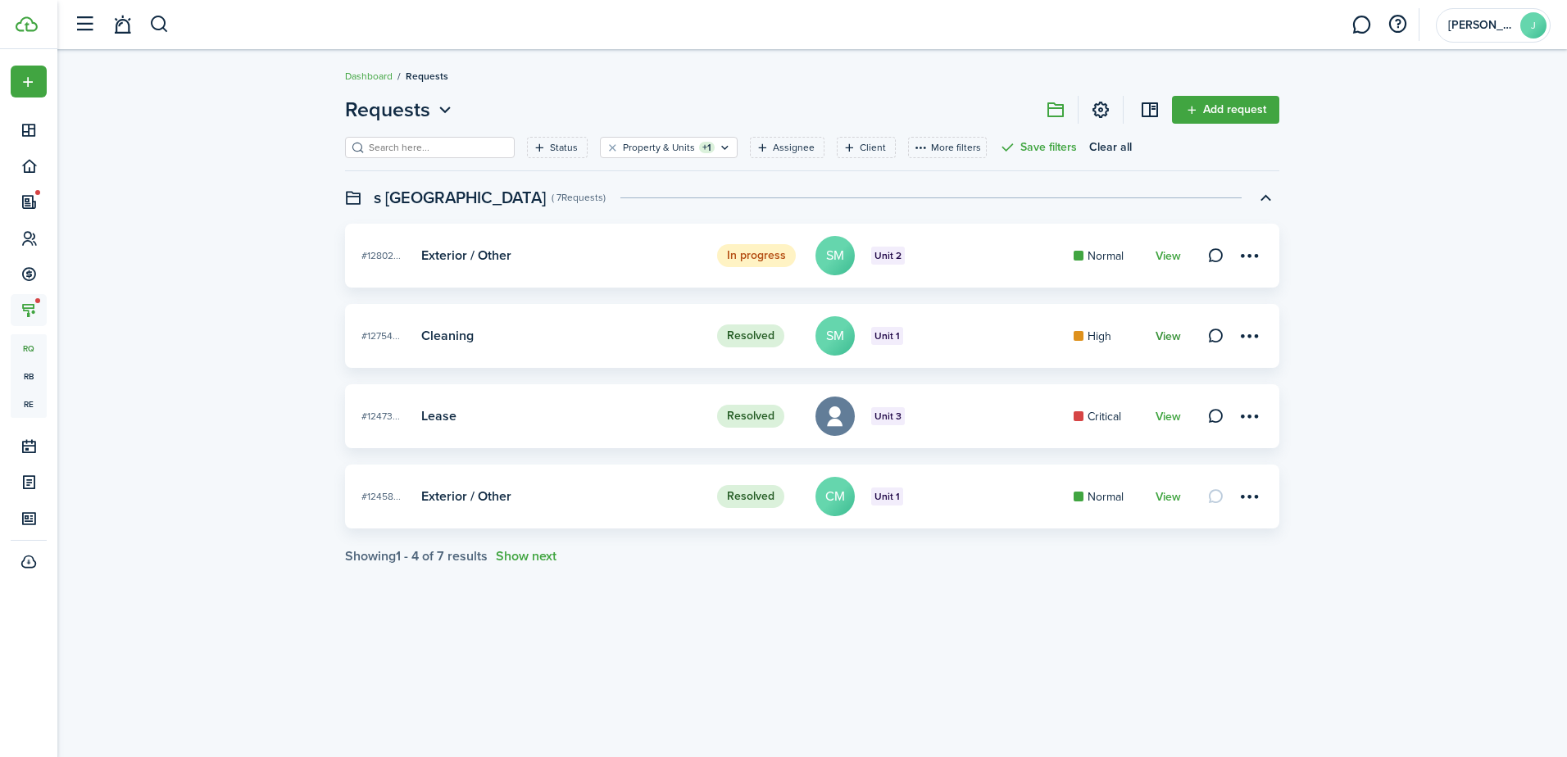
click at [1169, 340] on link "View" at bounding box center [1168, 336] width 25 height 13
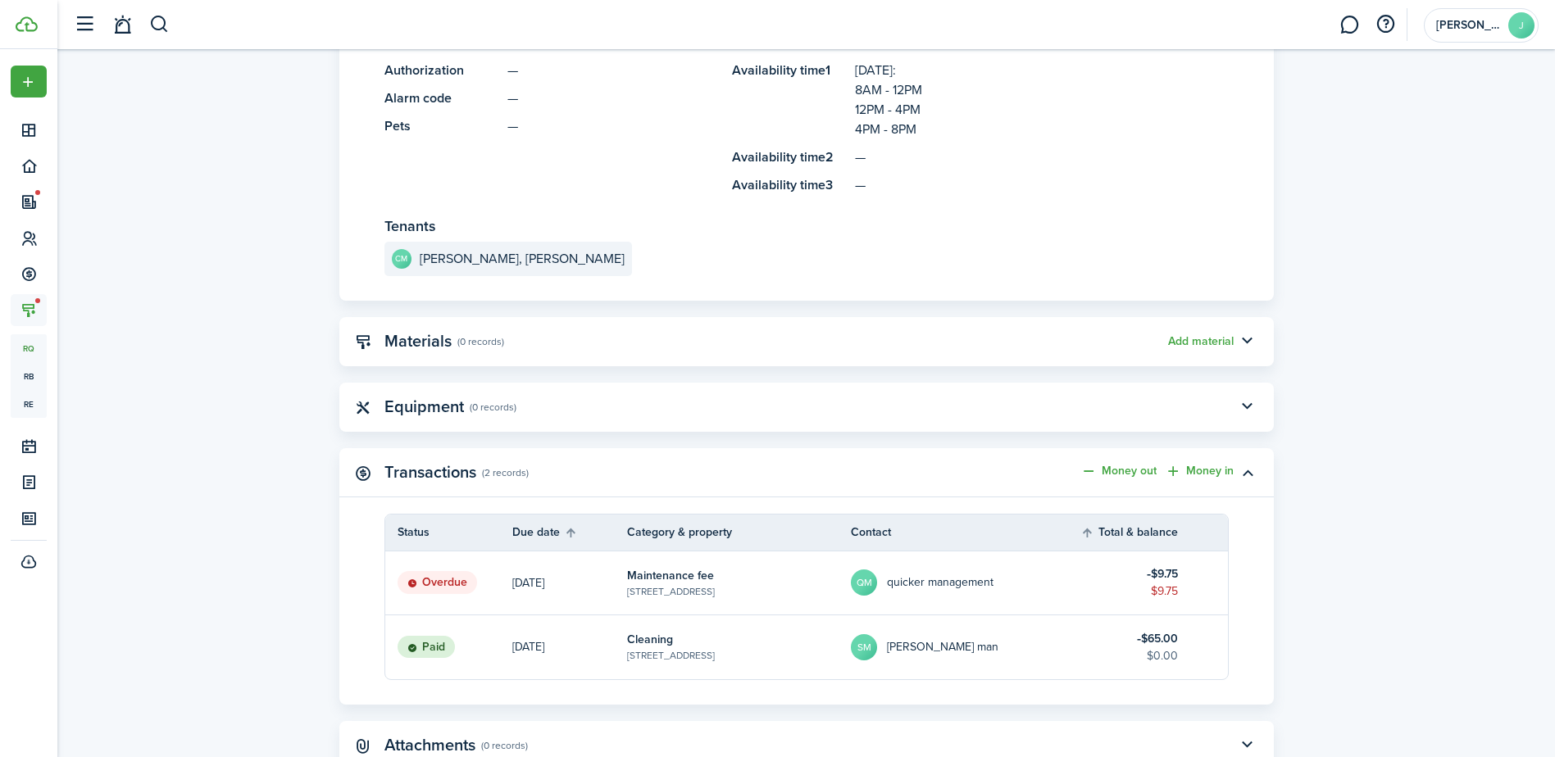
scroll to position [902, 0]
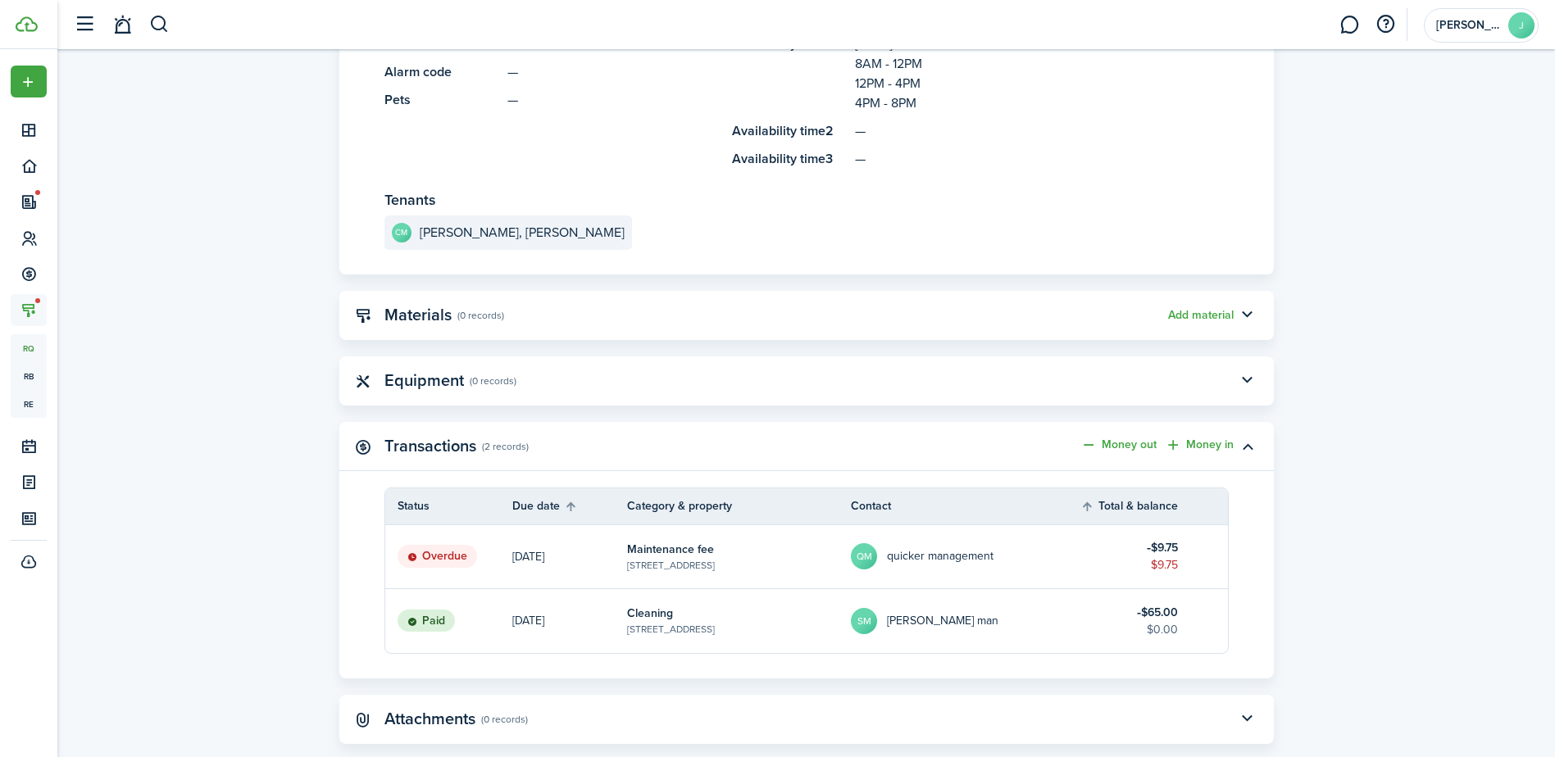
click at [918, 628] on table-profile-info "SM Stacy man" at bounding box center [925, 621] width 148 height 26
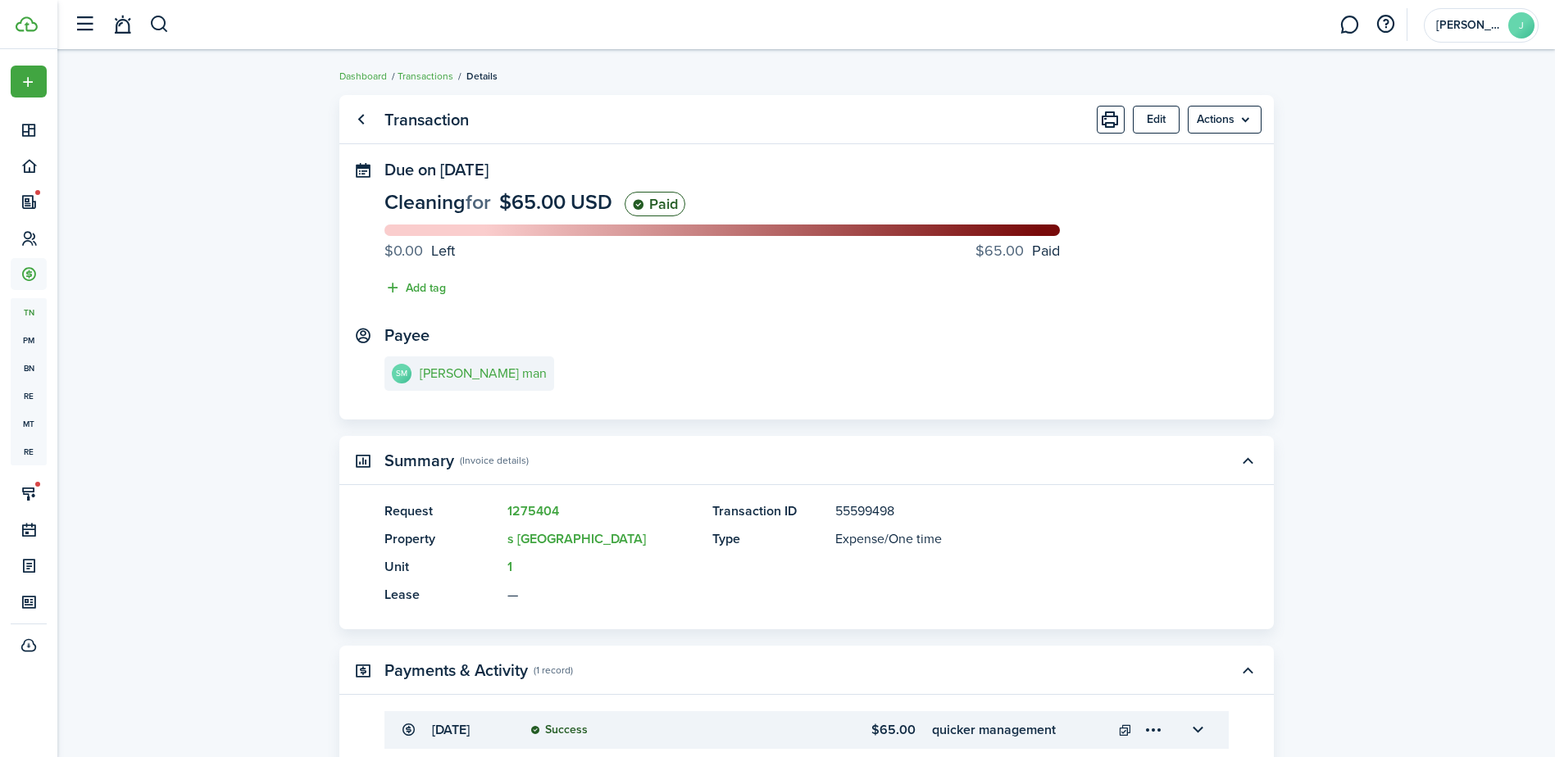
click at [1340, 33] on link at bounding box center [1349, 25] width 31 height 42
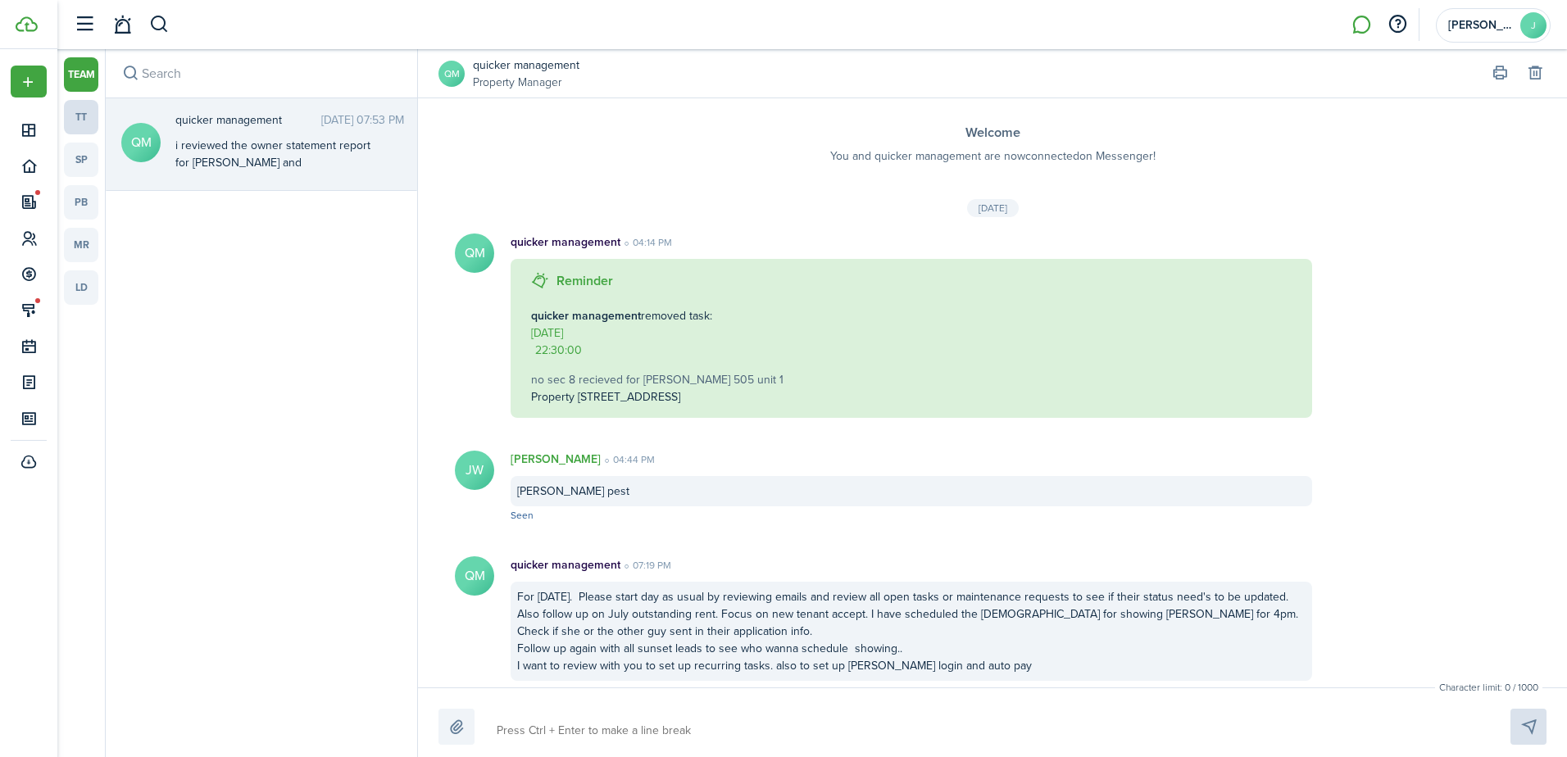
scroll to position [2619, 0]
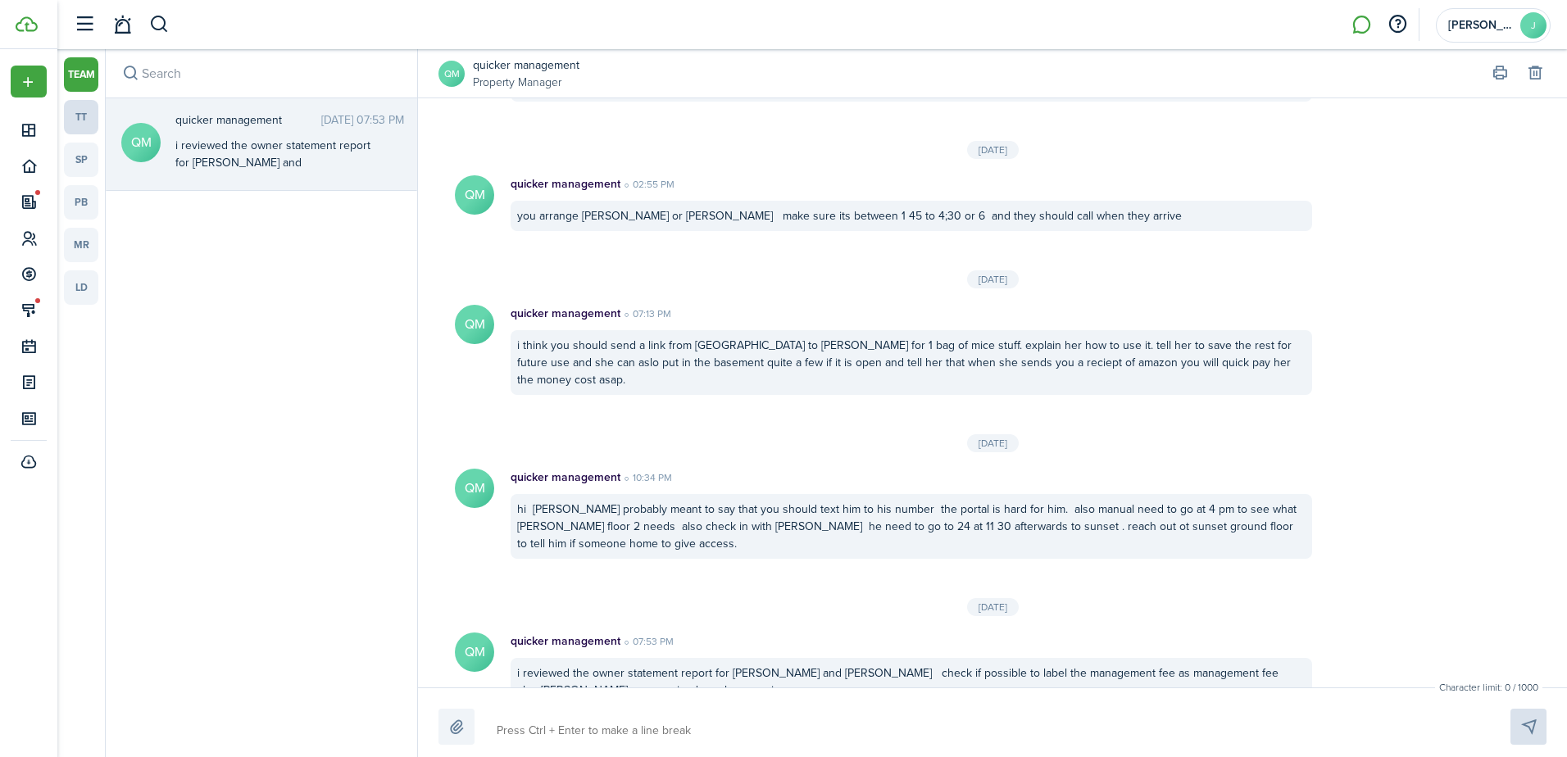
click at [79, 113] on link "tt" at bounding box center [81, 117] width 34 height 34
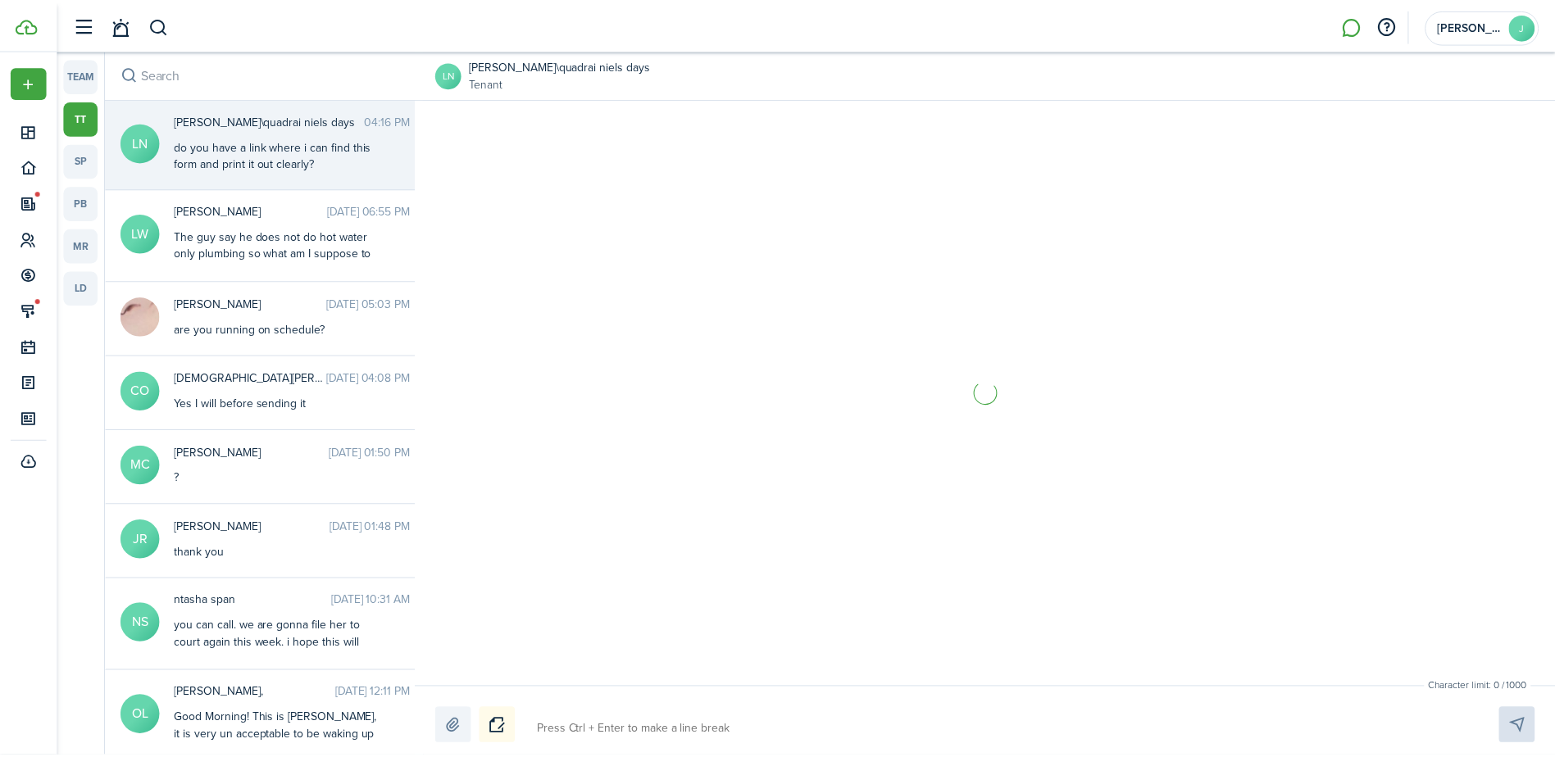
scroll to position [1205, 0]
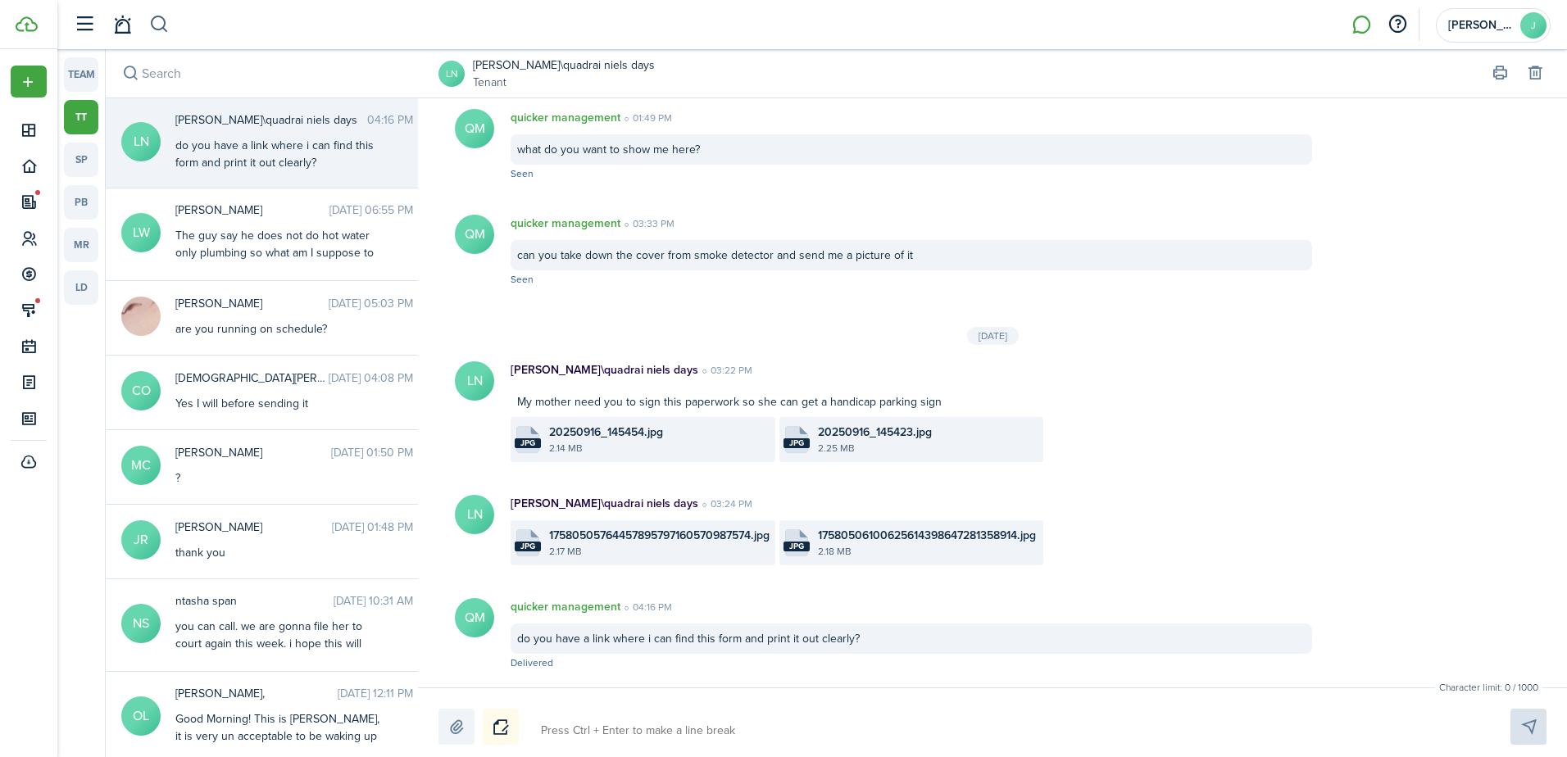
click at [161, 24] on button "button" at bounding box center [159, 25] width 20 height 28
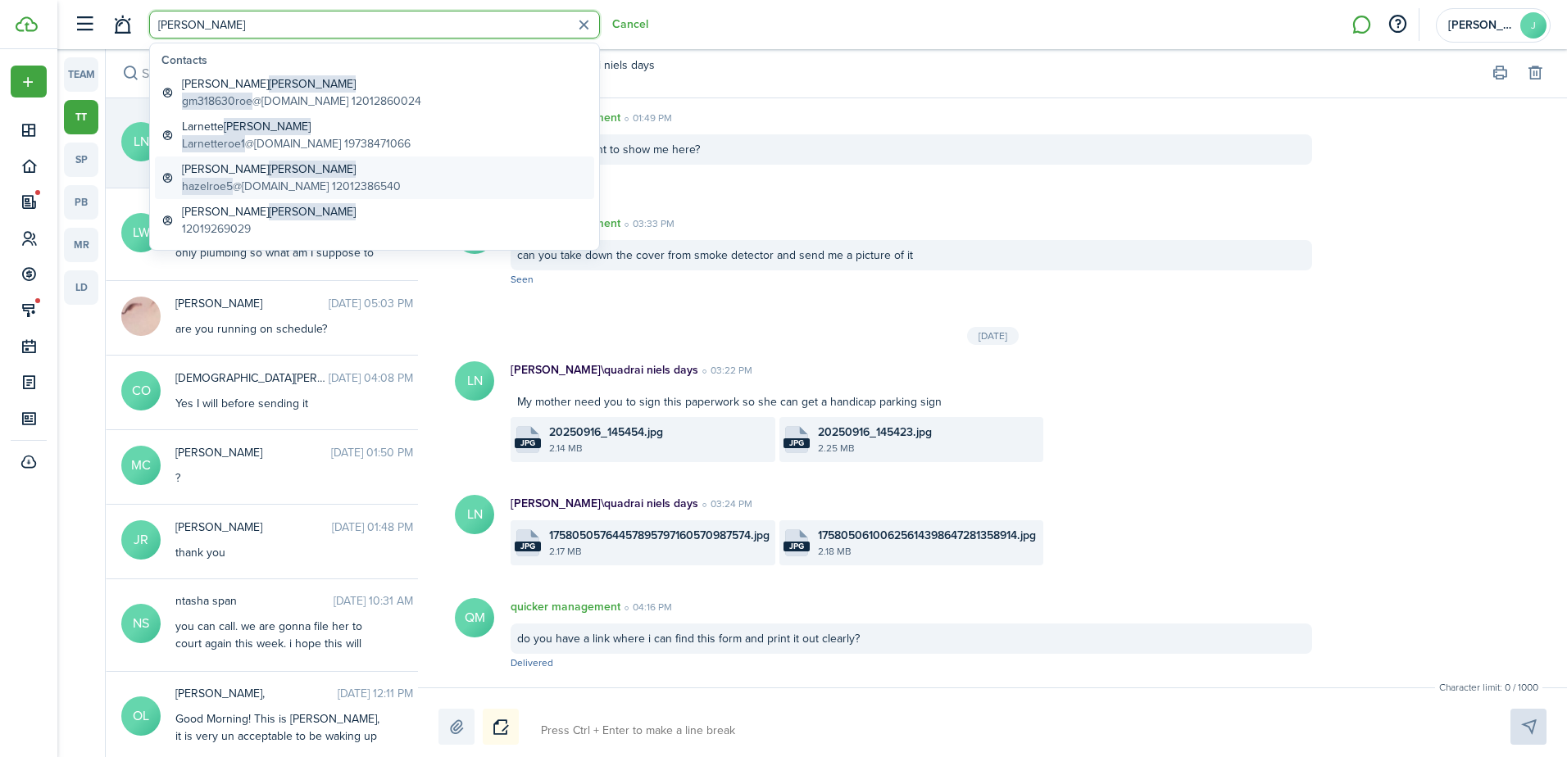
type input "roe"
click at [220, 182] on span "hazelroe5" at bounding box center [207, 186] width 51 height 17
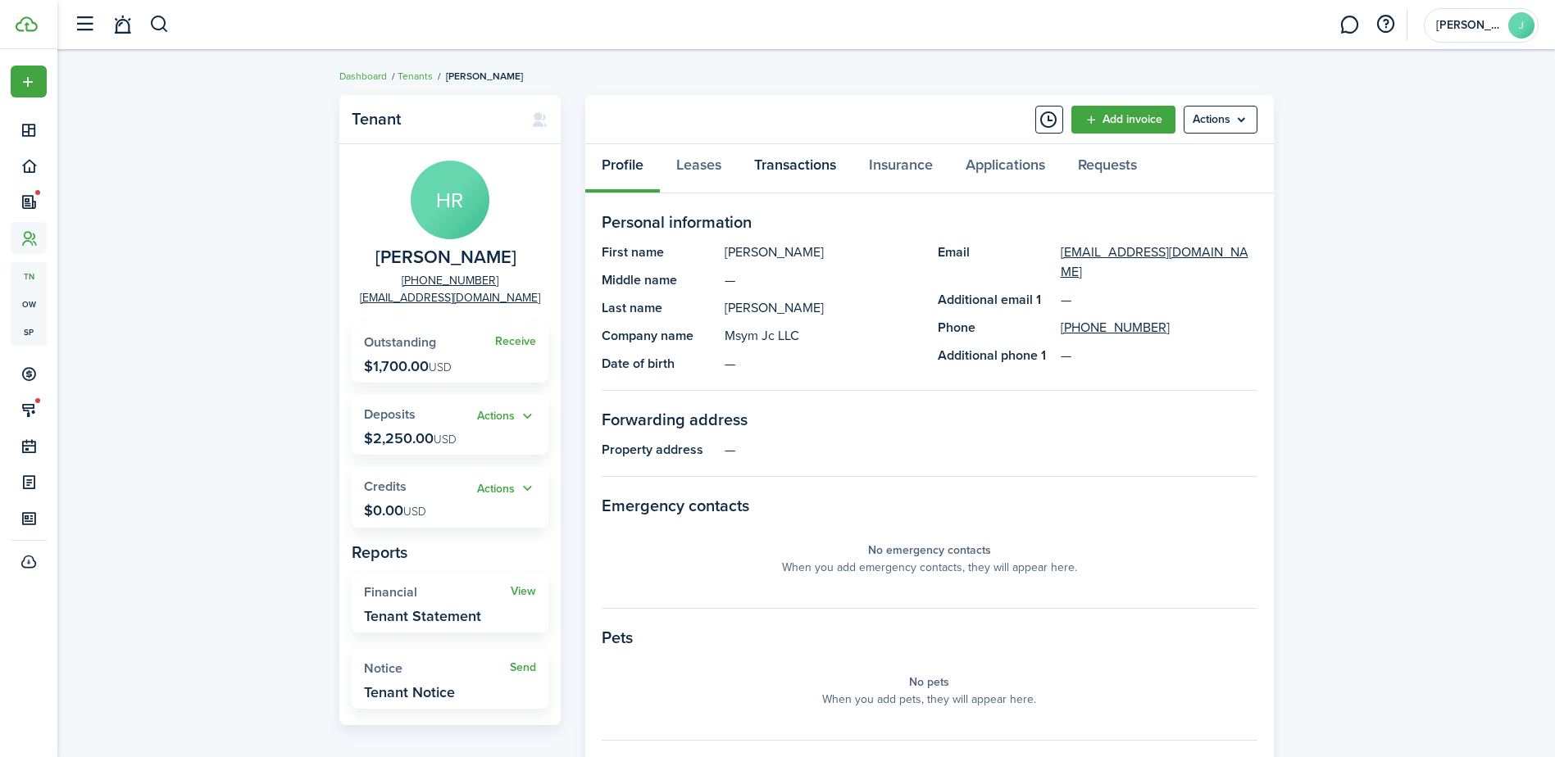
click at [773, 167] on link "Transactions" at bounding box center [795, 168] width 115 height 49
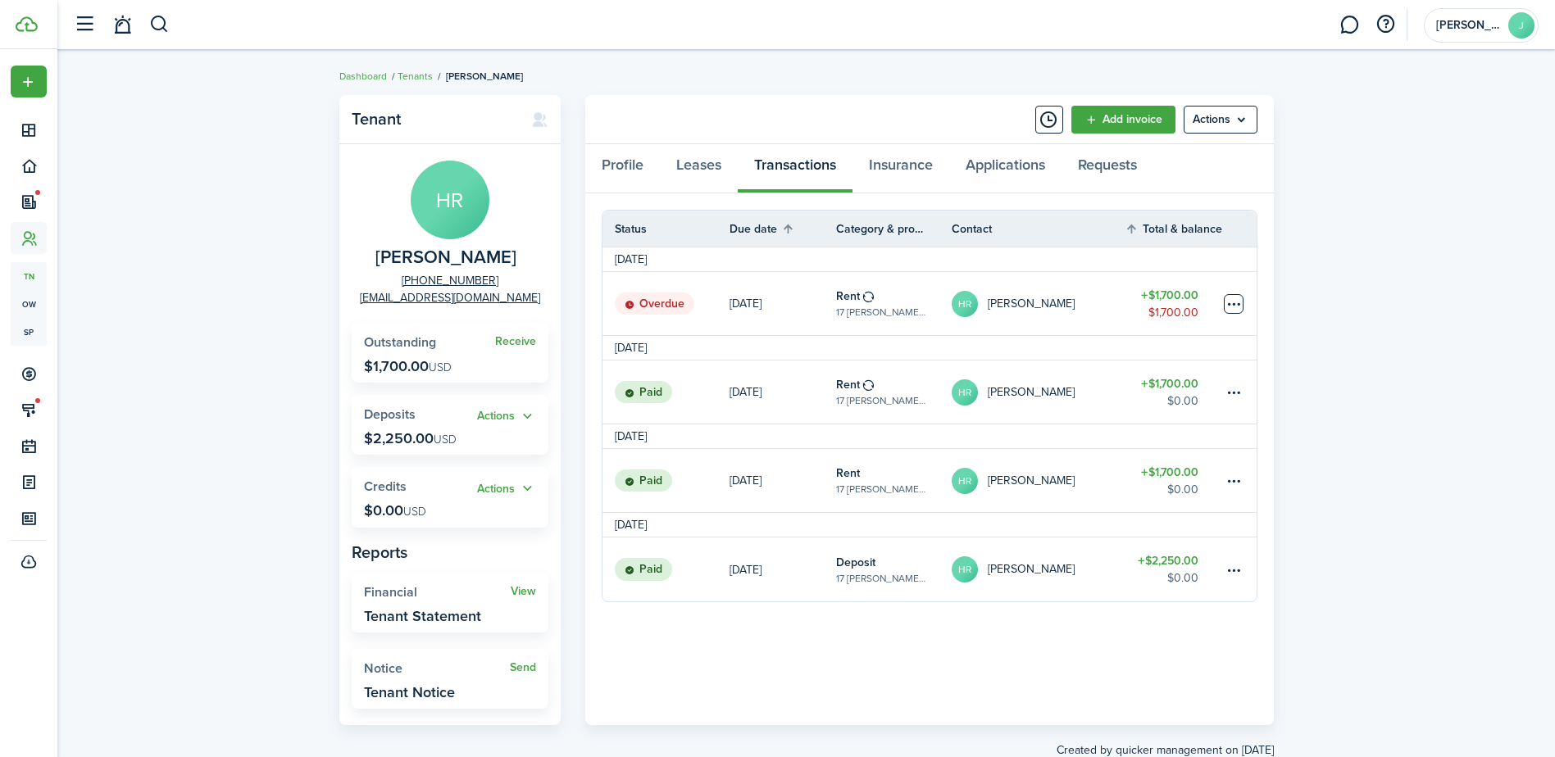
click at [1232, 298] on table-menu-btn-icon at bounding box center [1234, 304] width 20 height 20
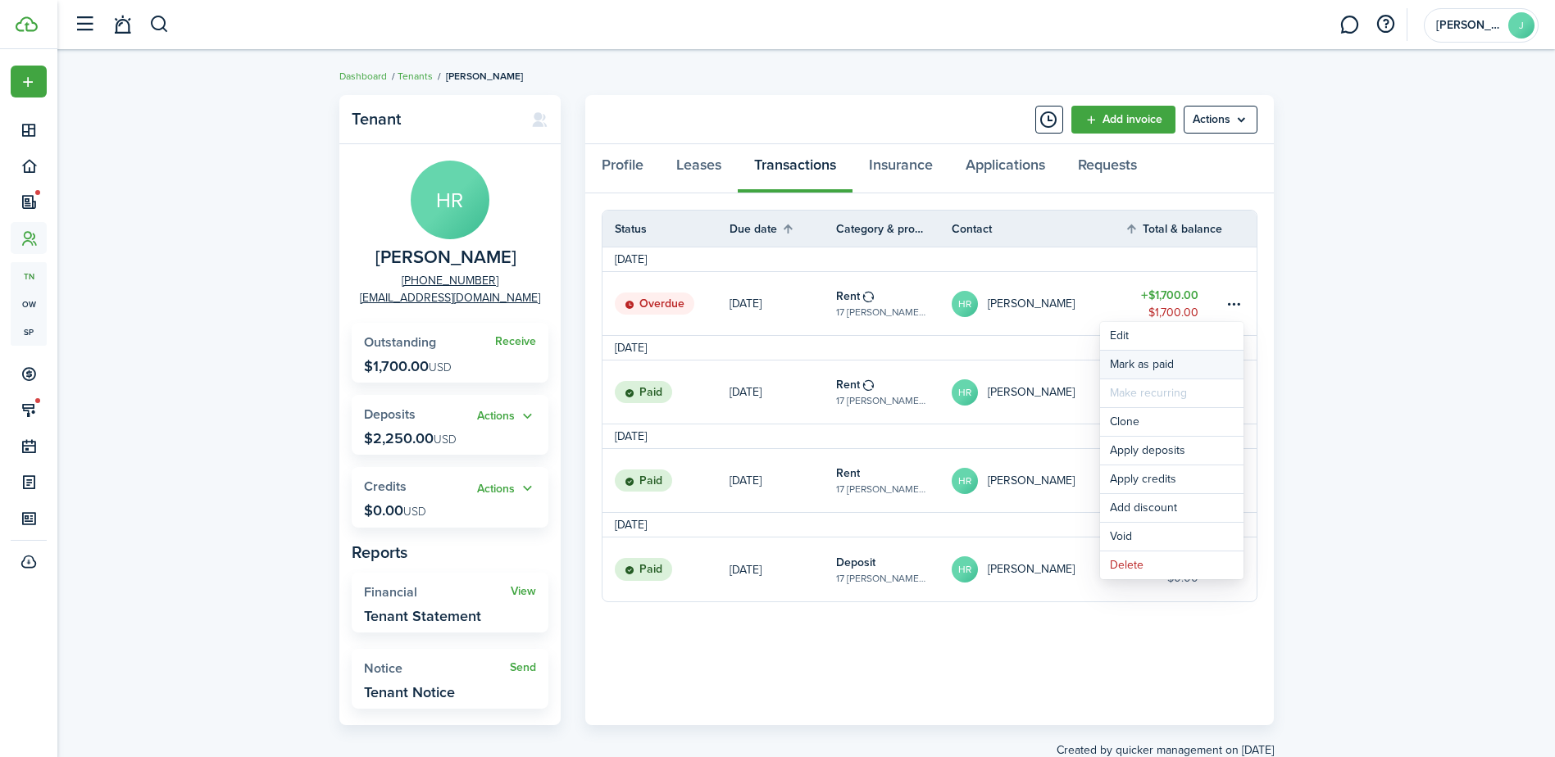
click at [1180, 366] on link "Mark as paid" at bounding box center [1171, 365] width 143 height 28
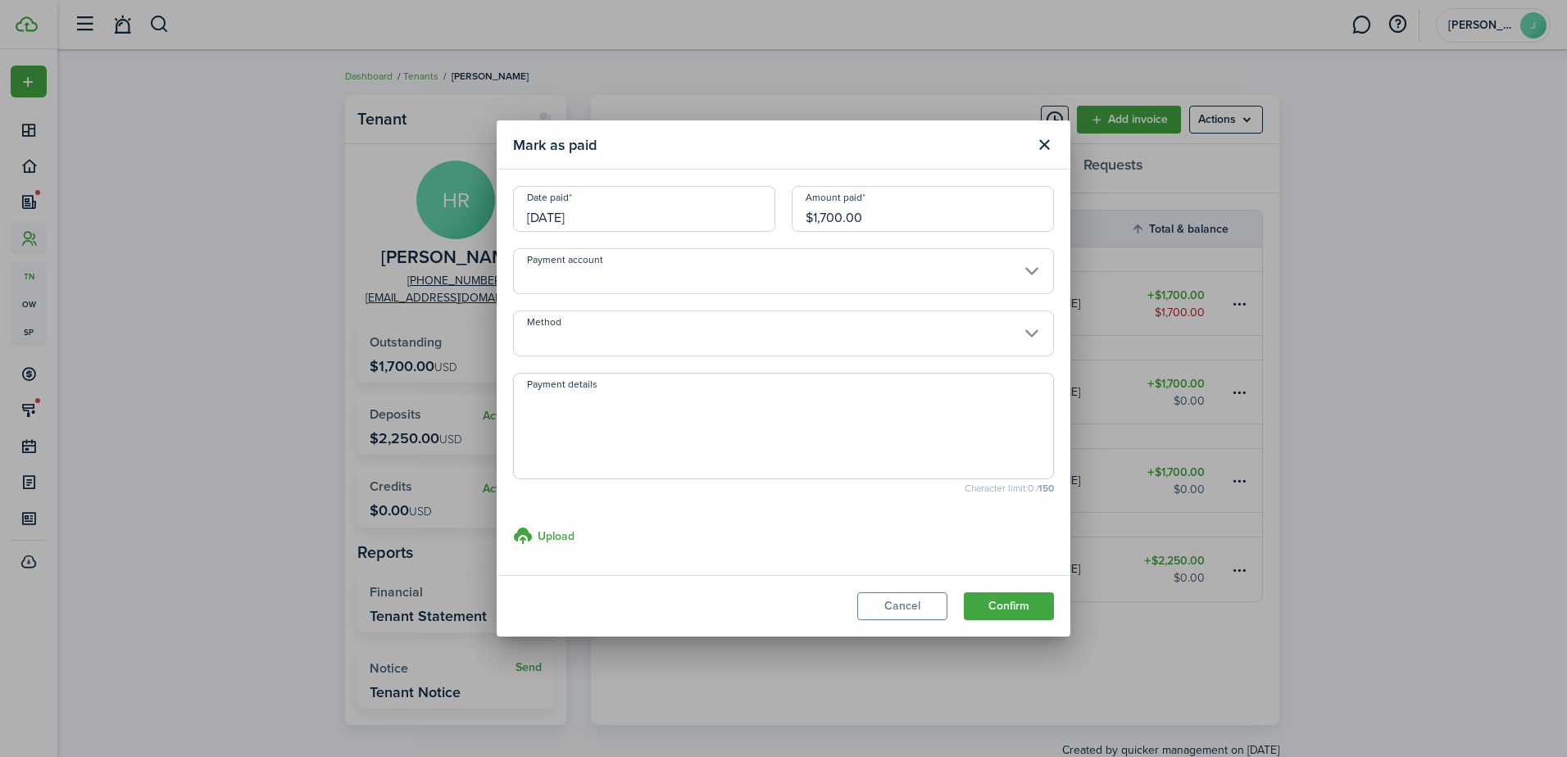
click at [919, 279] on input "Payment account" at bounding box center [783, 271] width 541 height 46
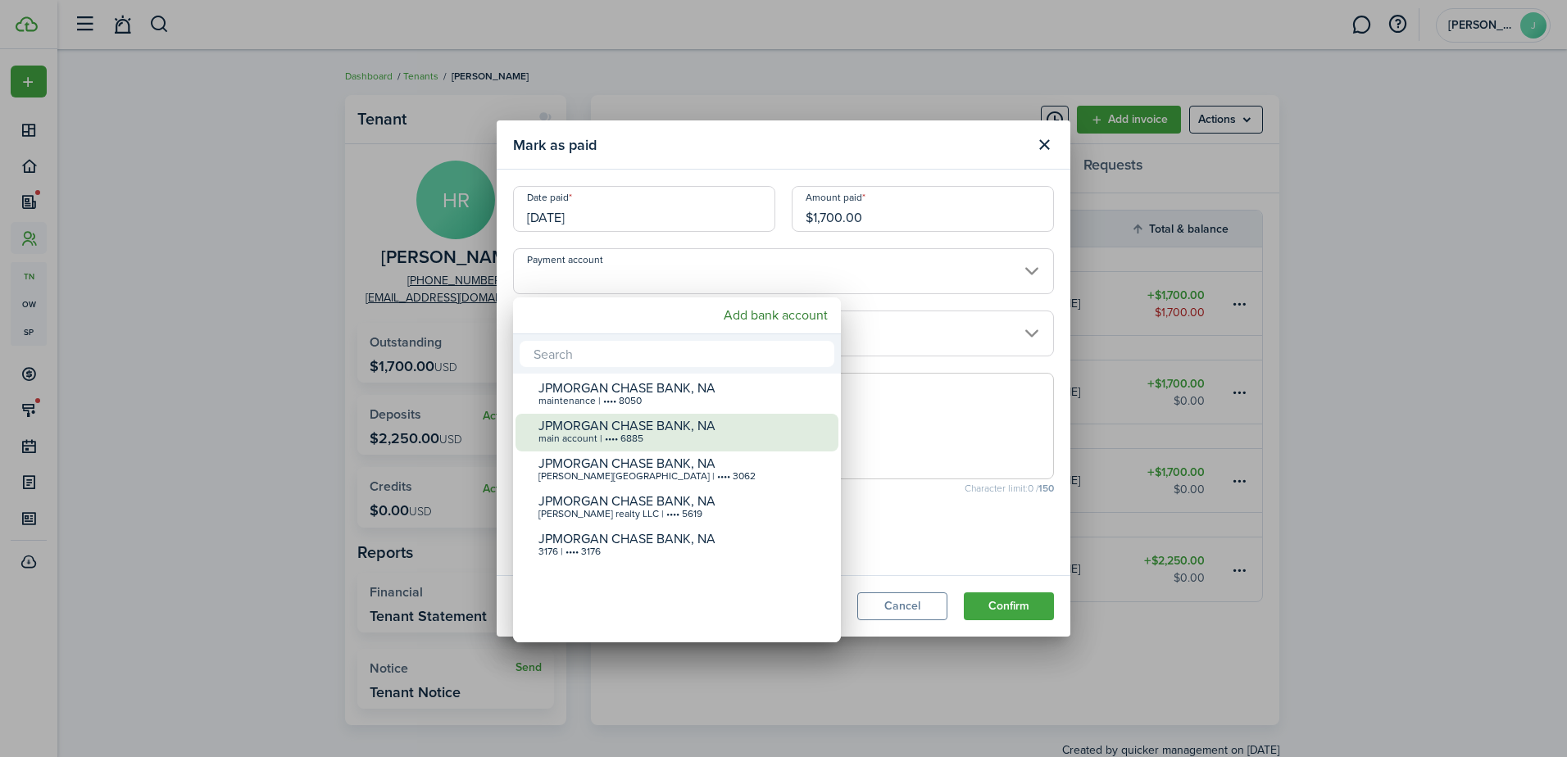
click at [743, 423] on div "JPMORGAN CHASE BANK, NA" at bounding box center [684, 426] width 290 height 15
type input "•••• •••• •••• 6885"
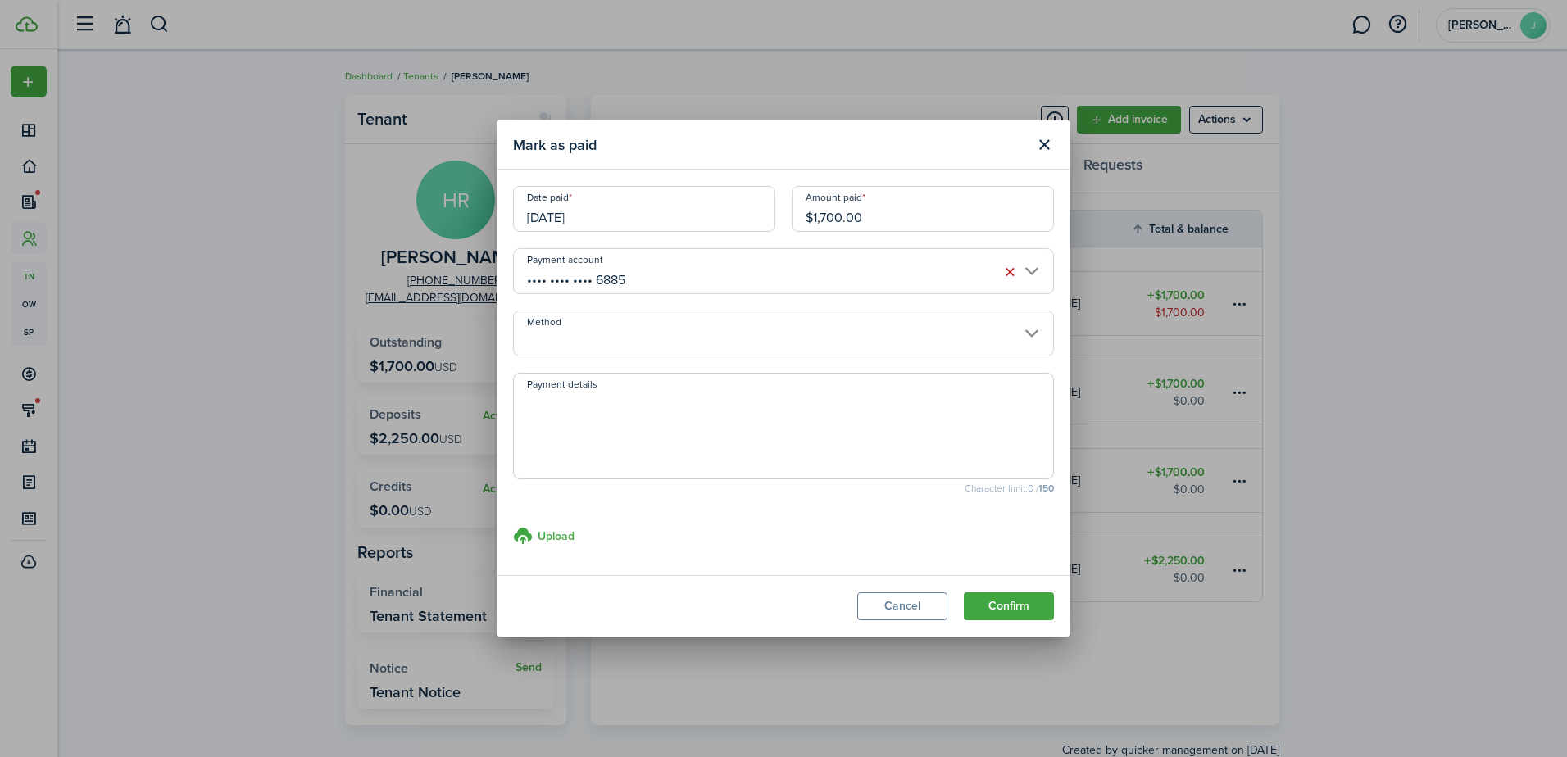
click at [862, 337] on input "Method" at bounding box center [783, 334] width 541 height 46
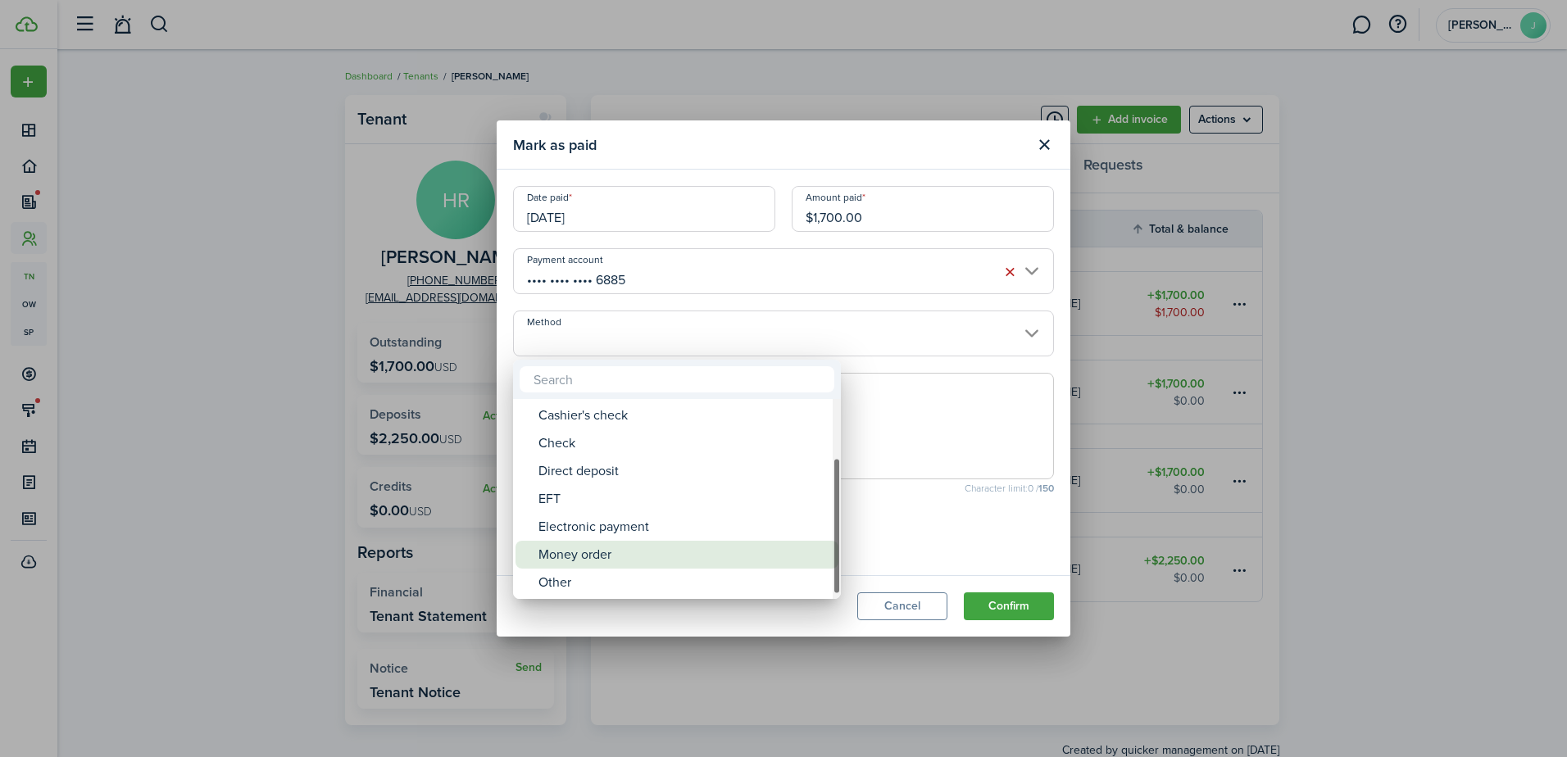
click at [676, 564] on div "Money order" at bounding box center [684, 555] width 290 height 28
type input "Money order"
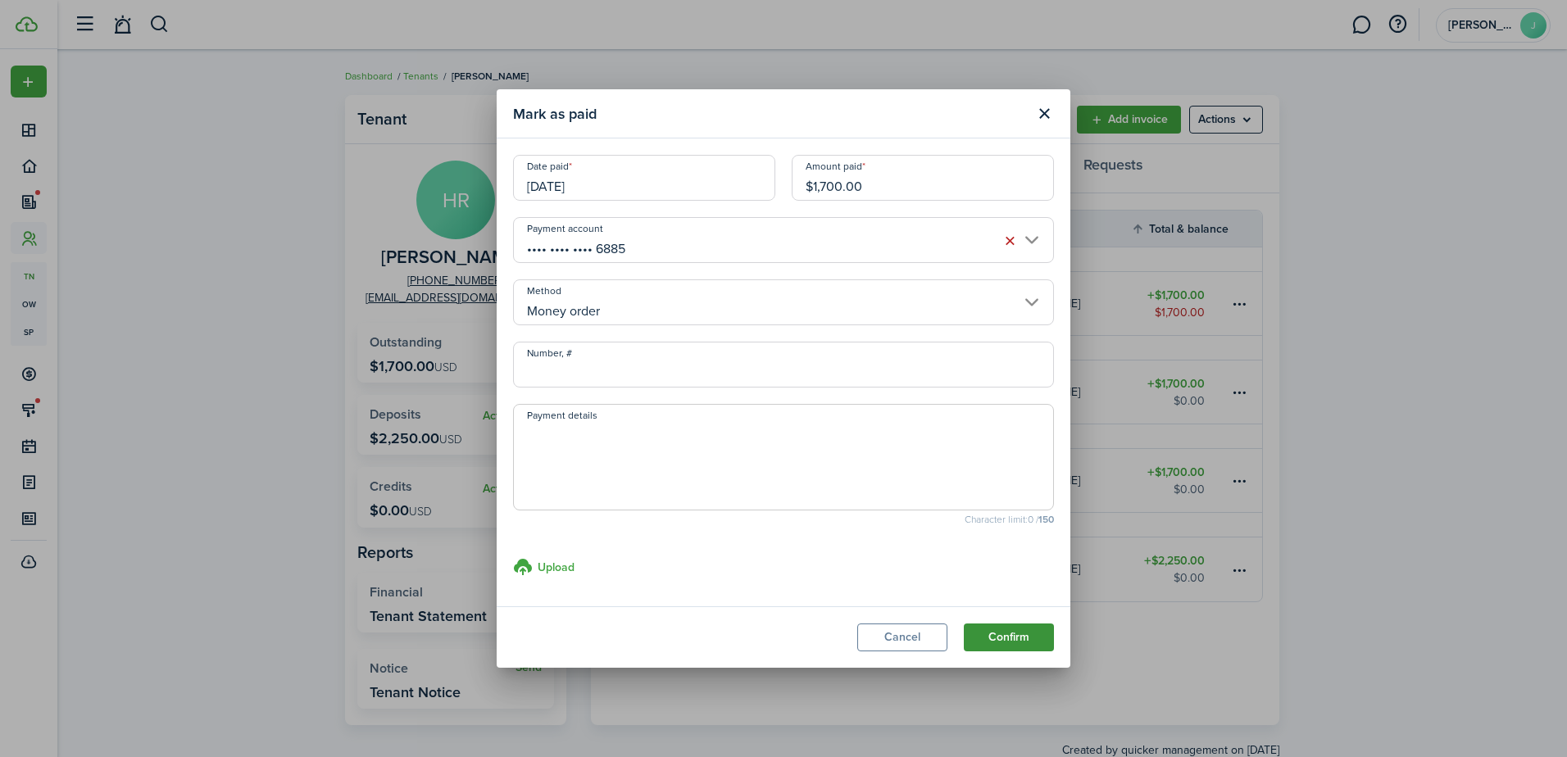
click at [1016, 637] on button "Confirm" at bounding box center [1009, 638] width 90 height 28
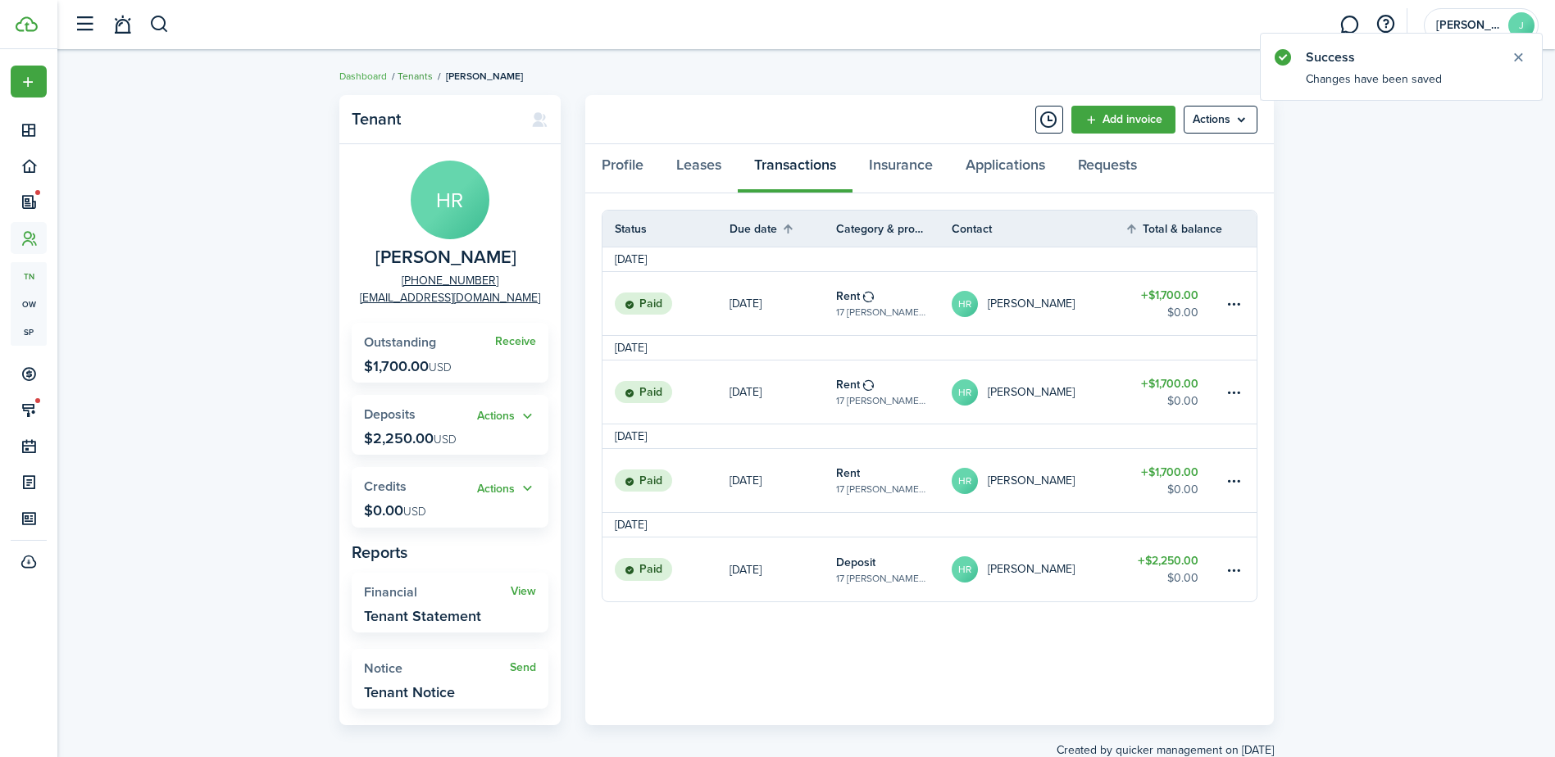
click at [418, 77] on link "Tenants" at bounding box center [415, 76] width 35 height 15
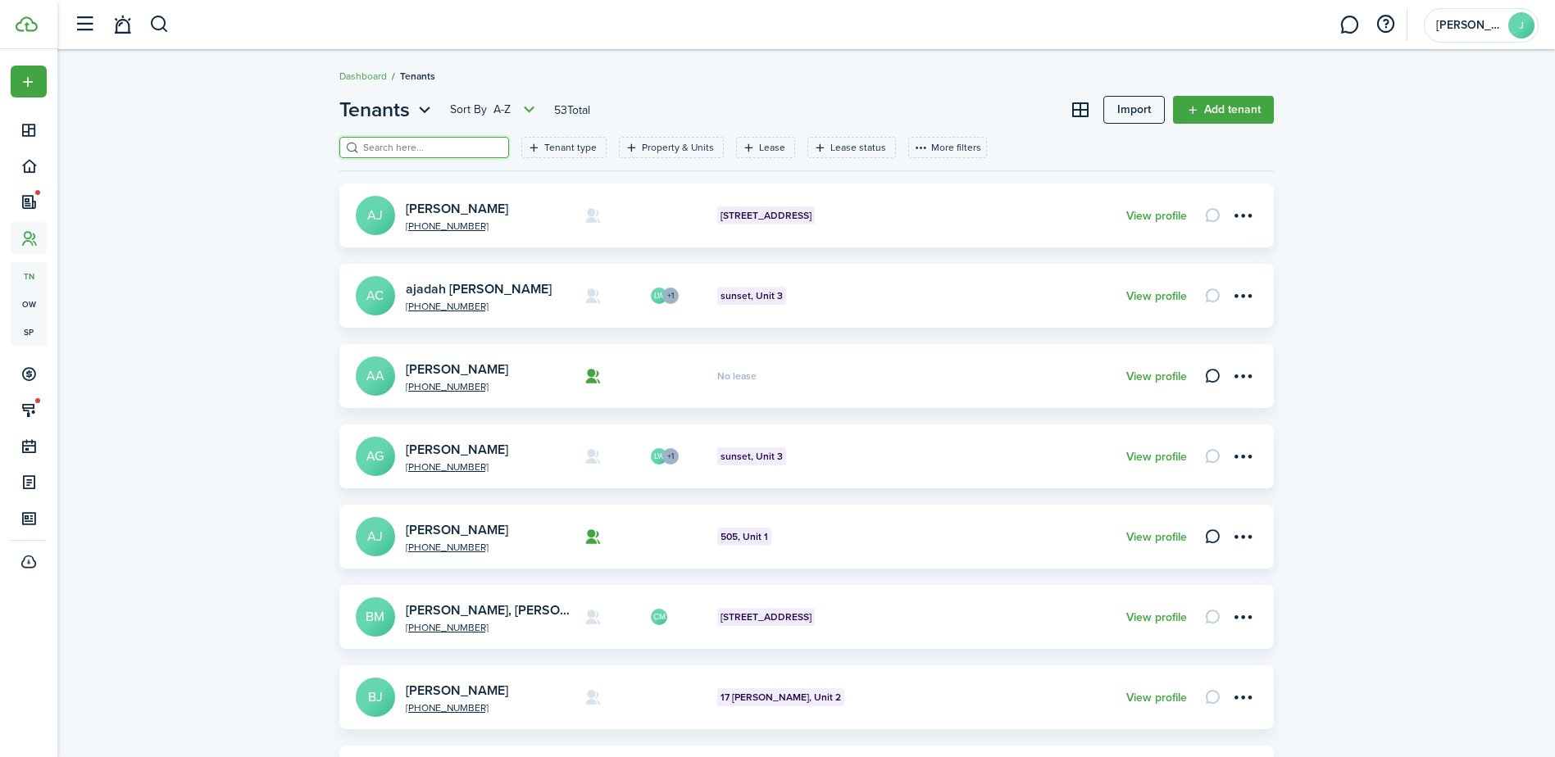
click at [395, 147] on input "search" at bounding box center [431, 148] width 144 height 16
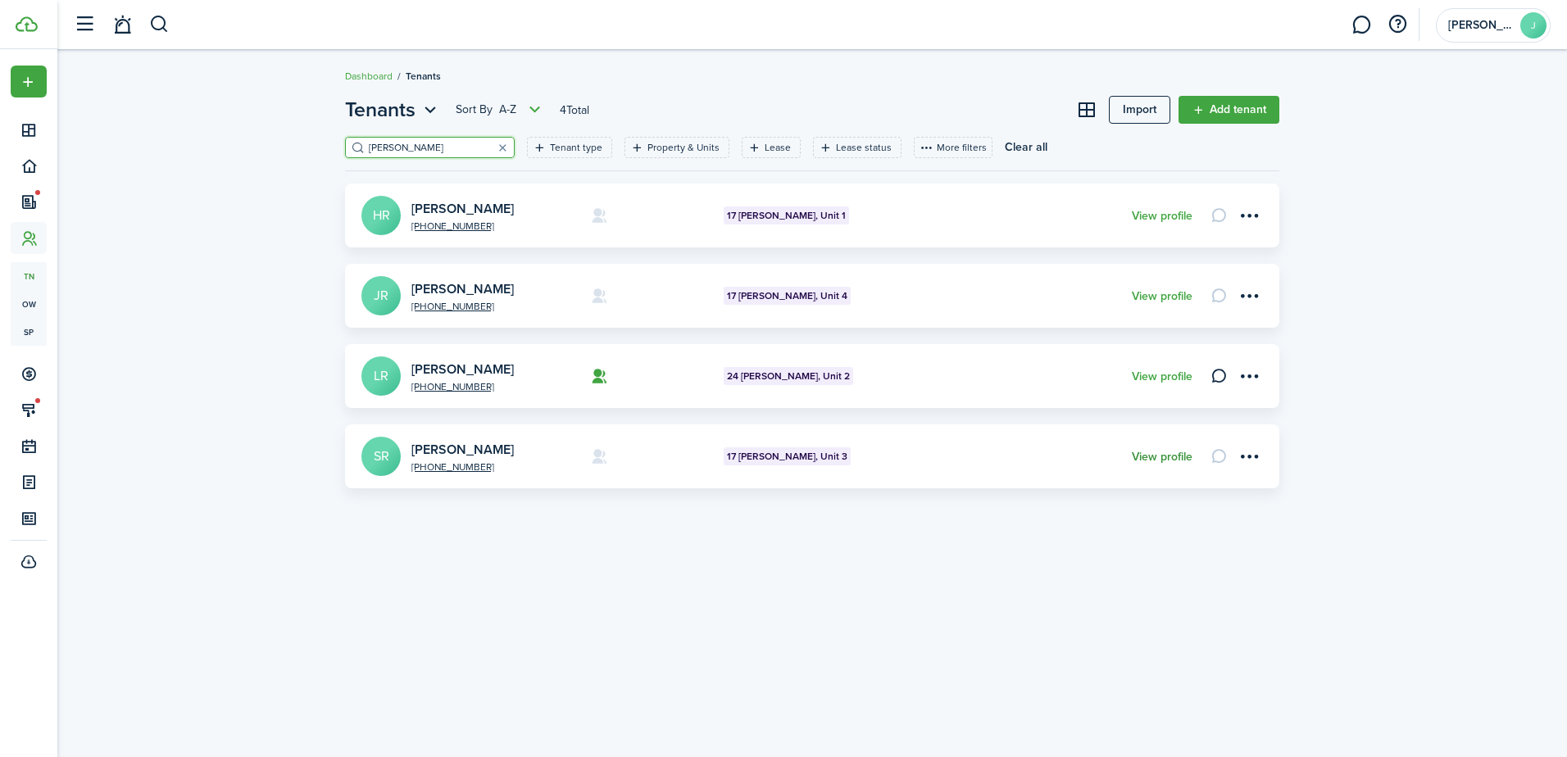
type input "roe"
click at [1158, 455] on link "View profile" at bounding box center [1162, 457] width 61 height 13
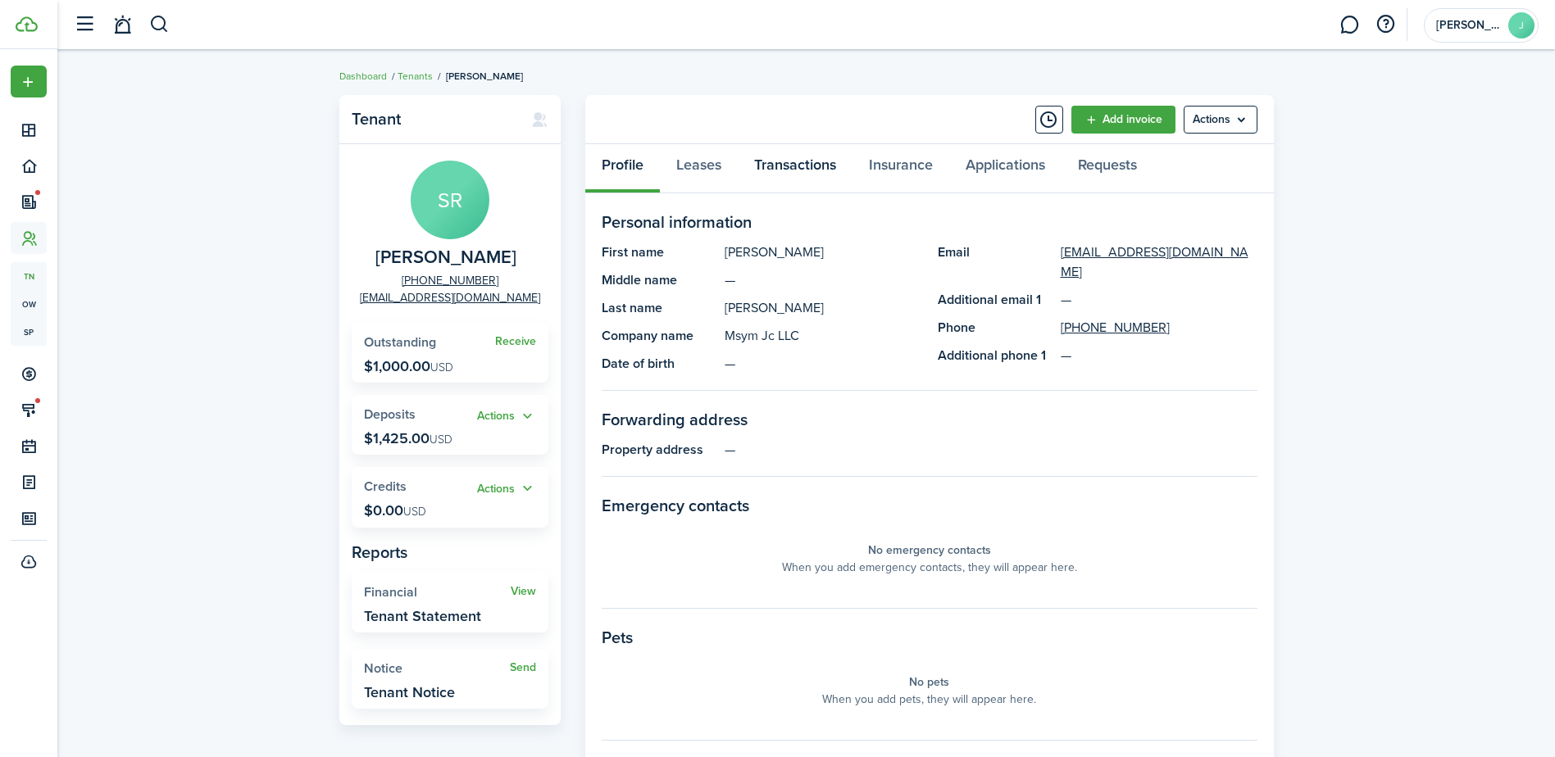
click at [781, 169] on link "Transactions" at bounding box center [795, 168] width 115 height 49
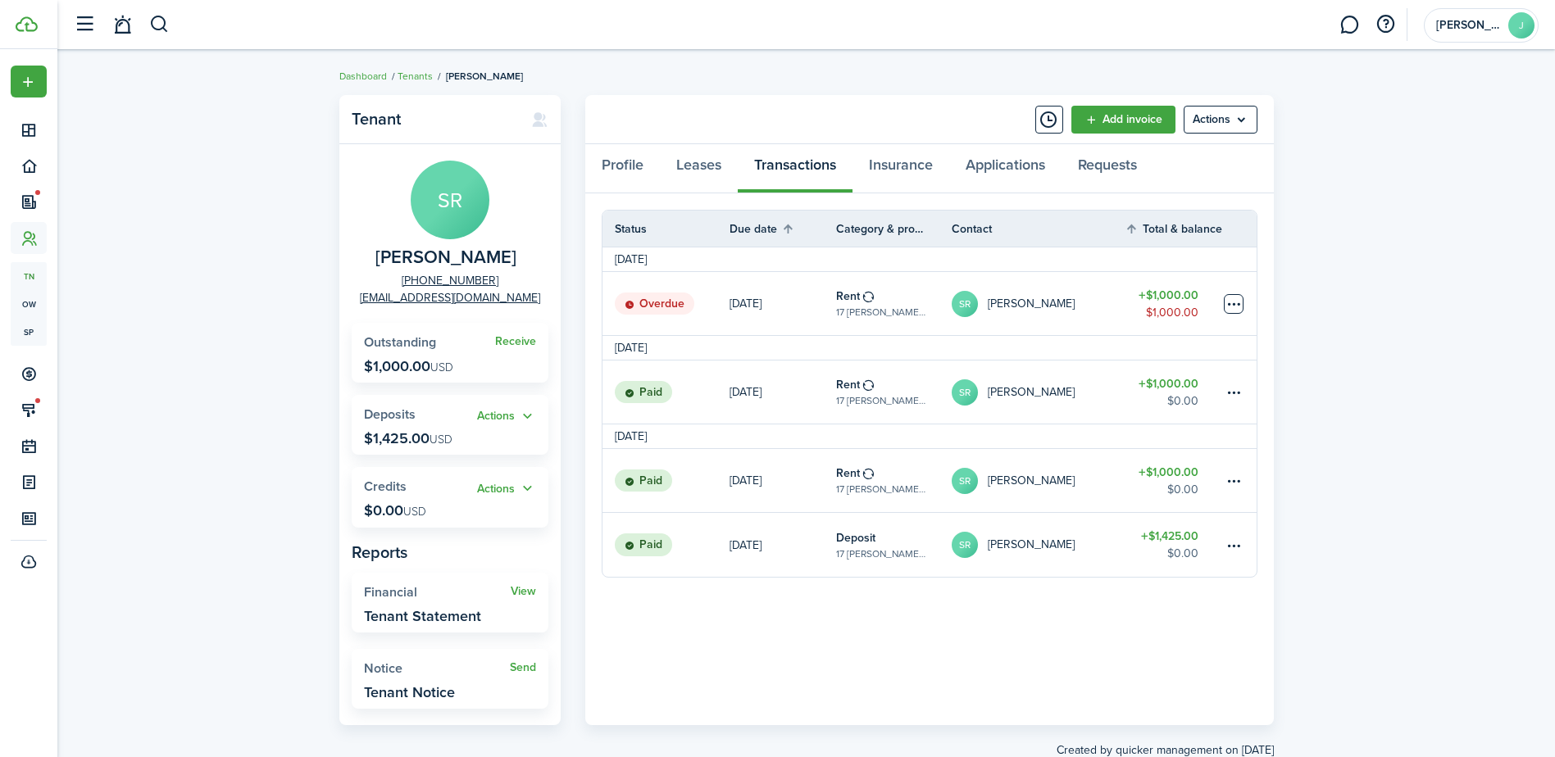
click at [1225, 305] on table-menu-btn-icon at bounding box center [1234, 304] width 20 height 20
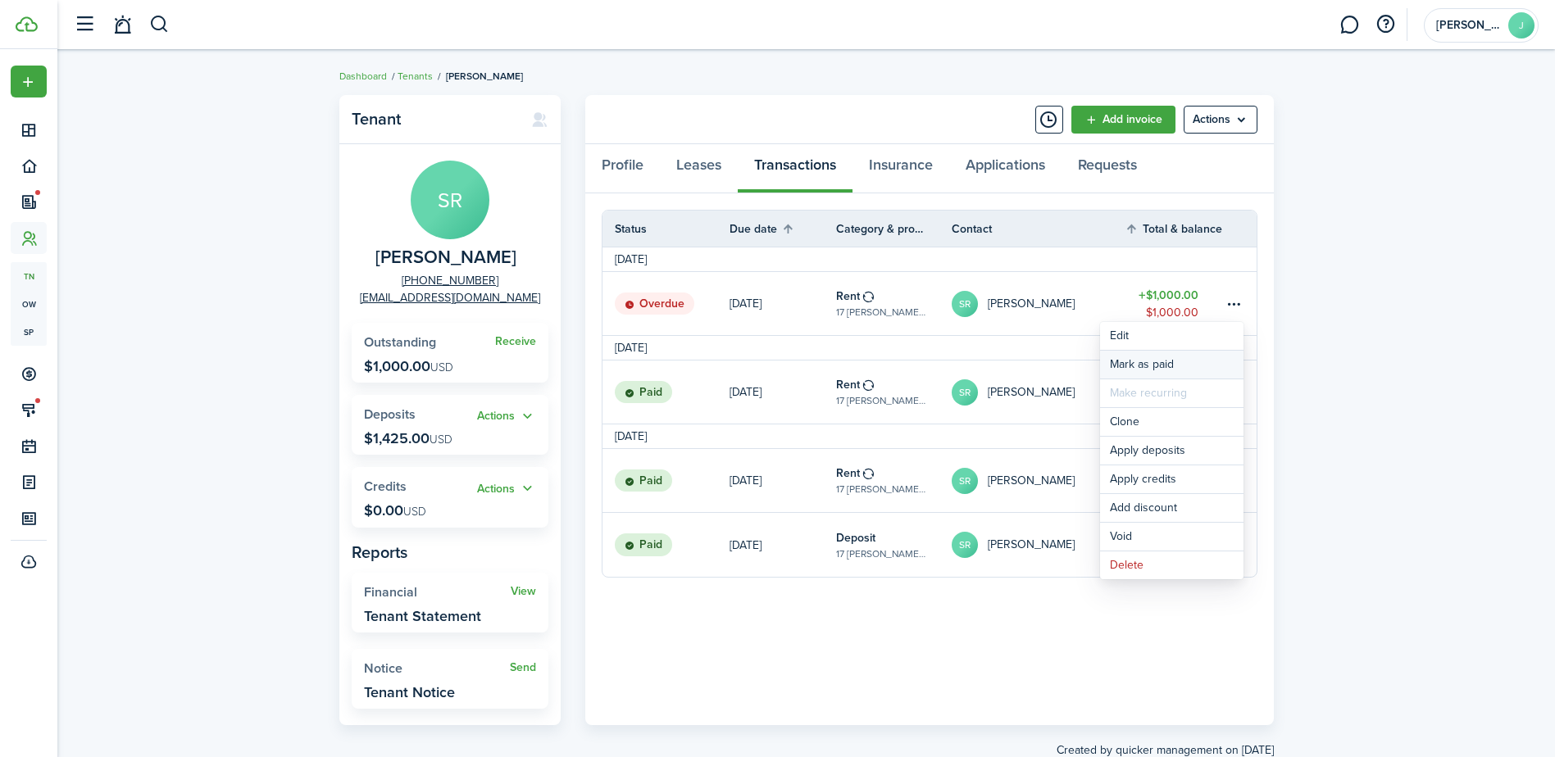
click at [1216, 360] on link "Mark as paid" at bounding box center [1171, 365] width 143 height 28
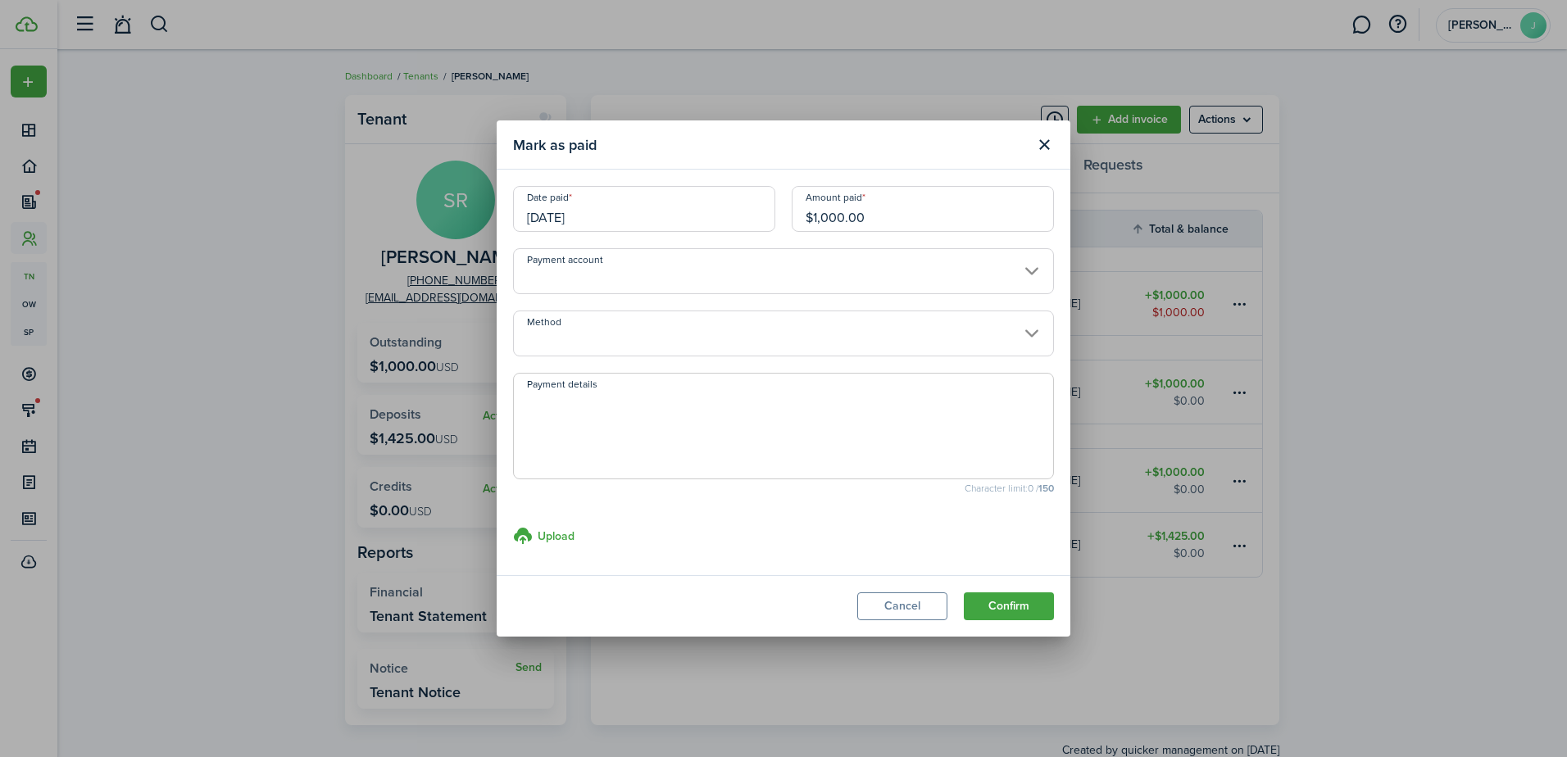
click at [918, 281] on input "Payment account" at bounding box center [783, 271] width 541 height 46
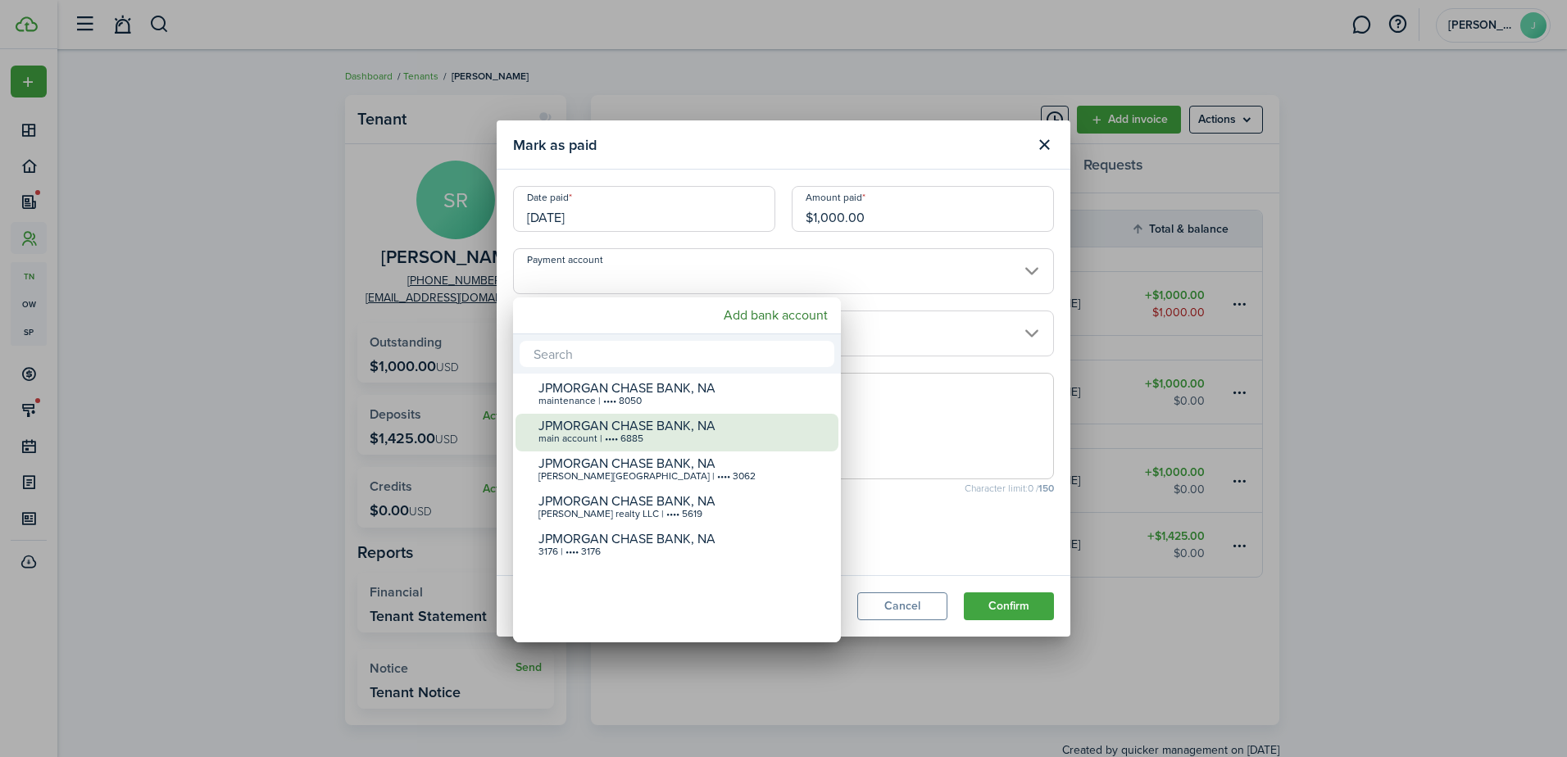
click at [784, 434] on div "main account | •••• 6885" at bounding box center [684, 439] width 290 height 11
type input "•••• •••• •••• 6885"
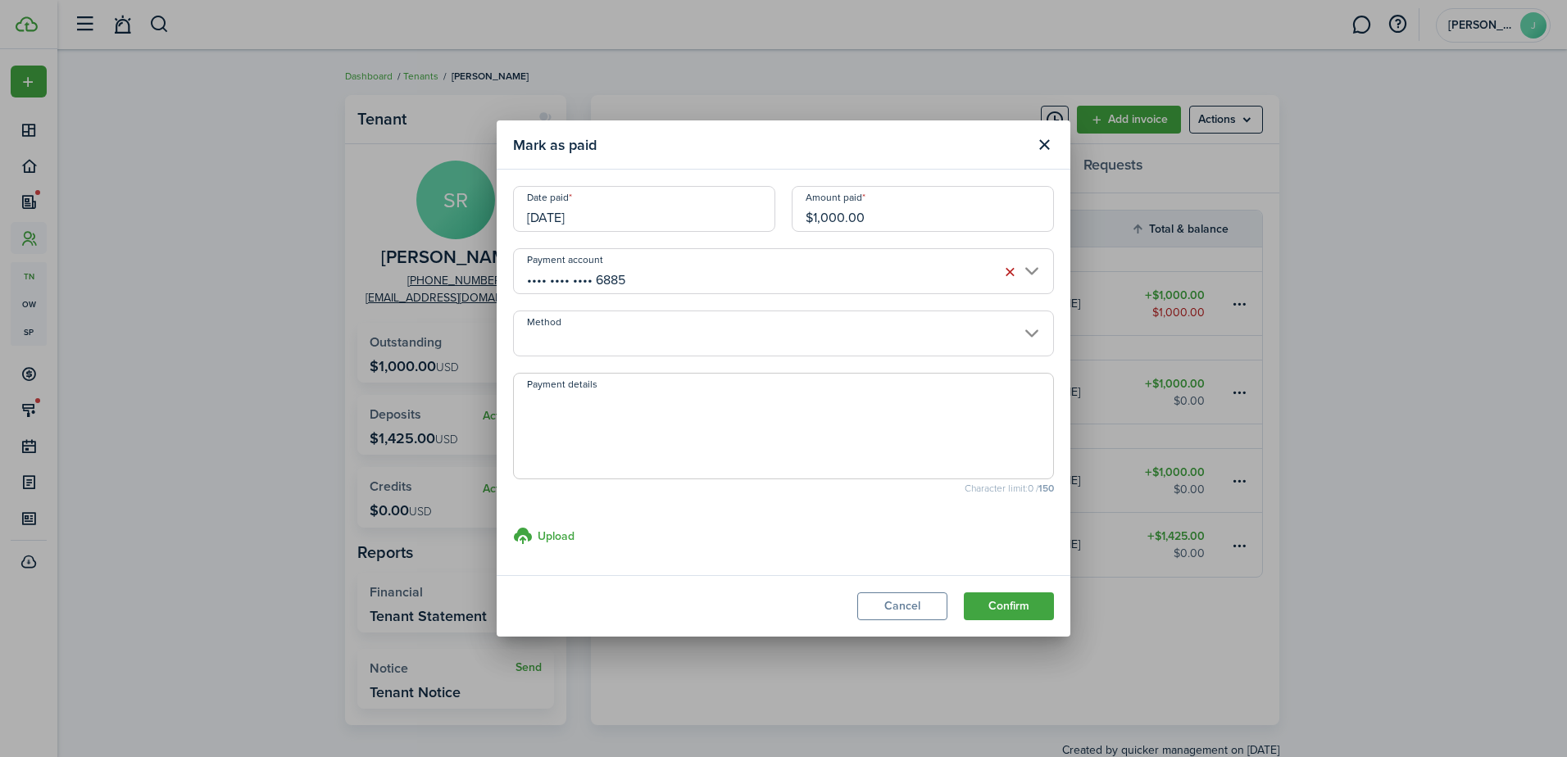
click at [741, 329] on input "Method" at bounding box center [783, 334] width 541 height 46
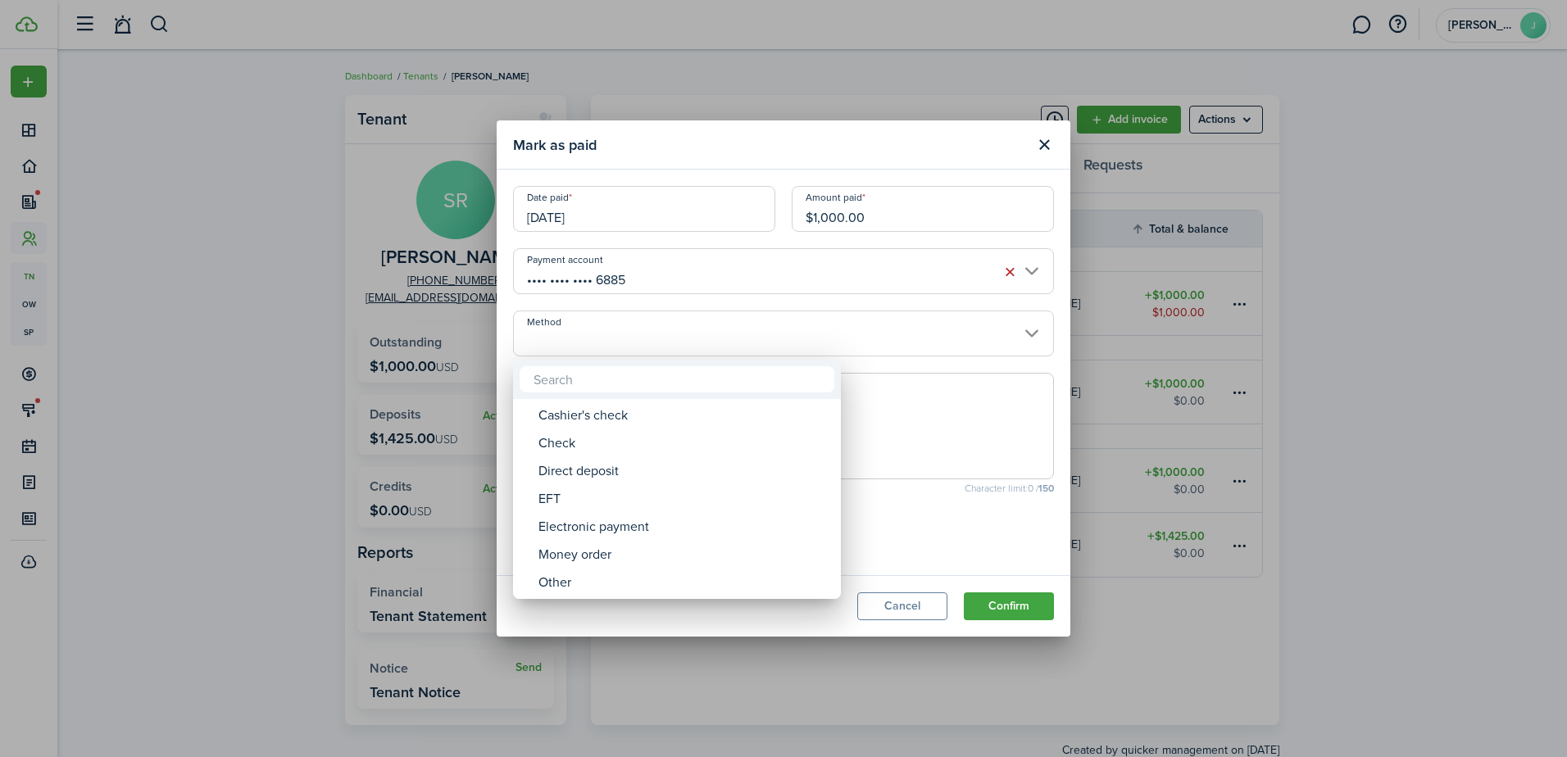
click at [1057, 343] on div at bounding box center [783, 379] width 1829 height 1020
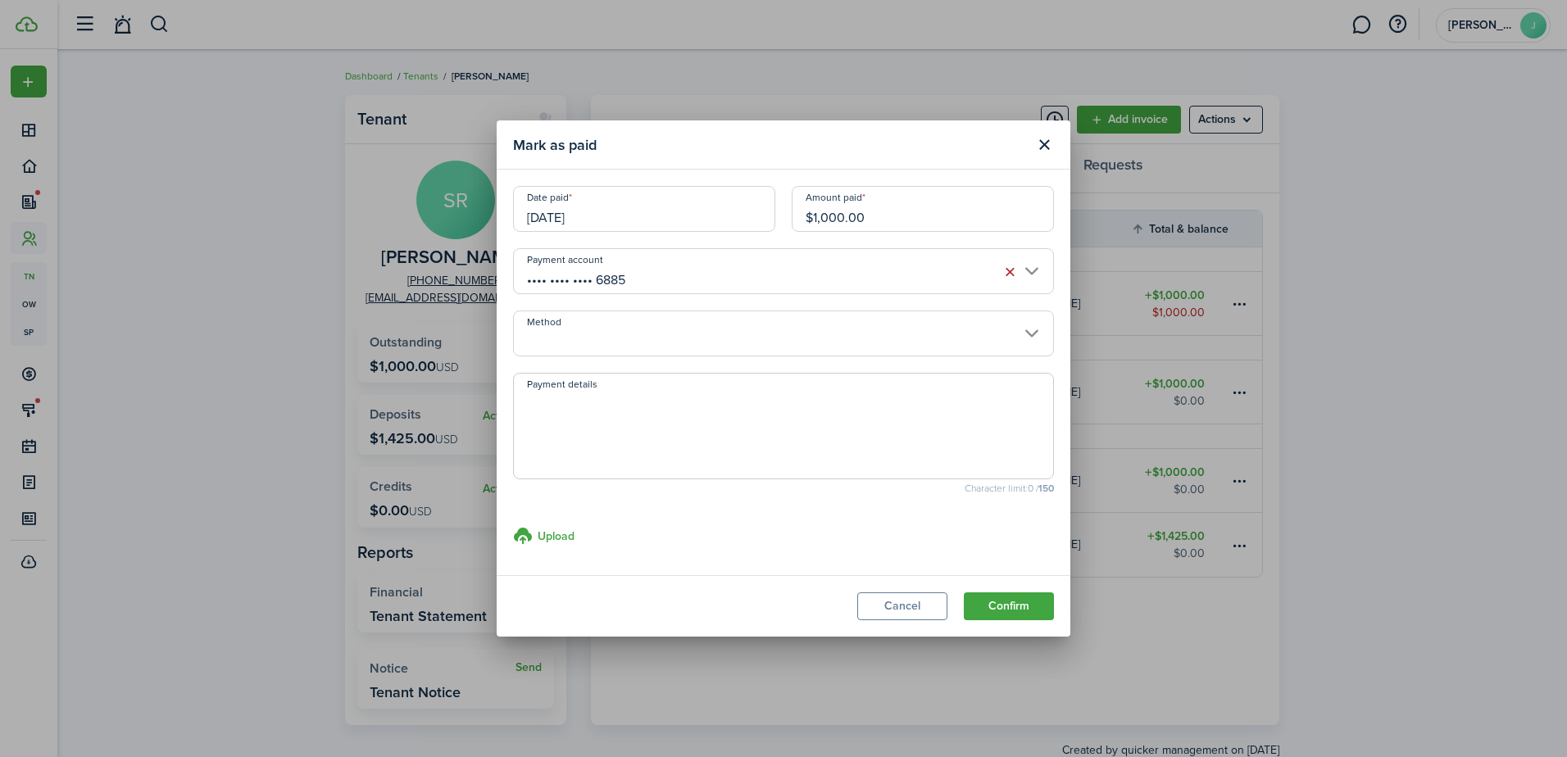
click at [998, 344] on input "Method" at bounding box center [783, 334] width 541 height 46
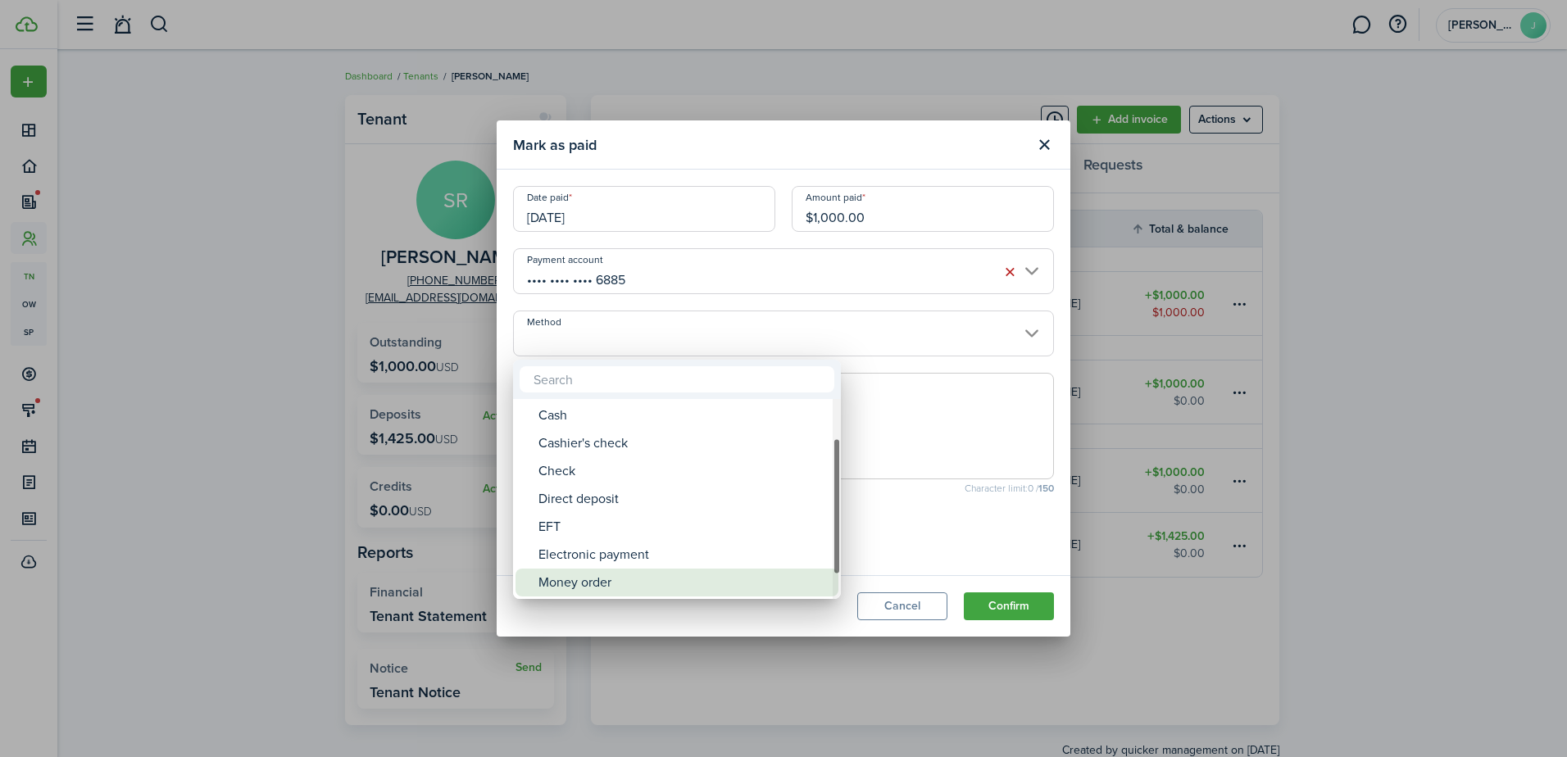
click at [766, 585] on div "Money order" at bounding box center [684, 583] width 290 height 28
type input "Money order"
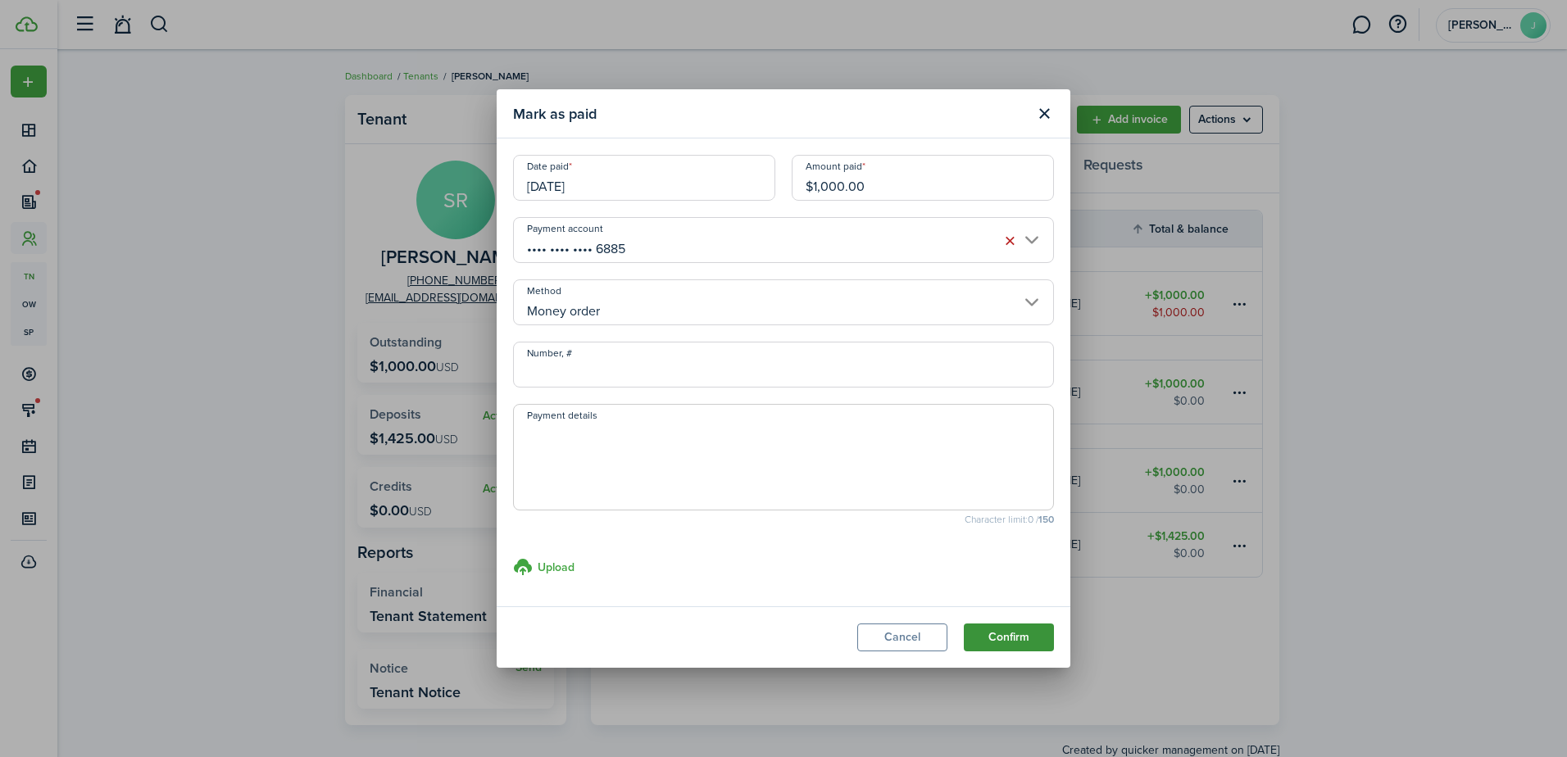
click at [1033, 629] on button "Confirm" at bounding box center [1009, 638] width 90 height 28
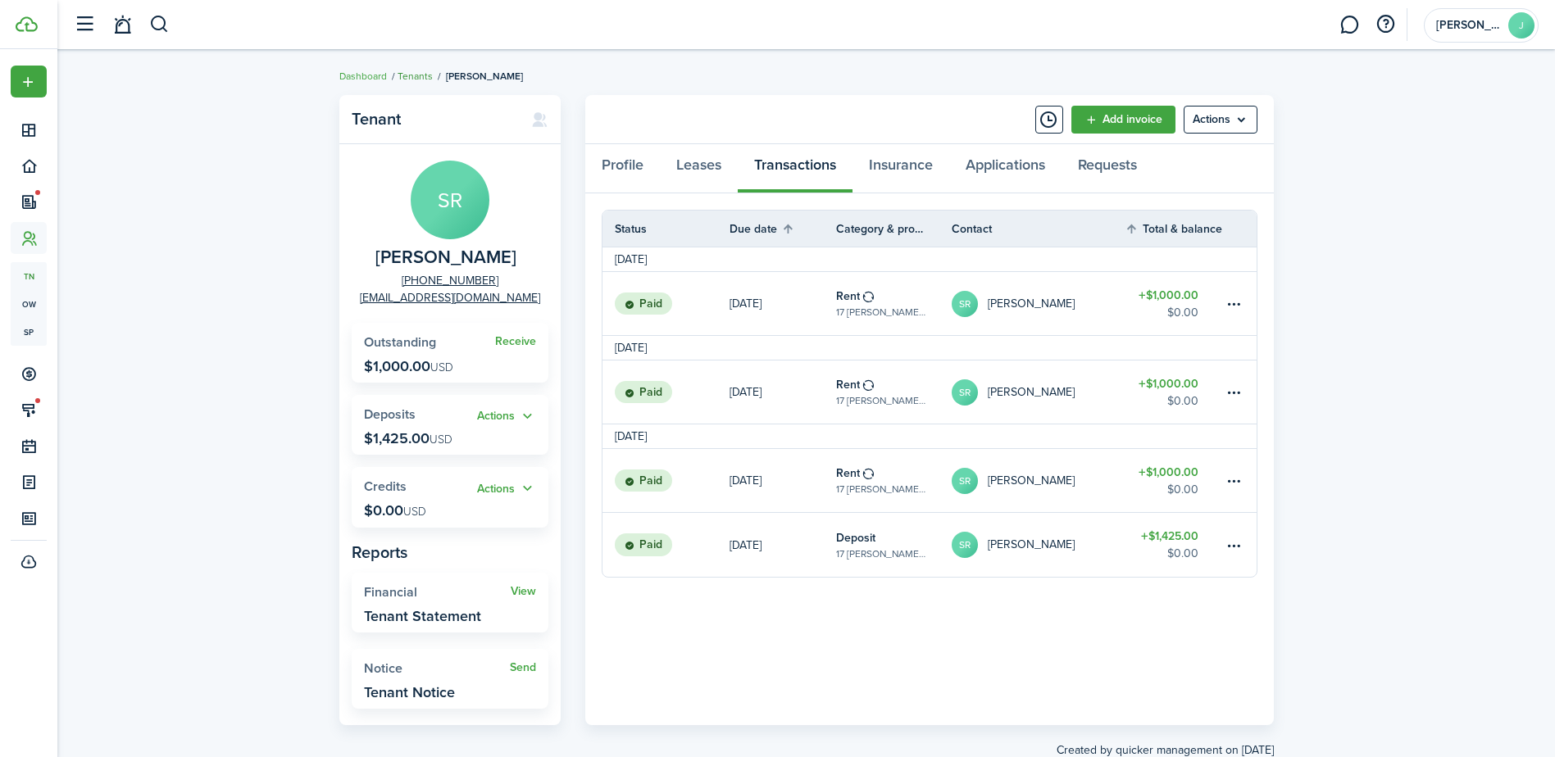
click at [409, 79] on link "Tenants" at bounding box center [415, 76] width 35 height 15
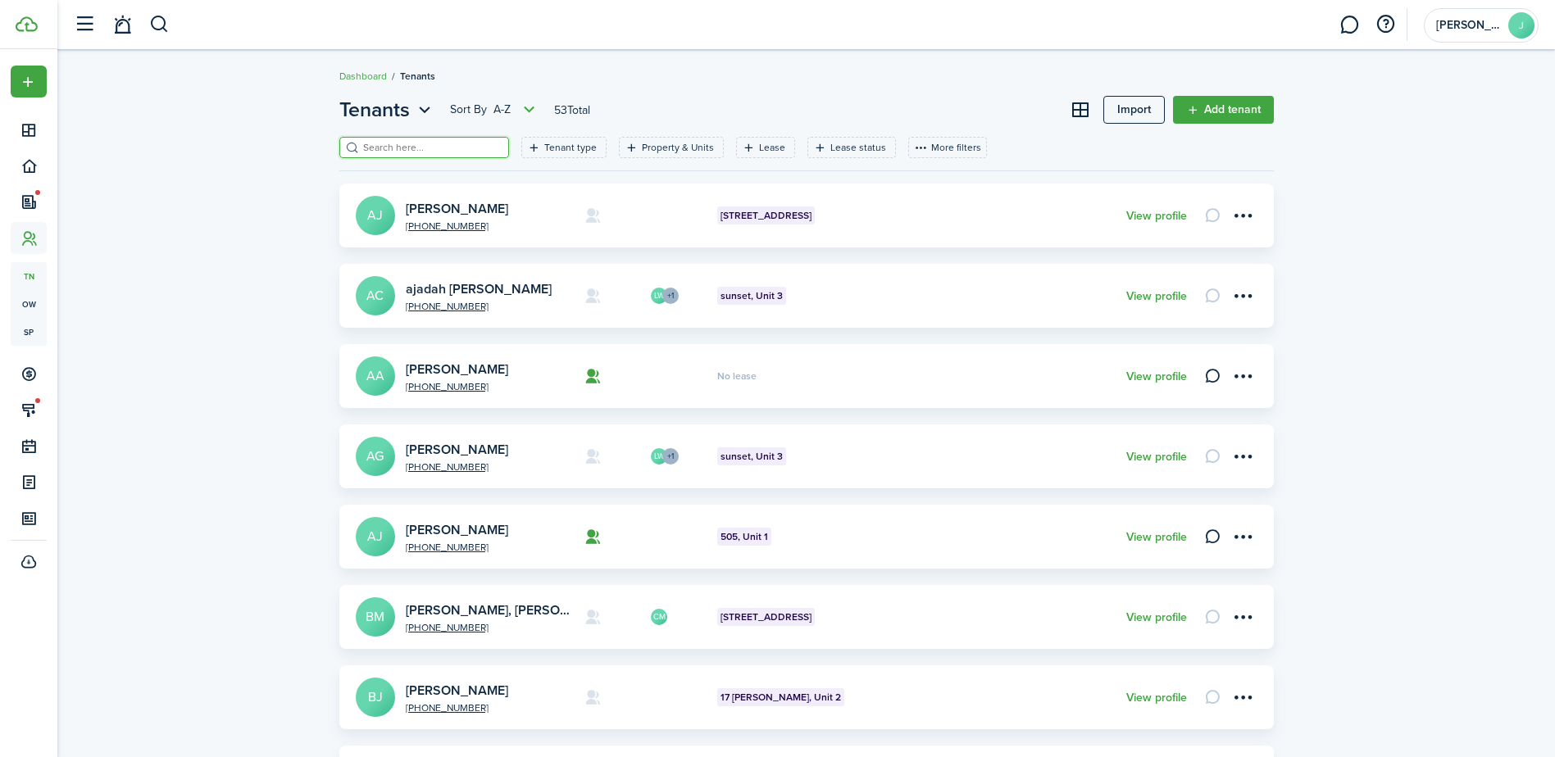
click at [429, 151] on input "search" at bounding box center [431, 148] width 144 height 16
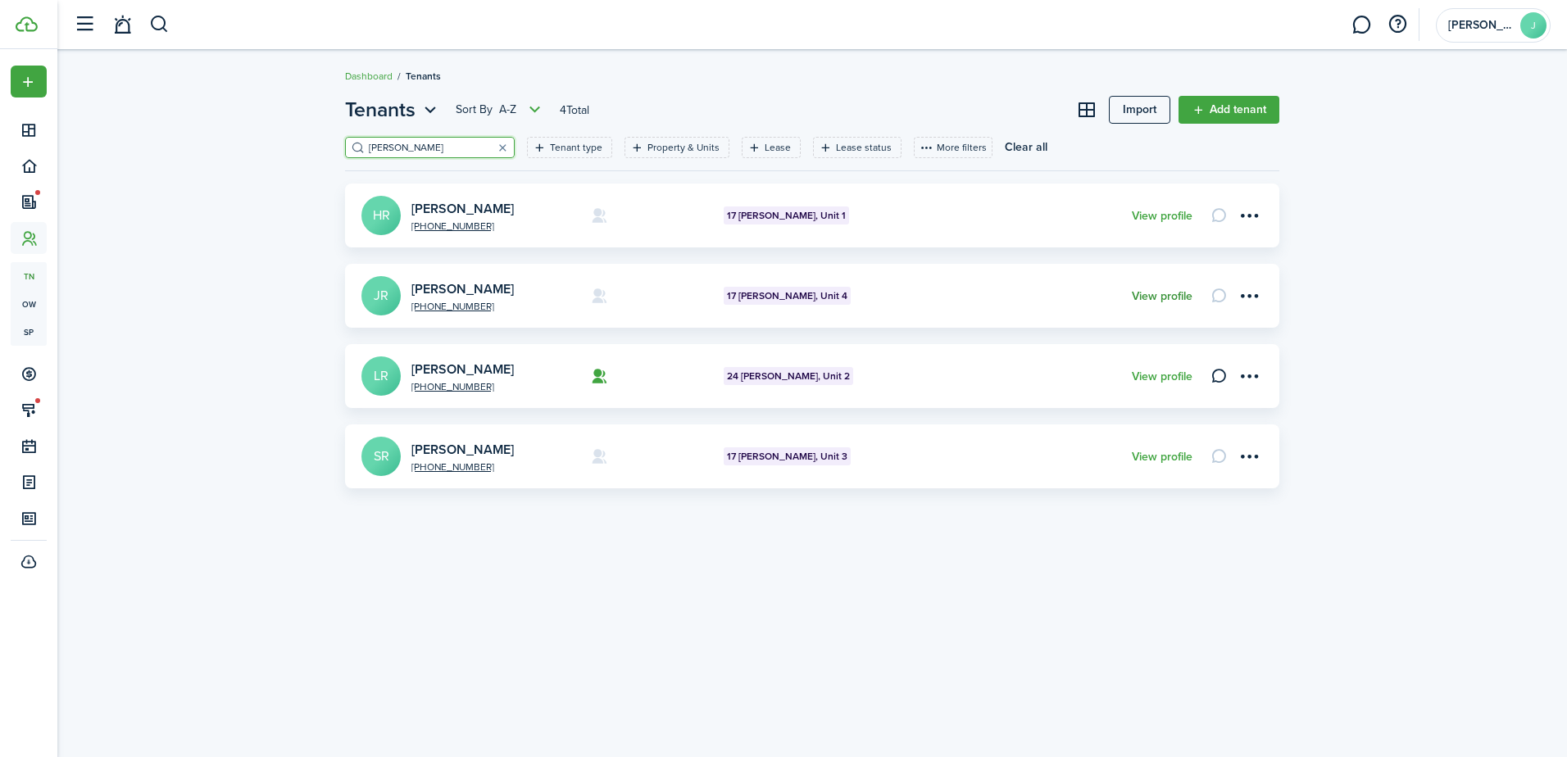
type input "roe"
click at [1133, 297] on link "View profile" at bounding box center [1162, 296] width 61 height 13
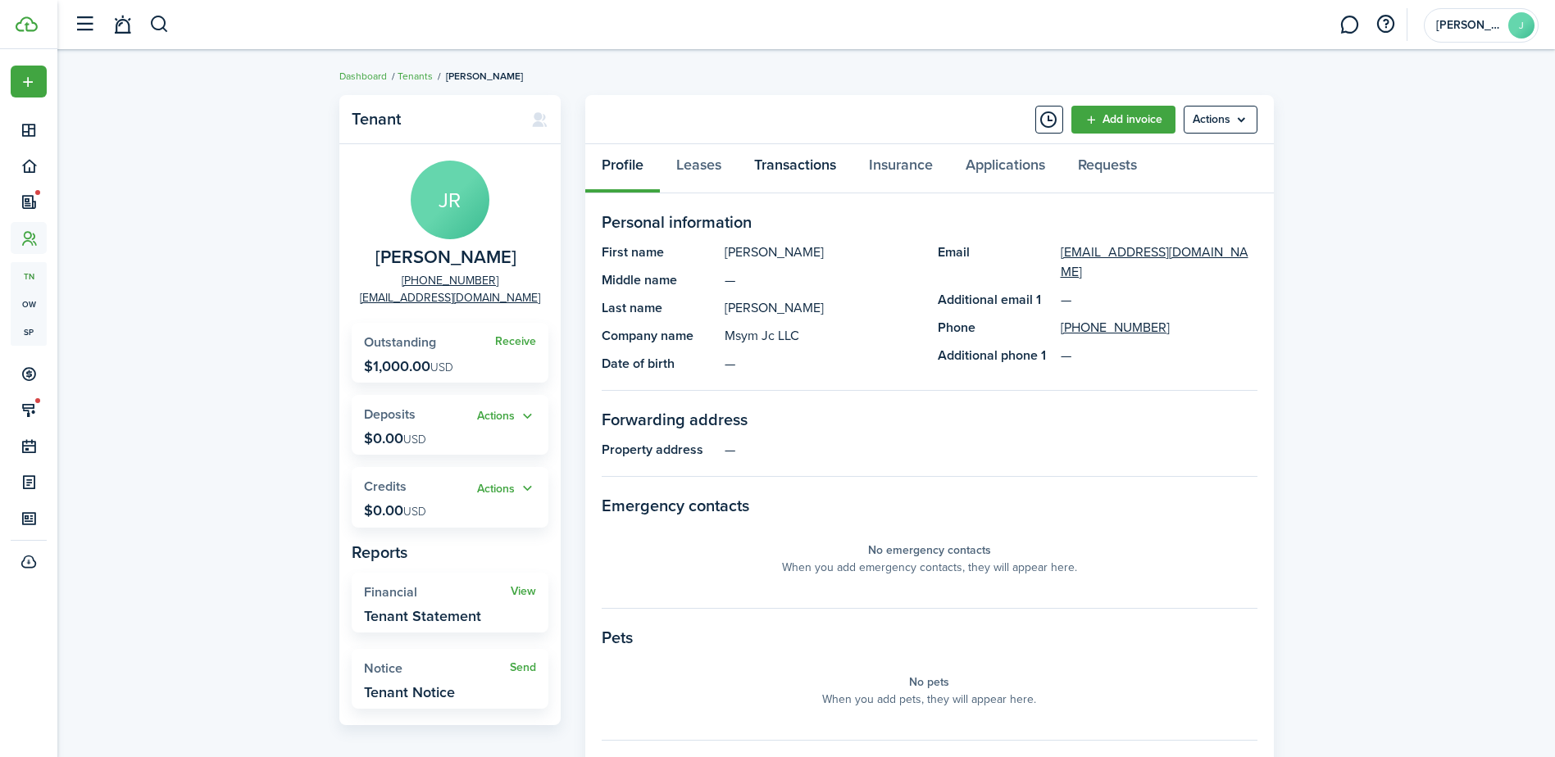
click at [827, 184] on link "Transactions" at bounding box center [795, 168] width 115 height 49
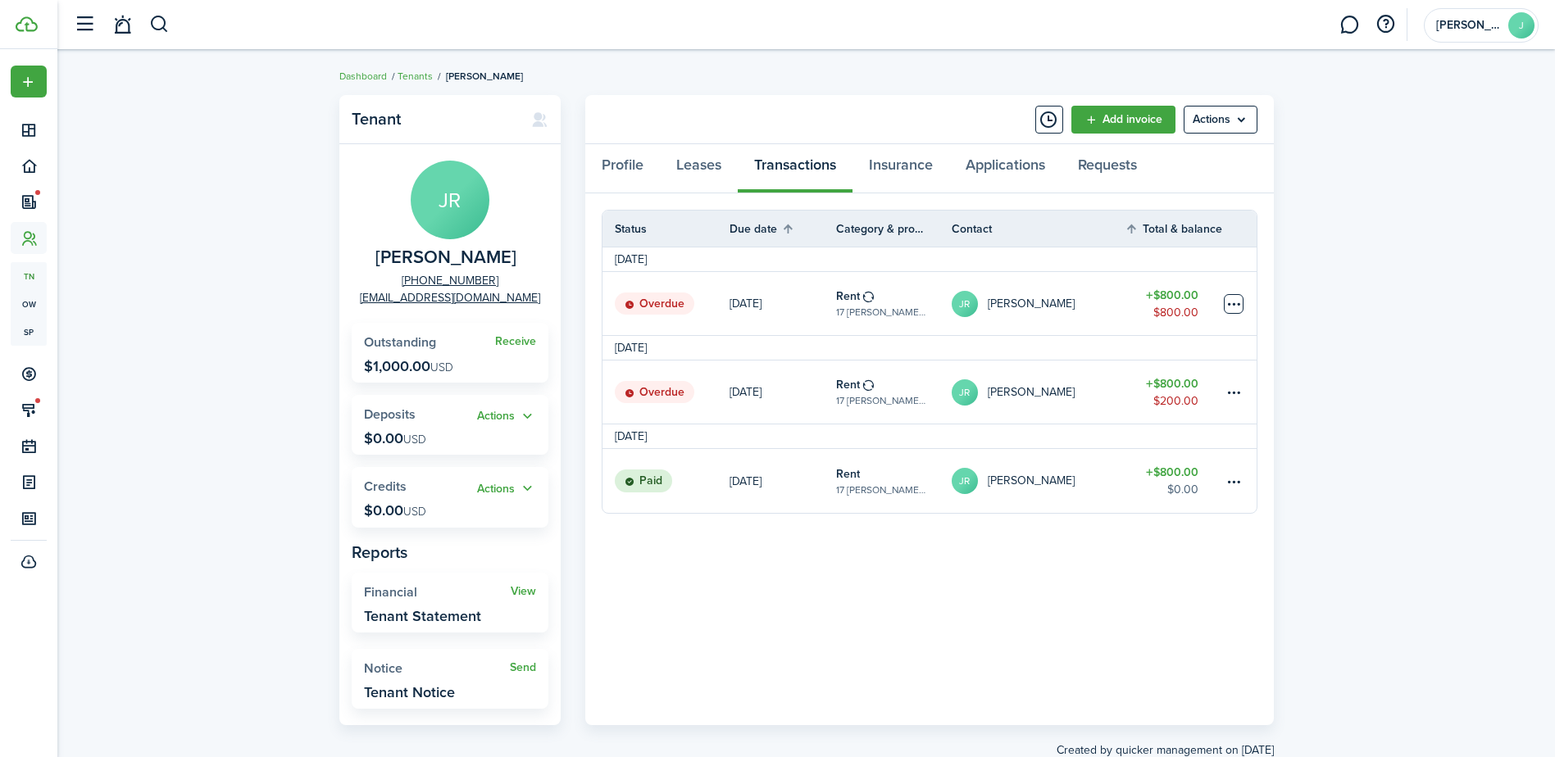
click at [1230, 307] on table-menu-btn-icon at bounding box center [1234, 304] width 20 height 20
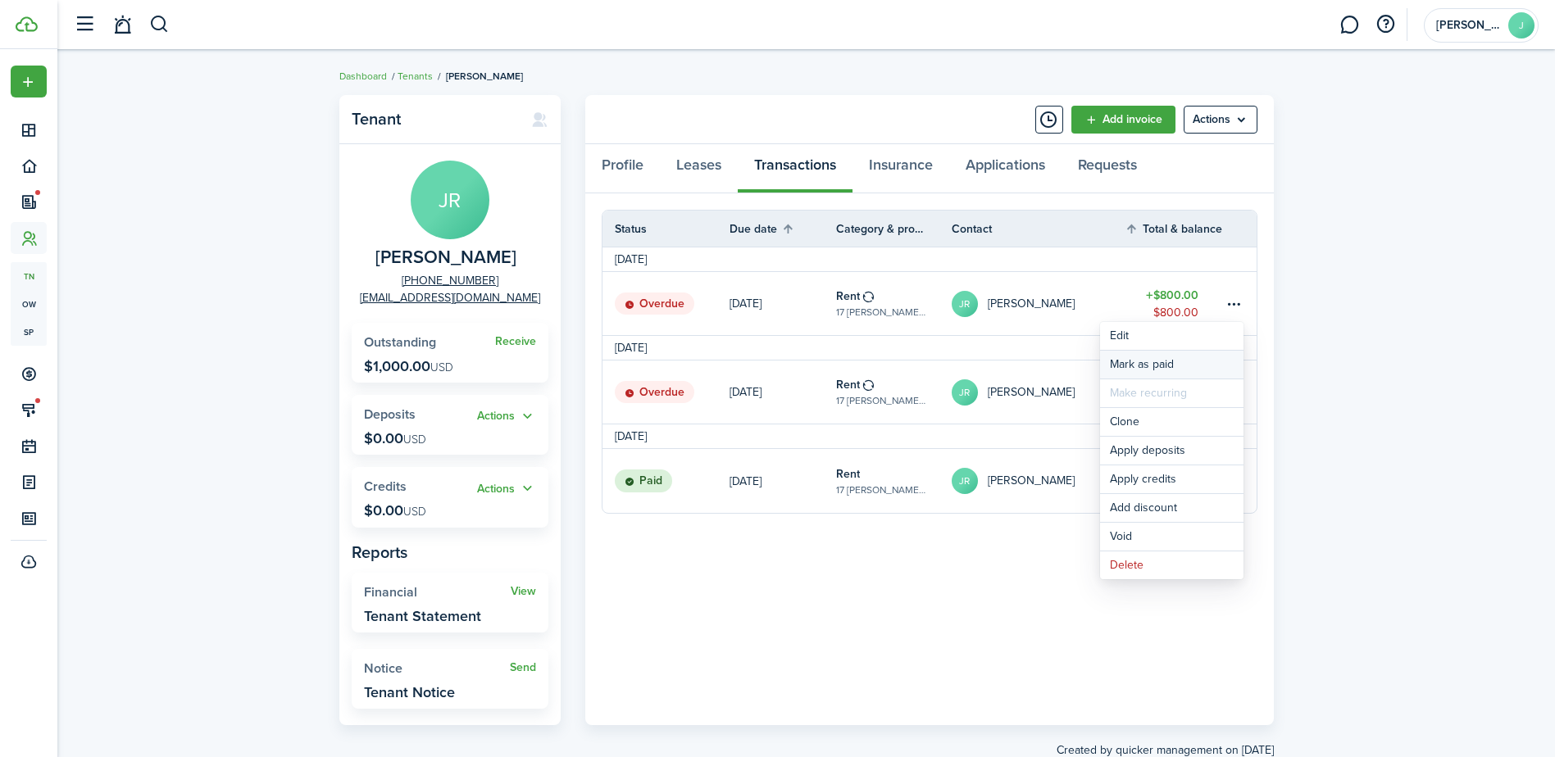
click at [1210, 361] on link "Mark as paid" at bounding box center [1171, 365] width 143 height 28
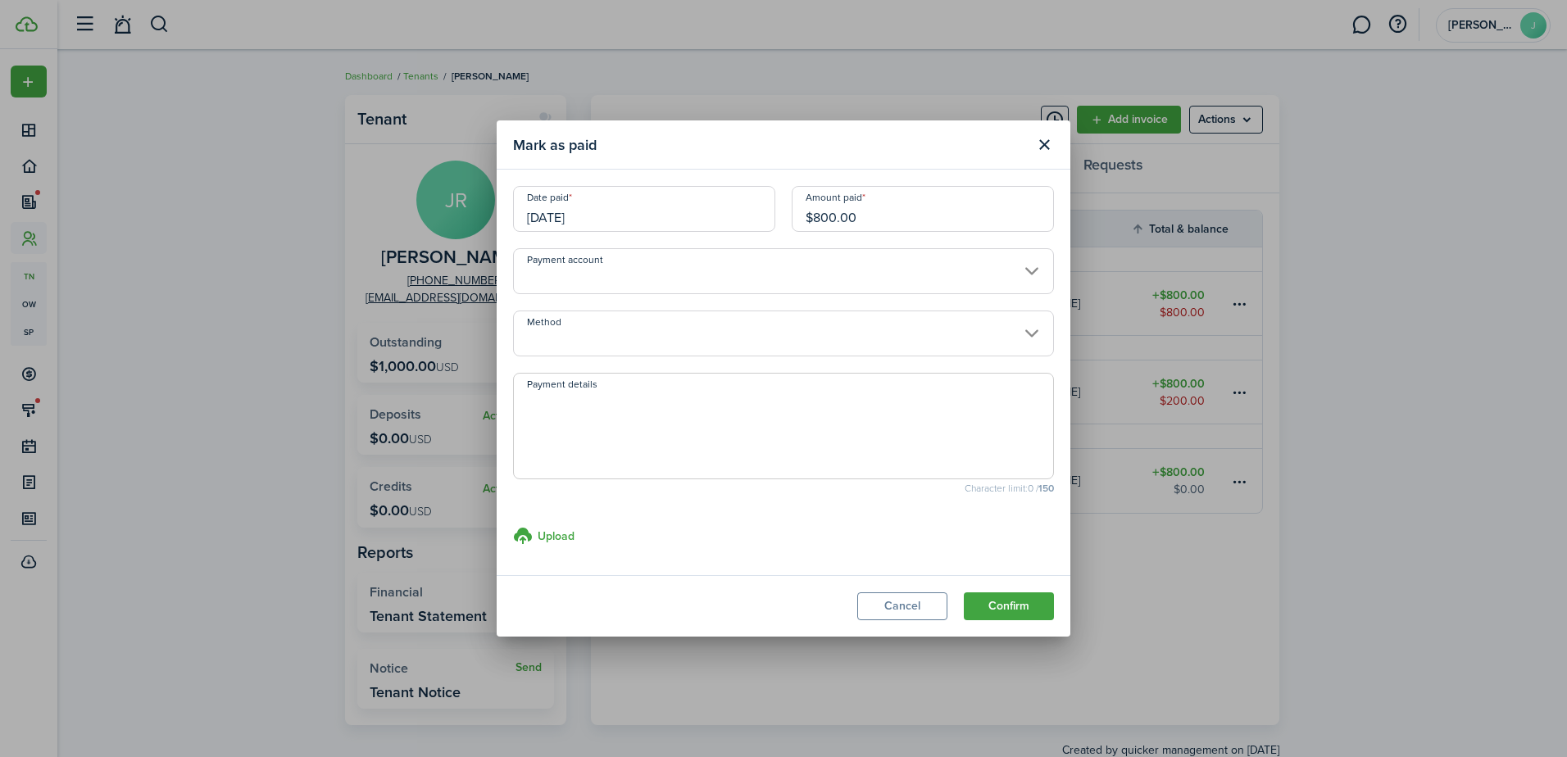
drag, startPoint x: 836, startPoint y: 216, endPoint x: 816, endPoint y: 219, distance: 20.6
click at [816, 219] on input "$800.00" at bounding box center [923, 209] width 262 height 46
drag, startPoint x: 559, startPoint y: 218, endPoint x: 551, endPoint y: 220, distance: 8.4
click at [551, 220] on input "09/01/2025" at bounding box center [644, 209] width 262 height 46
type input "$525.00"
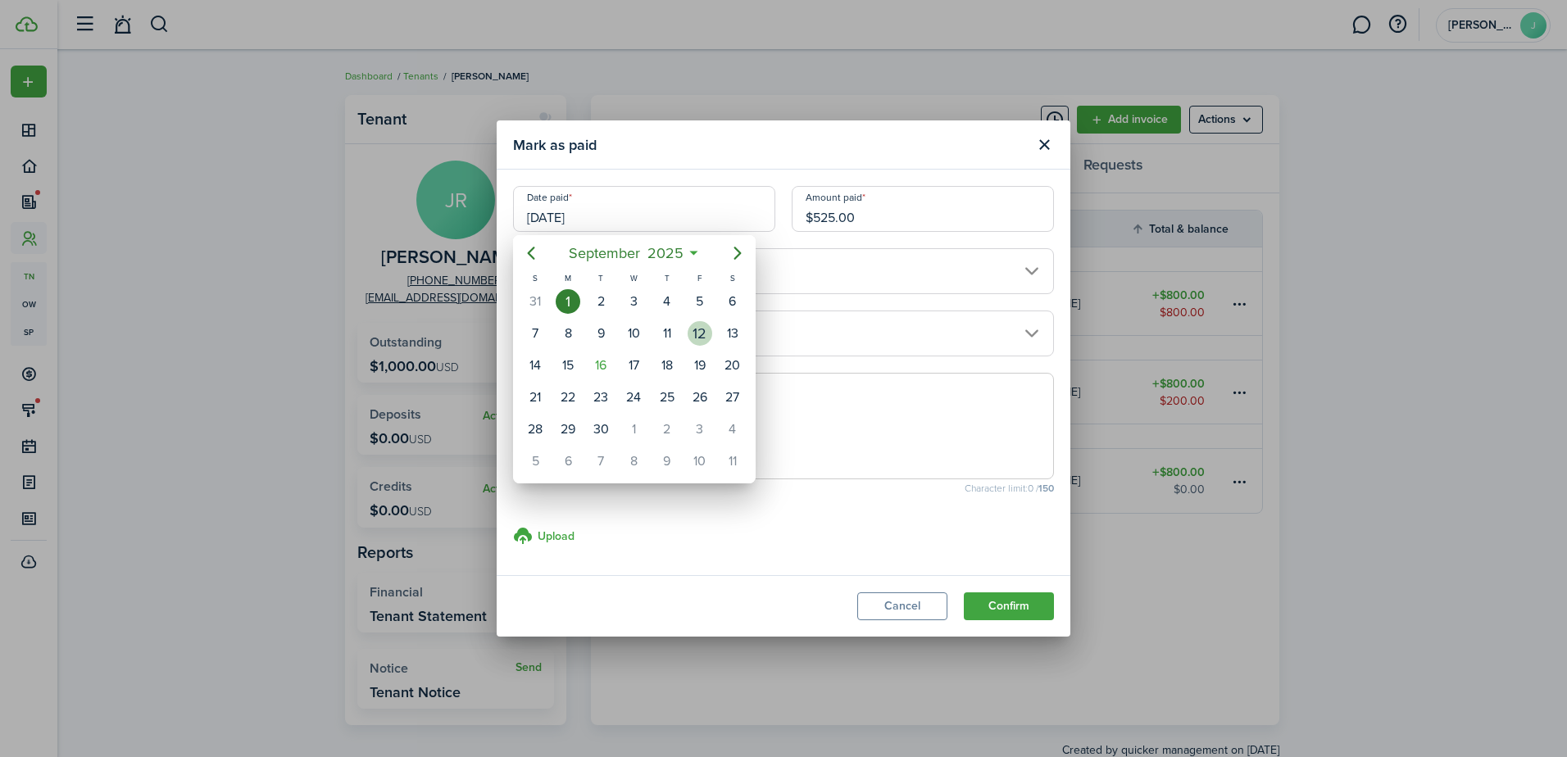
click at [688, 328] on div "12" at bounding box center [700, 333] width 33 height 31
type input "09/12/2025"
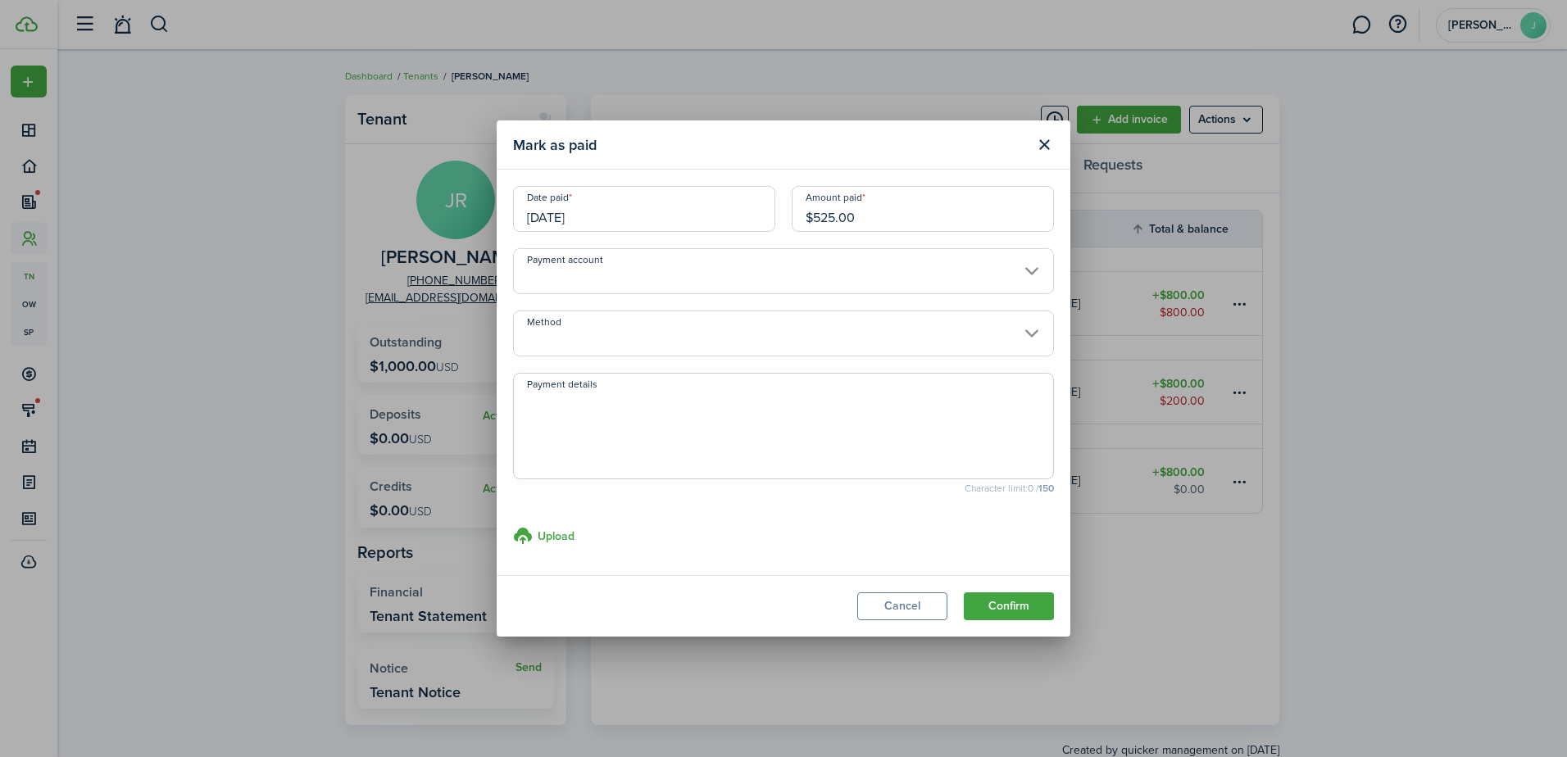
click at [720, 282] on input "Payment account" at bounding box center [783, 271] width 541 height 46
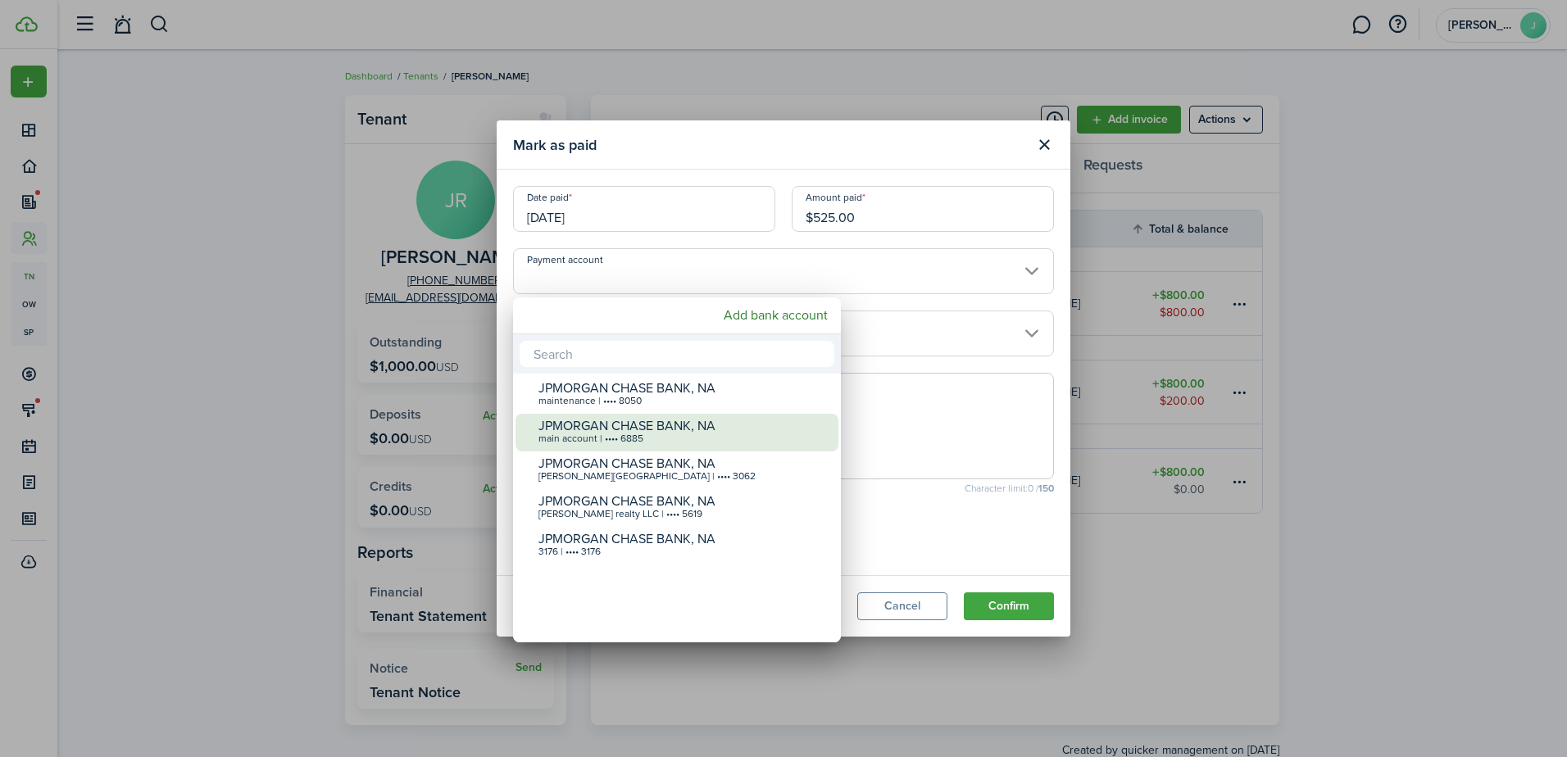
click at [717, 424] on div "JPMORGAN CHASE BANK, NA" at bounding box center [684, 426] width 290 height 15
type input "•••• •••• •••• 6885"
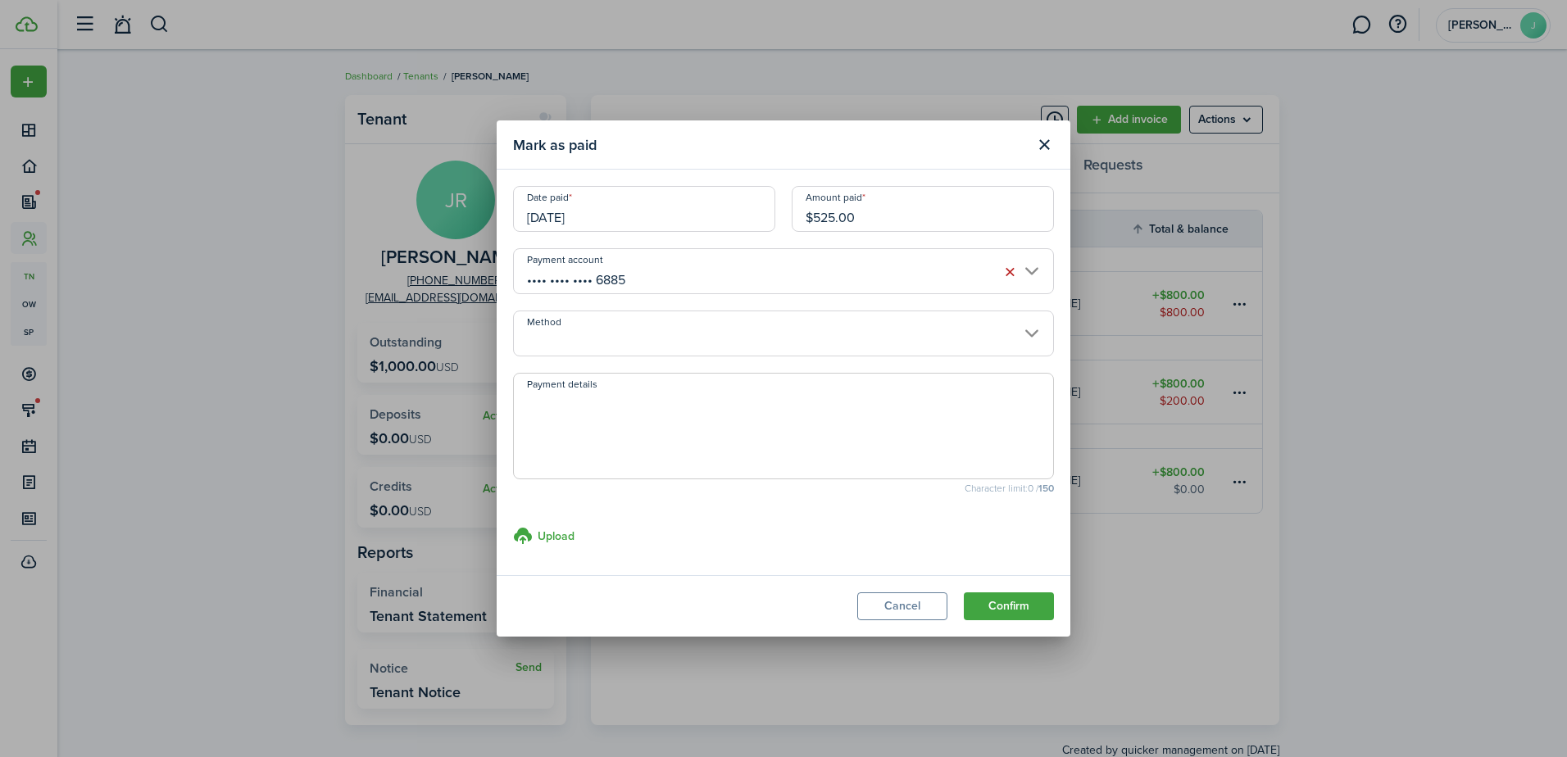
click at [722, 335] on input "Method" at bounding box center [783, 334] width 541 height 46
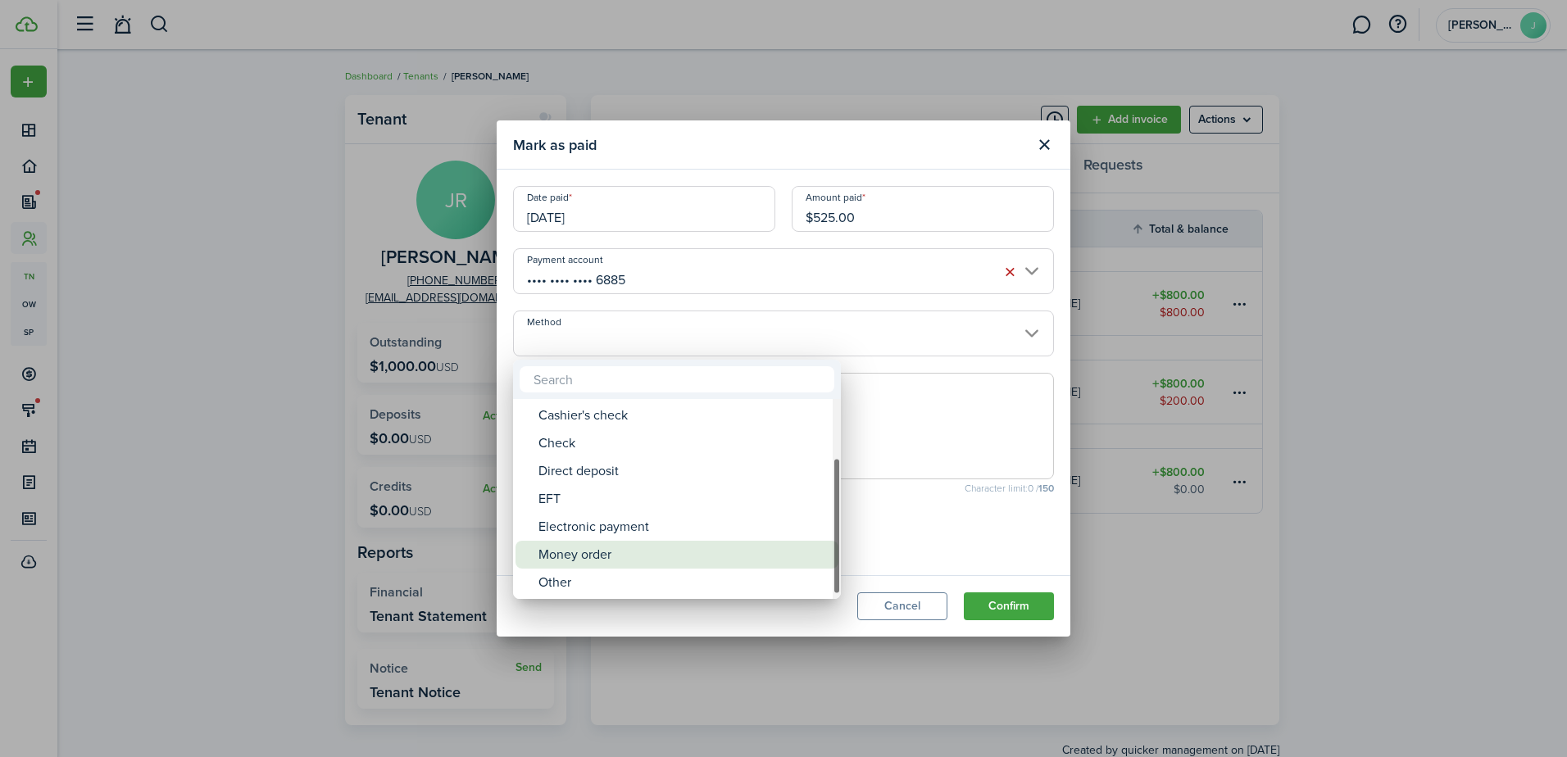
click at [698, 564] on div "Money order" at bounding box center [684, 555] width 290 height 28
type input "Money order"
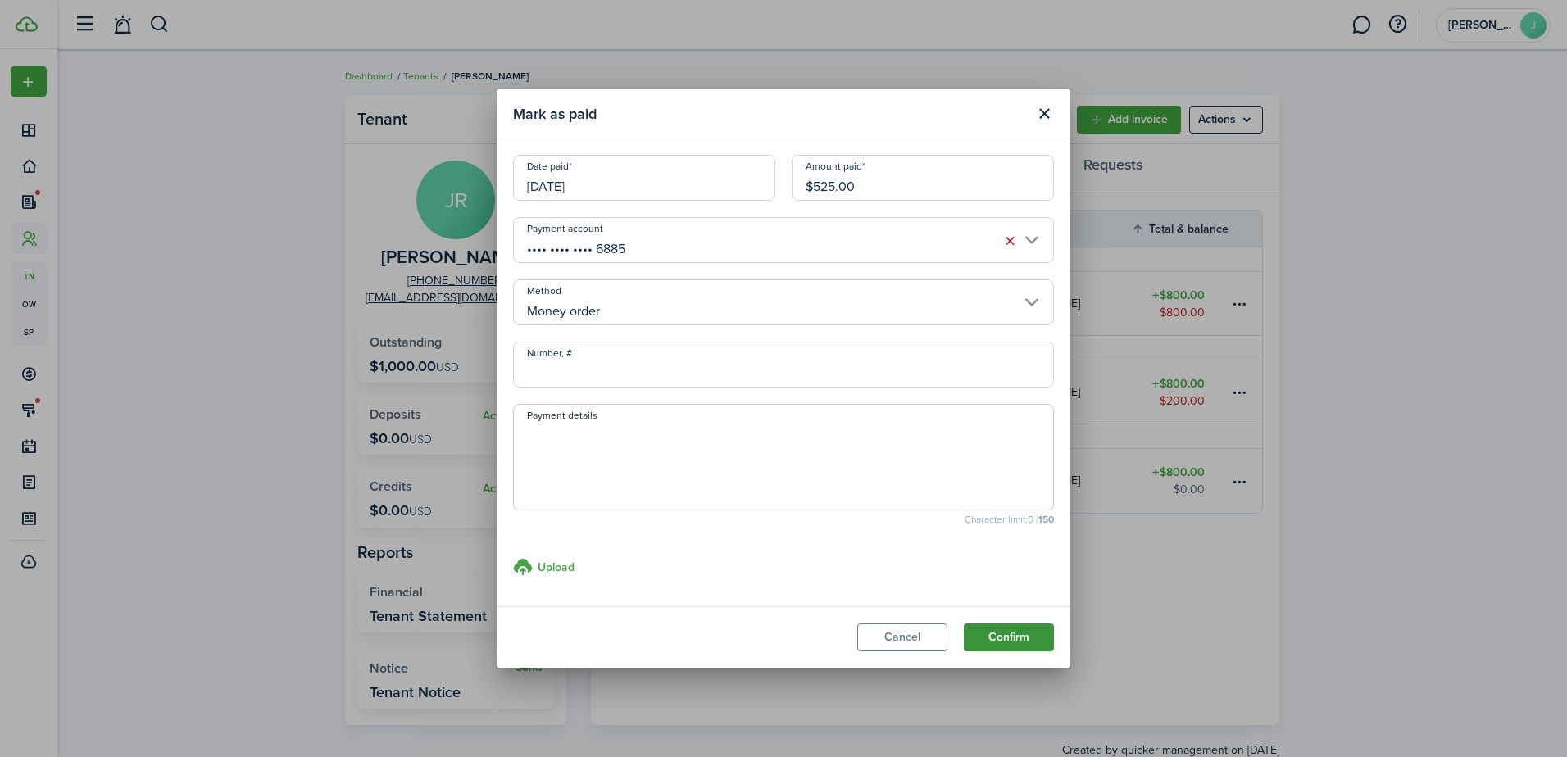
click at [1029, 631] on button "Confirm" at bounding box center [1009, 638] width 90 height 28
